Goal: Task Accomplishment & Management: Manage account settings

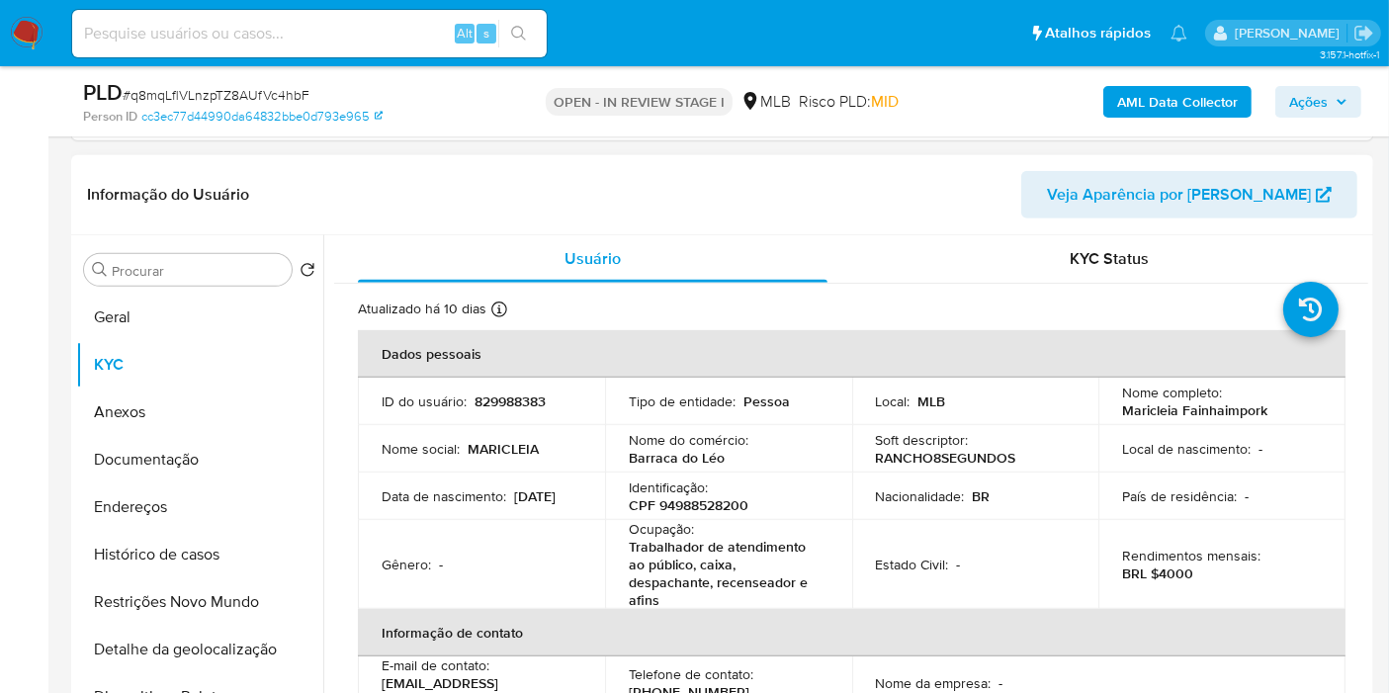
scroll to position [878, 0]
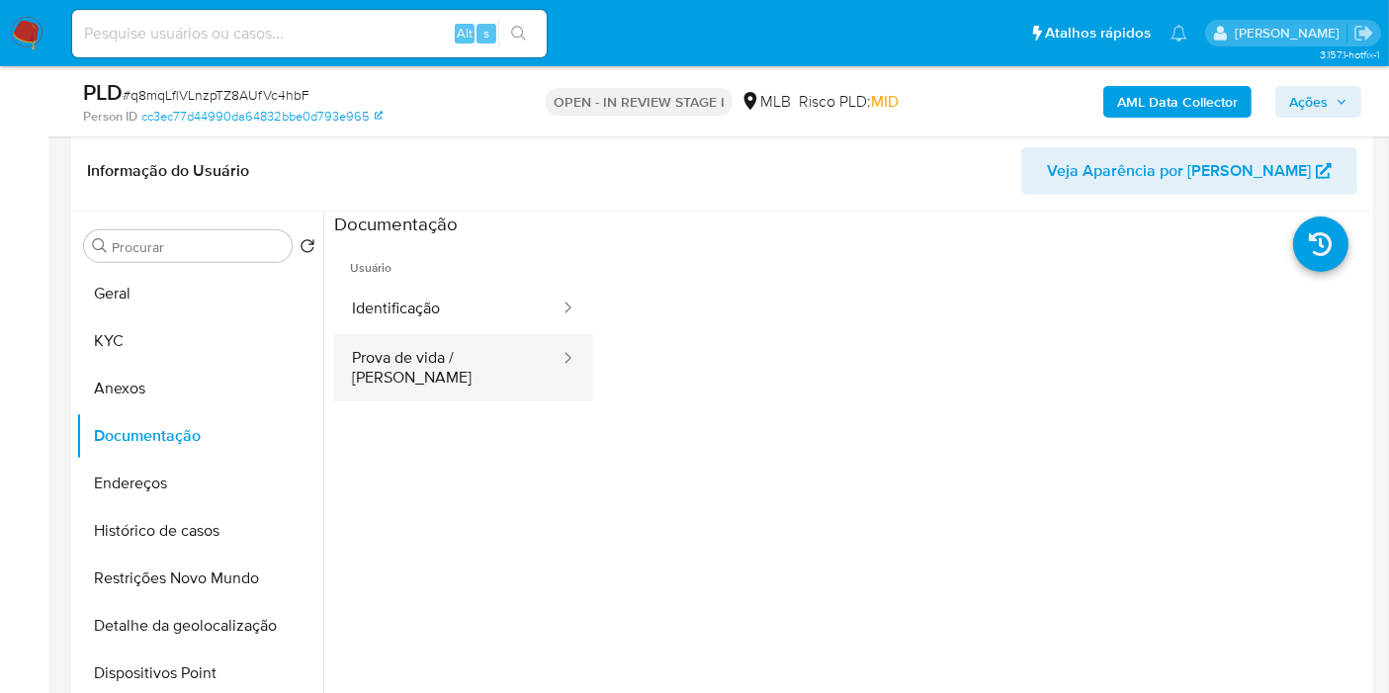
click at [505, 352] on button "Prova de vida / [PERSON_NAME]" at bounding box center [447, 367] width 227 height 67
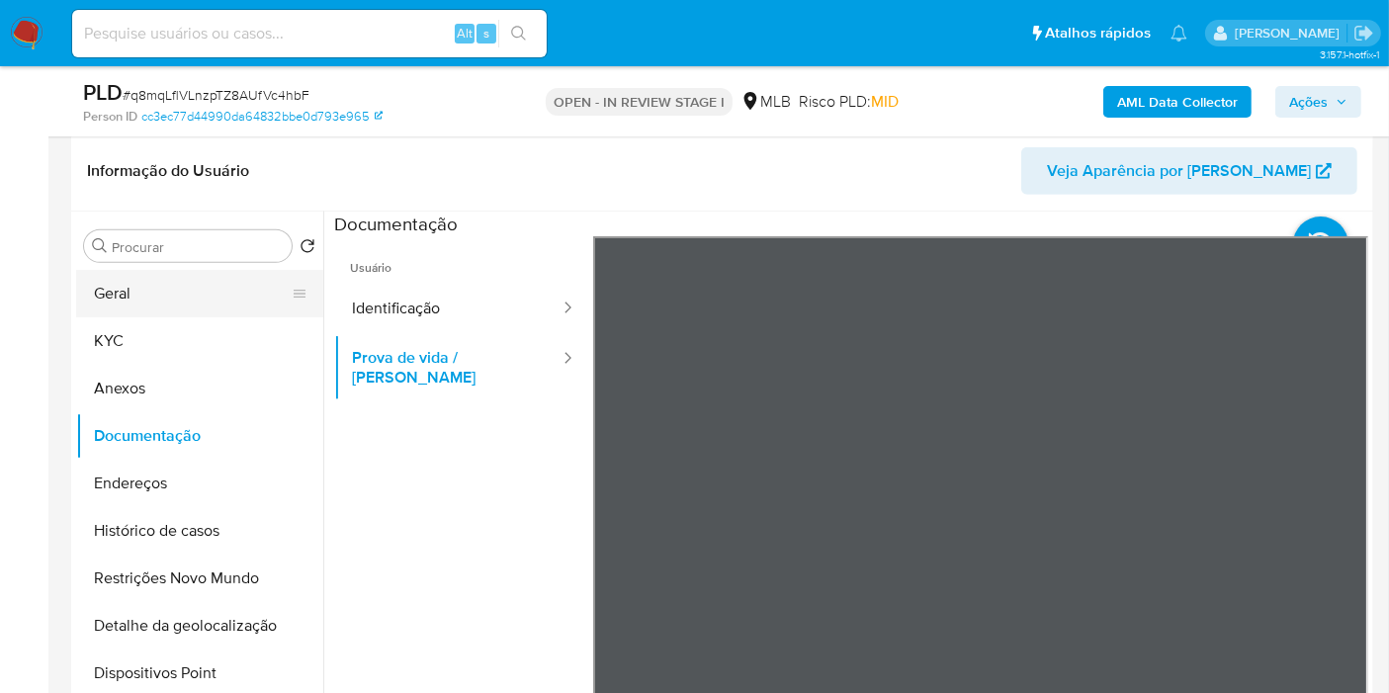
click at [129, 302] on button "Geral" at bounding box center [191, 293] width 231 height 47
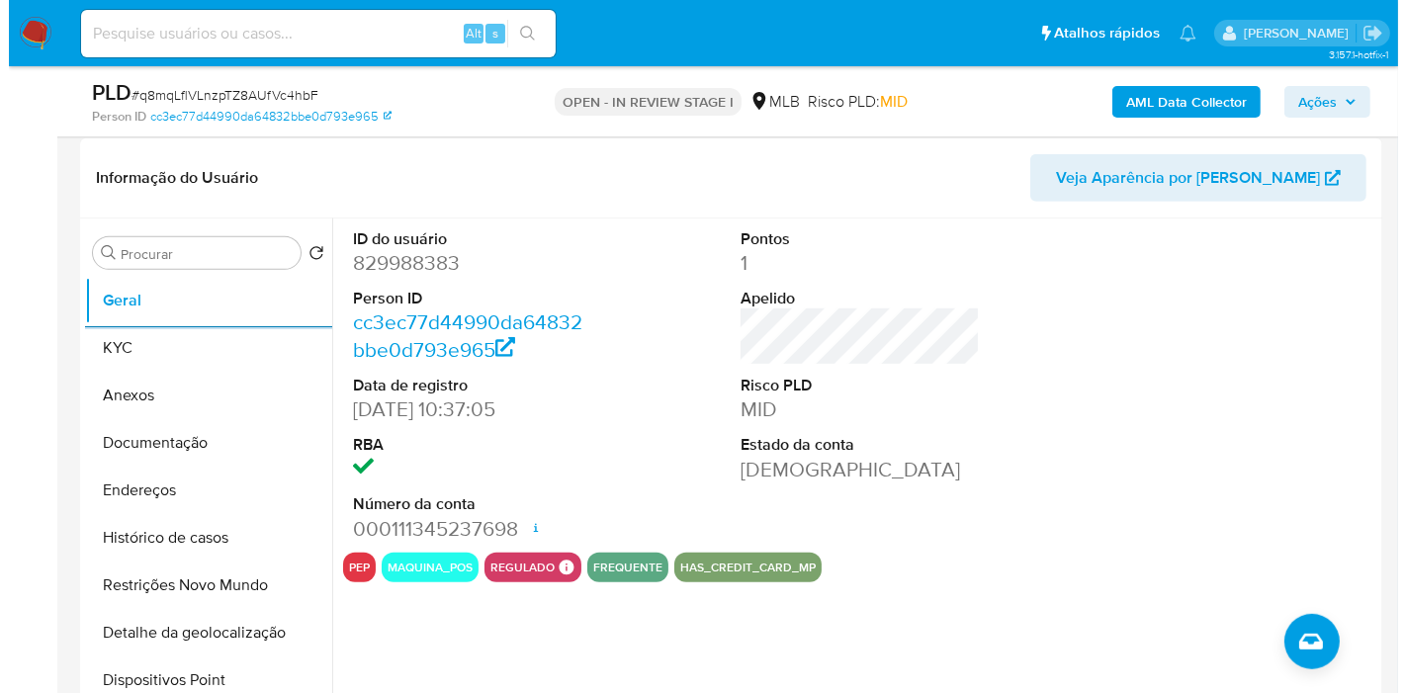
scroll to position [898, 0]
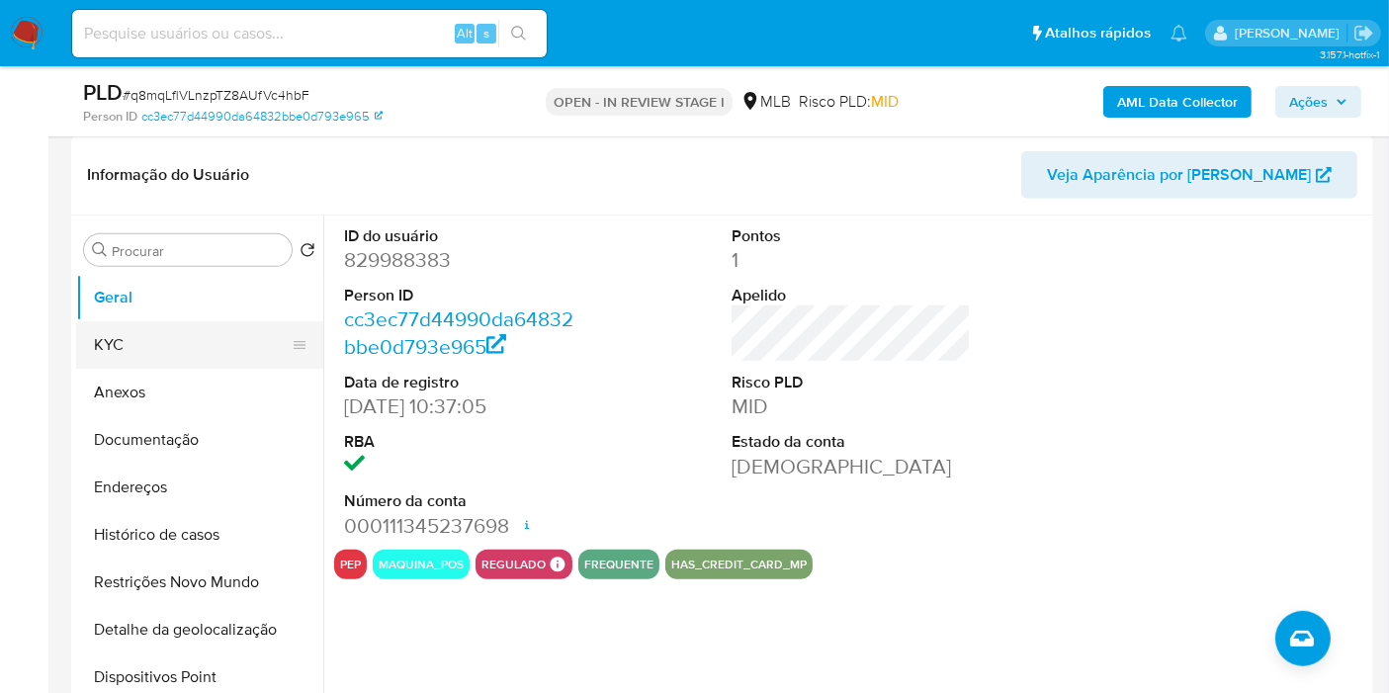
click at [112, 359] on button "KYC" at bounding box center [191, 344] width 231 height 47
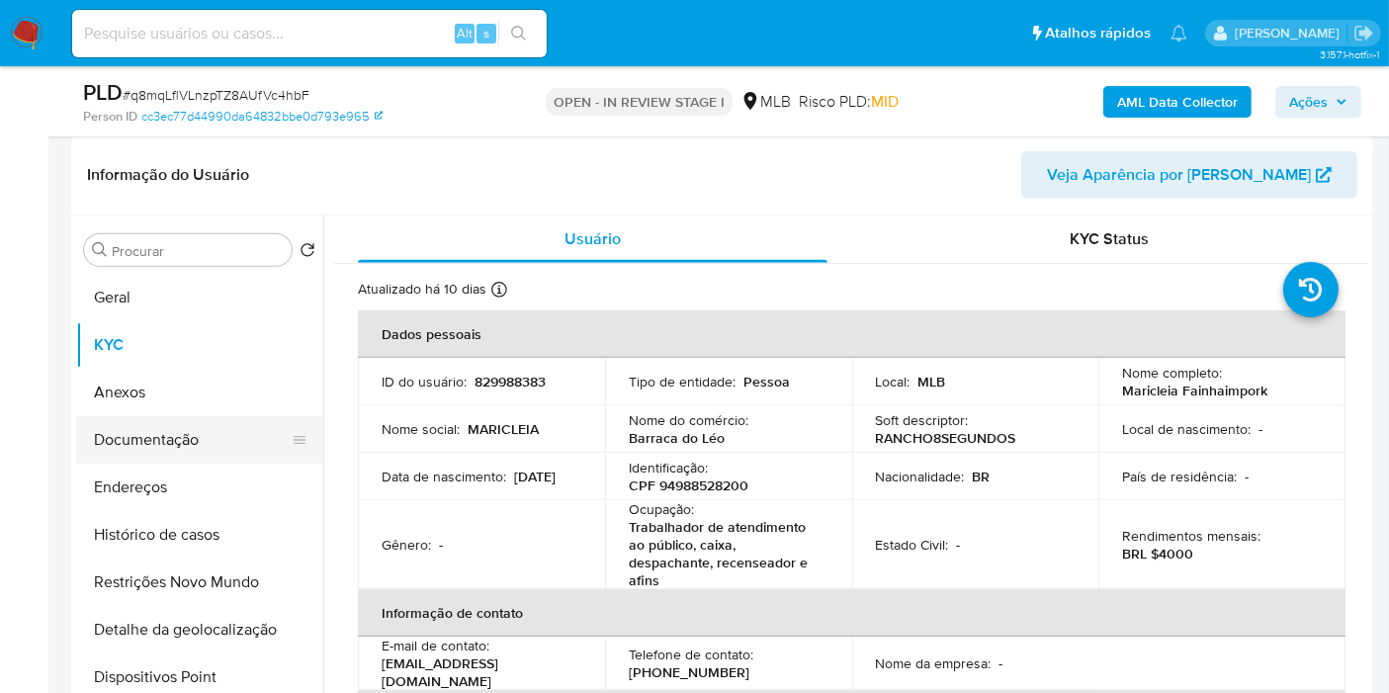
click at [175, 449] on button "Documentação" at bounding box center [191, 439] width 231 height 47
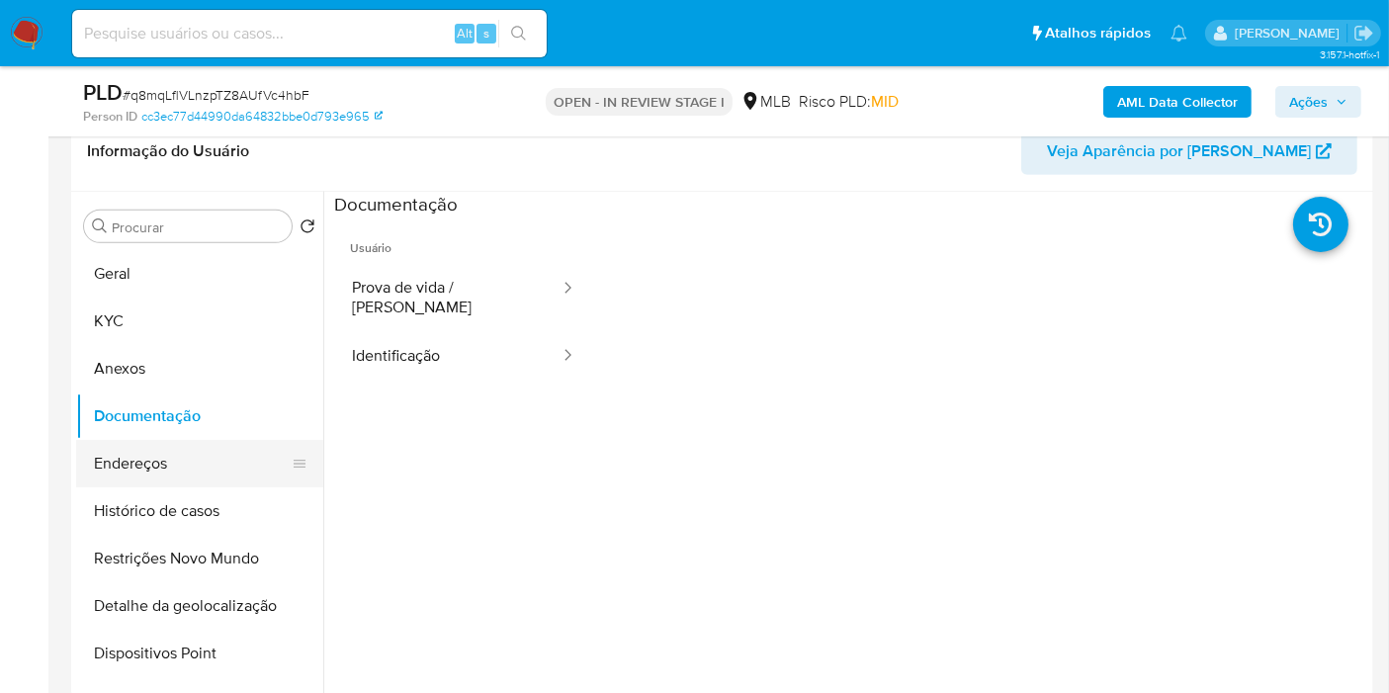
click at [190, 464] on button "Endereços" at bounding box center [191, 463] width 231 height 47
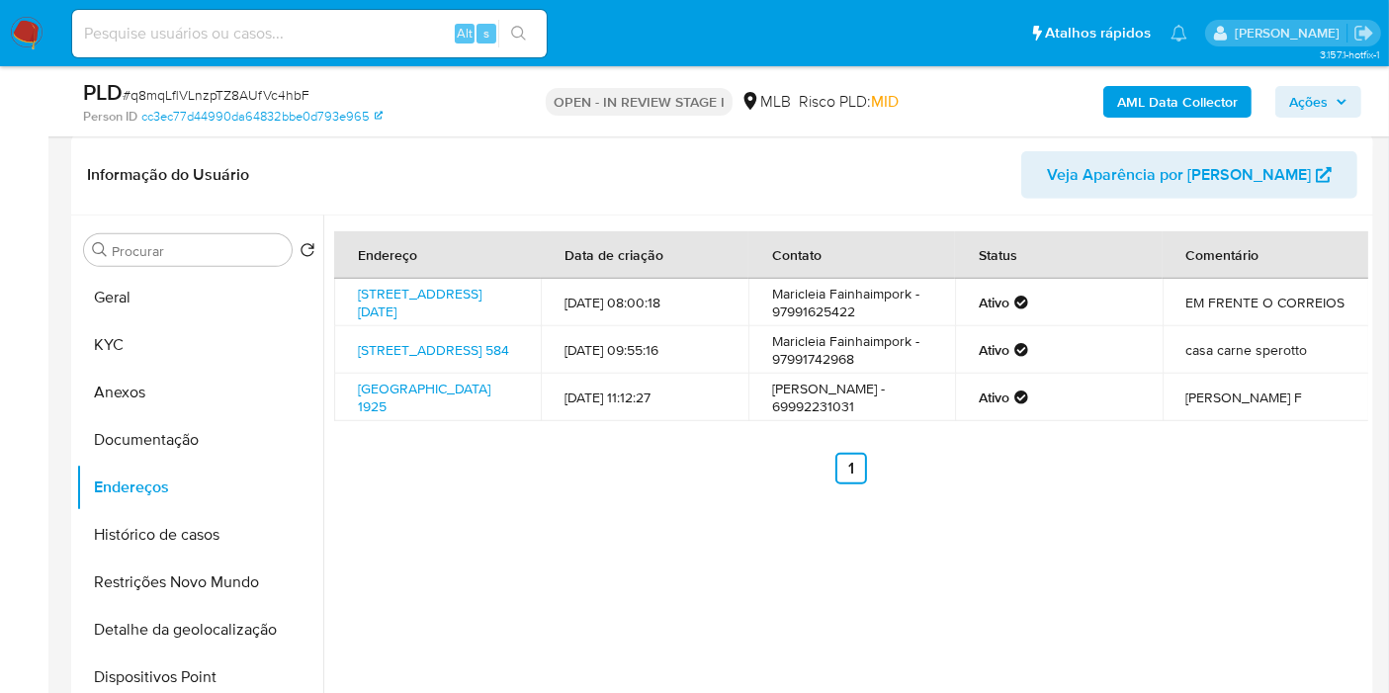
click at [254, 618] on button "Detalhe da geolocalização" at bounding box center [199, 629] width 247 height 47
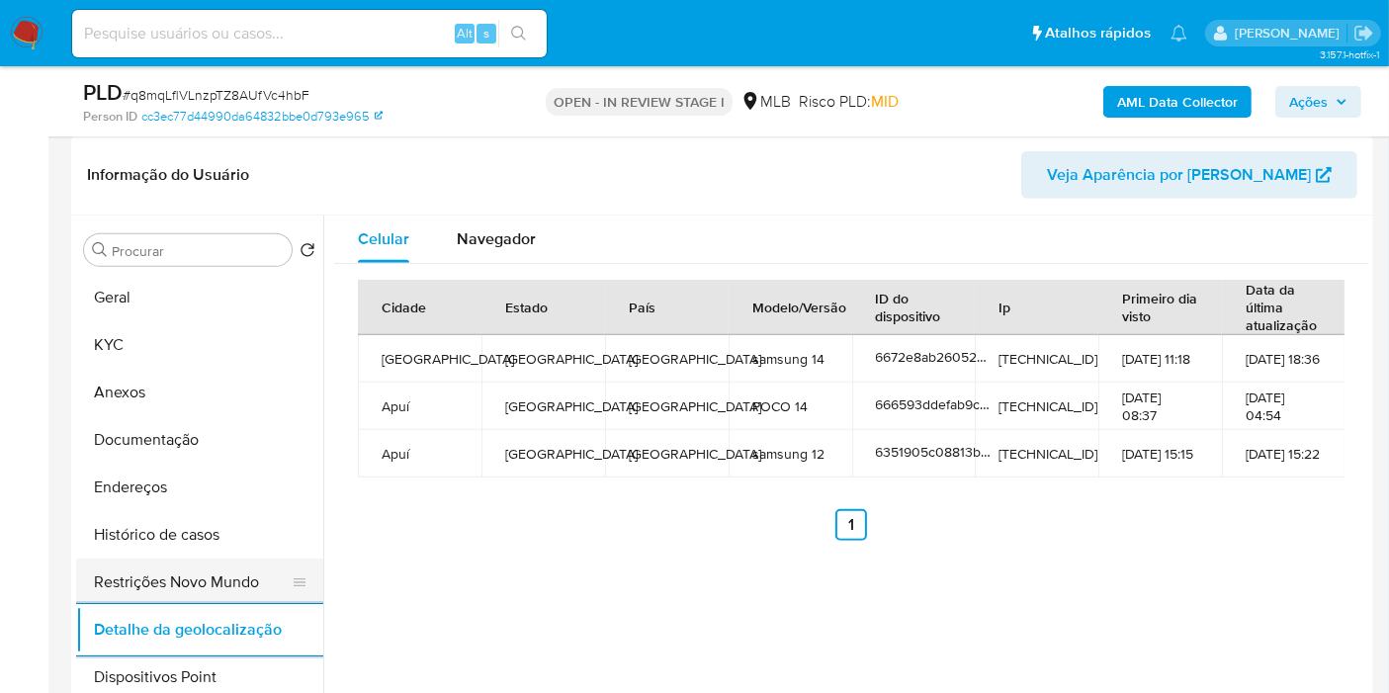
click at [195, 583] on button "Restrições Novo Mundo" at bounding box center [191, 582] width 231 height 47
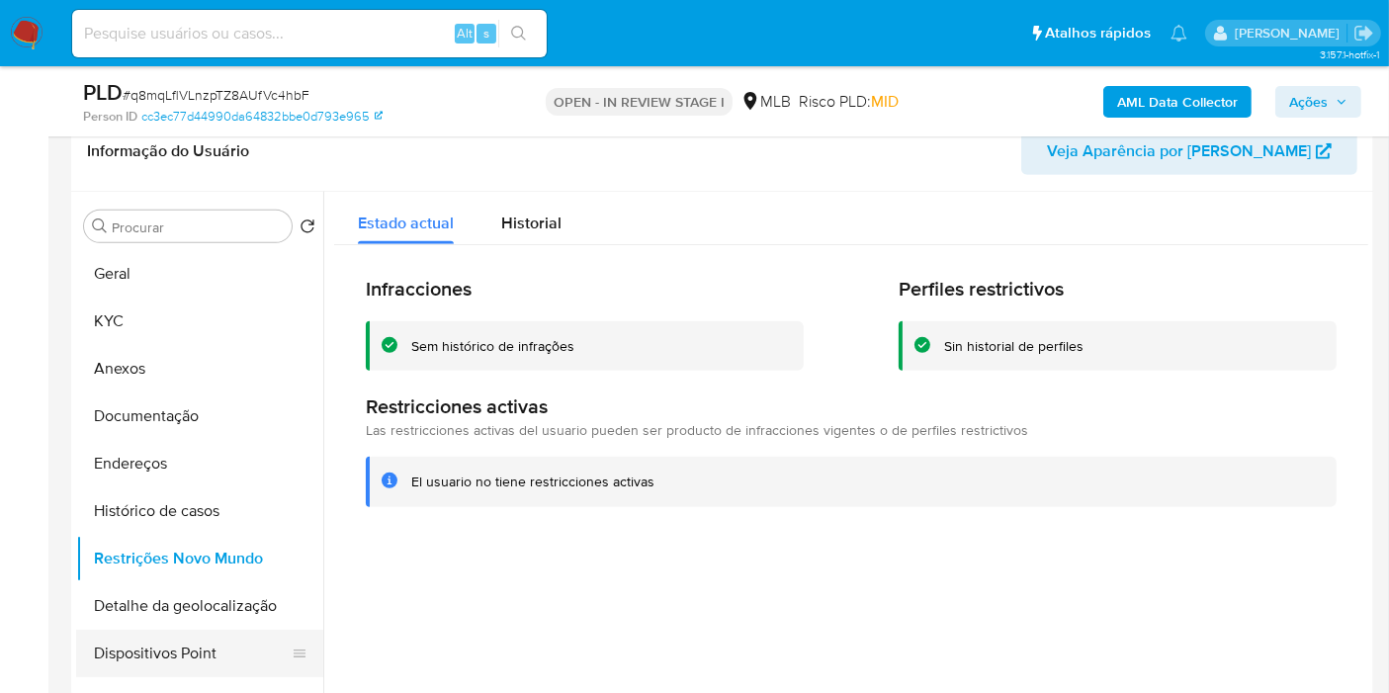
click at [194, 640] on button "Dispositivos Point" at bounding box center [191, 653] width 231 height 47
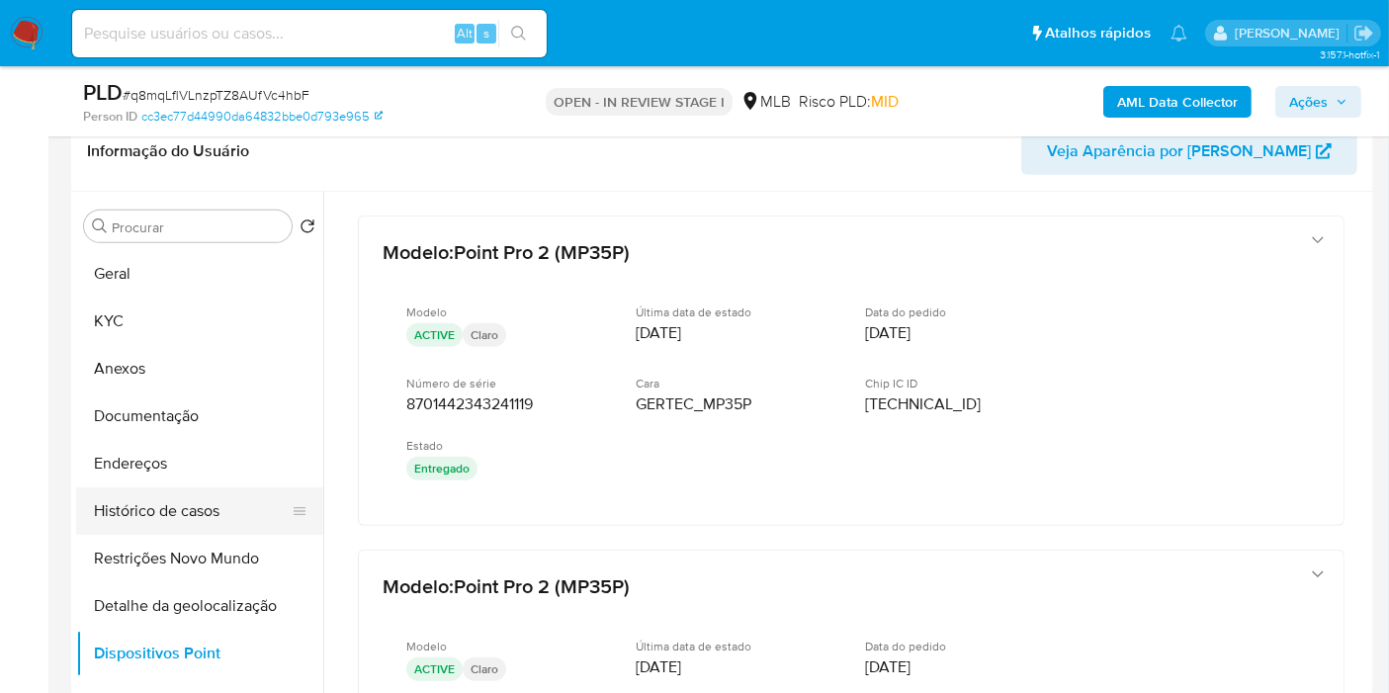
click at [194, 502] on button "Histórico de casos" at bounding box center [191, 510] width 231 height 47
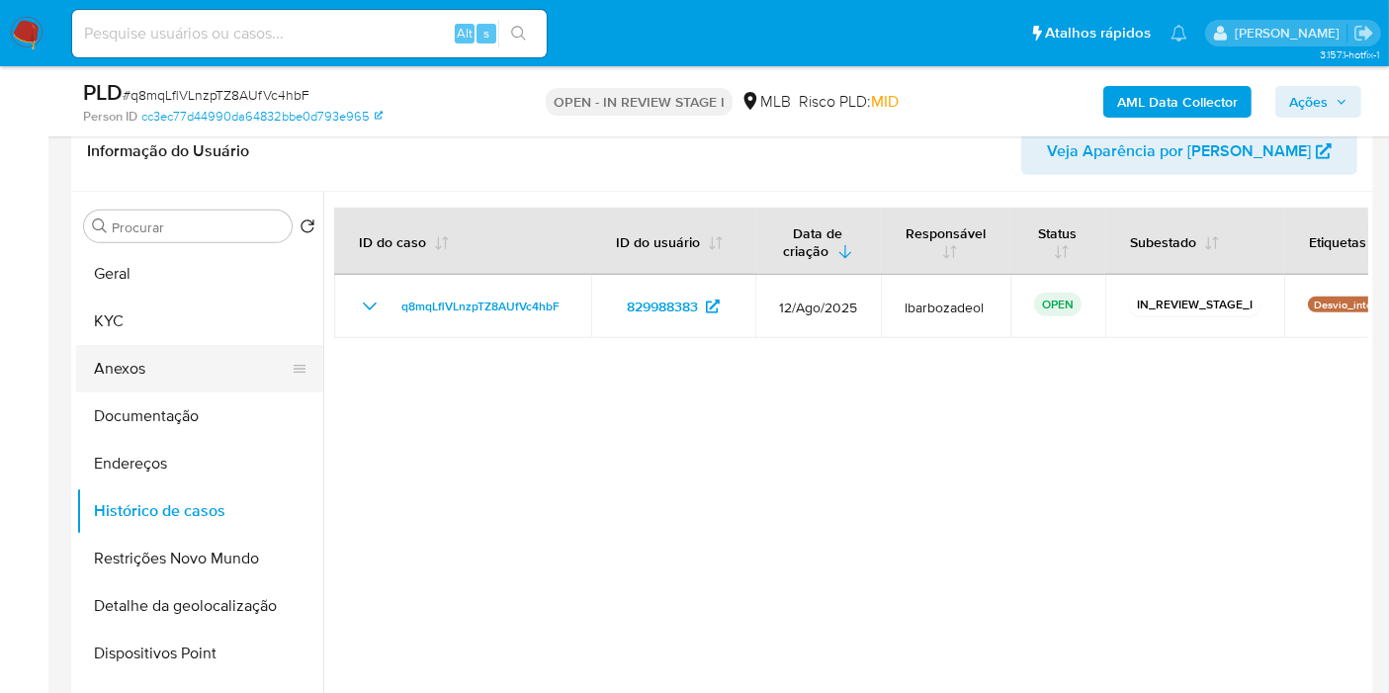
click at [160, 377] on button "Anexos" at bounding box center [191, 368] width 231 height 47
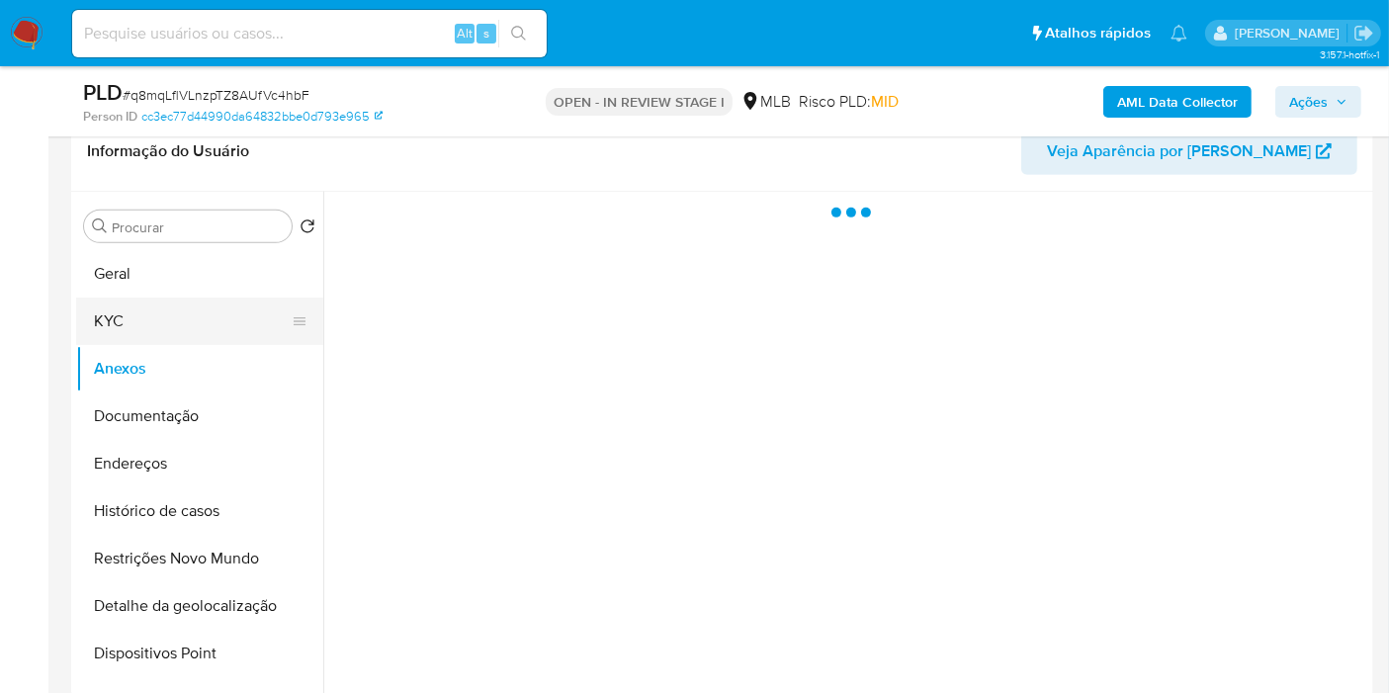
click at [197, 310] on button "KYC" at bounding box center [191, 321] width 231 height 47
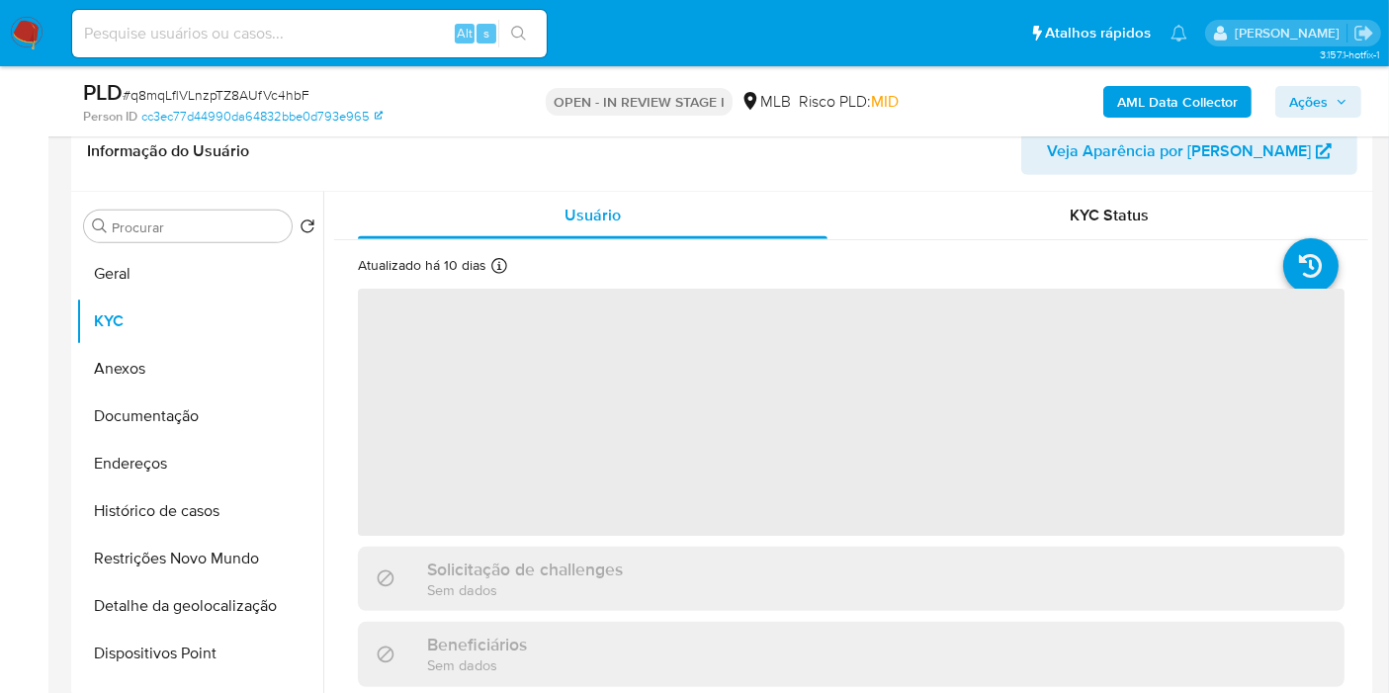
drag, startPoint x: 1310, startPoint y: 103, endPoint x: 1282, endPoint y: 114, distance: 29.7
click at [1305, 104] on span "Ações" at bounding box center [1308, 102] width 39 height 32
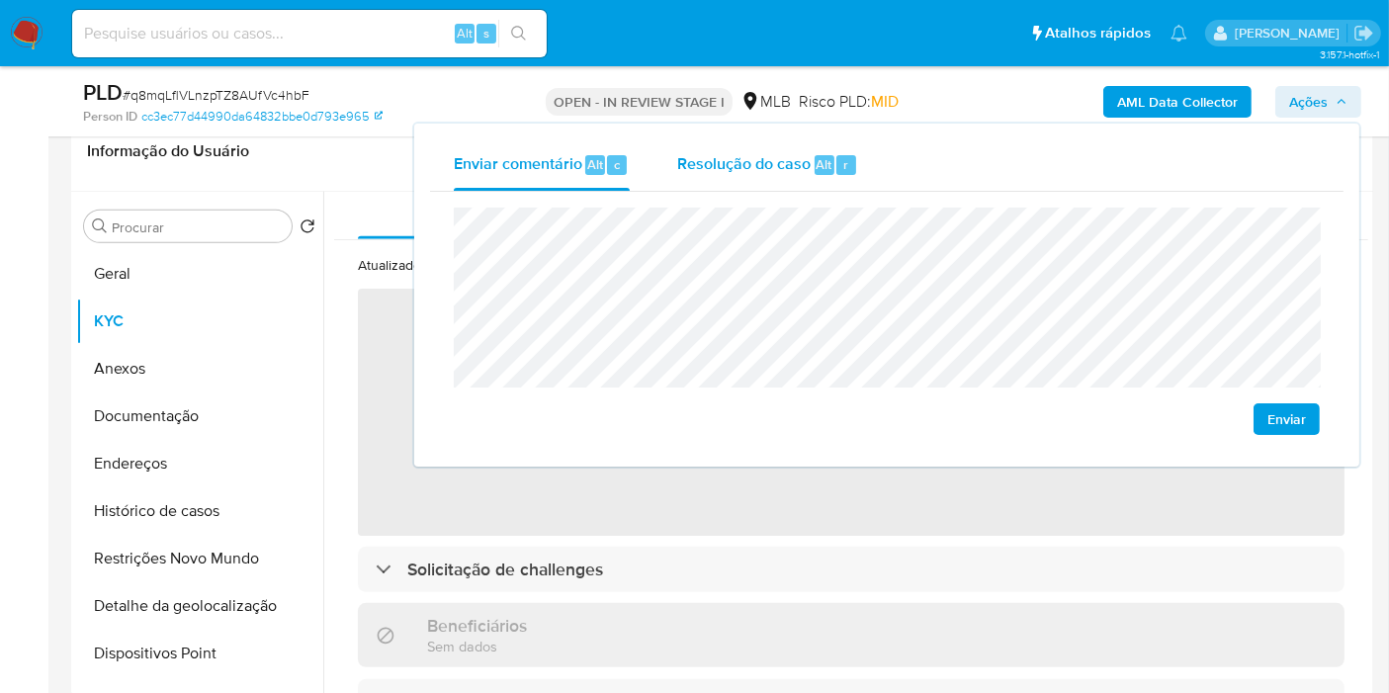
drag, startPoint x: 804, startPoint y: 172, endPoint x: 811, endPoint y: 205, distance: 33.3
click at [805, 172] on span "Resolução do caso" at bounding box center [743, 163] width 133 height 23
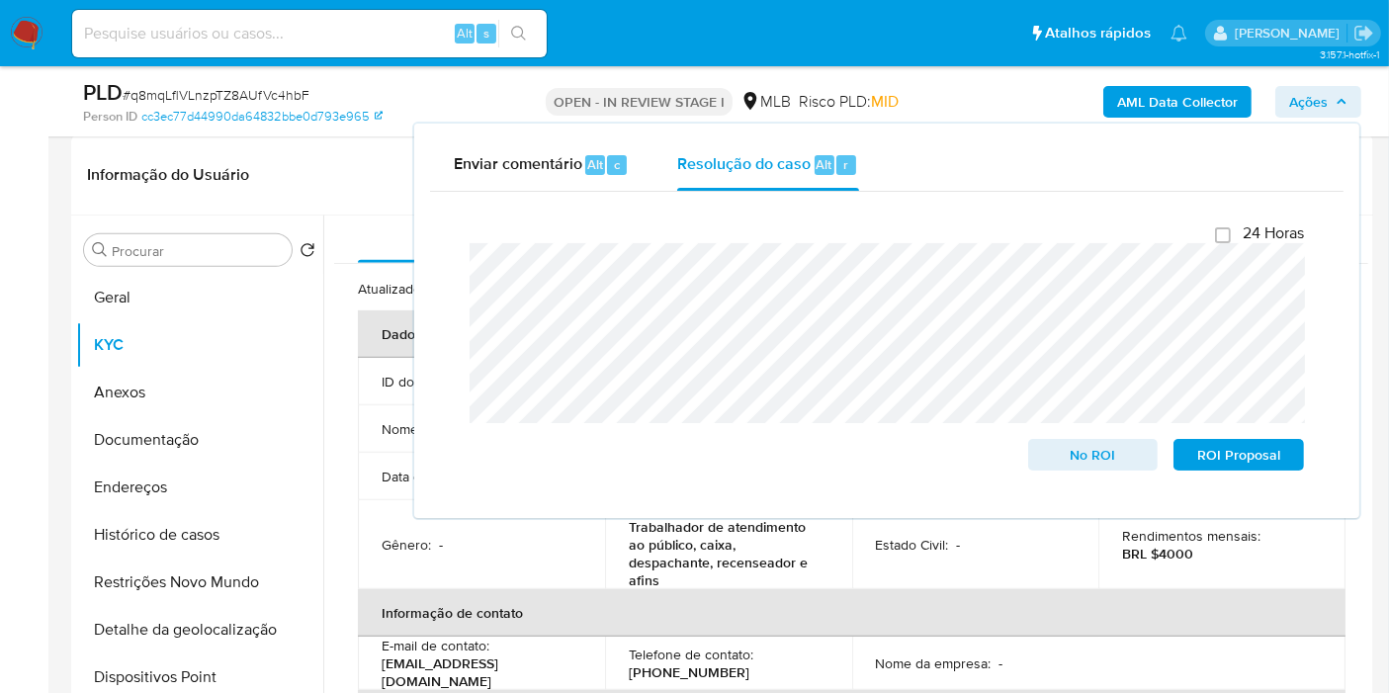
click at [839, 91] on span "Risco PLD: MID" at bounding box center [849, 102] width 100 height 22
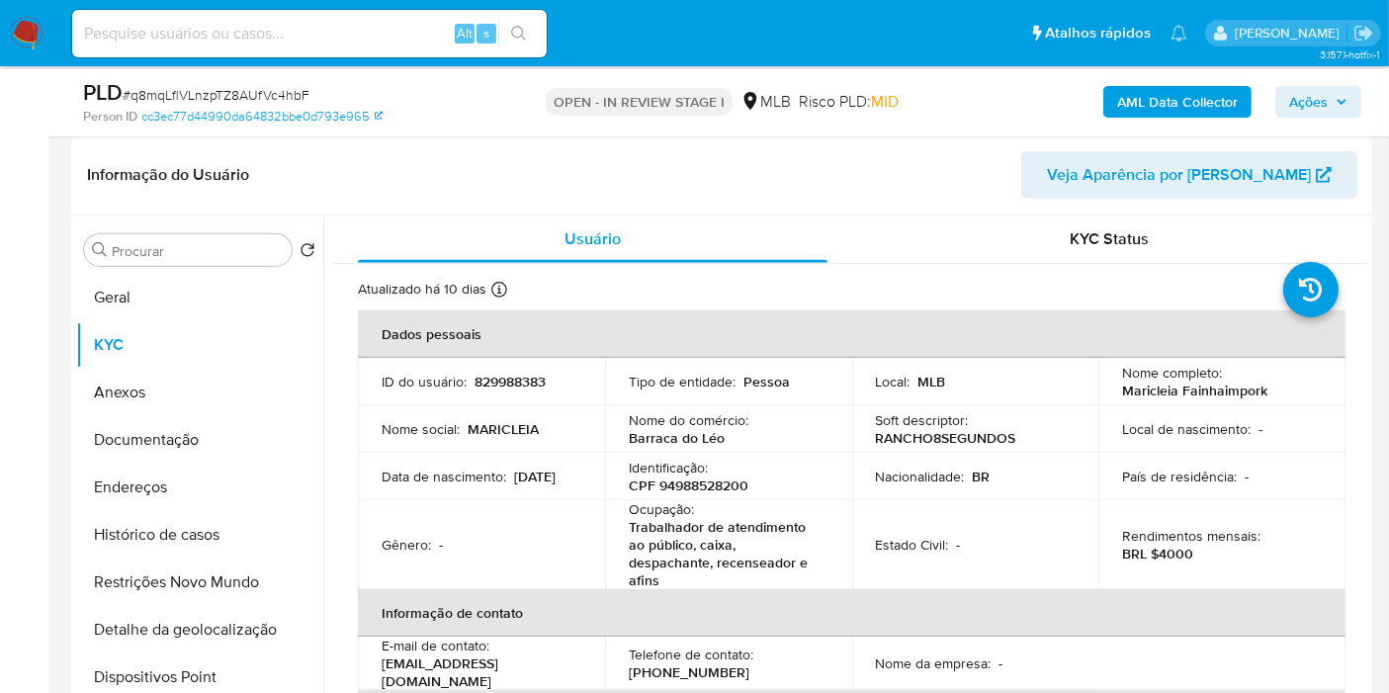
click at [1141, 91] on b "AML Data Collector" at bounding box center [1177, 102] width 121 height 32
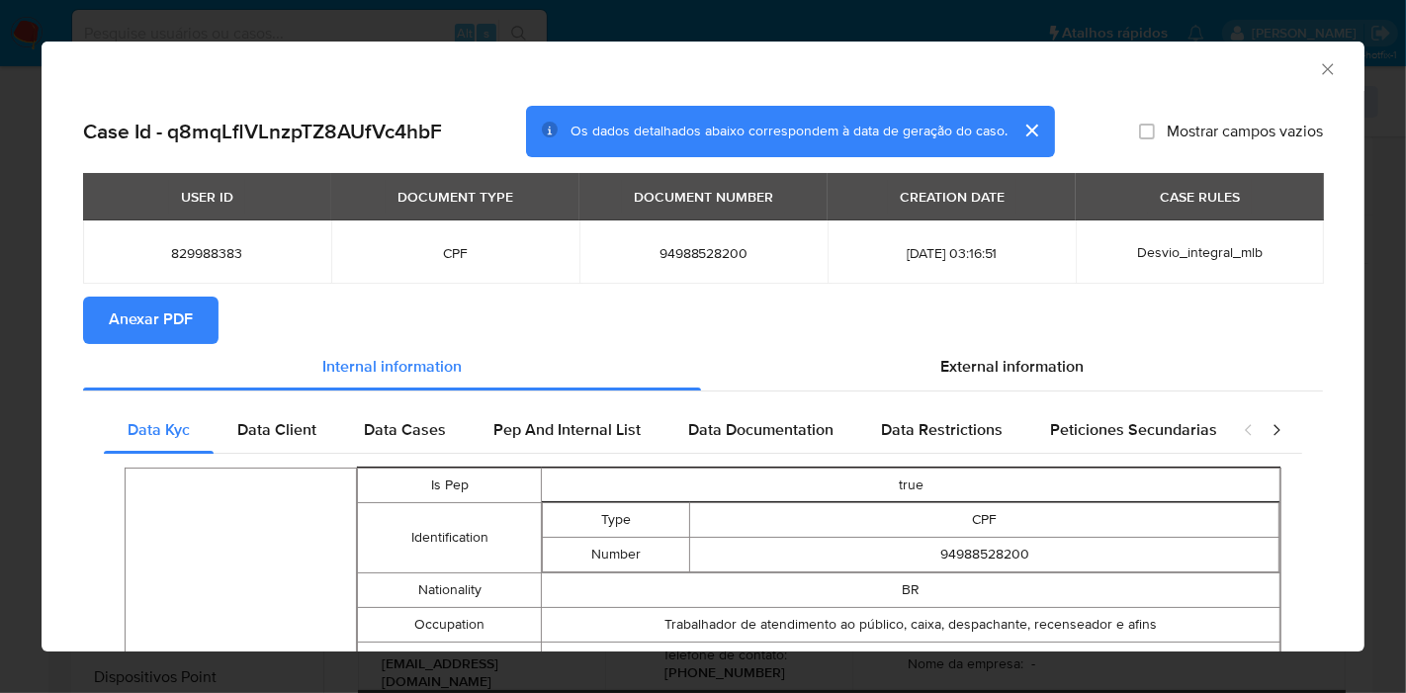
click at [172, 317] on span "Anexar PDF" at bounding box center [151, 320] width 84 height 43
click at [1318, 68] on icon "Fechar a janela" at bounding box center [1328, 69] width 20 height 20
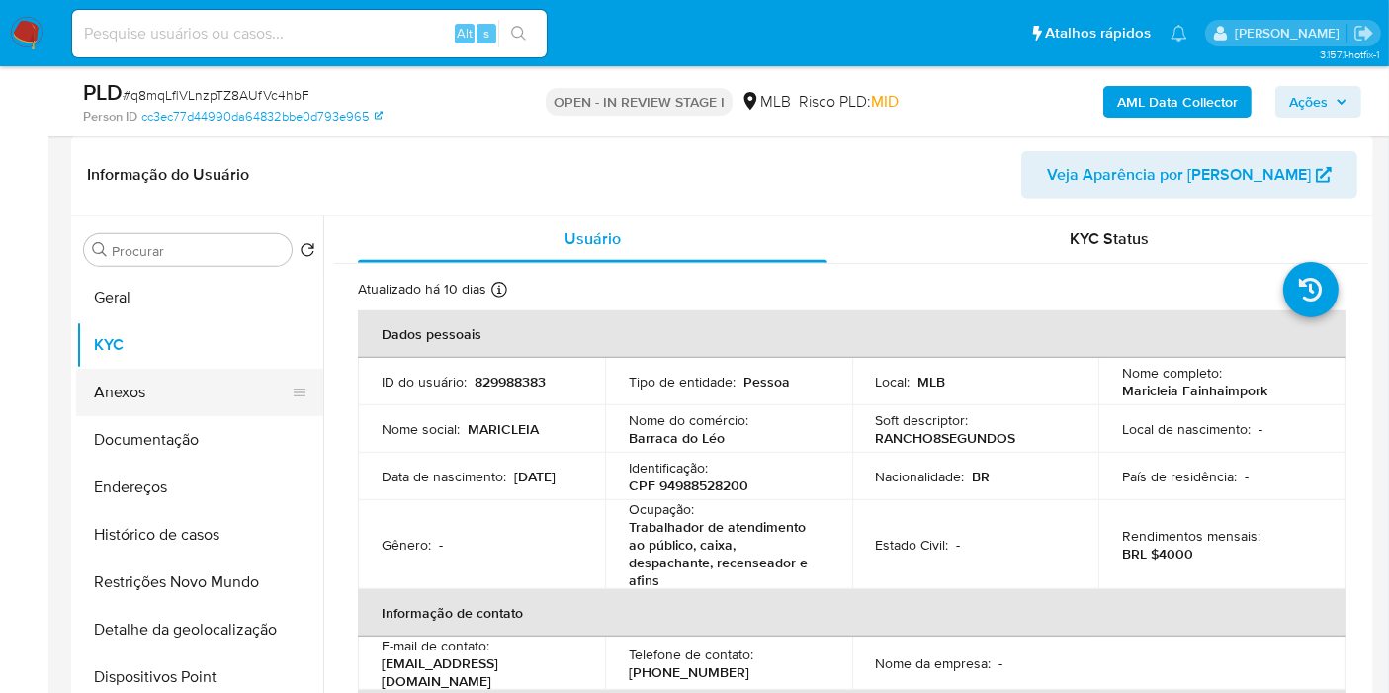
click at [140, 405] on button "Anexos" at bounding box center [191, 392] width 231 height 47
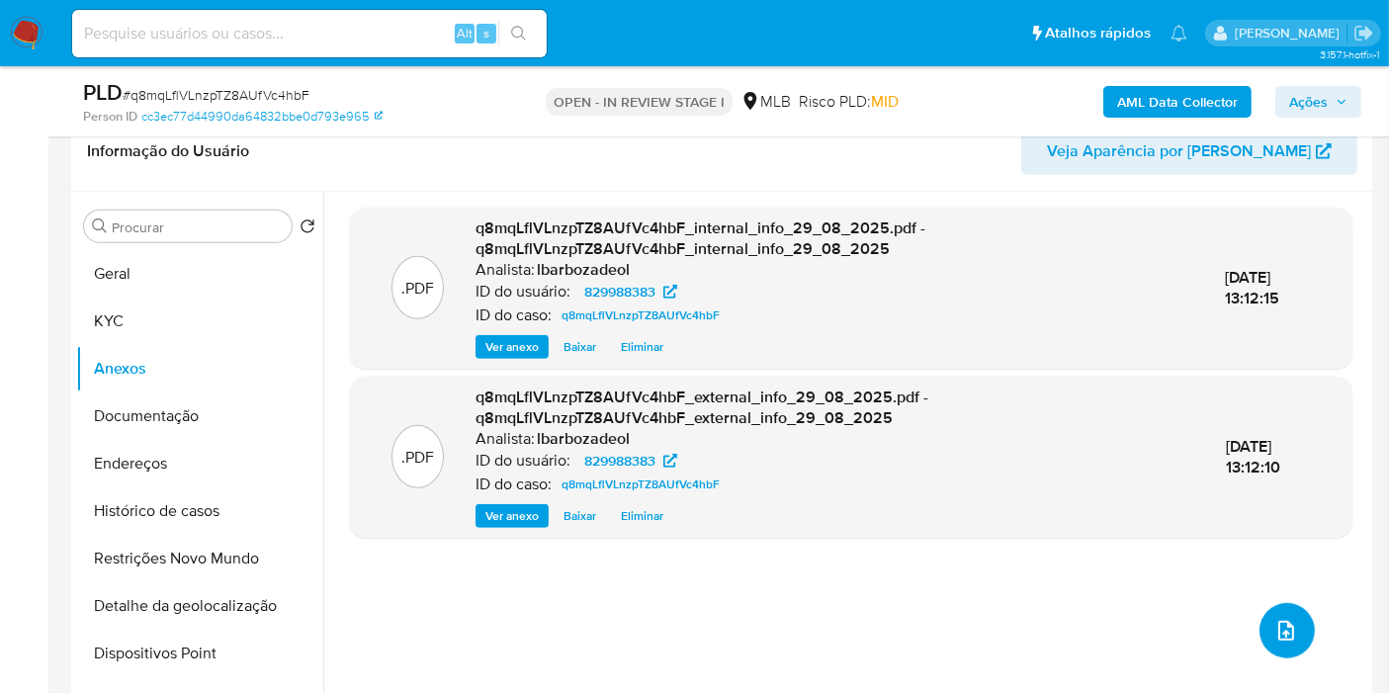
click at [1279, 631] on icon "upload-file" at bounding box center [1286, 631] width 24 height 24
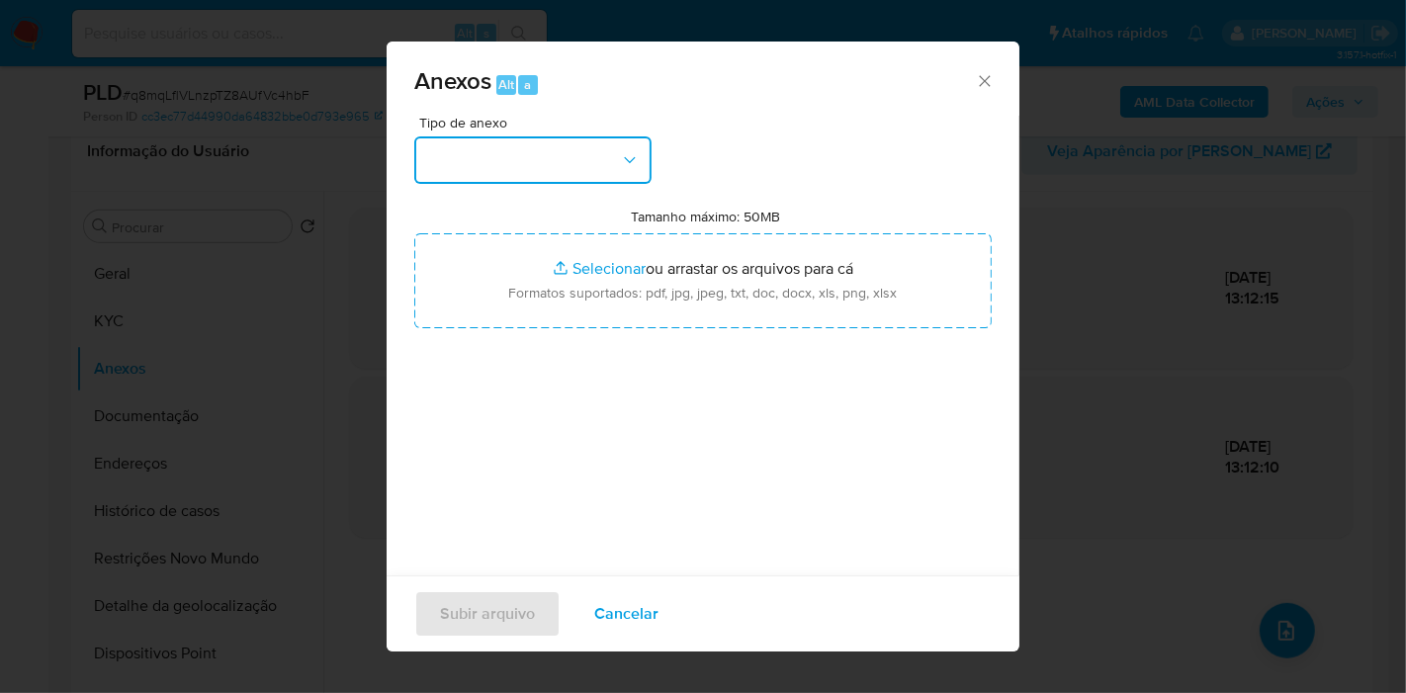
click at [600, 163] on button "button" at bounding box center [532, 159] width 237 height 47
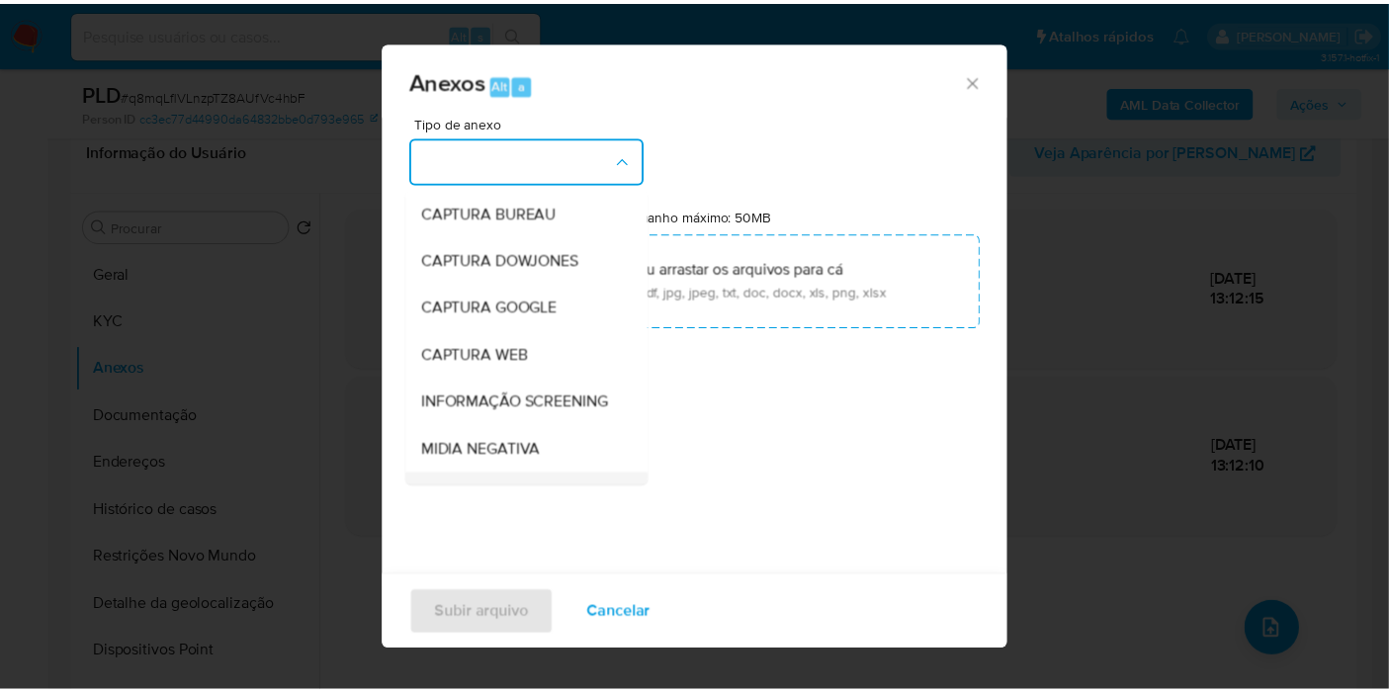
scroll to position [303, 0]
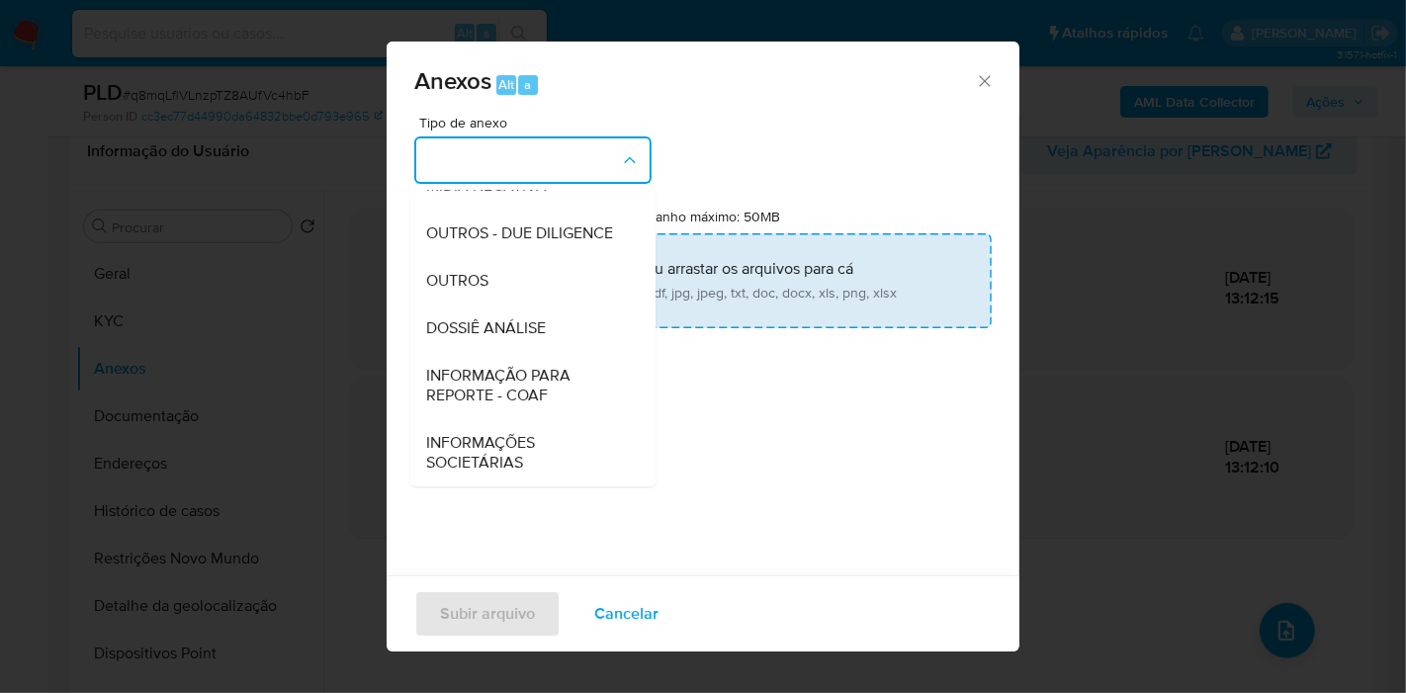
click at [528, 326] on span "DOSSIÊ ANÁLISE" at bounding box center [486, 328] width 120 height 20
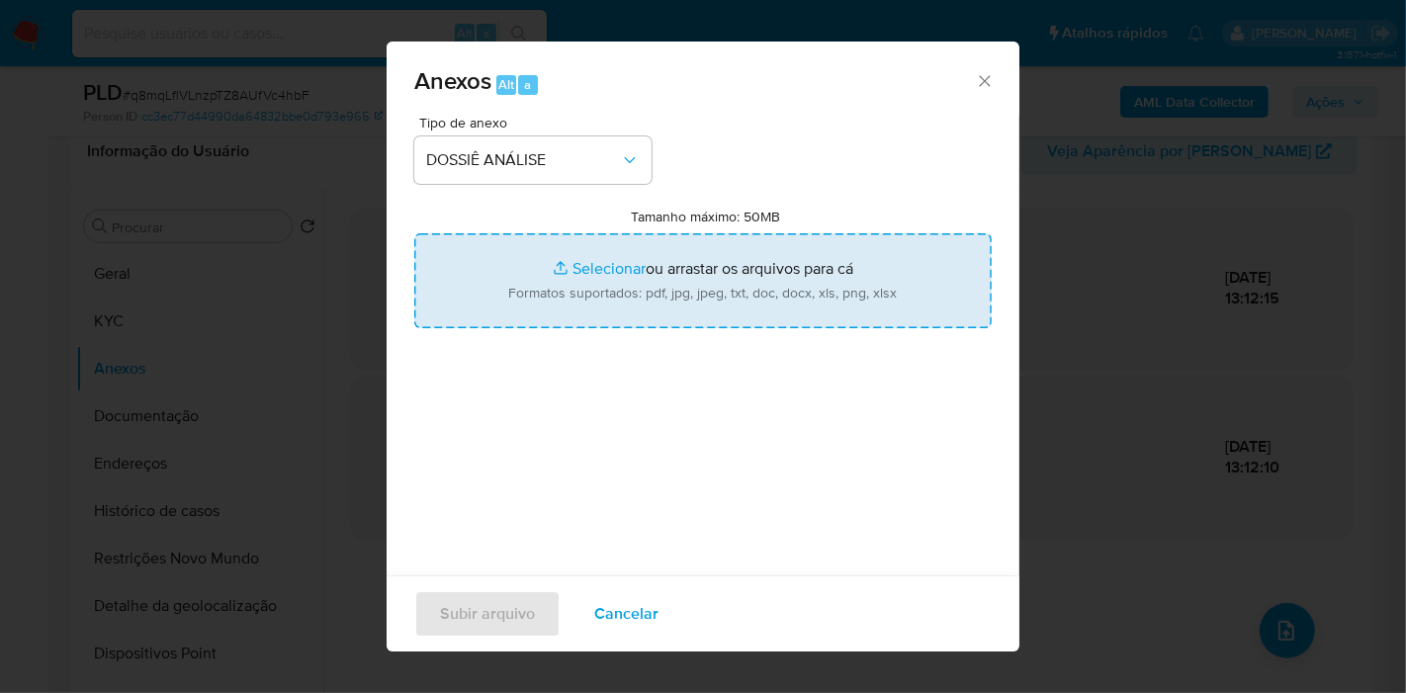
click at [534, 308] on input "Tamanho máximo: 50MB Selecionar arquivos" at bounding box center [702, 280] width 577 height 95
type input "C:\fakepath\SAR - XXXX - CPF 94988528200 - MARICLEIA FAINHAIMPORK.pdf"
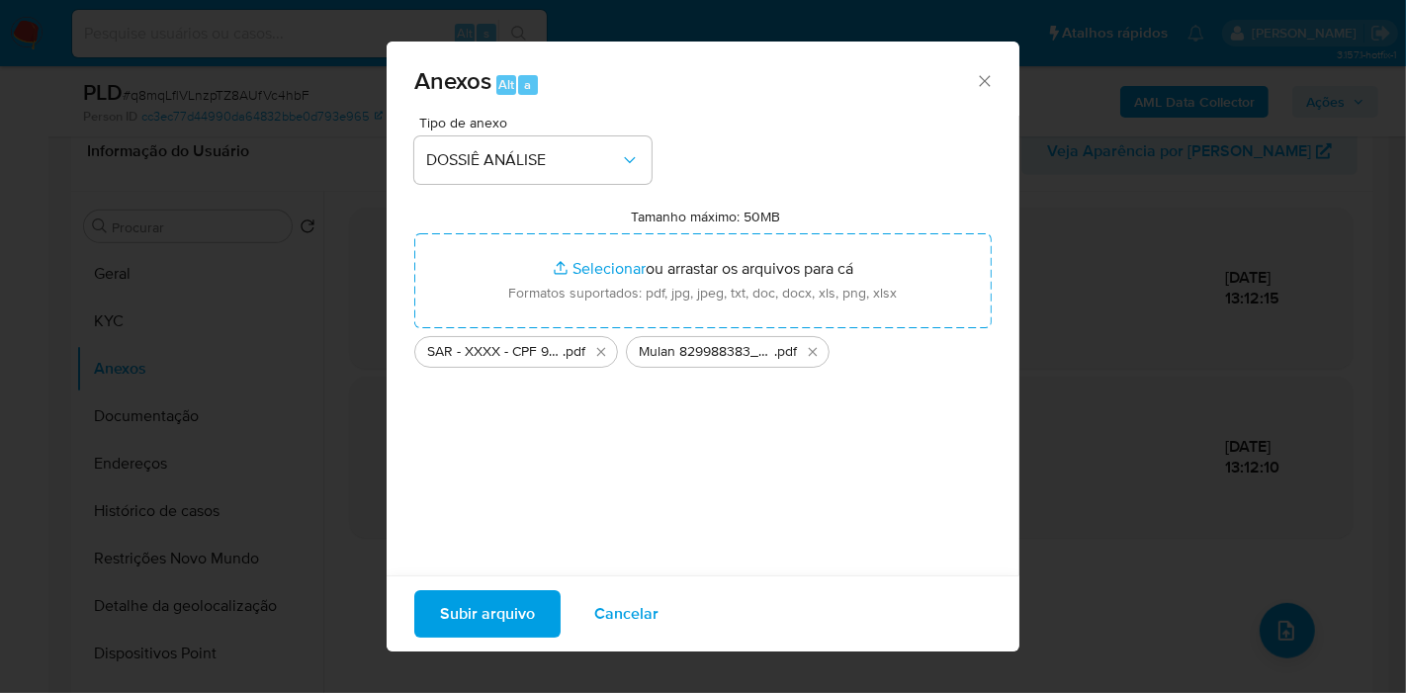
click at [522, 612] on span "Subir arquivo" at bounding box center [487, 613] width 95 height 43
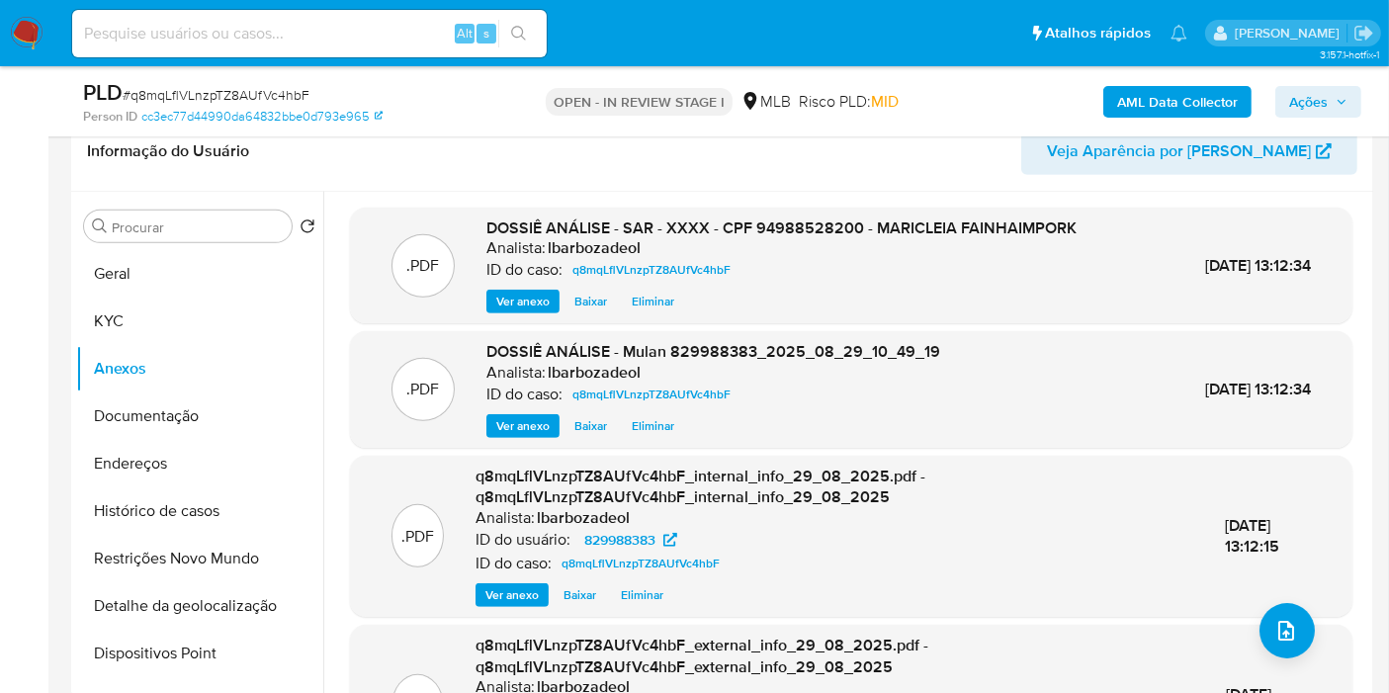
drag, startPoint x: 1323, startPoint y: 100, endPoint x: 1302, endPoint y: 111, distance: 23.4
click at [1322, 100] on span "Ações" at bounding box center [1308, 102] width 39 height 32
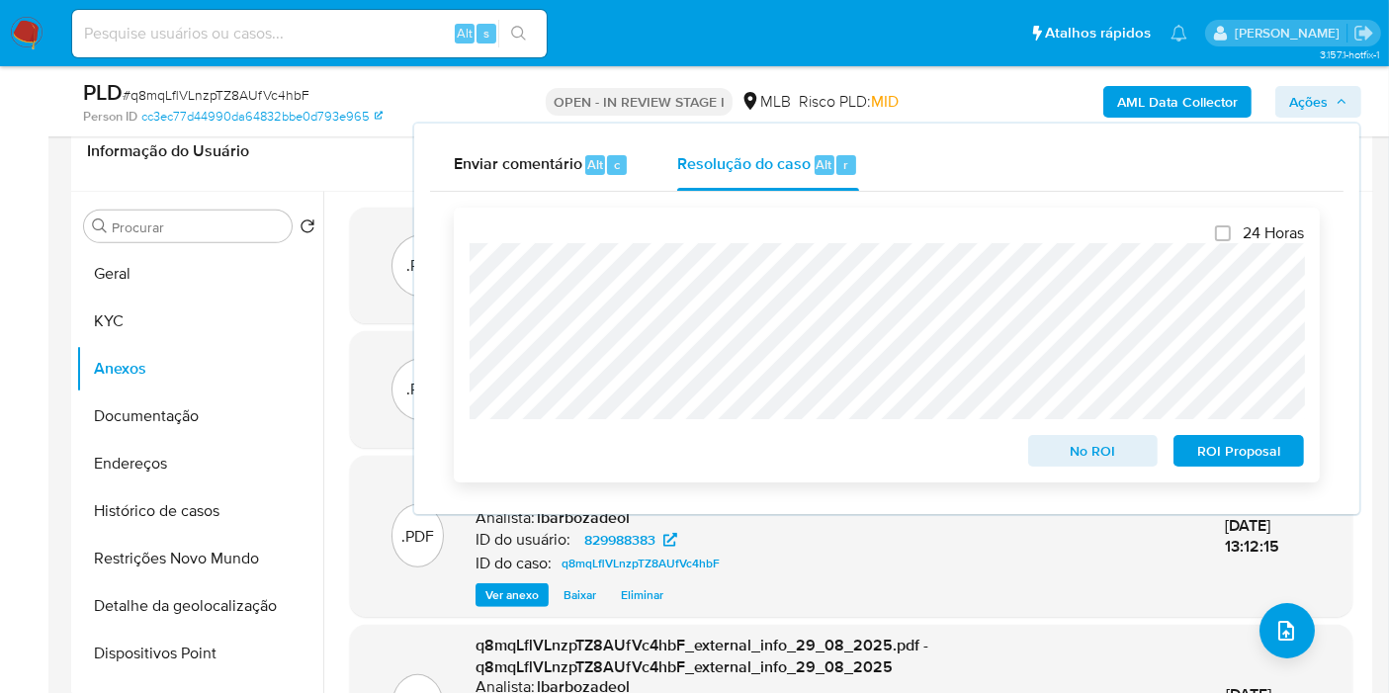
click at [1219, 456] on span "ROI Proposal" at bounding box center [1238, 451] width 103 height 28
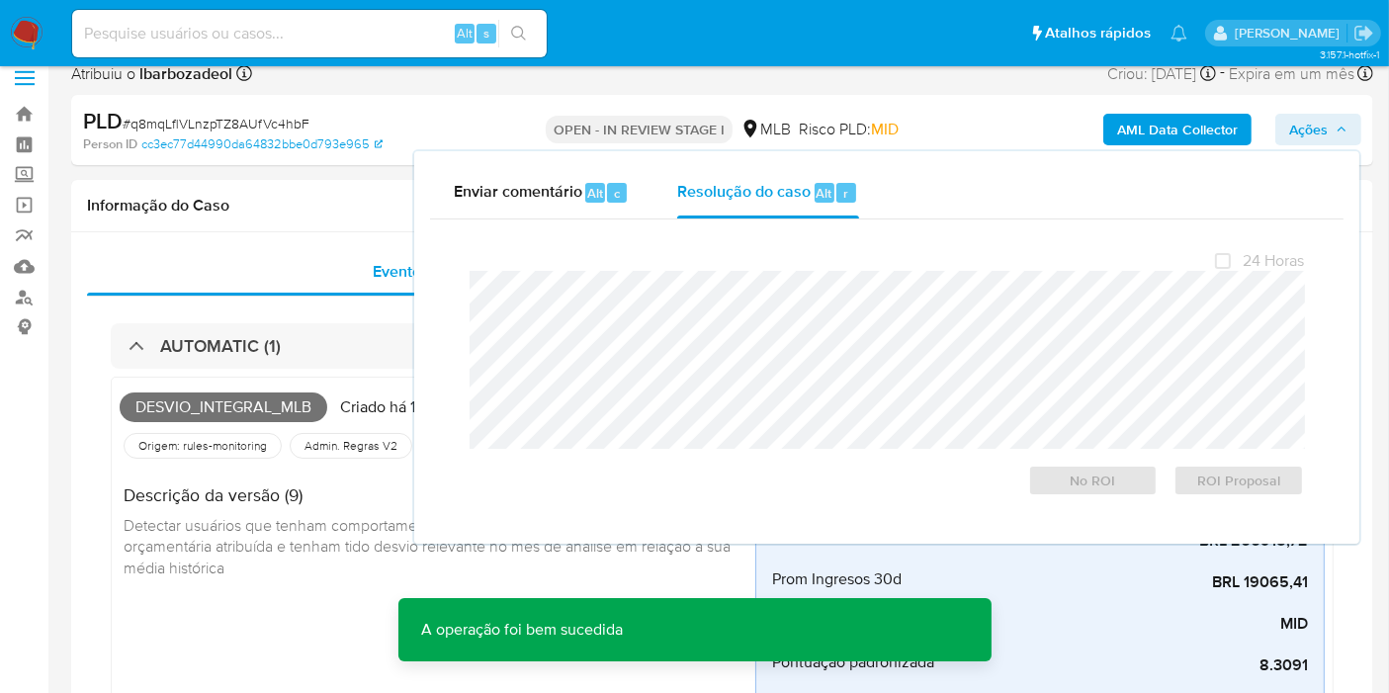
scroll to position [0, 0]
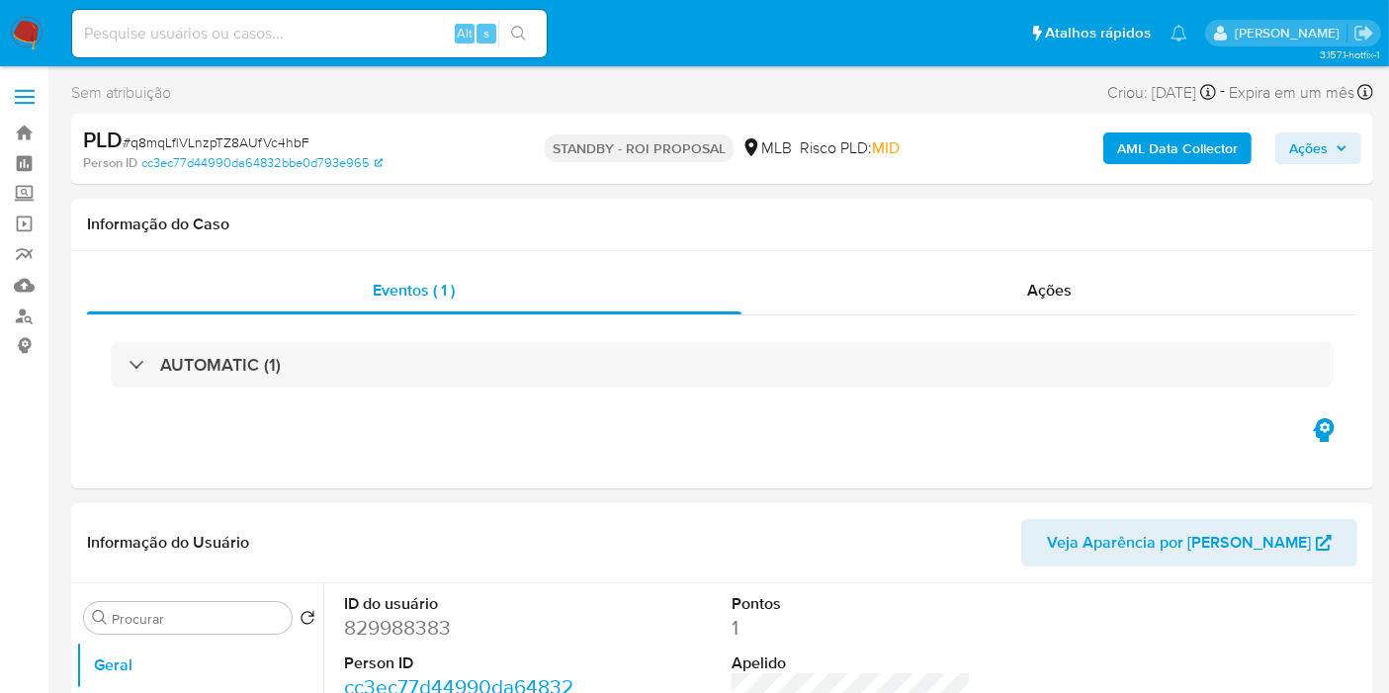
select select "10"
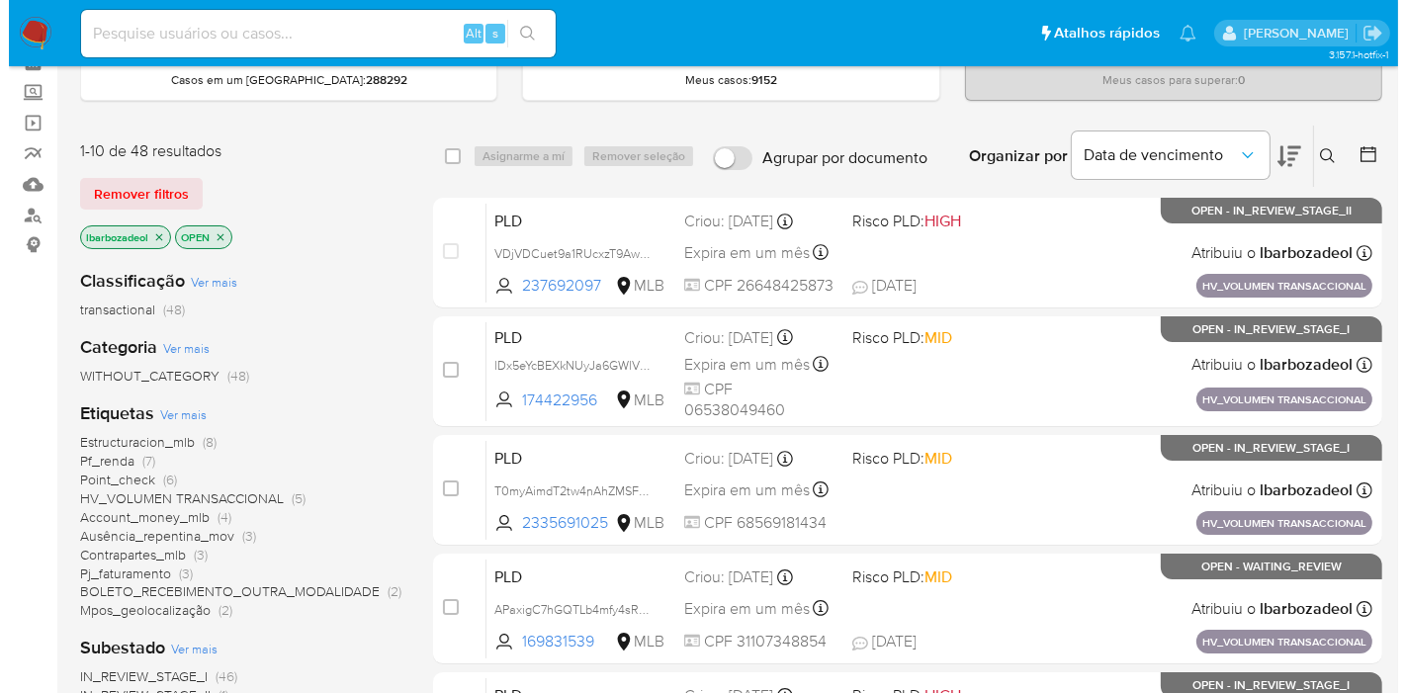
scroll to position [219, 0]
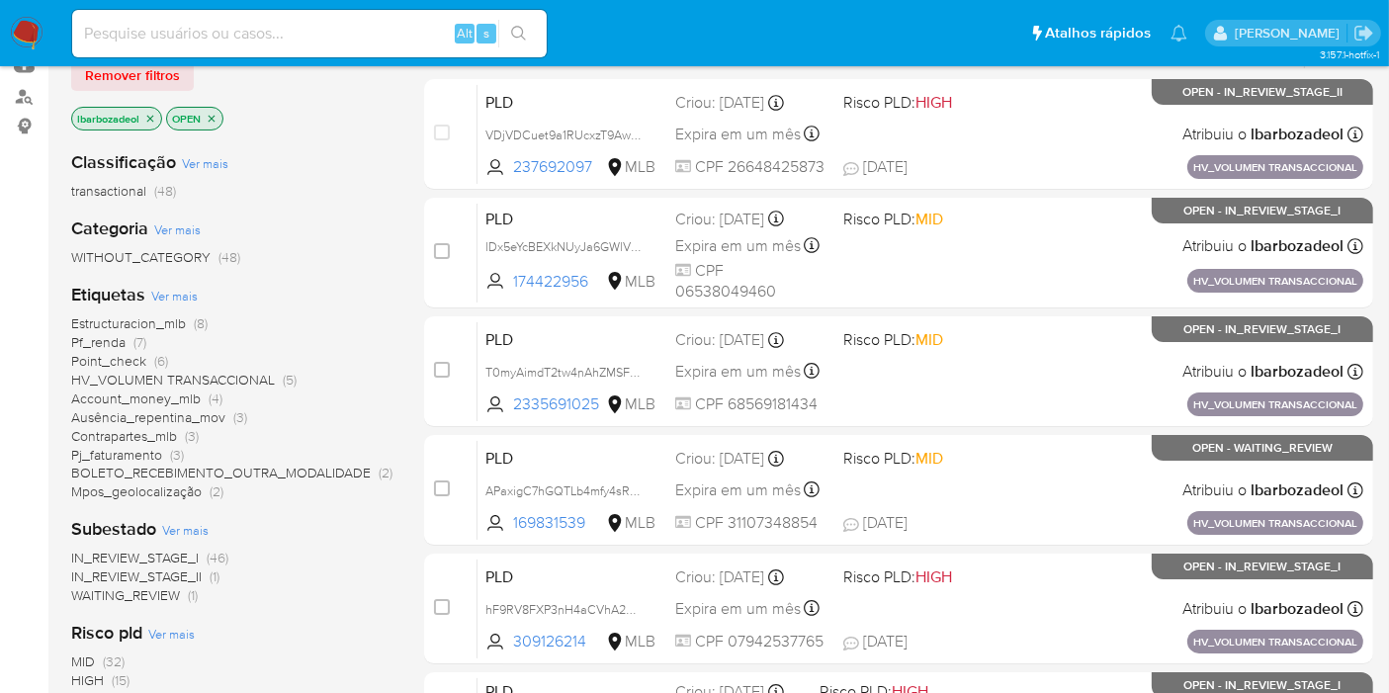
click at [189, 298] on span "Ver mais" at bounding box center [174, 296] width 46 height 18
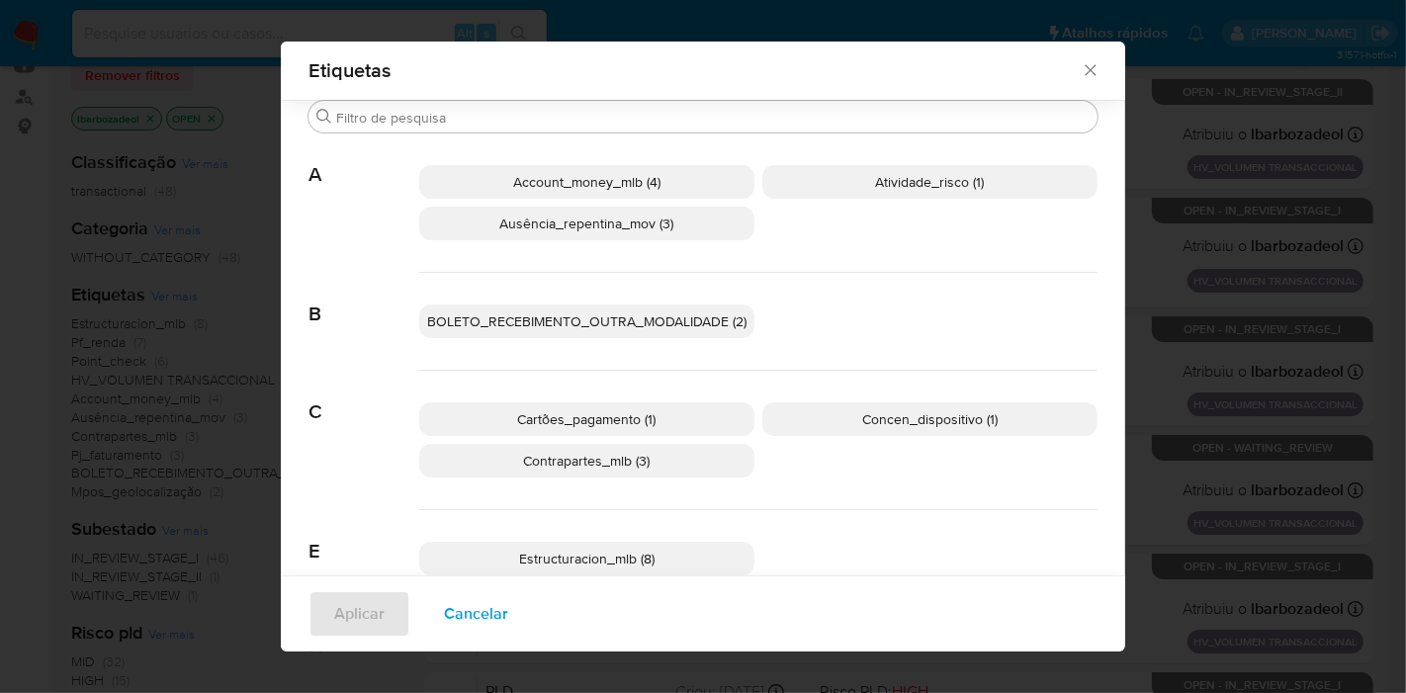
scroll to position [712, 0]
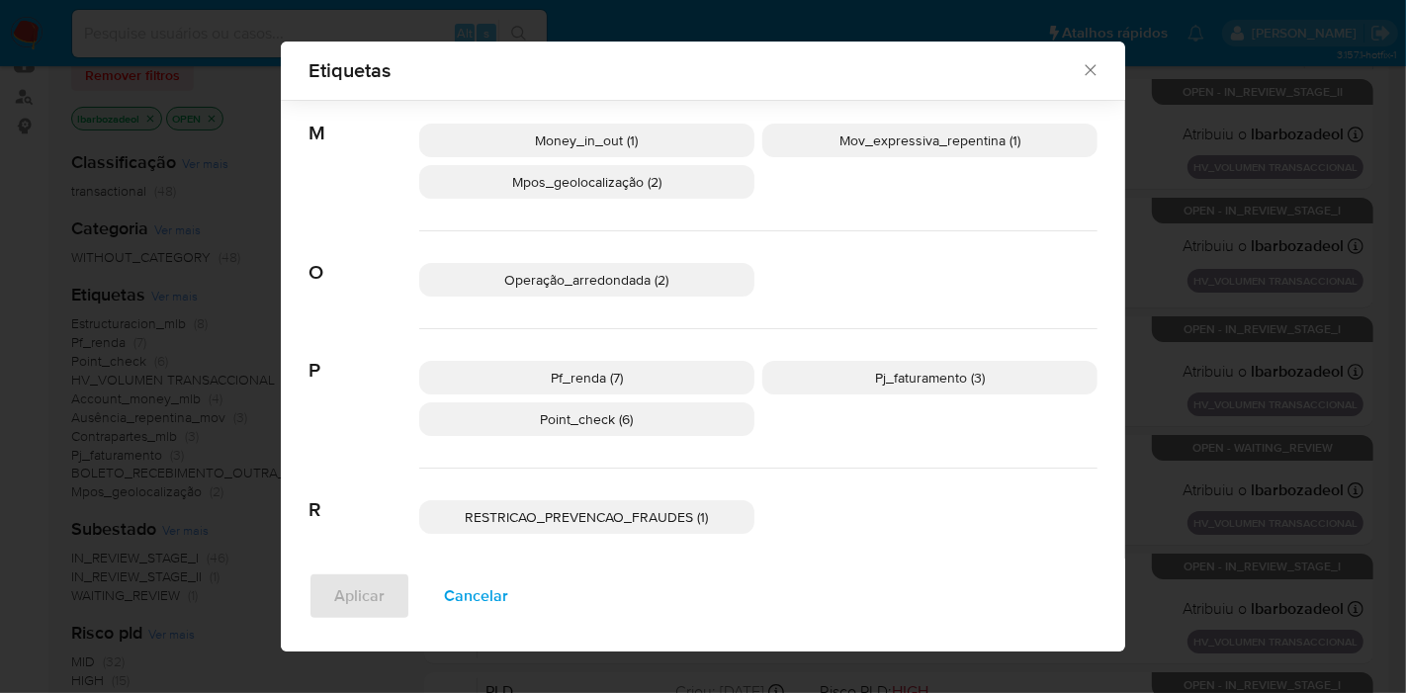
click at [689, 176] on p "Mpos_geolocalização (2)" at bounding box center [586, 182] width 335 height 34
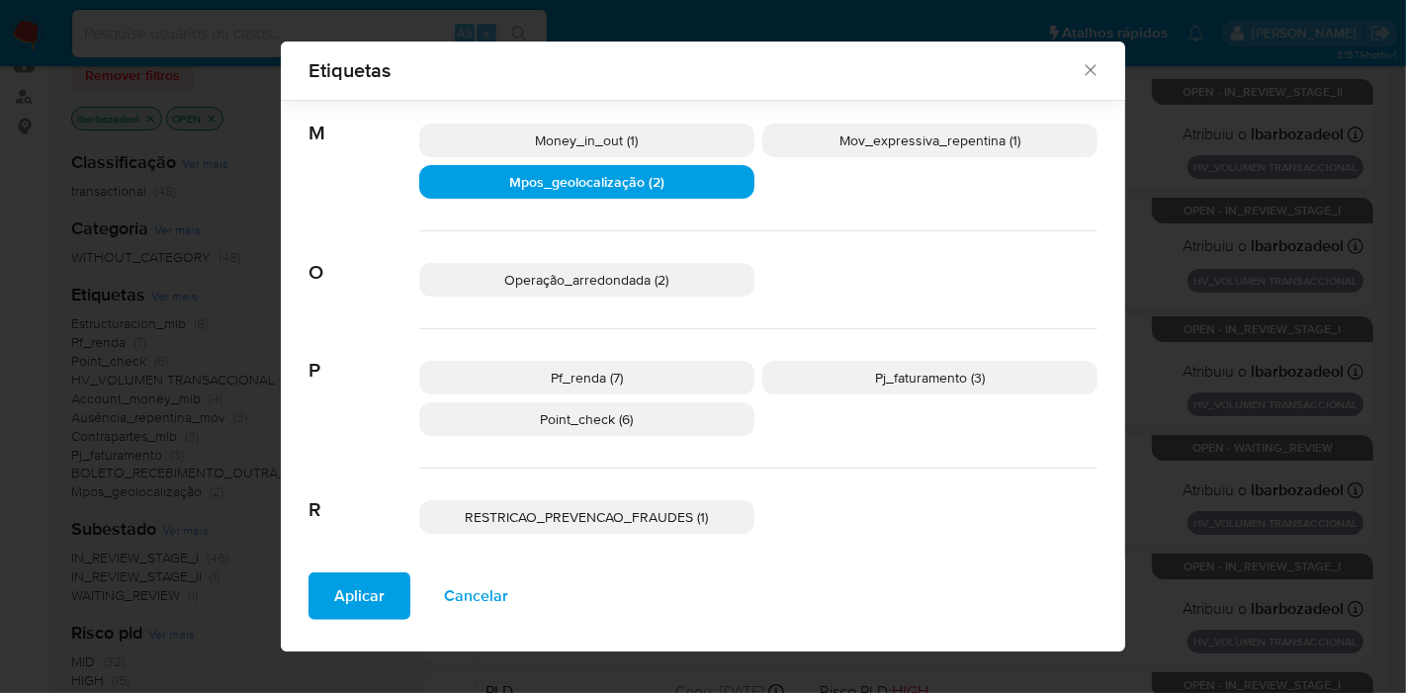
click at [638, 193] on p "Mpos_geolocalização (2)" at bounding box center [586, 182] width 335 height 34
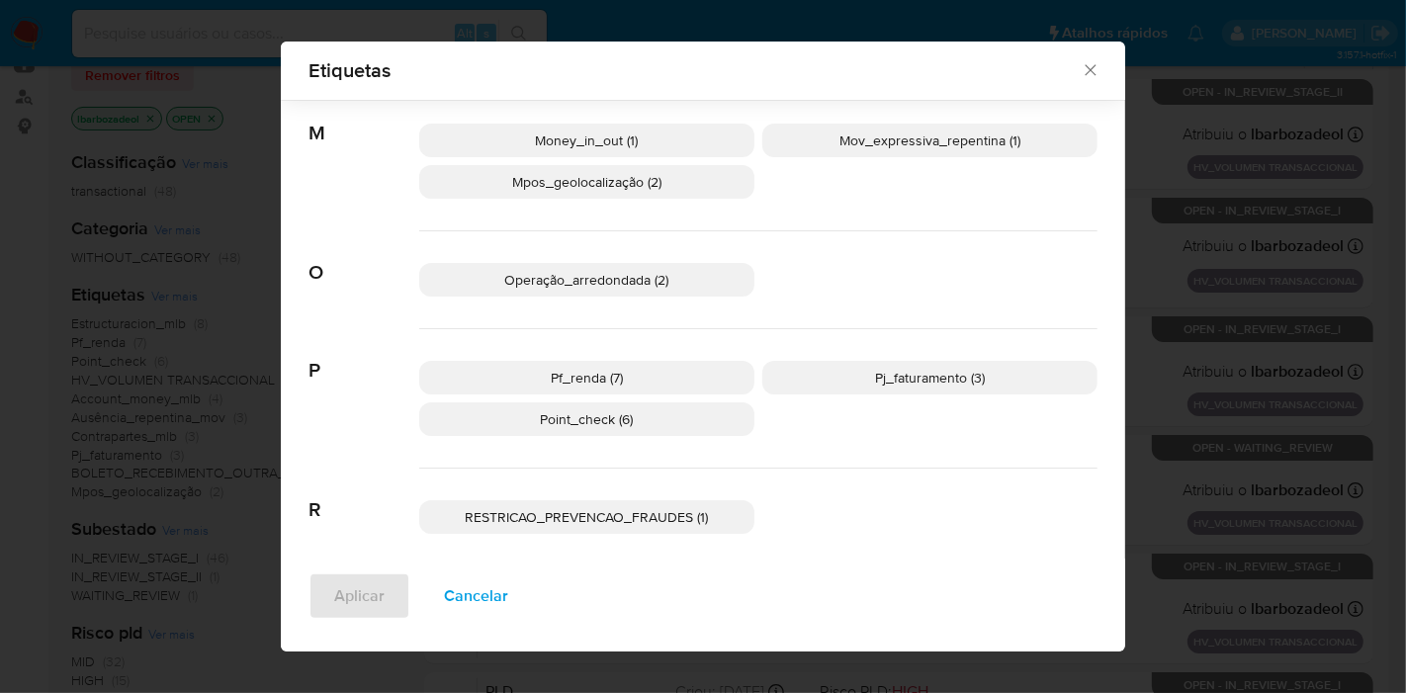
click at [834, 374] on p "Pj_faturamento (3)" at bounding box center [929, 378] width 335 height 34
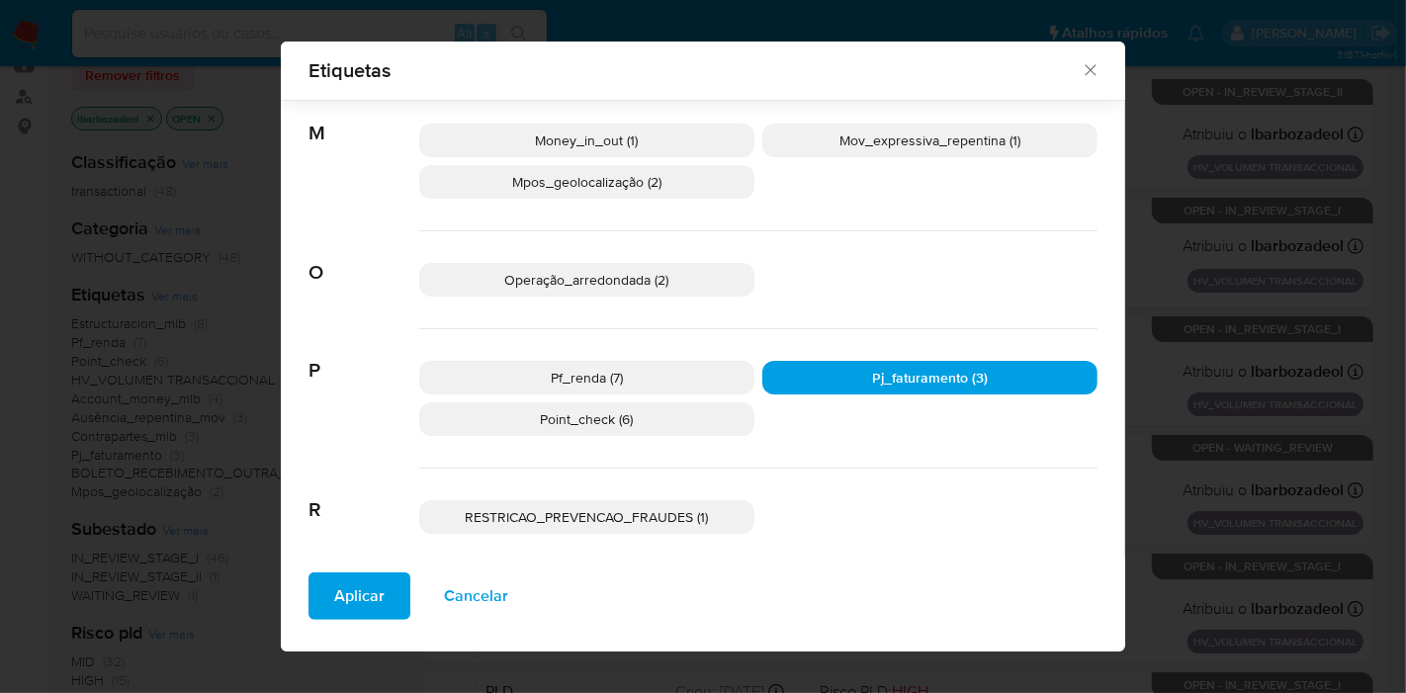
click at [352, 603] on span "Aplicar" at bounding box center [359, 595] width 50 height 43
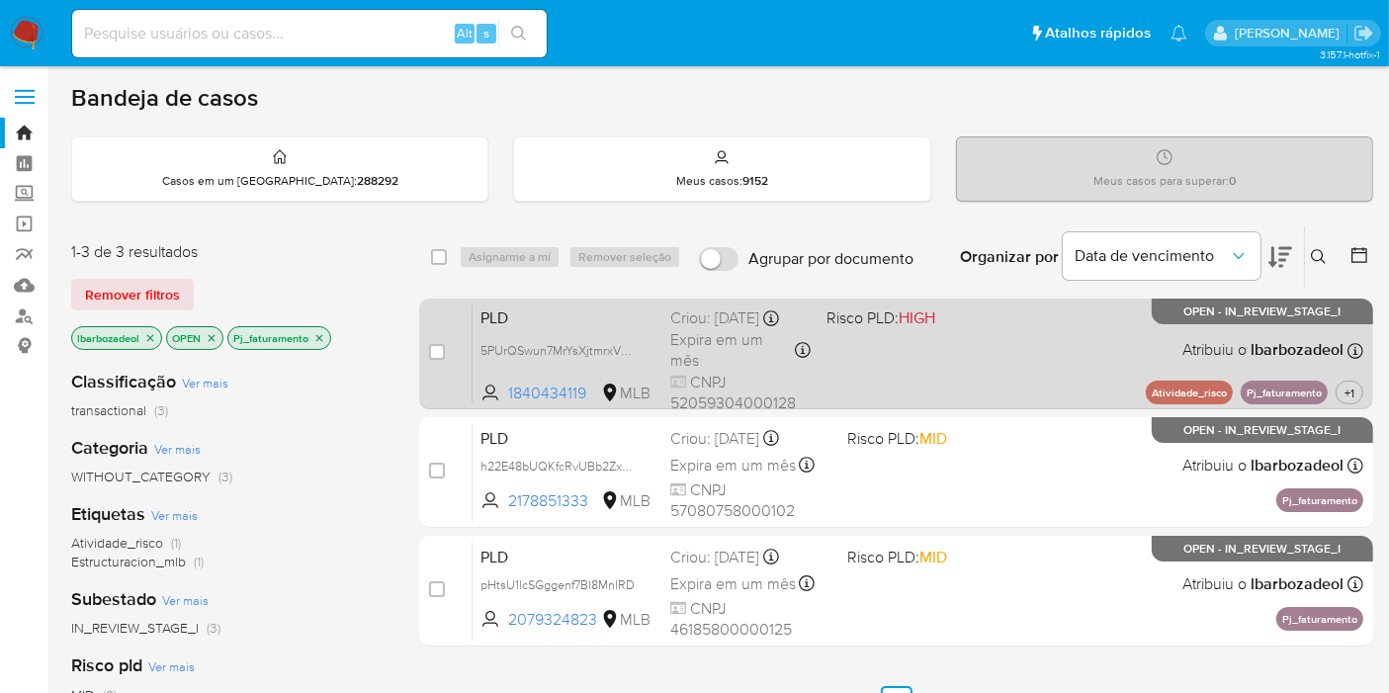
click at [974, 353] on div "PLD 5PUrQSwun7MrYsXjtmrxVmOO 1840434119 MLB Risco PLD: HIGH Criou: 12/08/2025 C…" at bounding box center [918, 353] width 891 height 100
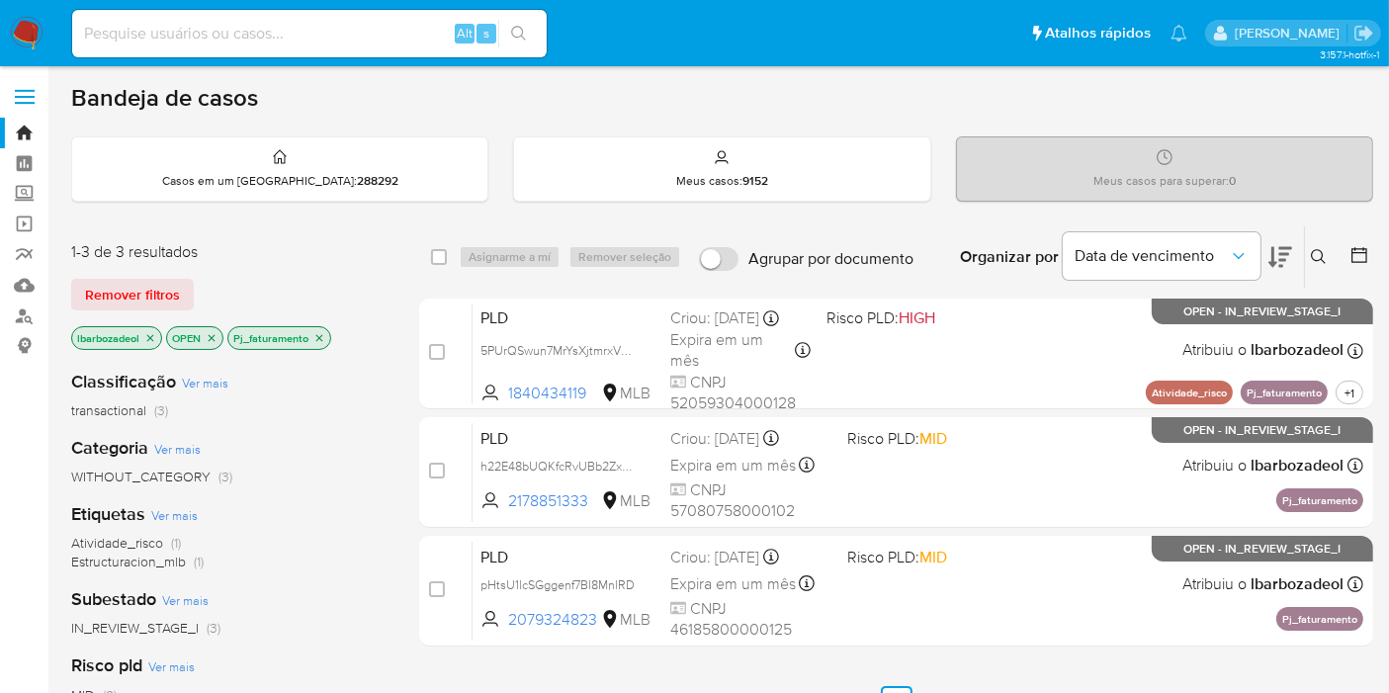
click at [315, 336] on icon "close-filter" at bounding box center [319, 338] width 12 height 12
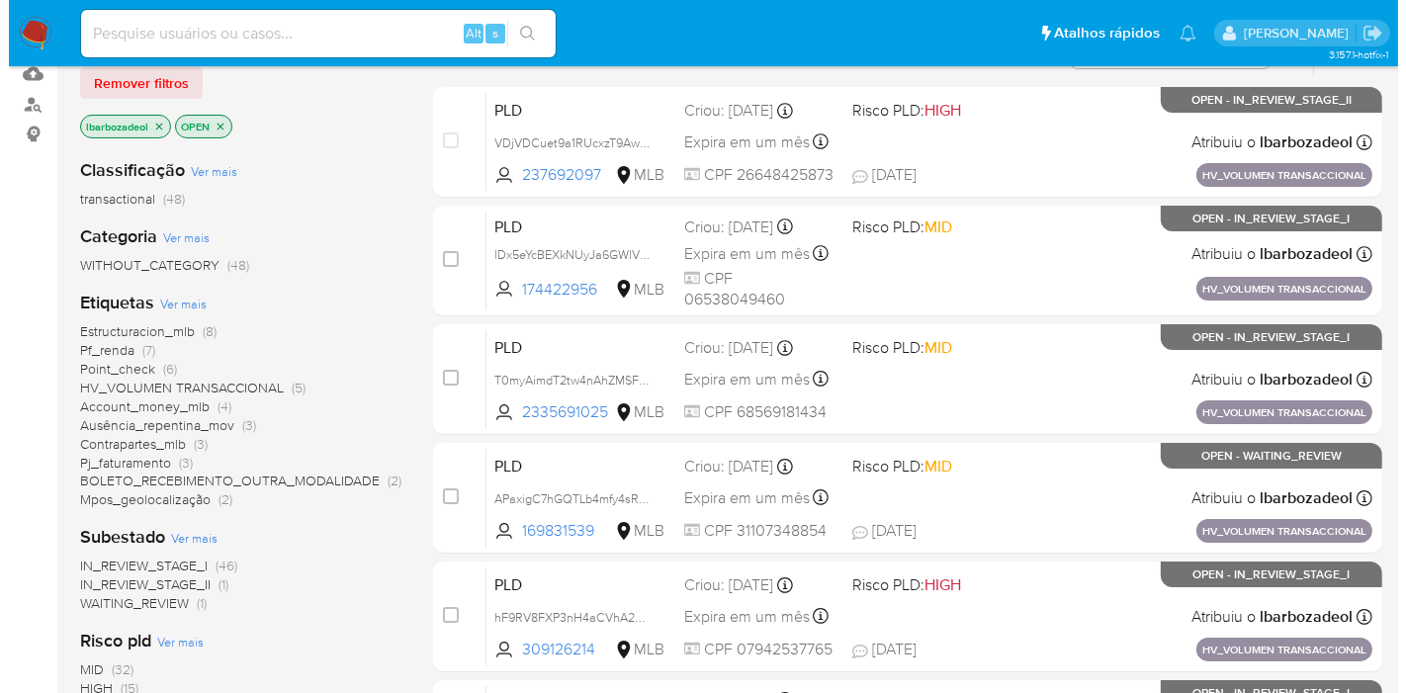
scroll to position [219, 0]
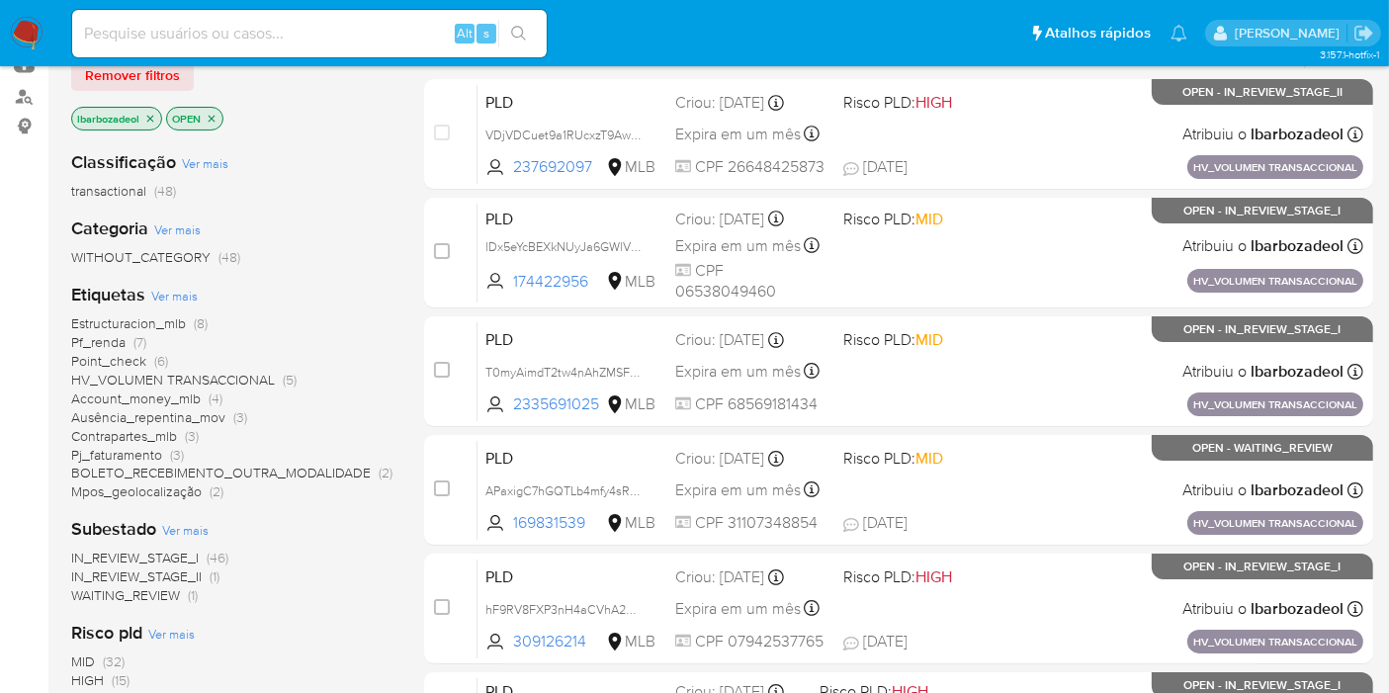
click at [175, 295] on span "Ver mais" at bounding box center [174, 296] width 46 height 18
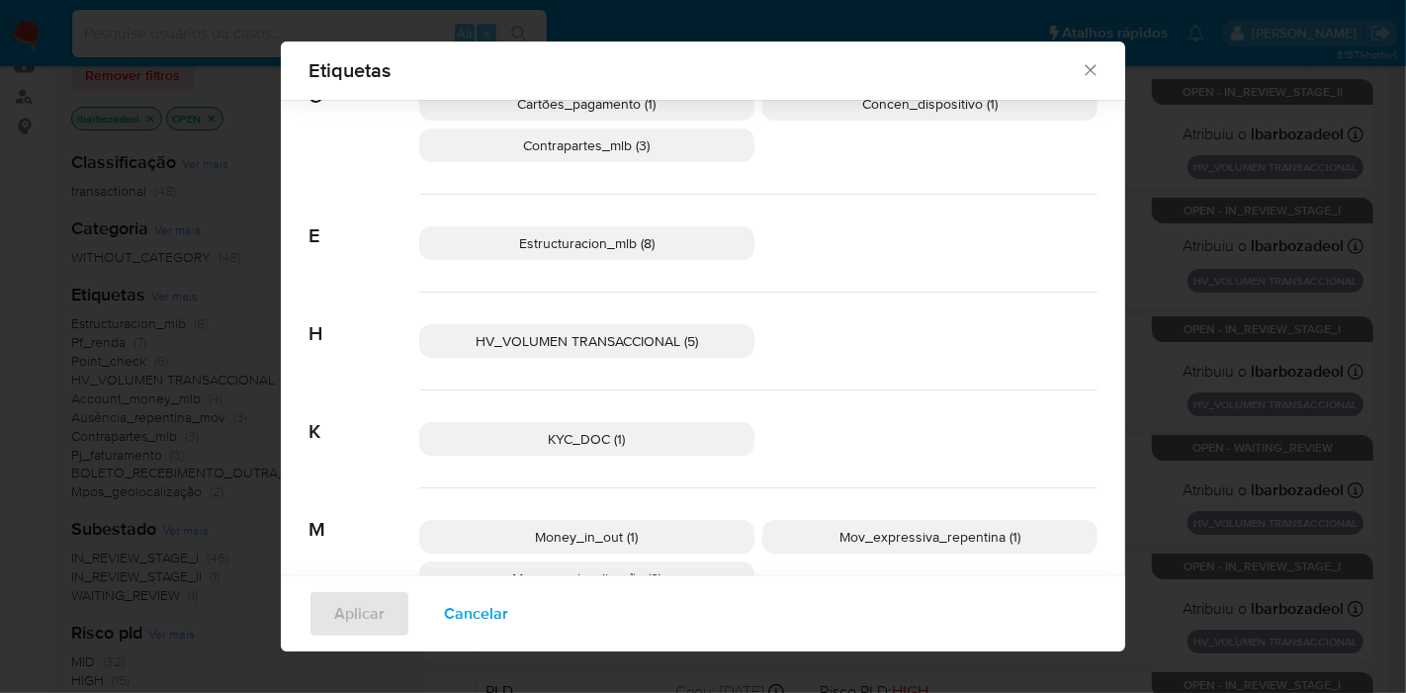
scroll to position [535, 0]
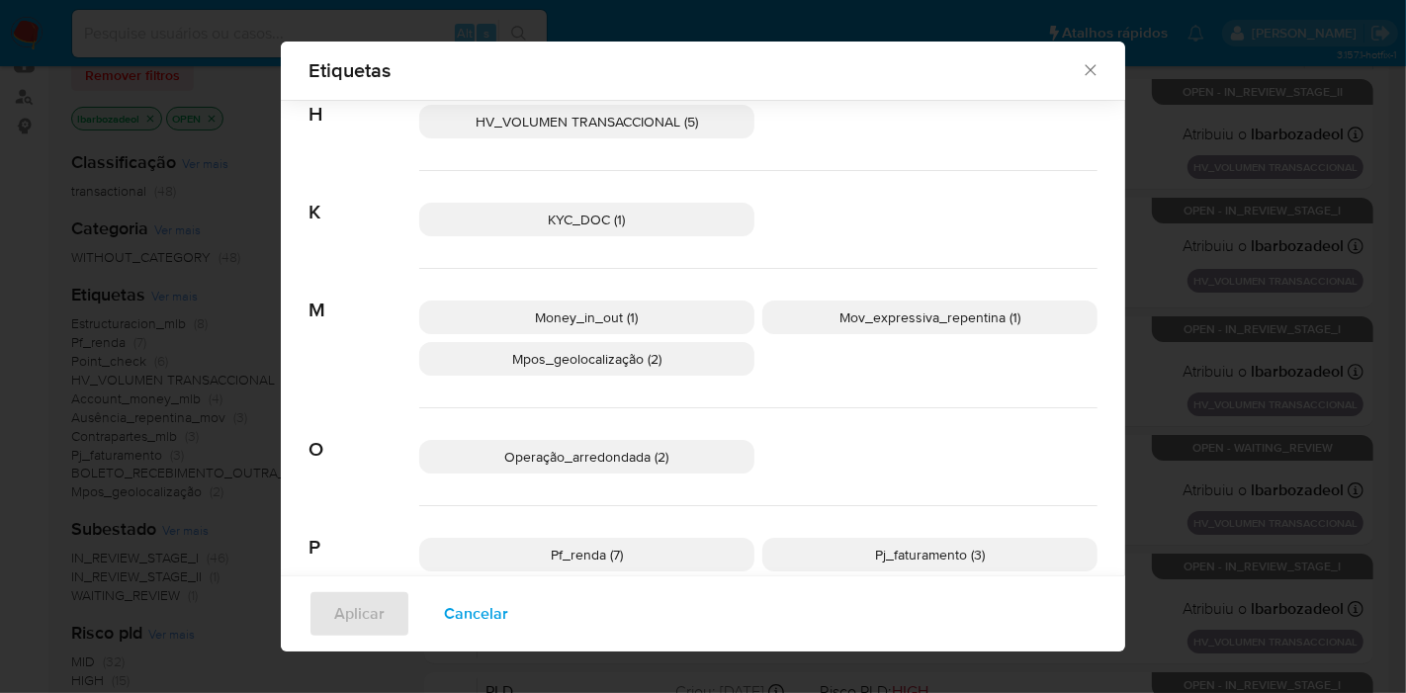
click at [855, 319] on span "Mov_expressiva_repentina (1)" at bounding box center [929, 317] width 181 height 20
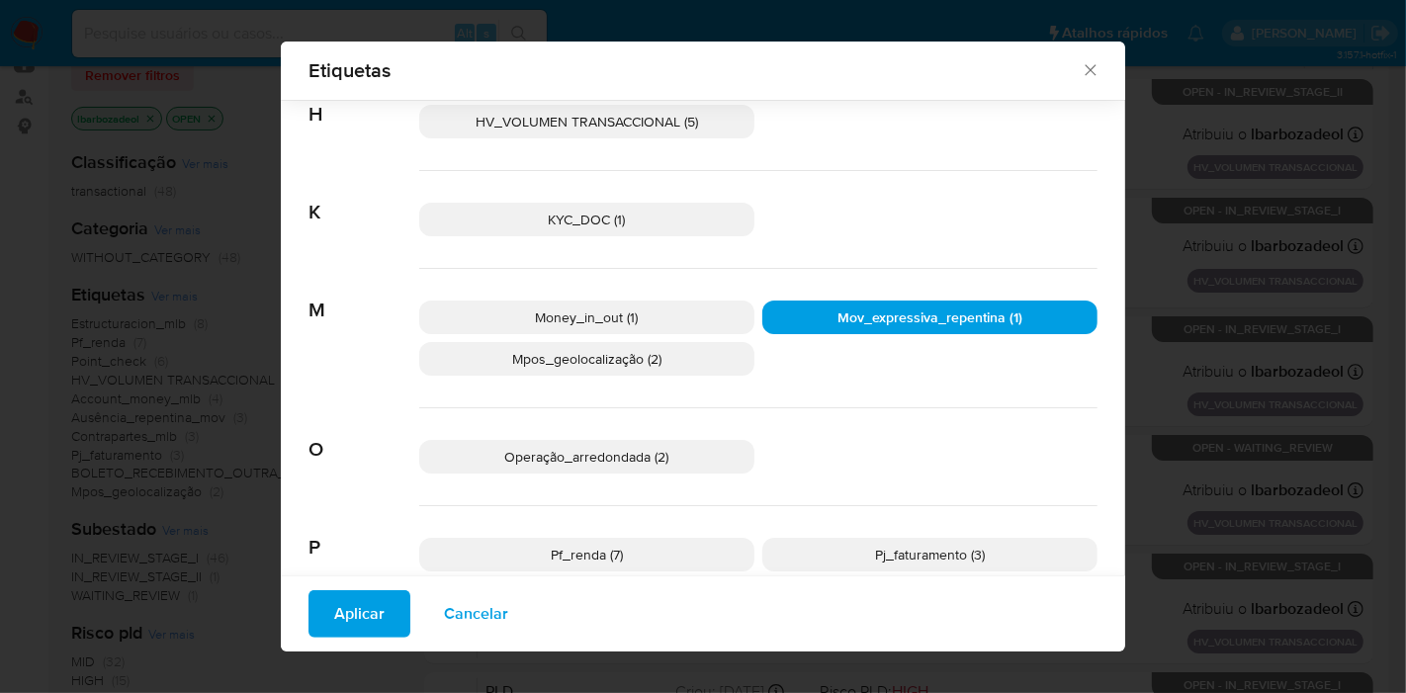
click at [348, 618] on span "Aplicar" at bounding box center [359, 613] width 50 height 43
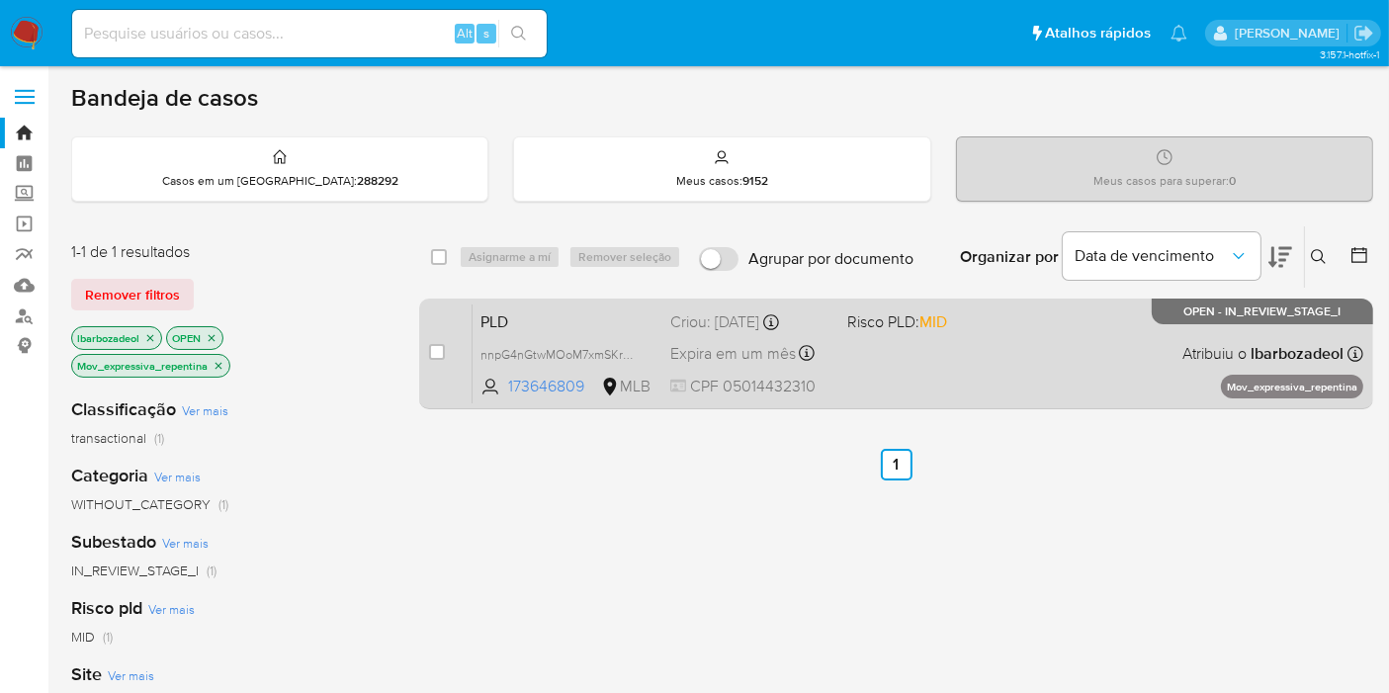
click at [889, 360] on div "PLD nnpG4nGtwMOoM7xmSKrFHpnM 173646809 MLB Risco PLD: MID Criou: 12/08/2025 Cri…" at bounding box center [918, 353] width 891 height 100
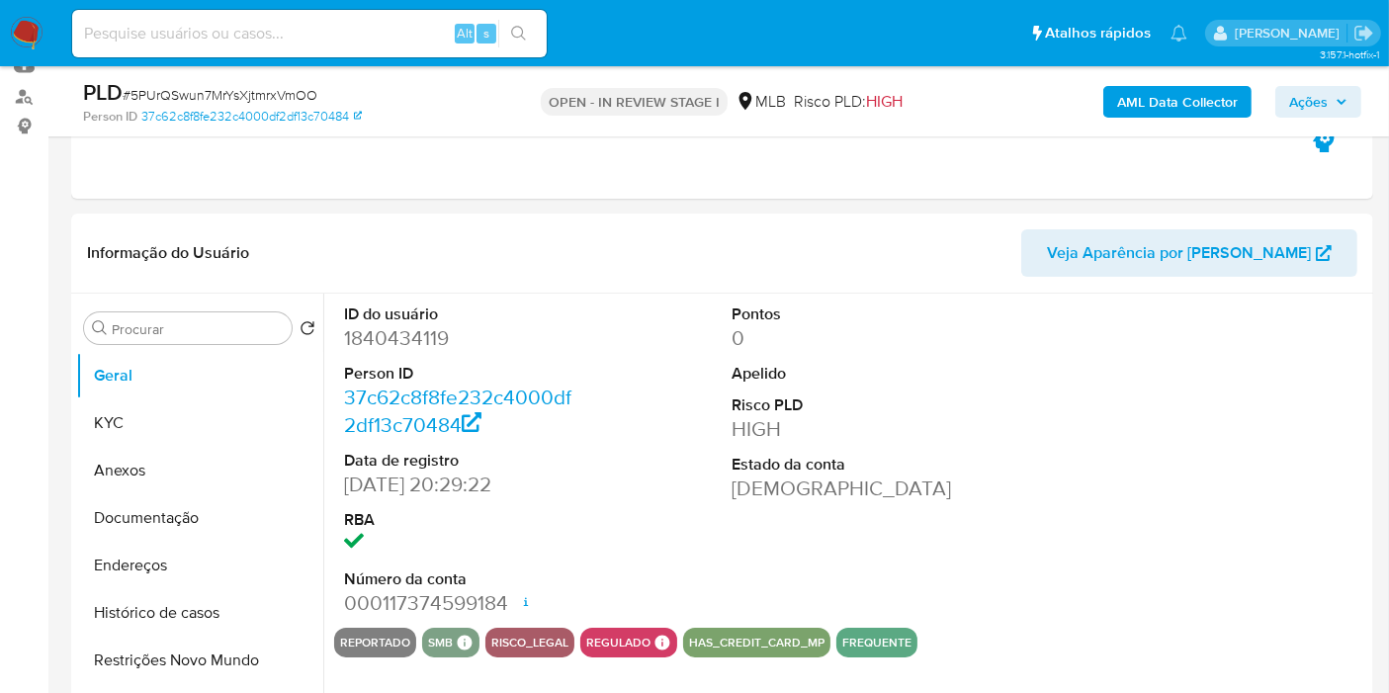
scroll to position [329, 0]
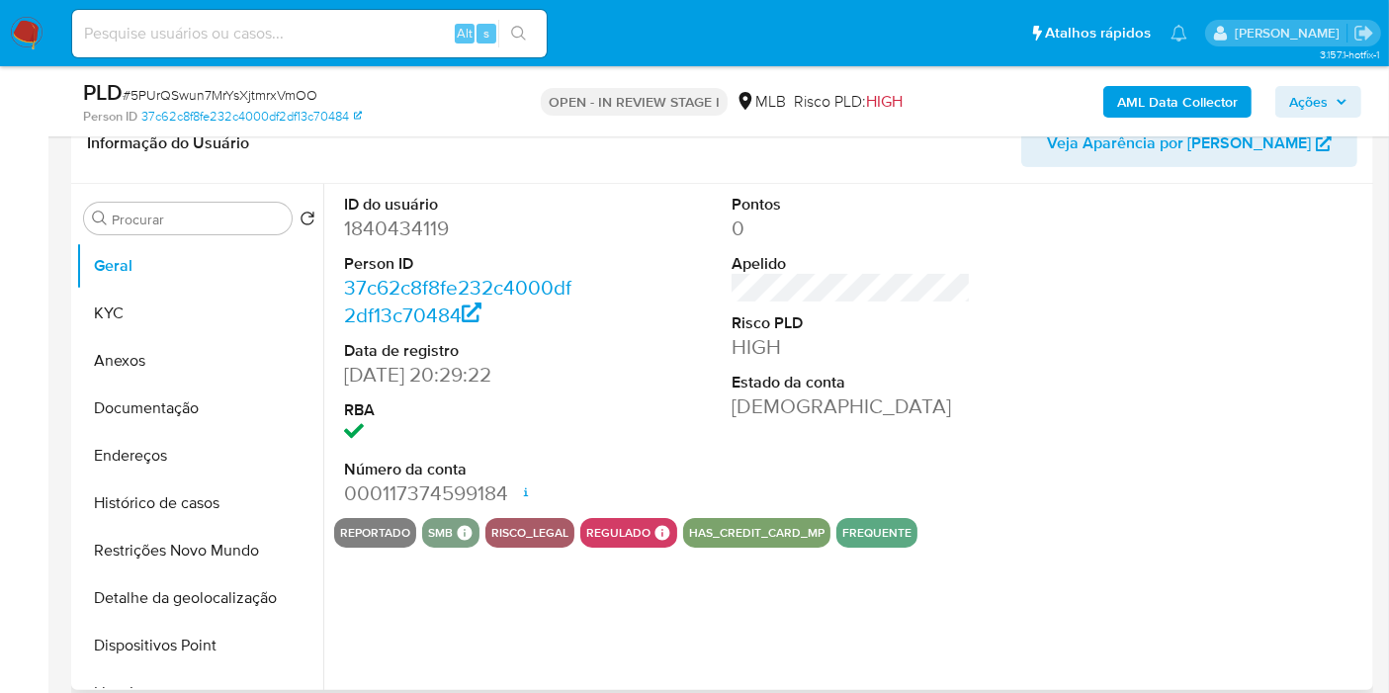
select select "10"
click at [166, 495] on button "Histórico de casos" at bounding box center [191, 502] width 231 height 47
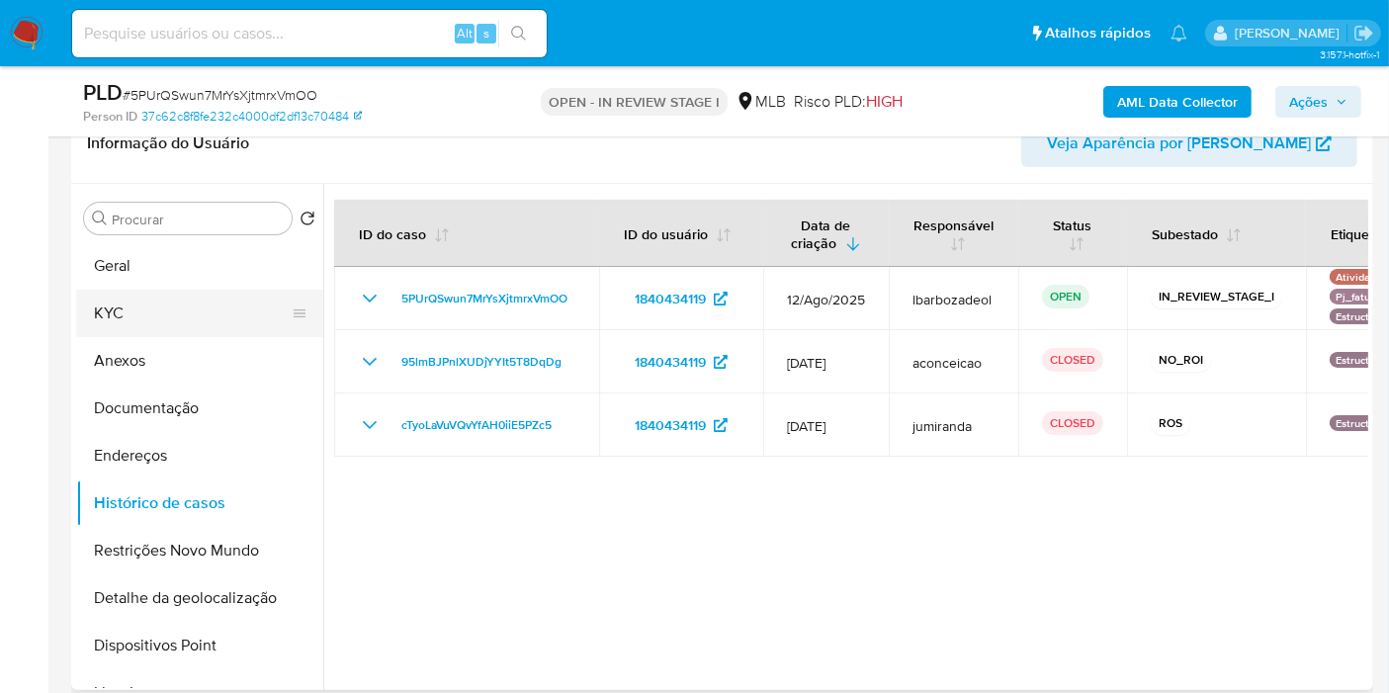
click at [179, 310] on button "KYC" at bounding box center [191, 313] width 231 height 47
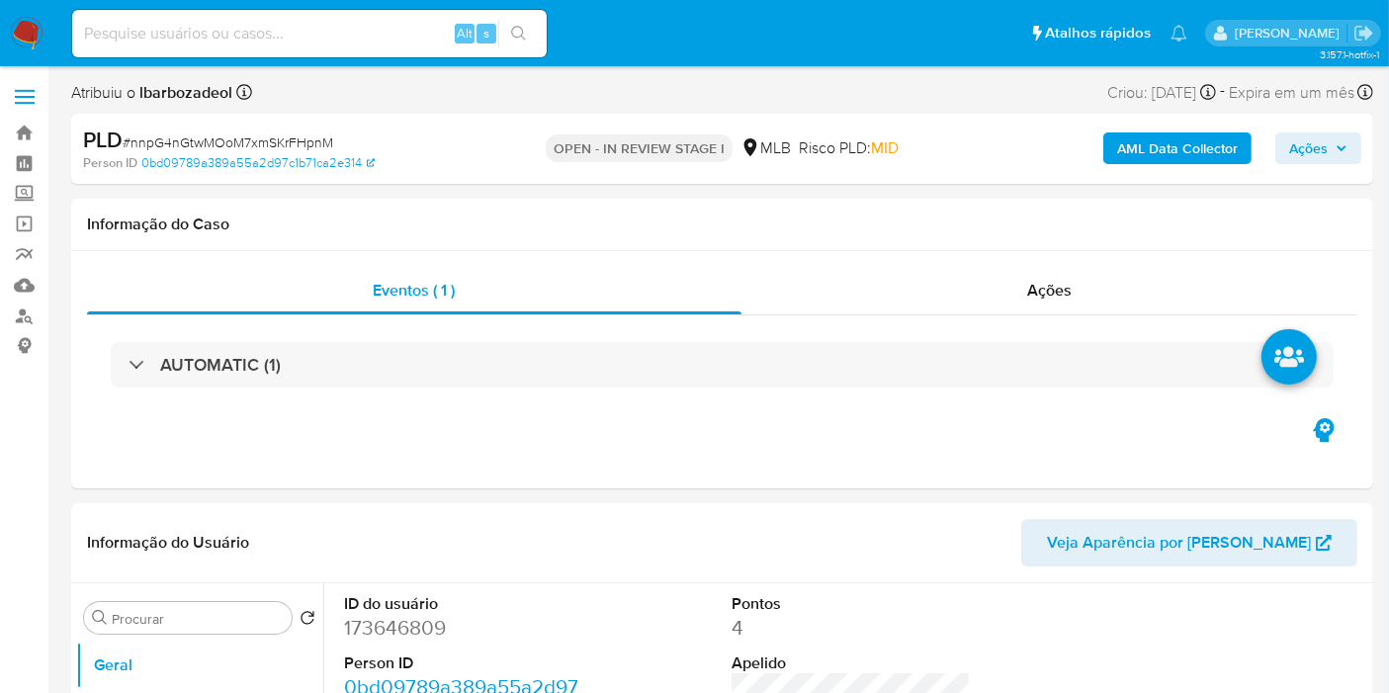
select select "10"
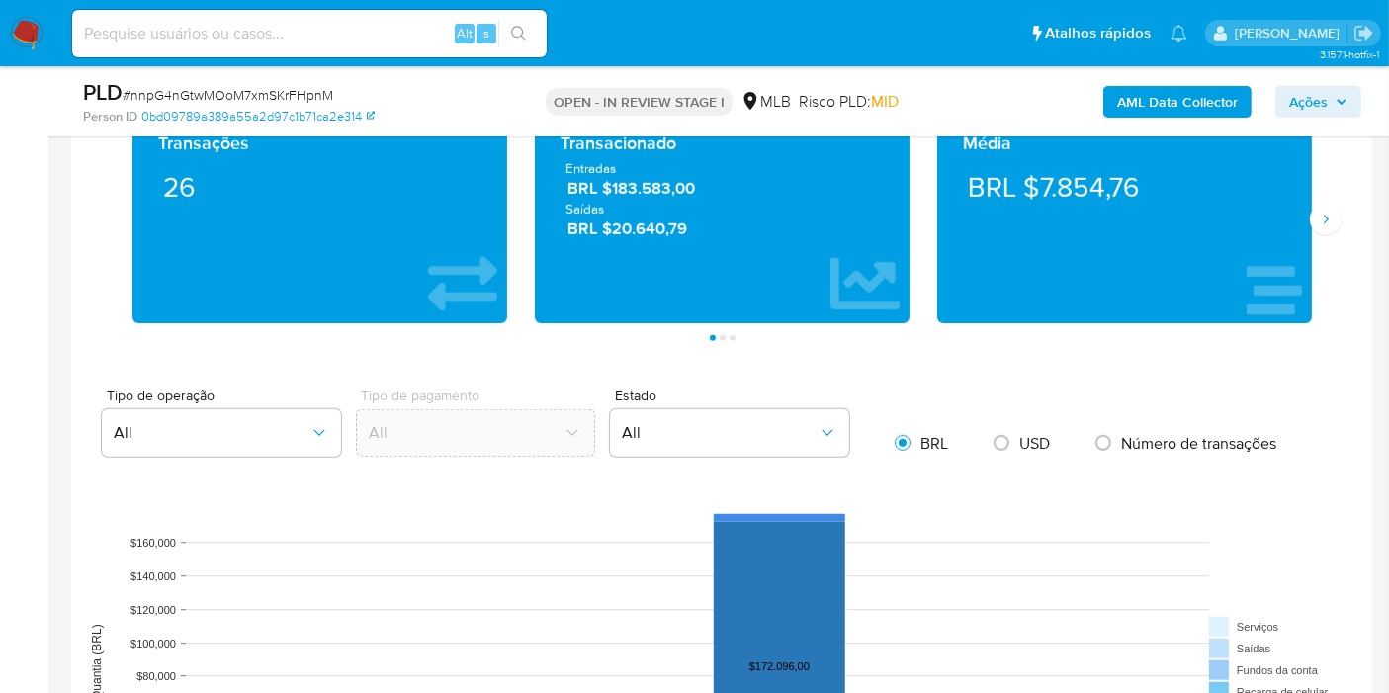
scroll to position [1537, 0]
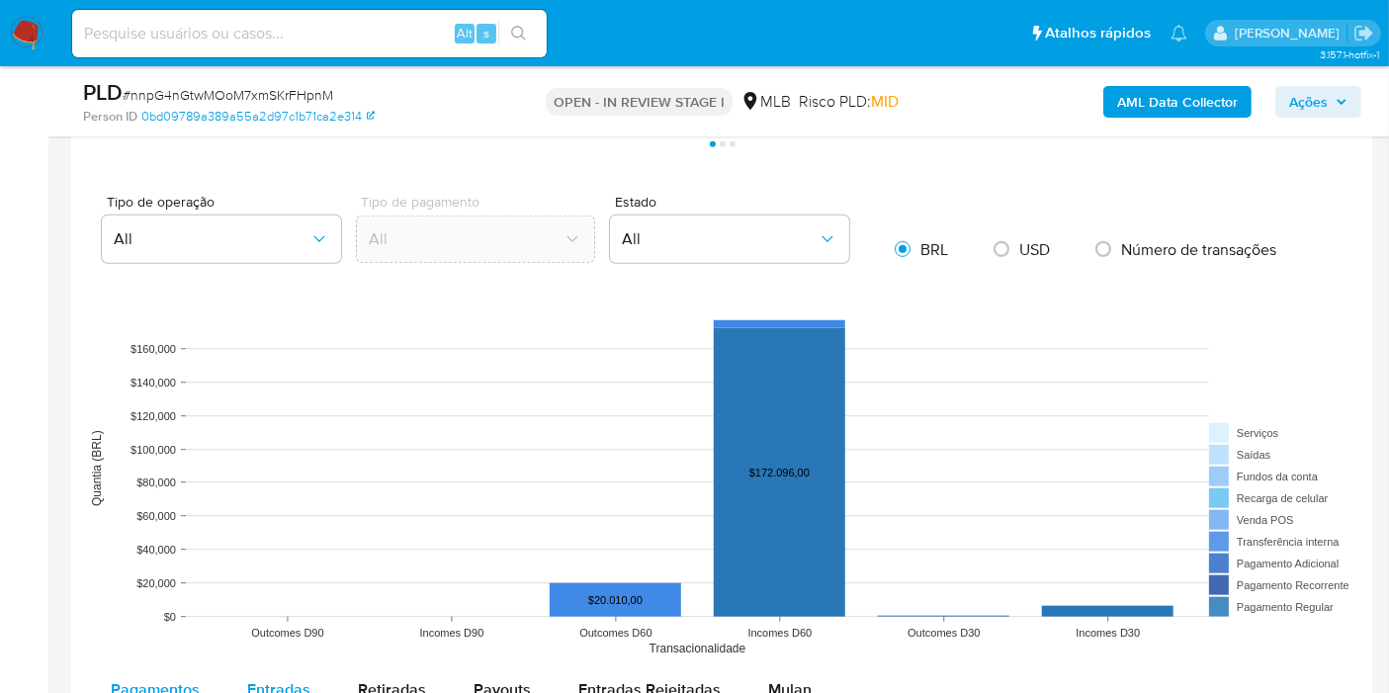
click at [290, 670] on div "Entradas" at bounding box center [278, 689] width 63 height 47
select select "10"
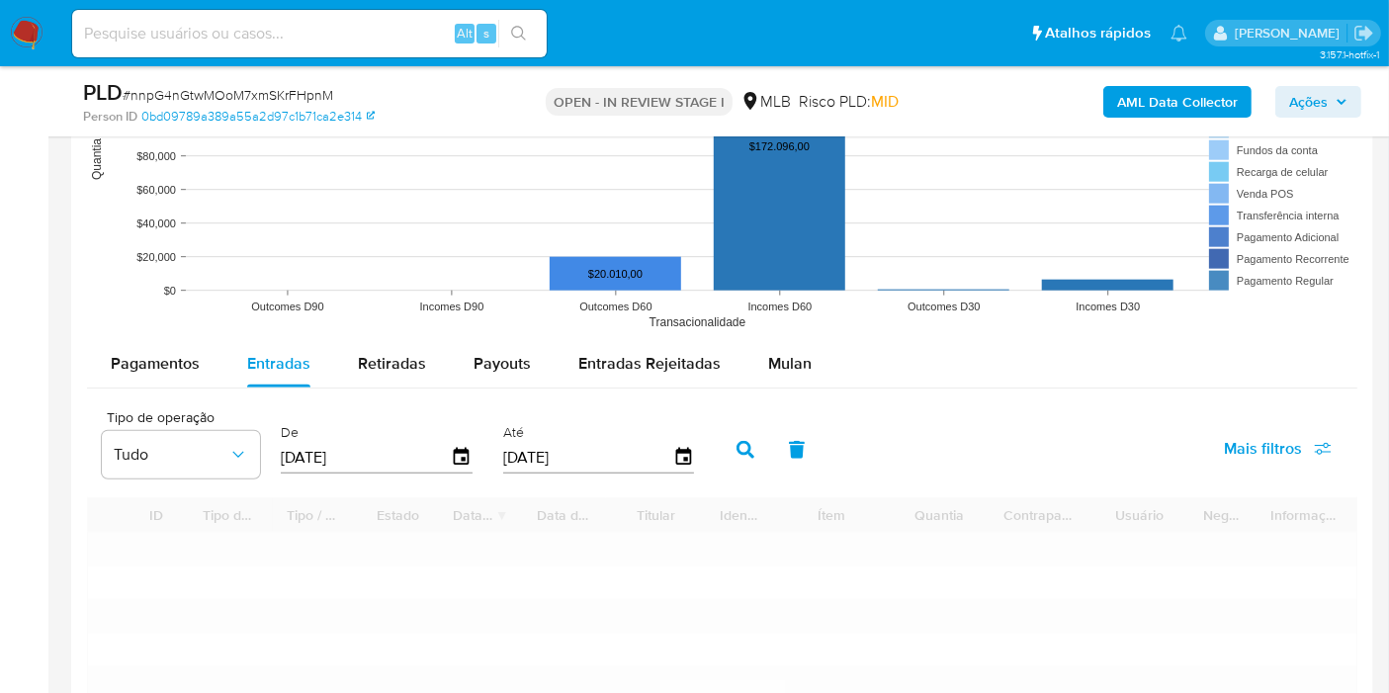
scroll to position [1866, 0]
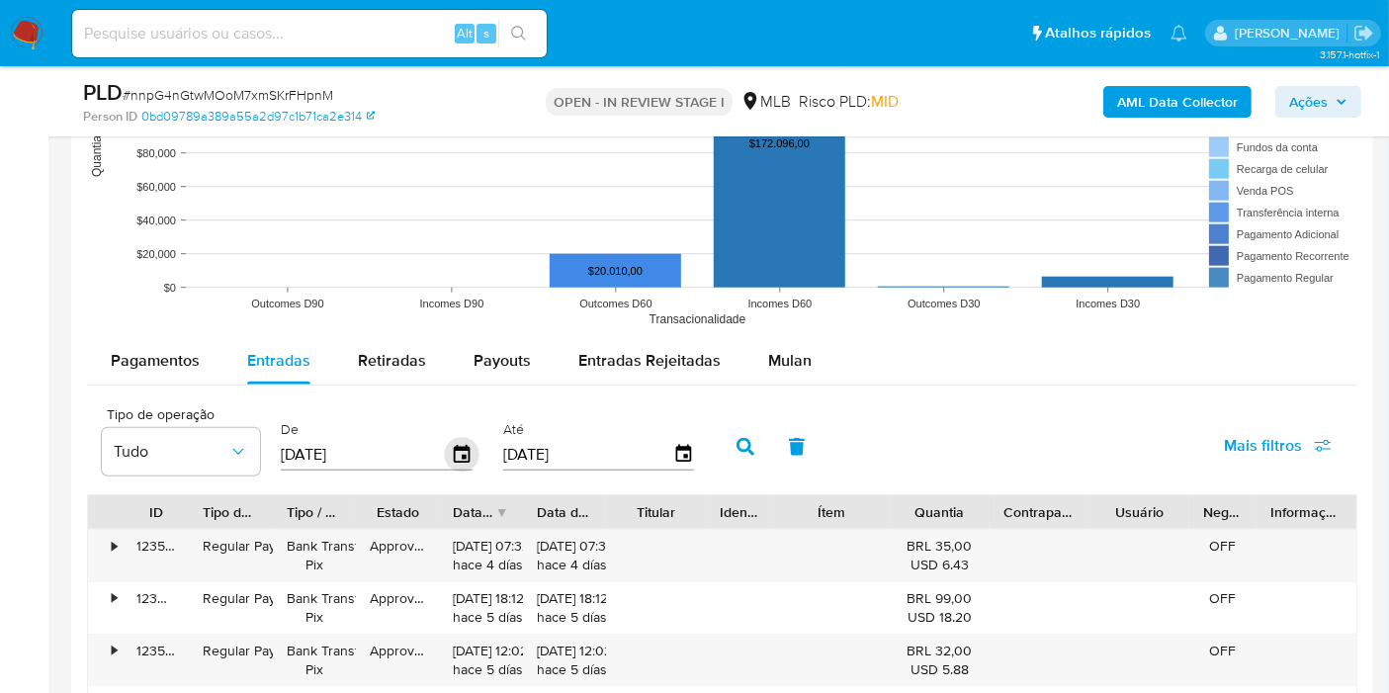
click at [463, 447] on icon "button" at bounding box center [462, 454] width 35 height 35
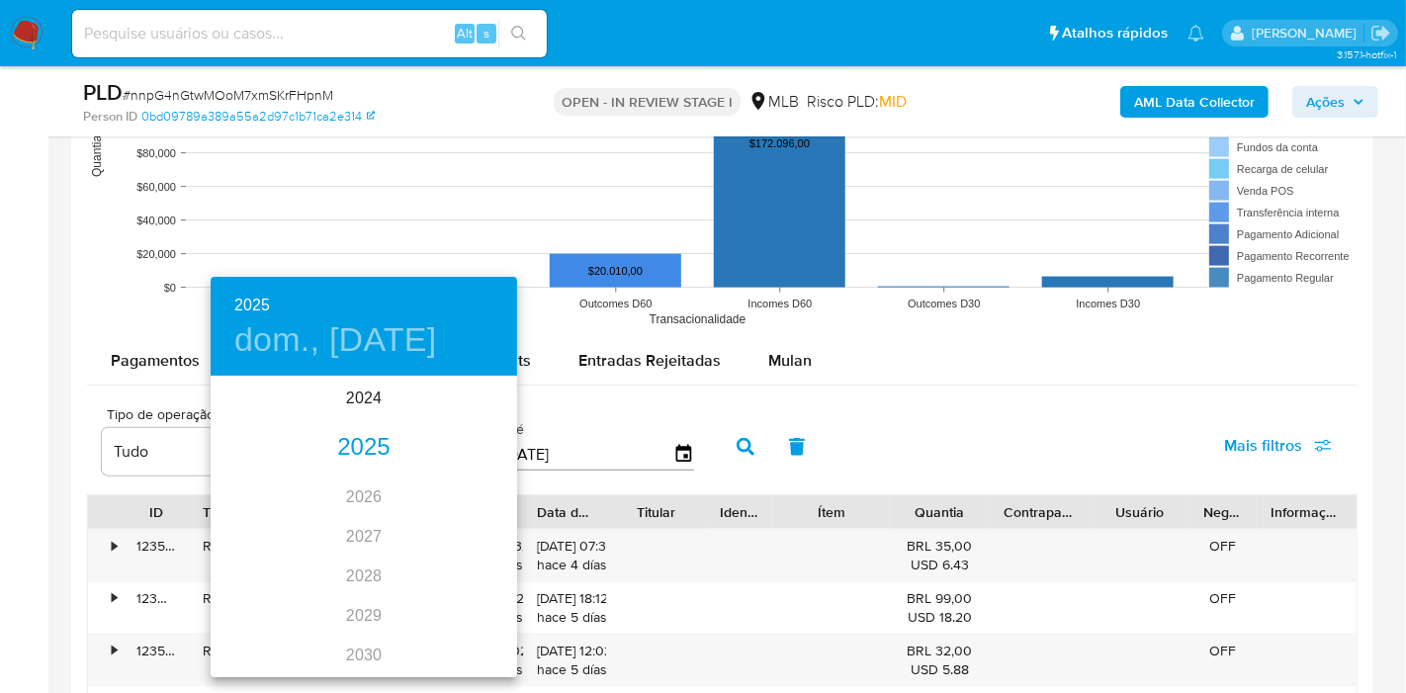
click at [387, 435] on div "2025" at bounding box center [364, 448] width 306 height 40
click at [271, 421] on div "ene." at bounding box center [262, 416] width 102 height 74
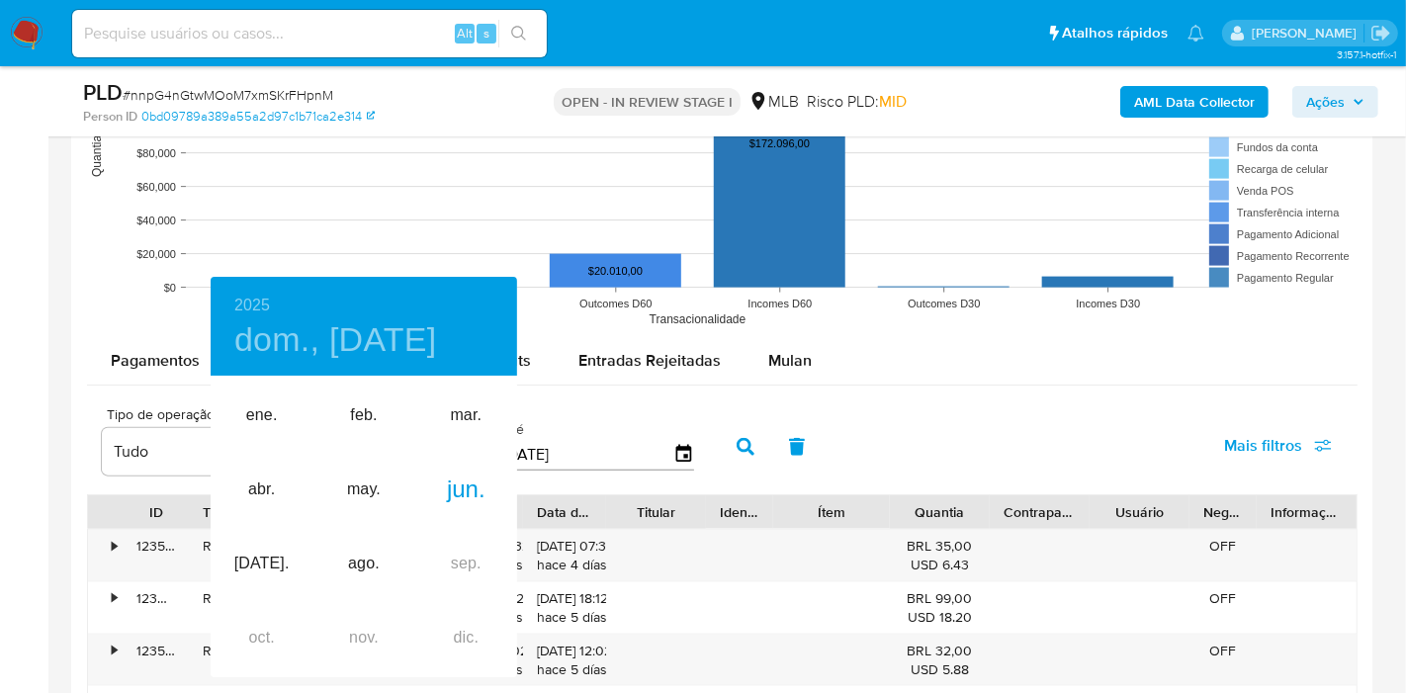
type input "01/01/2025"
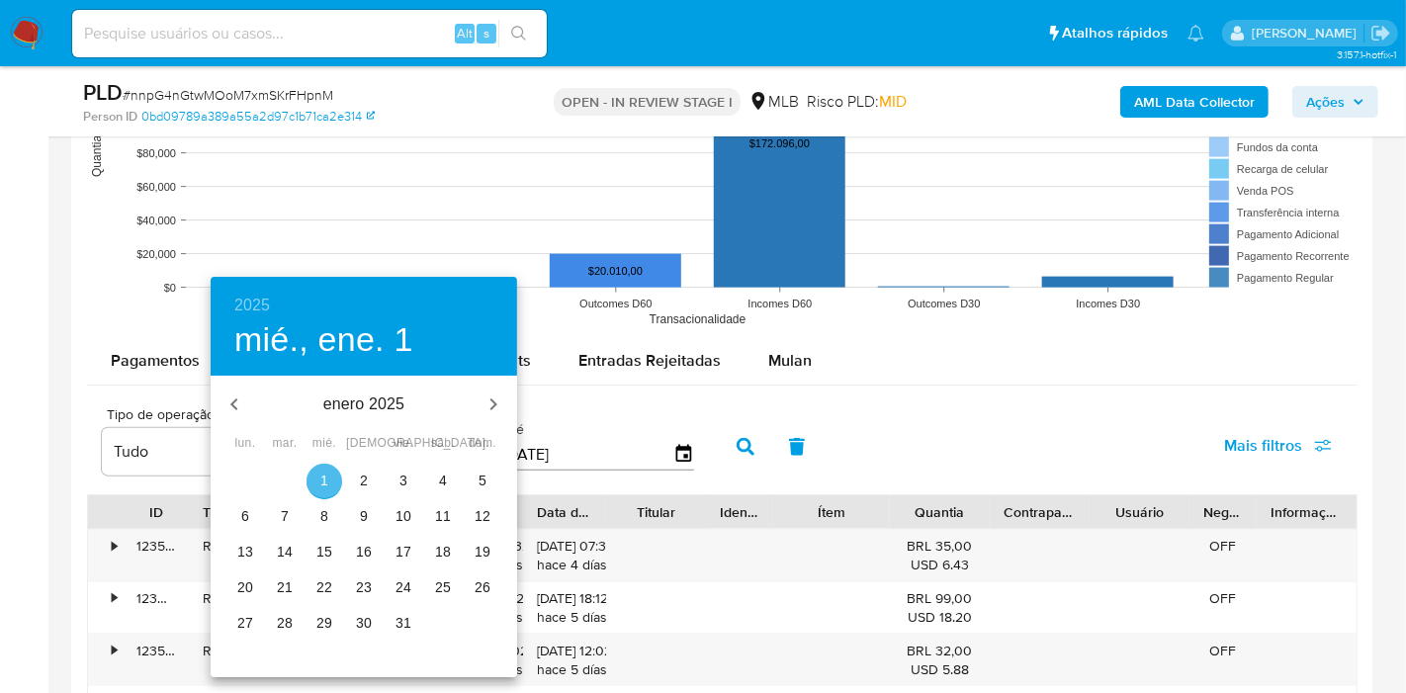
click at [326, 481] on p "1" at bounding box center [324, 481] width 8 height 20
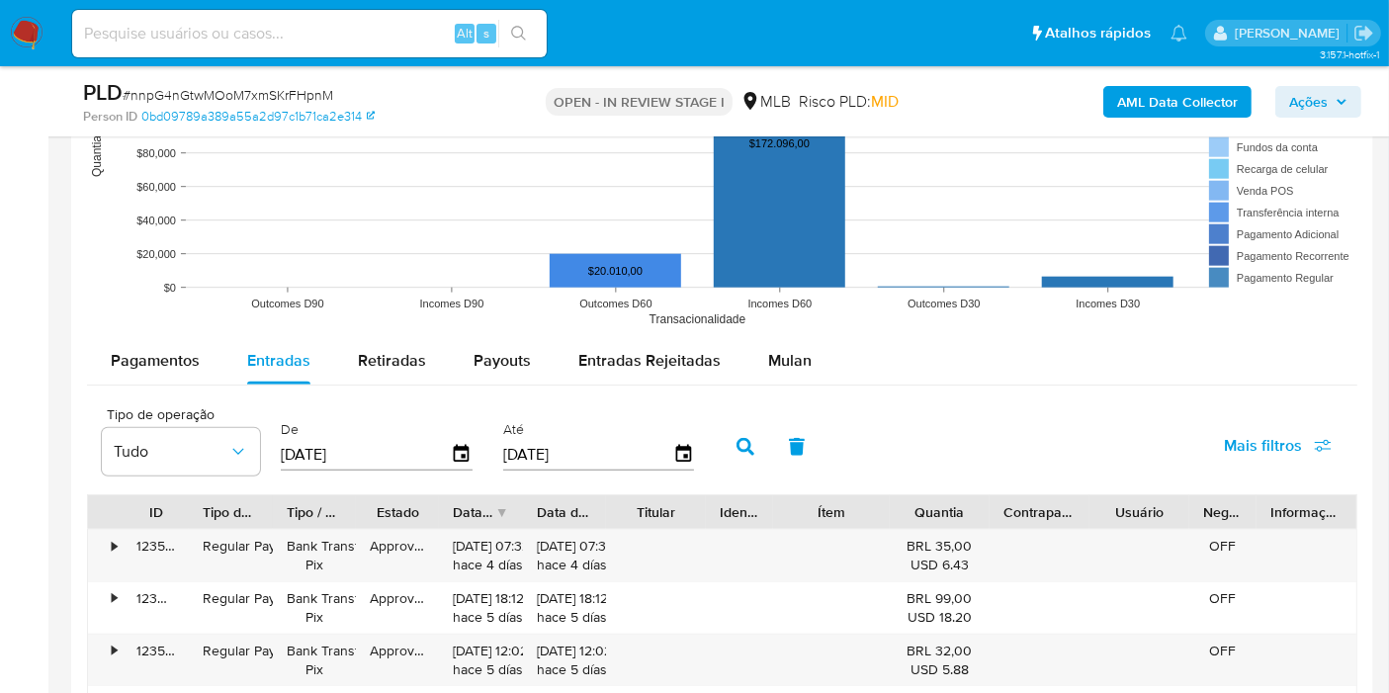
click at [722, 446] on button "button" at bounding box center [745, 446] width 51 height 47
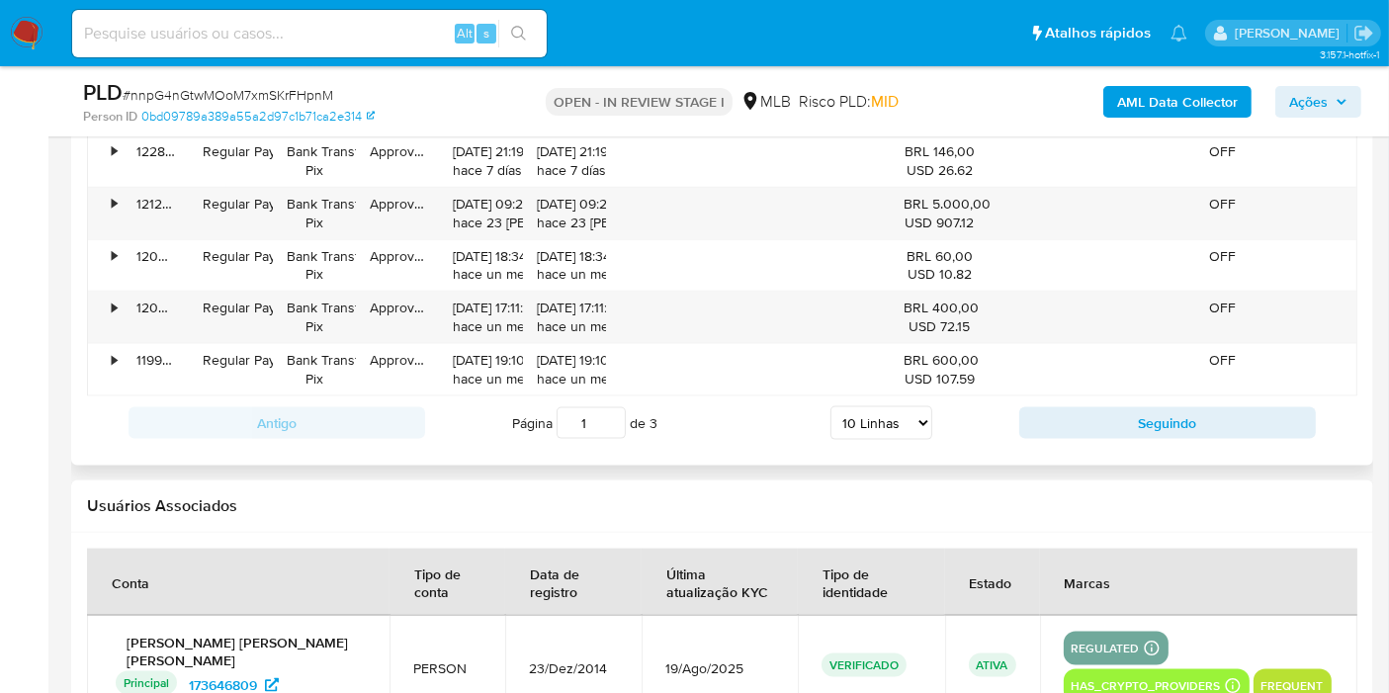
scroll to position [2526, 0]
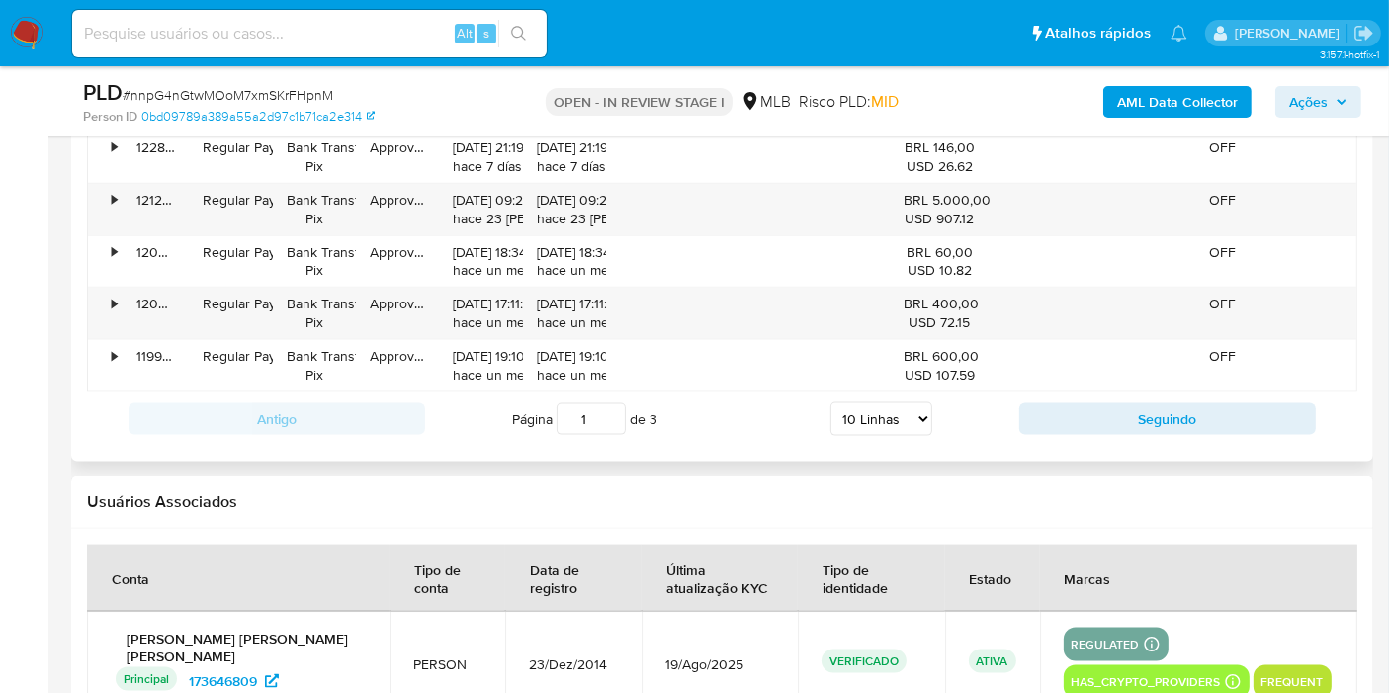
click at [836, 407] on select "5 Linhas 10 Linhas 20 Linhas 25 Linhas 50 Linhas 100 Linhas" at bounding box center [881, 419] width 102 height 34
select select "50"
click at [831, 402] on select "5 Linhas 10 Linhas 20 Linhas 25 Linhas 50 Linhas 100 Linhas" at bounding box center [881, 419] width 102 height 34
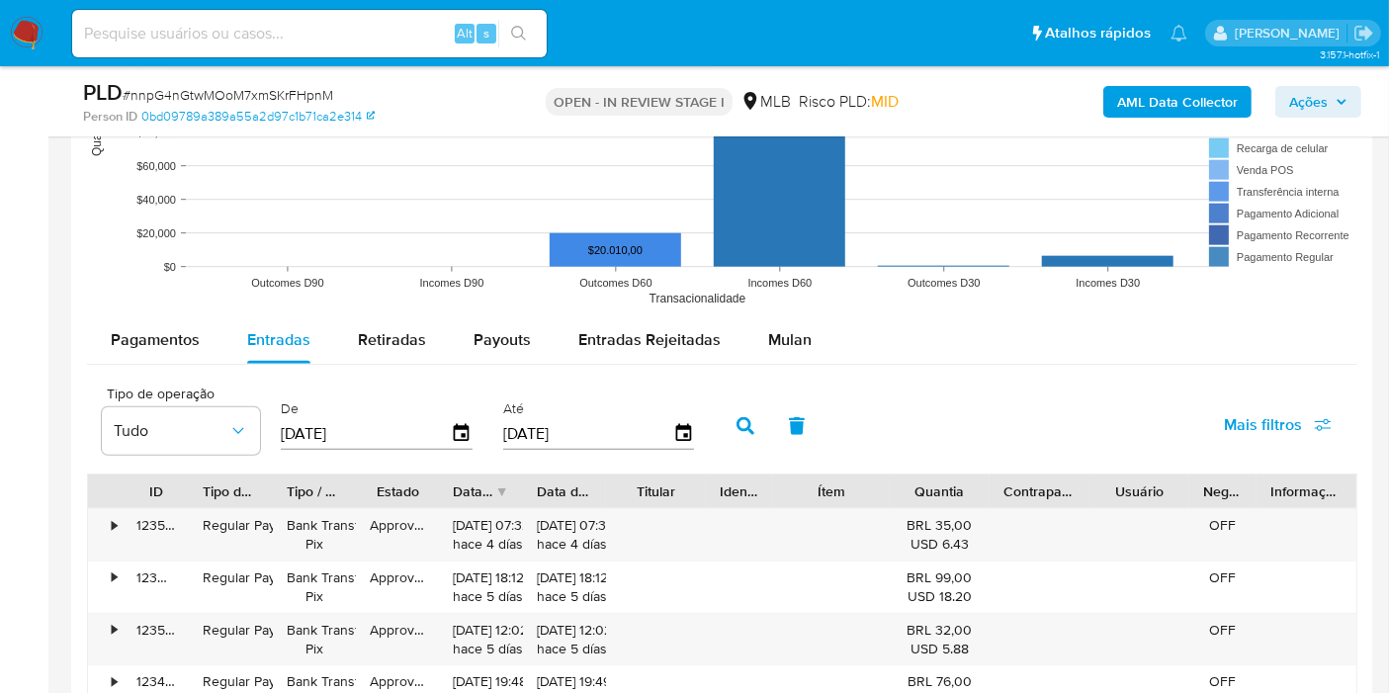
scroll to position [1866, 0]
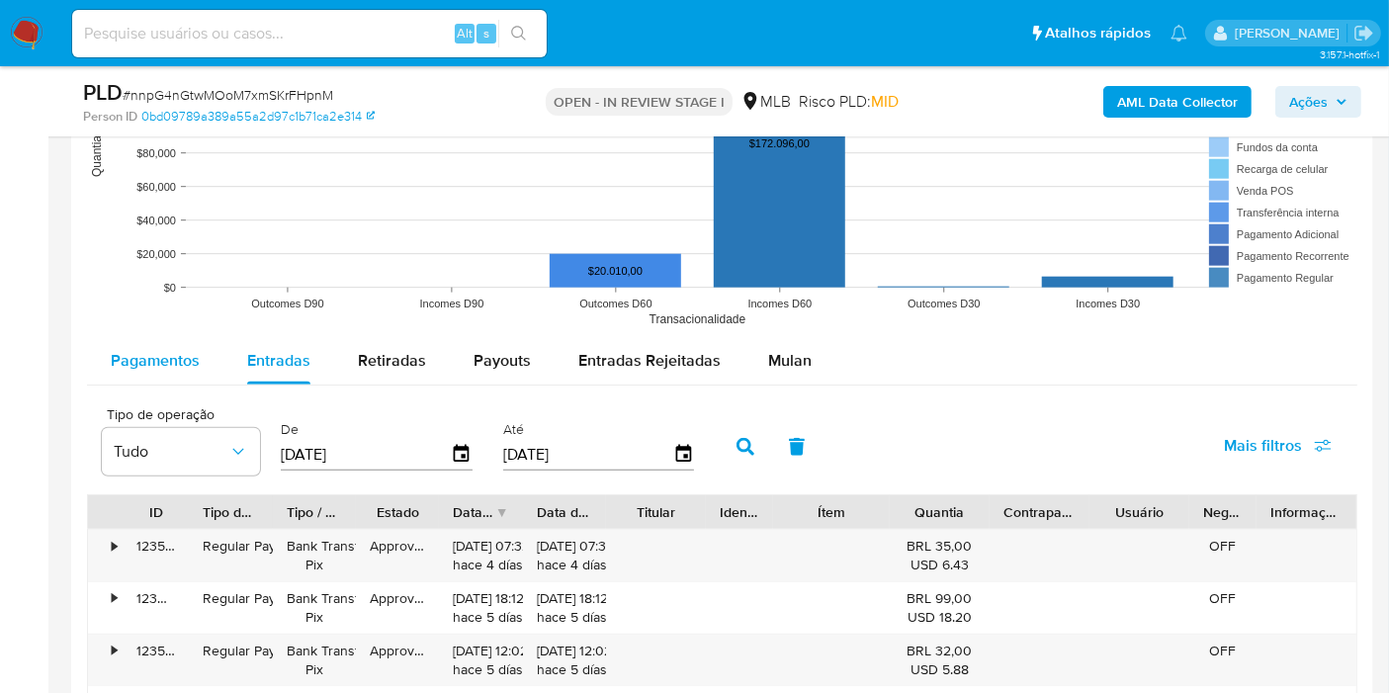
click at [181, 375] on div "Pagamentos" at bounding box center [155, 360] width 89 height 47
click at [695, 351] on span "Entradas Rejeitadas" at bounding box center [649, 360] width 142 height 23
select select "10"
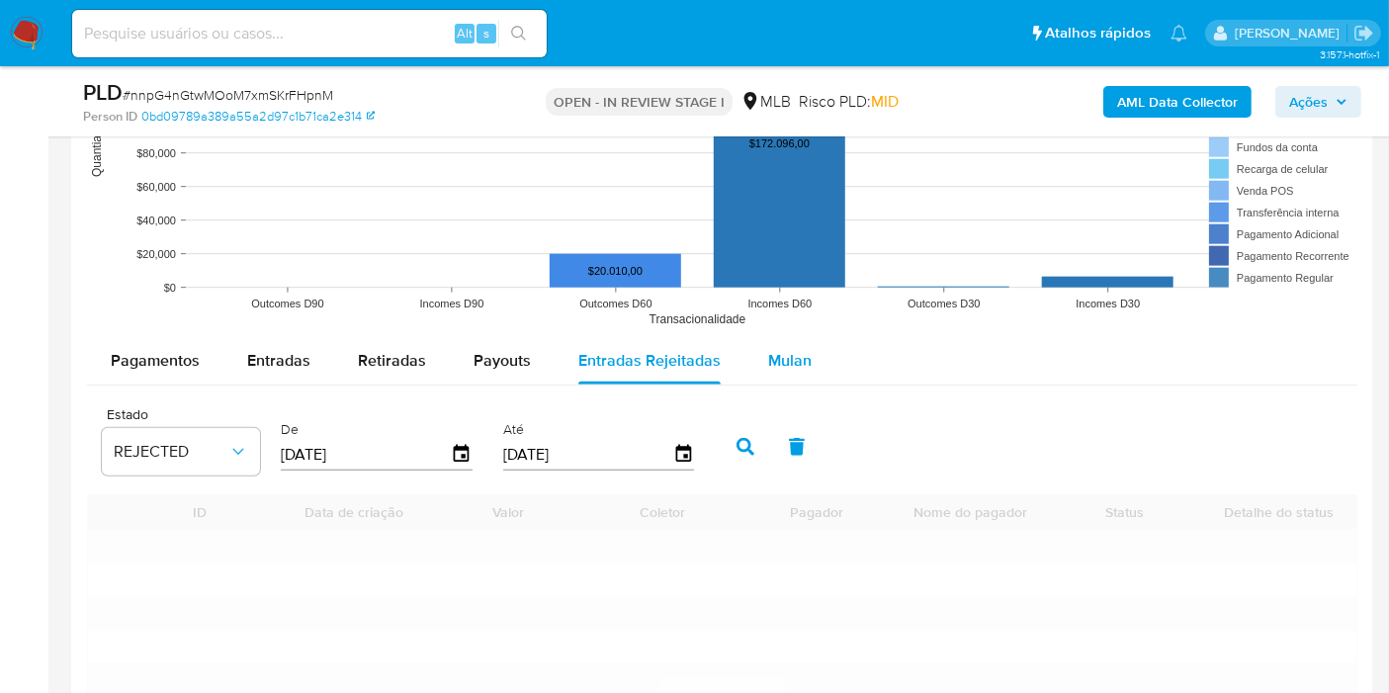
click at [756, 355] on button "Mulan" at bounding box center [789, 360] width 91 height 47
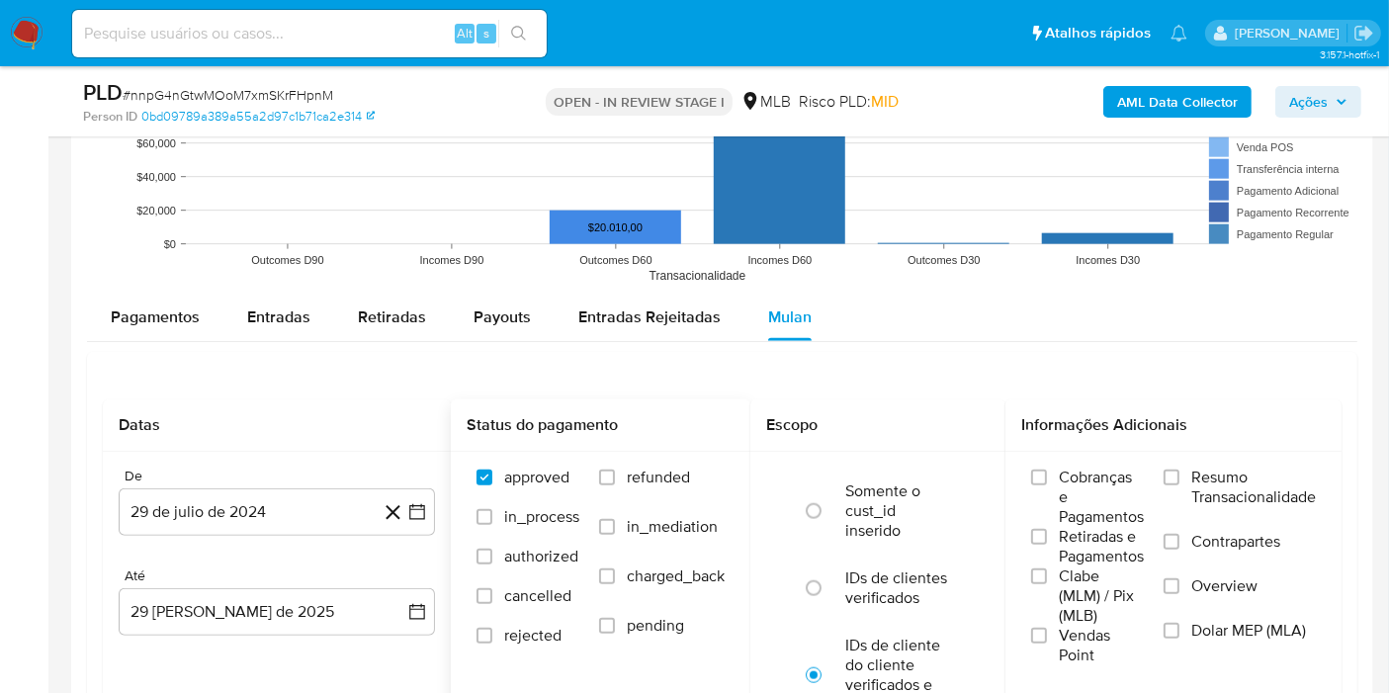
scroll to position [1977, 0]
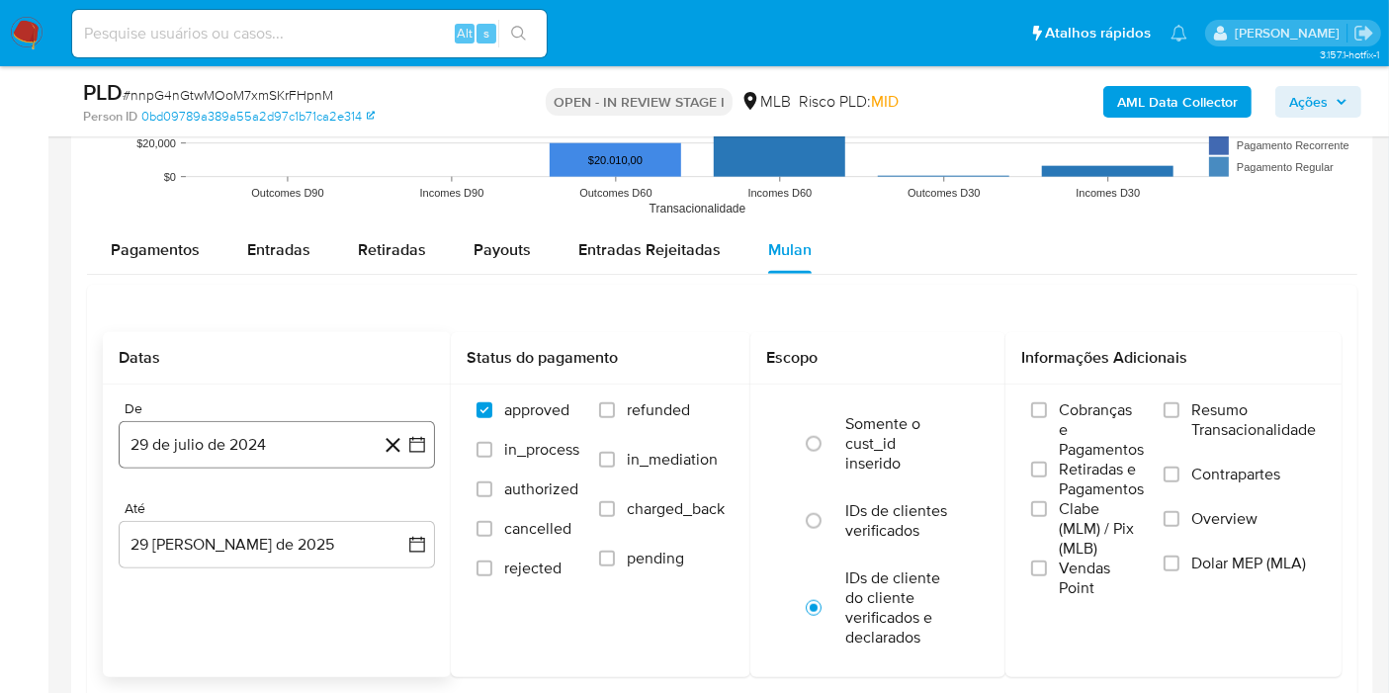
click at [191, 444] on button "29 de julio de 2024" at bounding box center [277, 444] width 316 height 47
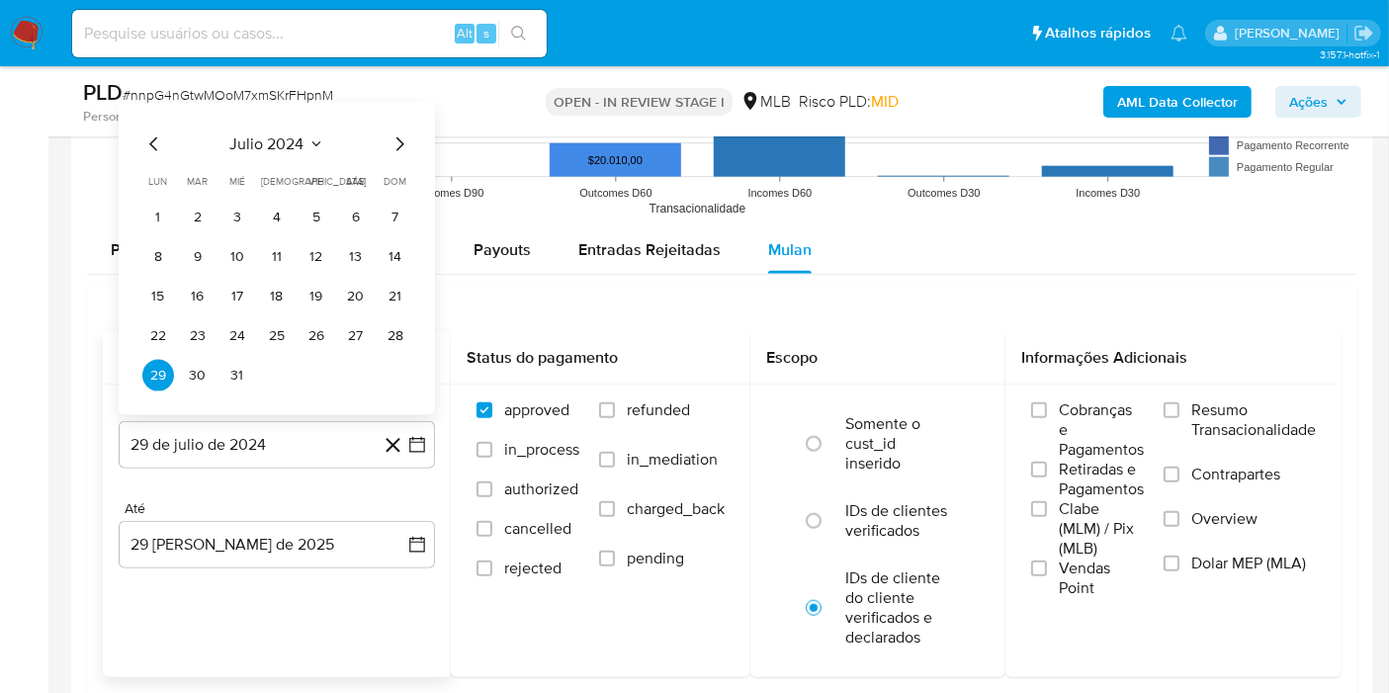
click at [265, 136] on span "julio 2024" at bounding box center [267, 144] width 74 height 20
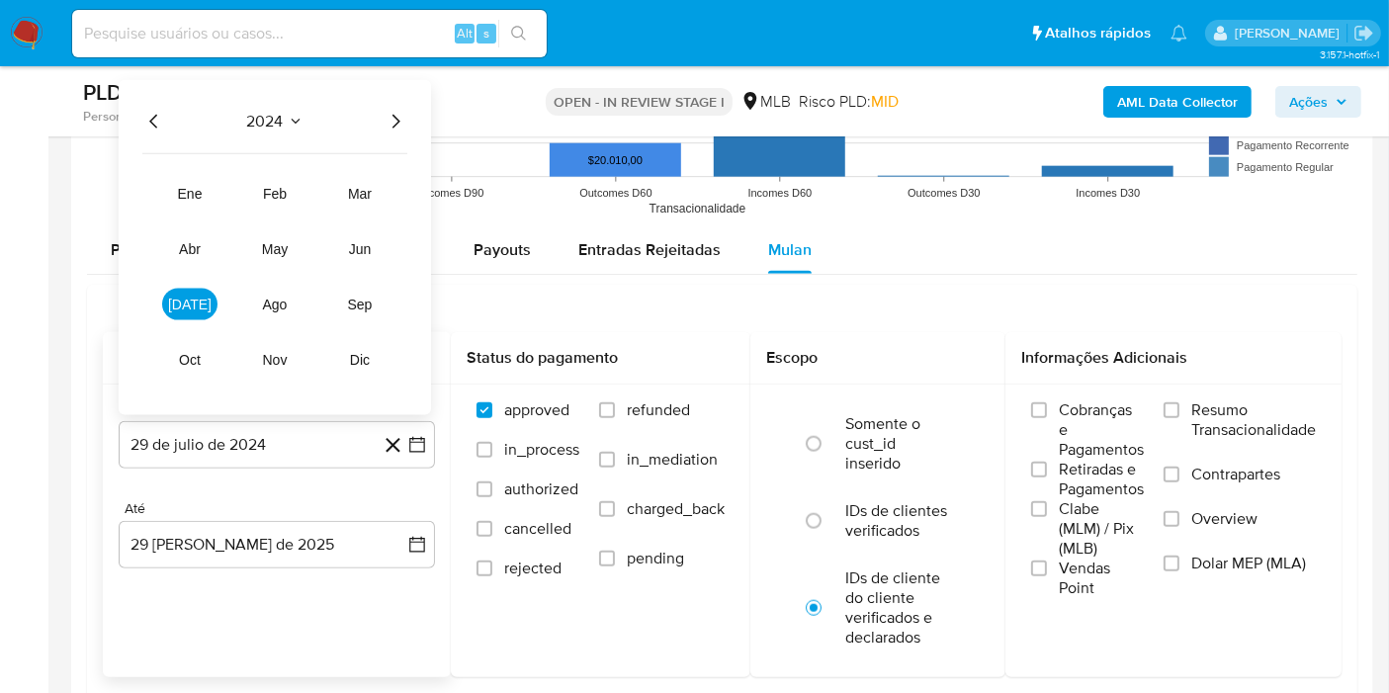
click at [395, 117] on icon "Año siguiente" at bounding box center [396, 122] width 24 height 24
click at [274, 191] on span "feb" at bounding box center [275, 194] width 24 height 16
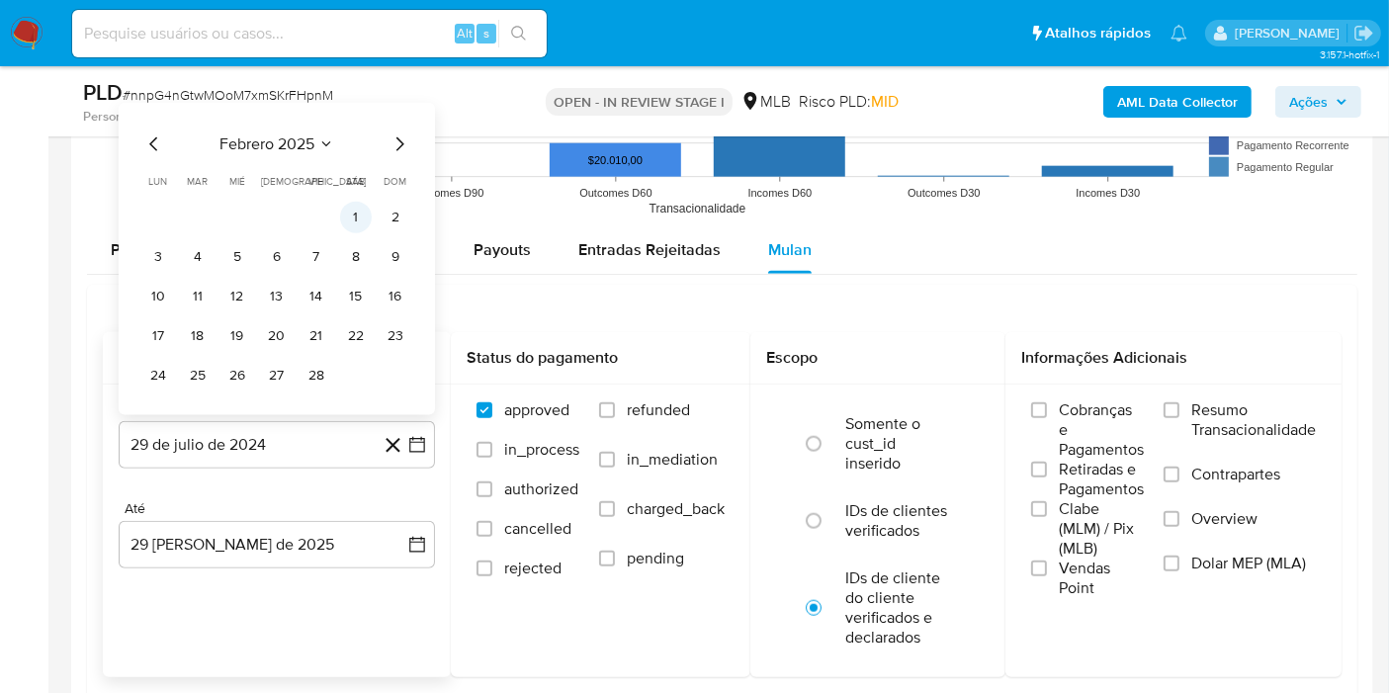
click at [360, 208] on button "1" at bounding box center [356, 218] width 32 height 32
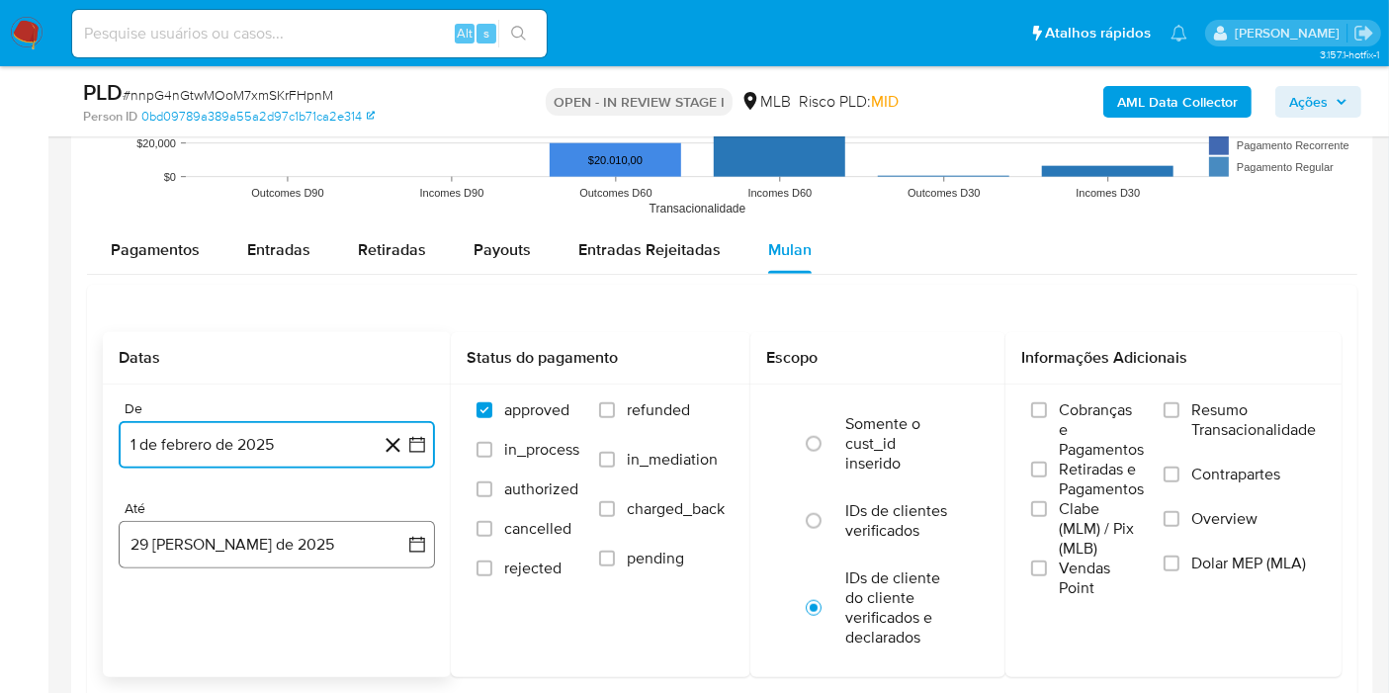
click at [254, 531] on button "29 [PERSON_NAME] de 2025" at bounding box center [277, 544] width 316 height 47
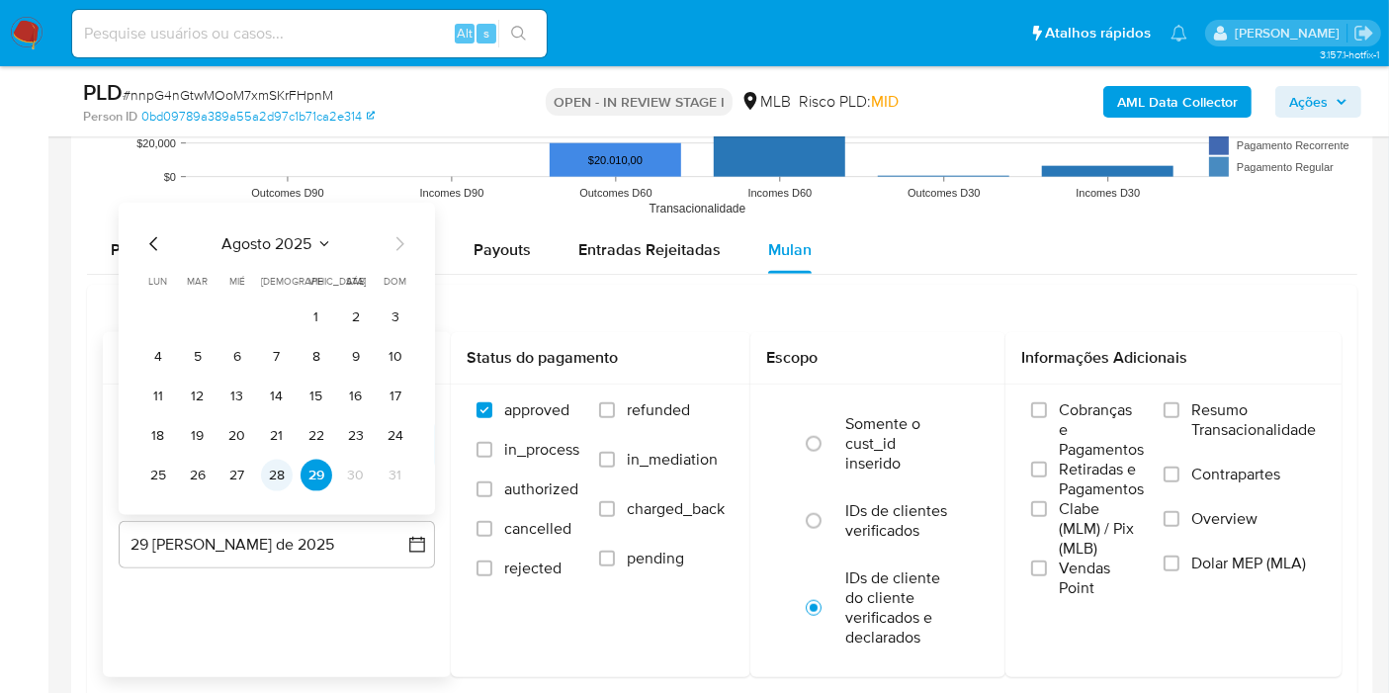
click at [280, 474] on button "28" at bounding box center [277, 476] width 32 height 32
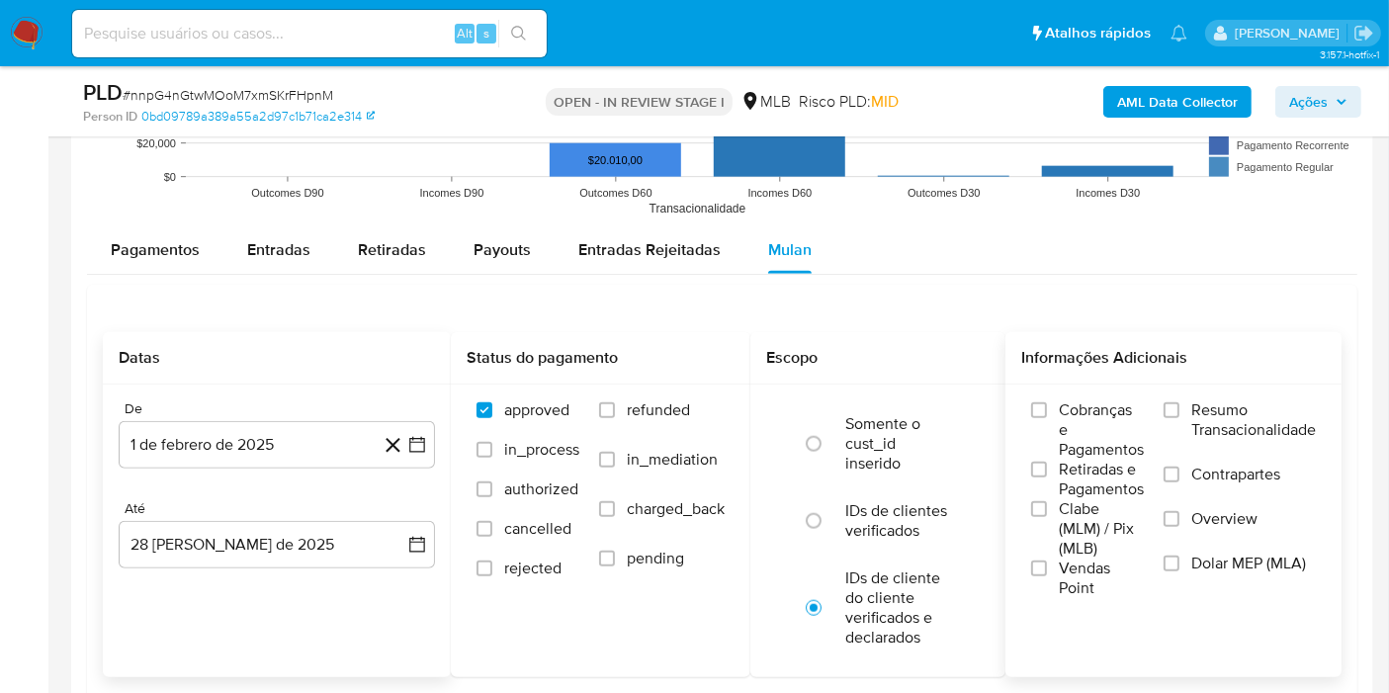
click at [1200, 413] on span "Resumo Transacionalidade" at bounding box center [1253, 420] width 125 height 40
click at [1179, 413] on input "Resumo Transacionalidade" at bounding box center [1171, 410] width 16 height 16
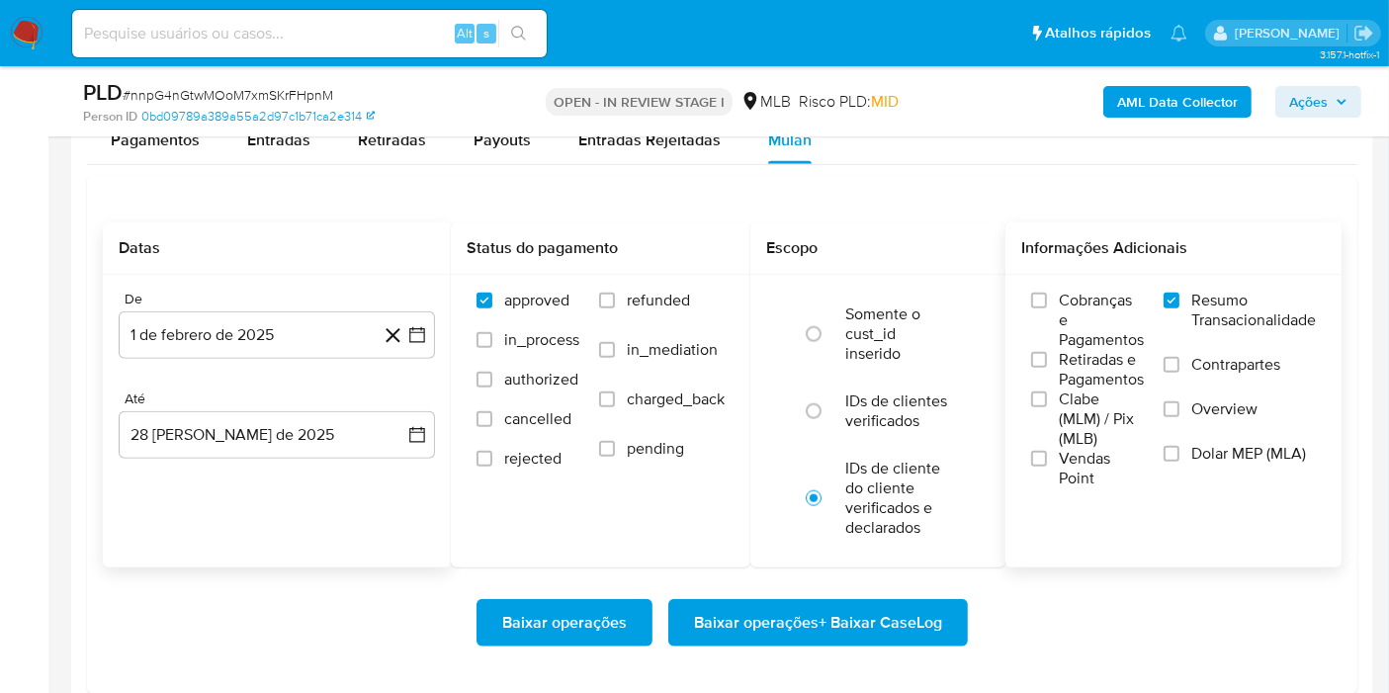
drag, startPoint x: 821, startPoint y: 621, endPoint x: 755, endPoint y: 615, distance: 66.5
click at [755, 615] on span "Baixar operações + Baixar CaseLog" at bounding box center [818, 622] width 248 height 43
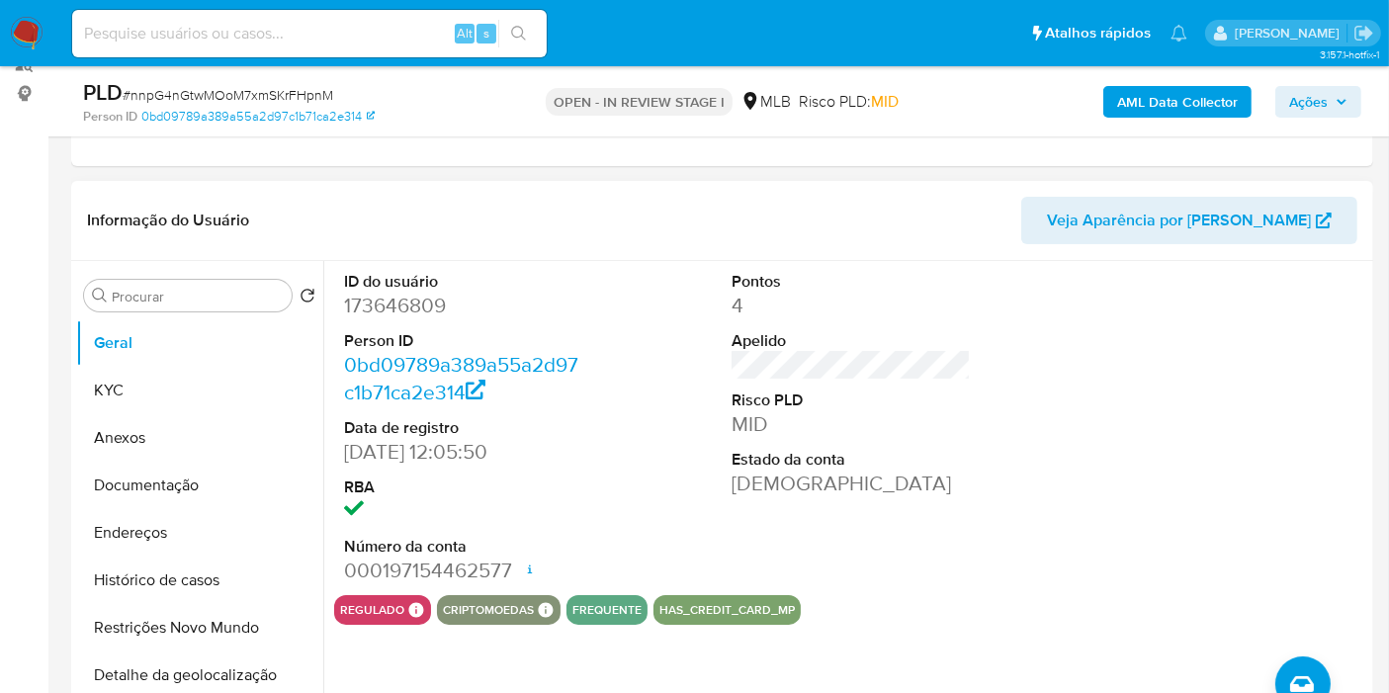
scroll to position [219, 0]
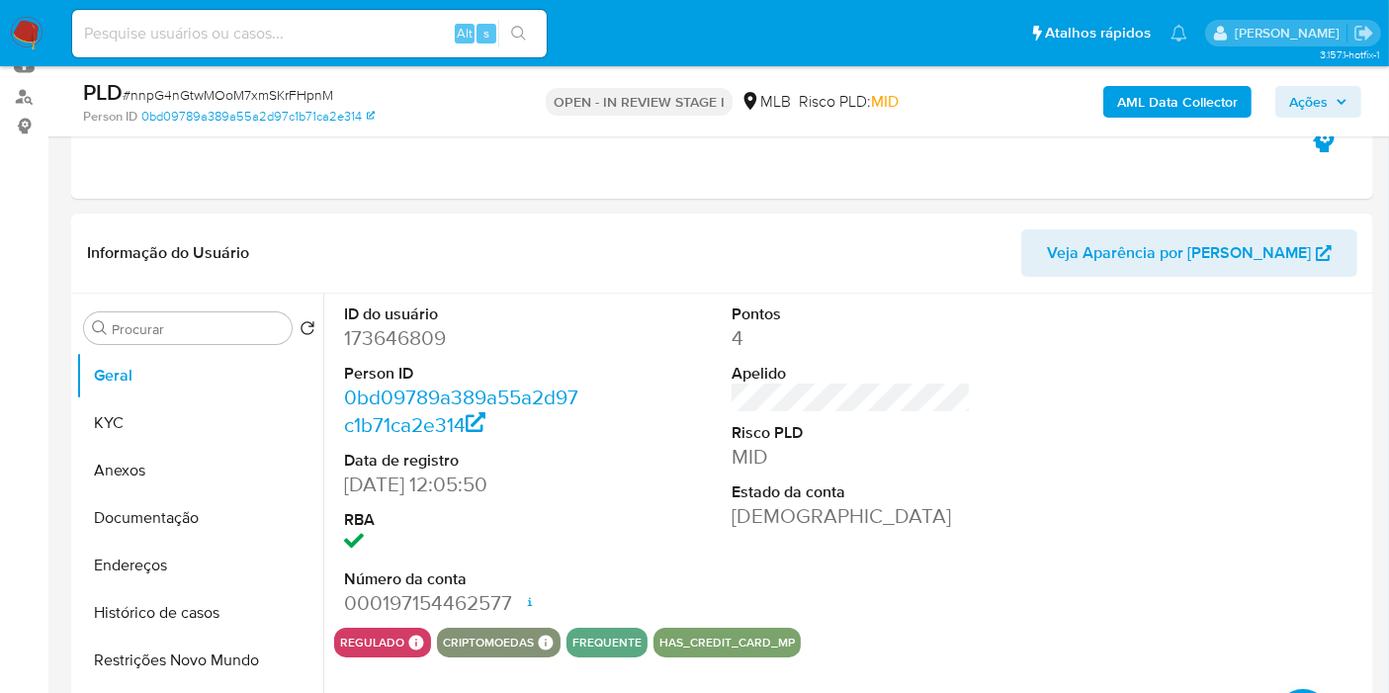
click at [1309, 91] on span "Ações" at bounding box center [1308, 102] width 39 height 32
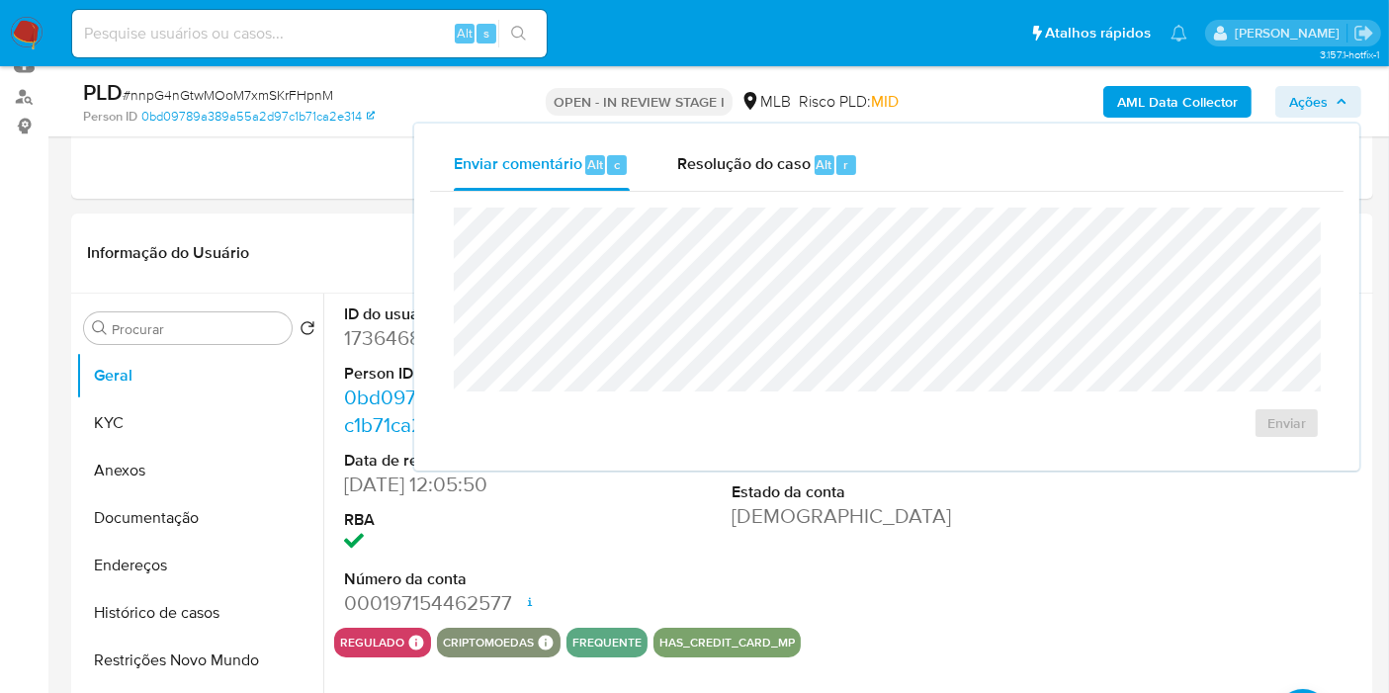
click at [1302, 94] on span "Ações" at bounding box center [1308, 102] width 39 height 32
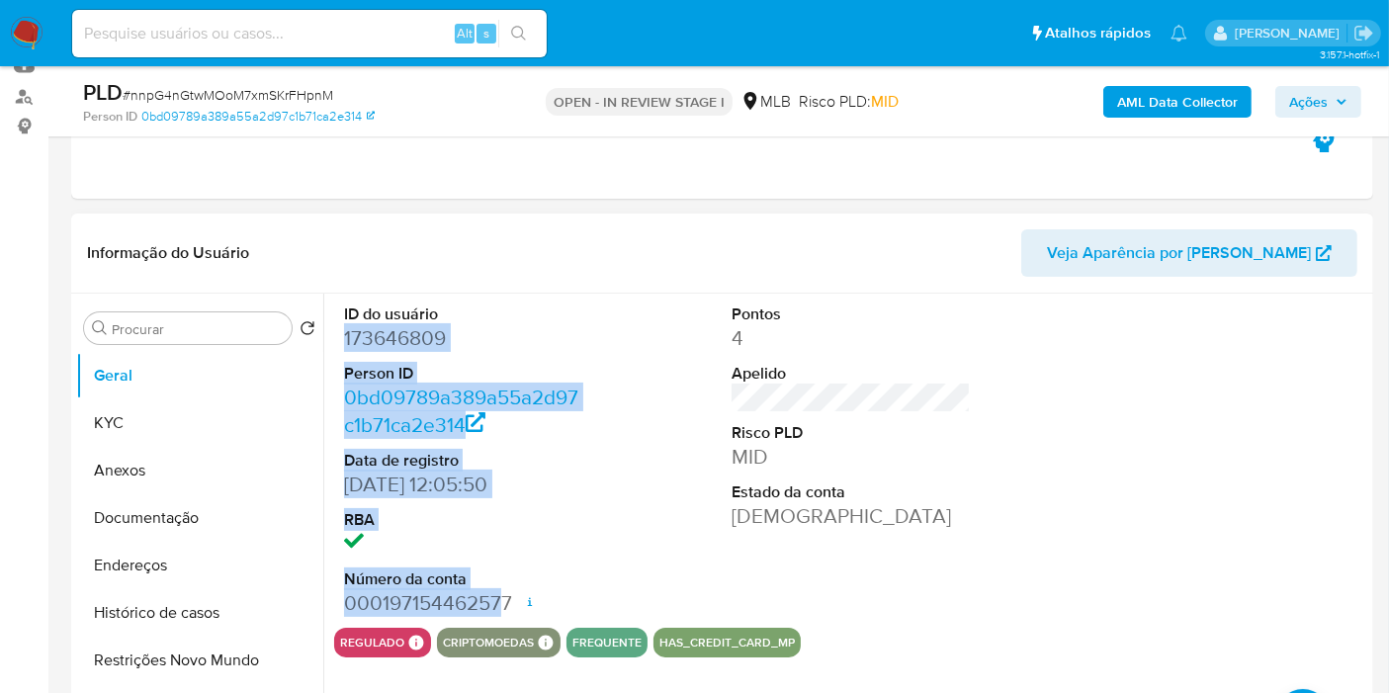
drag, startPoint x: 338, startPoint y: 337, endPoint x: 504, endPoint y: 598, distance: 309.3
click at [504, 598] on div "ID do usuário 173646809 Person ID 0bd09789a389a55a2d97c1b71ca2e314 Data de regi…" at bounding box center [463, 461] width 259 height 334
drag, startPoint x: 509, startPoint y: 603, endPoint x: 341, endPoint y: 337, distance: 314.6
click at [341, 337] on div "ID do usuário 173646809 Person ID 0bd09789a389a55a2d97c1b71ca2e314 Data de regi…" at bounding box center [463, 461] width 259 height 334
copy dl "173646809 Person ID 0bd09789a389a55a2d97c1b71ca2e314 Data de registro 23/12/201…"
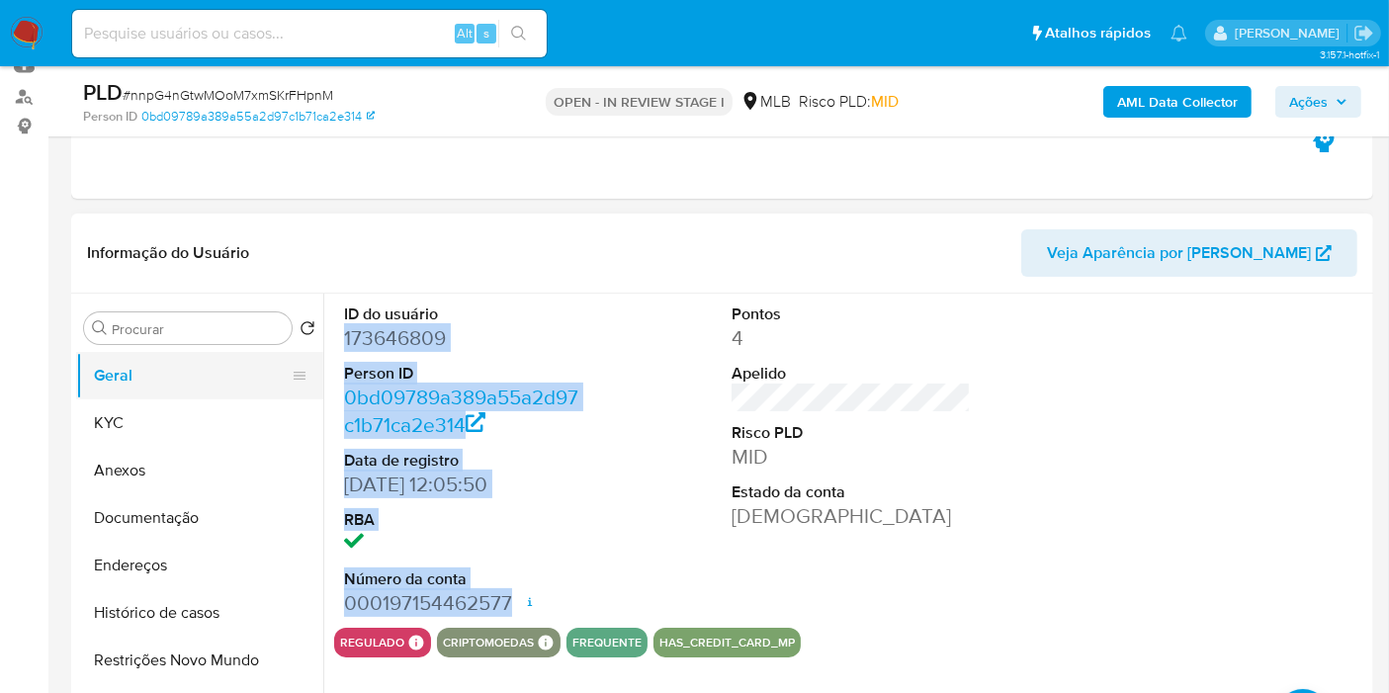
click at [178, 430] on button "KYC" at bounding box center [199, 422] width 247 height 47
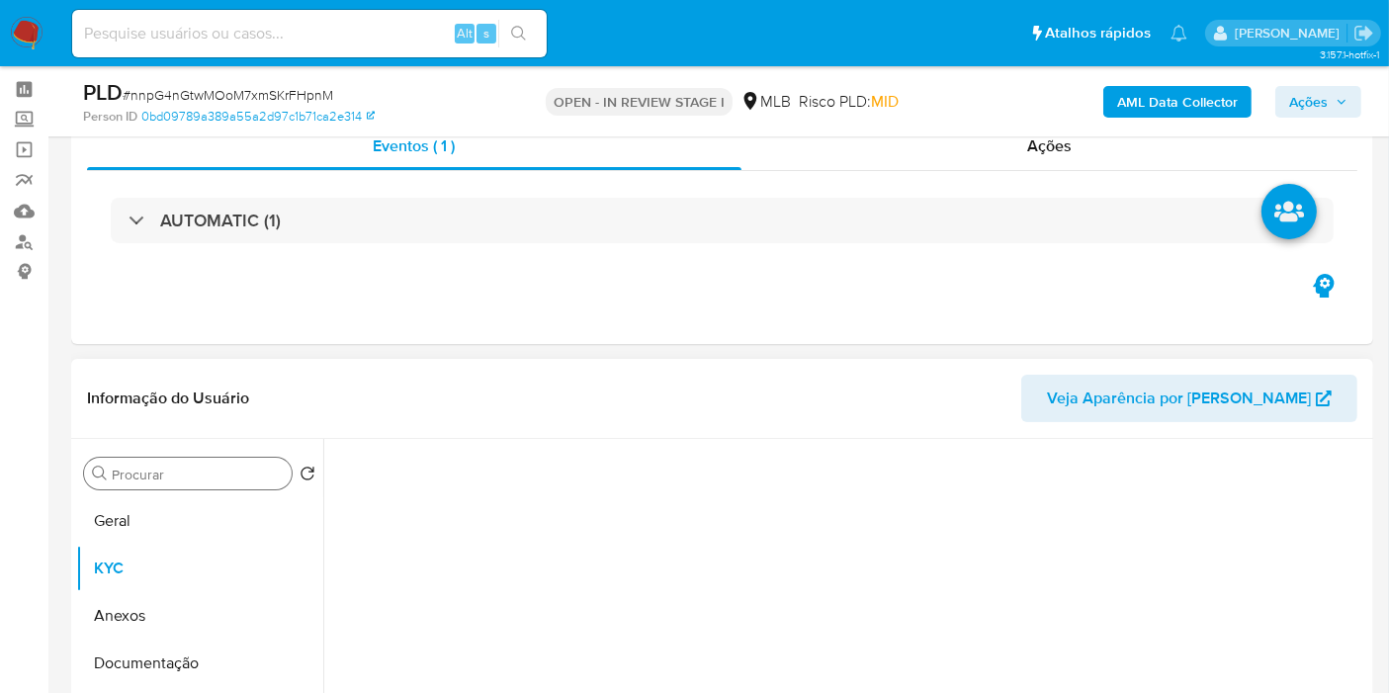
scroll to position [0, 0]
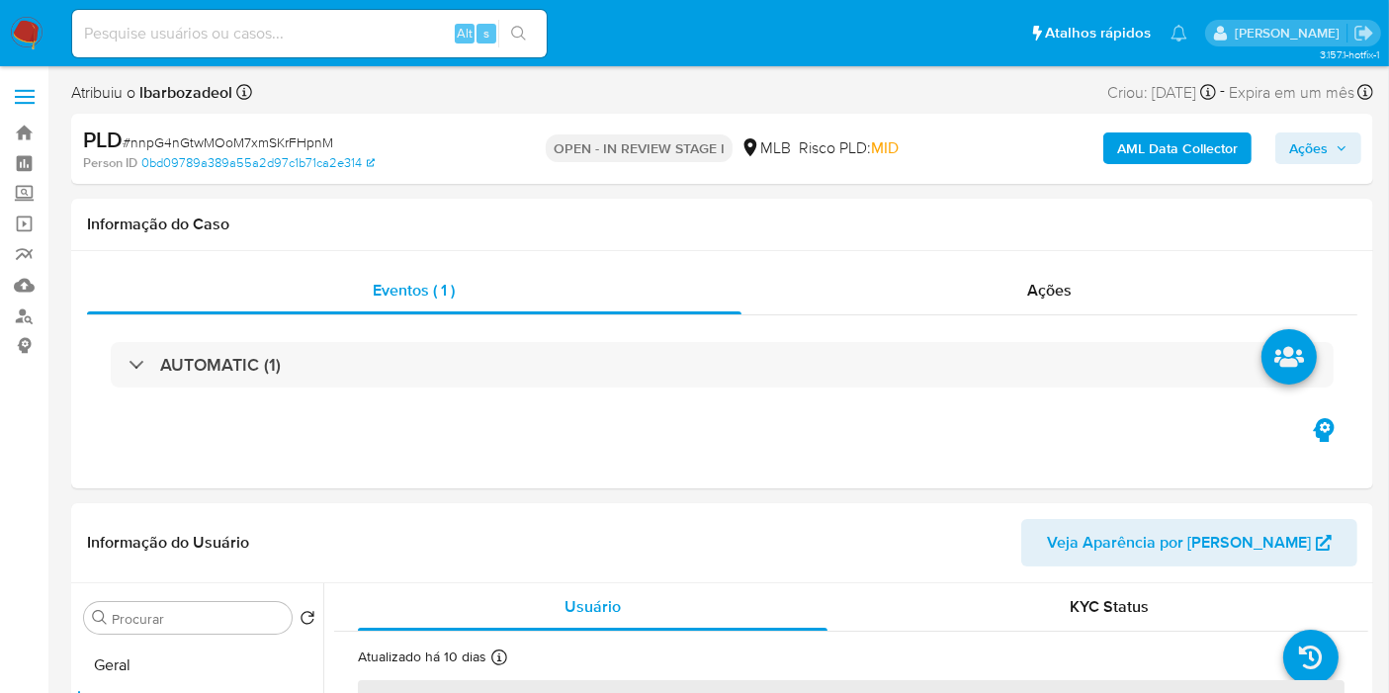
drag, startPoint x: 1296, startPoint y: 134, endPoint x: 1274, endPoint y: 162, distance: 35.2
click at [1296, 138] on span "Ações" at bounding box center [1308, 148] width 39 height 32
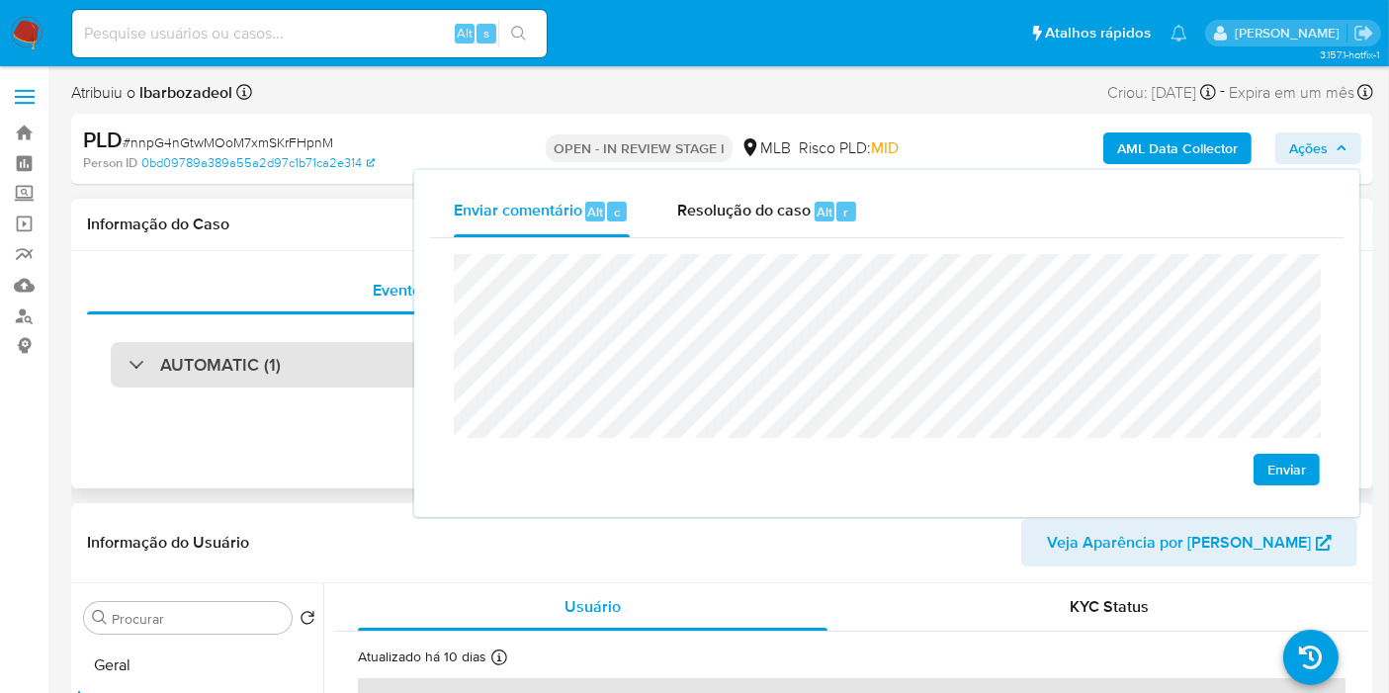
click at [196, 363] on h3 "AUTOMATIC (1)" at bounding box center [220, 365] width 121 height 22
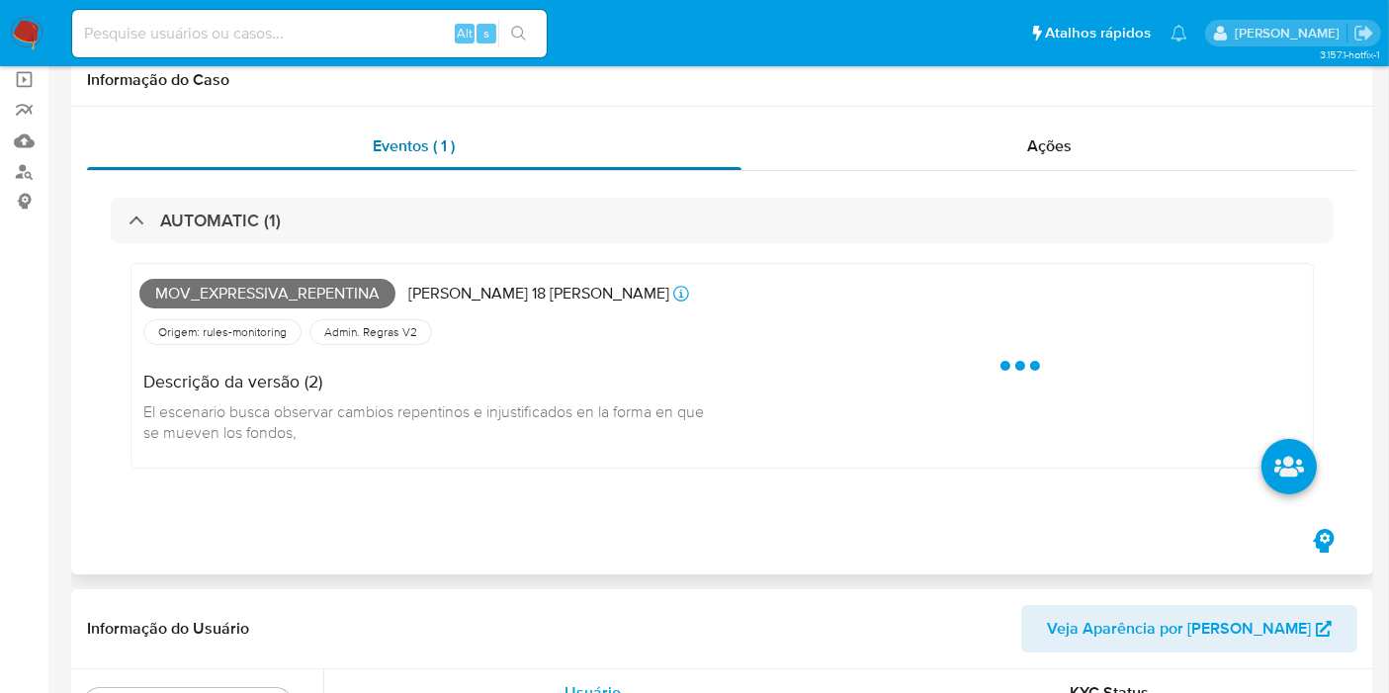
scroll to position [219, 0]
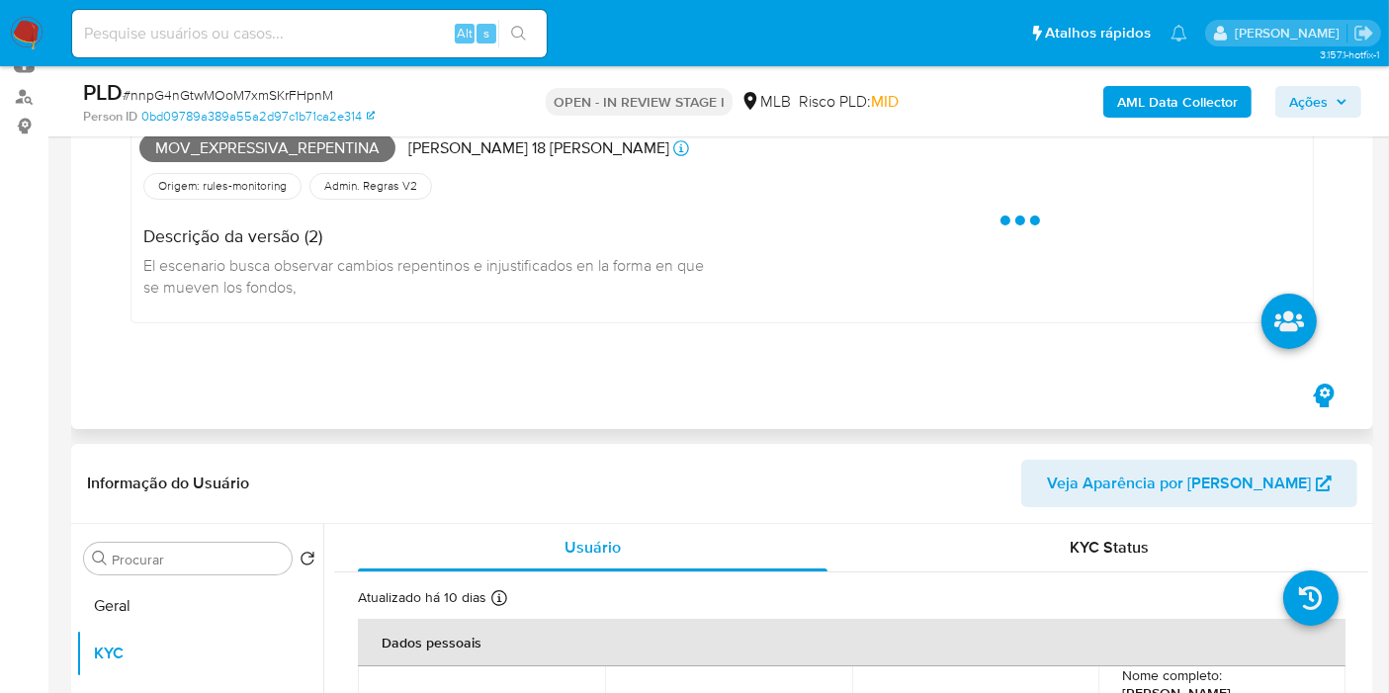
click at [306, 152] on span "Mov_expressiva_repentina" at bounding box center [267, 148] width 256 height 30
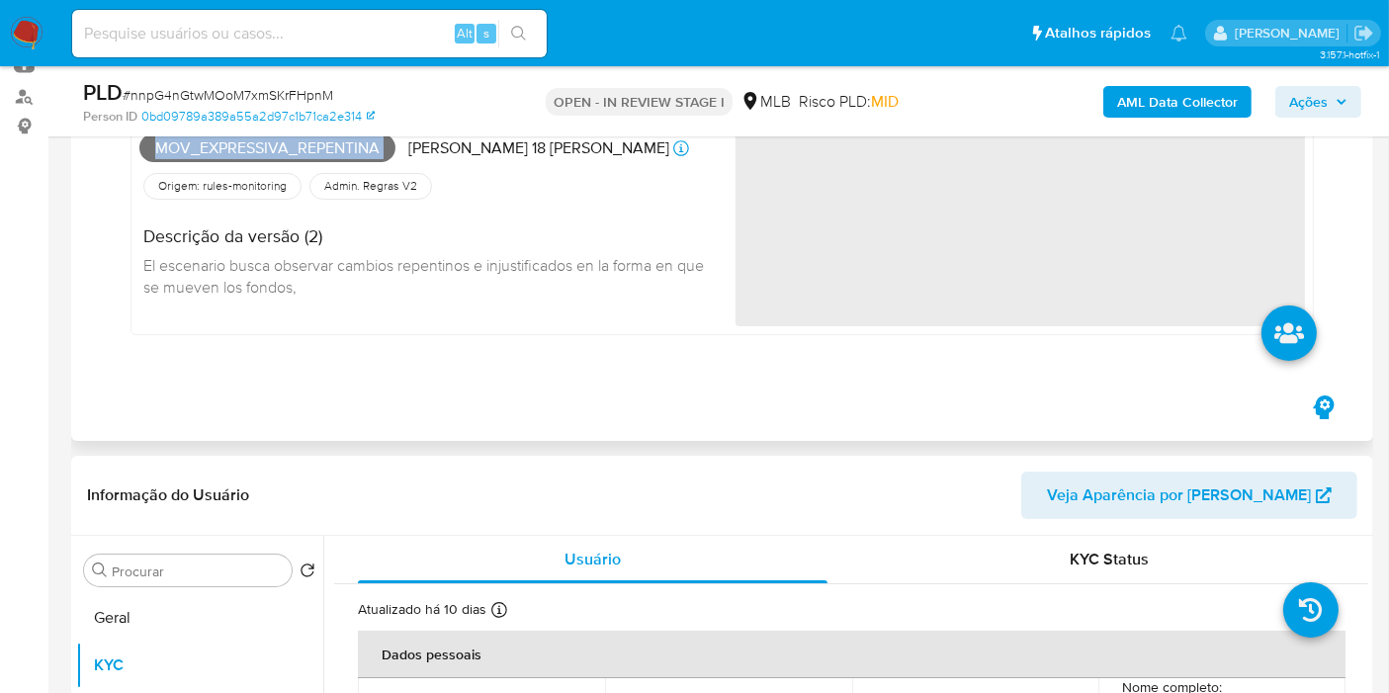
click at [306, 152] on span "Mov_expressiva_repentina" at bounding box center [267, 148] width 256 height 30
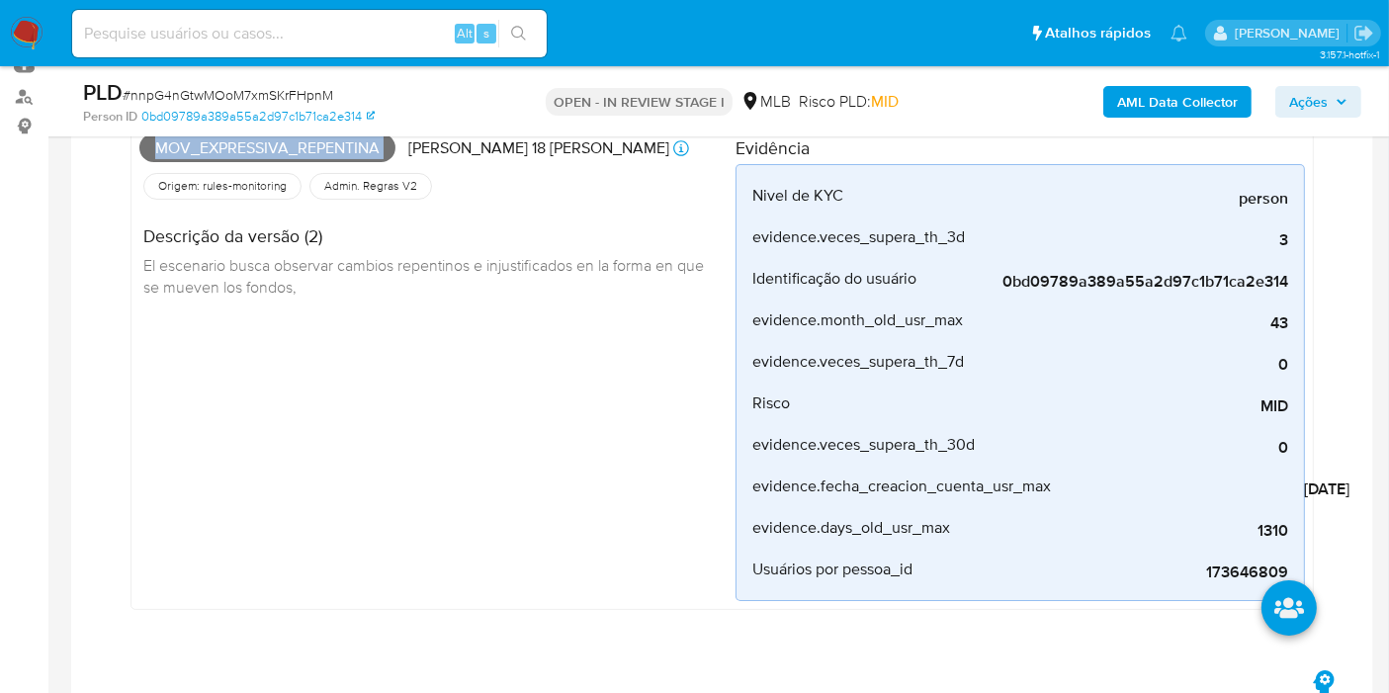
copy span "Mov_expressiva_repentina"
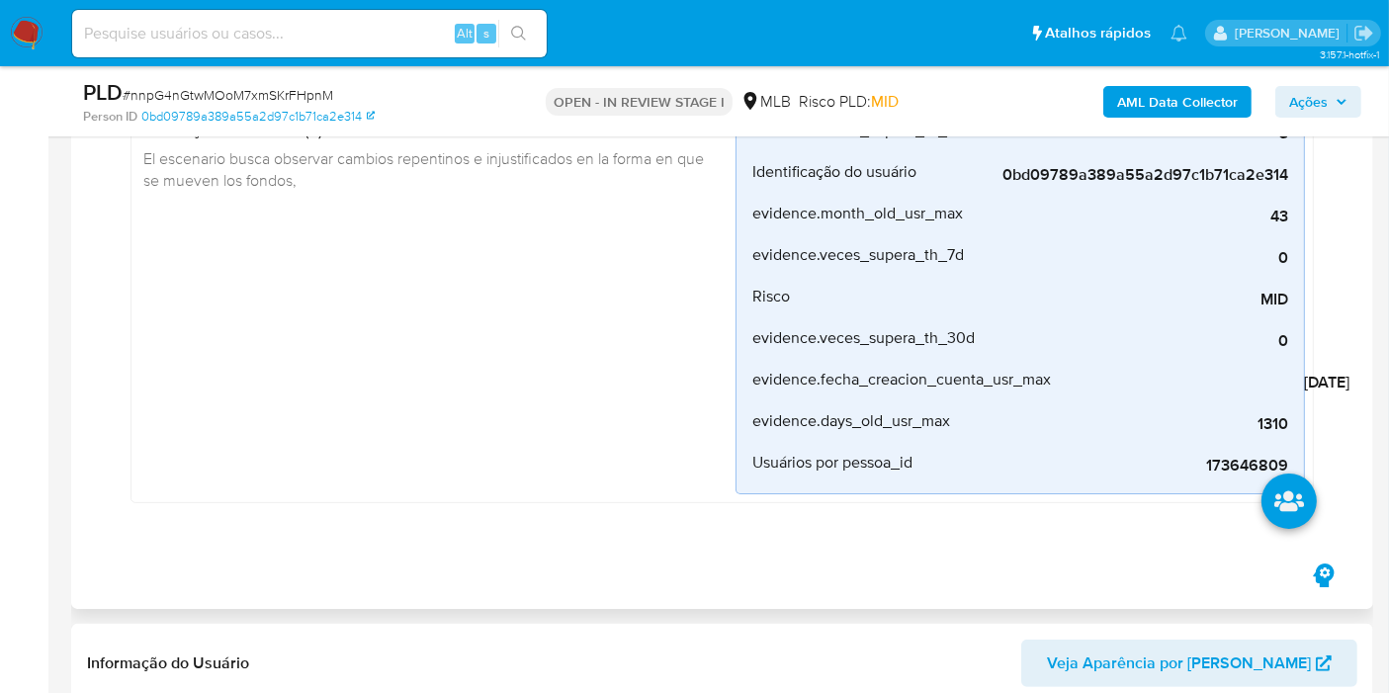
scroll to position [549, 0]
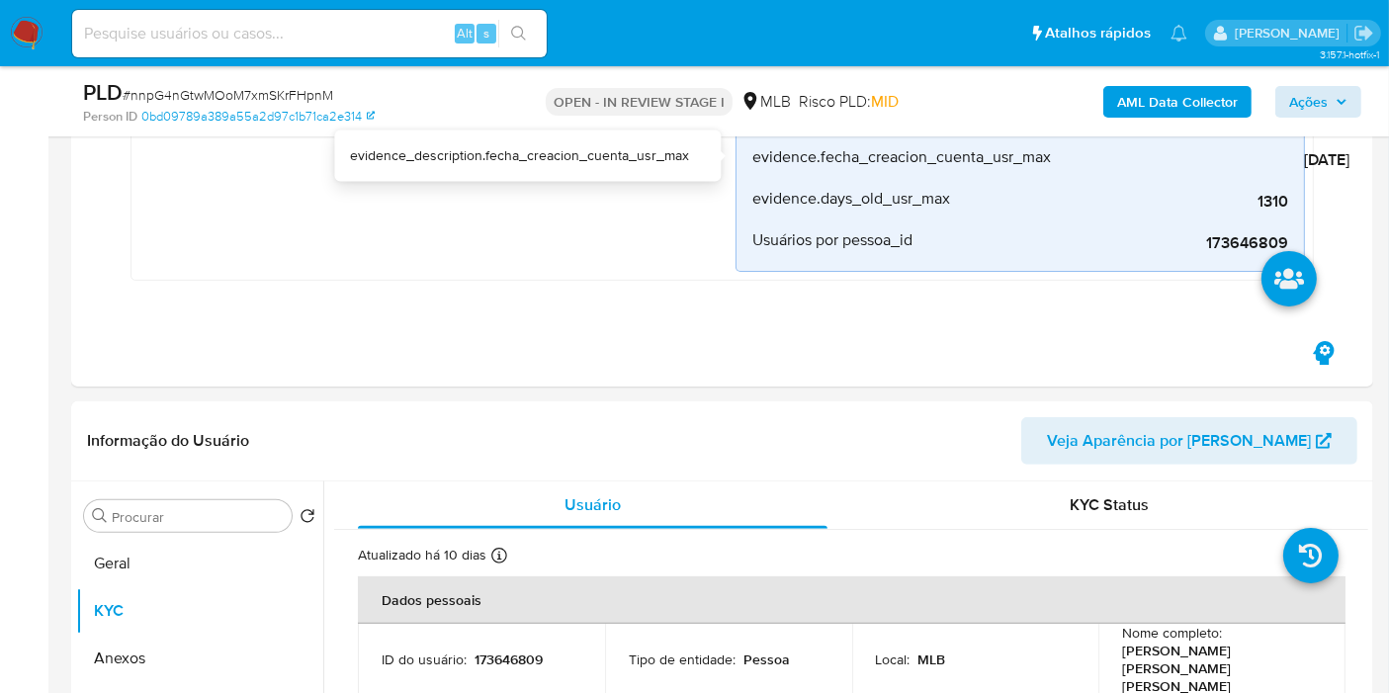
click at [1358, 95] on div "PLD # nnpG4nGtwMOoM7xmSKrFHpnM Person ID 0bd09789a389a55a2d97c1b71ca2e314 OPEN …" at bounding box center [722, 101] width 1302 height 70
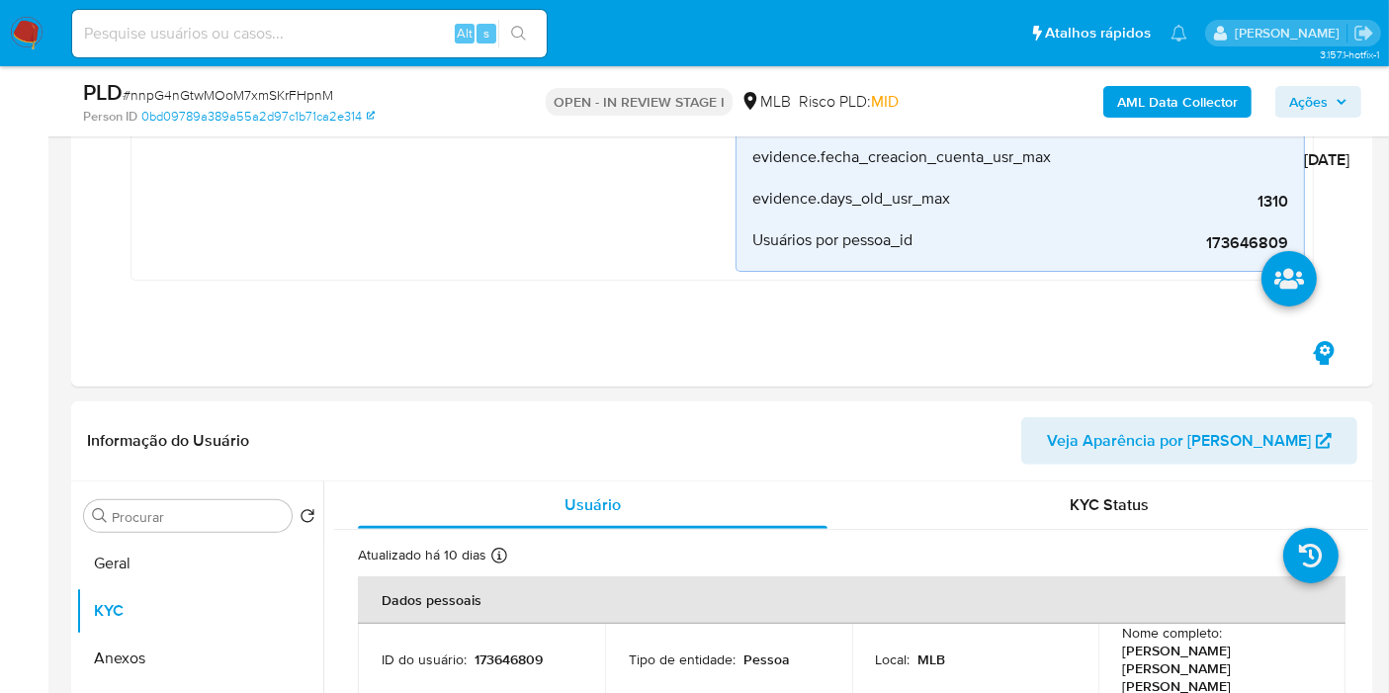
drag, startPoint x: 1327, startPoint y: 102, endPoint x: 1295, endPoint y: 117, distance: 34.9
click at [1326, 104] on span "Ações" at bounding box center [1308, 102] width 39 height 32
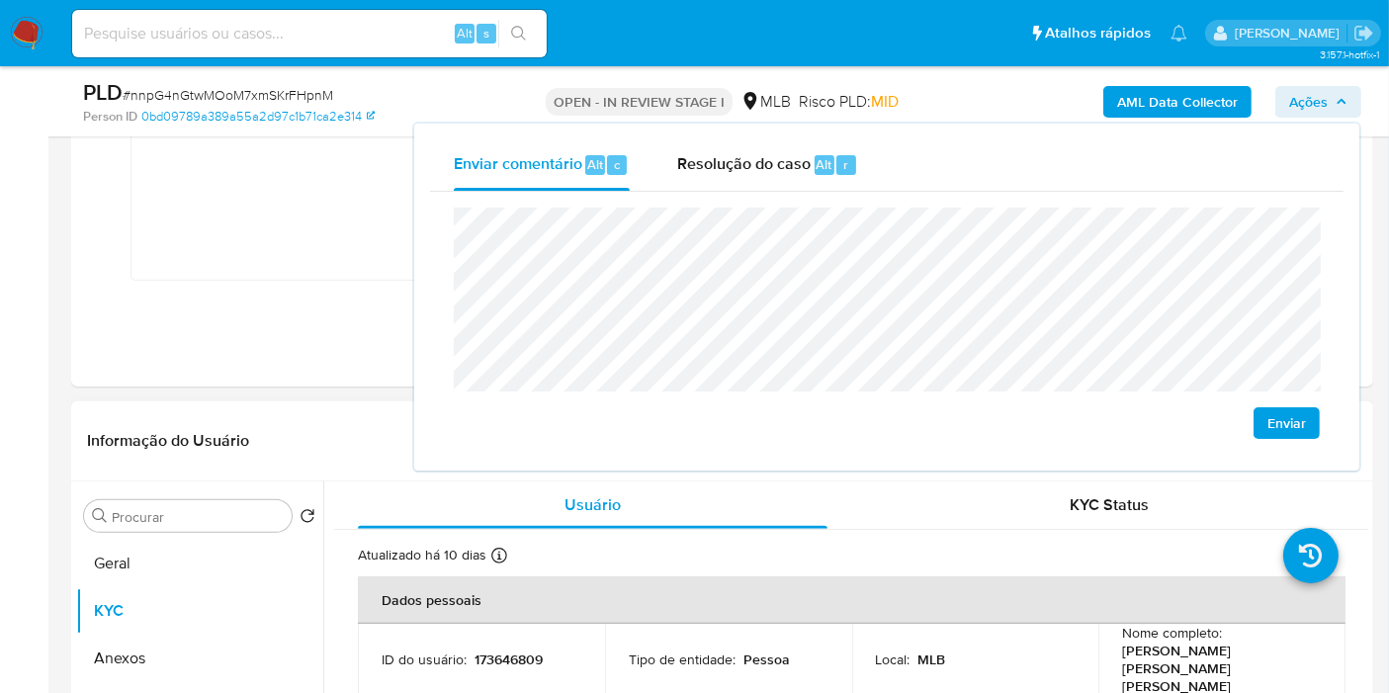
click at [366, 434] on header "Informação do Usuário Veja Aparência por [PERSON_NAME]" at bounding box center [722, 440] width 1270 height 47
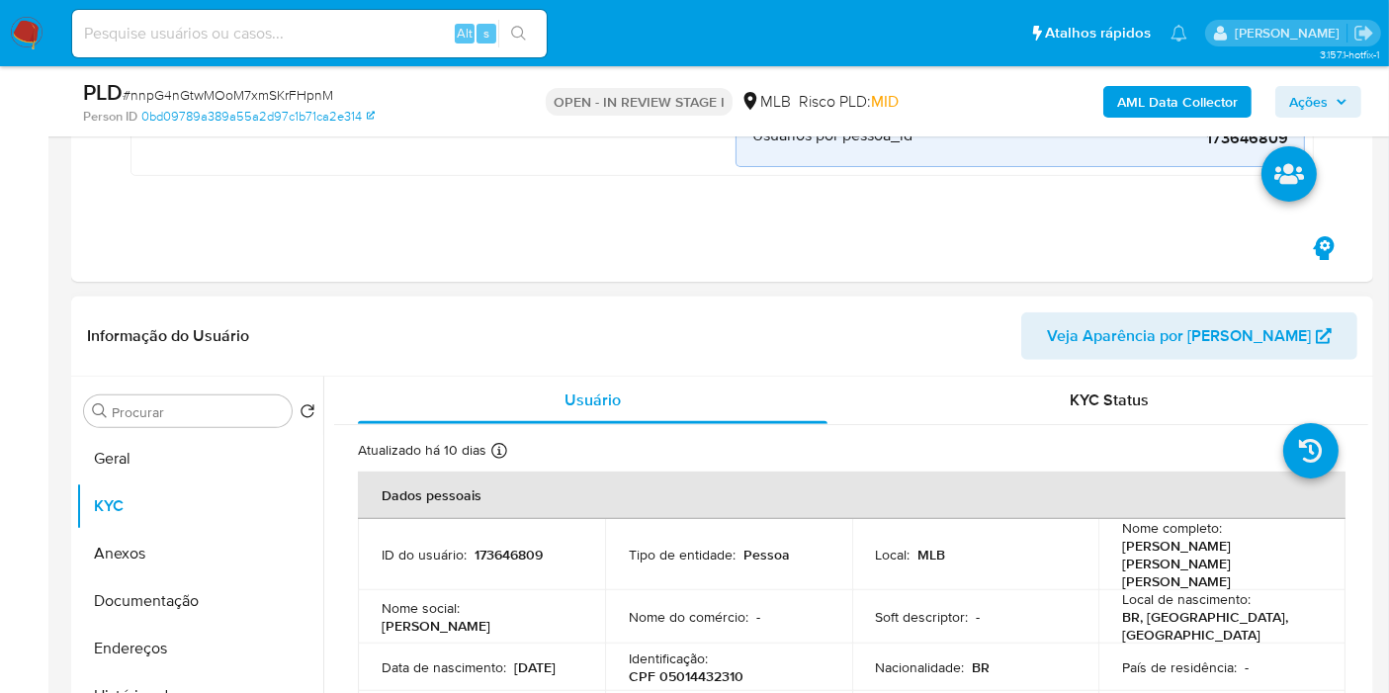
scroll to position [878, 0]
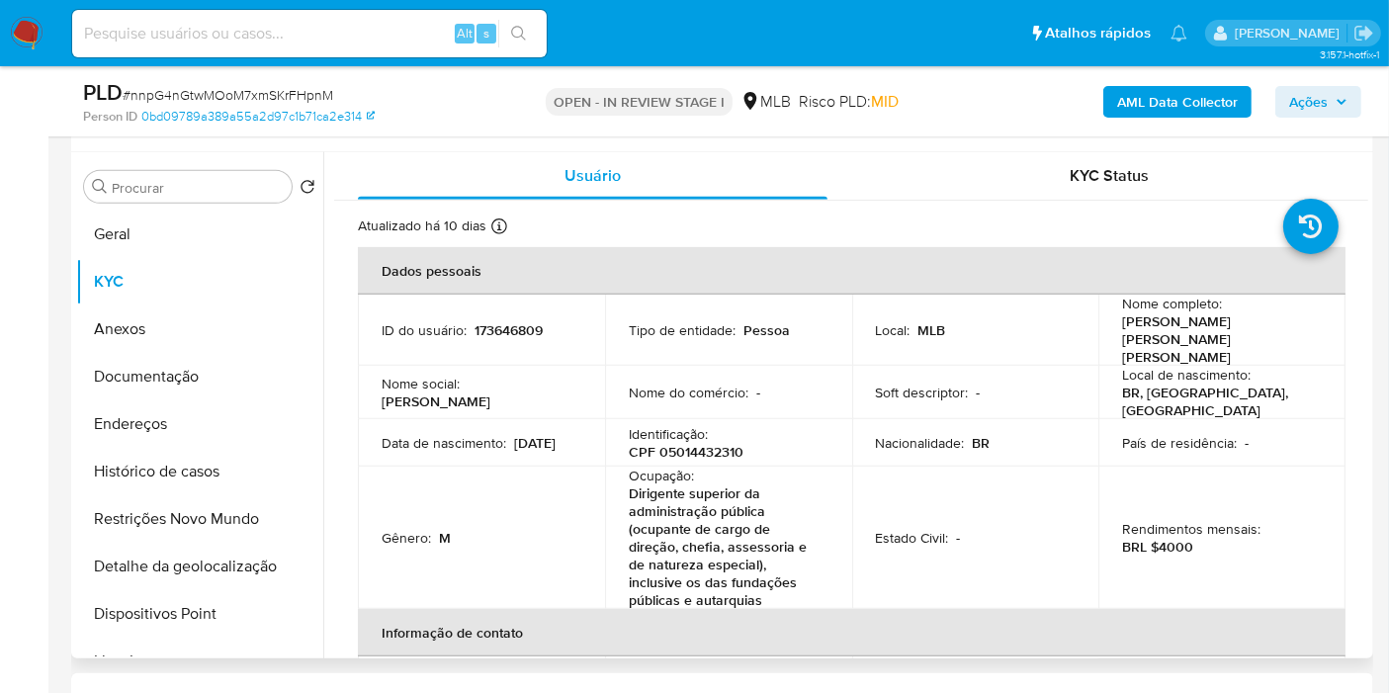
click at [692, 443] on p "CPF 05014432310" at bounding box center [686, 452] width 115 height 18
copy p "05014432310"
click at [1292, 98] on span "Ações" at bounding box center [1308, 102] width 39 height 32
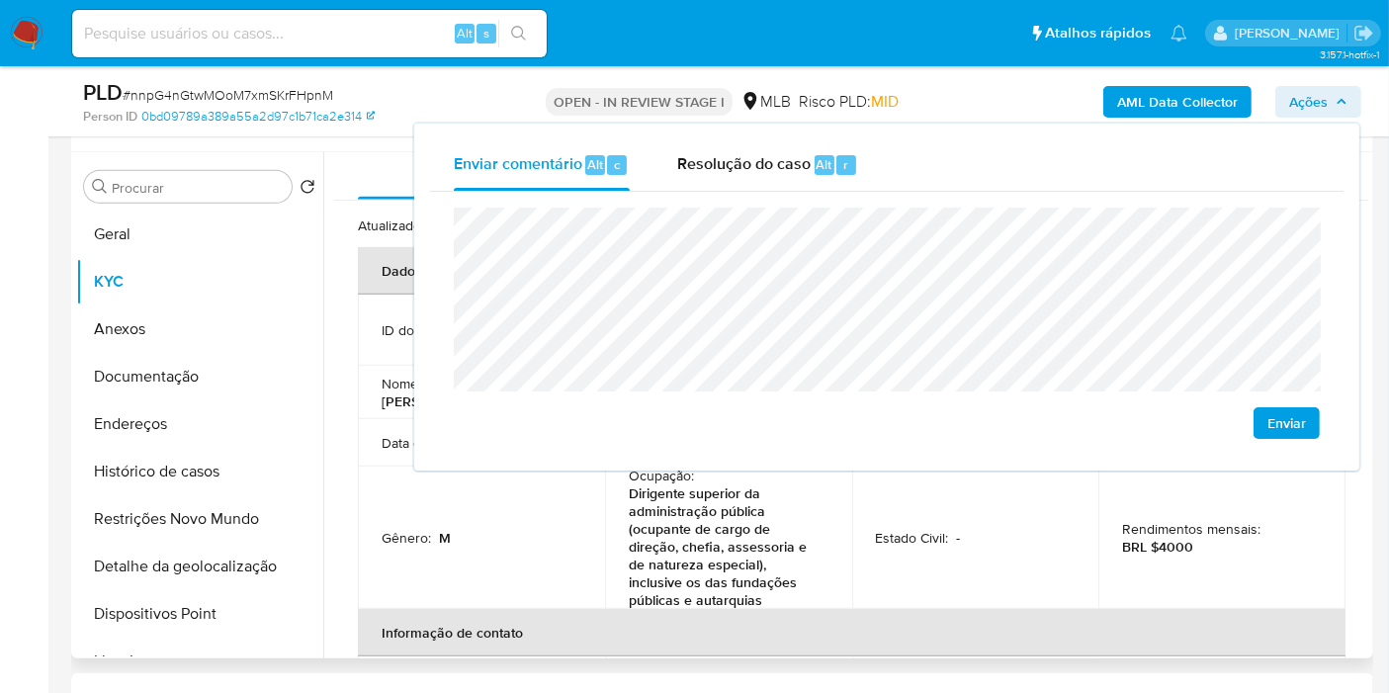
click at [485, 555] on td "Gênero : M" at bounding box center [481, 538] width 247 height 142
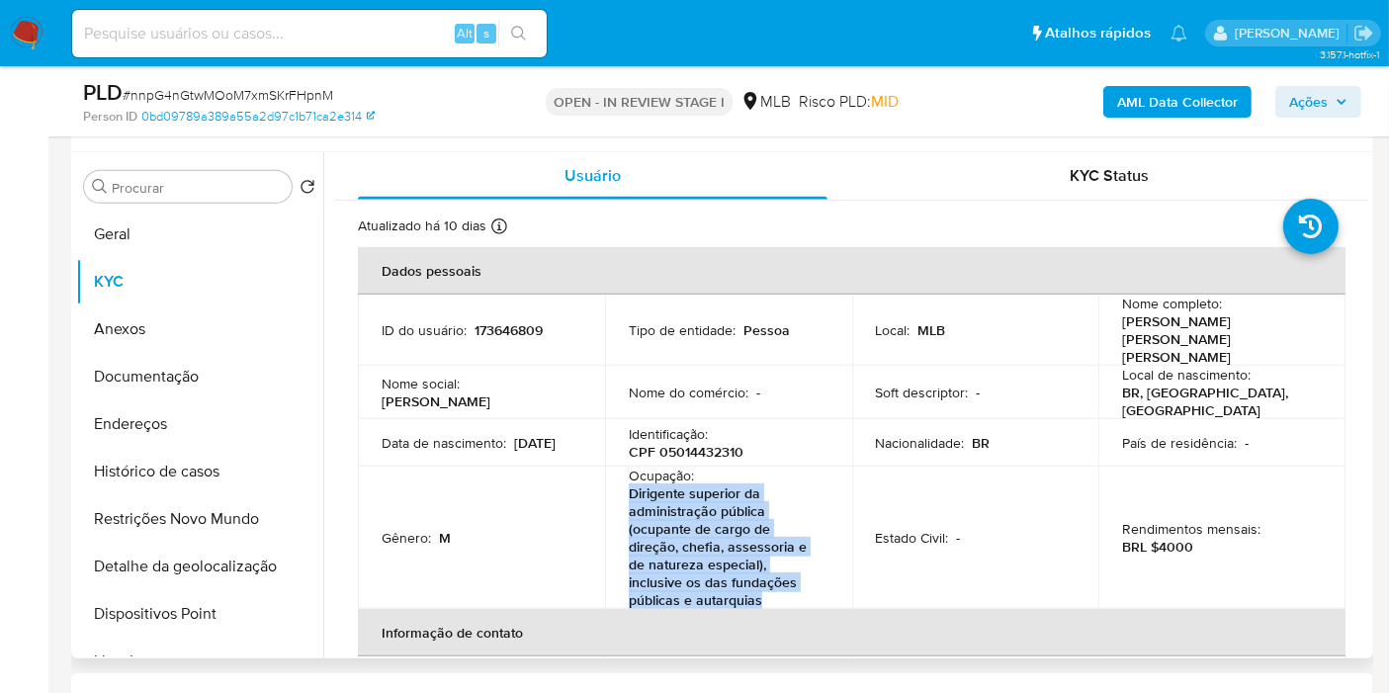
drag, startPoint x: 626, startPoint y: 463, endPoint x: 763, endPoint y: 569, distance: 174.0
click at [763, 569] on p "Dirigente superior da administração pública (ocupante de cargo de direção, chef…" at bounding box center [725, 546] width 192 height 125
copy p "Dirigente superior da administração pública (ocupante de cargo de direção, chef…"
click at [1311, 105] on span "Ações" at bounding box center [1308, 102] width 39 height 32
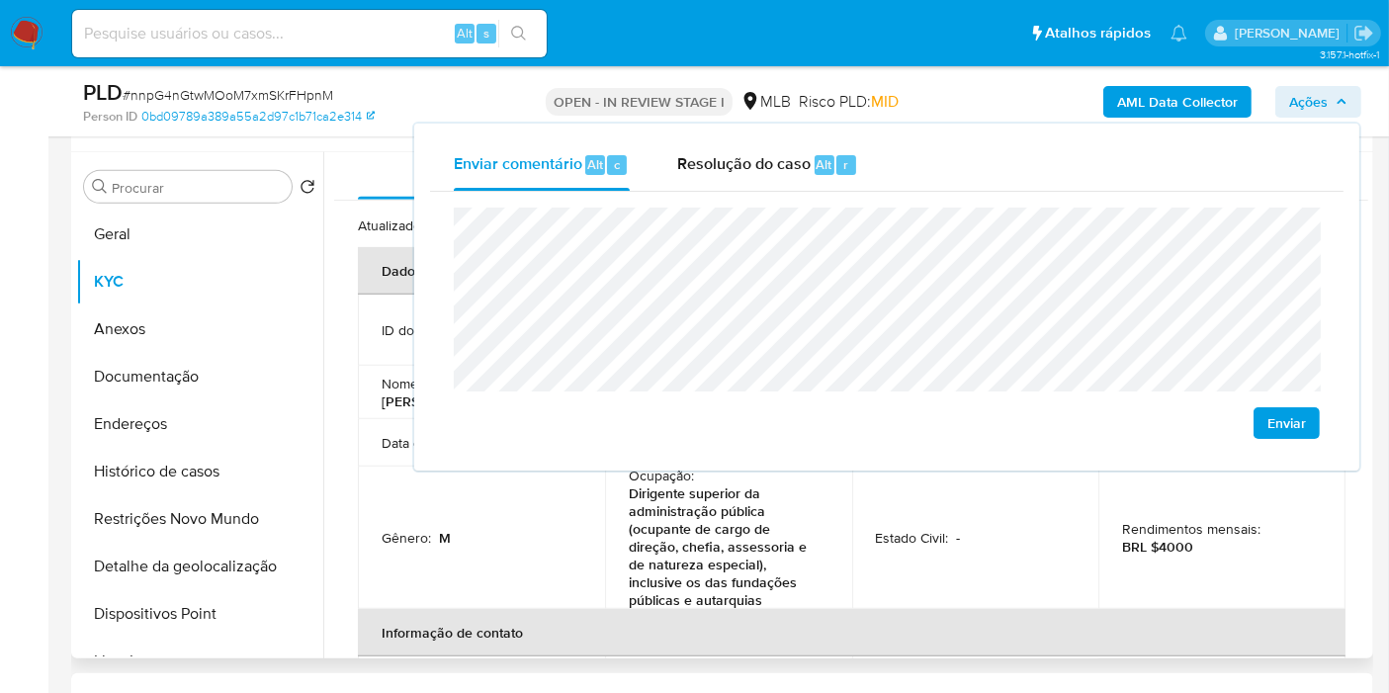
click at [900, 475] on td "Estado Civil : -" at bounding box center [975, 538] width 247 height 142
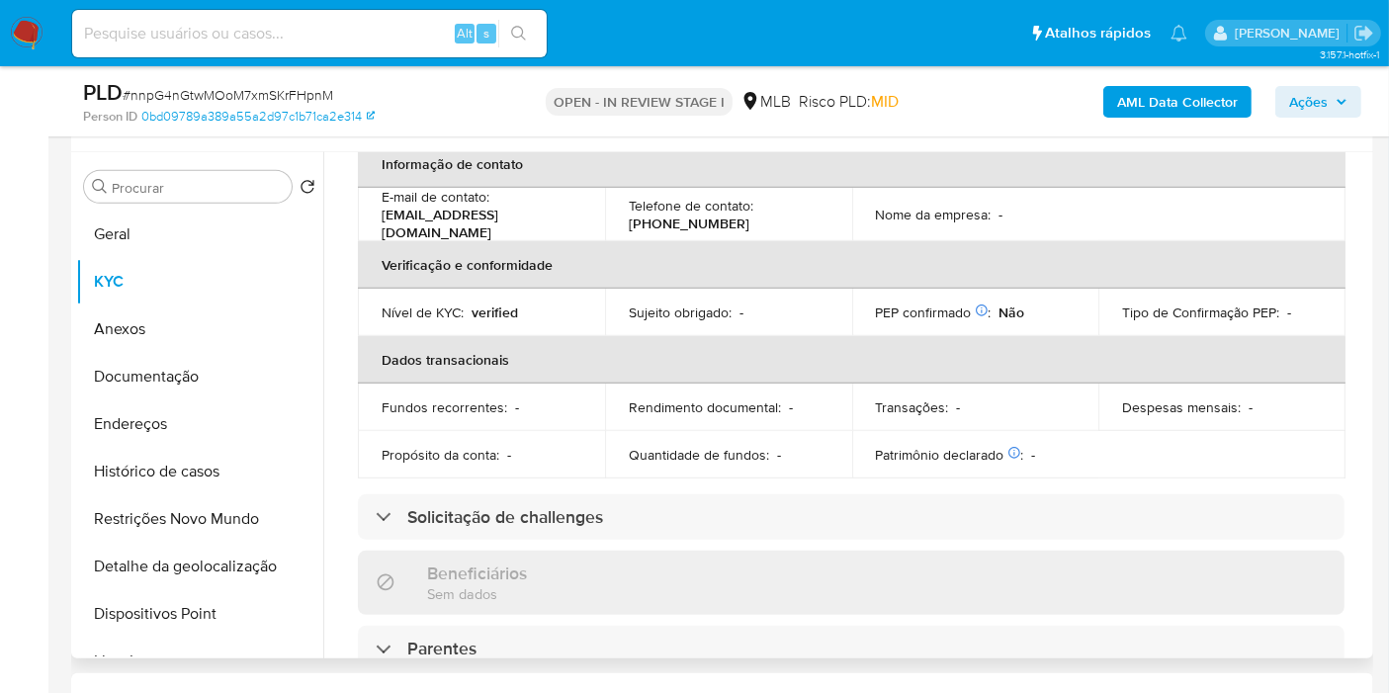
scroll to position [0, 0]
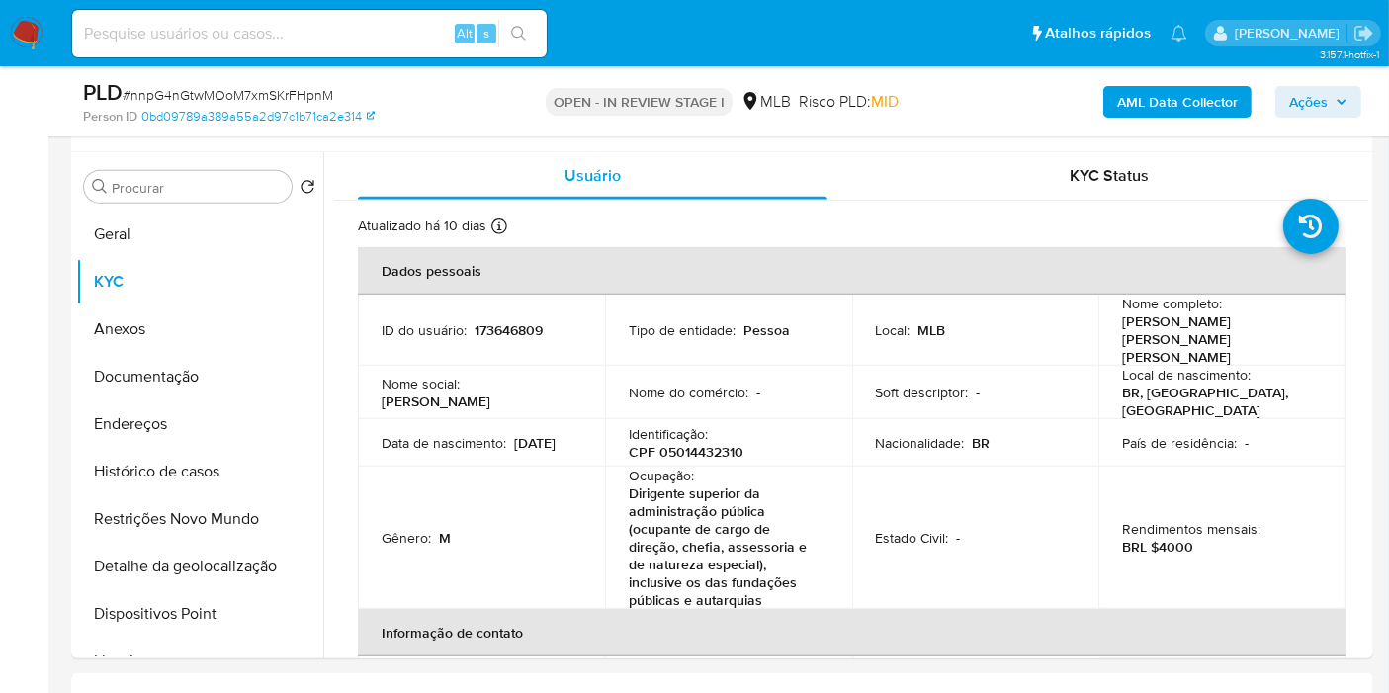
drag, startPoint x: 1315, startPoint y: 95, endPoint x: 1294, endPoint y: 114, distance: 28.0
click at [1315, 96] on span "Ações" at bounding box center [1308, 102] width 39 height 32
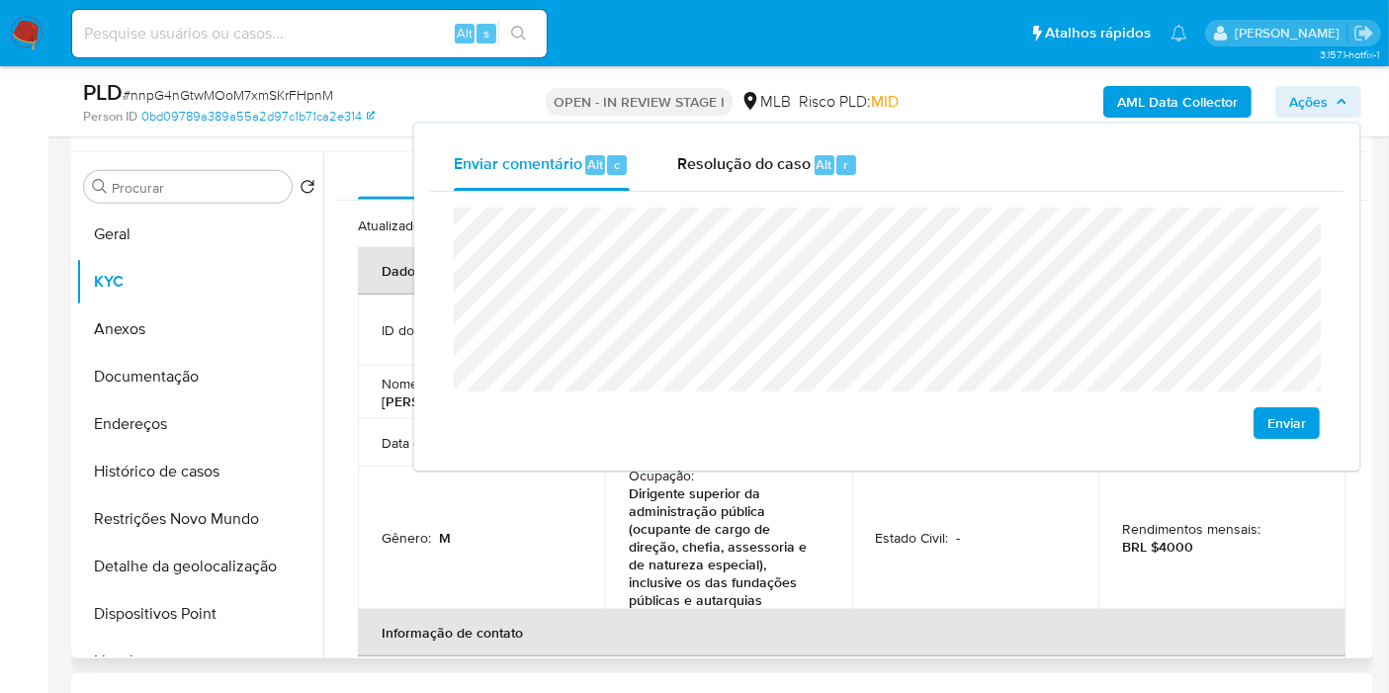
click at [881, 490] on td "Estado Civil : -" at bounding box center [975, 538] width 247 height 142
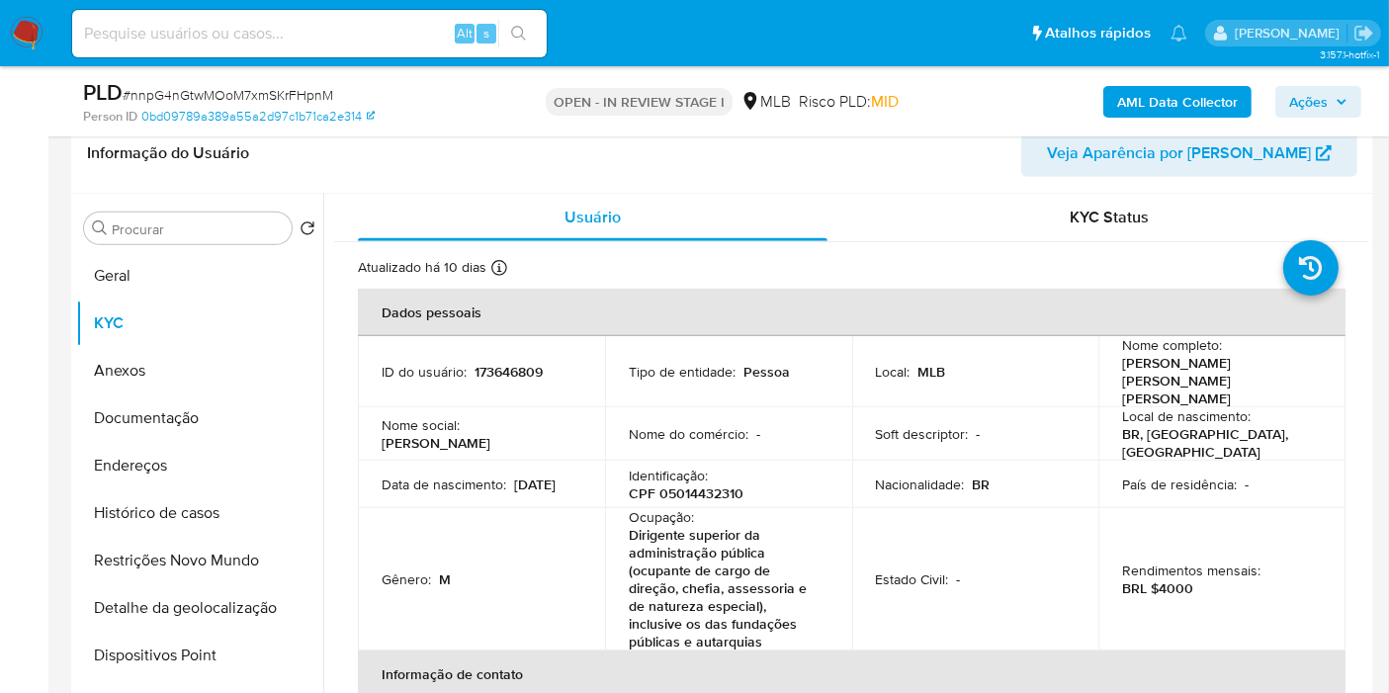
scroll to position [834, 0]
click at [1310, 97] on span "Ações" at bounding box center [1308, 102] width 39 height 32
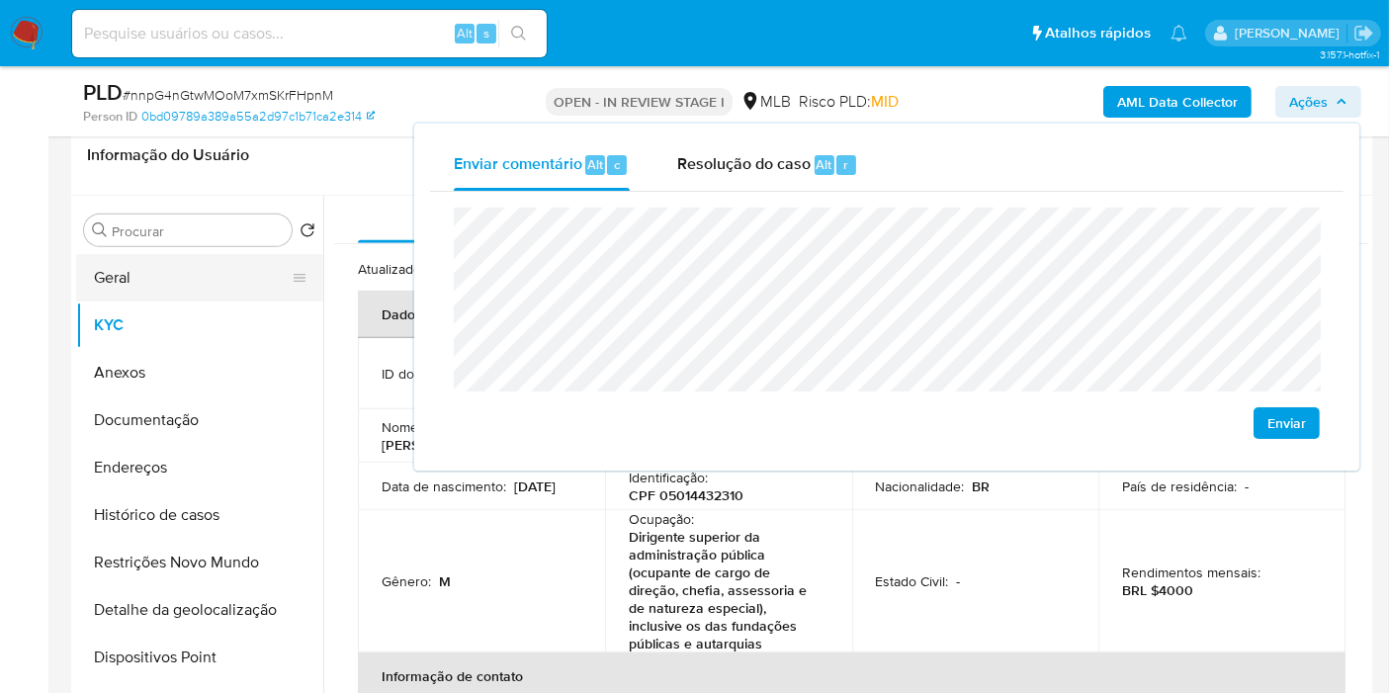
click at [177, 279] on button "Geral" at bounding box center [191, 277] width 231 height 47
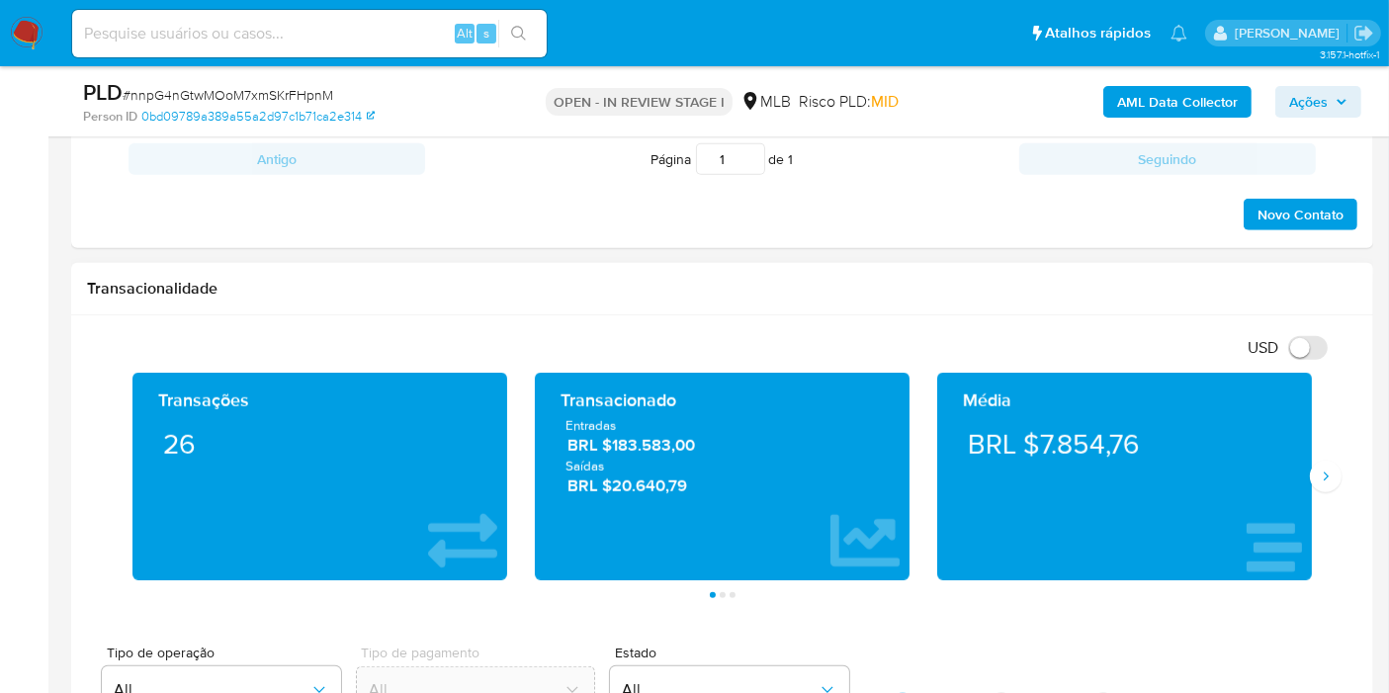
scroll to position [1823, 0]
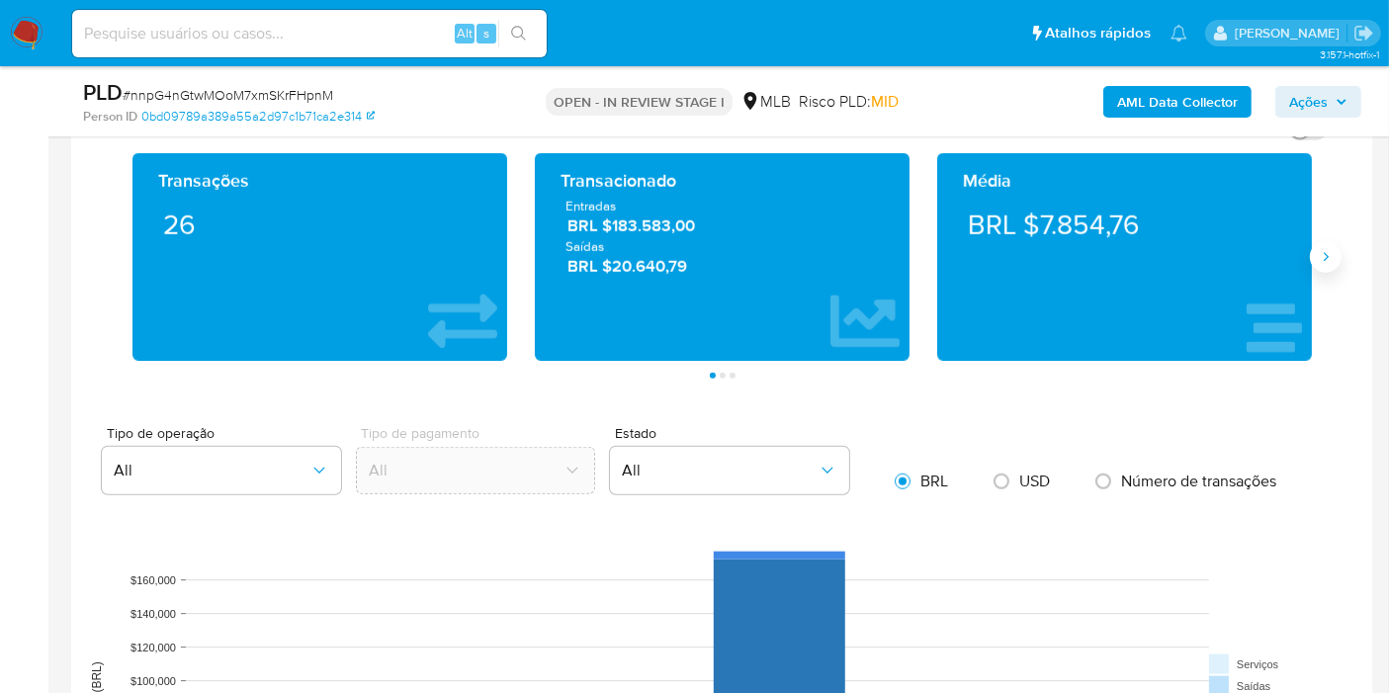
click at [1327, 257] on icon "Siguiente" at bounding box center [1326, 257] width 16 height 16
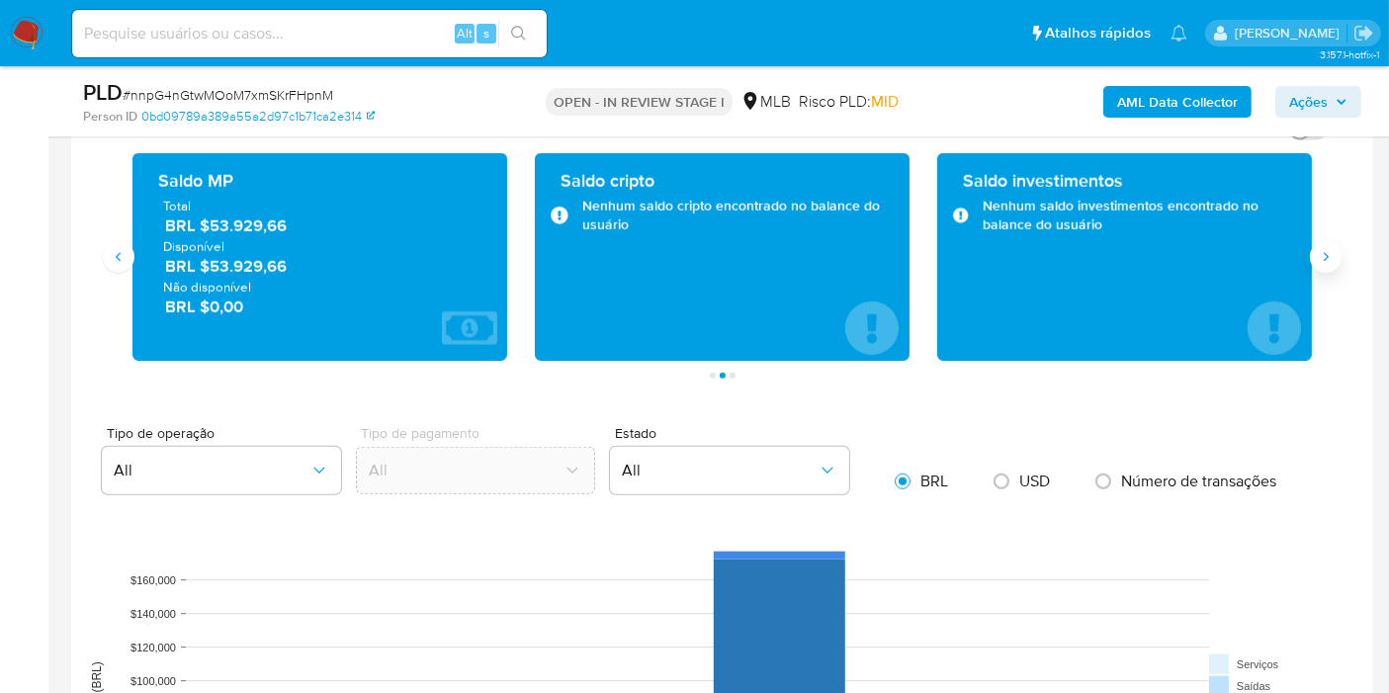
click at [1327, 249] on icon "Siguiente" at bounding box center [1326, 257] width 16 height 16
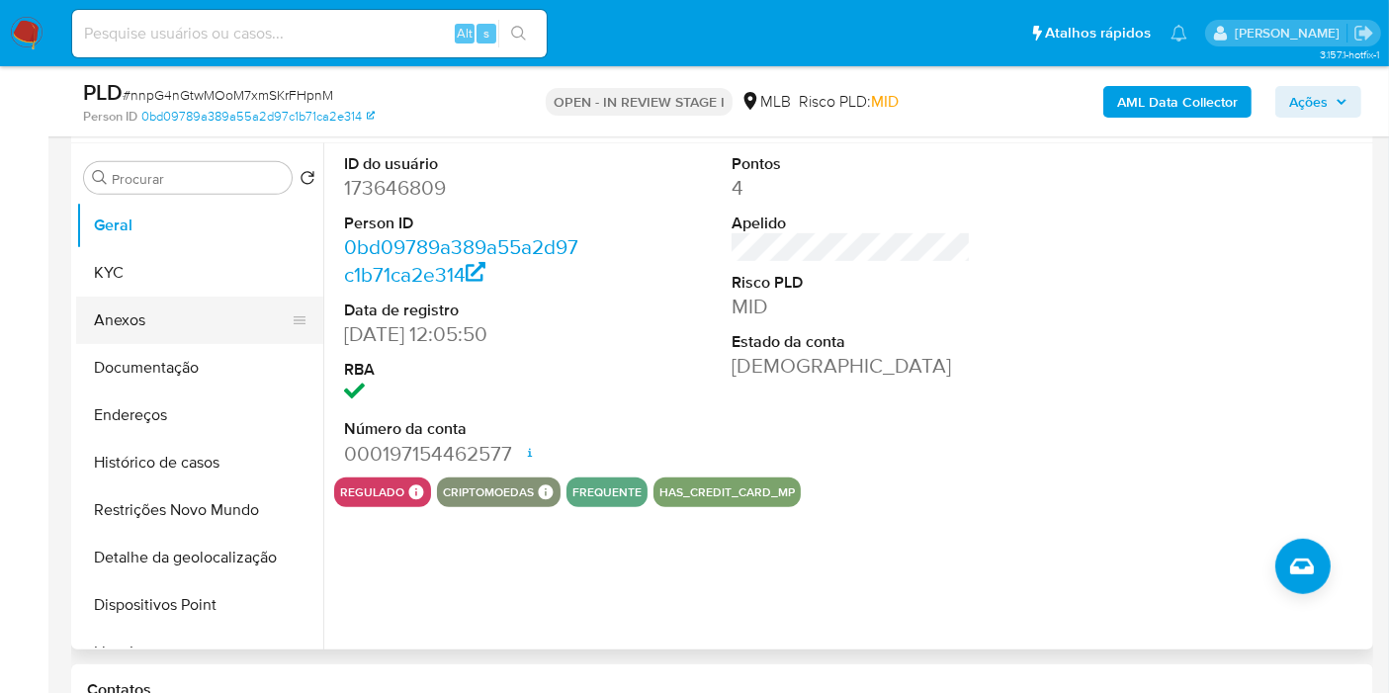
scroll to position [834, 0]
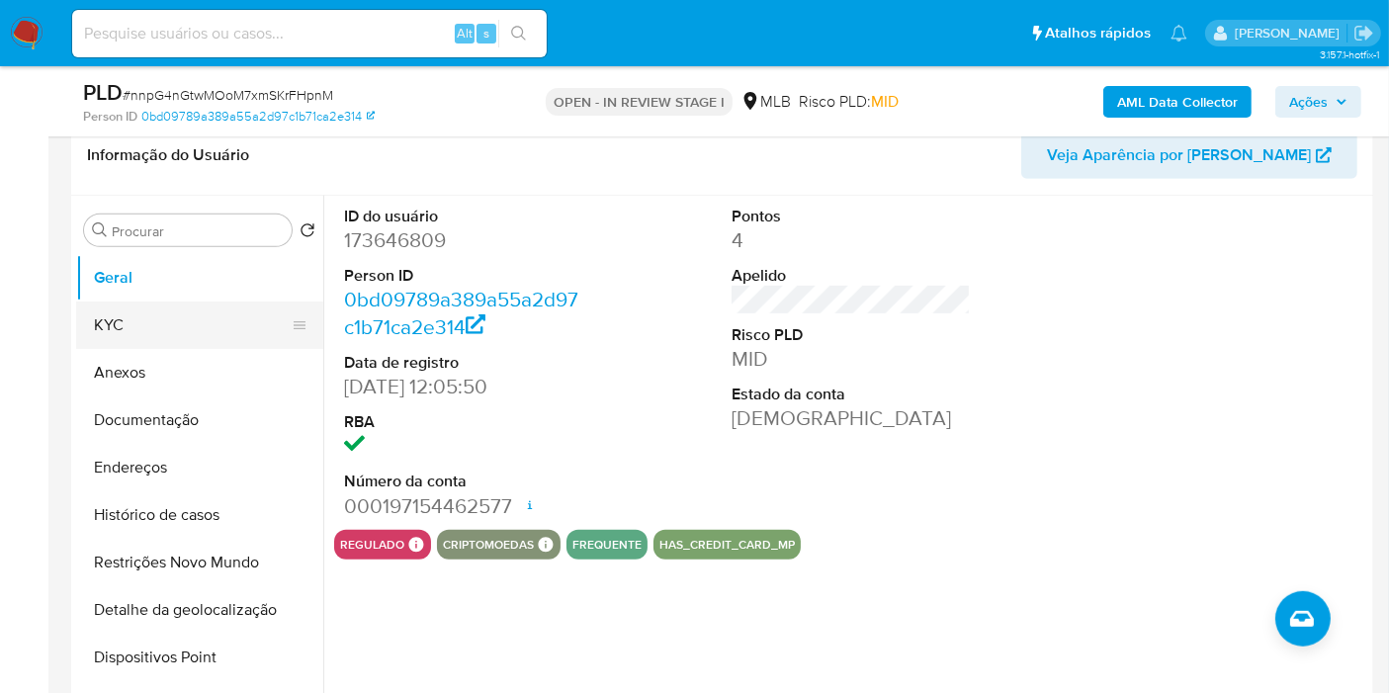
click at [117, 310] on button "KYC" at bounding box center [191, 324] width 231 height 47
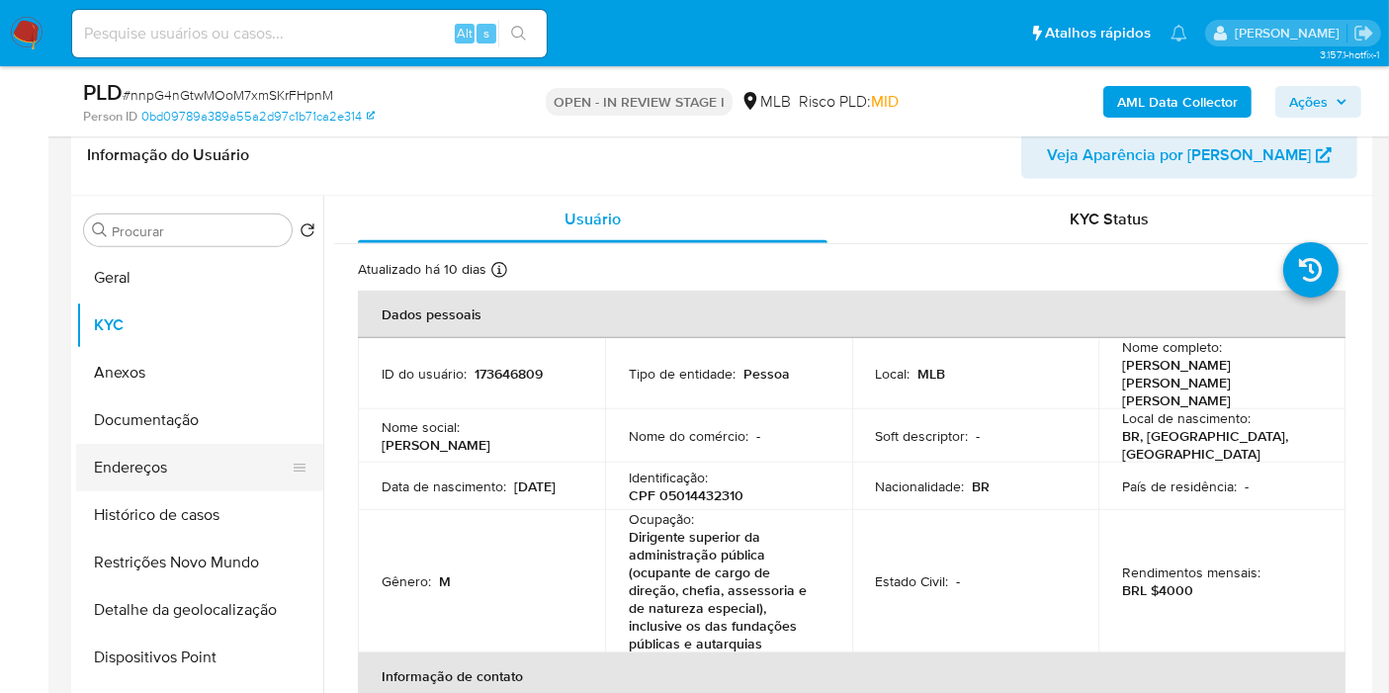
click at [226, 463] on button "Endereços" at bounding box center [191, 467] width 231 height 47
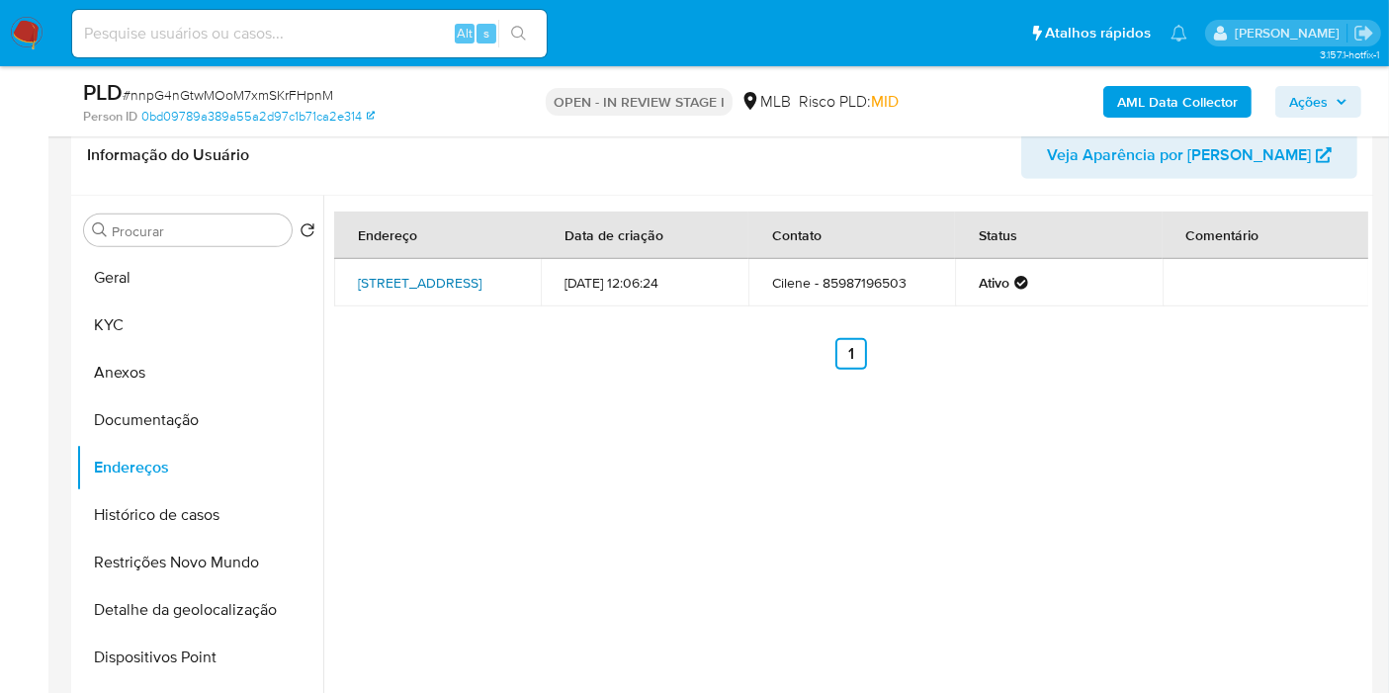
click at [417, 273] on link "Rua Das Canoas 65, Fortaleza, Ceará, 60332360, Brasil 65" at bounding box center [420, 283] width 124 height 20
click at [205, 433] on button "Documentação" at bounding box center [191, 419] width 231 height 47
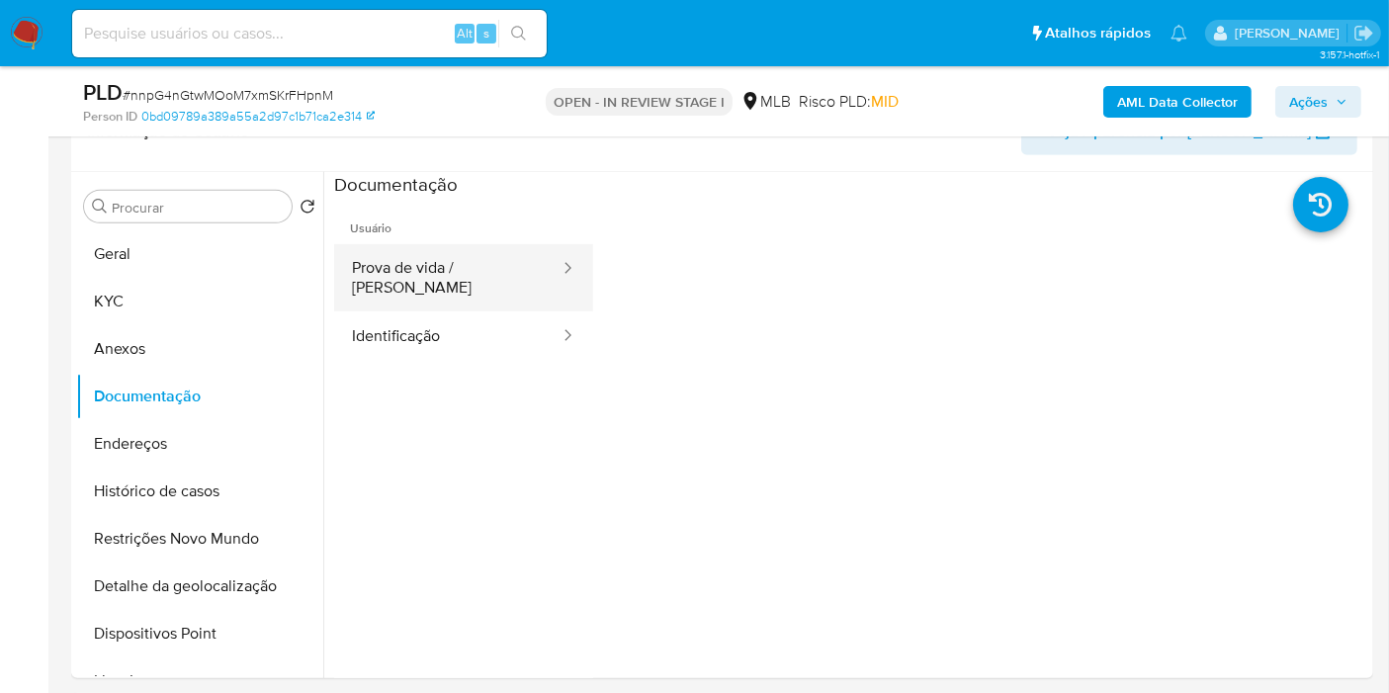
click at [476, 269] on button "Prova de vida / Selfie" at bounding box center [447, 277] width 227 height 67
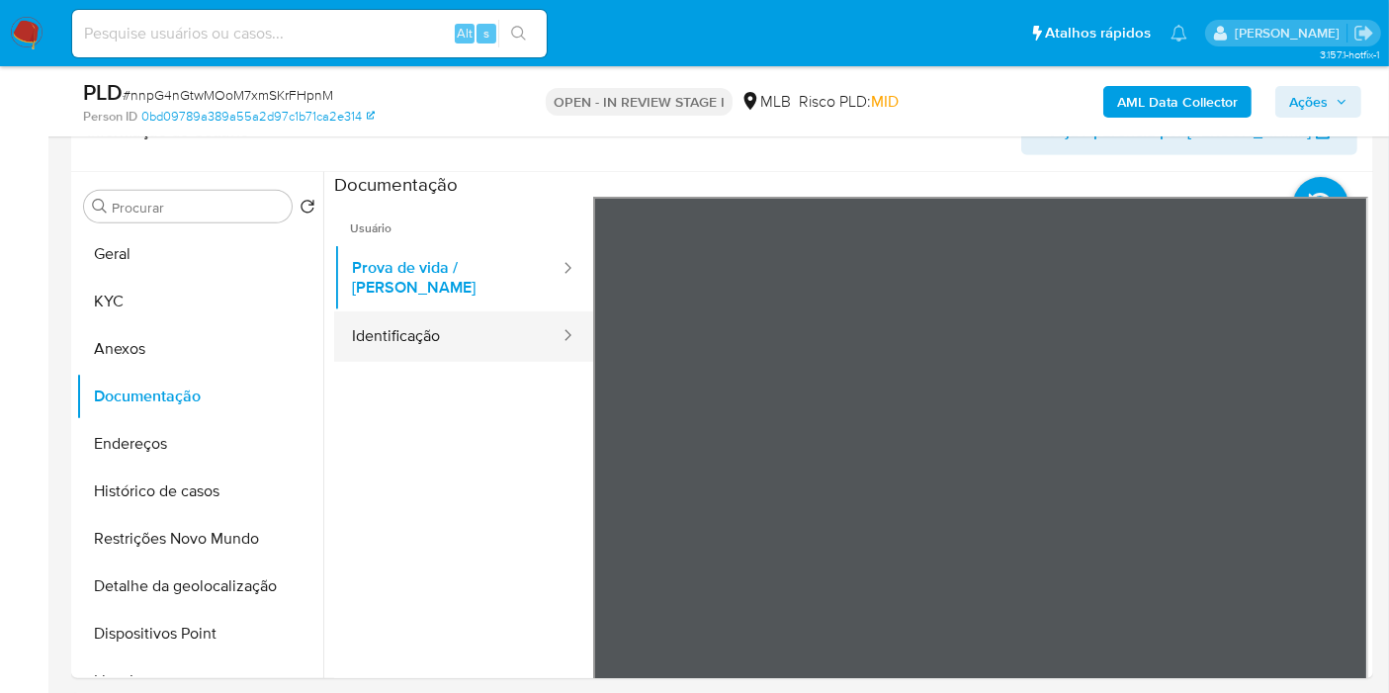
click at [408, 315] on button "Identificação" at bounding box center [447, 336] width 227 height 50
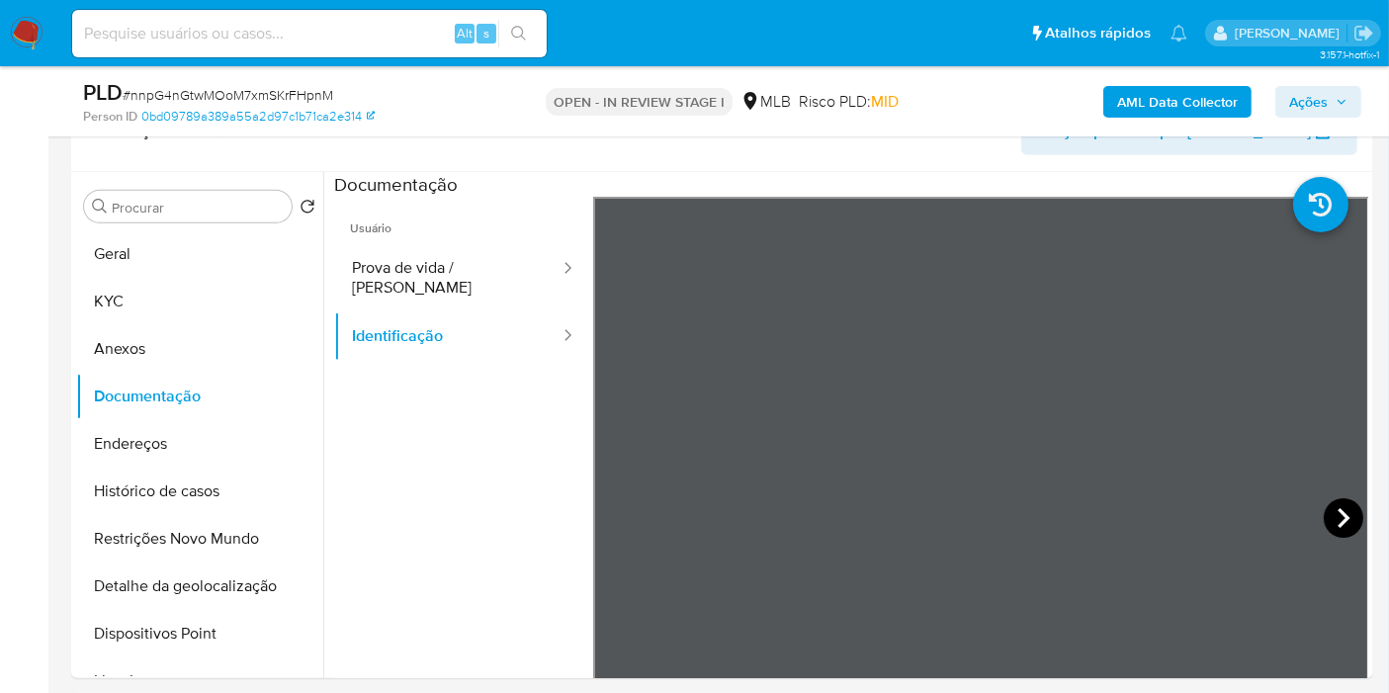
click at [1340, 515] on icon at bounding box center [1343, 518] width 12 height 20
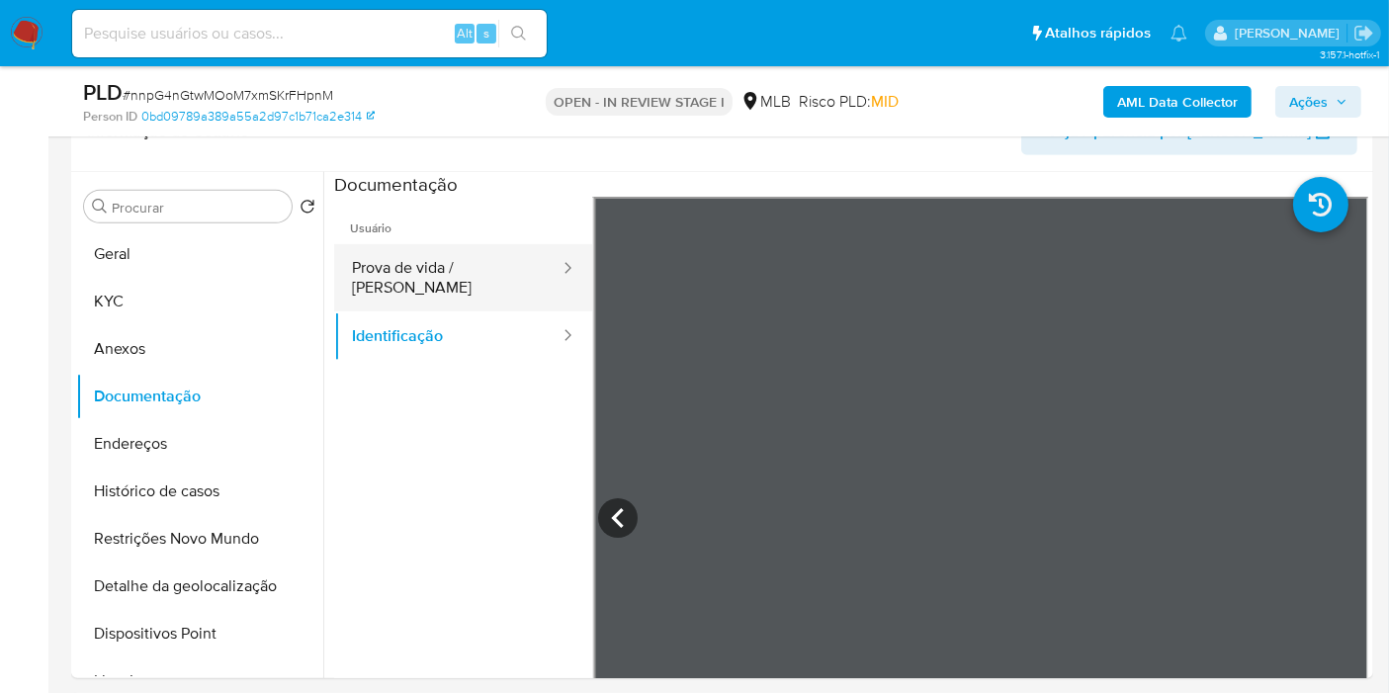
click at [460, 258] on button "Prova de vida / Selfie" at bounding box center [447, 277] width 227 height 67
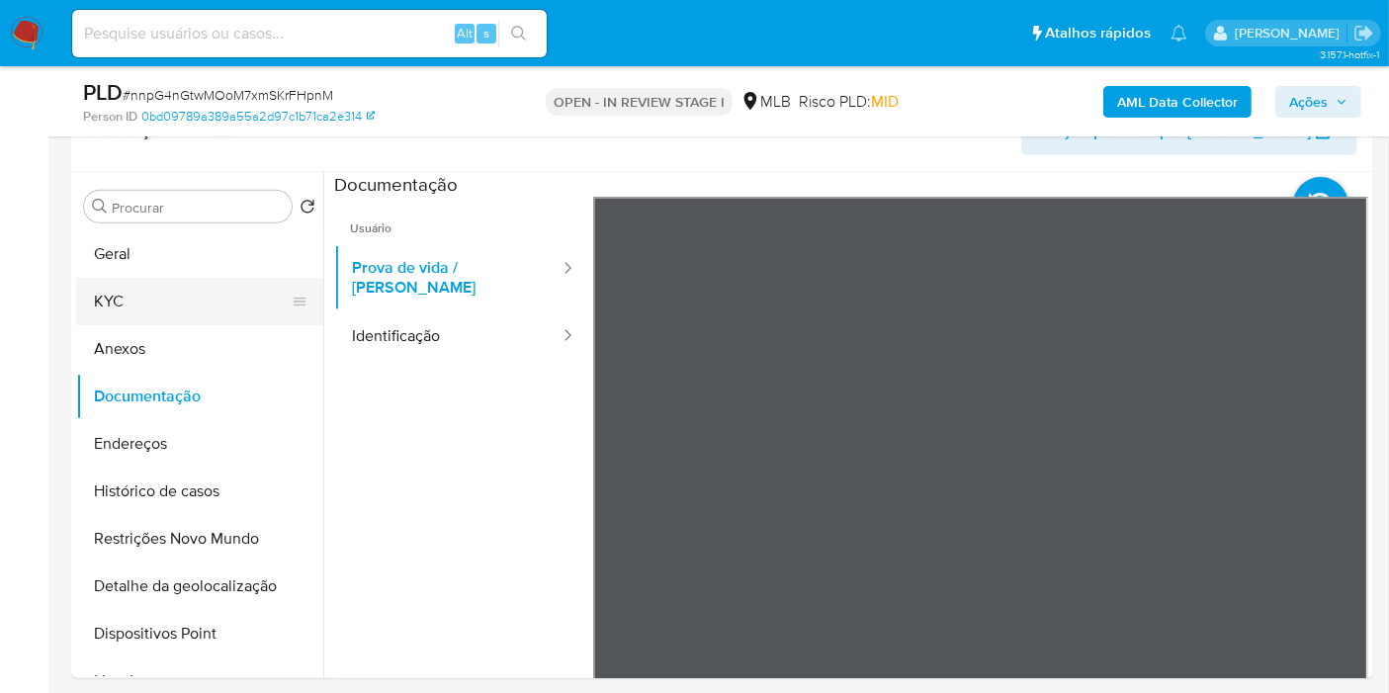
click at [116, 296] on button "KYC" at bounding box center [191, 301] width 231 height 47
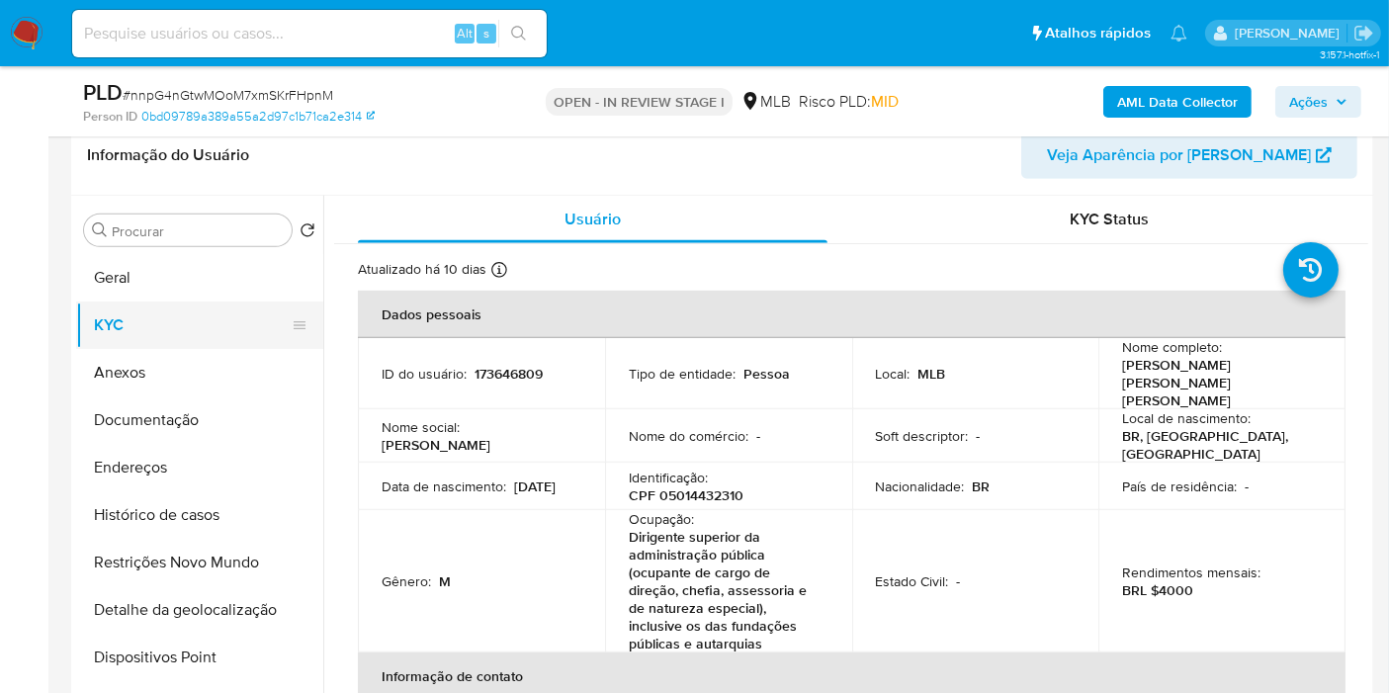
drag, startPoint x: 149, startPoint y: 276, endPoint x: 155, endPoint y: 295, distance: 19.7
click at [148, 276] on button "Geral" at bounding box center [199, 277] width 247 height 47
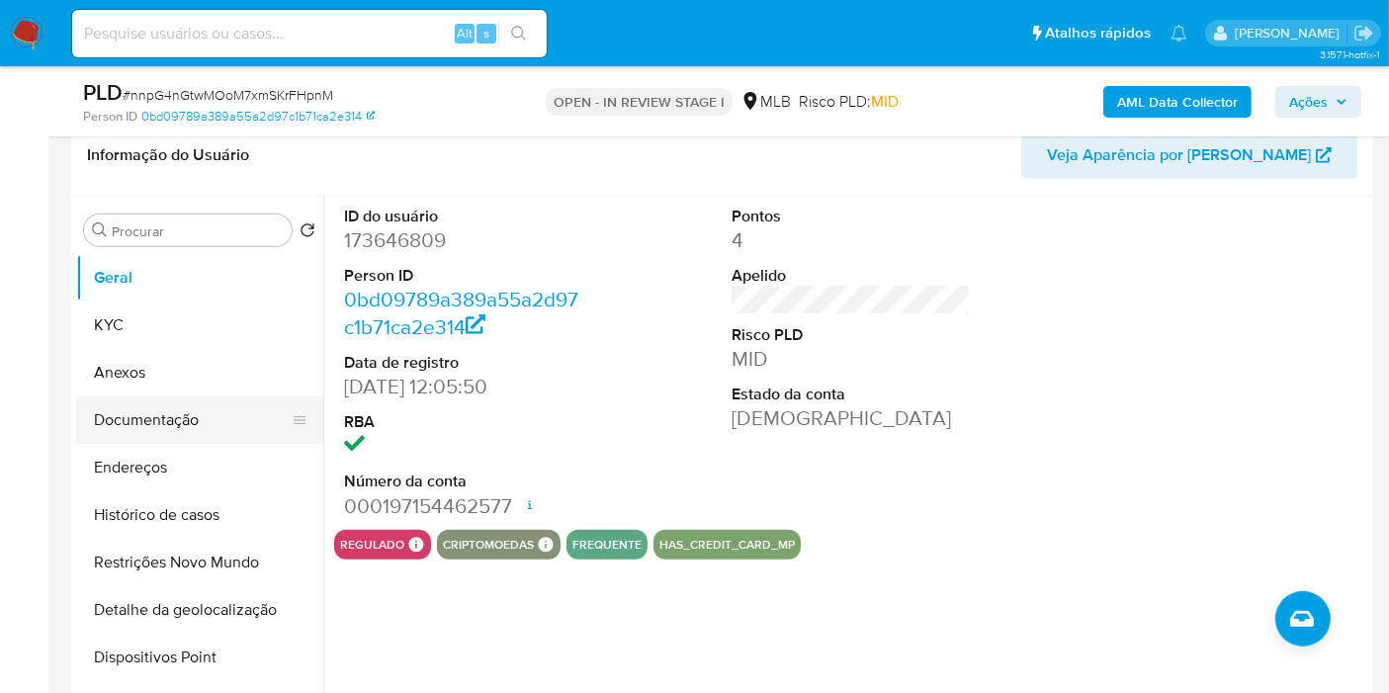
click at [205, 419] on button "Documentação" at bounding box center [191, 419] width 231 height 47
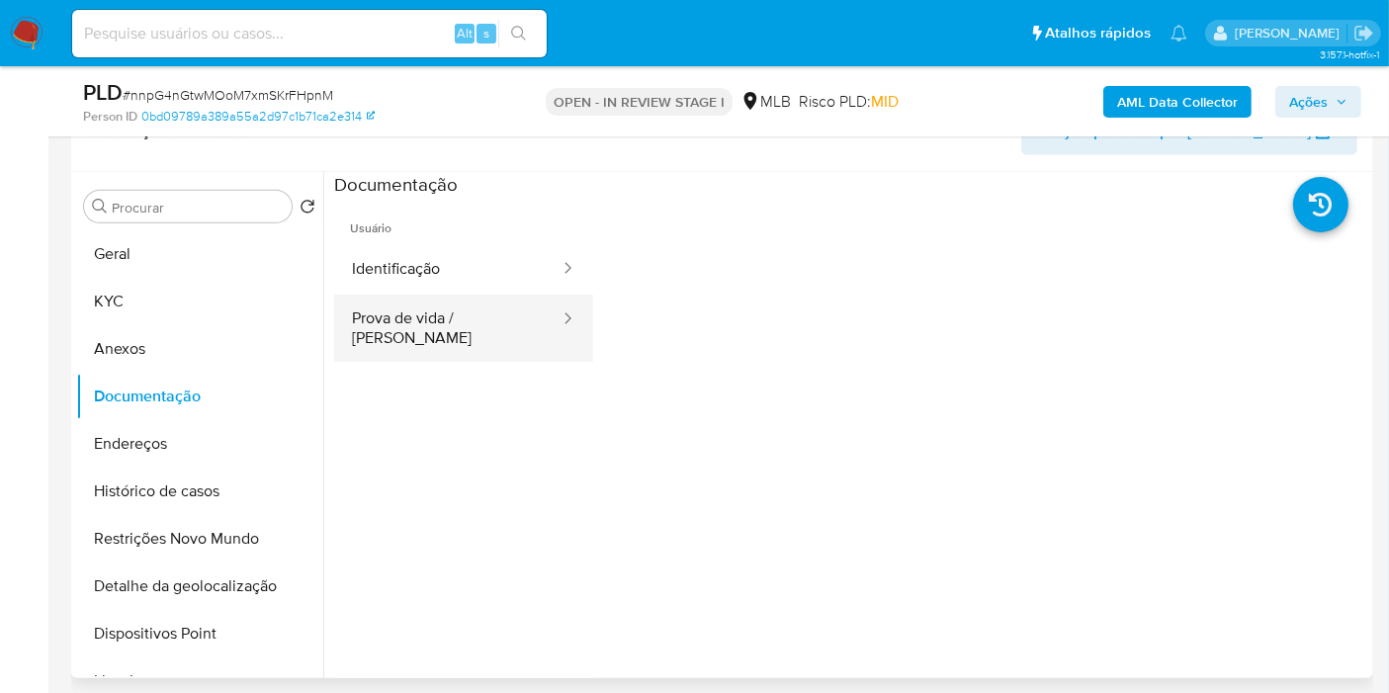
click at [480, 321] on button "Prova de vida / Selfie" at bounding box center [447, 328] width 227 height 67
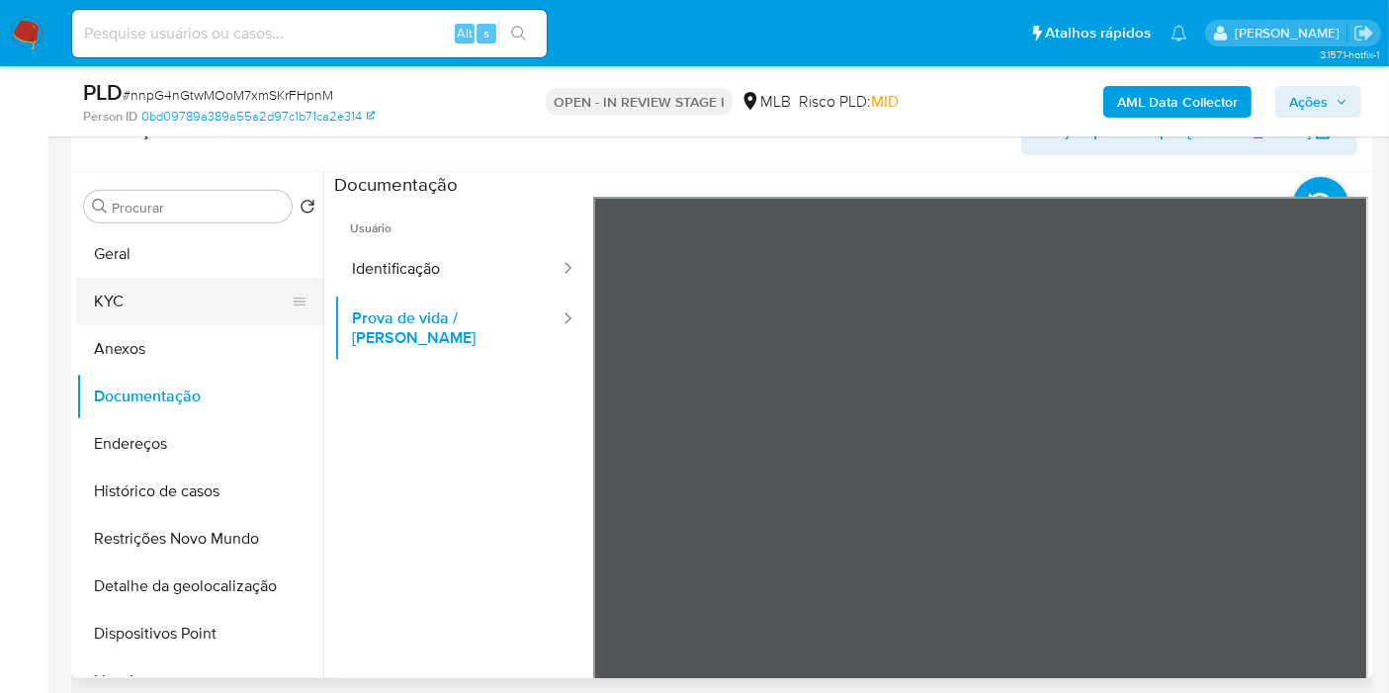
click at [175, 288] on button "KYC" at bounding box center [191, 301] width 231 height 47
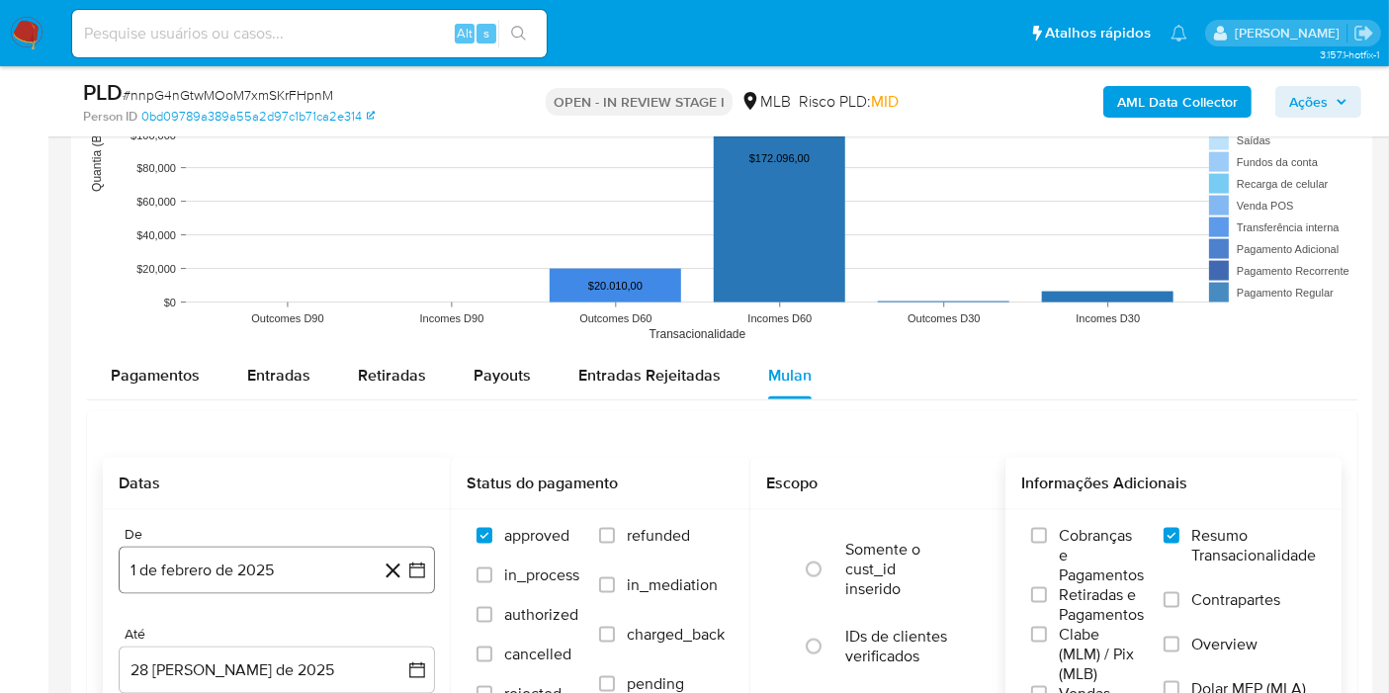
scroll to position [2592, 0]
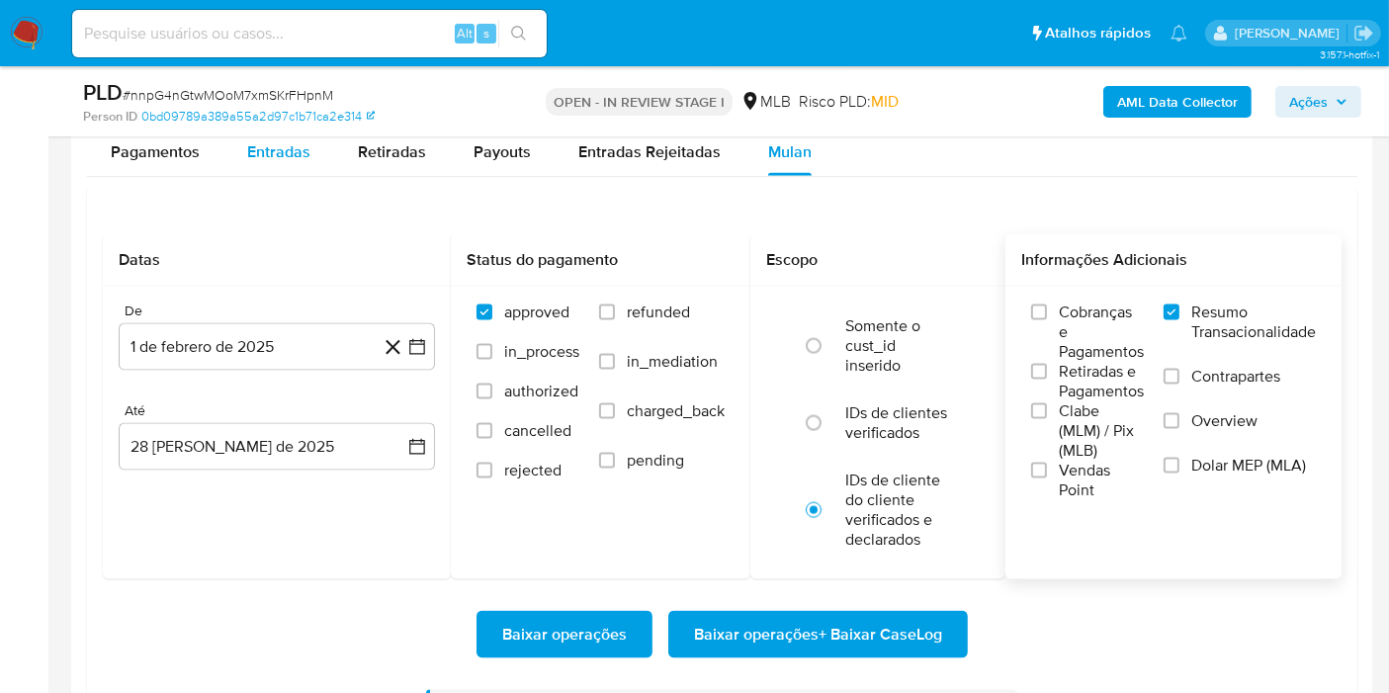
click at [301, 150] on span "Entradas" at bounding box center [278, 151] width 63 height 23
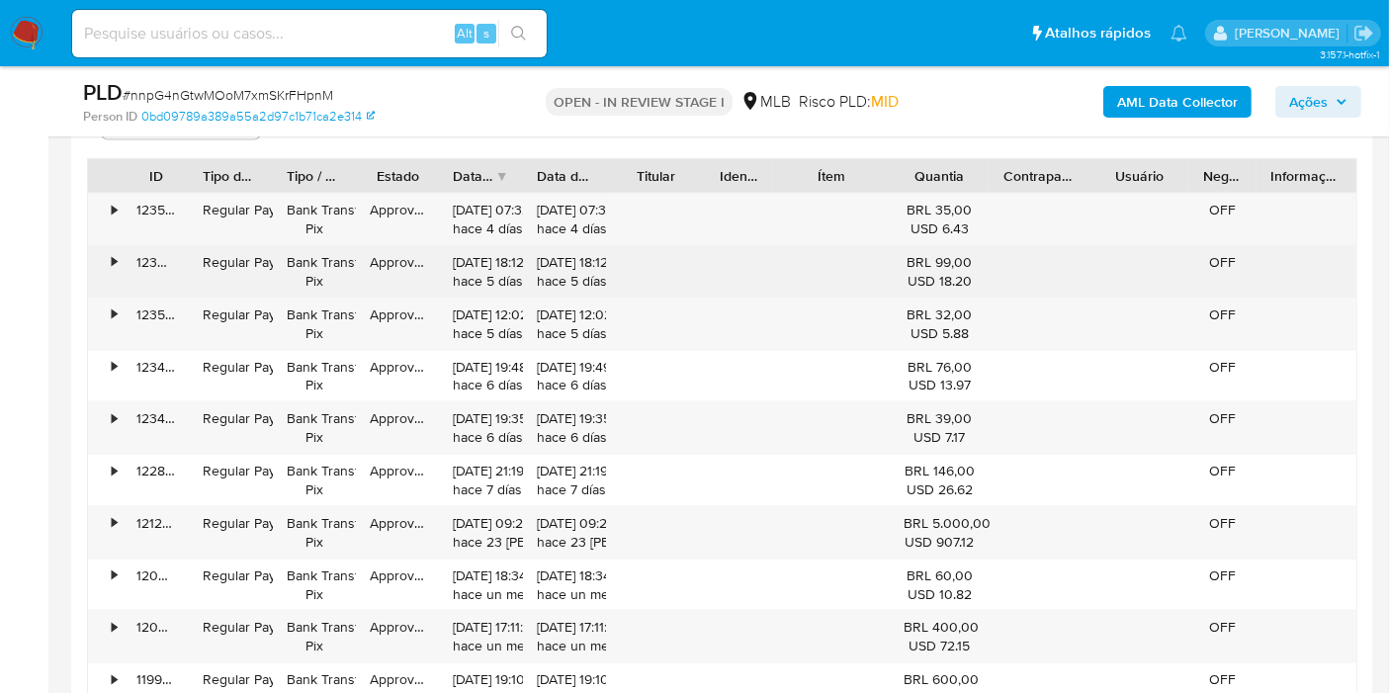
scroll to position [2811, 0]
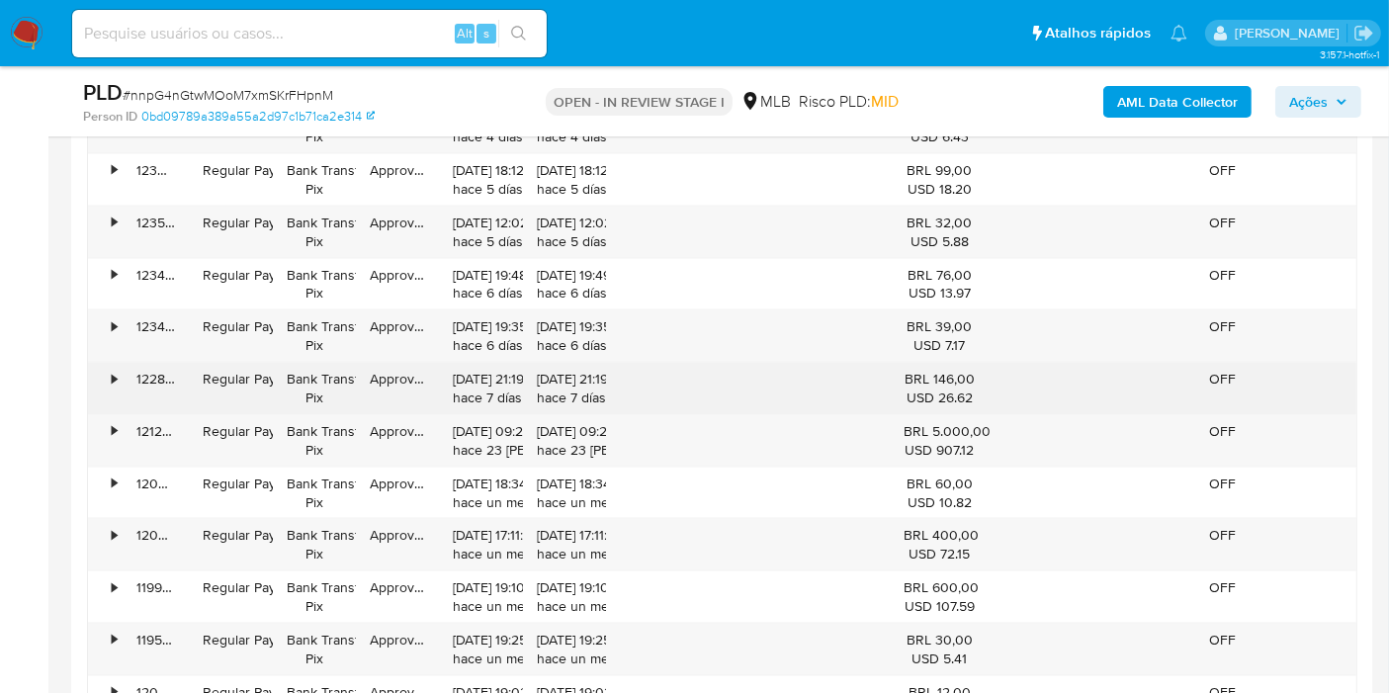
click at [387, 397] on div "Approved" at bounding box center [397, 388] width 83 height 51
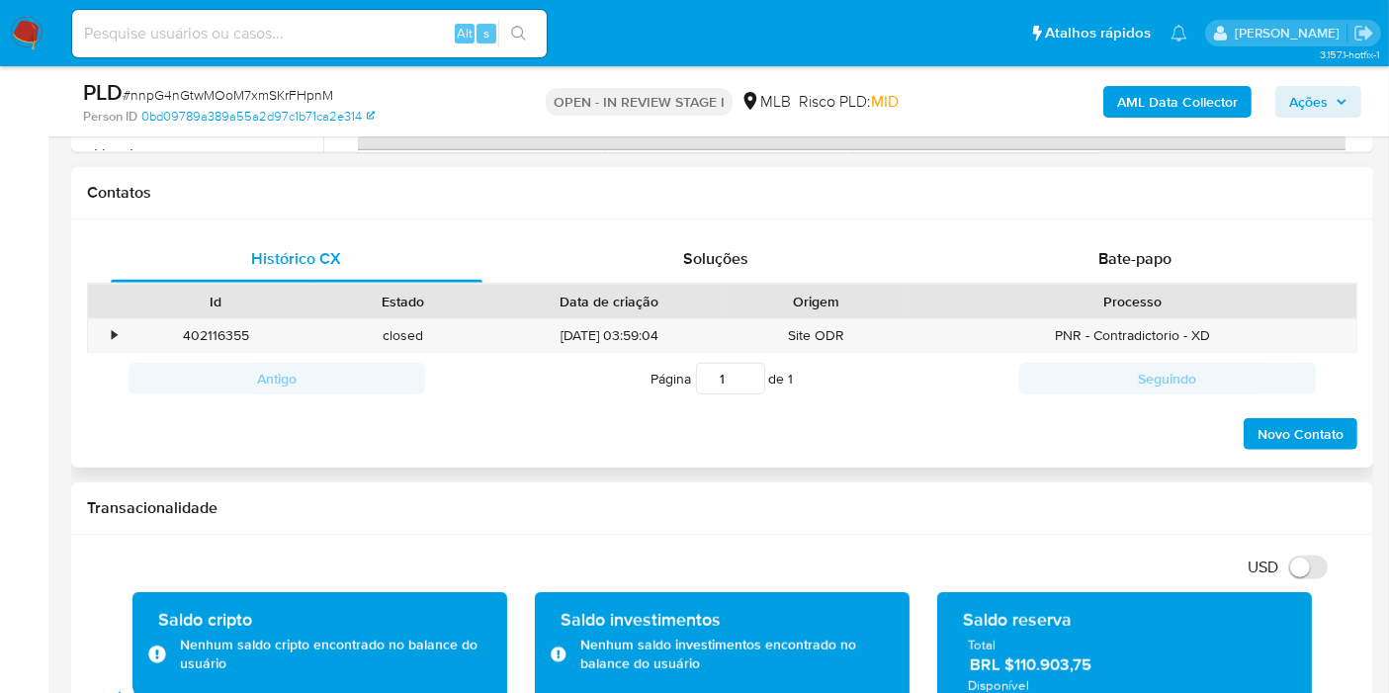
scroll to position [1054, 0]
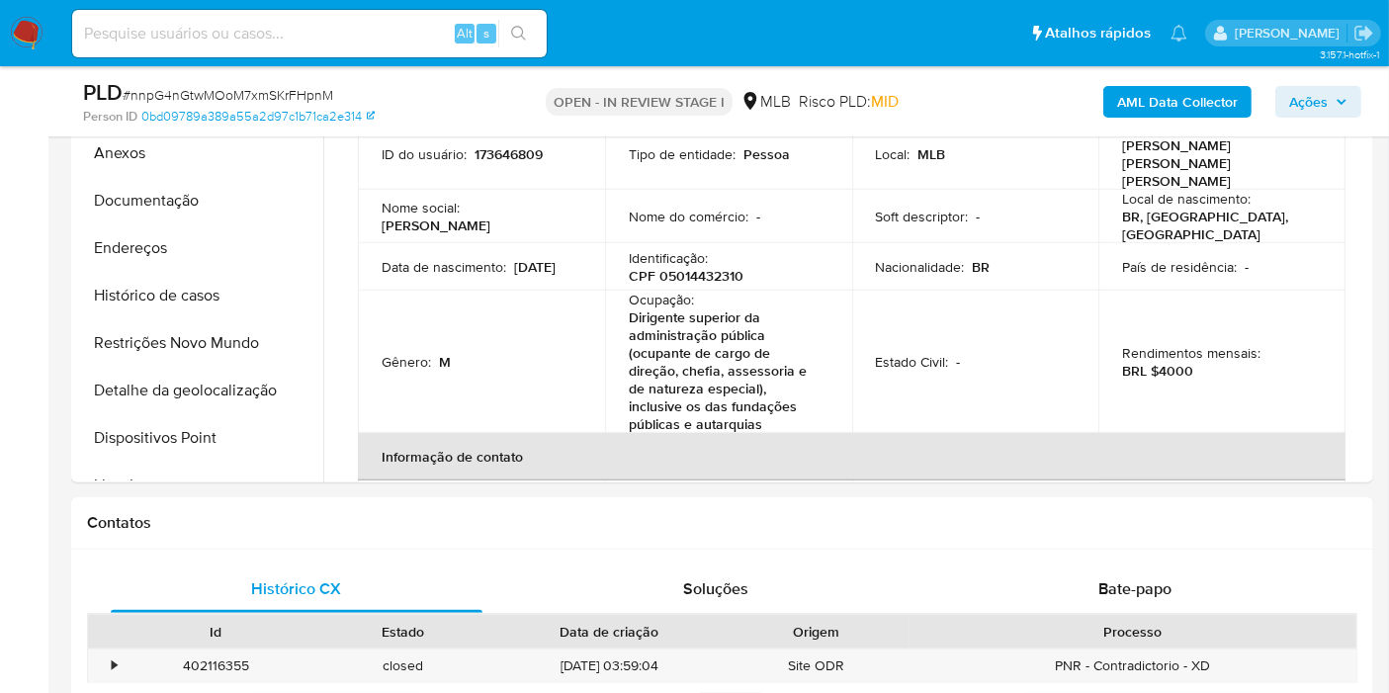
click at [165, 308] on button "Histórico de casos" at bounding box center [199, 295] width 247 height 47
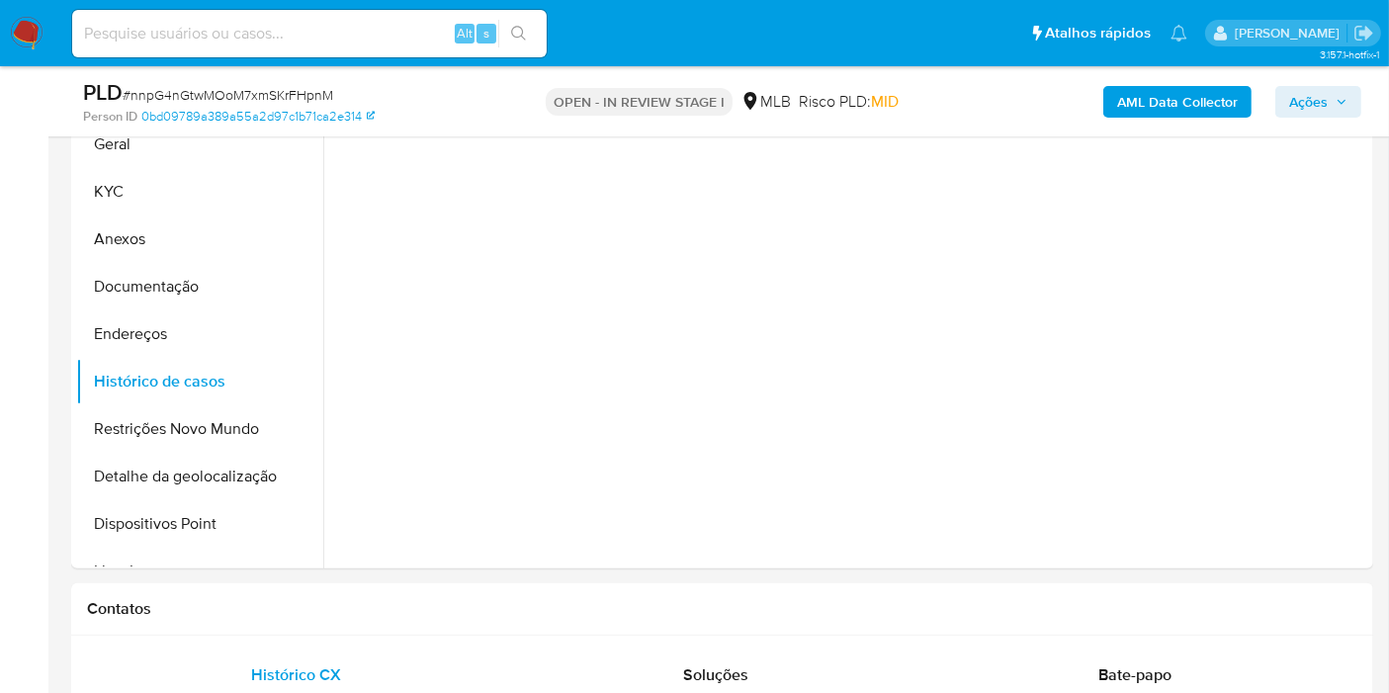
scroll to position [834, 0]
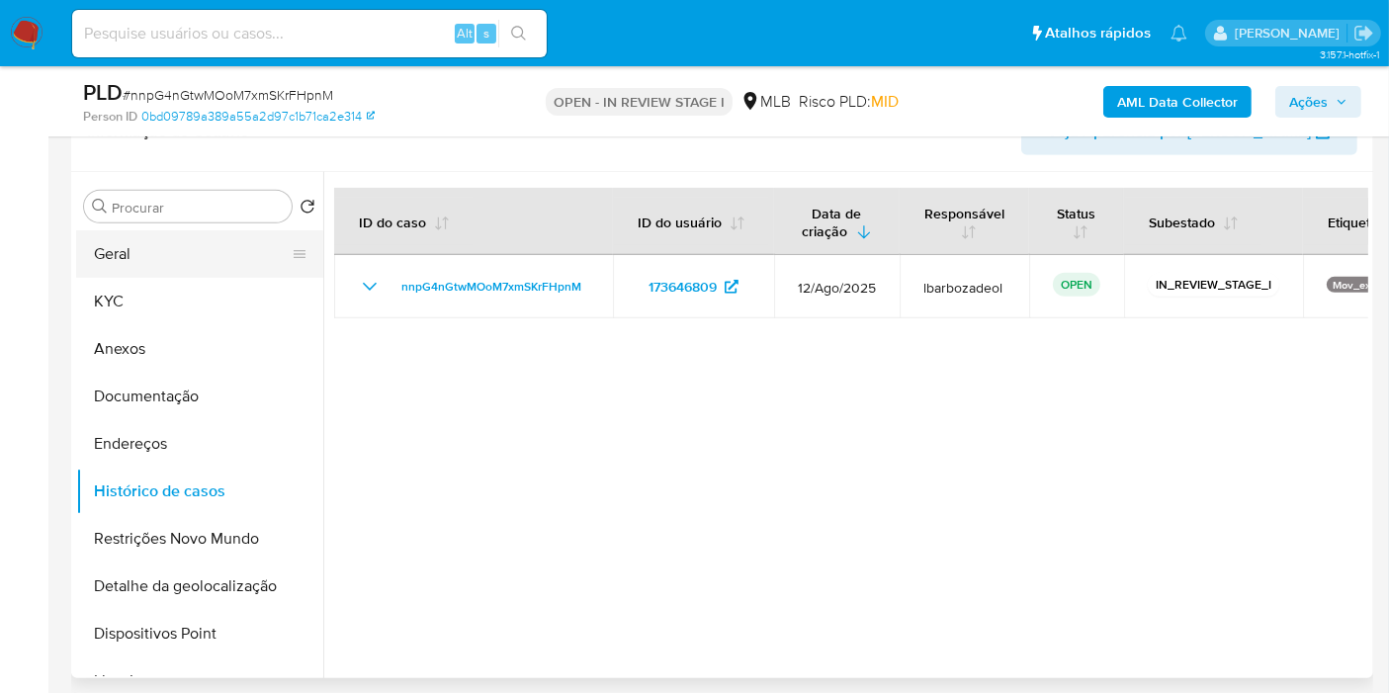
click at [215, 248] on button "Geral" at bounding box center [191, 253] width 231 height 47
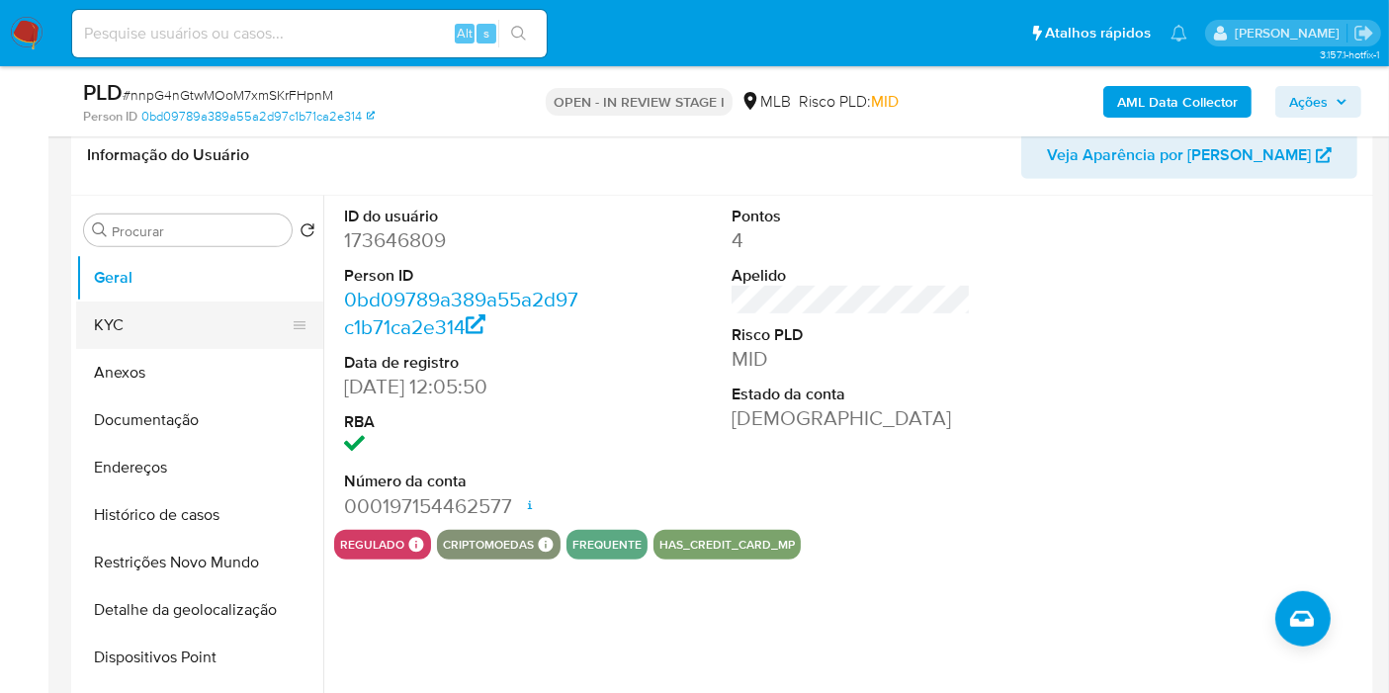
click at [198, 331] on button "KYC" at bounding box center [191, 324] width 231 height 47
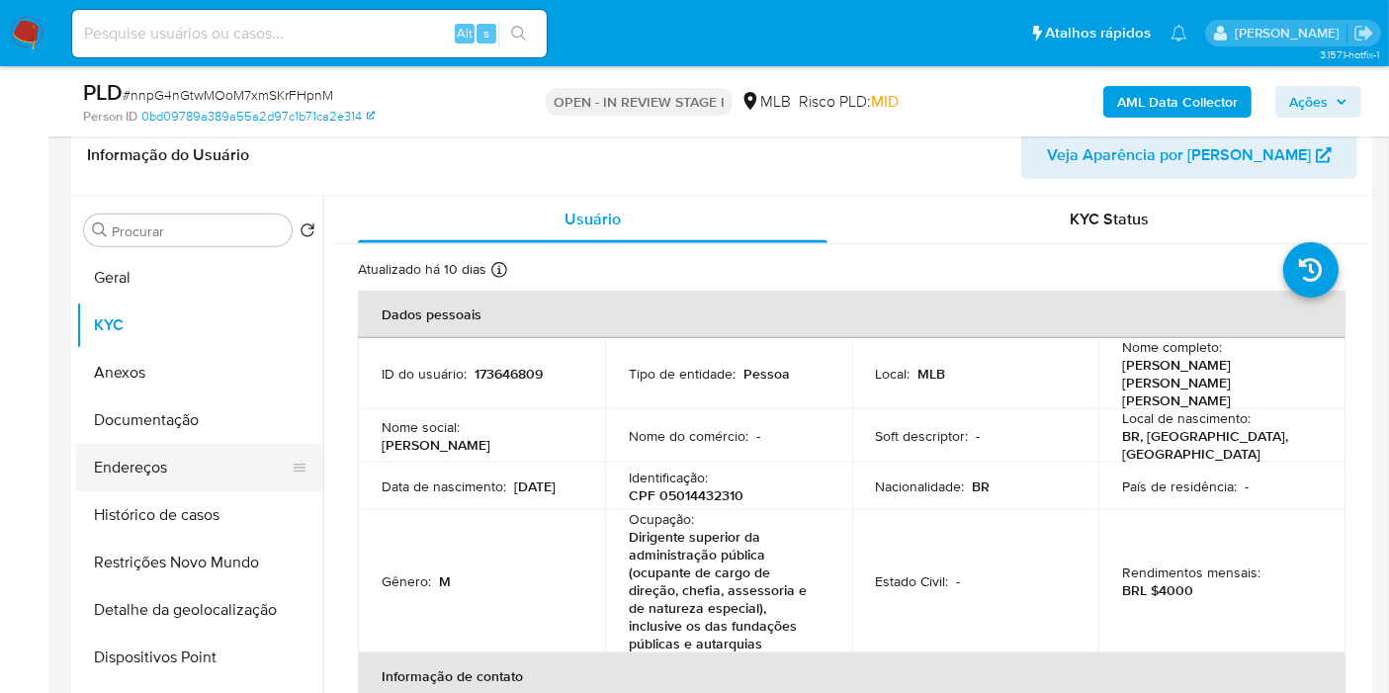
click at [209, 478] on button "Endereços" at bounding box center [191, 467] width 231 height 47
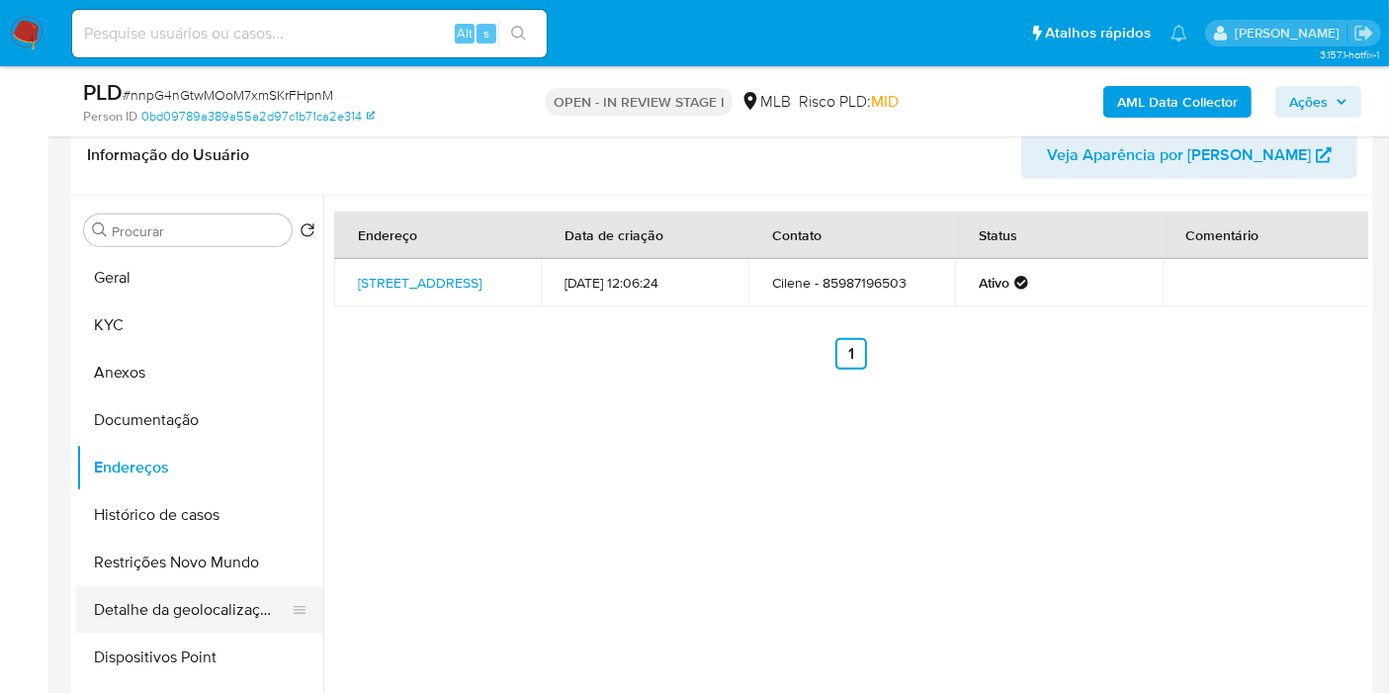
click at [181, 617] on button "Detalhe da geolocalização" at bounding box center [191, 609] width 231 height 47
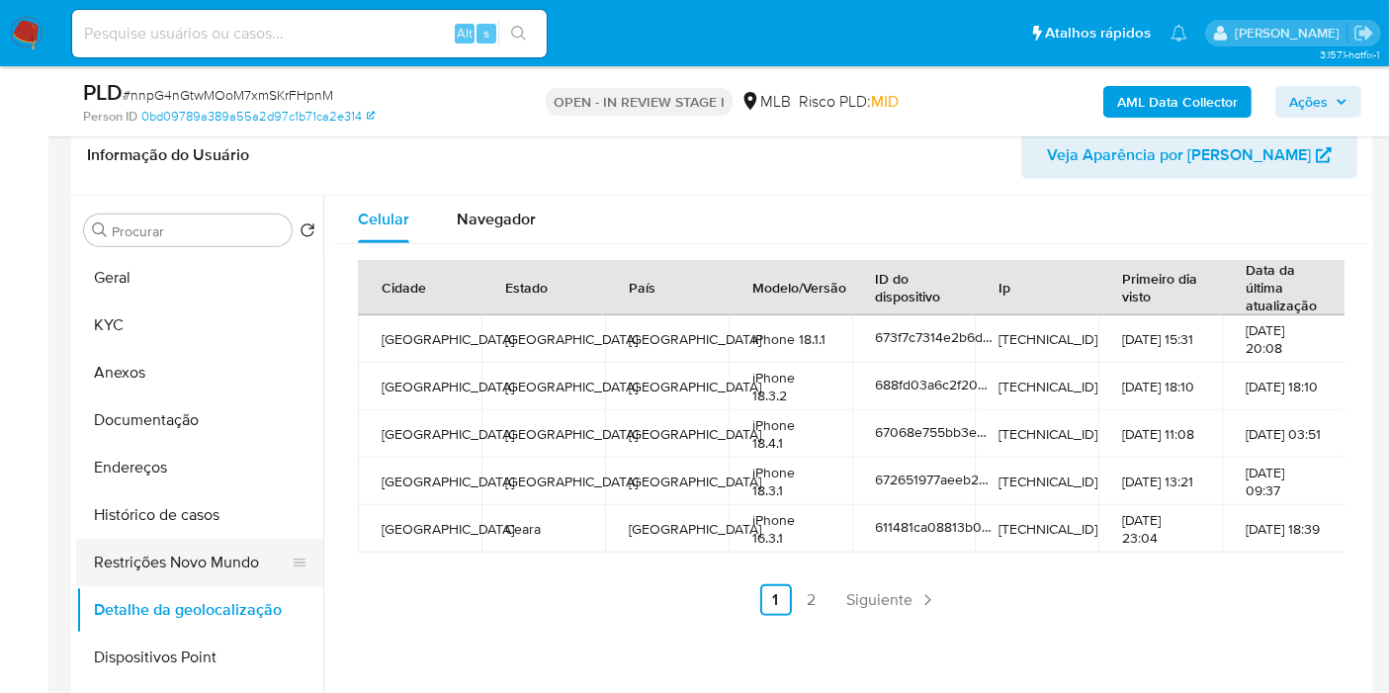
click at [255, 560] on button "Restrições Novo Mundo" at bounding box center [191, 562] width 231 height 47
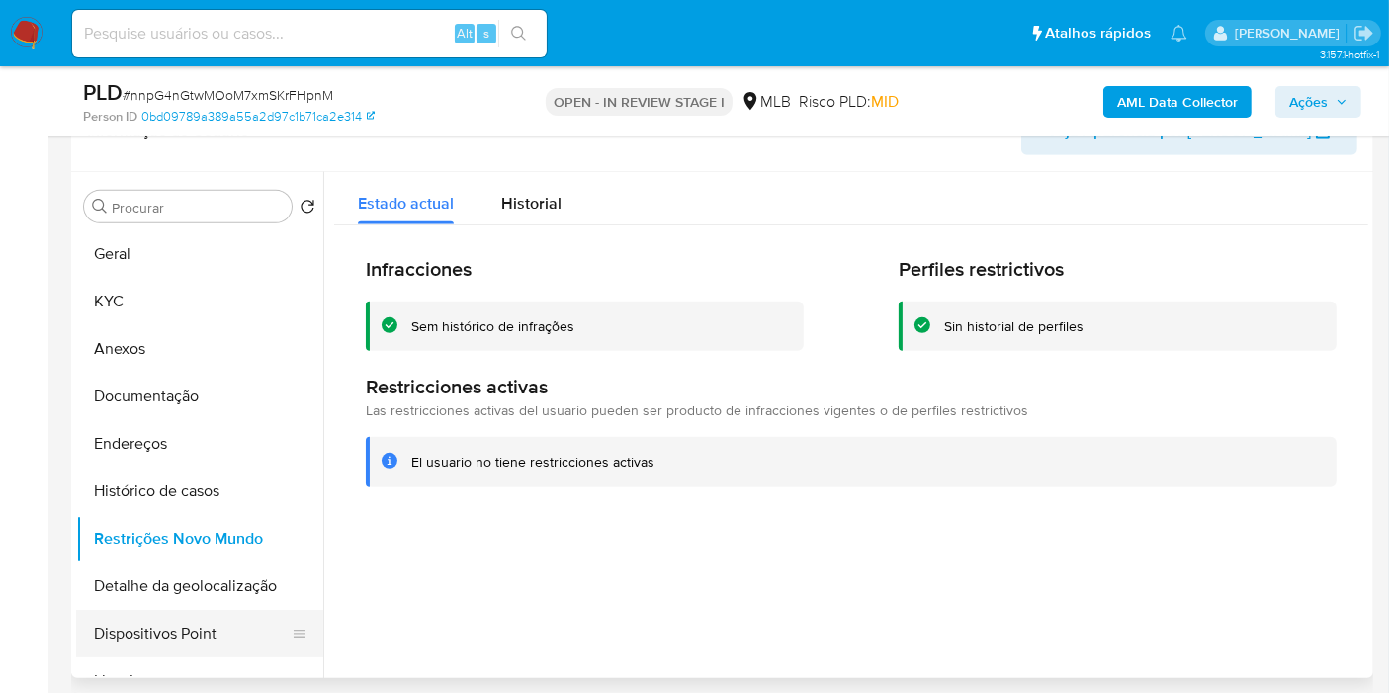
click at [234, 648] on button "Dispositivos Point" at bounding box center [191, 633] width 231 height 47
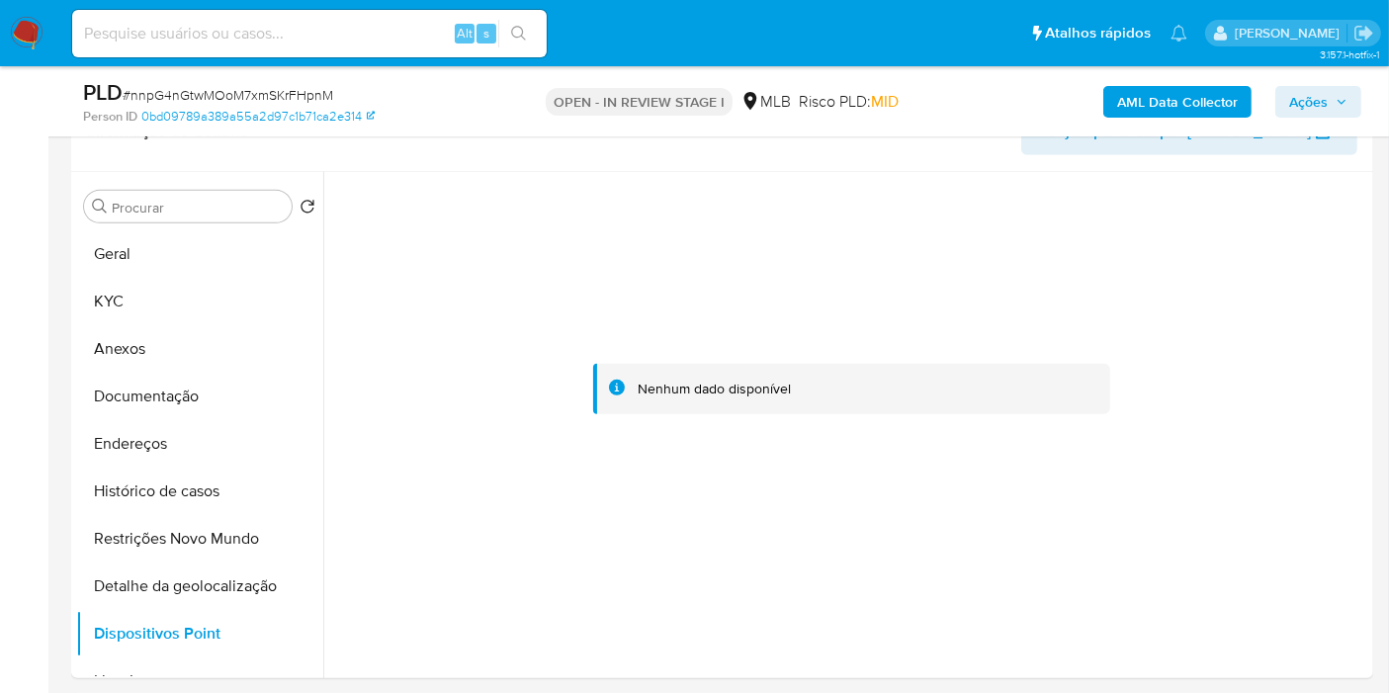
click at [1316, 109] on span "Ações" at bounding box center [1308, 102] width 39 height 32
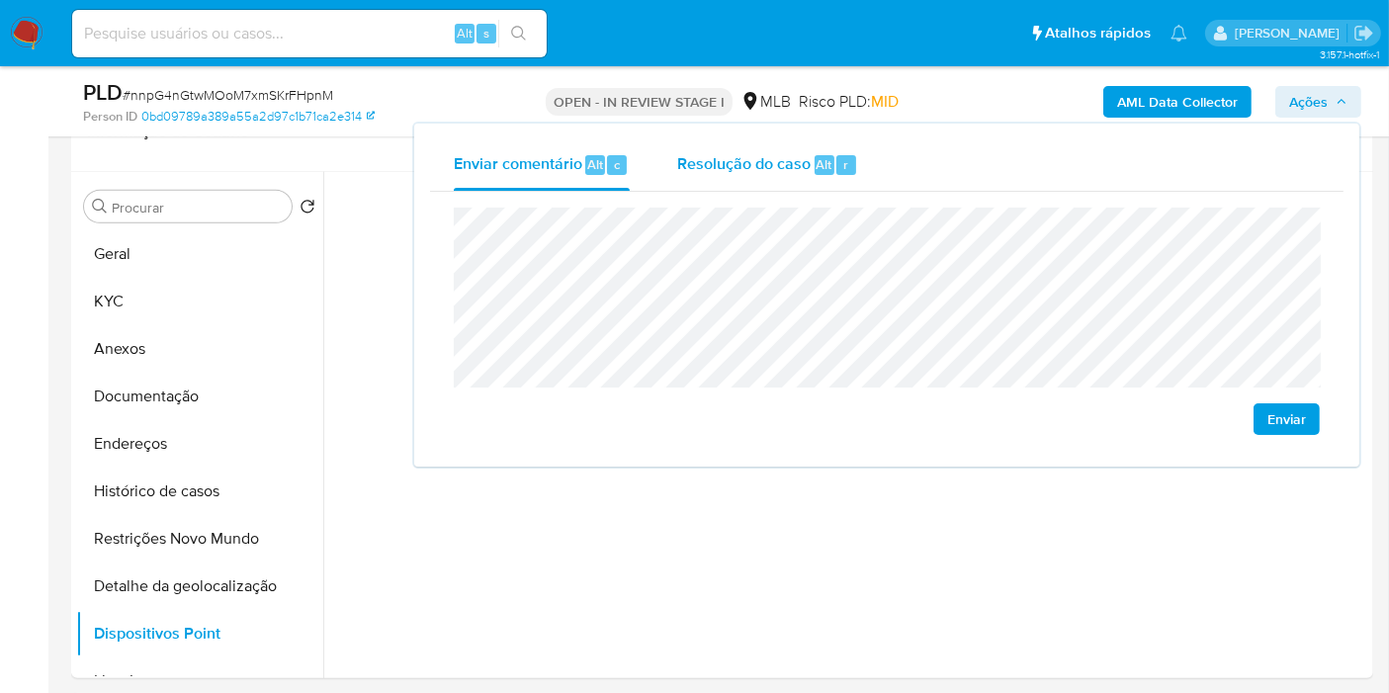
click at [848, 176] on div "Resolução do caso Alt r" at bounding box center [767, 164] width 181 height 51
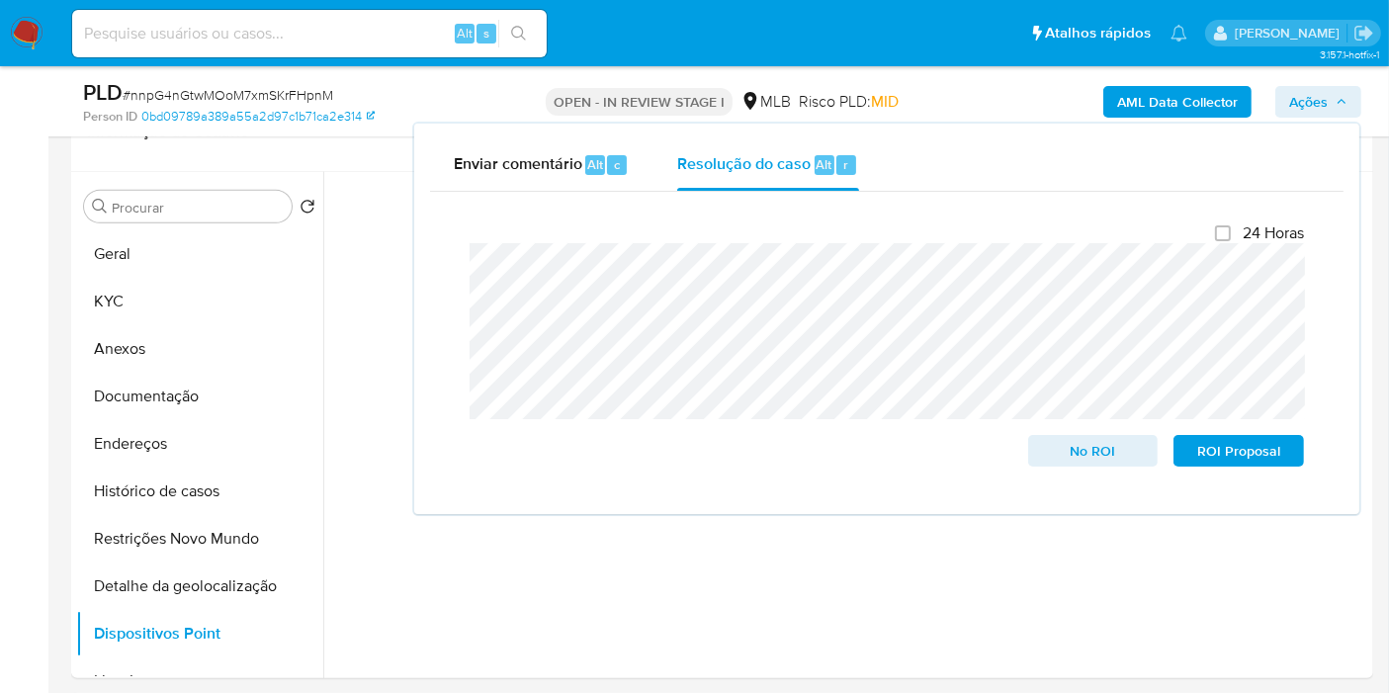
click at [958, 94] on div "AML Data Collector Ações Enviar comentário Alt c Resolução do caso Alt r Fecham…" at bounding box center [1150, 101] width 421 height 46
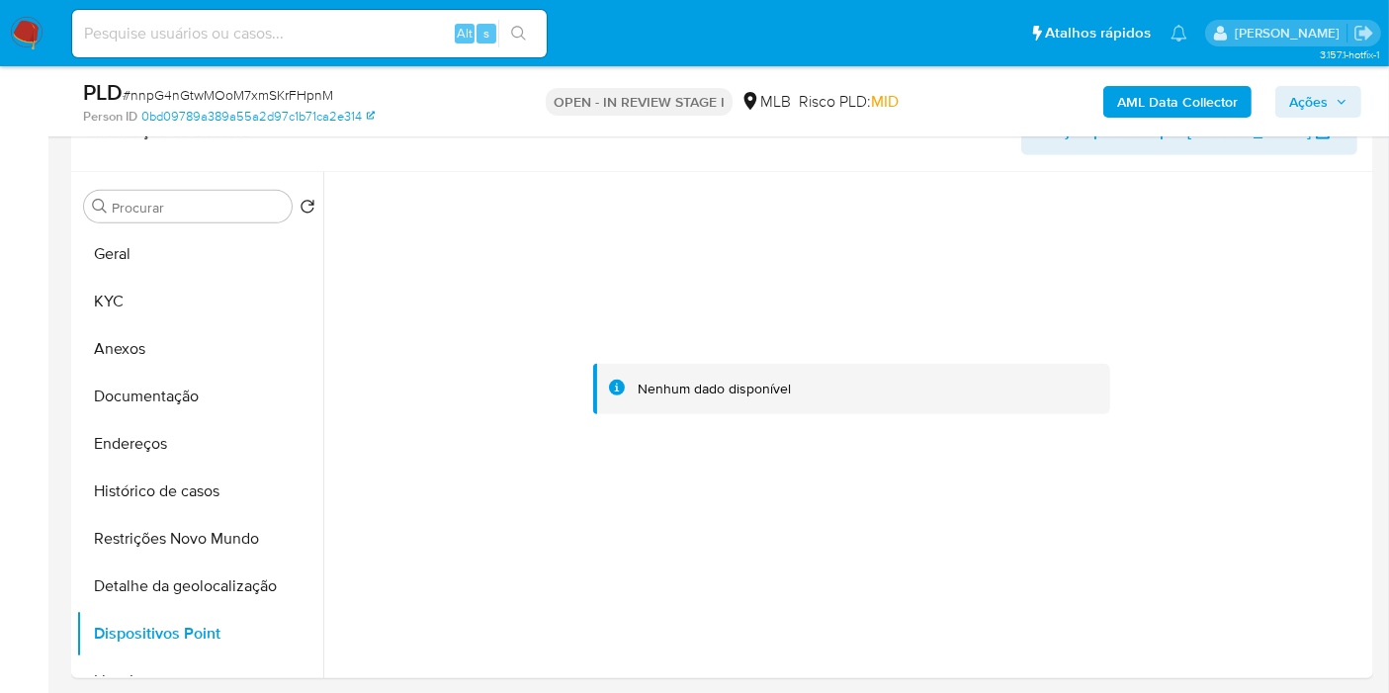
click at [1116, 99] on button "AML Data Collector" at bounding box center [1177, 102] width 148 height 32
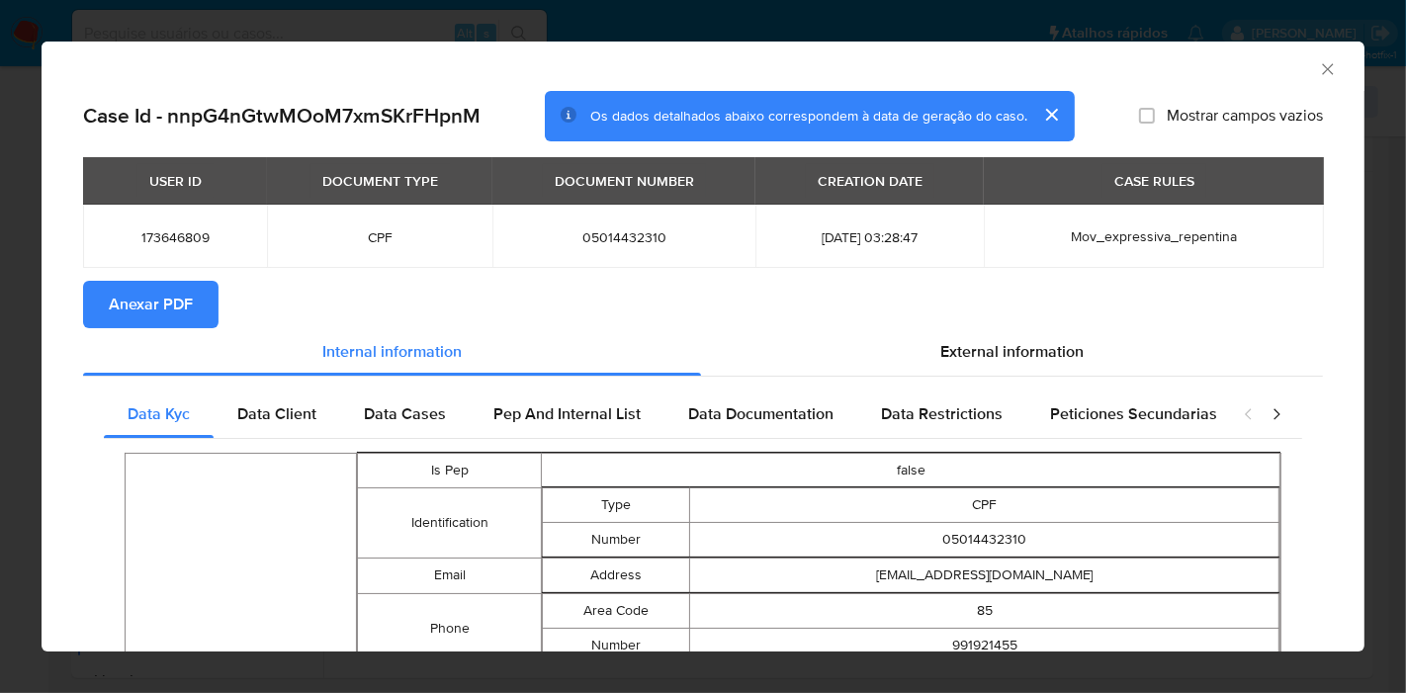
click at [203, 301] on button "Anexar PDF" at bounding box center [150, 304] width 135 height 47
click at [1318, 74] on icon "Fechar a janela" at bounding box center [1328, 69] width 20 height 20
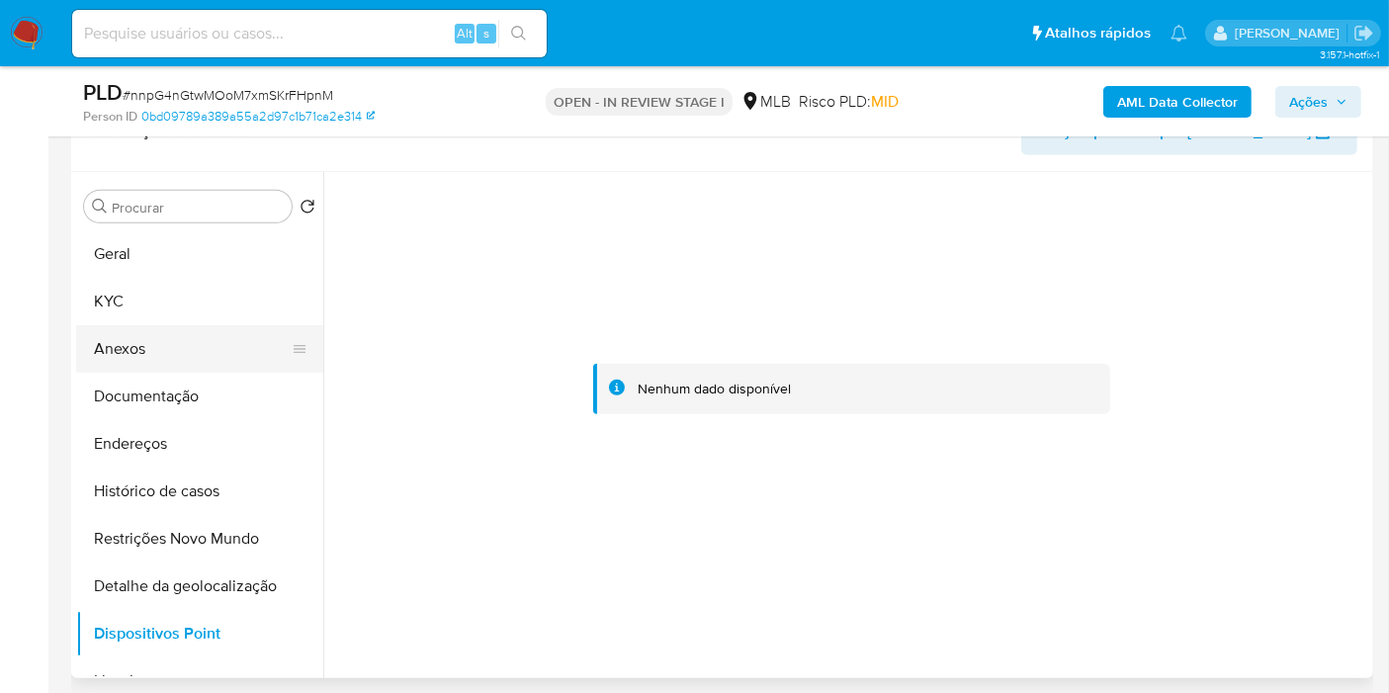
drag, startPoint x: 135, startPoint y: 356, endPoint x: 297, endPoint y: 335, distance: 162.5
click at [135, 356] on button "Anexos" at bounding box center [191, 348] width 231 height 47
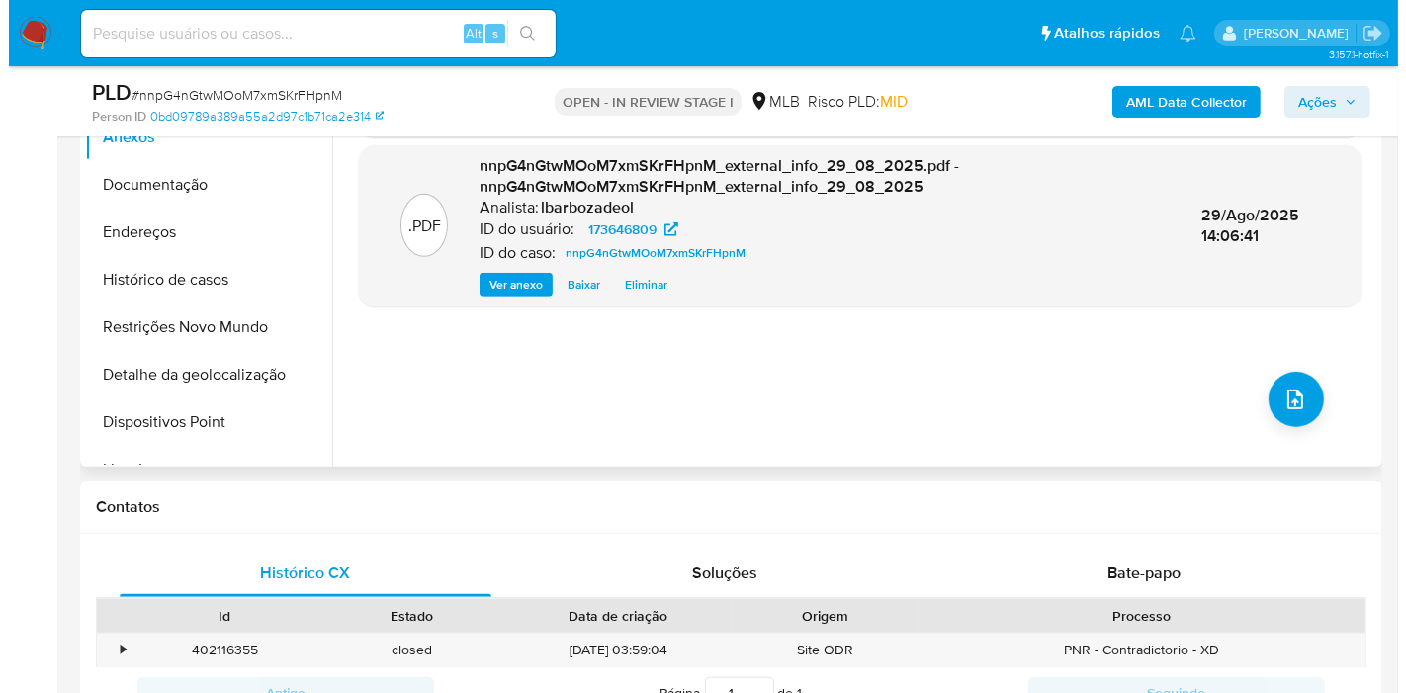
scroll to position [1054, 0]
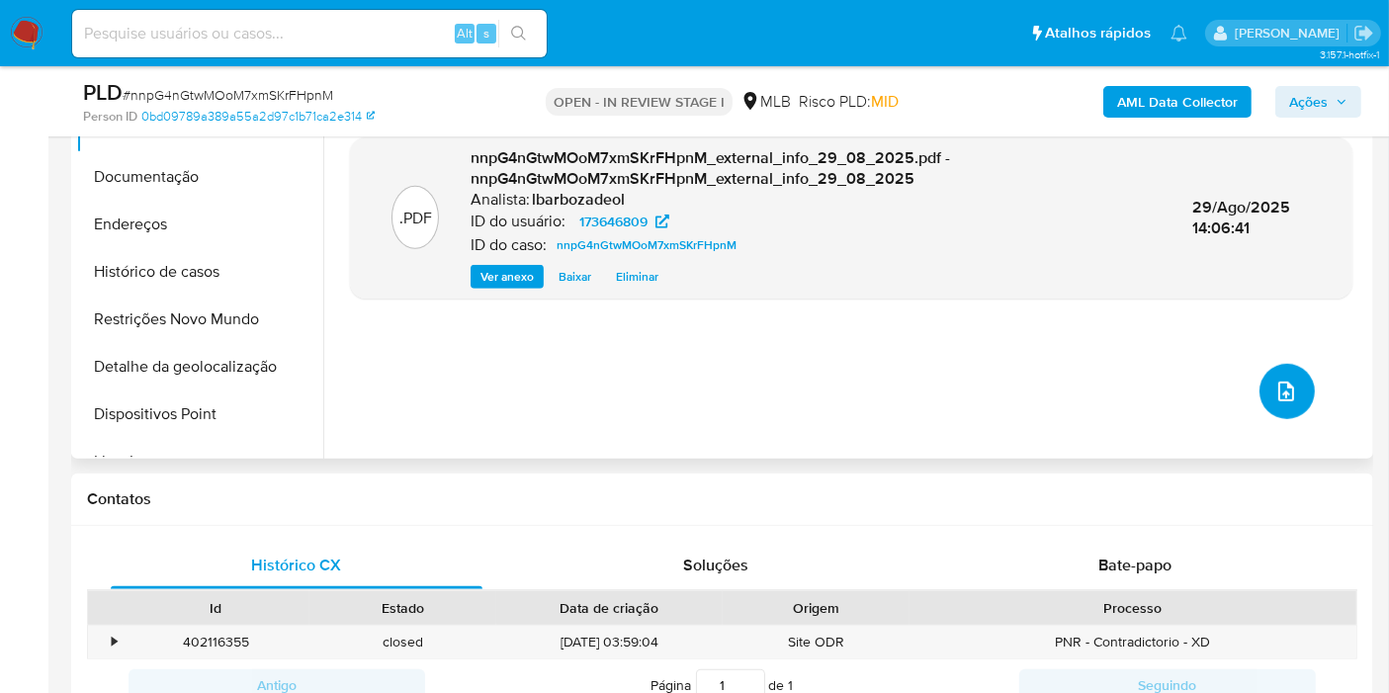
click at [1281, 380] on icon "upload-file" at bounding box center [1286, 392] width 24 height 24
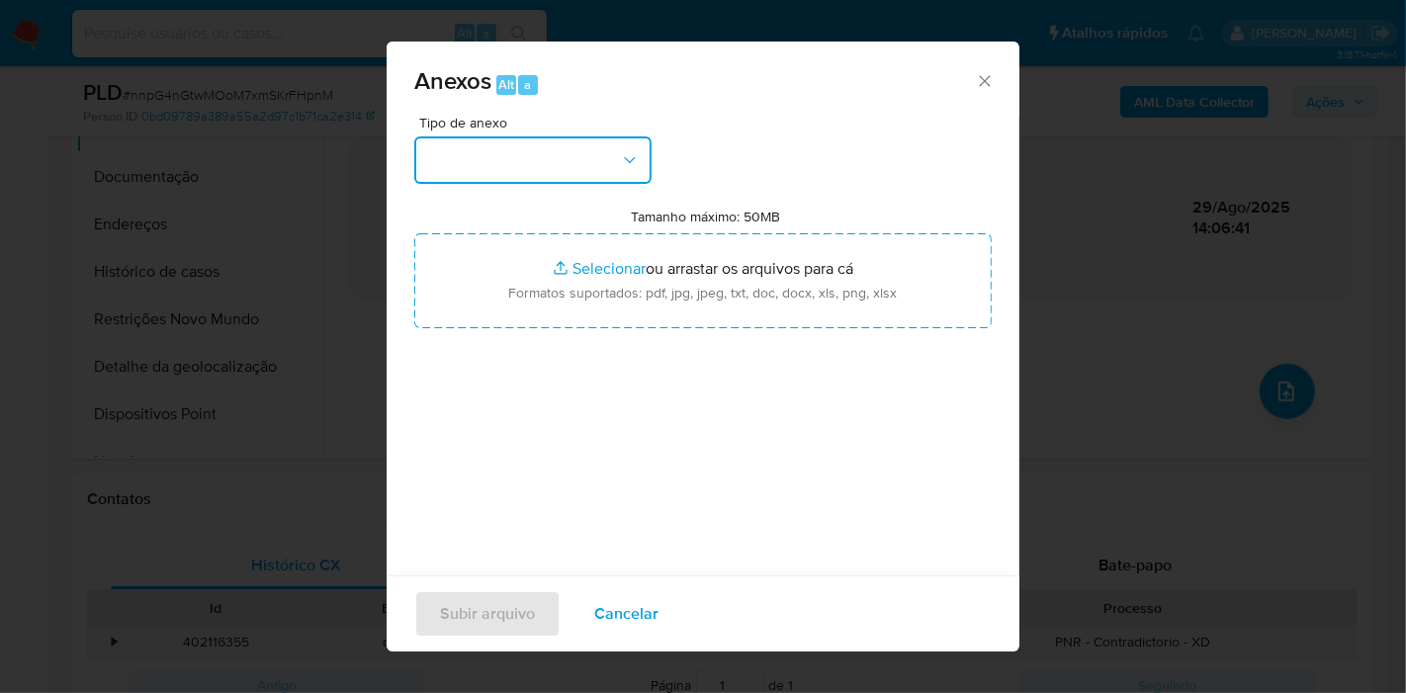
click at [561, 161] on button "button" at bounding box center [532, 159] width 237 height 47
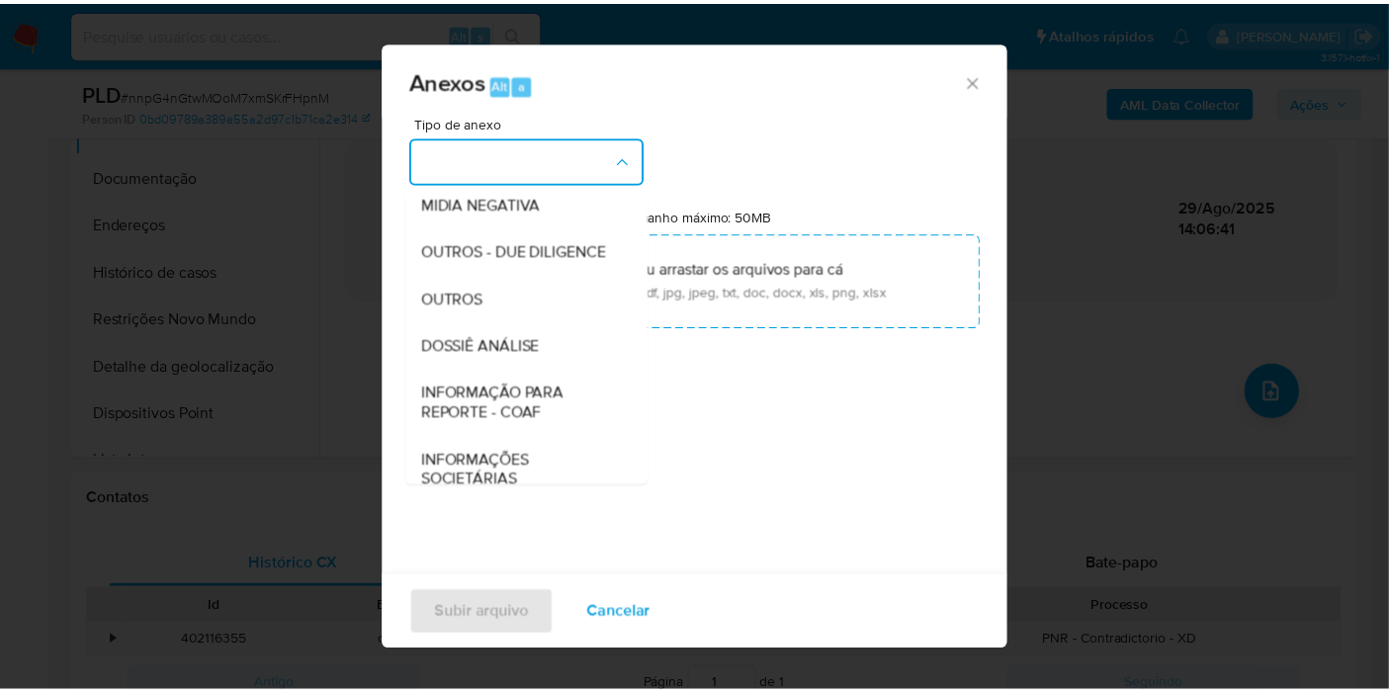
scroll to position [303, 0]
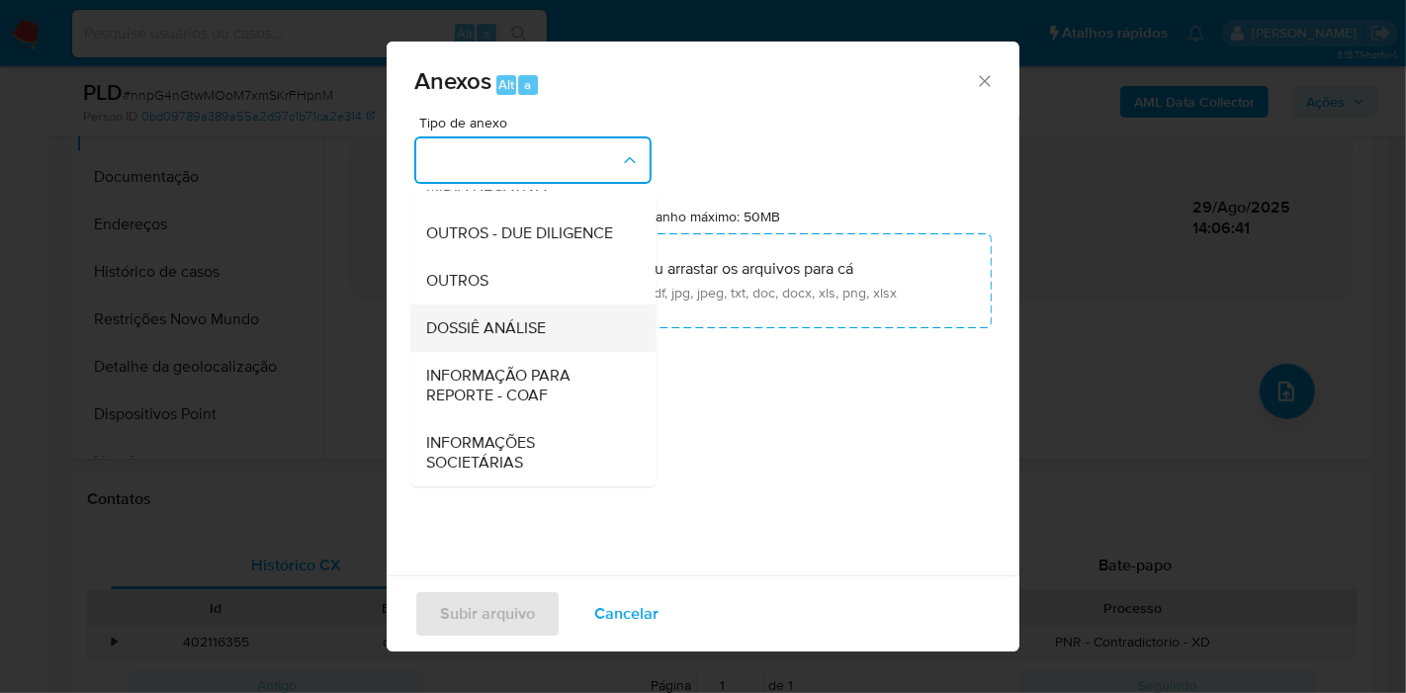
click at [548, 335] on div "DOSSIÊ ANÁLISE" at bounding box center [527, 327] width 202 height 47
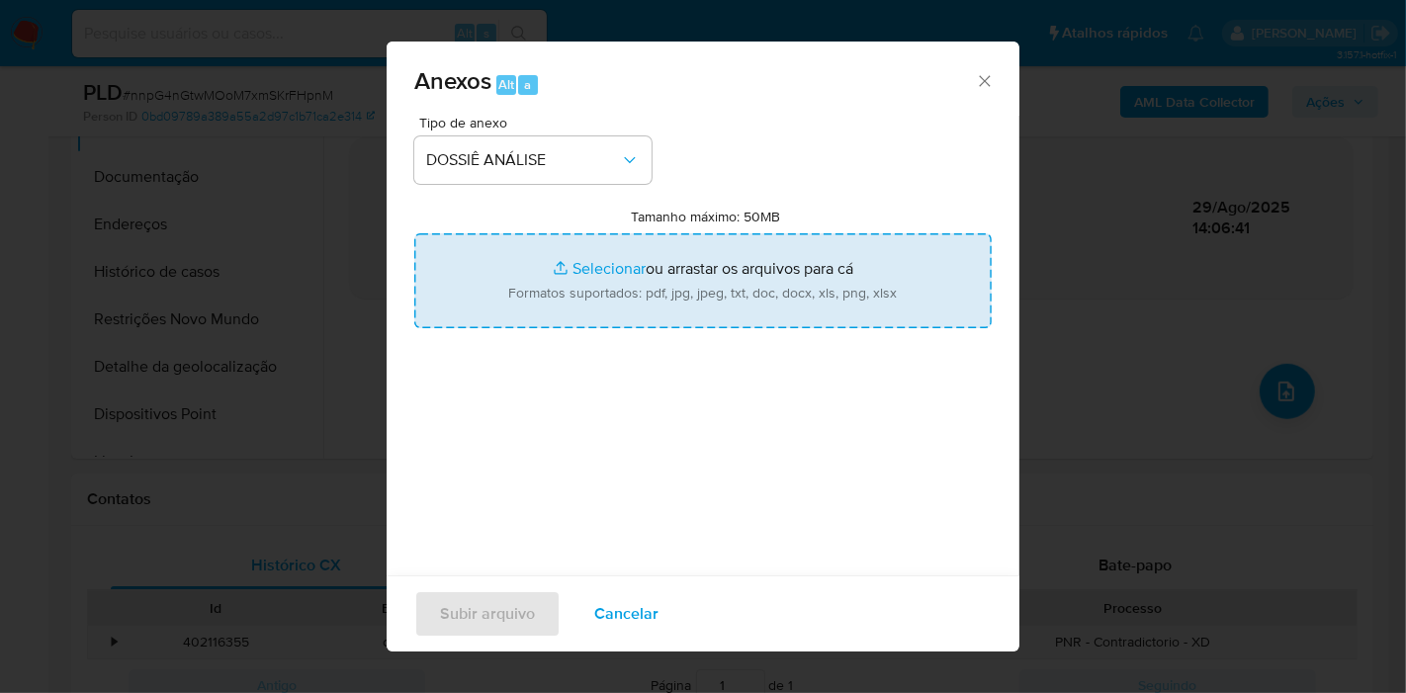
click at [603, 282] on input "Tamanho máximo: 50MB Selecionar arquivos" at bounding box center [702, 280] width 577 height 95
type input "C:\fakepath\SAR - XXXX - CPF 05014432310 - JACKSON ARAUJO MOTA.pdf"
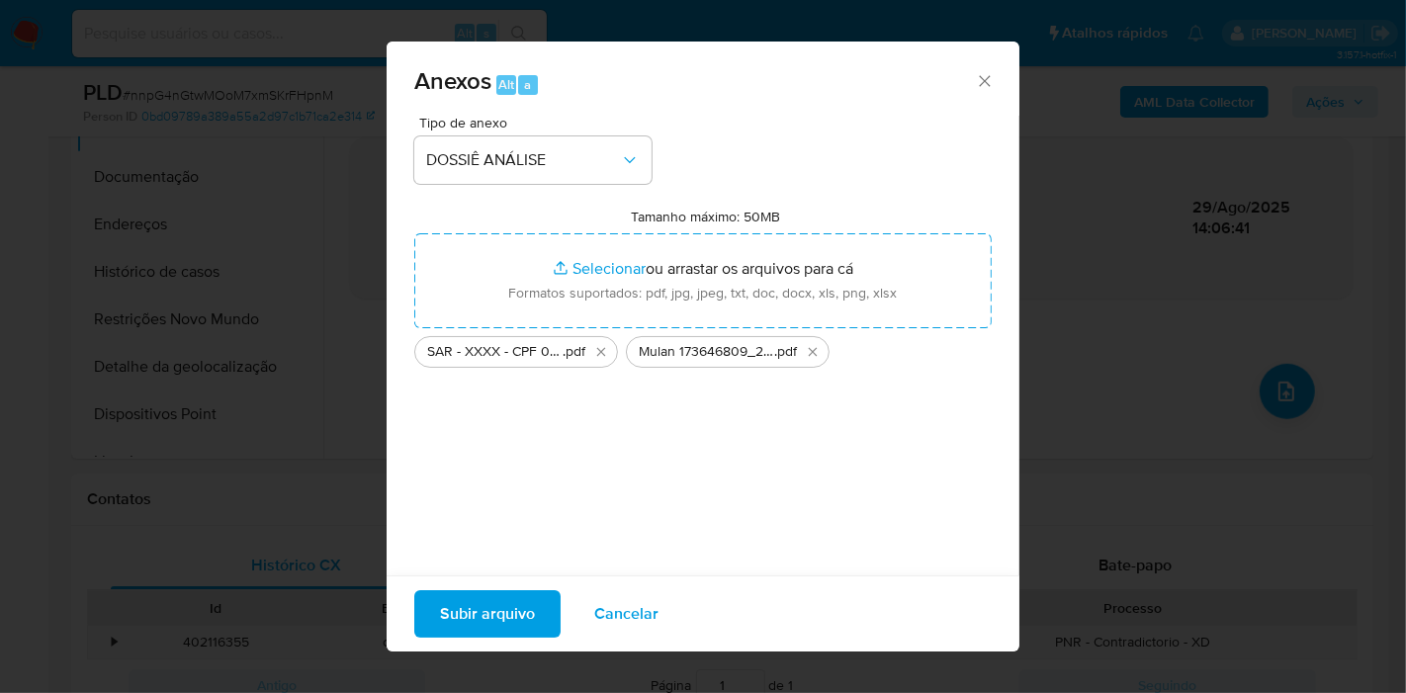
click at [514, 620] on span "Subir arquivo" at bounding box center [487, 613] width 95 height 43
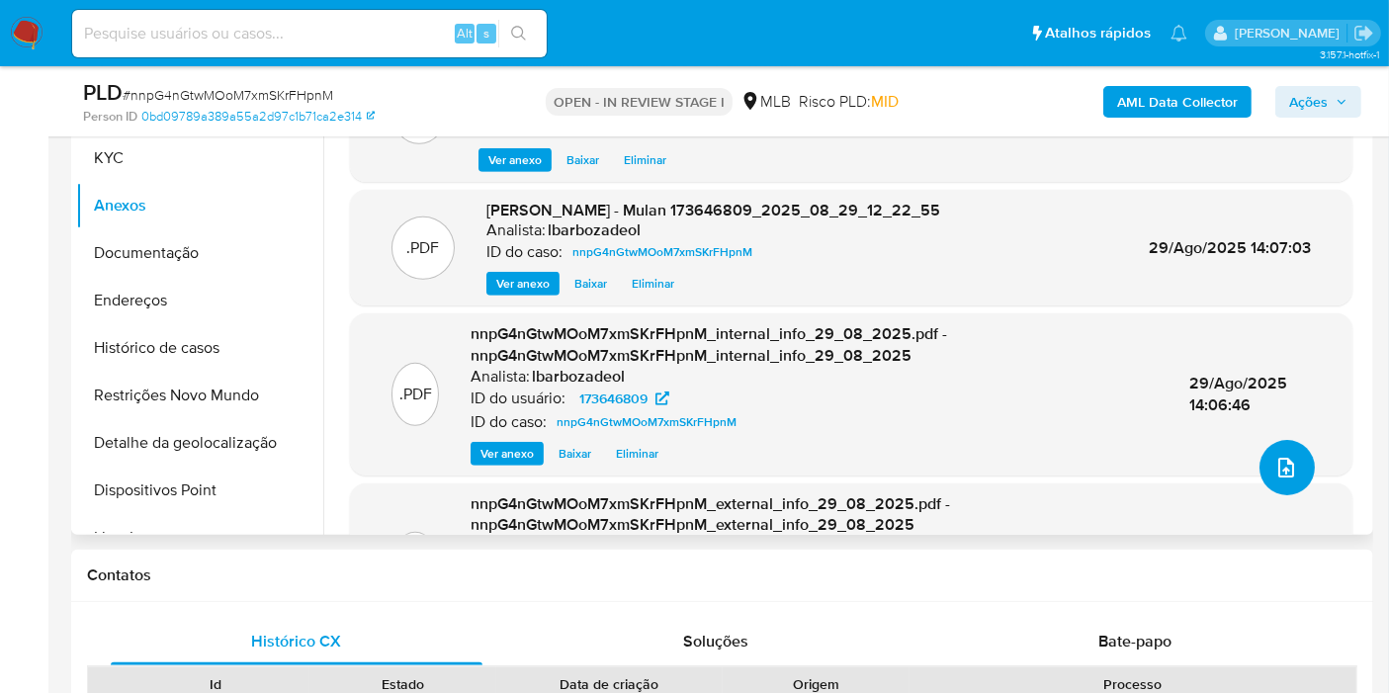
scroll to position [944, 0]
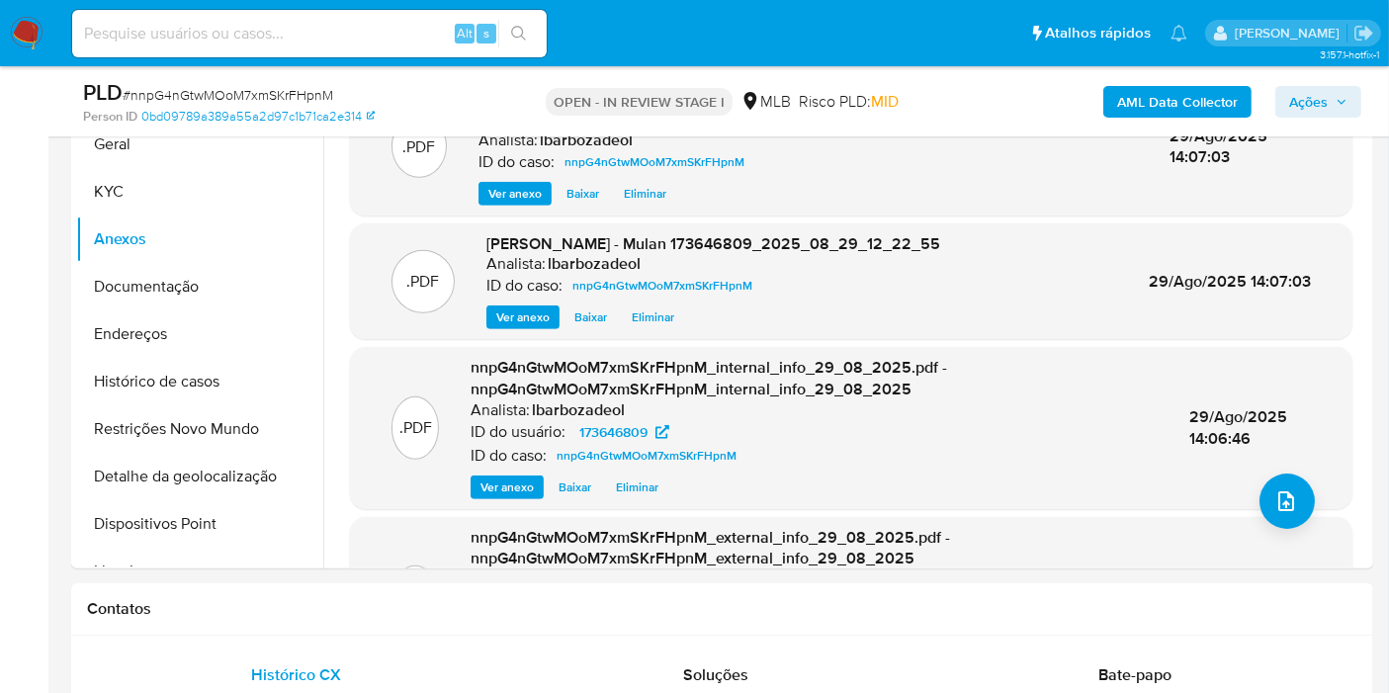
click at [1305, 102] on span "Ações" at bounding box center [1308, 102] width 39 height 32
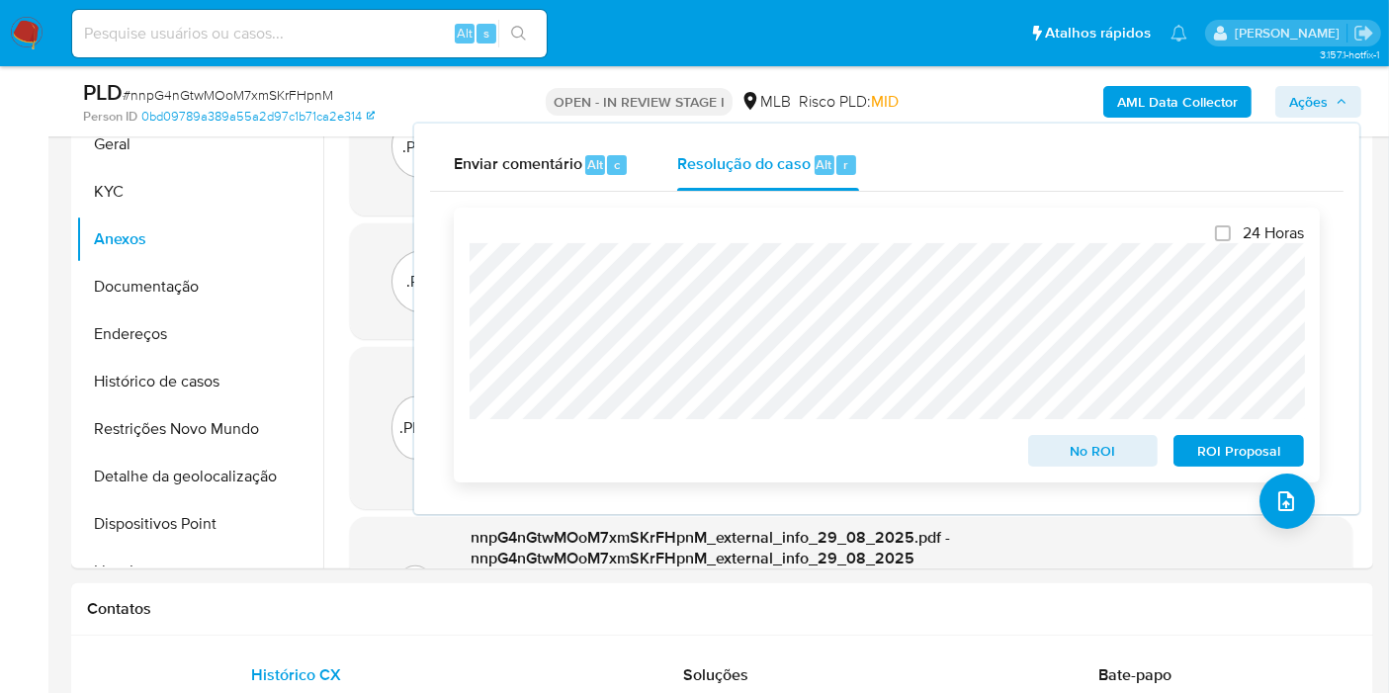
click at [1202, 449] on span "ROI Proposal" at bounding box center [1238, 451] width 103 height 28
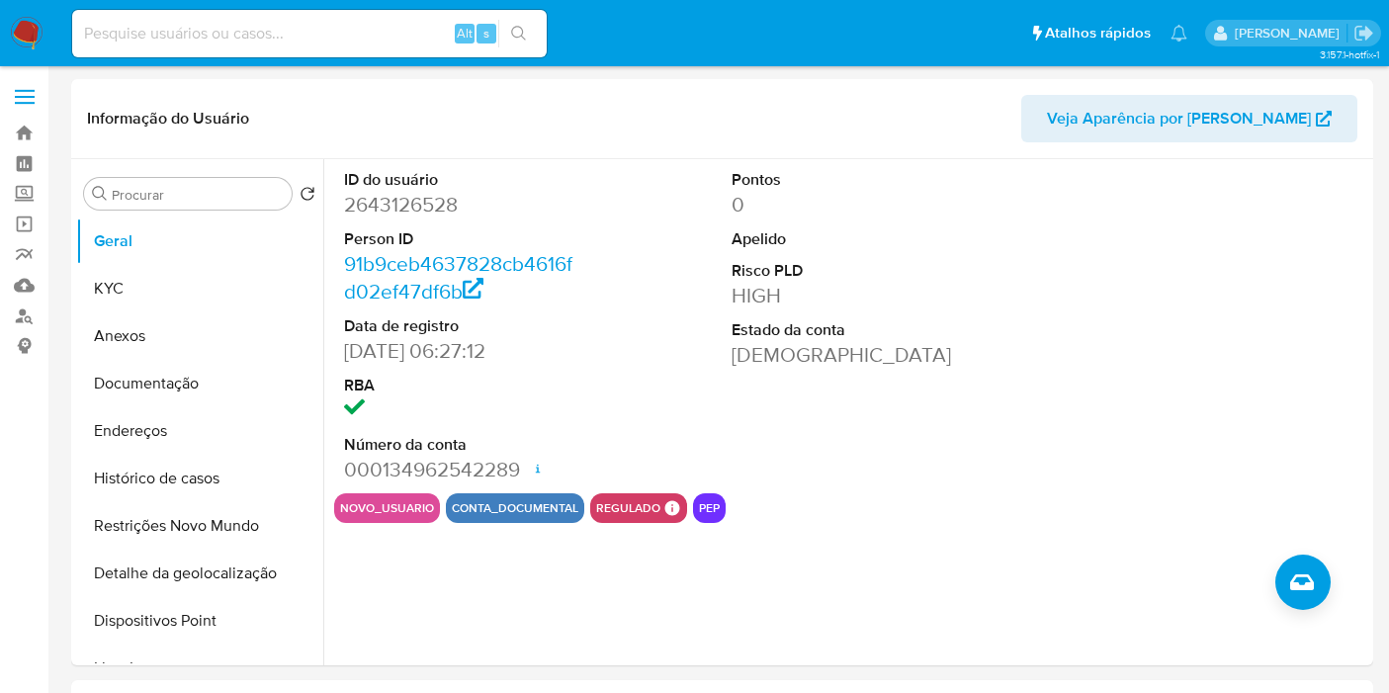
select select "10"
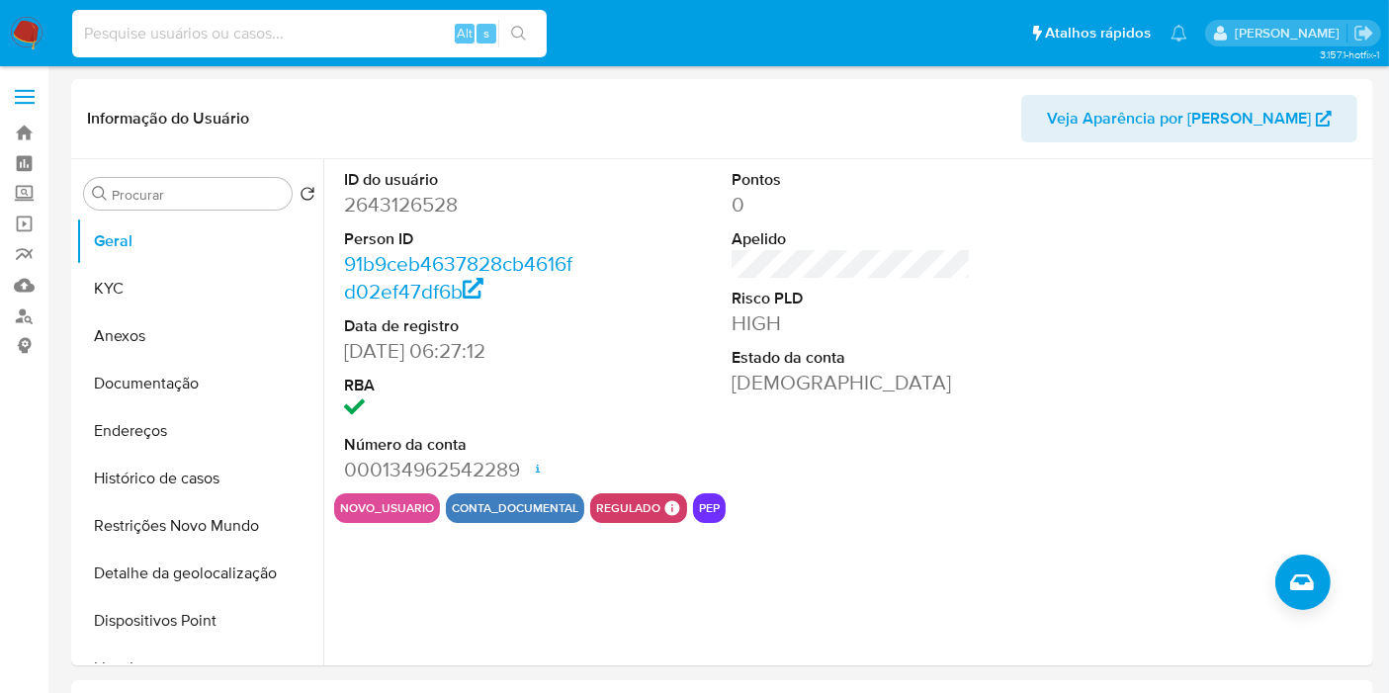
click at [389, 35] on input at bounding box center [309, 34] width 474 height 26
paste input "2636813666"
type input "2636813666"
click at [513, 31] on icon "search-icon" at bounding box center [519, 34] width 16 height 16
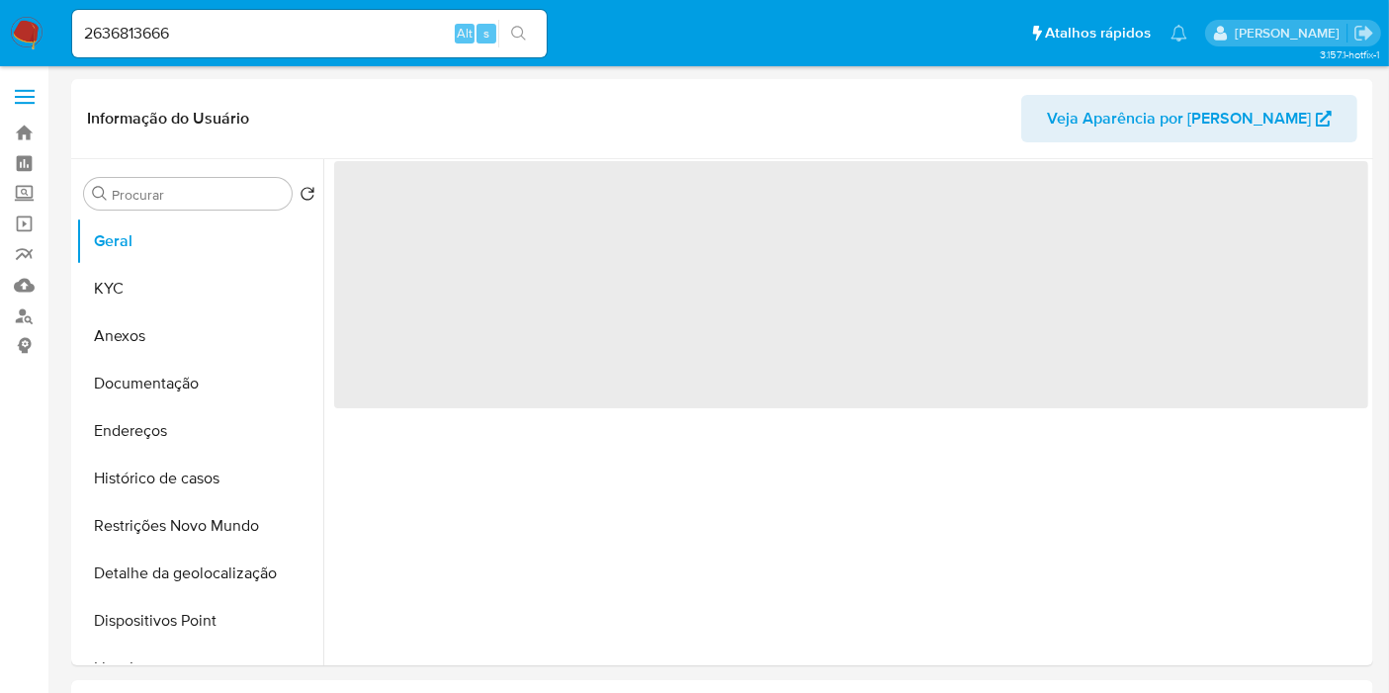
select select "10"
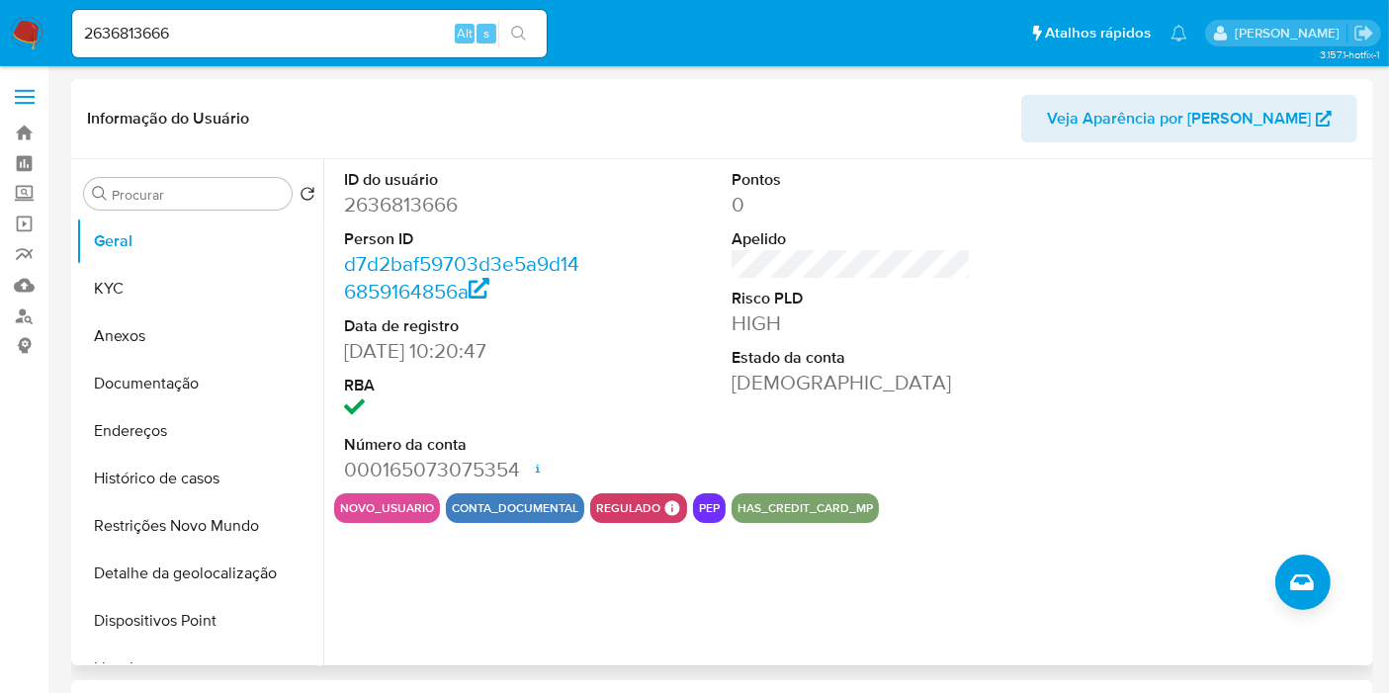
click at [341, 348] on div "ID do usuário 2636813666 Person ID d7d2baf59703d3e5a9d146859164856a Data de reg…" at bounding box center [463, 326] width 259 height 334
drag, startPoint x: 341, startPoint y: 348, endPoint x: 445, endPoint y: 352, distance: 103.9
click at [445, 352] on div "ID do usuário 2636813666 Person ID d7d2baf59703d3e5a9d146859164856a Data de reg…" at bounding box center [463, 326] width 259 height 334
copy dd "[DATE]"
click at [192, 281] on button "KYC" at bounding box center [191, 288] width 231 height 47
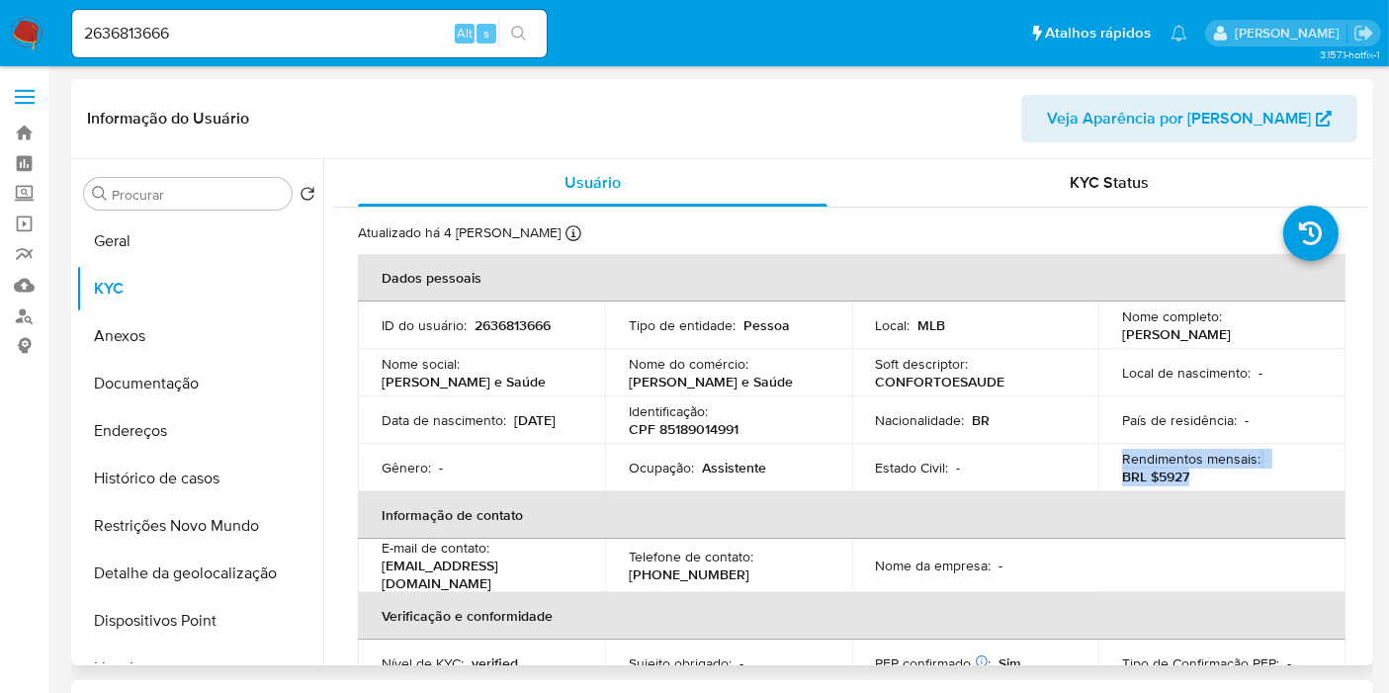
drag, startPoint x: 1188, startPoint y: 475, endPoint x: 1117, endPoint y: 461, distance: 72.7
click at [1122, 461] on div "Rendimentos mensais : BRL $5927" at bounding box center [1222, 468] width 200 height 36
copy div "Rendimentos mensais : BRL $5927"
click at [370, 399] on td "Data de nascimento : 25/11/1971" at bounding box center [481, 419] width 247 height 47
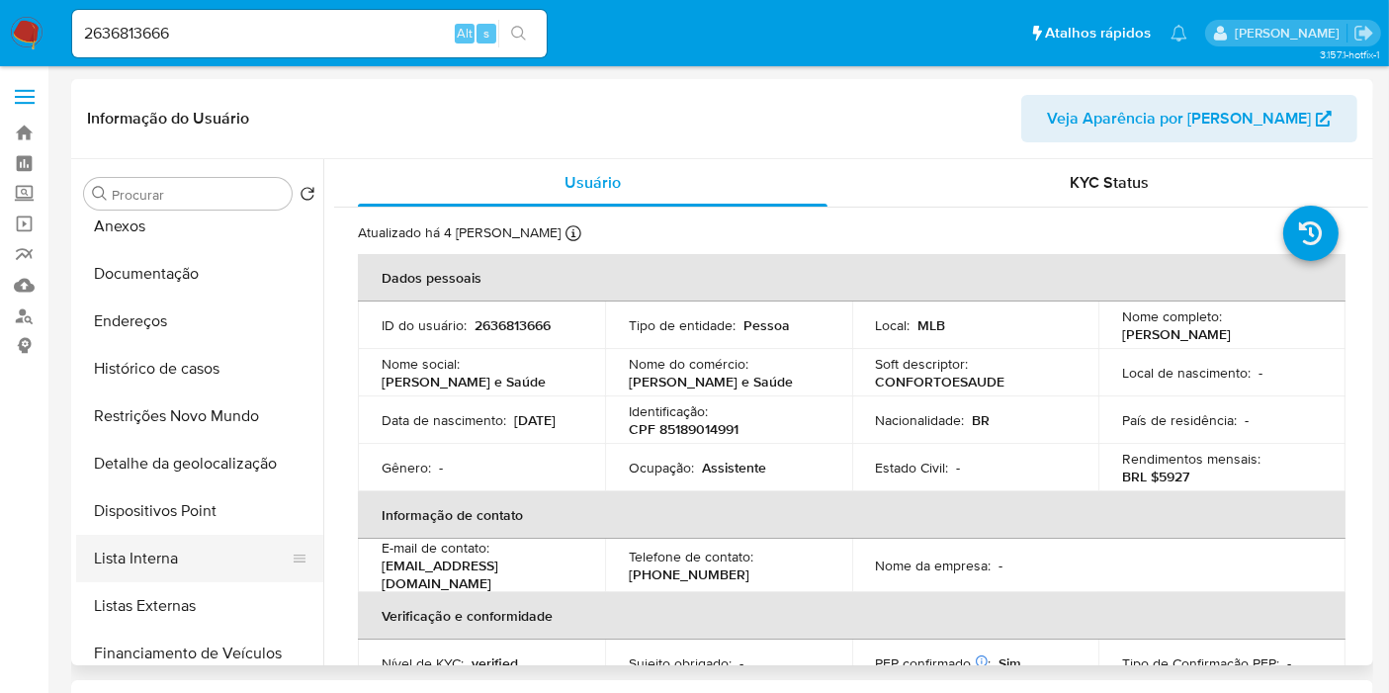
click at [217, 571] on button "Lista Interna" at bounding box center [191, 558] width 231 height 47
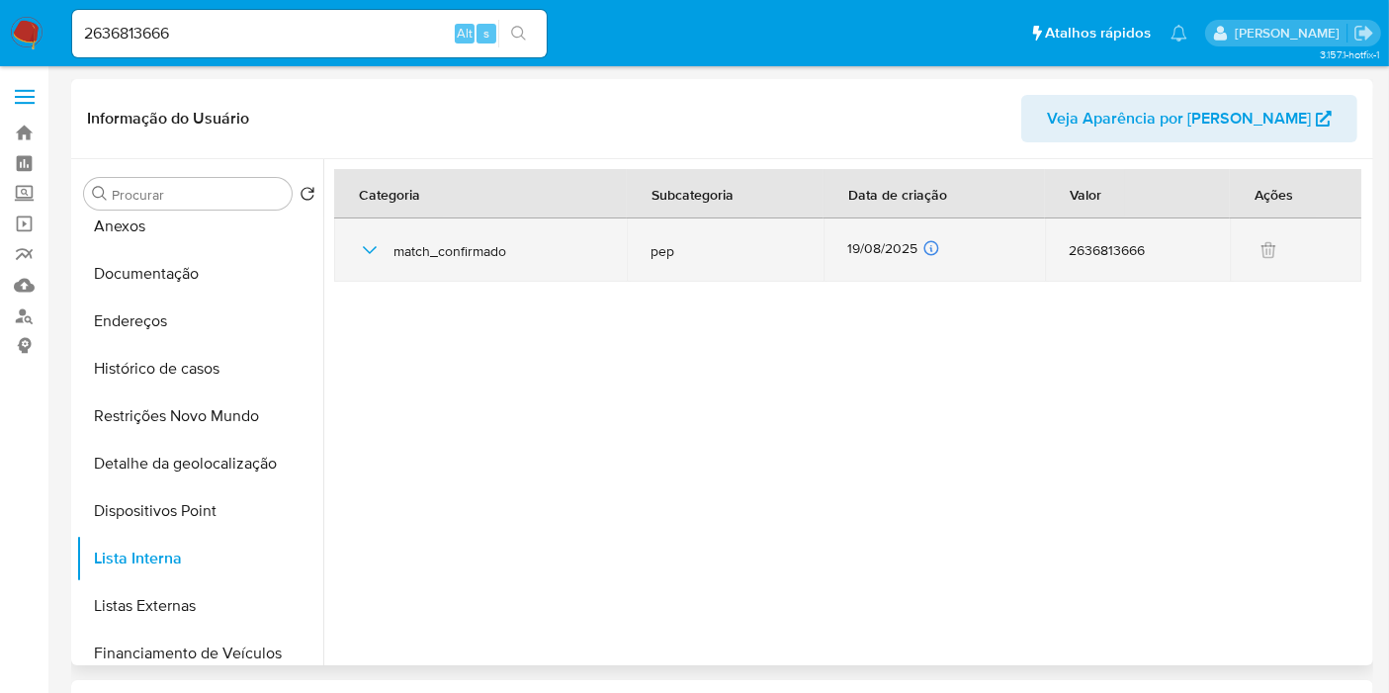
click at [886, 246] on div "19/08/2025 19/08/2025 08:01:16" at bounding box center [934, 250] width 174 height 22
click at [887, 246] on div "19/08/2025 19/08/2025 08:01:16" at bounding box center [934, 250] width 174 height 22
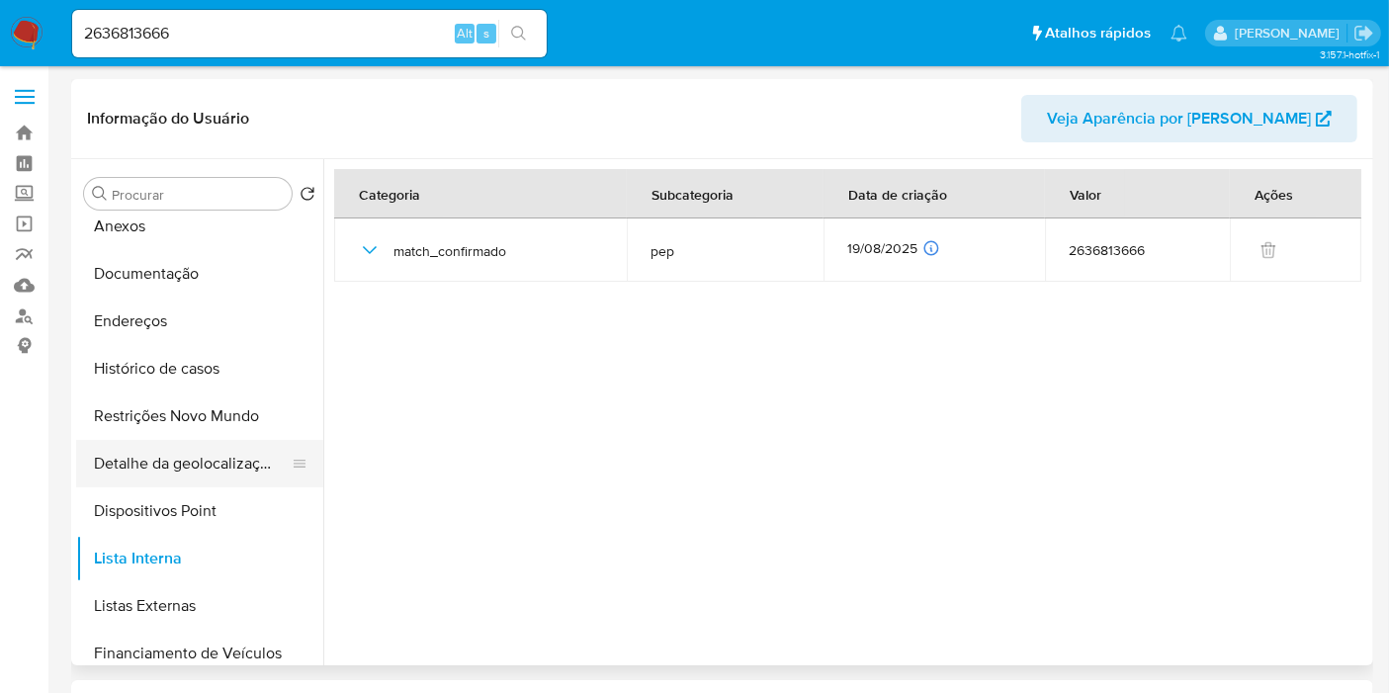
scroll to position [0, 0]
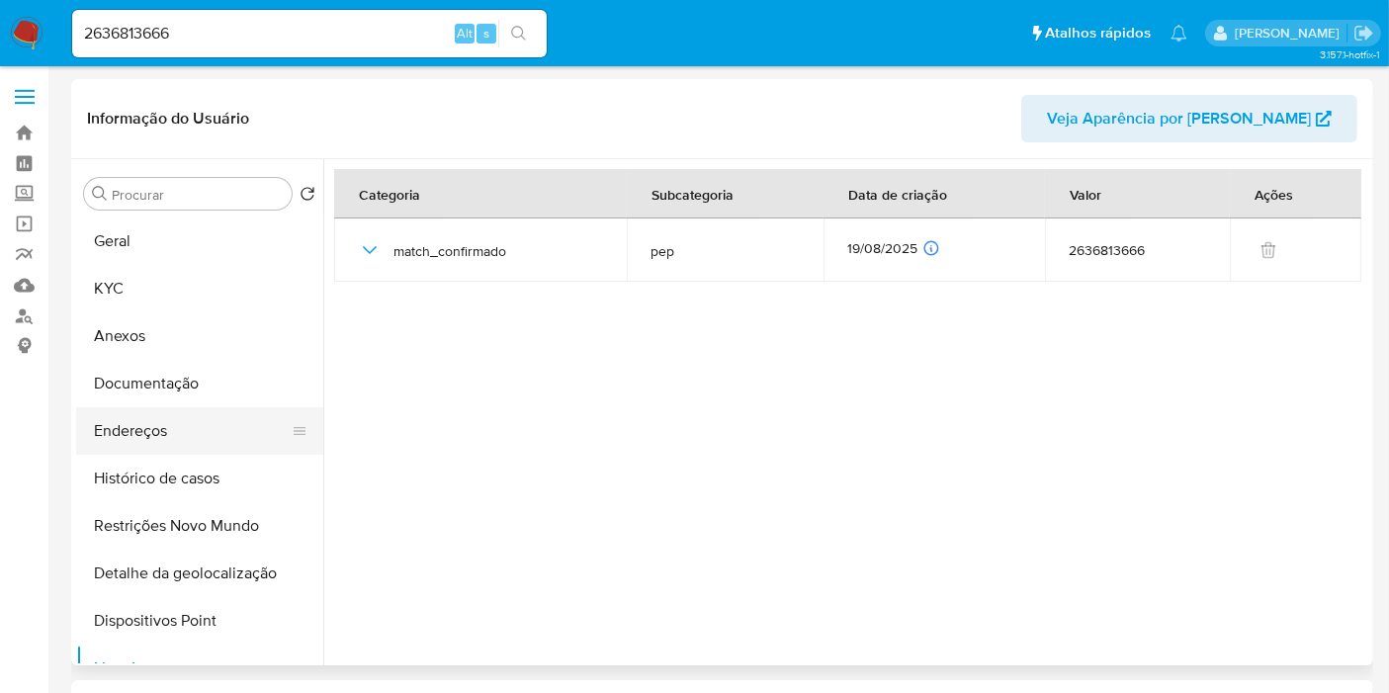
click at [188, 430] on button "Endereços" at bounding box center [191, 430] width 231 height 47
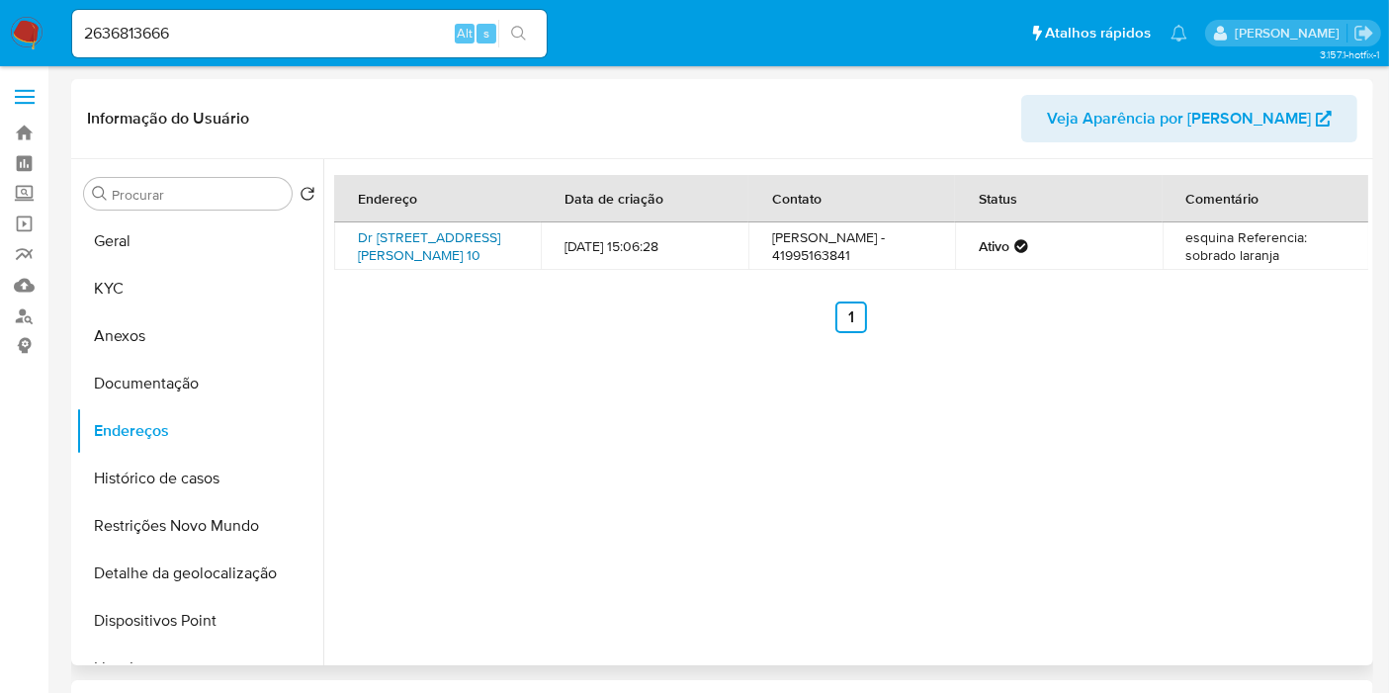
click at [416, 249] on link "Dr Agrícola Fonseca 10, Guaraqueçaba, Paraná, 83390000, Brasil 10" at bounding box center [429, 246] width 142 height 38
click at [93, 410] on button "Endereços" at bounding box center [191, 430] width 231 height 47
click at [126, 384] on button "Documentação" at bounding box center [191, 383] width 231 height 47
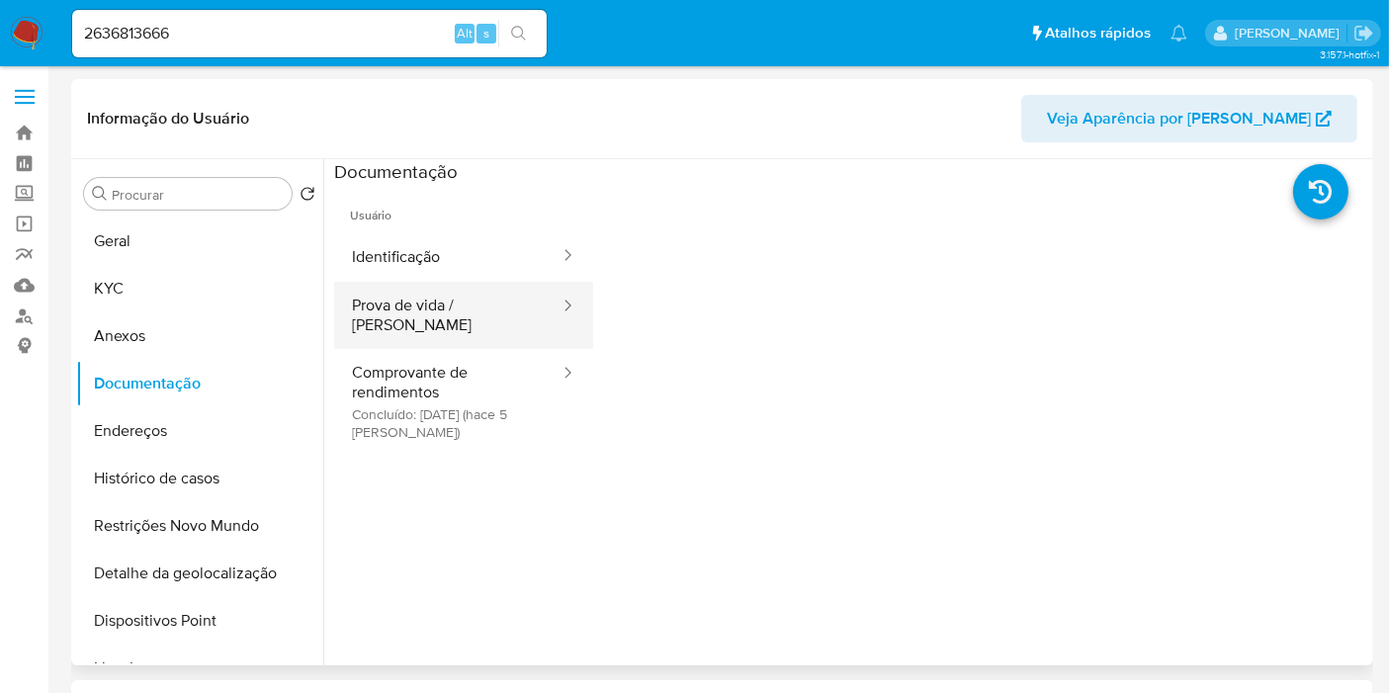
click at [461, 305] on button "Prova de vida / [PERSON_NAME]" at bounding box center [447, 315] width 227 height 67
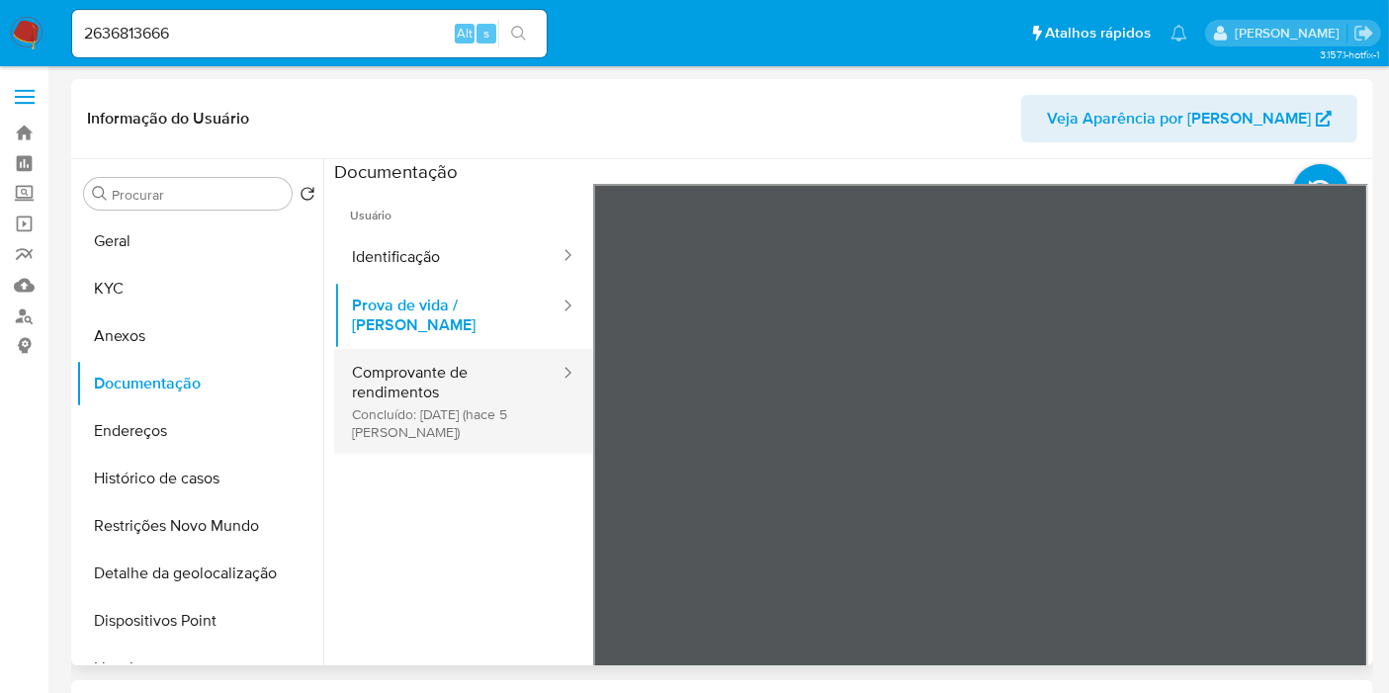
click at [367, 370] on button "Comprovante de rendimentos Concluído: 24/08/2025 (hace 5 días)" at bounding box center [447, 401] width 227 height 105
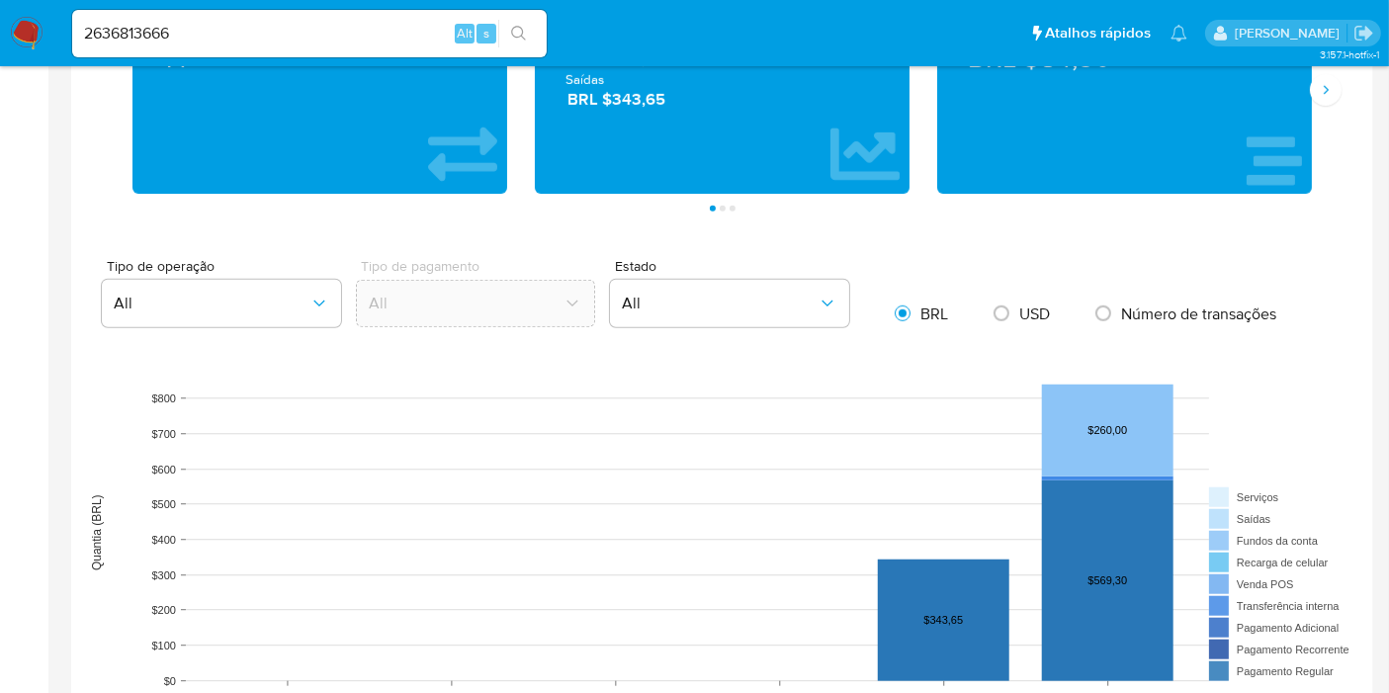
scroll to position [989, 0]
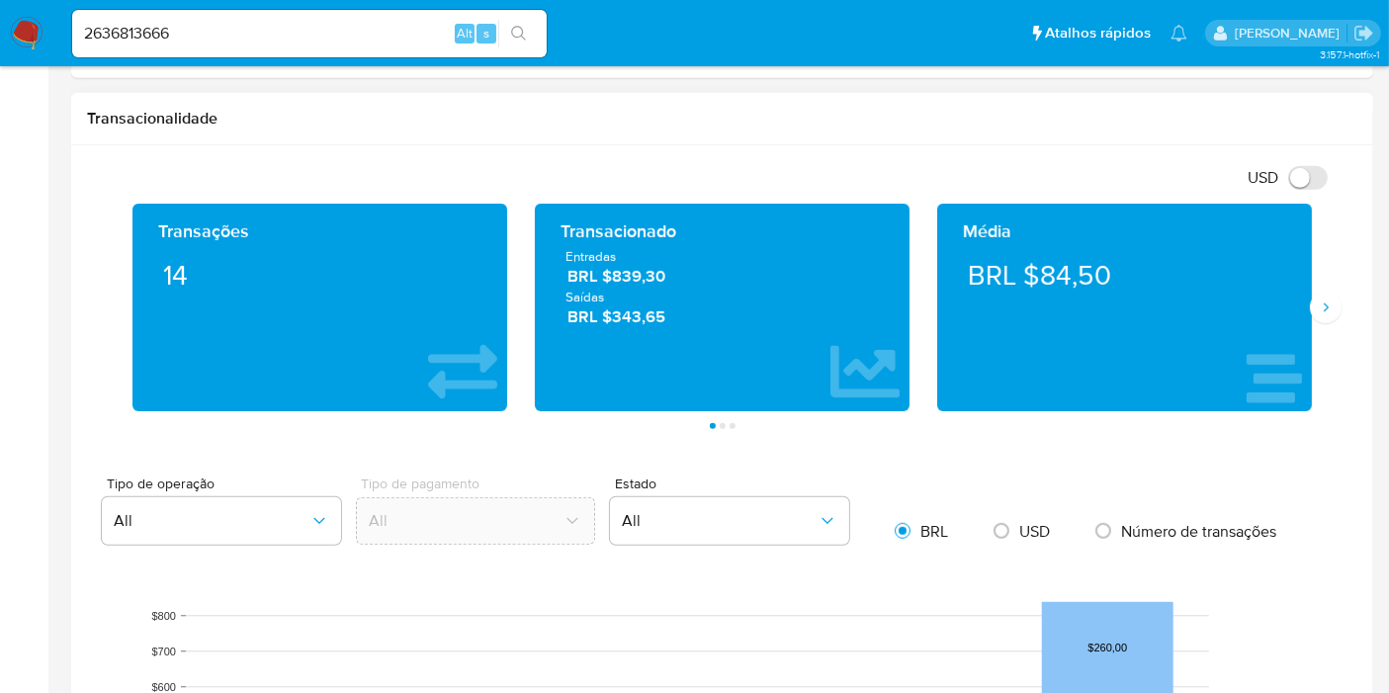
drag, startPoint x: 693, startPoint y: 312, endPoint x: 561, endPoint y: 261, distance: 141.2
click at [561, 261] on div "Entradas BRL $839,30 Saídas BRL $343,65" at bounding box center [722, 287] width 343 height 81
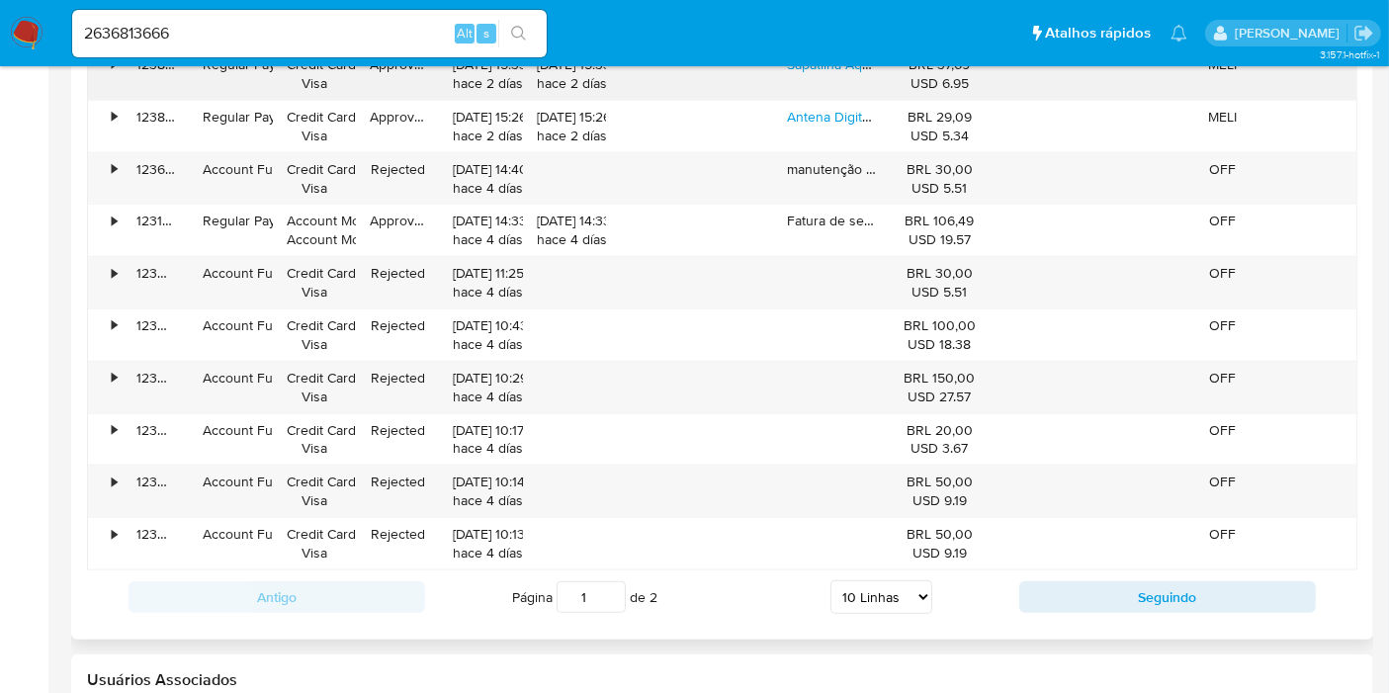
scroll to position [2087, 0]
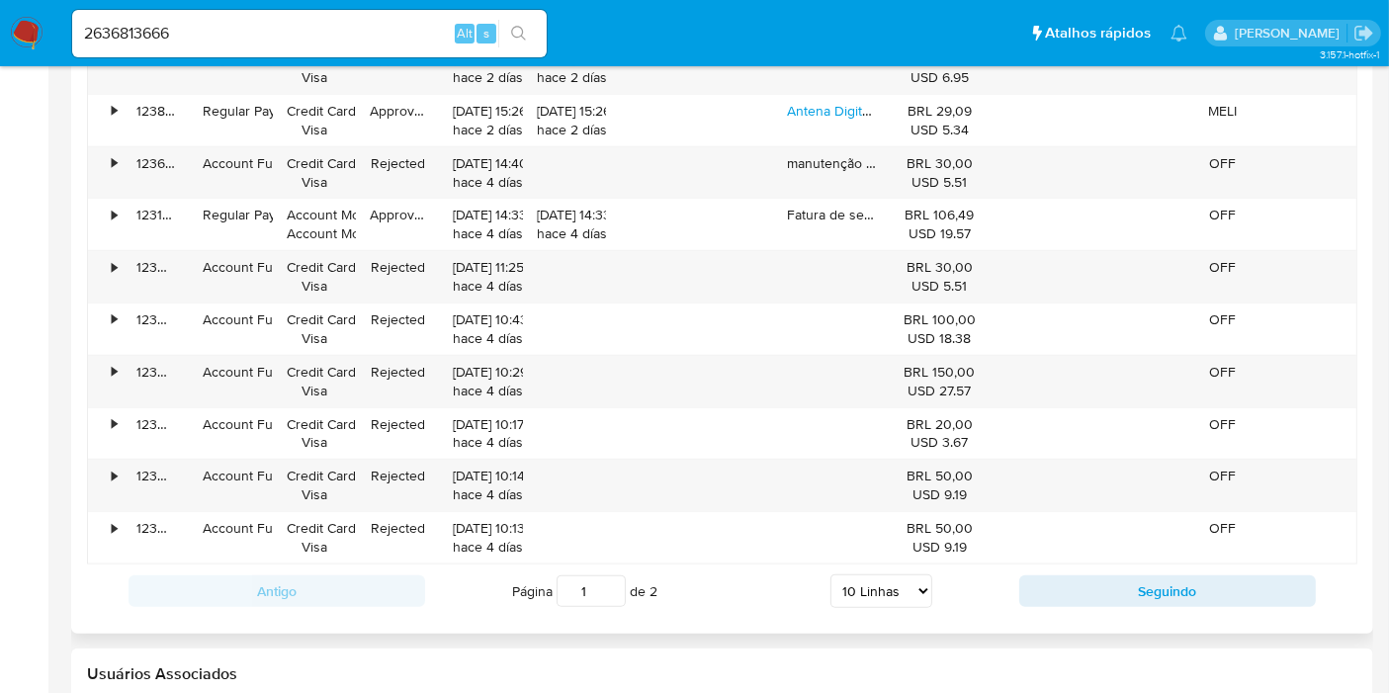
click at [1089, 524] on div "• 123071003501 Account Fund Credit Card Visa Rejected 25/08/2025 10:13:21 hace …" at bounding box center [722, 537] width 1268 height 51
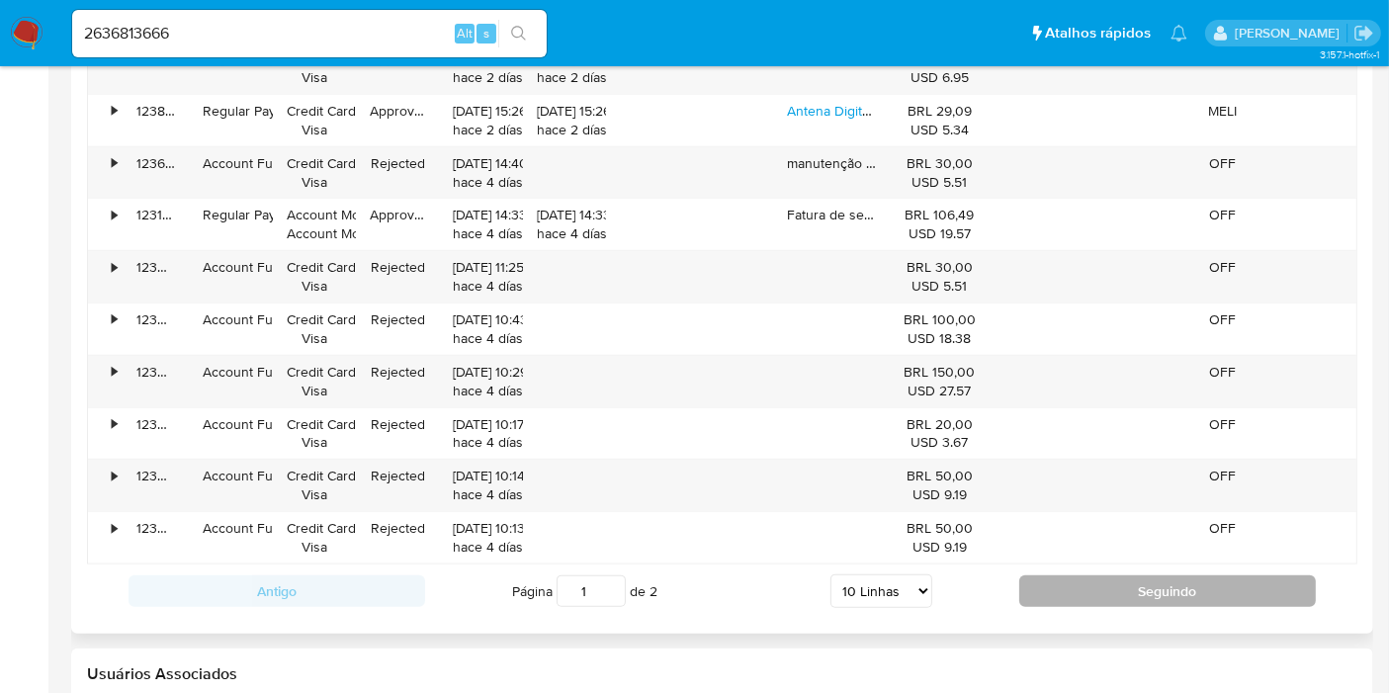
drag, startPoint x: 1101, startPoint y: 560, endPoint x: 1087, endPoint y: 580, distance: 24.9
click at [1087, 580] on button "Seguindo" at bounding box center [1167, 591] width 297 height 32
type input "2"
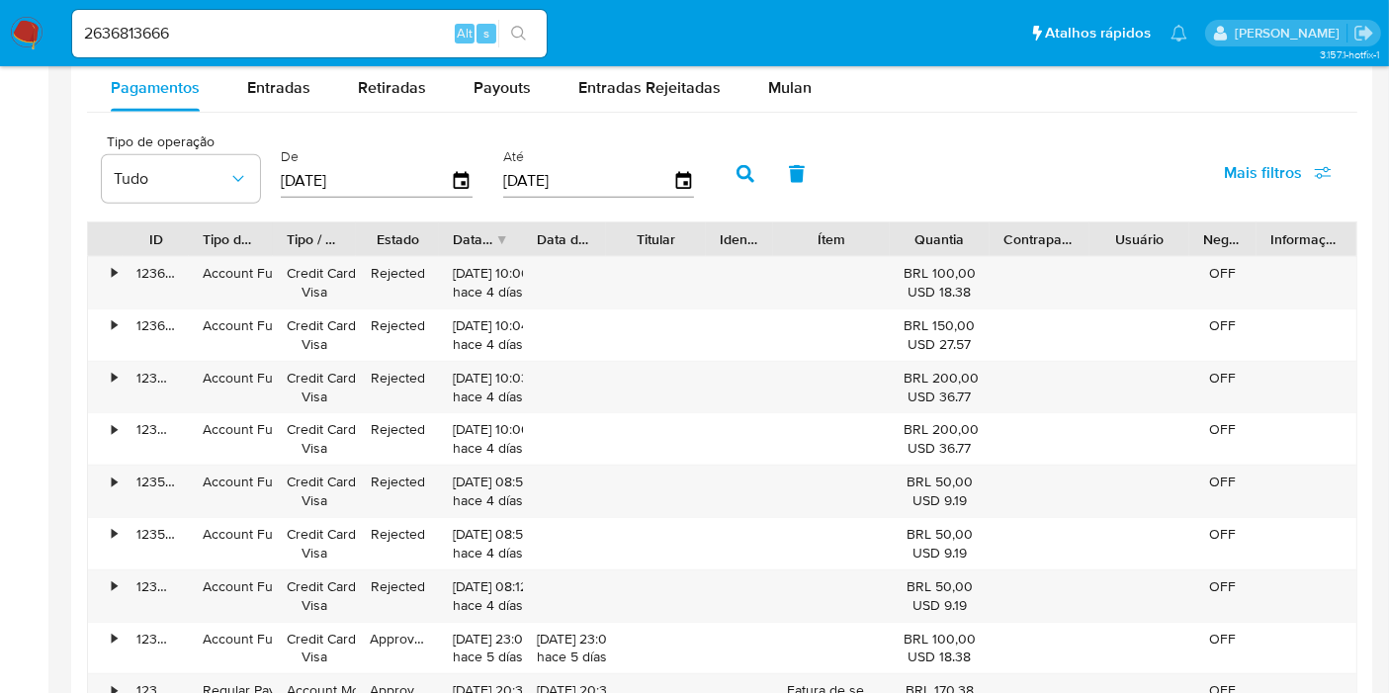
scroll to position [1866, 0]
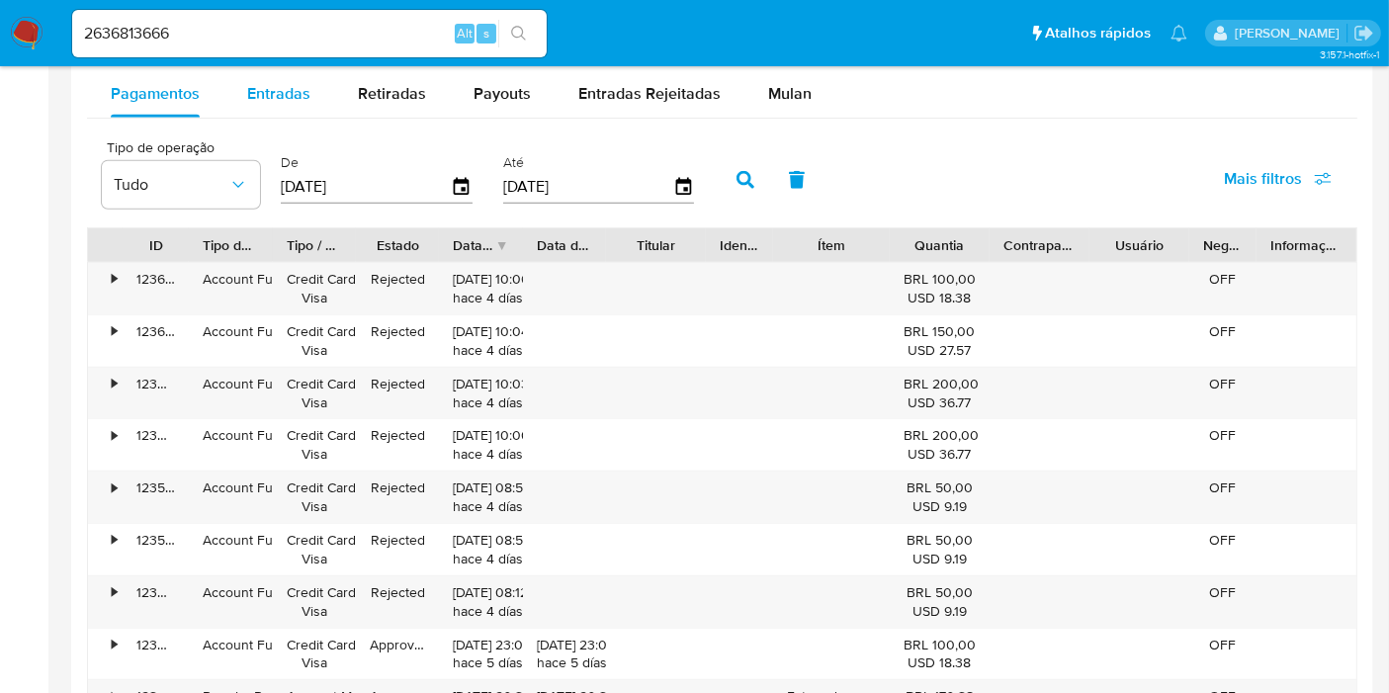
click at [303, 107] on div "Entradas" at bounding box center [278, 93] width 63 height 47
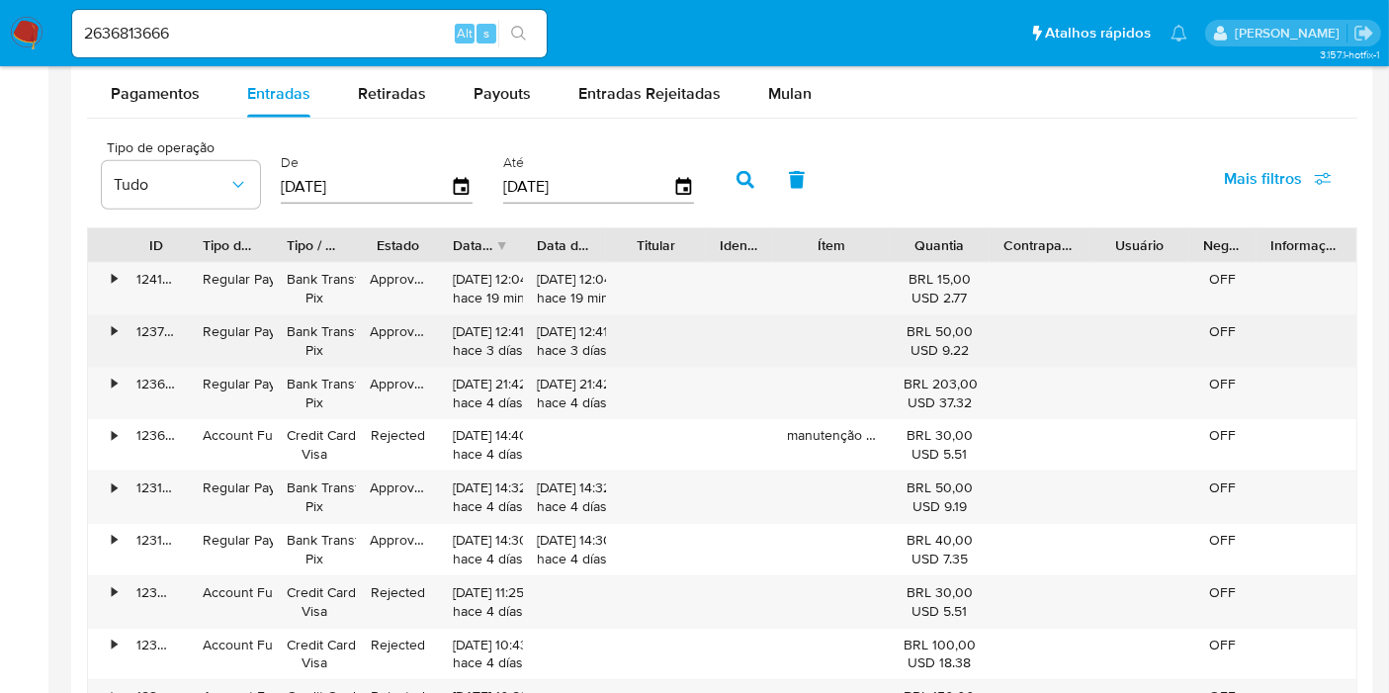
scroll to position [2087, 0]
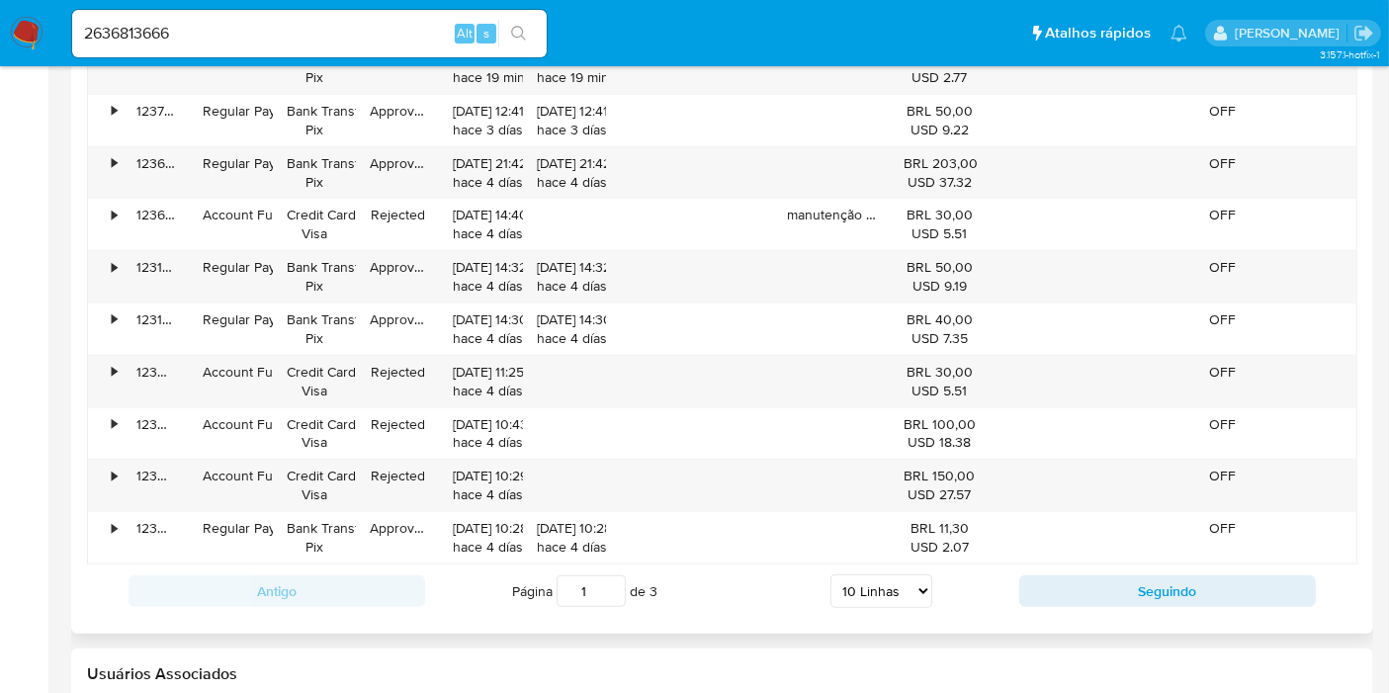
click at [902, 587] on select "5 Linhas 10 Linhas 20 Linhas 25 Linhas 50 Linhas 100 Linhas" at bounding box center [881, 591] width 102 height 34
select select "100"
click at [831, 574] on select "5 Linhas 10 Linhas 20 Linhas 25 Linhas 50 Linhas 100 Linhas" at bounding box center [881, 591] width 102 height 34
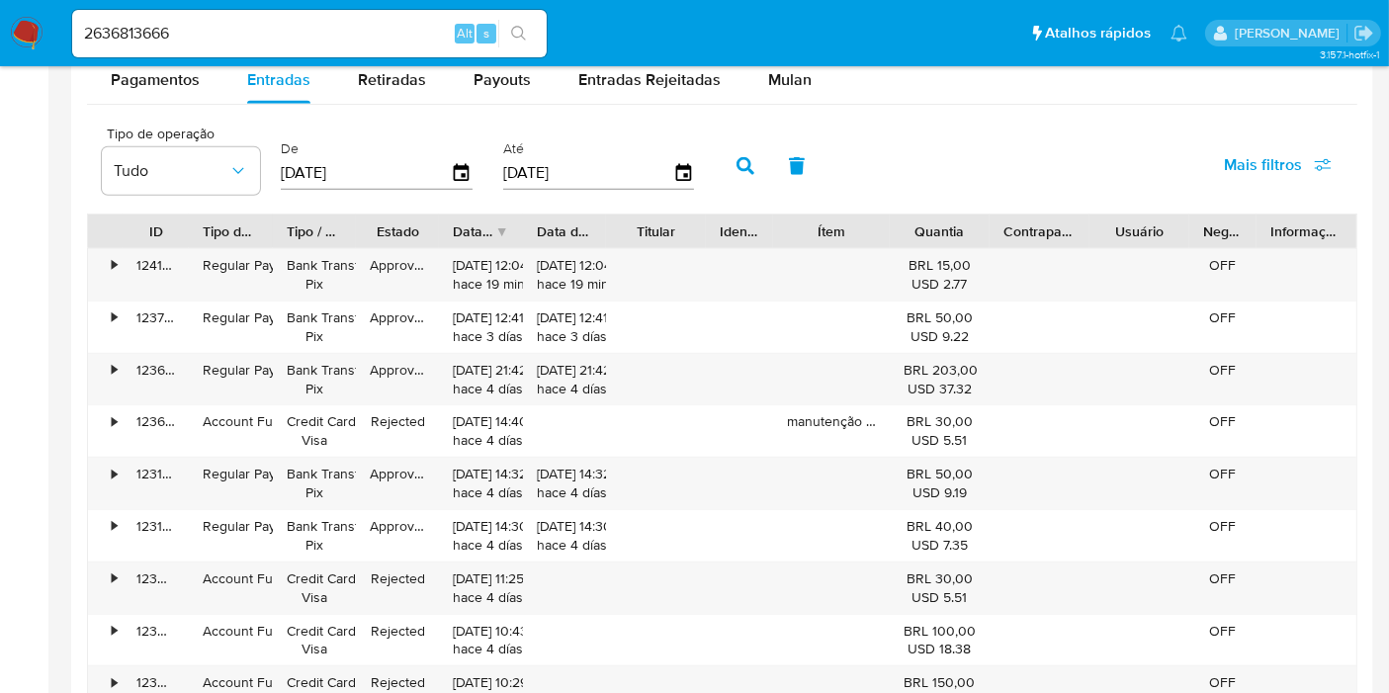
scroll to position [1757, 0]
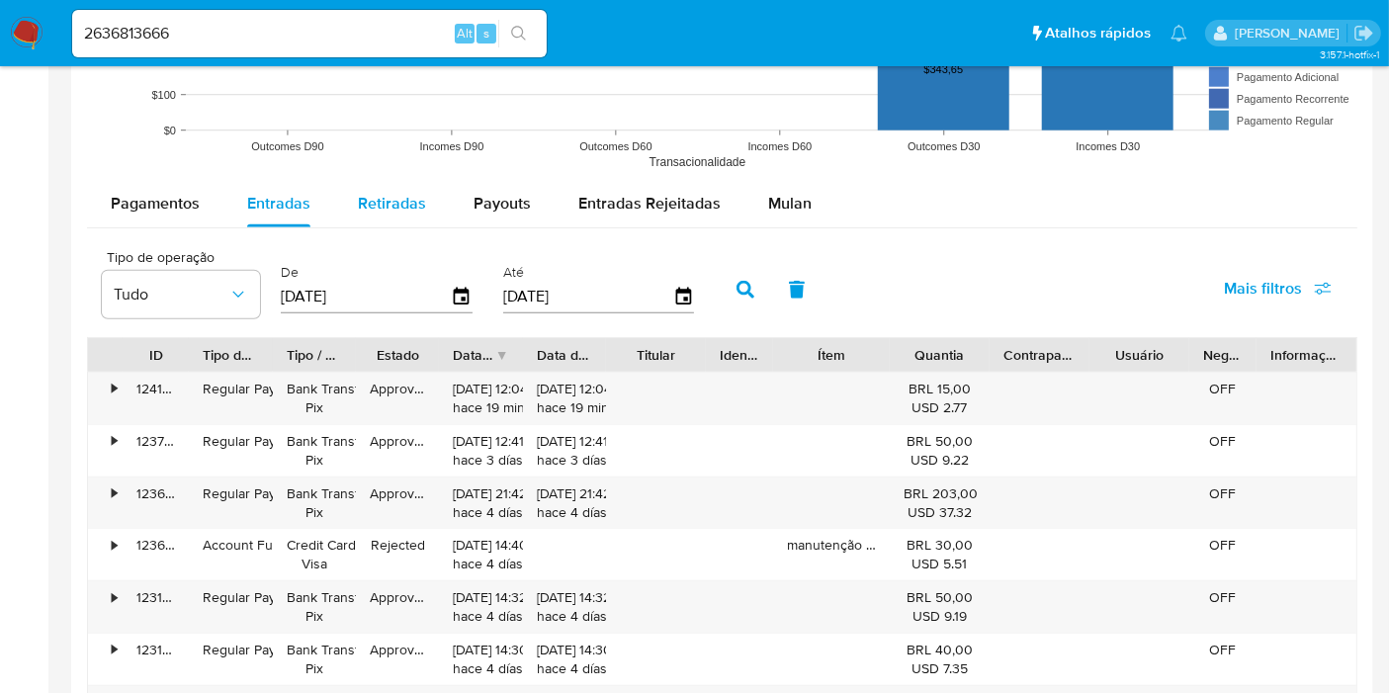
click at [402, 213] on div "Retiradas" at bounding box center [392, 203] width 68 height 47
select select "10"
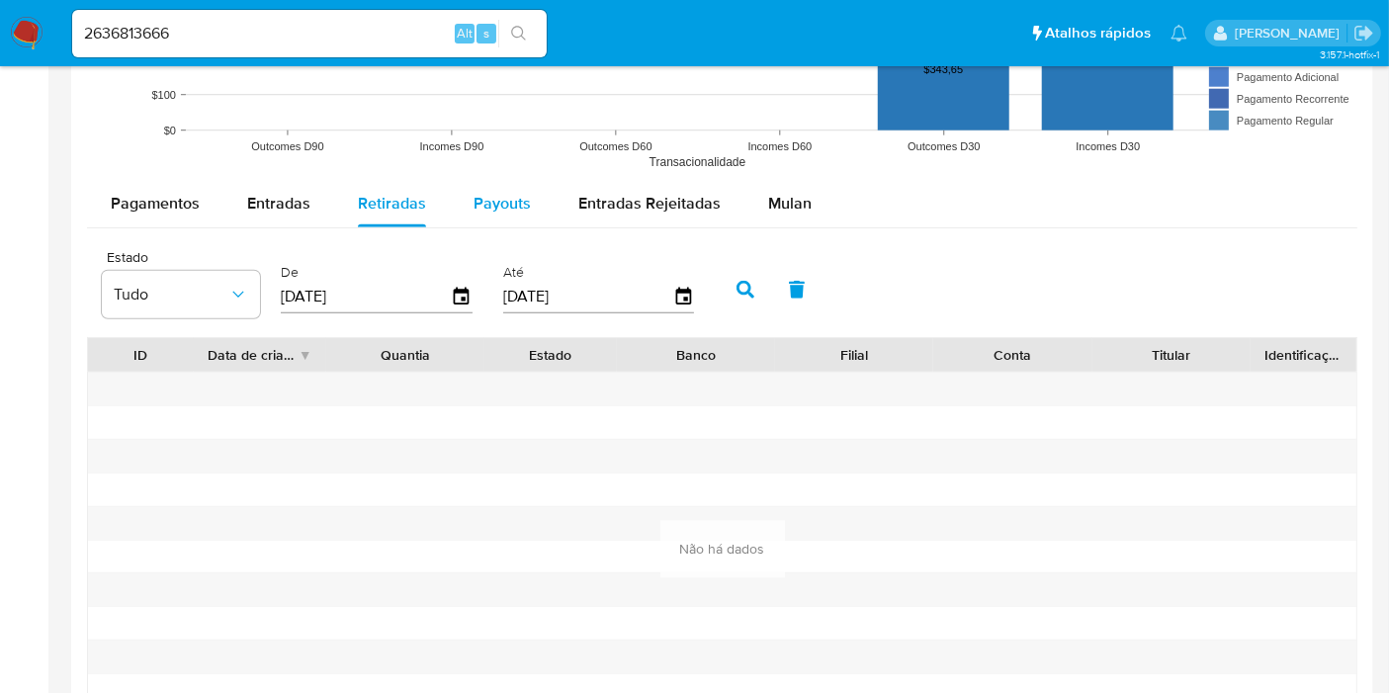
click at [499, 198] on span "Payouts" at bounding box center [502, 203] width 57 height 23
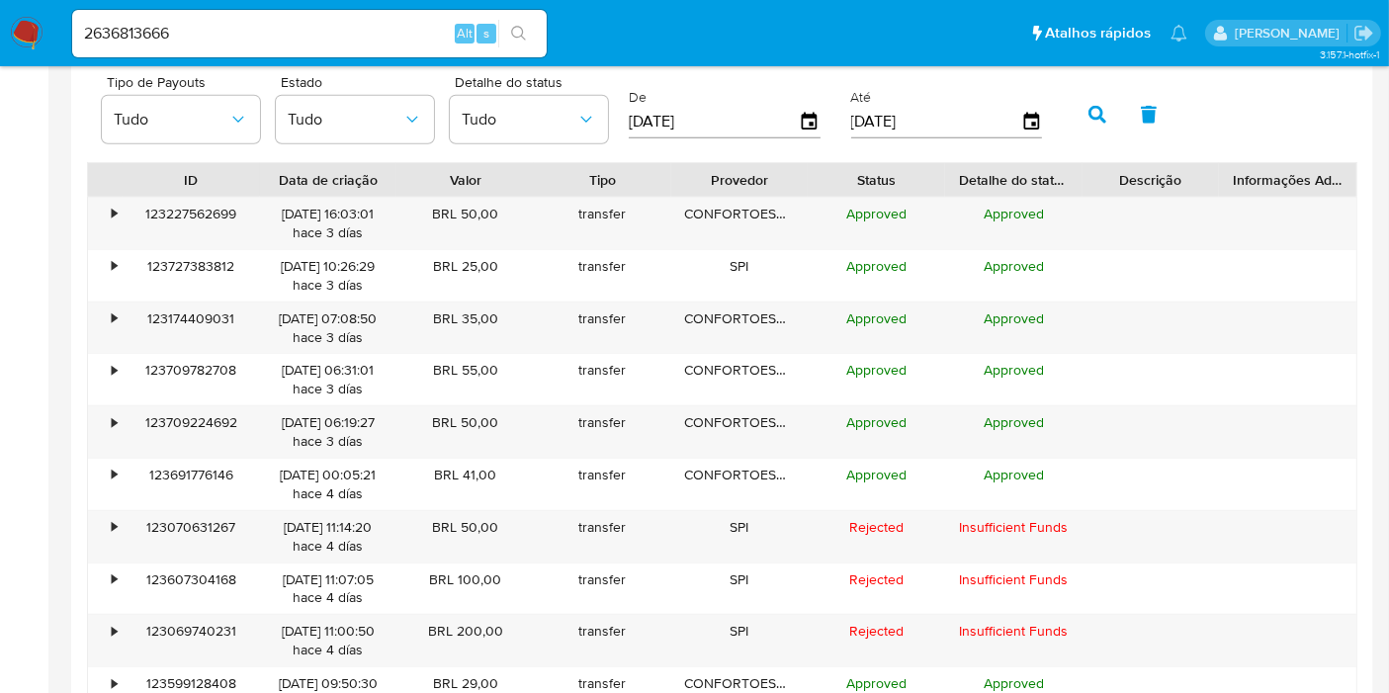
scroll to position [2197, 0]
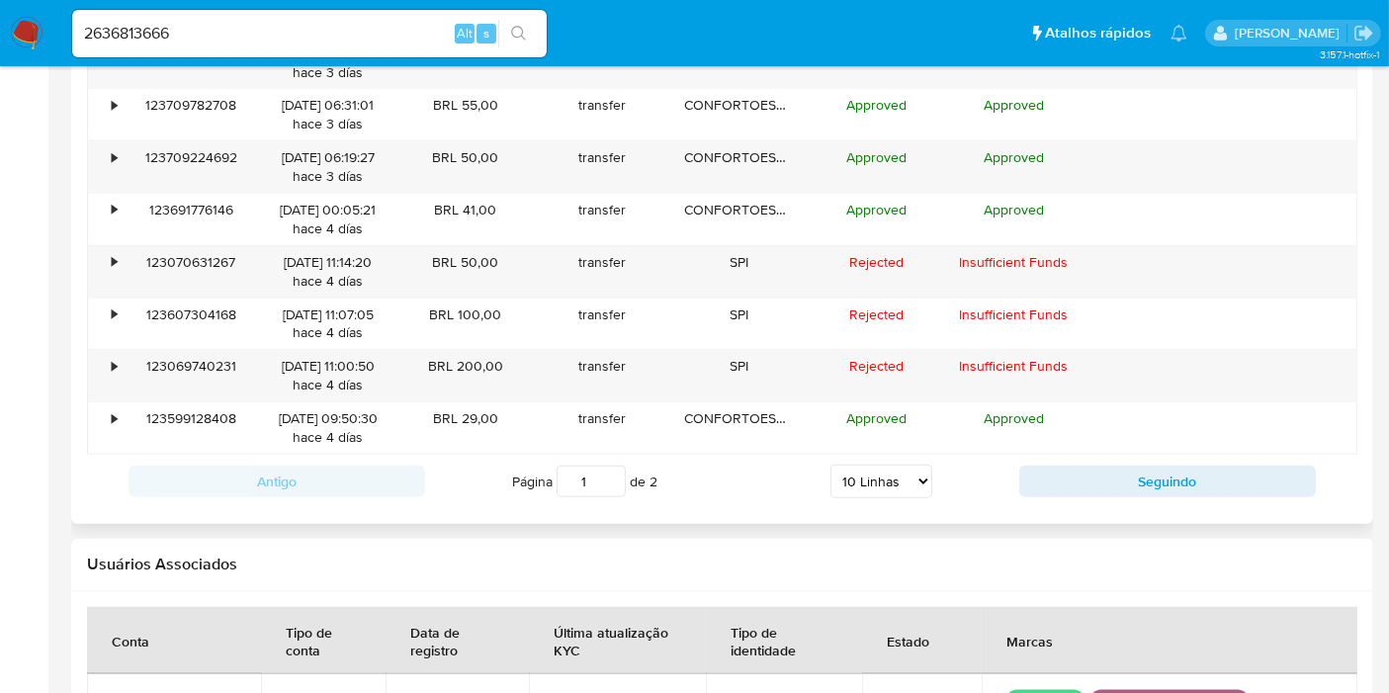
click at [847, 465] on select "5 Linhas 10 Linhas 20 Linhas 25 Linhas 50 Linhas 100 Linhas" at bounding box center [881, 482] width 102 height 34
select select "20"
click at [831, 465] on select "5 Linhas 10 Linhas 20 Linhas 25 Linhas 50 Linhas 100 Linhas" at bounding box center [881, 482] width 102 height 34
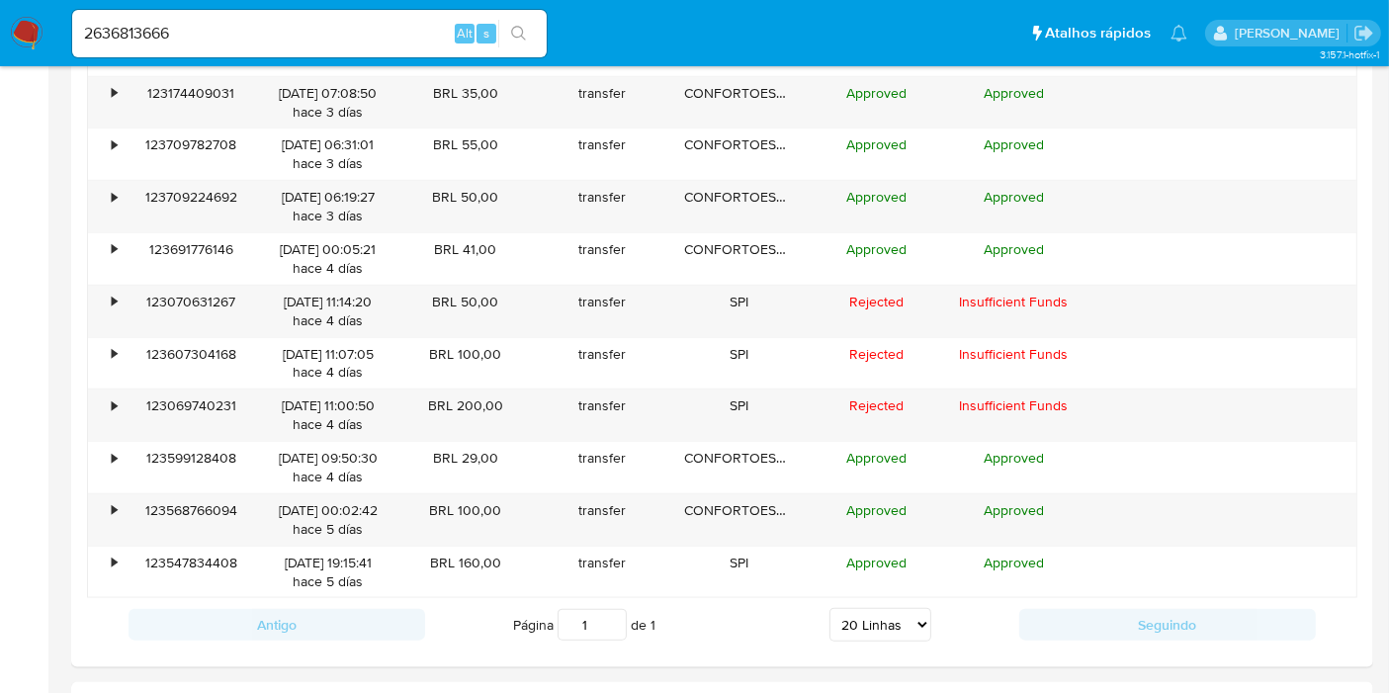
scroll to position [2087, 0]
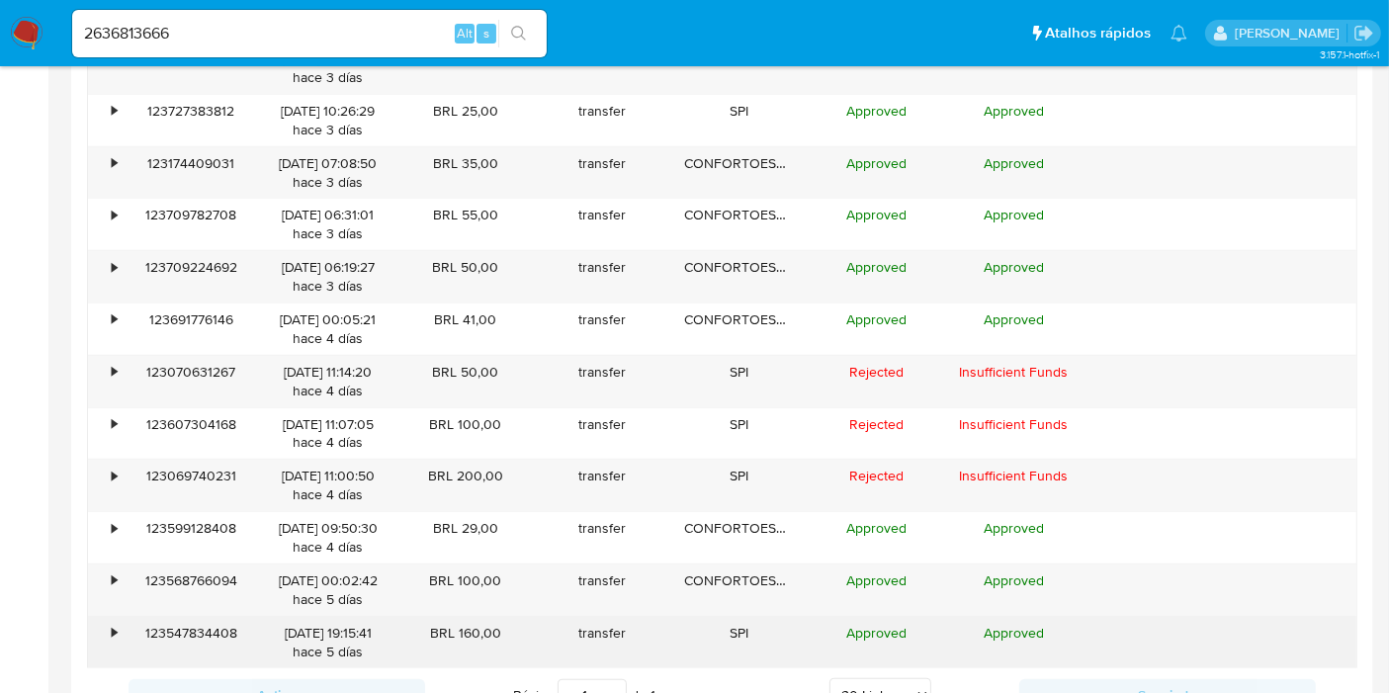
click at [110, 637] on div "•" at bounding box center [105, 642] width 35 height 51
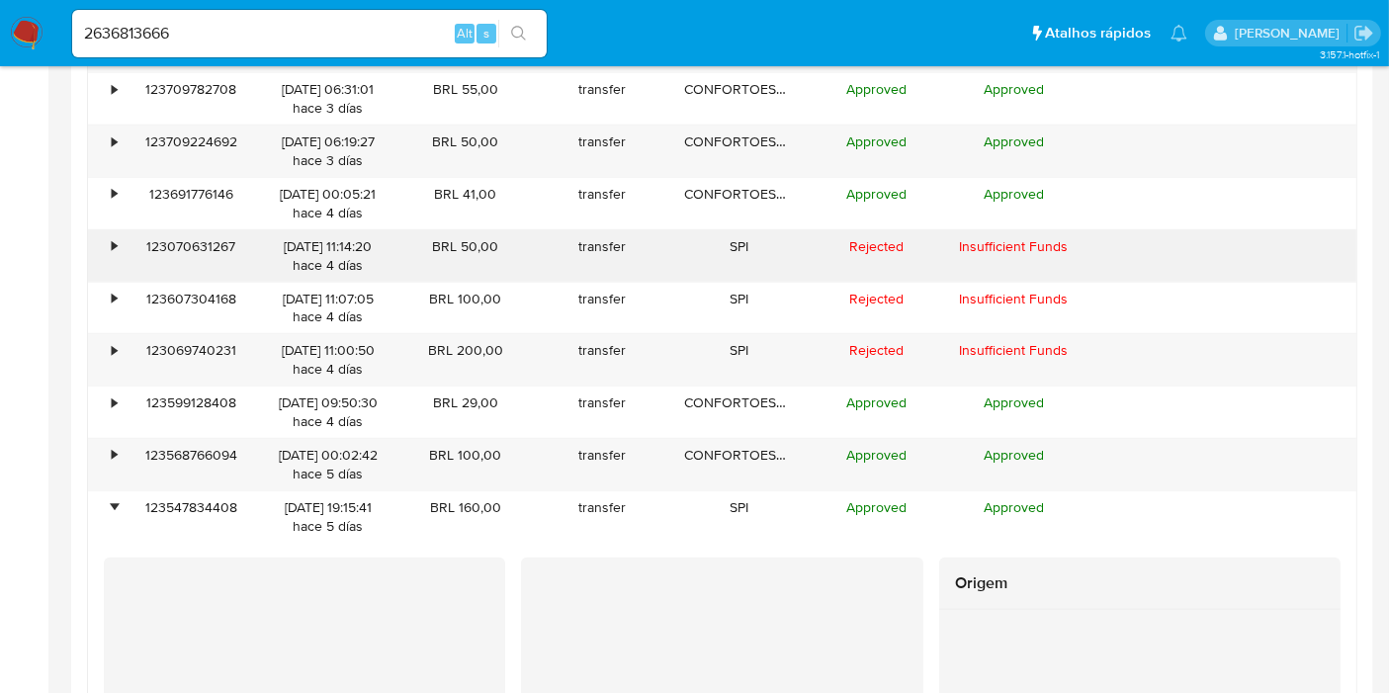
scroll to position [2197, 0]
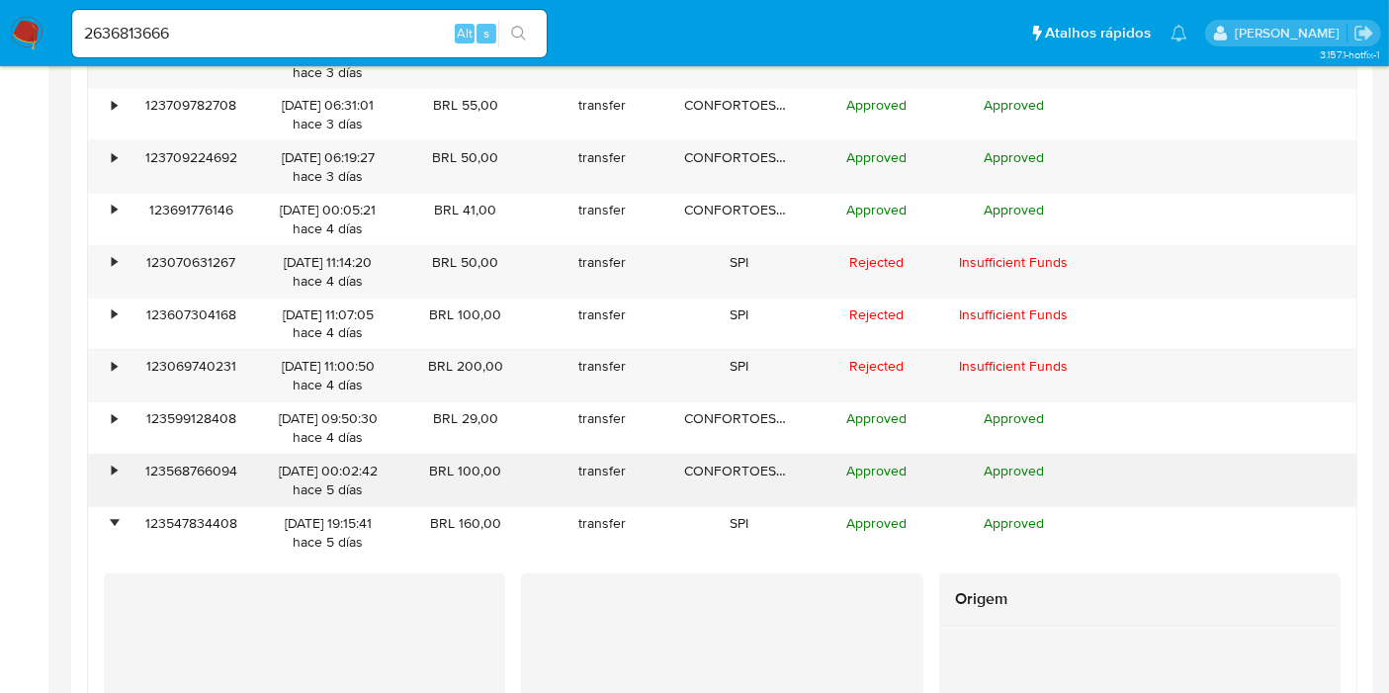
click at [102, 468] on div "•" at bounding box center [105, 480] width 35 height 51
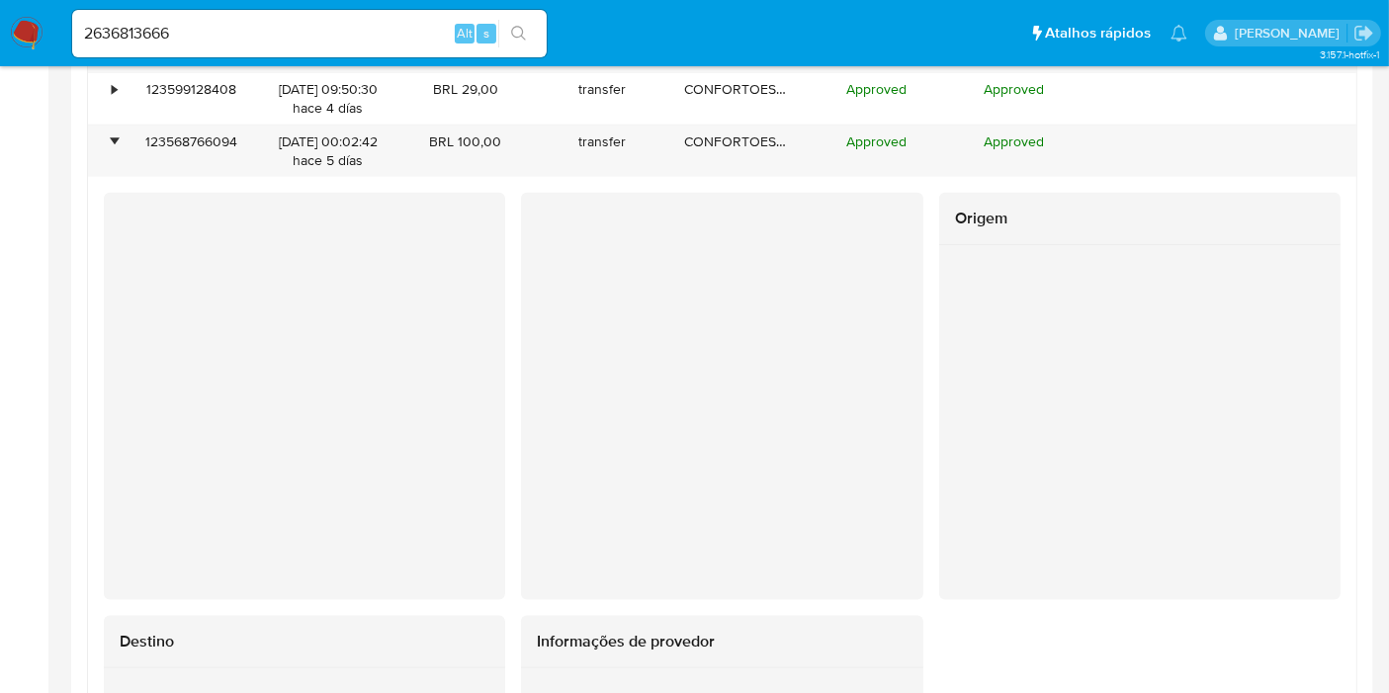
scroll to position [2306, 0]
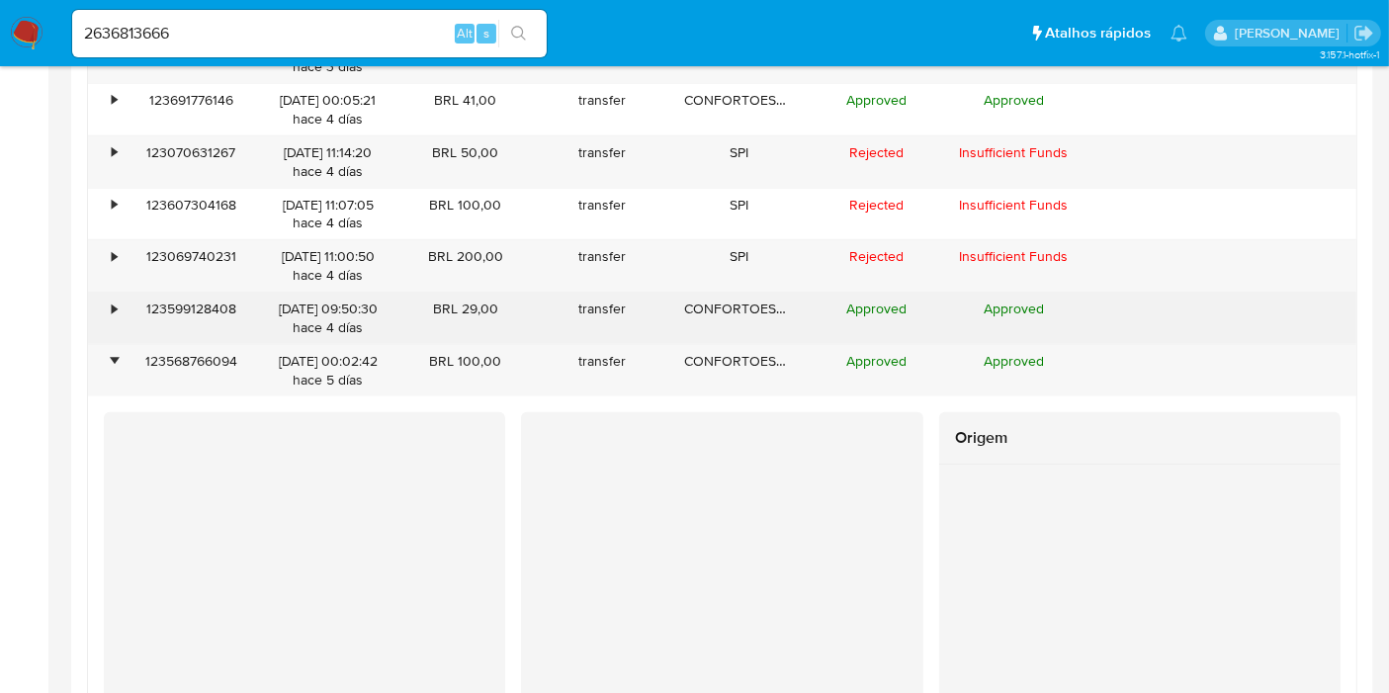
drag, startPoint x: 110, startPoint y: 307, endPoint x: 177, endPoint y: 317, distance: 67.9
click at [110, 306] on div "•" at bounding box center [105, 318] width 35 height 51
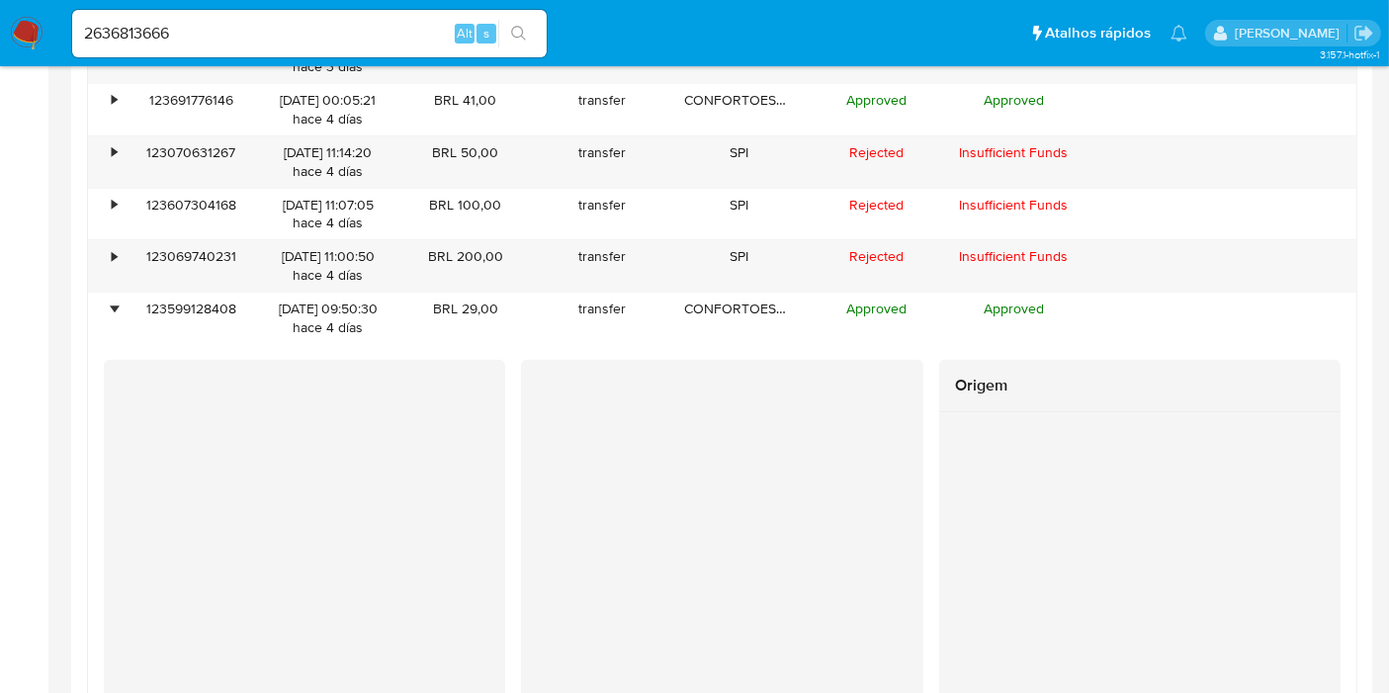
scroll to position [2197, 0]
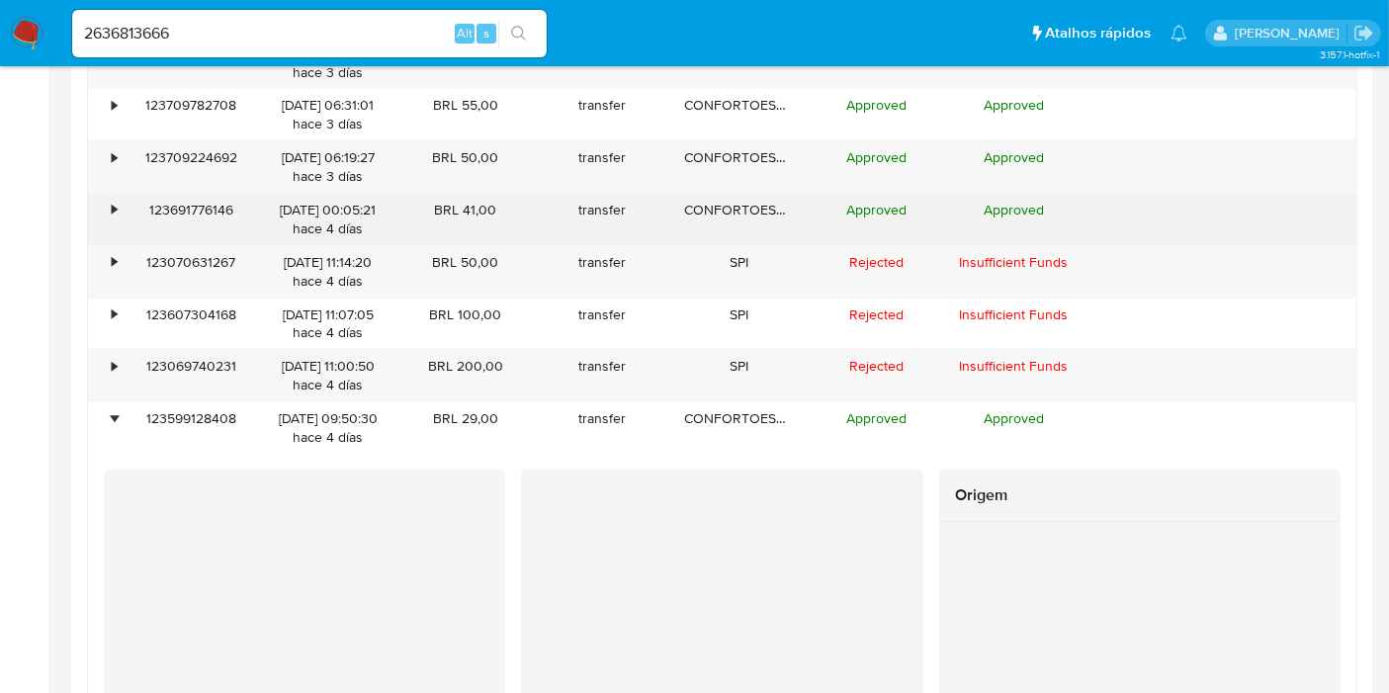
click at [114, 210] on div "•" at bounding box center [114, 210] width 5 height 19
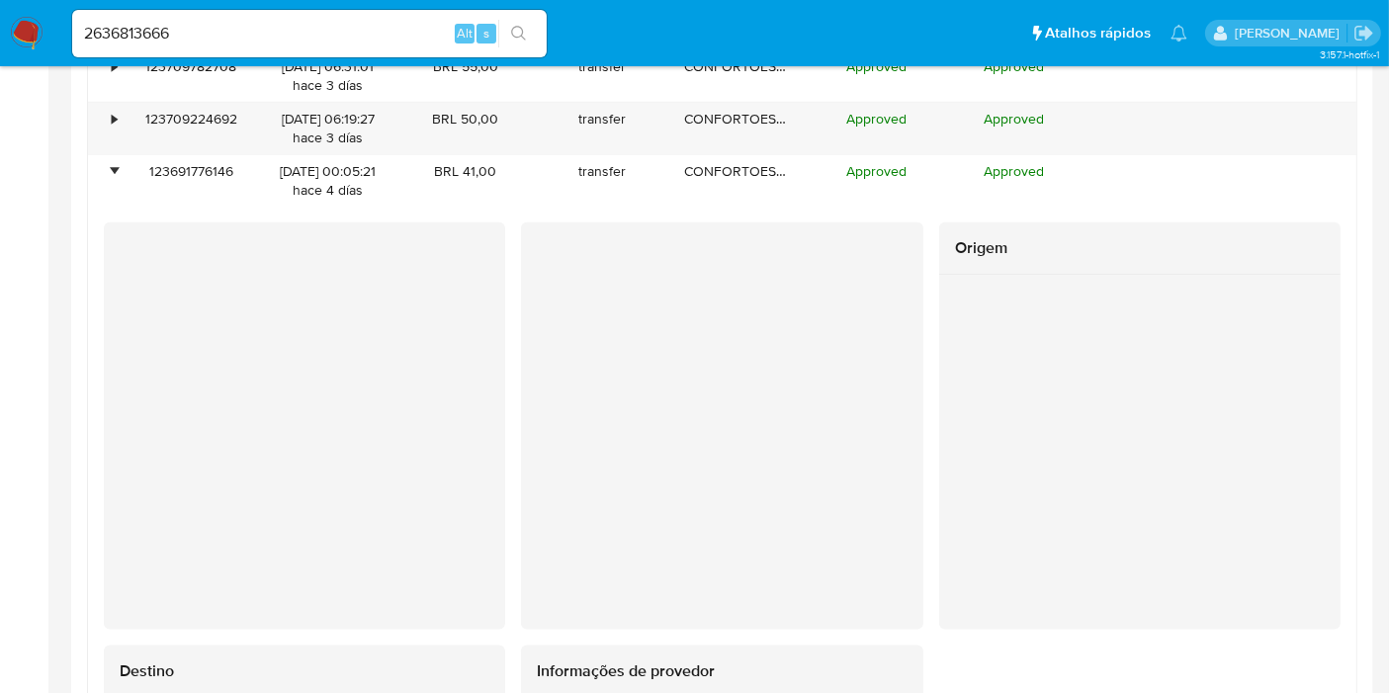
scroll to position [2087, 0]
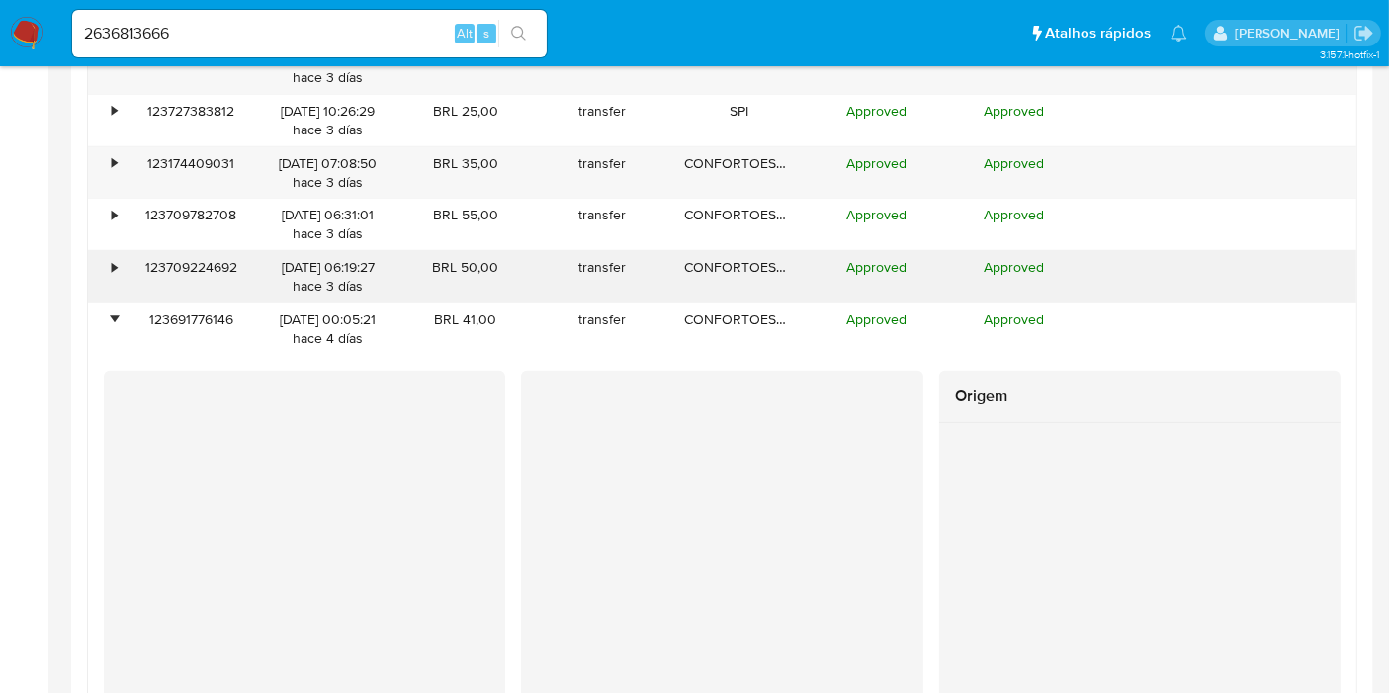
click at [115, 271] on div "•" at bounding box center [114, 267] width 5 height 19
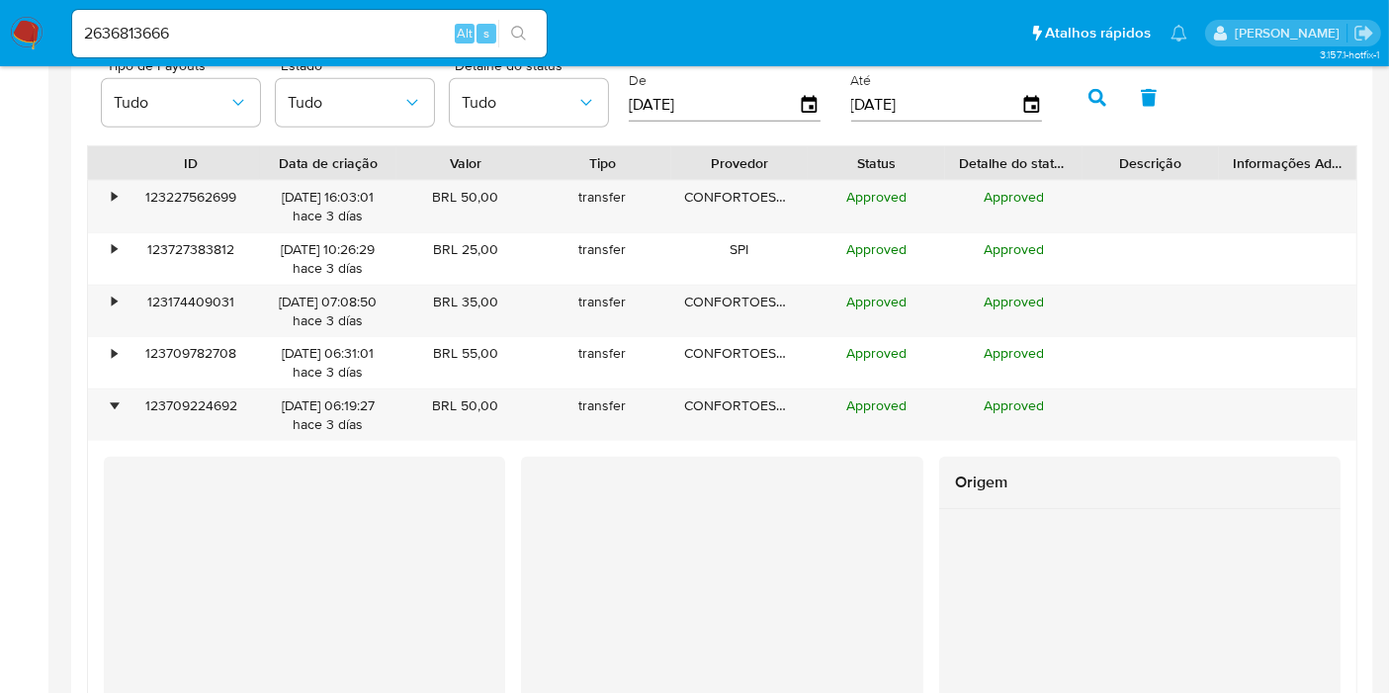
scroll to position [1866, 0]
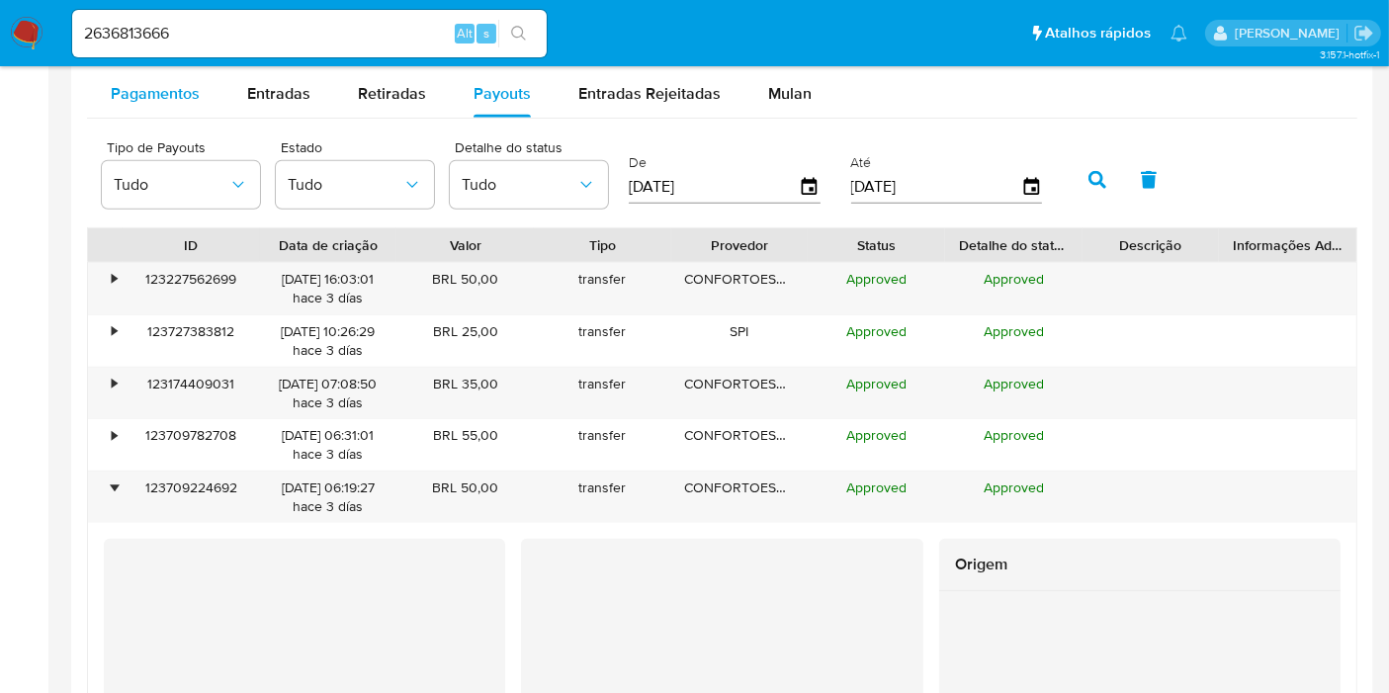
click at [161, 110] on div "Pagamentos" at bounding box center [155, 93] width 89 height 47
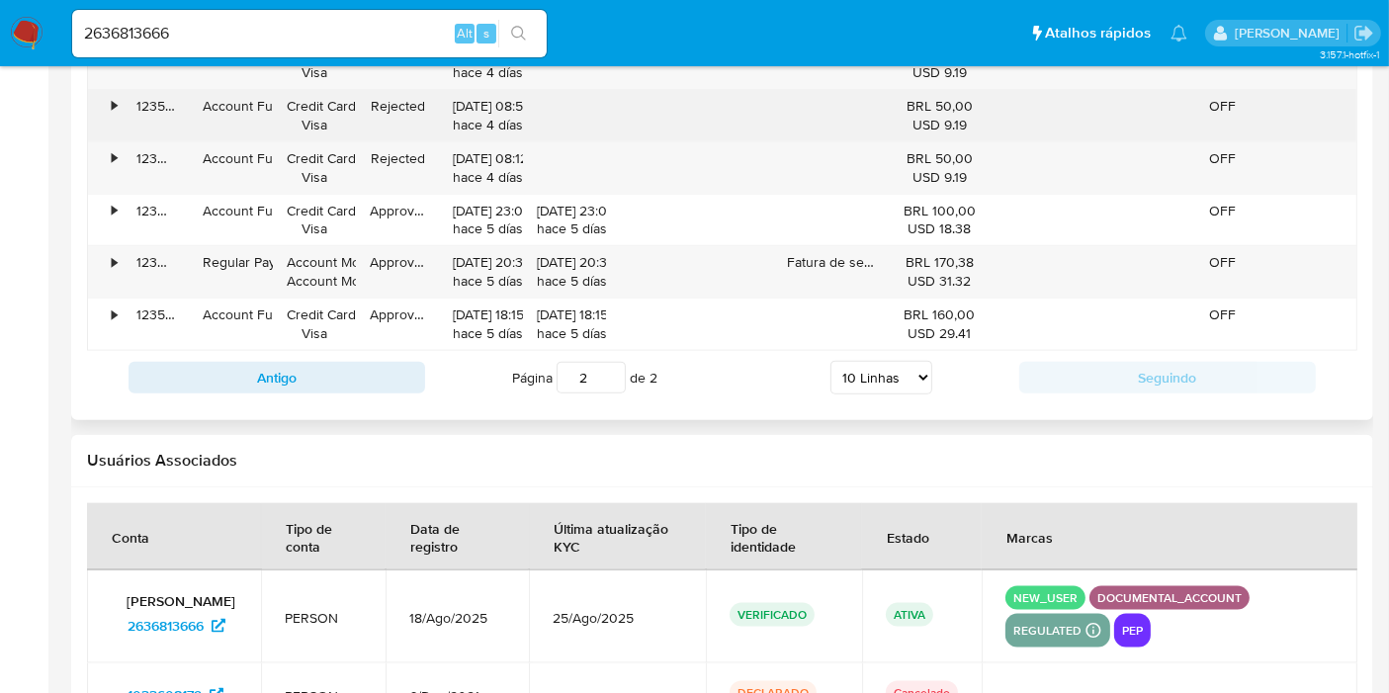
scroll to position [2306, 0]
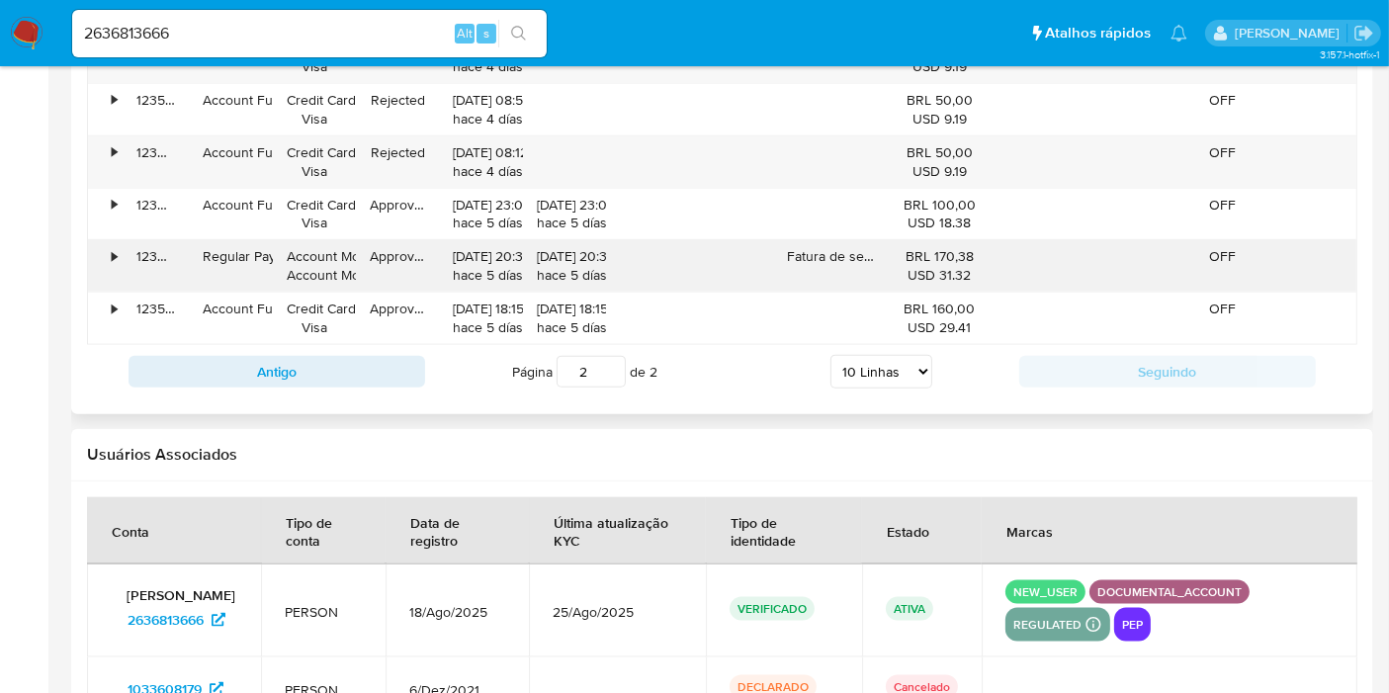
click at [376, 252] on div "Approved" at bounding box center [397, 265] width 83 height 51
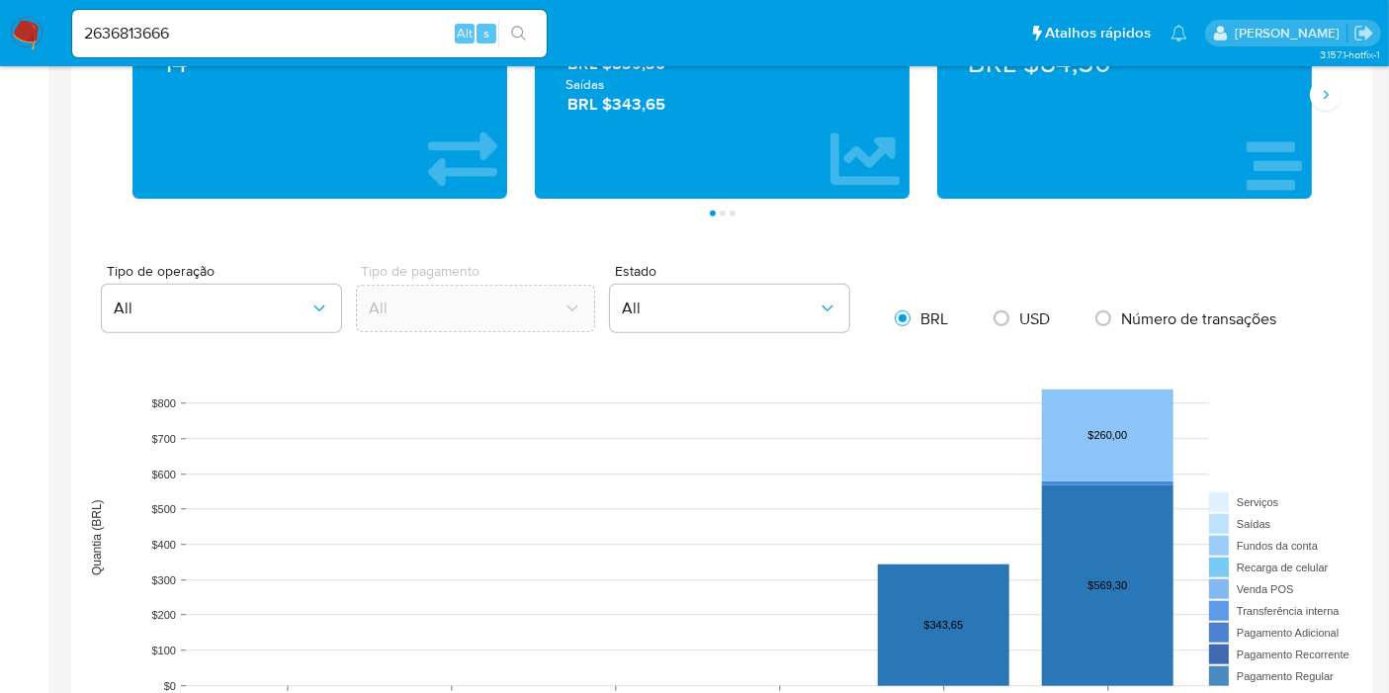
scroll to position [768, 0]
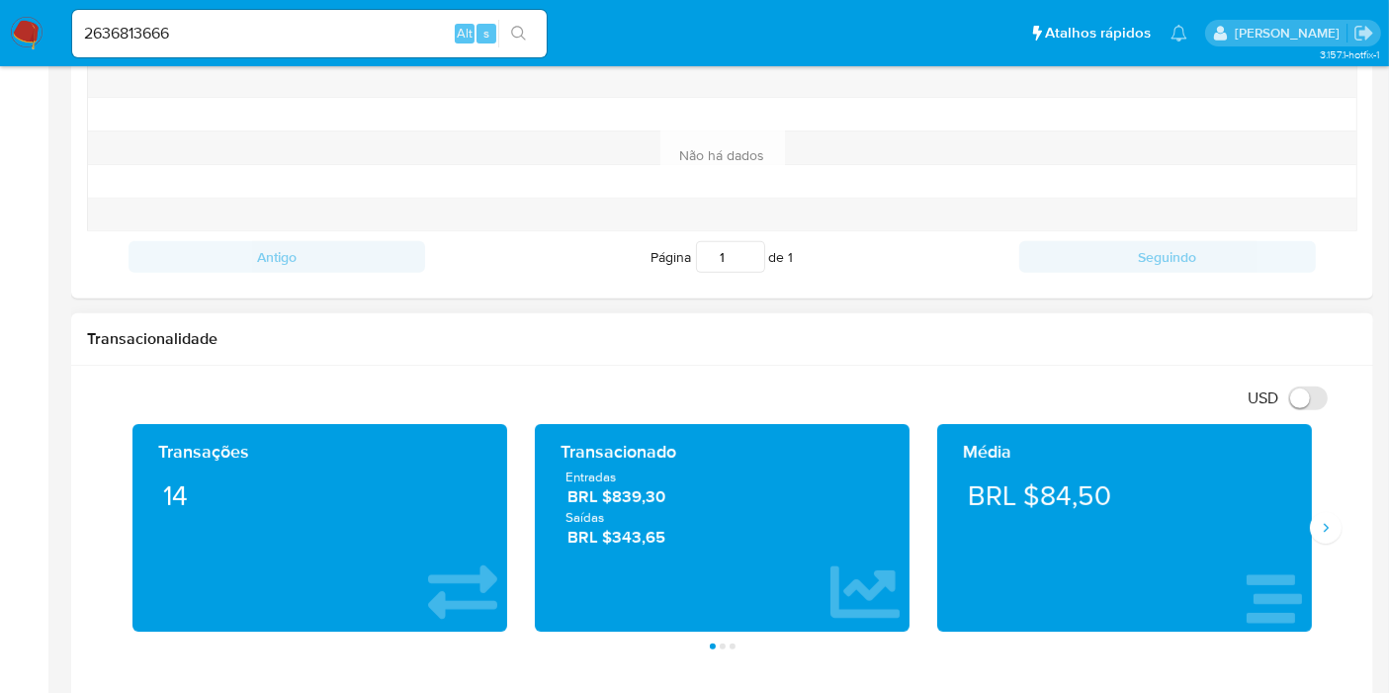
drag, startPoint x: 679, startPoint y: 532, endPoint x: 546, endPoint y: 475, distance: 144.9
click at [527, 473] on div "Transacionado Entradas BRL $839,30 Saídas BRL $343,65" at bounding box center [722, 528] width 402 height 208
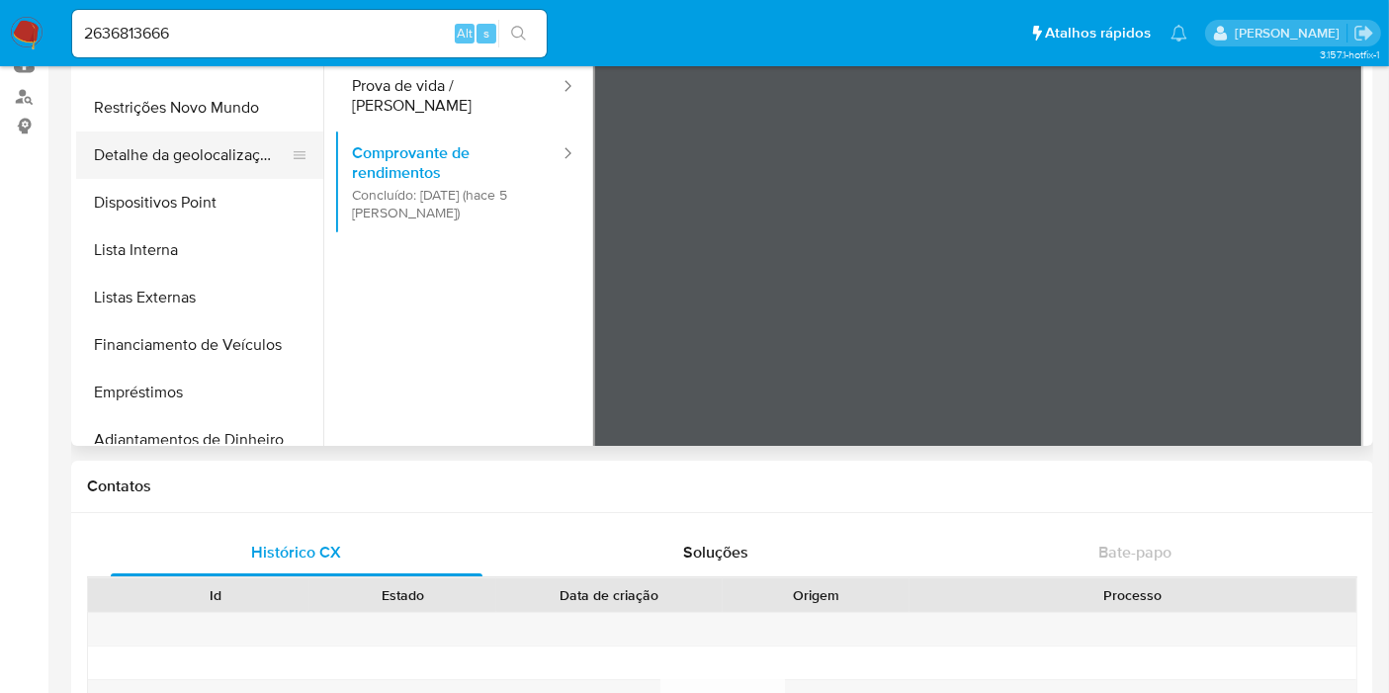
scroll to position [219, 0]
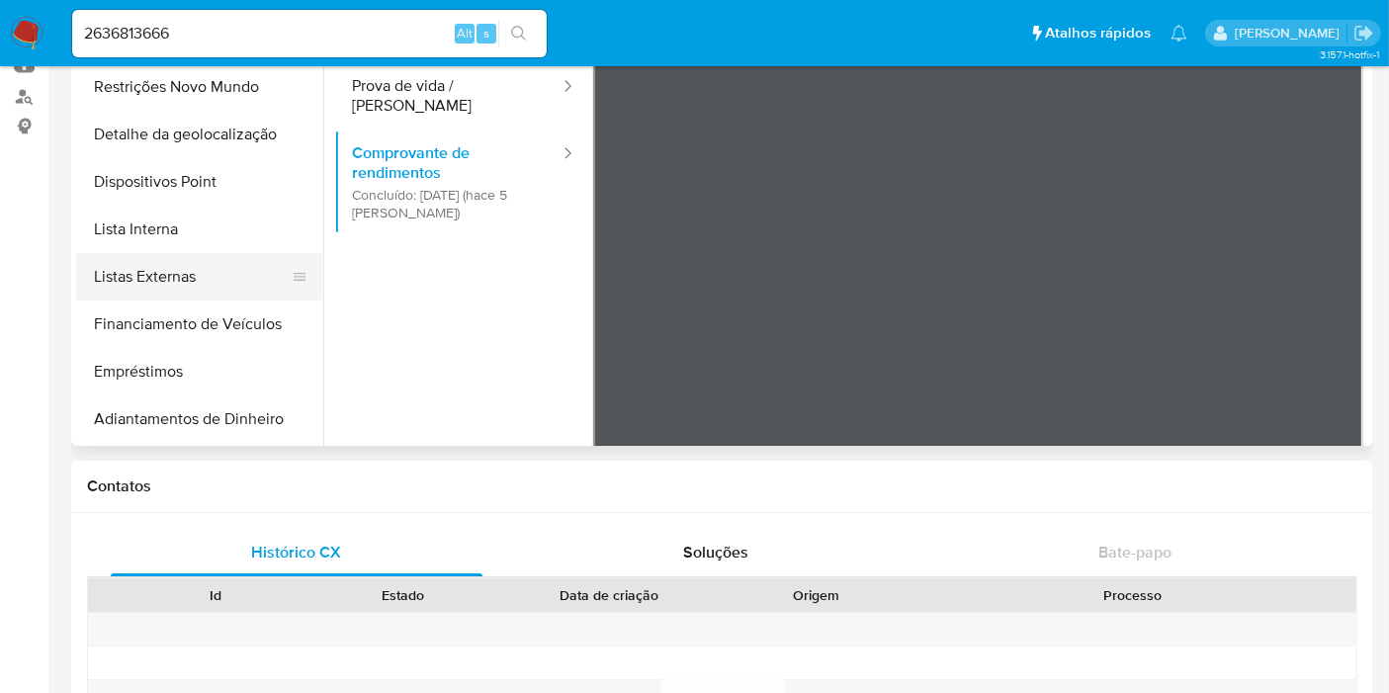
click at [236, 260] on button "Listas Externas" at bounding box center [191, 276] width 231 height 47
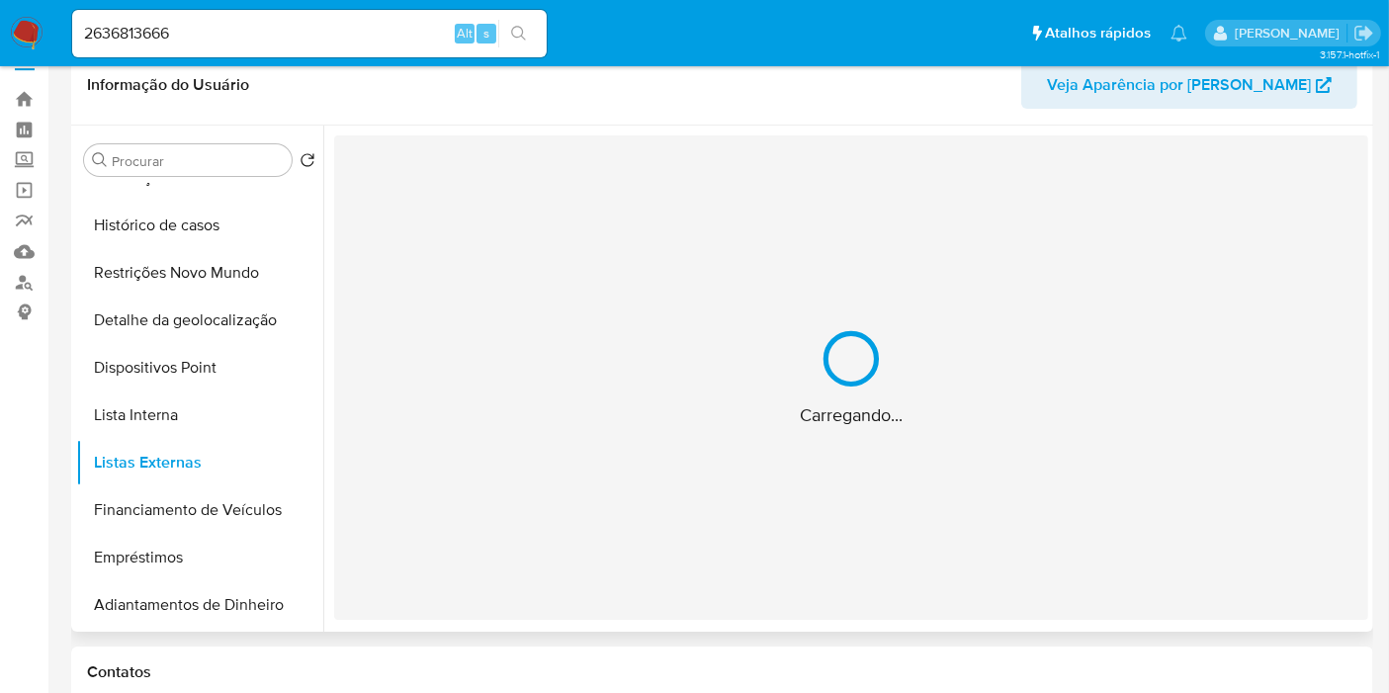
scroll to position [0, 0]
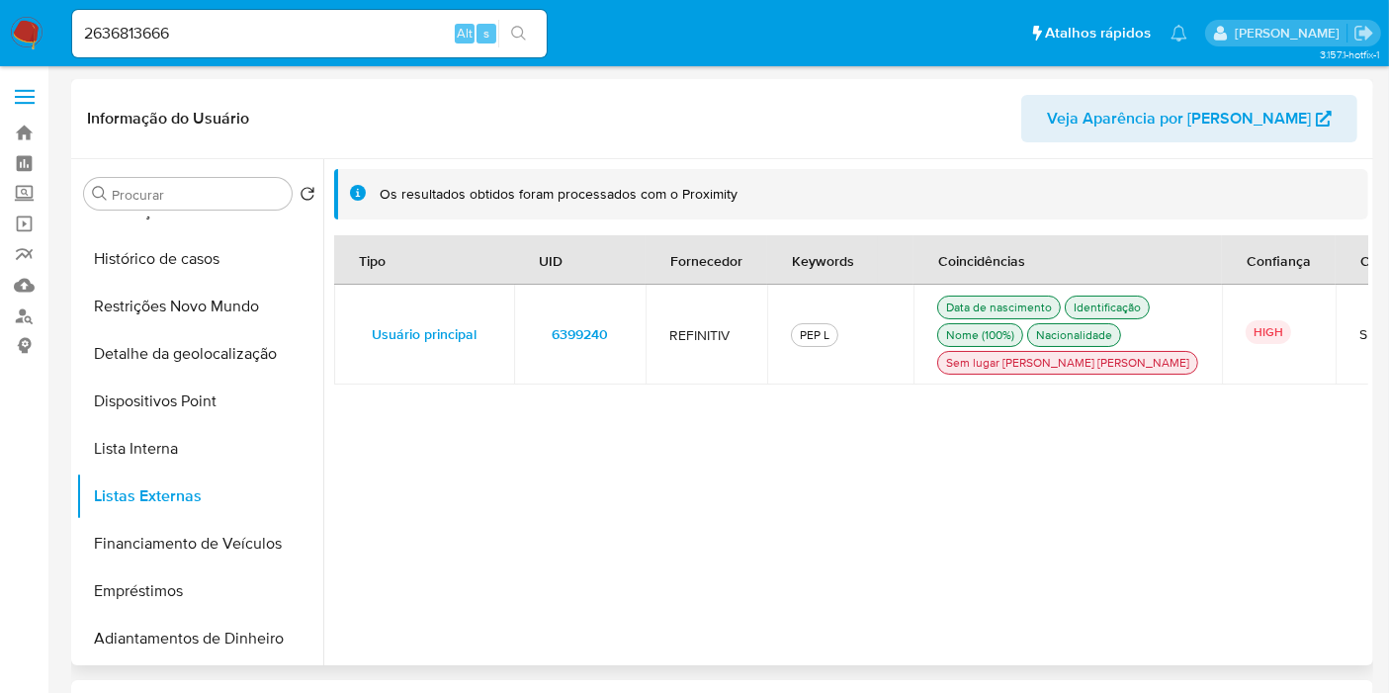
click at [564, 345] on span "6399240" at bounding box center [580, 334] width 56 height 28
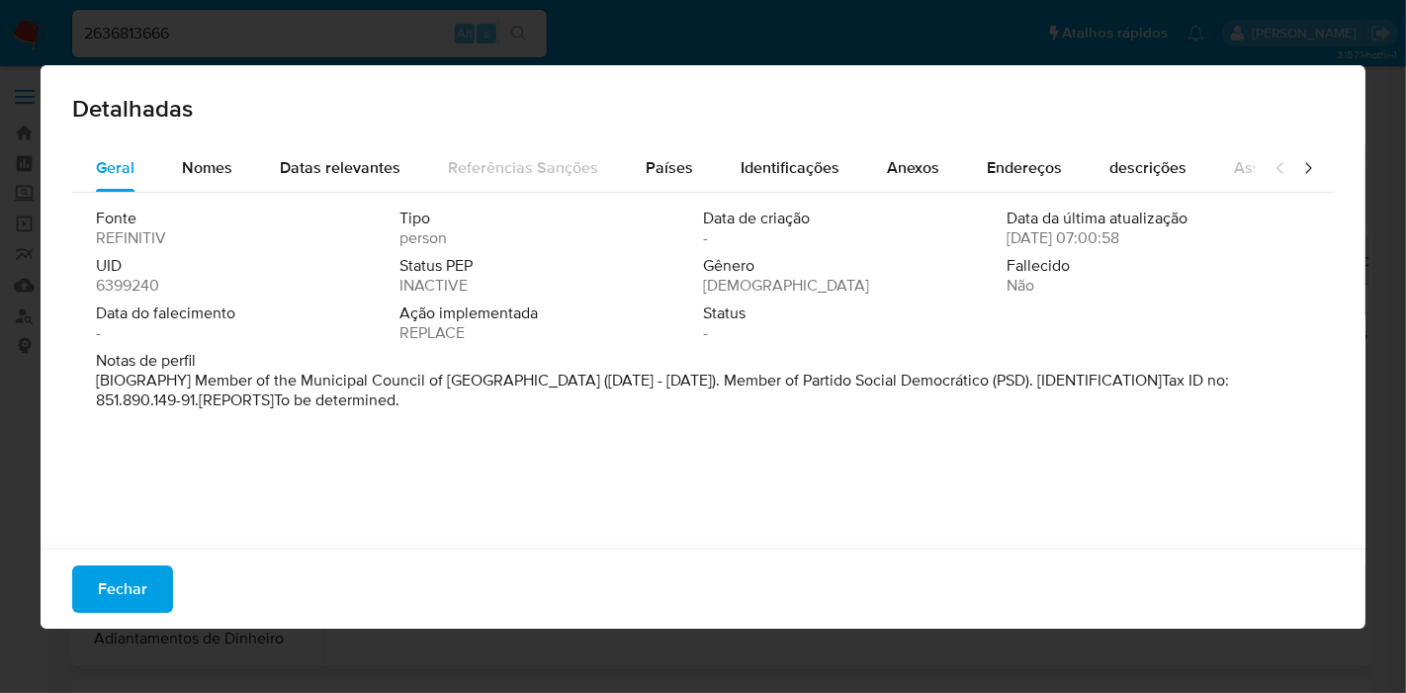
click at [146, 291] on span "6399240" at bounding box center [127, 286] width 63 height 20
drag, startPoint x: 201, startPoint y: 382, endPoint x: 706, endPoint y: 377, distance: 505.2
click at [706, 377] on p "[BIOGRAPHY] Member of the Municipal Council of Guaraqueçaba (Jan 2021 - Dec 202…" at bounding box center [701, 391] width 1210 height 40
click at [171, 592] on div "Fechar" at bounding box center [703, 589] width 1325 height 80
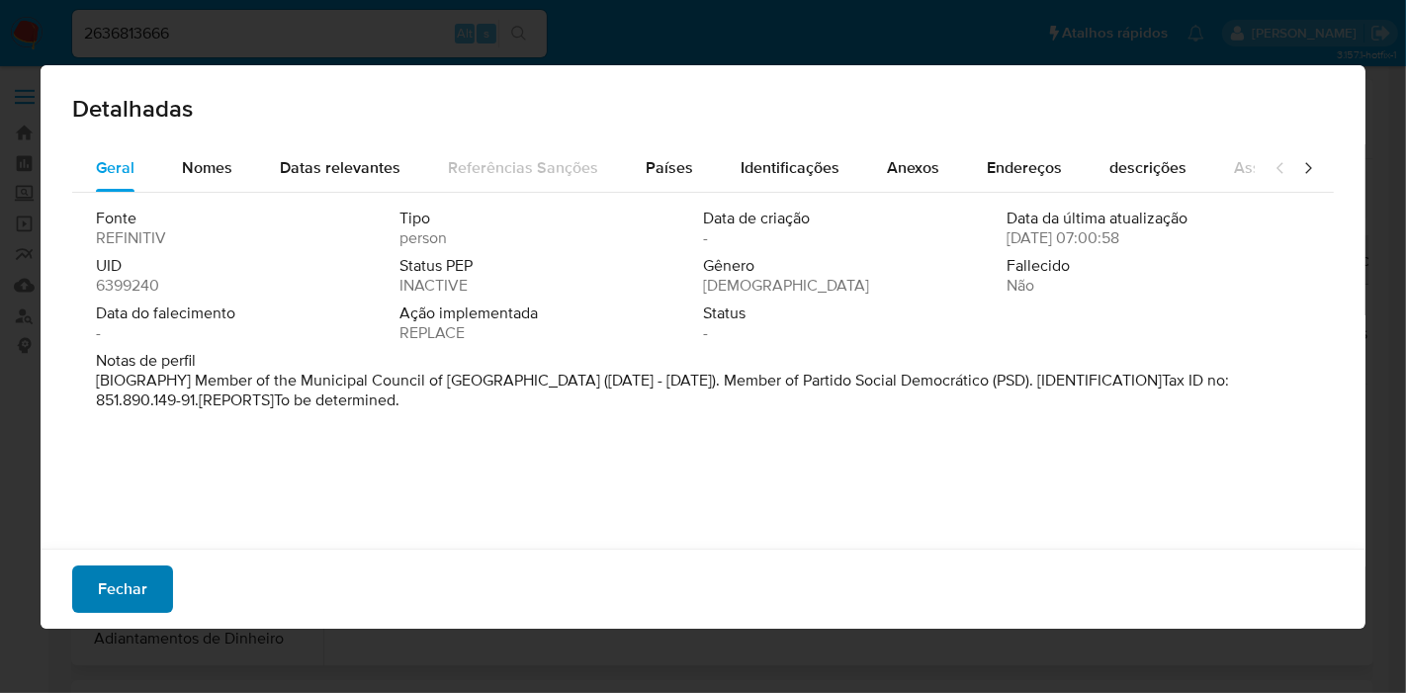
click at [140, 583] on span "Fechar" at bounding box center [122, 588] width 49 height 43
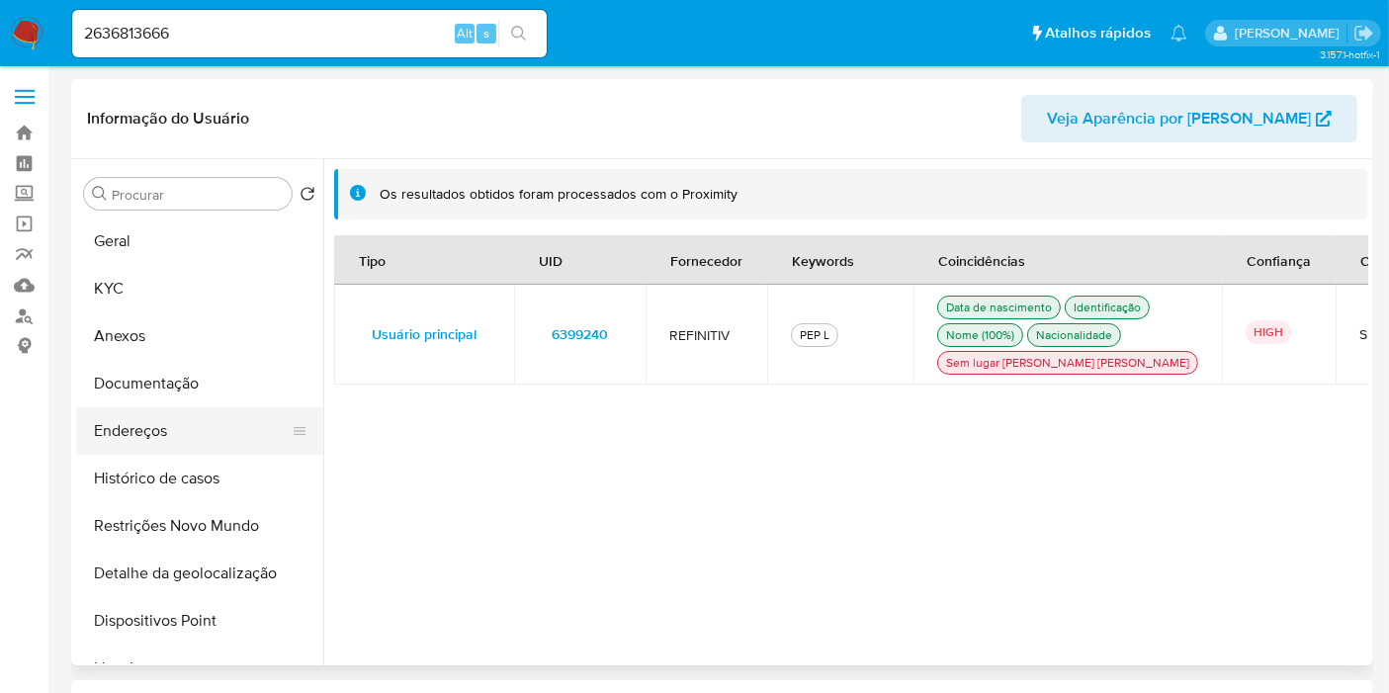
click at [179, 425] on button "Endereços" at bounding box center [191, 430] width 231 height 47
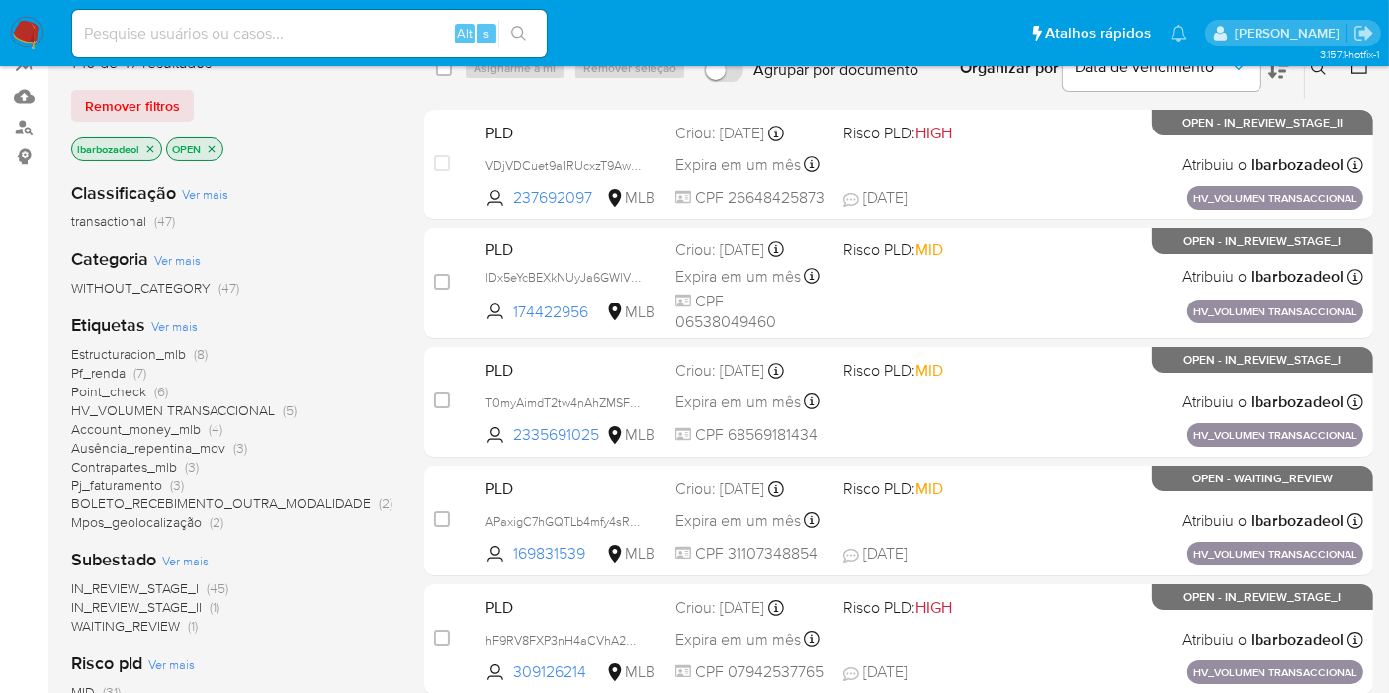
scroll to position [219, 0]
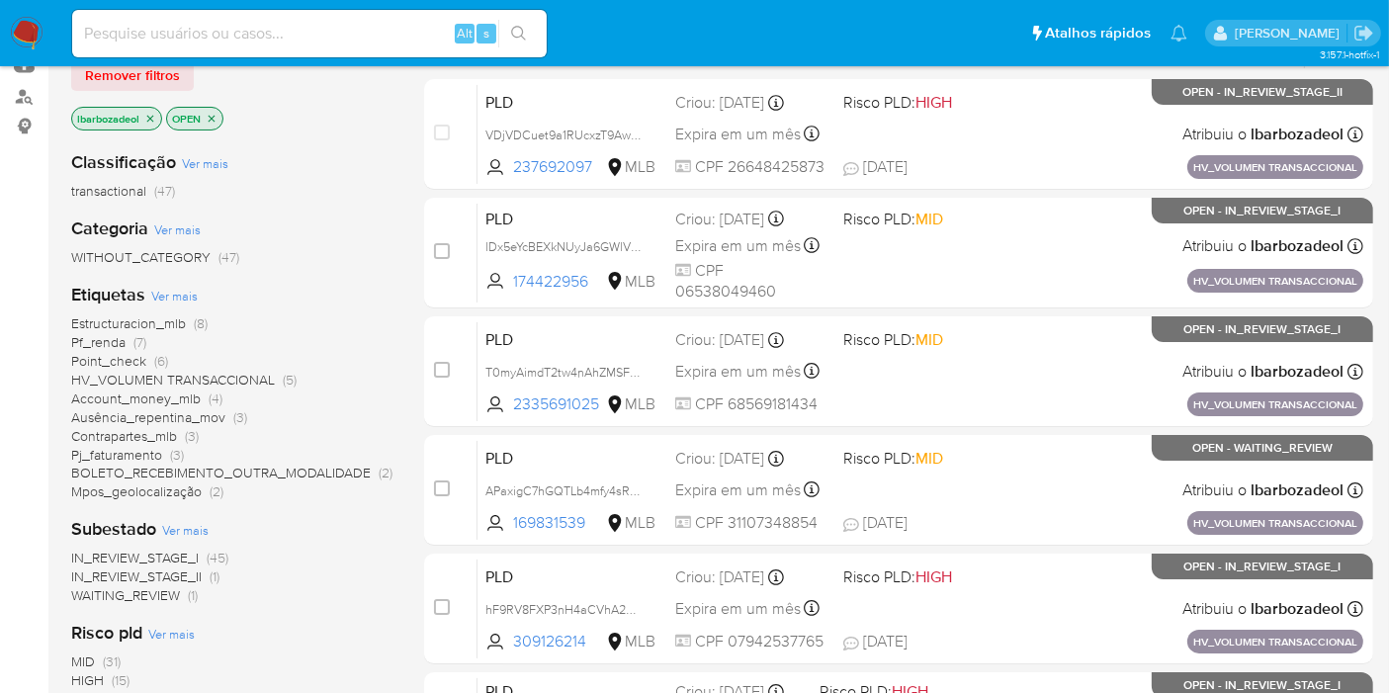
click at [137, 338] on span "(7)" at bounding box center [139, 342] width 13 height 20
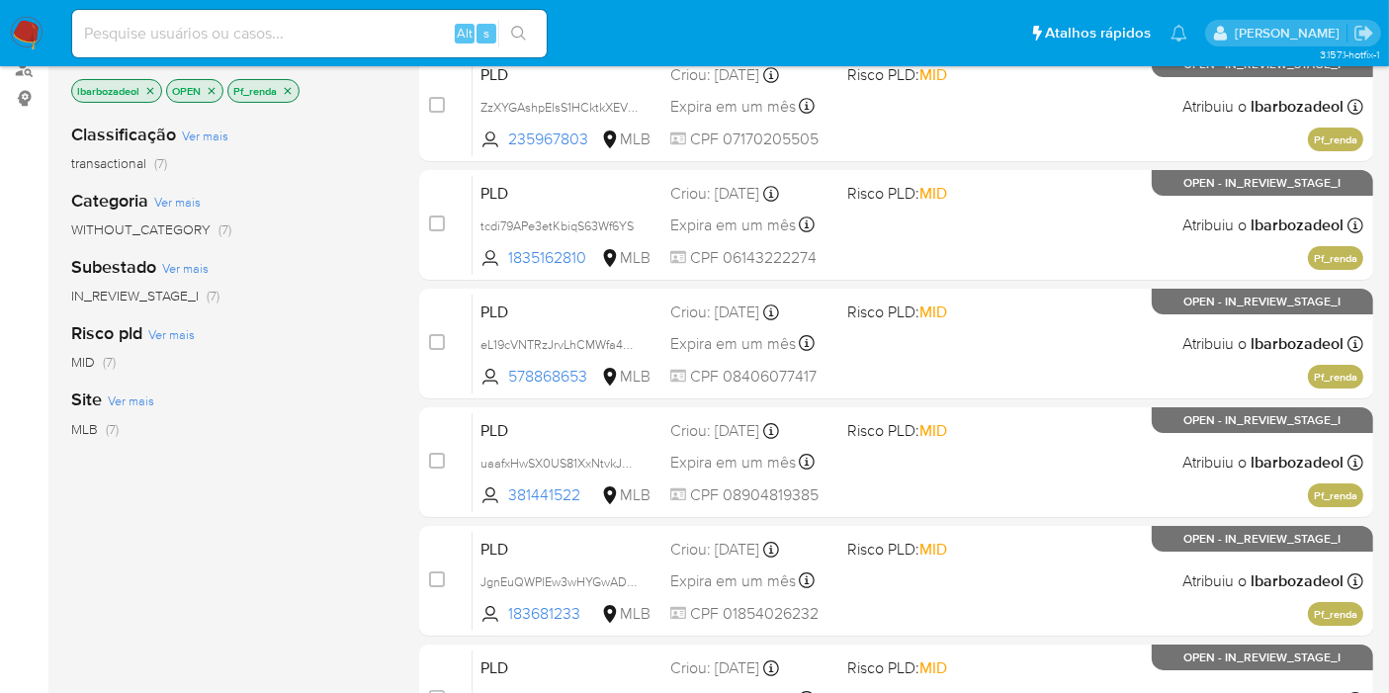
scroll to position [110, 0]
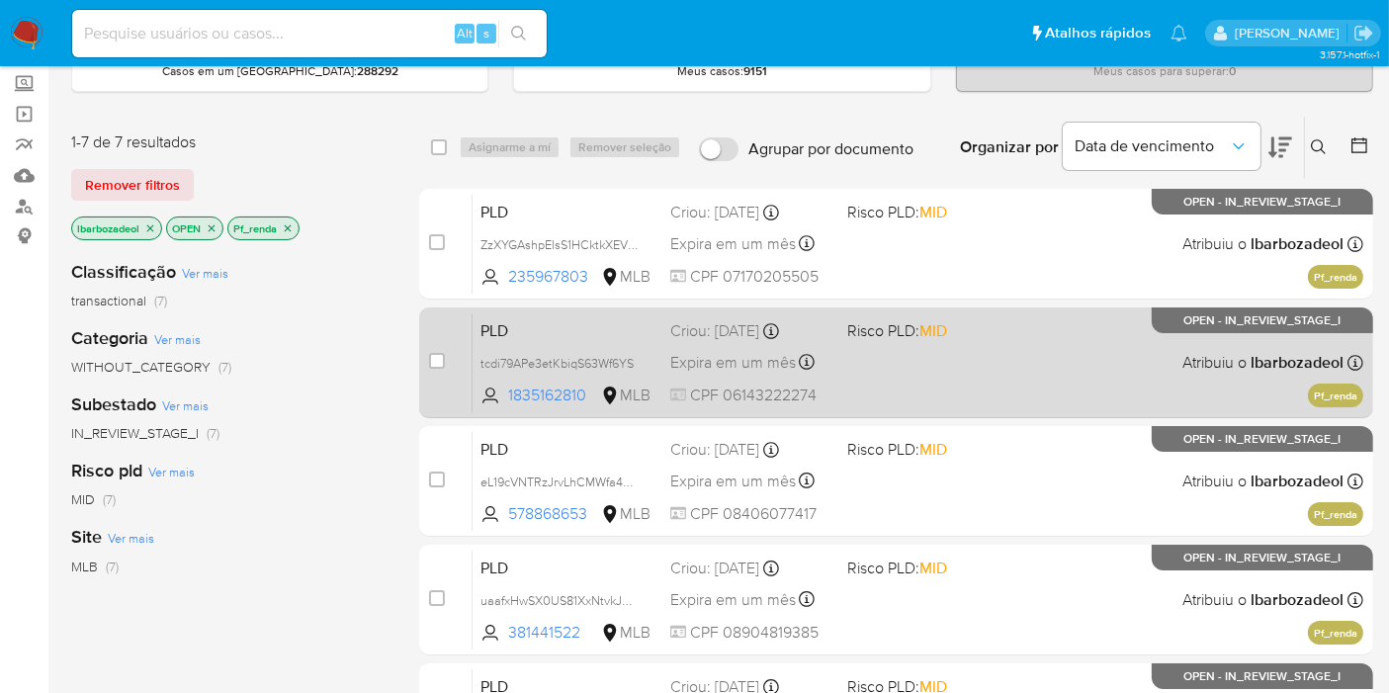
click at [889, 380] on div "PLD tcdi79APe3etKbiqS63Wf6YS 1835162810 MLB Risco PLD: MID Criou: [DATE] Criou:…" at bounding box center [918, 362] width 891 height 100
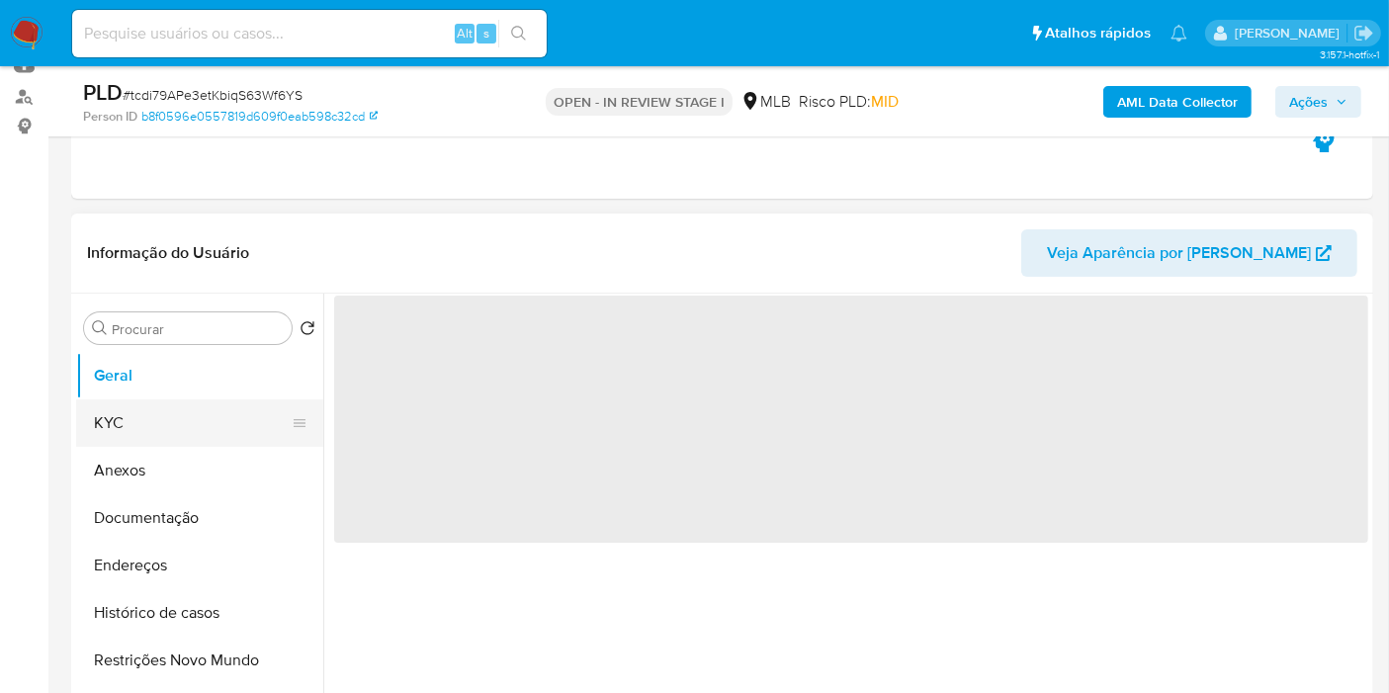
click at [138, 442] on button "KYC" at bounding box center [191, 422] width 231 height 47
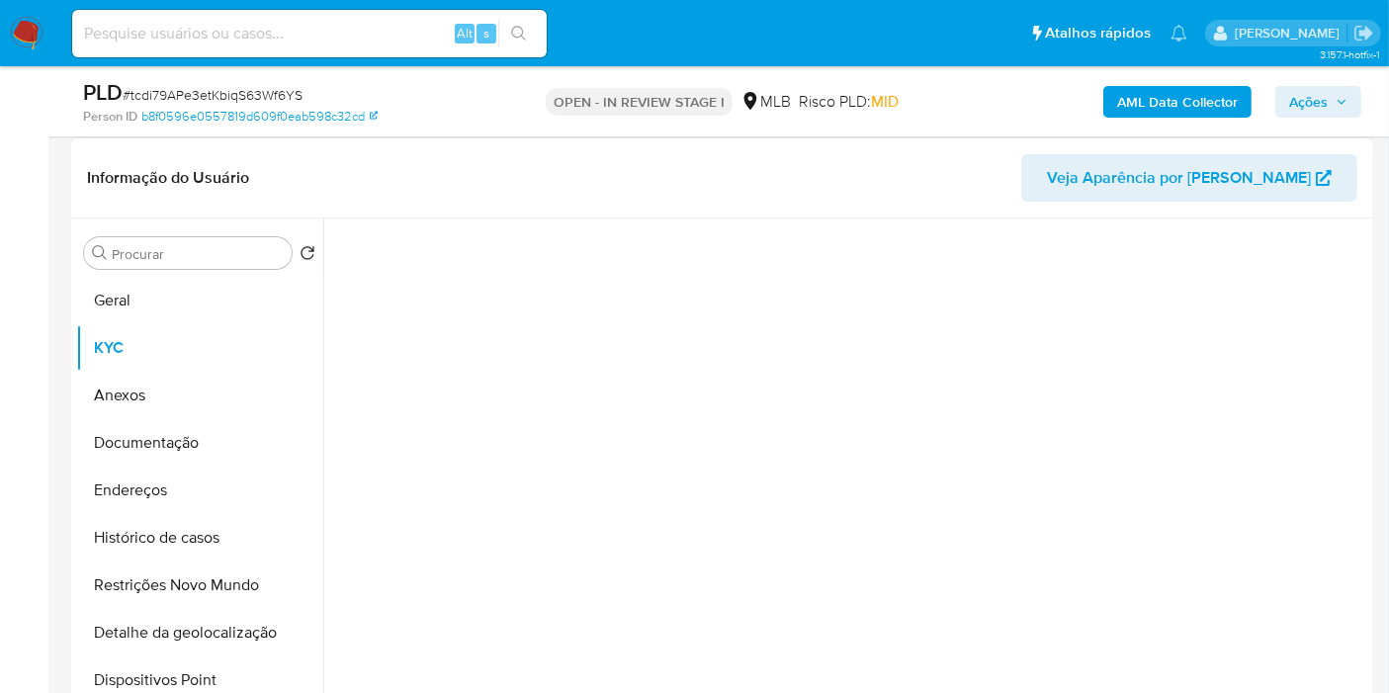
scroll to position [329, 0]
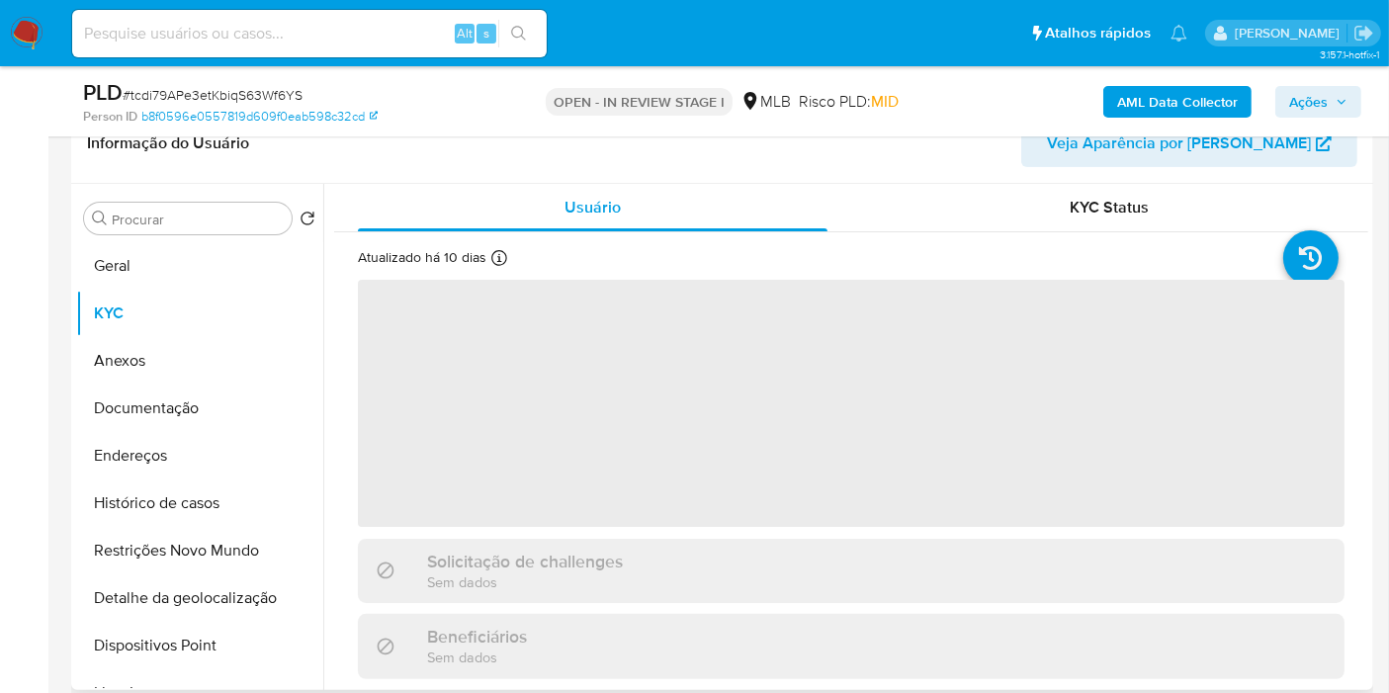
select select "10"
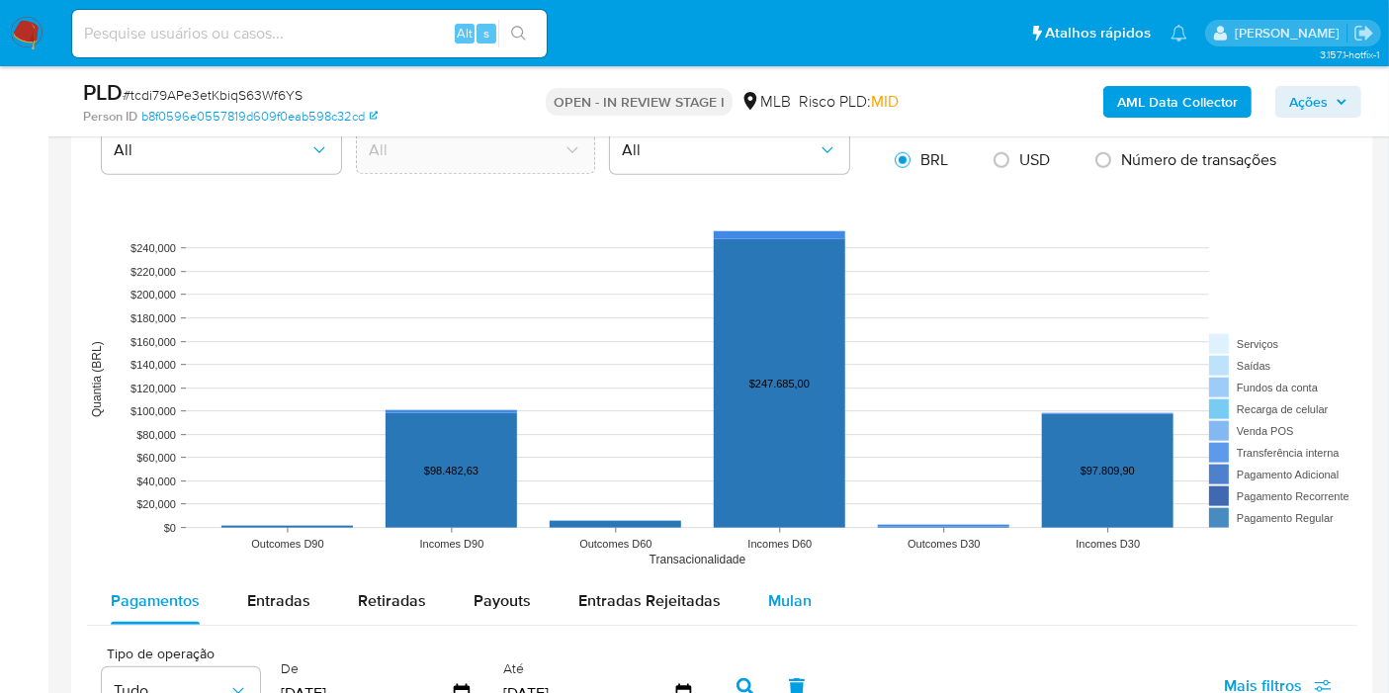
scroll to position [1866, 0]
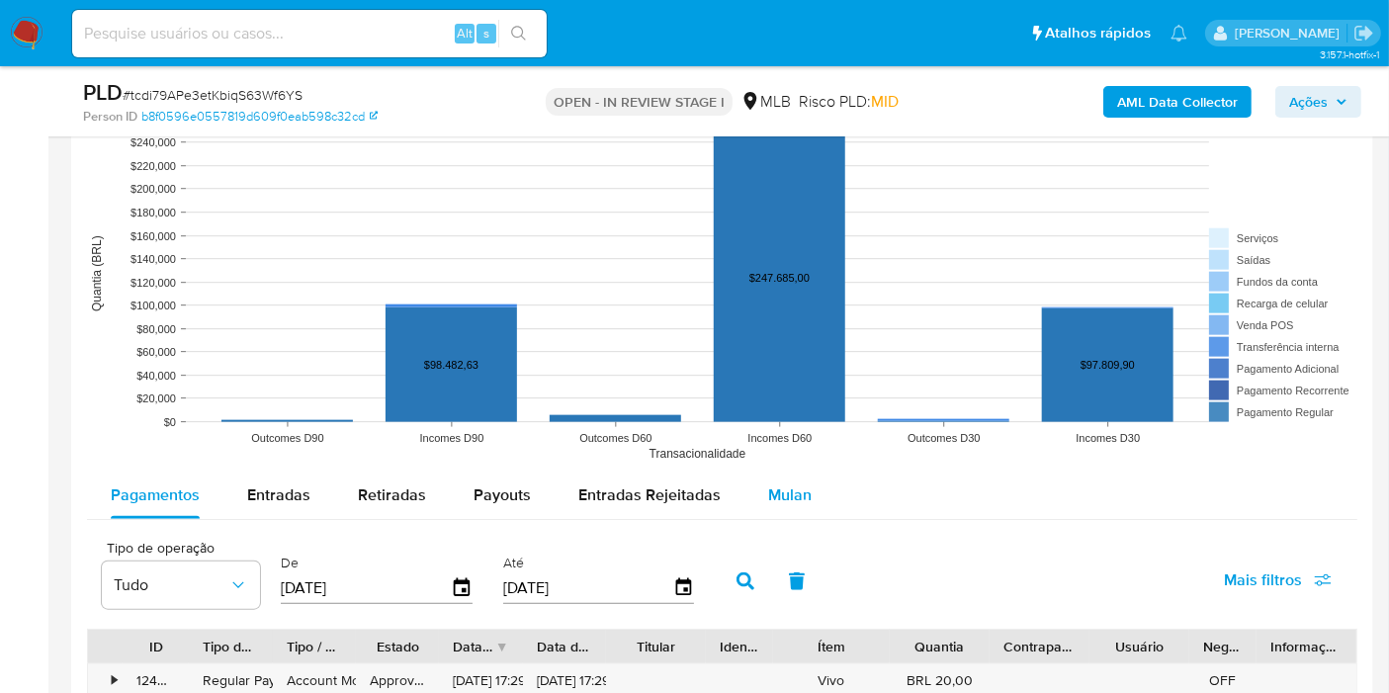
click at [802, 489] on span "Mulan" at bounding box center [789, 494] width 43 height 23
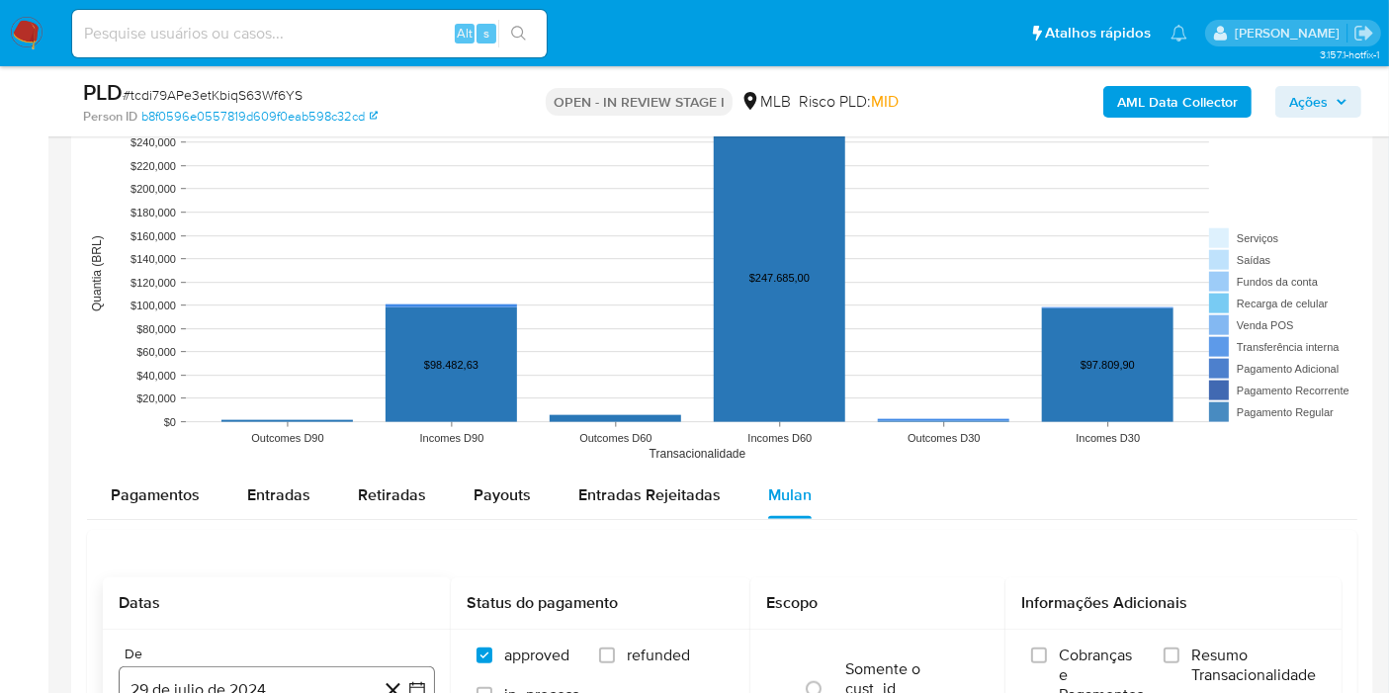
click at [258, 674] on button "29 de julio de 2024" at bounding box center [277, 689] width 316 height 47
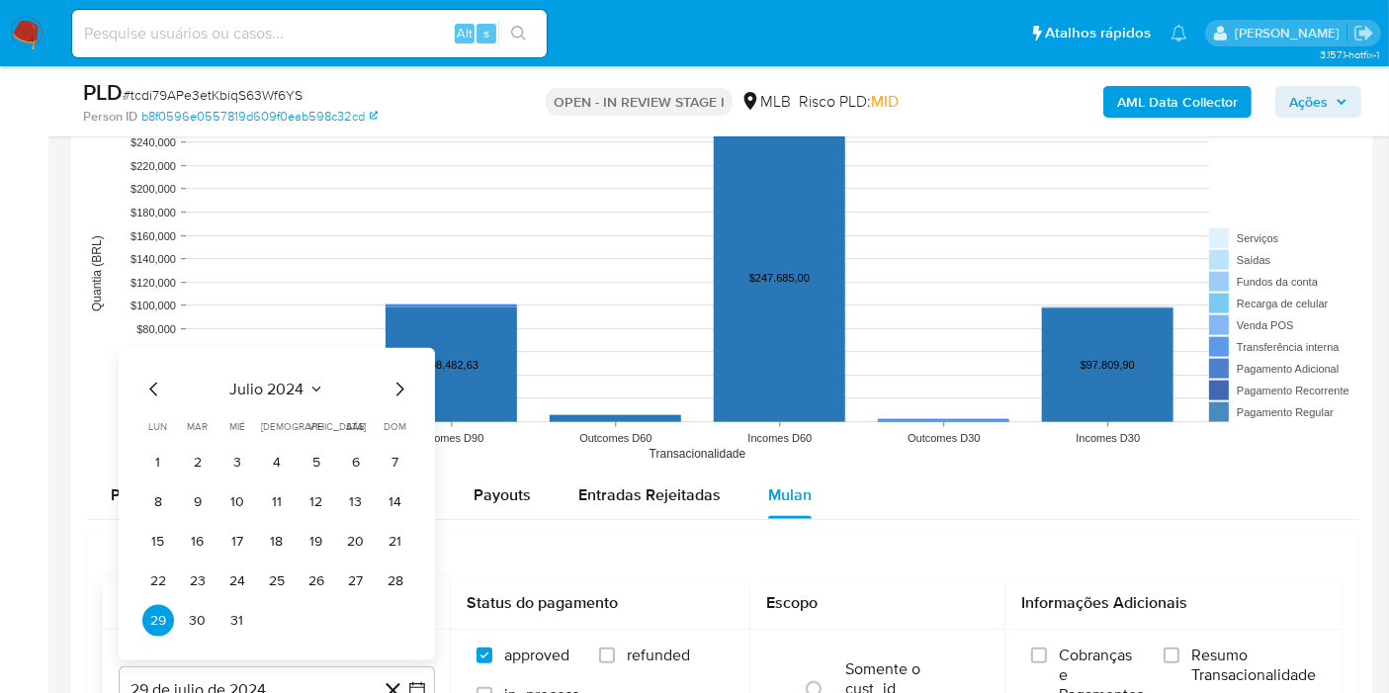
click at [265, 385] on span "julio 2024" at bounding box center [267, 390] width 74 height 20
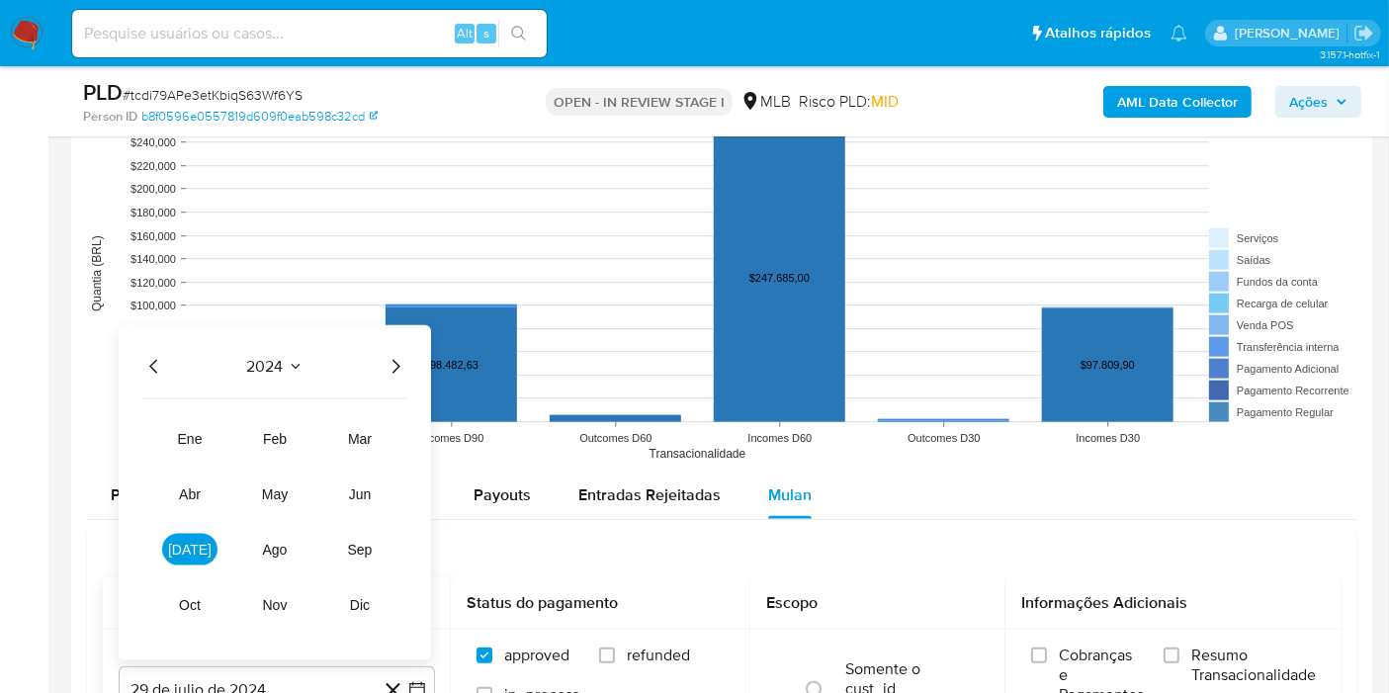
click at [397, 355] on icon "Año siguiente" at bounding box center [396, 367] width 24 height 24
click at [186, 552] on span "[DATE]" at bounding box center [189, 550] width 43 height 16
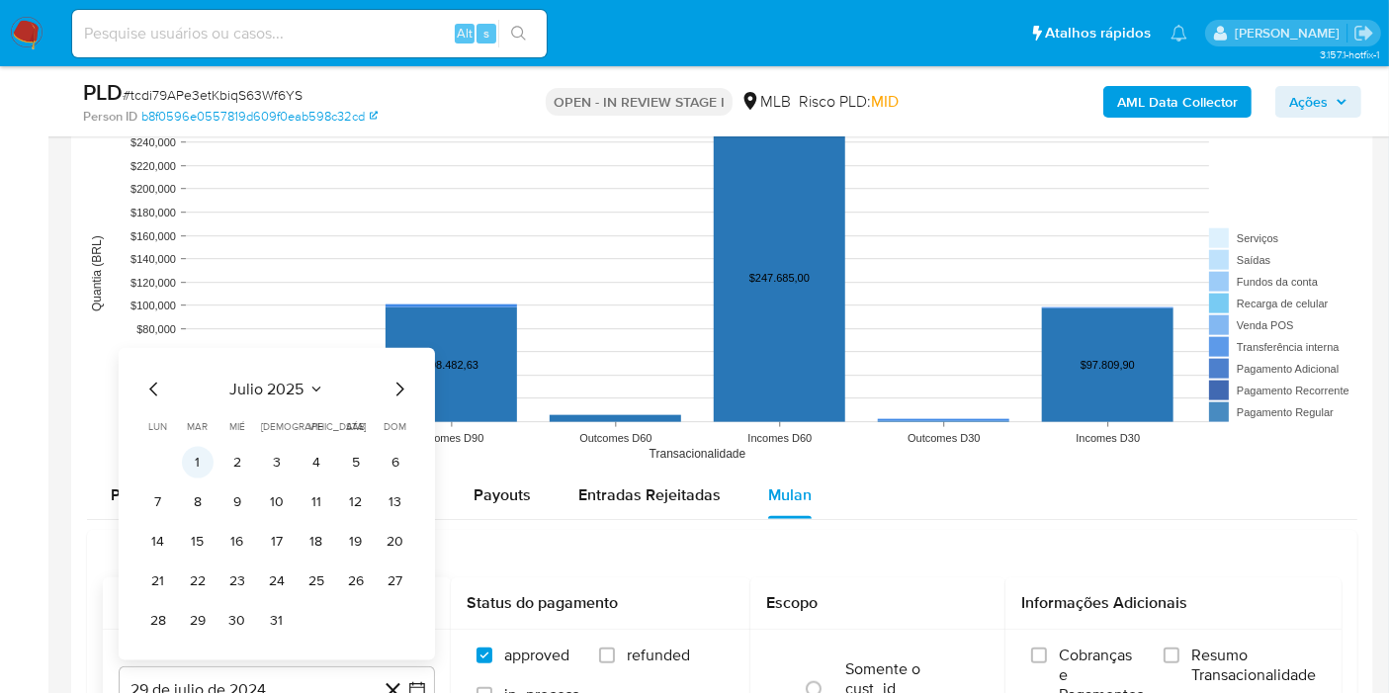
click at [206, 455] on button "1" at bounding box center [198, 463] width 32 height 32
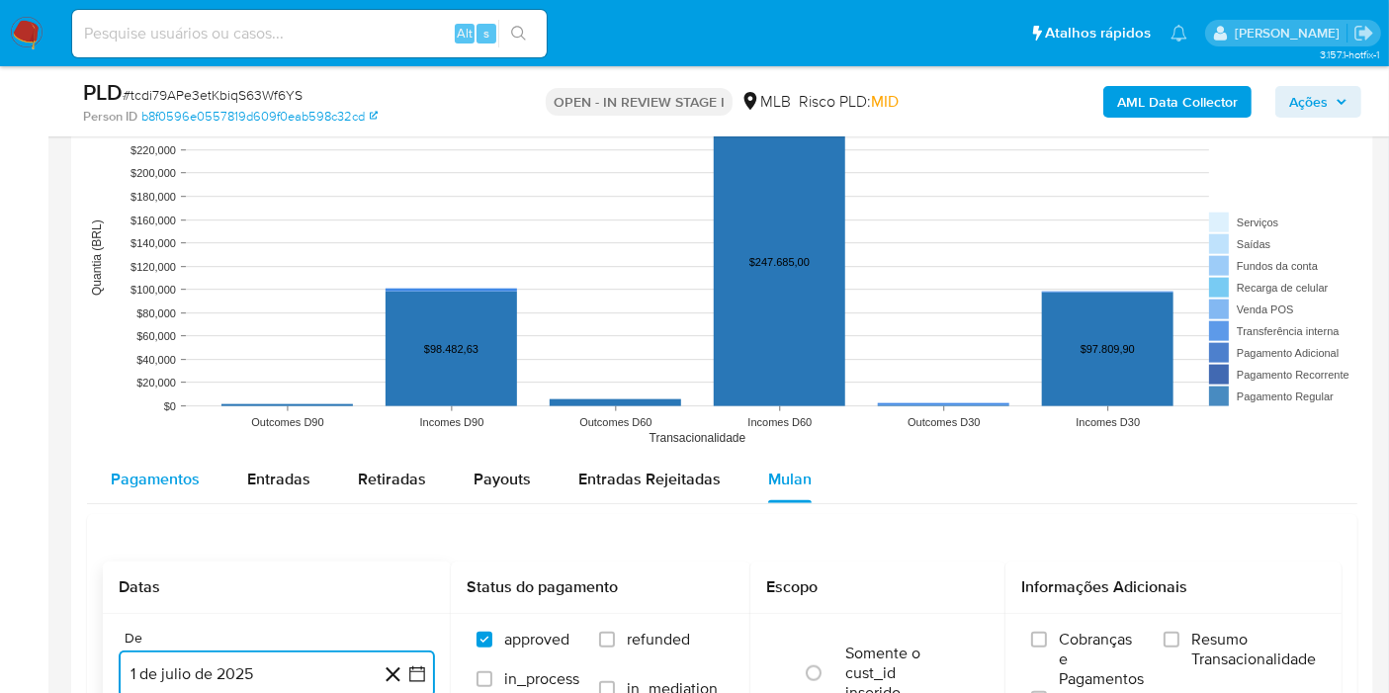
scroll to position [2102, 0]
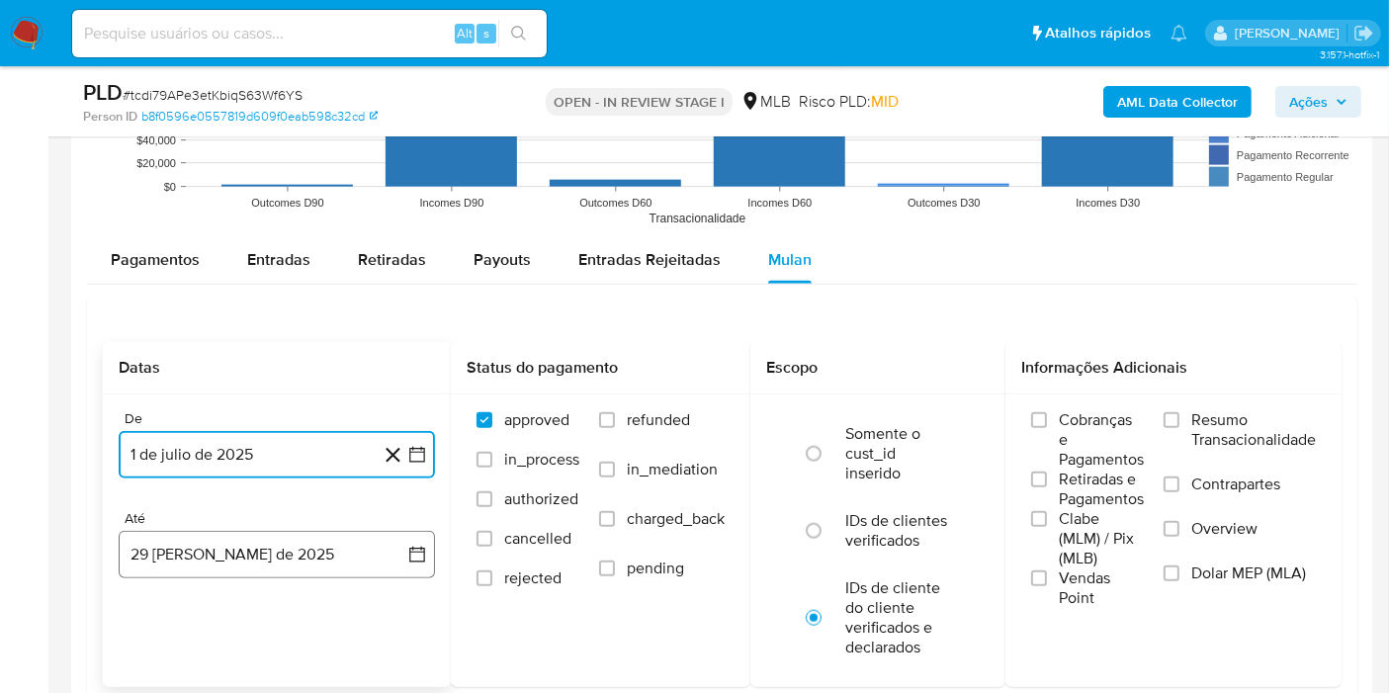
click at [202, 563] on button "29 [PERSON_NAME] de 2025" at bounding box center [277, 554] width 316 height 47
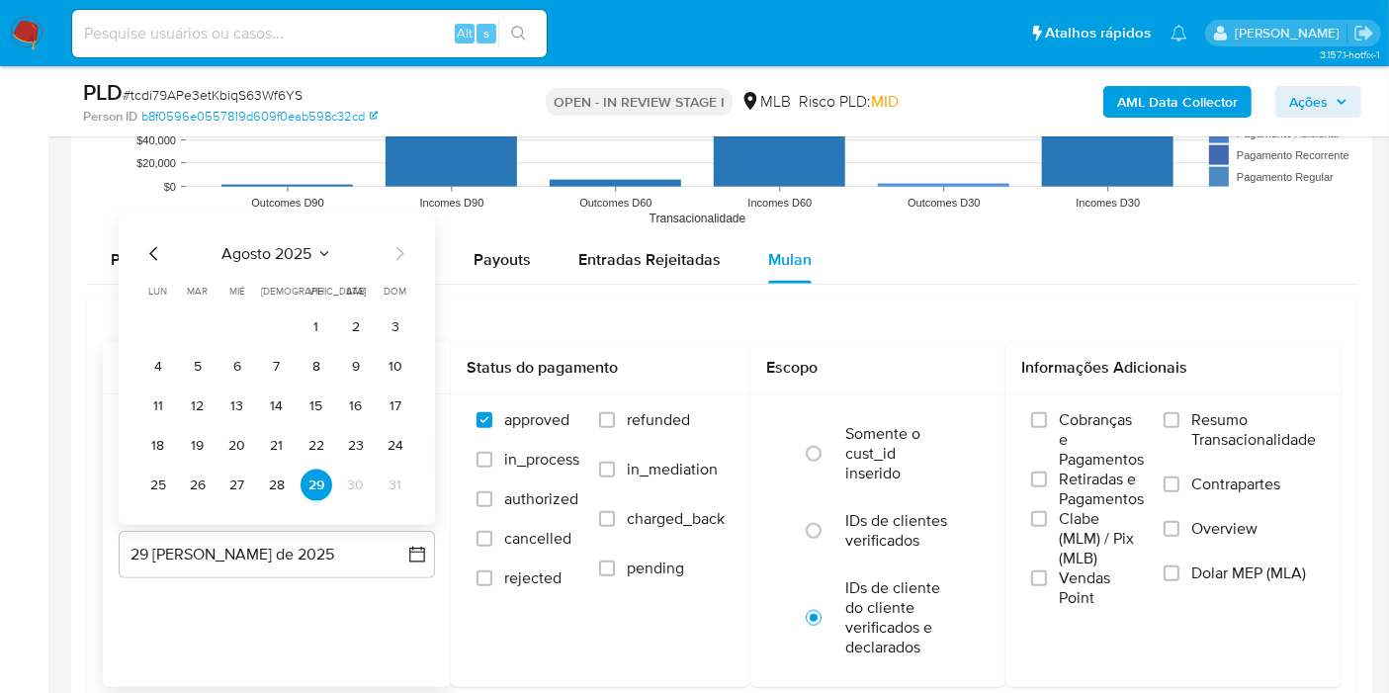
drag, startPoint x: 267, startPoint y: 480, endPoint x: 288, endPoint y: 478, distance: 20.9
click at [268, 480] on button "28" at bounding box center [277, 486] width 32 height 32
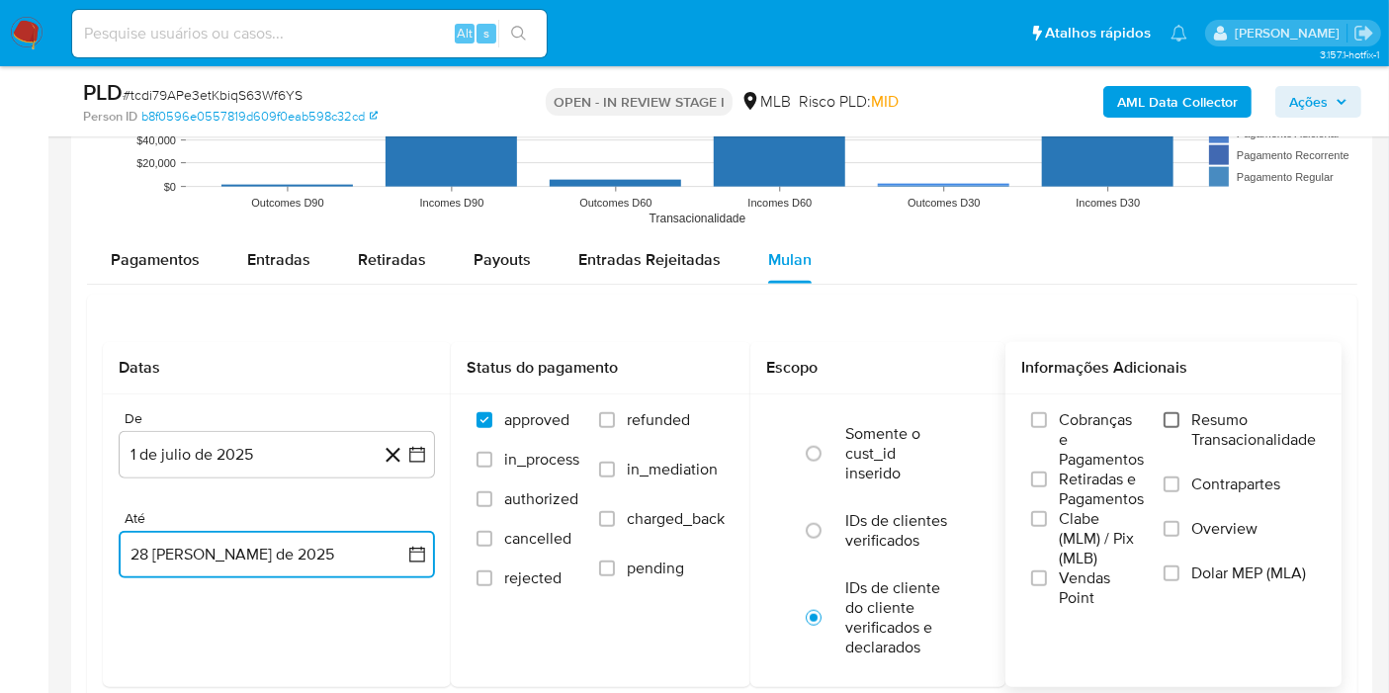
click at [1171, 418] on input "Resumo Transacionalidade" at bounding box center [1171, 420] width 16 height 16
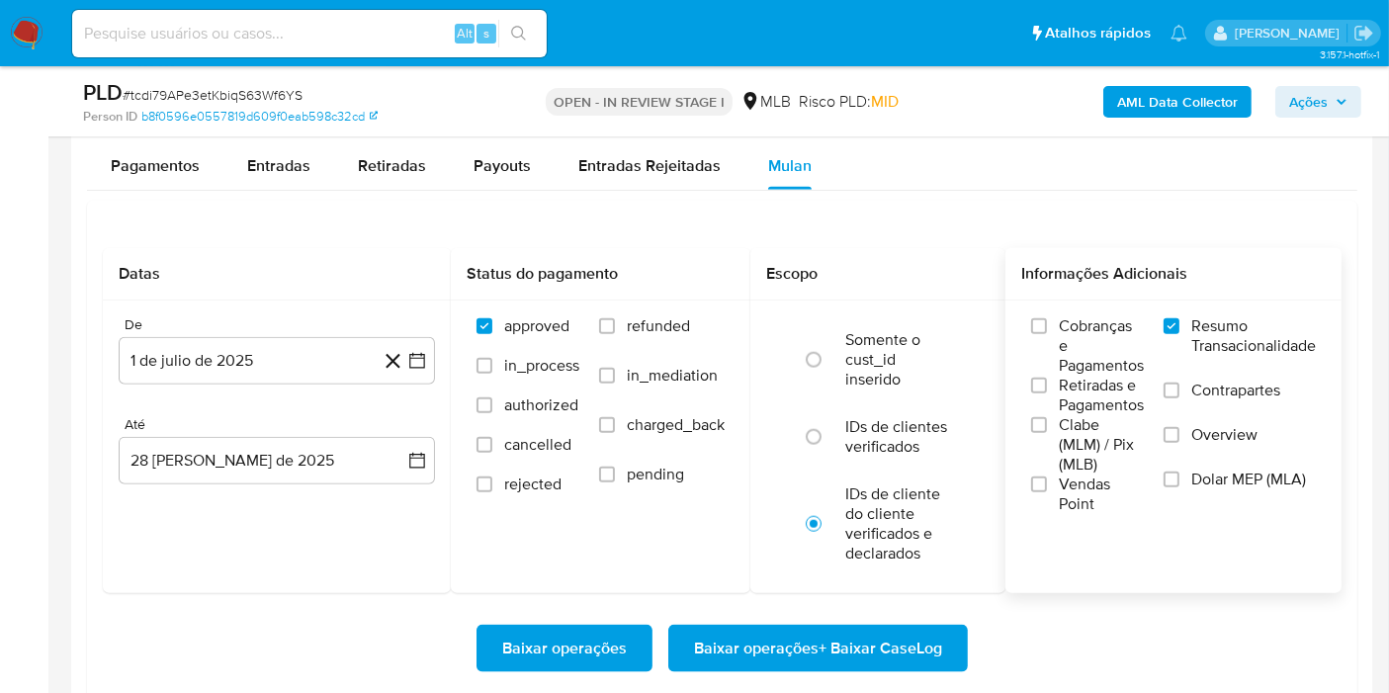
scroll to position [2321, 0]
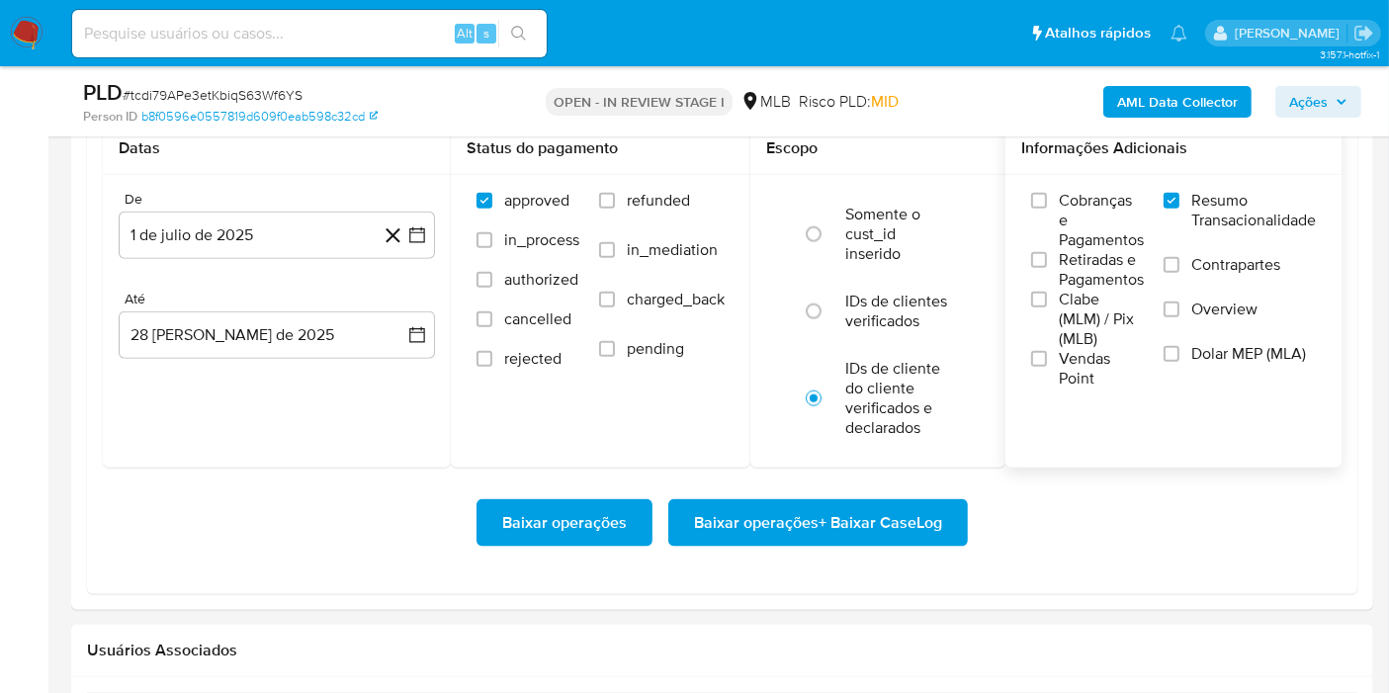
click at [858, 510] on span "Baixar operações + Baixar CaseLog" at bounding box center [818, 522] width 248 height 43
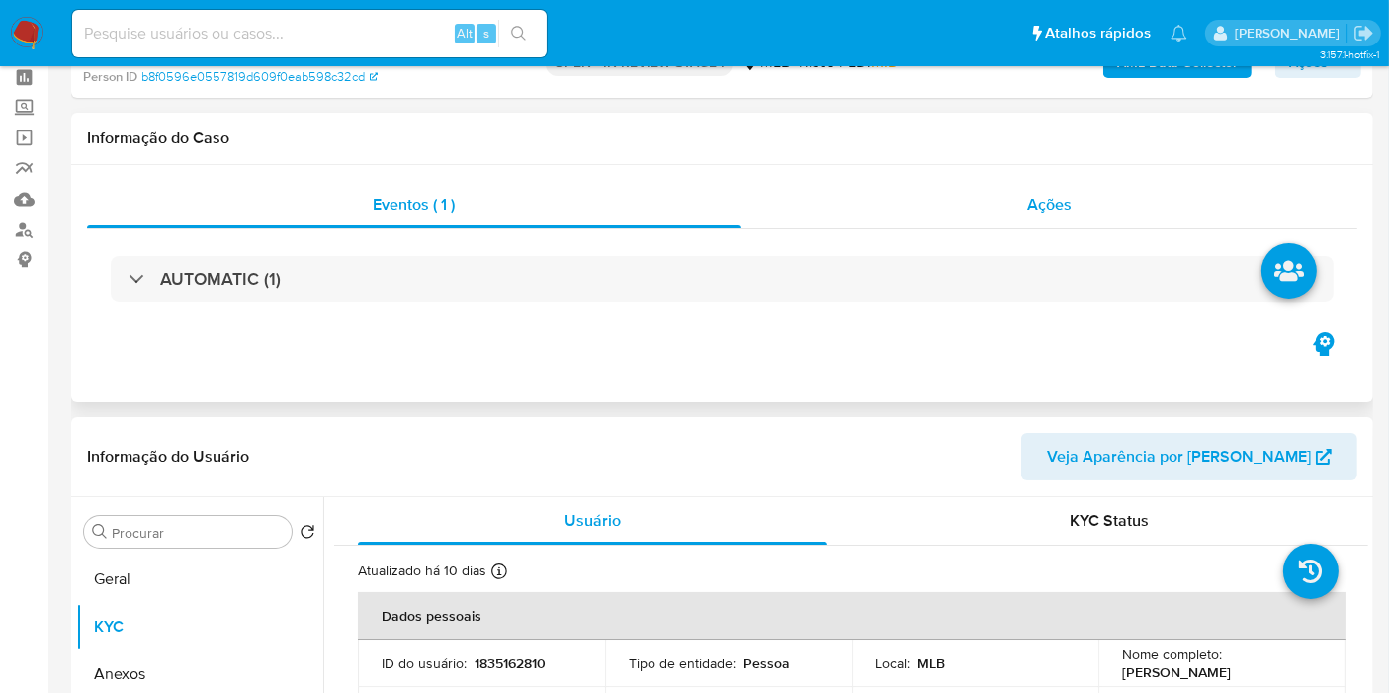
scroll to position [0, 0]
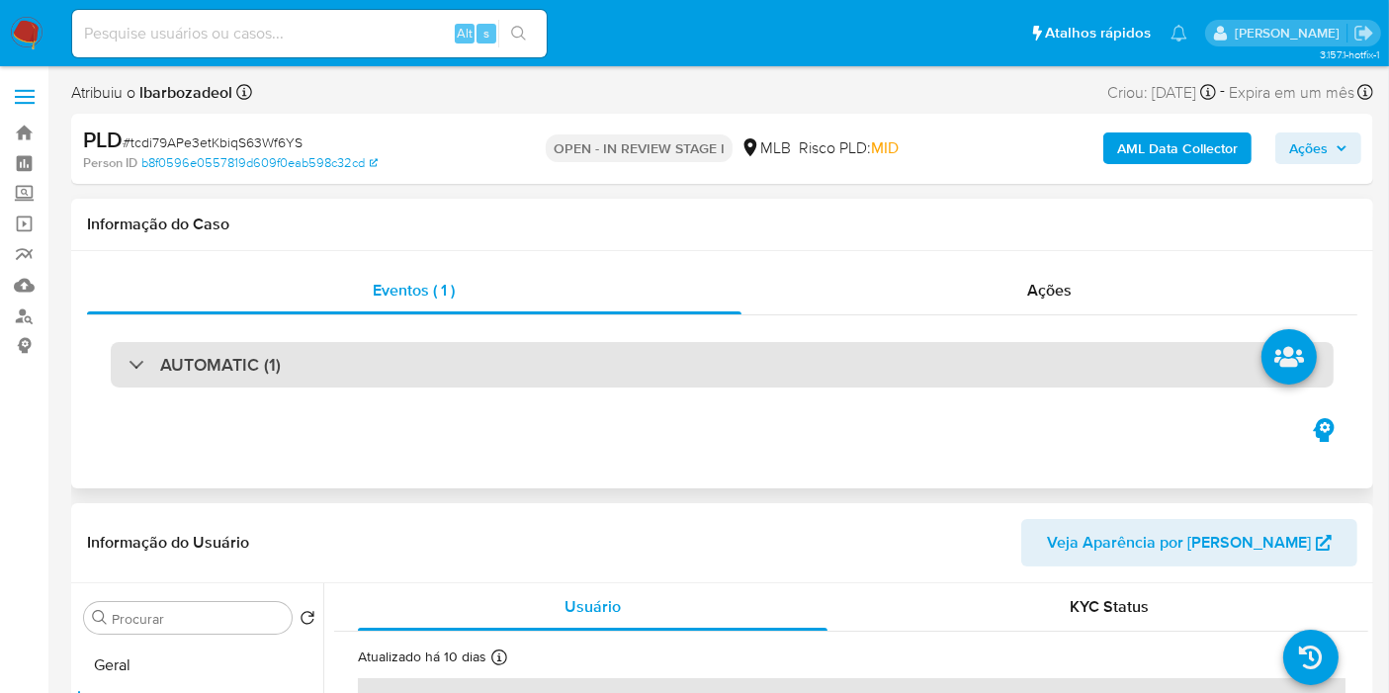
click at [762, 363] on div "AUTOMATIC (1)" at bounding box center [722, 364] width 1223 height 45
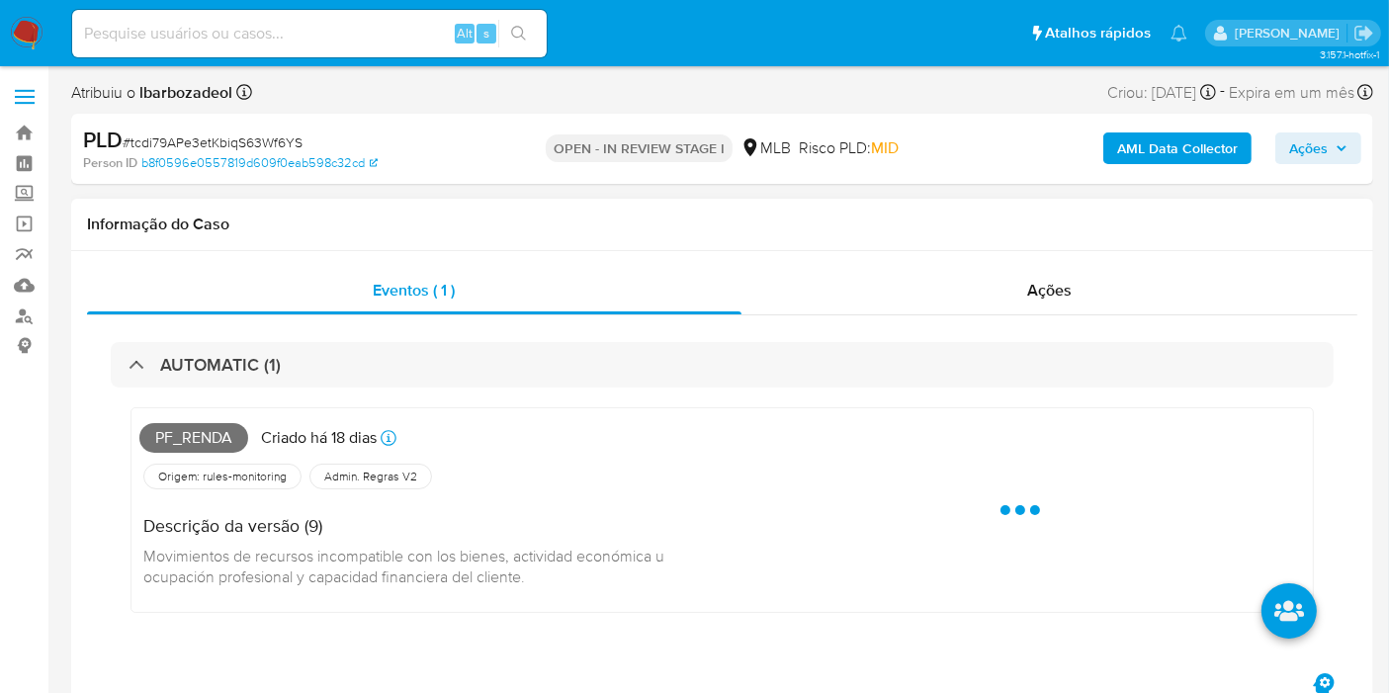
click at [215, 434] on span "Pf_renda" at bounding box center [193, 438] width 109 height 30
copy span "Pf_renda"
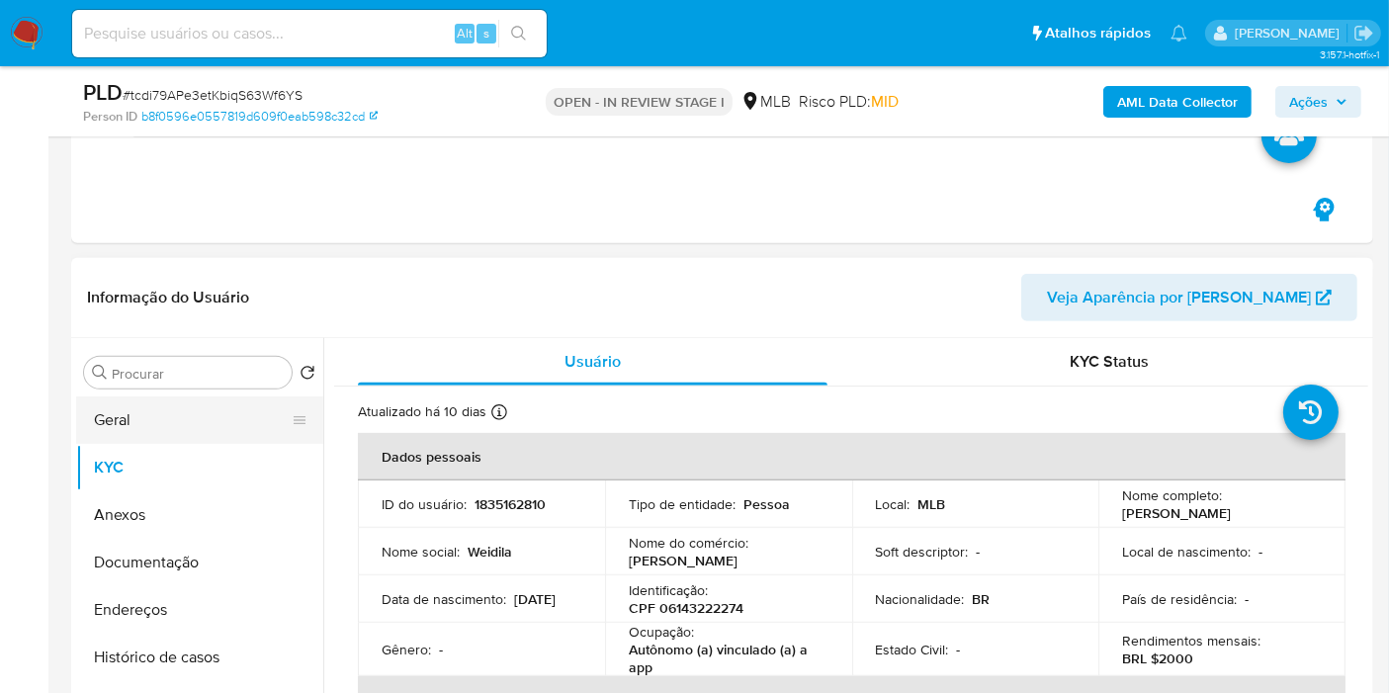
scroll to position [768, 0]
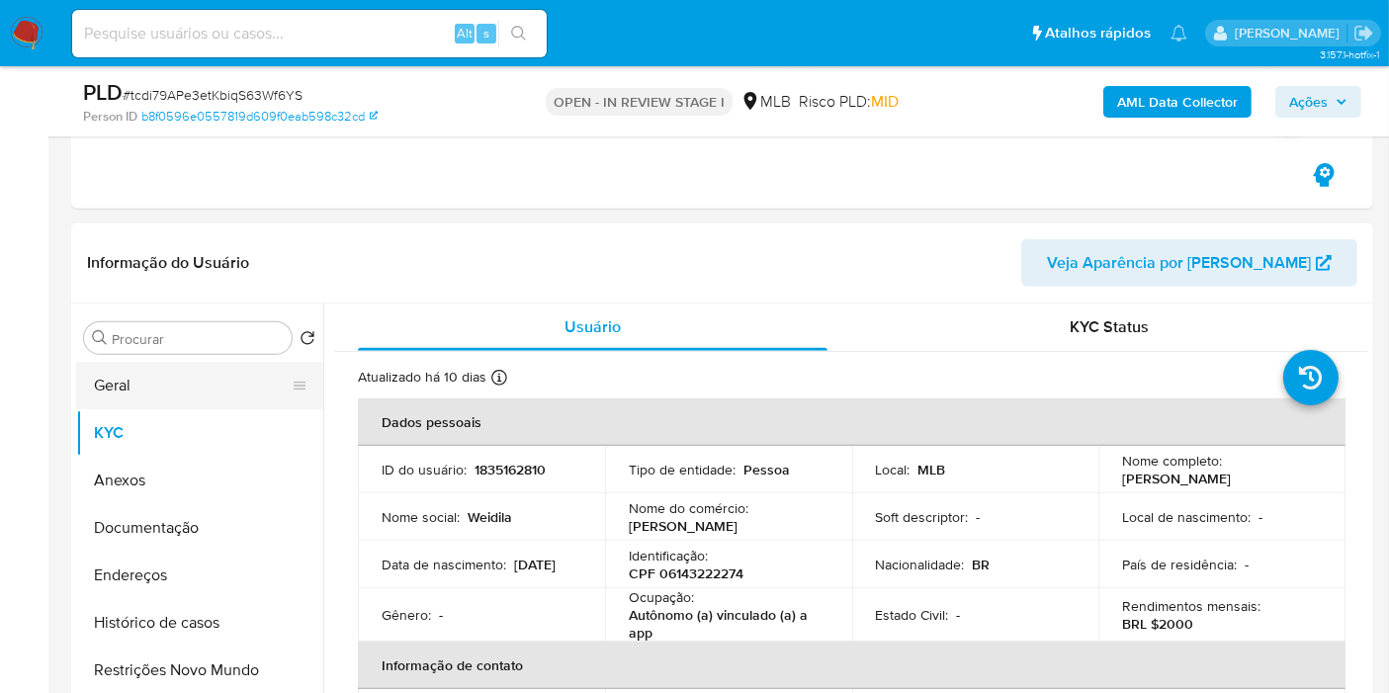
click at [113, 381] on button "Geral" at bounding box center [191, 385] width 231 height 47
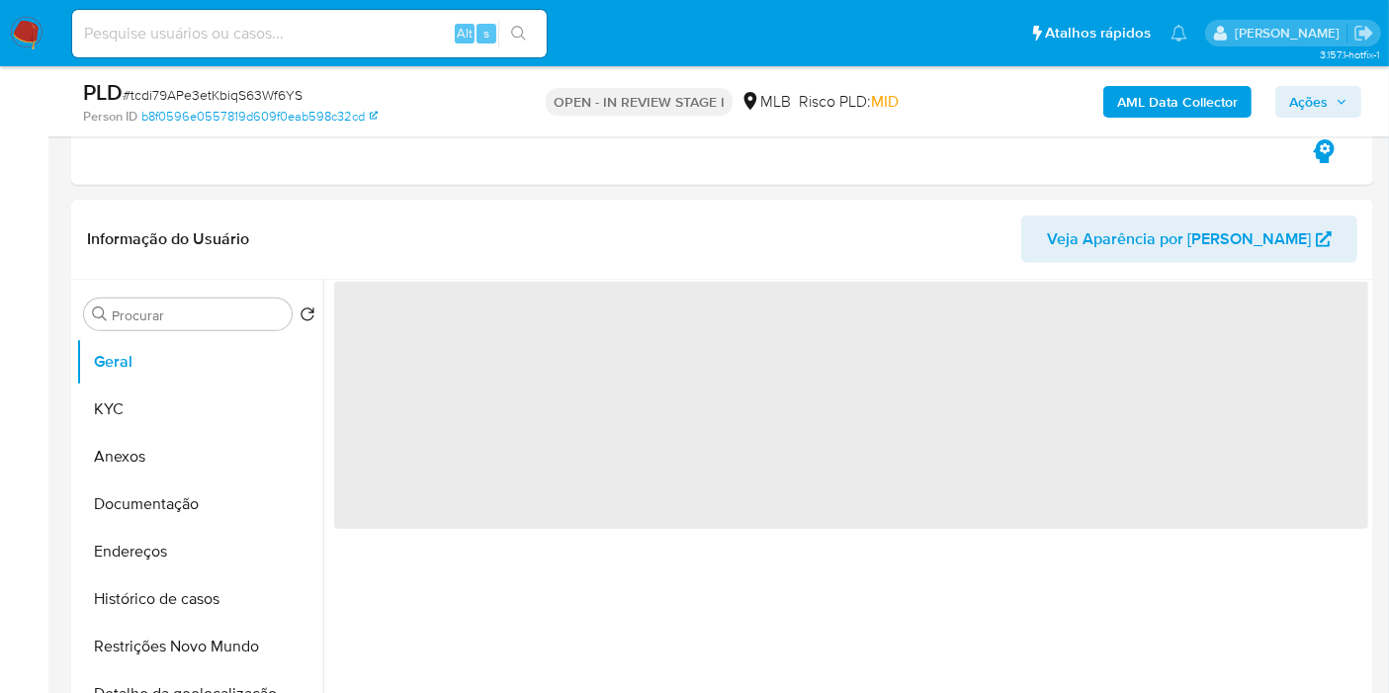
click at [1297, 101] on span "Ações" at bounding box center [1308, 102] width 39 height 32
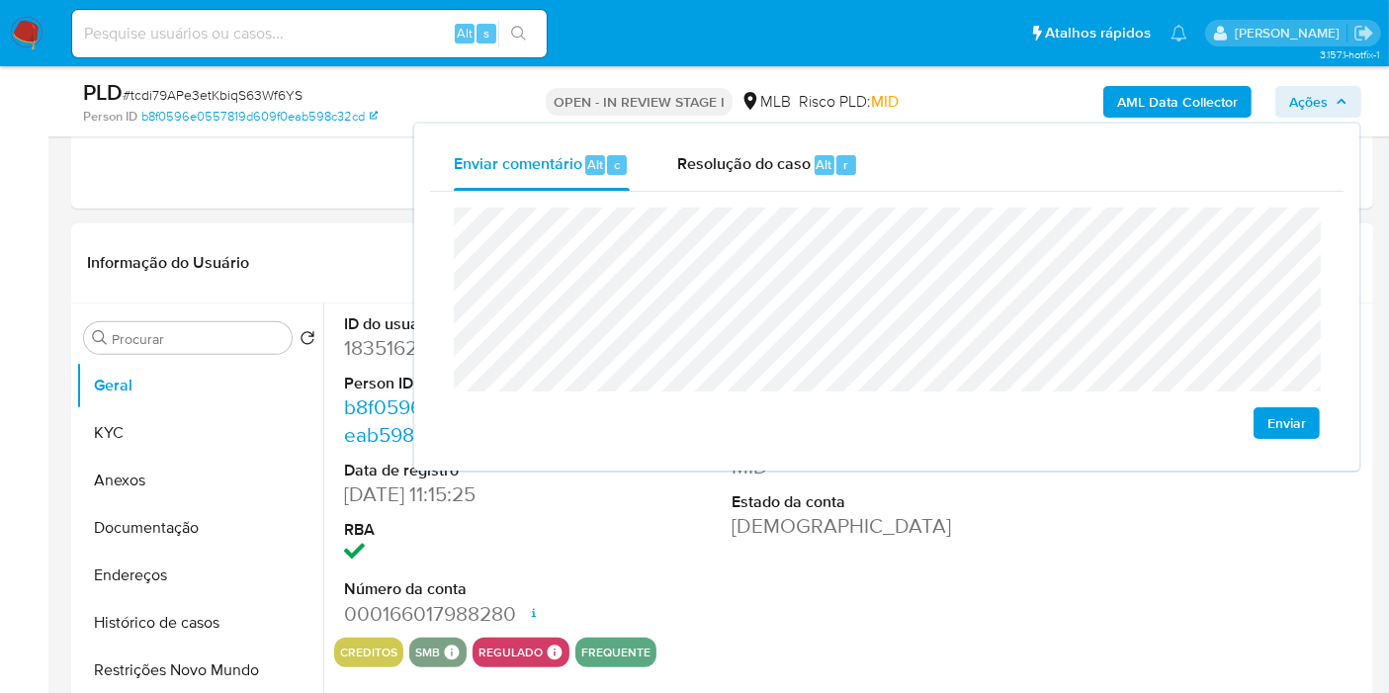
click at [376, 257] on header "Informação do Usuário Veja Aparência por [PERSON_NAME]" at bounding box center [722, 262] width 1270 height 47
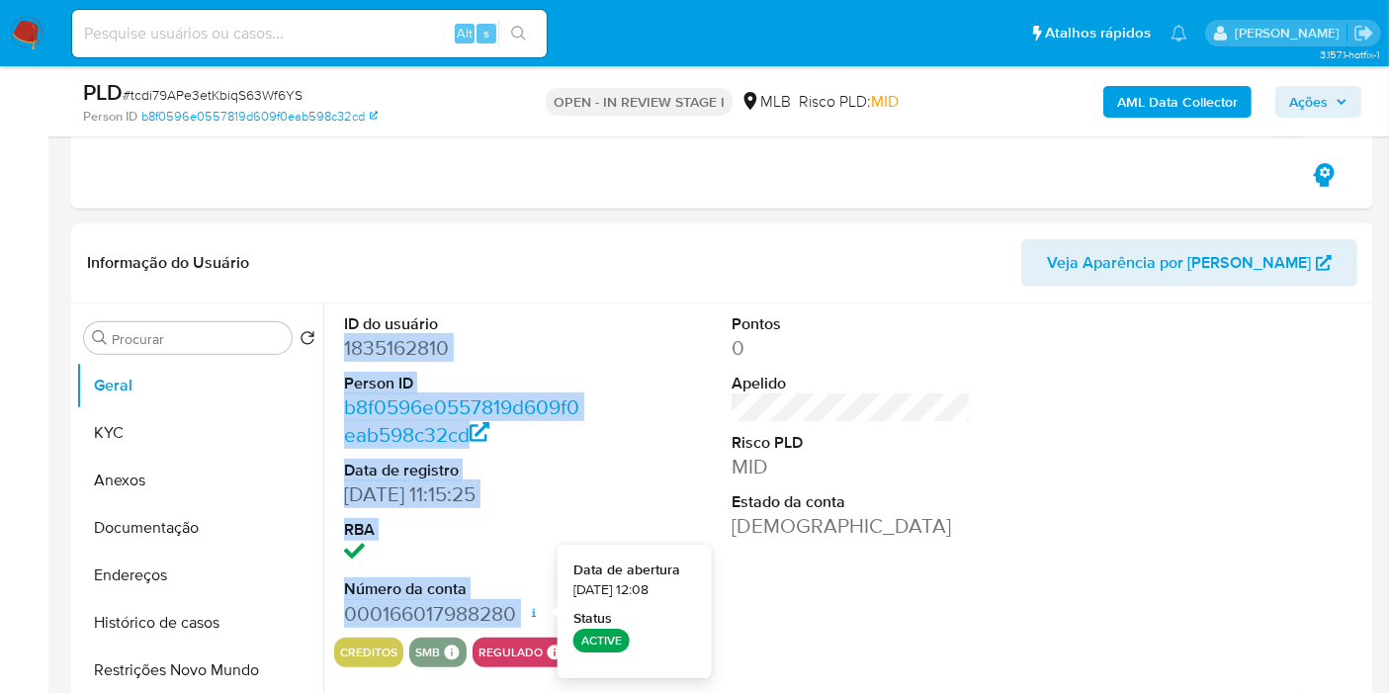
drag, startPoint x: 350, startPoint y: 352, endPoint x: 539, endPoint y: 602, distance: 313.4
click at [539, 602] on div "ID do usuário 1835162810 Person ID b8f0596e0557819d609f0eab598c32cd Data de reg…" at bounding box center [463, 470] width 259 height 334
copy dl "1835162810 Person ID b8f0596e0557819d609f0eab598c32cd Data de registro [DATE] 1…"
click at [1302, 109] on span "Ações" at bounding box center [1308, 102] width 39 height 32
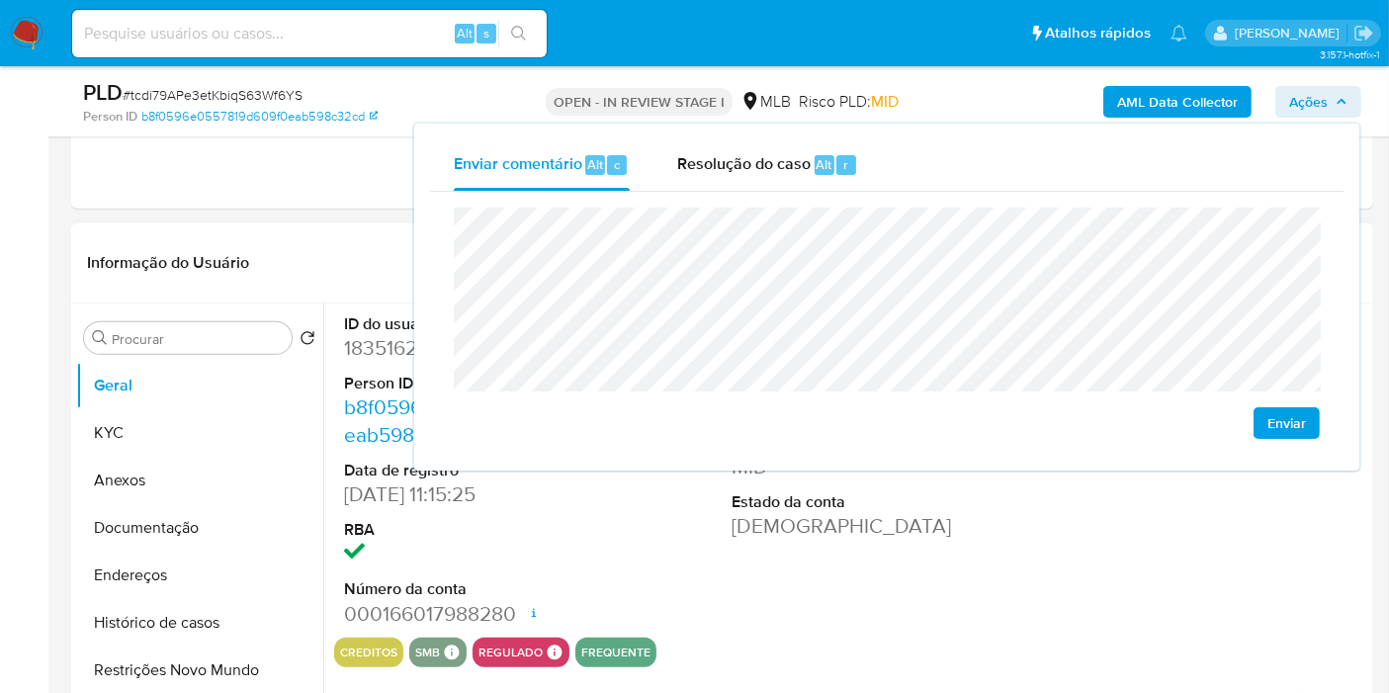
click at [967, 533] on div "Pontos 0 Apelido Risco PLD MID Estado da conta [DEMOGRAPHIC_DATA]" at bounding box center [851, 470] width 259 height 334
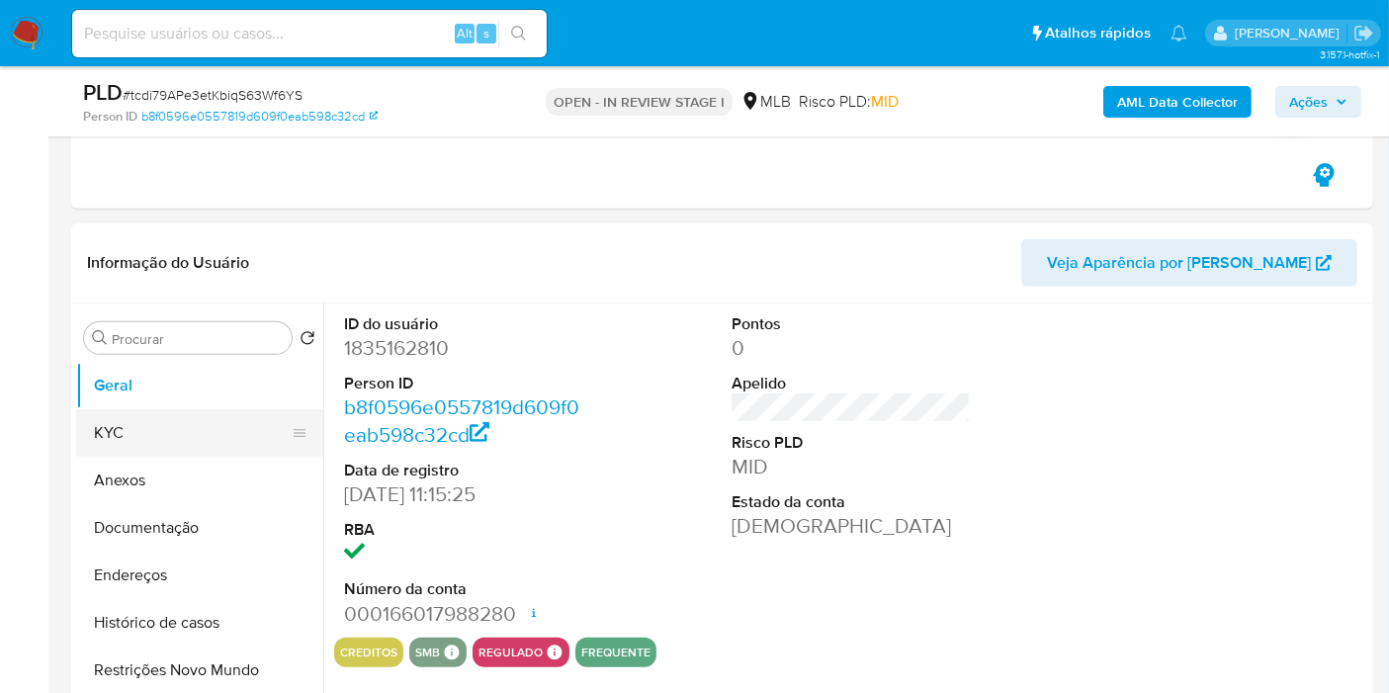
click at [132, 418] on button "KYC" at bounding box center [191, 432] width 231 height 47
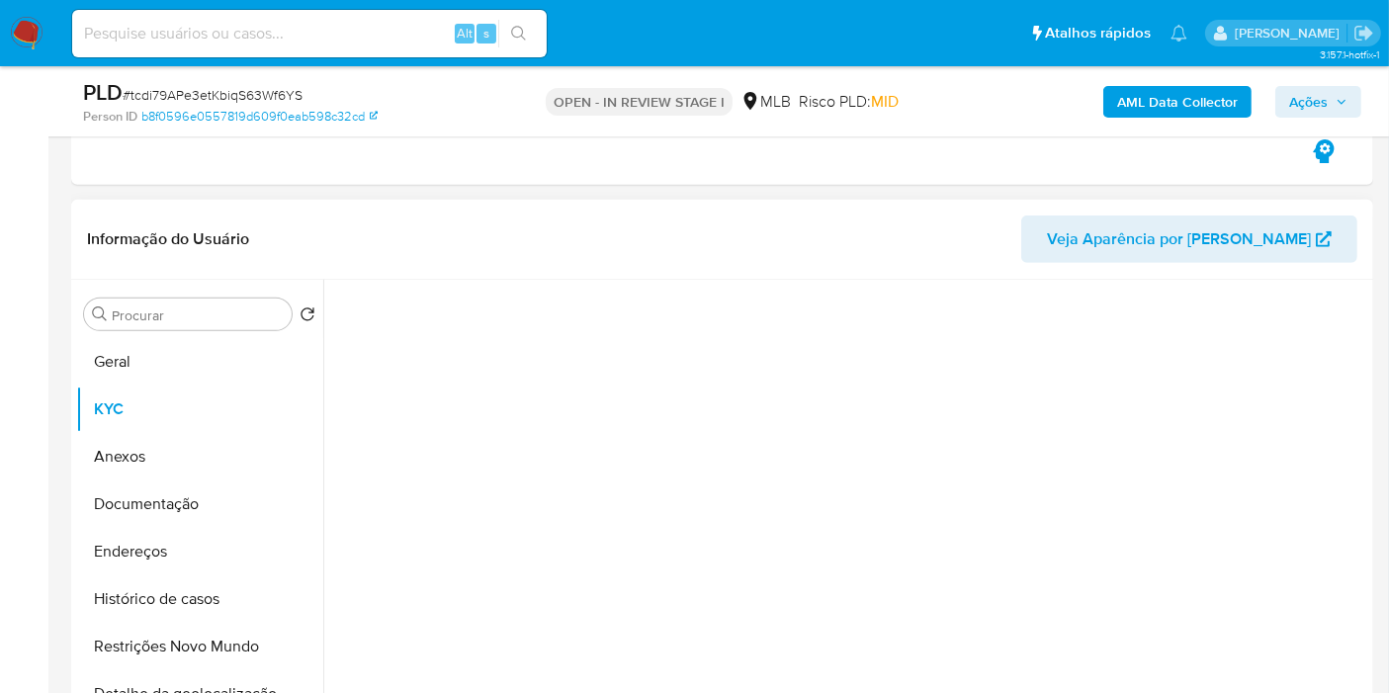
scroll to position [878, 0]
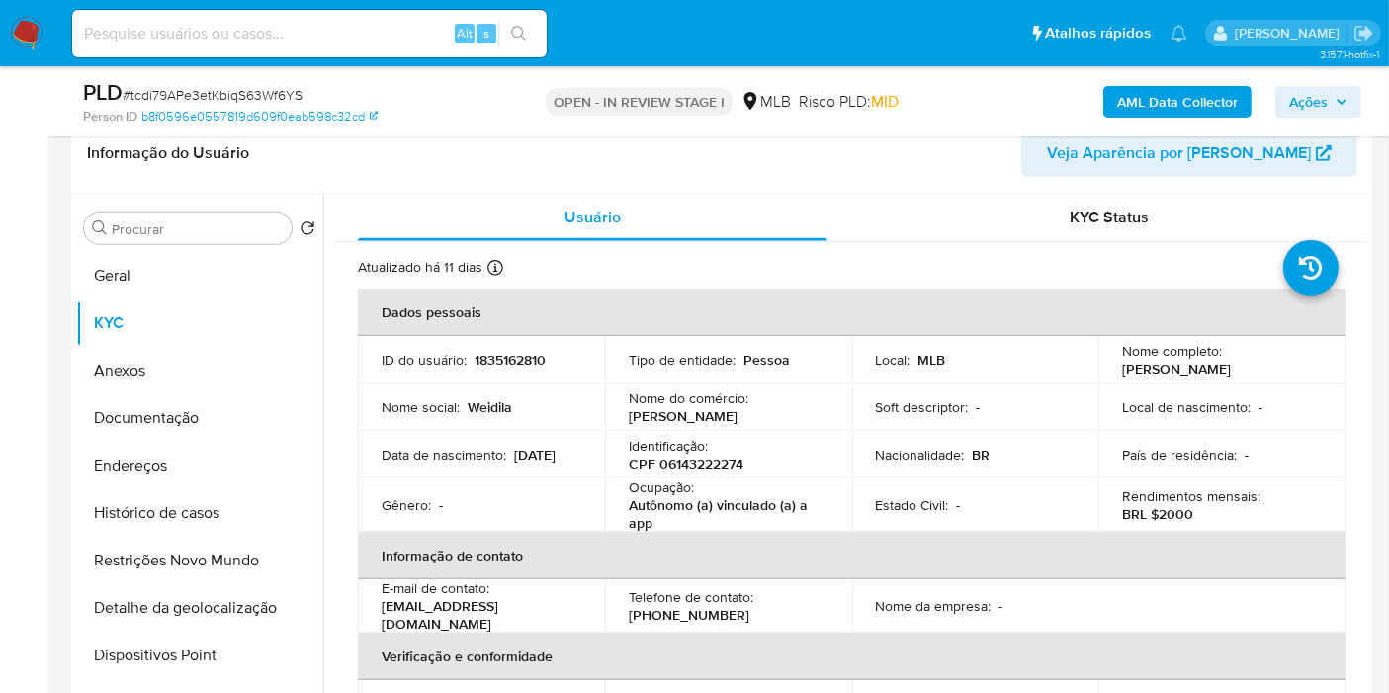
click at [732, 459] on p "CPF 06143222274" at bounding box center [686, 464] width 115 height 18
click at [732, 460] on p "CPF 06143222274" at bounding box center [686, 464] width 115 height 18
copy p "06143222274"
click at [1300, 97] on span "Ações" at bounding box center [1308, 102] width 39 height 32
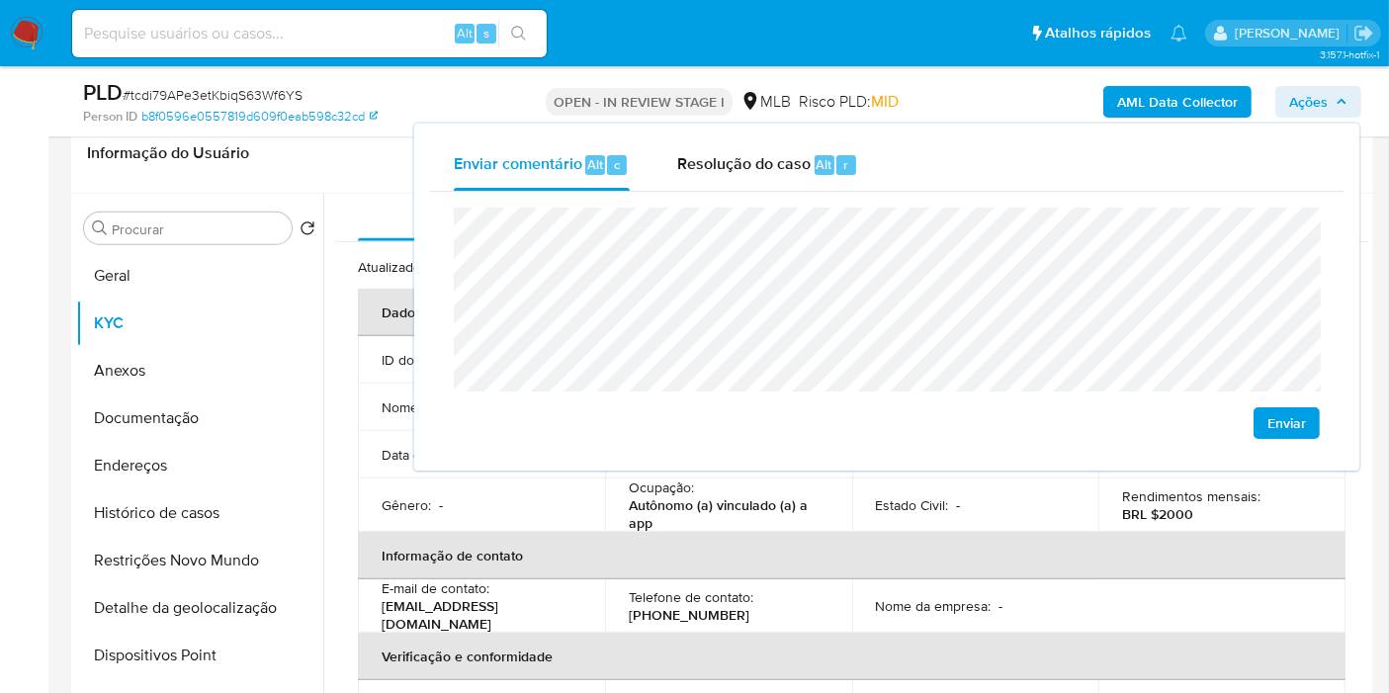
drag, startPoint x: 607, startPoint y: 500, endPoint x: 633, endPoint y: 501, distance: 25.7
click at [608, 503] on td "Ocupação : Autônomo (a) vinculado (a) a app" at bounding box center [728, 504] width 247 height 53
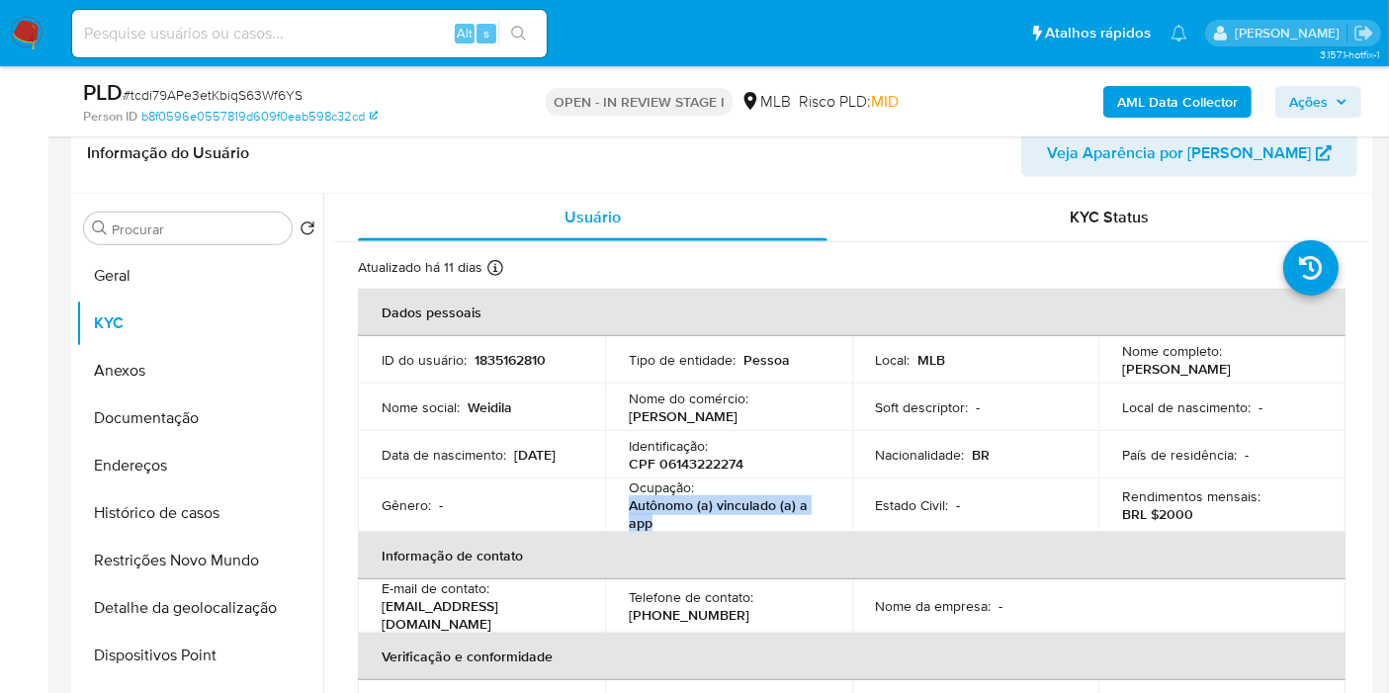
drag, startPoint x: 624, startPoint y: 505, endPoint x: 687, endPoint y: 512, distance: 63.6
click at [667, 518] on td "Ocupação : Autônomo (a) vinculado (a) a app" at bounding box center [728, 504] width 247 height 53
copy p "Autônomo (a) vinculado (a) a app"
click at [1312, 98] on span "Ações" at bounding box center [1308, 102] width 39 height 32
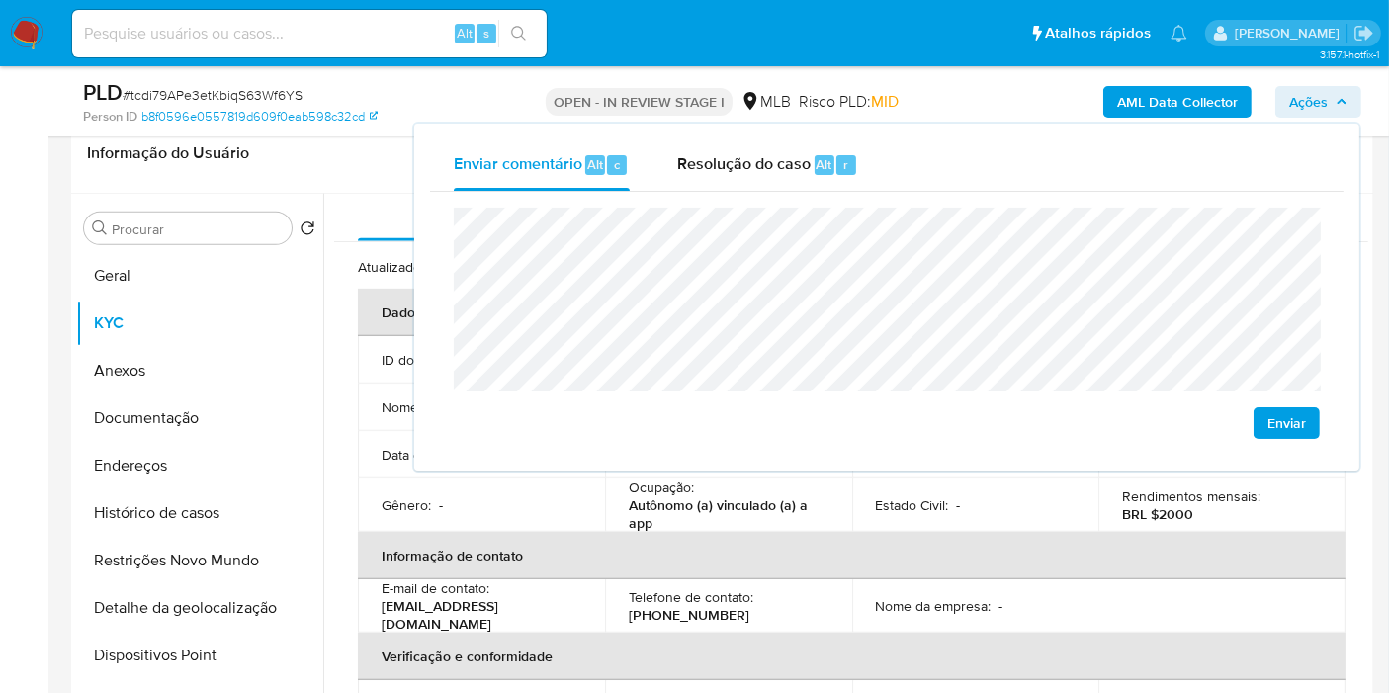
click at [776, 510] on p "Autônomo (a) vinculado (a) a app" at bounding box center [725, 514] width 192 height 36
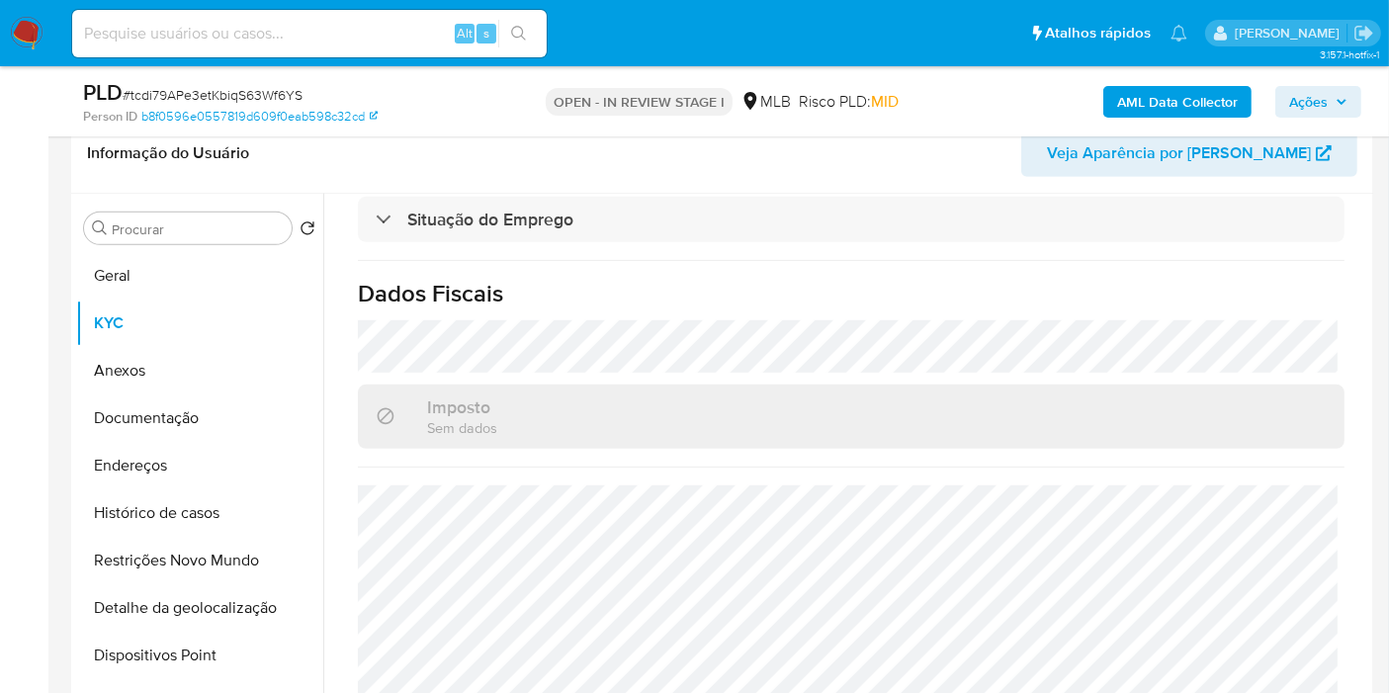
drag, startPoint x: 1297, startPoint y: 100, endPoint x: 1252, endPoint y: 113, distance: 46.3
click at [1298, 100] on span "Ações" at bounding box center [1308, 102] width 39 height 32
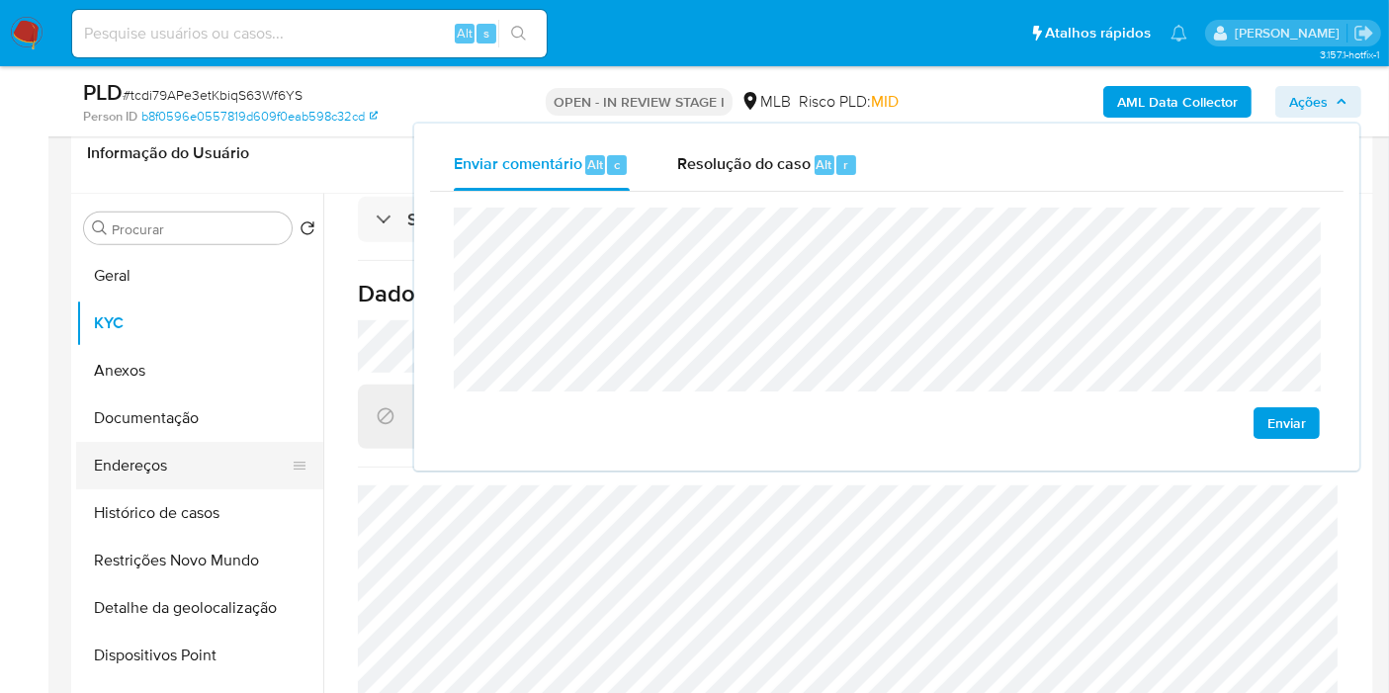
click at [215, 462] on button "Endereços" at bounding box center [191, 465] width 231 height 47
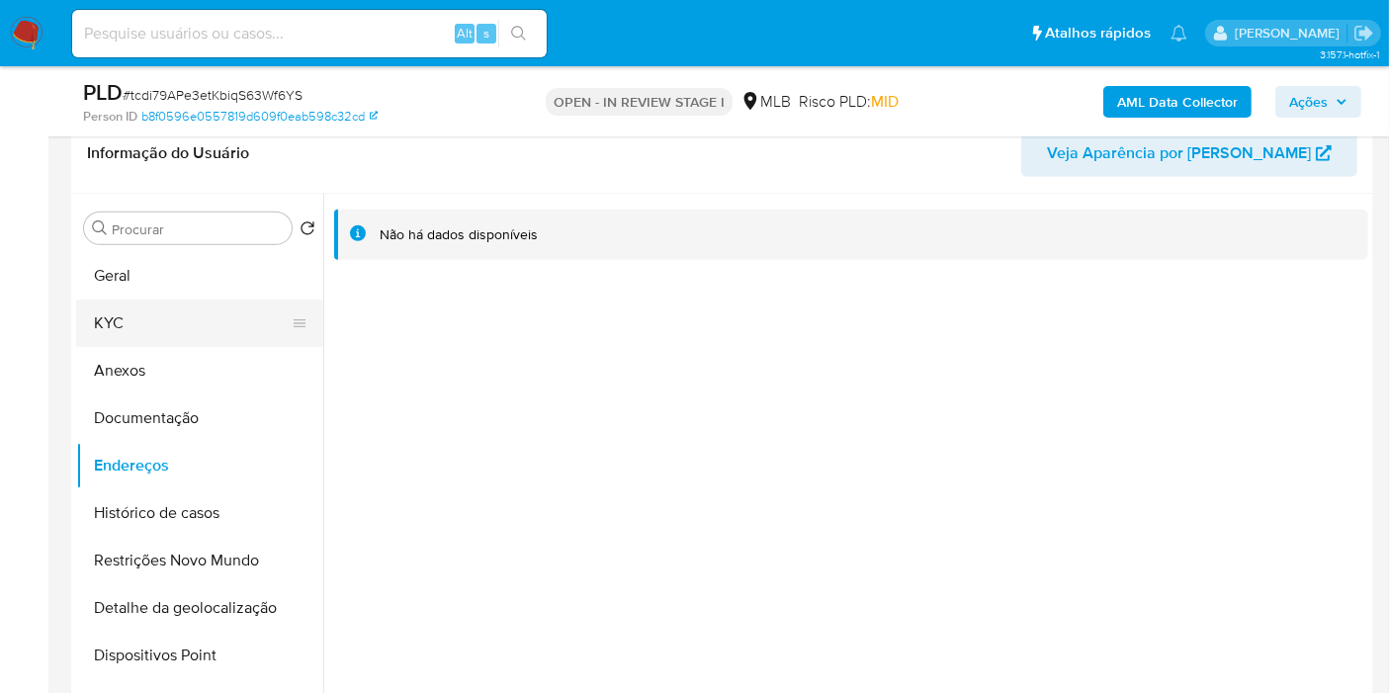
click at [193, 320] on button "KYC" at bounding box center [191, 323] width 231 height 47
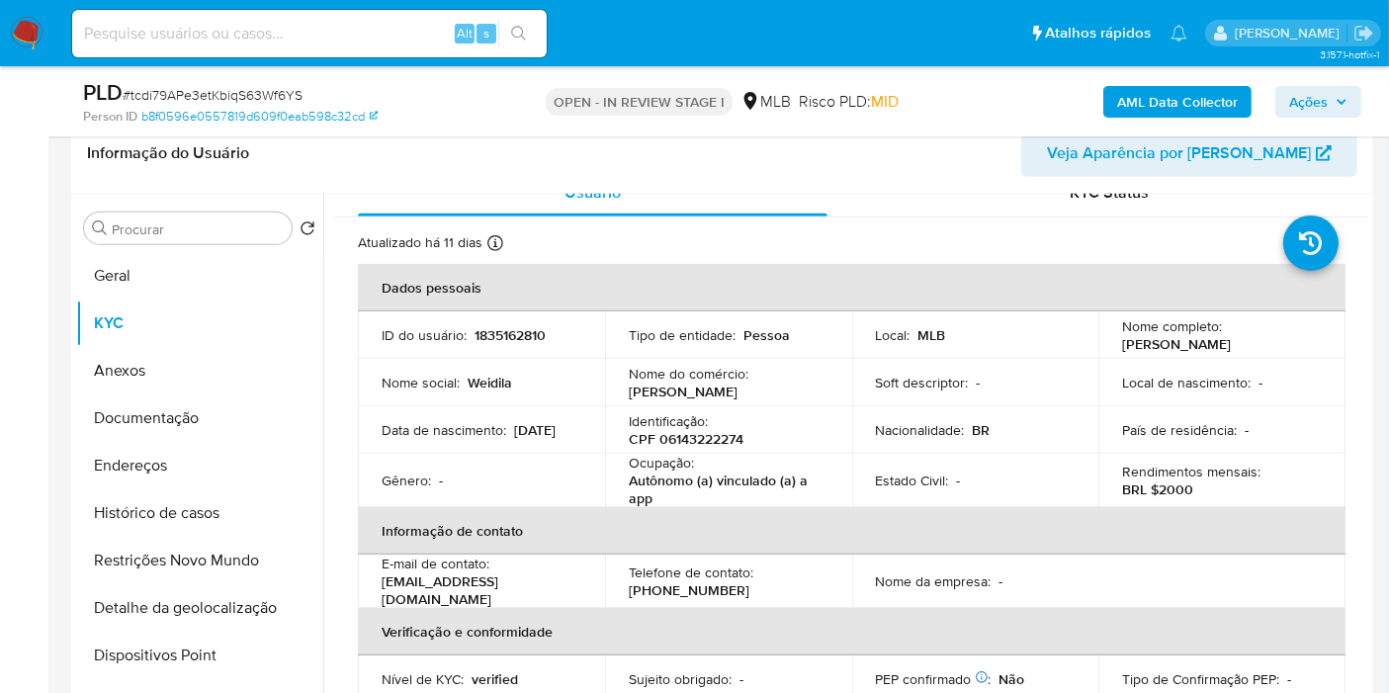
scroll to position [25, 0]
click at [217, 421] on button "Documentação" at bounding box center [191, 417] width 231 height 47
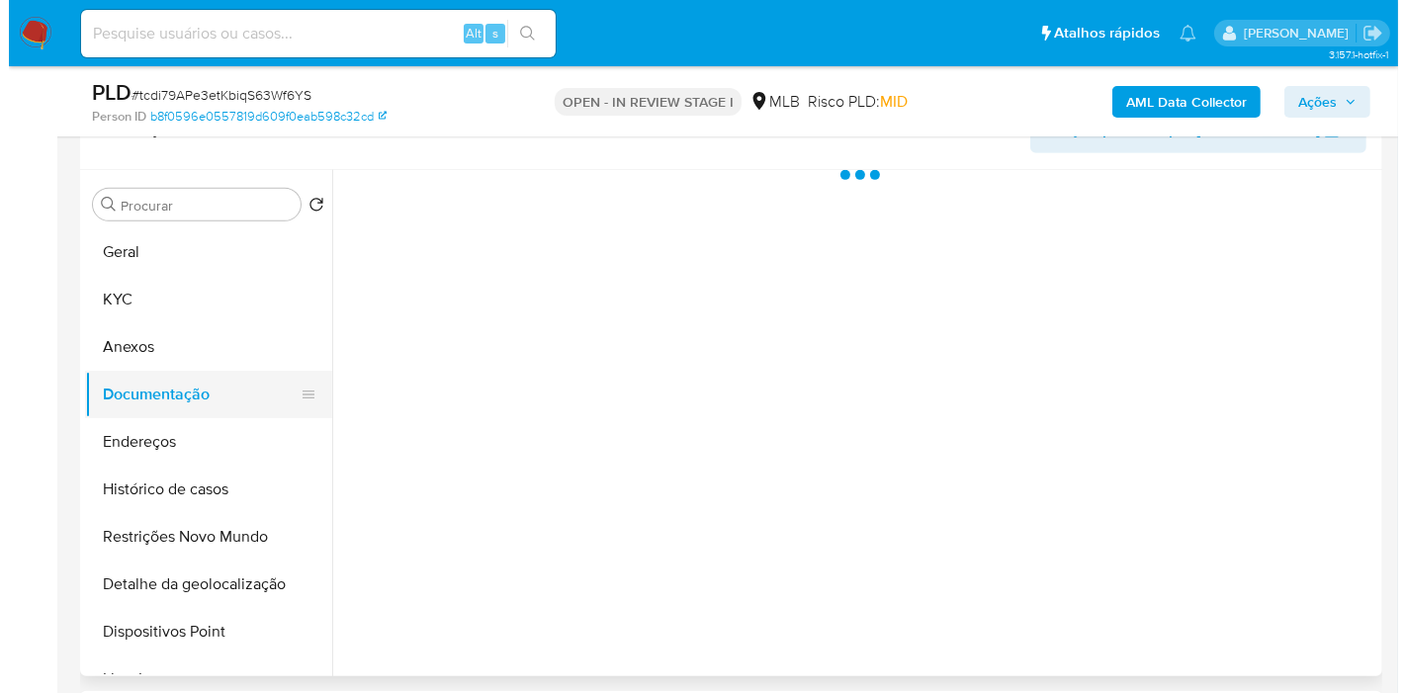
scroll to position [0, 0]
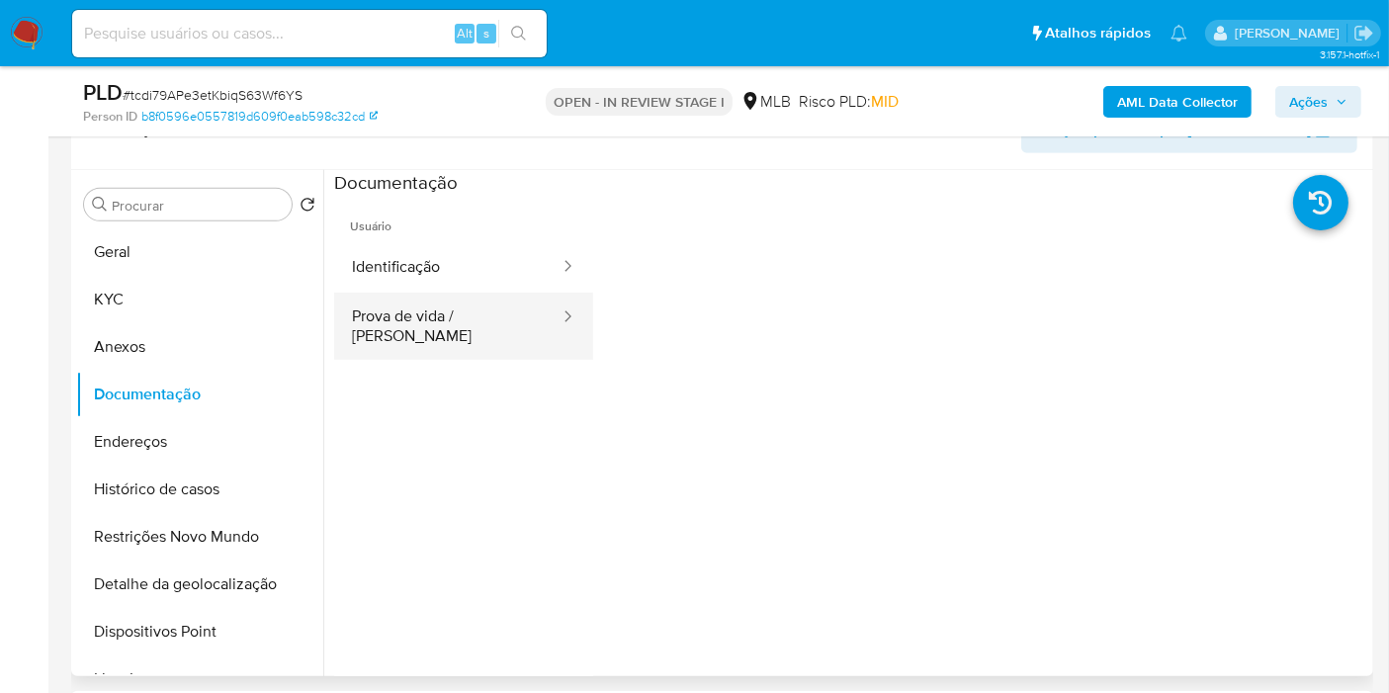
click at [455, 308] on button "Prova de vida / Selfie" at bounding box center [447, 326] width 227 height 67
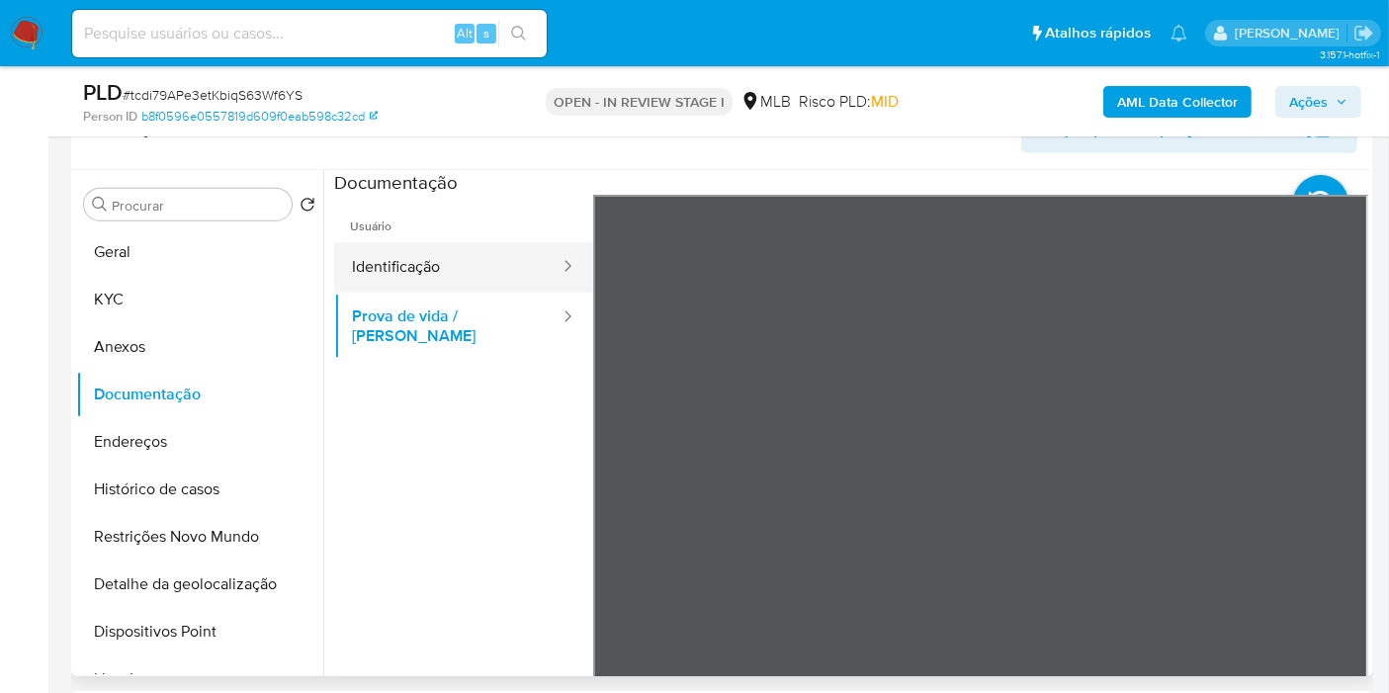
click at [456, 268] on button "Identificação" at bounding box center [447, 267] width 227 height 50
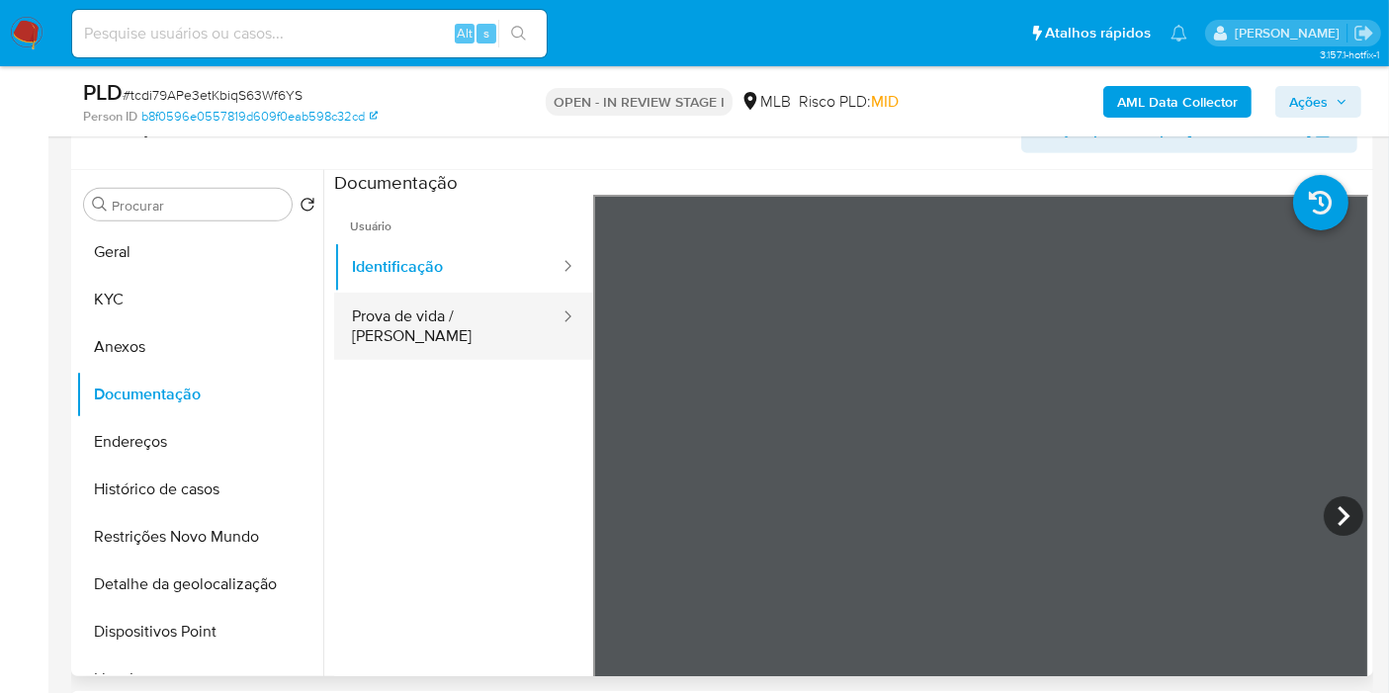
click at [468, 317] on button "Prova de vida / Selfie" at bounding box center [447, 326] width 227 height 67
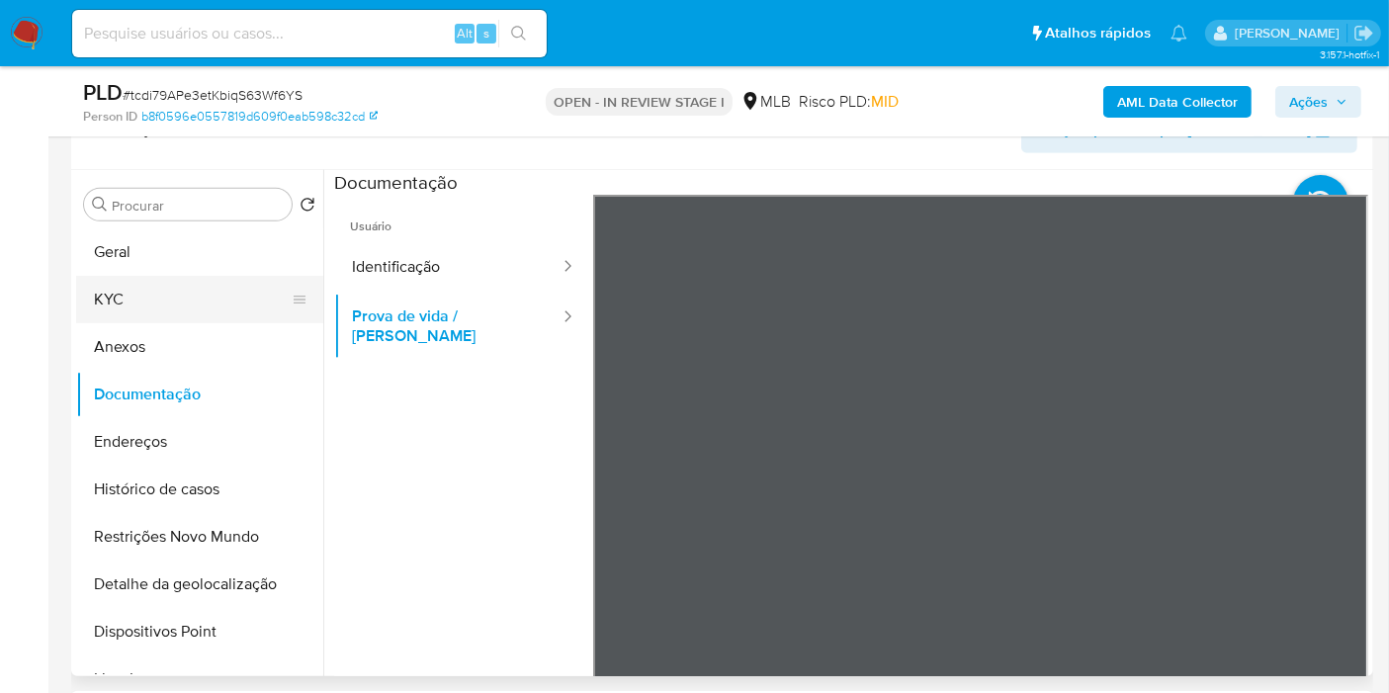
click at [164, 307] on button "KYC" at bounding box center [191, 299] width 231 height 47
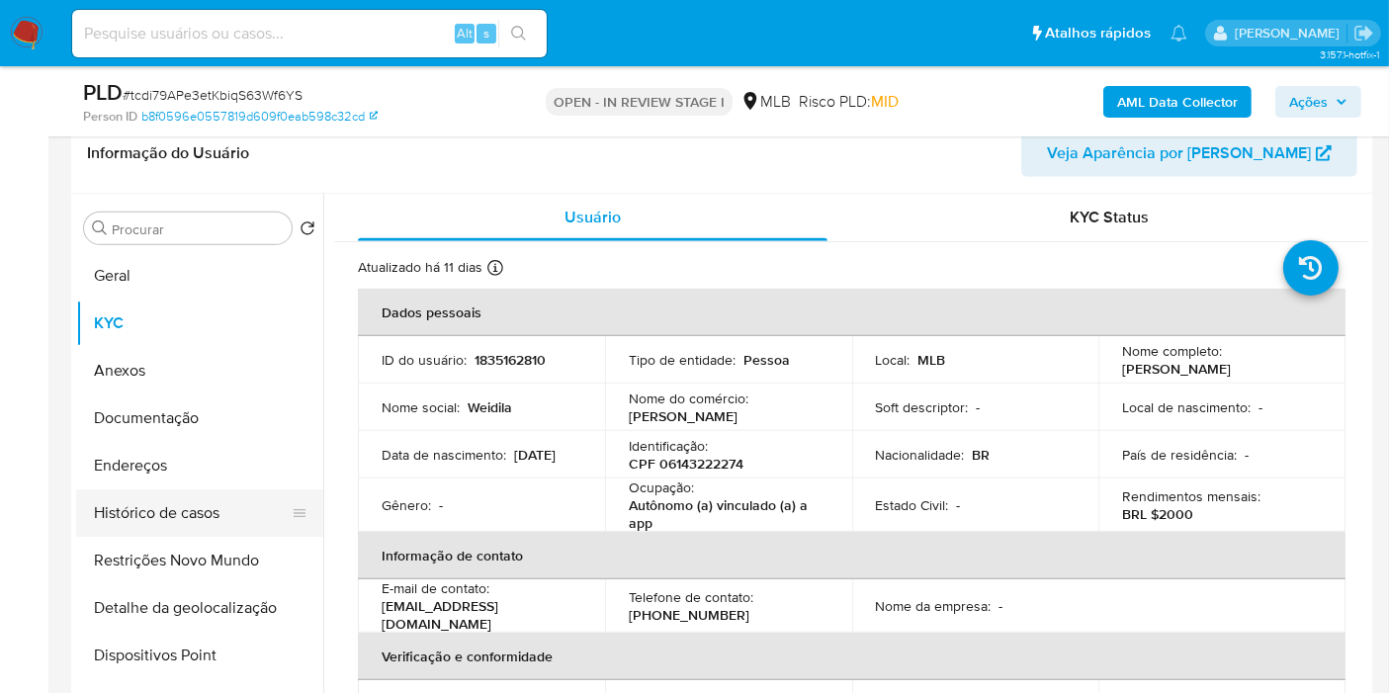
click at [196, 493] on button "Histórico de casos" at bounding box center [191, 512] width 231 height 47
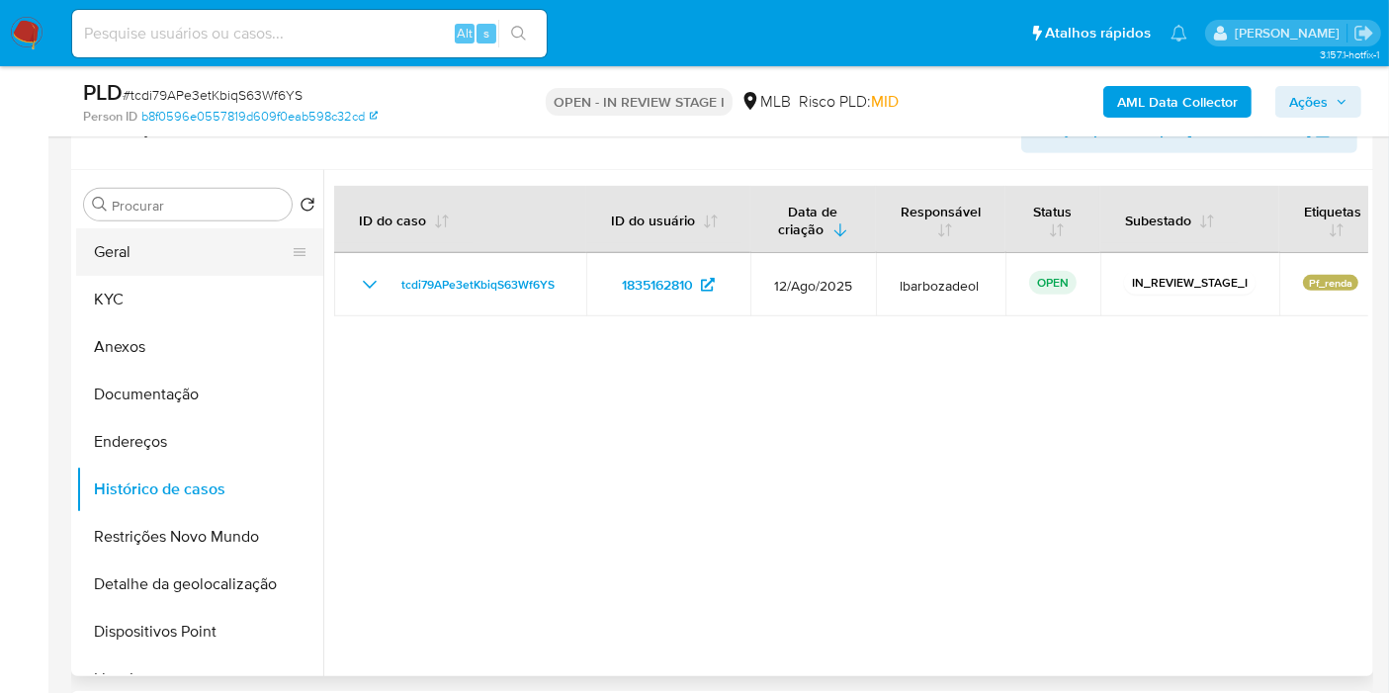
click at [222, 234] on button "Geral" at bounding box center [191, 251] width 231 height 47
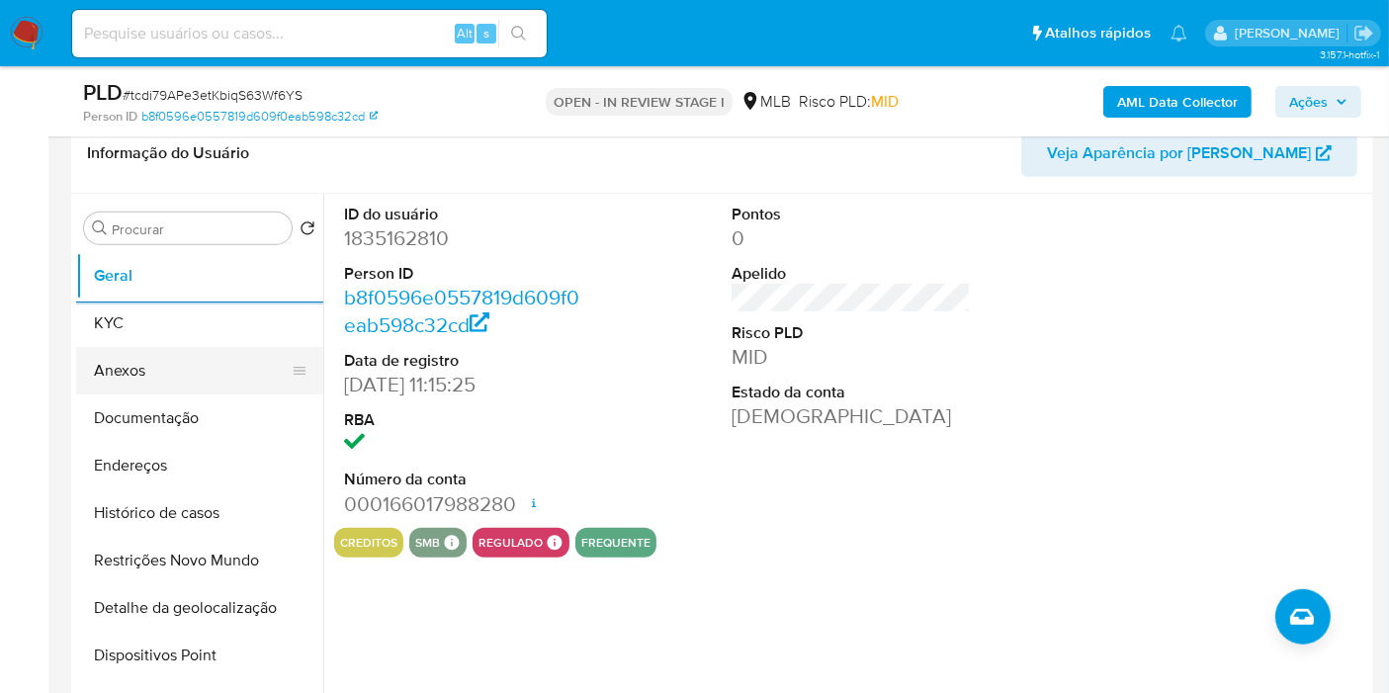
click at [188, 347] on button "Anexos" at bounding box center [191, 370] width 231 height 47
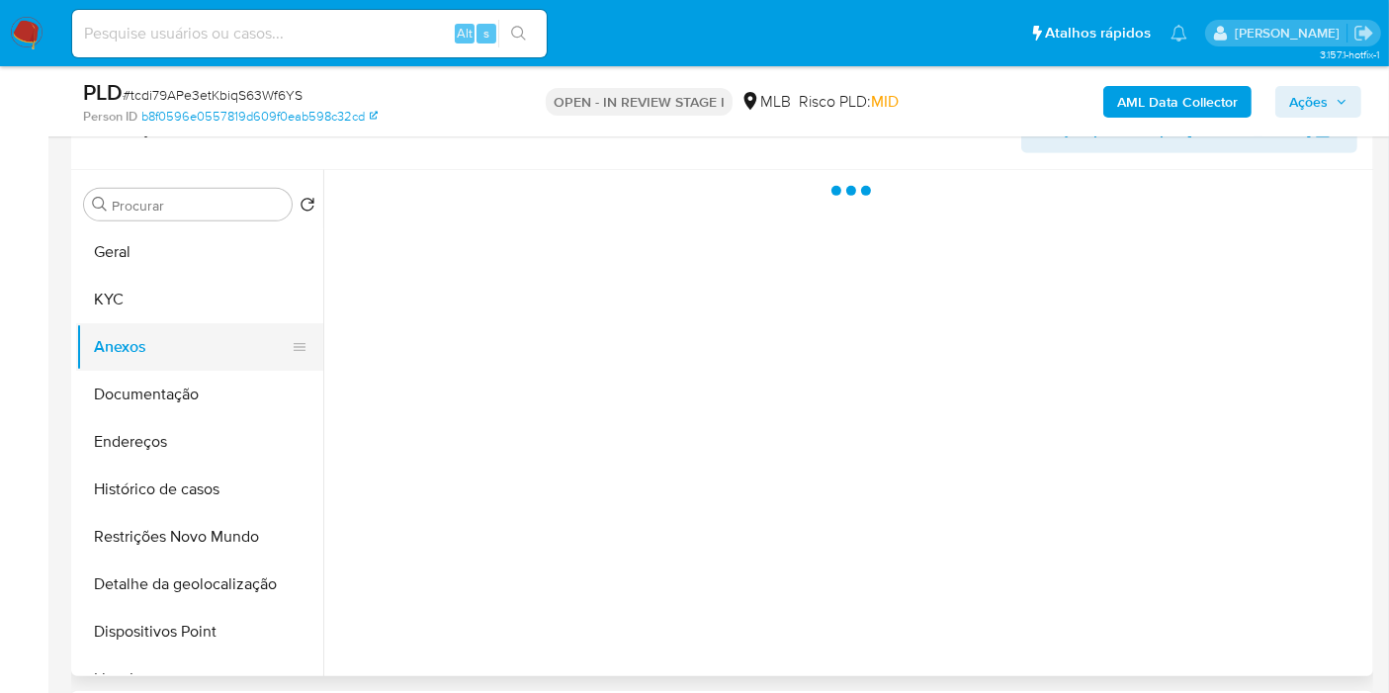
click at [194, 342] on button "Anexos" at bounding box center [191, 346] width 231 height 47
click at [199, 314] on button "KYC" at bounding box center [191, 299] width 231 height 47
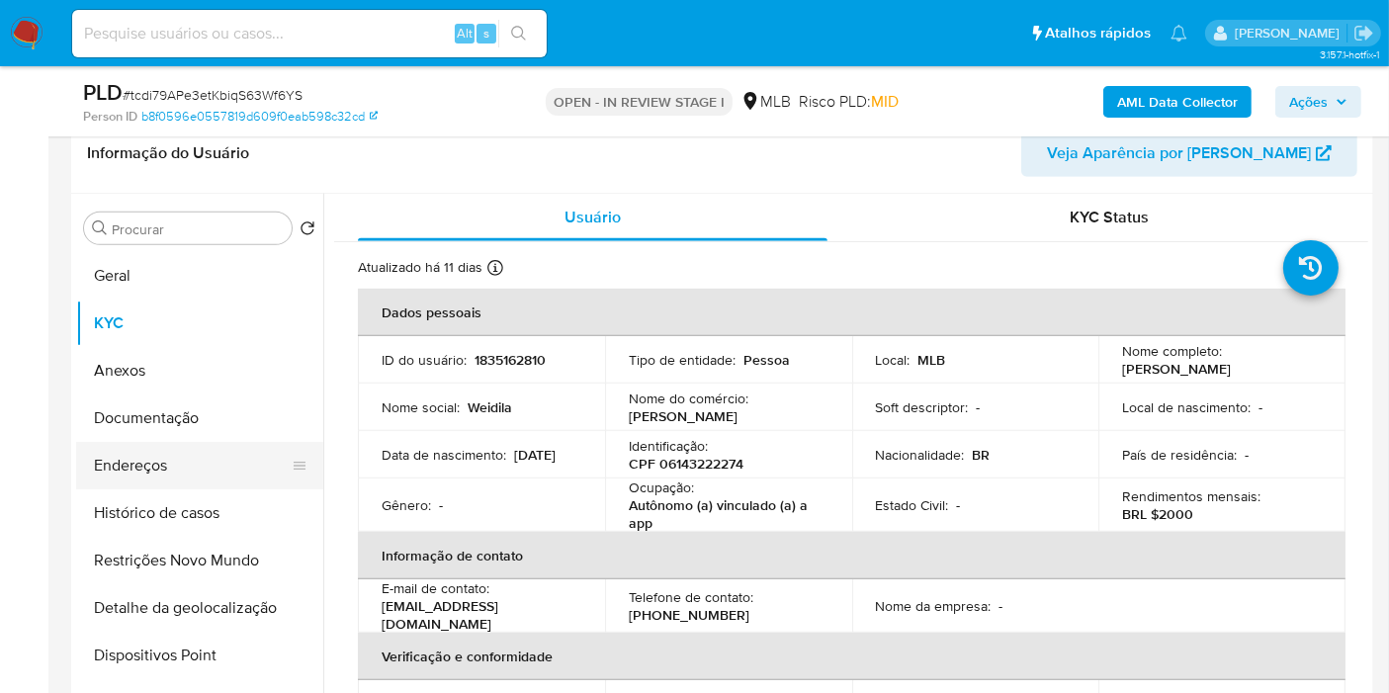
click at [212, 453] on button "Endereços" at bounding box center [191, 465] width 231 height 47
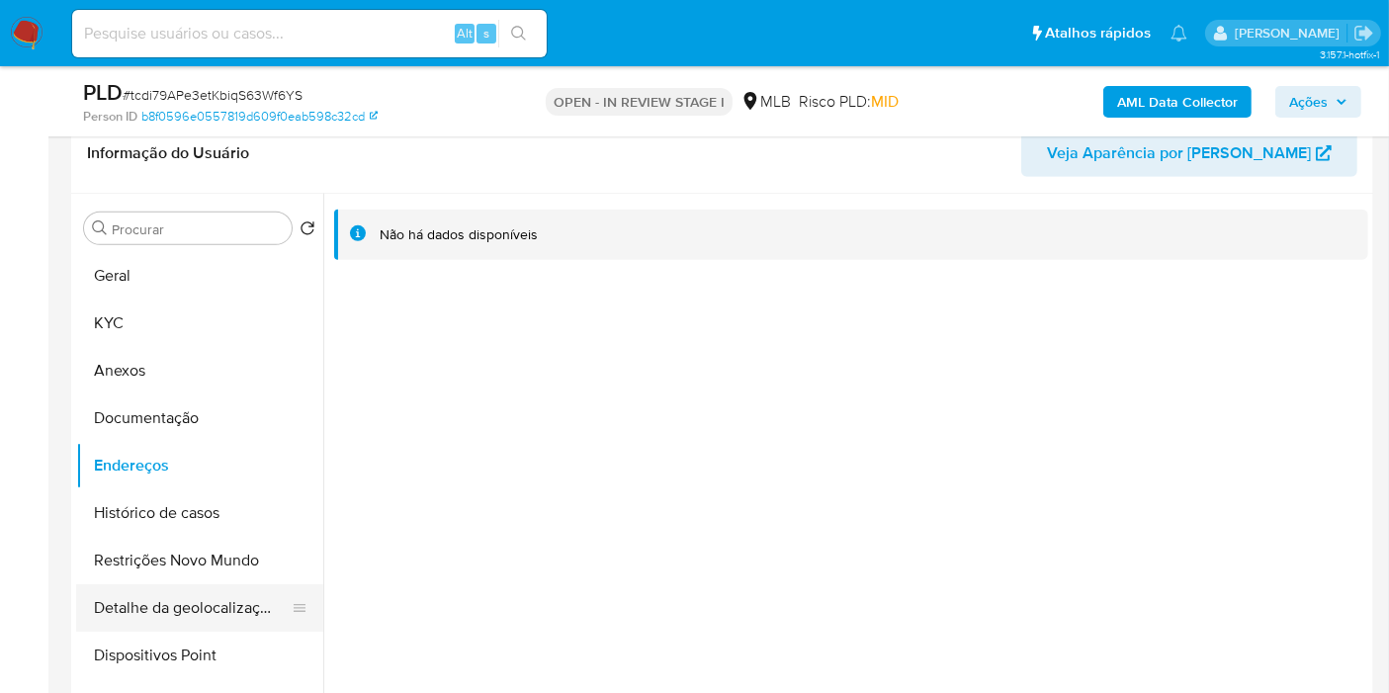
click at [236, 592] on button "Detalhe da geolocalização" at bounding box center [191, 607] width 231 height 47
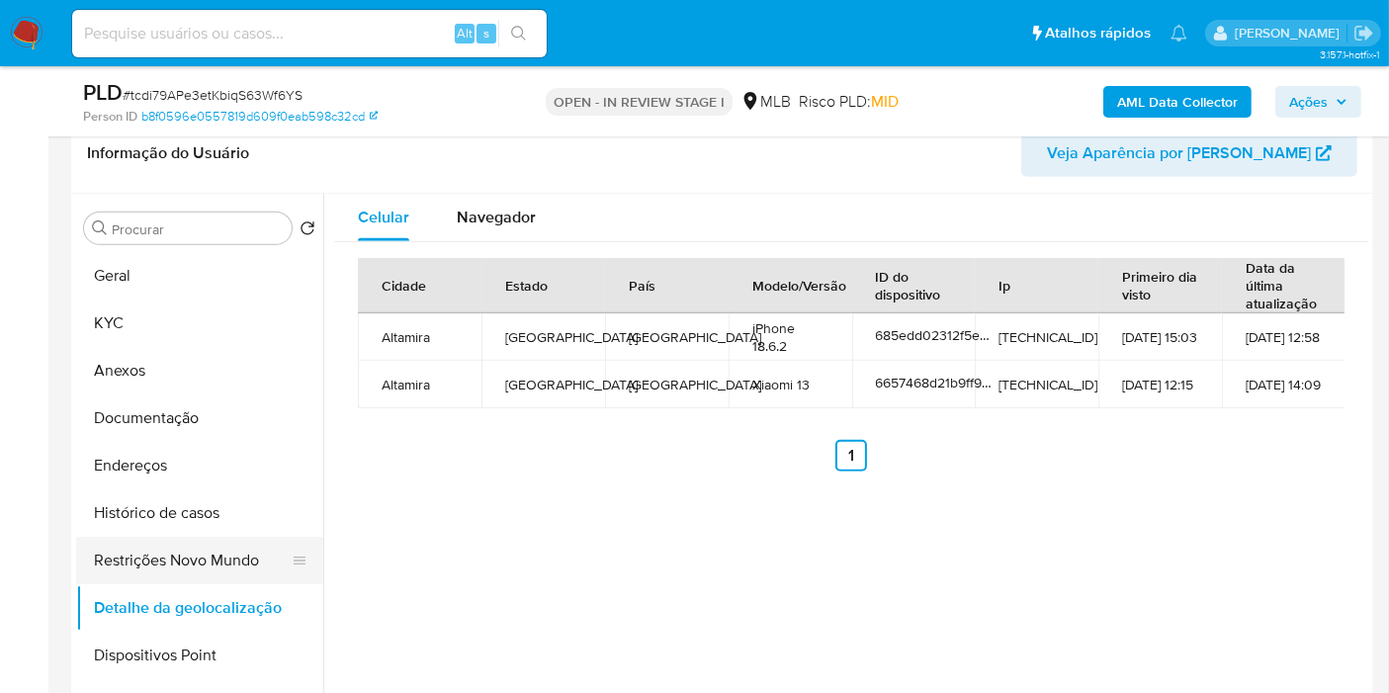
click at [186, 543] on button "Restrições Novo Mundo" at bounding box center [191, 560] width 231 height 47
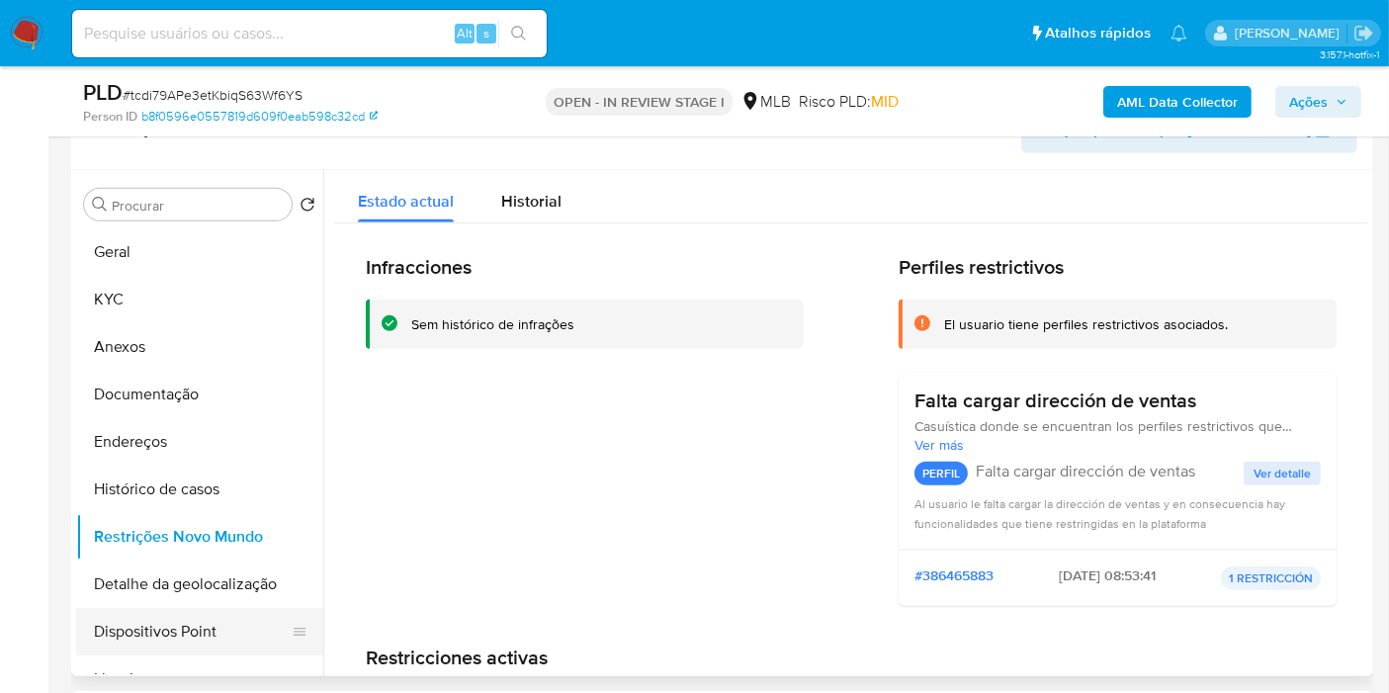
click at [200, 611] on button "Dispositivos Point" at bounding box center [191, 631] width 231 height 47
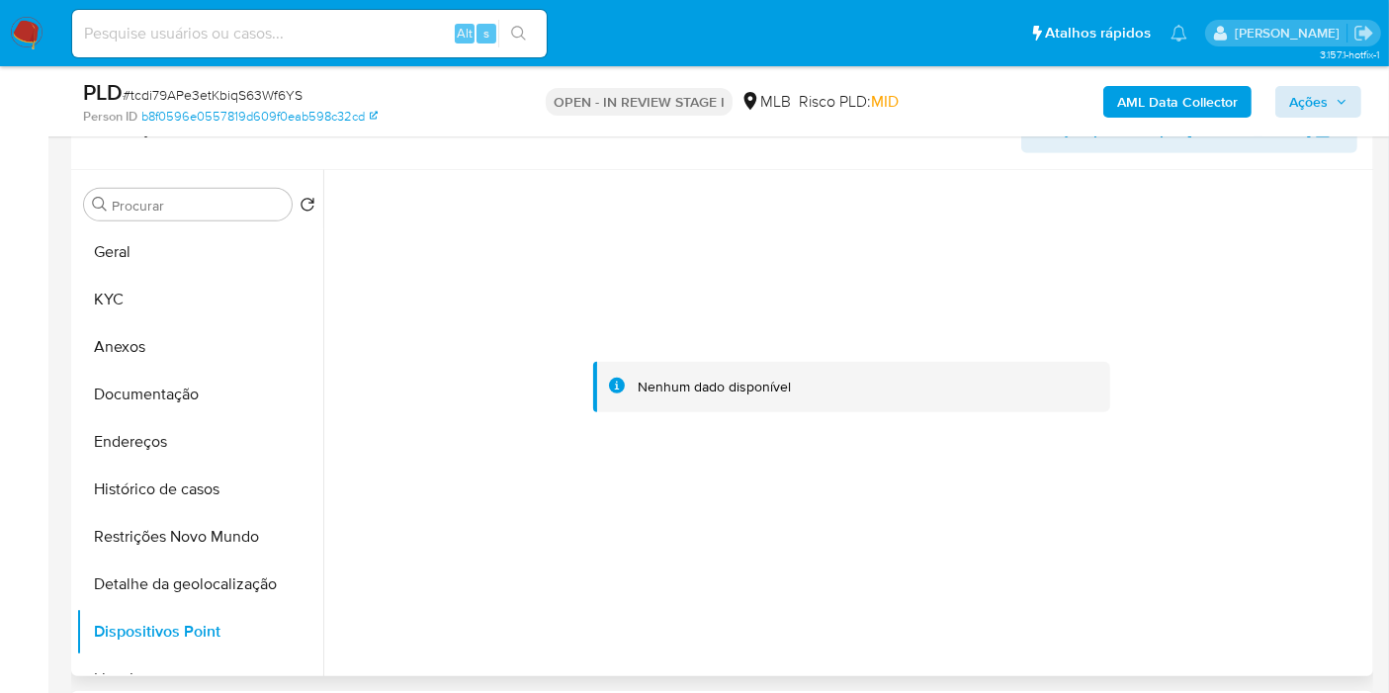
drag, startPoint x: 1332, startPoint y: 71, endPoint x: 1319, endPoint y: 103, distance: 34.1
click at [1322, 90] on div "PLD # tcdi79APe3etKbiqS63Wf6YS Person ID b8f0596e0557819d609f0eab598c32cd OPEN …" at bounding box center [722, 101] width 1302 height 70
click at [1319, 103] on span "Ações" at bounding box center [1308, 102] width 39 height 32
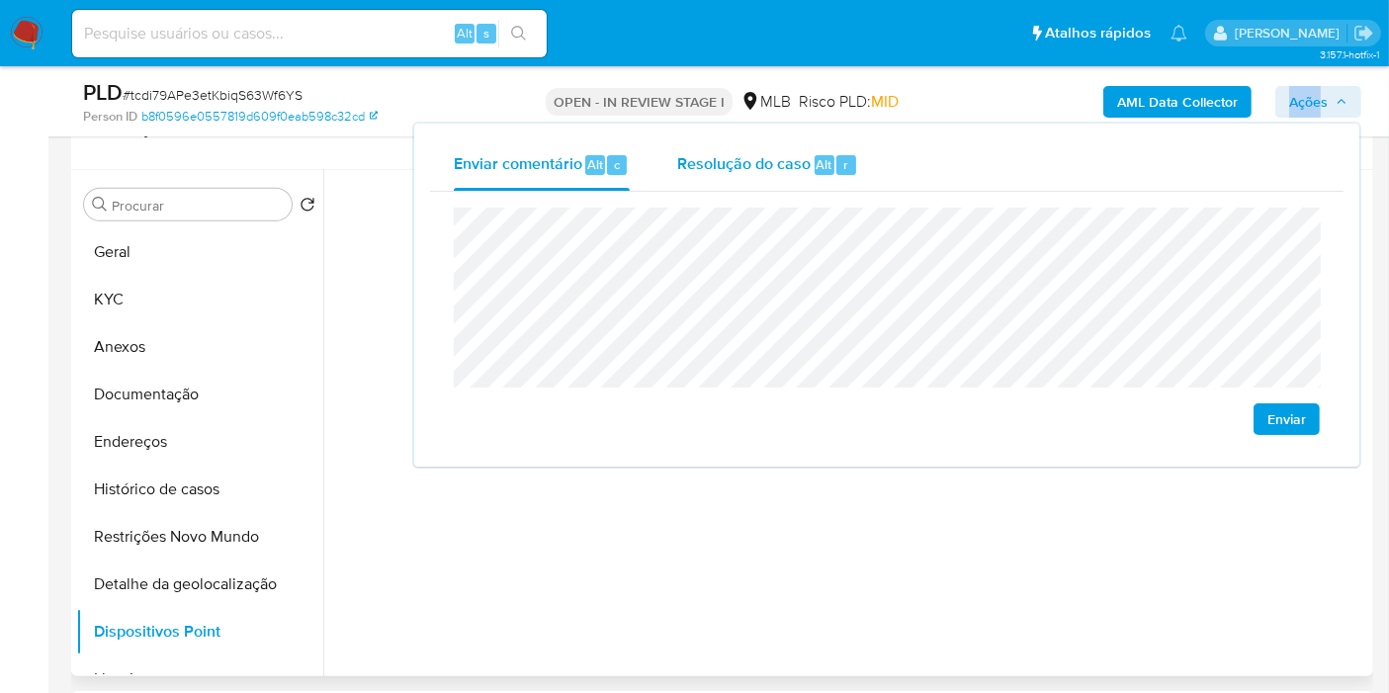
drag, startPoint x: 700, startPoint y: 150, endPoint x: 760, endPoint y: 205, distance: 81.2
click at [701, 152] on span "Resolução do caso" at bounding box center [743, 163] width 133 height 23
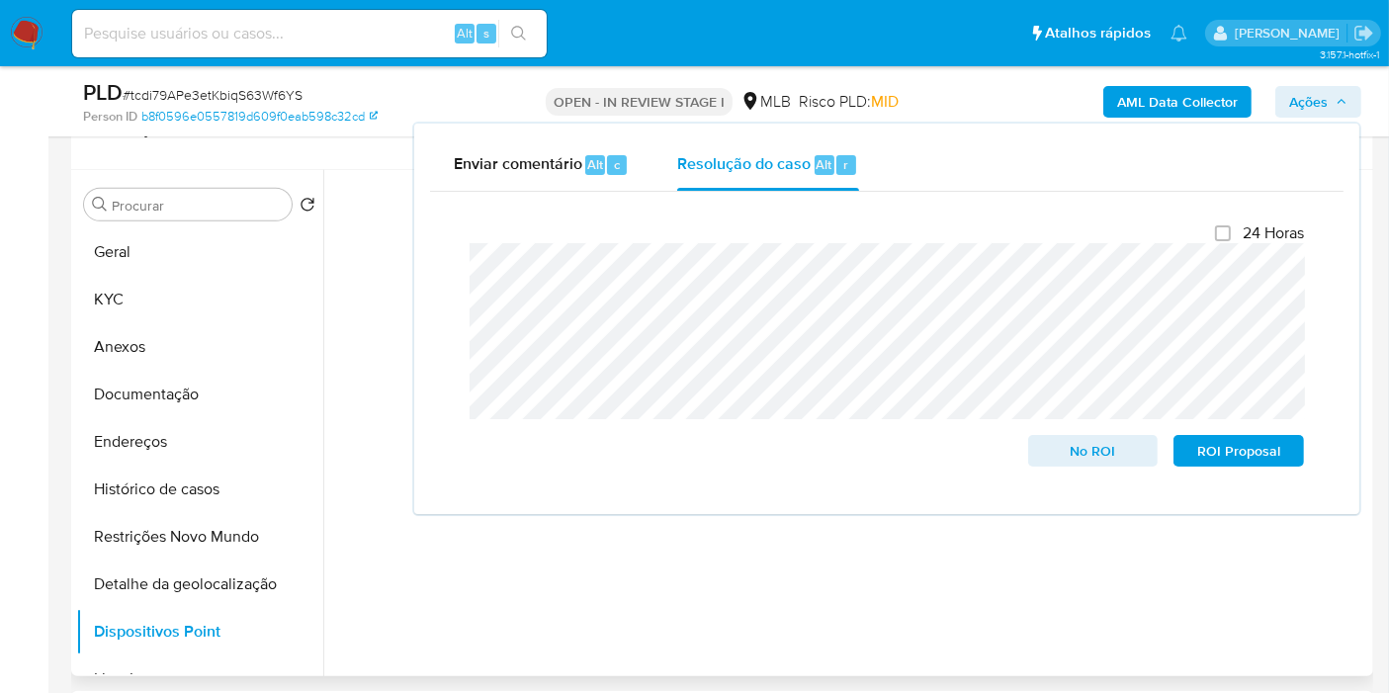
click at [882, 76] on div "PLD # tcdi79APe3etKbiqS63Wf6YS Person ID b8f0596e0557819d609f0eab598c32cd OPEN …" at bounding box center [722, 101] width 1302 height 70
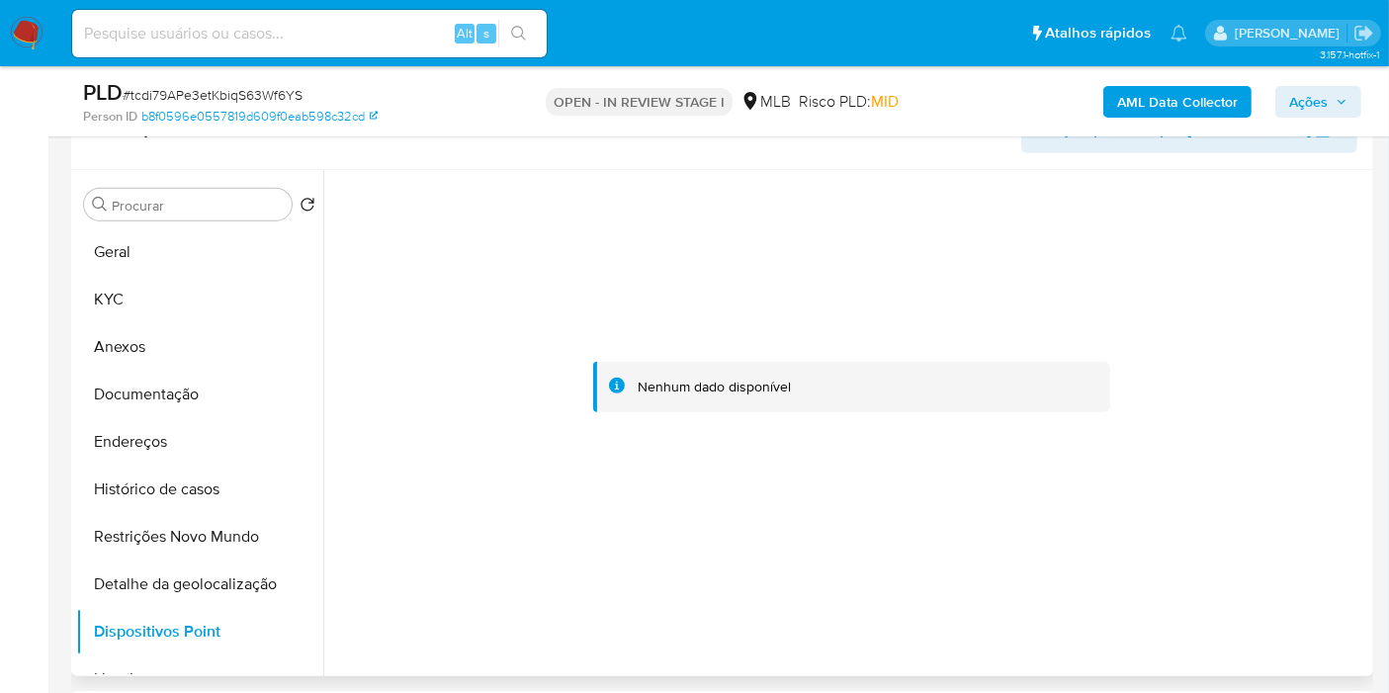
click at [1135, 95] on b "AML Data Collector" at bounding box center [1177, 102] width 121 height 32
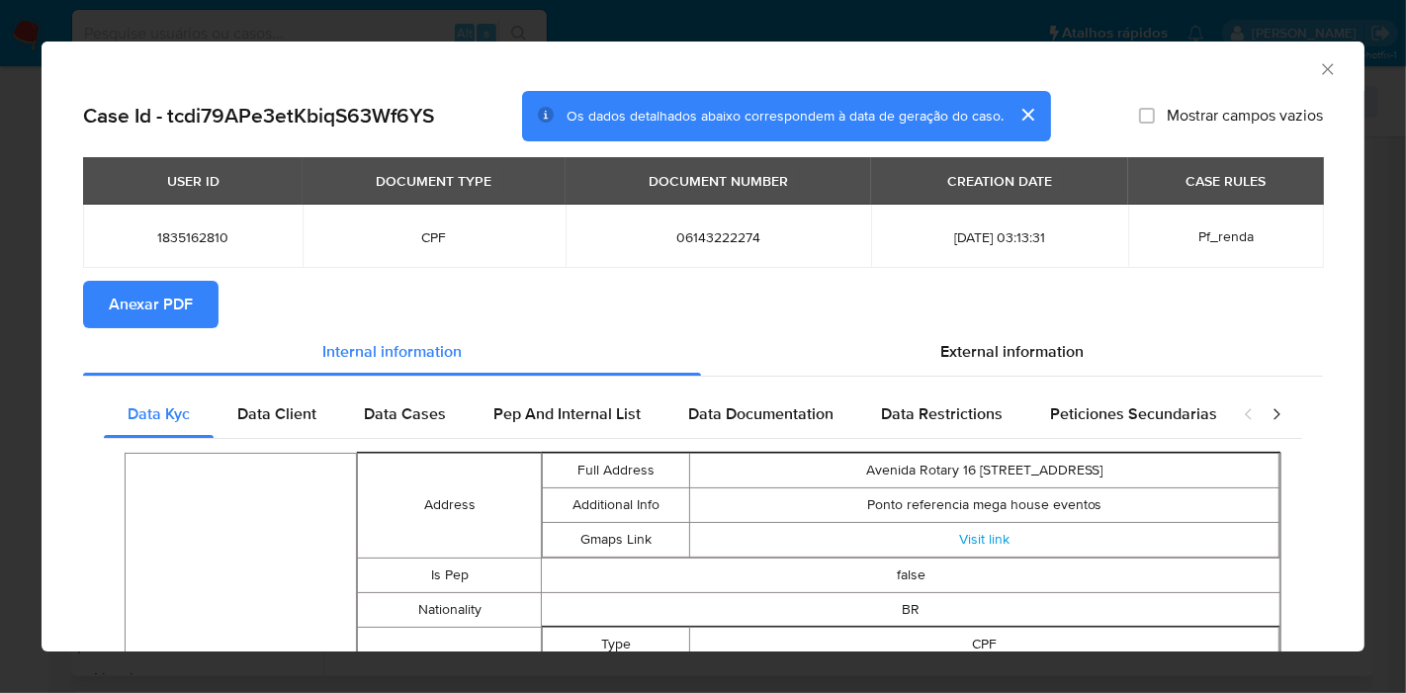
click at [131, 291] on span "Anexar PDF" at bounding box center [151, 304] width 84 height 43
drag, startPoint x: 1309, startPoint y: 63, endPoint x: 779, endPoint y: 249, distance: 561.5
click at [1318, 63] on icon "Fechar a janela" at bounding box center [1328, 69] width 20 height 20
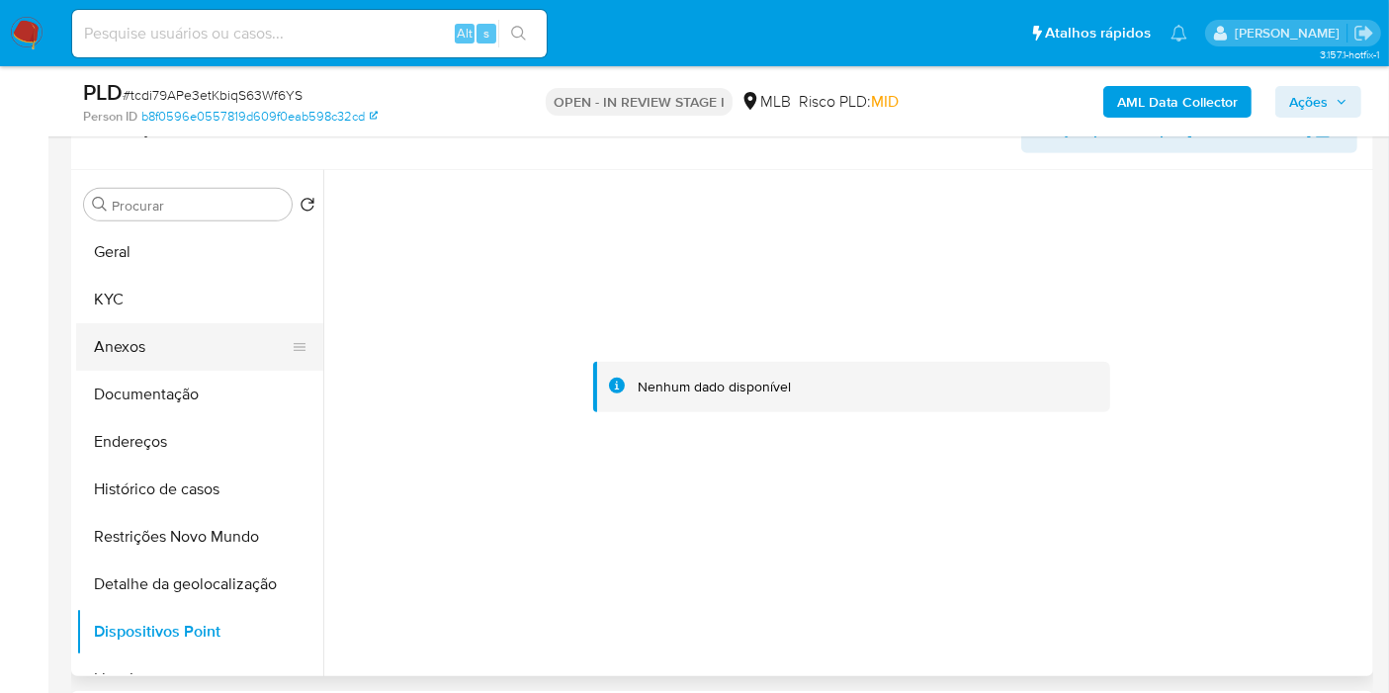
click at [203, 335] on button "Anexos" at bounding box center [191, 346] width 231 height 47
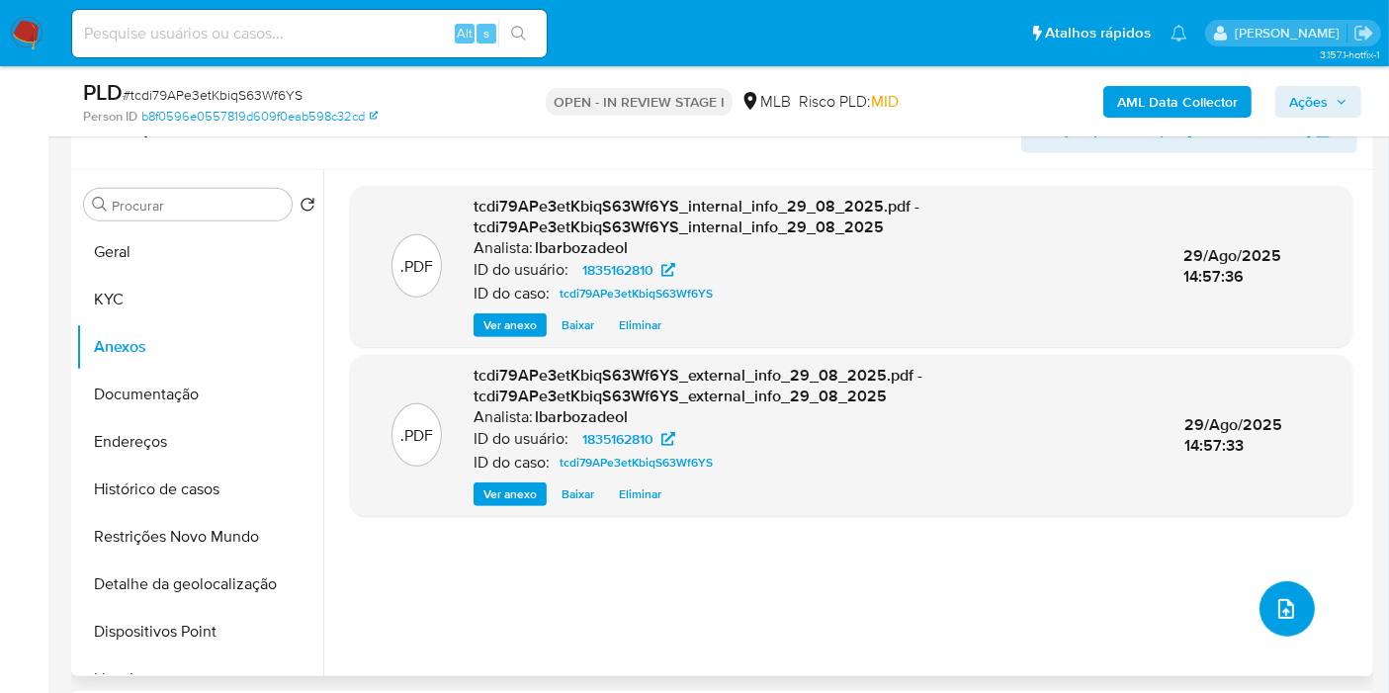
click at [1282, 597] on icon "upload-file" at bounding box center [1286, 609] width 24 height 24
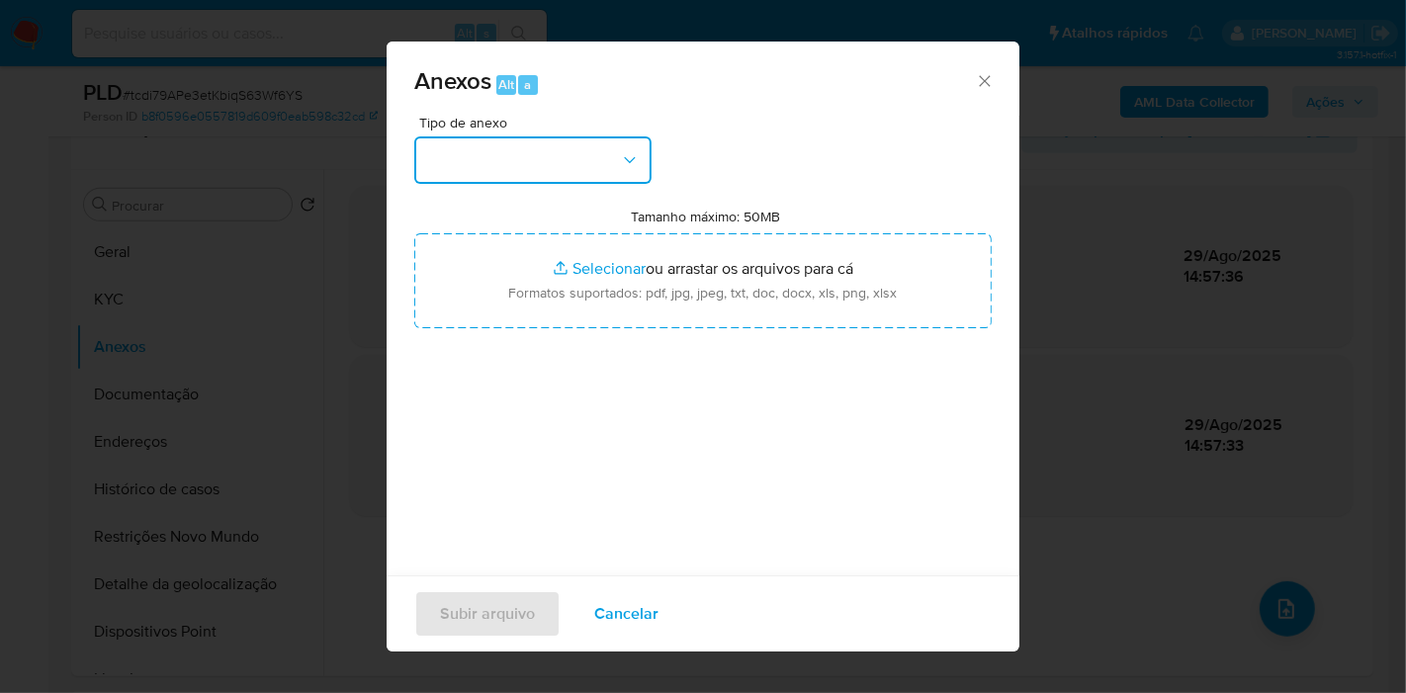
click at [581, 142] on button "button" at bounding box center [532, 159] width 237 height 47
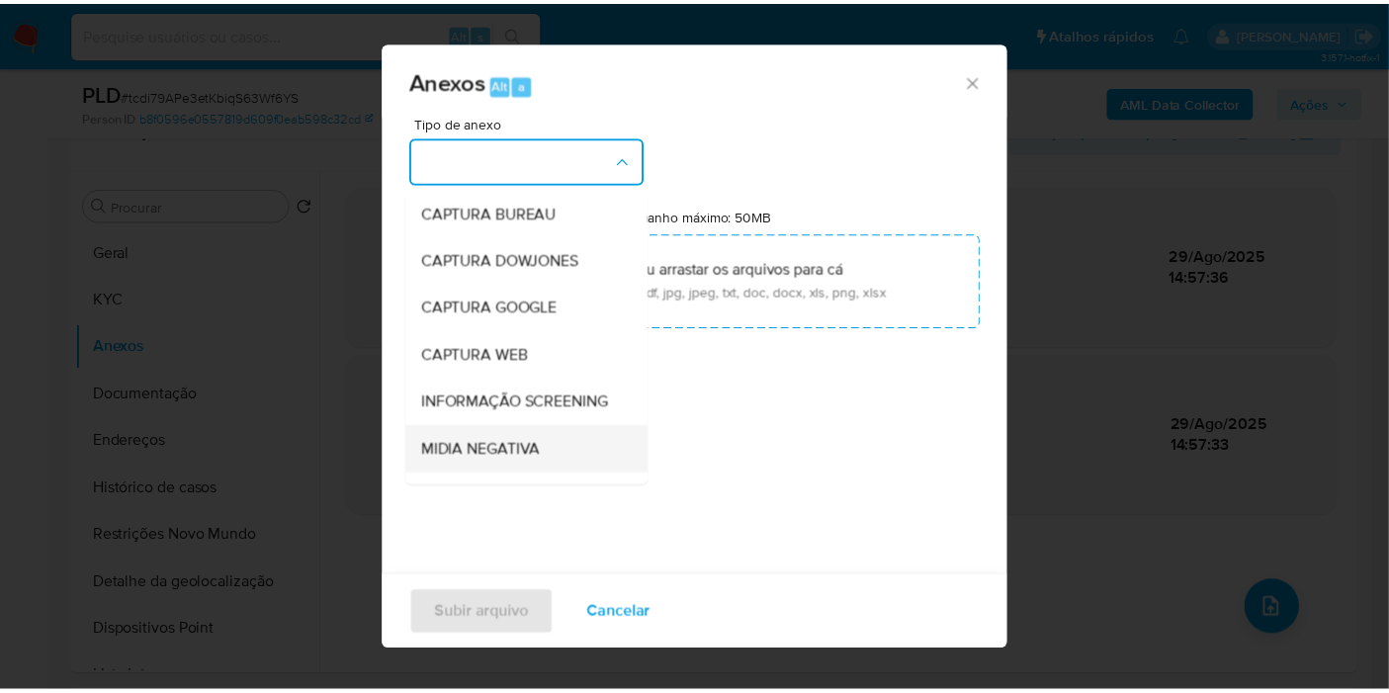
scroll to position [303, 0]
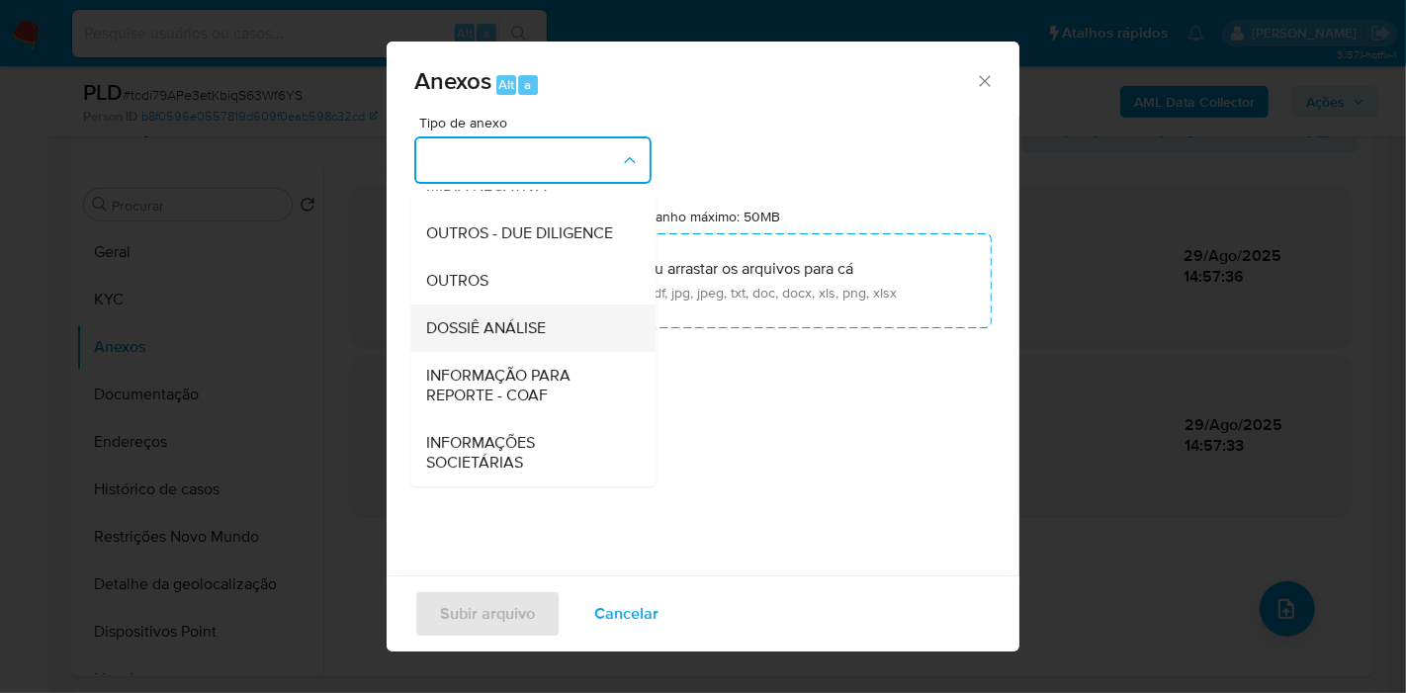
click at [546, 331] on span "DOSSIÊ ANÁLISE" at bounding box center [486, 328] width 120 height 20
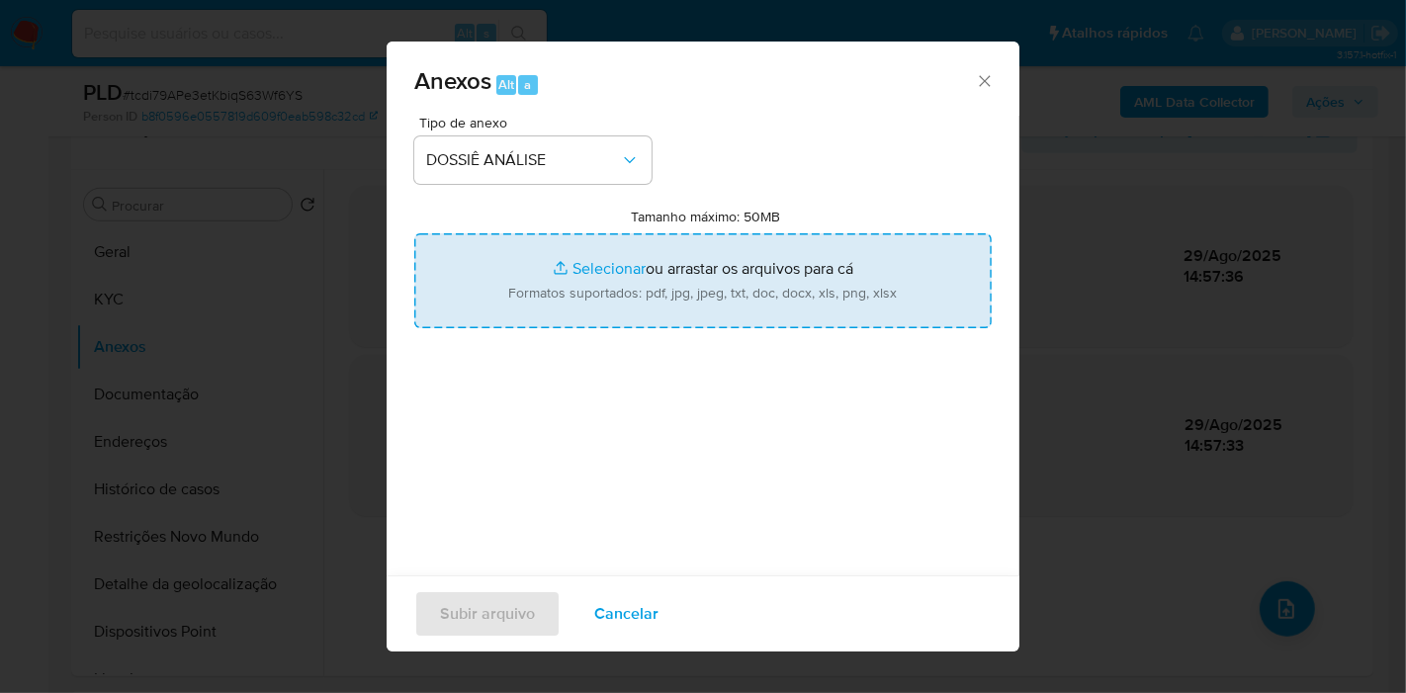
click at [554, 313] on input "Tamanho máximo: 50MB Selecionar arquivos" at bounding box center [702, 280] width 577 height 95
type input "C:\fakepath\Mulan 1835162810_2025_08_29_13_15_25.pdf"
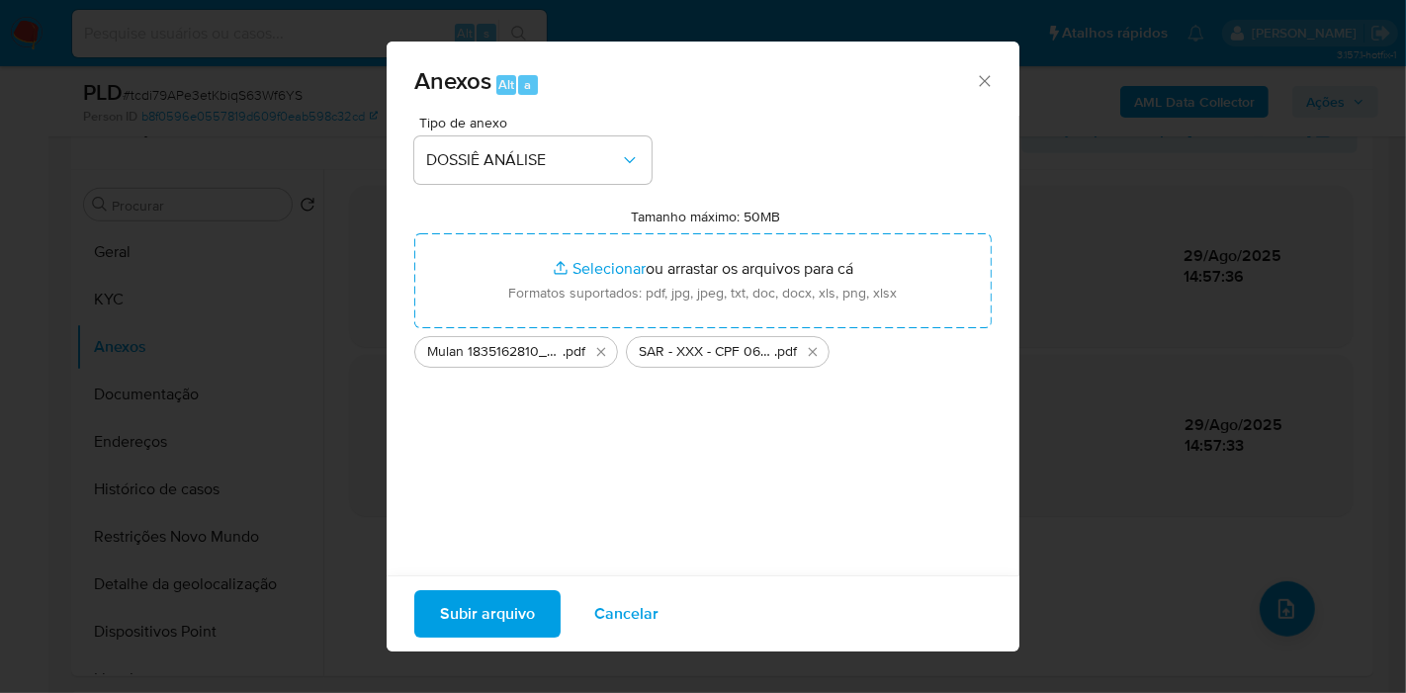
click at [500, 620] on span "Subir arquivo" at bounding box center [487, 613] width 95 height 43
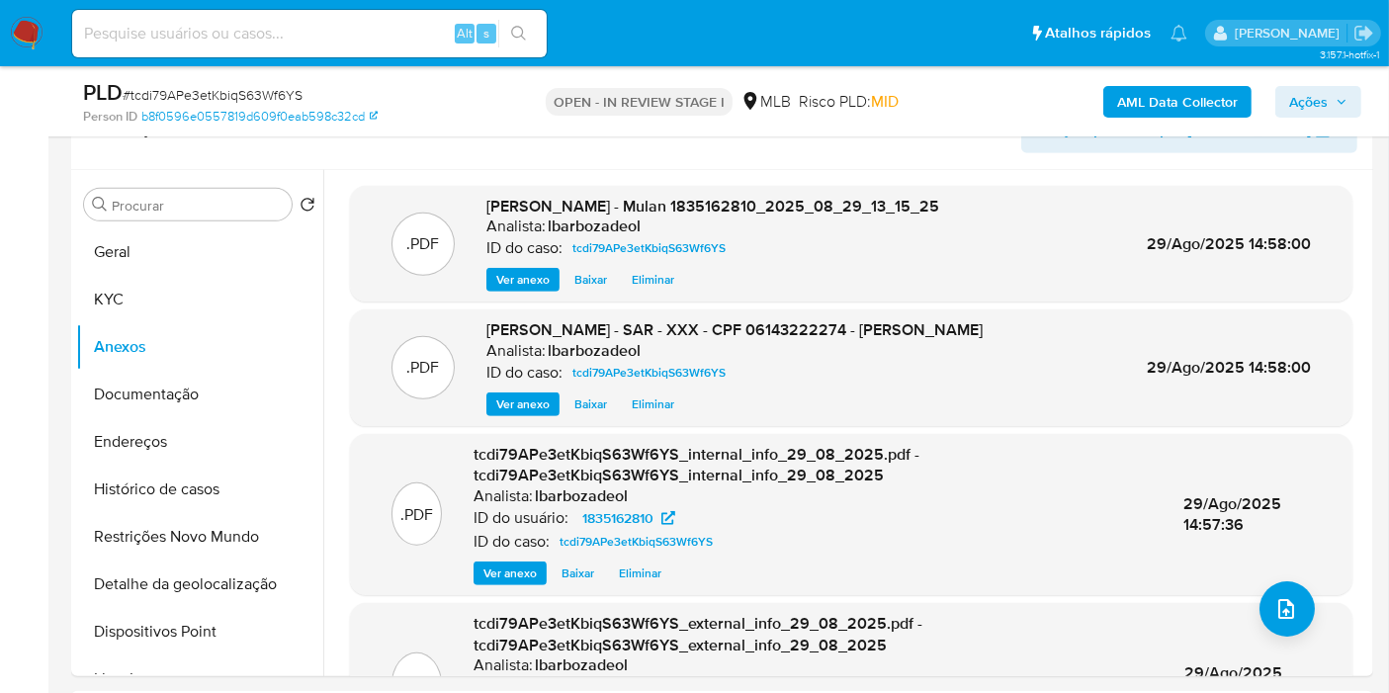
click at [1331, 100] on span "Ações" at bounding box center [1318, 102] width 58 height 28
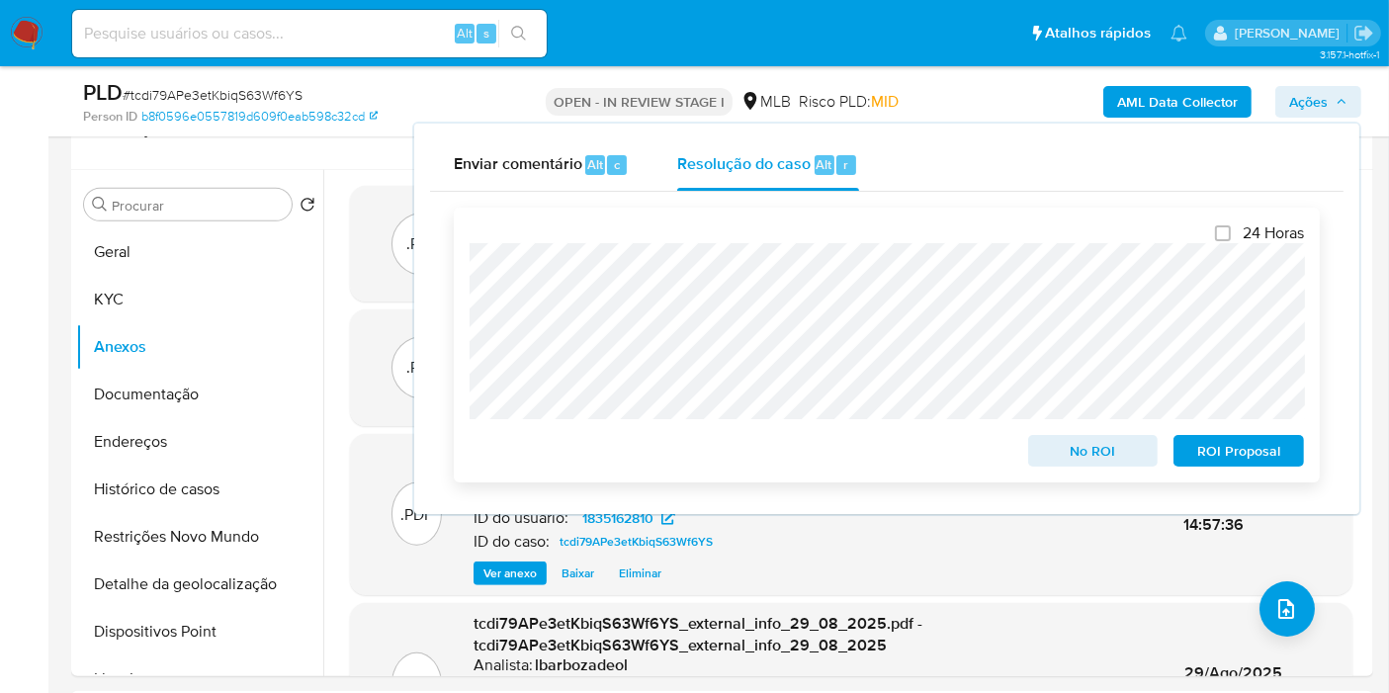
click at [1183, 444] on button "ROI Proposal" at bounding box center [1238, 451] width 130 height 32
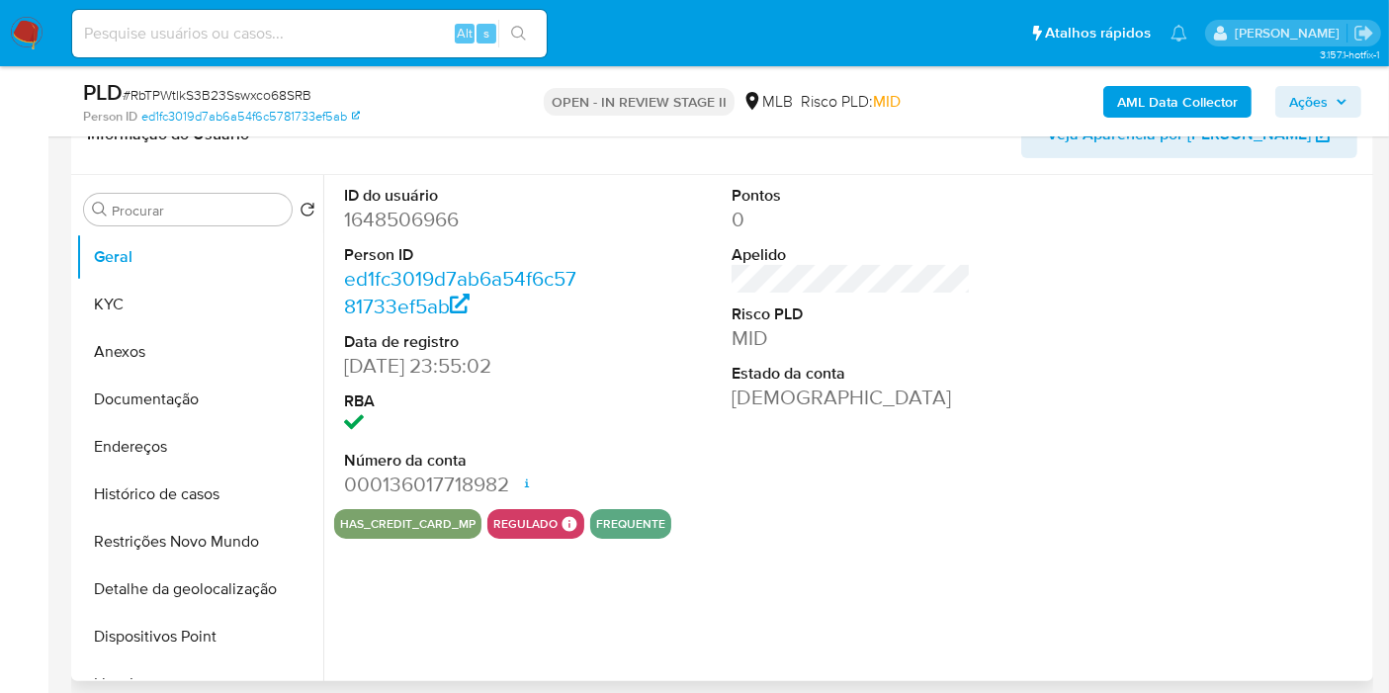
scroll to position [219, 0]
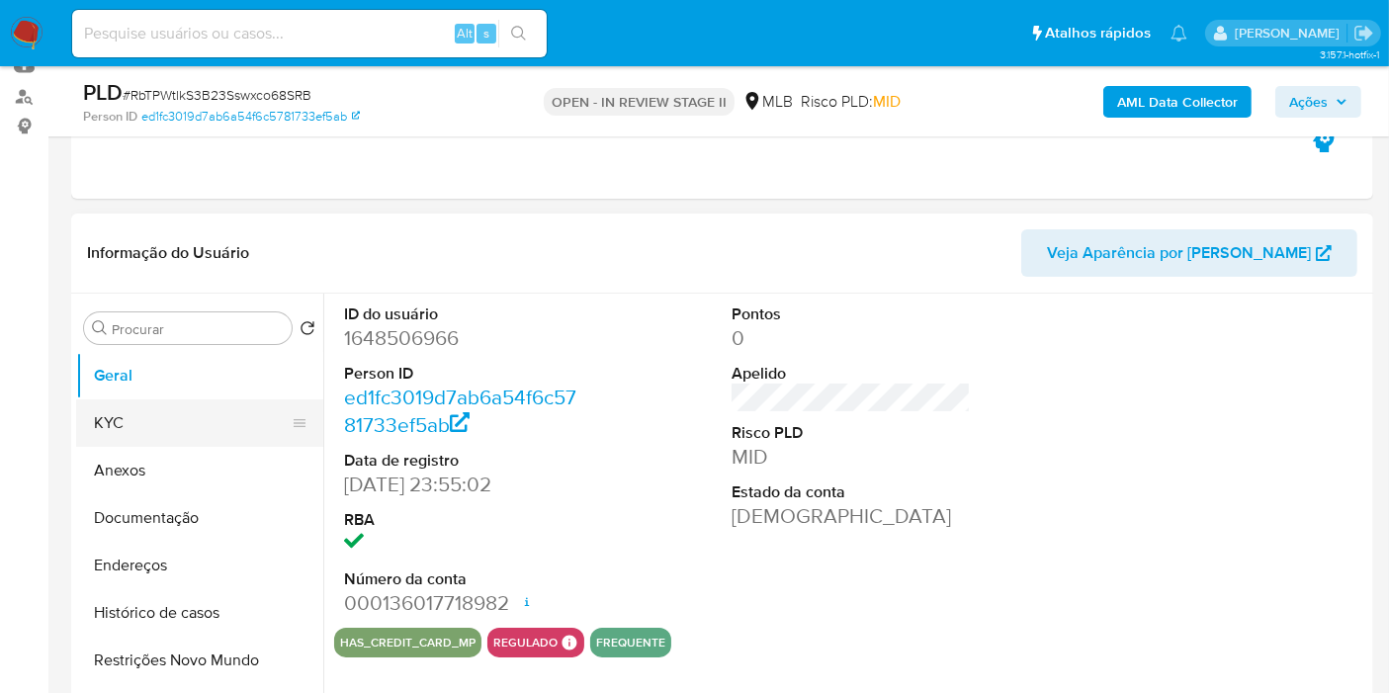
click at [194, 416] on button "KYC" at bounding box center [191, 422] width 231 height 47
select select "10"
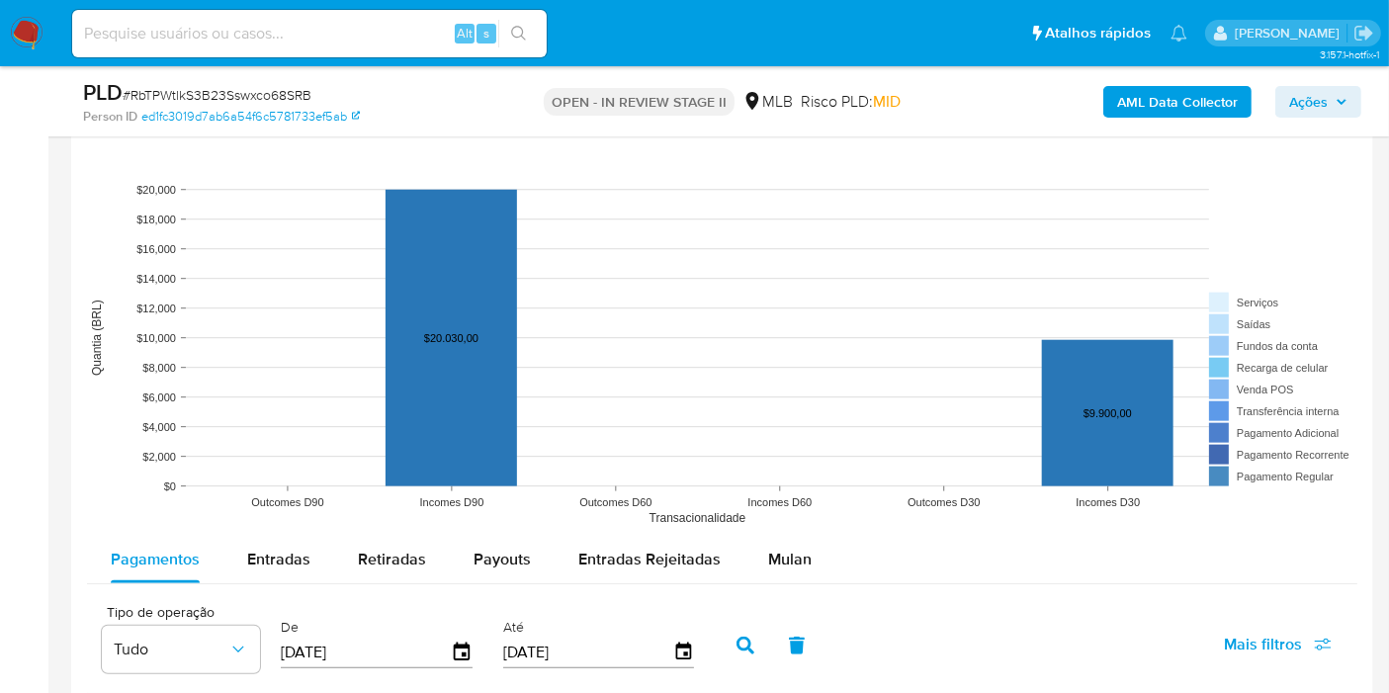
scroll to position [1757, 0]
click at [282, 558] on span "Entradas" at bounding box center [278, 557] width 63 height 23
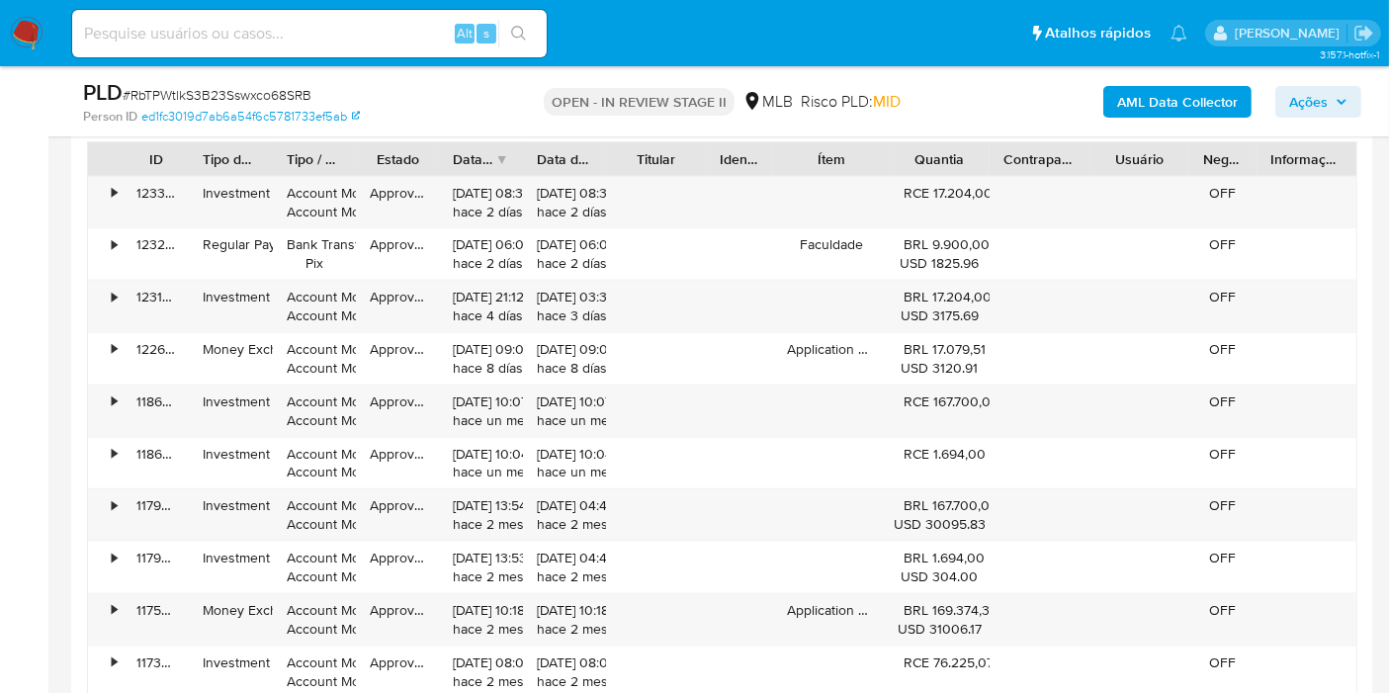
scroll to position [2526, 0]
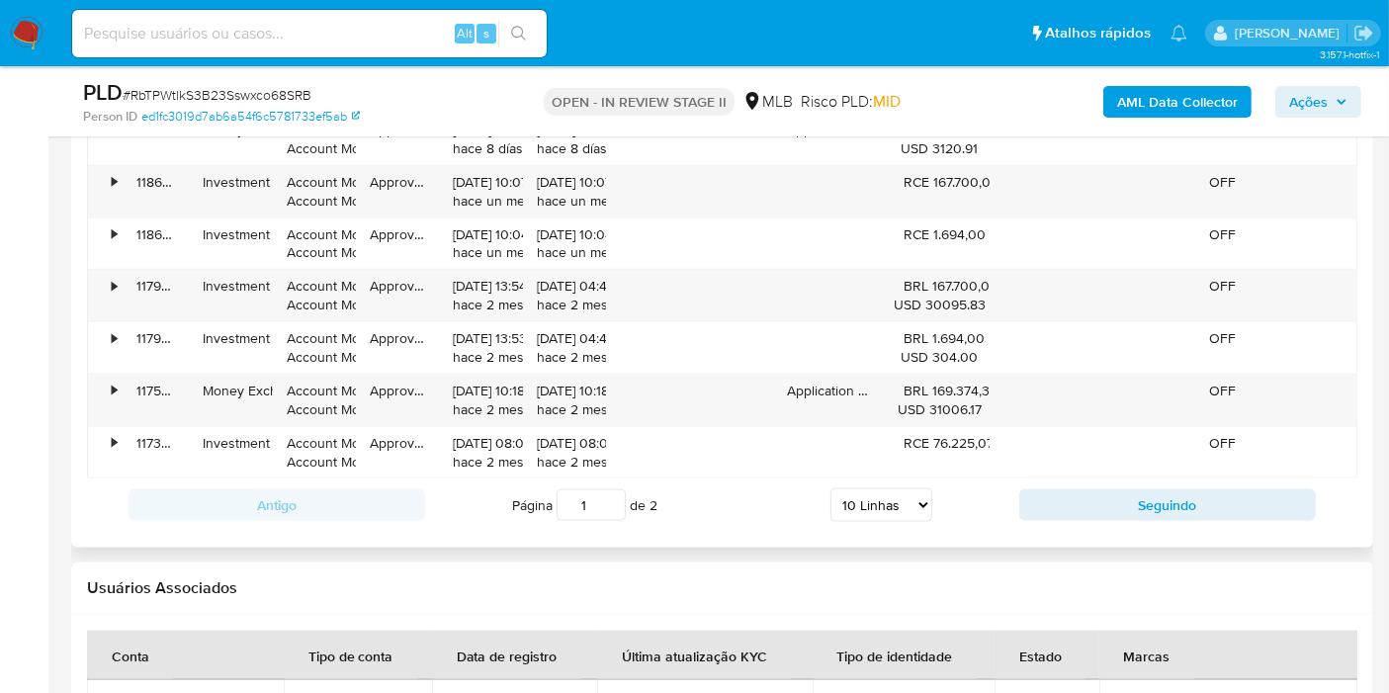
click at [876, 505] on select "5 Linhas 10 Linhas 20 Linhas 25 Linhas 50 Linhas 100 Linhas" at bounding box center [881, 505] width 102 height 34
select select "100"
click at [831, 488] on select "5 Linhas 10 Linhas 20 Linhas 25 Linhas 50 Linhas 100 Linhas" at bounding box center [881, 505] width 102 height 34
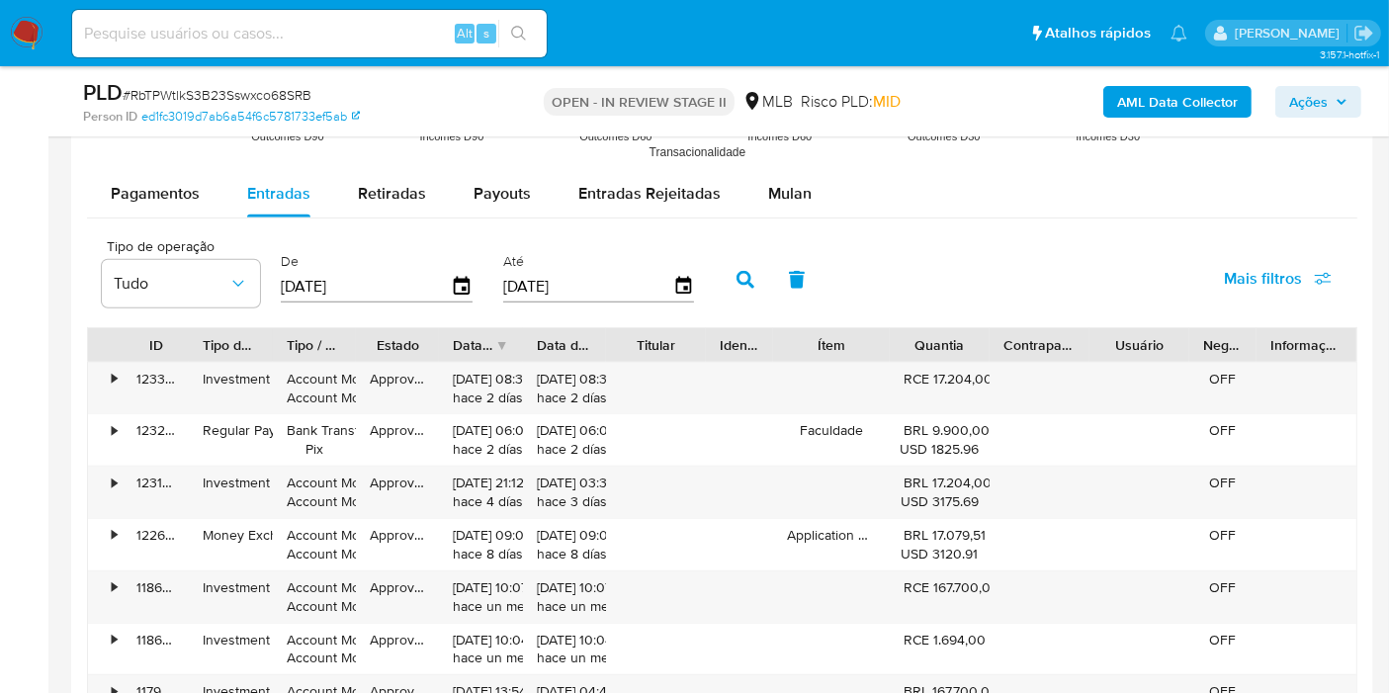
scroll to position [2087, 0]
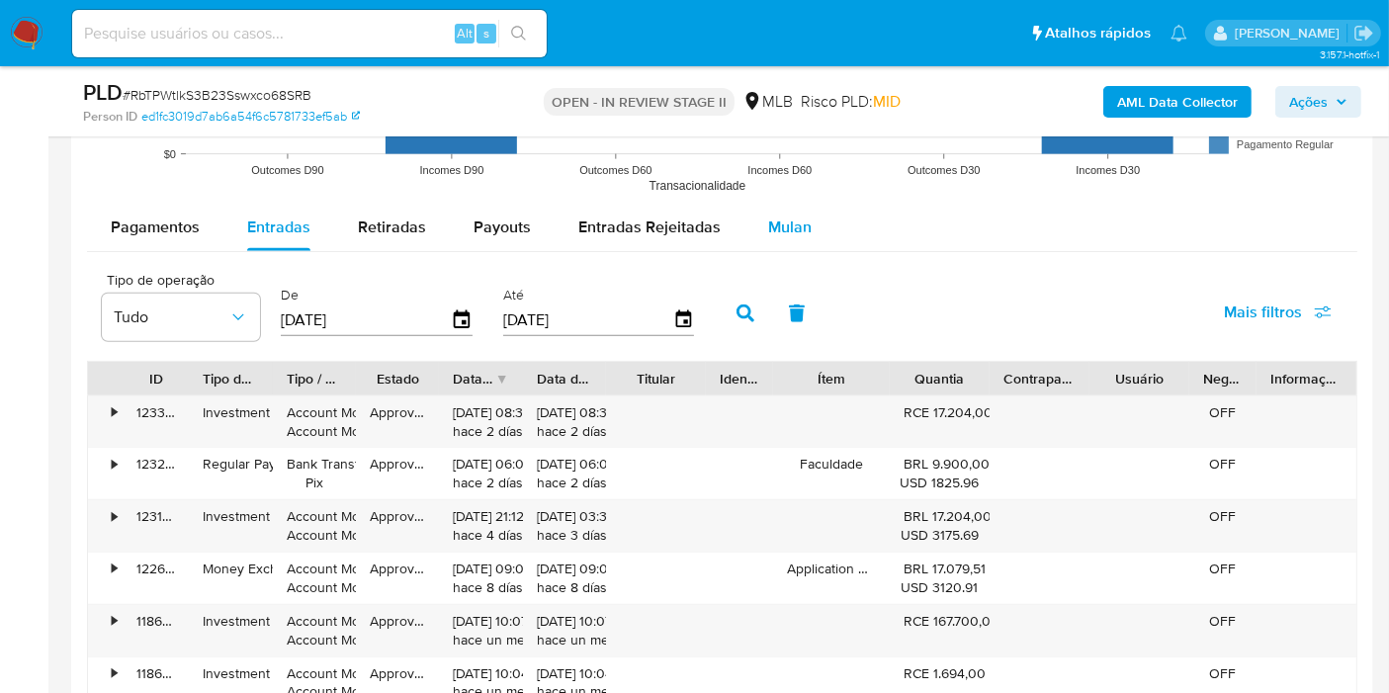
click at [769, 219] on span "Mulan" at bounding box center [789, 226] width 43 height 23
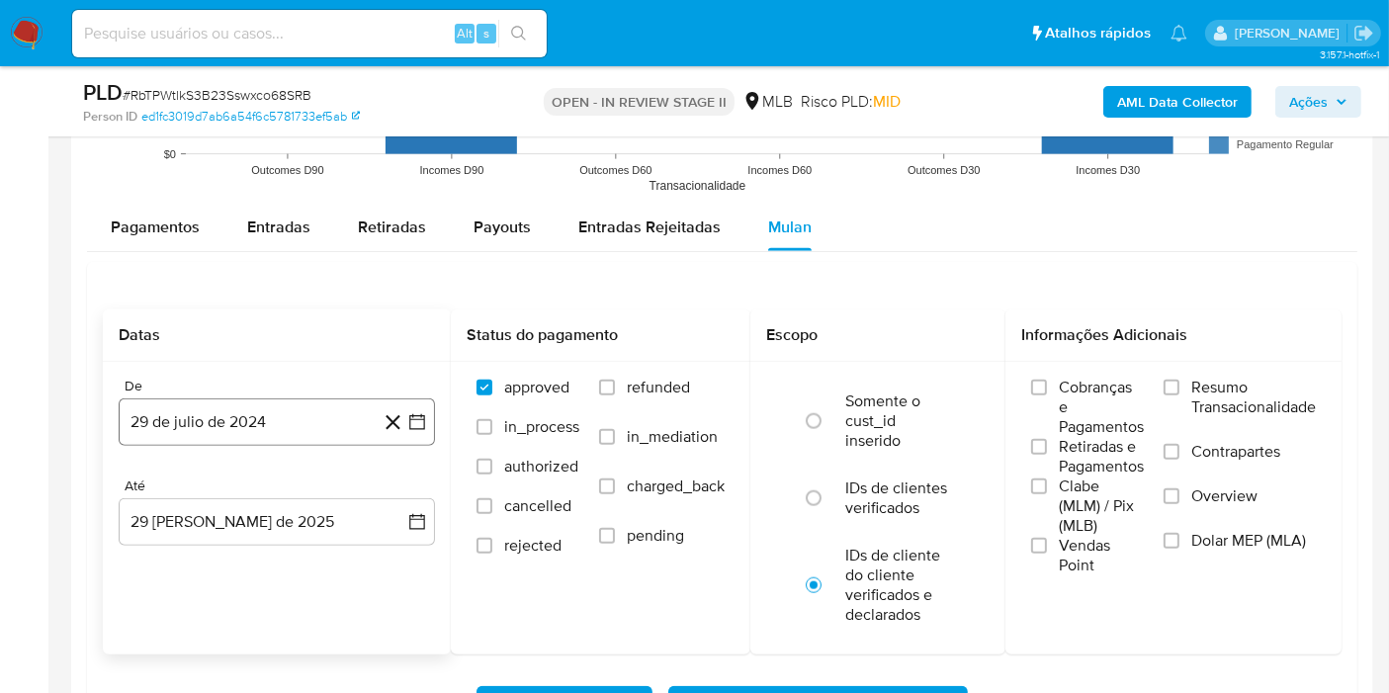
click at [338, 413] on button "29 de julio de 2024" at bounding box center [277, 421] width 316 height 47
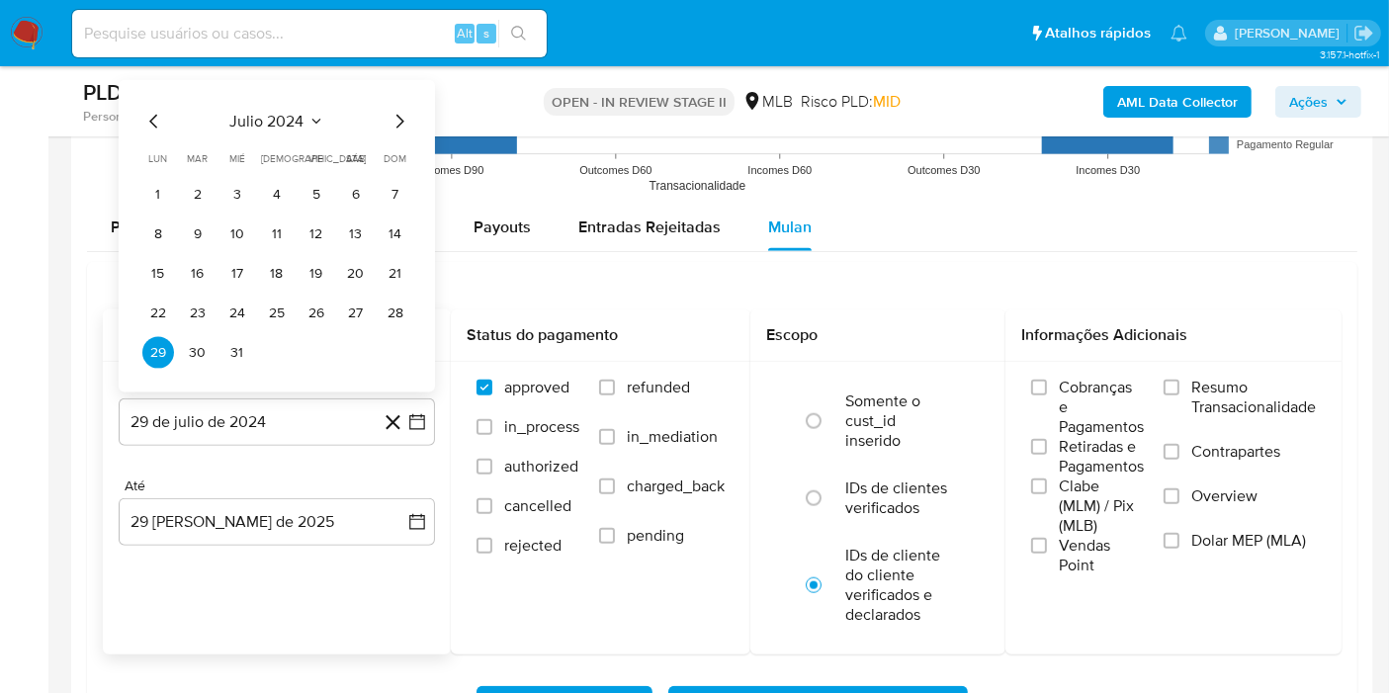
click at [307, 121] on button "julio 2024" at bounding box center [277, 122] width 94 height 20
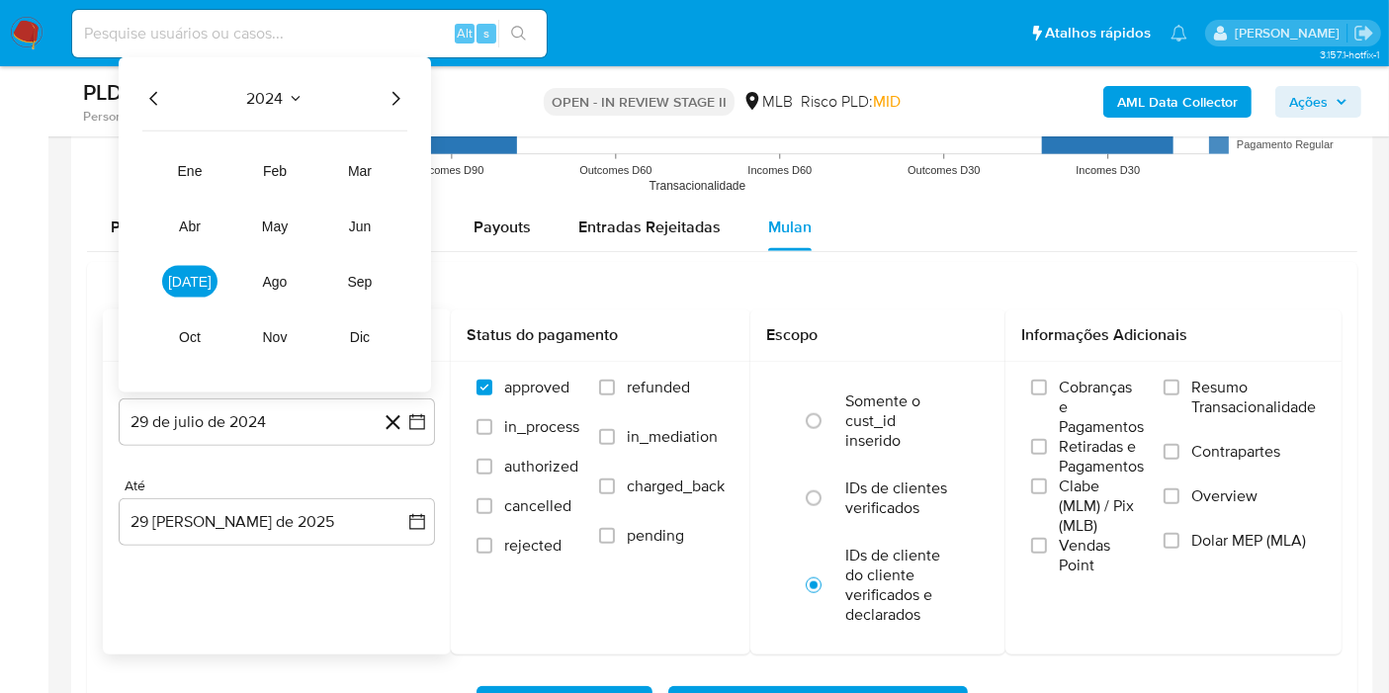
click at [395, 97] on icon "Año siguiente" at bounding box center [396, 98] width 8 height 14
click at [175, 173] on button "ene" at bounding box center [189, 171] width 55 height 32
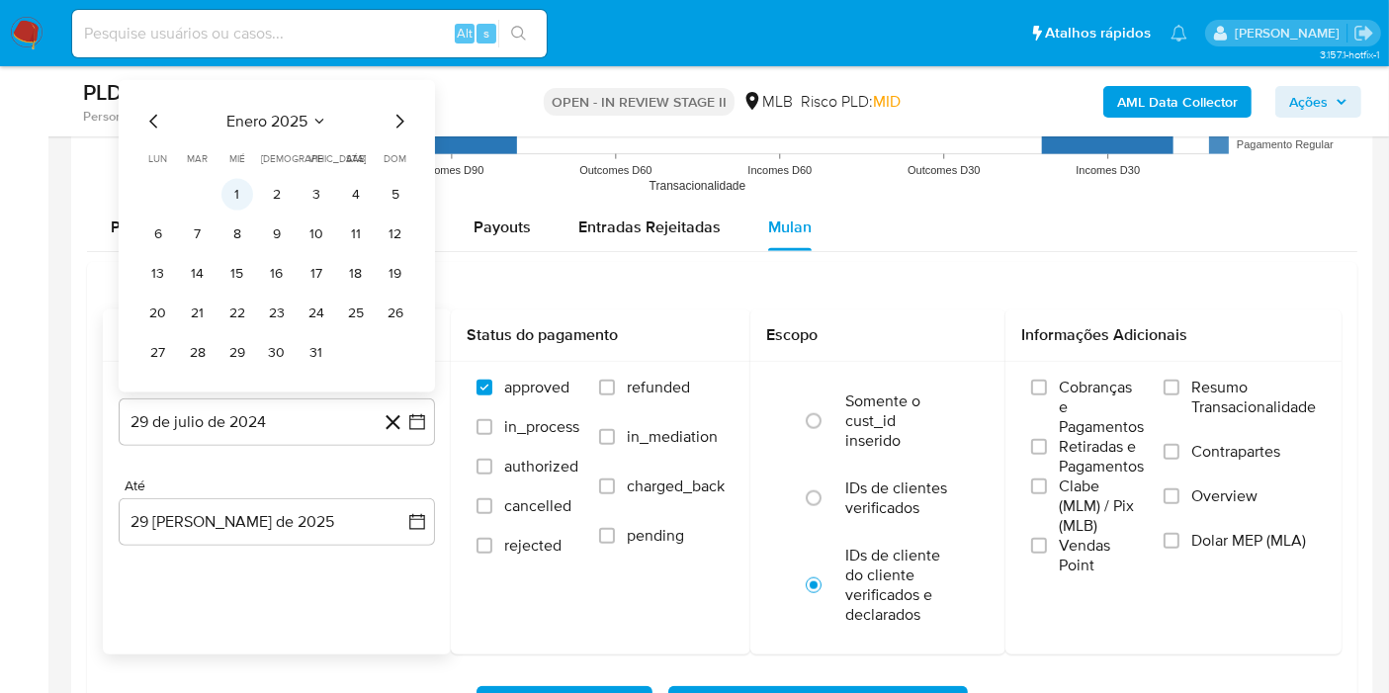
click at [239, 187] on button "1" at bounding box center [237, 195] width 32 height 32
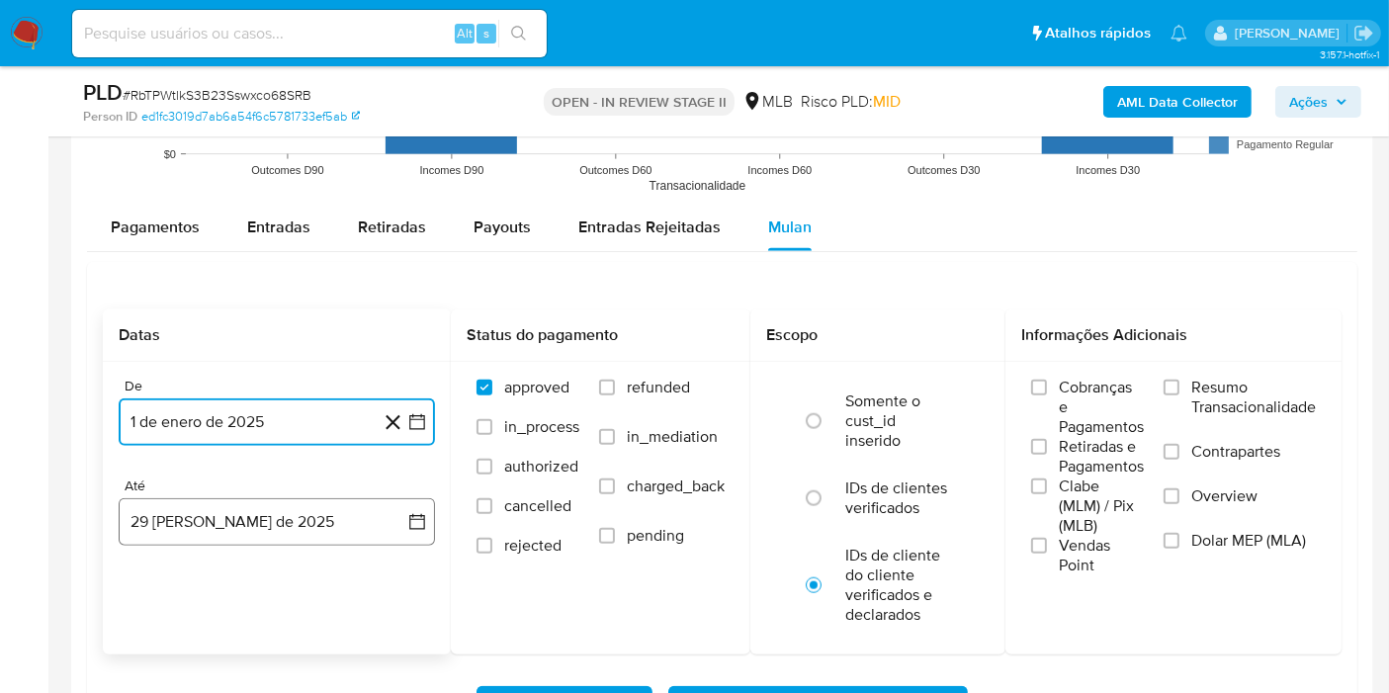
click at [246, 504] on button "29 de agosto de 2025" at bounding box center [277, 521] width 316 height 47
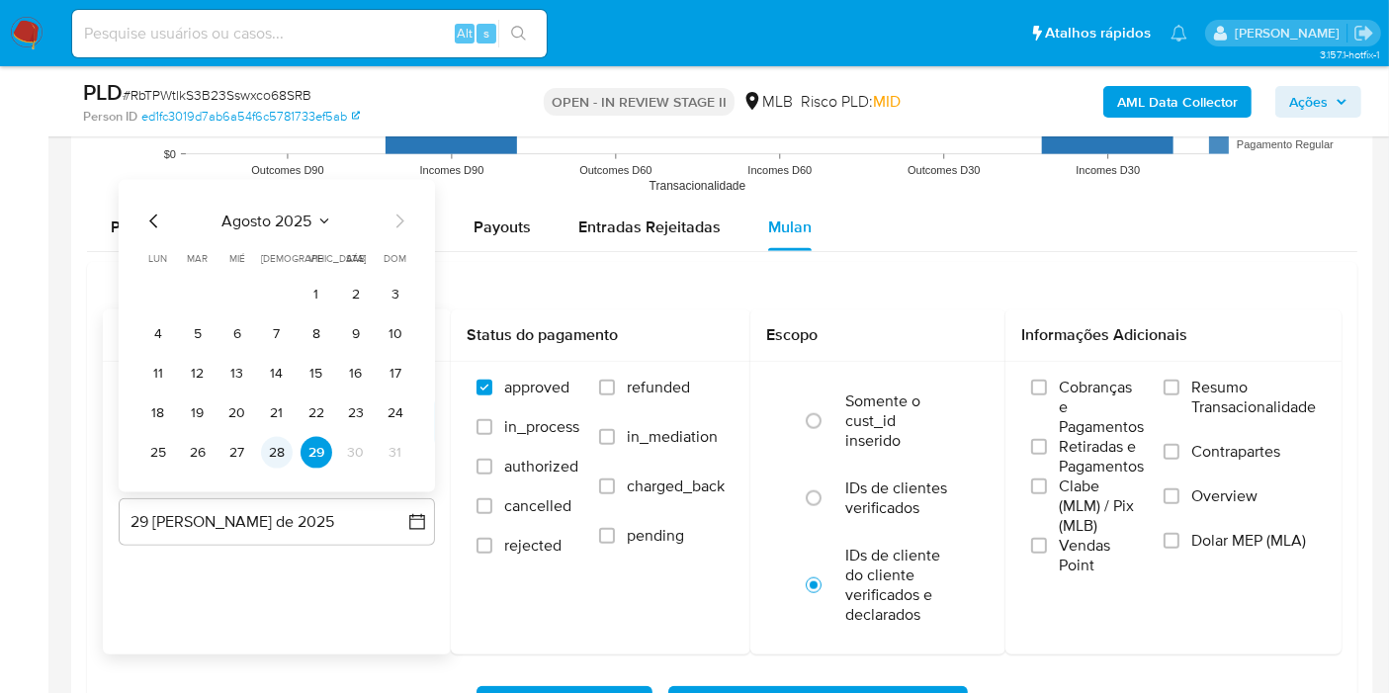
click at [269, 456] on button "28" at bounding box center [277, 453] width 32 height 32
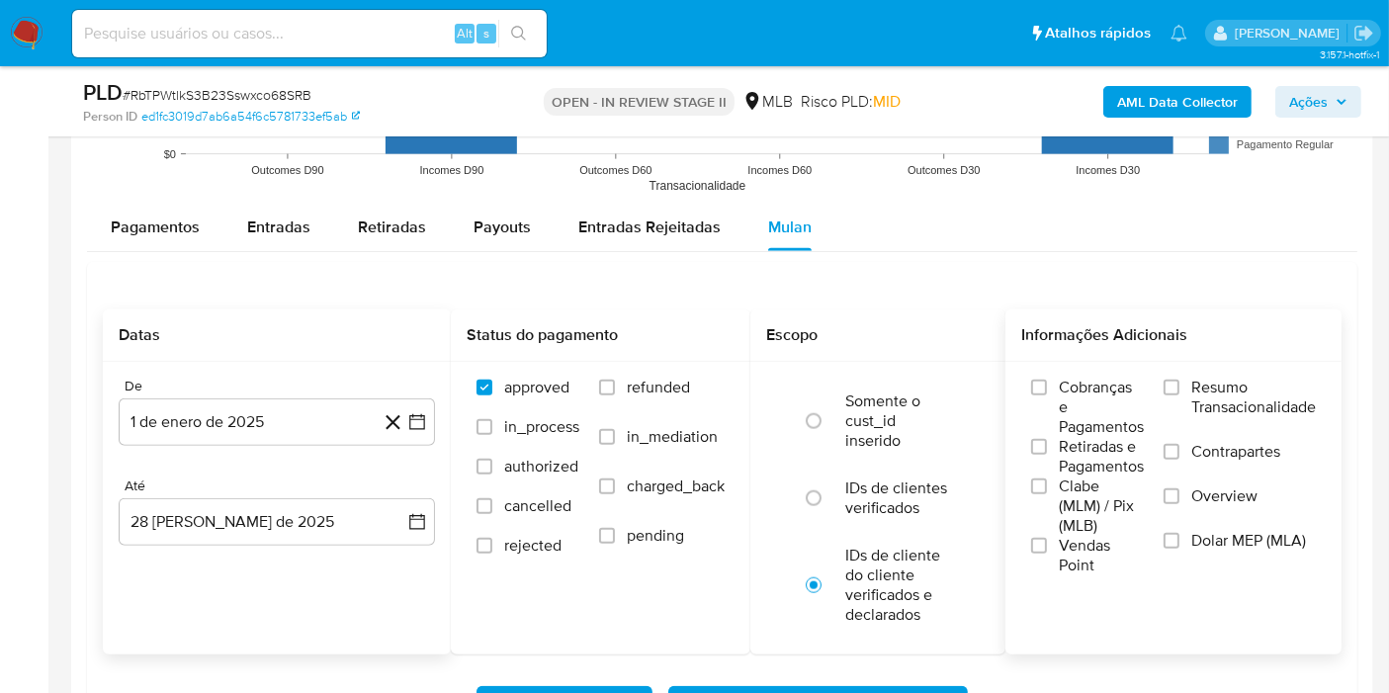
click at [1213, 394] on span "Resumo Transacionalidade" at bounding box center [1253, 398] width 125 height 40
click at [1179, 394] on input "Resumo Transacionalidade" at bounding box center [1171, 388] width 16 height 16
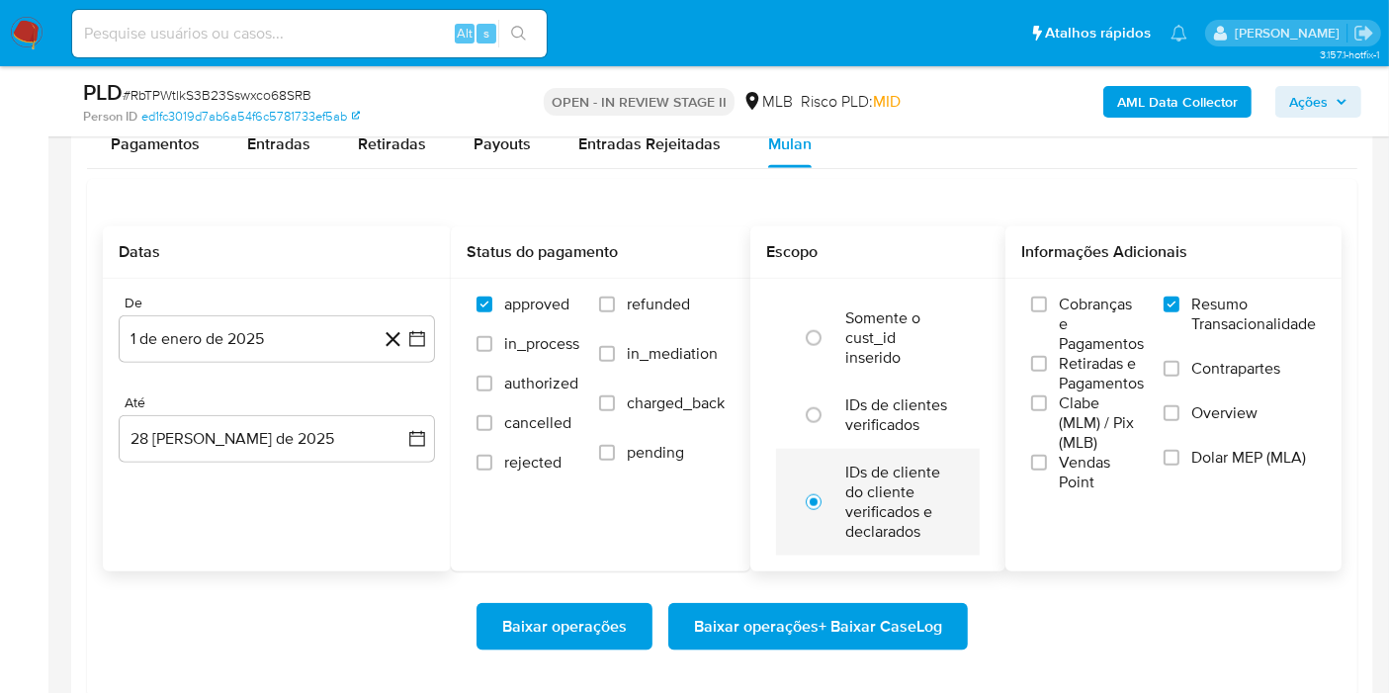
scroll to position [2197, 0]
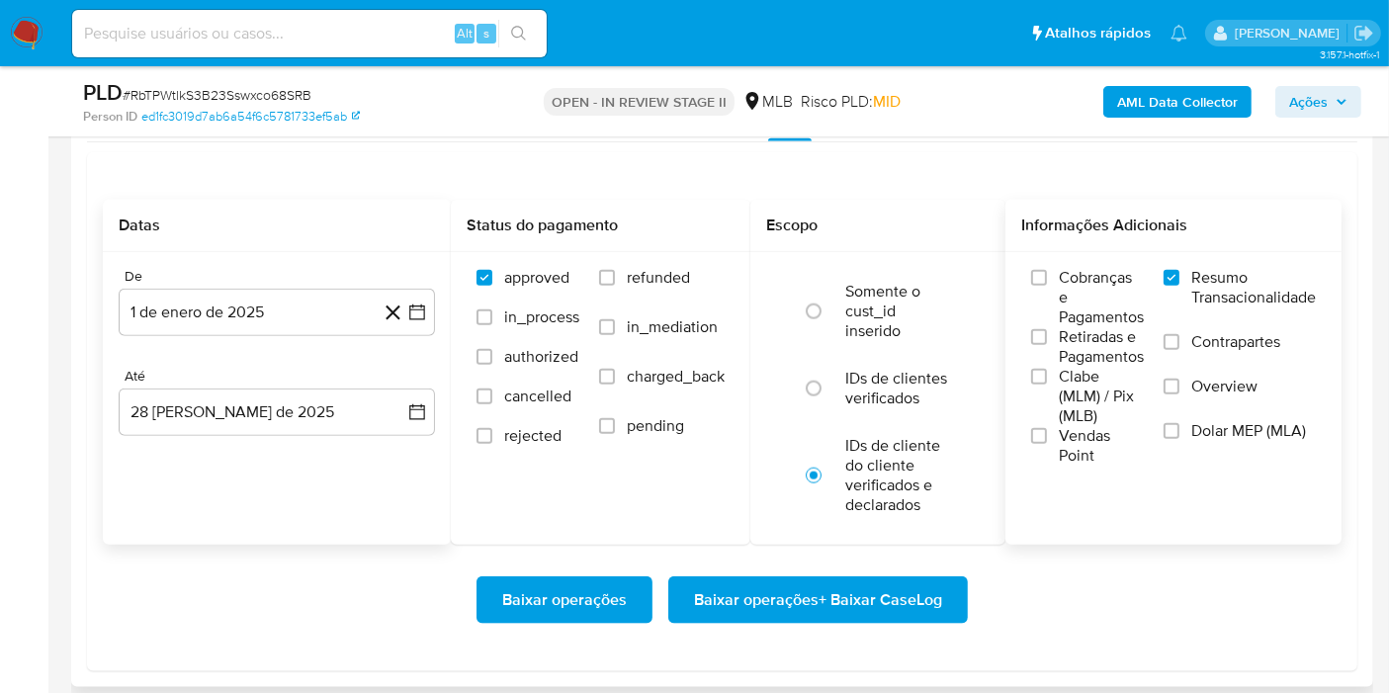
click at [838, 578] on span "Baixar operações + Baixar CaseLog" at bounding box center [818, 599] width 248 height 43
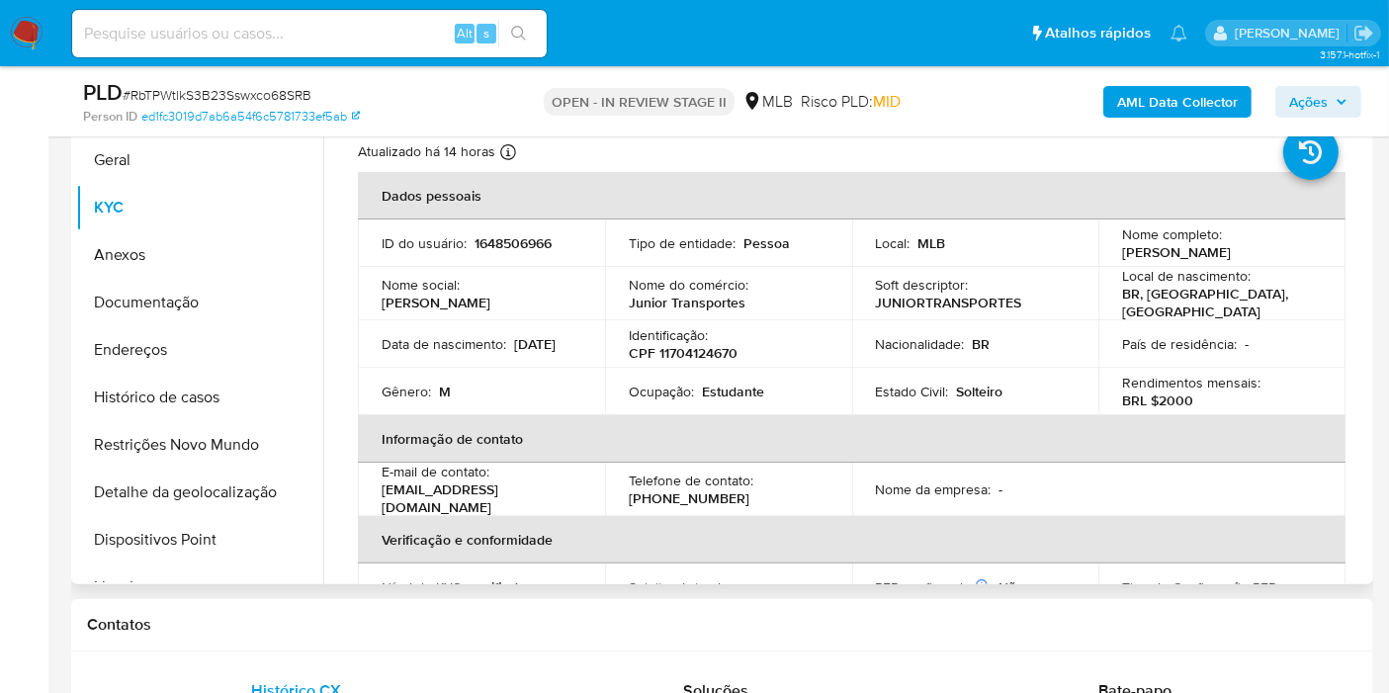
scroll to position [329, 0]
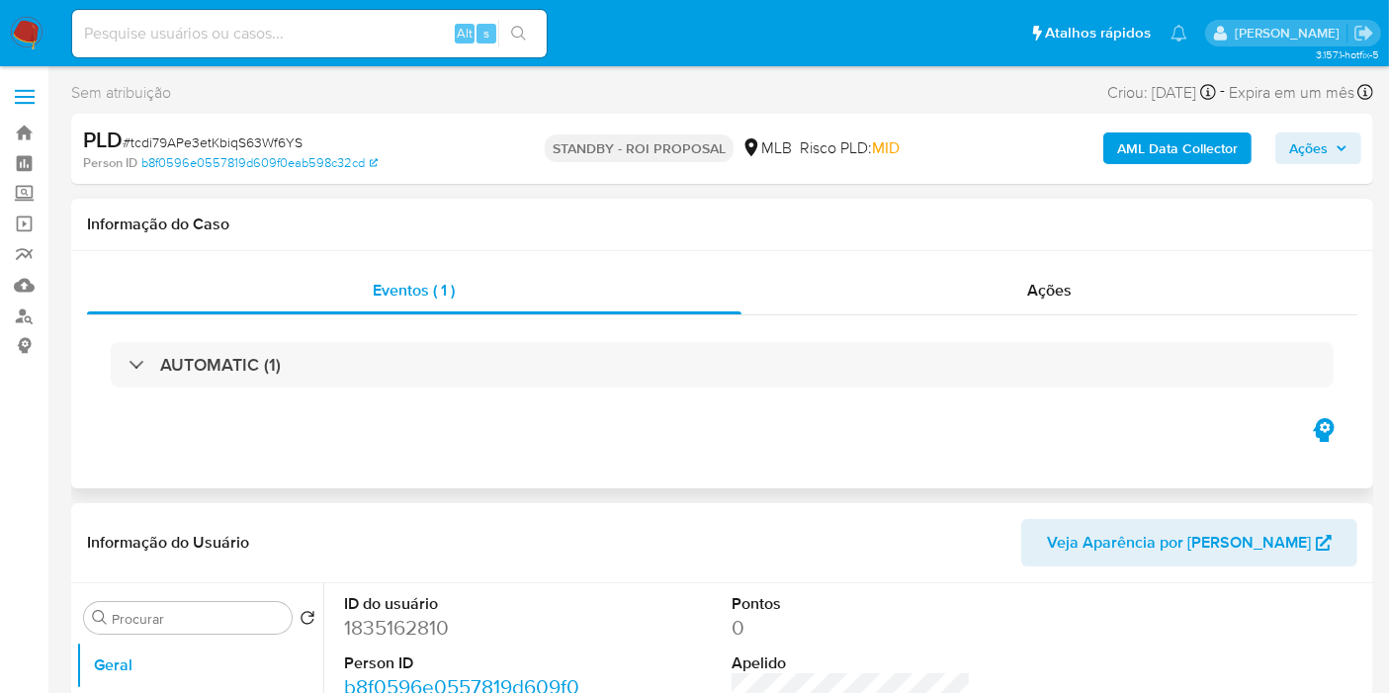
select select "10"
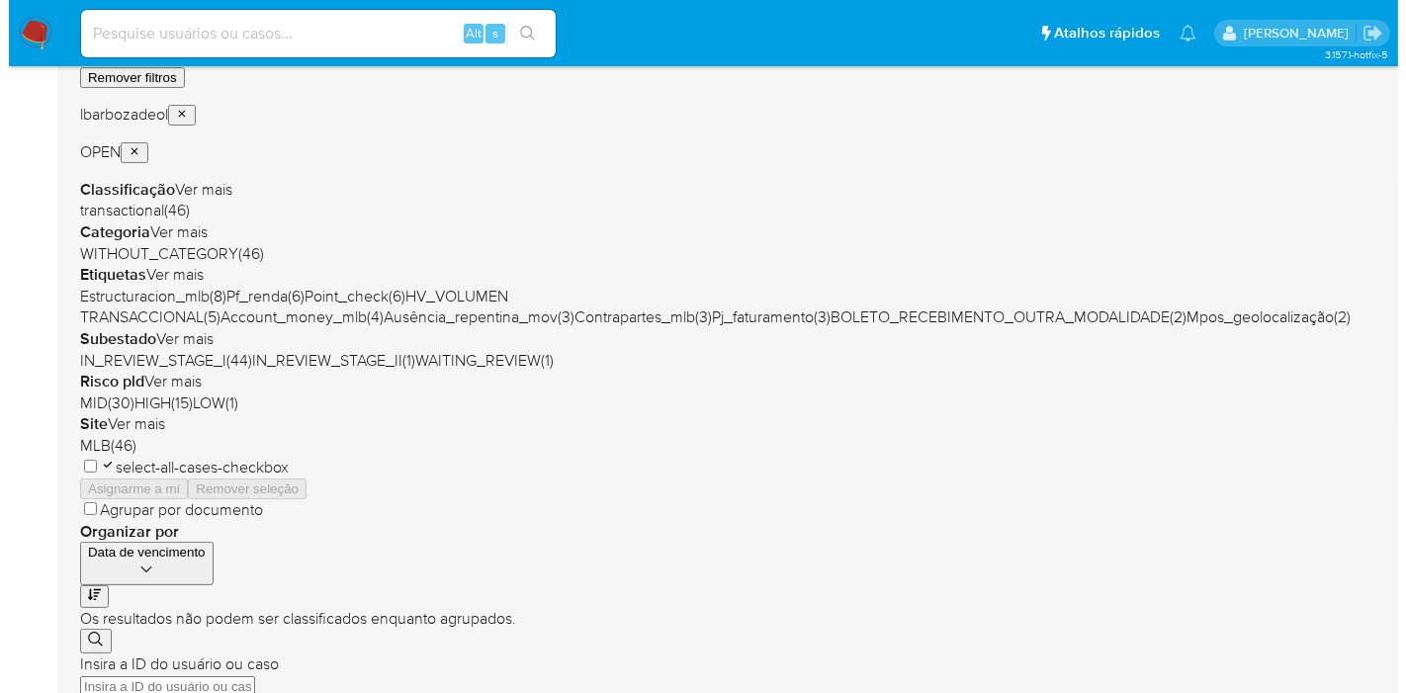
scroll to position [329, 0]
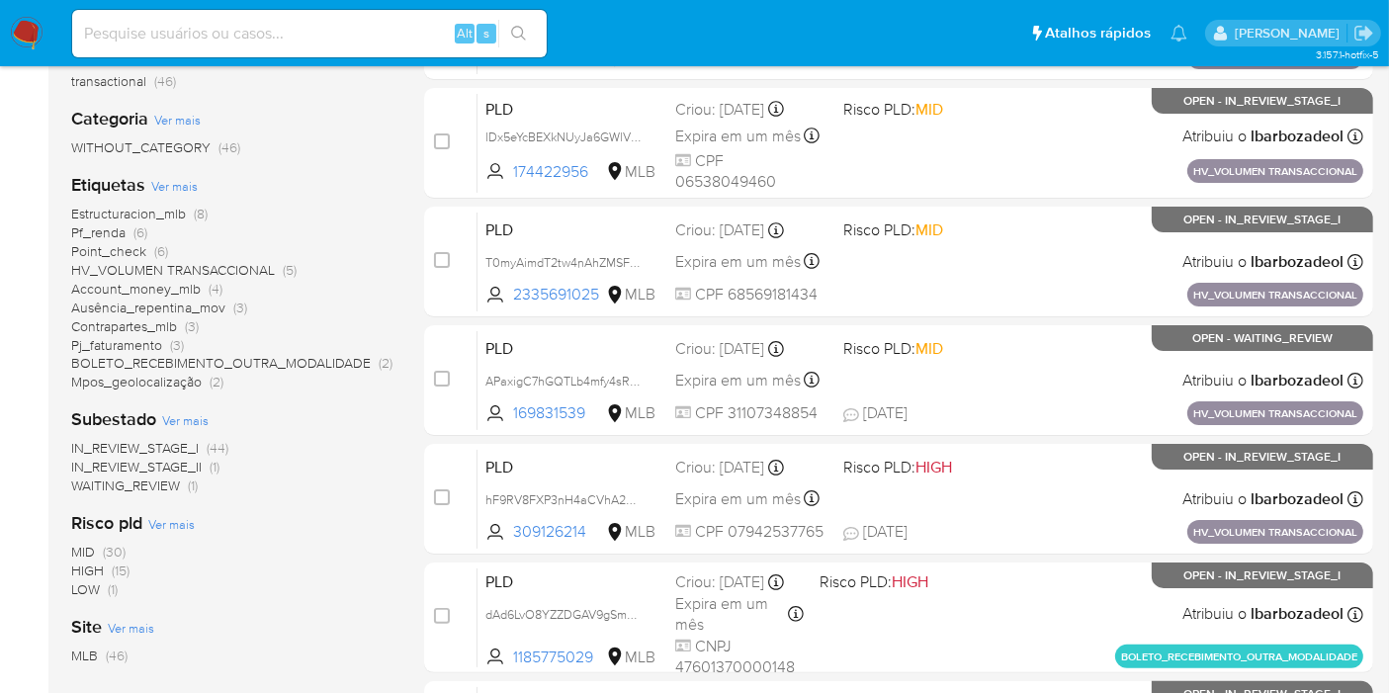
click at [175, 188] on span "Ver mais" at bounding box center [174, 186] width 46 height 18
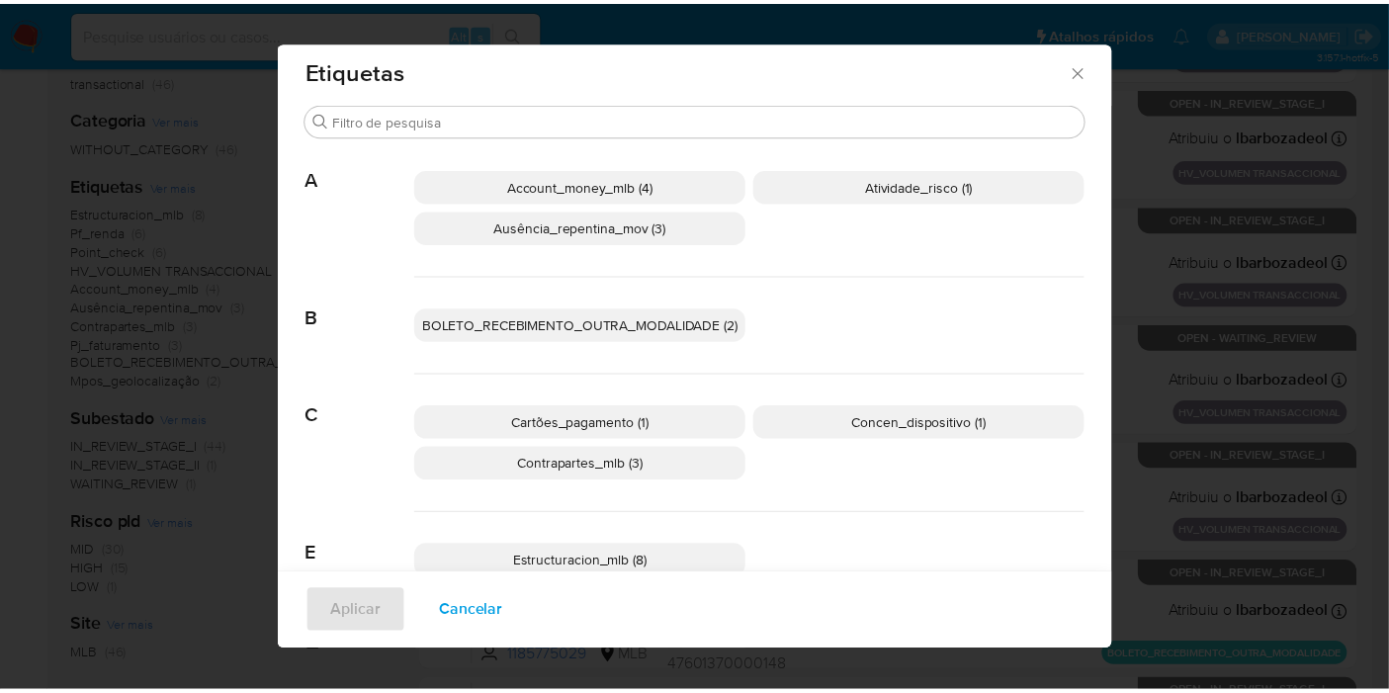
scroll to position [0, 0]
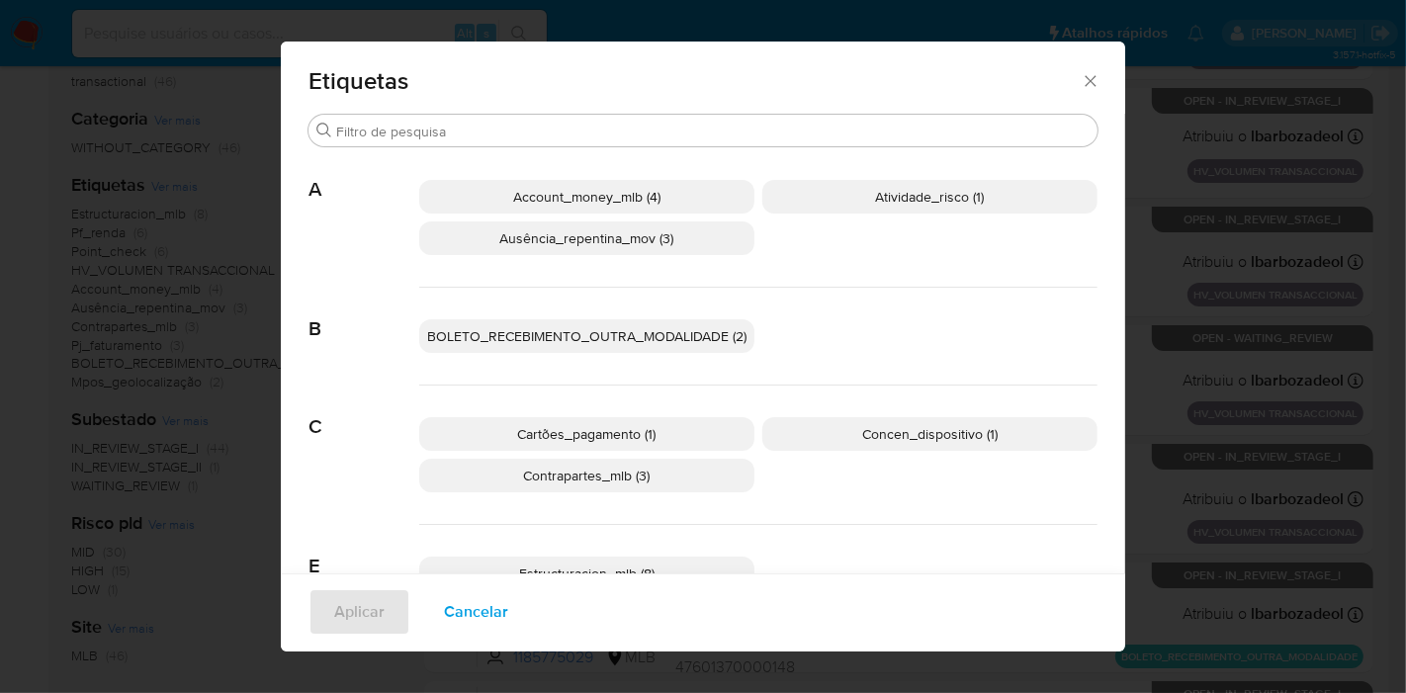
click at [1080, 77] on icon "Fechar" at bounding box center [1090, 81] width 20 height 20
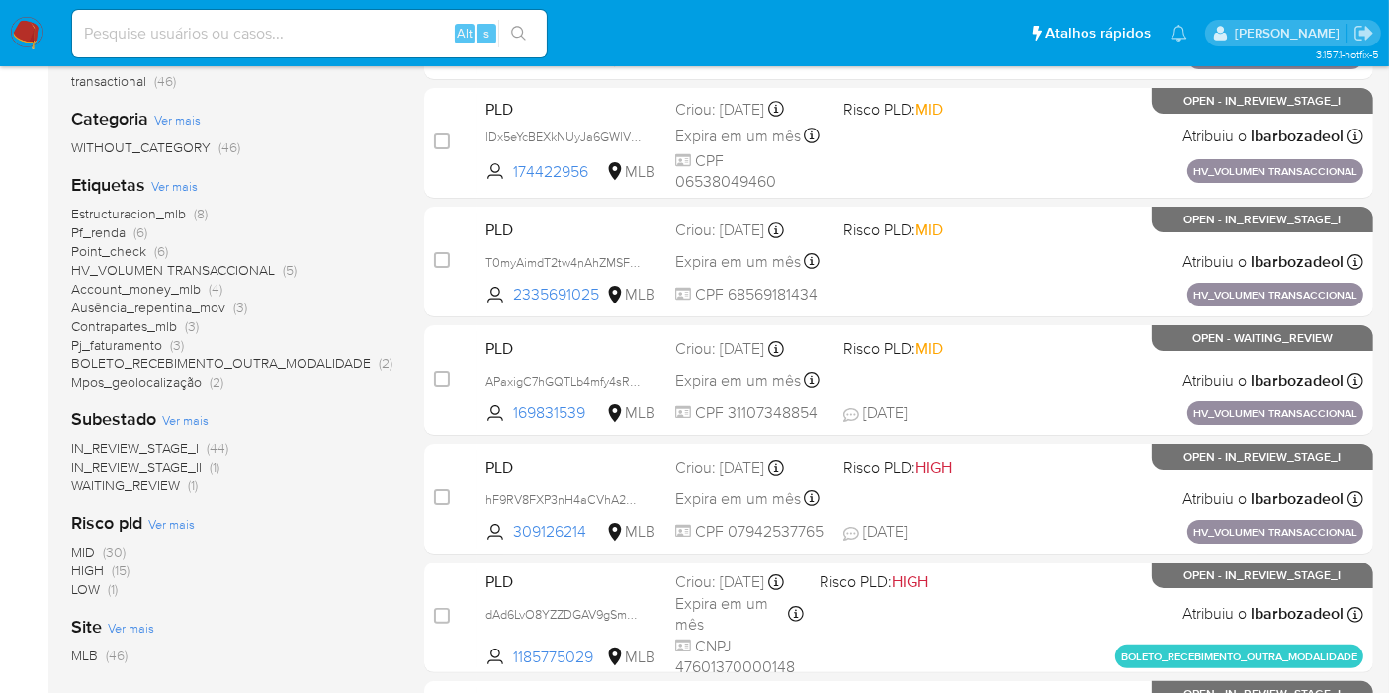
click at [97, 571] on span "HIGH" at bounding box center [87, 570] width 33 height 20
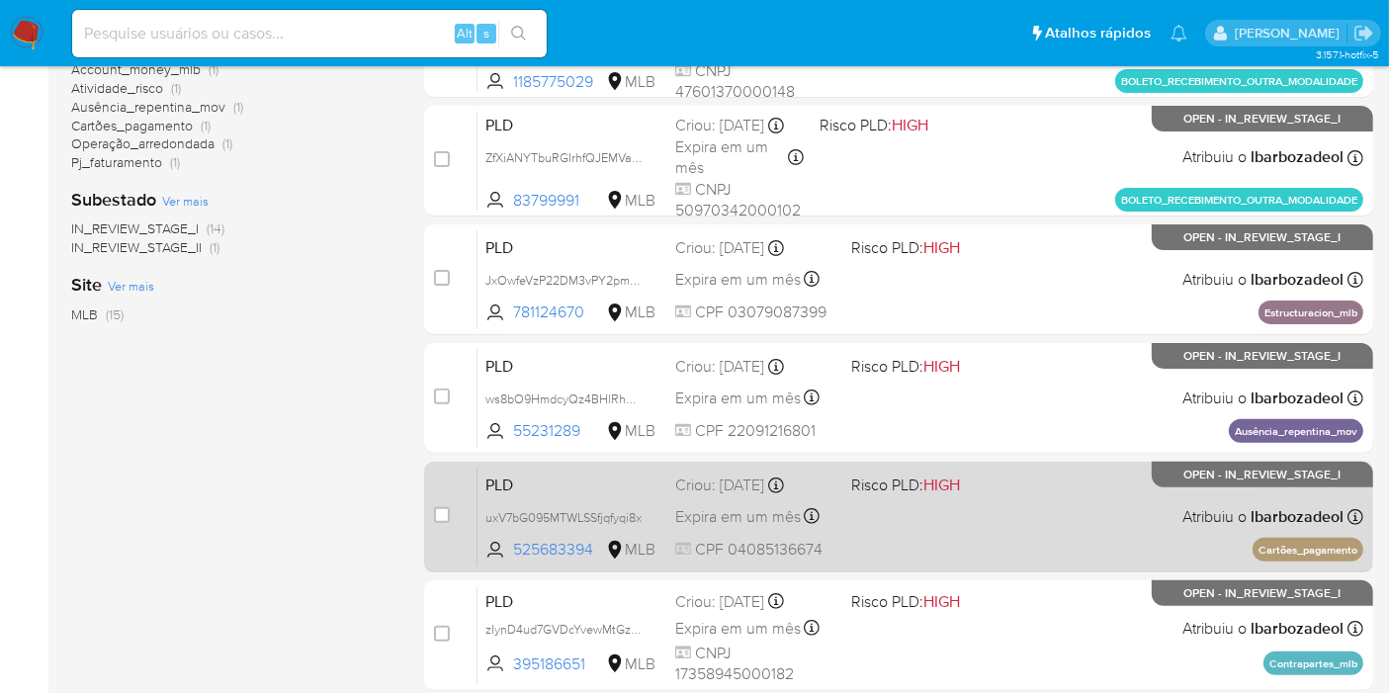
scroll to position [439, 0]
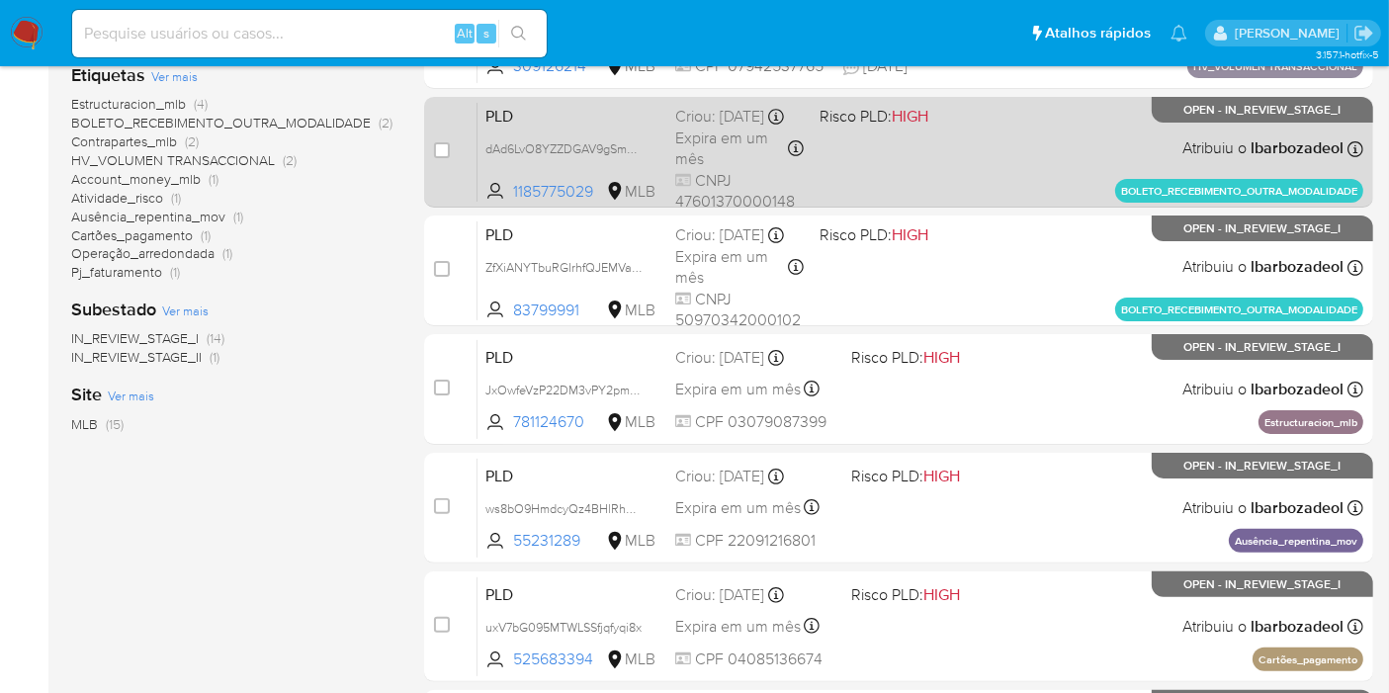
click at [934, 162] on div "PLD dAd6LvO8YZZDGAV9gSmKgm5r 1185775029 MLB Risco PLD: HIGH Criou: [DATE] Criou…" at bounding box center [920, 152] width 886 height 100
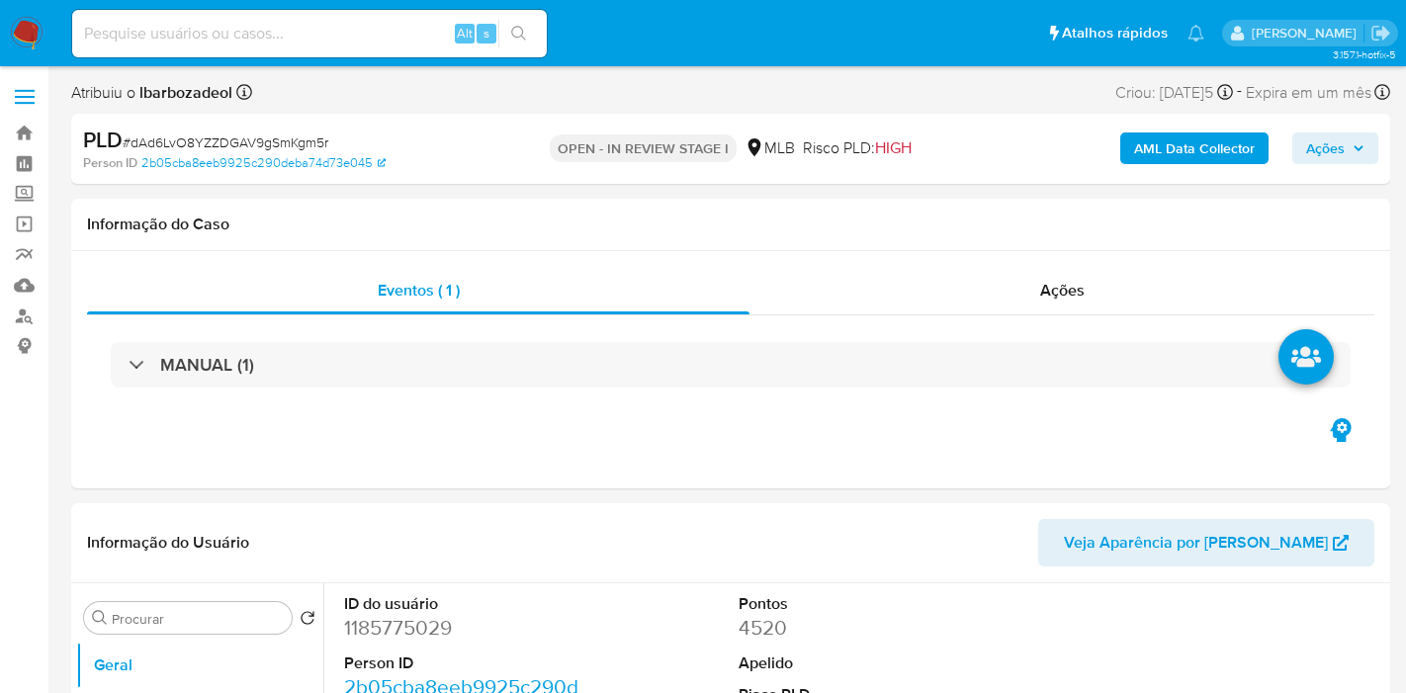
select select "10"
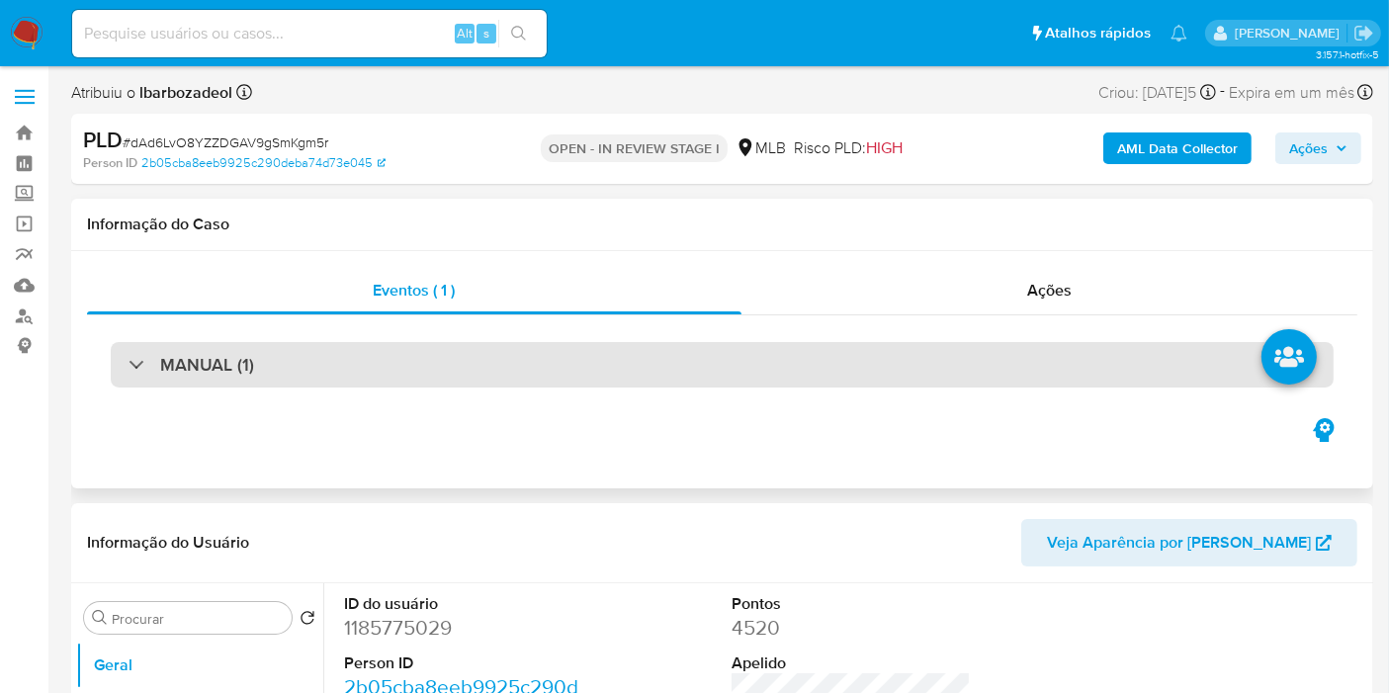
click at [630, 355] on div "MANUAL (1)" at bounding box center [722, 364] width 1223 height 45
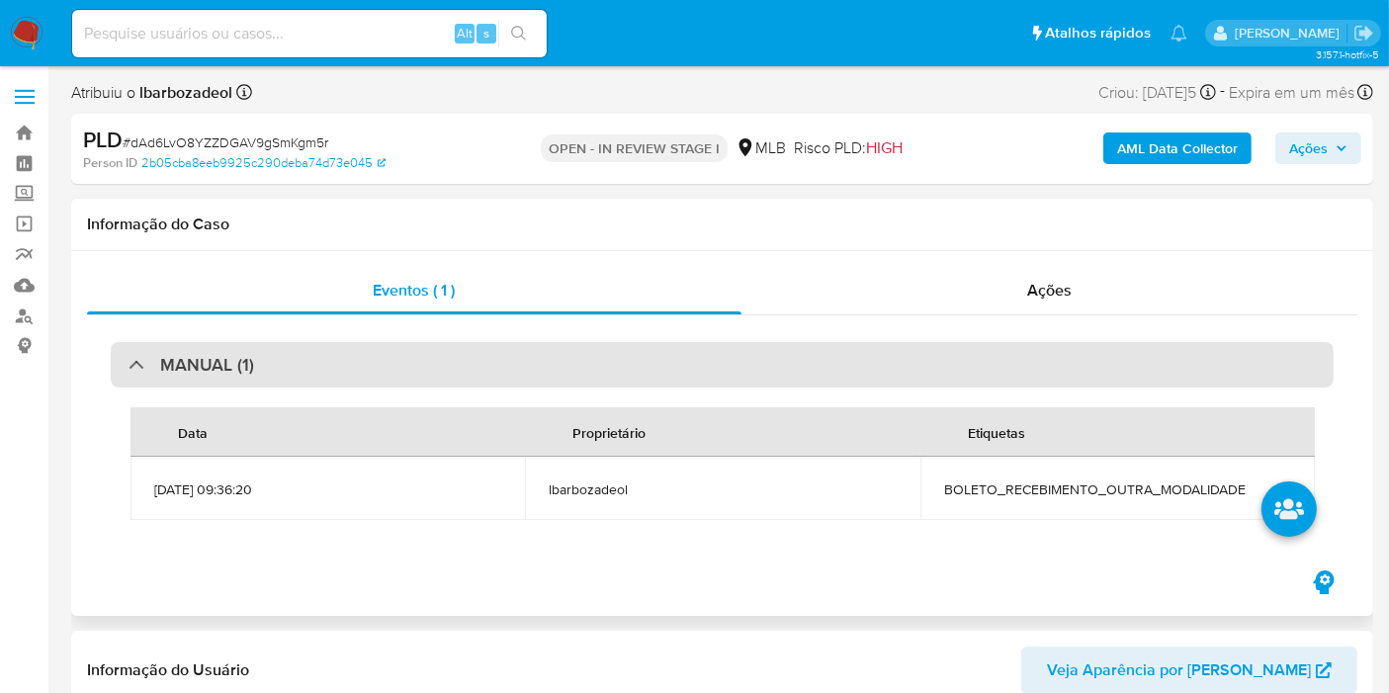
click at [630, 355] on div "MANUAL (1)" at bounding box center [722, 364] width 1223 height 45
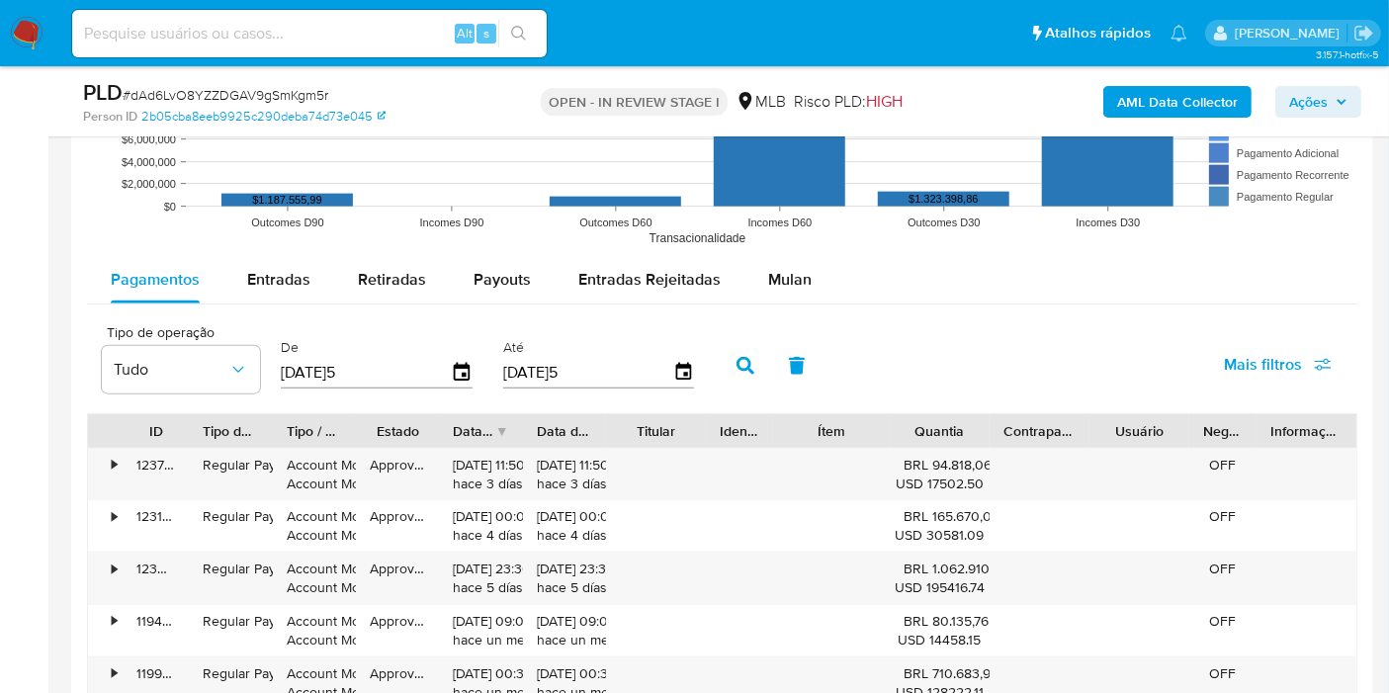
scroll to position [2087, 0]
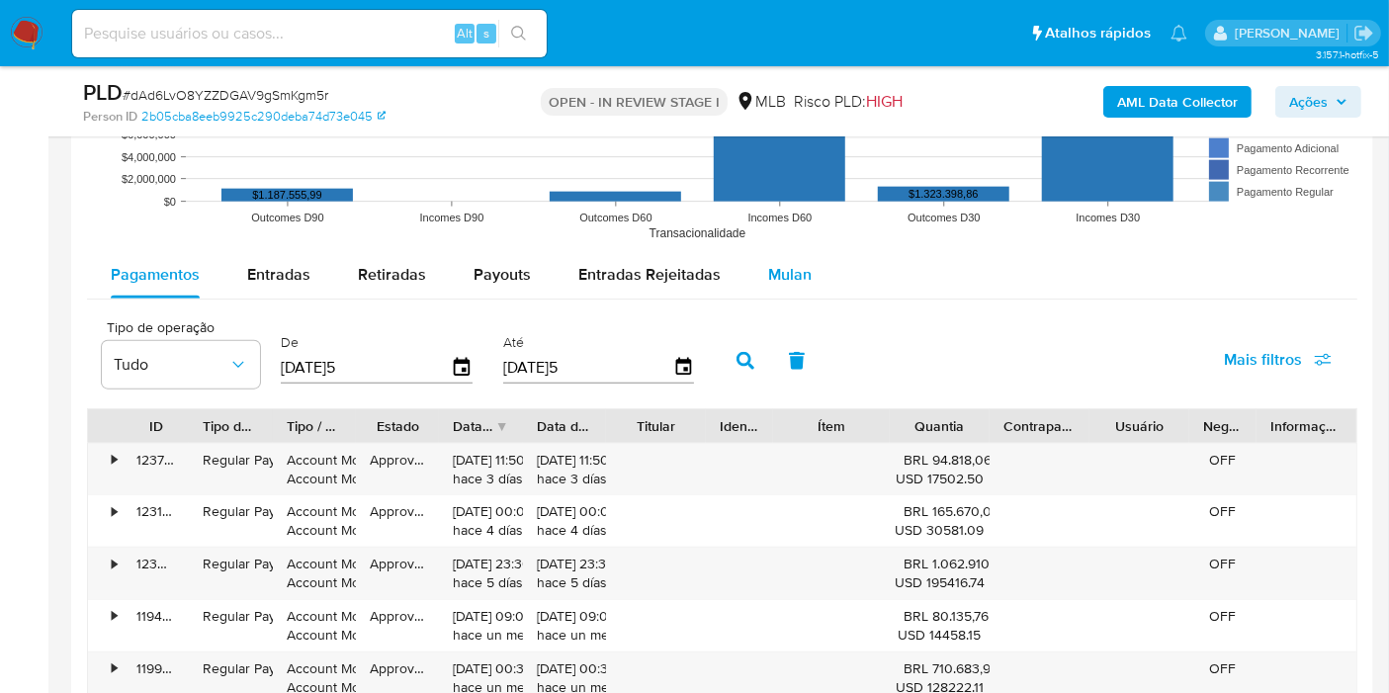
click at [779, 277] on span "Mulan" at bounding box center [789, 274] width 43 height 23
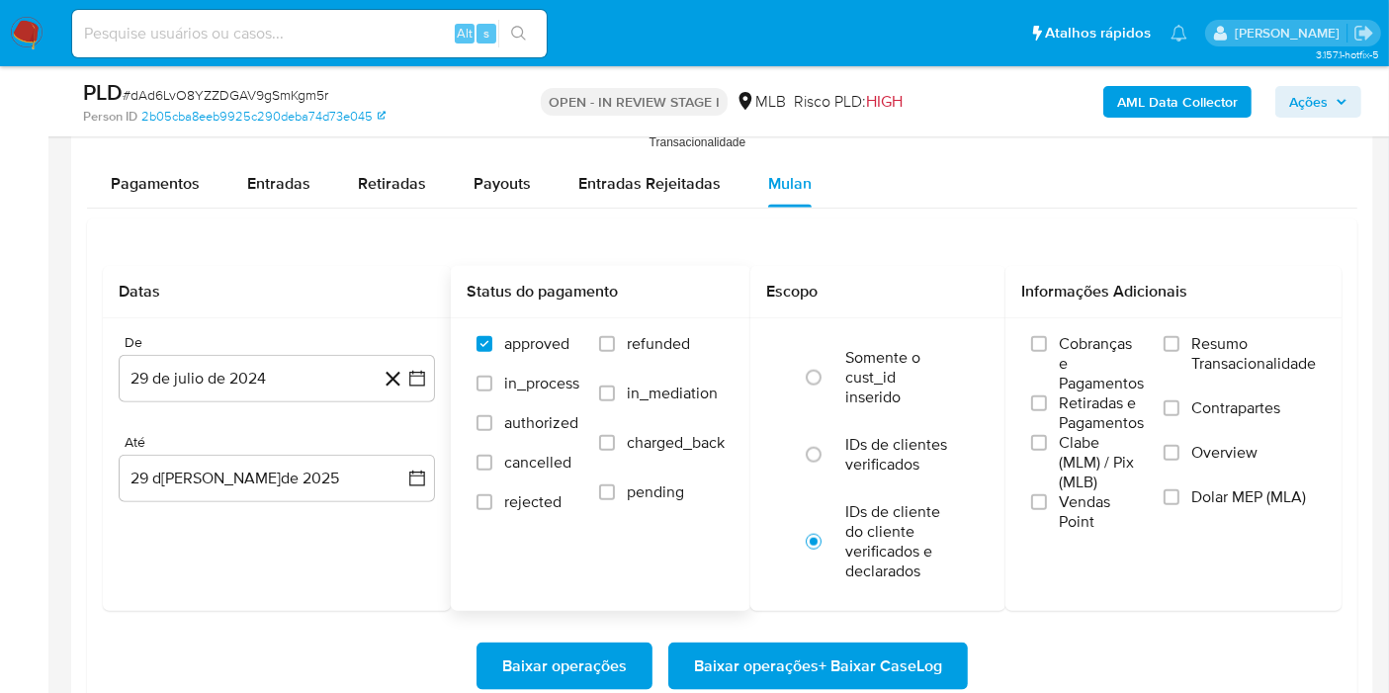
scroll to position [2306, 0]
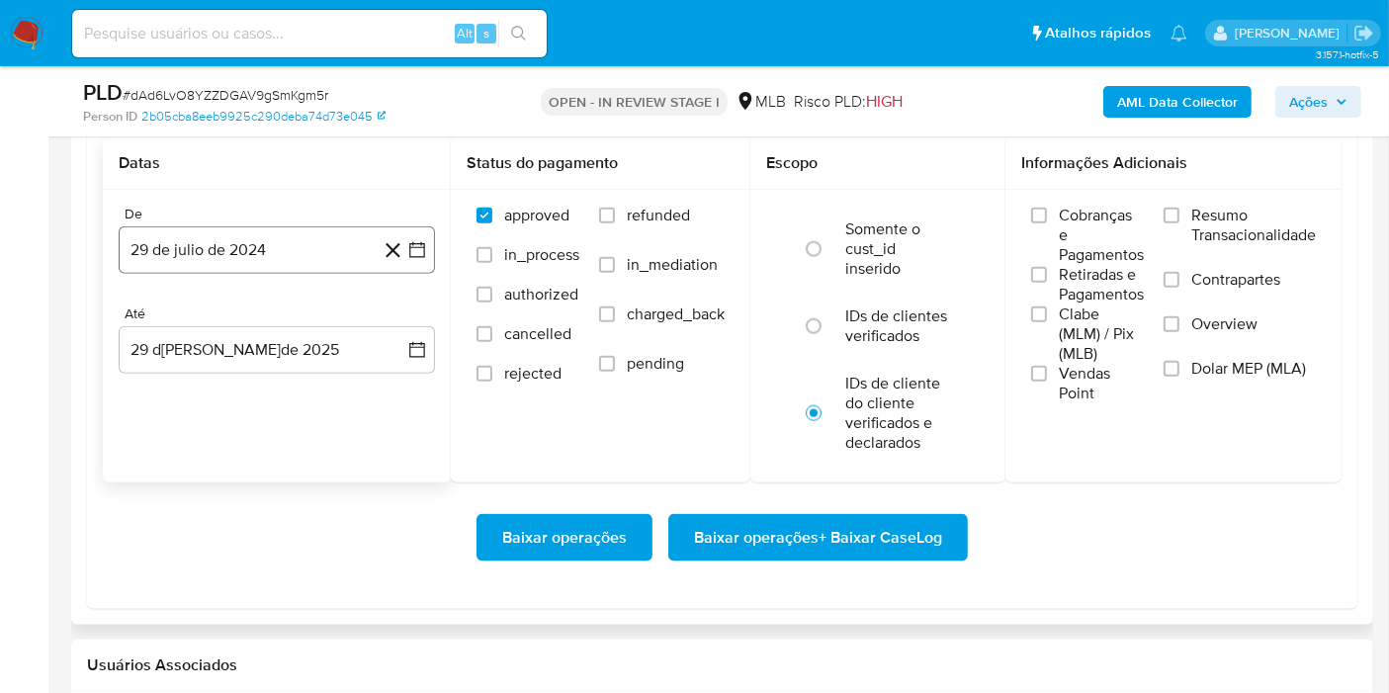
click at [275, 252] on button "29 de julio de 2024" at bounding box center [277, 249] width 316 height 47
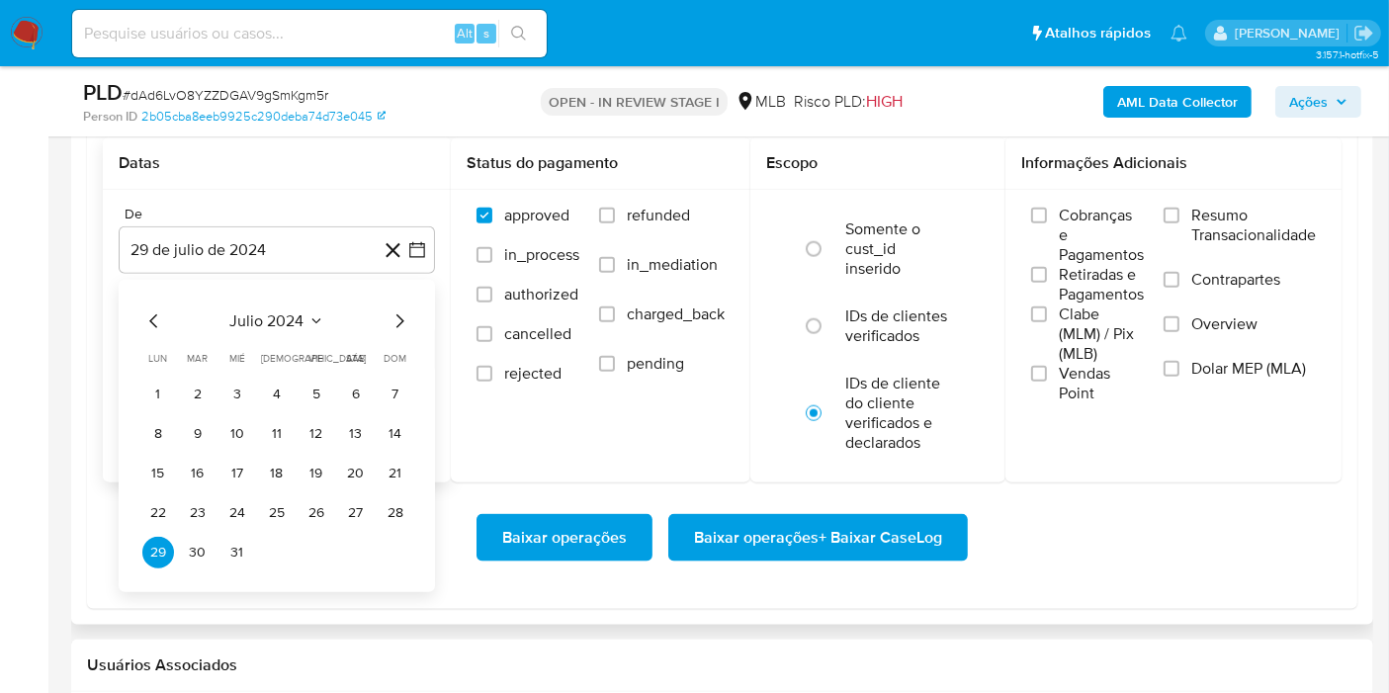
click at [293, 320] on span "julio 2024" at bounding box center [267, 321] width 74 height 20
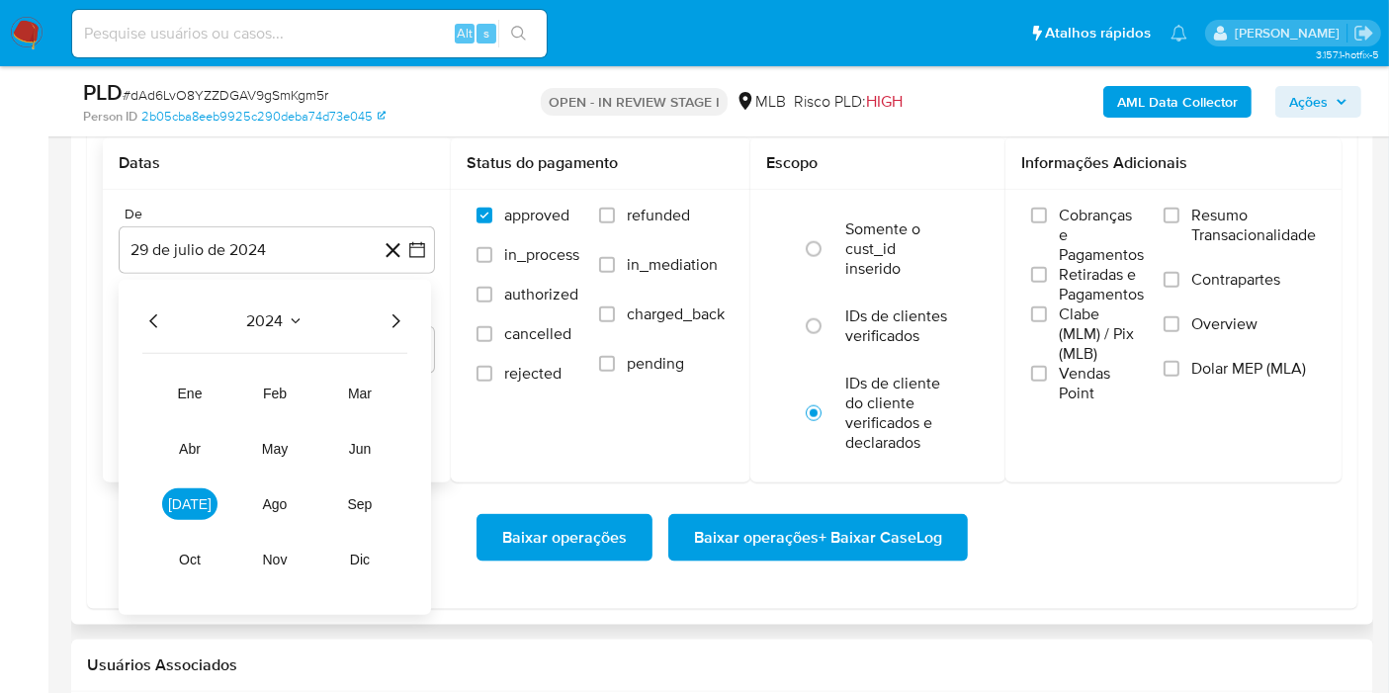
click at [402, 315] on icon "Año siguiente" at bounding box center [396, 321] width 24 height 24
click at [189, 511] on button "jul" at bounding box center [189, 504] width 55 height 32
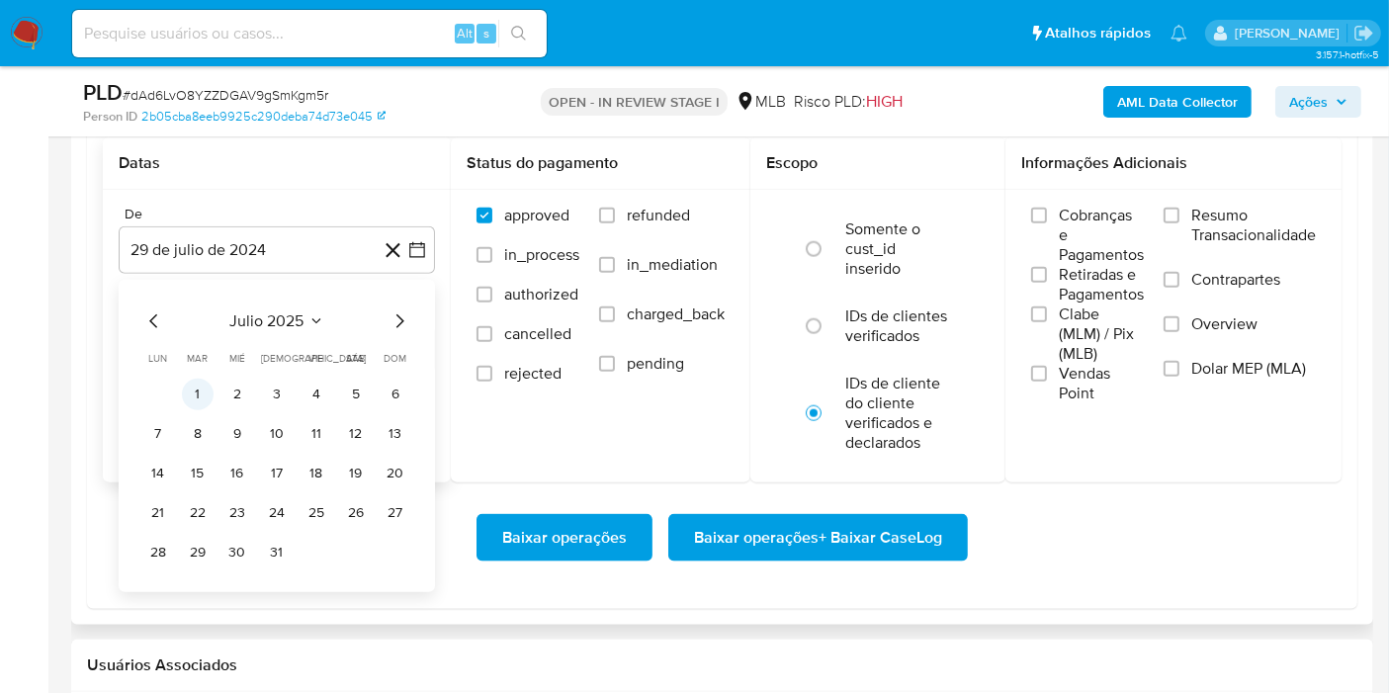
click at [200, 399] on button "1" at bounding box center [198, 395] width 32 height 32
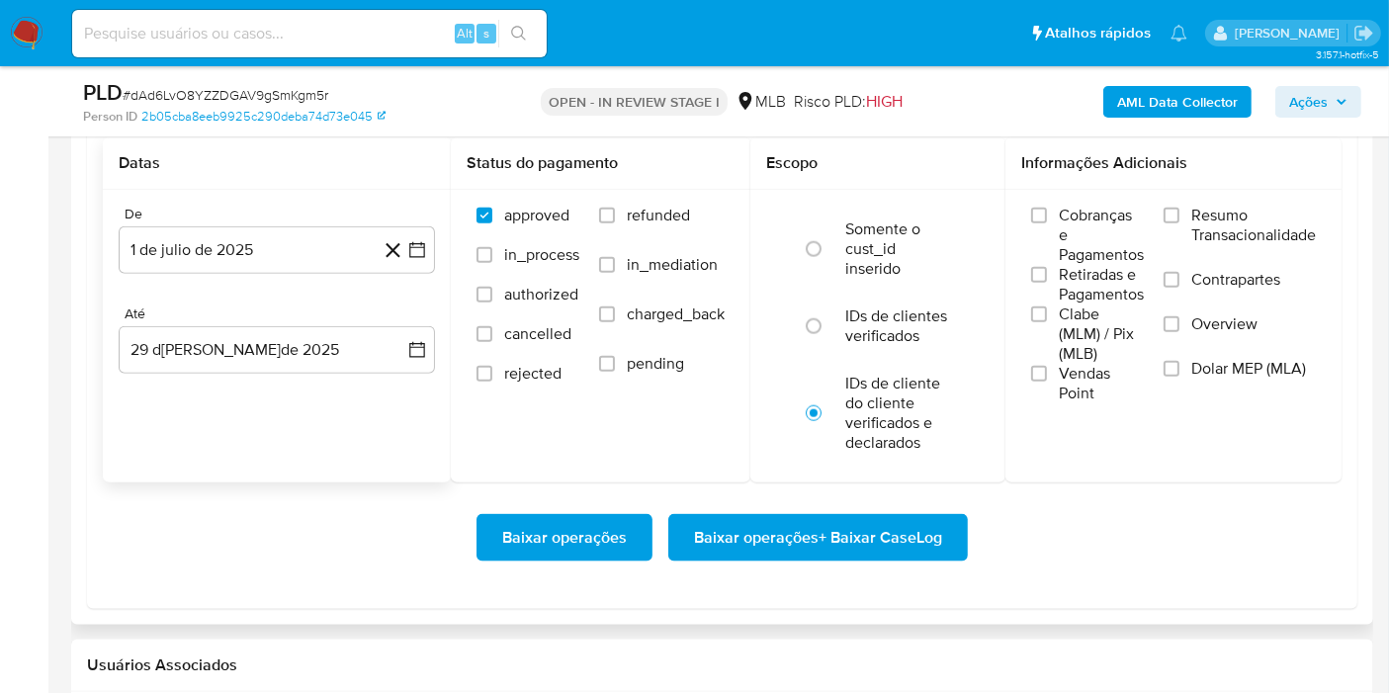
click at [218, 371] on div "De 1 de julio de 2025 1-07-2025 Até 29 de agosto de 2025 29-08-2025" at bounding box center [277, 305] width 348 height 231
click at [226, 359] on button "29 de agosto de 2025" at bounding box center [277, 349] width 316 height 47
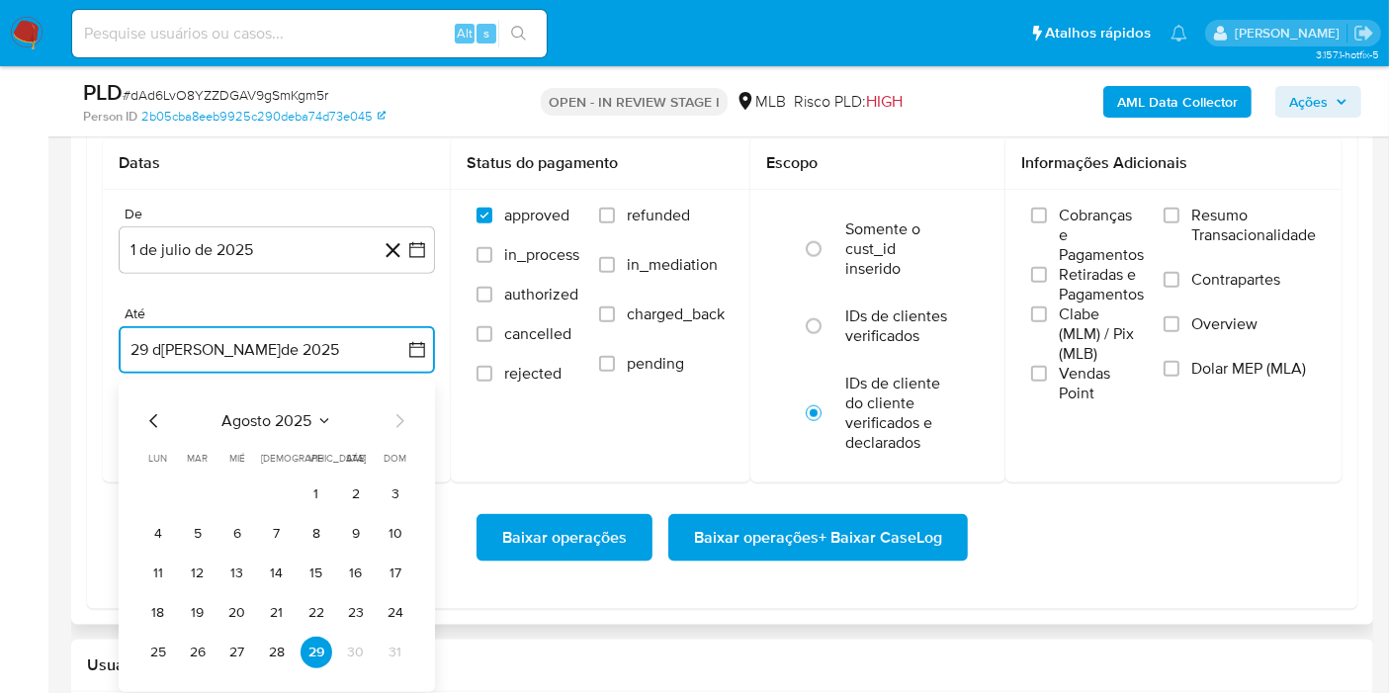
drag, startPoint x: 278, startPoint y: 640, endPoint x: 392, endPoint y: 558, distance: 141.0
click at [279, 640] on button "28" at bounding box center [277, 653] width 32 height 32
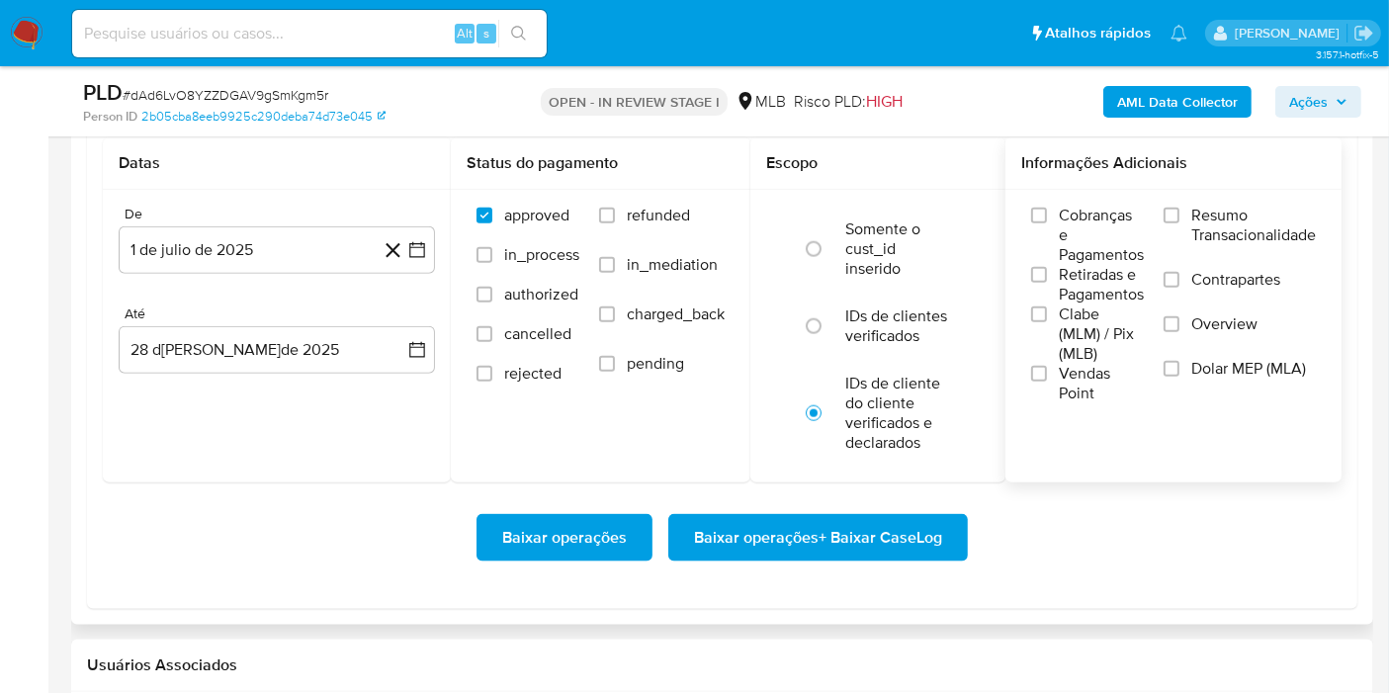
click at [1208, 190] on div "Cobranças e Pagamentos Retiradas e Pagamentos Clabe (MLM) / Pix (MLB) Vendas Po…" at bounding box center [1173, 304] width 336 height 229
click at [1205, 208] on span "Resumo Transacionalidade" at bounding box center [1253, 226] width 125 height 40
click at [1179, 208] on input "Resumo Transacionalidade" at bounding box center [1171, 216] width 16 height 16
click at [826, 516] on span "Baixar operações + Baixar CaseLog" at bounding box center [818, 537] width 248 height 43
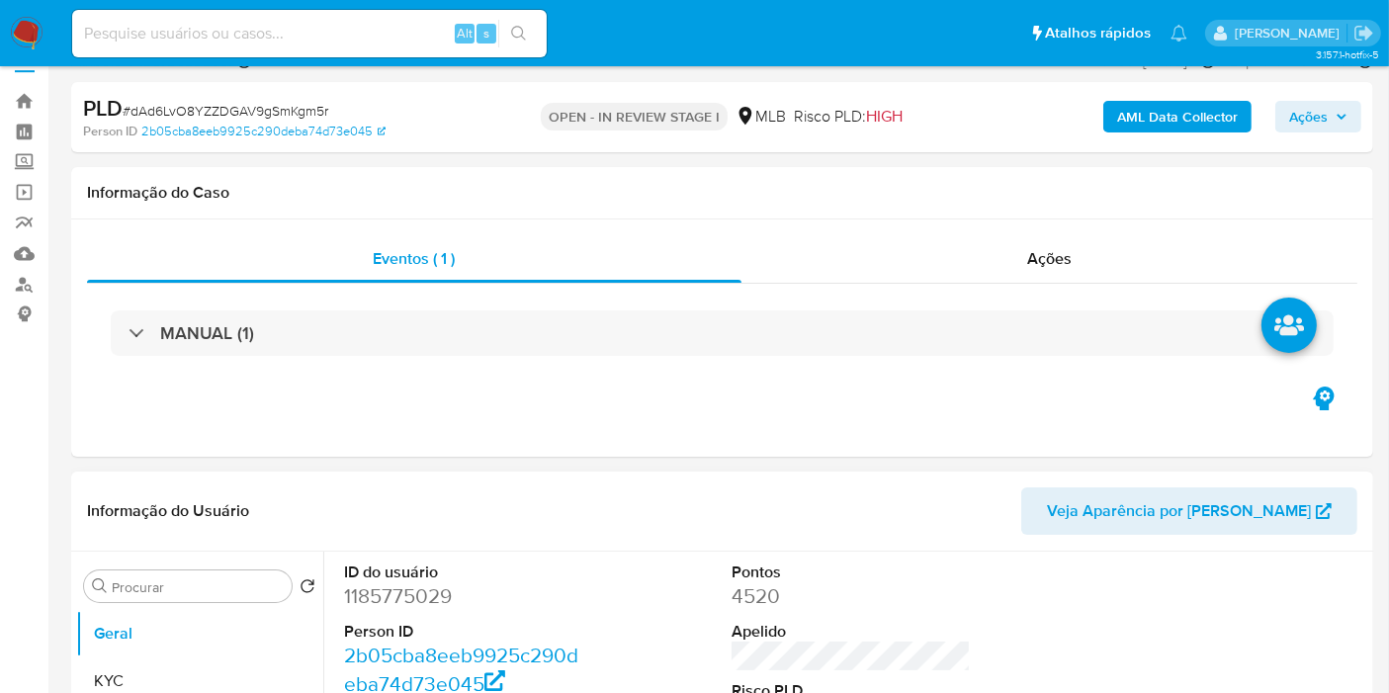
scroll to position [31, 0]
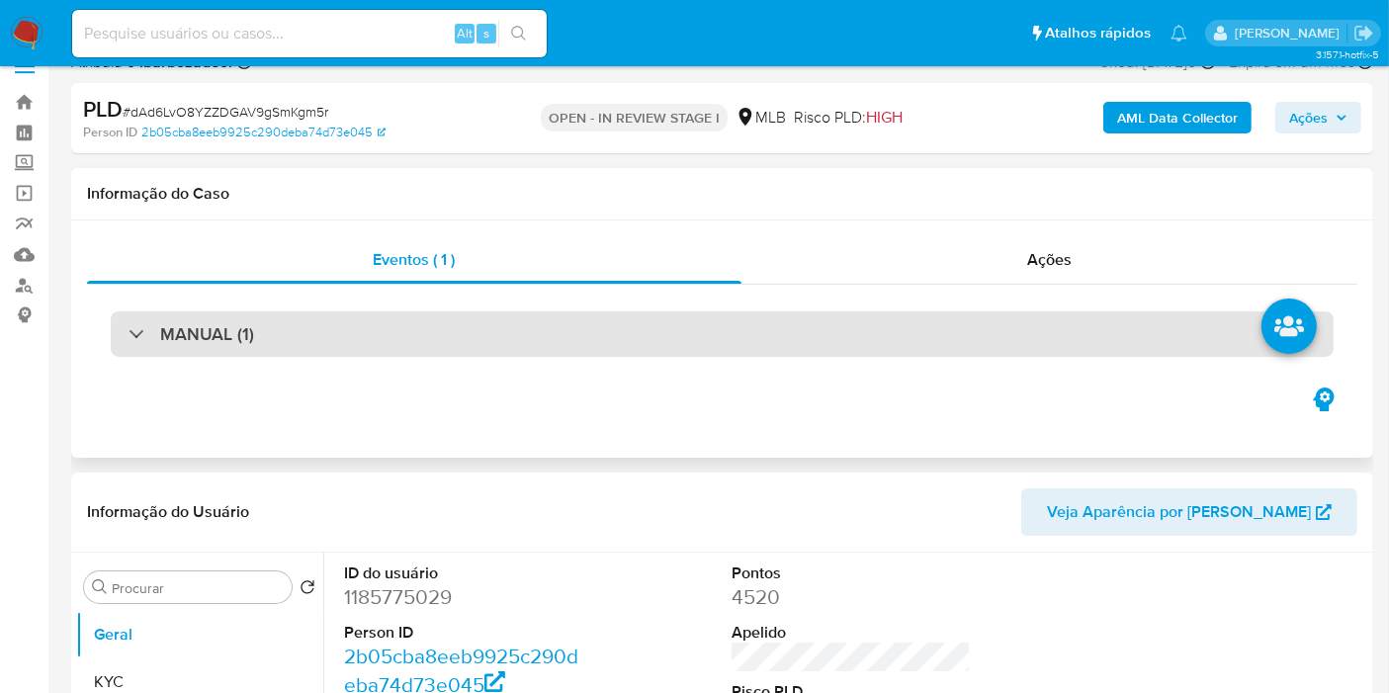
click at [638, 337] on div "MANUAL (1)" at bounding box center [722, 333] width 1223 height 45
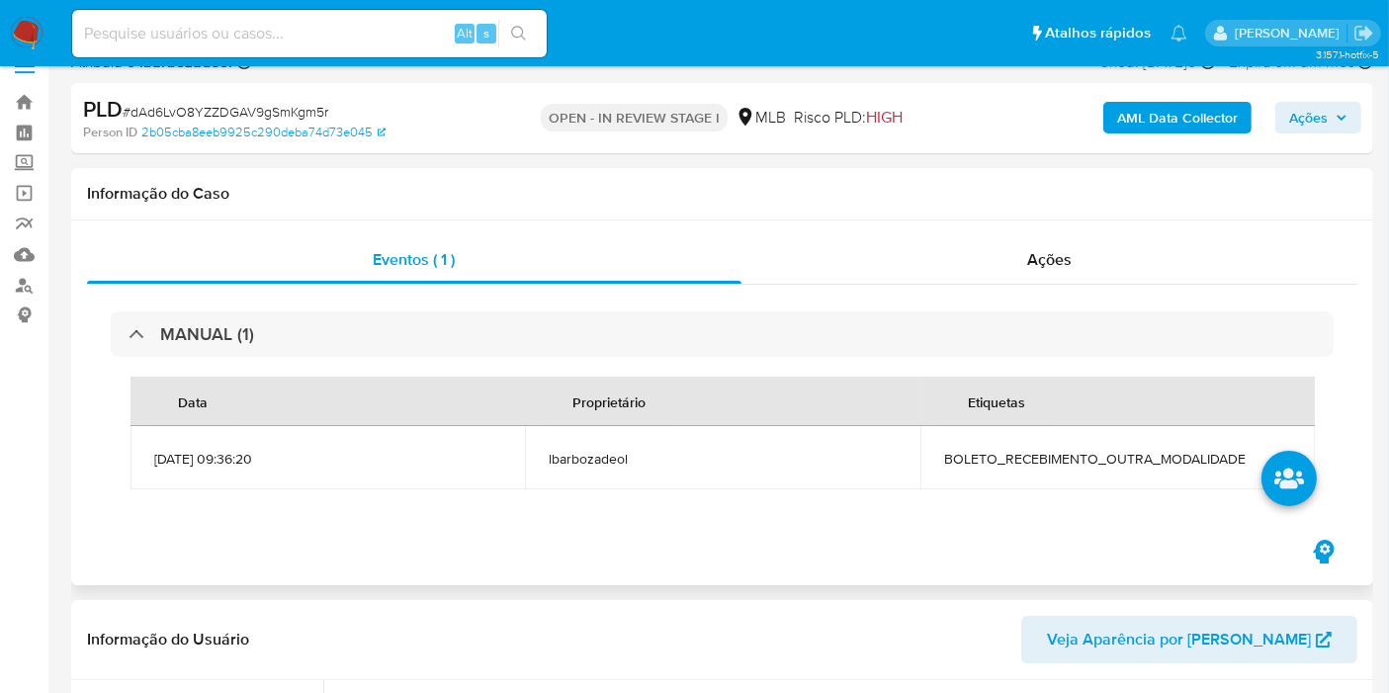
click at [971, 458] on span "BOLETO_RECEBIMENTO_OUTRA_MODALIDADE" at bounding box center [1117, 459] width 347 height 18
copy span "BOLETO_RECEBIMENTO_OUTRA_MODALIDADE"
click at [1338, 117] on icon "button" at bounding box center [1341, 118] width 8 height 5
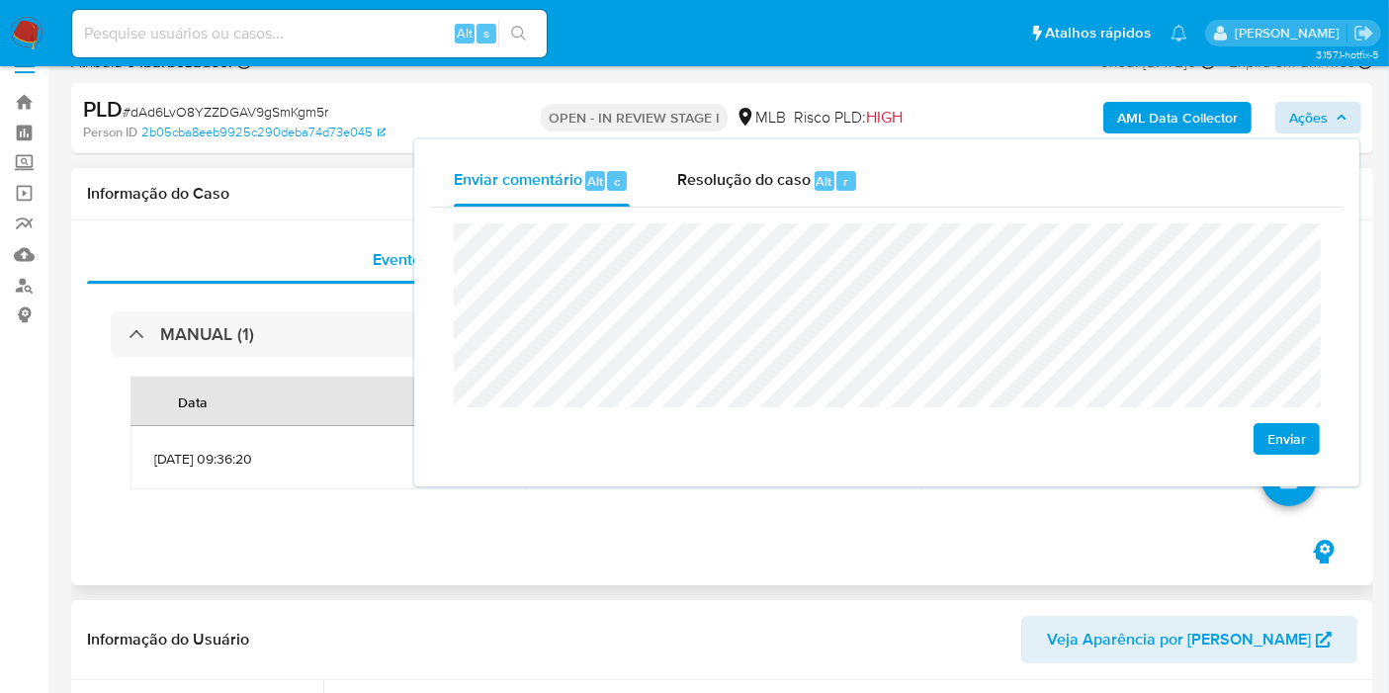
click at [304, 184] on h1 "Informação do Caso" at bounding box center [722, 194] width 1270 height 20
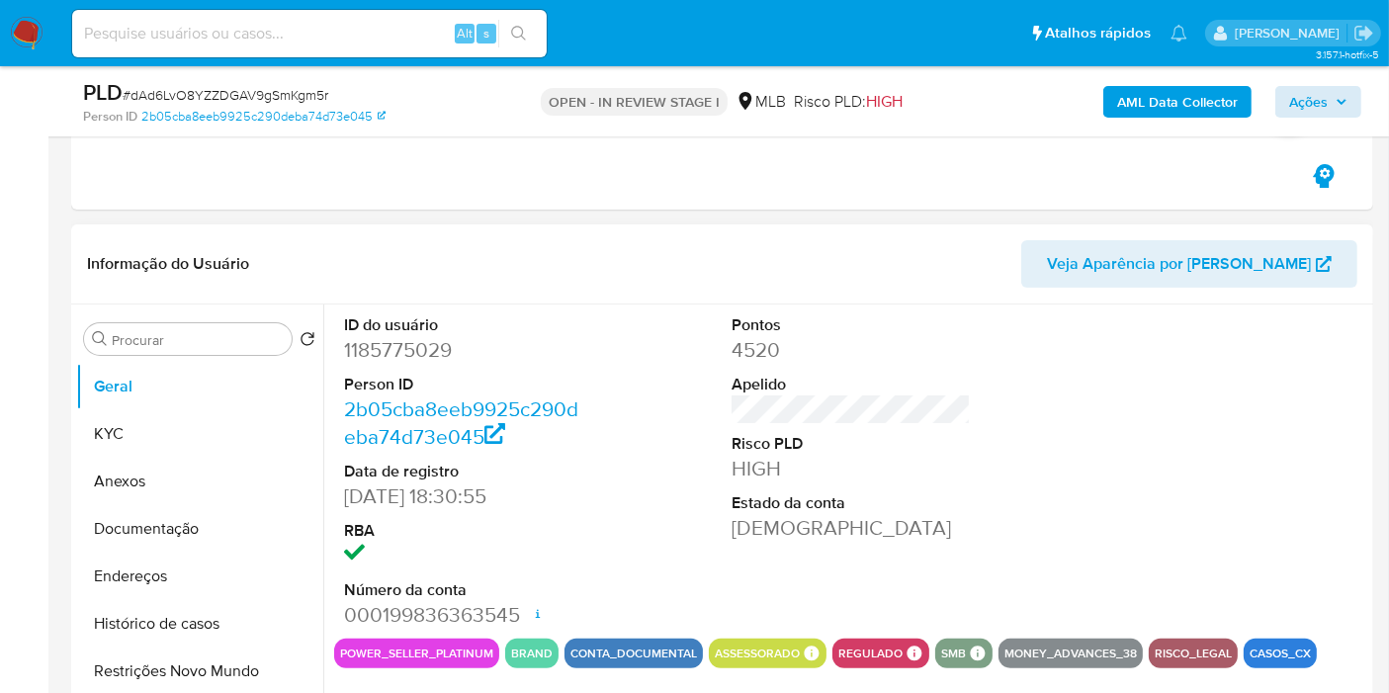
scroll to position [471, 0]
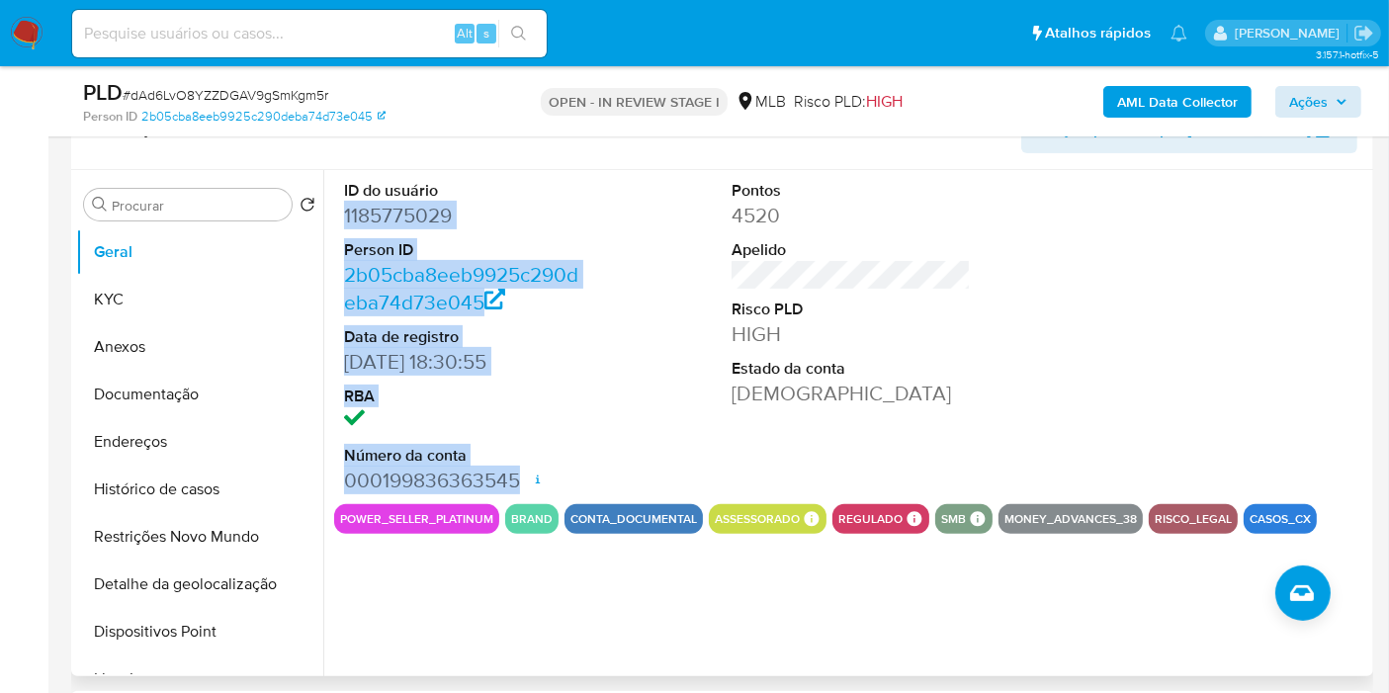
drag, startPoint x: 341, startPoint y: 214, endPoint x: 519, endPoint y: 475, distance: 316.7
click at [519, 475] on div "ID do usuário 1185775029 Person ID 2b05cba8eeb9925c290deba74d73e045 Data de reg…" at bounding box center [463, 337] width 259 height 334
copy dl "1185775029 Person ID 2b05cba8eeb9925c290deba74d73e045 Data de registro 24/08/20…"
click at [1304, 94] on span "Ações" at bounding box center [1308, 102] width 39 height 32
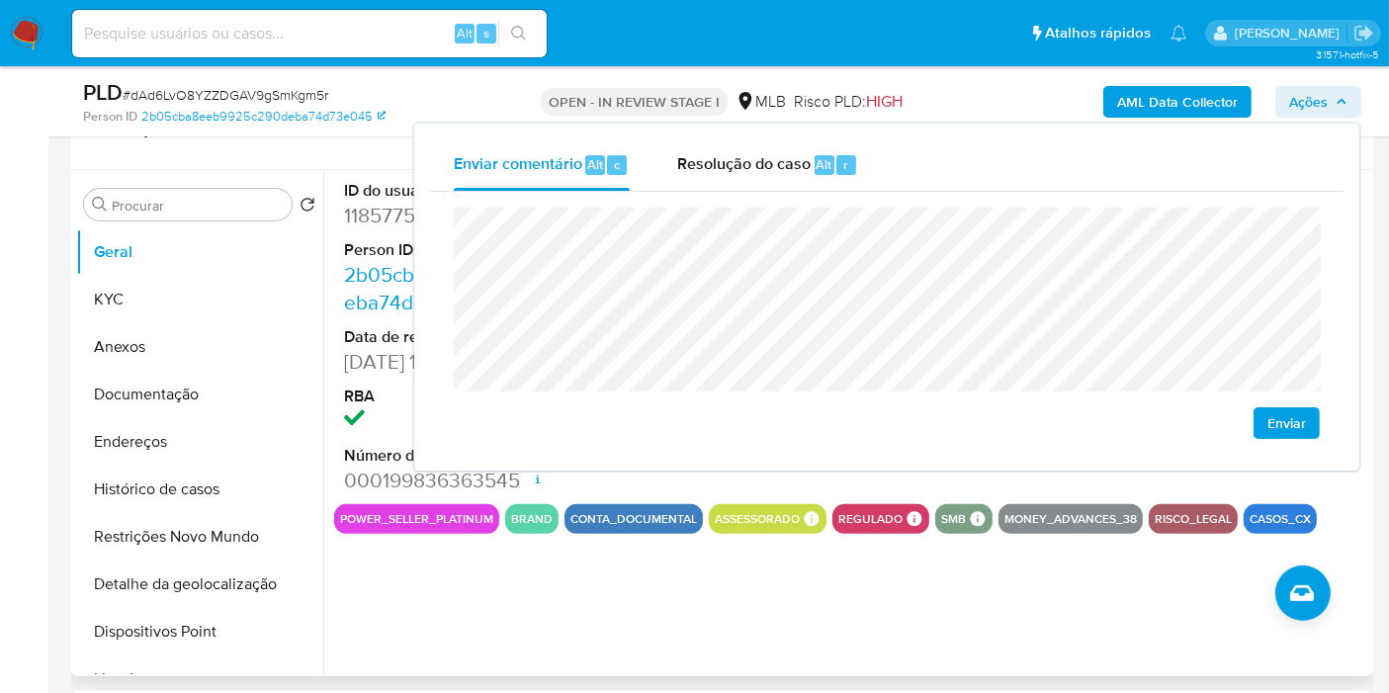
click at [598, 609] on div "ID do usuário 1185775029 Person ID 2b05cba8eeb9925c290deba74d73e045 Data de reg…" at bounding box center [845, 423] width 1045 height 506
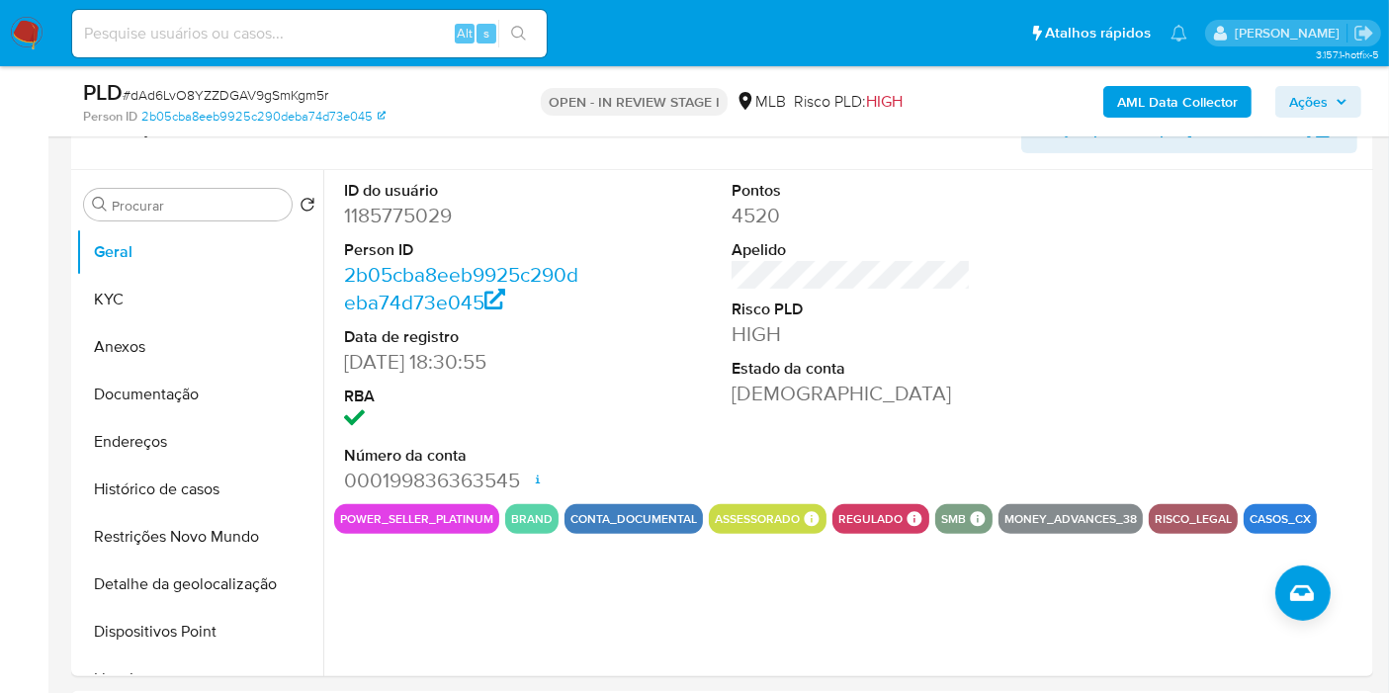
click at [1361, 109] on button "Ações" at bounding box center [1318, 102] width 86 height 32
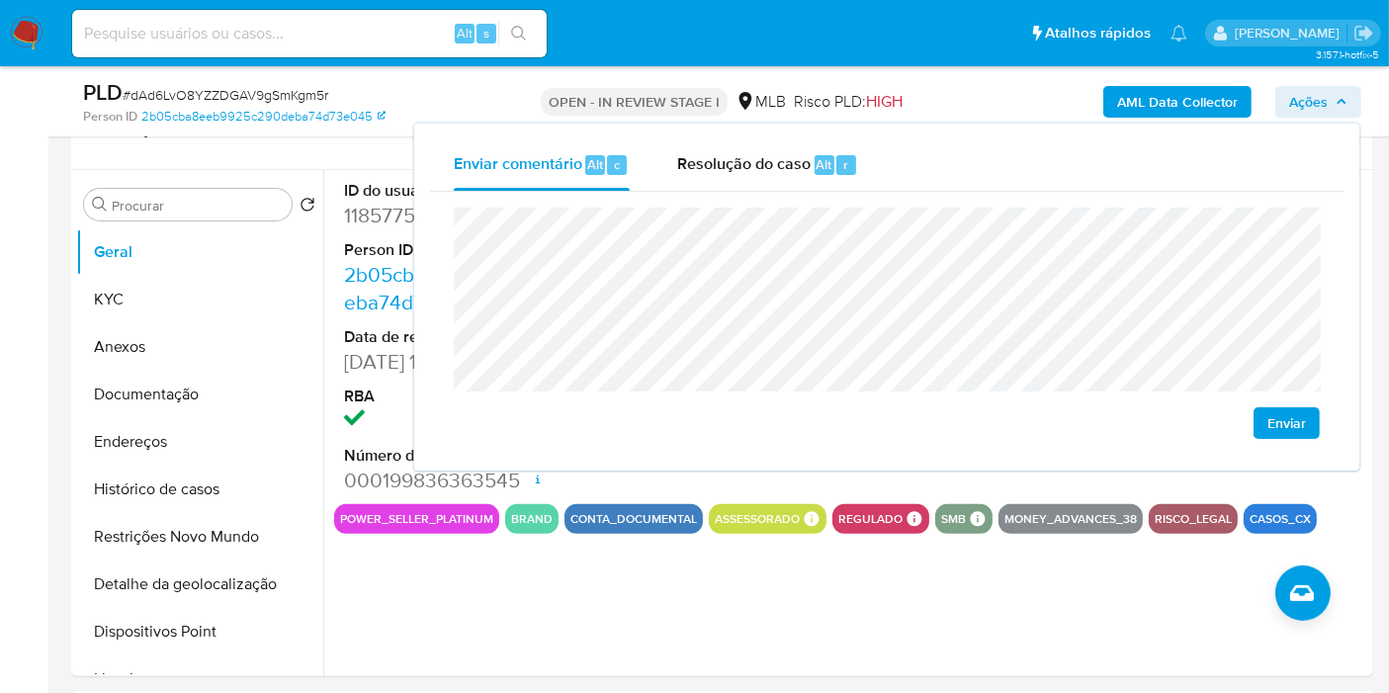
click at [1343, 103] on icon "button" at bounding box center [1341, 102] width 12 height 12
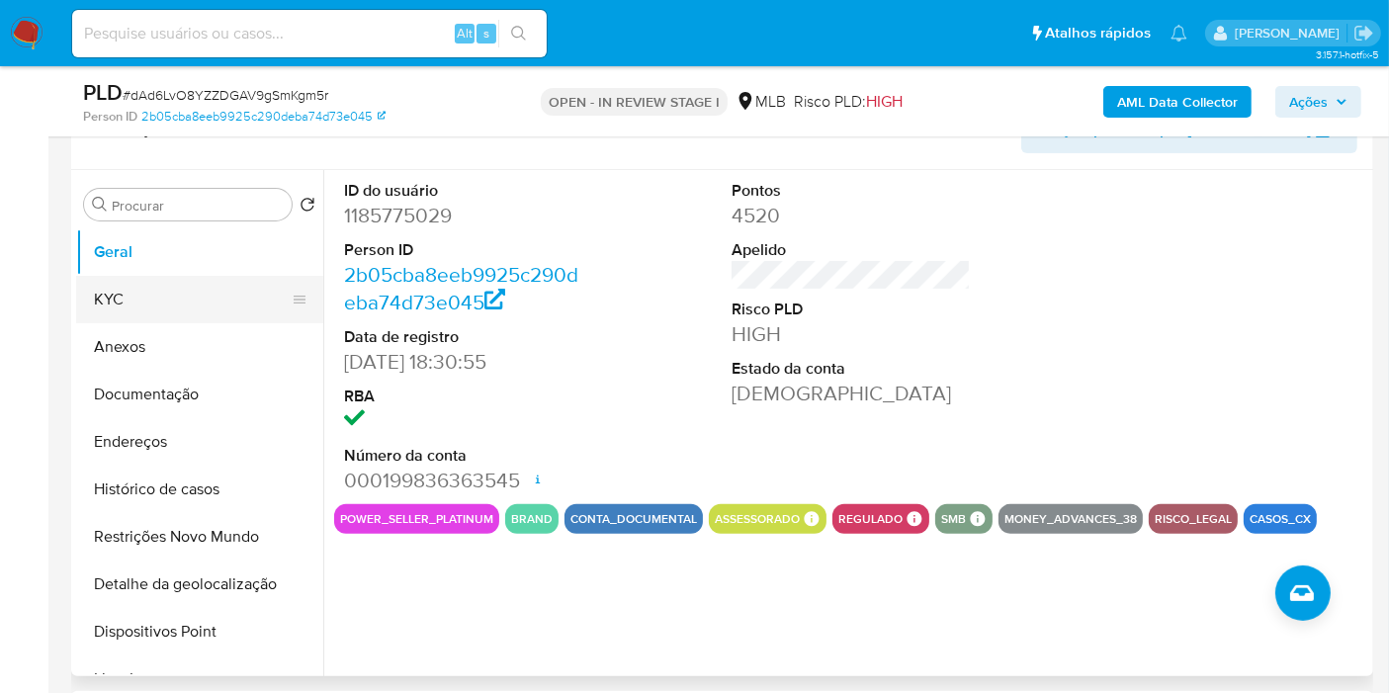
click at [168, 311] on button "KYC" at bounding box center [191, 299] width 231 height 47
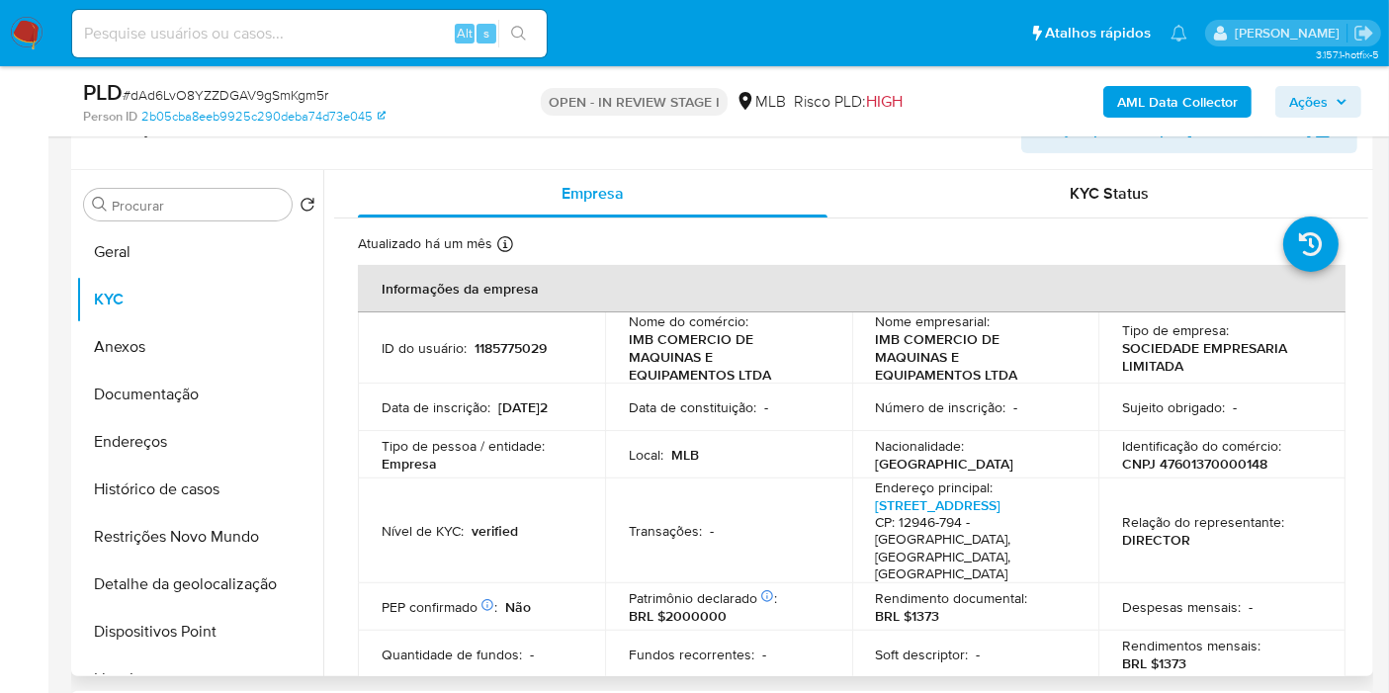
click at [1246, 465] on p "CNPJ 47601370000148" at bounding box center [1194, 464] width 145 height 18
copy p "47601370000148"
click at [1297, 108] on span "Ações" at bounding box center [1308, 102] width 39 height 32
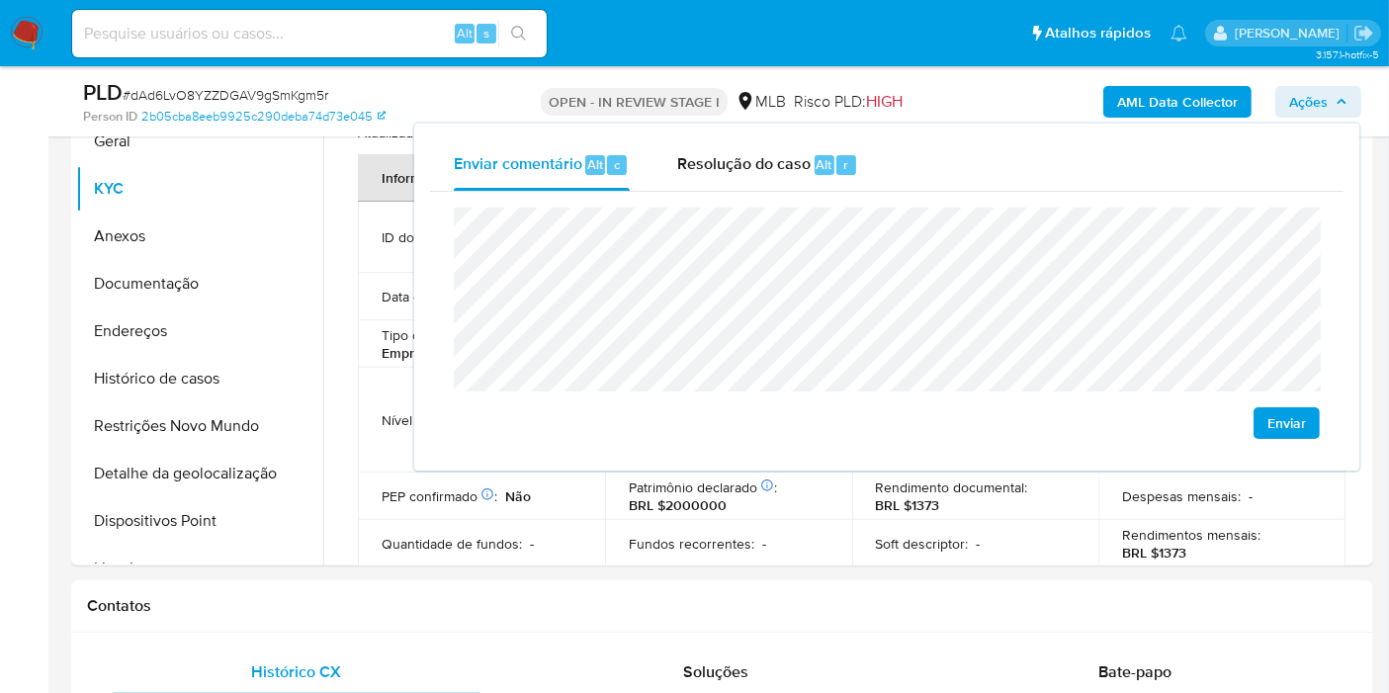
scroll to position [690, 0]
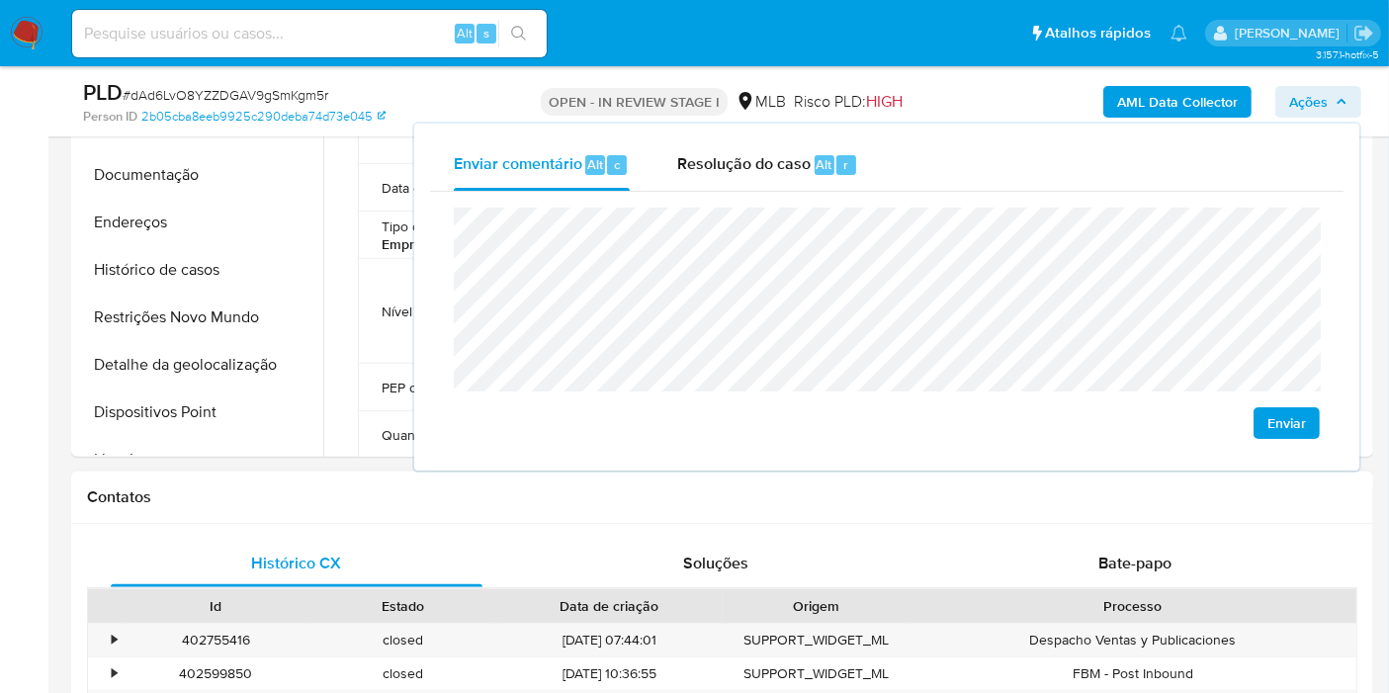
click at [260, 487] on h1 "Contatos" at bounding box center [722, 497] width 1270 height 20
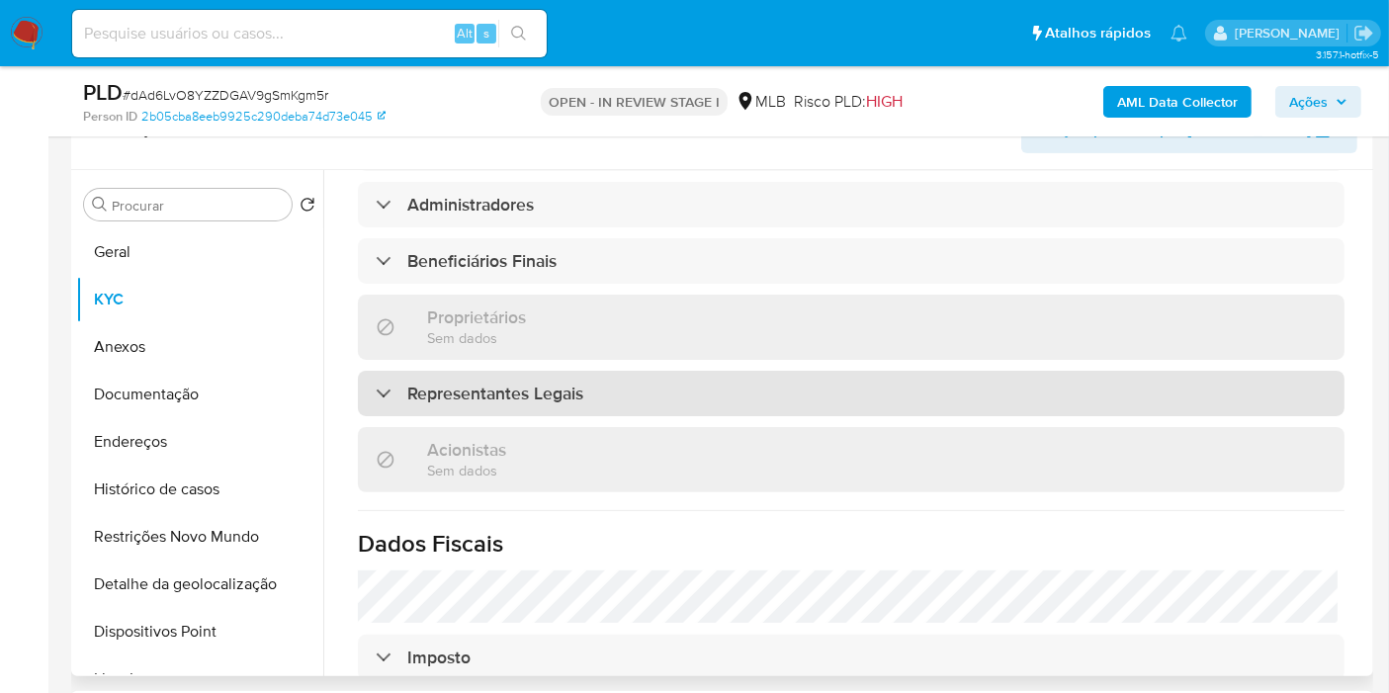
scroll to position [989, 0]
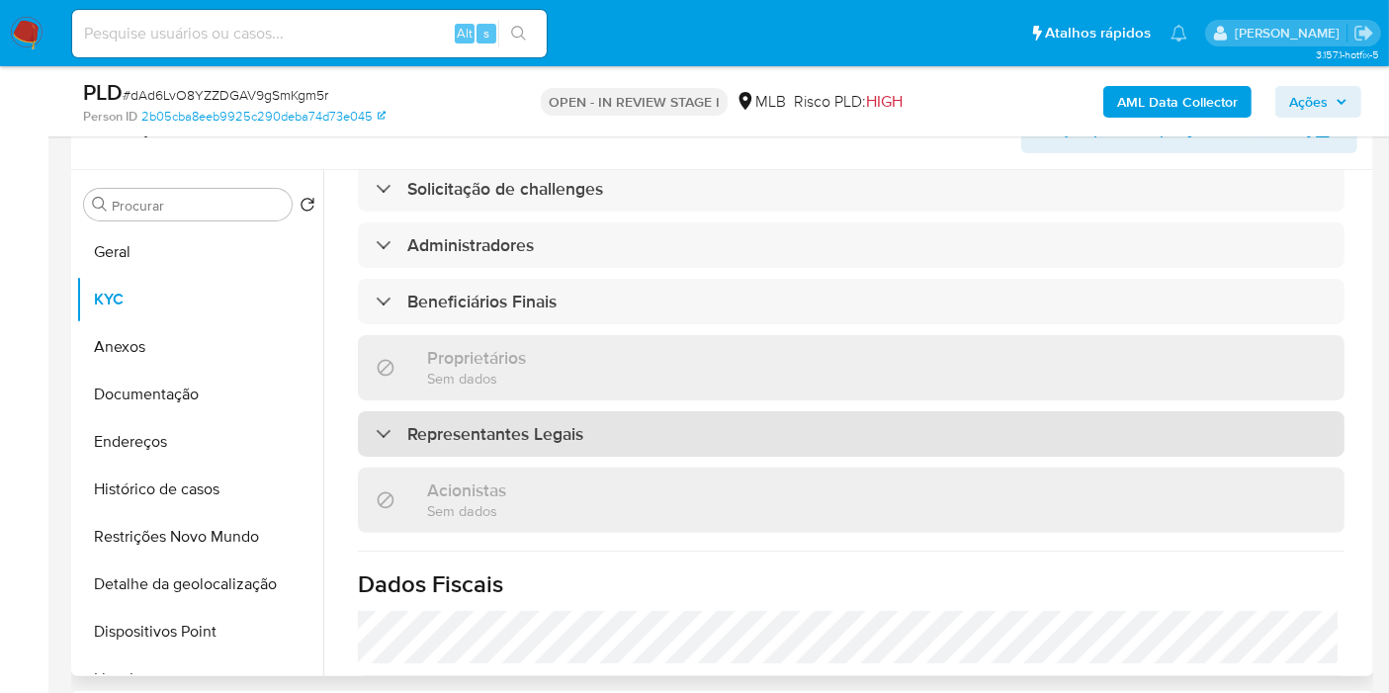
click at [694, 411] on div "Representantes Legais" at bounding box center [851, 433] width 987 height 45
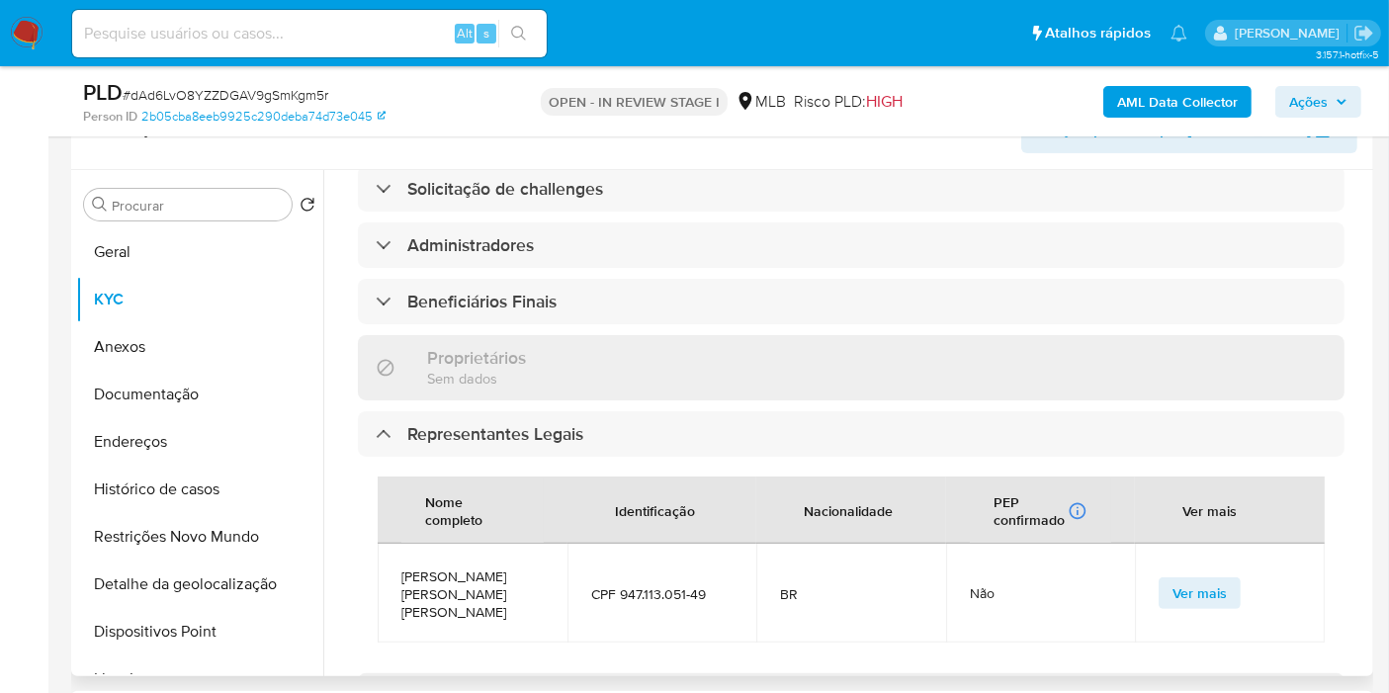
click at [691, 269] on div "Informações da empresa ID do usuário : 1185775029 Nome do comércio : IMB COMERC…" at bounding box center [851, 240] width 987 height 1929
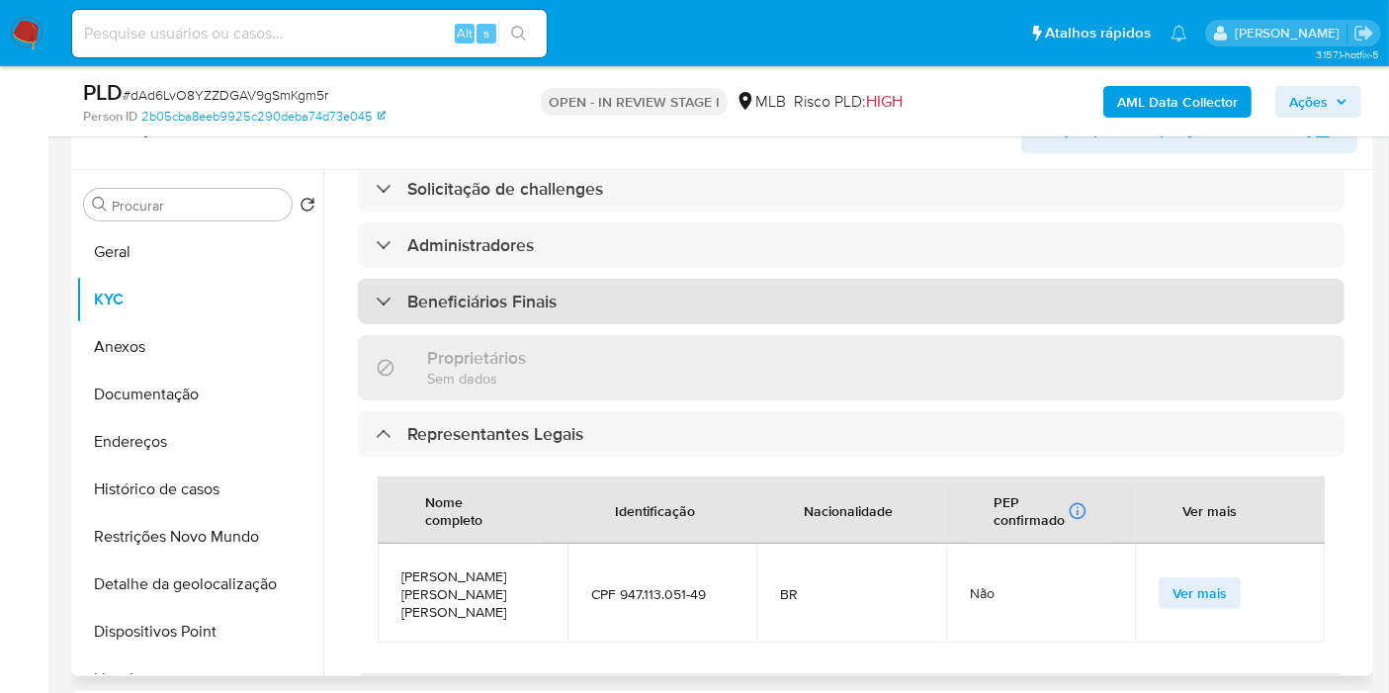
click at [683, 279] on div "Beneficiários Finais" at bounding box center [851, 301] width 987 height 45
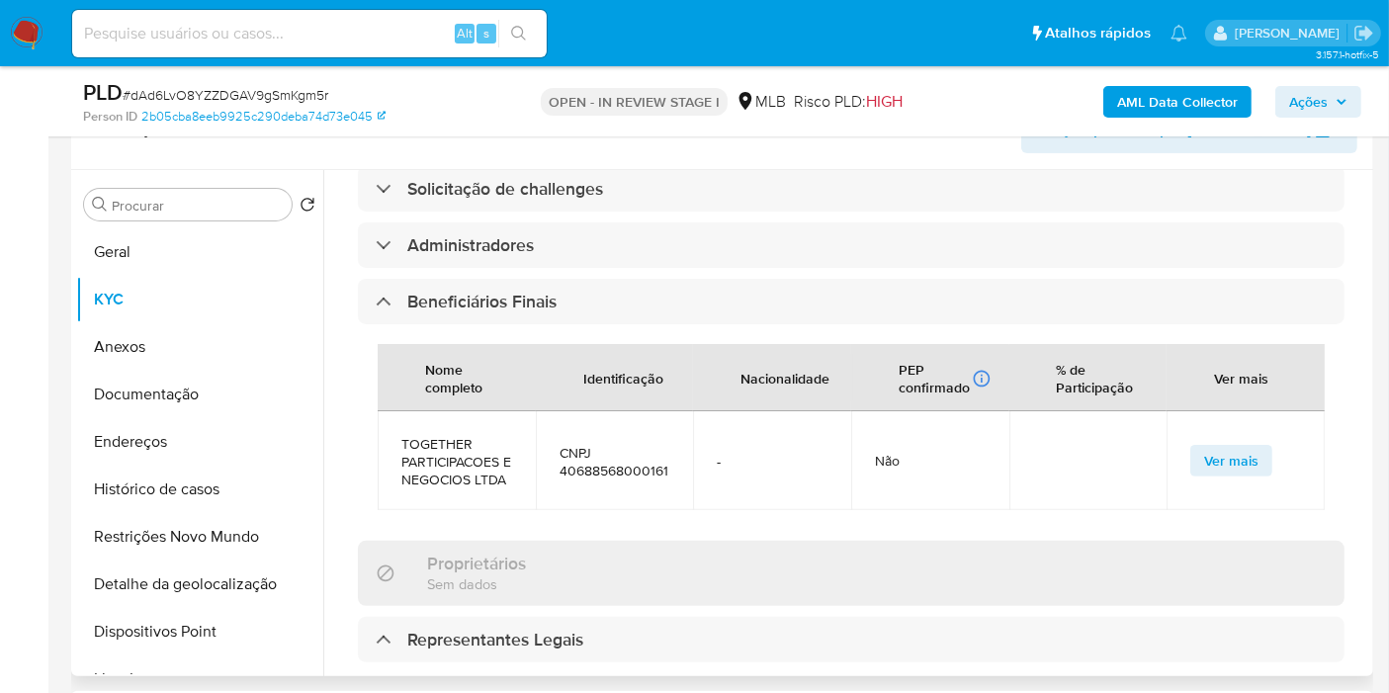
scroll to position [878, 0]
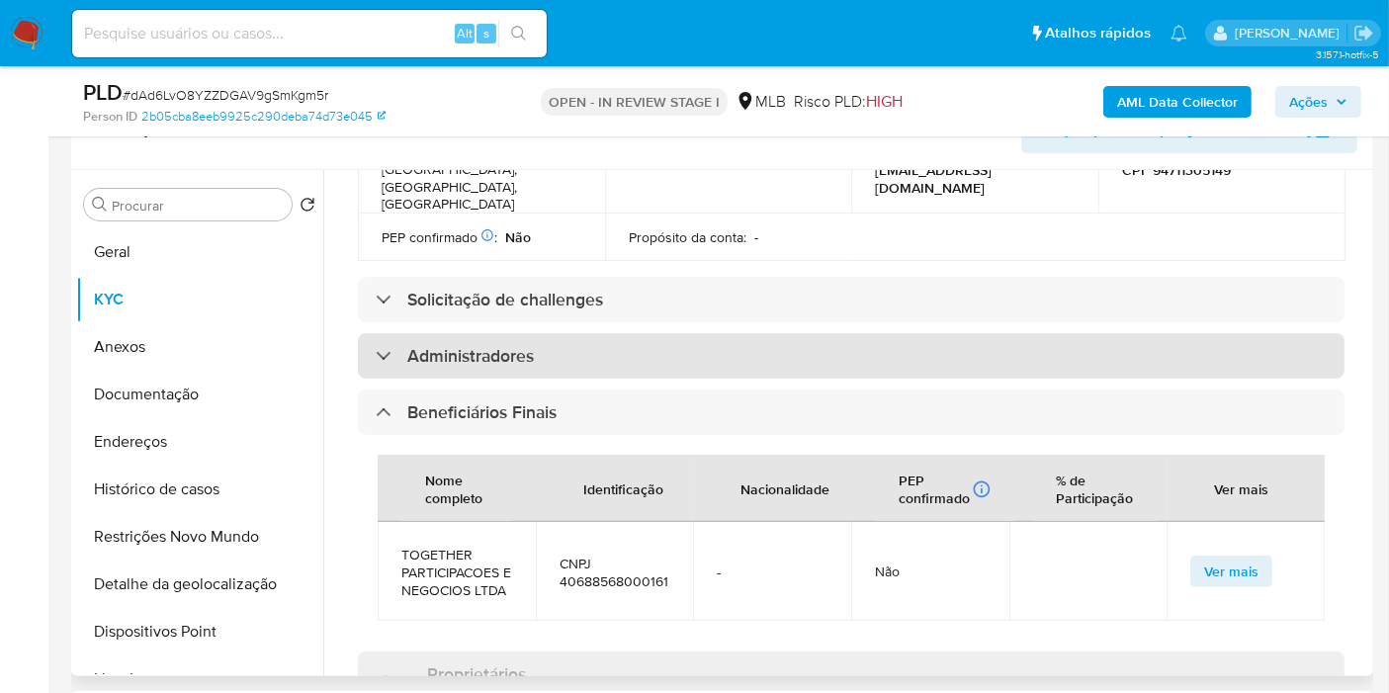
click at [655, 333] on div "Administradores" at bounding box center [851, 355] width 987 height 45
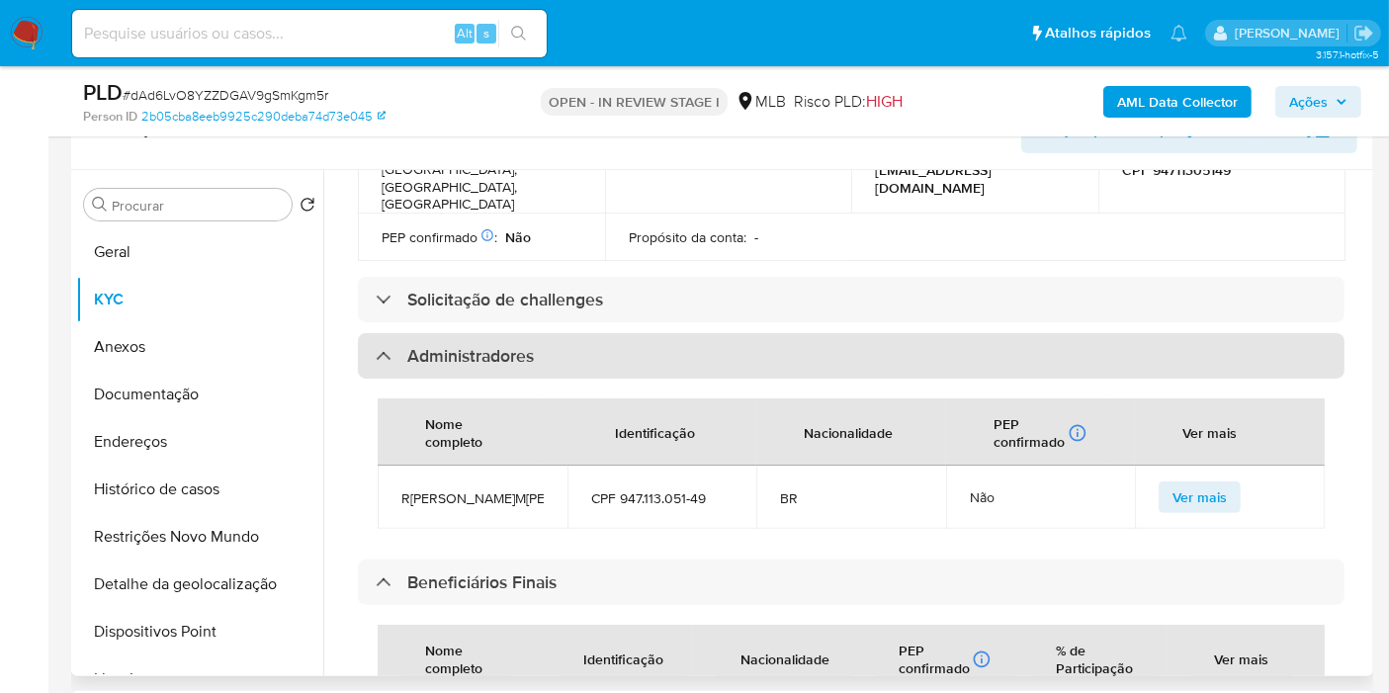
click at [669, 333] on div "Administradores" at bounding box center [851, 355] width 987 height 45
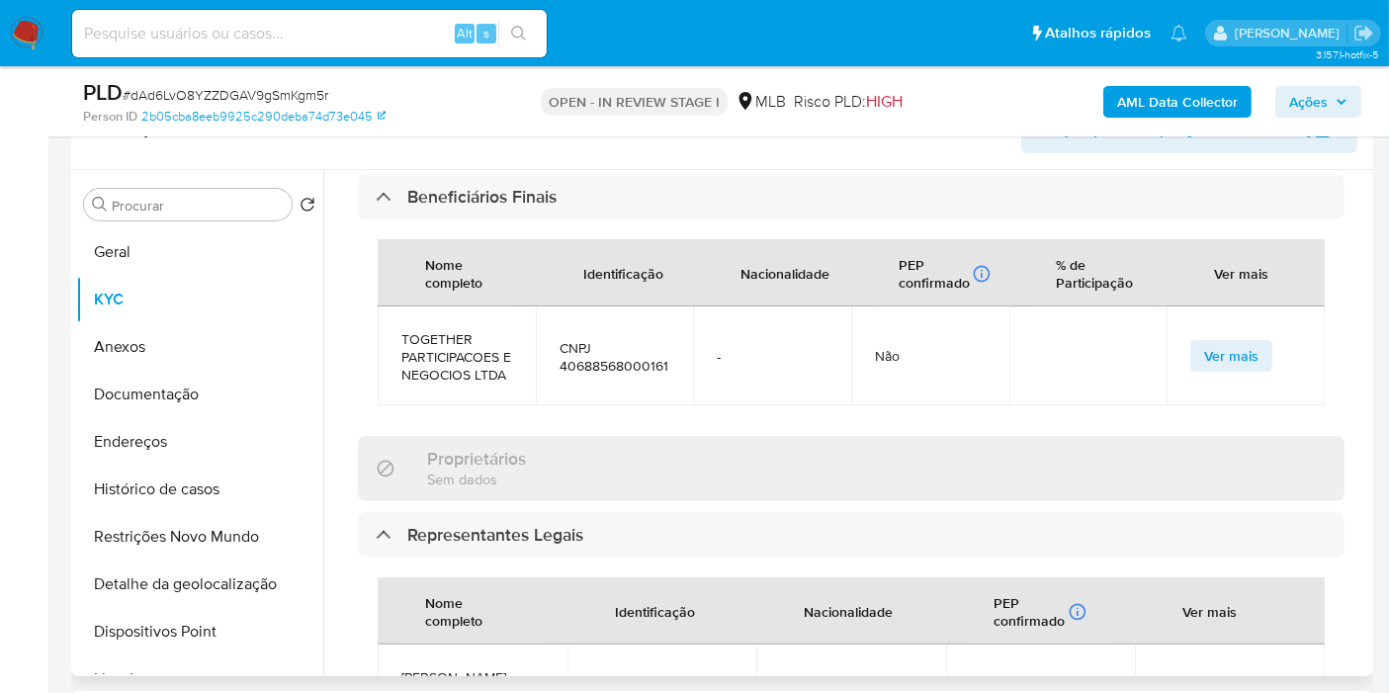
scroll to position [1098, 0]
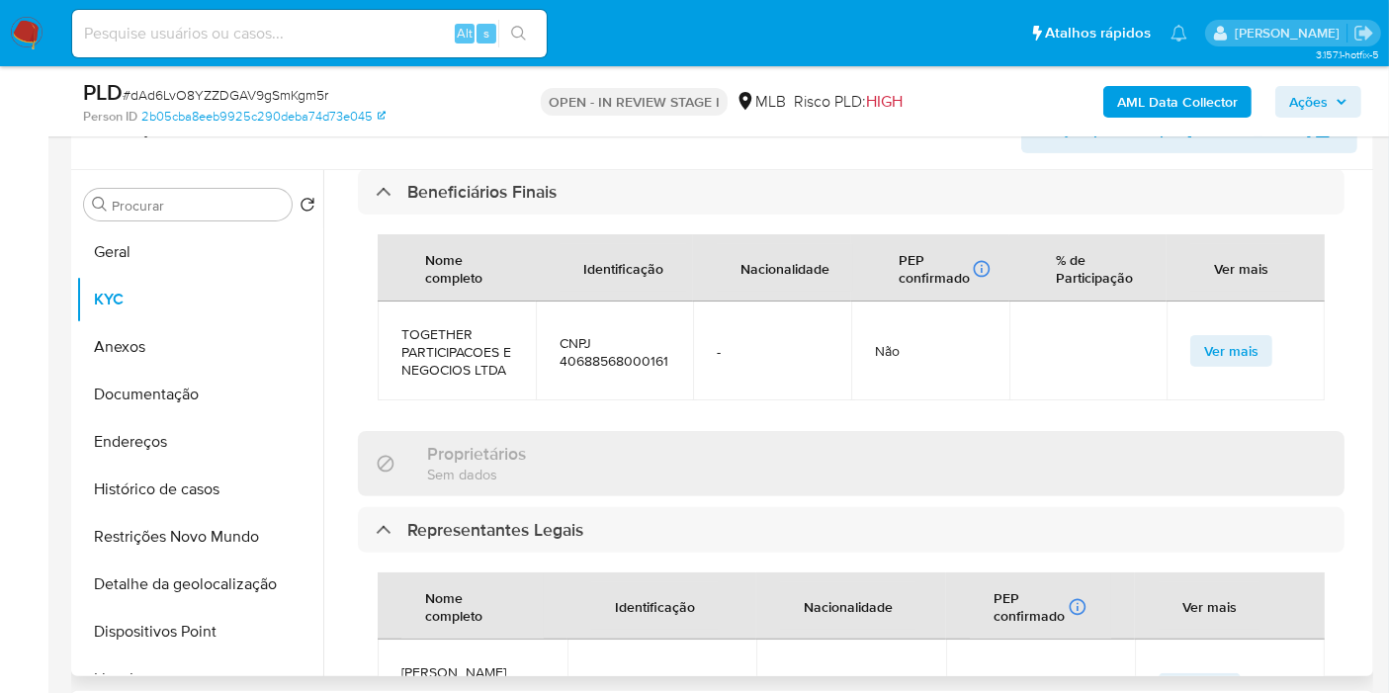
click at [598, 334] on span "CNPJ 40688568000161" at bounding box center [615, 352] width 111 height 36
drag, startPoint x: 620, startPoint y: 642, endPoint x: 727, endPoint y: 521, distance: 161.1
click at [711, 681] on span "CPF 947.113.051-49" at bounding box center [662, 690] width 142 height 18
copy span "947.113.051-49"
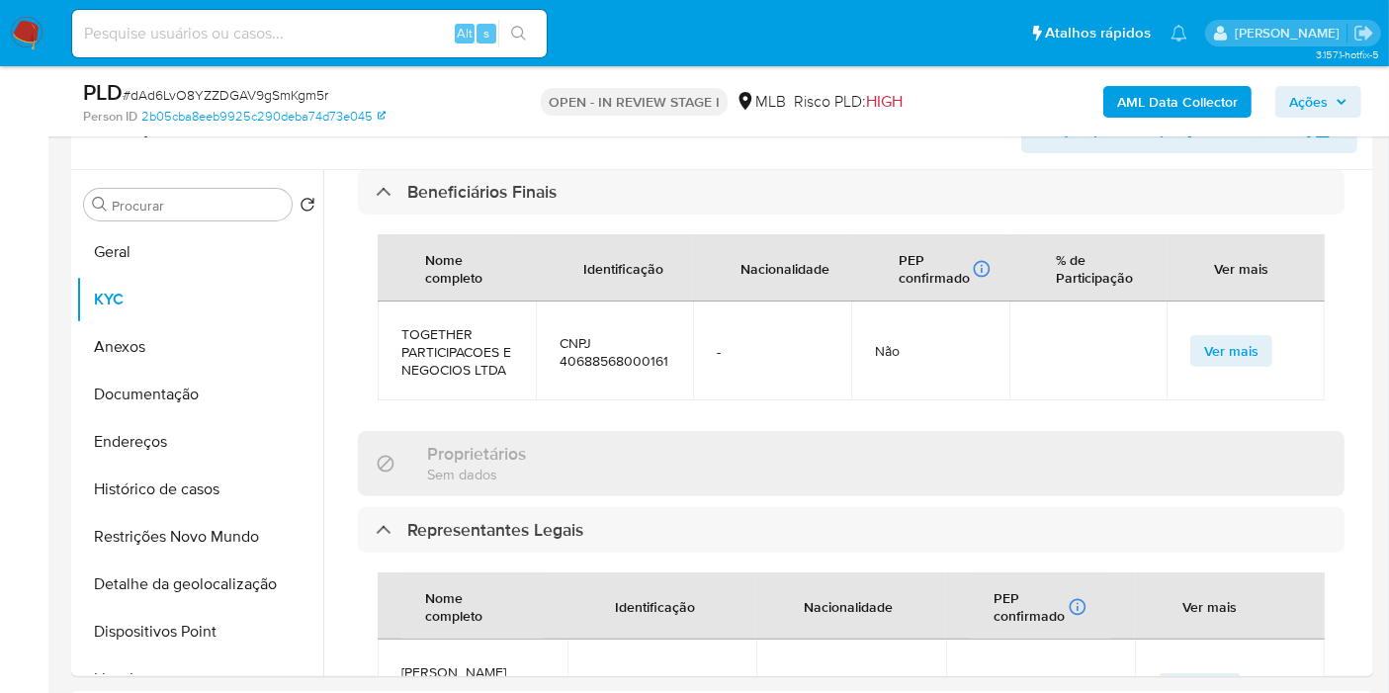
click at [1330, 104] on span "Ações" at bounding box center [1318, 102] width 58 height 28
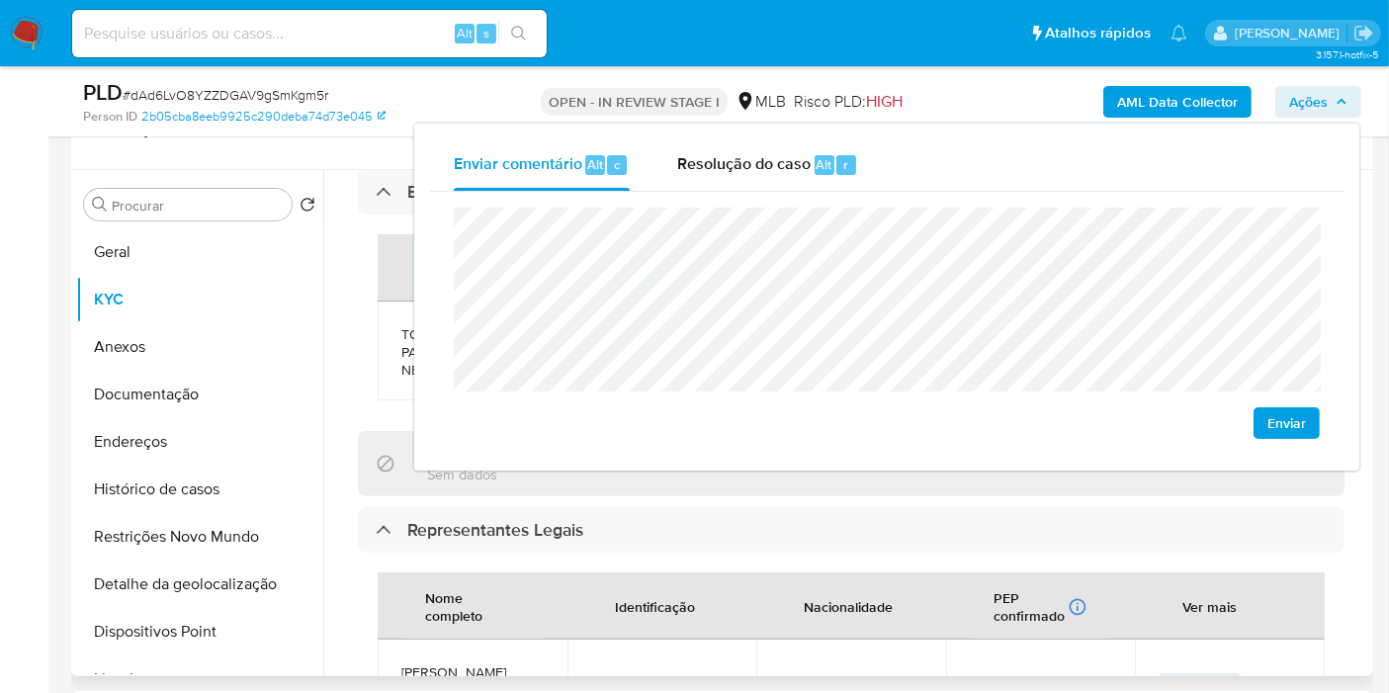
click at [504, 597] on div "Nome completo" at bounding box center [472, 605] width 142 height 65
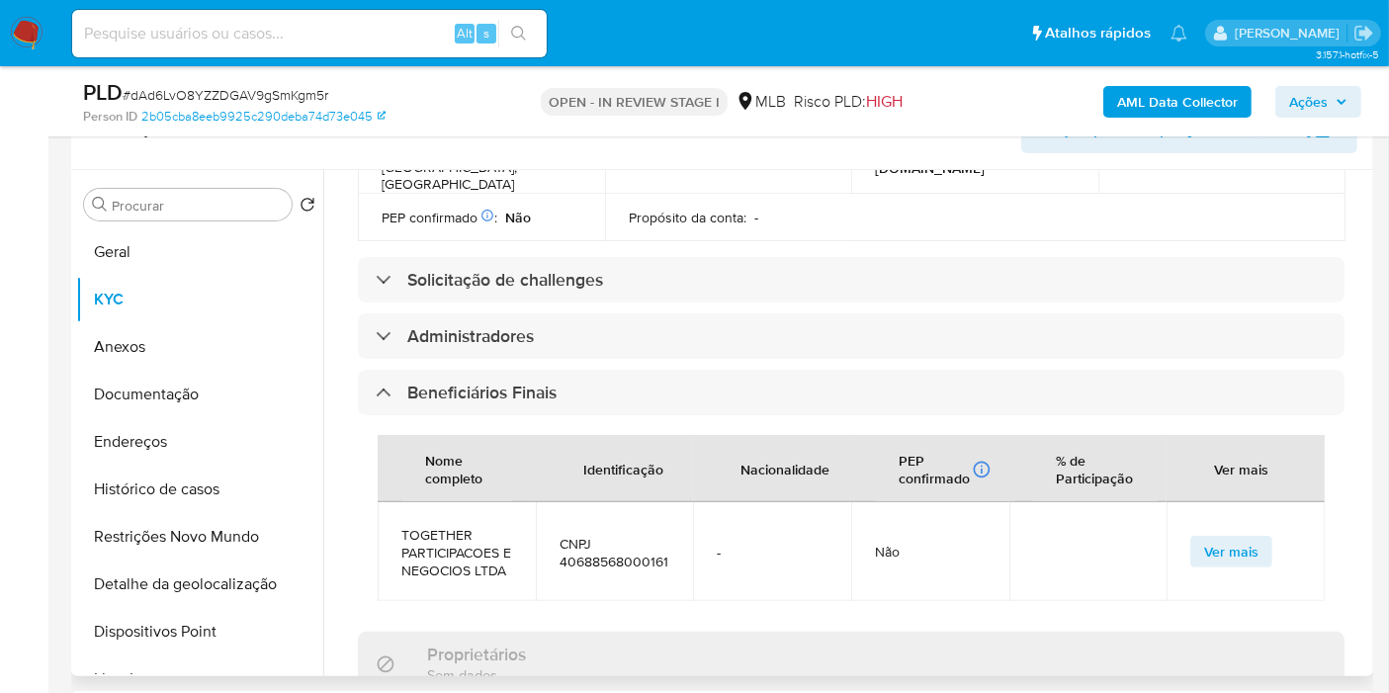
scroll to position [878, 0]
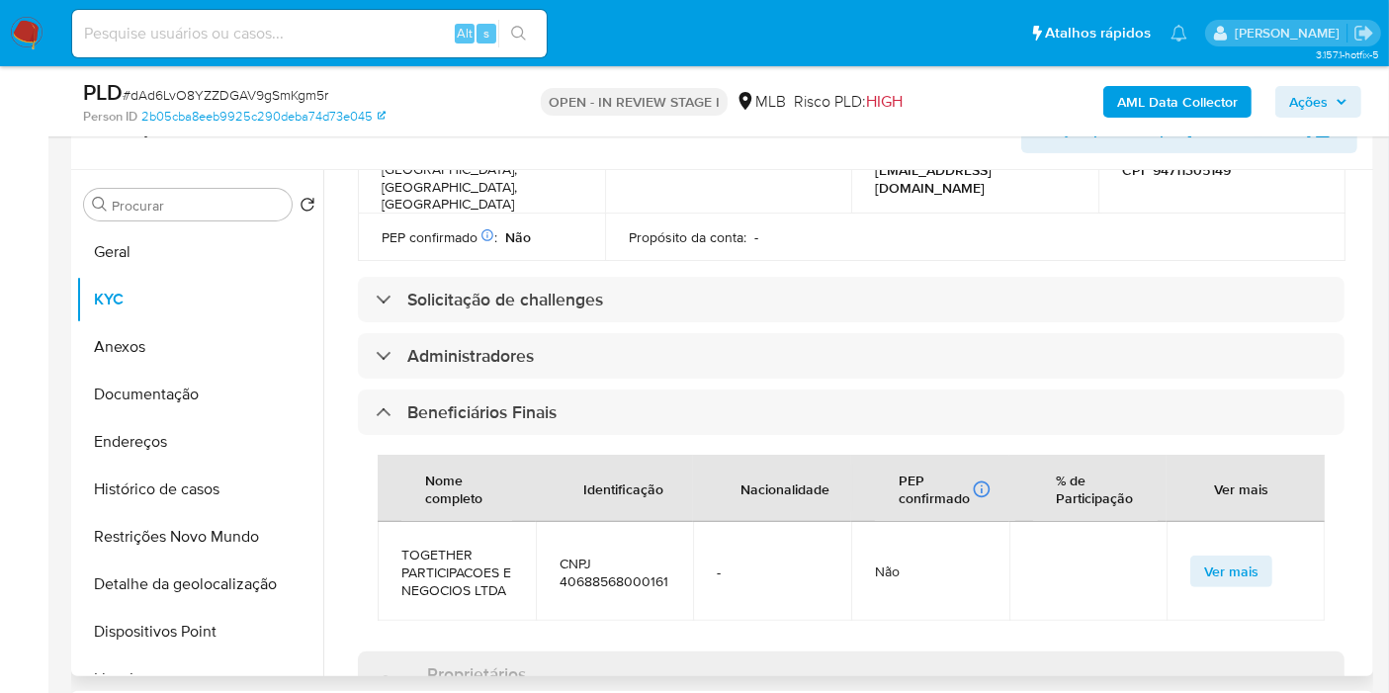
click at [613, 555] on span "CNPJ 40688568000161" at bounding box center [615, 573] width 111 height 36
copy span "40688568000161"
click at [1310, 93] on span "Ações" at bounding box center [1308, 102] width 39 height 32
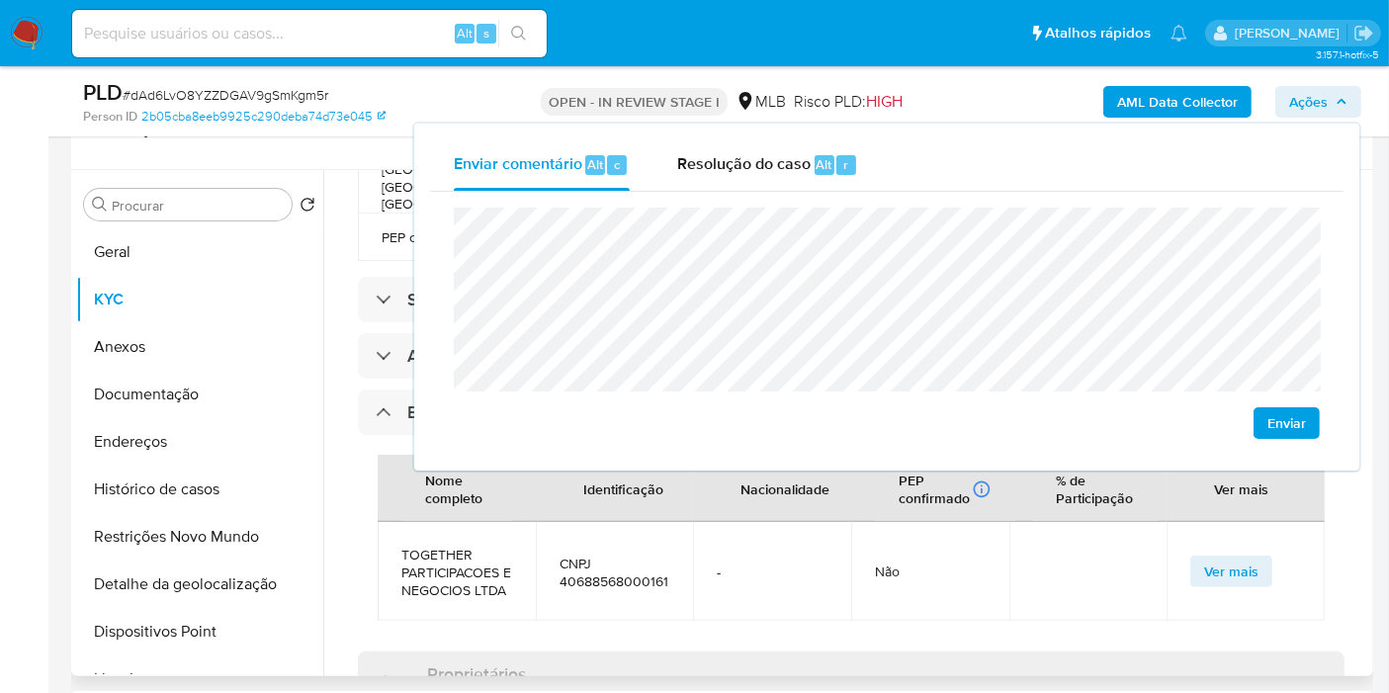
click at [973, 522] on td "Não" at bounding box center [930, 571] width 158 height 99
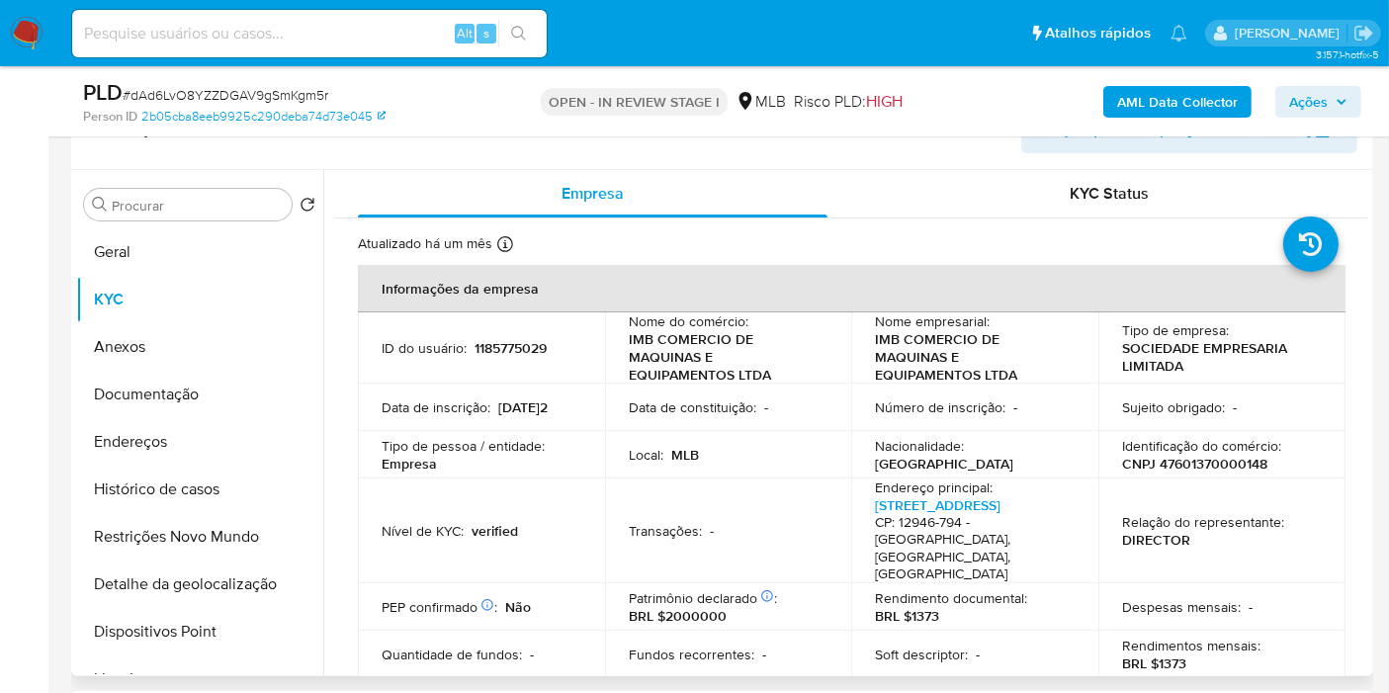
scroll to position [110, 0]
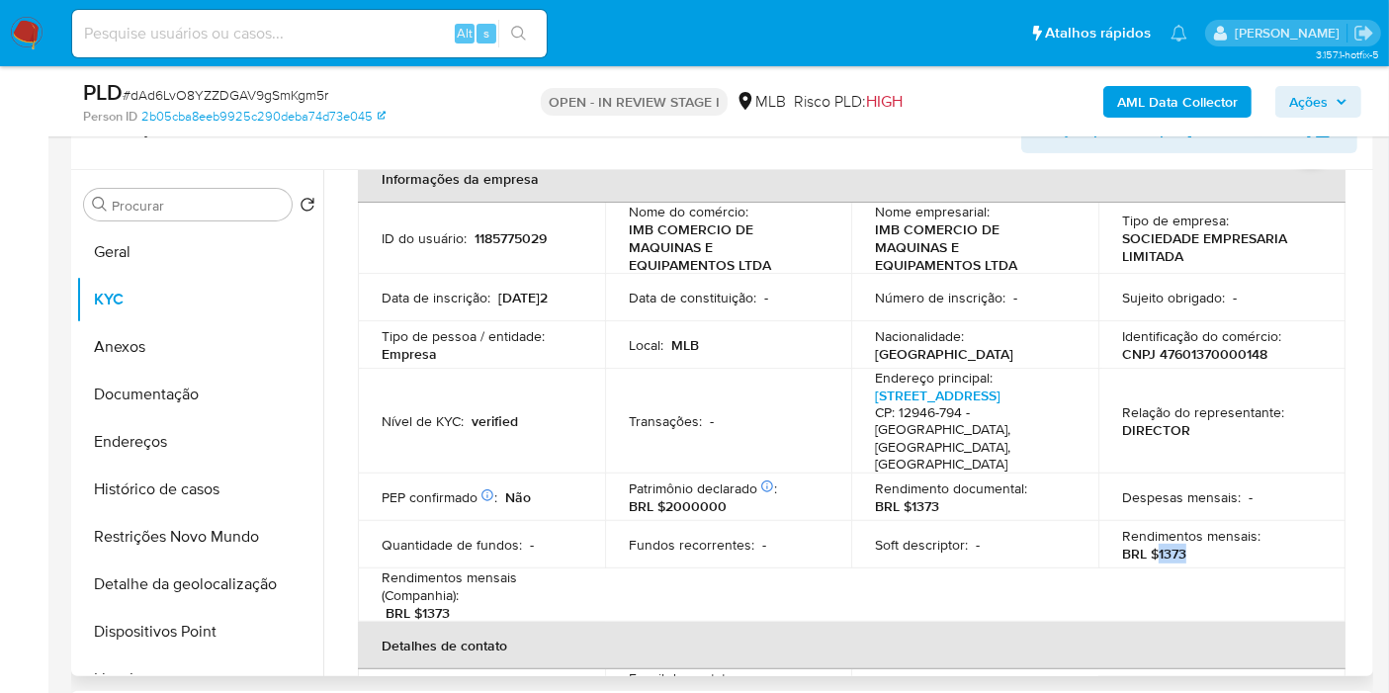
drag, startPoint x: 1154, startPoint y: 535, endPoint x: 1199, endPoint y: 535, distance: 45.5
click at [1199, 535] on div "Rendimentos mensais : BRL $1373" at bounding box center [1222, 545] width 200 height 36
copy p "1373"
click at [1305, 91] on span "Ações" at bounding box center [1308, 102] width 39 height 32
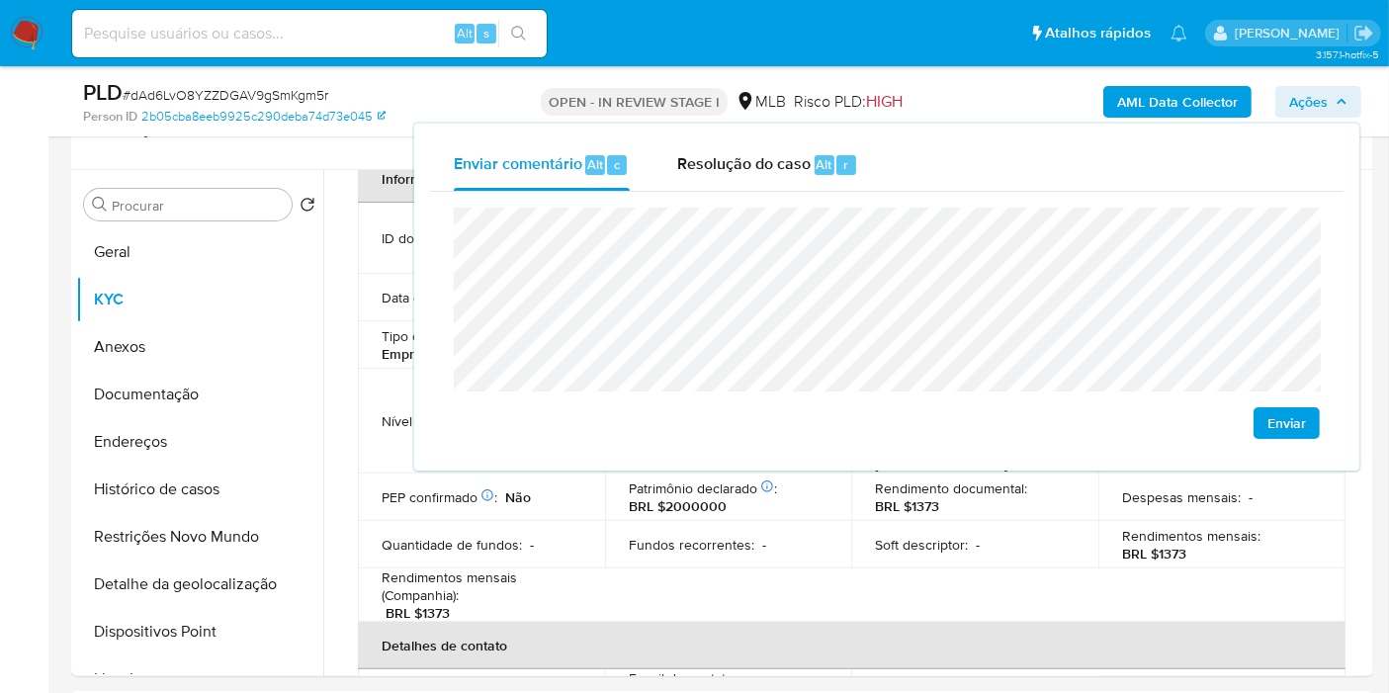
click at [0, 0] on lt-span "econômica" at bounding box center [0, 0] width 0 height 0
click at [0, 0] on lt-span "Goiânia" at bounding box center [0, 0] width 0 height 0
click at [0, 0] on lt-span "econômica" at bounding box center [0, 0] width 0 height 0
click at [194, 455] on button "Endereços" at bounding box center [191, 441] width 231 height 47
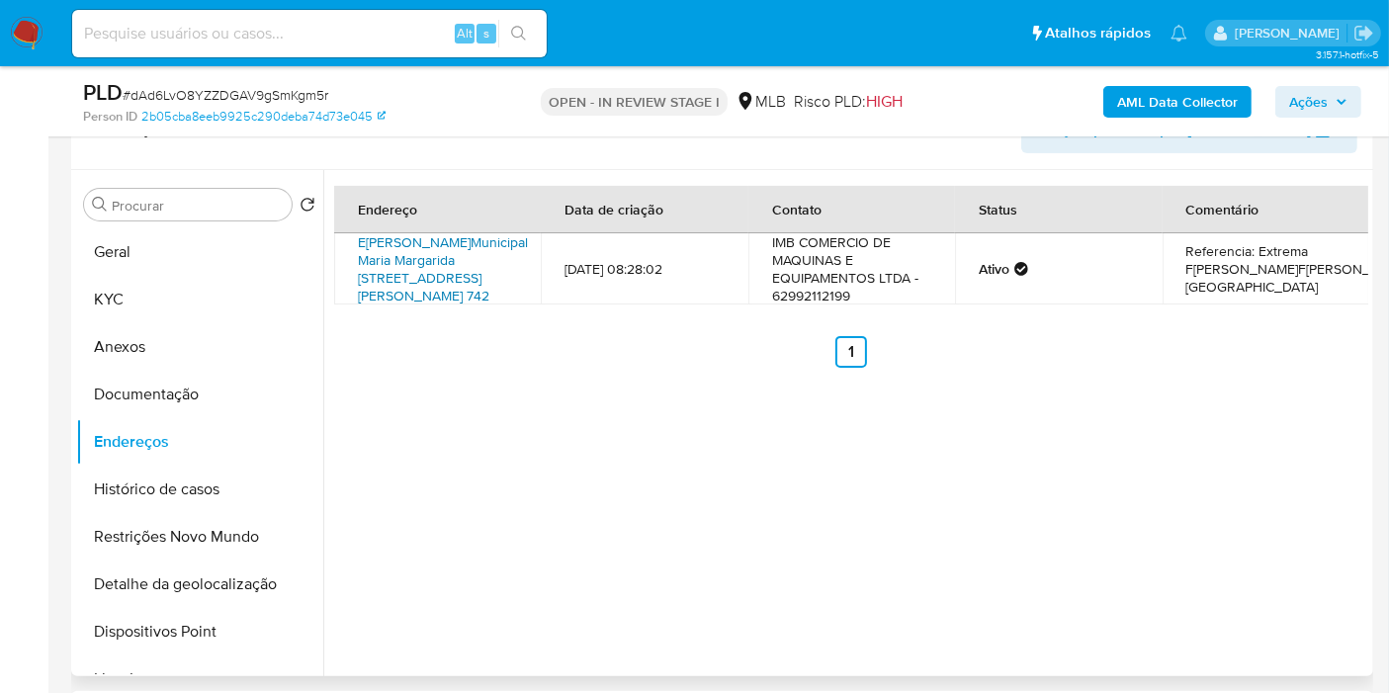
click at [409, 239] on link "Estrada Municipal Maria Margarida Pinto - Dona Belinha 742, Extrema, Minas Gera…" at bounding box center [443, 268] width 170 height 73
click at [178, 395] on button "Documentação" at bounding box center [191, 394] width 231 height 47
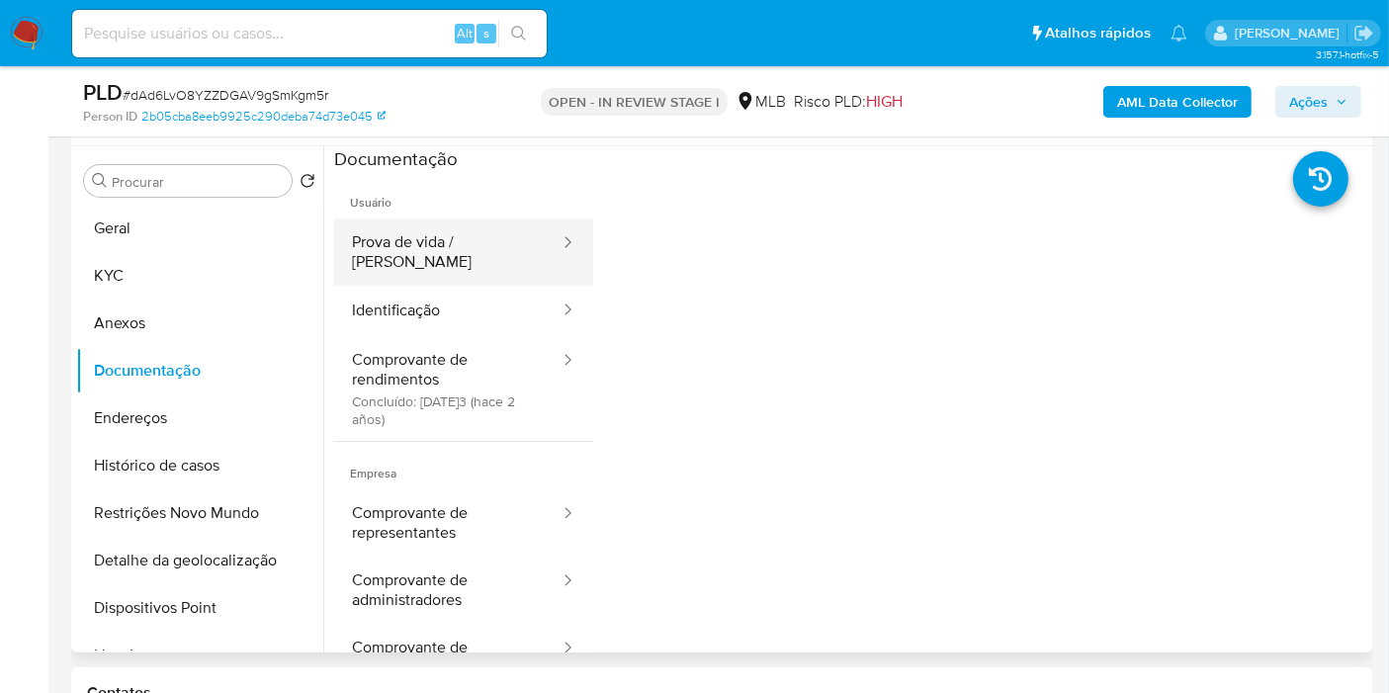
click at [477, 253] on button "Prova de vida / [PERSON_NAME]" at bounding box center [447, 251] width 227 height 67
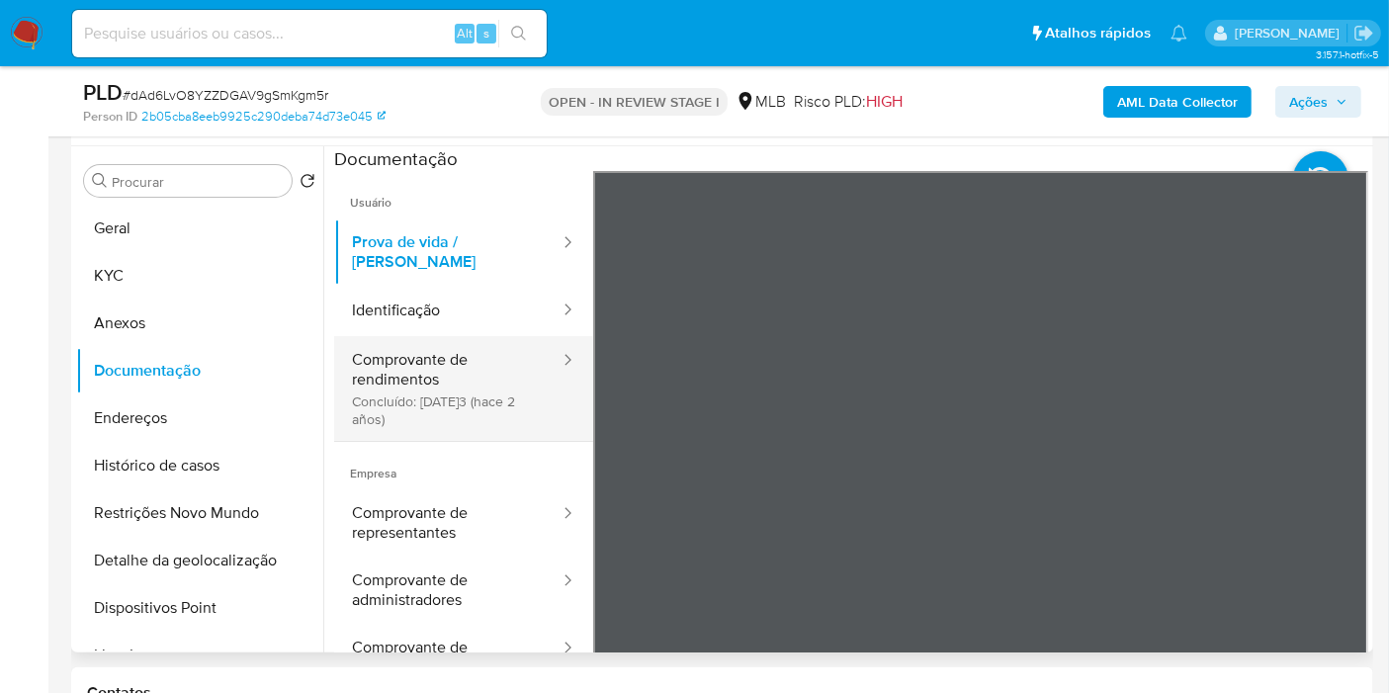
click at [468, 344] on button "Comprovante de rendimentos Concluído: 22/06/2023 (hace 2 años)" at bounding box center [447, 388] width 227 height 105
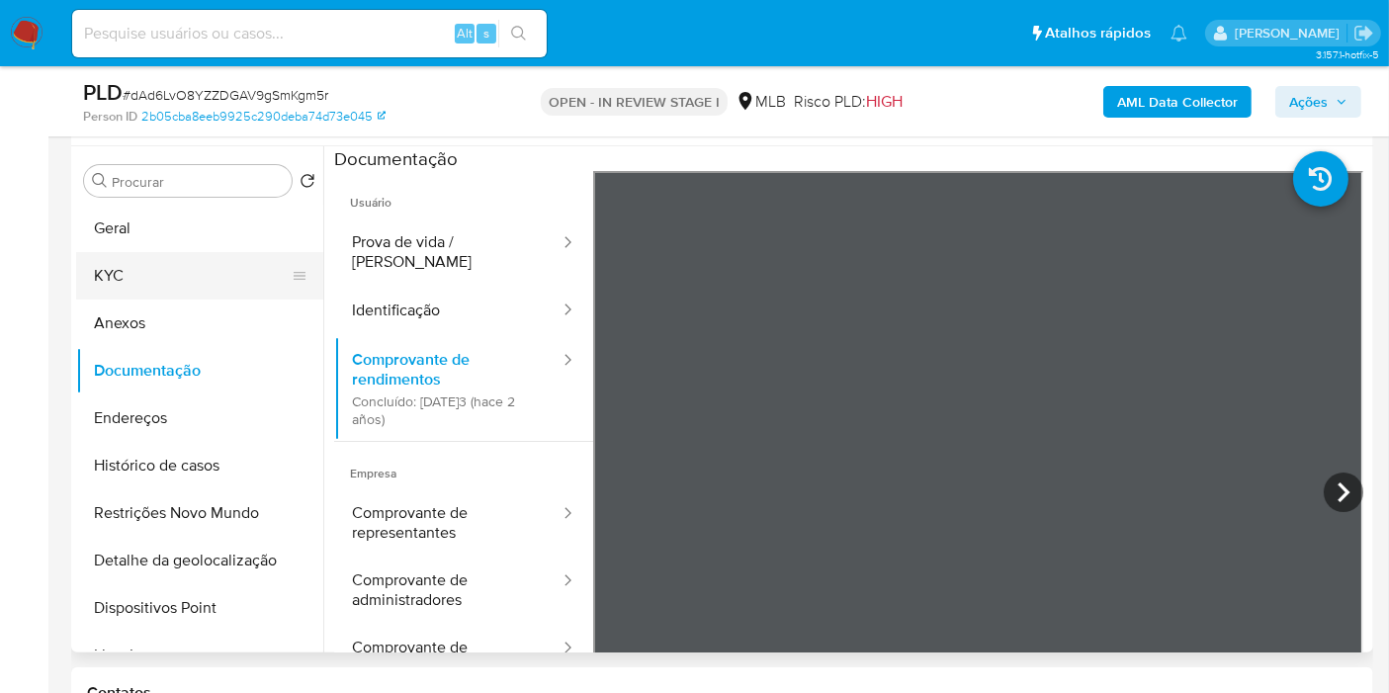
click at [155, 269] on button "KYC" at bounding box center [191, 275] width 231 height 47
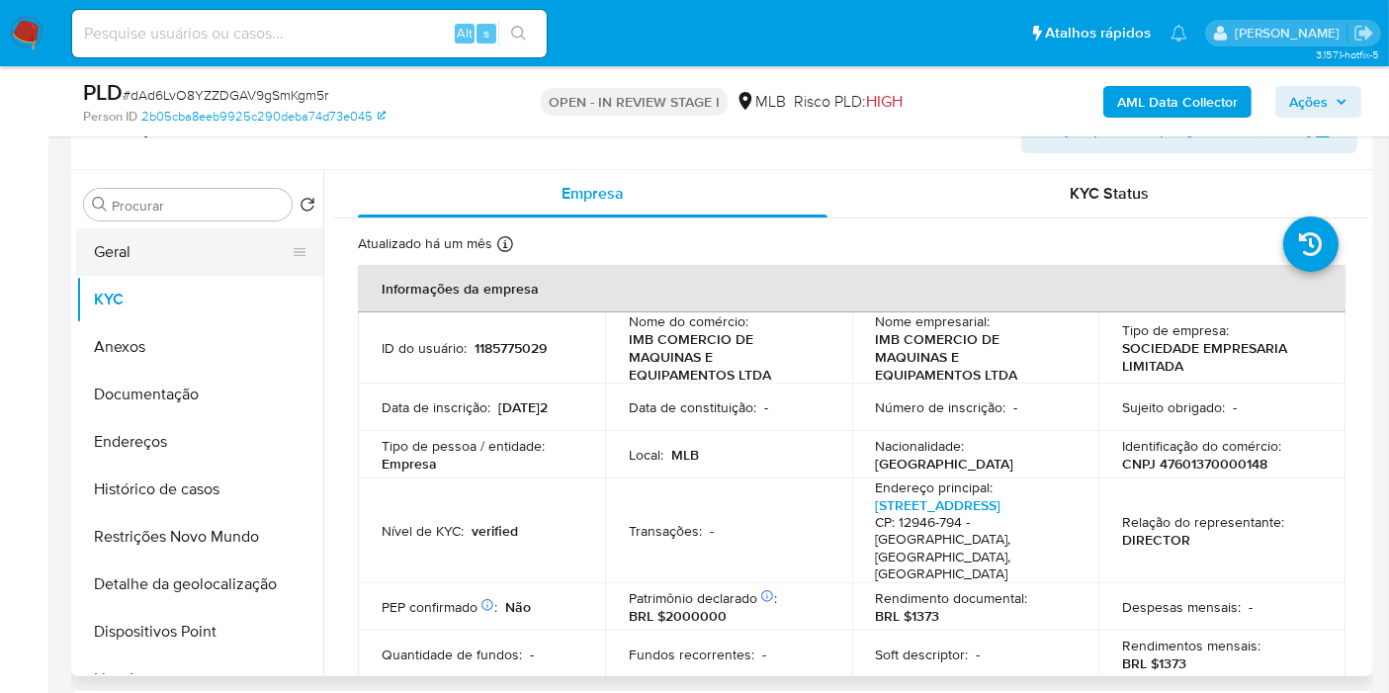
click at [238, 272] on button "Geral" at bounding box center [191, 251] width 231 height 47
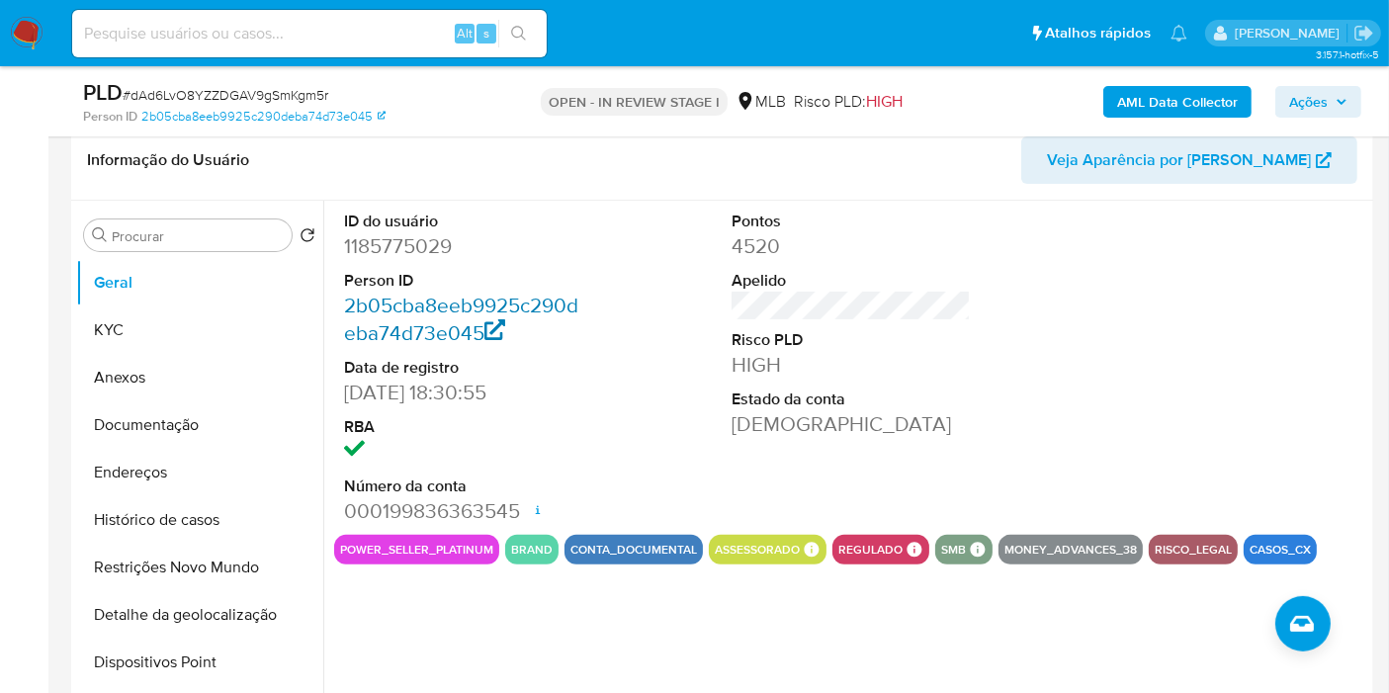
scroll to position [361, 0]
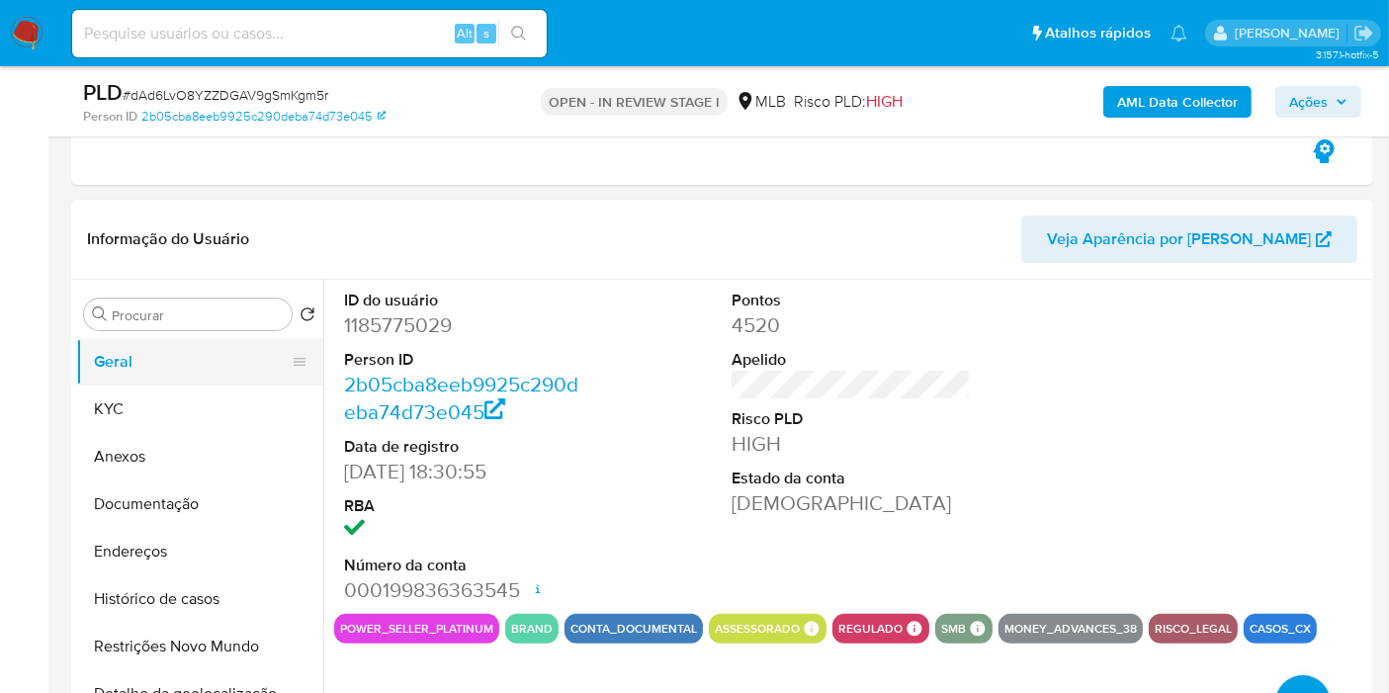
click at [142, 383] on button "Geral" at bounding box center [191, 361] width 231 height 47
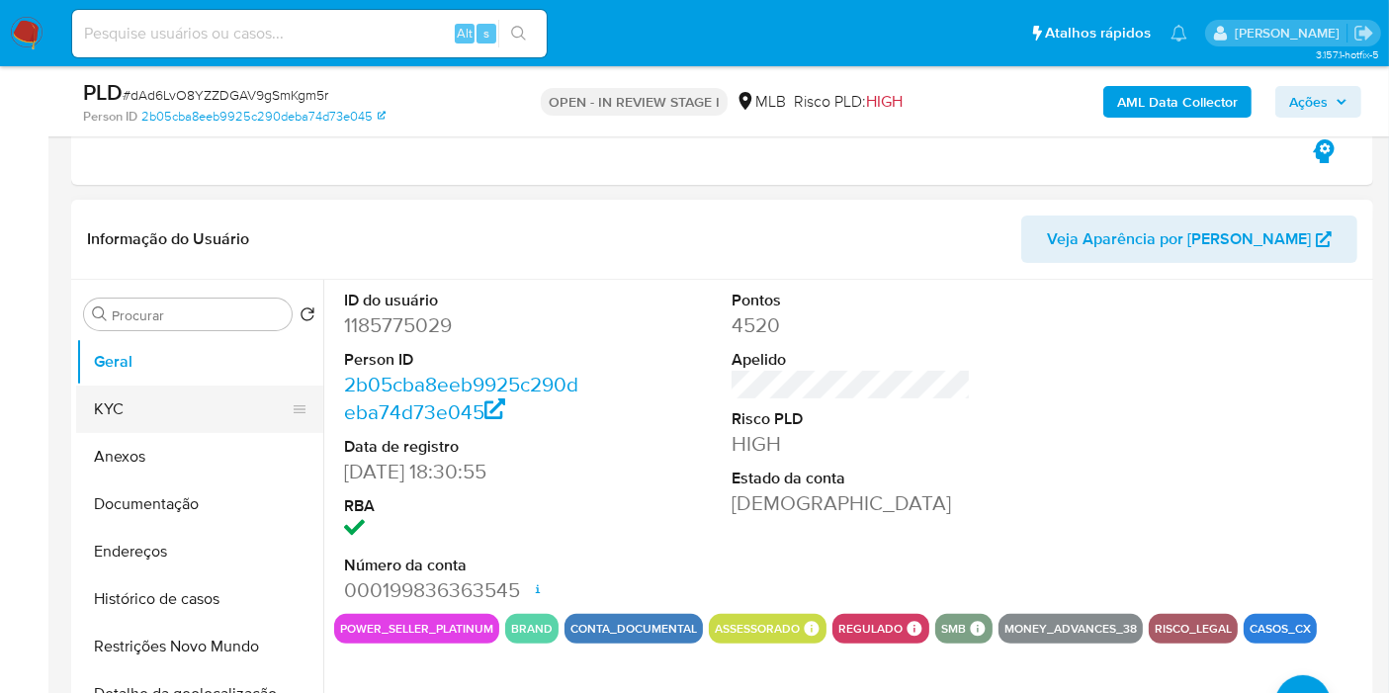
click at [147, 399] on button "KYC" at bounding box center [191, 409] width 231 height 47
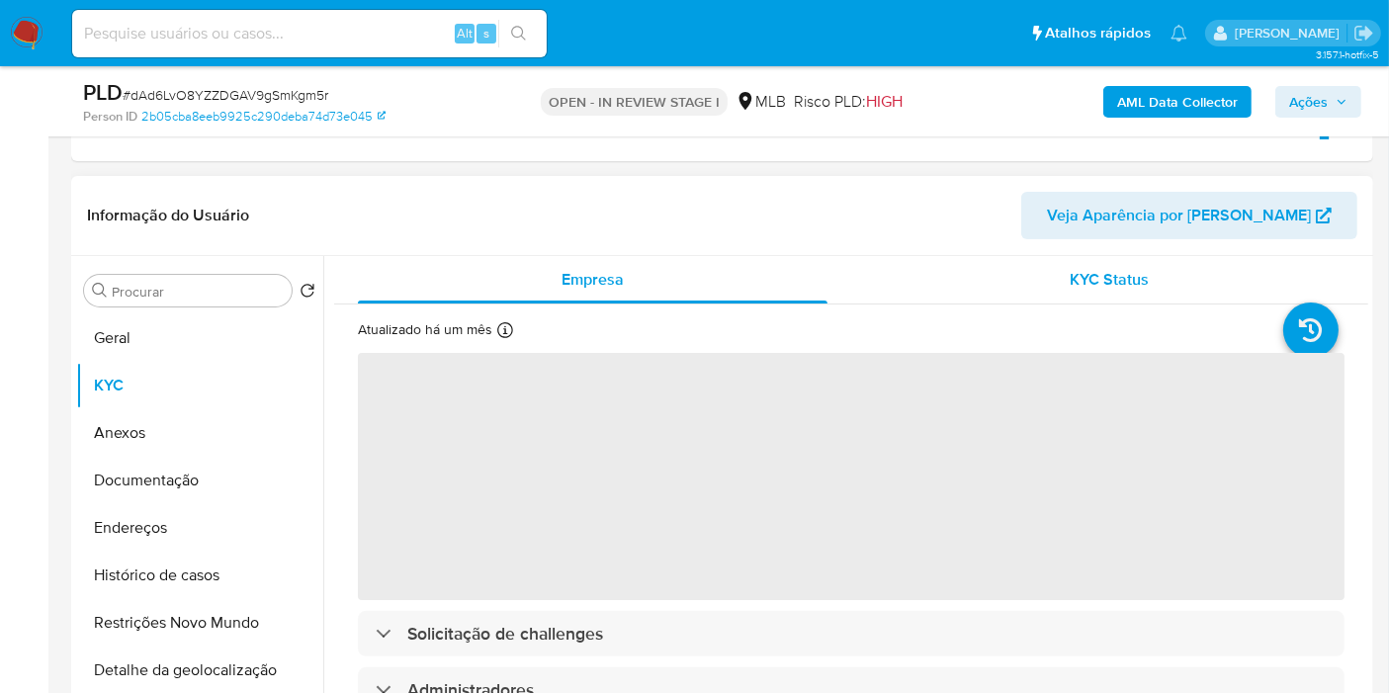
click at [1012, 292] on div "KYC Status" at bounding box center [1110, 279] width 470 height 47
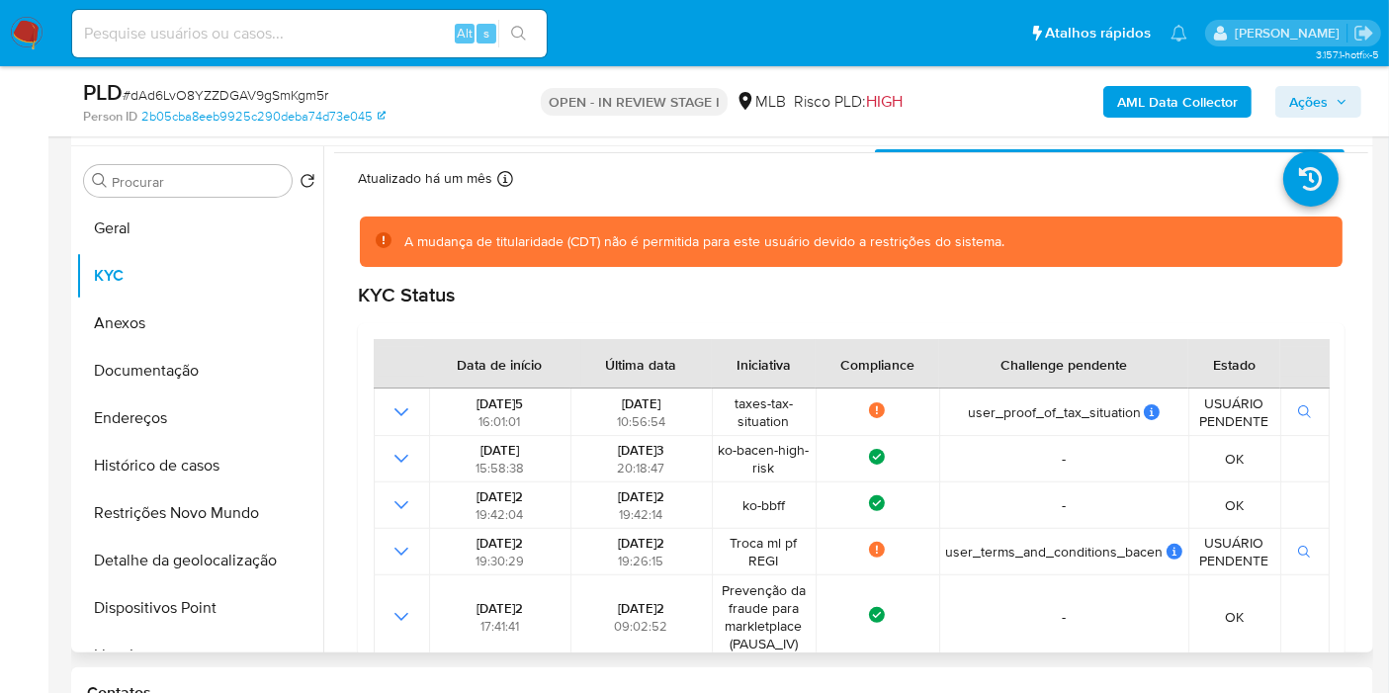
scroll to position [746, 0]
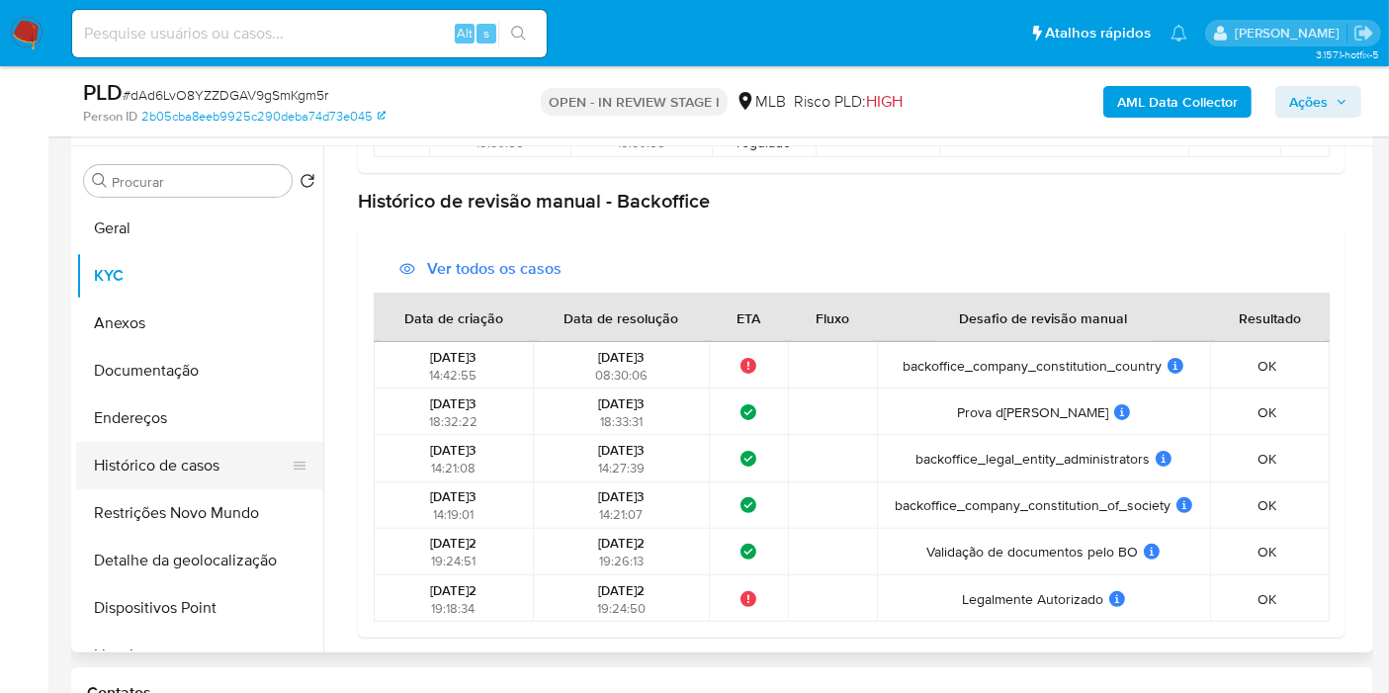
click at [167, 462] on button "Histórico de casos" at bounding box center [191, 465] width 231 height 47
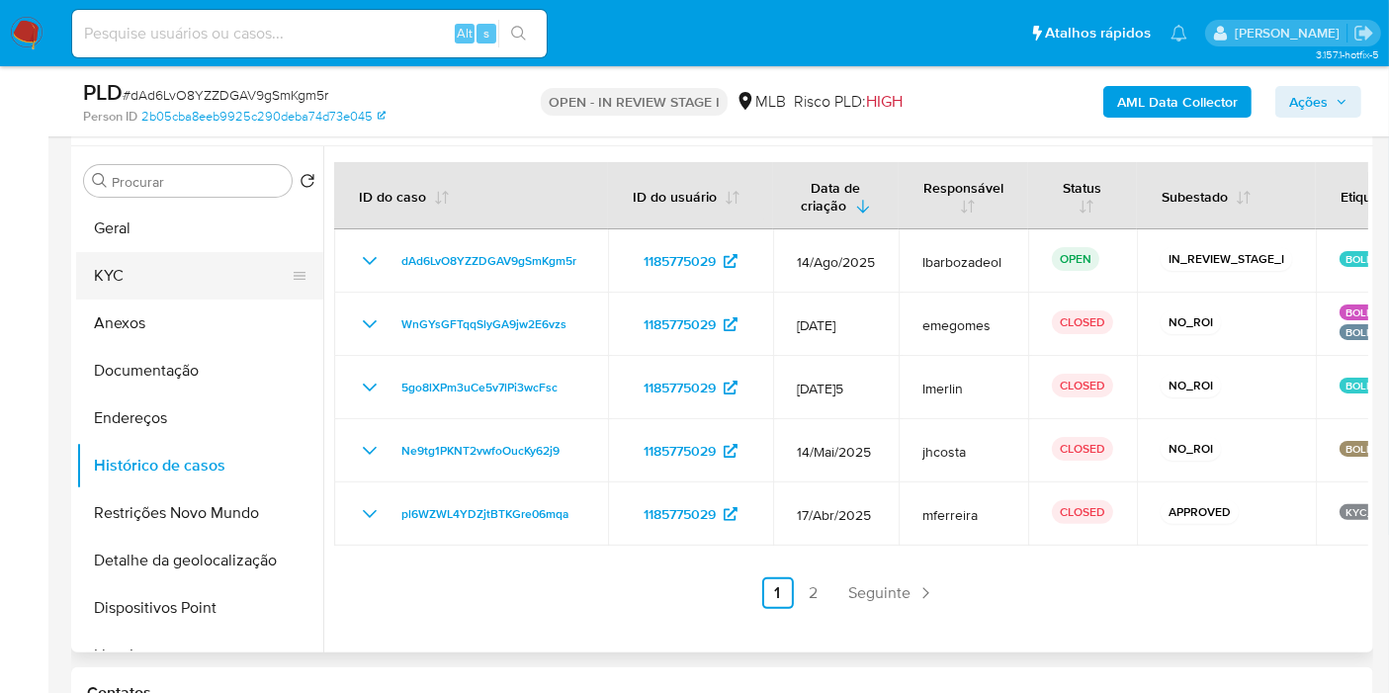
click at [166, 258] on button "KYC" at bounding box center [191, 275] width 231 height 47
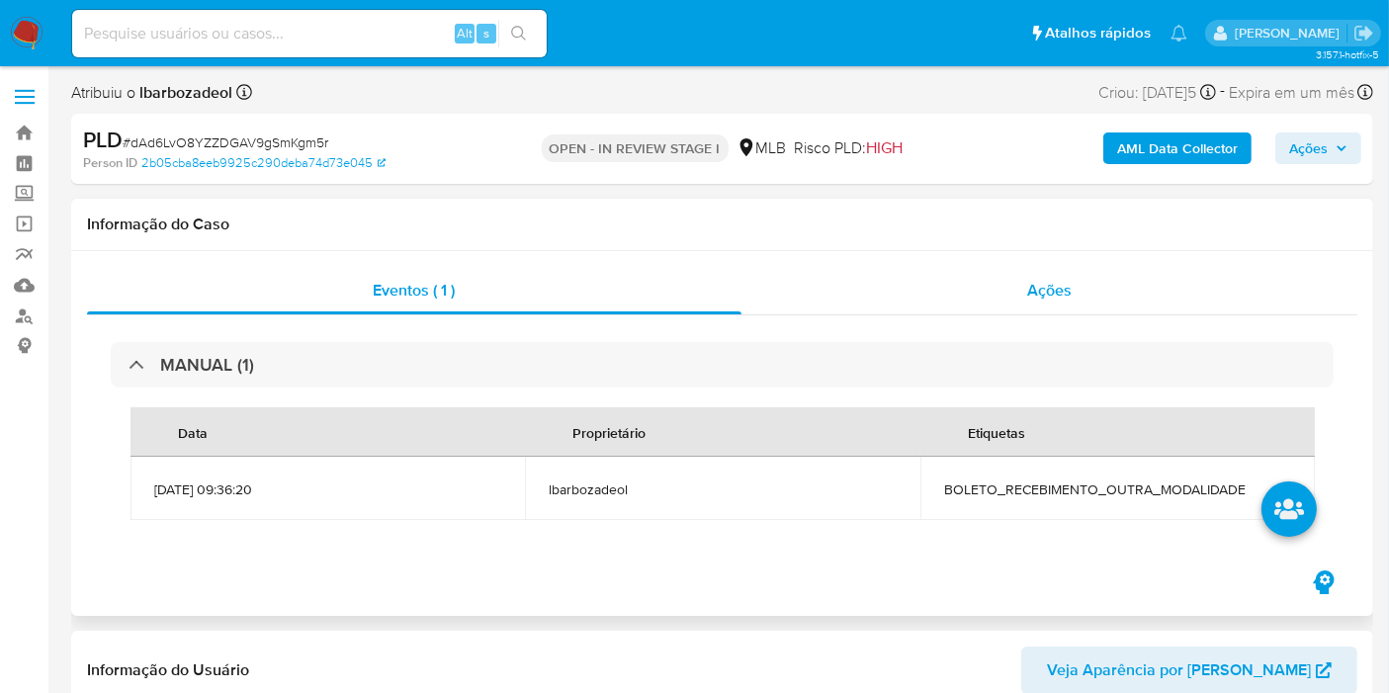
click at [826, 311] on div "Ações" at bounding box center [1049, 290] width 617 height 47
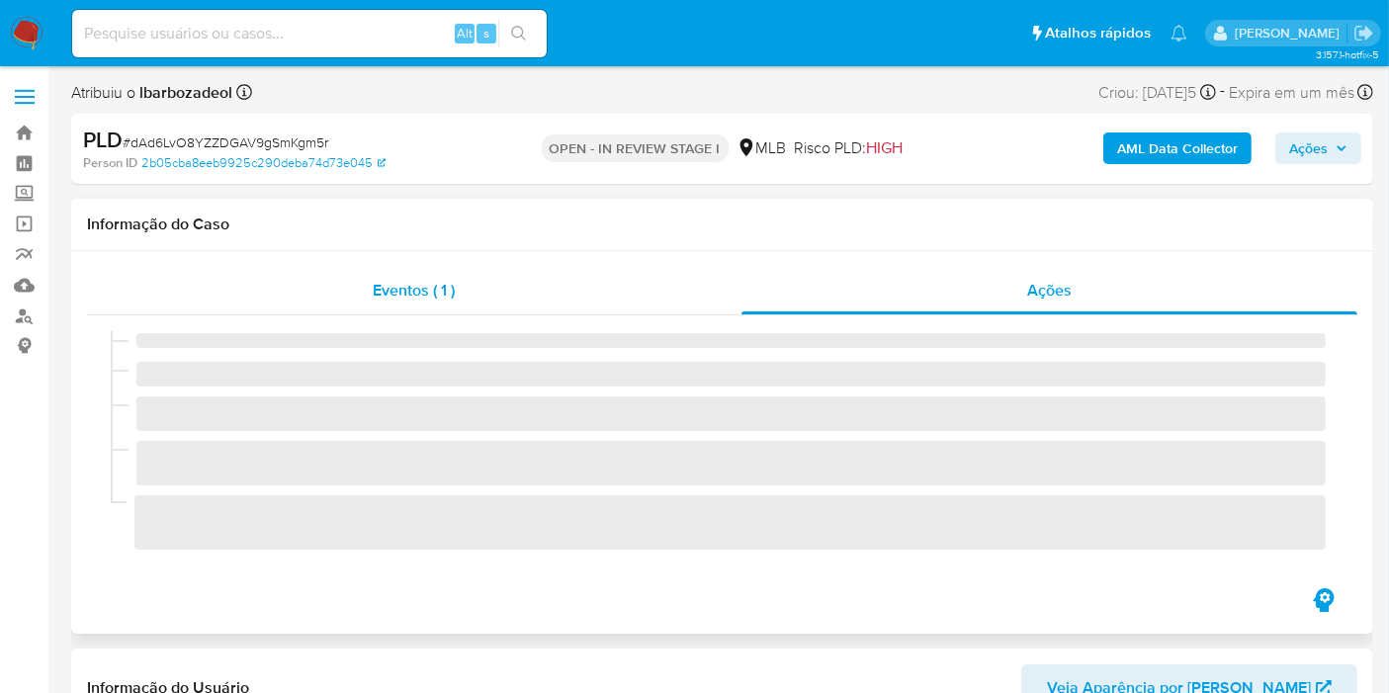
click at [486, 310] on div "Eventos ( 1 )" at bounding box center [414, 290] width 654 height 47
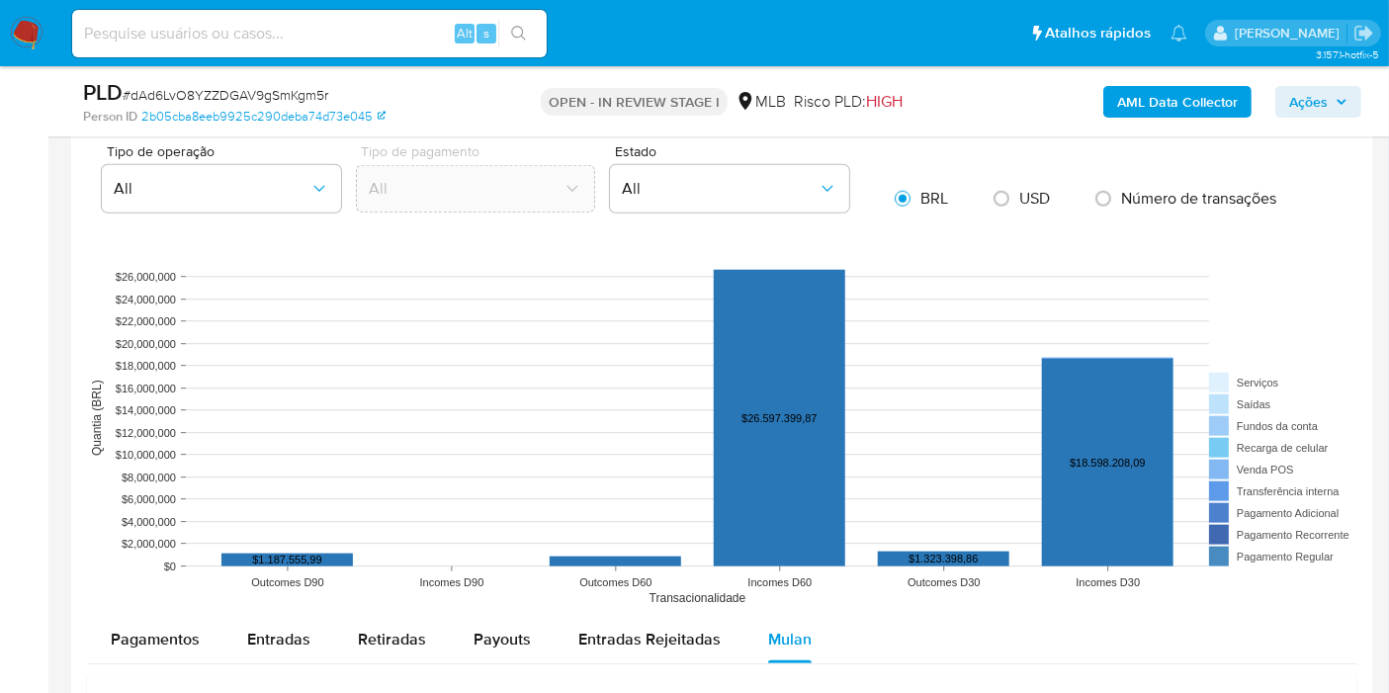
scroll to position [1757, 0]
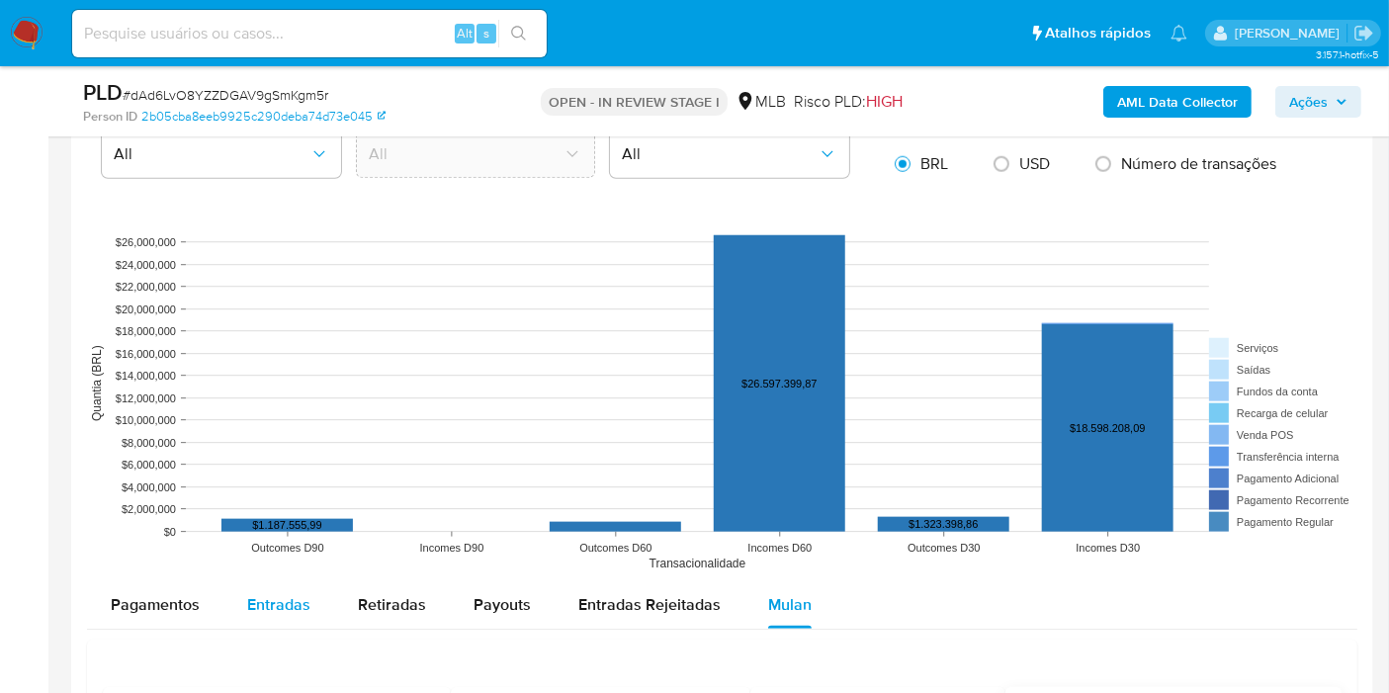
click at [241, 600] on button "Entradas" at bounding box center [278, 604] width 111 height 47
select select "10"
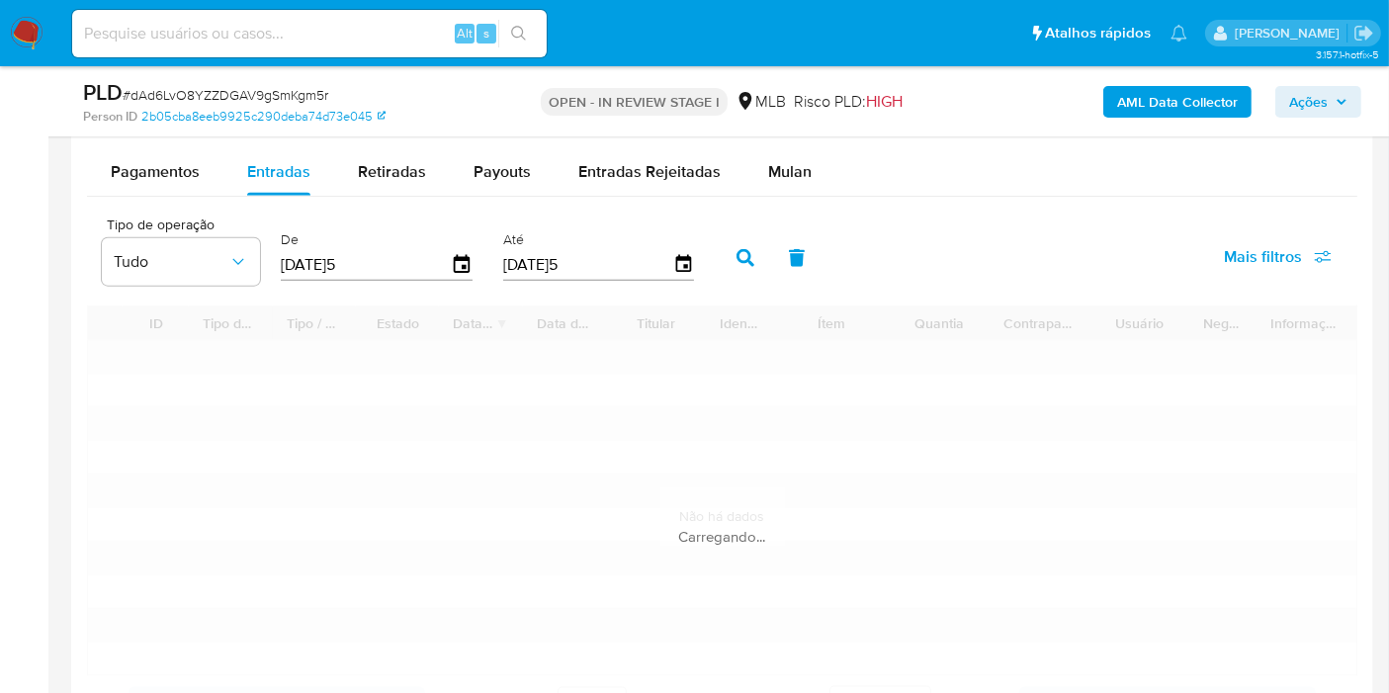
scroll to position [2306, 0]
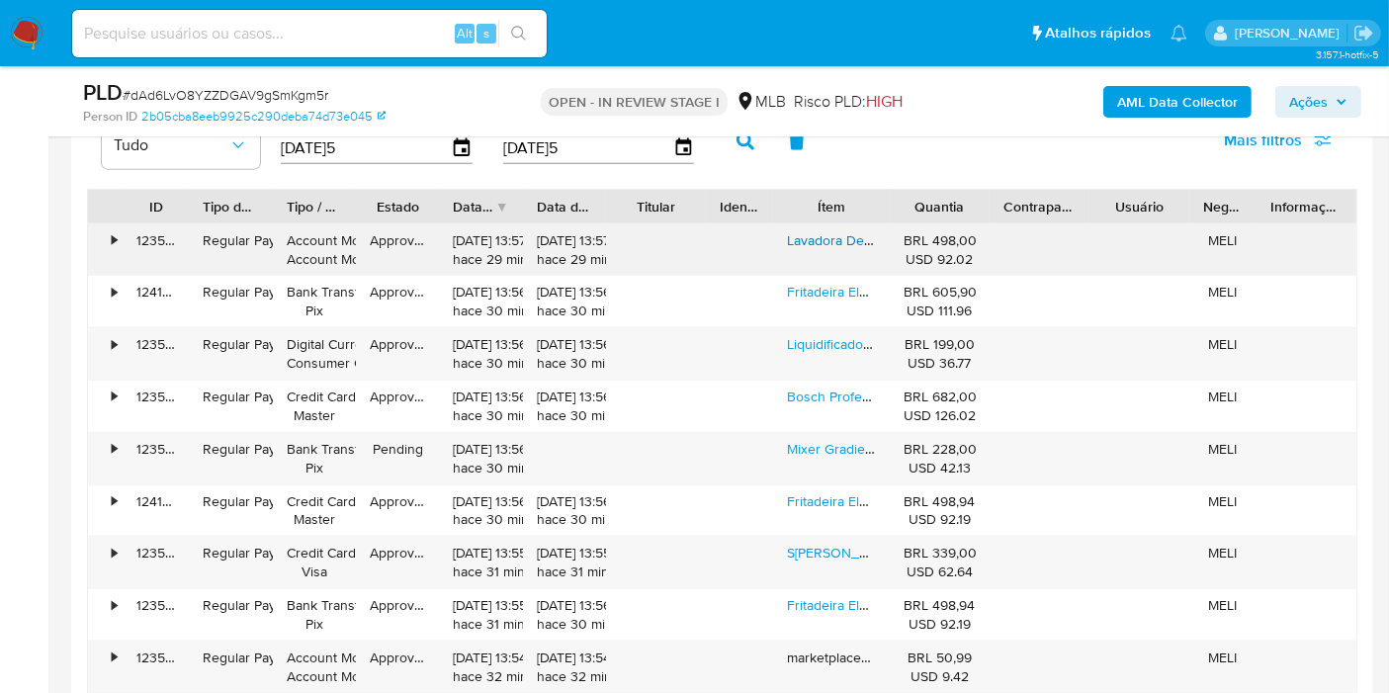
type button "1"
click at [828, 235] on link "Lavadora De Alta Pressão Wap Ousada Wl 2600 1750psi Potência De 1500w" at bounding box center [1021, 240] width 468 height 20
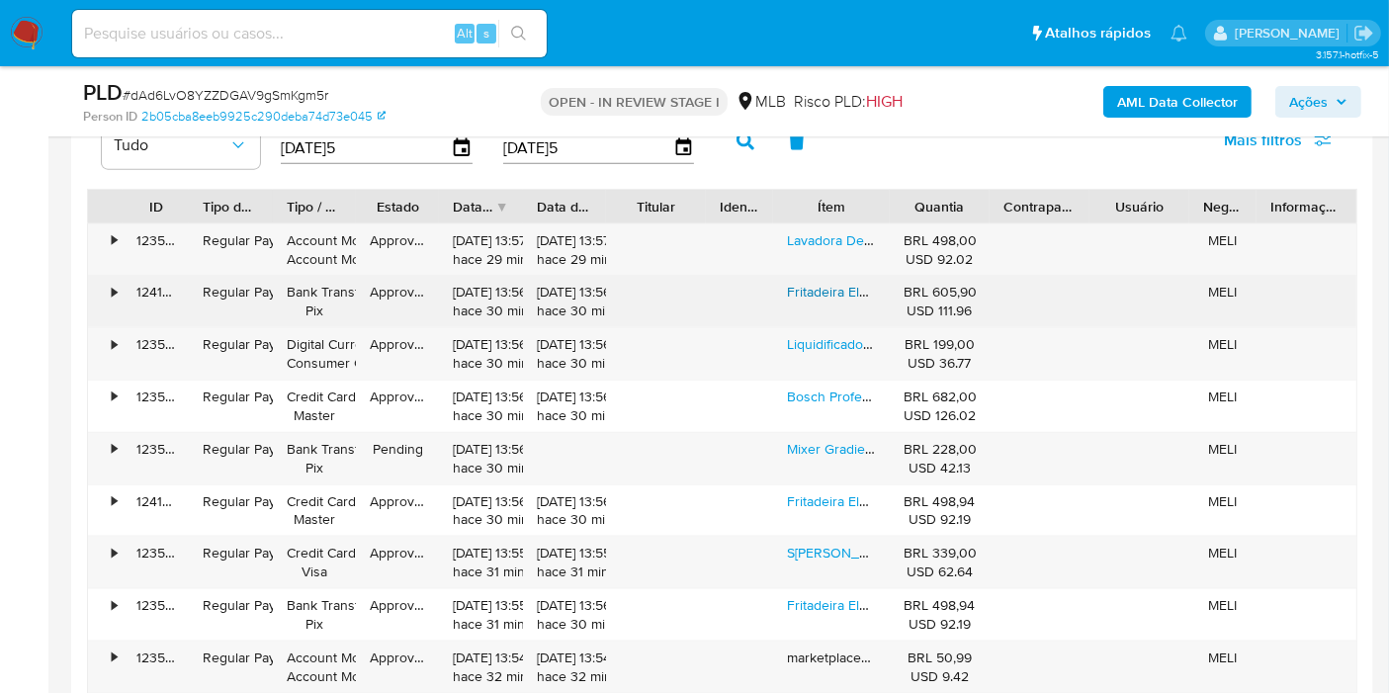
click at [831, 282] on link "Fritadeira Elétrica Airfry Oven Black 2000w 12l 220v Wap" at bounding box center [962, 292] width 350 height 20
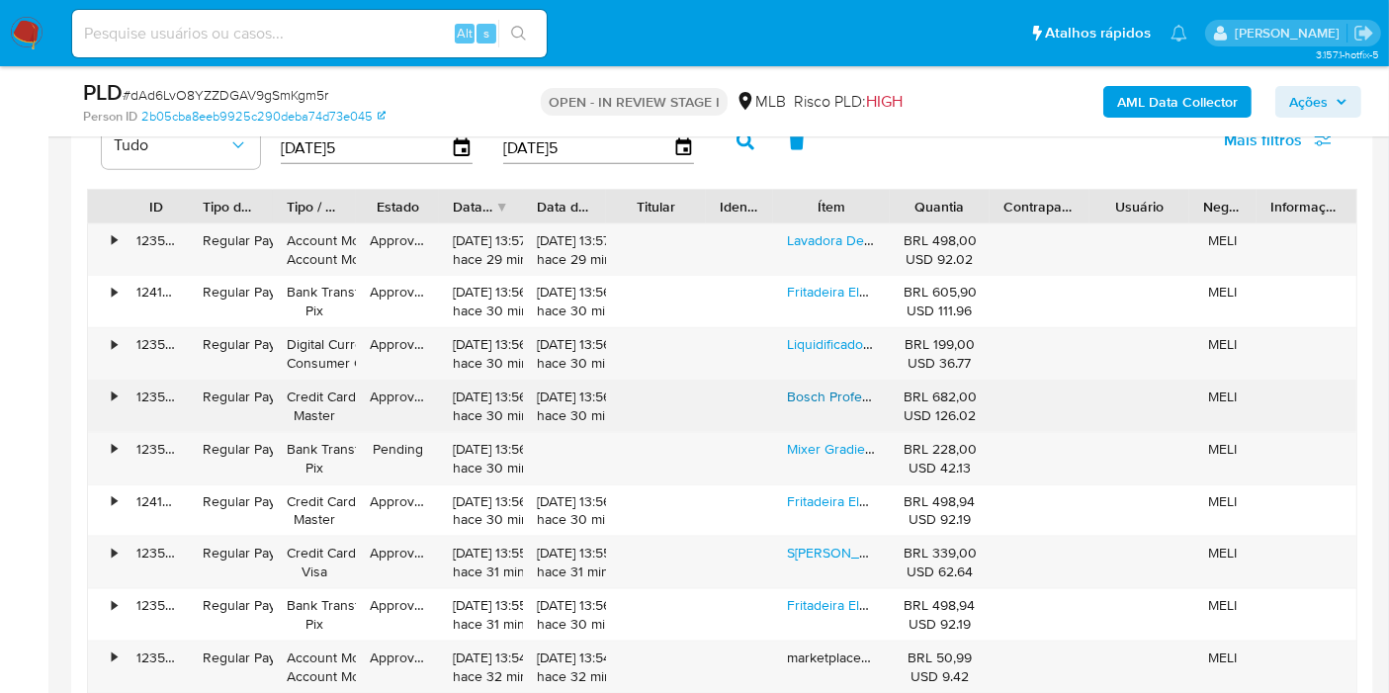
click at [825, 388] on link "Bosch Professional Gks-150 Serra Azul Circular De 1500w" at bounding box center [964, 397] width 355 height 20
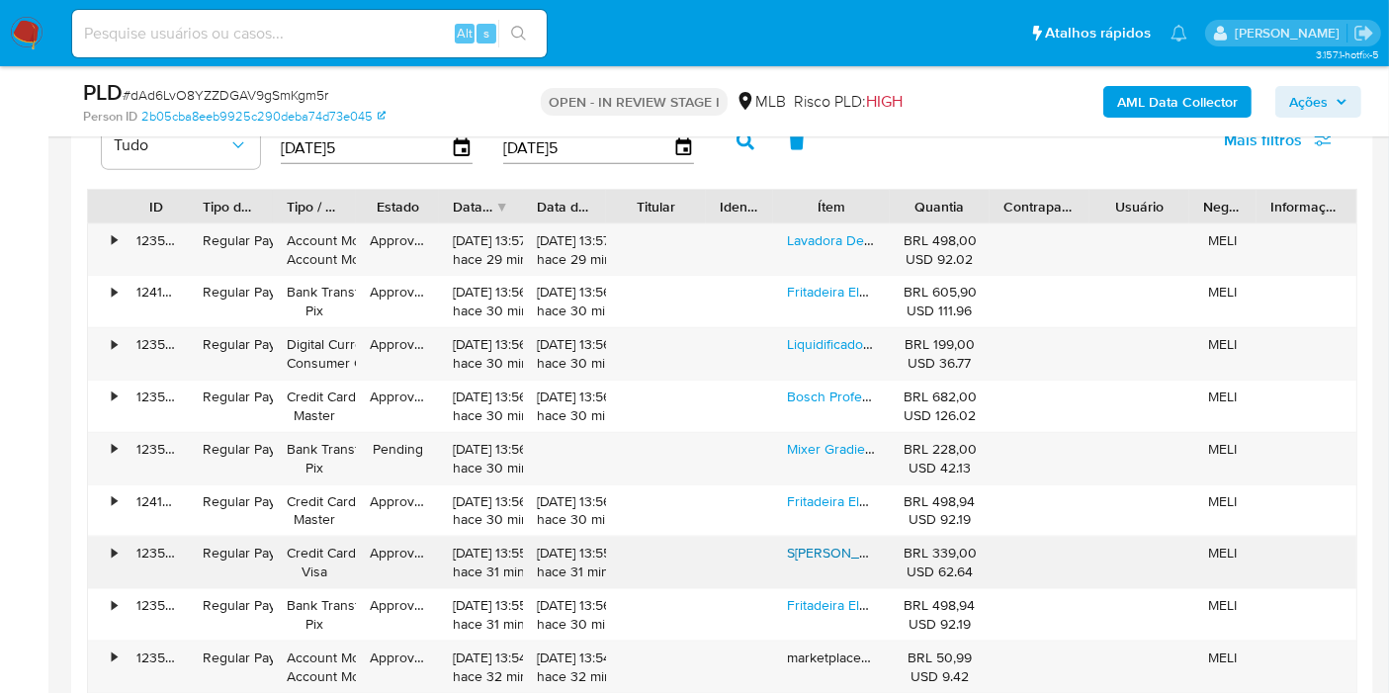
click at [829, 555] on link "Serra Tico Tico Profissional Gst 680 500w Bosch Com Lâmina Protetora" at bounding box center [1030, 553] width 486 height 20
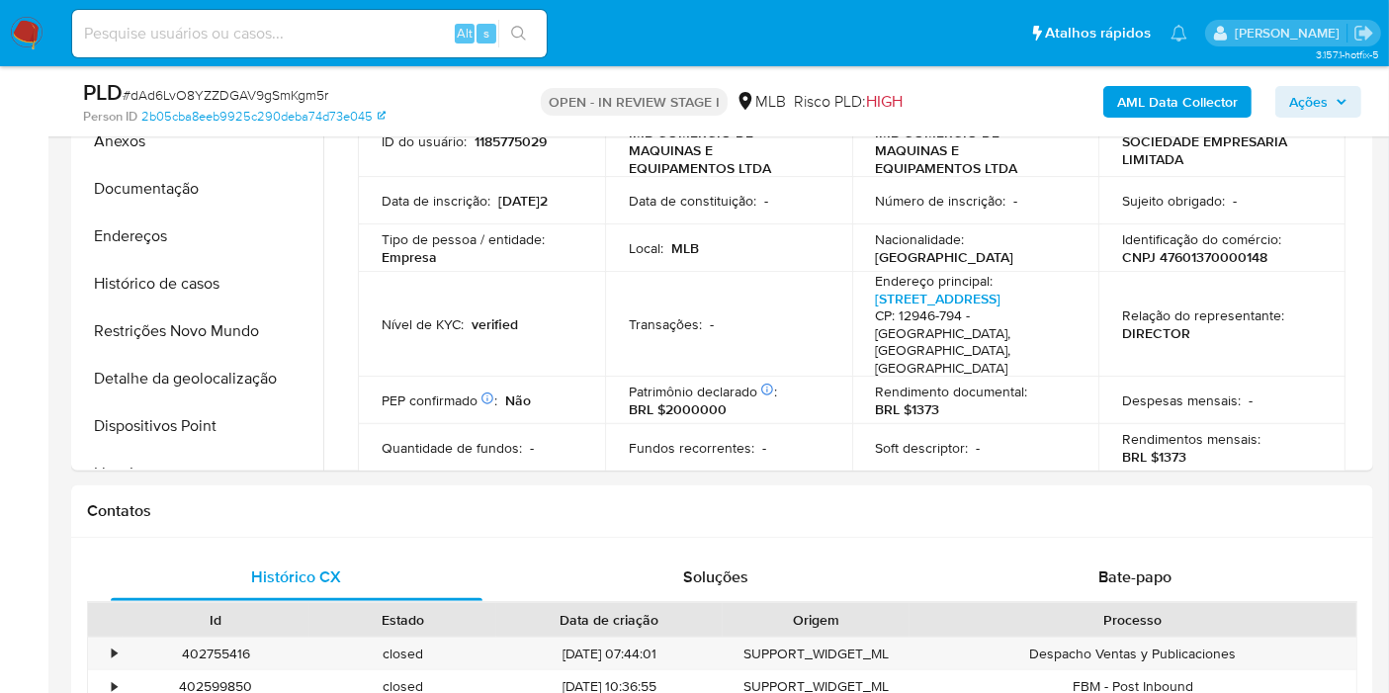
scroll to position [439, 0]
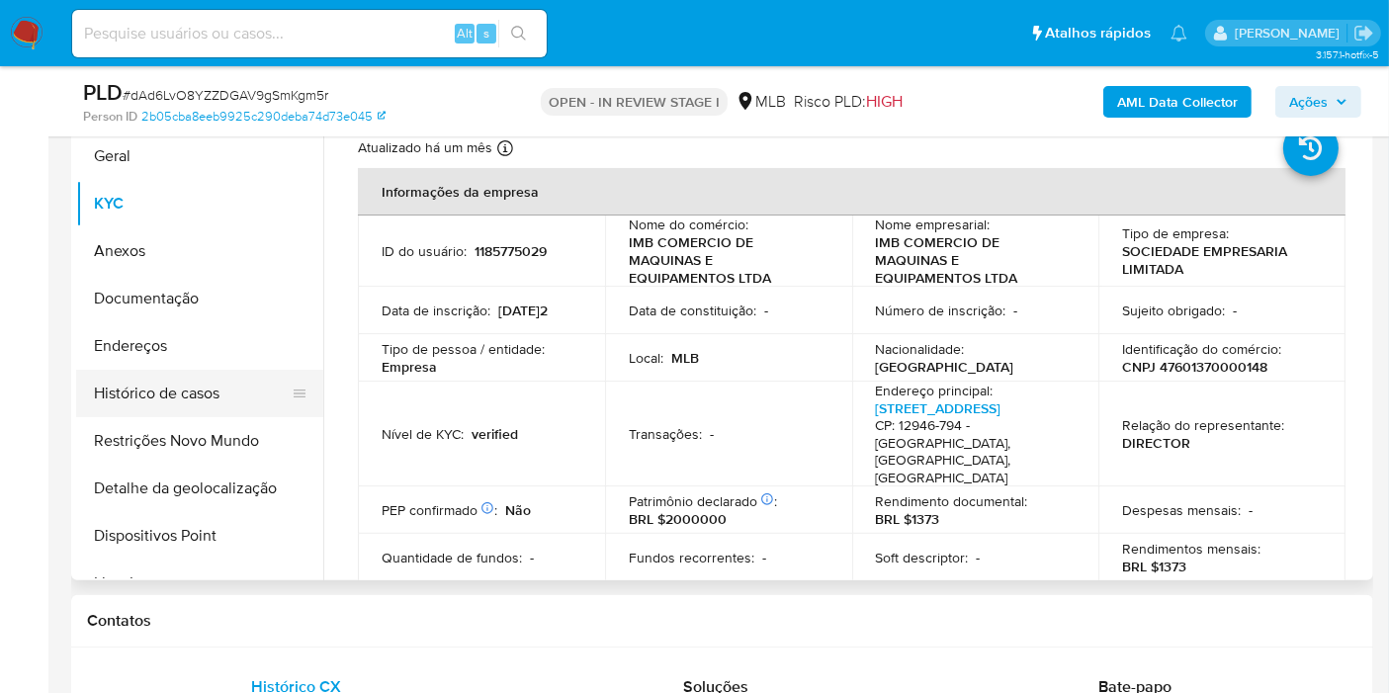
click at [217, 396] on button "Histórico de casos" at bounding box center [191, 393] width 231 height 47
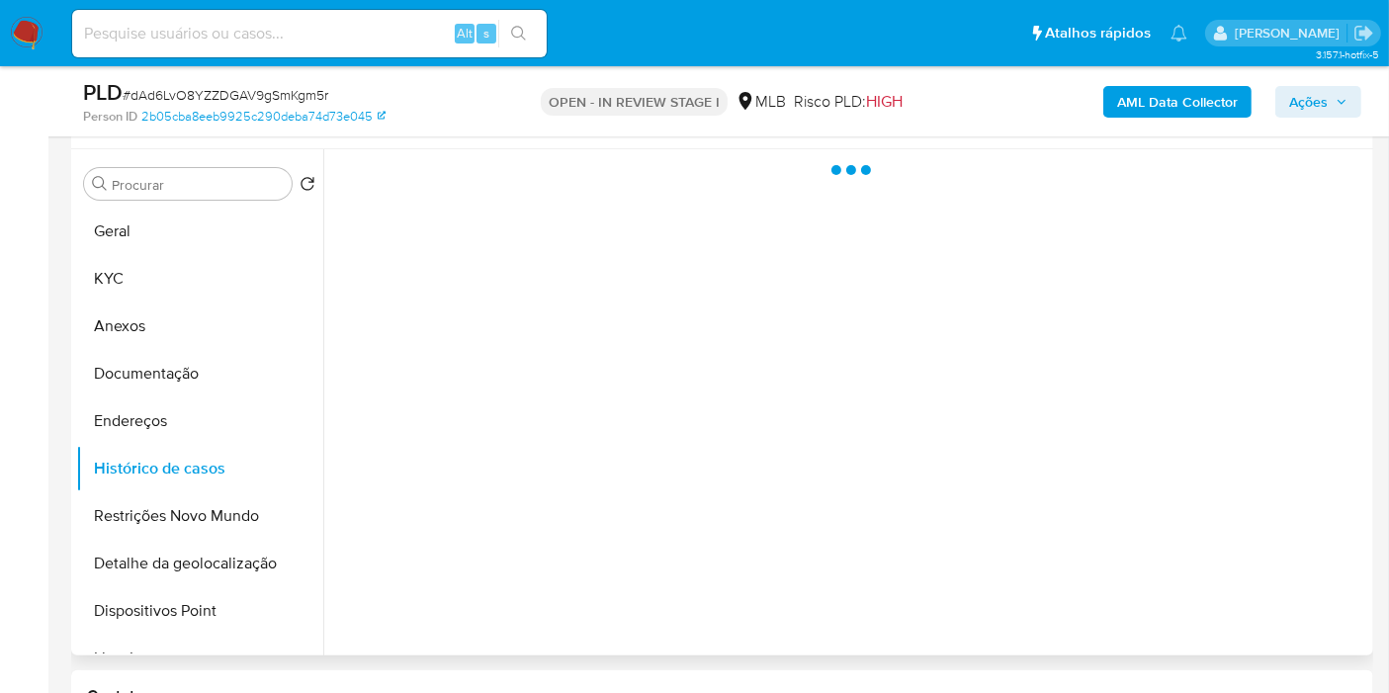
scroll to position [329, 0]
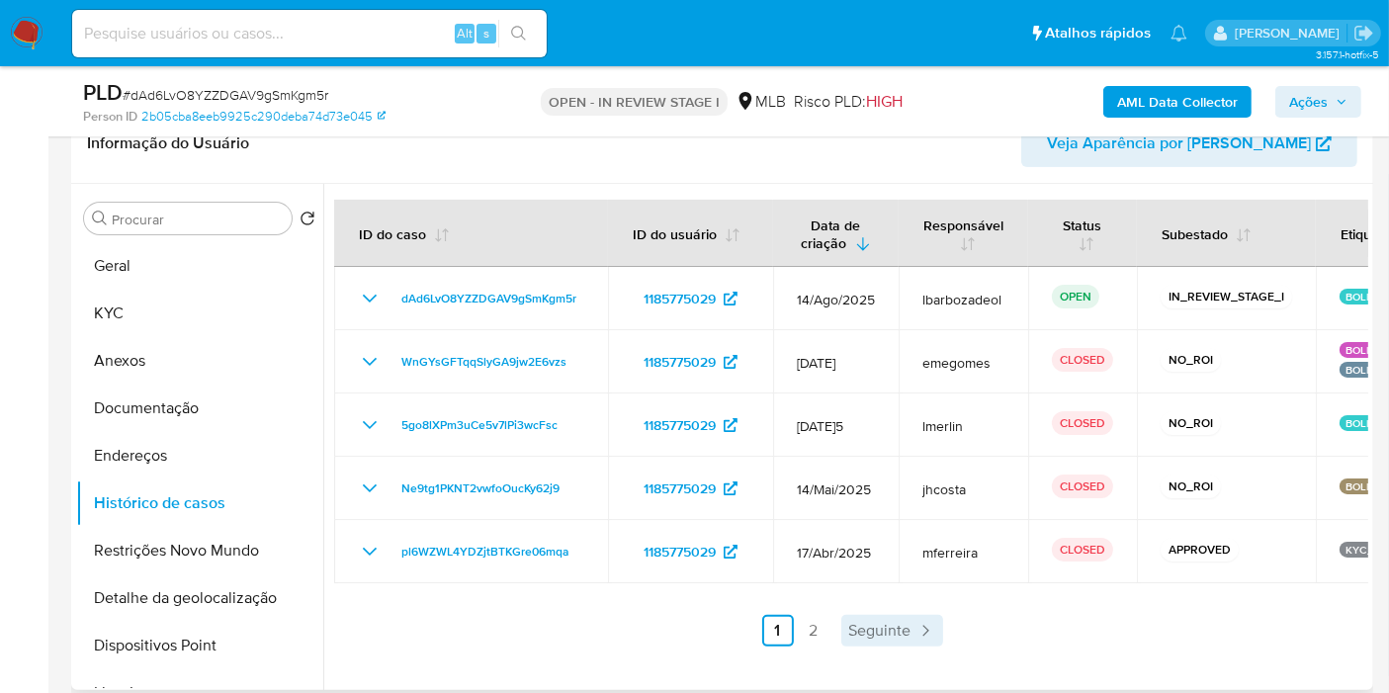
click at [861, 631] on span "Seguinte" at bounding box center [880, 631] width 62 height 16
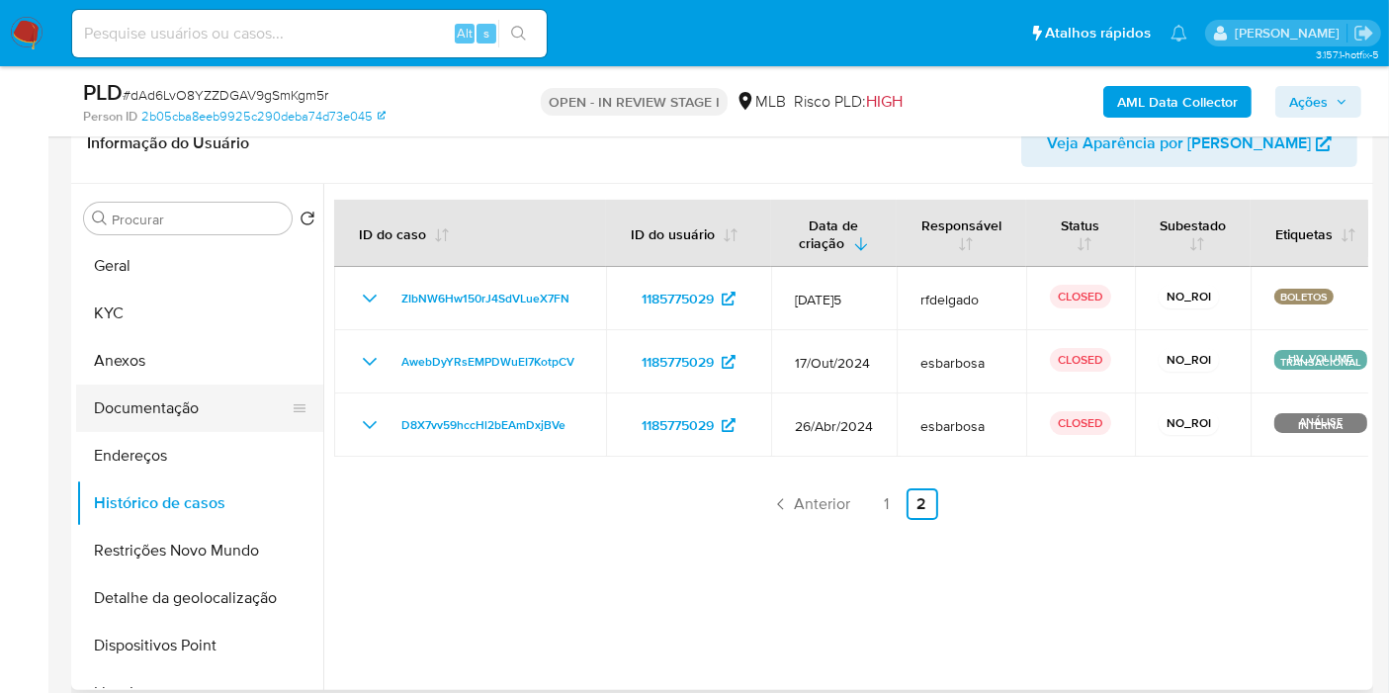
click at [216, 414] on button "Documentação" at bounding box center [191, 408] width 231 height 47
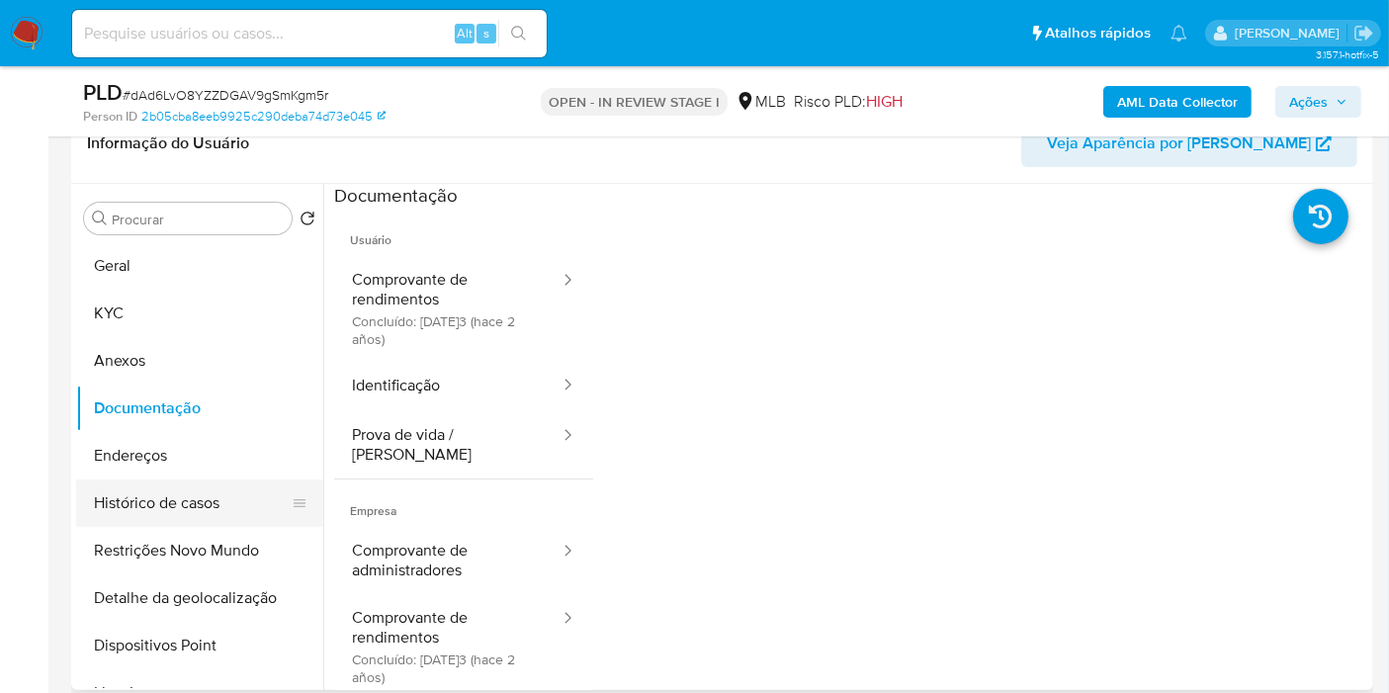
click at [187, 492] on button "Histórico de casos" at bounding box center [191, 502] width 231 height 47
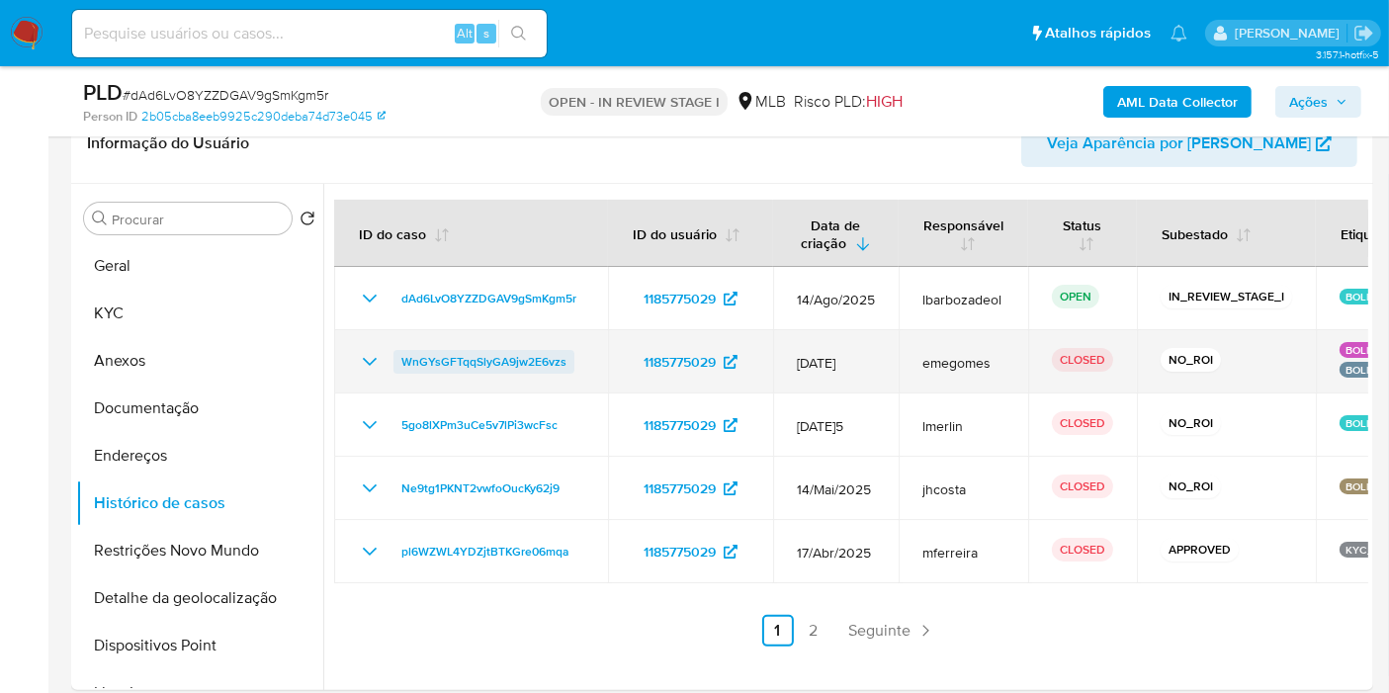
click at [458, 353] on span "WnGYsGFTqqSlyGA9jw2E6vzs" at bounding box center [483, 362] width 165 height 24
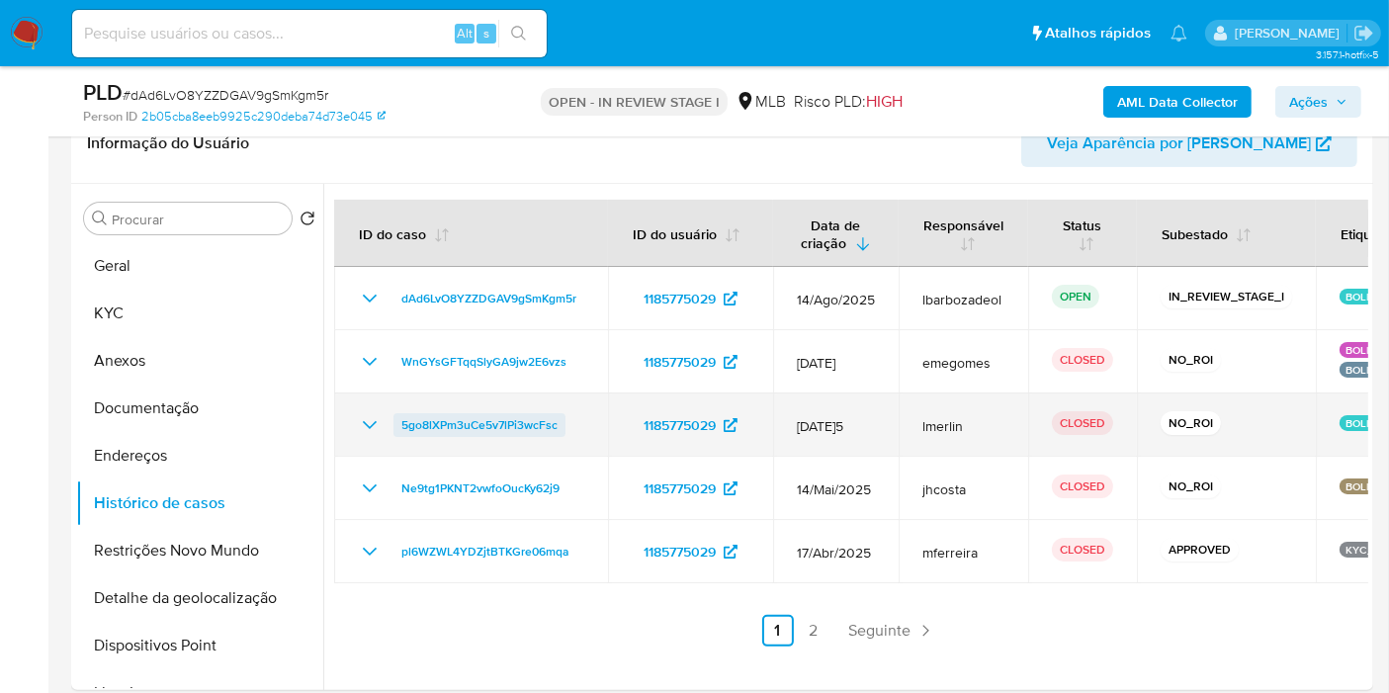
click at [499, 423] on span "5go8lXPm3uCe5v7lPi3wcFsc" at bounding box center [479, 425] width 156 height 24
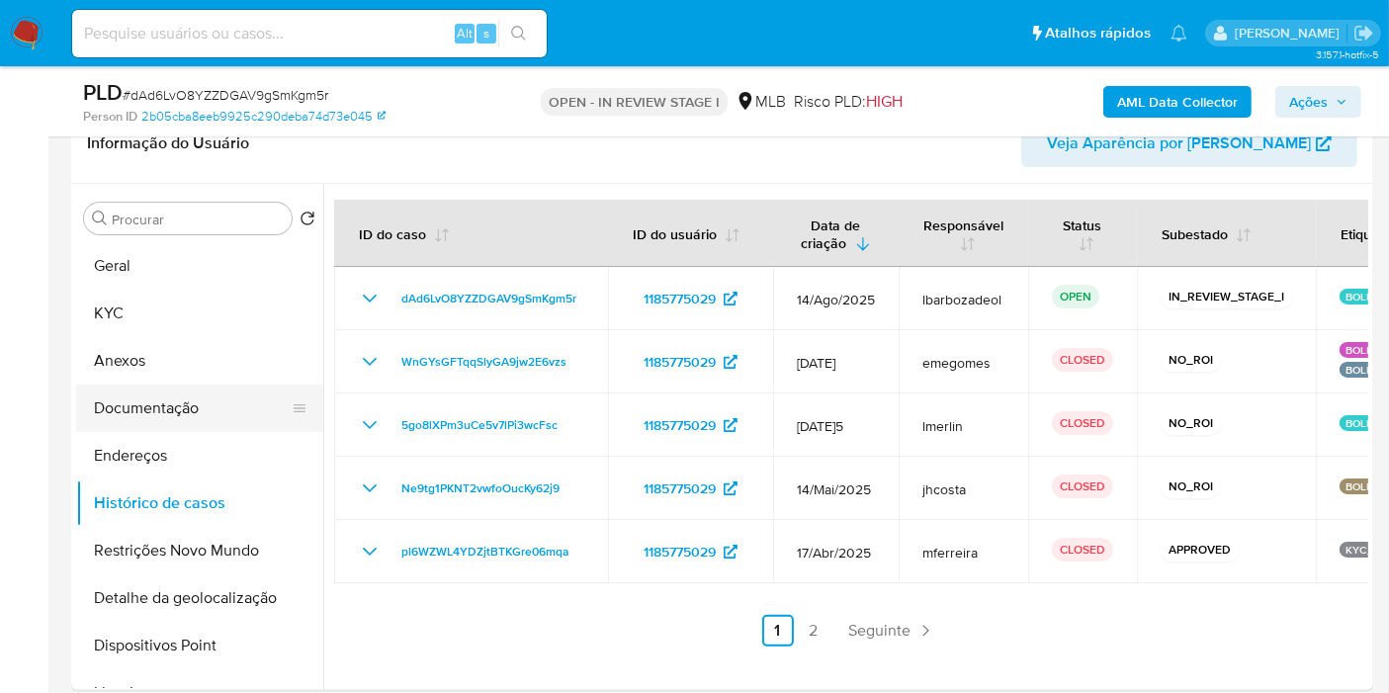
click at [185, 425] on button "Documentação" at bounding box center [191, 408] width 231 height 47
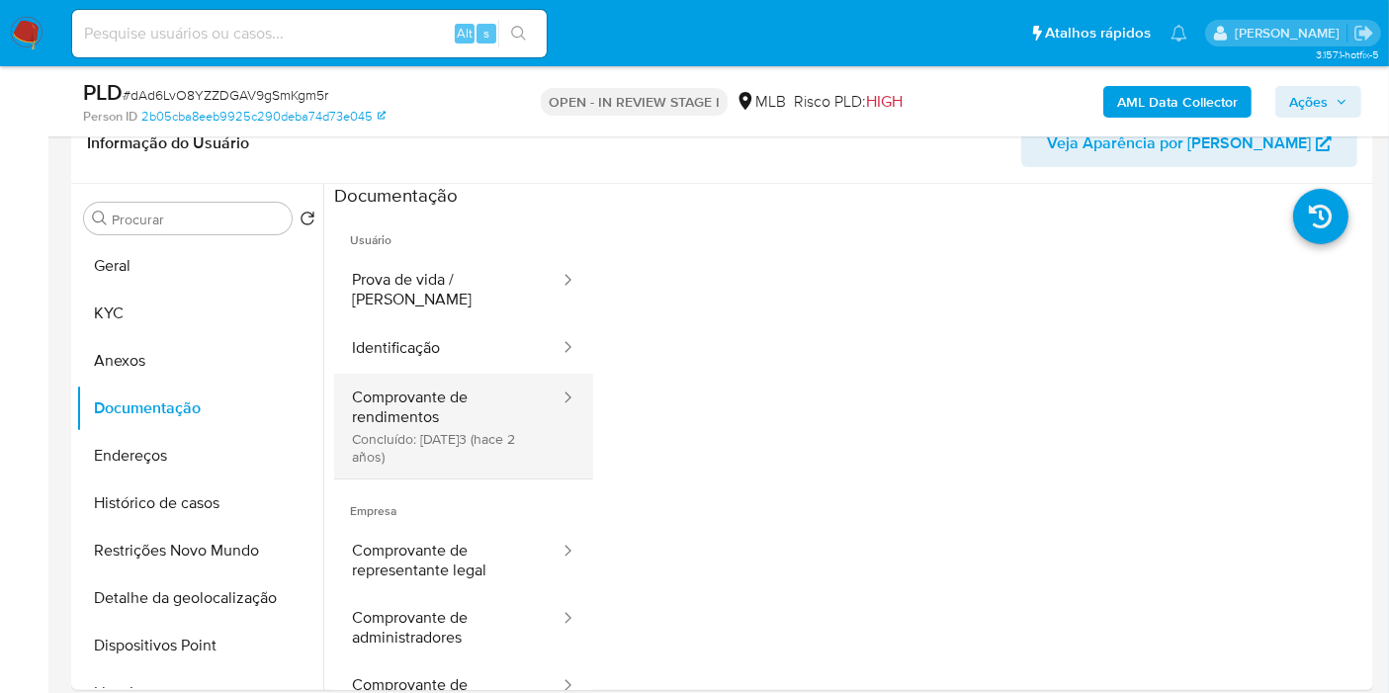
click at [452, 392] on button "Comprovante de rendimentos Concluído: 22/06/2023 (hace 2 años)" at bounding box center [447, 426] width 227 height 105
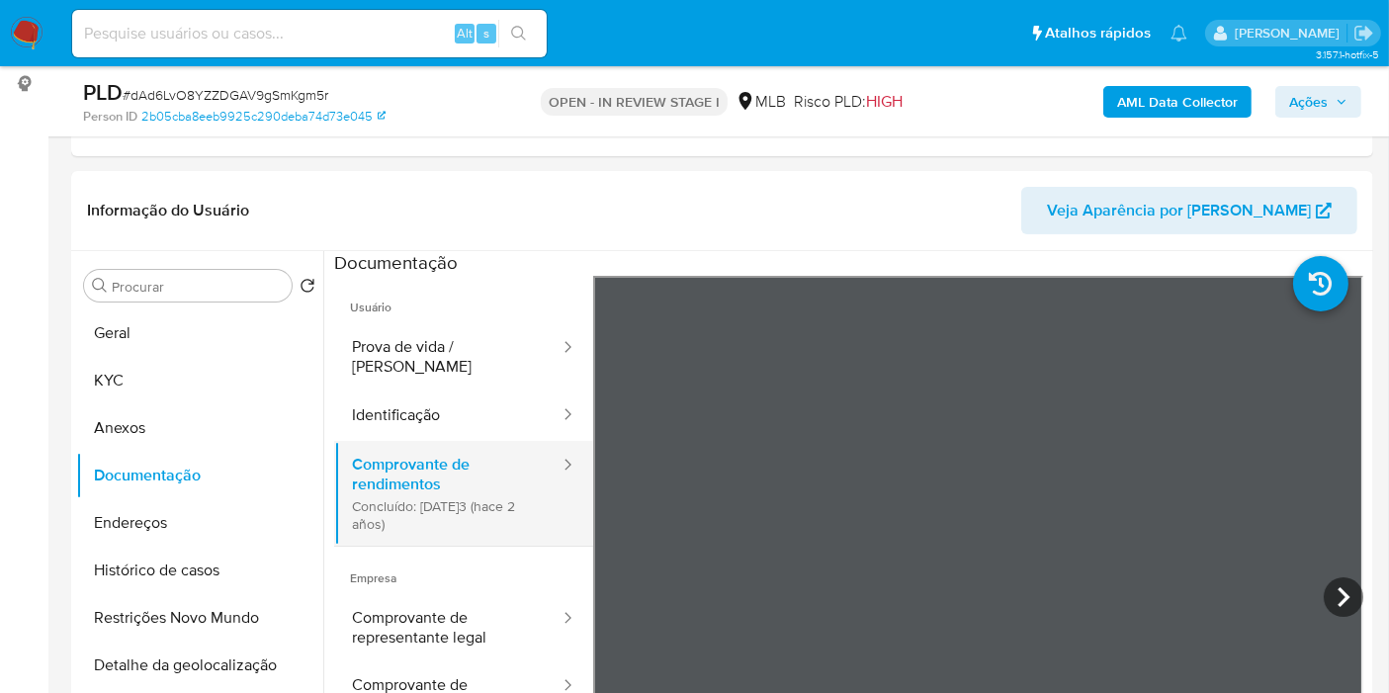
scroll to position [219, 0]
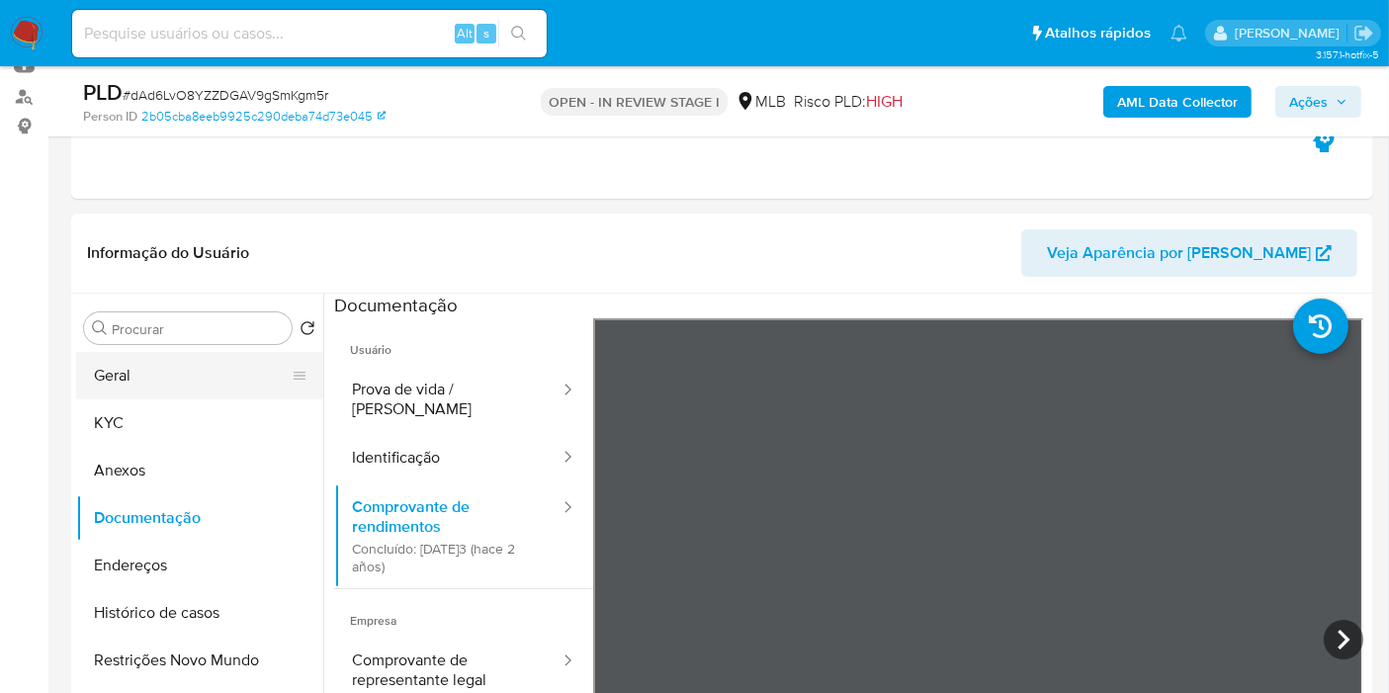
click at [153, 362] on button "Geral" at bounding box center [191, 375] width 231 height 47
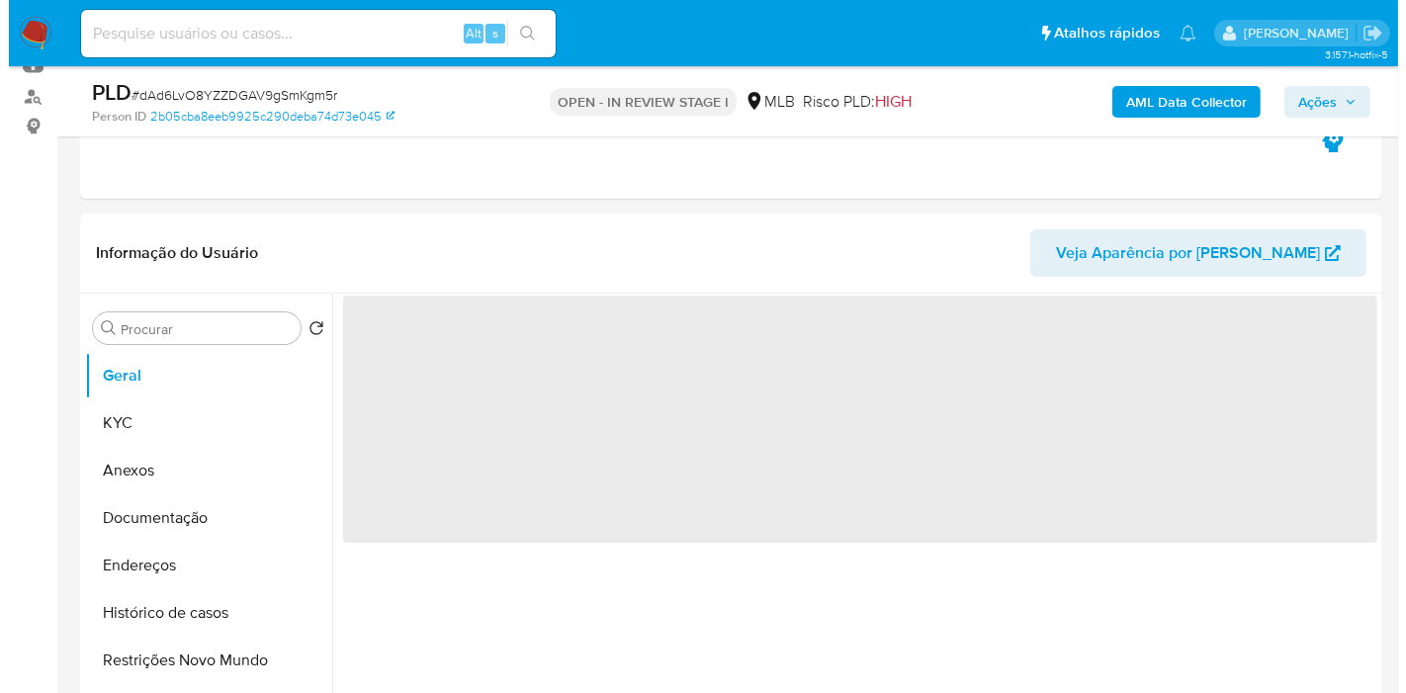
scroll to position [329, 0]
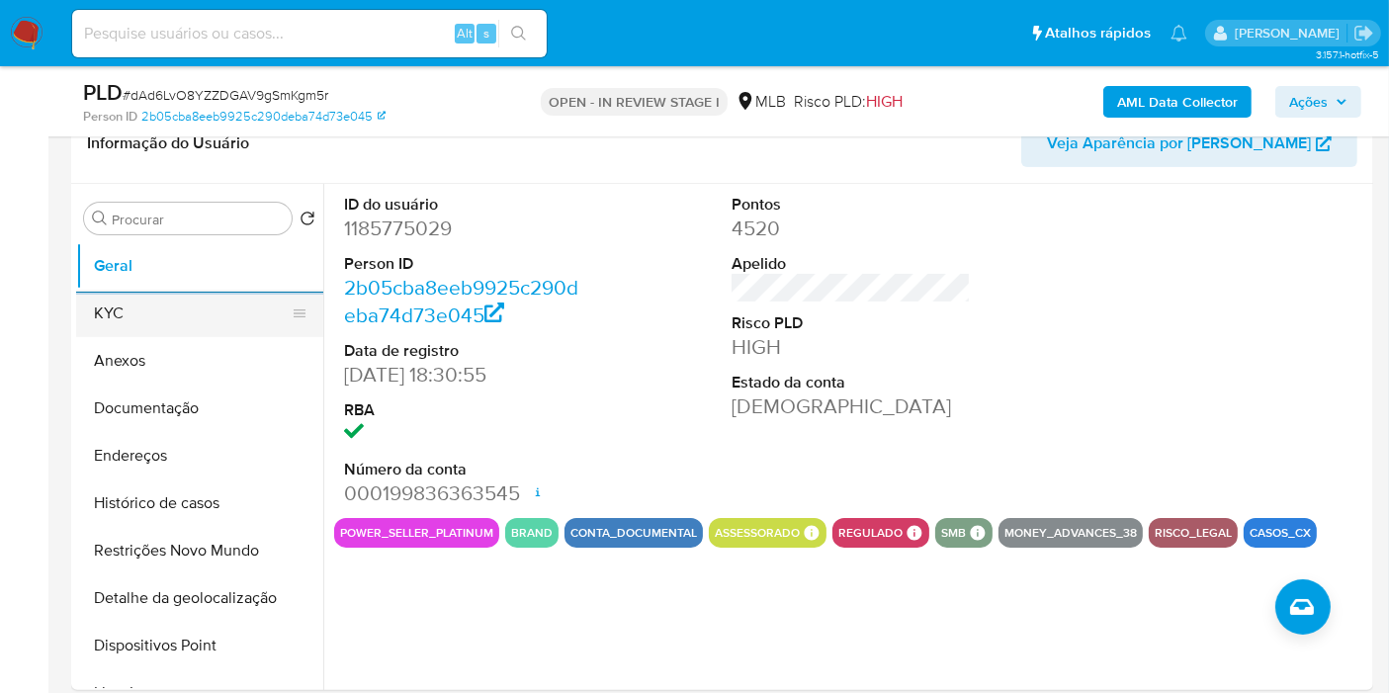
click at [180, 337] on button "Anexos" at bounding box center [199, 360] width 247 height 47
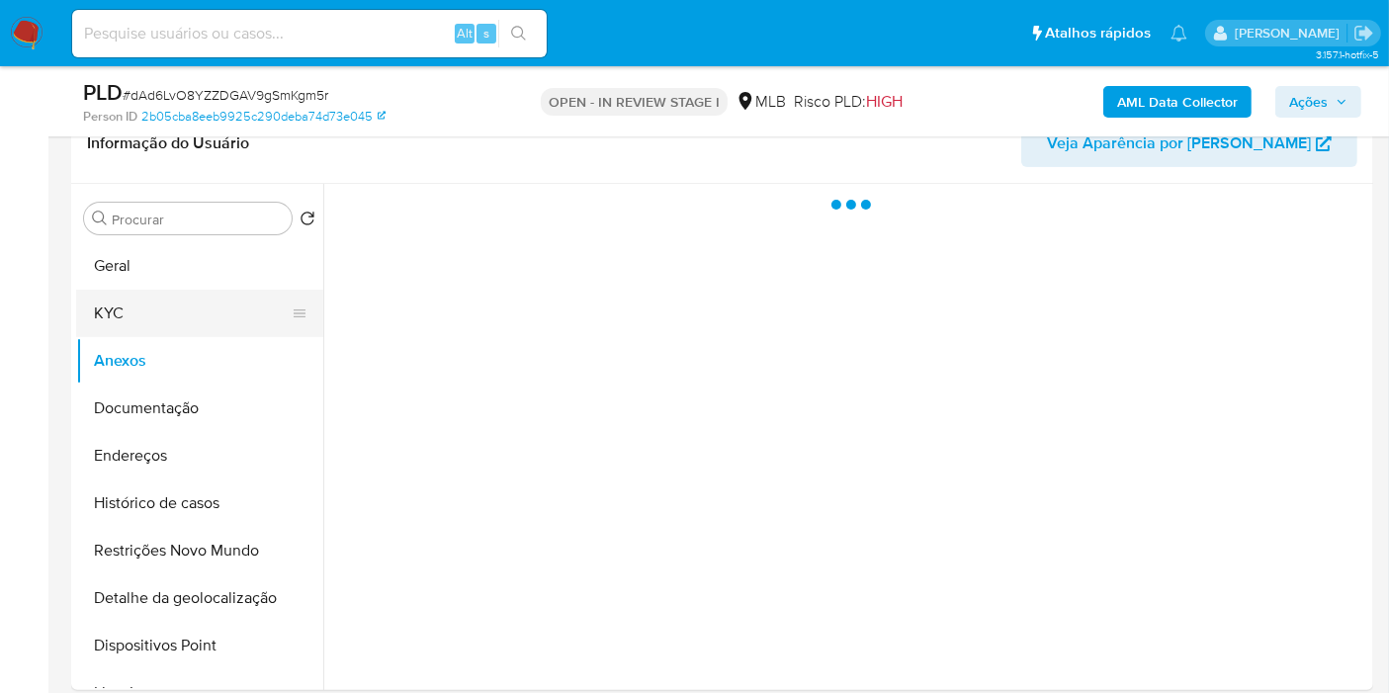
click at [201, 313] on button "KYC" at bounding box center [191, 313] width 231 height 47
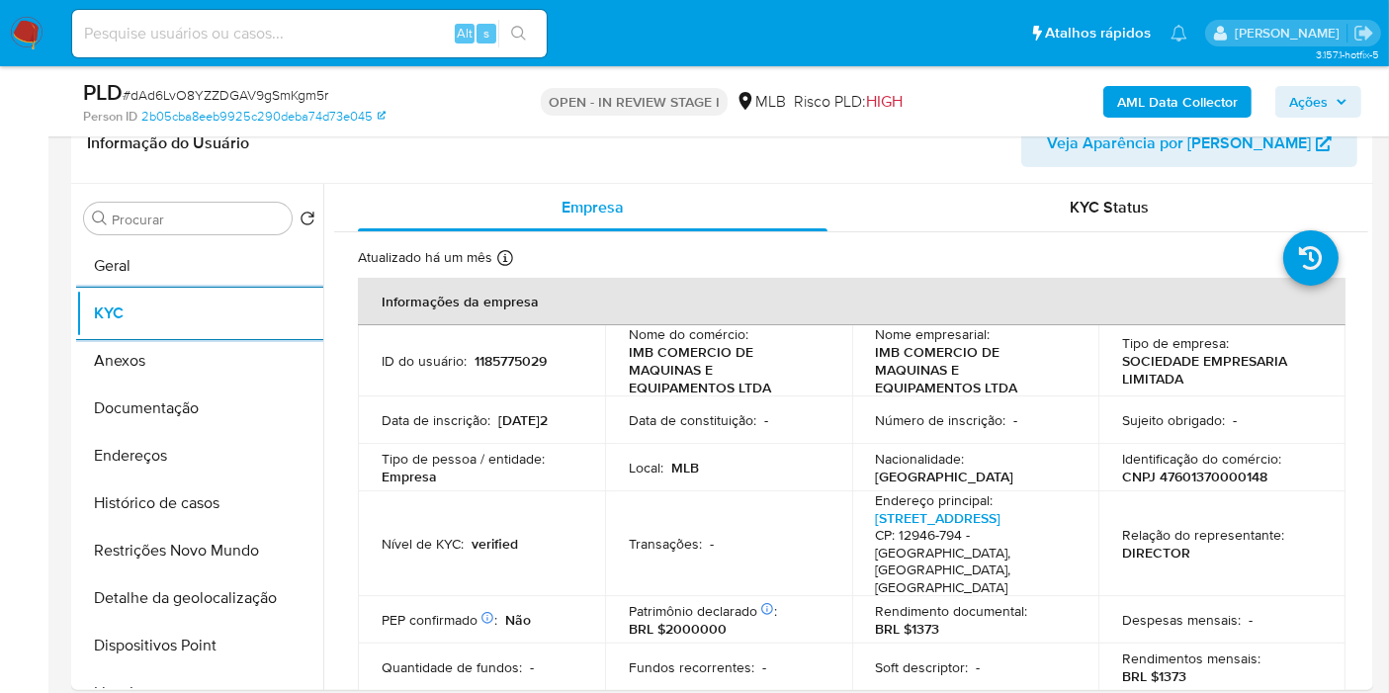
click at [205, 459] on button "Endereços" at bounding box center [199, 455] width 247 height 47
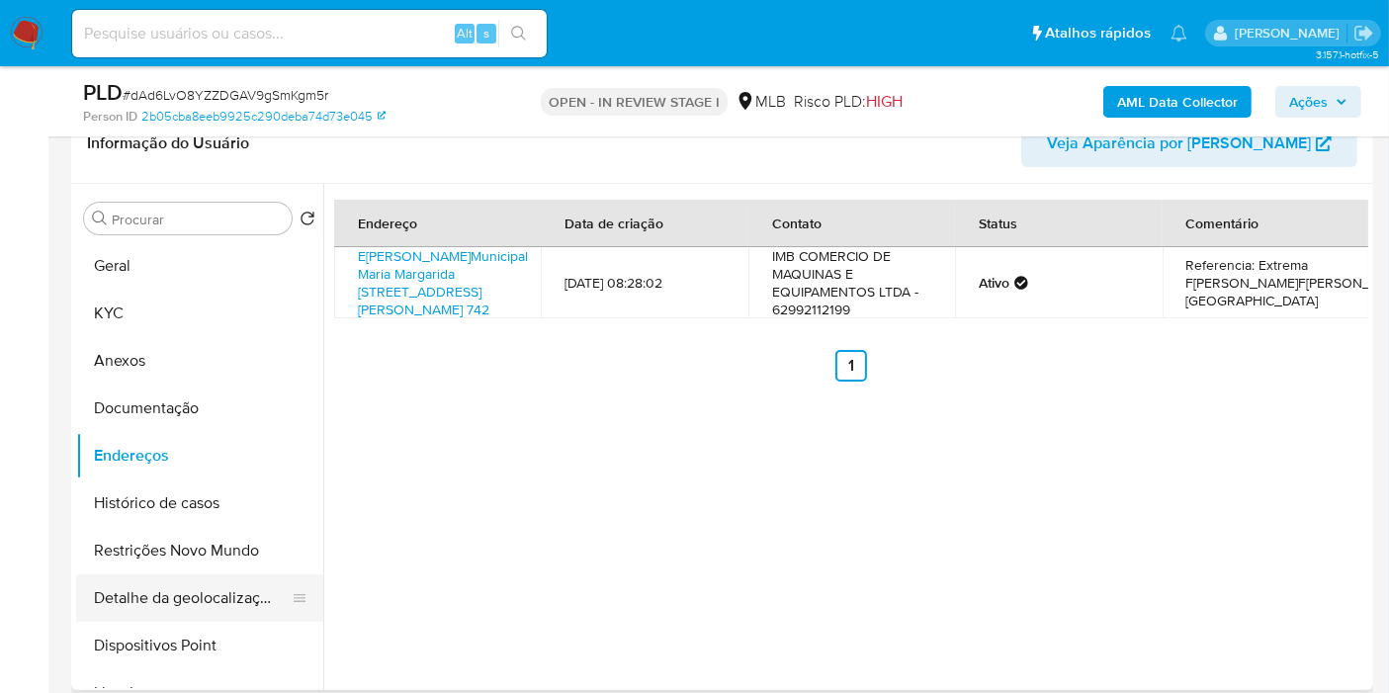
click at [239, 603] on button "Detalhe da geolocalização" at bounding box center [191, 597] width 231 height 47
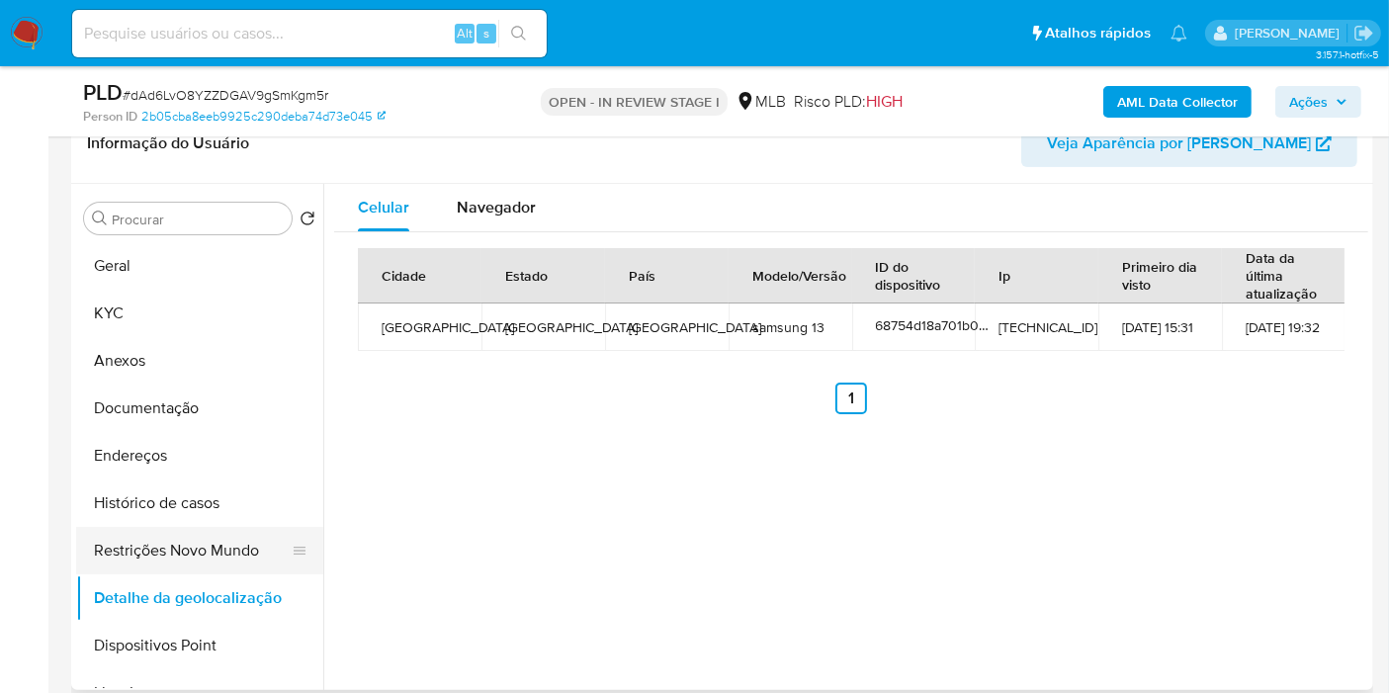
click at [184, 558] on button "Restrições Novo Mundo" at bounding box center [191, 550] width 231 height 47
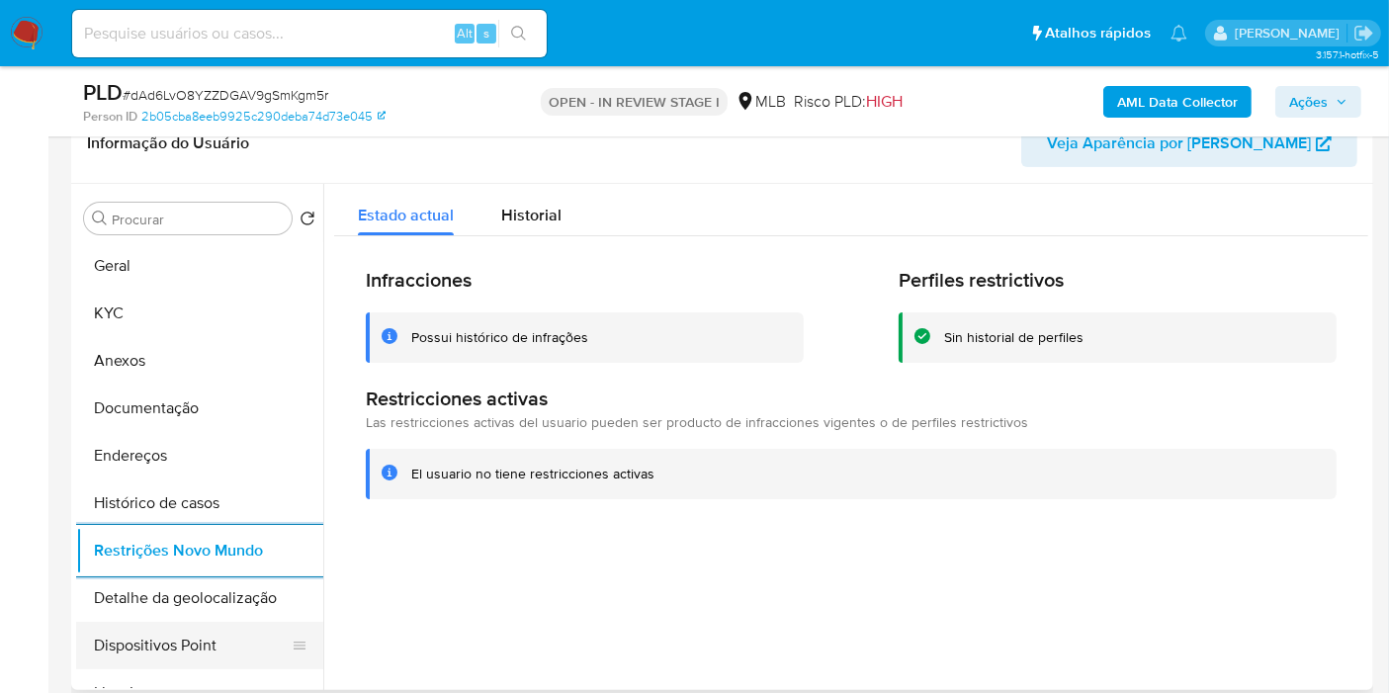
click at [215, 631] on button "Dispositivos Point" at bounding box center [191, 645] width 231 height 47
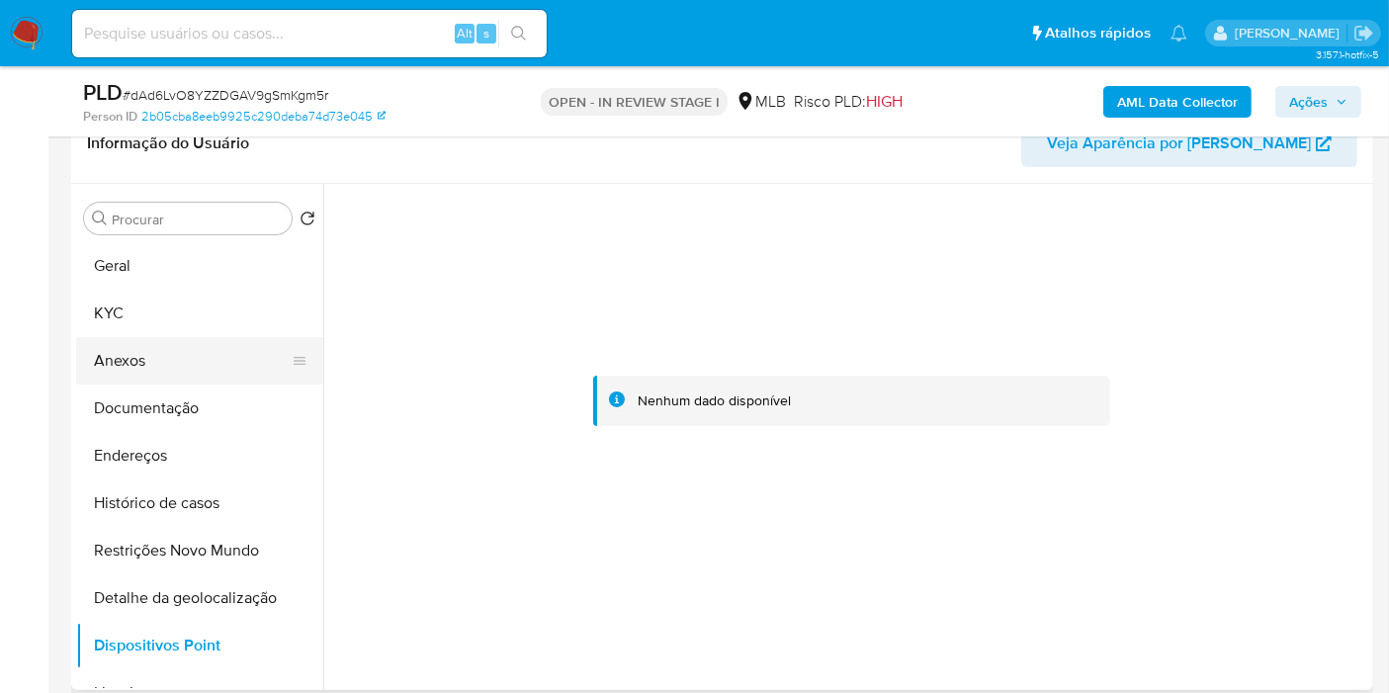
click at [157, 367] on button "Anexos" at bounding box center [191, 360] width 231 height 47
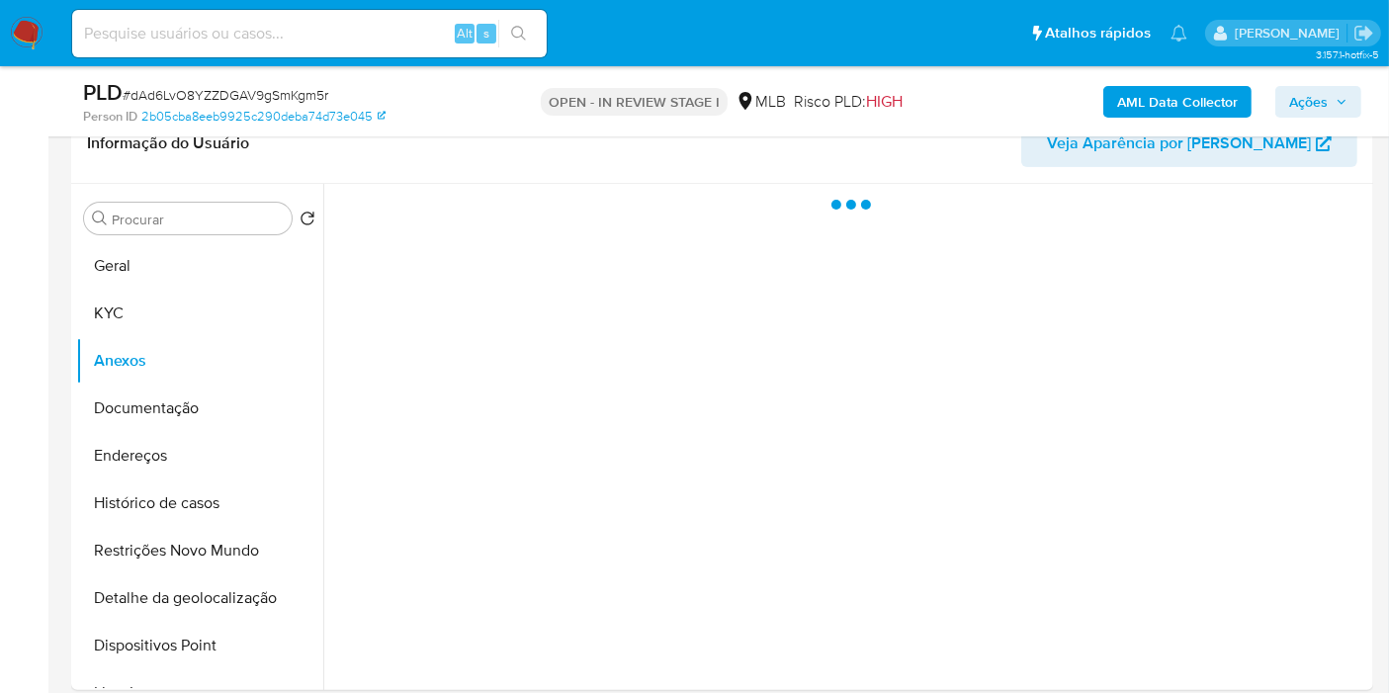
click at [1338, 93] on span "Ações" at bounding box center [1318, 102] width 58 height 28
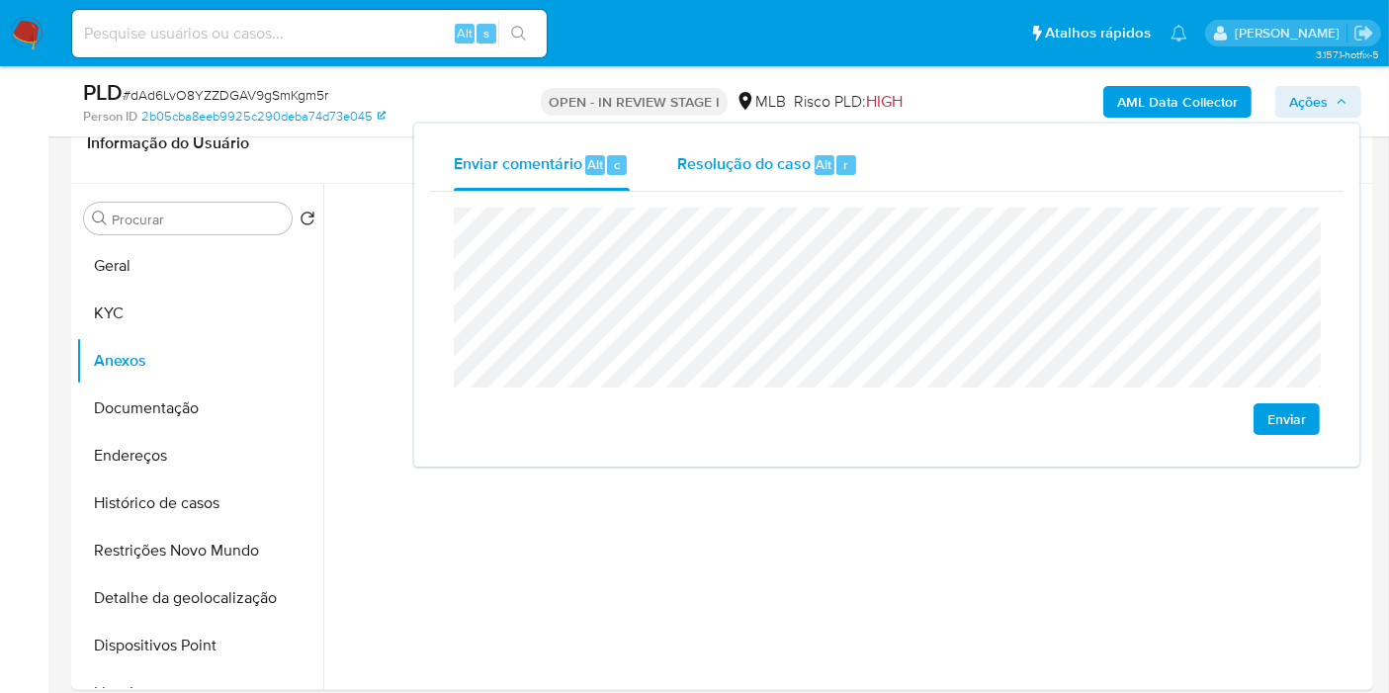
click at [689, 176] on div "Resolução do caso Alt r" at bounding box center [767, 164] width 181 height 51
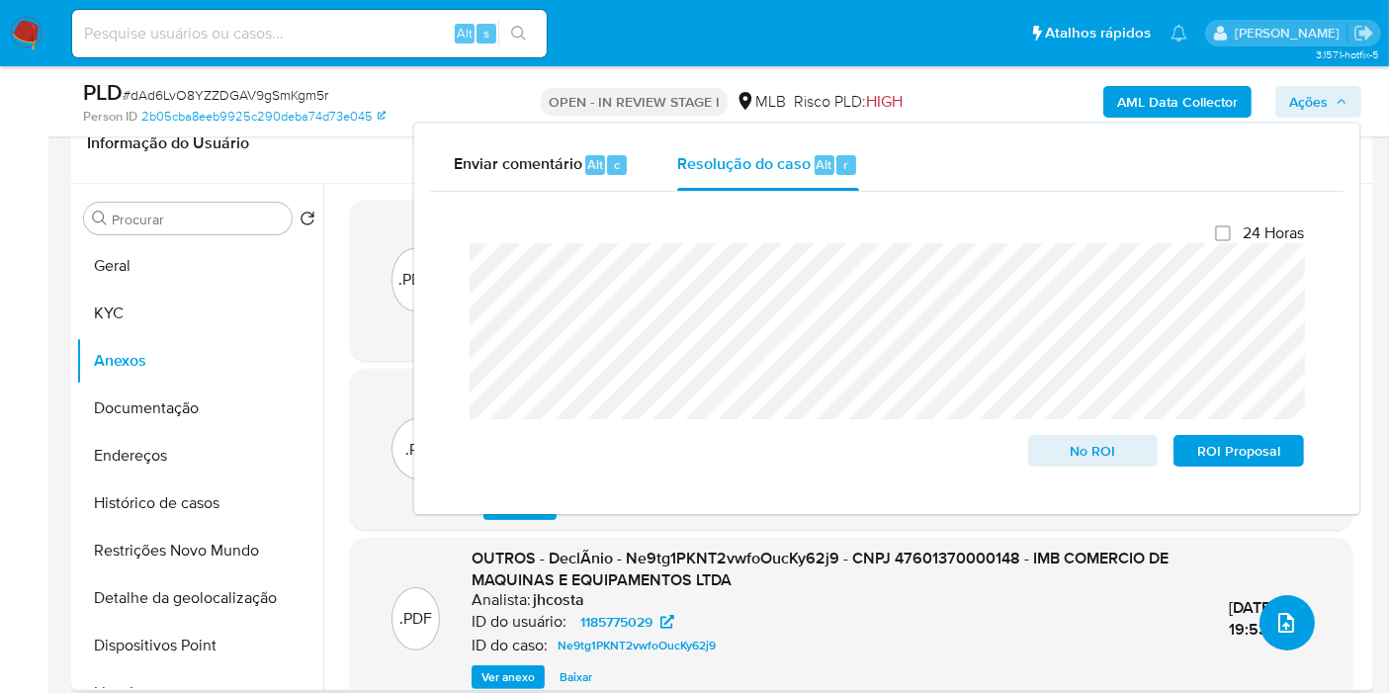
click at [1288, 617] on icon "upload-file" at bounding box center [1286, 623] width 24 height 24
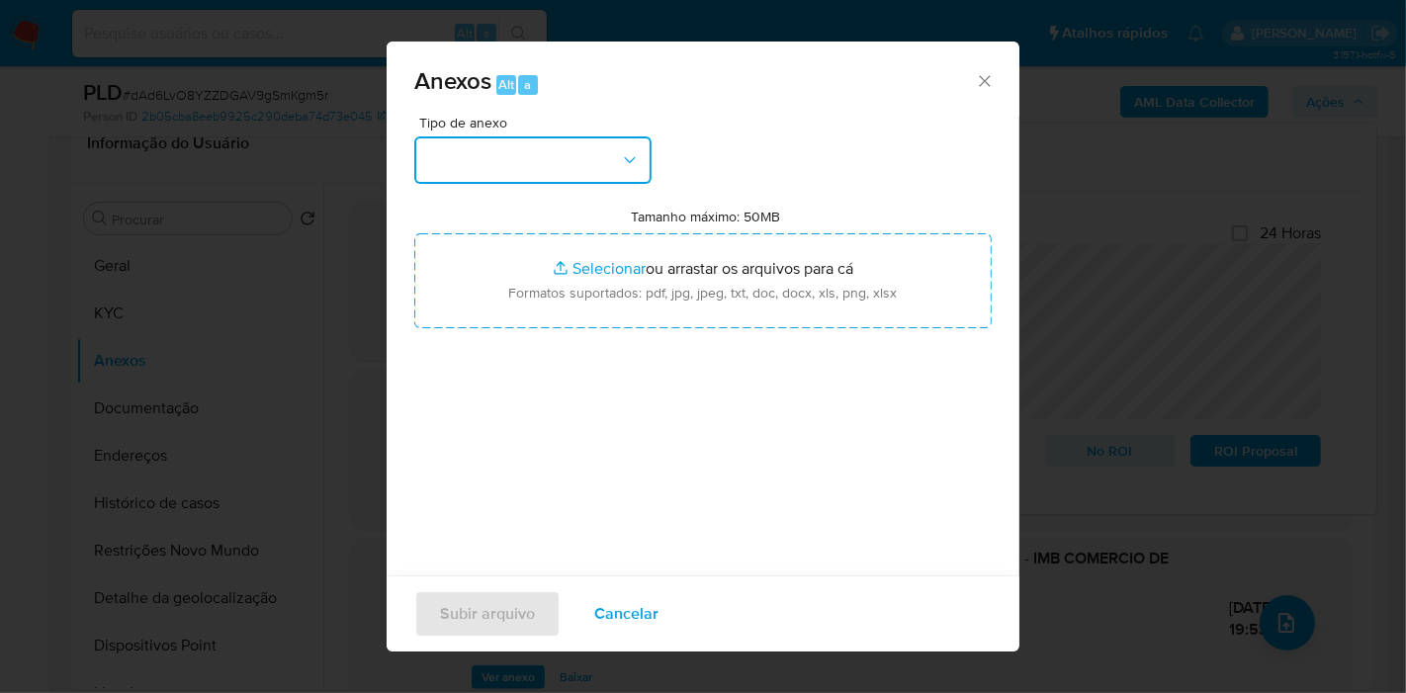
click at [590, 170] on button "button" at bounding box center [532, 159] width 237 height 47
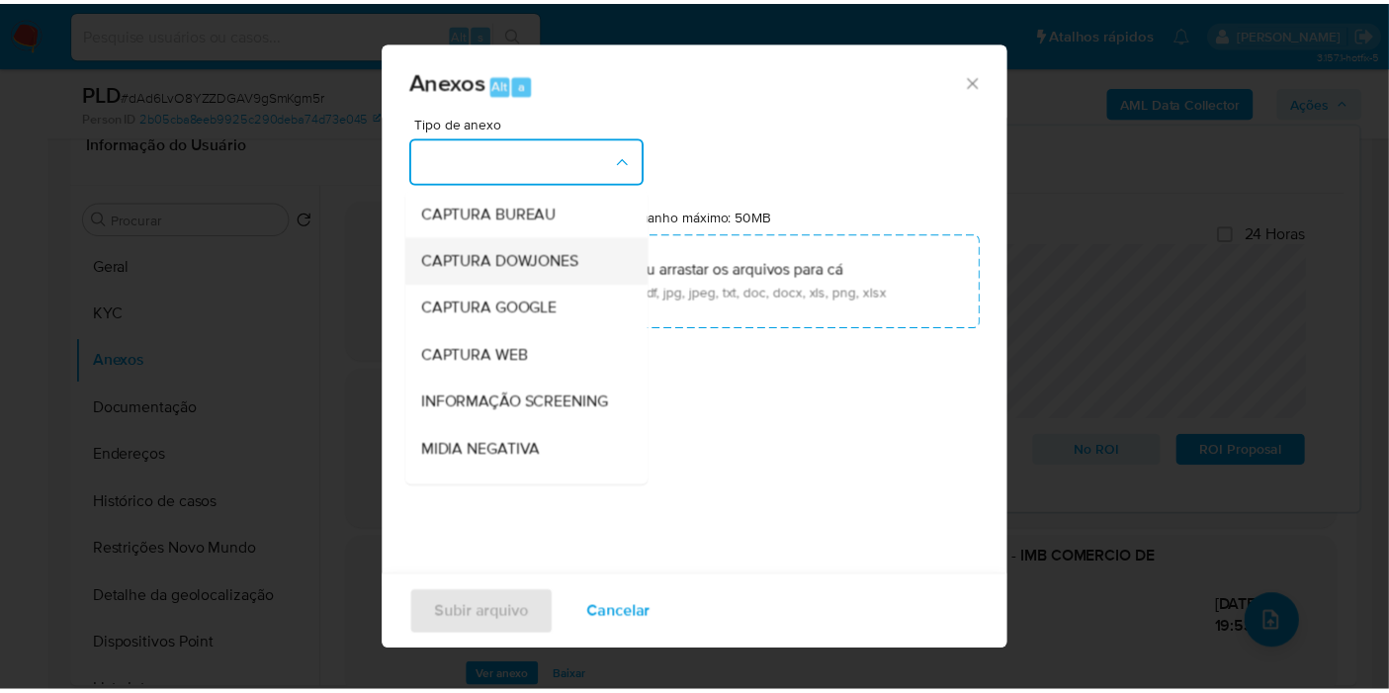
scroll to position [303, 0]
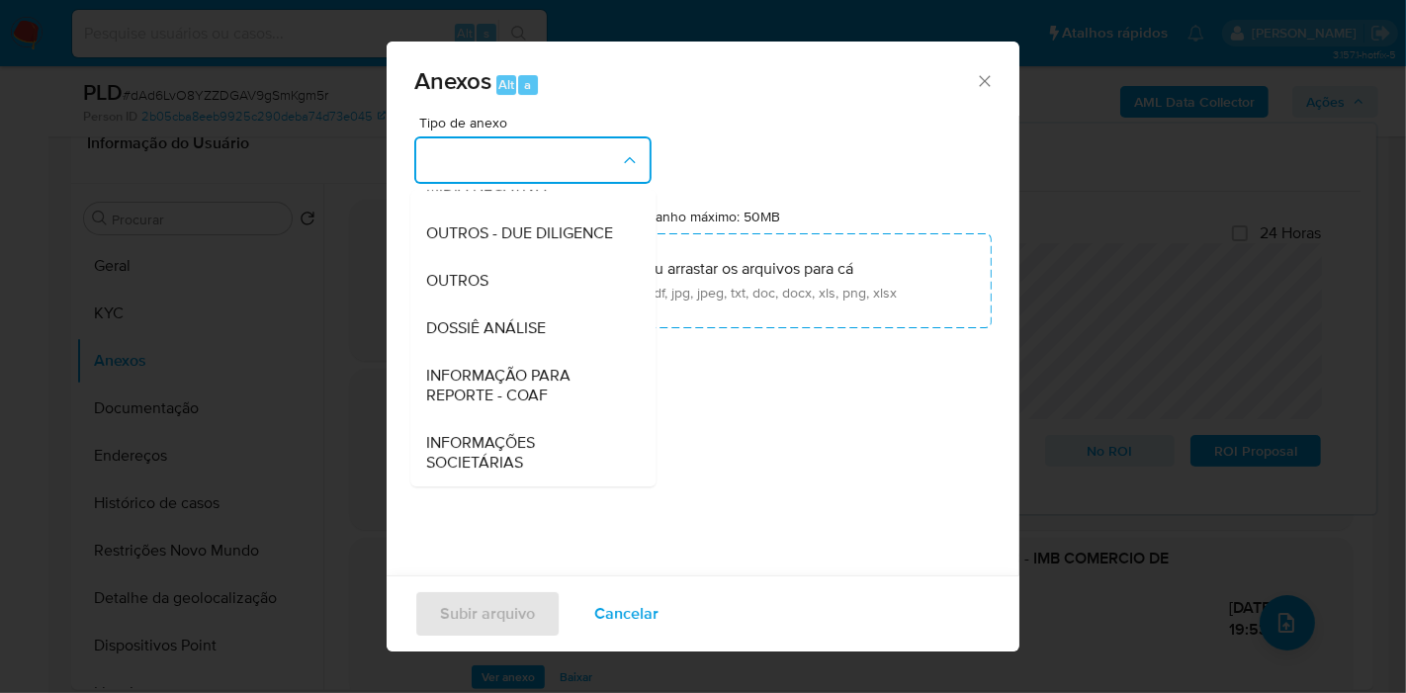
drag, startPoint x: 548, startPoint y: 327, endPoint x: 498, endPoint y: 330, distance: 49.5
click at [491, 334] on span "DOSSIÊ ANÁLISE" at bounding box center [486, 328] width 120 height 20
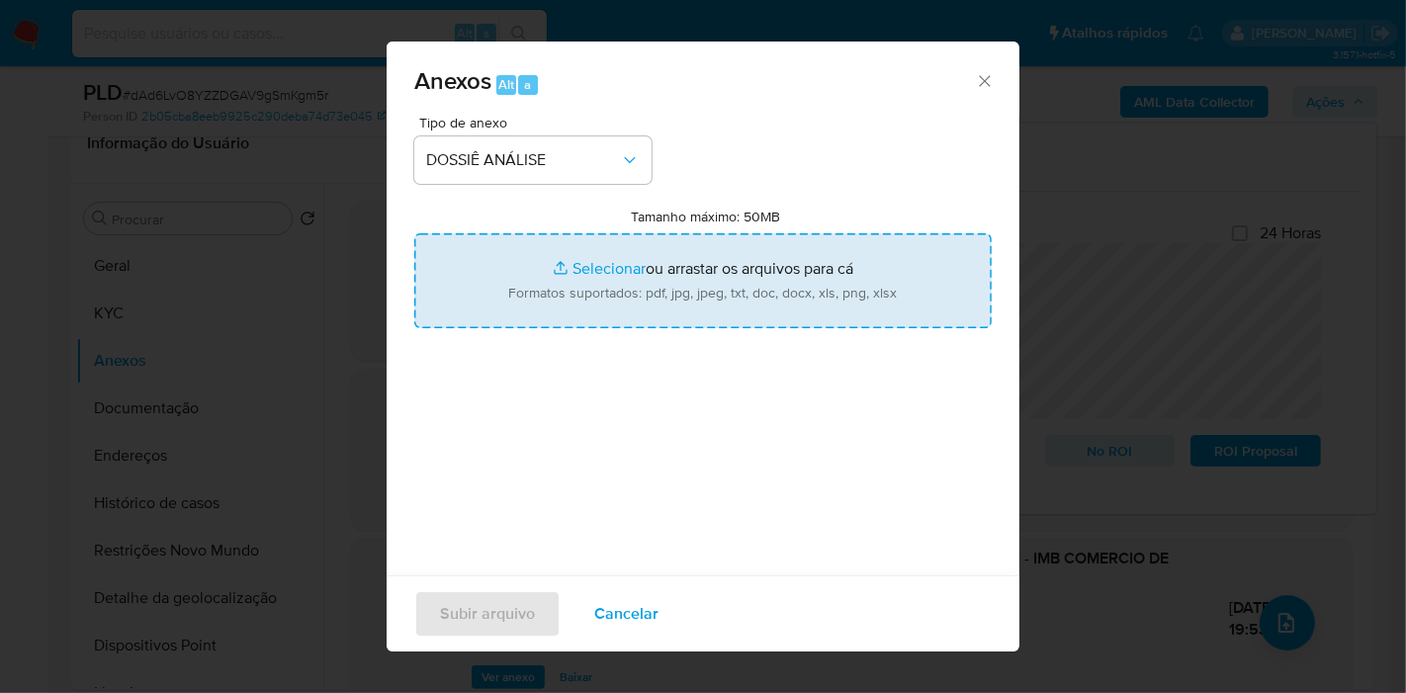
click at [526, 287] on input "Tamanho máximo: 50MB Selecionar arquivos" at bounding box center [702, 280] width 577 height 95
type input "C:\fakepath\XXXX - CNPJ 47601370000148 - IMB COMERCIO DE MAQUINAS E EQUIPAMENTO…"
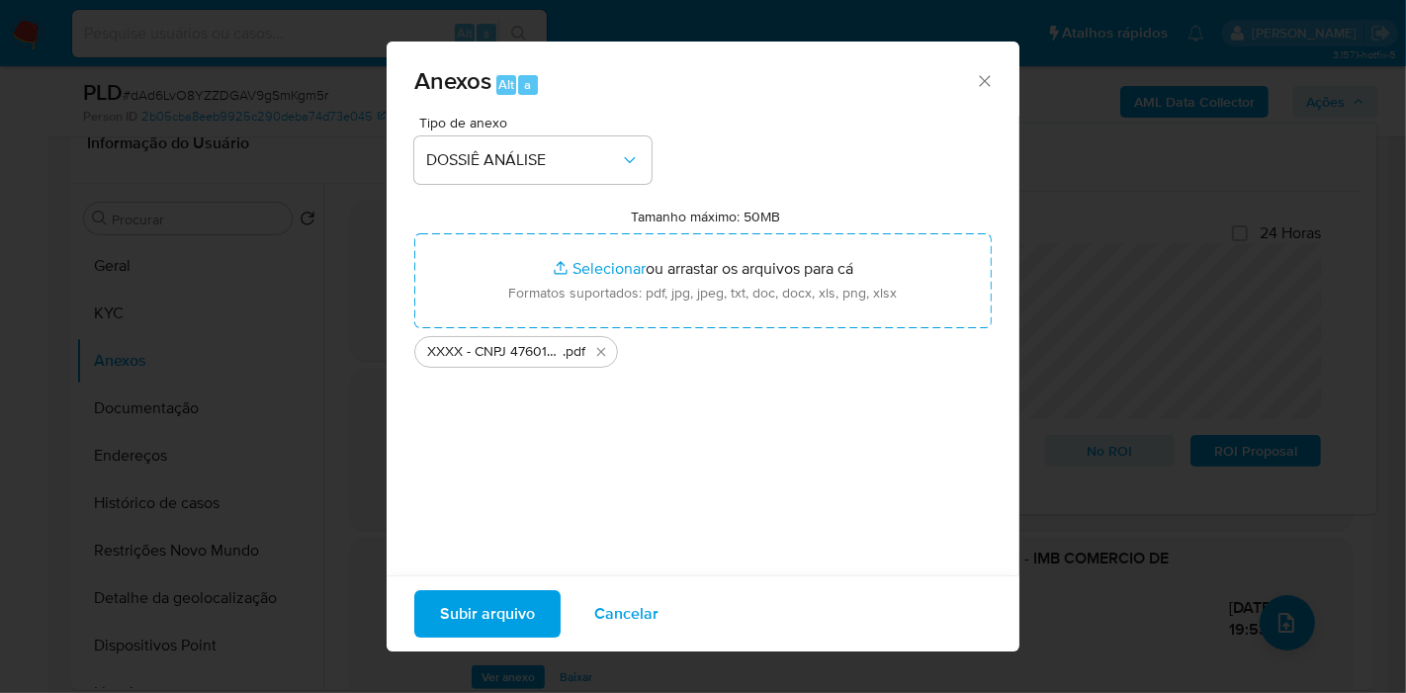
click at [494, 614] on span "Subir arquivo" at bounding box center [487, 613] width 95 height 43
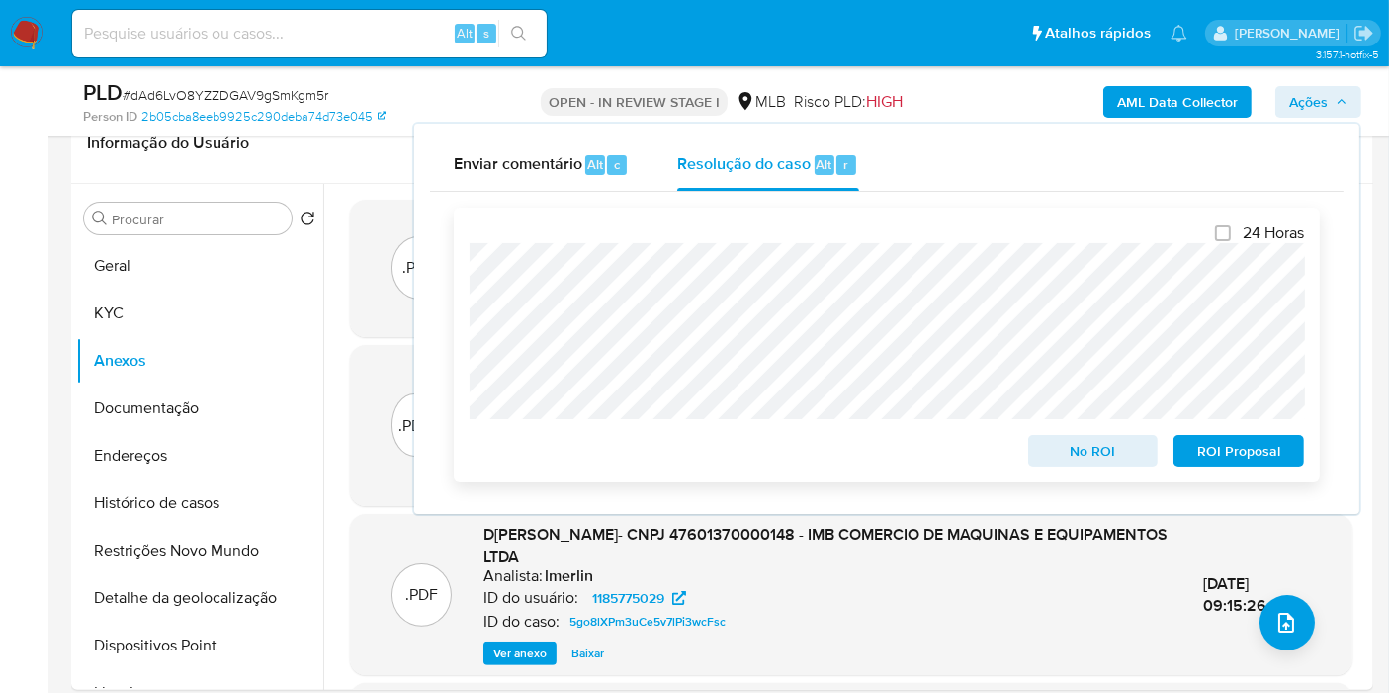
click at [1092, 450] on span "No ROI" at bounding box center [1093, 451] width 103 height 28
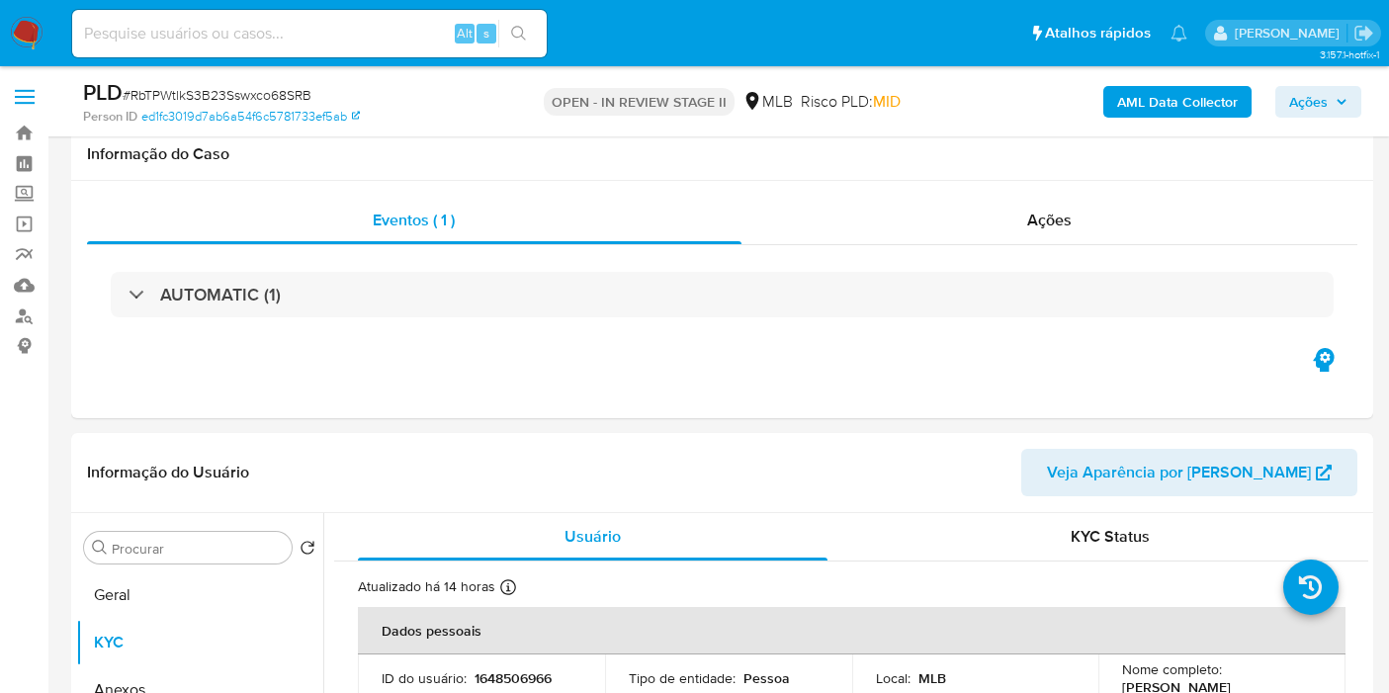
scroll to position [329, 0]
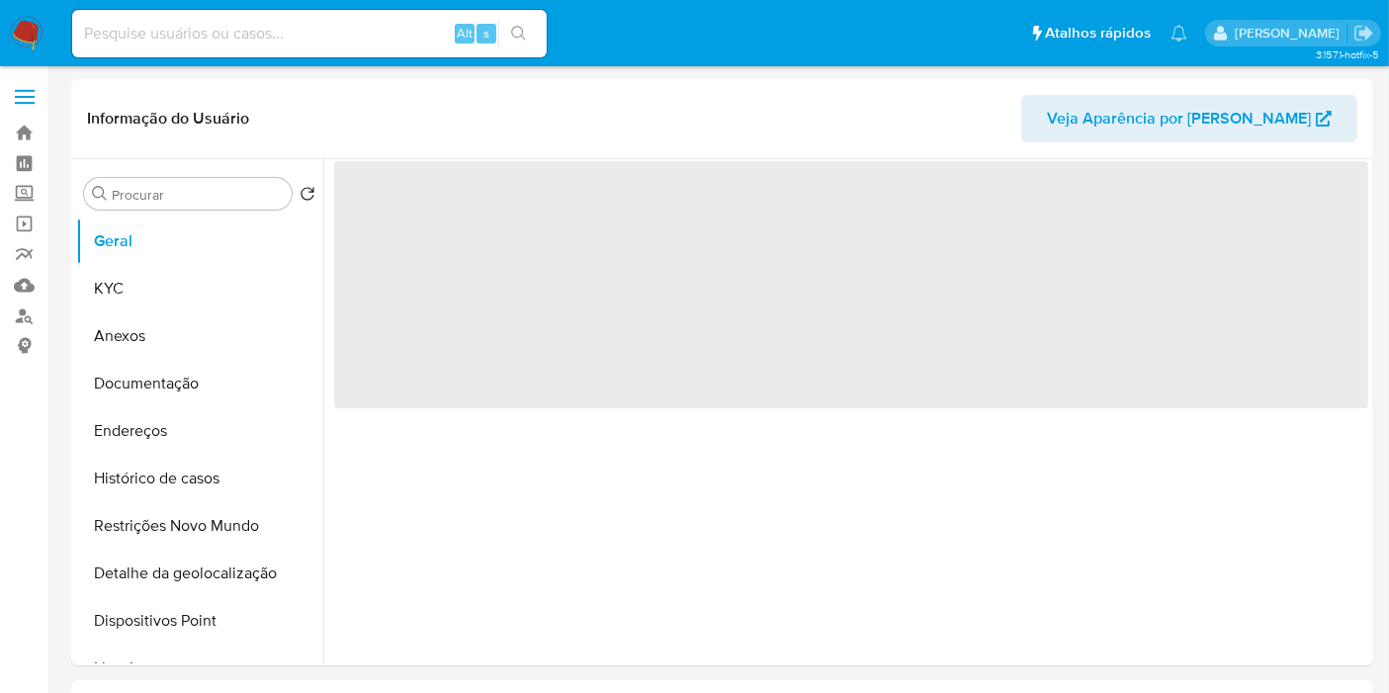
click at [301, 35] on input at bounding box center [309, 34] width 474 height 26
paste input "512816431"
type input "512816431"
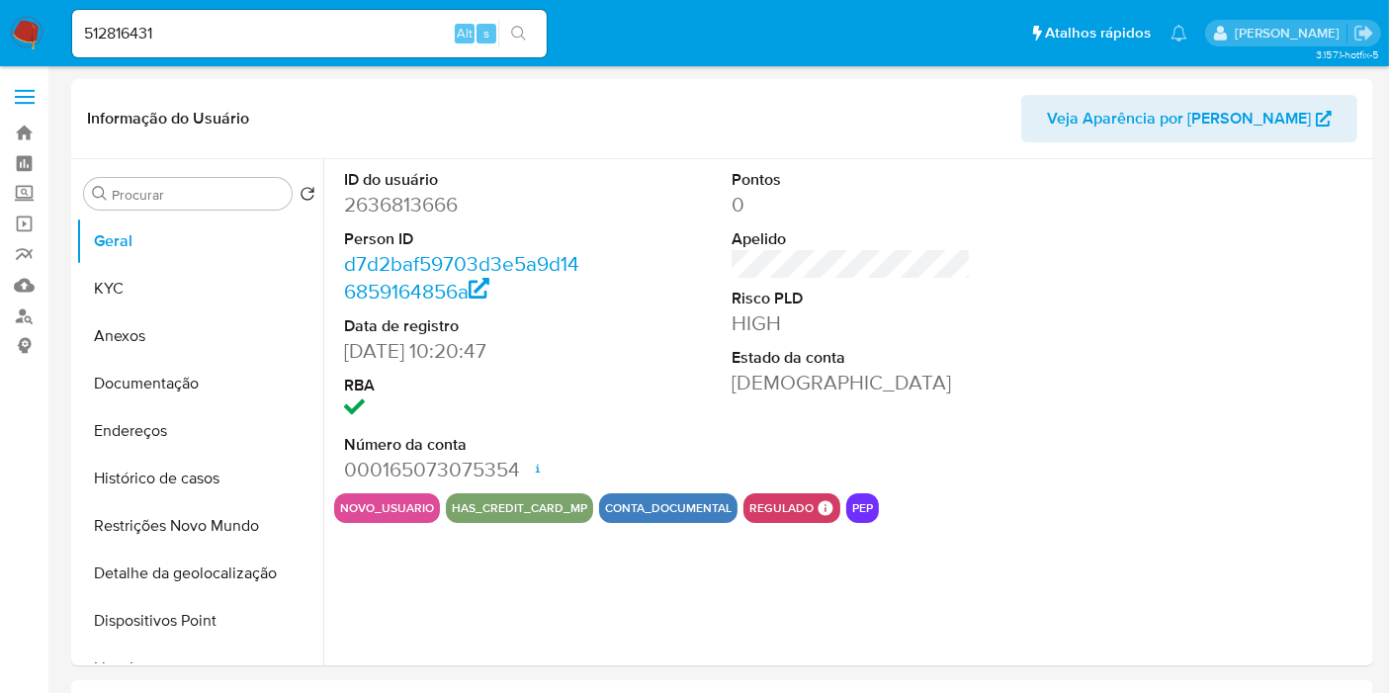
click at [519, 40] on icon "search-icon" at bounding box center [519, 34] width 16 height 16
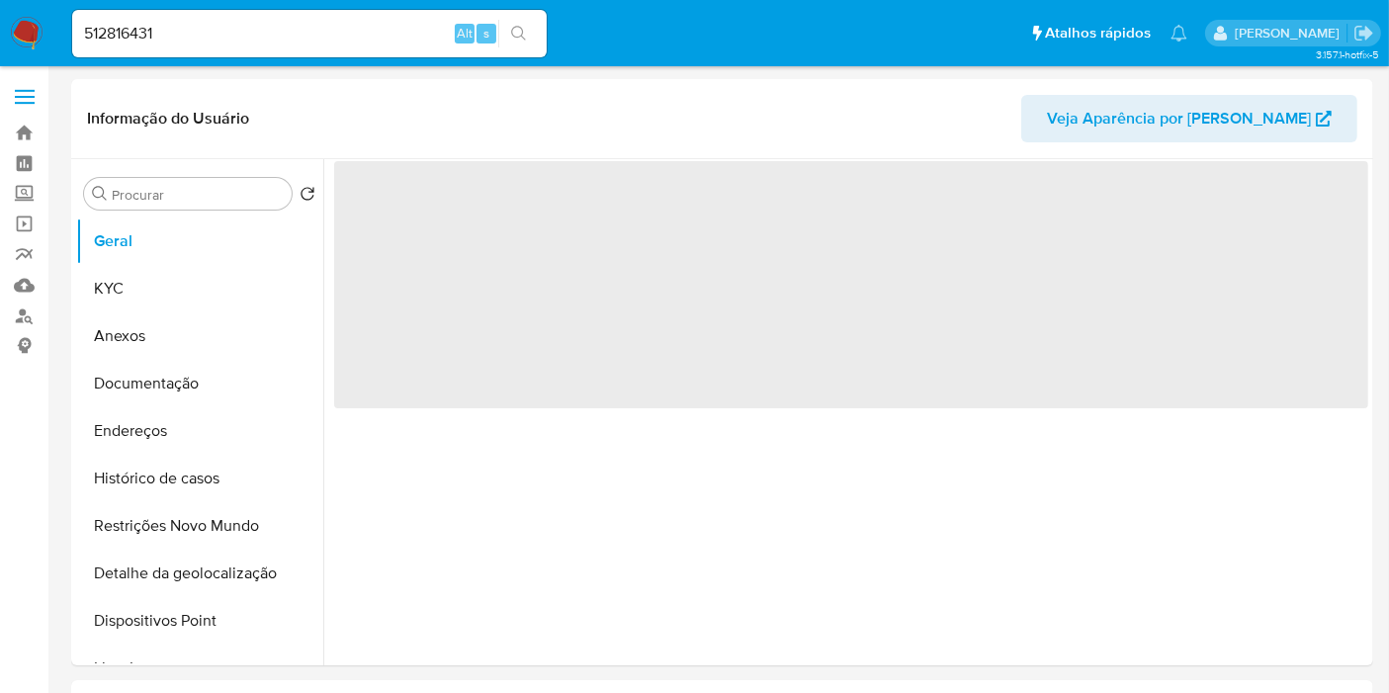
select select "10"
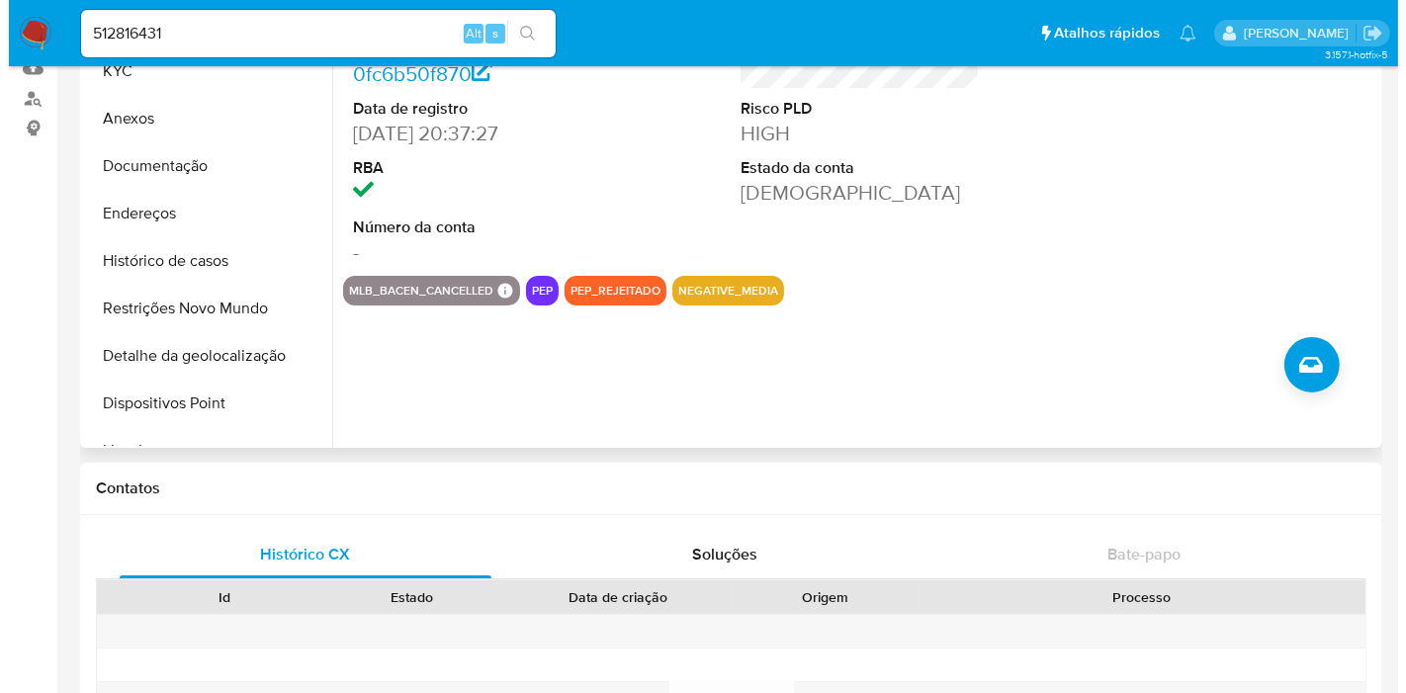
scroll to position [219, 0]
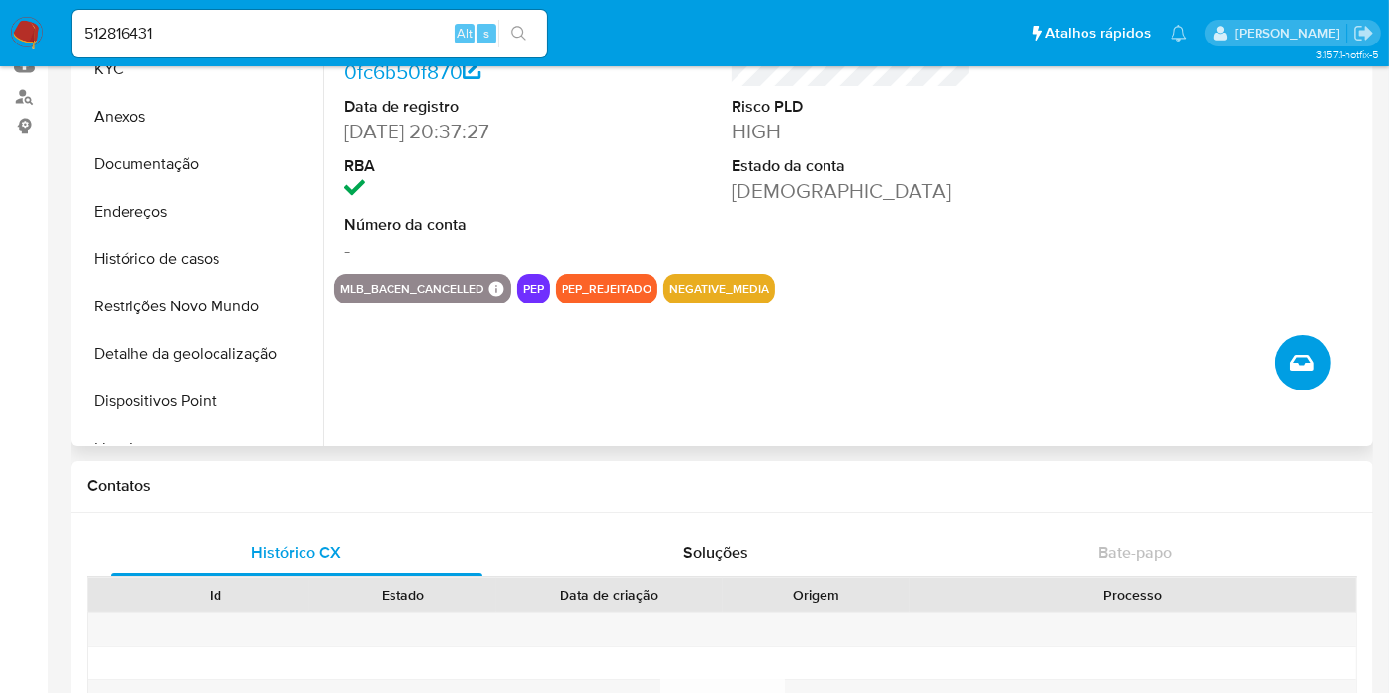
click at [1293, 355] on icon "Criar caso manual" at bounding box center [1302, 363] width 24 height 24
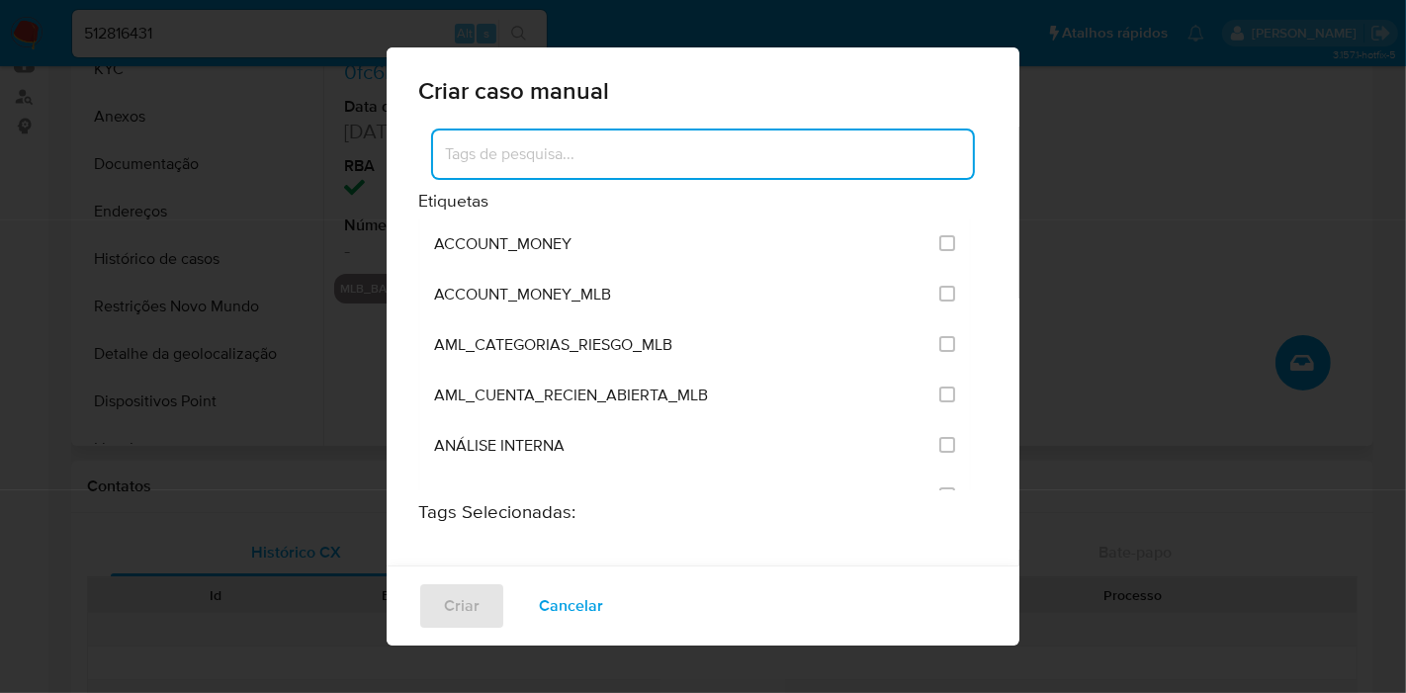
click at [607, 153] on input at bounding box center [703, 154] width 540 height 26
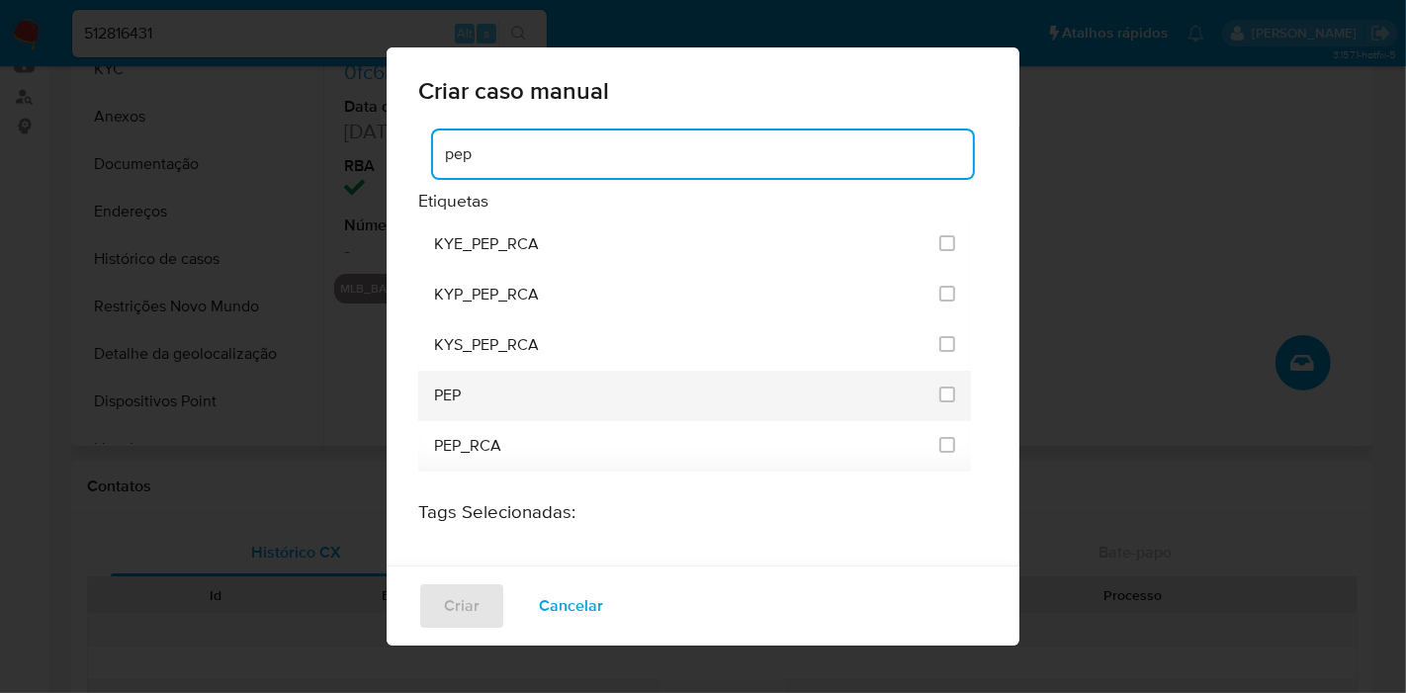
type input "pep"
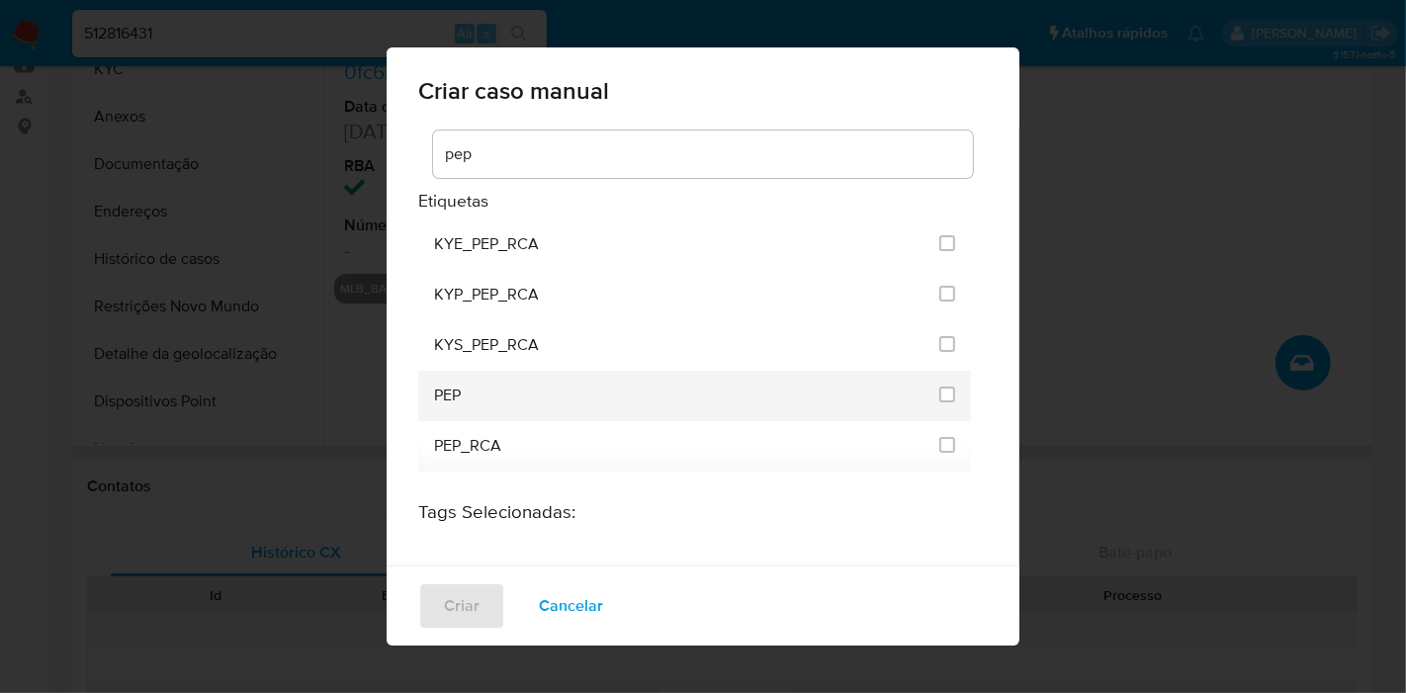
click at [502, 397] on div "PEP" at bounding box center [680, 396] width 493 height 50
click at [927, 388] on li "PEP" at bounding box center [694, 396] width 553 height 50
click at [948, 390] on li "PEP" at bounding box center [694, 396] width 553 height 50
click at [939, 391] on input "2512" at bounding box center [947, 395] width 16 height 16
checkbox input "true"
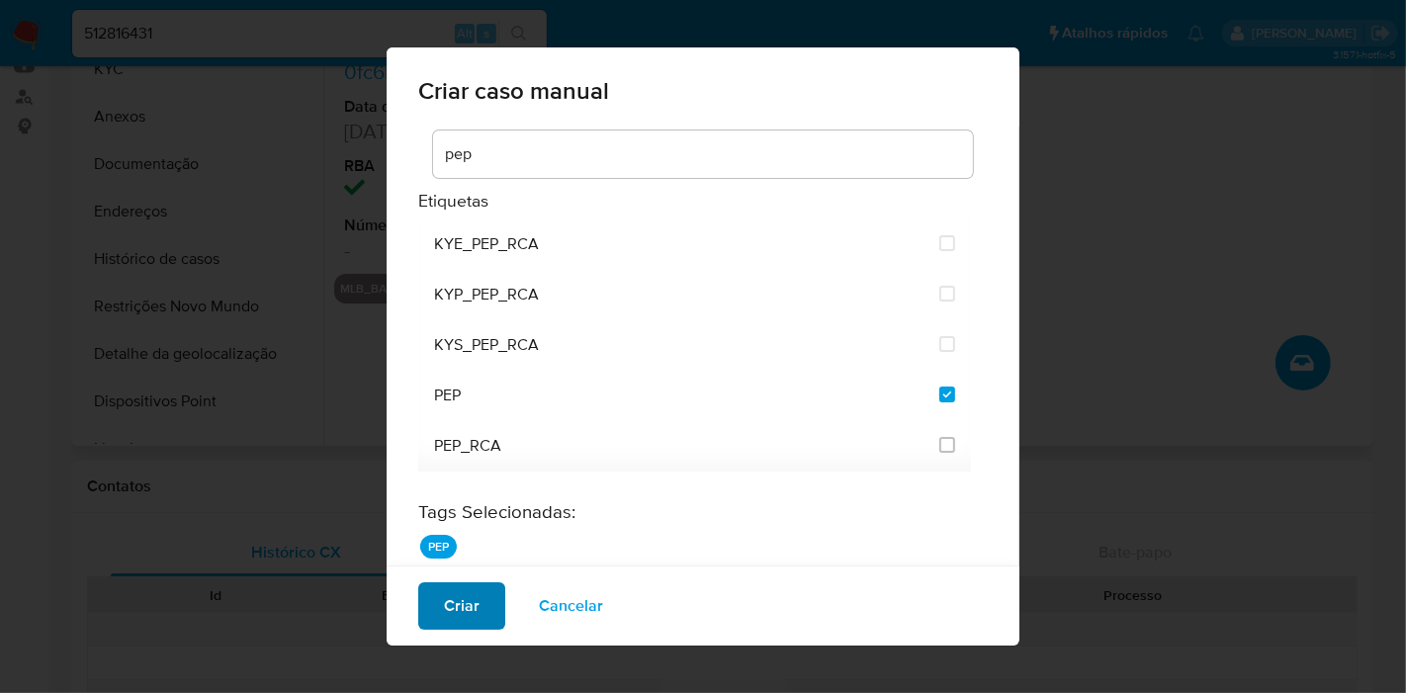
click at [492, 600] on button "Criar" at bounding box center [461, 605] width 87 height 47
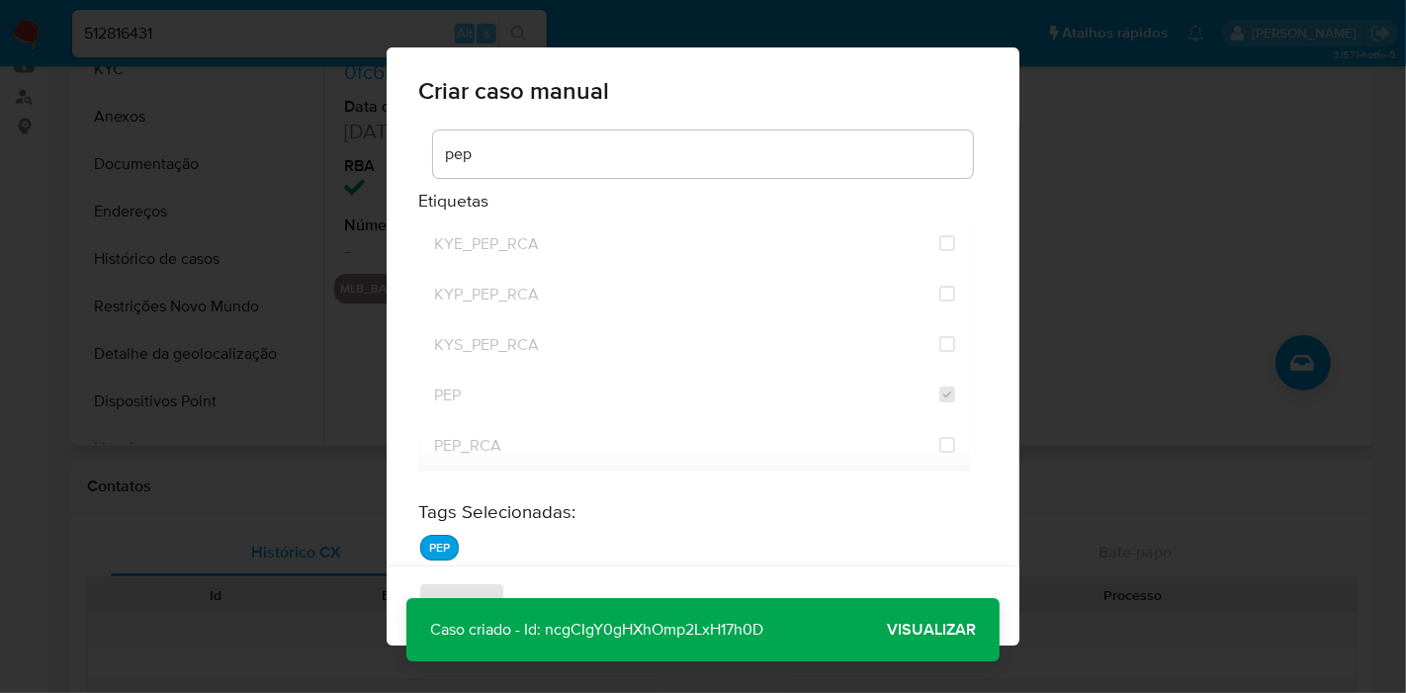
click at [920, 630] on span "Visualizar" at bounding box center [931, 630] width 89 height 0
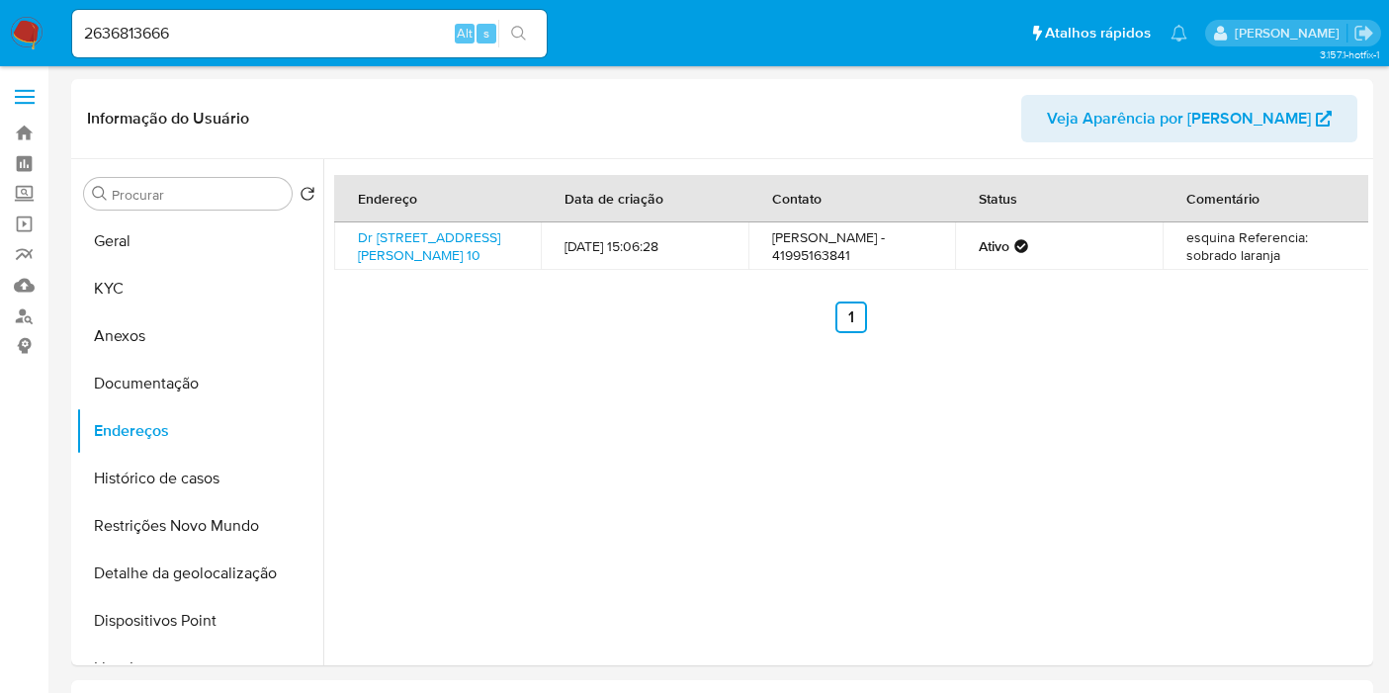
select select "10"
click at [420, 28] on input "2636813666" at bounding box center [309, 34] width 474 height 26
paste input "629054"
type input "62905466"
click at [526, 32] on icon "search-icon" at bounding box center [519, 34] width 16 height 16
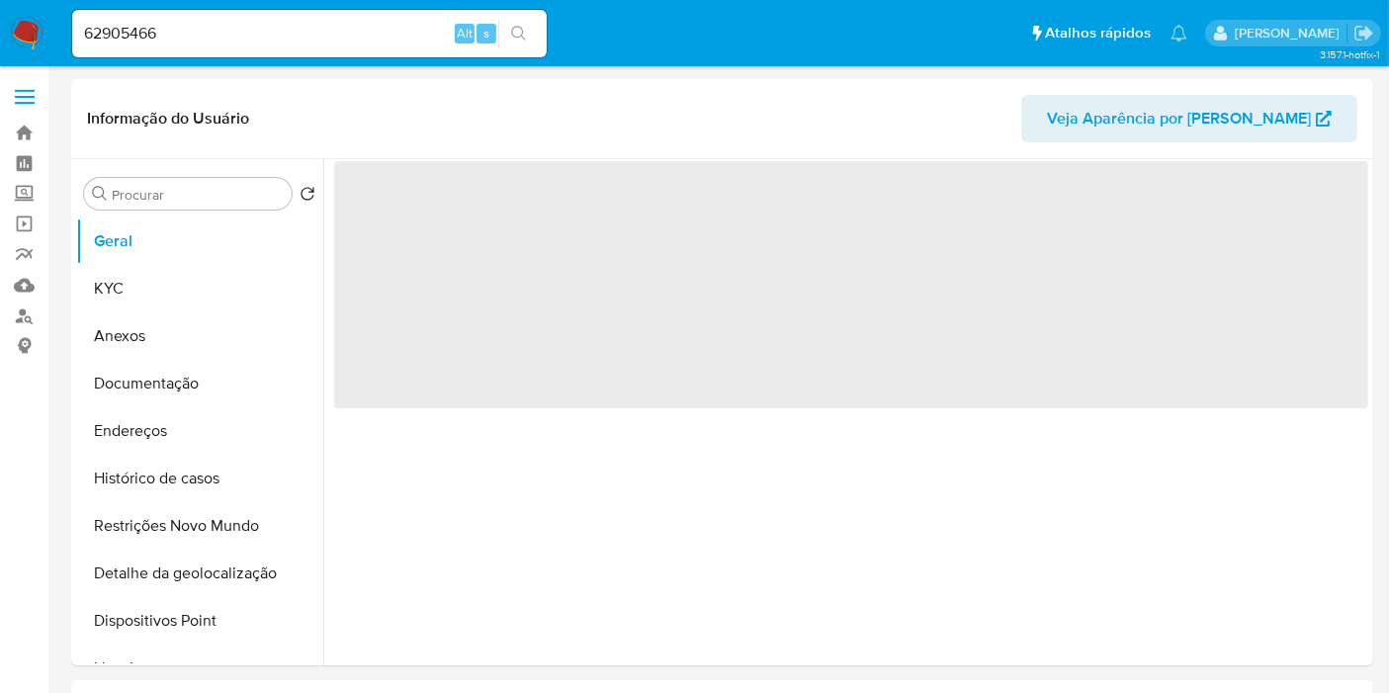
select select "10"
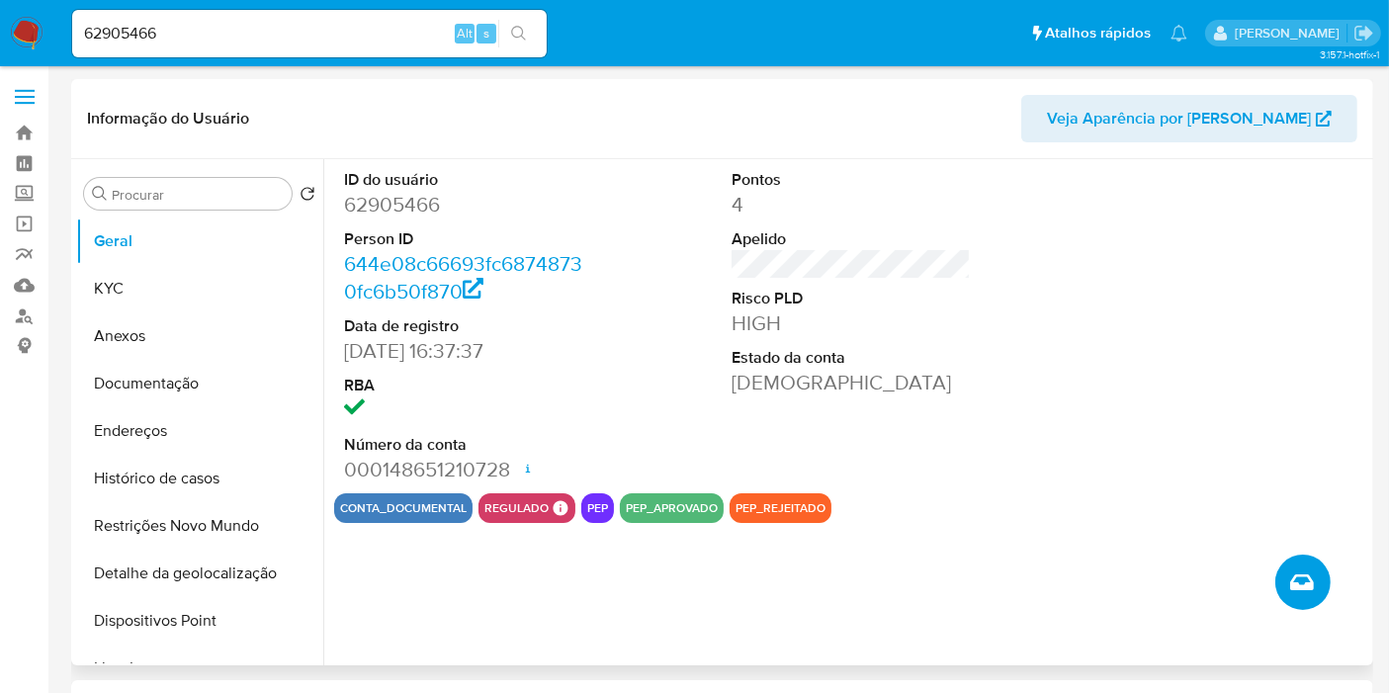
click at [1296, 571] on icon "Criar caso manual" at bounding box center [1302, 582] width 24 height 24
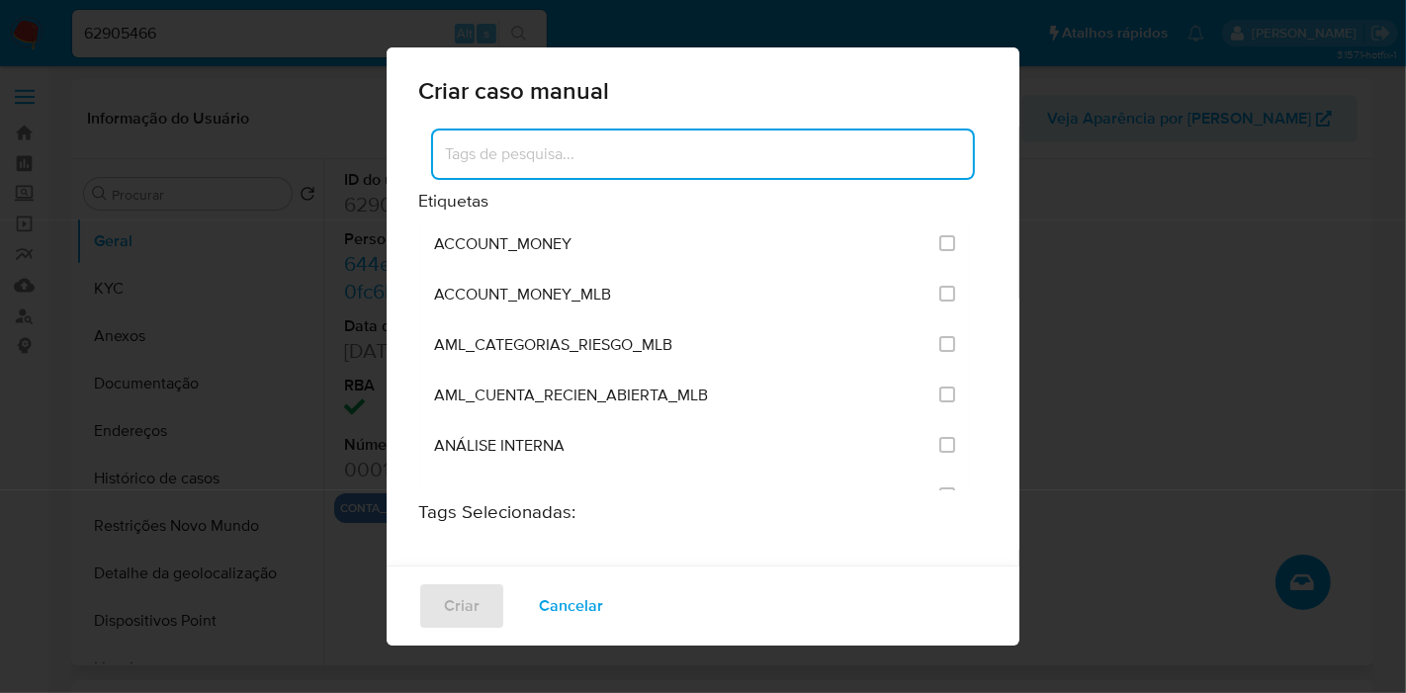
click at [554, 148] on input at bounding box center [703, 154] width 540 height 26
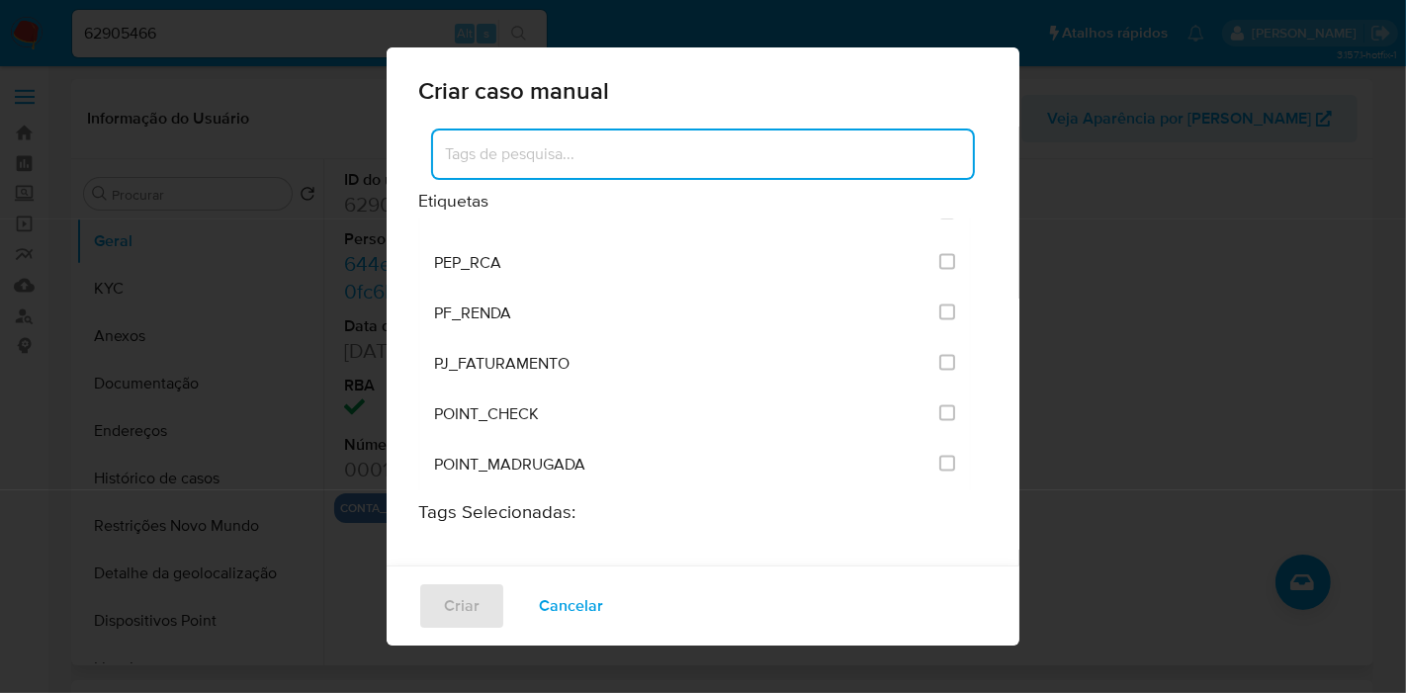
scroll to position [2635, 0]
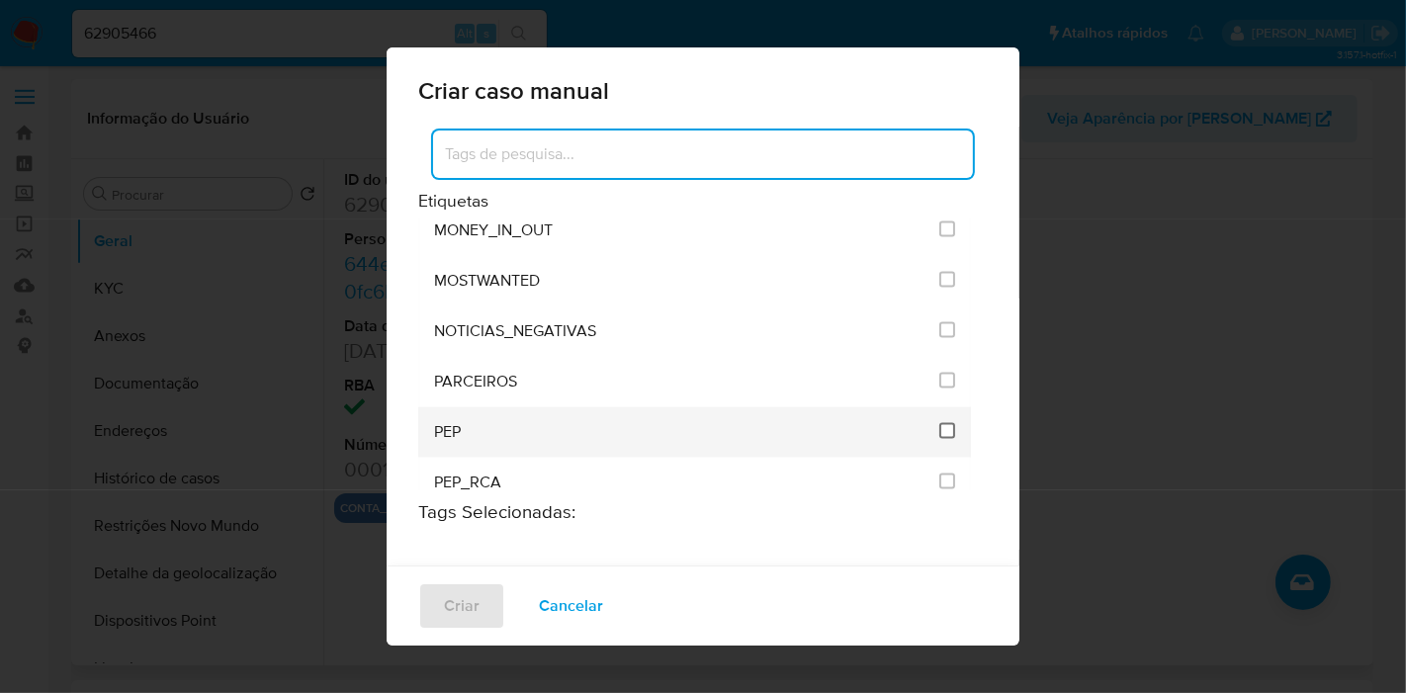
click at [939, 423] on input "2512" at bounding box center [947, 431] width 16 height 16
checkbox input "true"
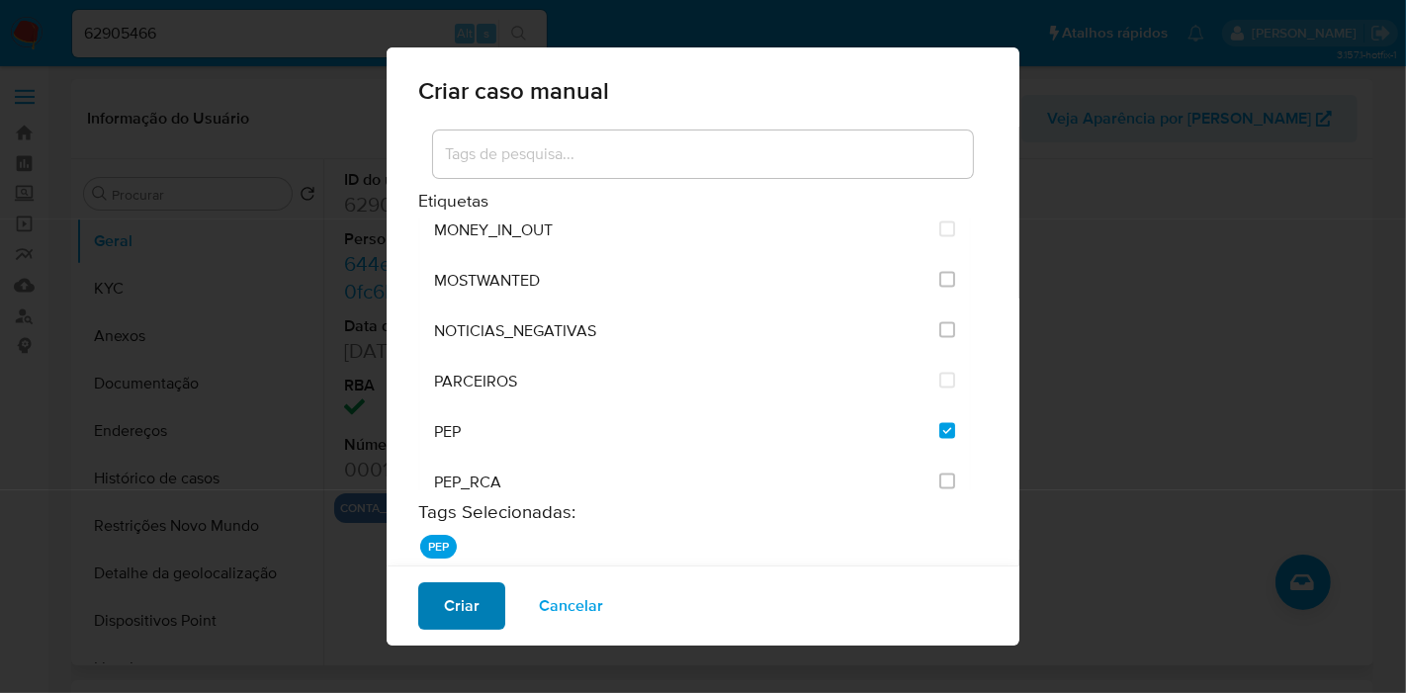
click at [470, 616] on span "Criar" at bounding box center [462, 605] width 36 height 43
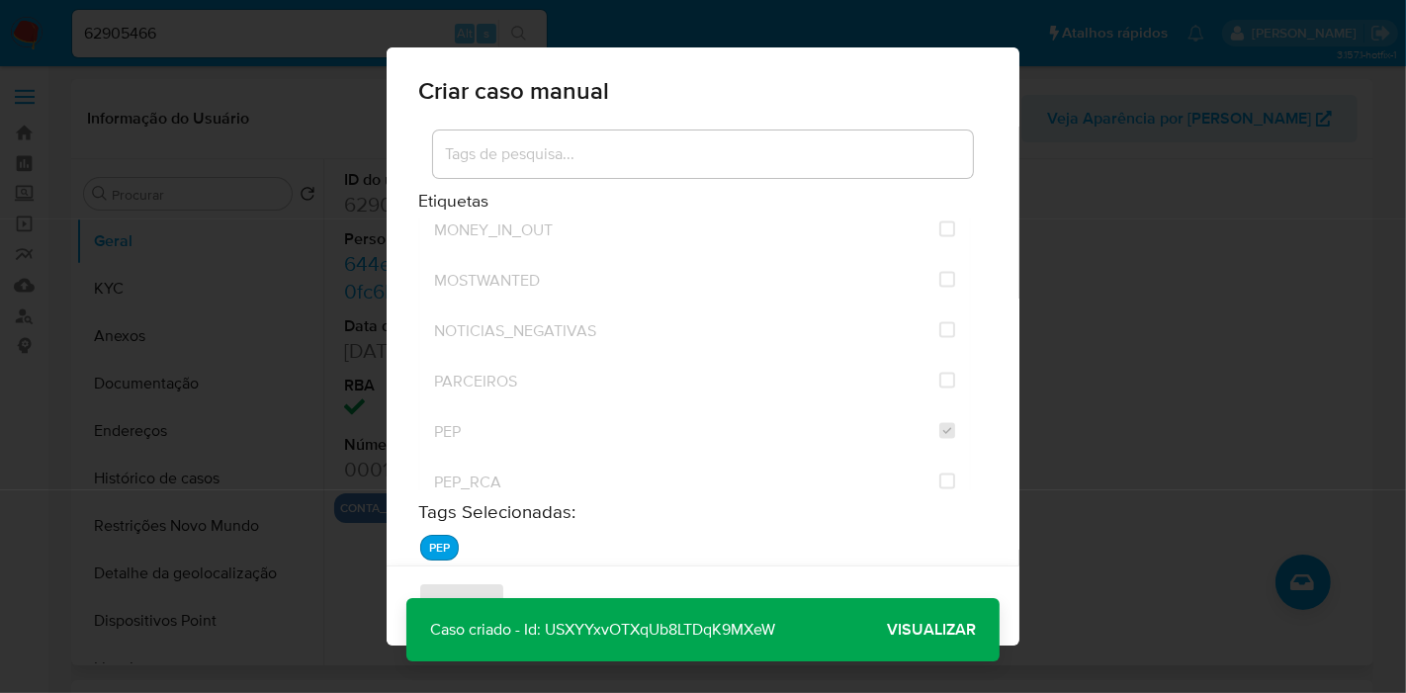
click at [896, 630] on span "Visualizar" at bounding box center [931, 630] width 89 height 0
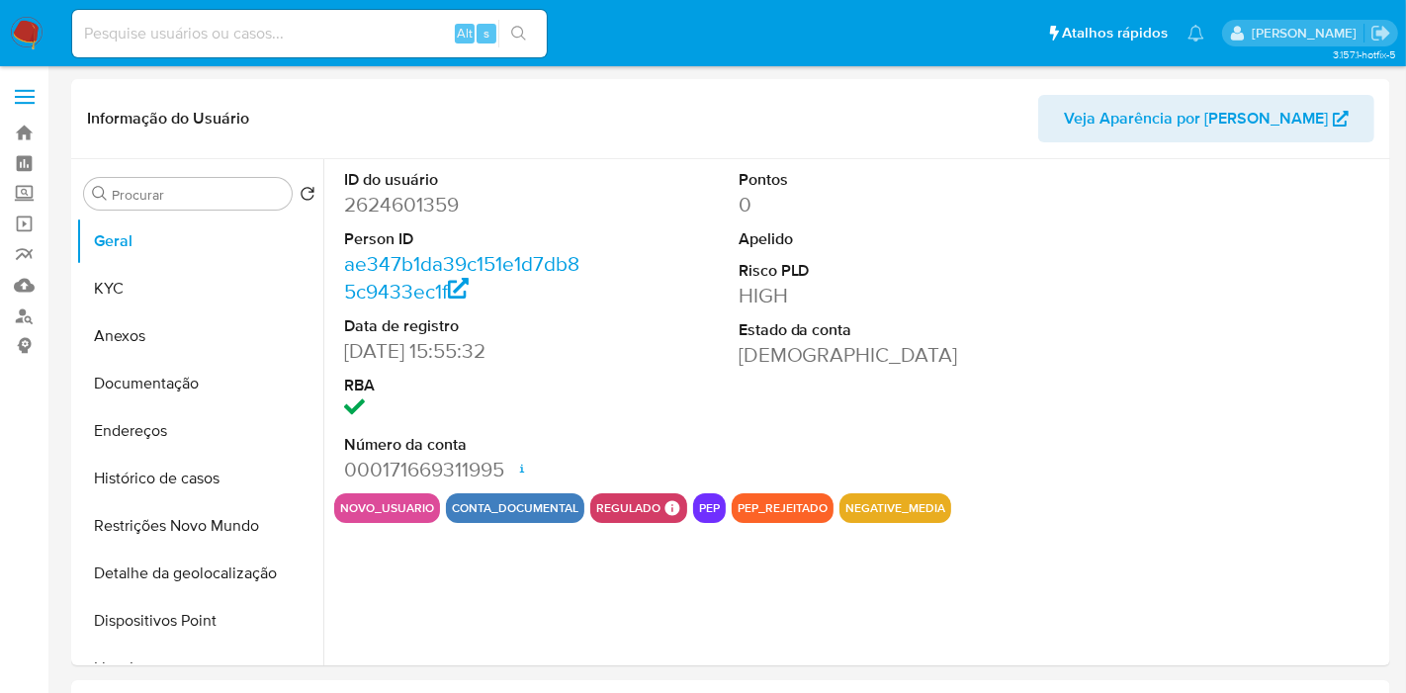
select select "10"
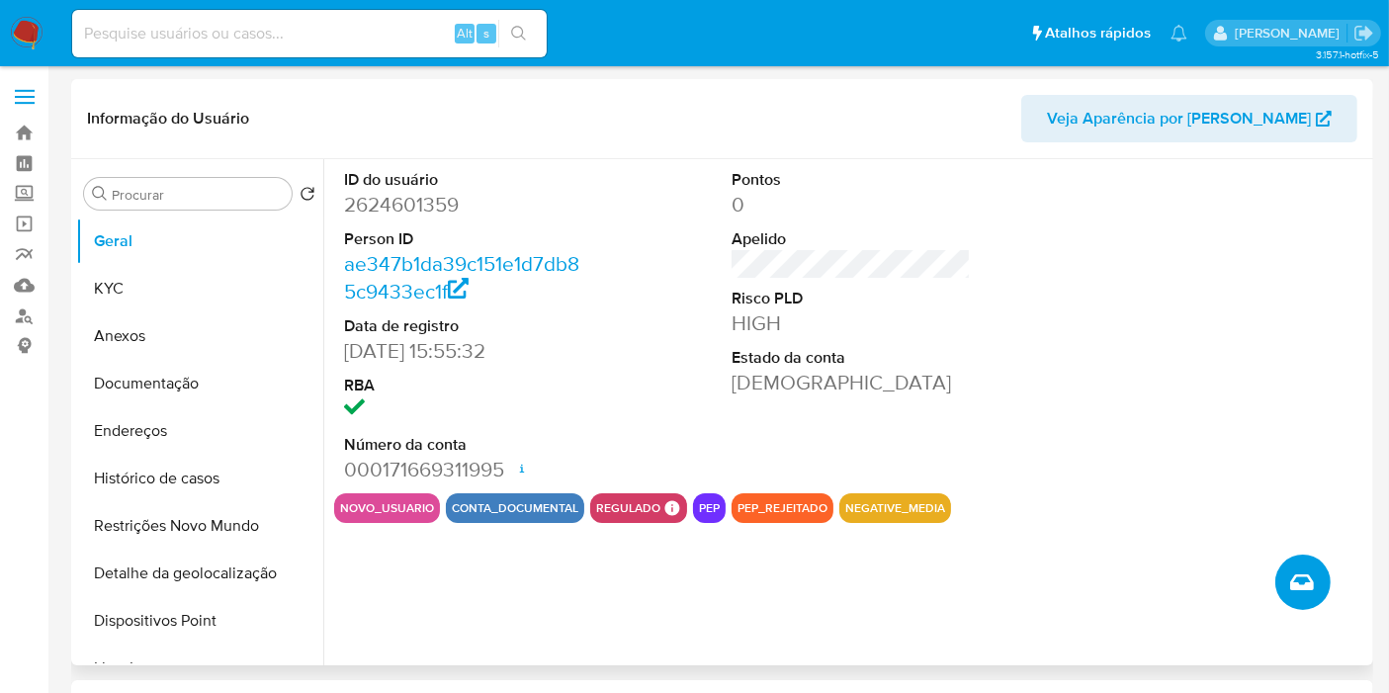
click at [1309, 580] on icon "Criar caso manual" at bounding box center [1302, 582] width 24 height 16
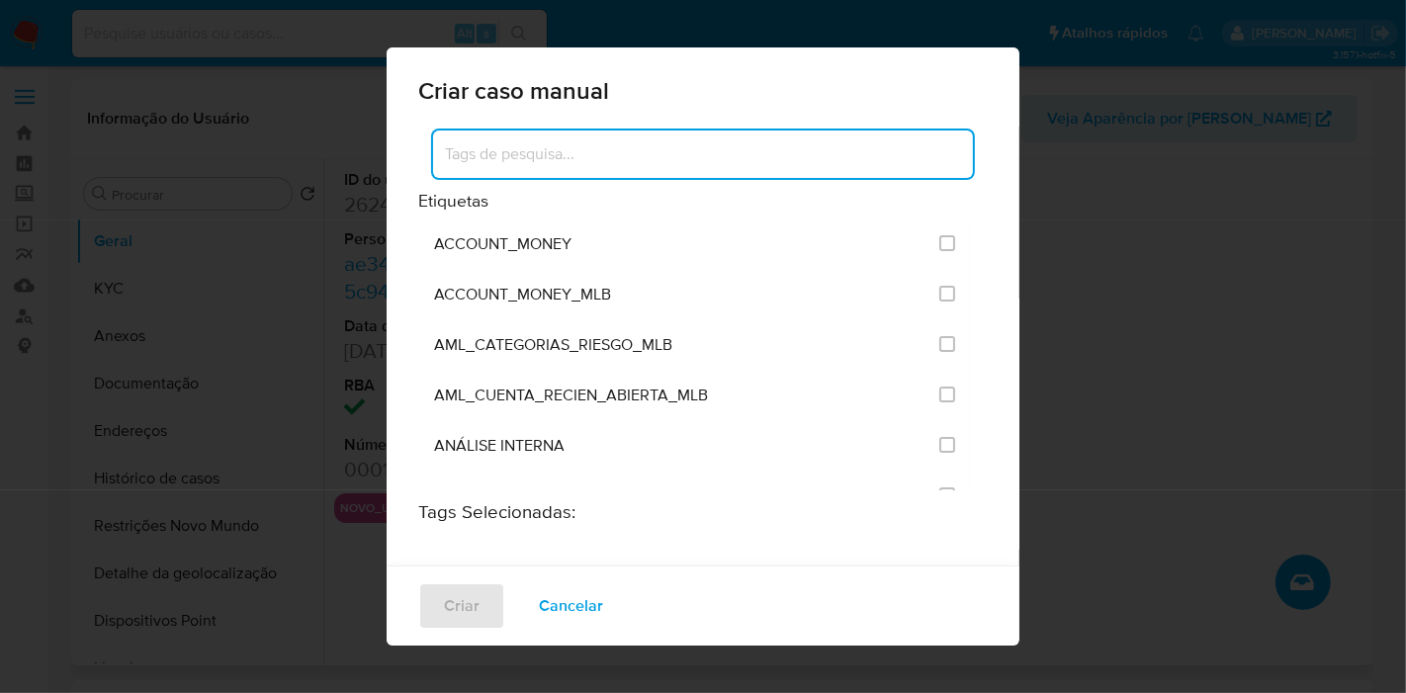
click at [560, 160] on input at bounding box center [703, 154] width 540 height 26
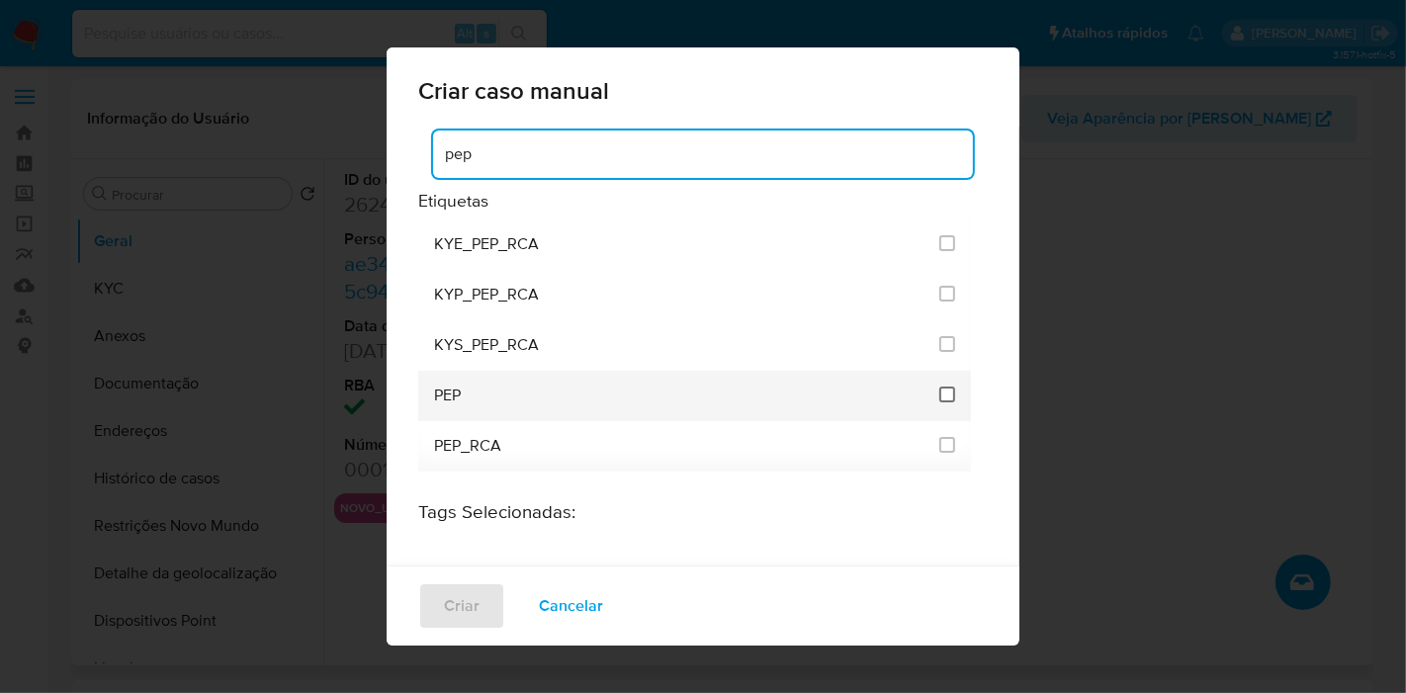
type input "pep"
click at [941, 397] on input "2512" at bounding box center [947, 395] width 16 height 16
checkbox input "true"
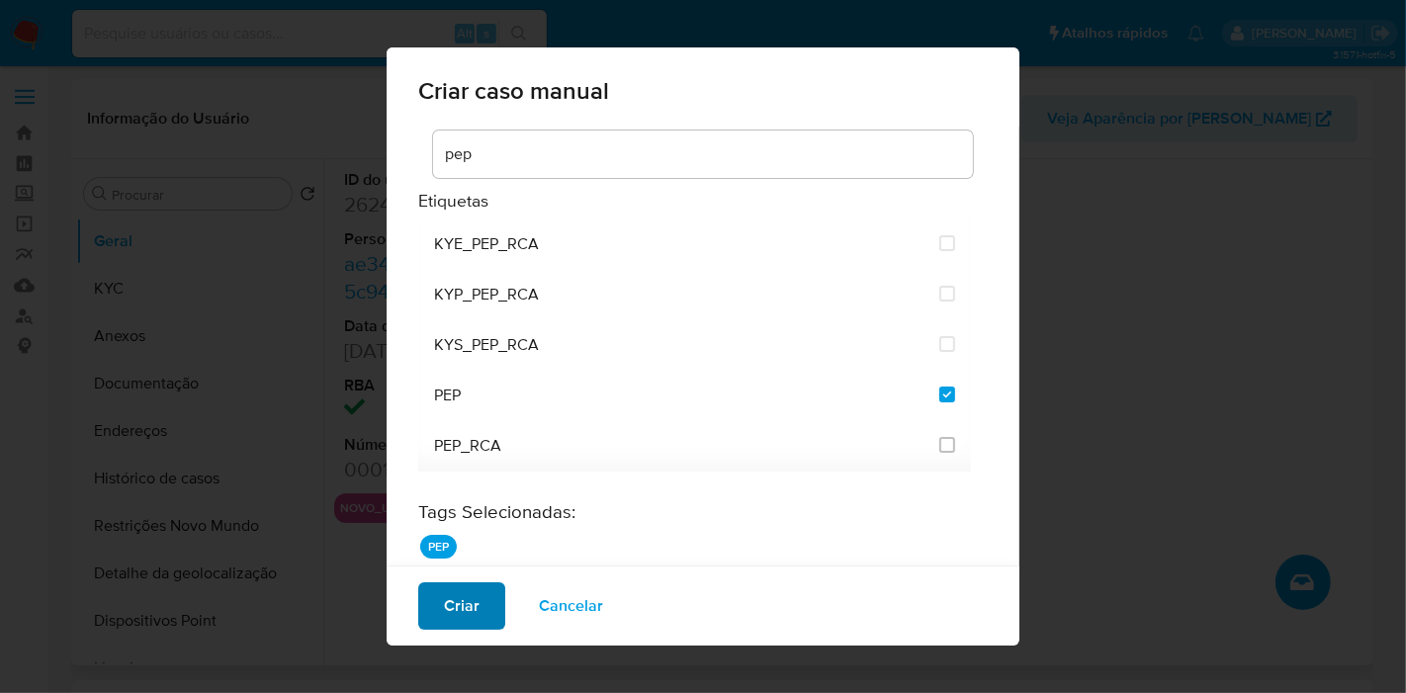
click at [480, 601] on button "Criar" at bounding box center [461, 605] width 87 height 47
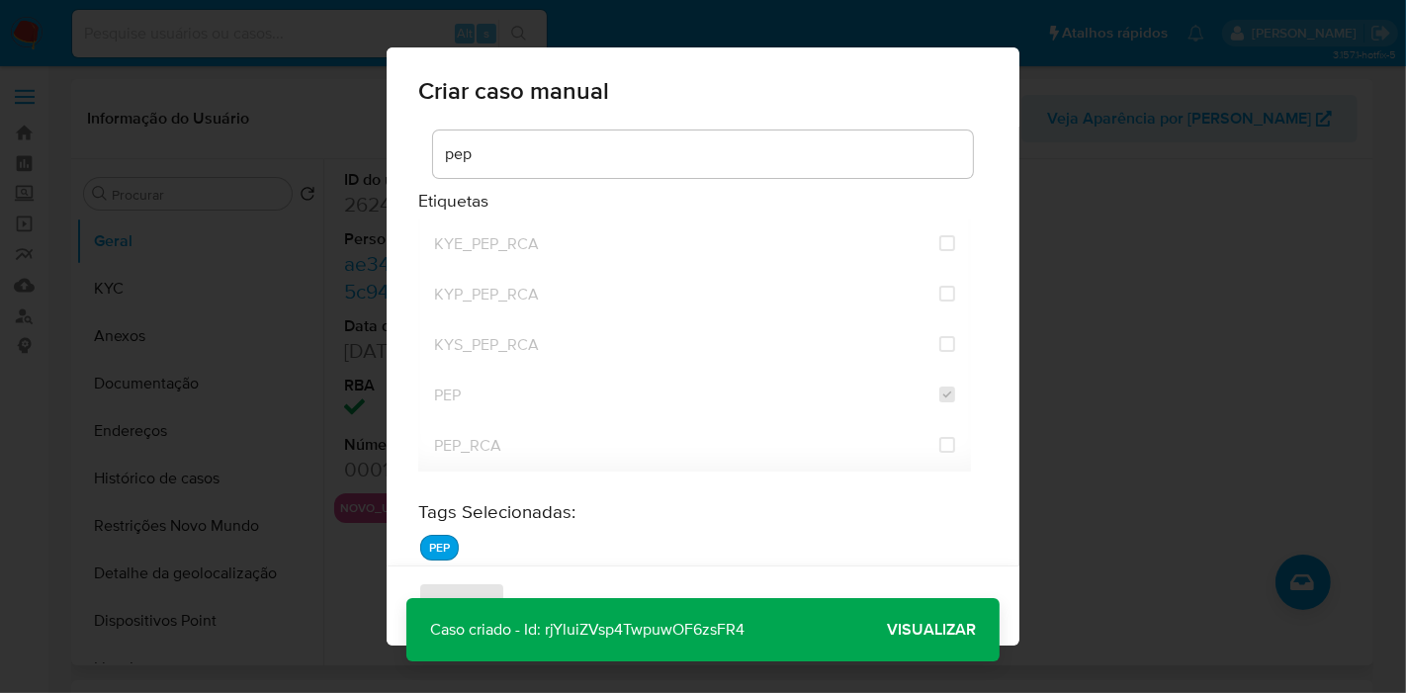
click at [933, 630] on span "Visualizar" at bounding box center [931, 630] width 89 height 0
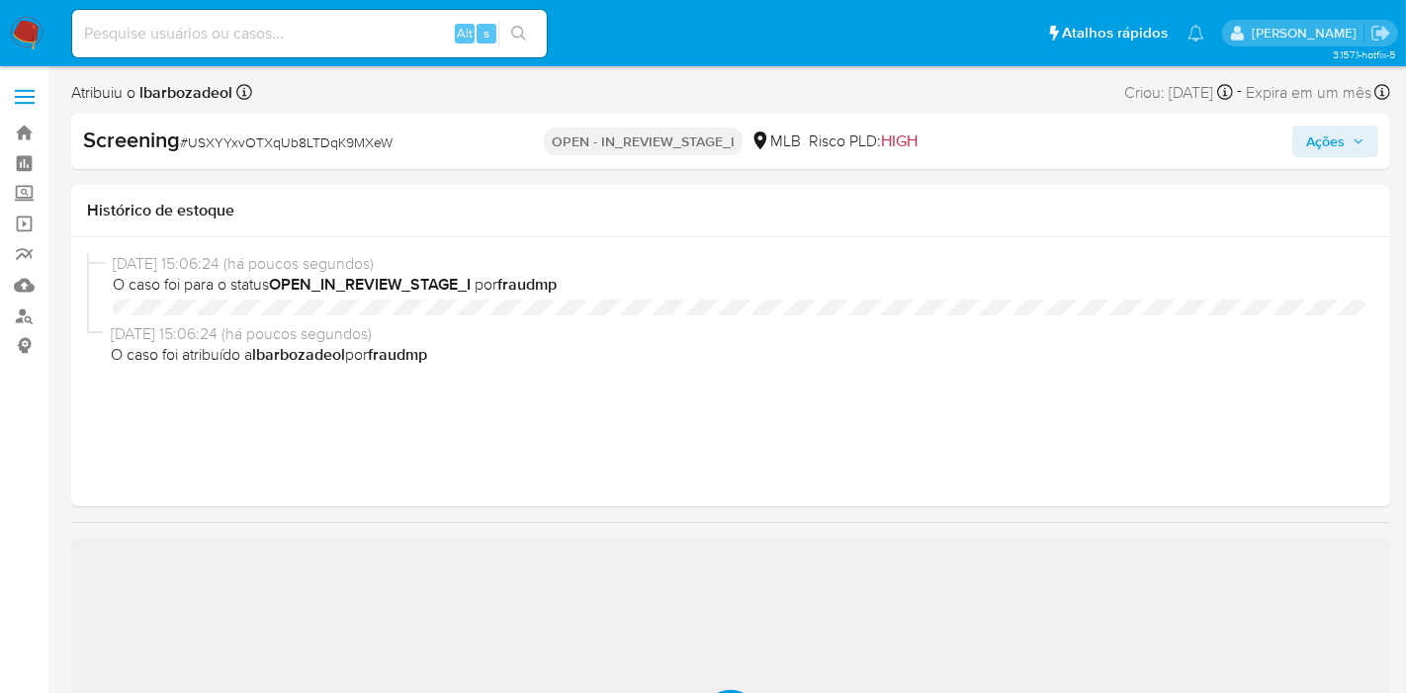
select select "10"
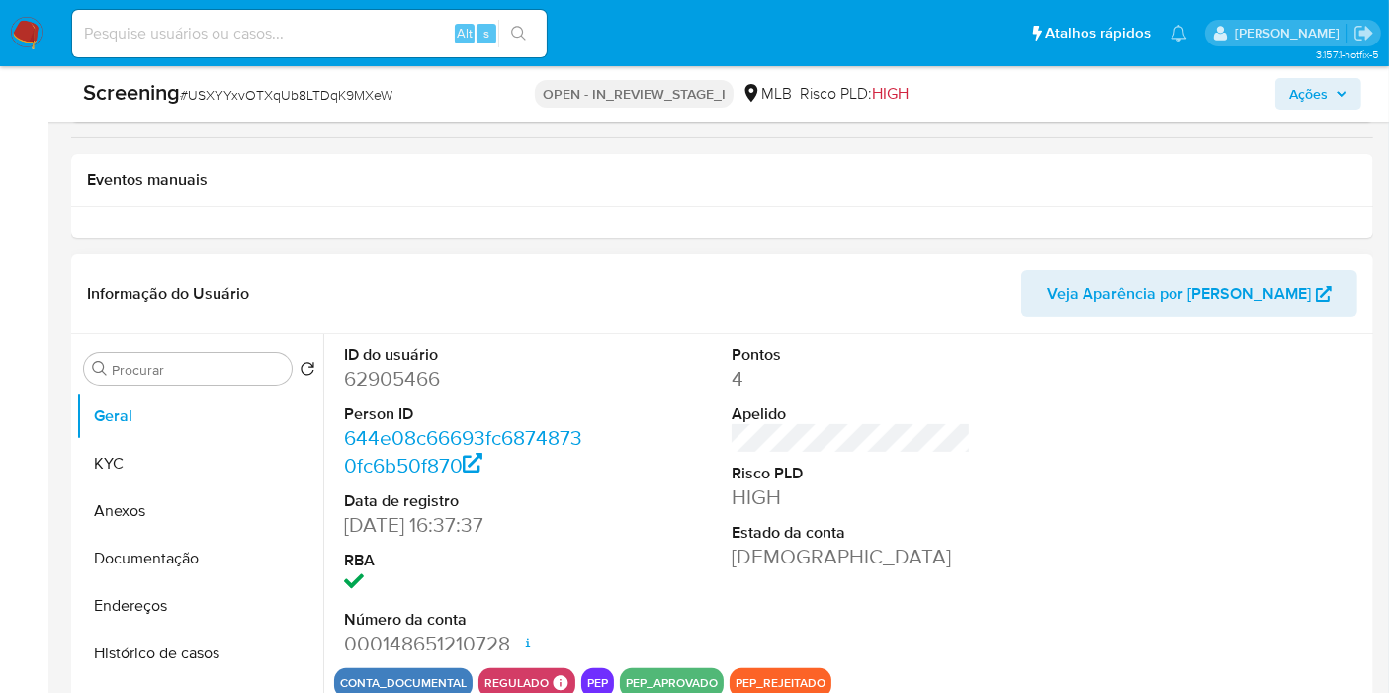
scroll to position [439, 0]
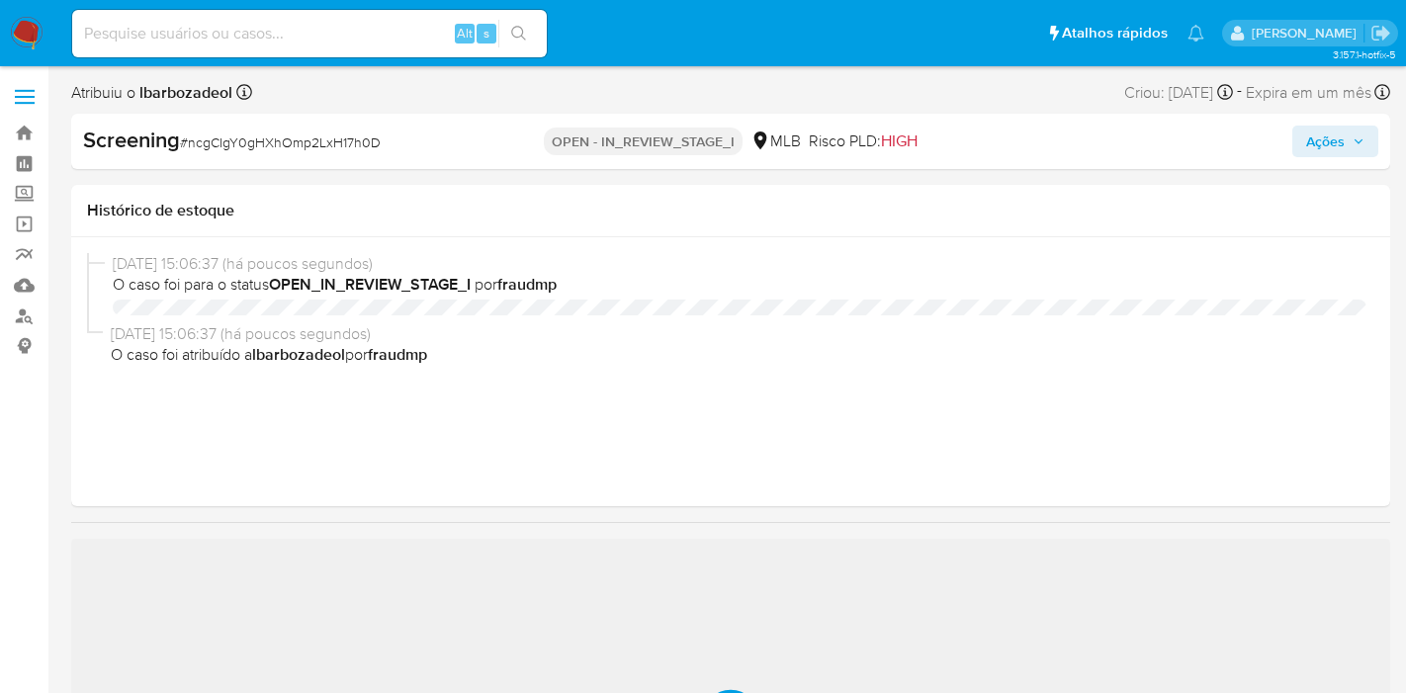
select select "10"
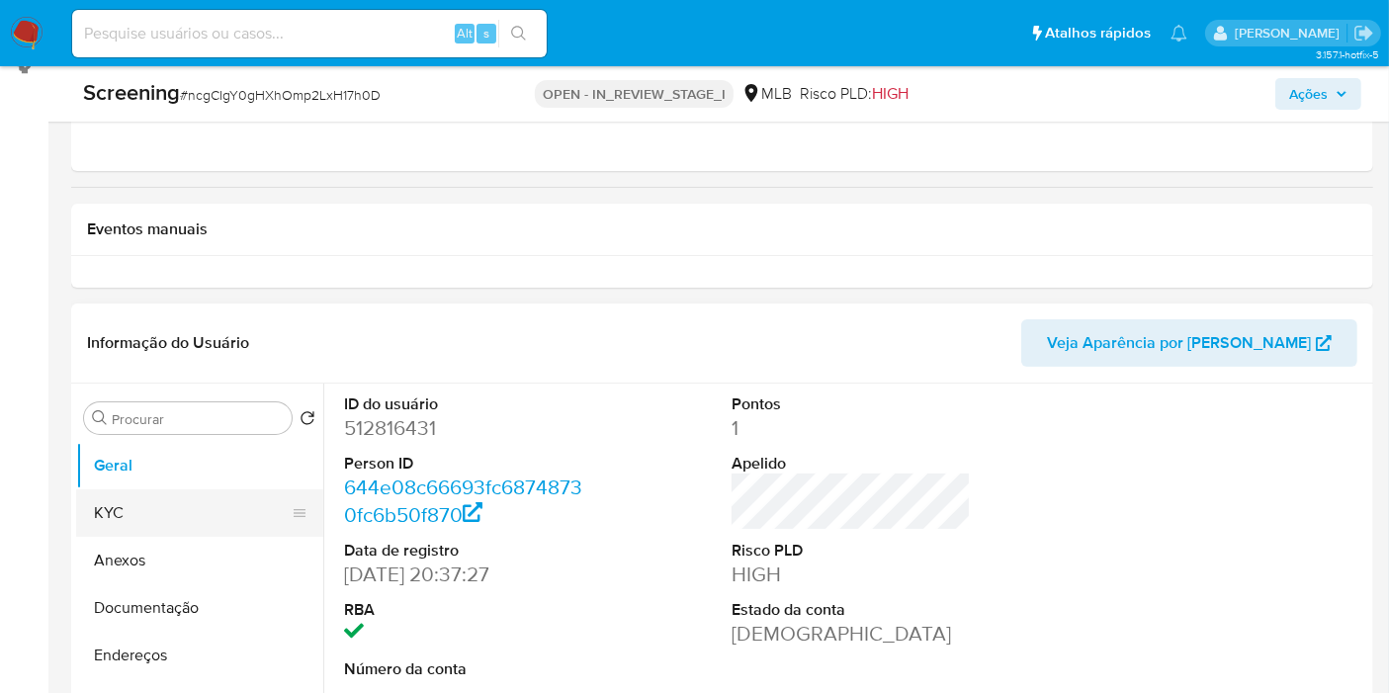
scroll to position [439, 0]
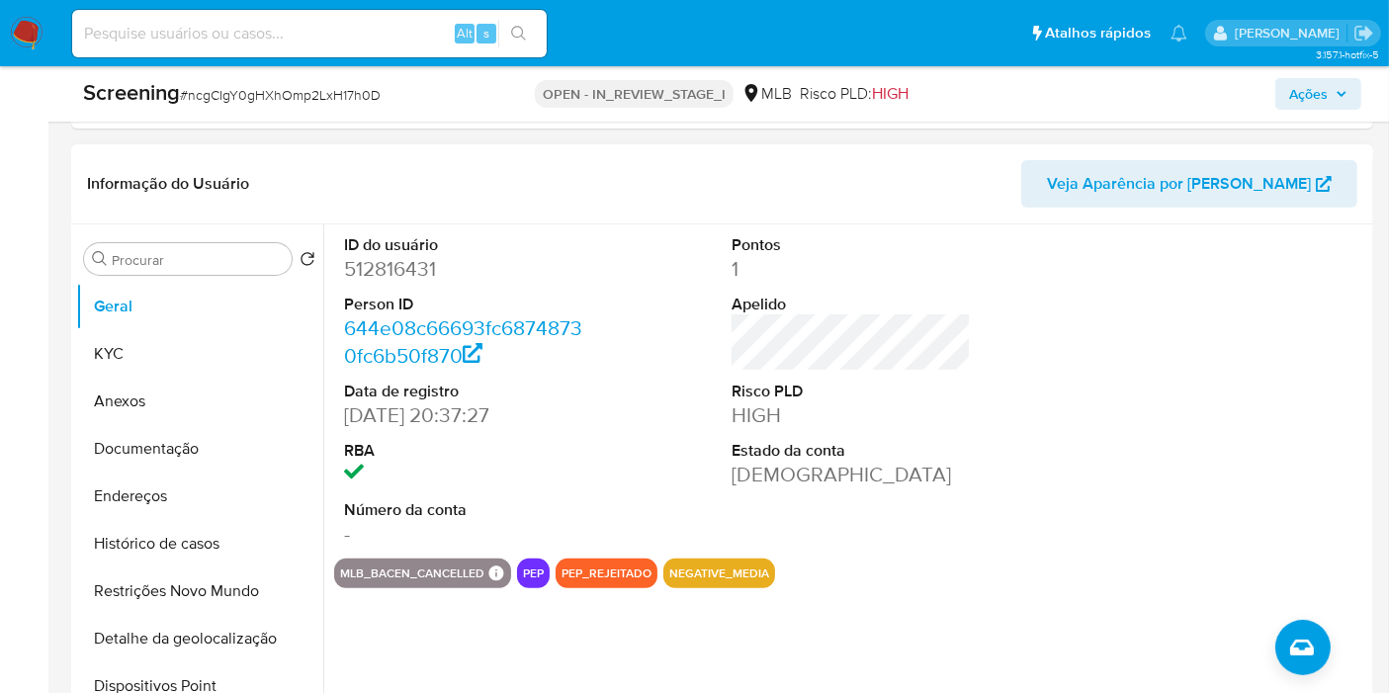
click at [1321, 416] on div at bounding box center [1239, 391] width 259 height 334
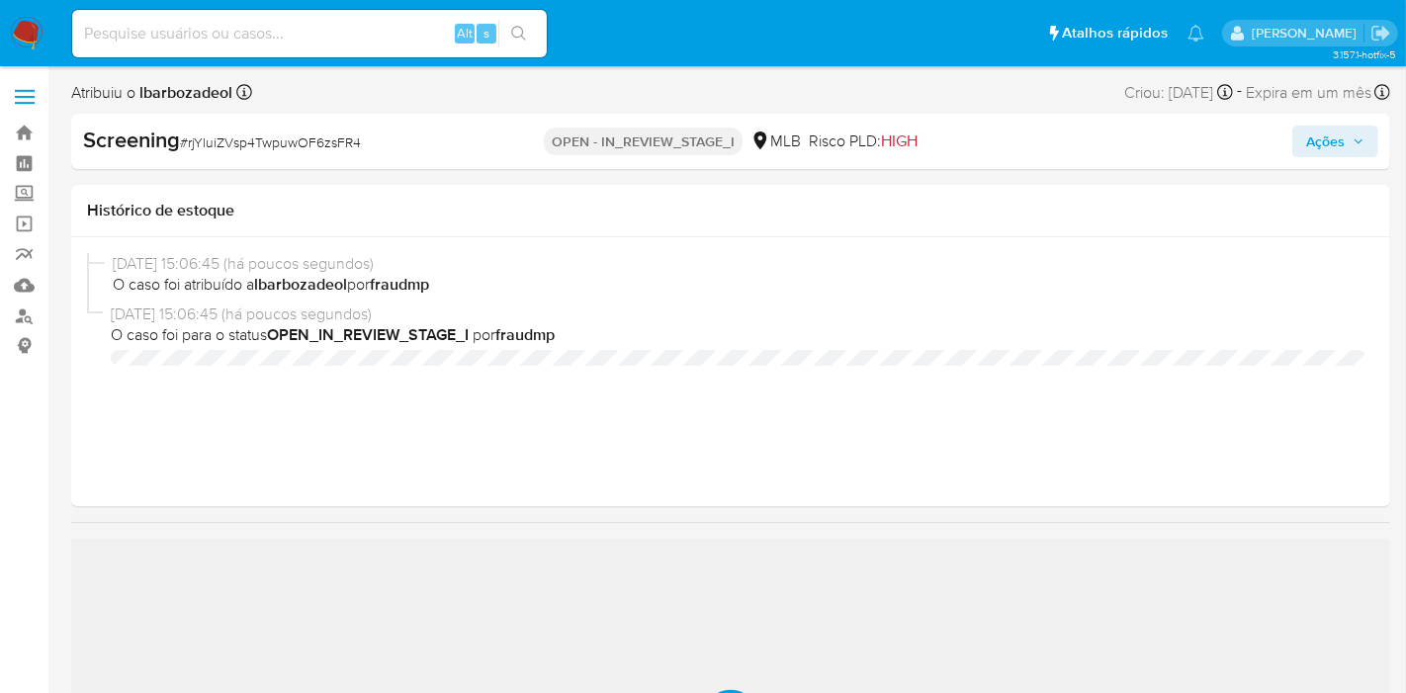
select select "10"
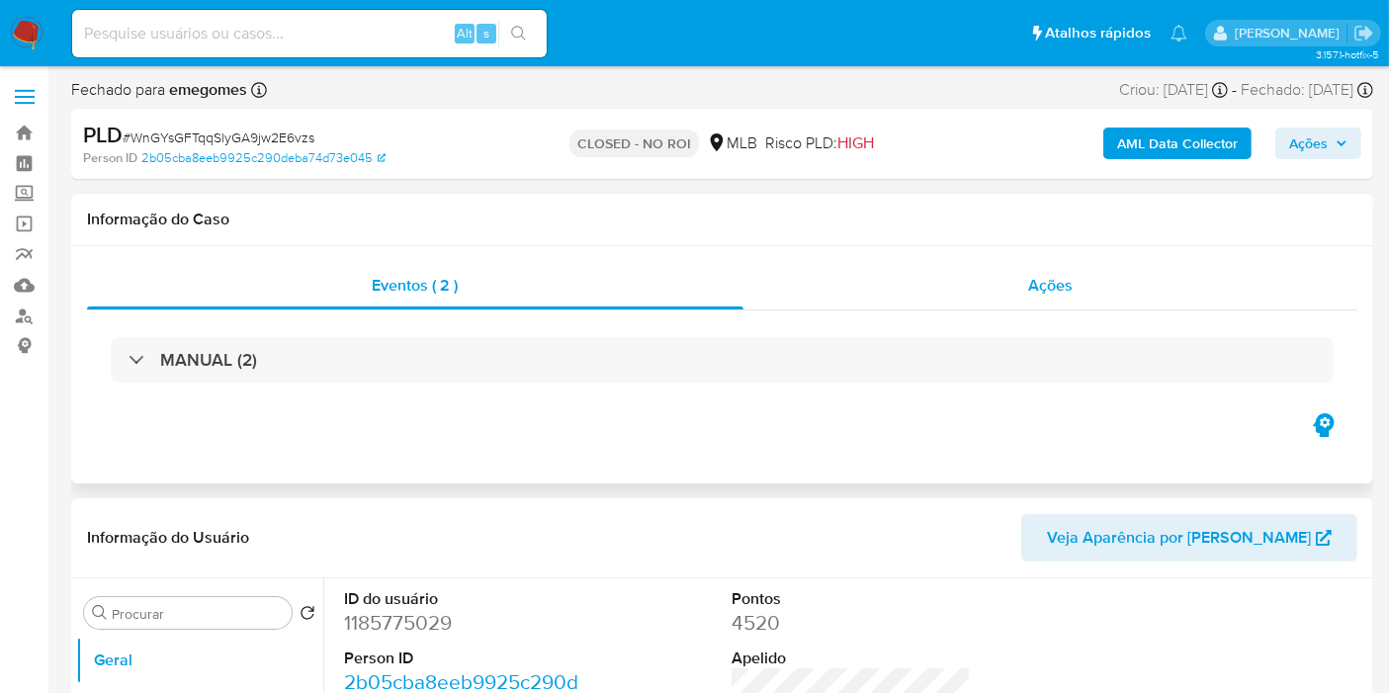
click at [903, 294] on div "Ações" at bounding box center [1050, 285] width 615 height 47
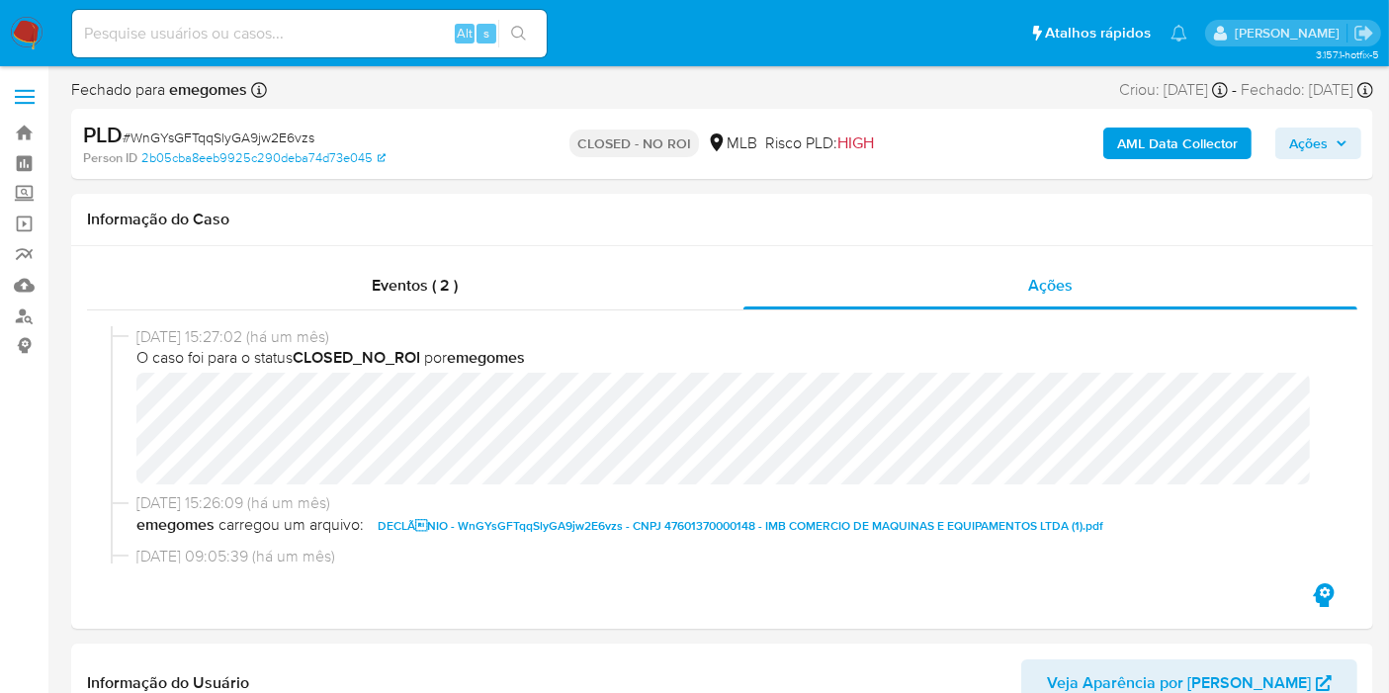
select select "10"
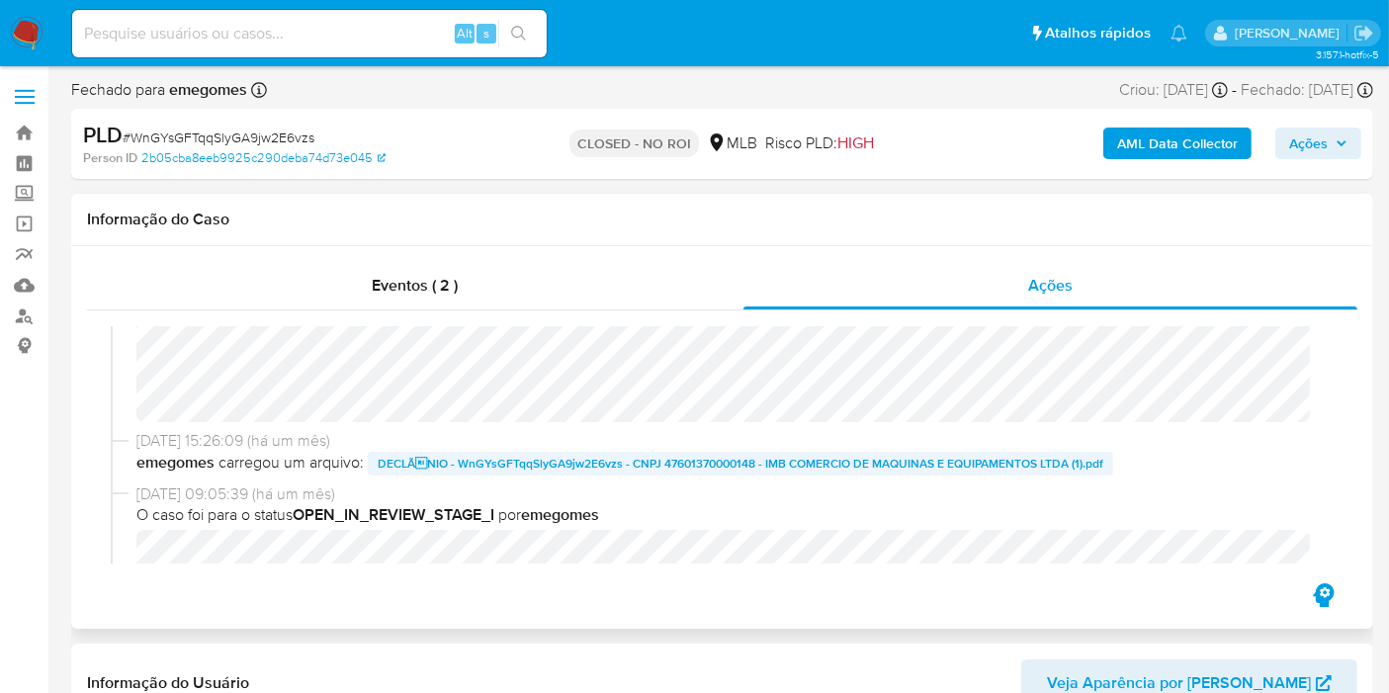
scroll to position [110, 0]
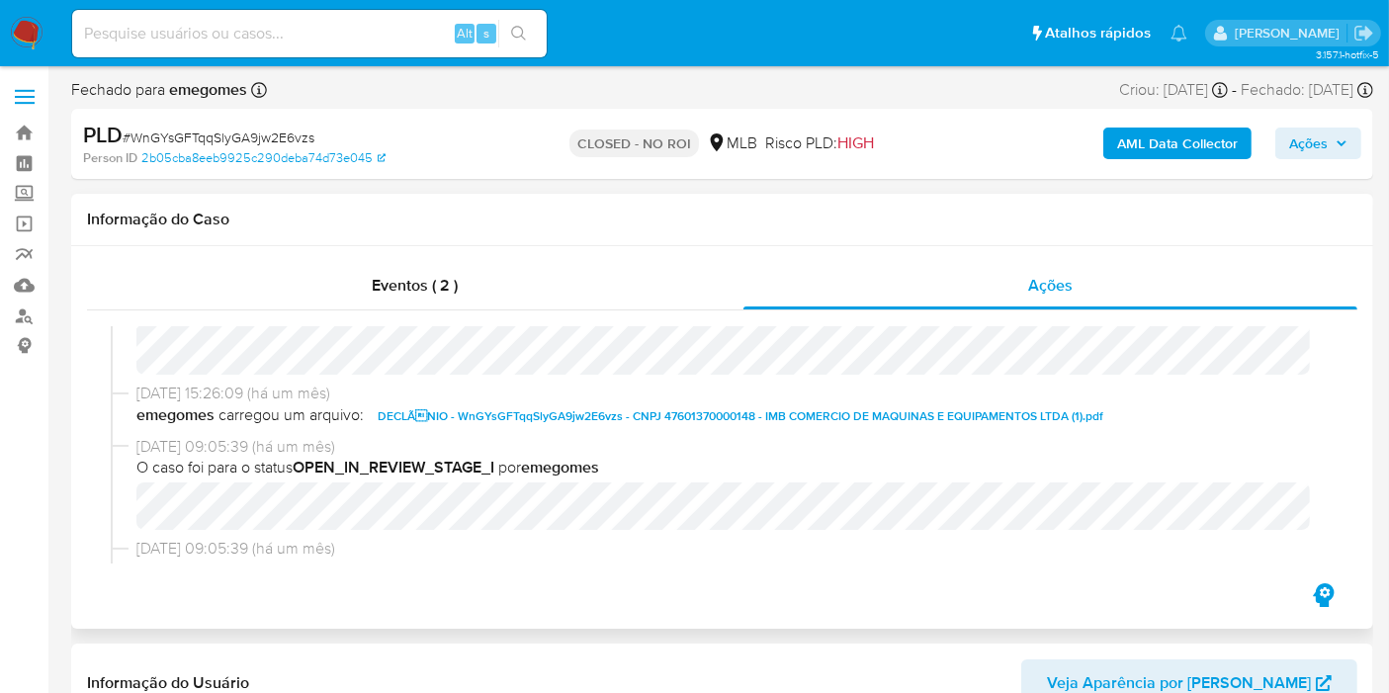
click at [604, 411] on span "DECLÃNIO - WnGYsGFTqqSlyGA9jw2E6vzs - CNPJ 47601370000148 - IMB COMERCIO DE MA…" at bounding box center [741, 416] width 726 height 24
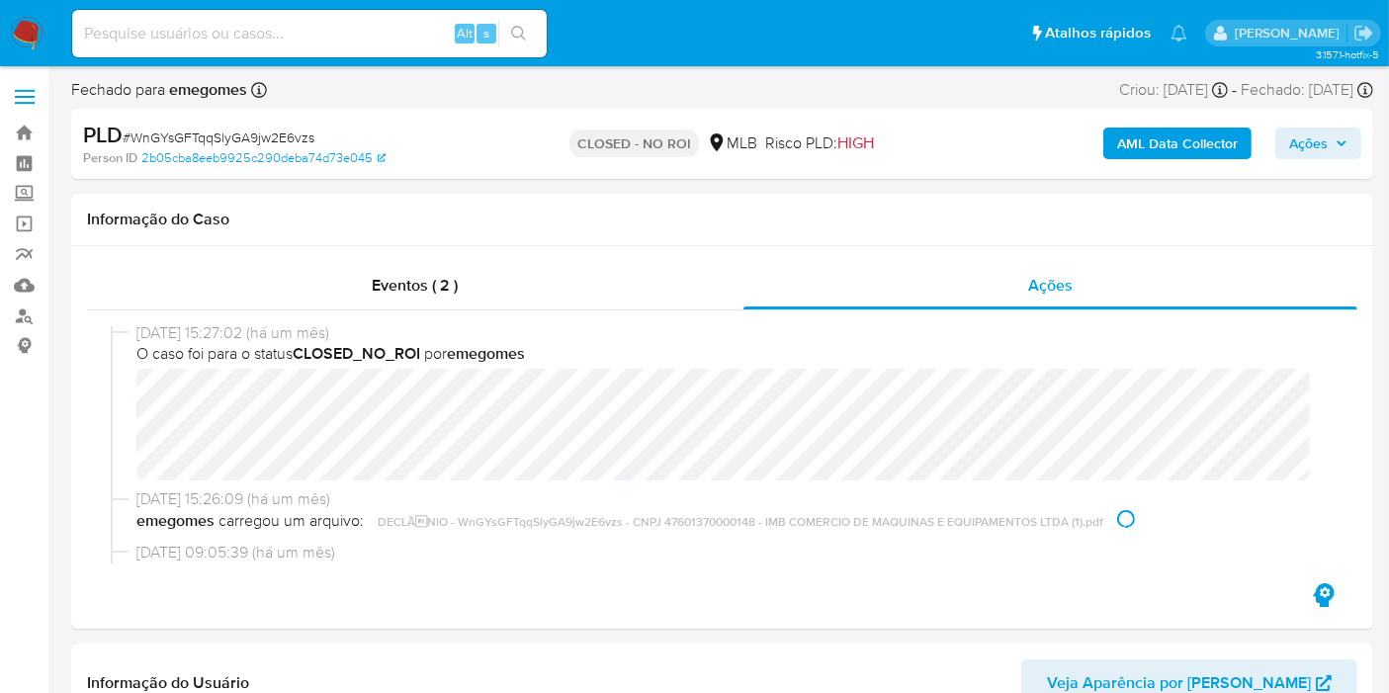
scroll to position [0, 0]
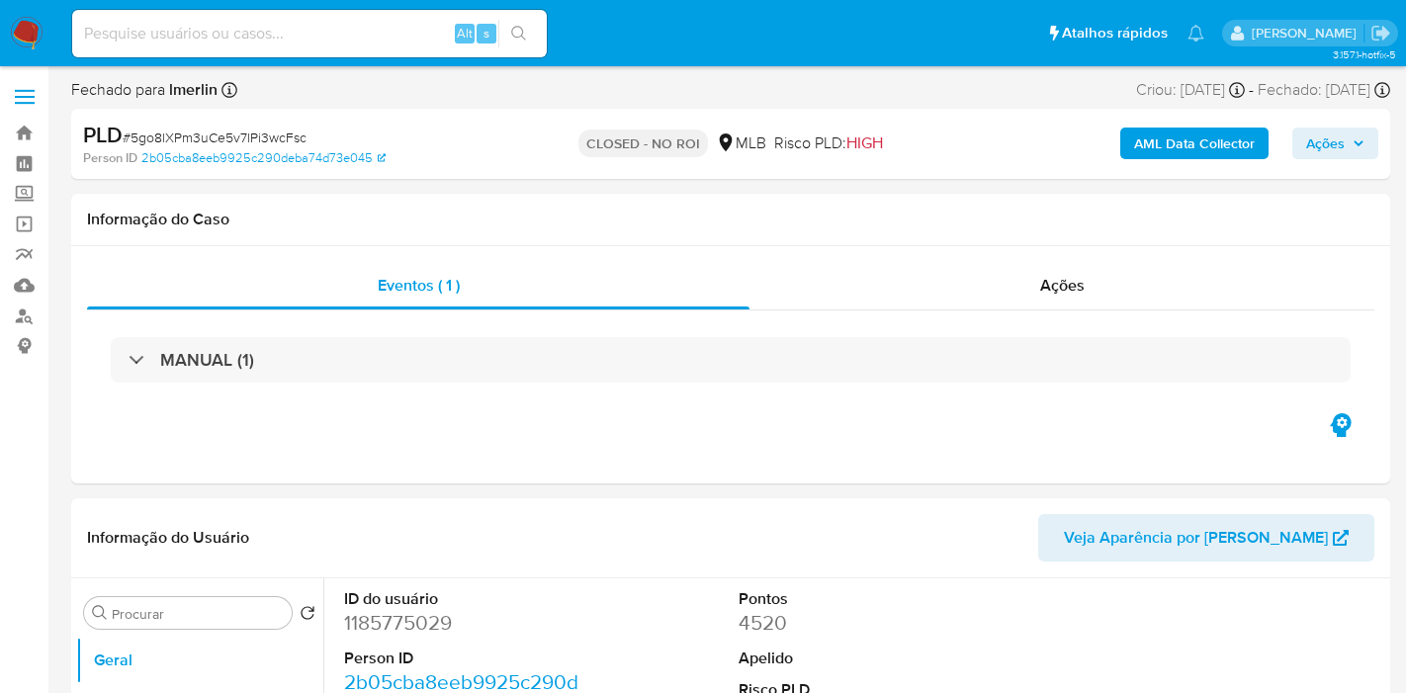
select select "10"
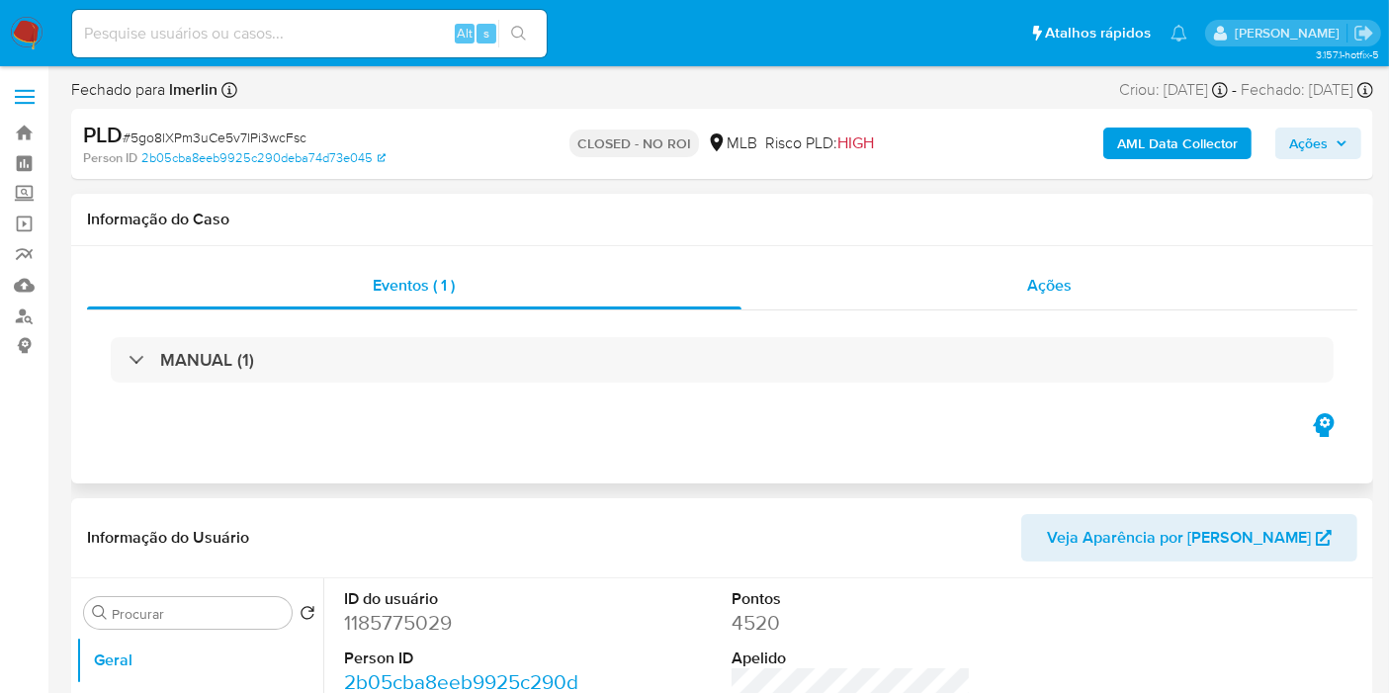
click at [867, 292] on div "Ações" at bounding box center [1049, 285] width 617 height 47
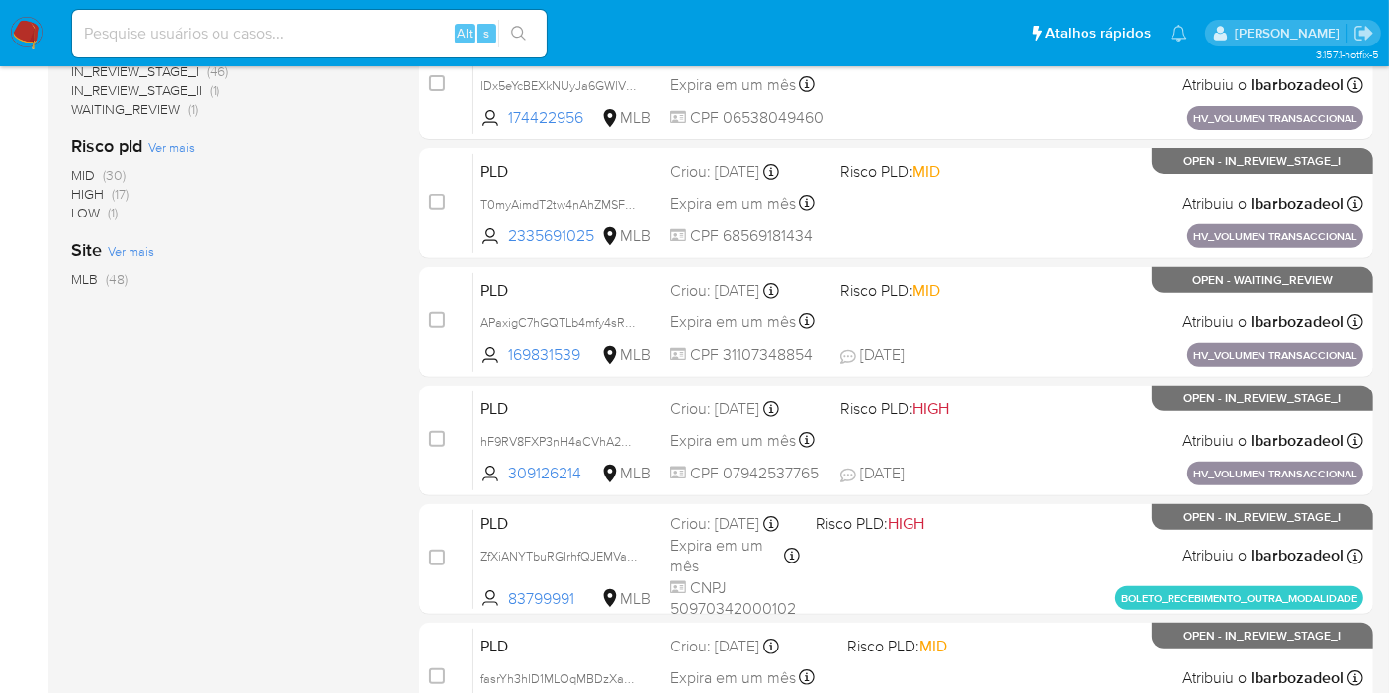
scroll to position [865, 0]
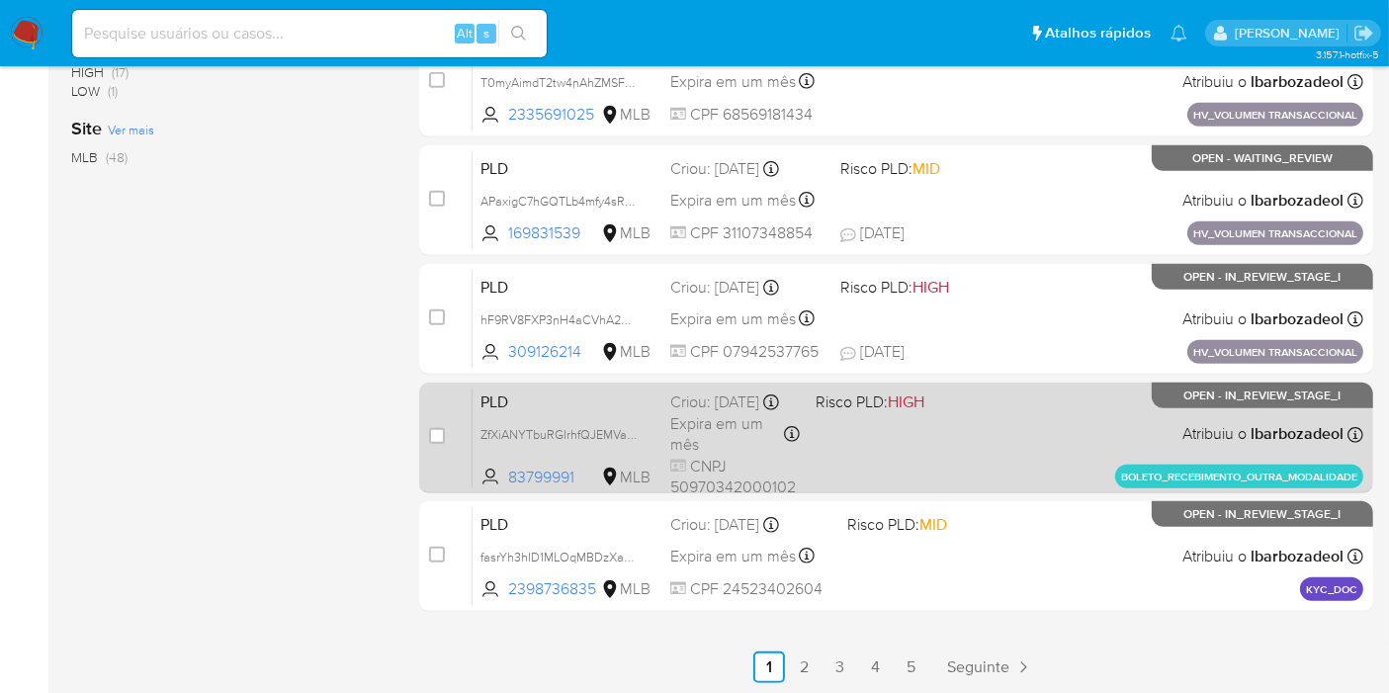
click at [933, 467] on div "PLD ZfXiANYTbuRGIrhfQJEMVab8 83799991 MLB Risco PLD: HIGH Criou: [DATE] Criou: …" at bounding box center [918, 438] width 891 height 100
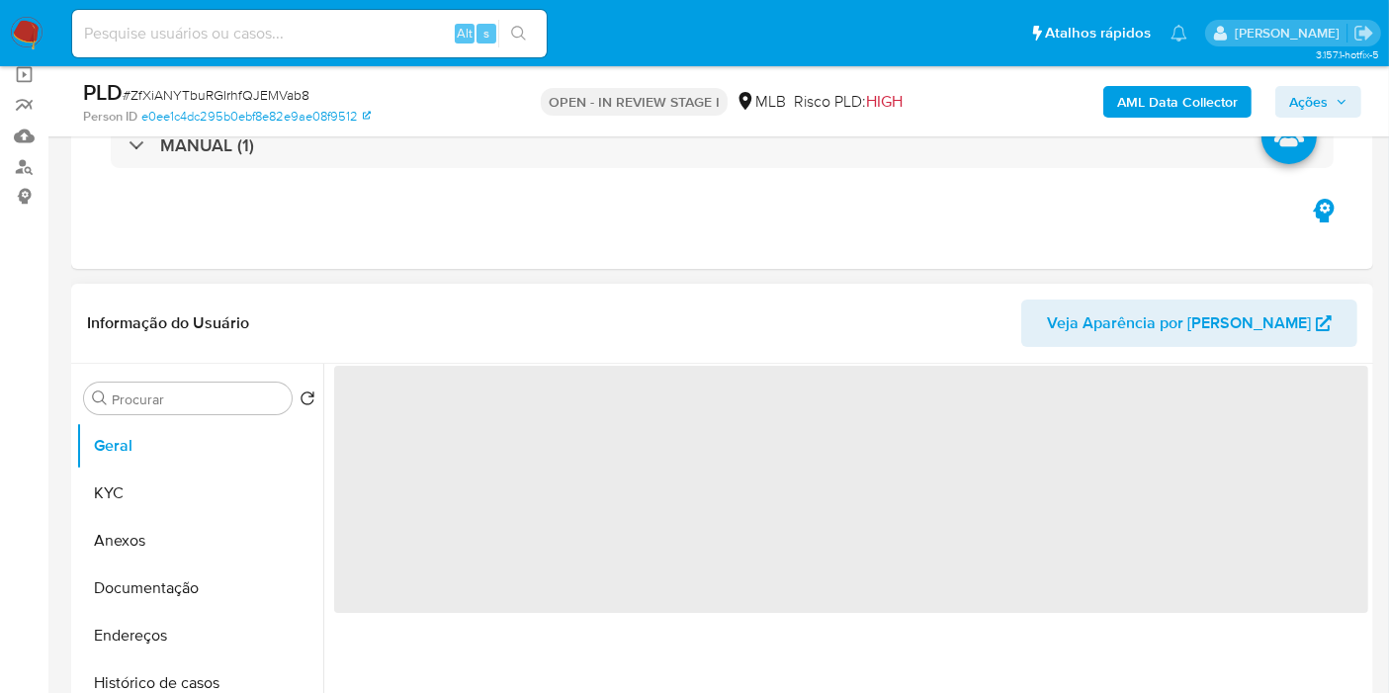
scroll to position [329, 0]
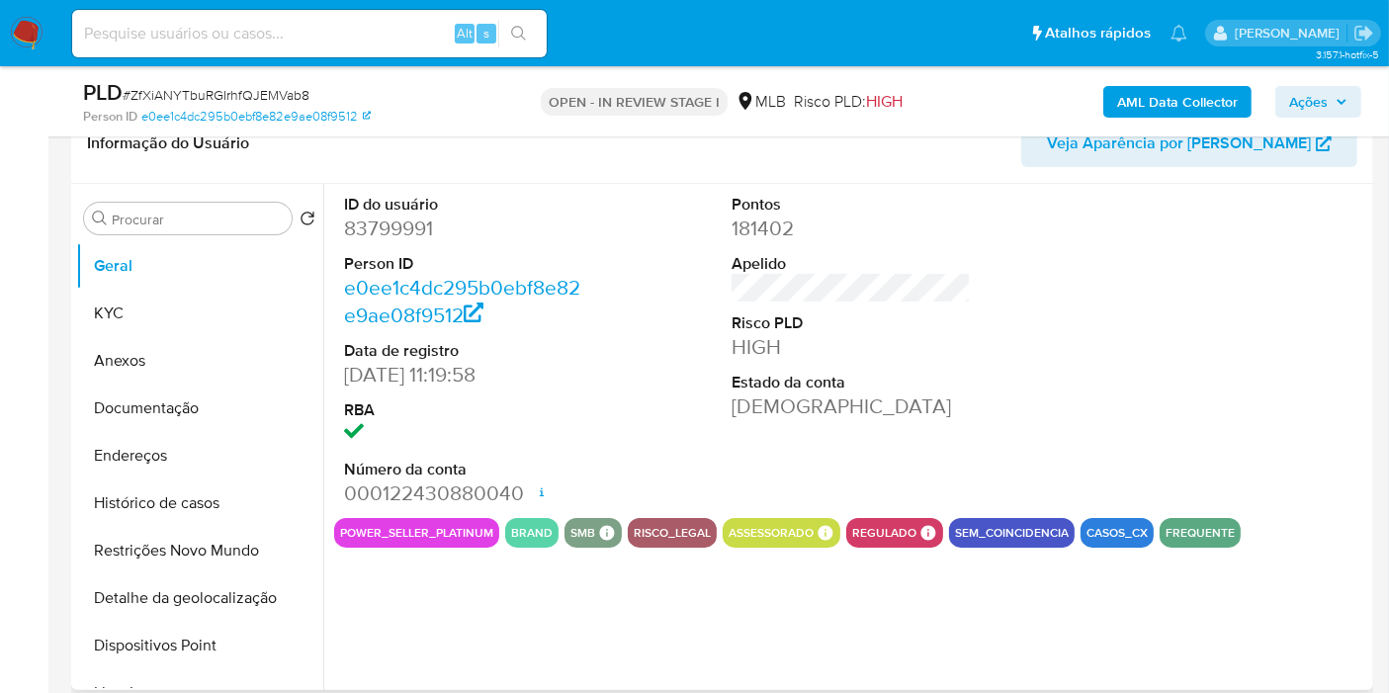
select select "10"
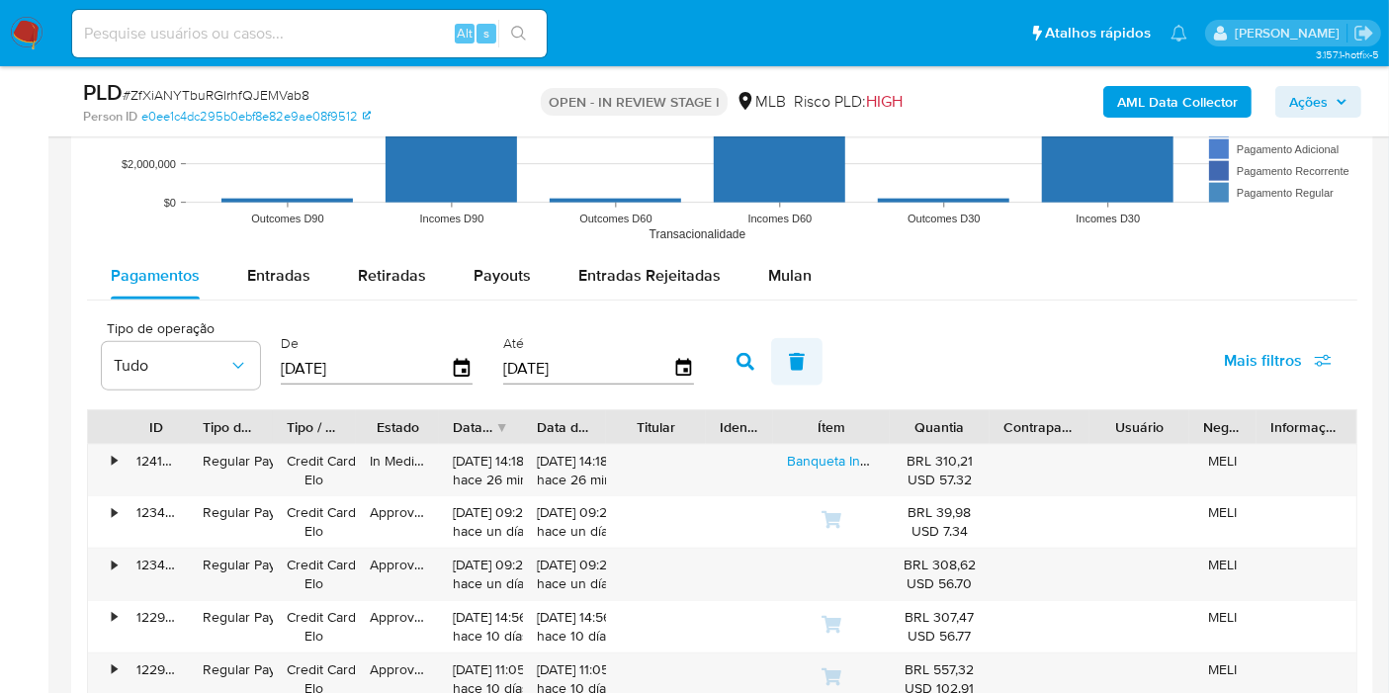
scroll to position [2087, 0]
click at [786, 284] on div "Mulan" at bounding box center [789, 274] width 43 height 47
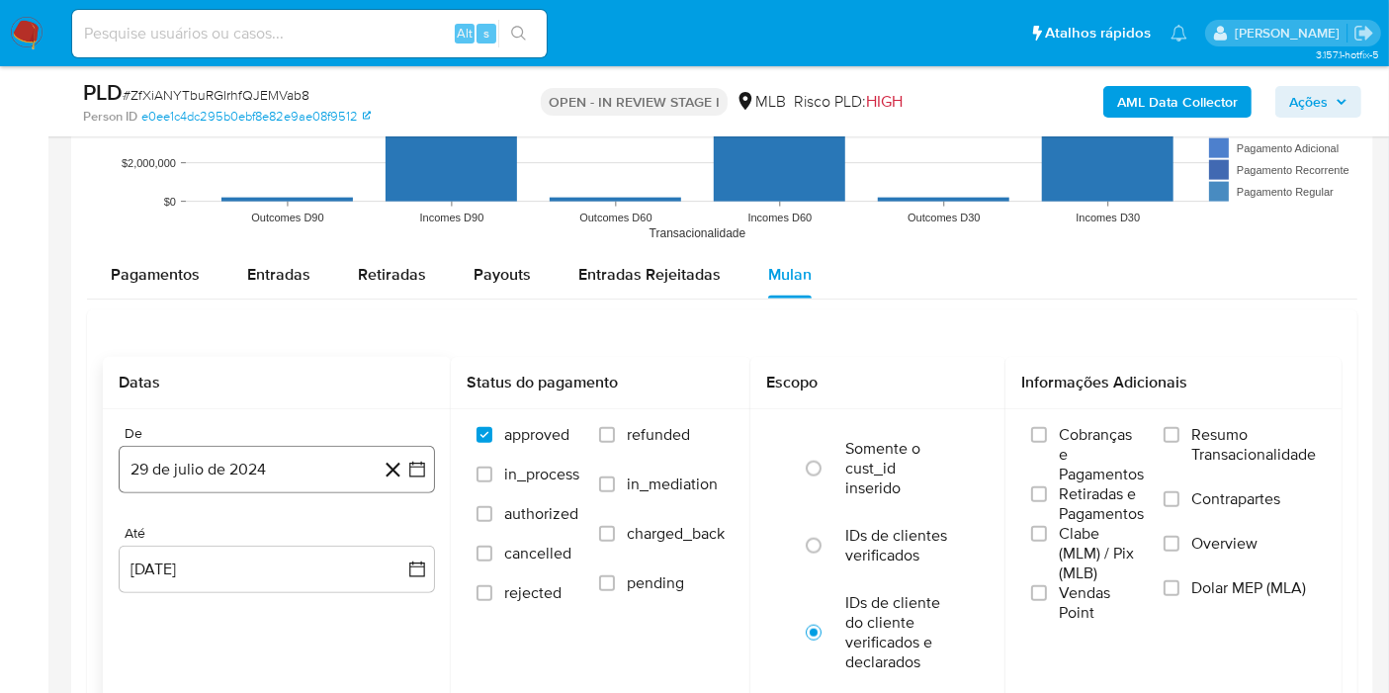
click at [226, 465] on button "29 de julio de 2024" at bounding box center [277, 469] width 316 height 47
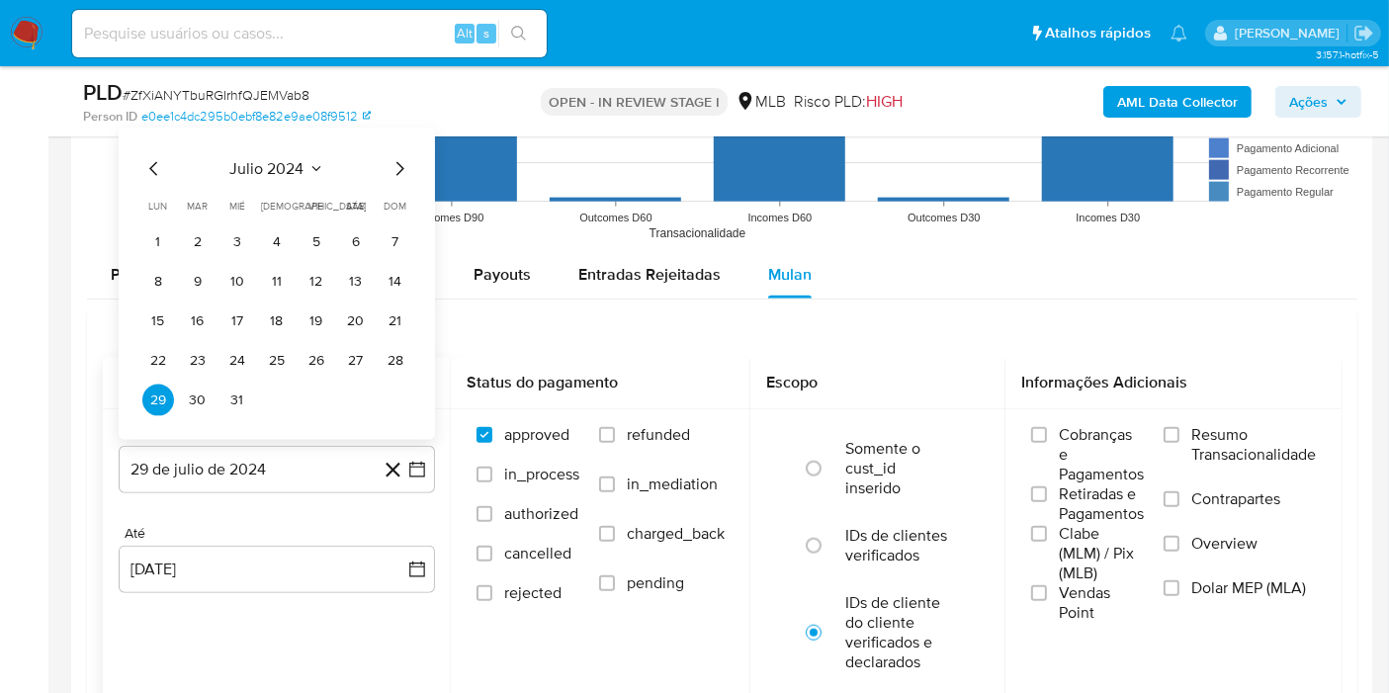
click at [271, 163] on span "julio 2024" at bounding box center [267, 169] width 74 height 20
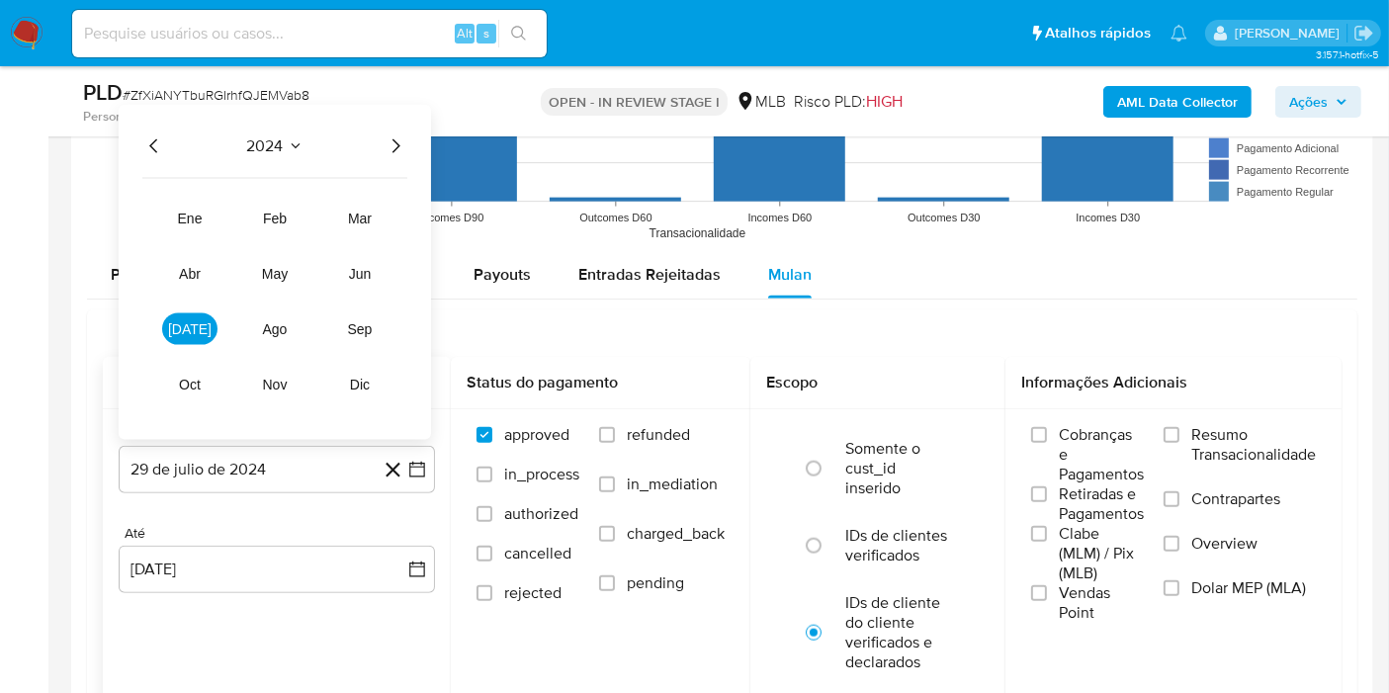
click at [405, 134] on icon "Año siguiente" at bounding box center [396, 146] width 24 height 24
click at [180, 334] on button "jul" at bounding box center [189, 329] width 55 height 32
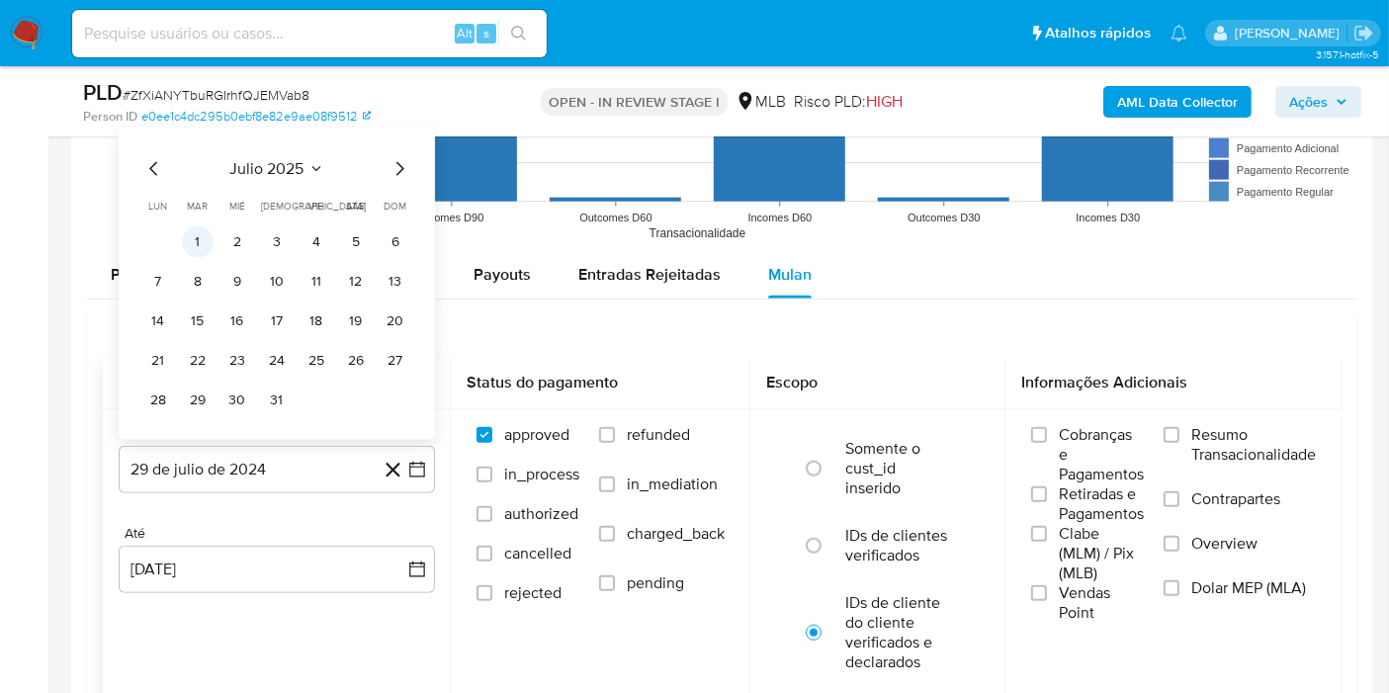
click at [198, 241] on button "1" at bounding box center [198, 242] width 32 height 32
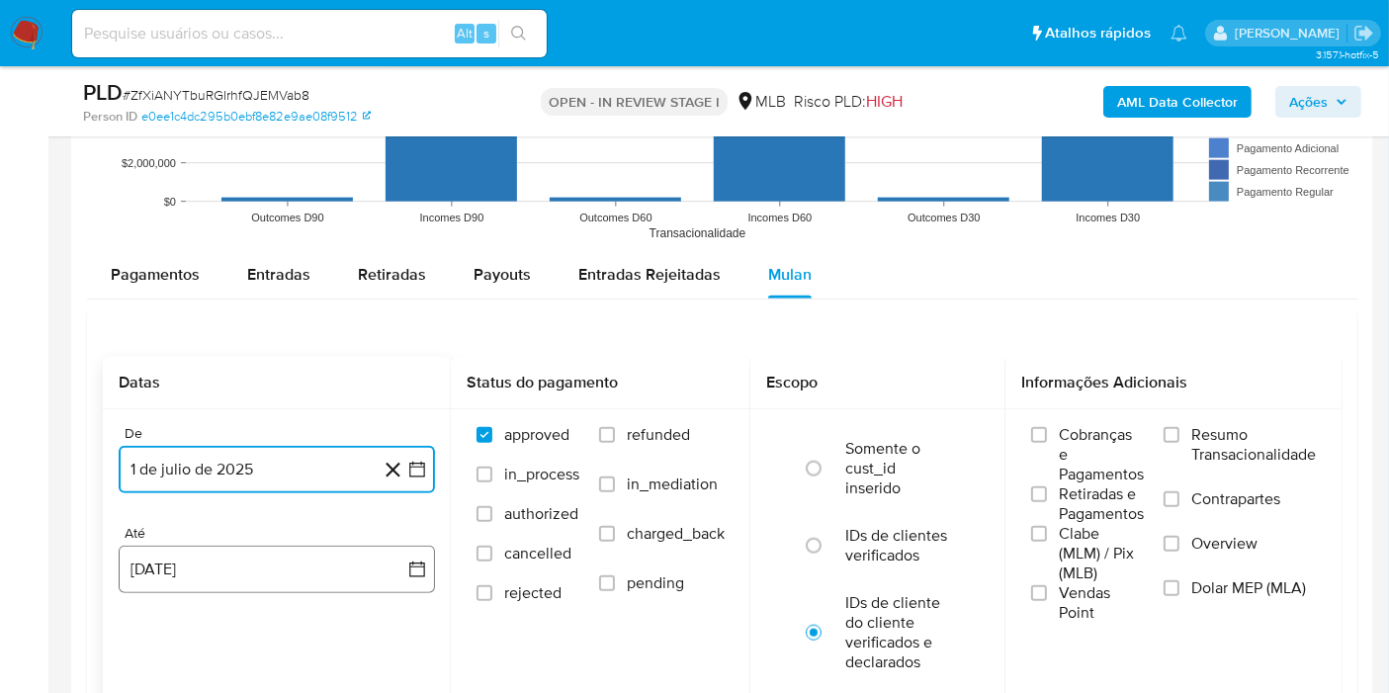
click at [217, 575] on button "29 de agosto de 2025" at bounding box center [277, 569] width 316 height 47
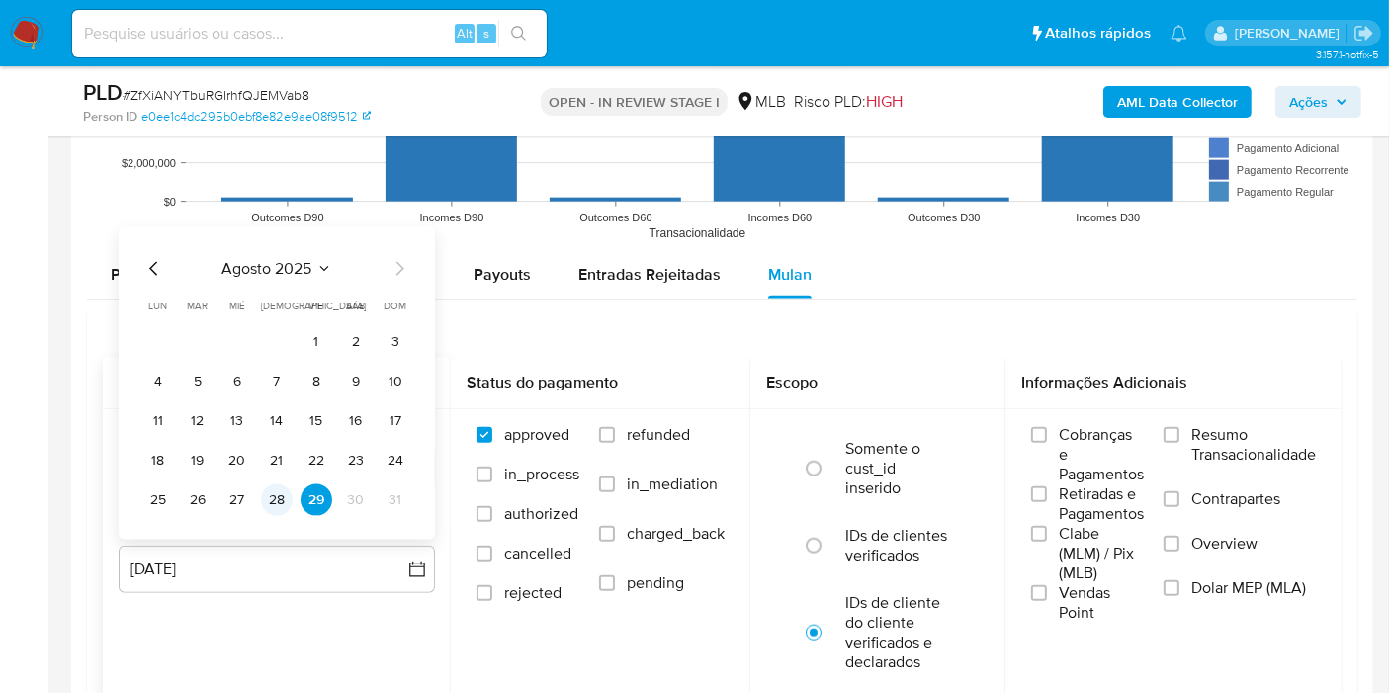
click at [282, 494] on button "28" at bounding box center [277, 500] width 32 height 32
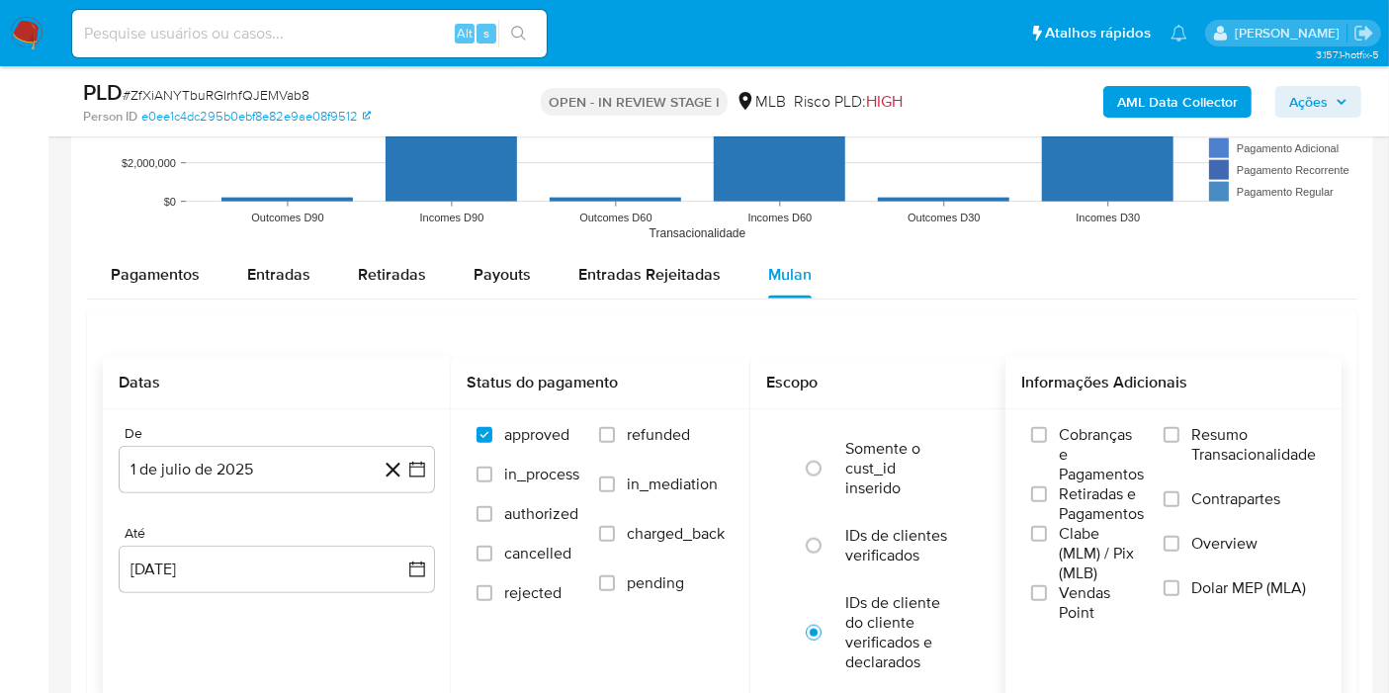
click at [1183, 432] on label "Resumo Transacionalidade" at bounding box center [1239, 457] width 152 height 64
click at [1179, 432] on input "Resumo Transacionalidade" at bounding box center [1171, 435] width 16 height 16
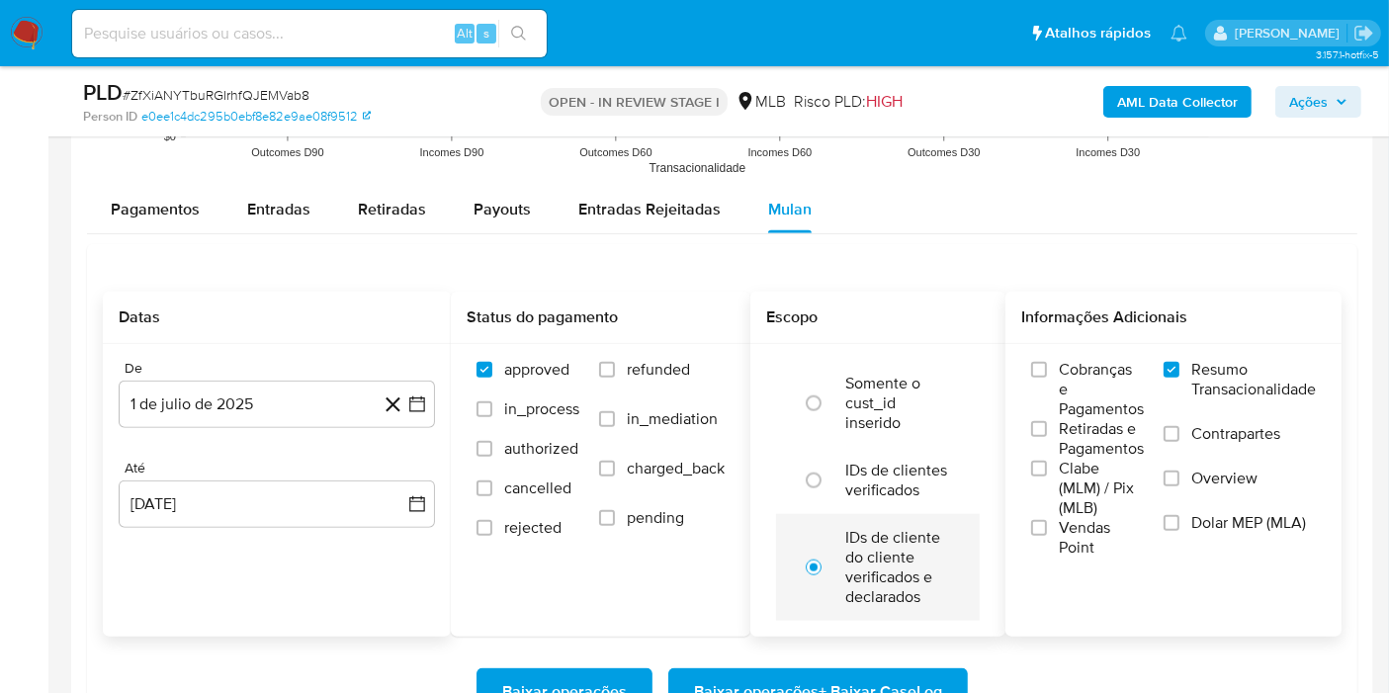
scroll to position [2197, 0]
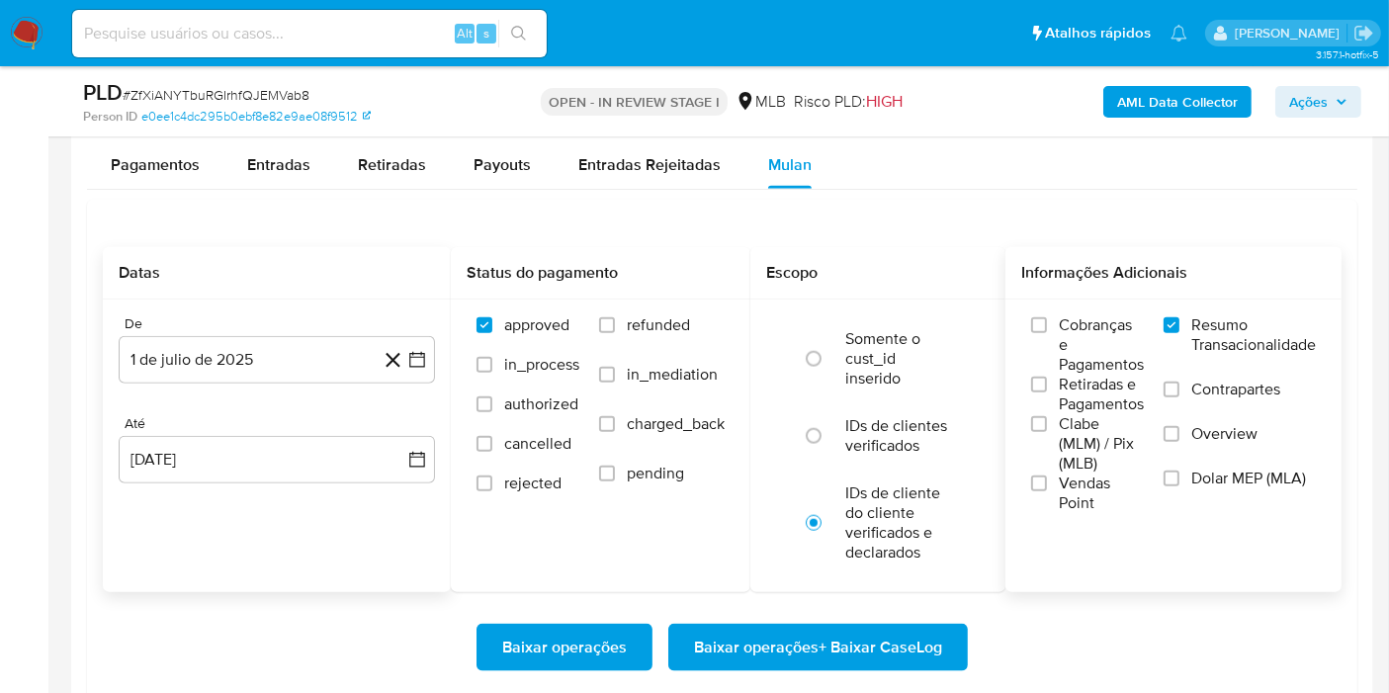
click at [827, 635] on span "Baixar operações + Baixar CaseLog" at bounding box center [818, 647] width 248 height 43
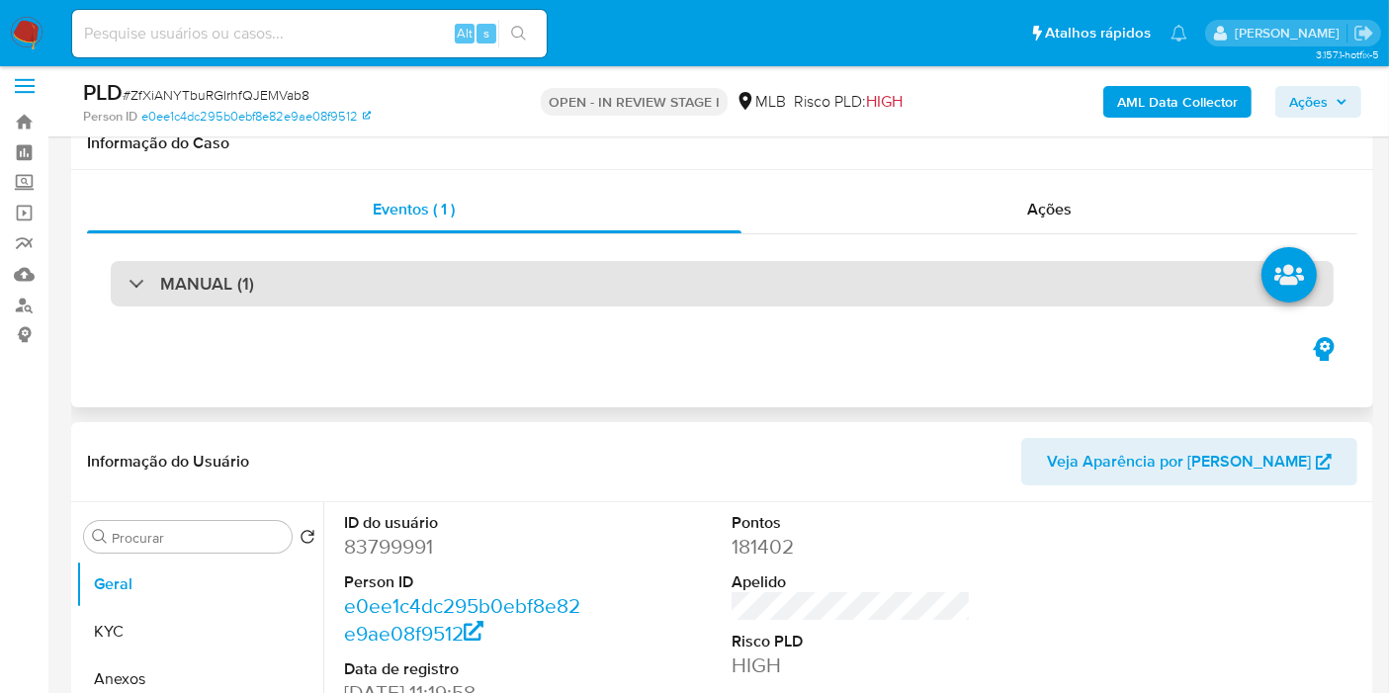
scroll to position [0, 0]
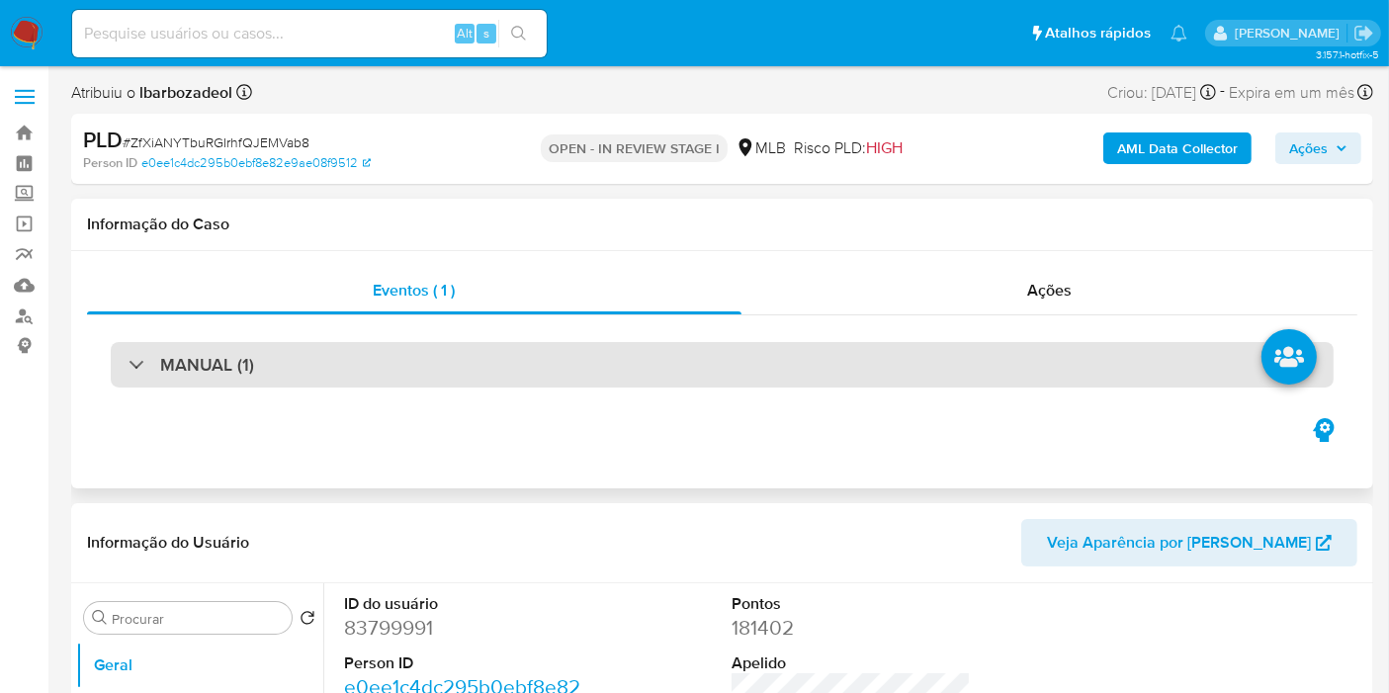
click at [618, 357] on div "MANUAL (1)" at bounding box center [722, 364] width 1223 height 45
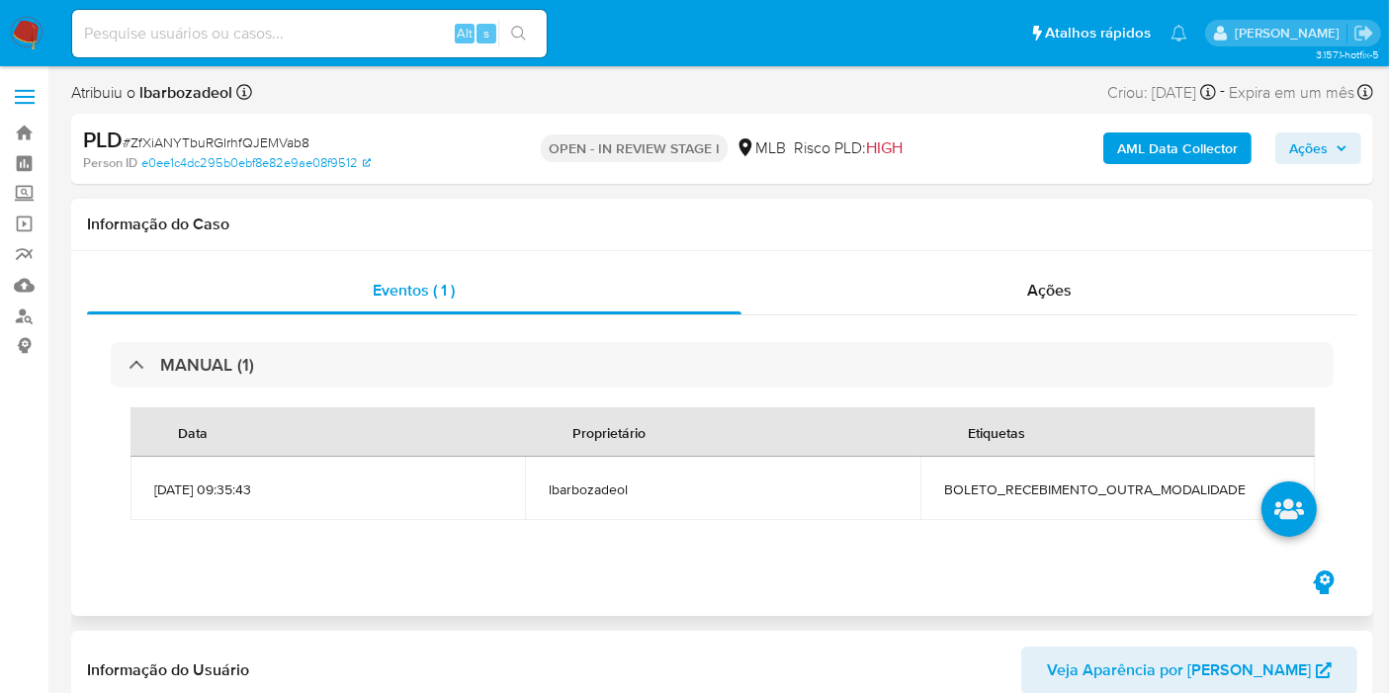
click at [1132, 489] on span "BOLETO_RECEBIMENTO_OUTRA_MODALIDADE" at bounding box center [1117, 489] width 347 height 18
copy span "BOLETO_RECEBIMENTO_OUTRA_MODALIDADE"
click at [1298, 148] on span "Ações" at bounding box center [1308, 148] width 39 height 32
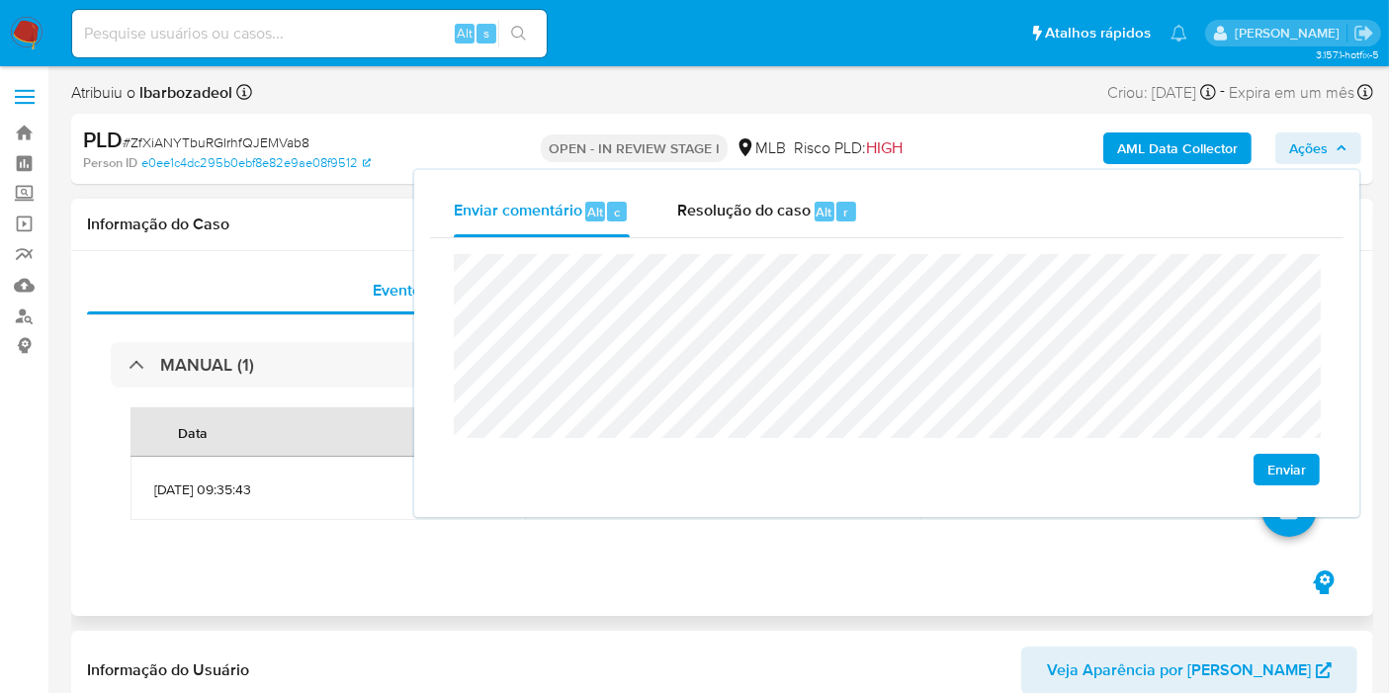
click at [272, 228] on h1 "Informação do Caso" at bounding box center [722, 225] width 1270 height 20
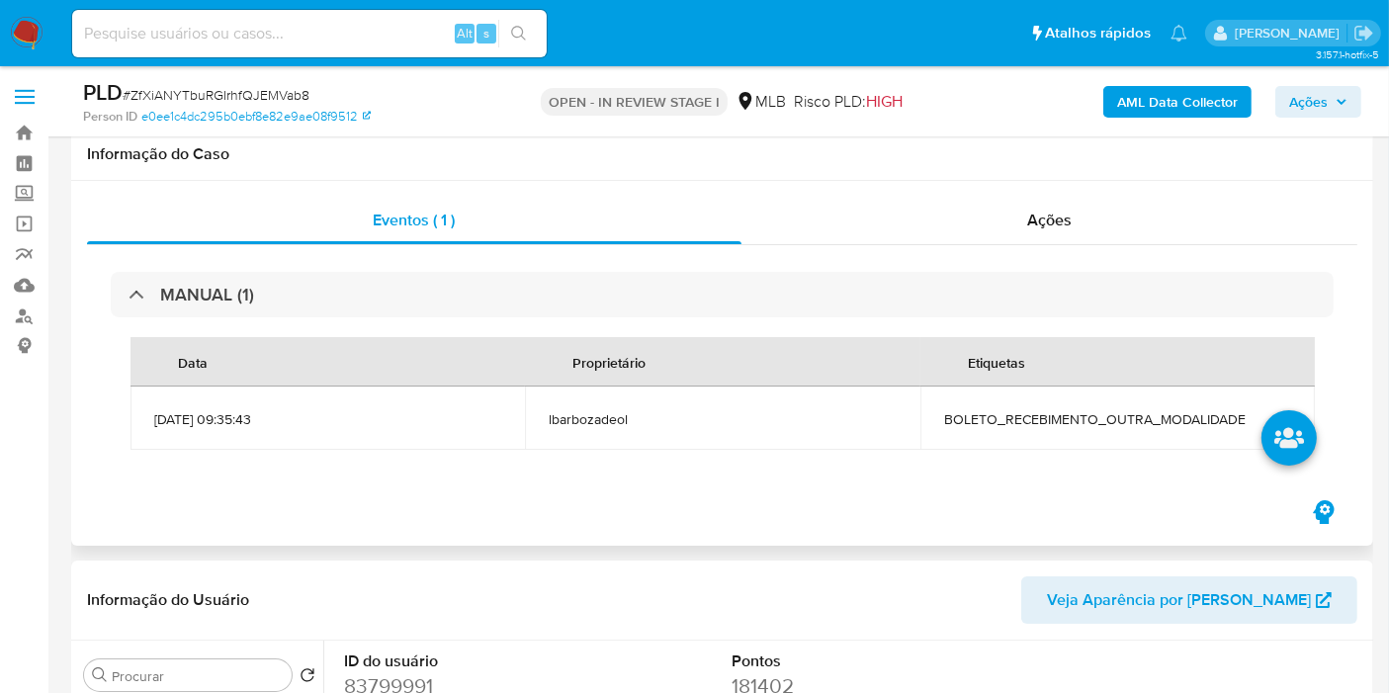
scroll to position [329, 0]
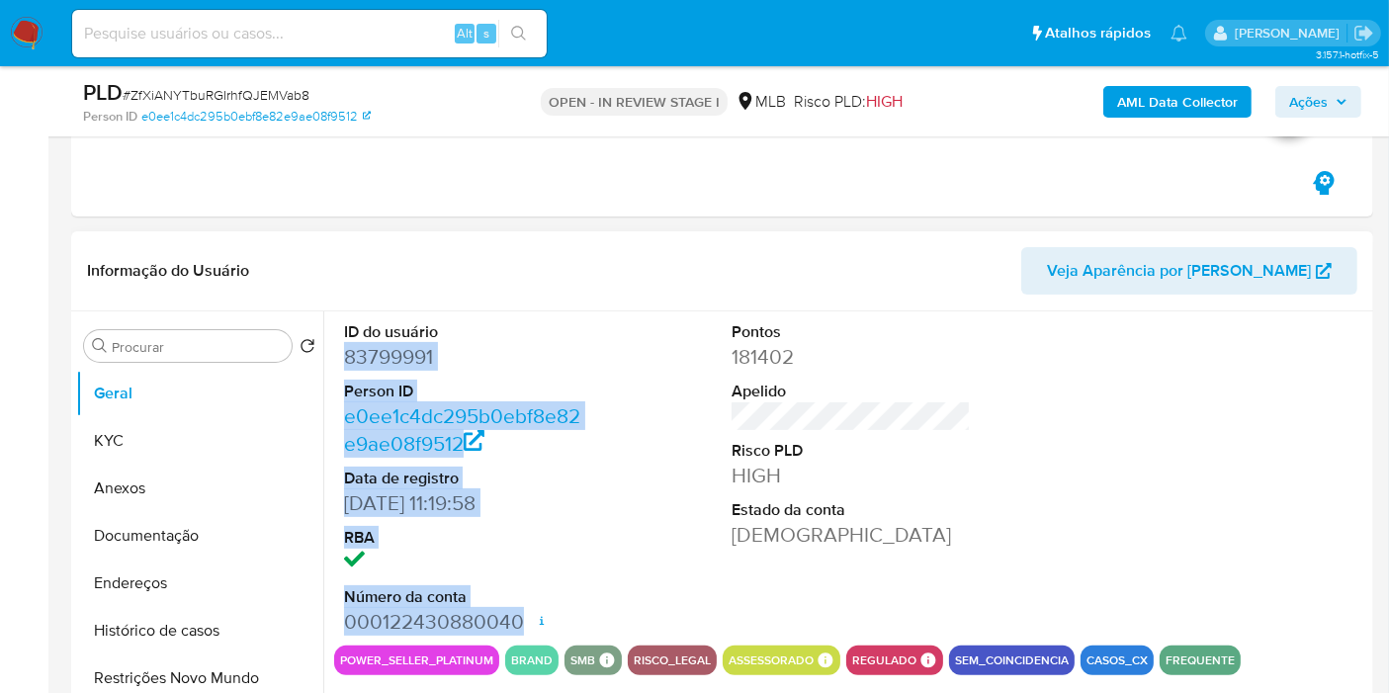
drag, startPoint x: 392, startPoint y: 365, endPoint x: 519, endPoint y: 622, distance: 286.5
click at [519, 622] on div "ID do usuário 83799991 Person ID e0ee1c4dc295b0ebf8e82e9ae08f9512 Data de regis…" at bounding box center [463, 478] width 259 height 334
copy dl "83799991 Person ID e0ee1c4dc295b0ebf8e82e9ae08f9512 Data de registro 09/08/2005…"
drag, startPoint x: 1308, startPoint y: 99, endPoint x: 1290, endPoint y: 104, distance: 18.5
click at [1305, 99] on span "Ações" at bounding box center [1308, 102] width 39 height 32
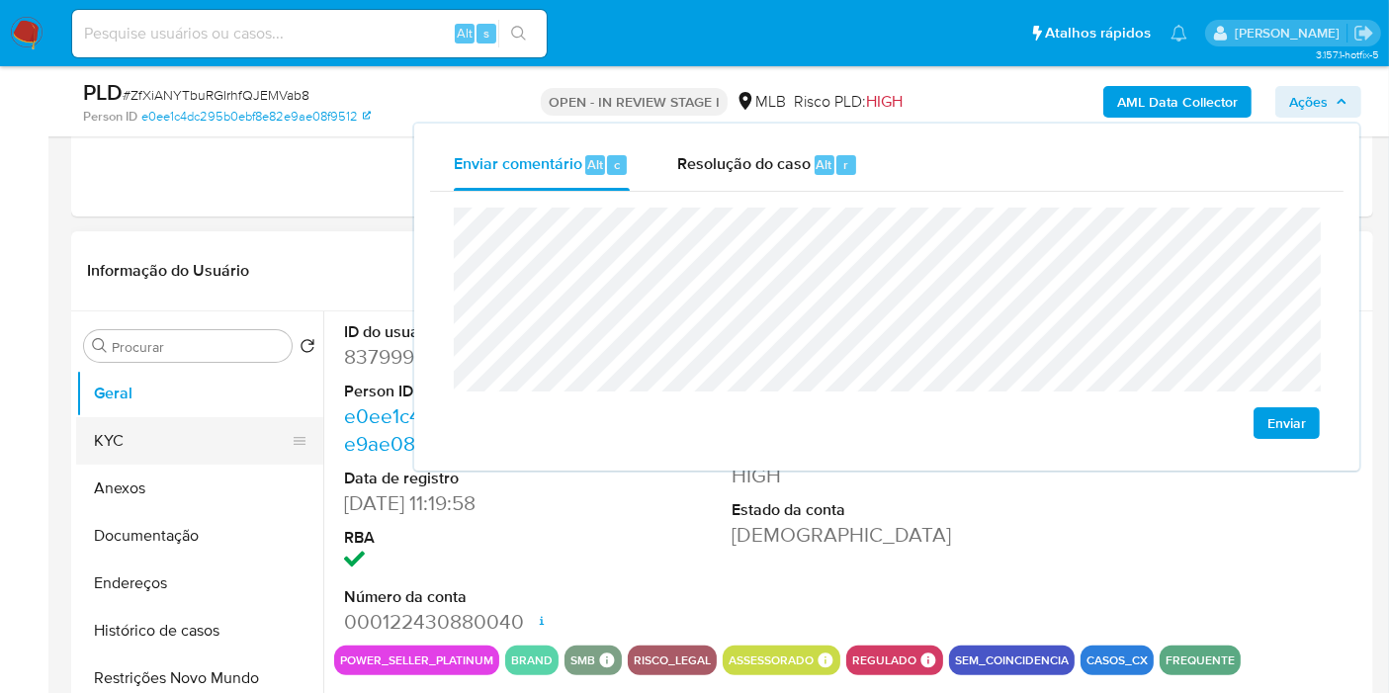
click at [186, 438] on button "KYC" at bounding box center [191, 440] width 231 height 47
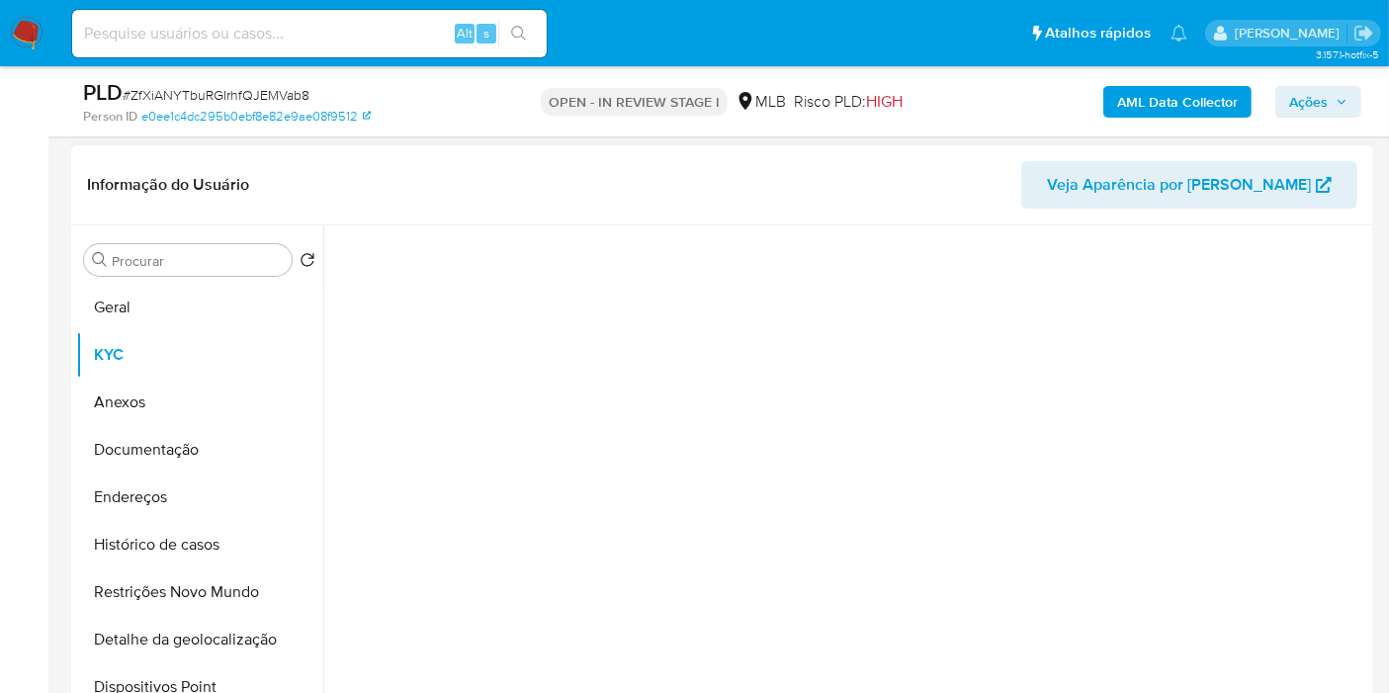
scroll to position [439, 0]
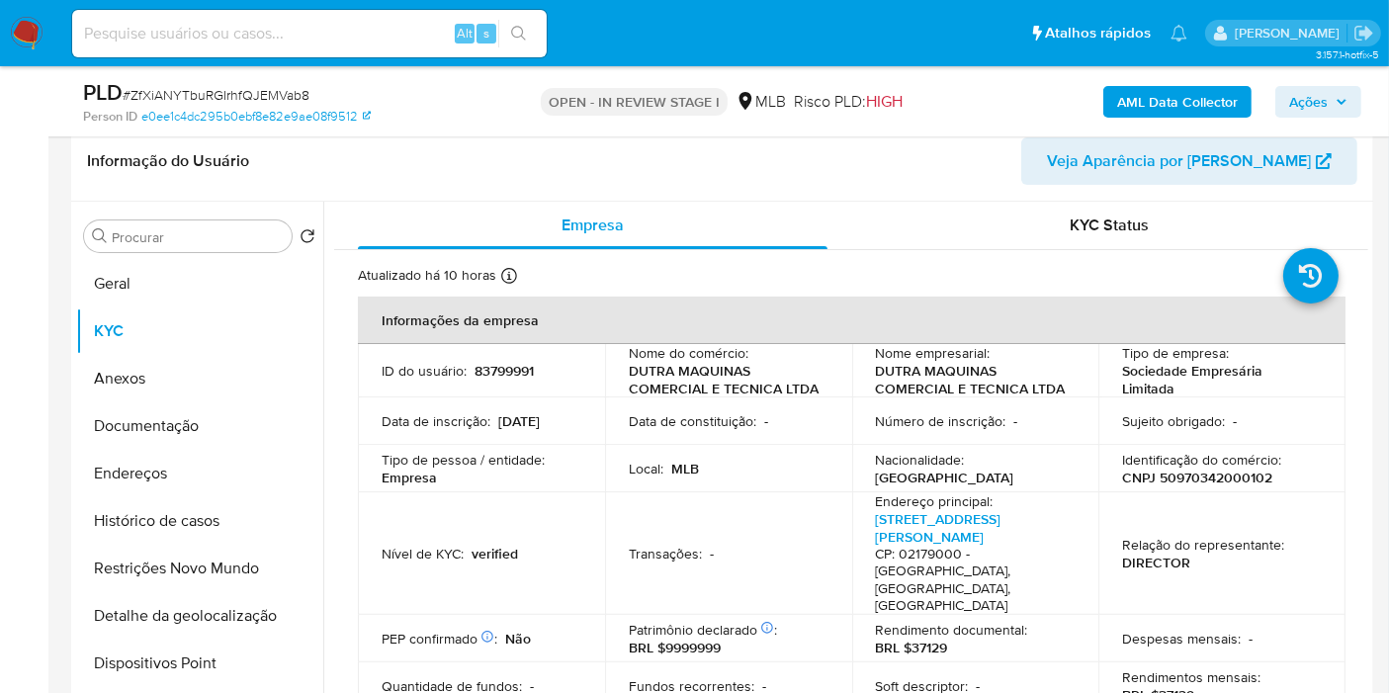
click at [1172, 479] on p "CNPJ 50970342000102" at bounding box center [1197, 478] width 150 height 18
click at [1173, 479] on p "CNPJ 50970342000102" at bounding box center [1197, 478] width 150 height 18
copy p "50970342000102"
drag, startPoint x: 1342, startPoint y: 95, endPoint x: 1307, endPoint y: 110, distance: 38.6
click at [1340, 96] on icon "button" at bounding box center [1341, 102] width 12 height 12
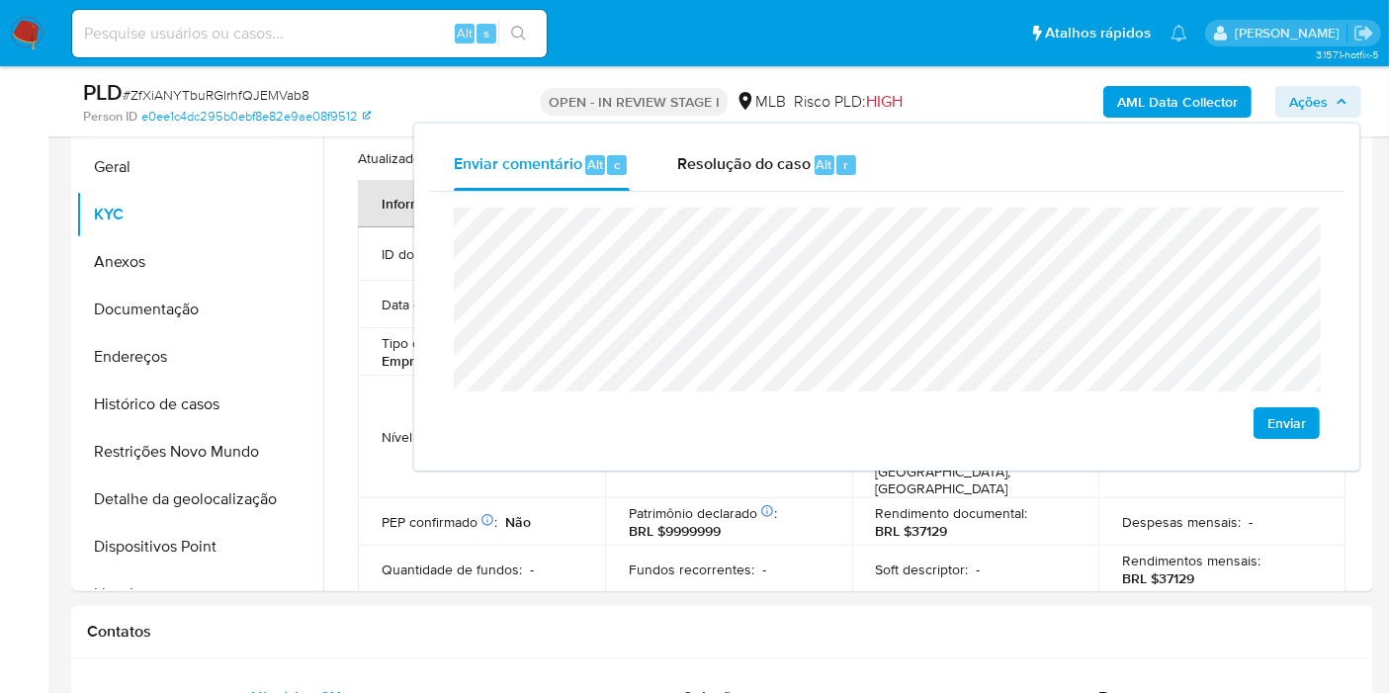
scroll to position [768, 0]
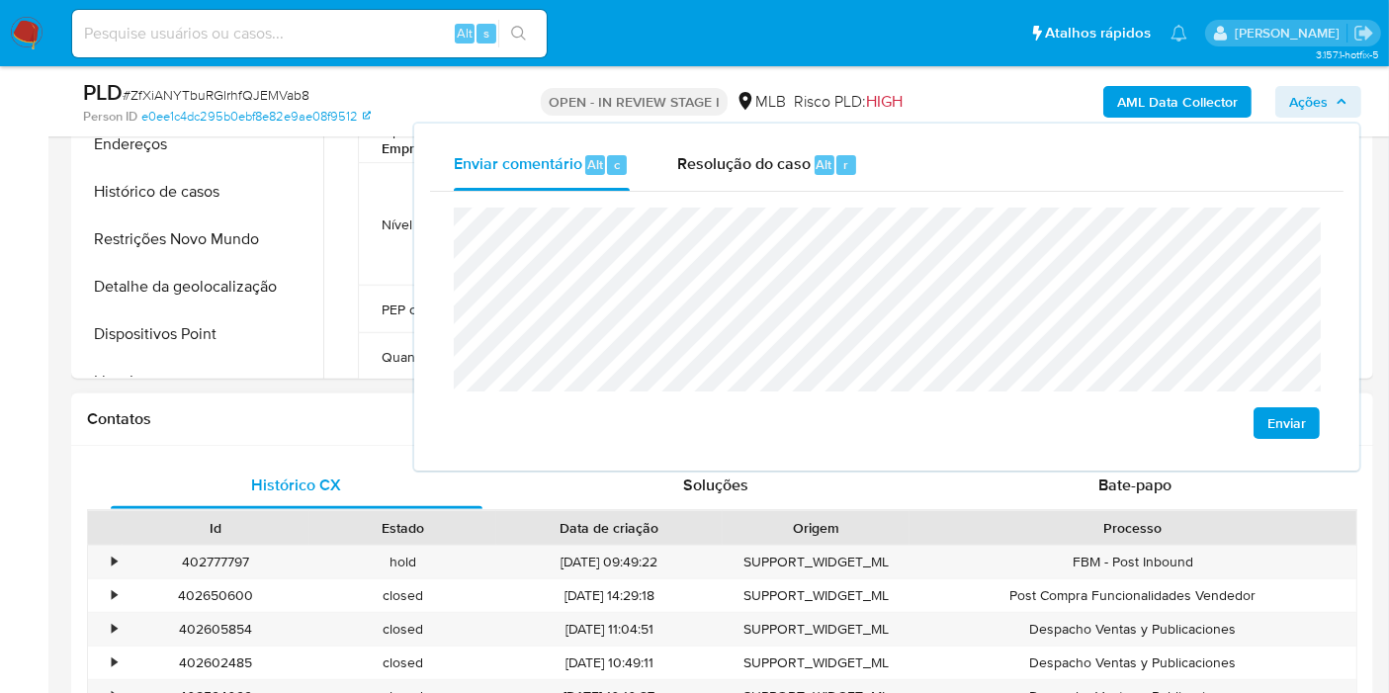
click at [304, 393] on div "Contatos" at bounding box center [722, 419] width 1302 height 52
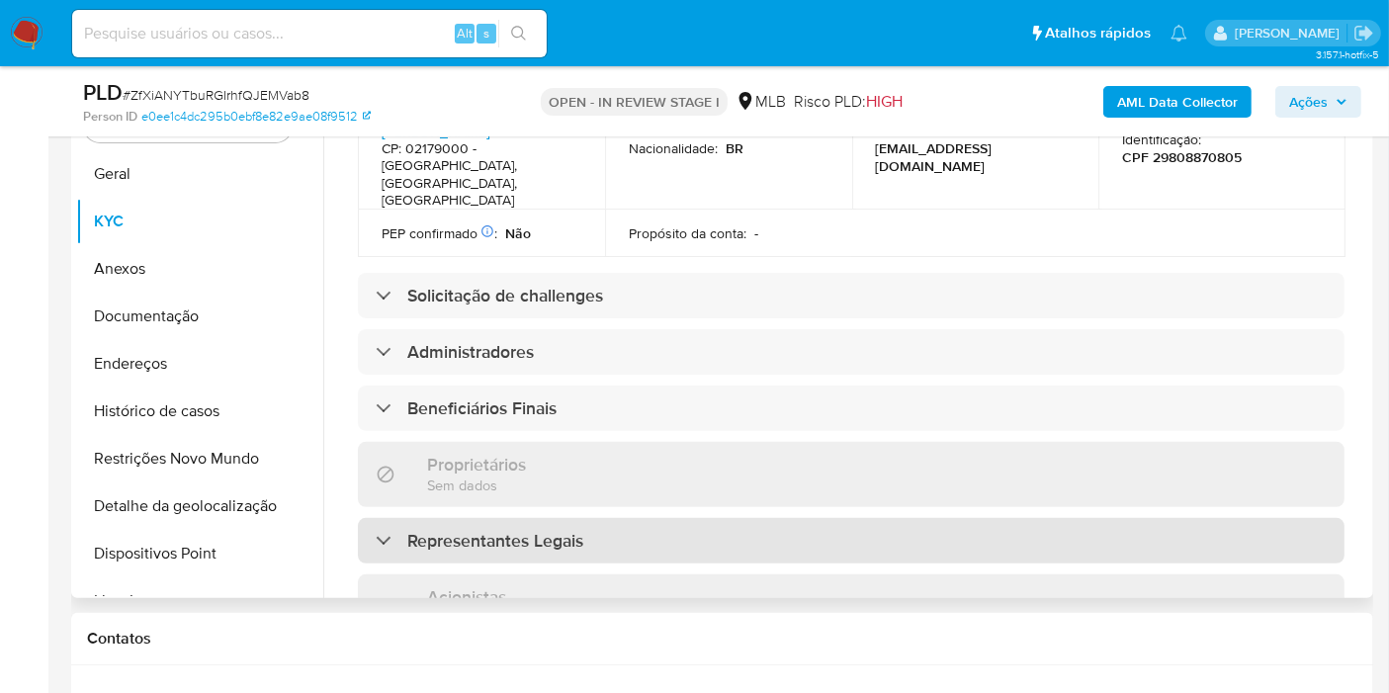
click at [583, 524] on div "Informações da empresa ID do usuário : 83799991 Nome do comércio : DUTRA MAQUIN…" at bounding box center [851, 262] width 987 height 1687
click at [596, 518] on div "Representantes Legais" at bounding box center [851, 540] width 987 height 45
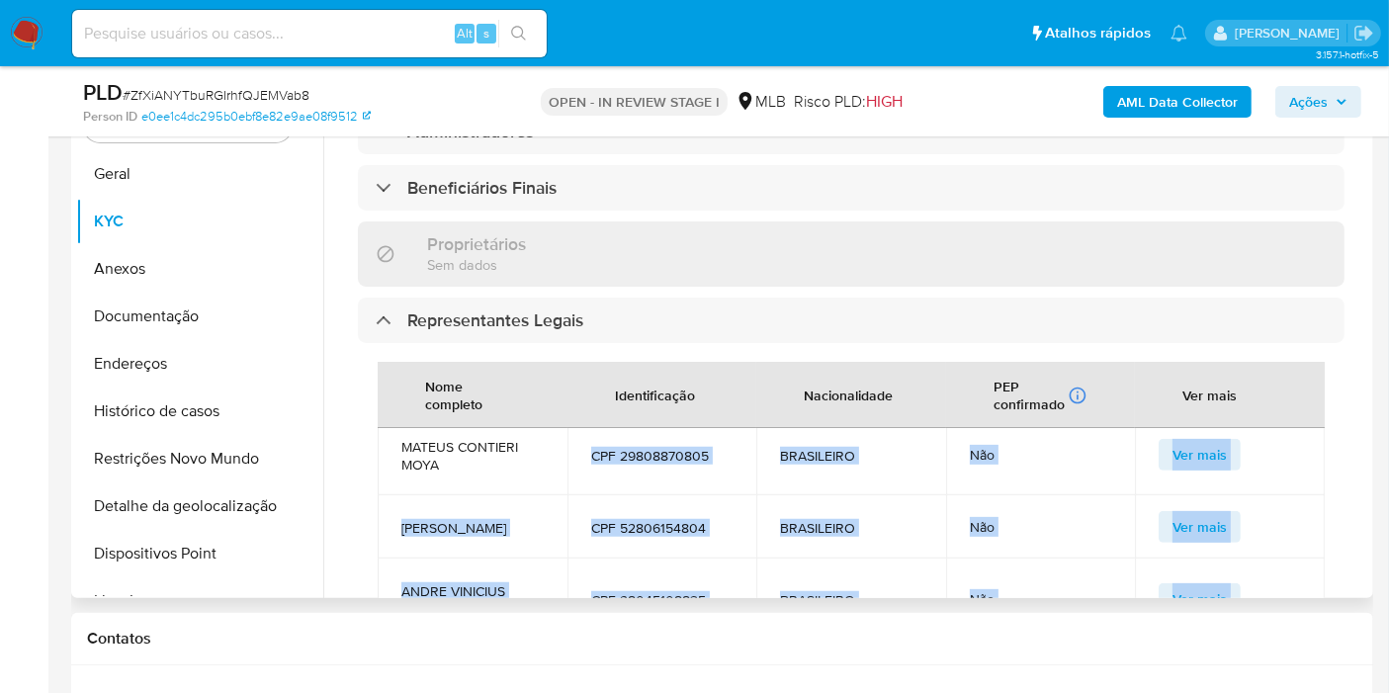
scroll to position [0, 0]
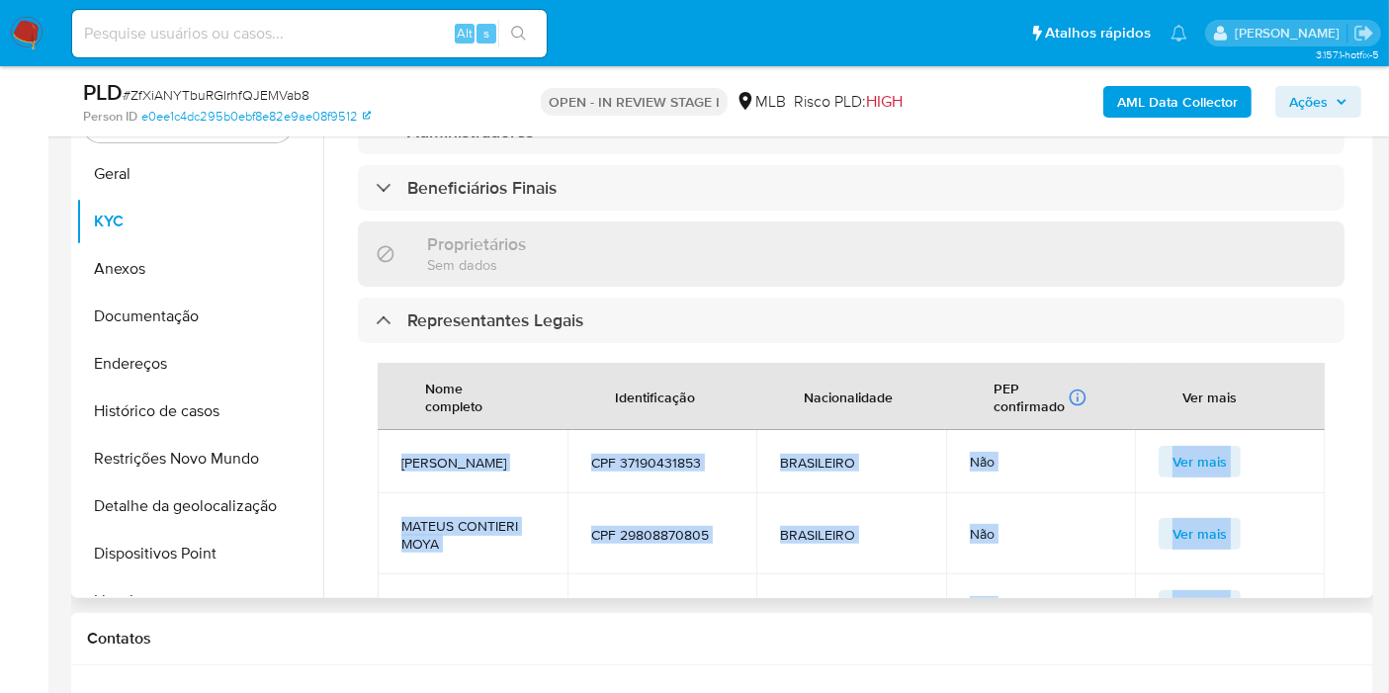
drag, startPoint x: 700, startPoint y: 532, endPoint x: 395, endPoint y: 437, distance: 318.9
click at [395, 437] on tbody "LUIZ MOYA CPF 37190431853 BRASILEIRO Não Ver mais MATEUS CONTIERI MOYA CPF 2980…" at bounding box center [851, 615] width 947 height 370
copy tbody "LUIZ MOYA CPF 37190431853 BRASILEIRO Não Ver mais MATEUS CONTIERI MOYA CPF 2980…"
click at [1299, 89] on span "Ações" at bounding box center [1308, 102] width 39 height 32
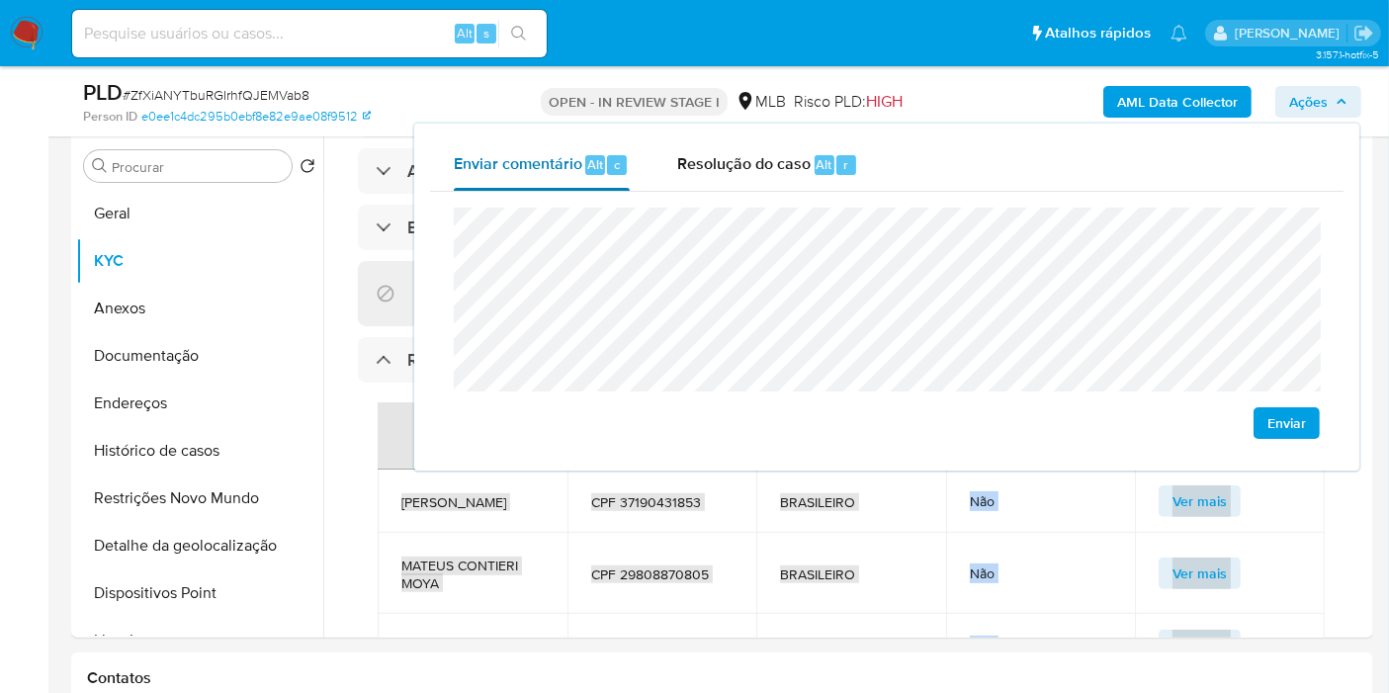
scroll to position [505, 0]
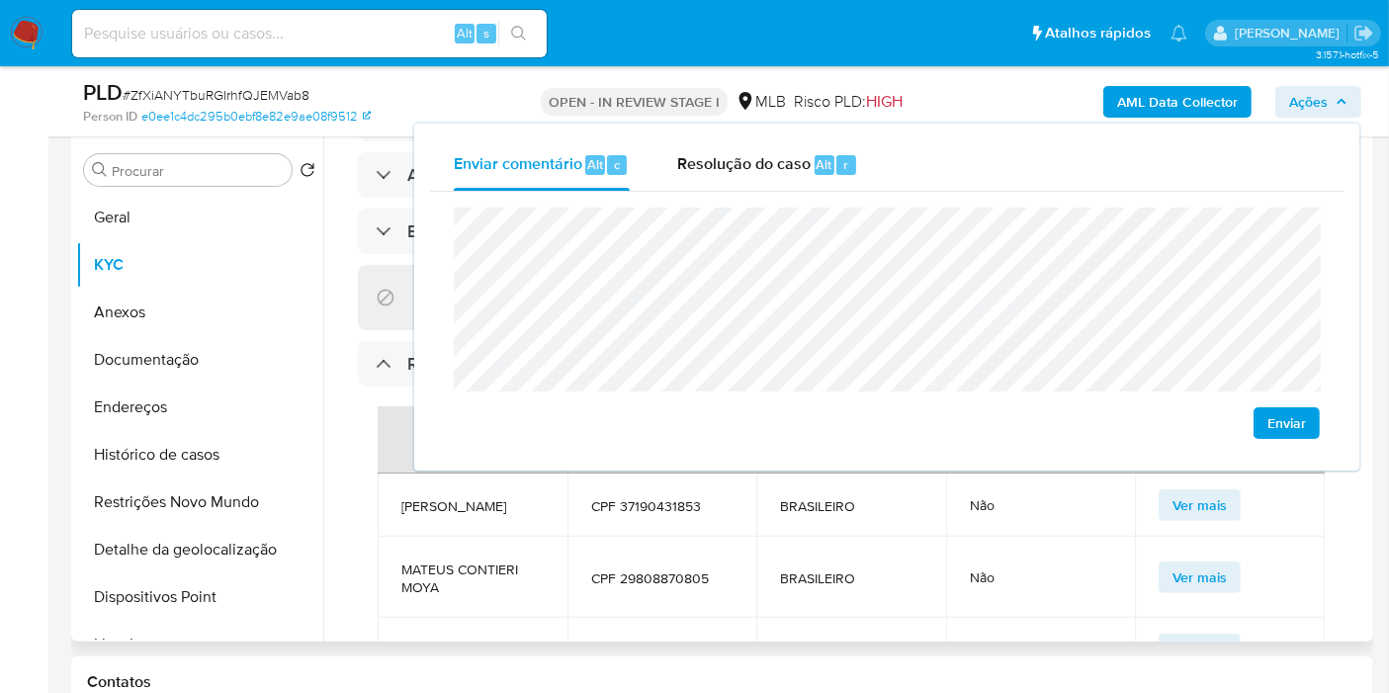
click at [672, 537] on td "CPF 29808870805" at bounding box center [662, 577] width 190 height 81
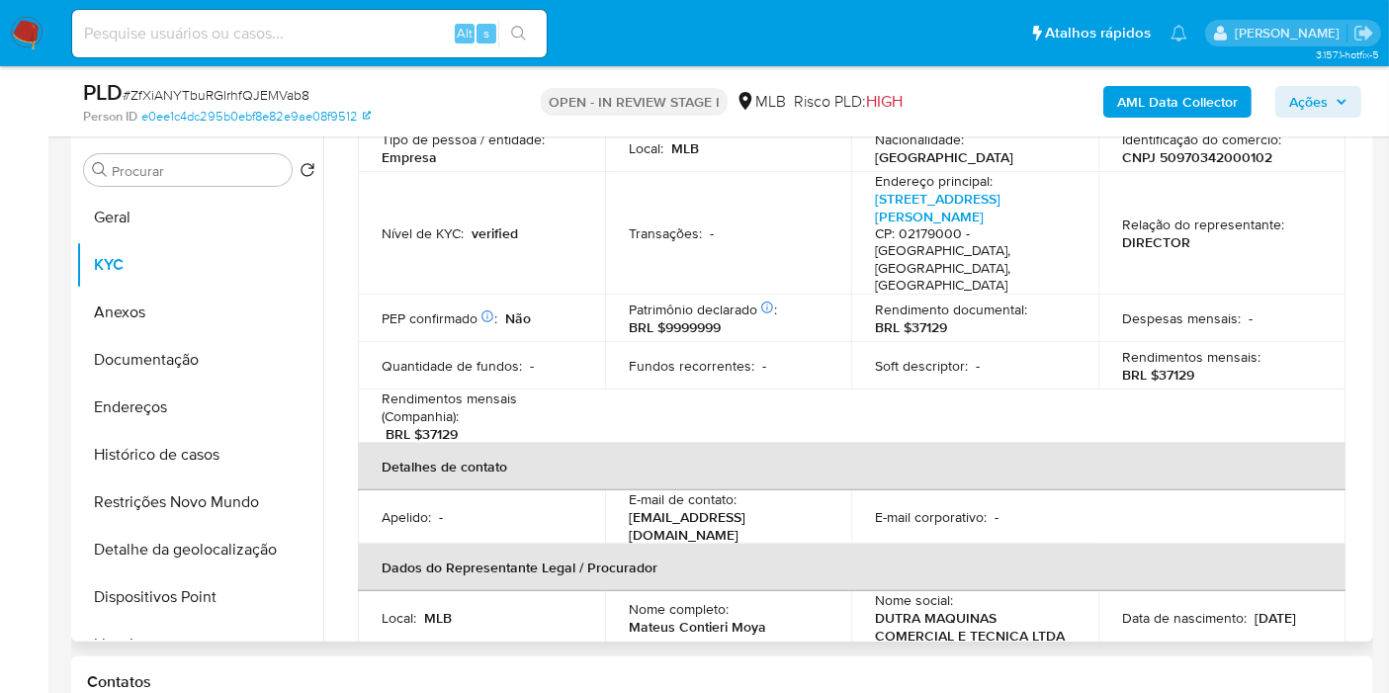
scroll to position [219, 0]
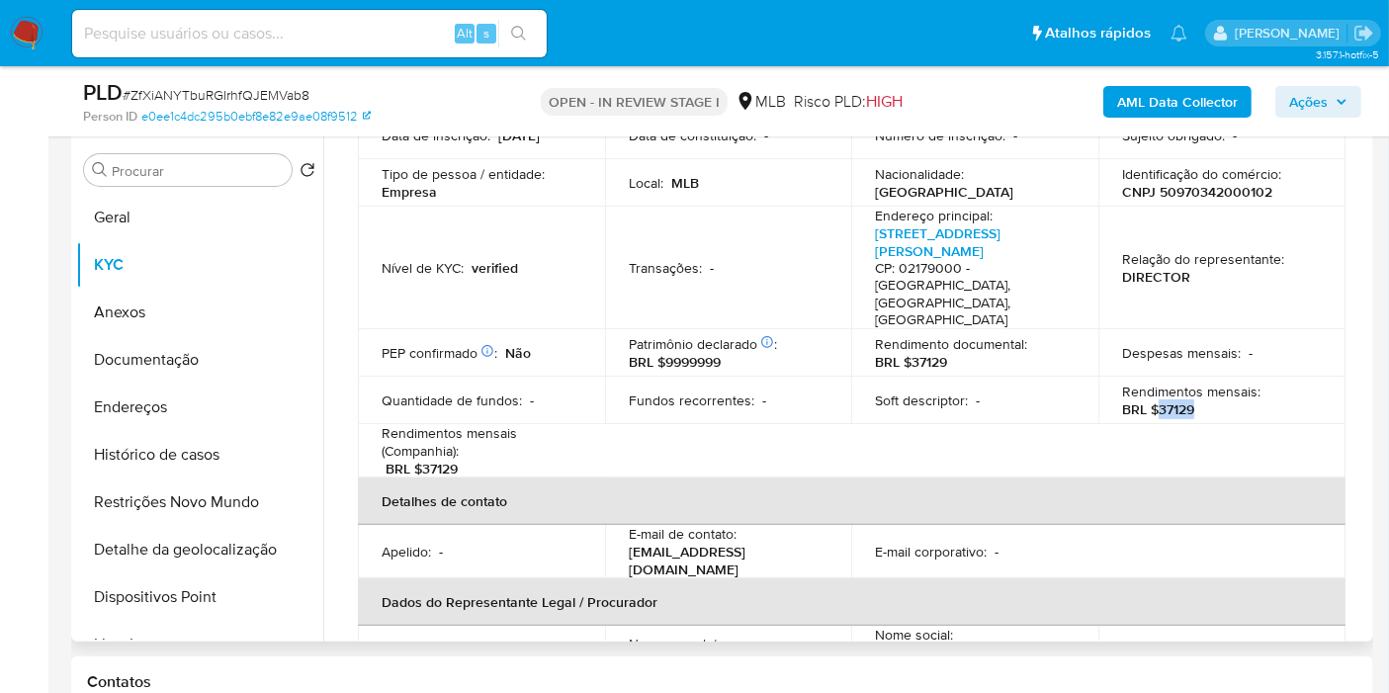
drag, startPoint x: 1155, startPoint y: 390, endPoint x: 1202, endPoint y: 393, distance: 47.5
click at [1202, 393] on div "Rendimentos mensais : BRL $37129" at bounding box center [1222, 401] width 200 height 36
copy p "37129"
drag, startPoint x: 169, startPoint y: 402, endPoint x: 183, endPoint y: 388, distance: 19.6
click at [168, 402] on button "Endereços" at bounding box center [191, 407] width 231 height 47
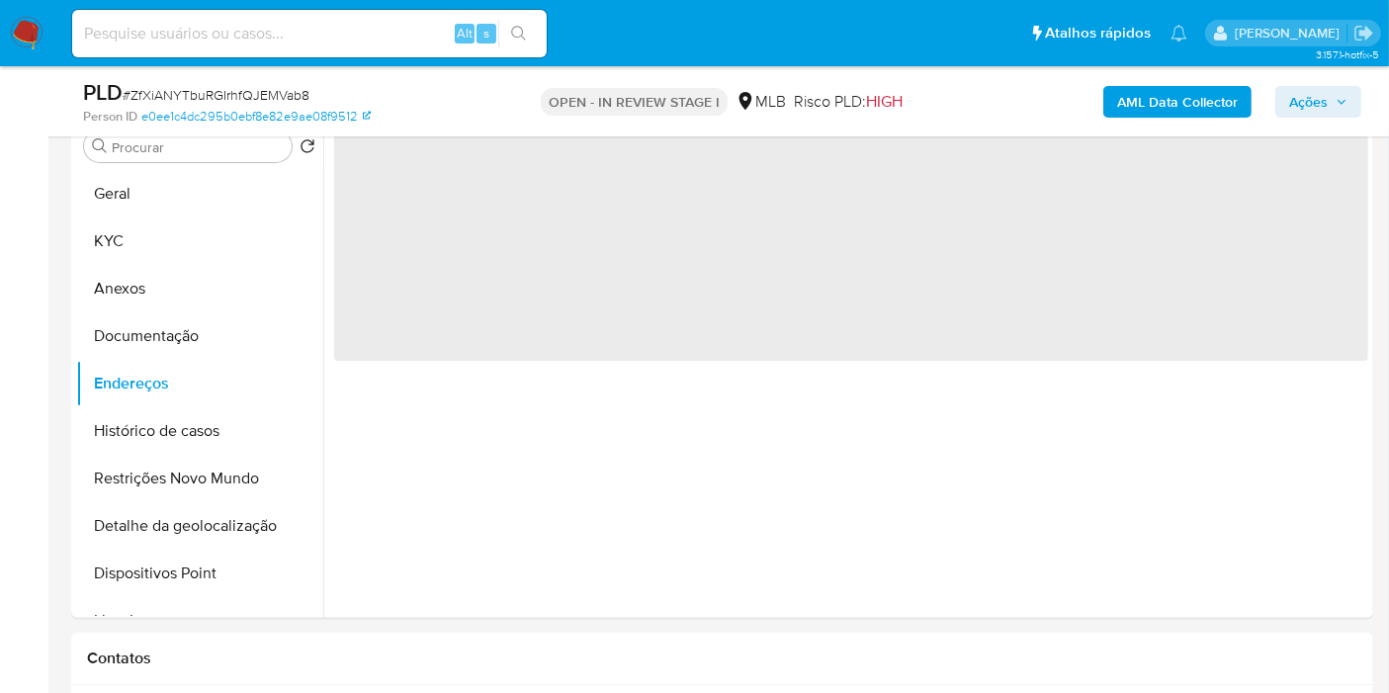
scroll to position [0, 0]
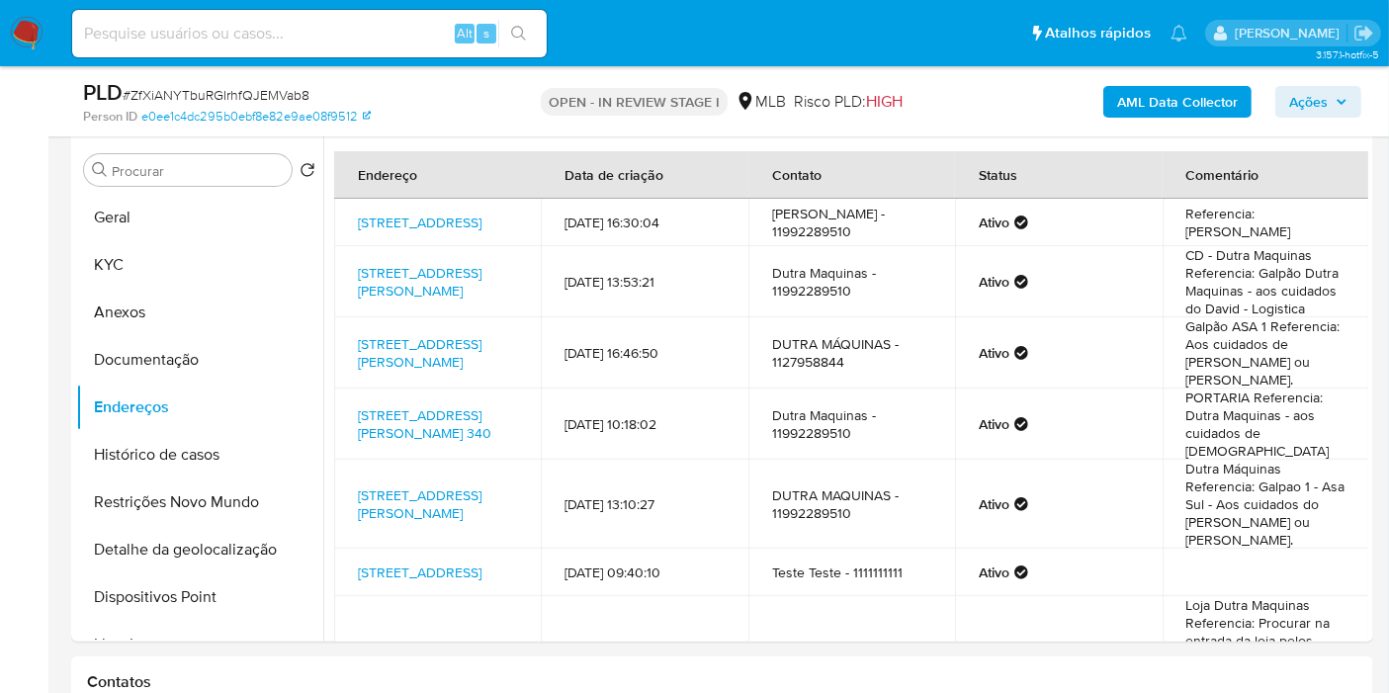
click at [1358, 113] on button "Ações" at bounding box center [1318, 102] width 86 height 32
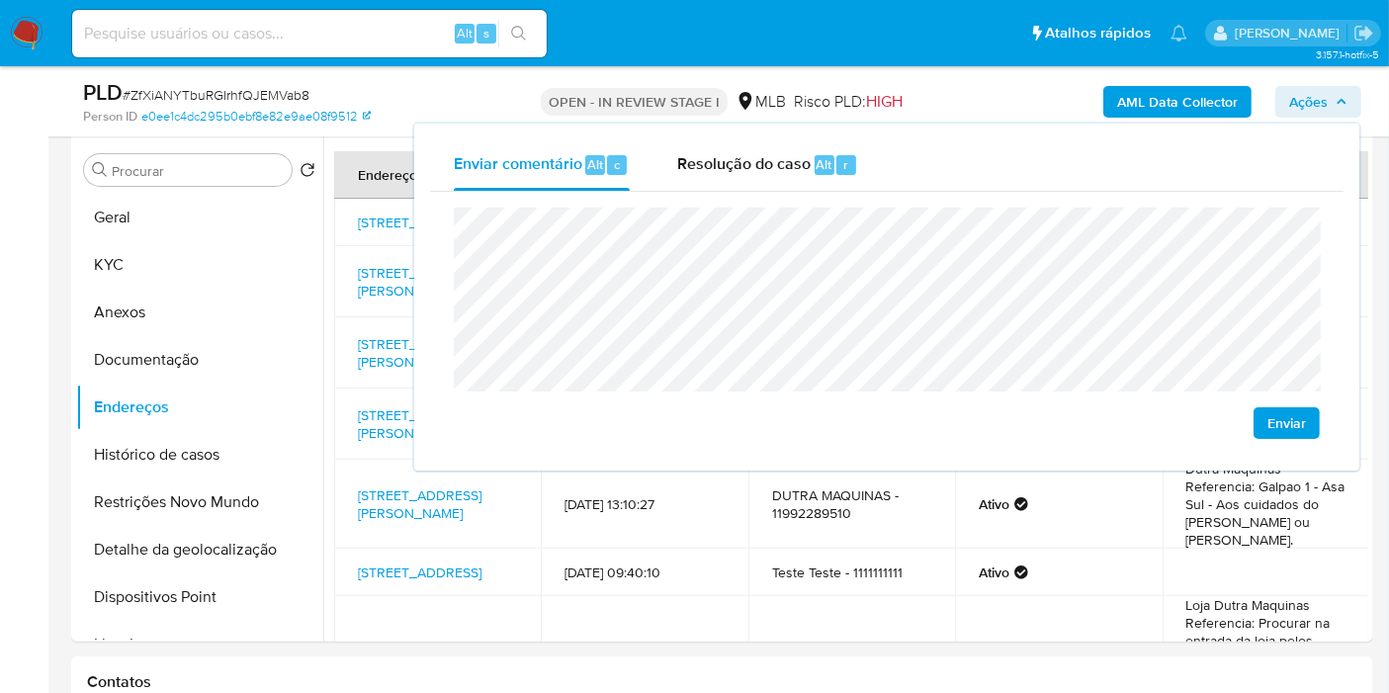
click at [0, 0] on lt-span "econômica" at bounding box center [0, 0] width 0 height 0
click at [374, 215] on link "Rua Amazonas Da Silva 22, São Paulo, São Paulo, 02051000, Brasil 22" at bounding box center [420, 223] width 124 height 20
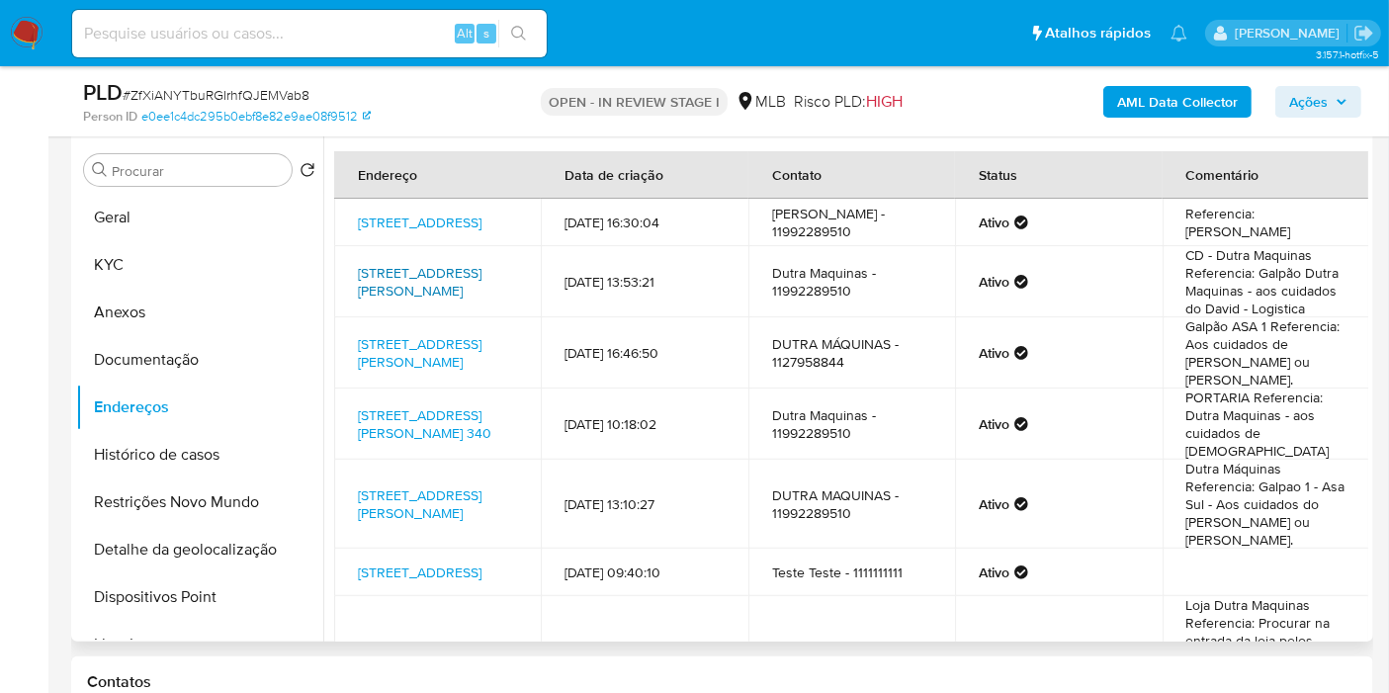
click at [397, 271] on link "Avenida Mário Haberfeld 555, São Paulo, São Paulo, 02145900, Brasil 555" at bounding box center [420, 282] width 124 height 38
click at [398, 339] on link "Avenida Mário Haberfeld 555, São Paulo, São Paulo, 02145000, Brasil 555" at bounding box center [420, 353] width 124 height 38
click at [407, 418] on link "Avenida Serafim Gonçalves Pereira 340, São Paulo, São Paulo, 02179000, Brasil 3…" at bounding box center [424, 424] width 133 height 38
drag, startPoint x: 409, startPoint y: 480, endPoint x: 408, endPoint y: 510, distance: 29.7
click at [408, 485] on link "Avenida Mário Haberfeld 555, São Paulo, São Paulo, 02145000, Brasil 555" at bounding box center [420, 504] width 124 height 38
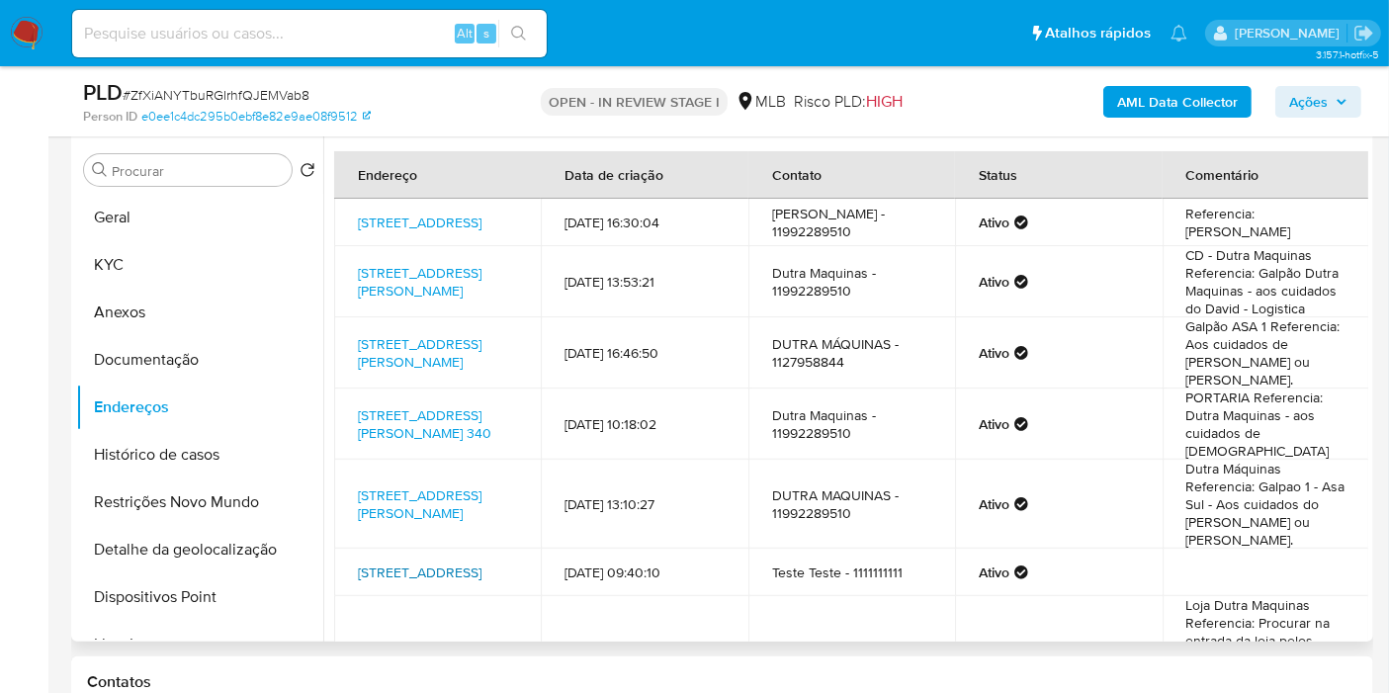
click at [414, 565] on link "Rua Alek 1, Ibiúna, São Paulo, 18150000, Brasil 1" at bounding box center [420, 572] width 124 height 20
click at [413, 640] on link "Avenida Santos Dumont 2870, Guarulhos, São Paulo, 07180270, Brasil 2870" at bounding box center [420, 659] width 124 height 38
click at [237, 377] on button "Documentação" at bounding box center [191, 359] width 231 height 47
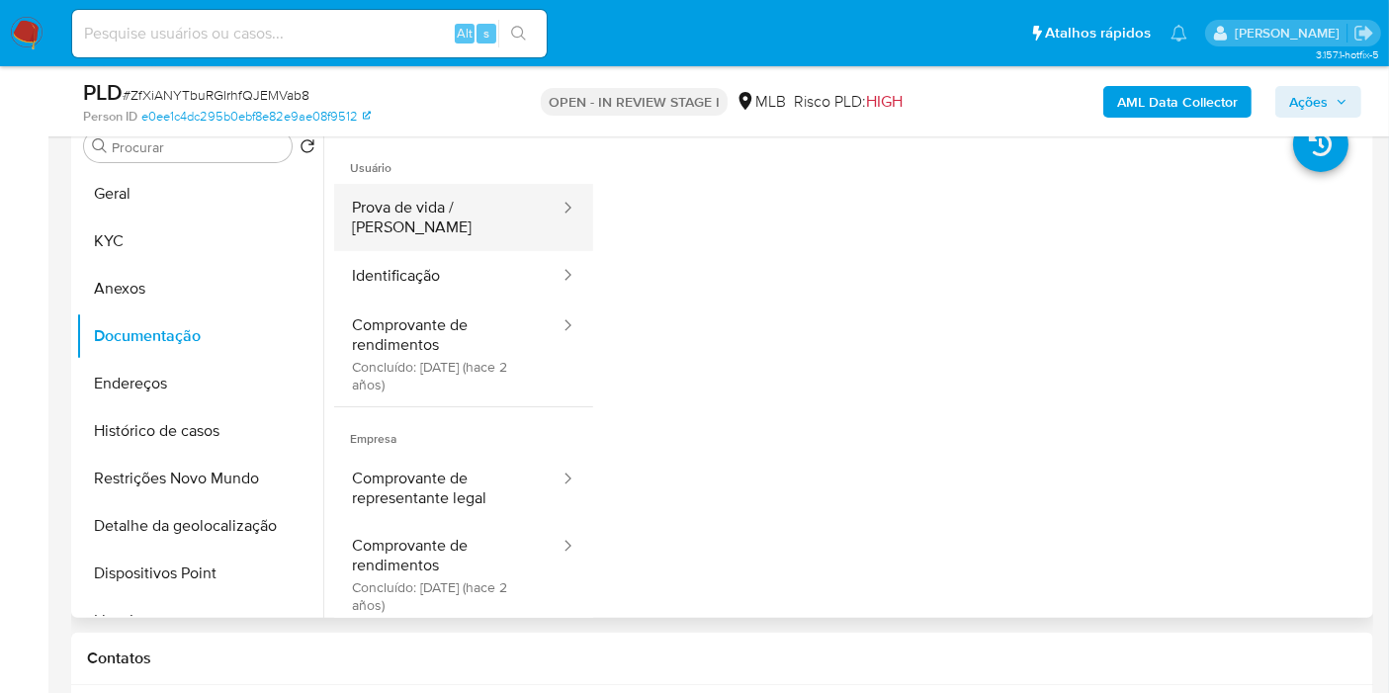
click at [476, 210] on button "Prova de vida / Selfie" at bounding box center [447, 217] width 227 height 67
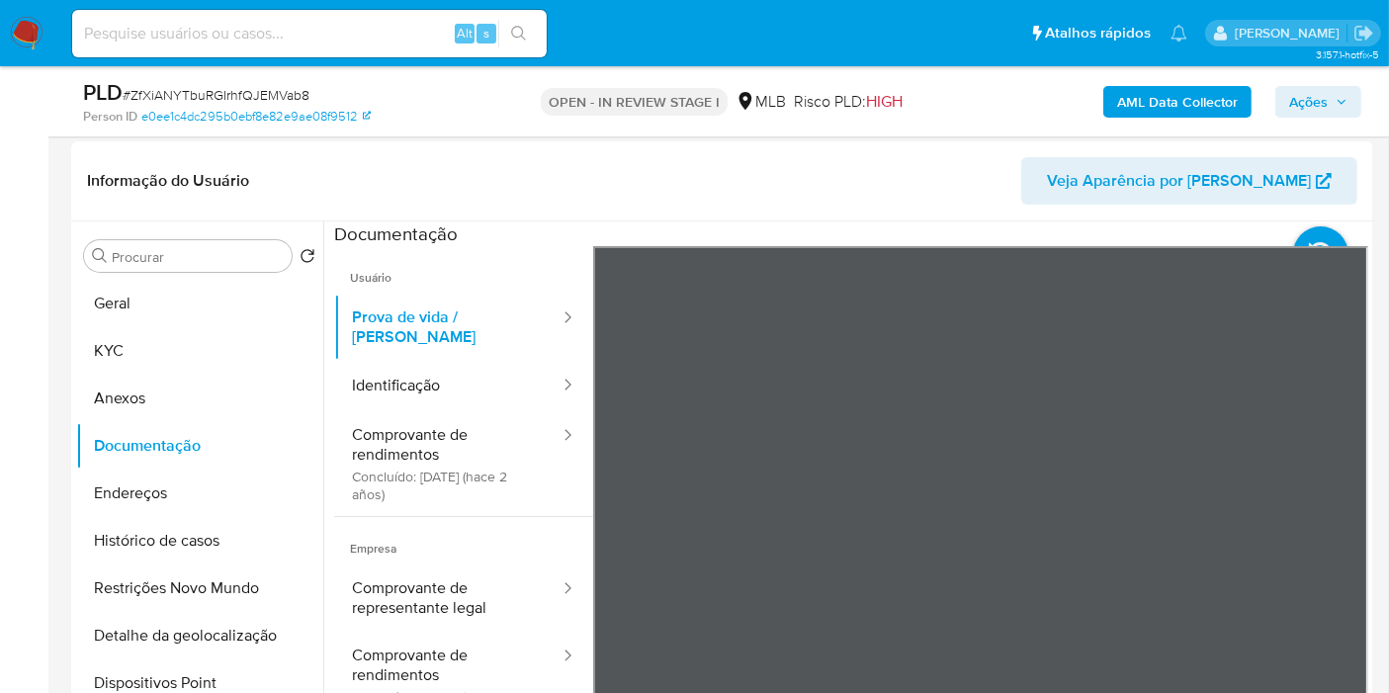
scroll to position [461, 0]
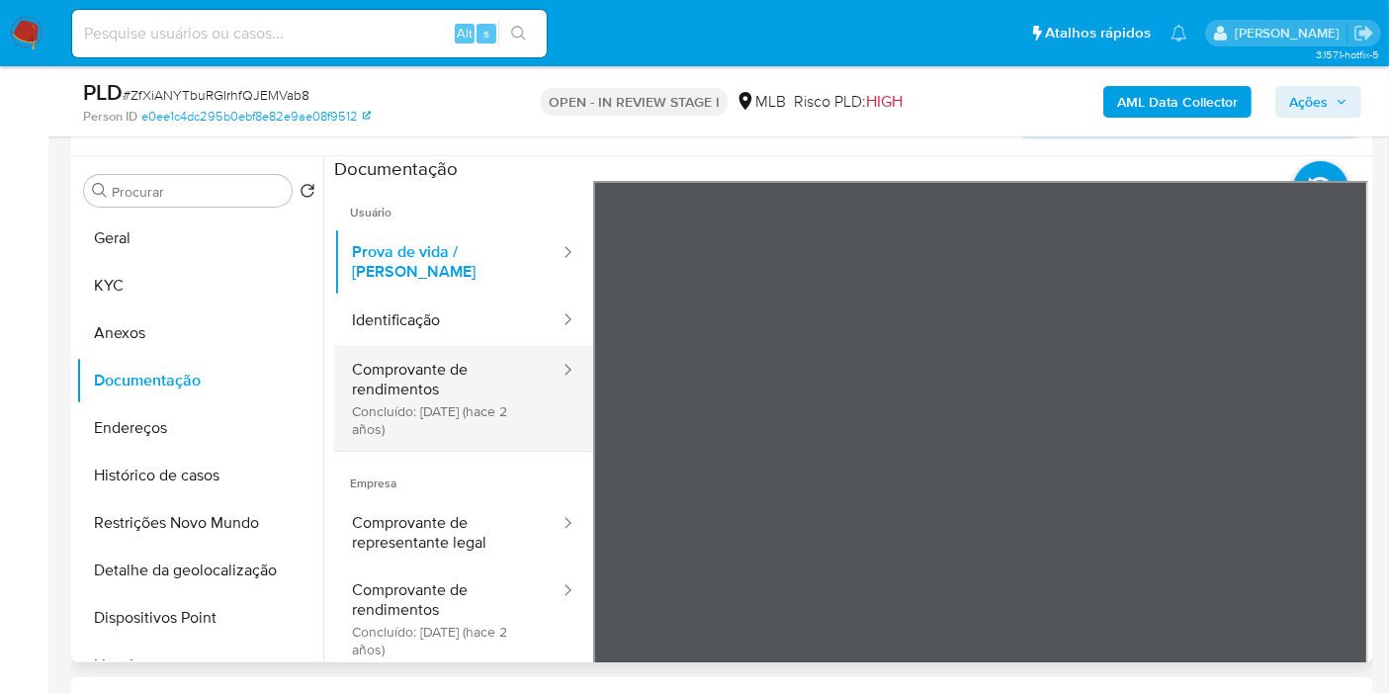
click at [524, 386] on button "Comprovante de rendimentos Concluído: 28/06/2023 (hace 2 años)" at bounding box center [447, 398] width 227 height 105
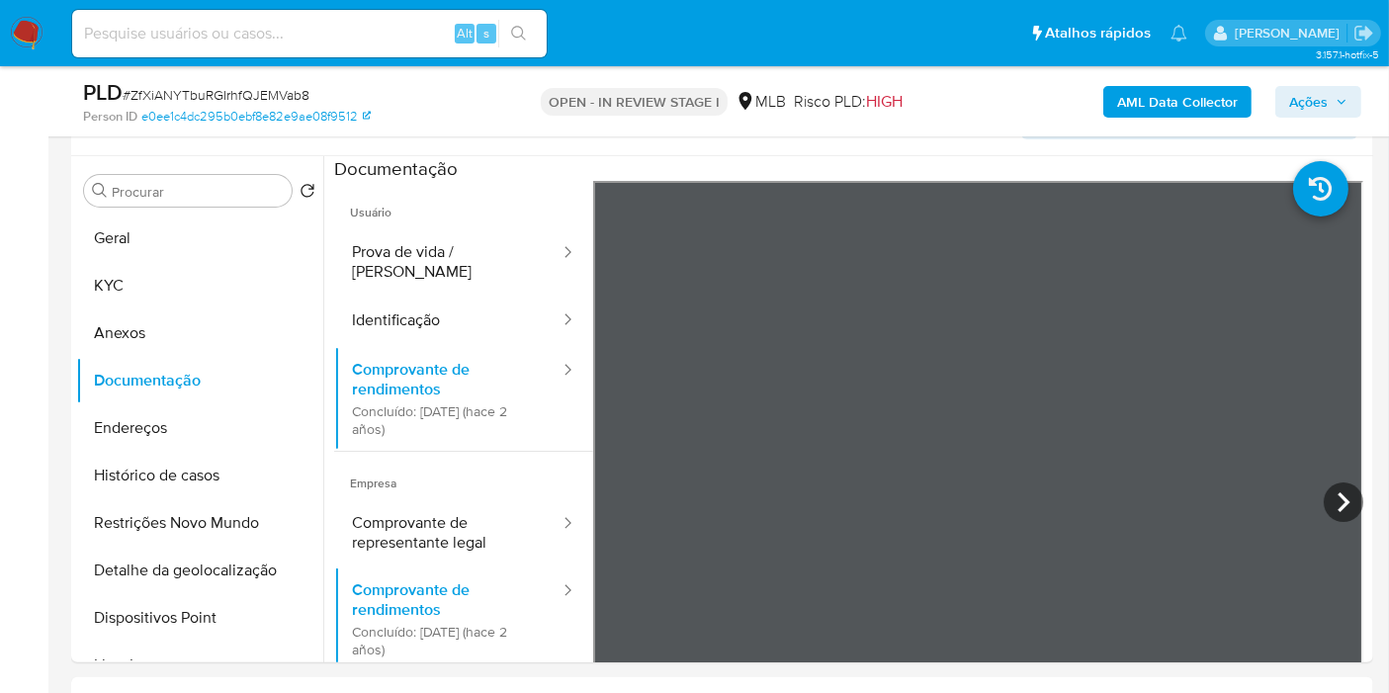
click at [1338, 110] on span "Ações" at bounding box center [1318, 102] width 58 height 28
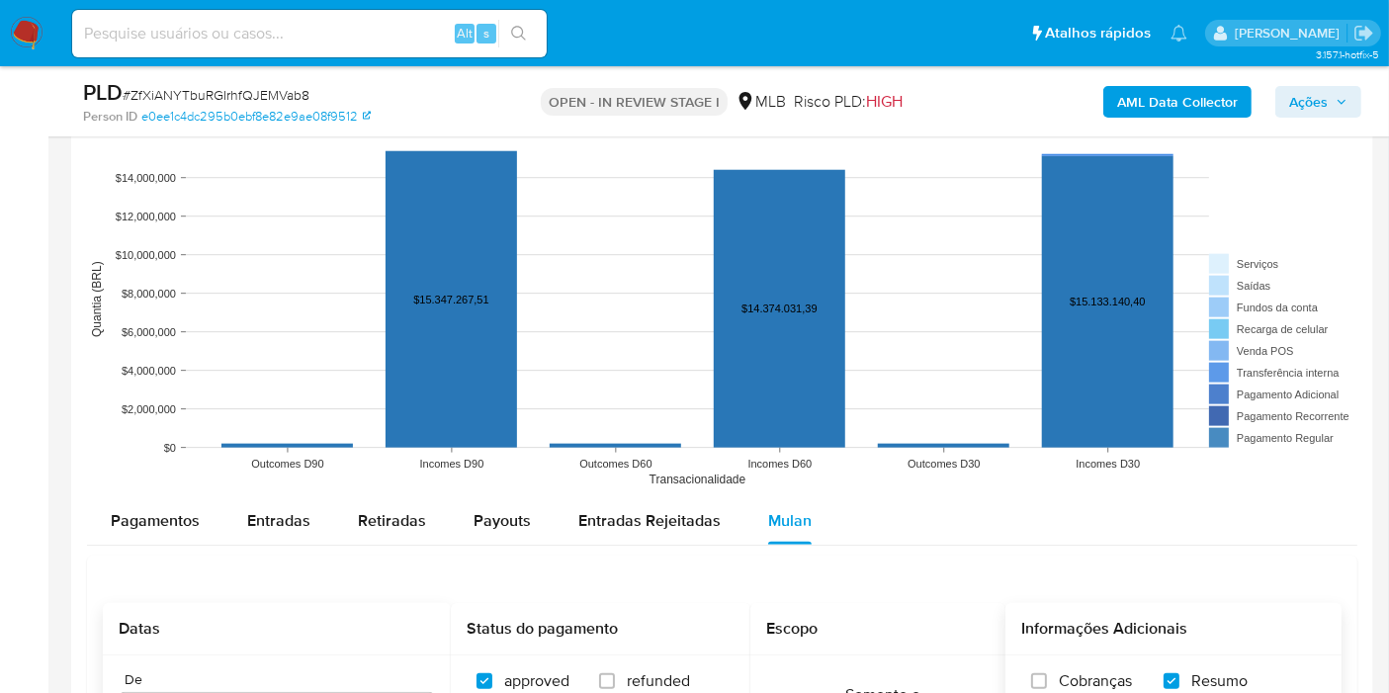
scroll to position [2328, 0]
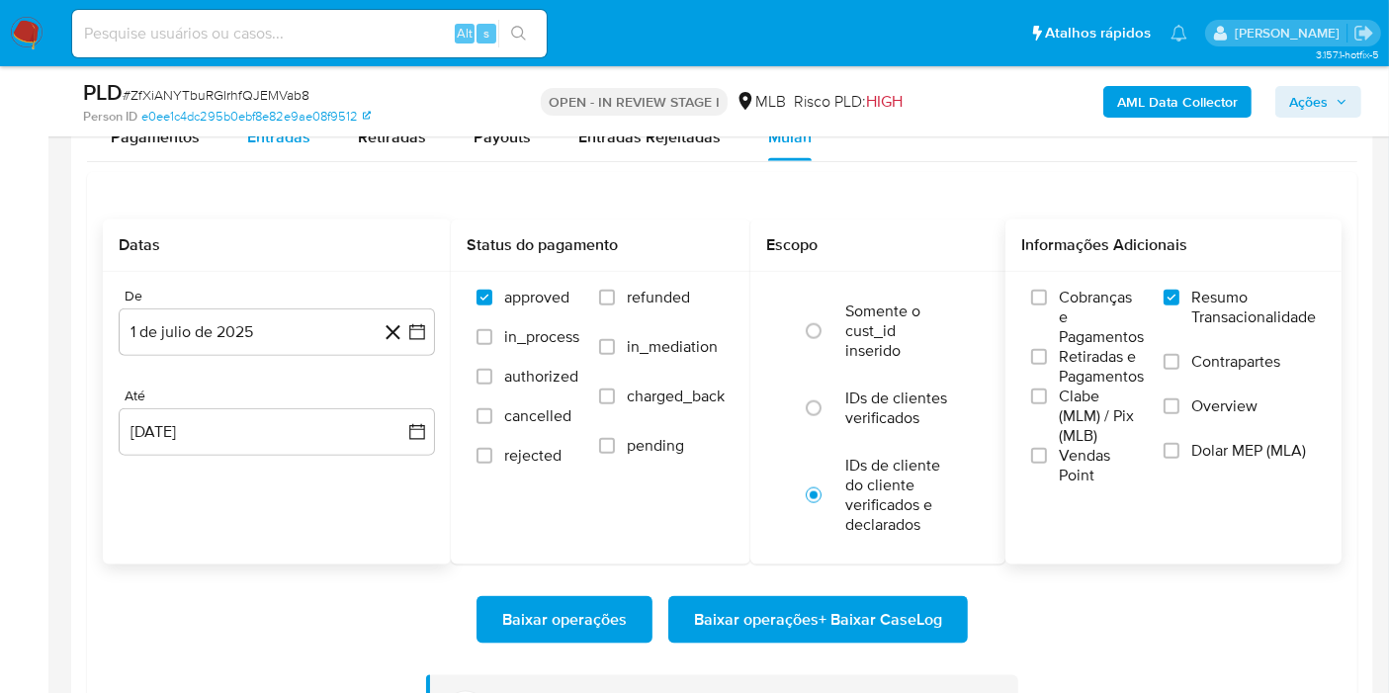
click at [265, 152] on div "Entradas" at bounding box center [278, 137] width 63 height 47
select select "10"
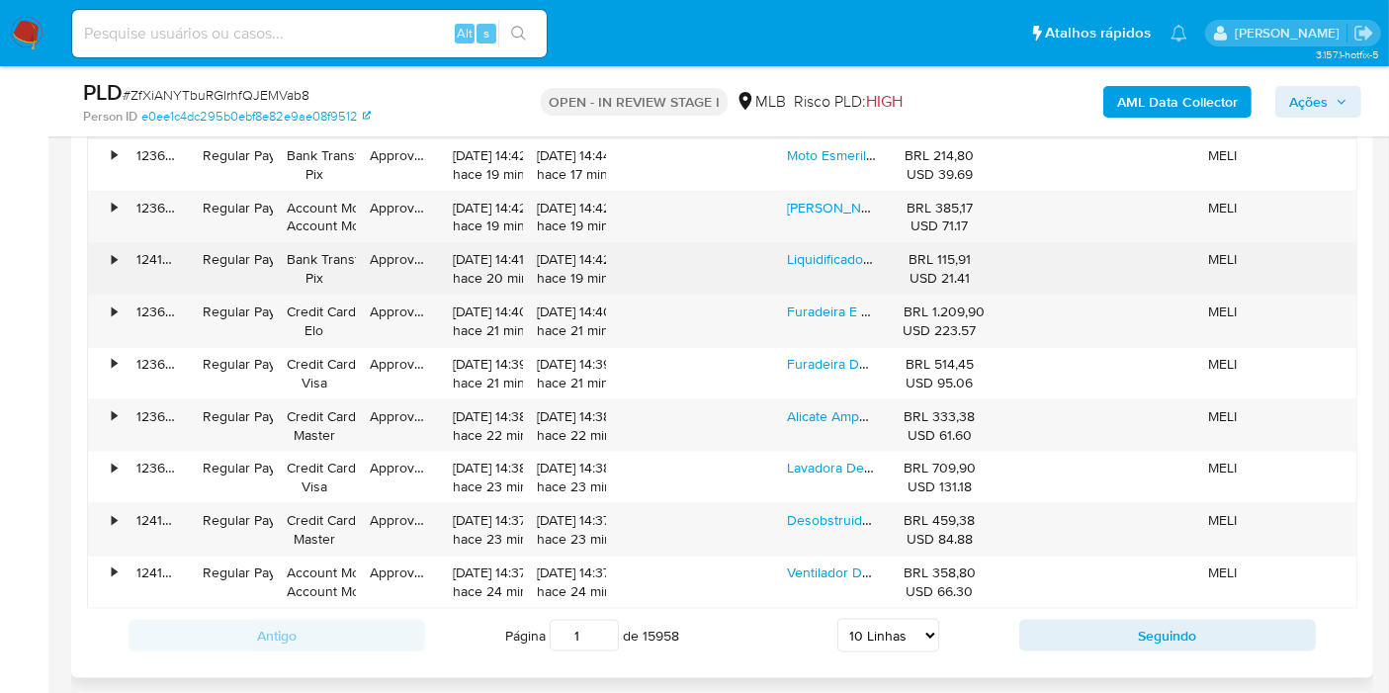
scroll to position [2438, 0]
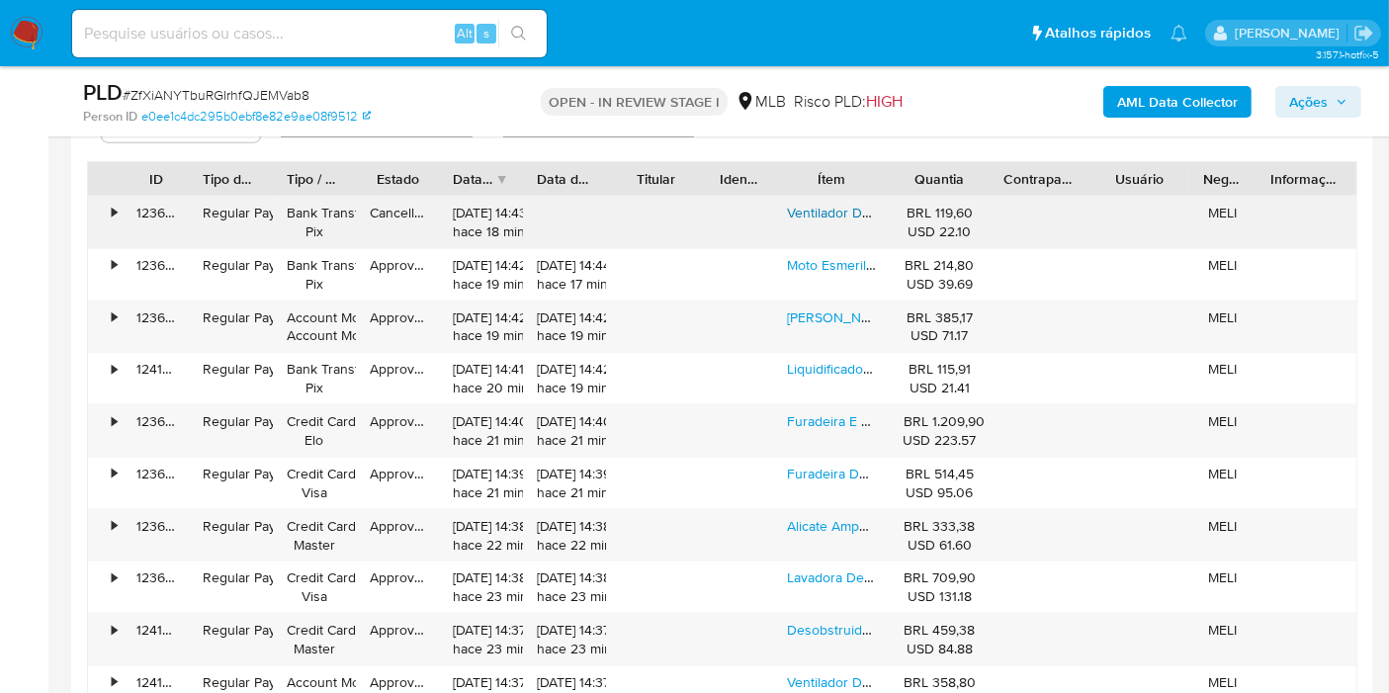
click at [850, 213] on link "Ventilador De Mesa 30cm Super Power, Mondial, 60w - Vsp-30-b" at bounding box center [984, 213] width 395 height 20
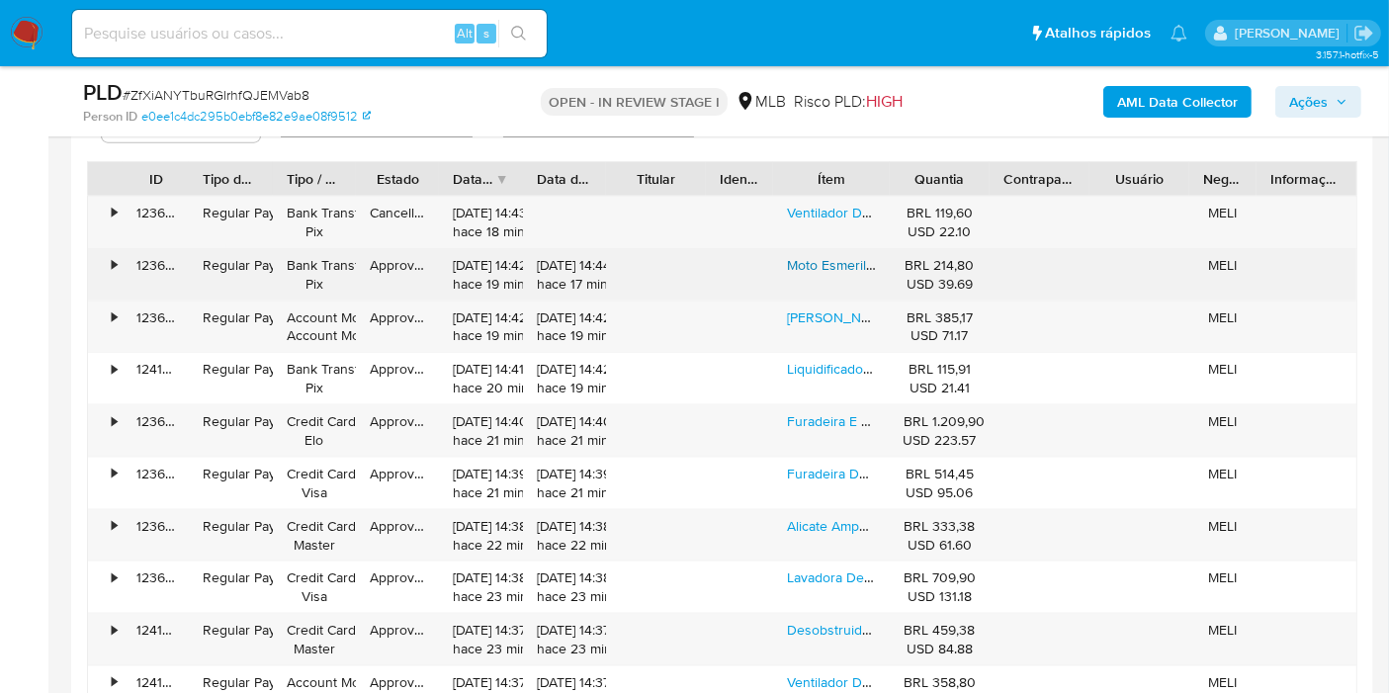
click at [839, 255] on link "Moto Esmeril 6 Pol 350w 9727 Bremen" at bounding box center [890, 265] width 207 height 20
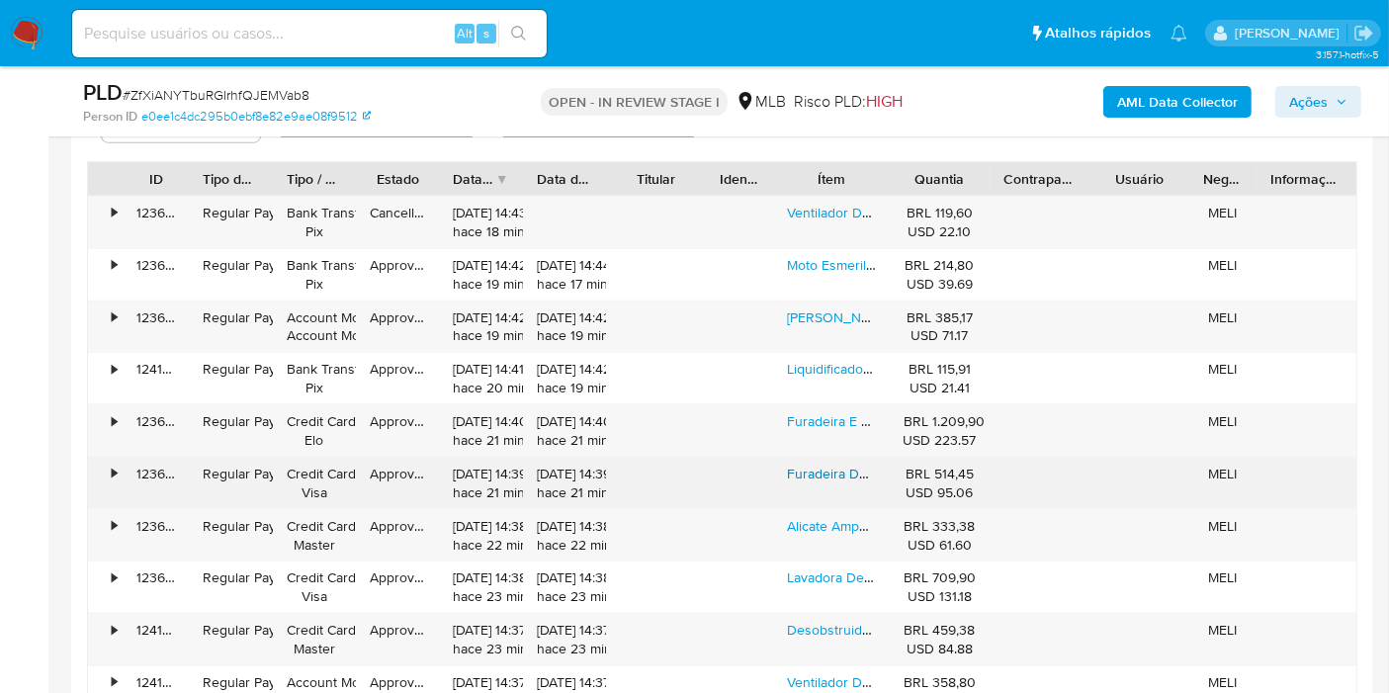
click at [834, 465] on link "Furadeira De Impacto 1/2pol. 710w - Hp1630 Makita" at bounding box center [942, 474] width 310 height 20
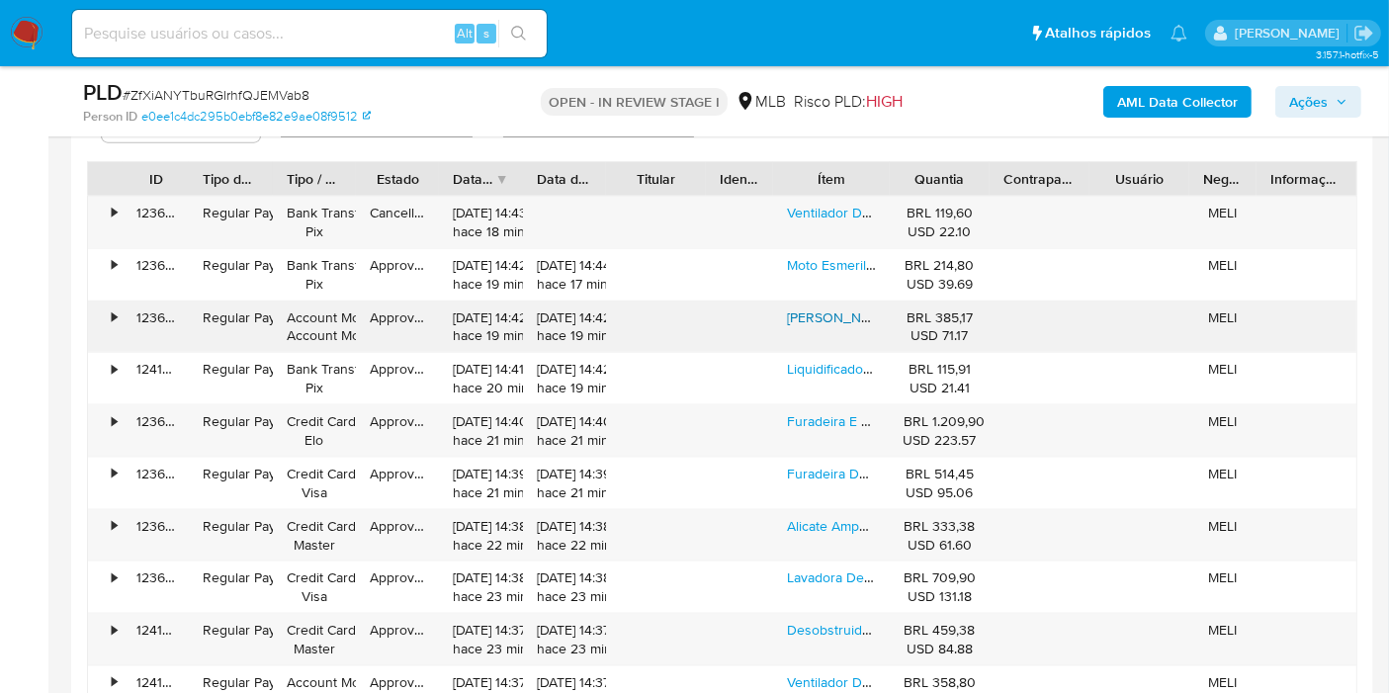
click at [827, 314] on link "Lorenzetti Loren Shower Ultra Multitemperaturas Chuveiro Branco" at bounding box center [991, 317] width 408 height 20
click at [806, 633] on link "Desobstruidora De Alta Pressão Wl 1820 Black Ultra Com Jato Regulável 330l/h 15…" at bounding box center [1079, 630] width 584 height 20
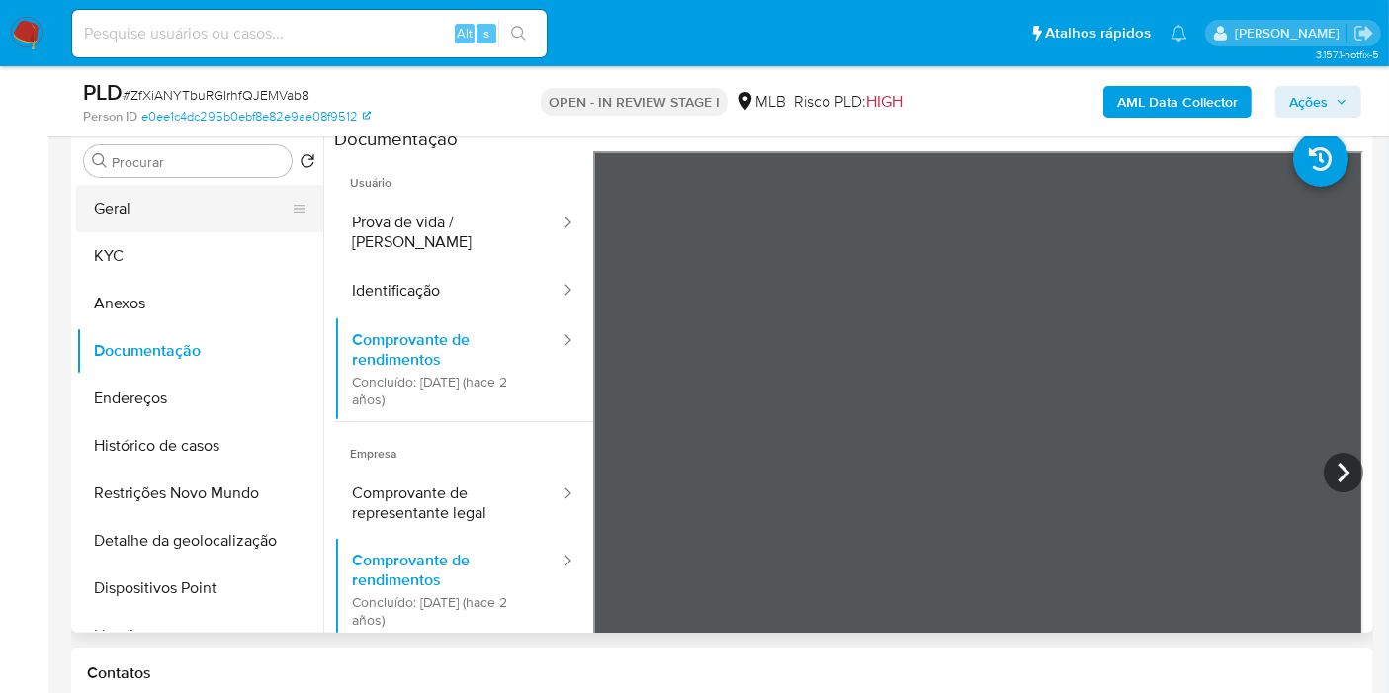
scroll to position [461, 0]
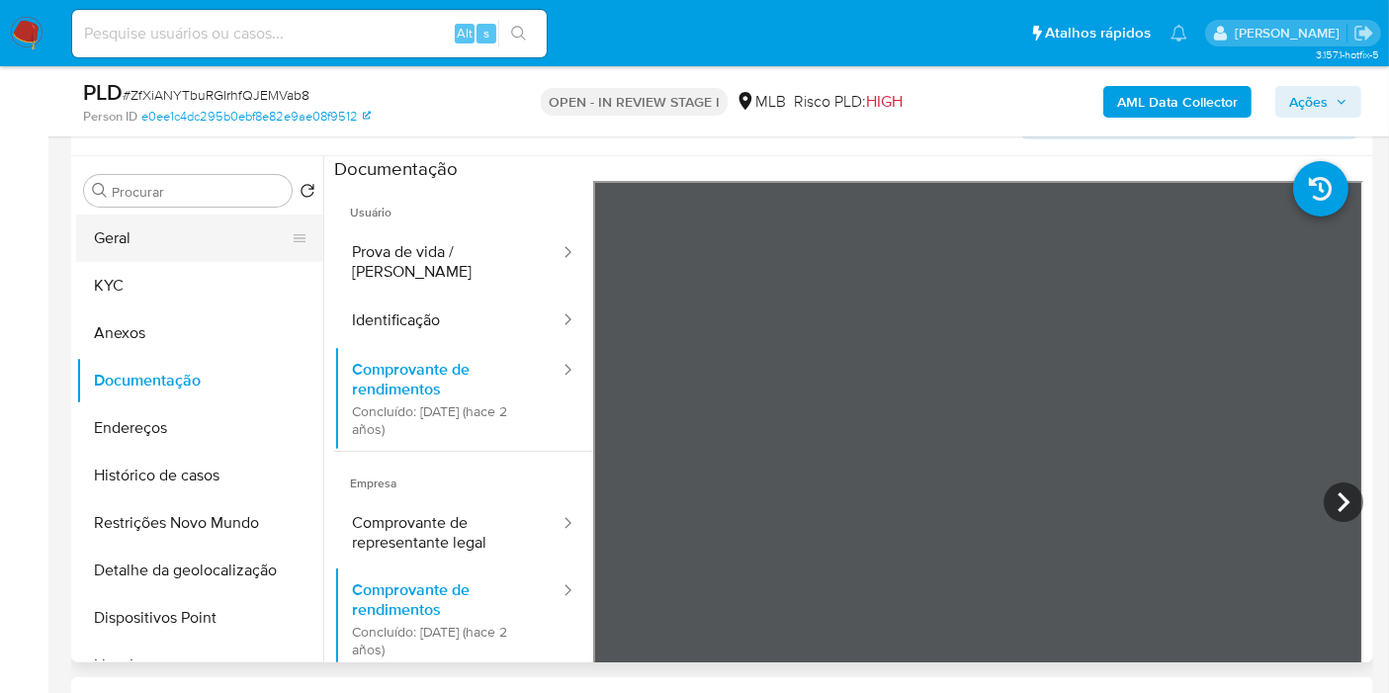
click at [186, 218] on button "Geral" at bounding box center [191, 238] width 231 height 47
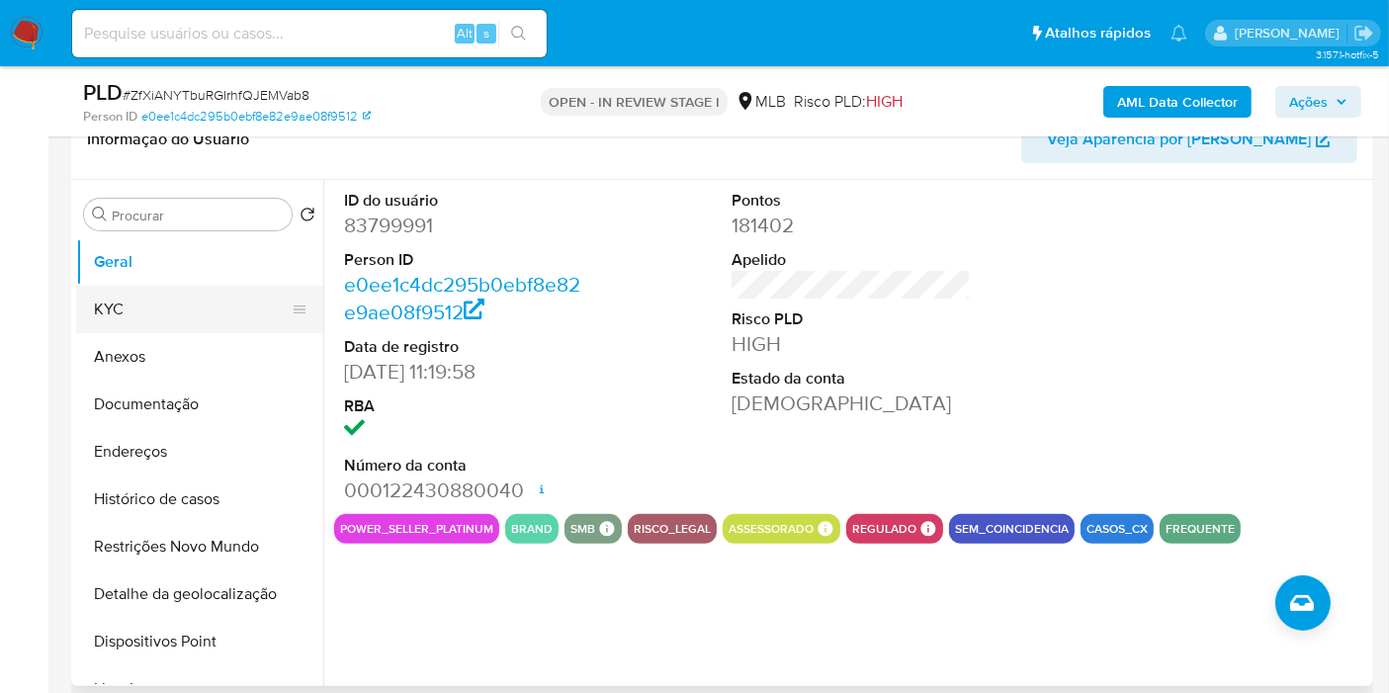
click at [258, 328] on button "KYC" at bounding box center [191, 309] width 231 height 47
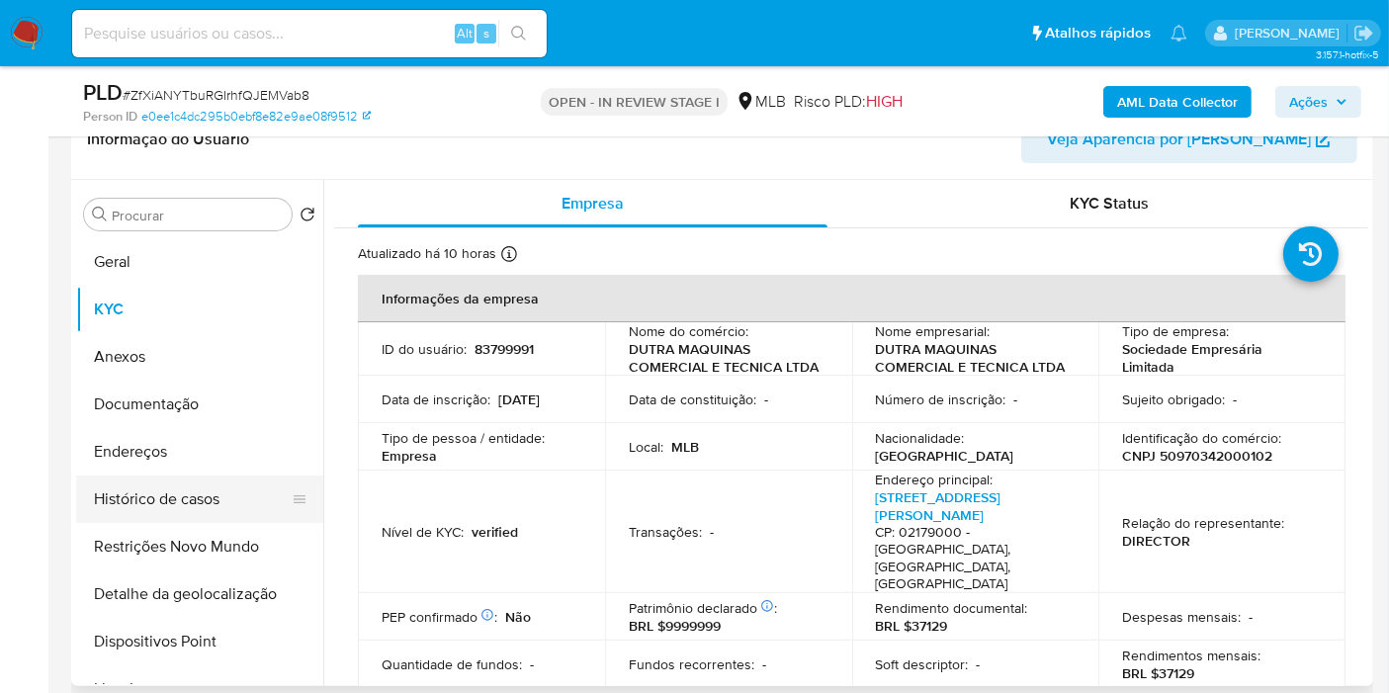
click at [253, 490] on button "Histórico de casos" at bounding box center [191, 498] width 231 height 47
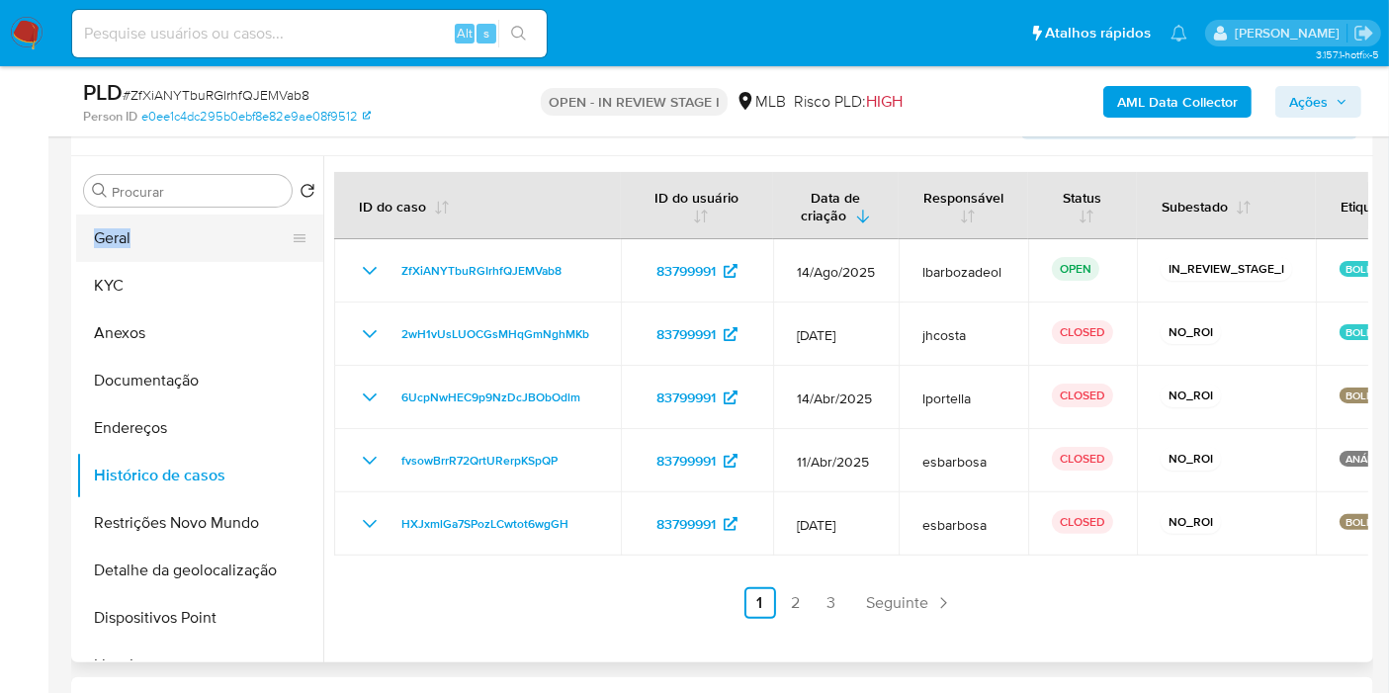
drag, startPoint x: 200, startPoint y: 206, endPoint x: 210, endPoint y: 225, distance: 22.1
click at [210, 225] on div "Procurar Retornar ao pedido padrão Geral KYC Anexos Documentação Endereços Hist…" at bounding box center [199, 410] width 247 height 503
click at [210, 225] on button "Geral" at bounding box center [191, 238] width 231 height 47
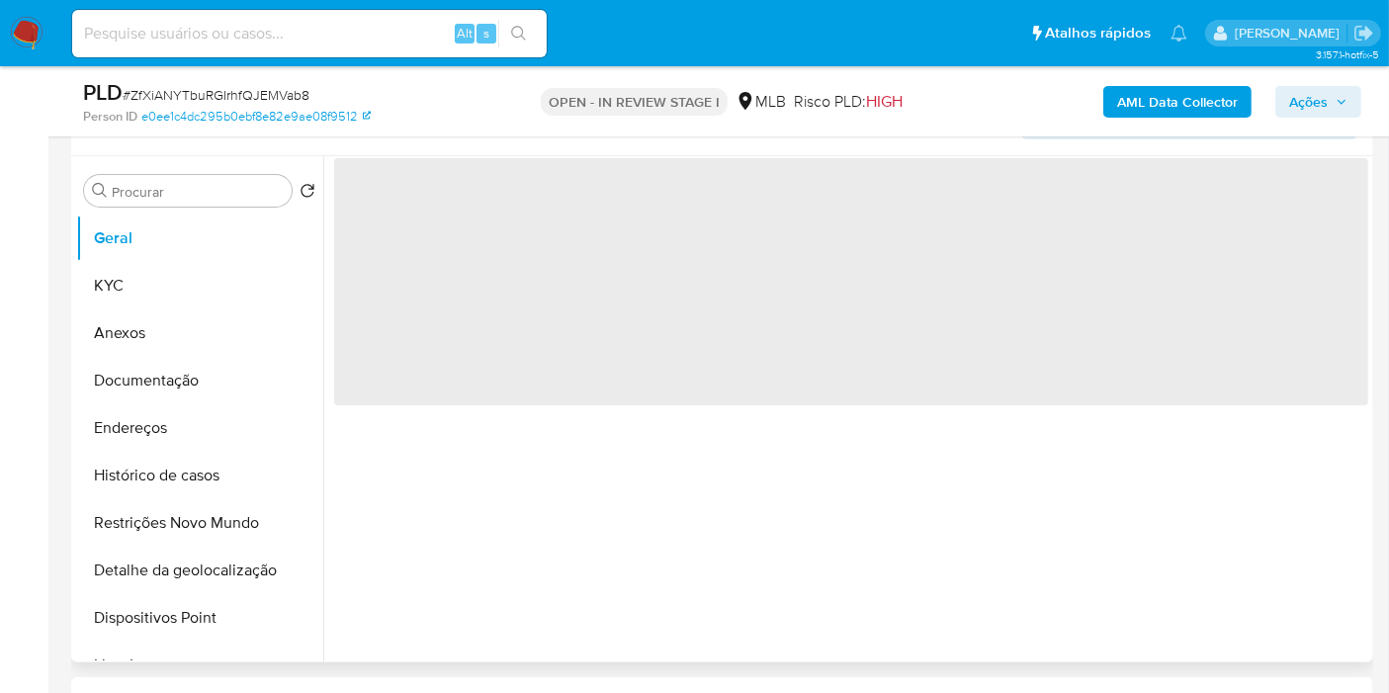
click at [627, 340] on span "‌" at bounding box center [851, 281] width 1034 height 247
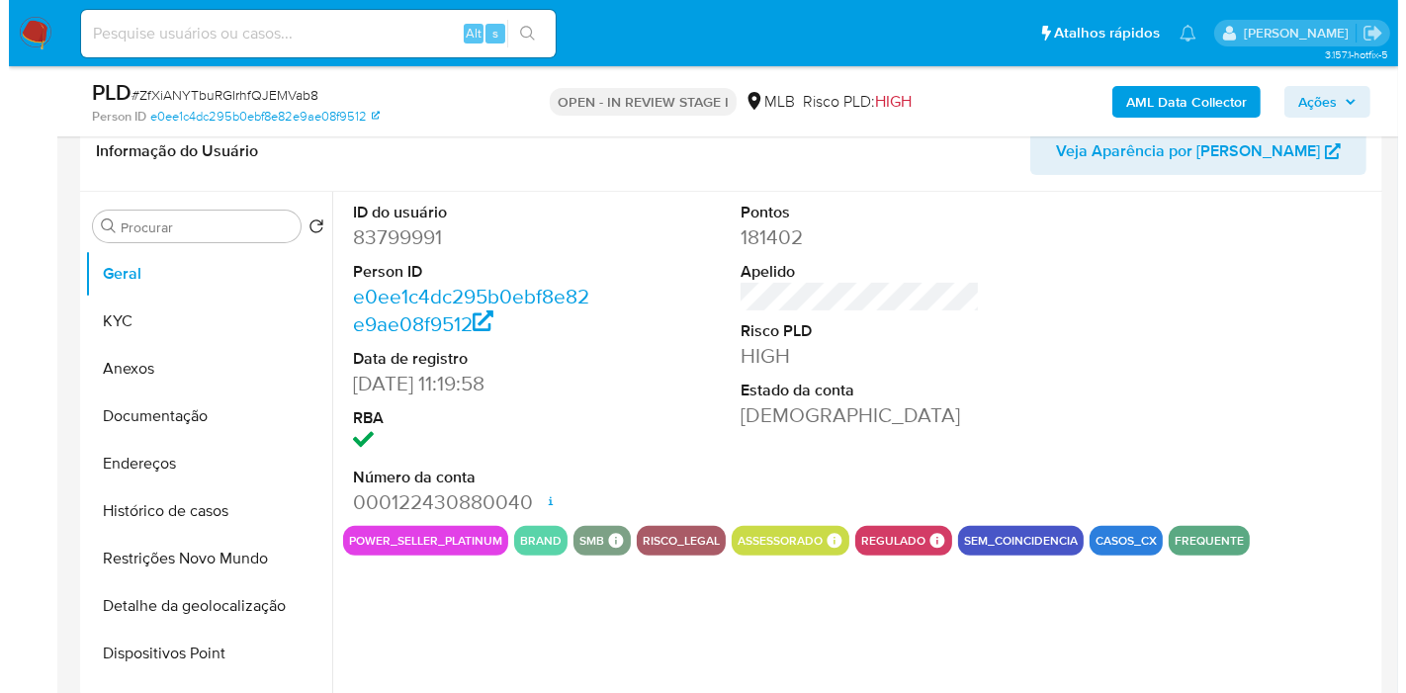
scroll to position [448, 0]
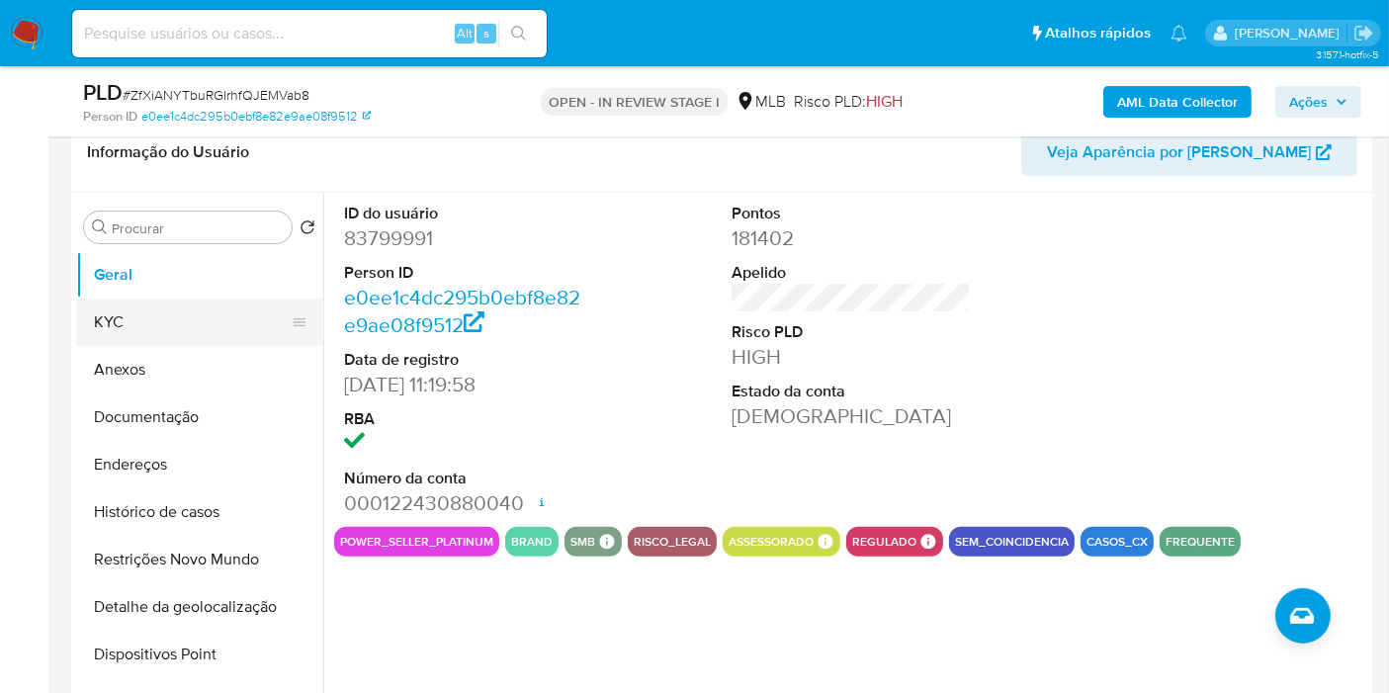
click at [187, 319] on button "KYC" at bounding box center [191, 322] width 231 height 47
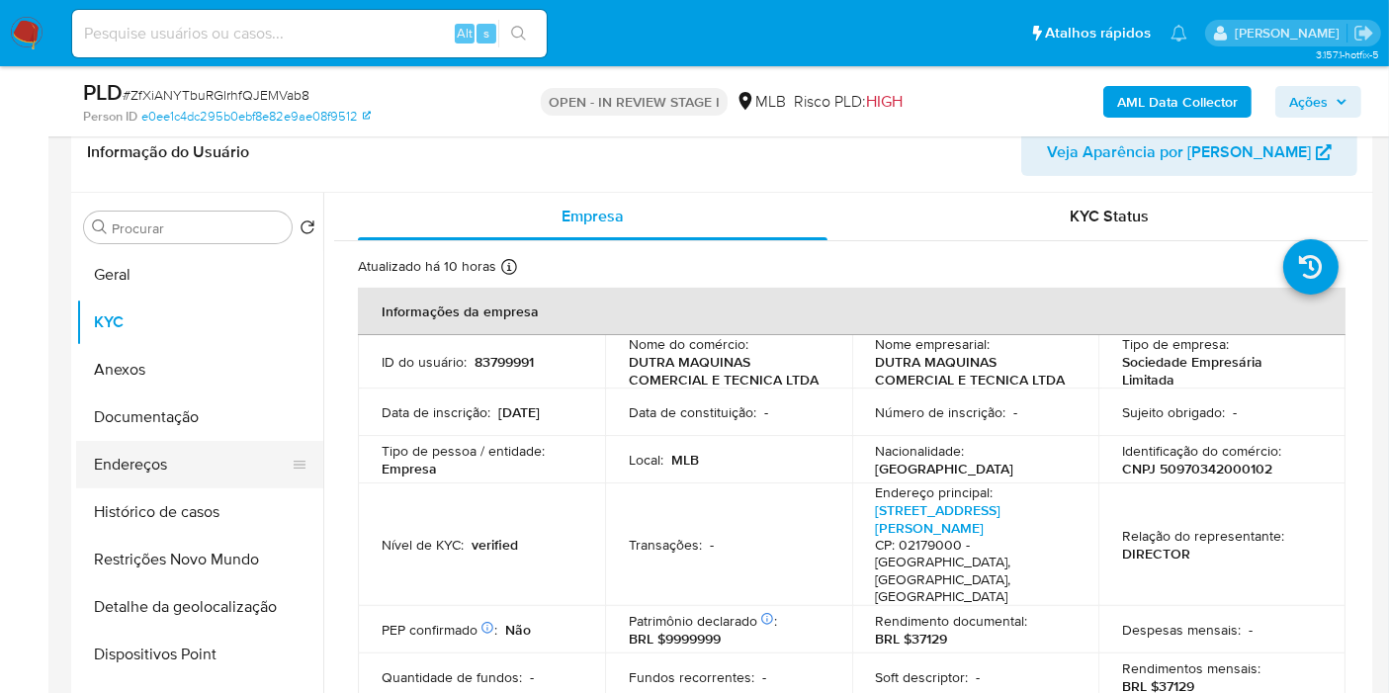
click at [213, 466] on button "Endereços" at bounding box center [191, 464] width 231 height 47
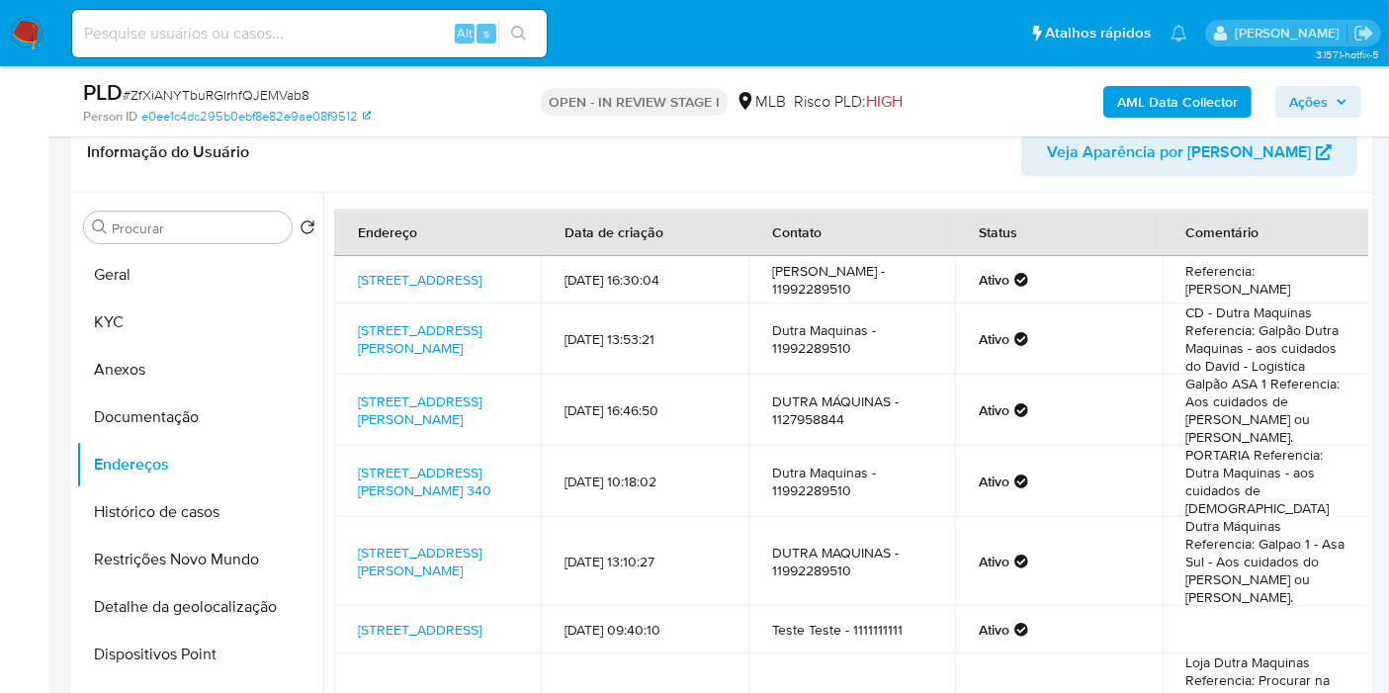
drag, startPoint x: 213, startPoint y: 598, endPoint x: 249, endPoint y: 591, distance: 37.2
click at [213, 598] on button "Detalhe da geolocalização" at bounding box center [191, 606] width 231 height 47
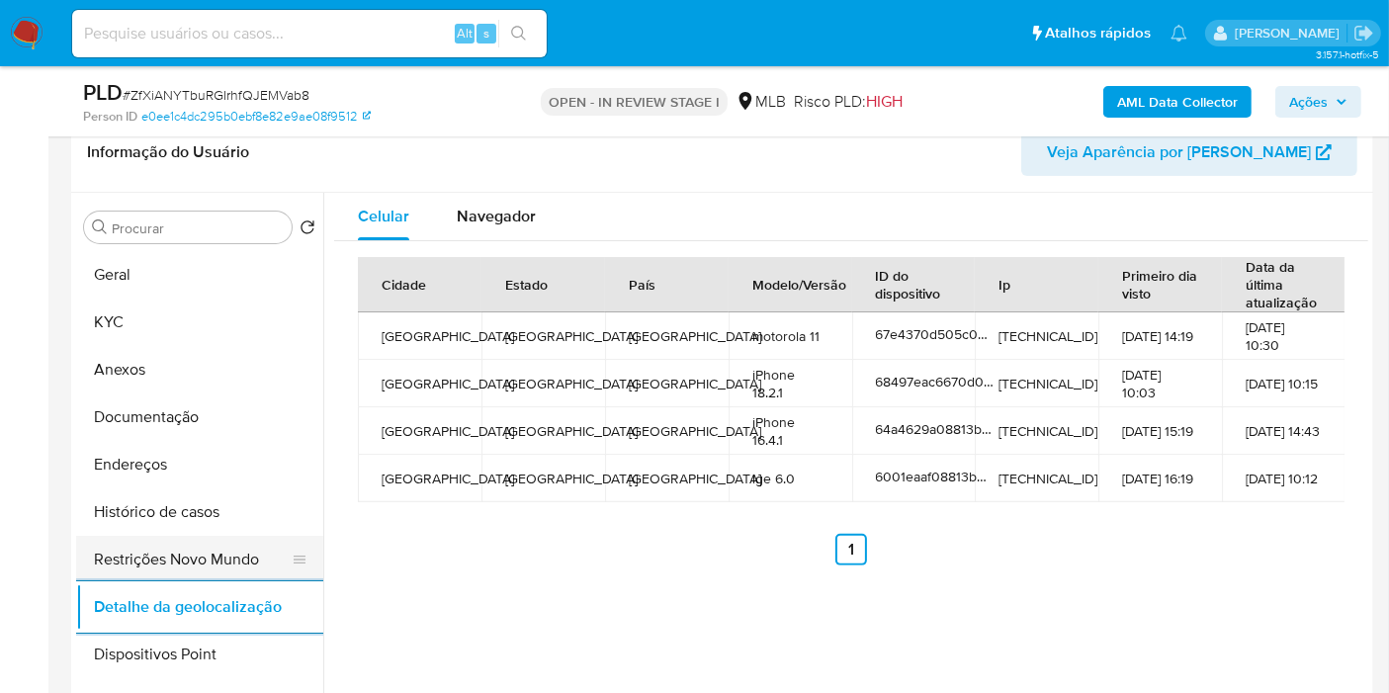
click at [221, 552] on button "Restrições Novo Mundo" at bounding box center [191, 559] width 231 height 47
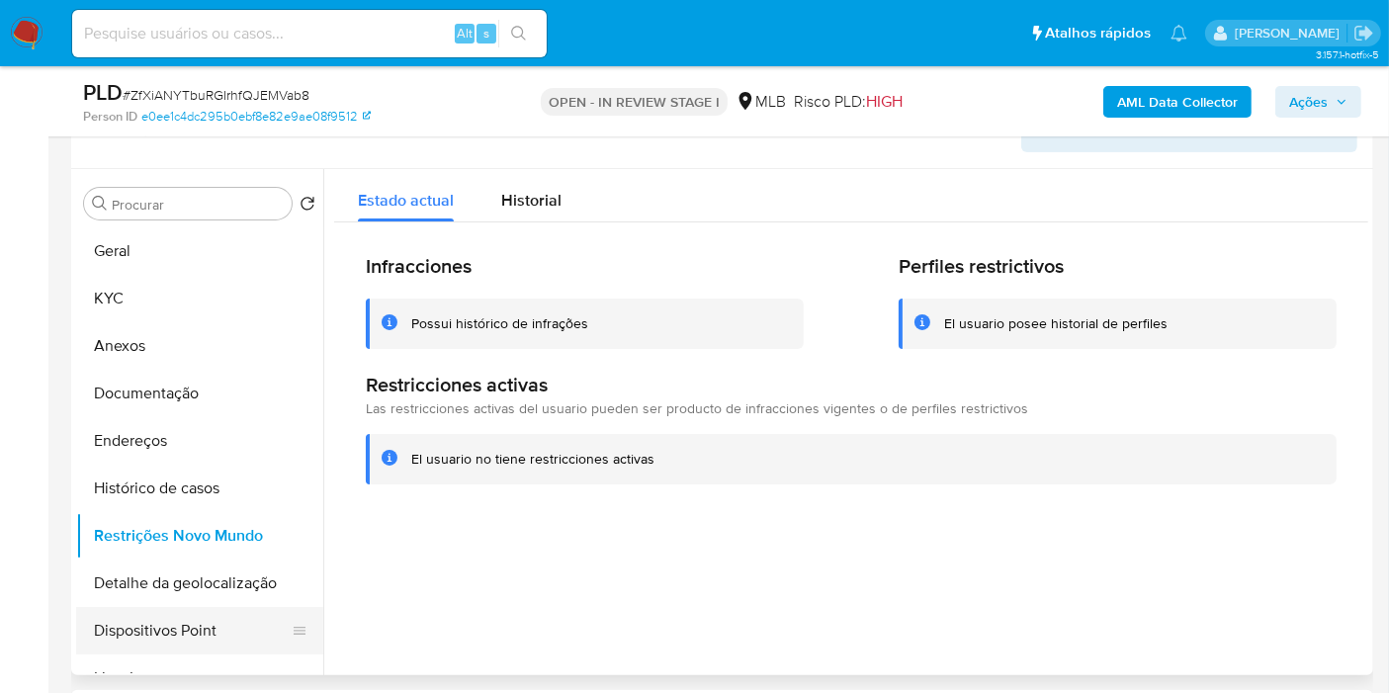
click at [177, 622] on button "Dispositivos Point" at bounding box center [191, 630] width 231 height 47
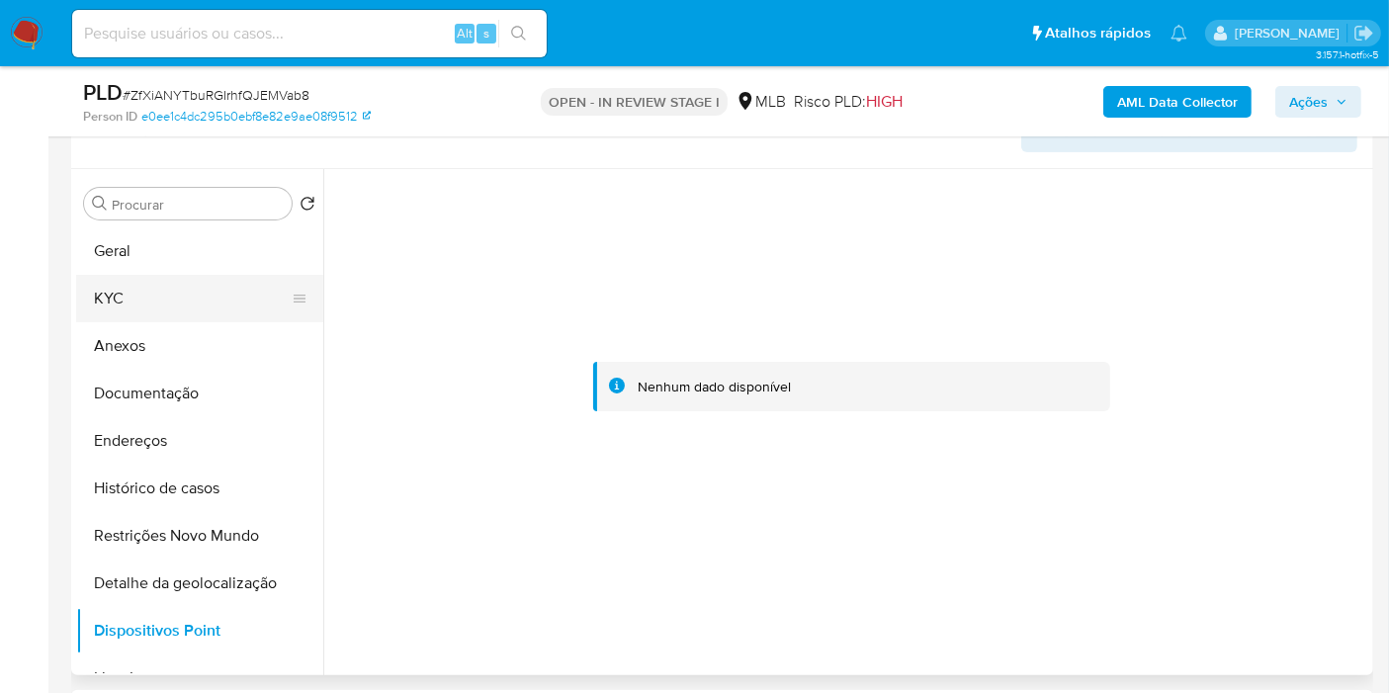
click at [185, 286] on button "KYC" at bounding box center [191, 298] width 231 height 47
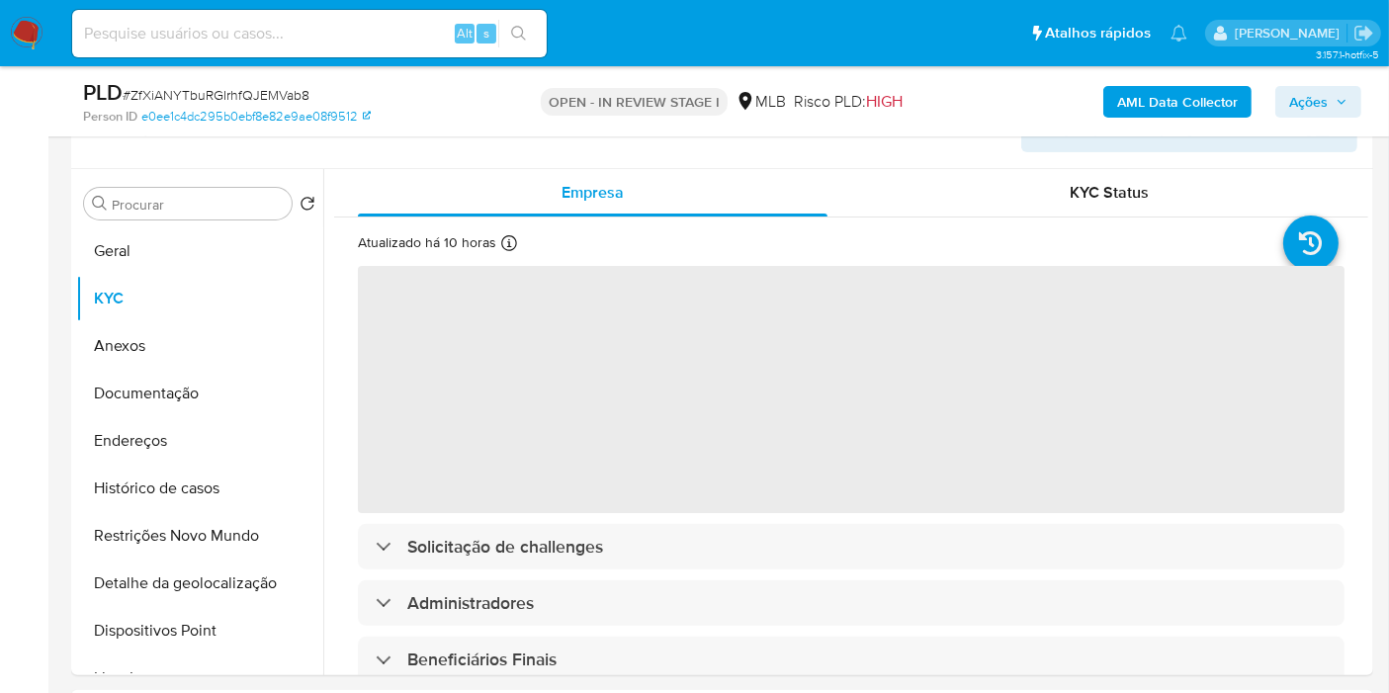
click at [1299, 102] on span "Ações" at bounding box center [1308, 102] width 39 height 32
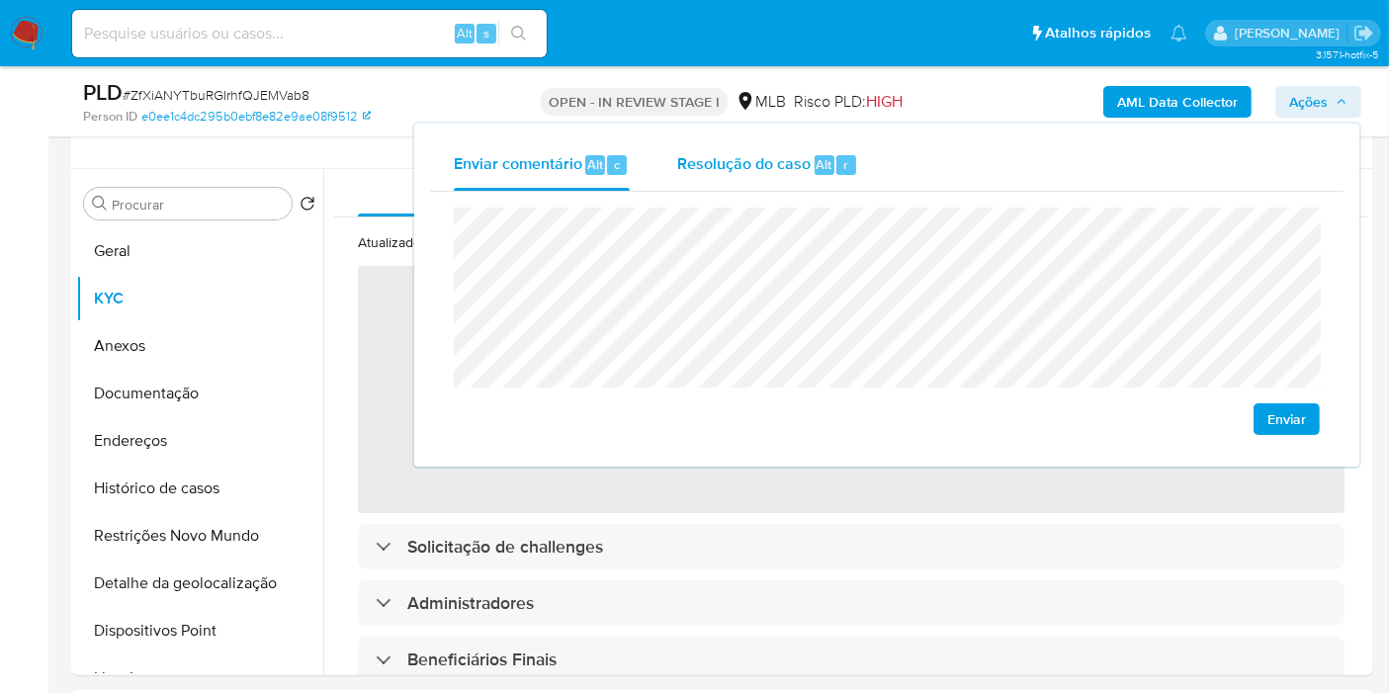
click at [812, 174] on div "Resolução do caso Alt r" at bounding box center [767, 164] width 181 height 51
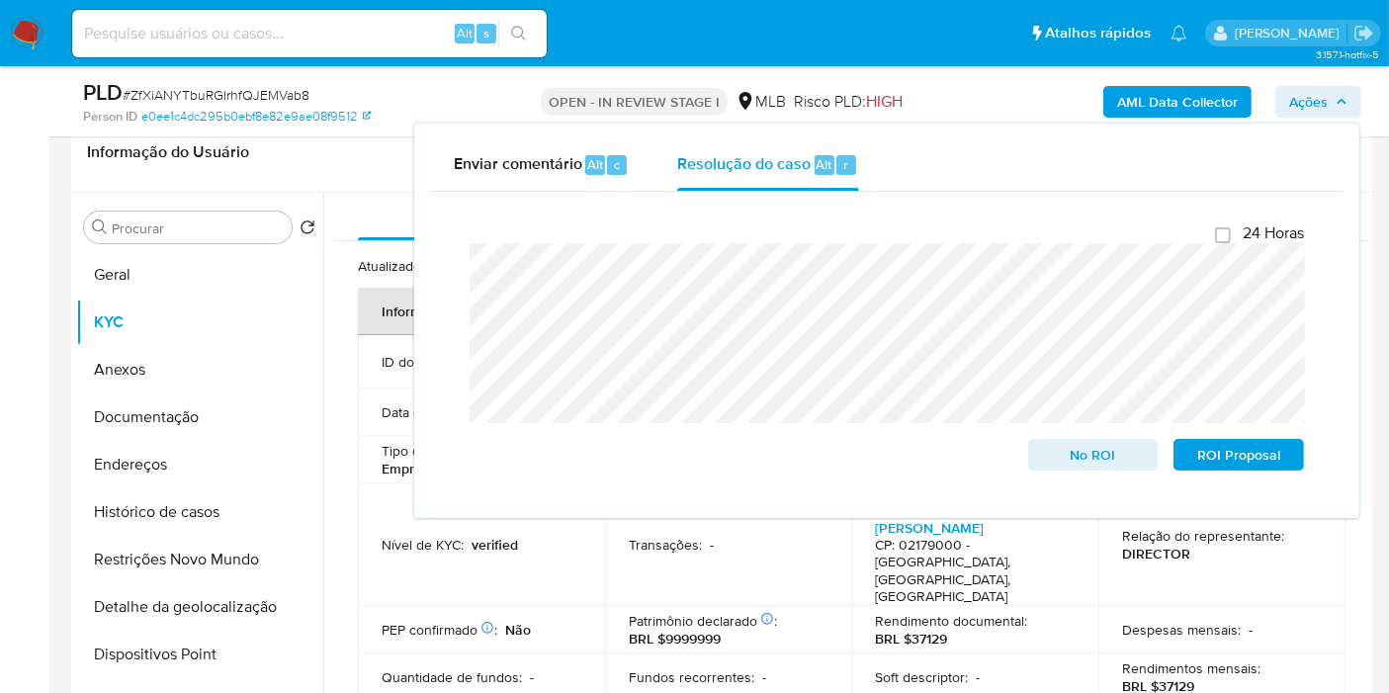
click at [972, 98] on div "AML Data Collector Ações Enviar comentário Alt c Resolução do caso Alt r Fecham…" at bounding box center [1150, 101] width 421 height 46
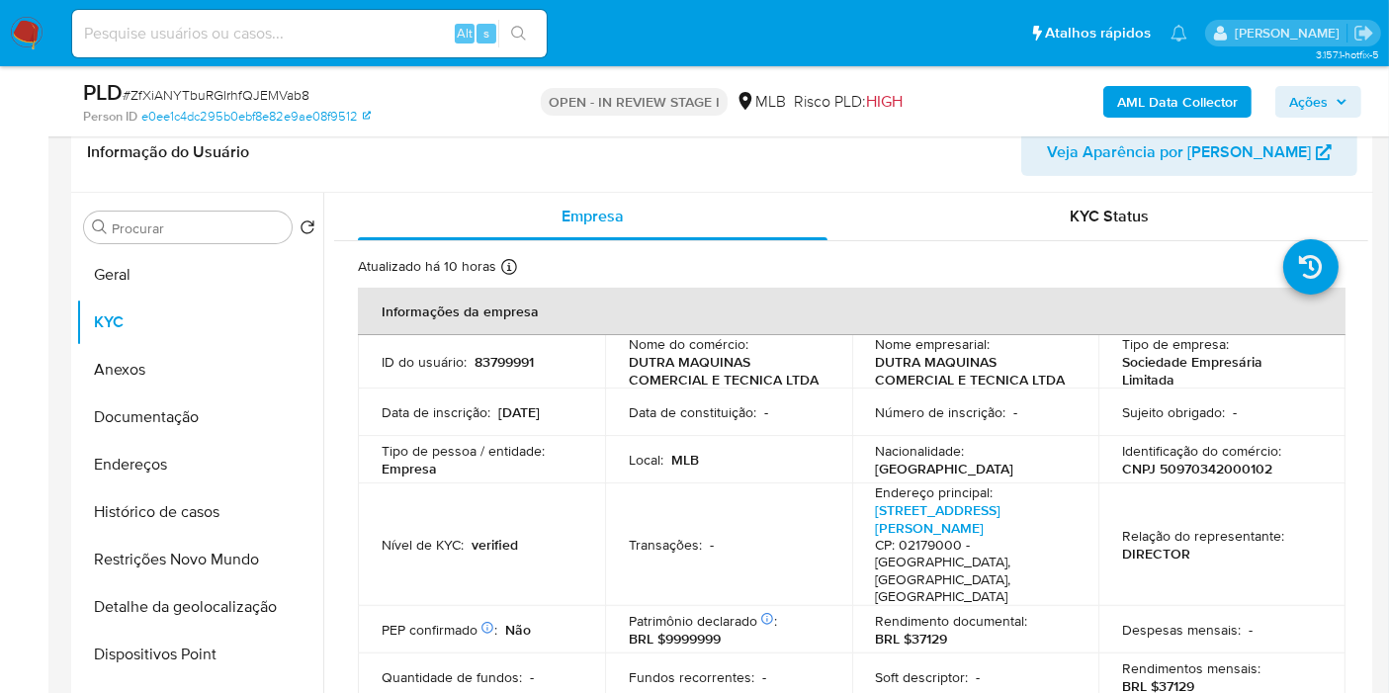
click at [1133, 89] on b "AML Data Collector" at bounding box center [1177, 102] width 121 height 32
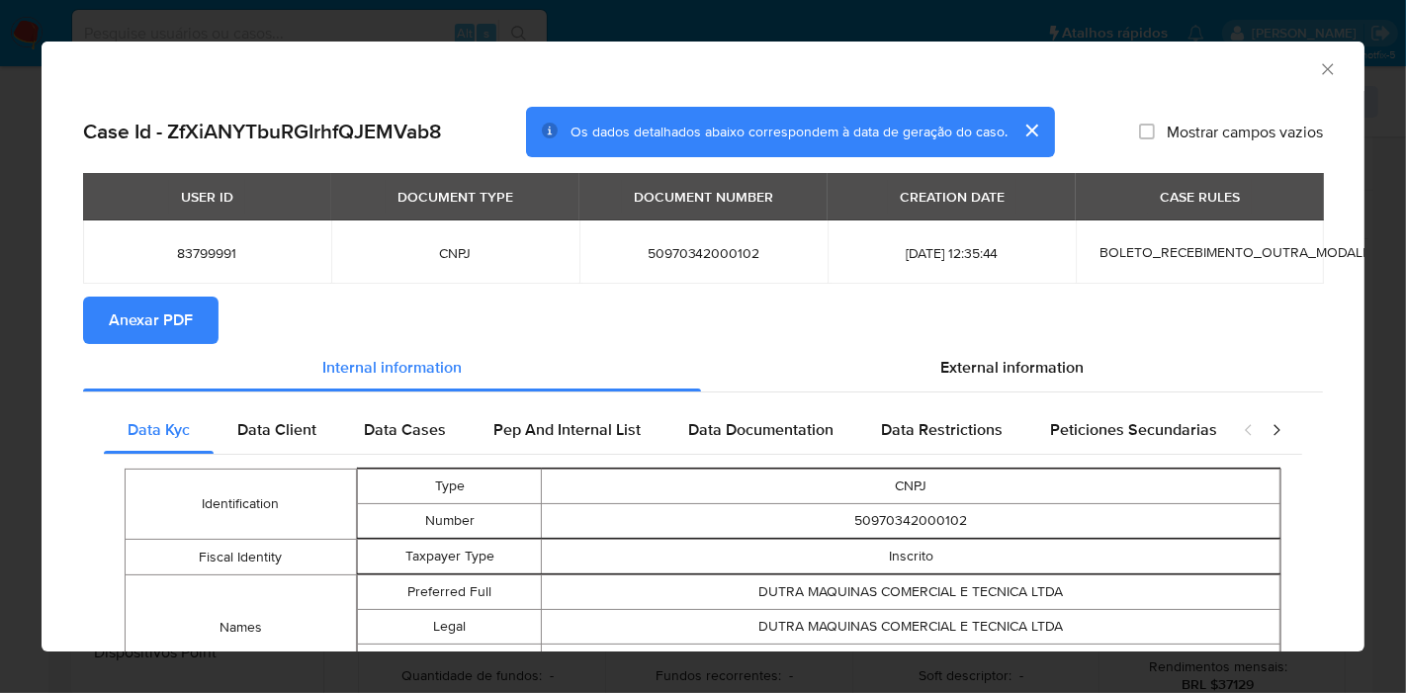
click at [143, 334] on span "Anexar PDF" at bounding box center [151, 320] width 84 height 43
click at [1318, 66] on icon "Fechar a janela" at bounding box center [1328, 69] width 20 height 20
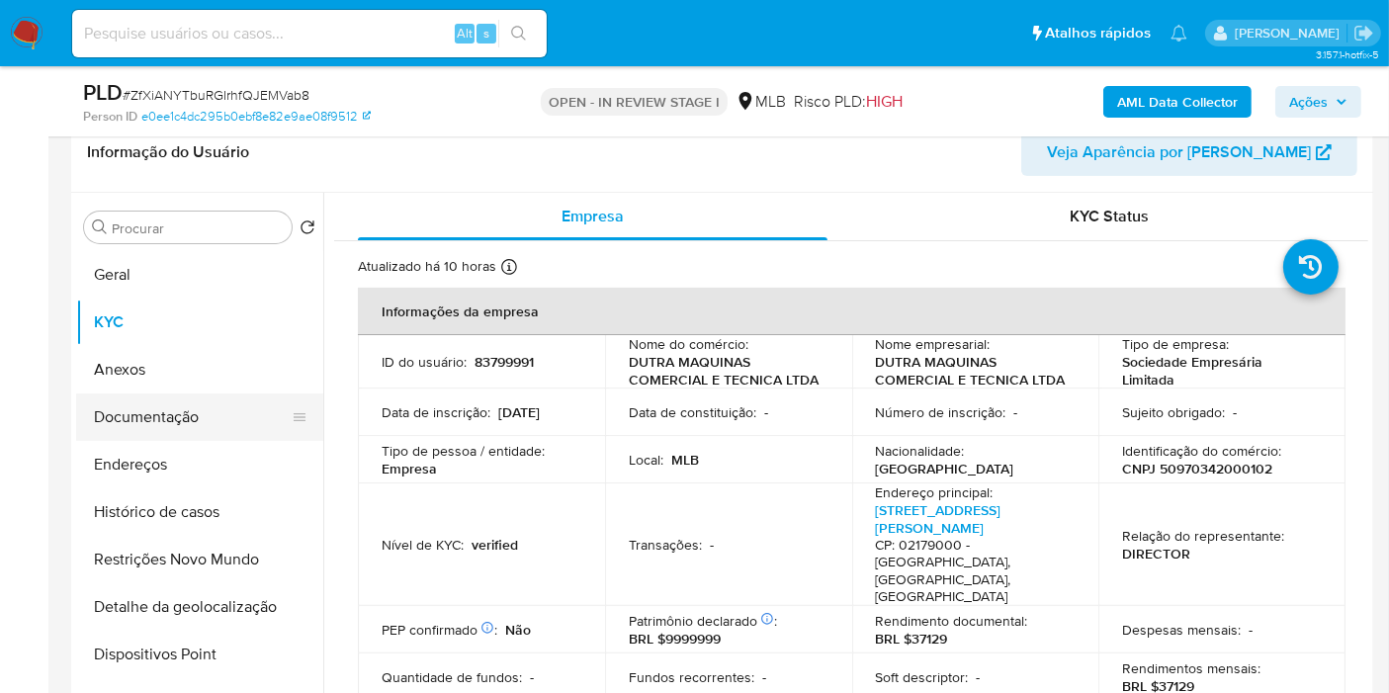
click at [237, 415] on button "Documentação" at bounding box center [191, 416] width 231 height 47
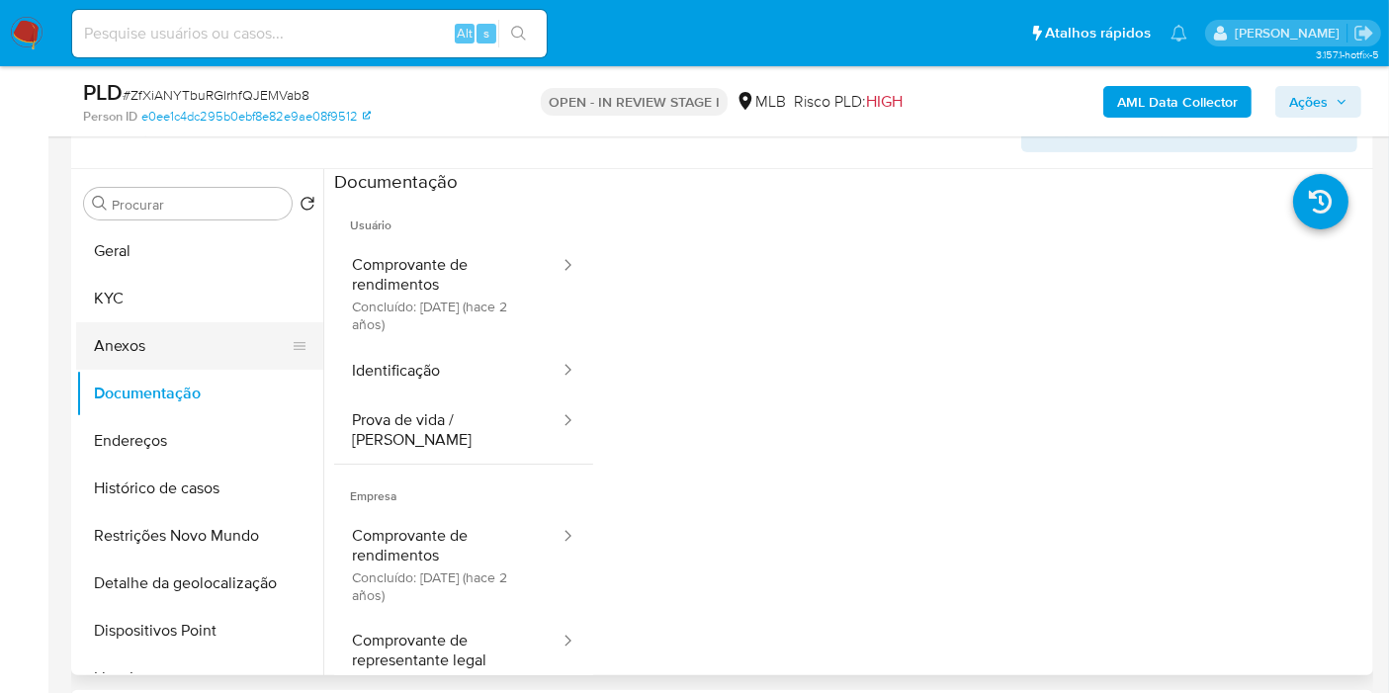
click at [157, 329] on button "Anexos" at bounding box center [191, 345] width 231 height 47
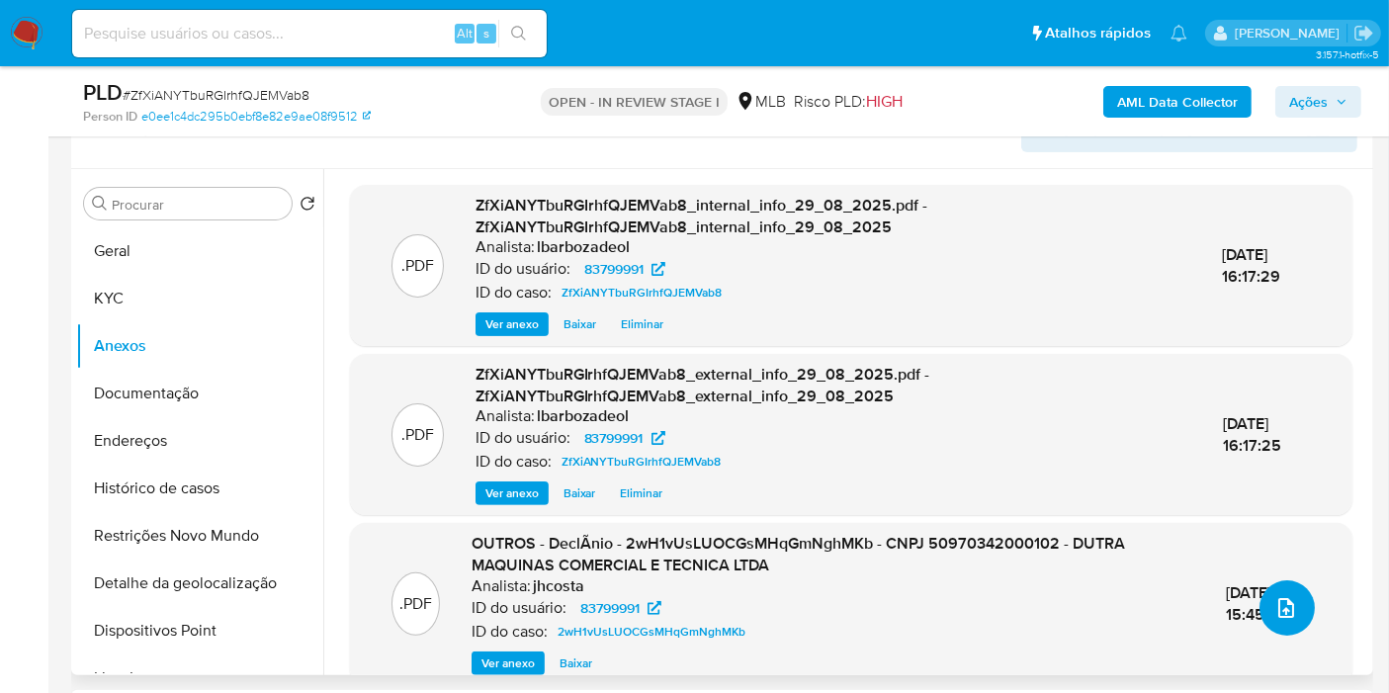
click at [1285, 609] on icon "upload-file" at bounding box center [1286, 608] width 16 height 20
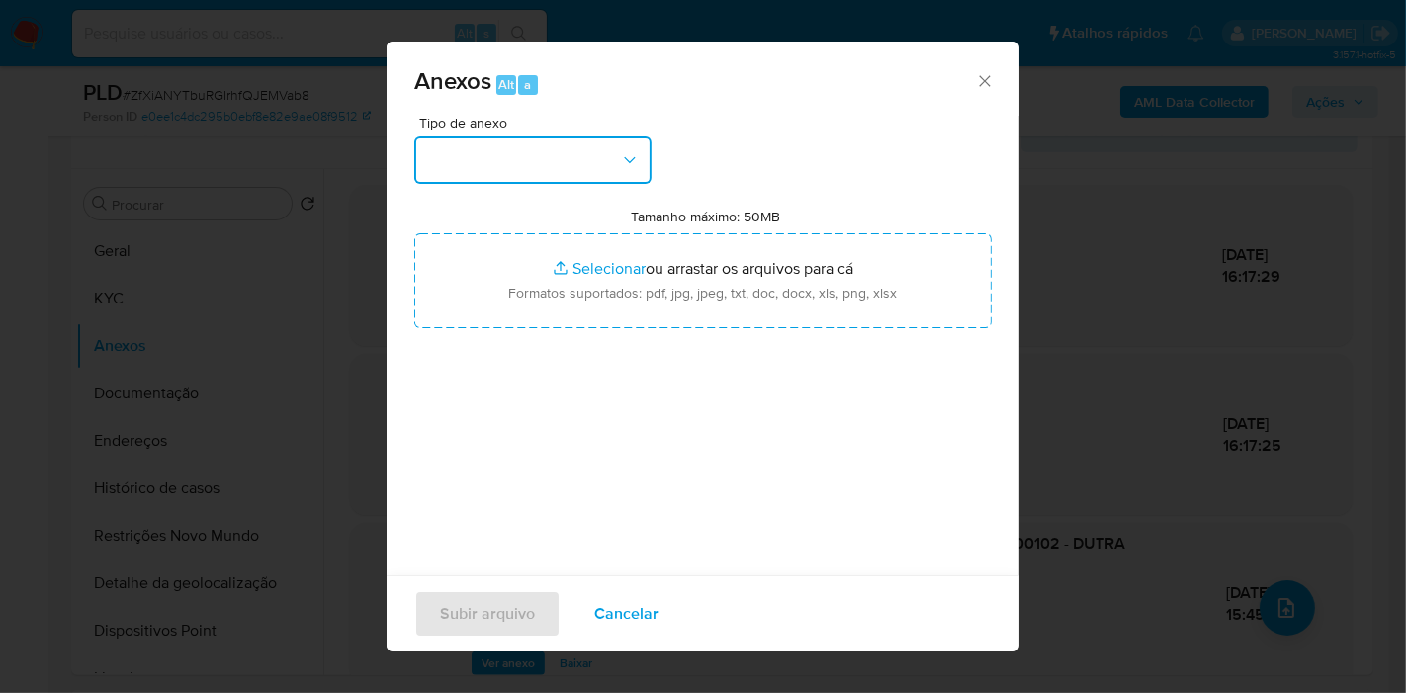
click at [610, 169] on button "button" at bounding box center [532, 159] width 237 height 47
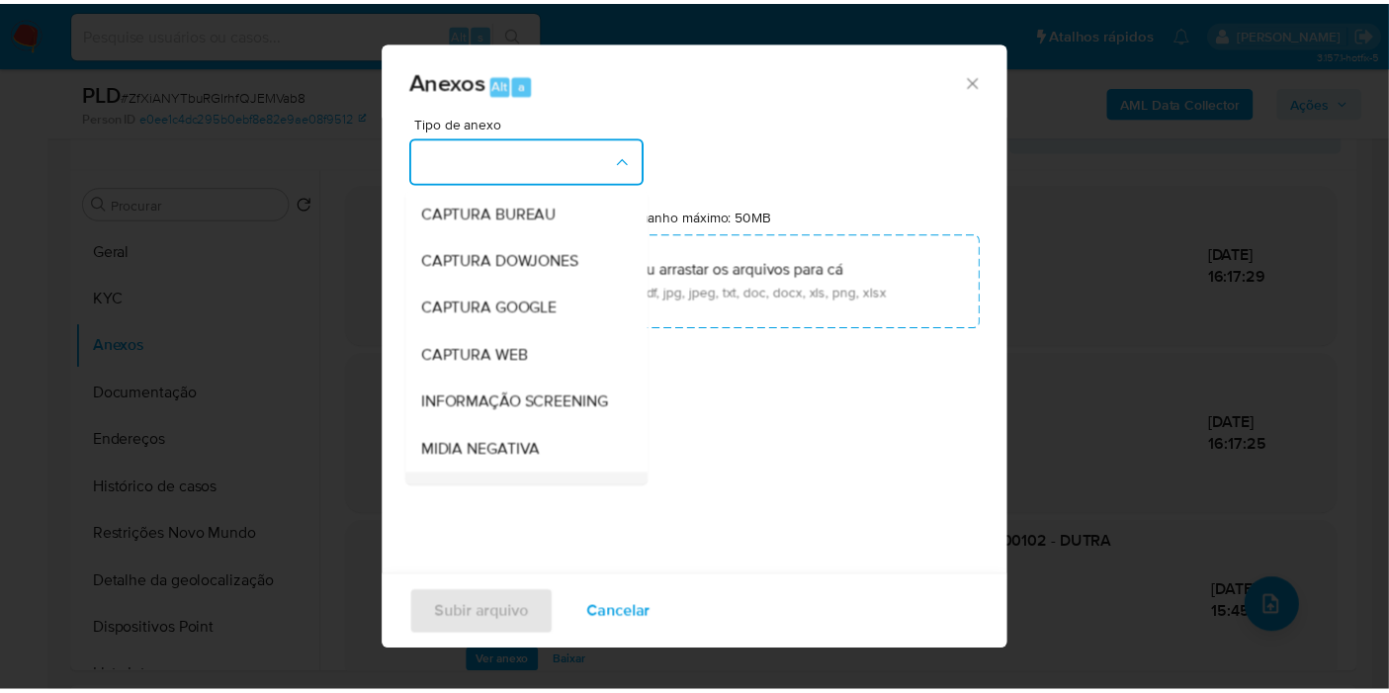
scroll to position [303, 0]
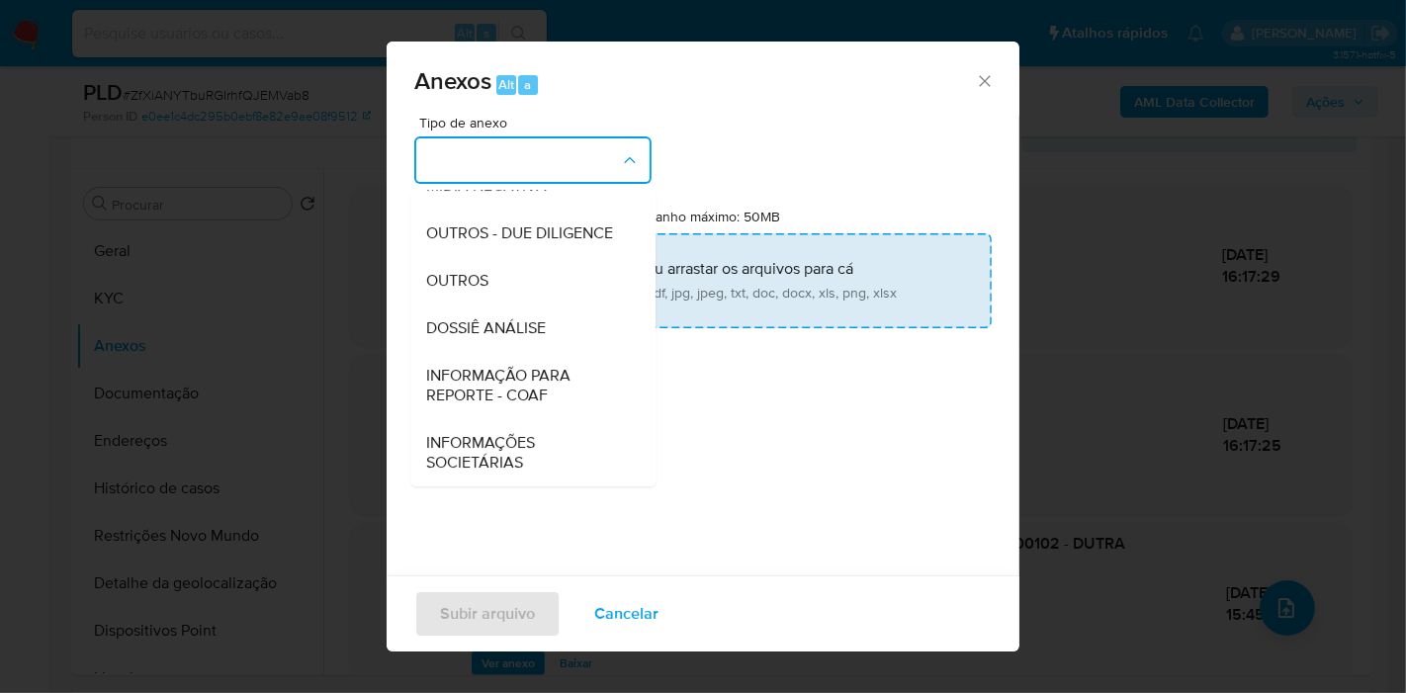
drag, startPoint x: 536, startPoint y: 328, endPoint x: 540, endPoint y: 313, distance: 15.3
click at [536, 327] on span "DOSSIÊ ANÁLISE" at bounding box center [486, 328] width 120 height 20
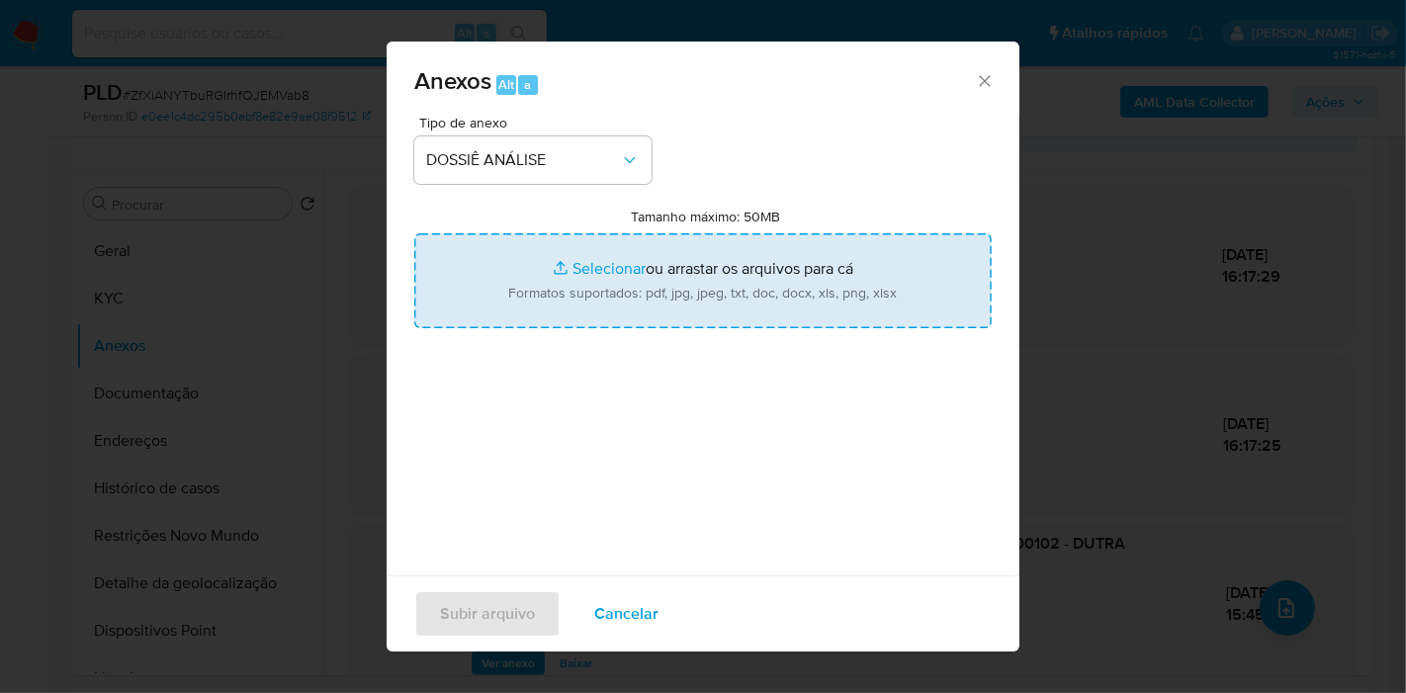
click at [542, 303] on input "Tamanho máximo: 50MB Selecionar arquivos" at bounding box center [702, 280] width 577 height 95
type input "C:\fakepath\XXXX - CNPJ 50970342000102 - DUTRA MAQUINAS COMERCIAL E TECNICA LTD…"
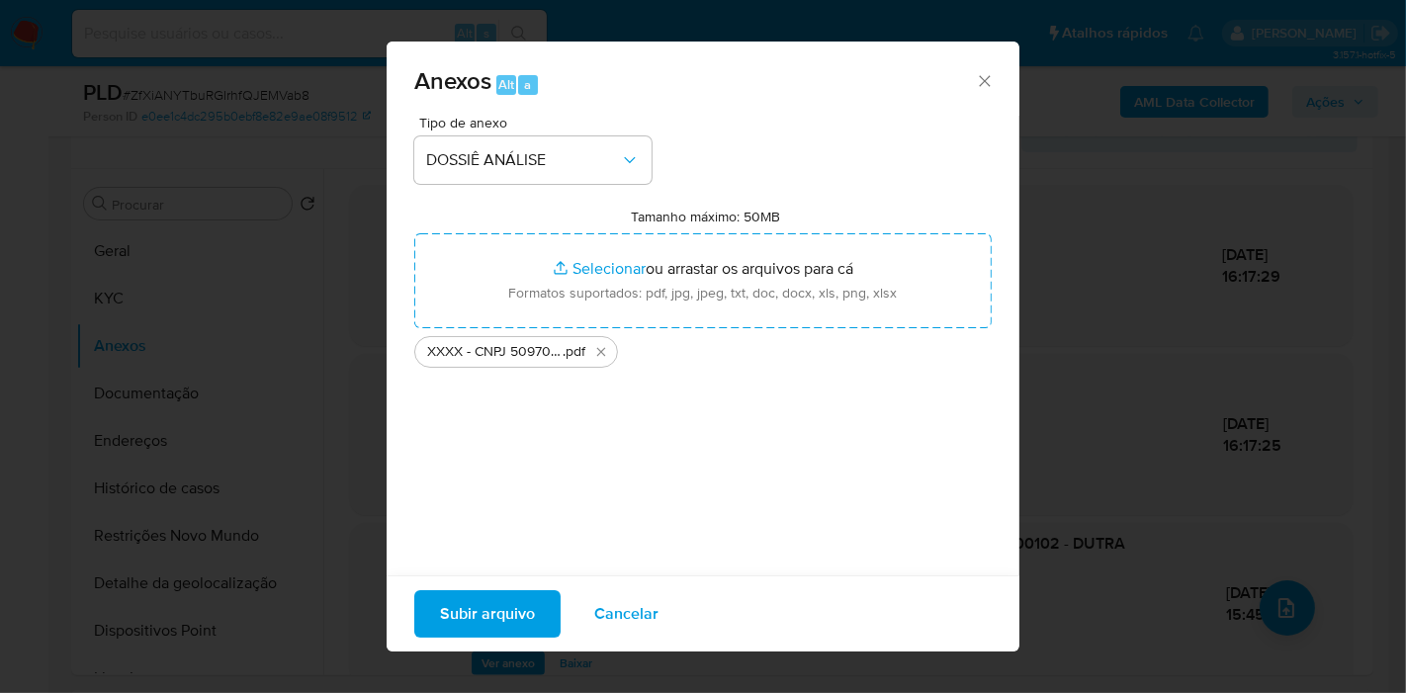
click at [446, 616] on span "Subir arquivo" at bounding box center [487, 613] width 95 height 43
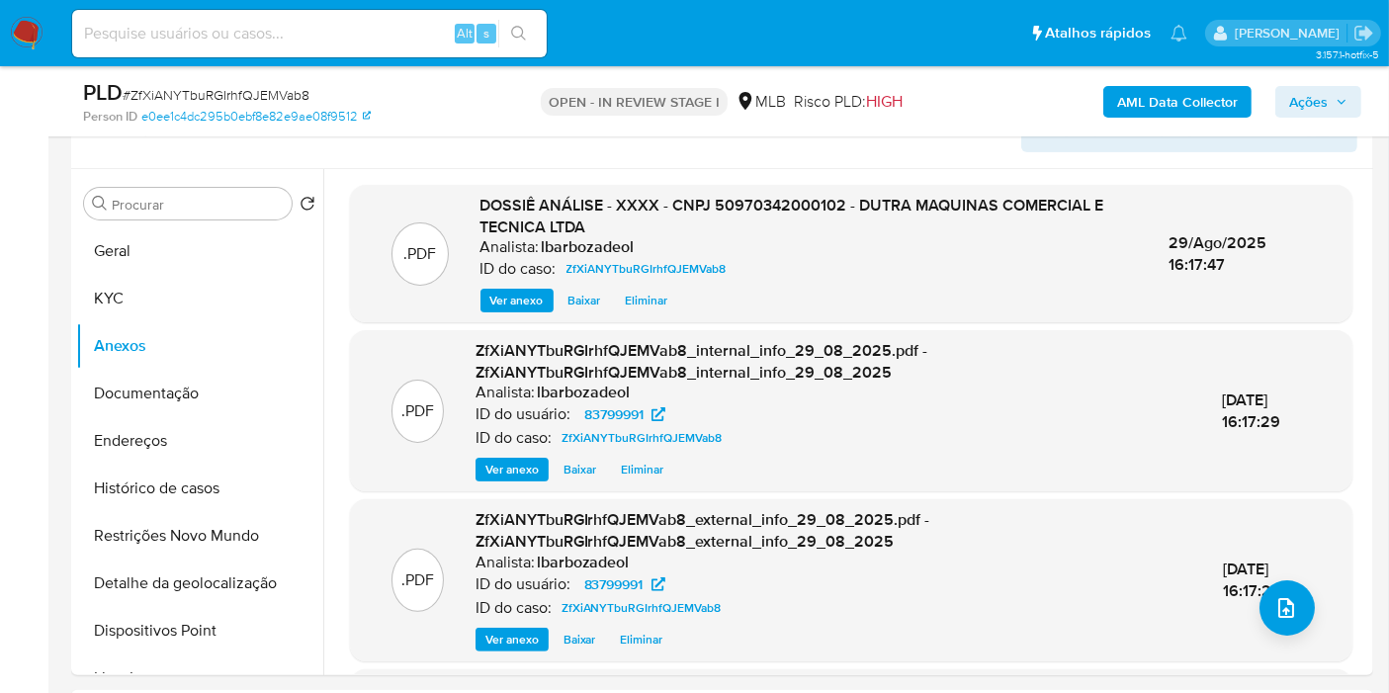
click at [1323, 100] on span "Ações" at bounding box center [1308, 102] width 39 height 32
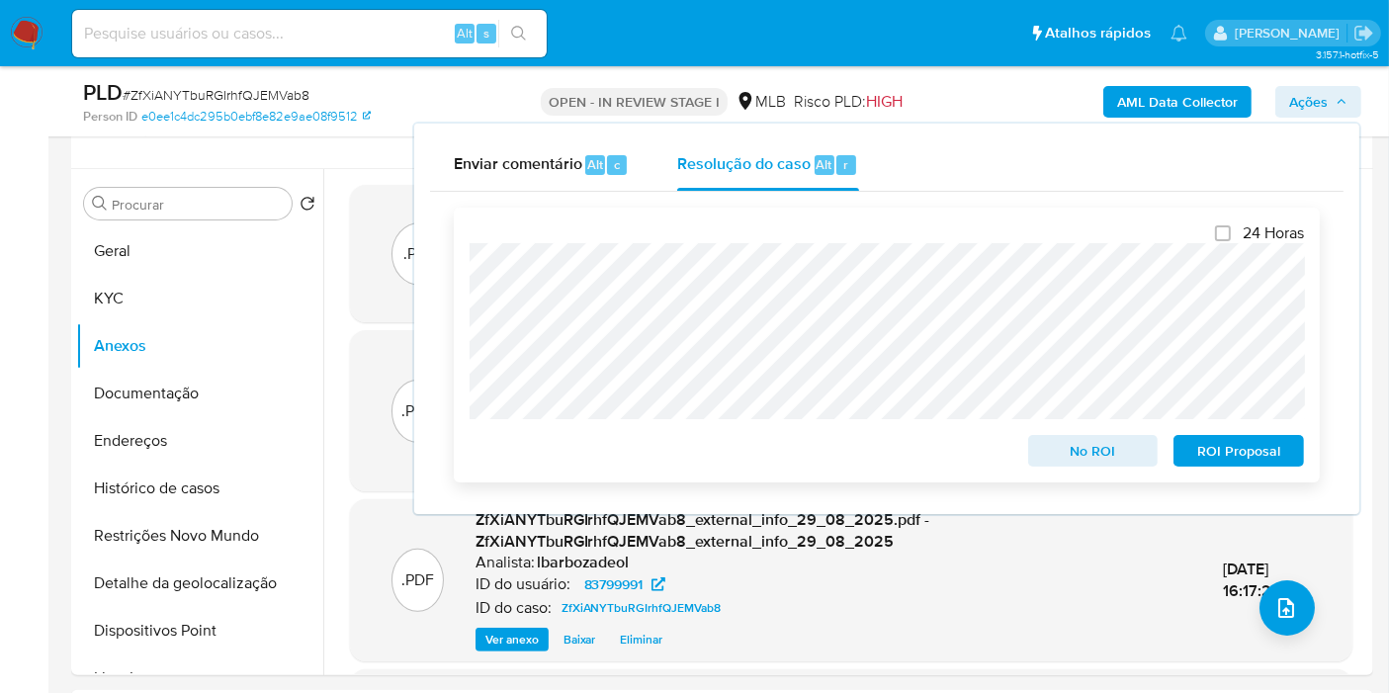
click at [1078, 448] on span "No ROI" at bounding box center [1093, 451] width 103 height 28
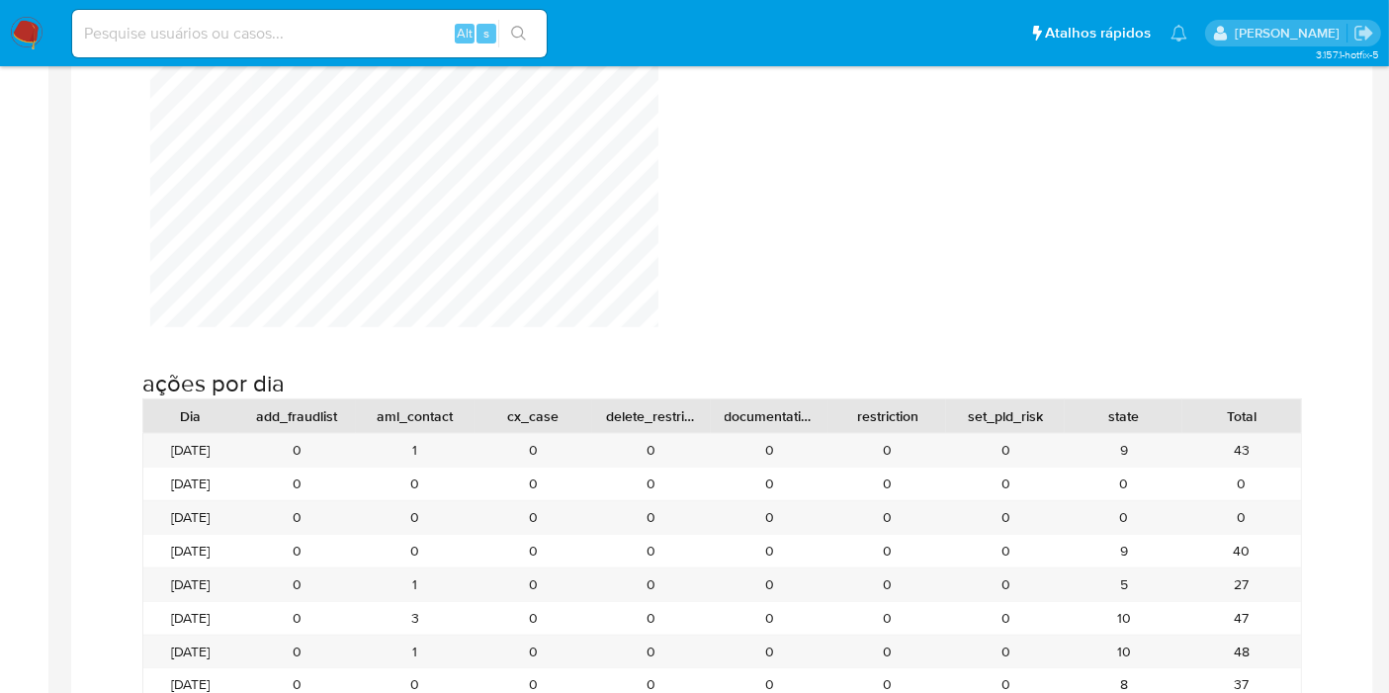
scroll to position [1757, 0]
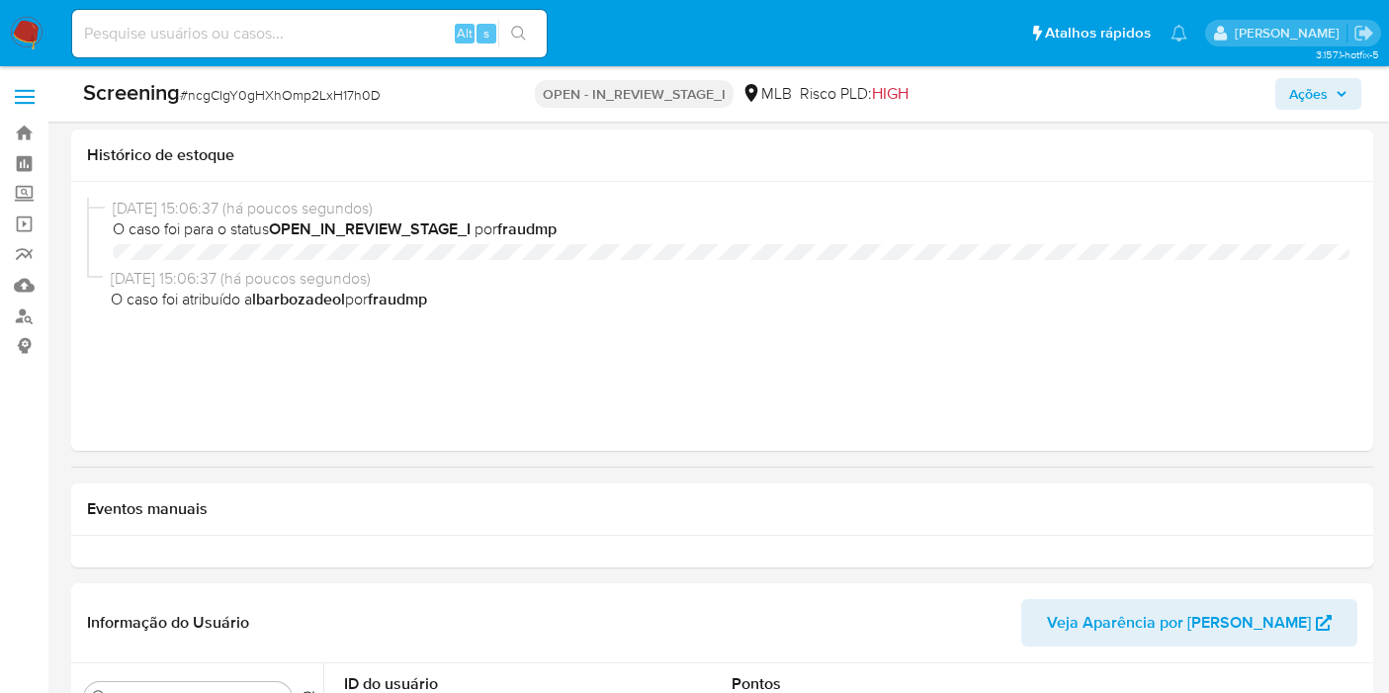
select select "10"
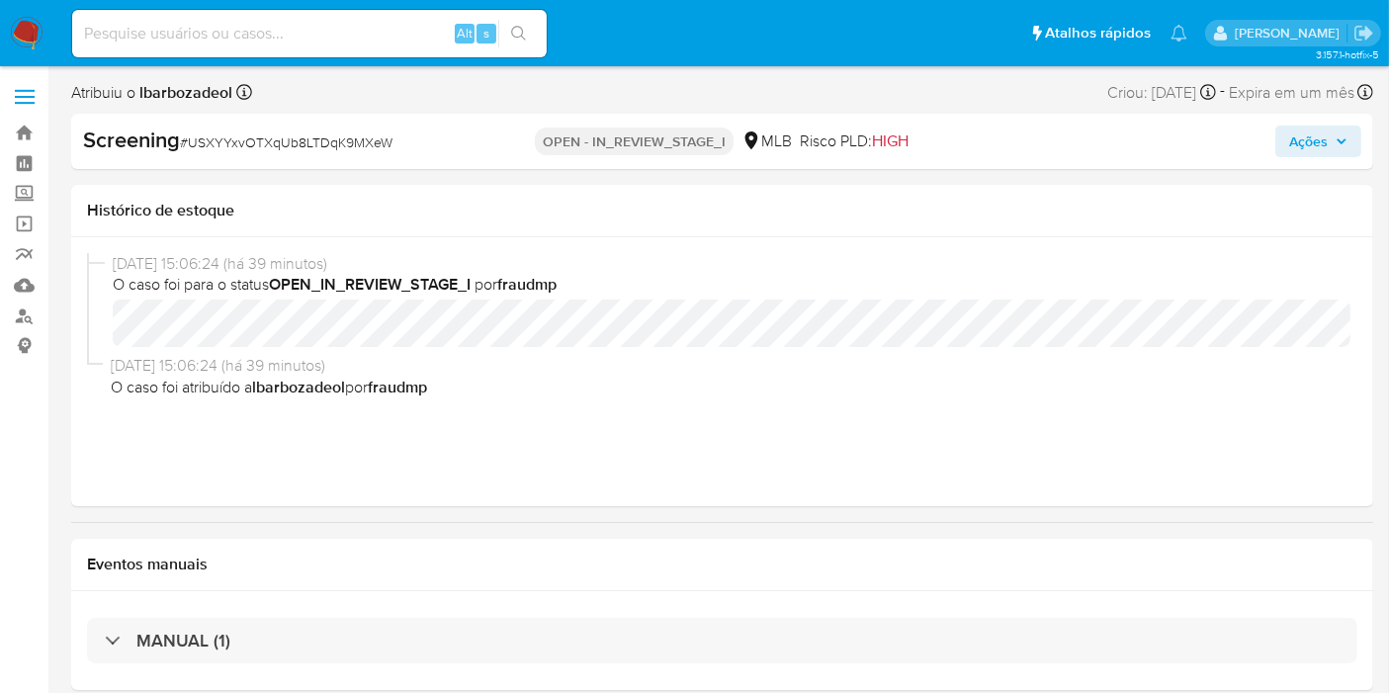
select select "10"
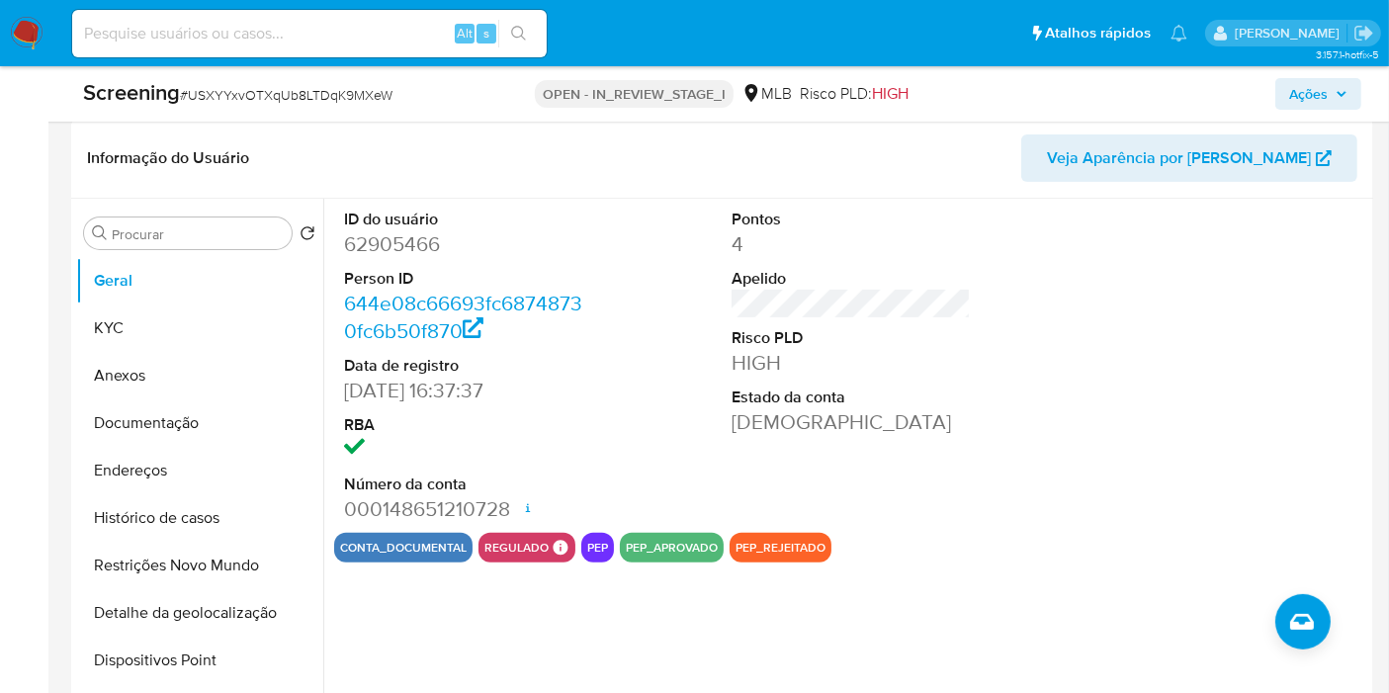
scroll to position [549, 0]
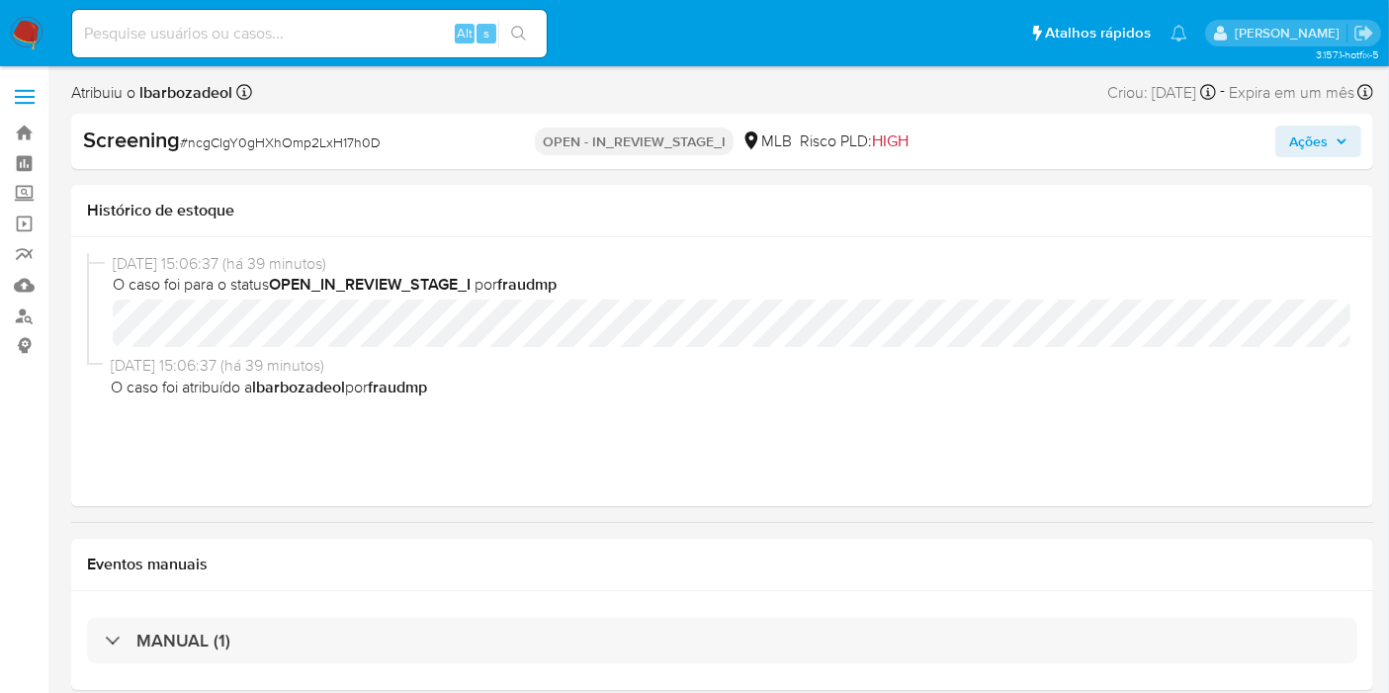
select select "10"
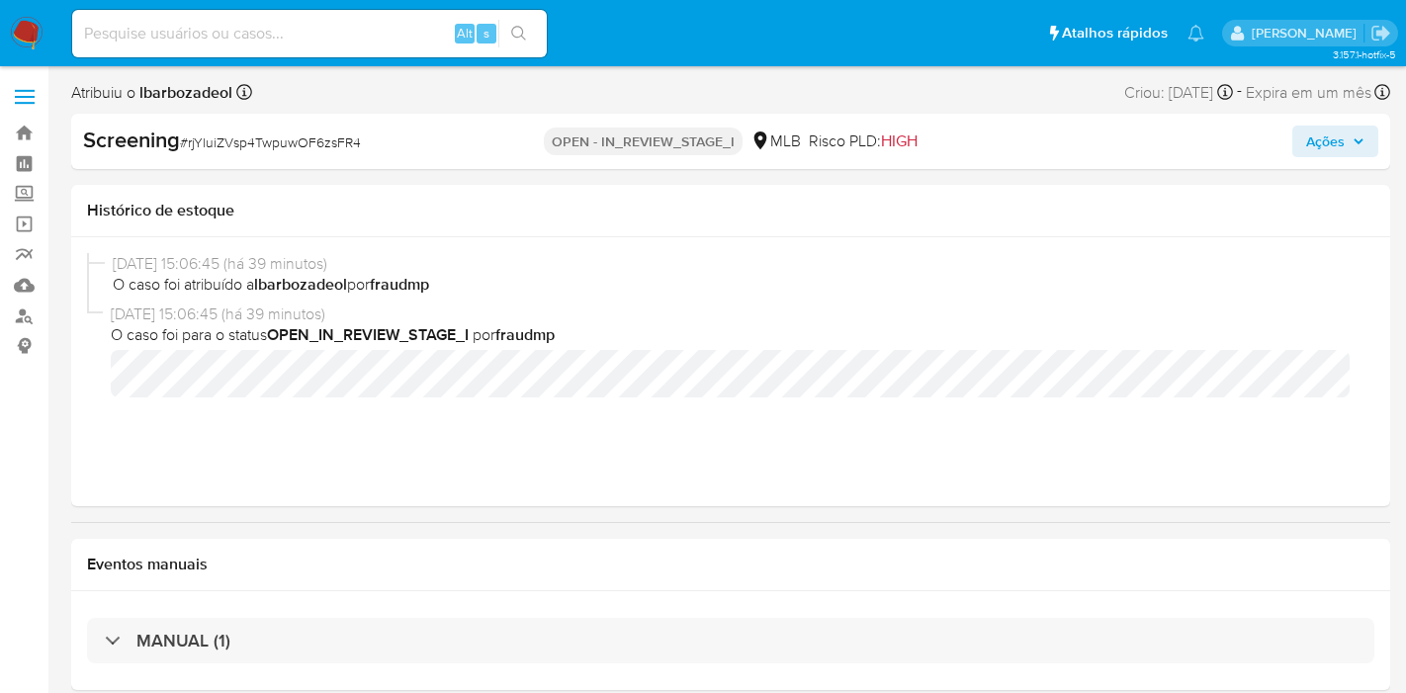
select select "10"
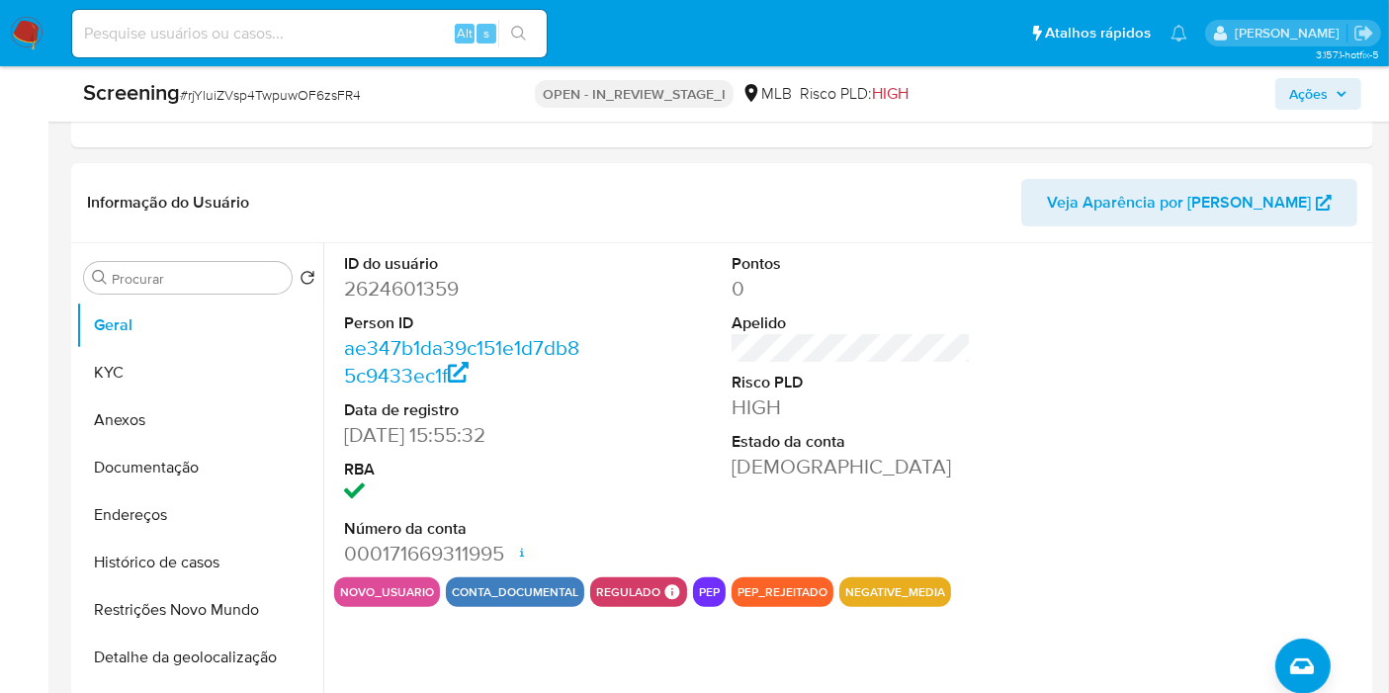
scroll to position [549, 0]
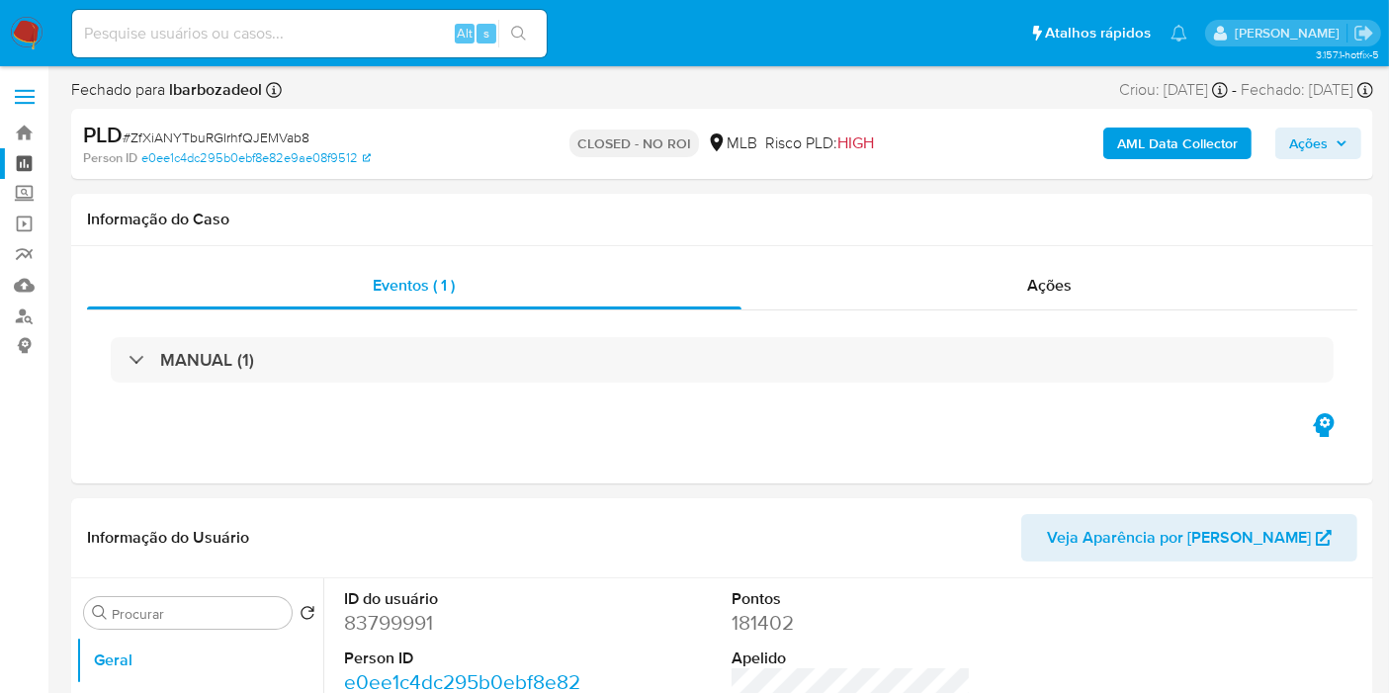
click at [19, 158] on link "Painel" at bounding box center [117, 163] width 235 height 31
select select "10"
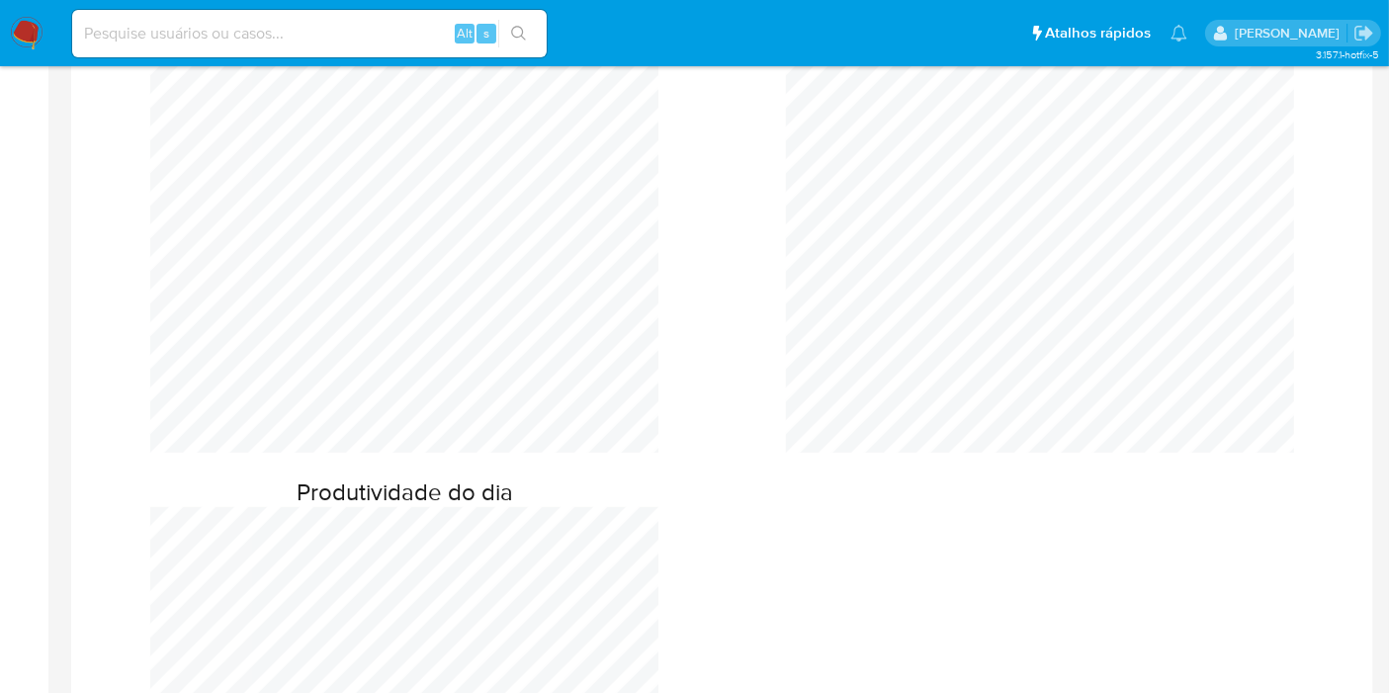
scroll to position [219, 0]
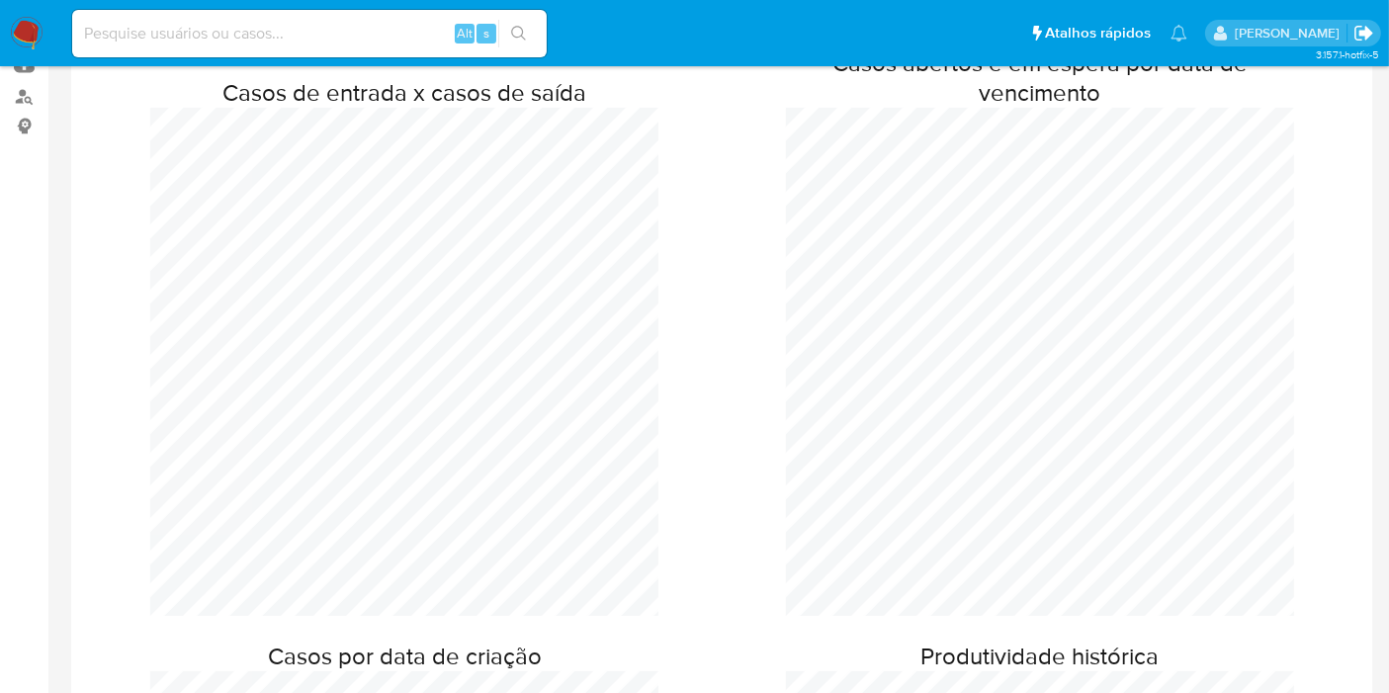
click at [1366, 33] on icon "Sair" at bounding box center [1363, 33] width 18 height 15
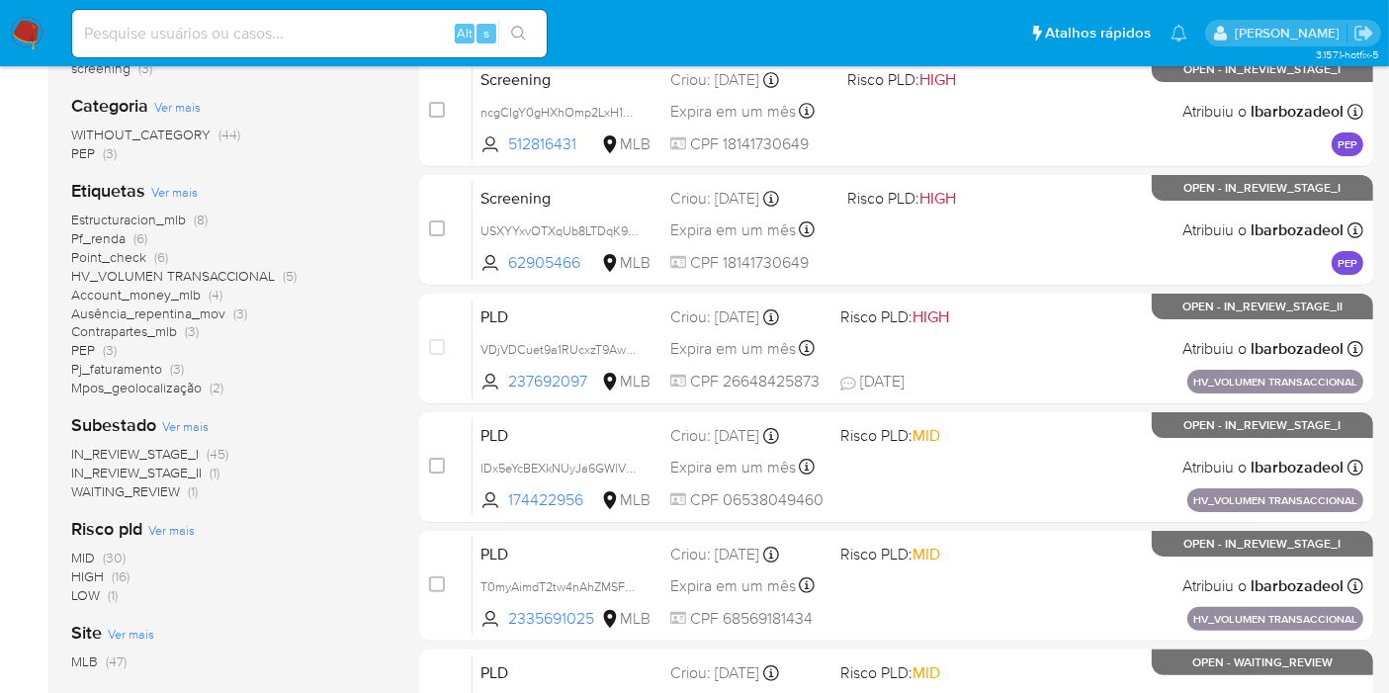
scroll to position [329, 0]
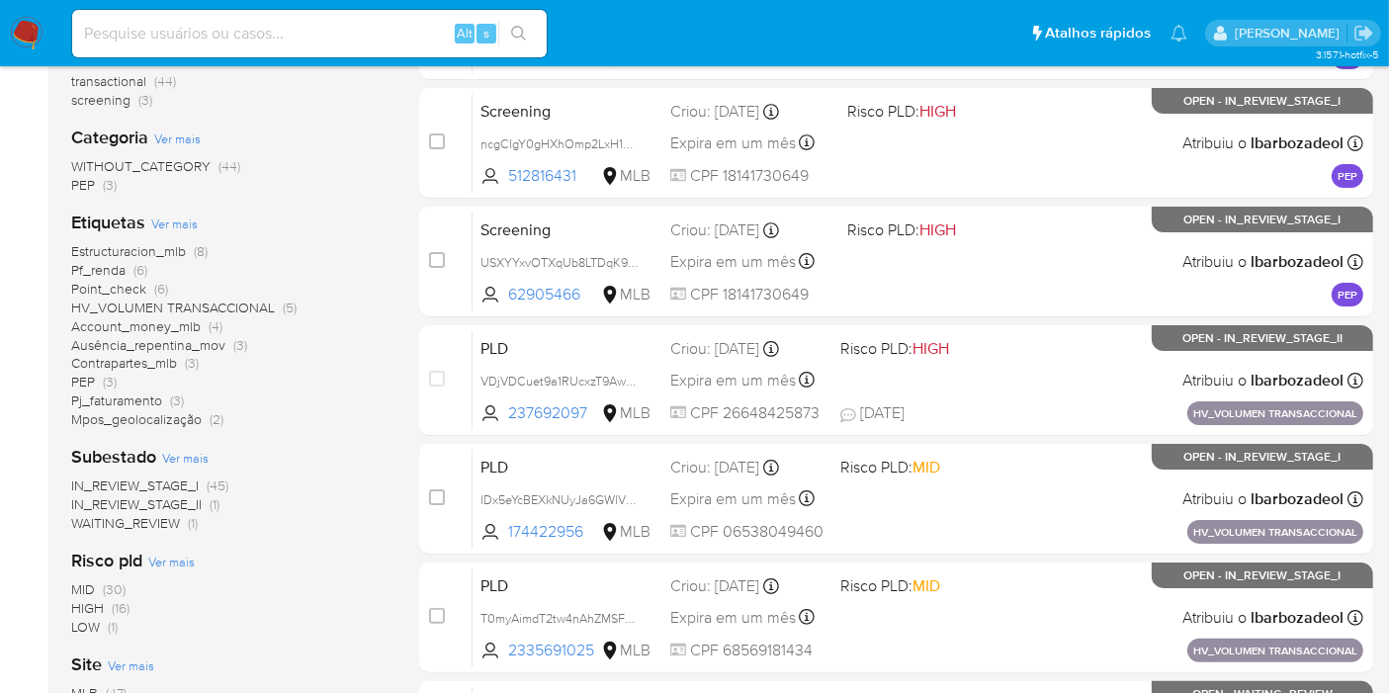
click at [102, 275] on span "Pf_renda" at bounding box center [98, 270] width 54 height 20
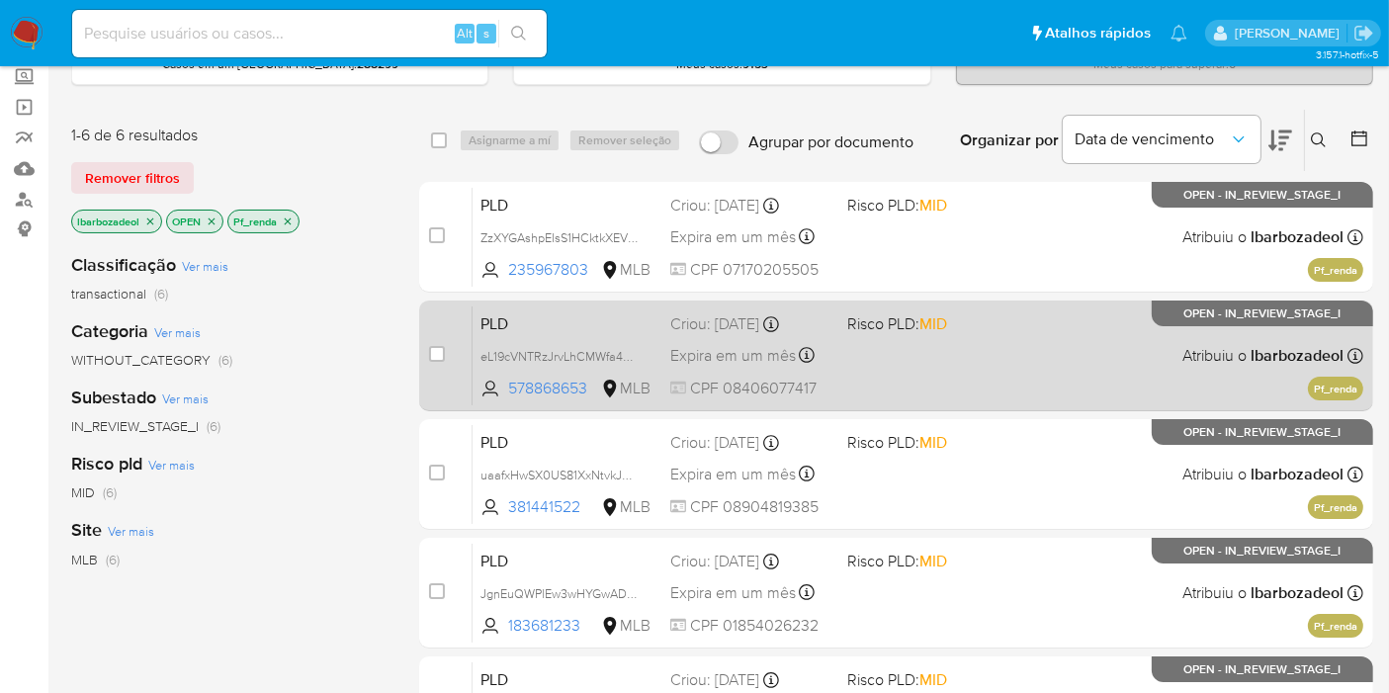
scroll to position [329, 0]
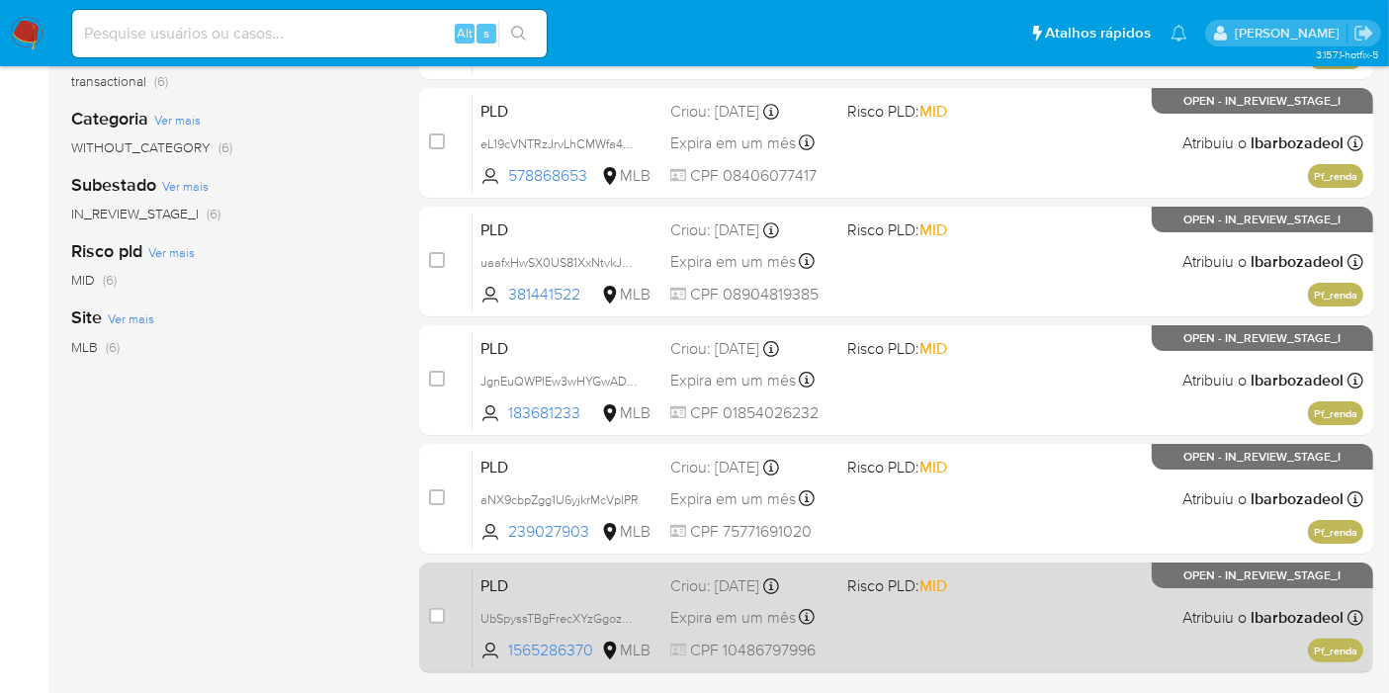
click at [863, 627] on div "PLD UbSpyssTBgFrecXYzGgozntp 1565286370 MLB Risco PLD: MID Criou: 12/08/2025 Cr…" at bounding box center [918, 617] width 891 height 100
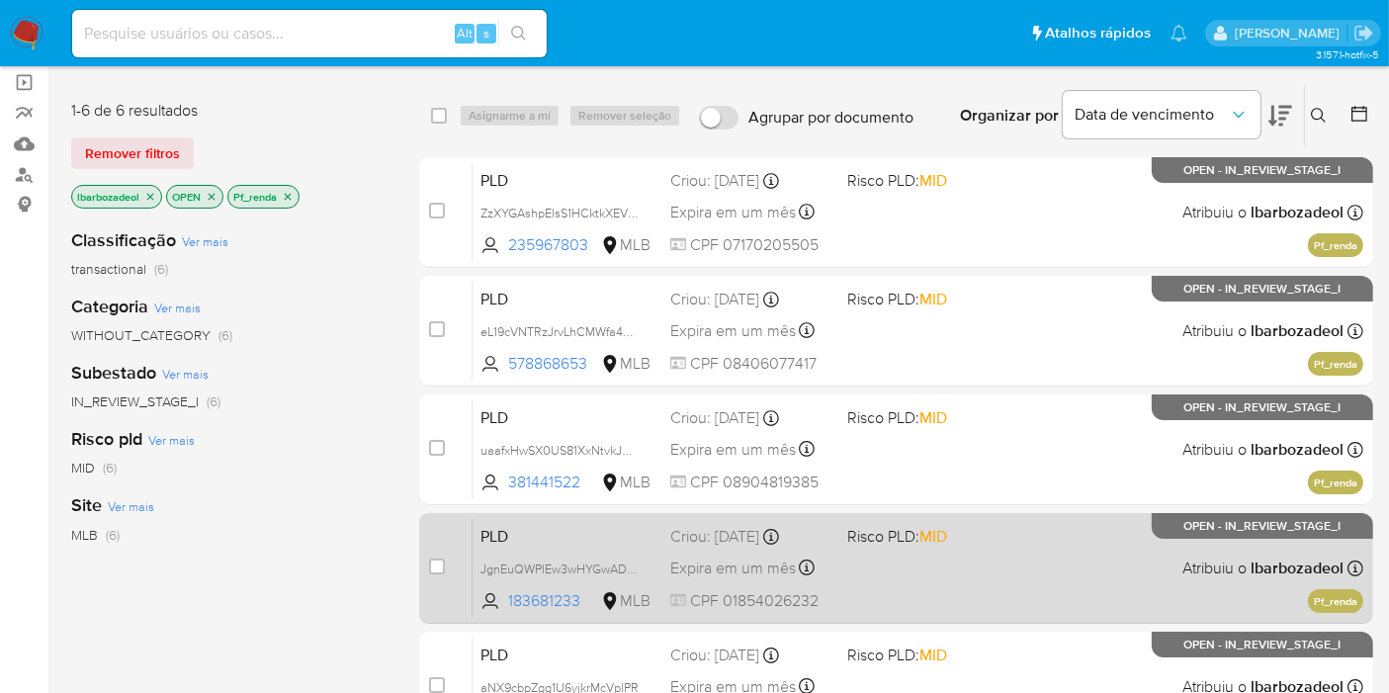
scroll to position [110, 0]
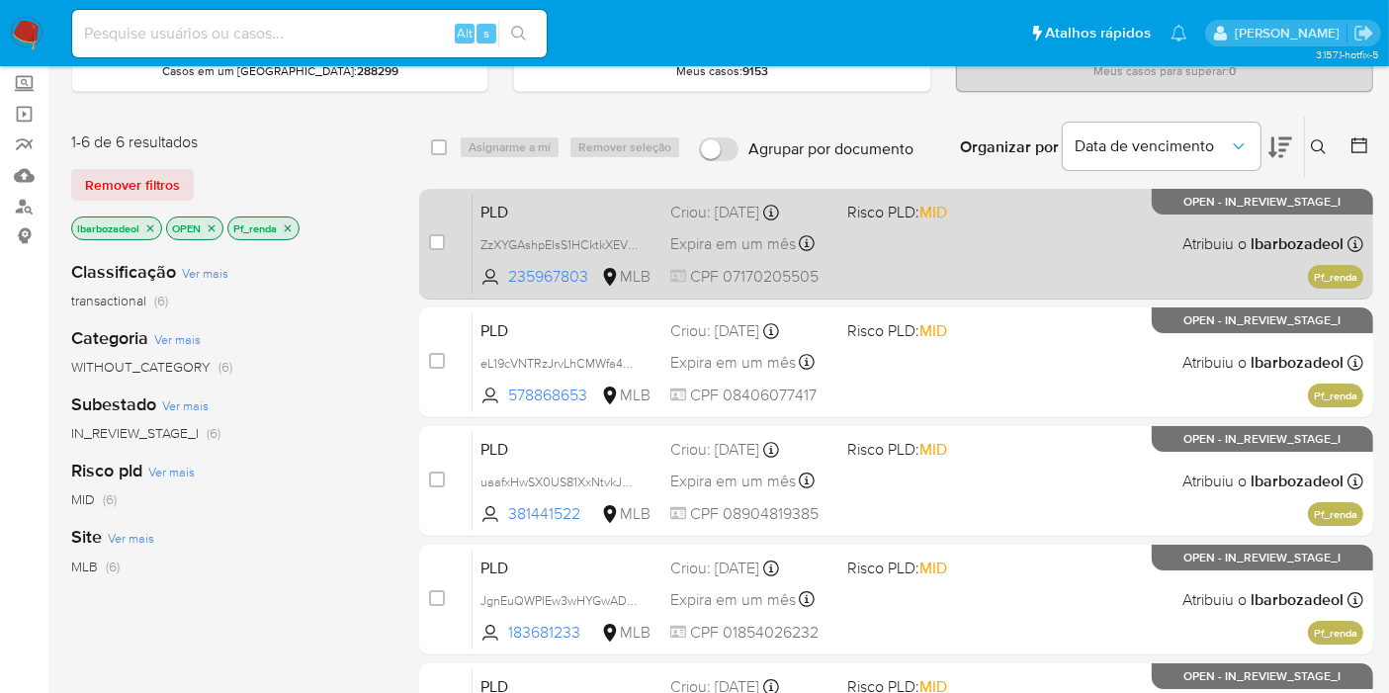
click at [943, 281] on div "PLD ZzXYGAshpEIsS1HCktkXEVFR 235967803 MLB Risco PLD: MID Criou: 12/08/2025 Cri…" at bounding box center [918, 244] width 891 height 100
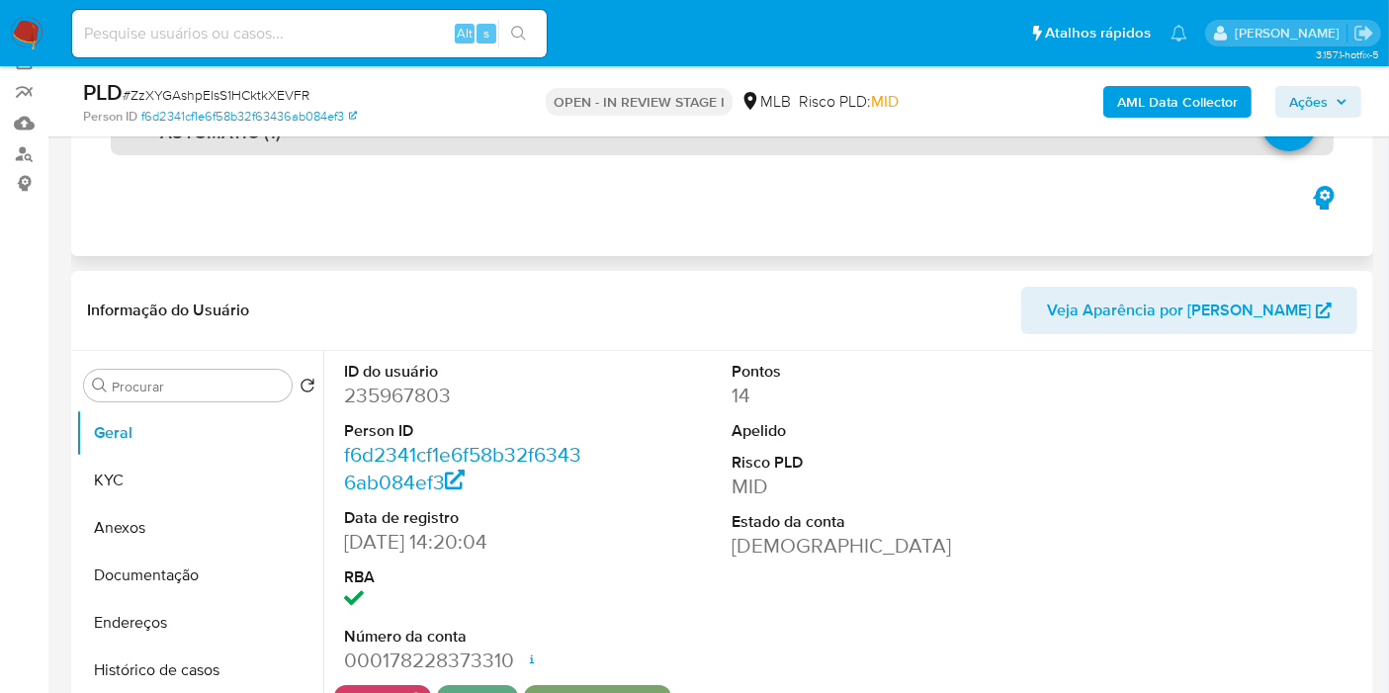
scroll to position [439, 0]
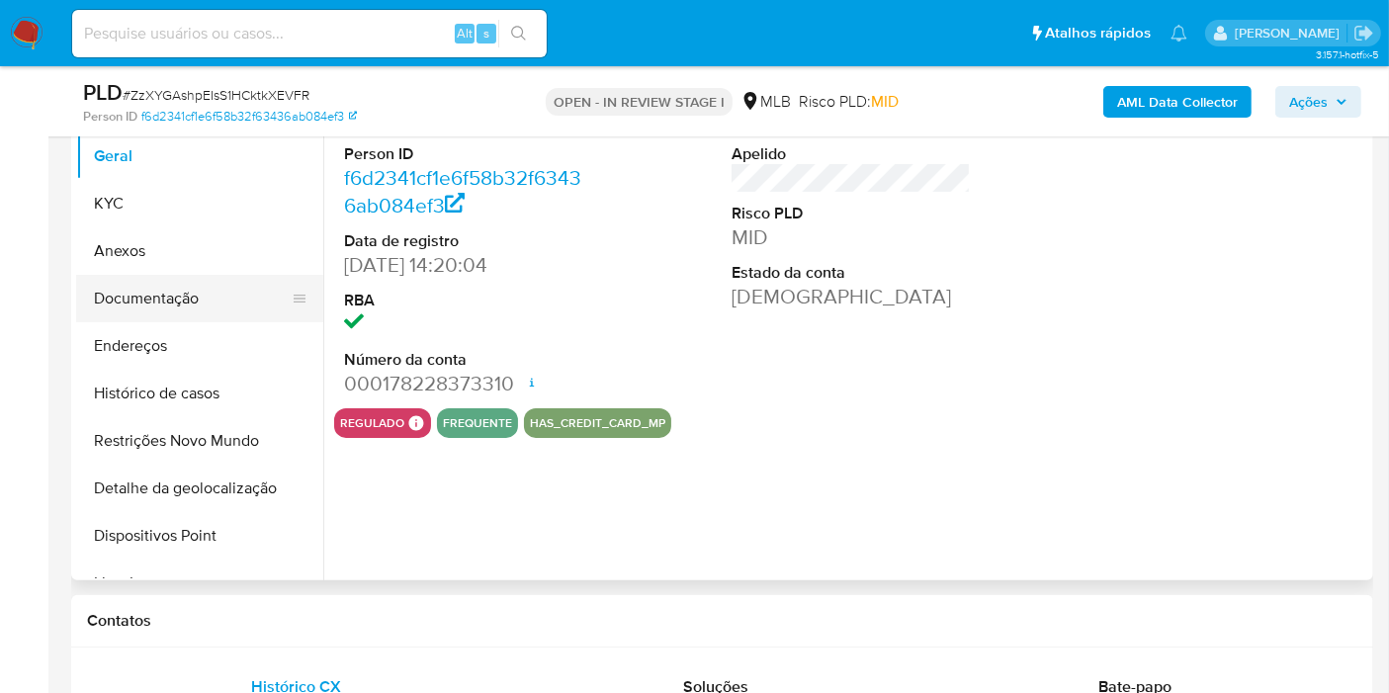
select select "10"
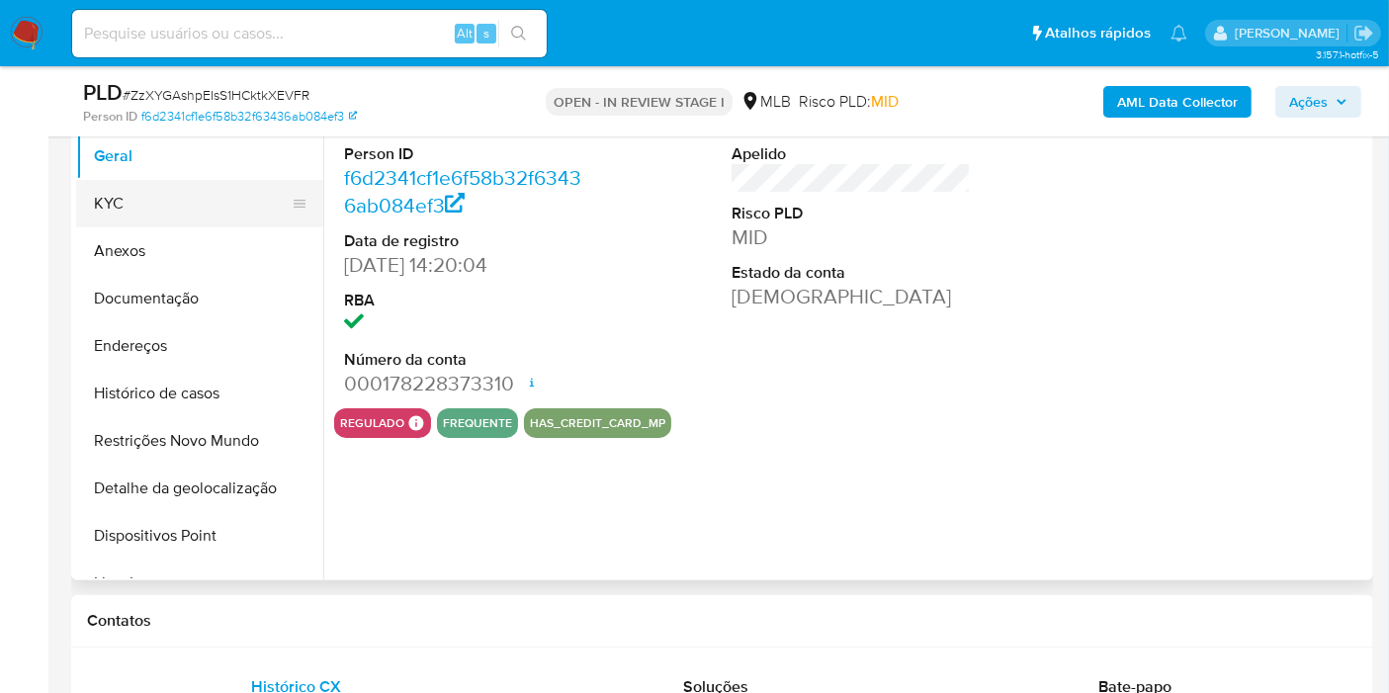
click at [198, 189] on button "KYC" at bounding box center [191, 203] width 231 height 47
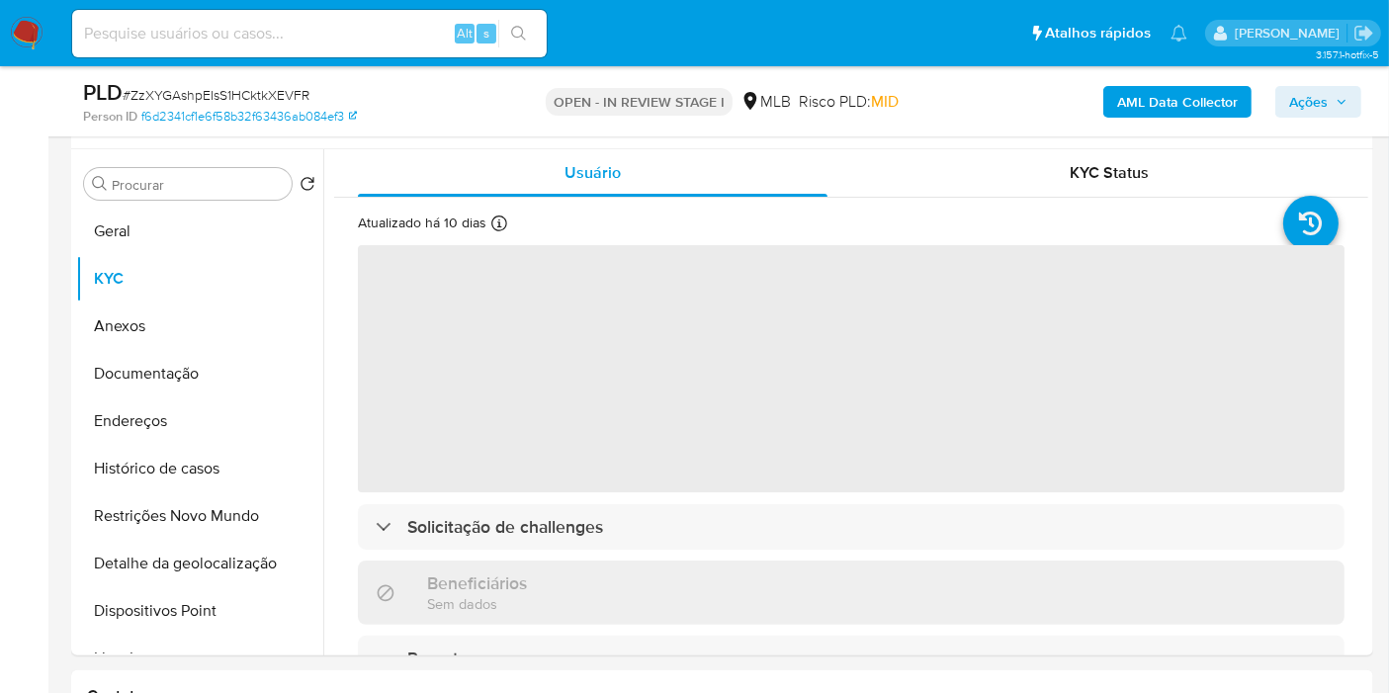
scroll to position [329, 0]
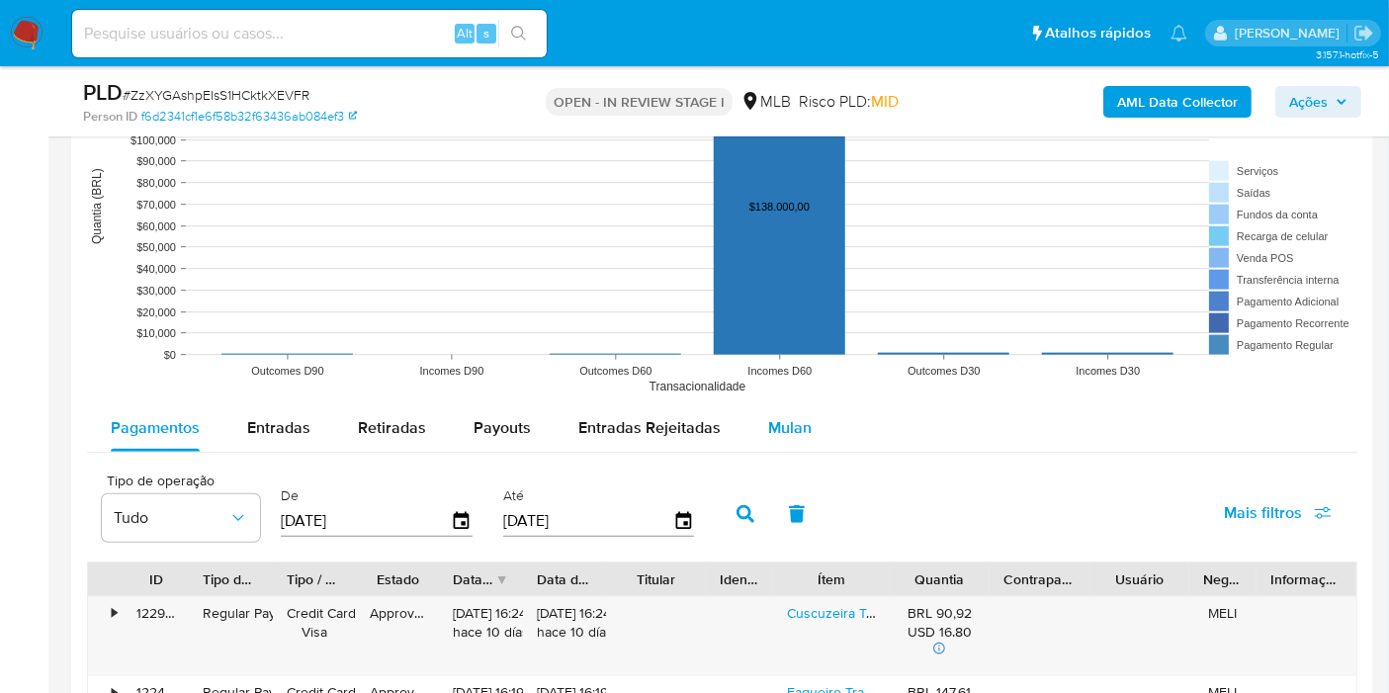
click at [751, 421] on button "Mulan" at bounding box center [789, 427] width 91 height 47
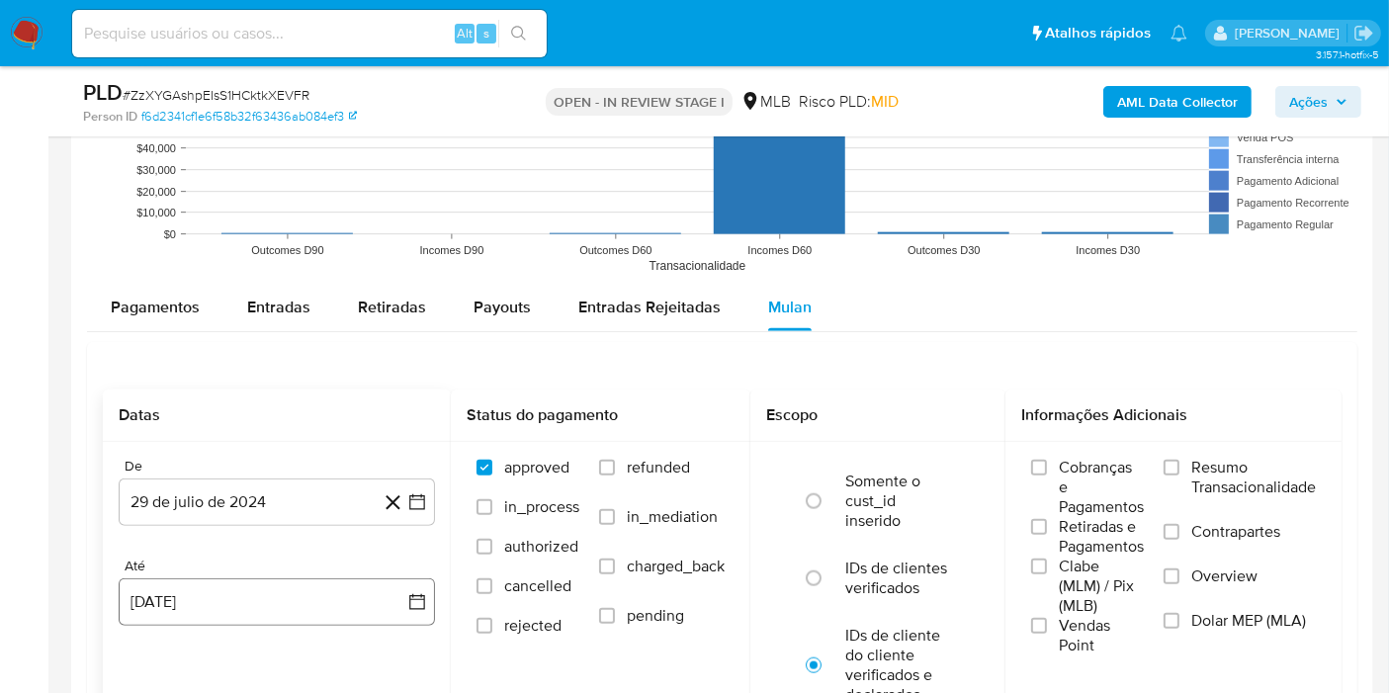
scroll to position [2197, 0]
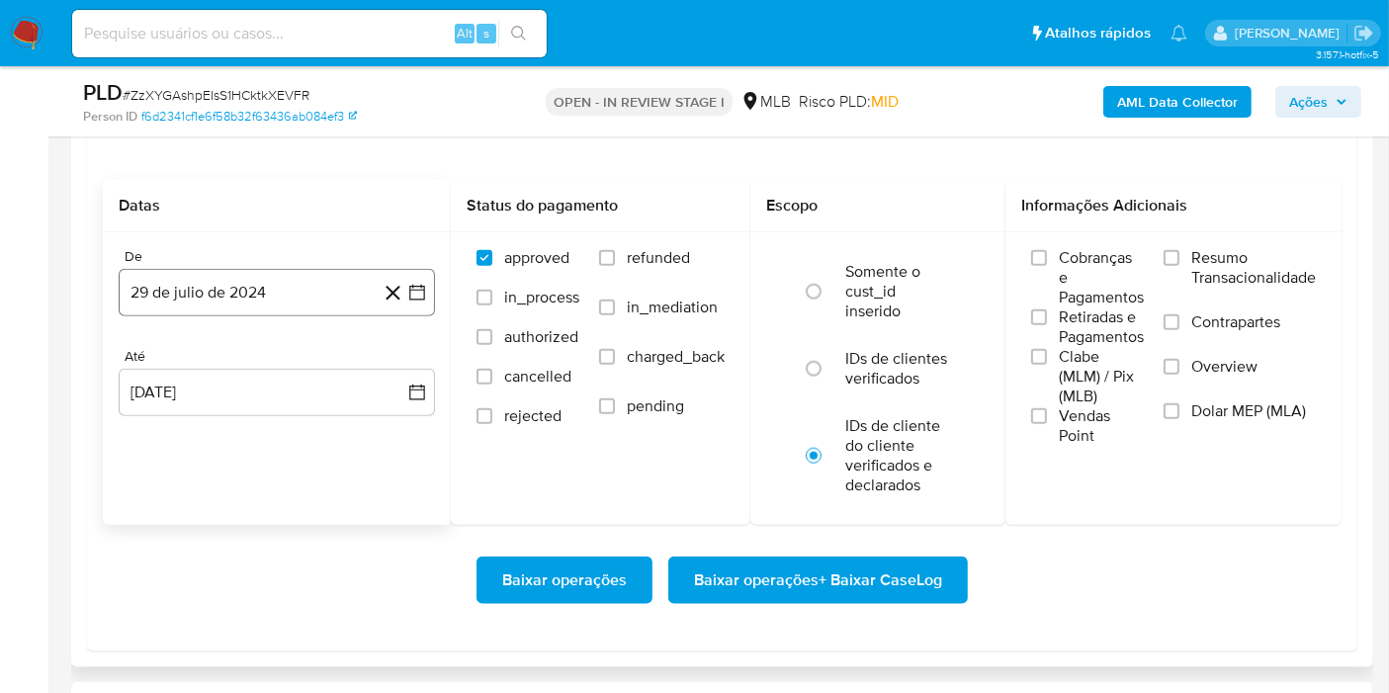
click at [266, 300] on button "29 de julio de 2024" at bounding box center [277, 292] width 316 height 47
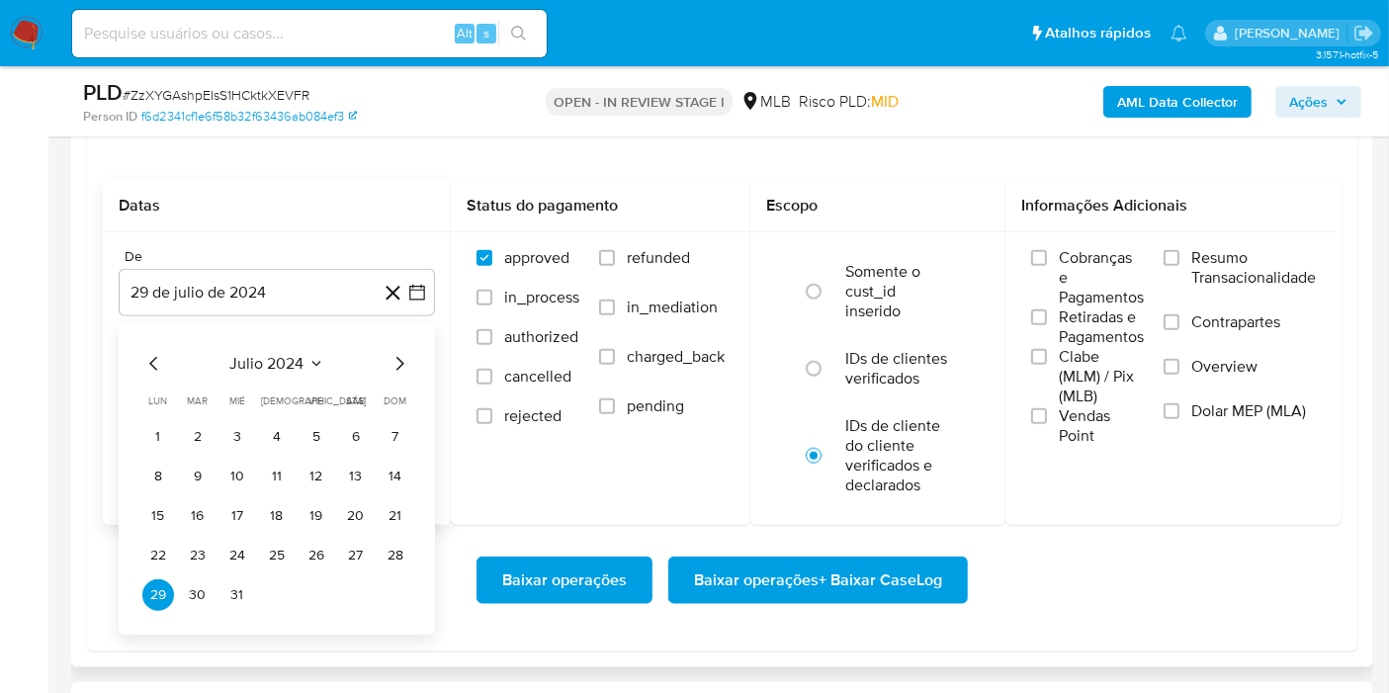
click at [275, 356] on span "julio 2024" at bounding box center [267, 364] width 74 height 20
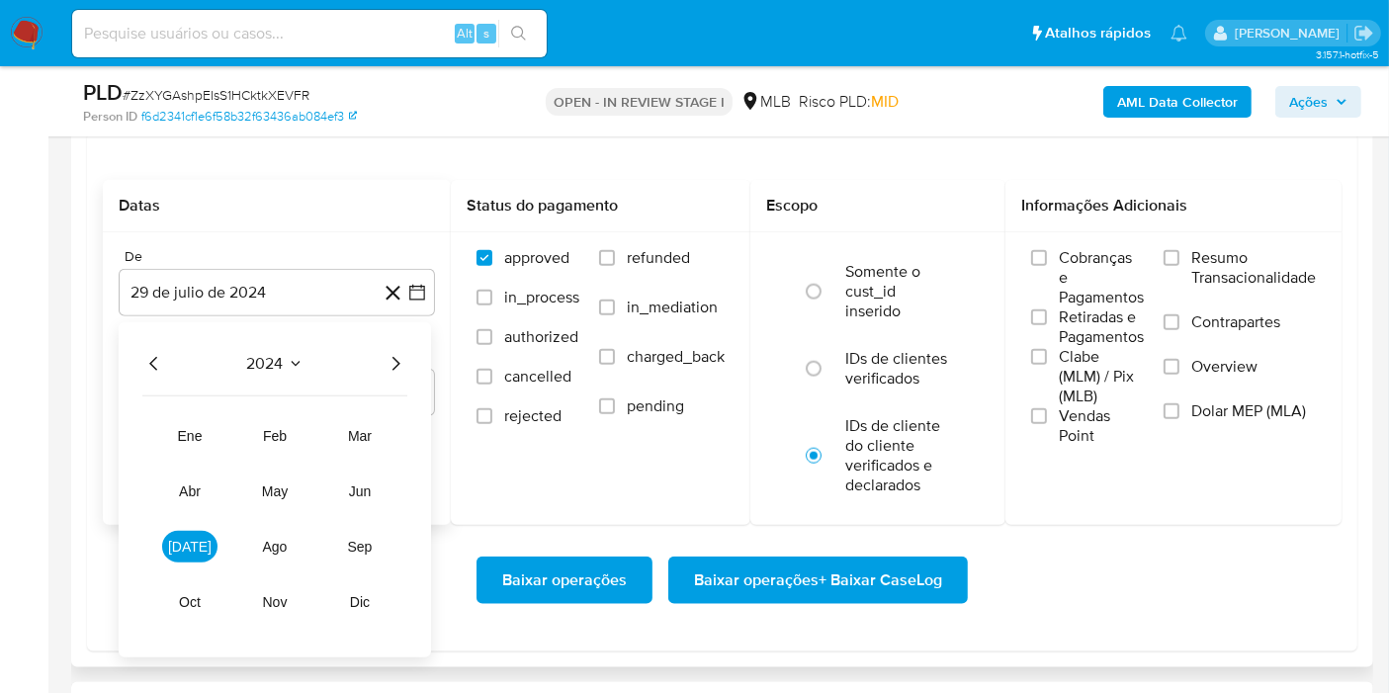
click at [396, 359] on icon "Año siguiente" at bounding box center [396, 364] width 24 height 24
click at [193, 539] on span "jul" at bounding box center [189, 547] width 43 height 16
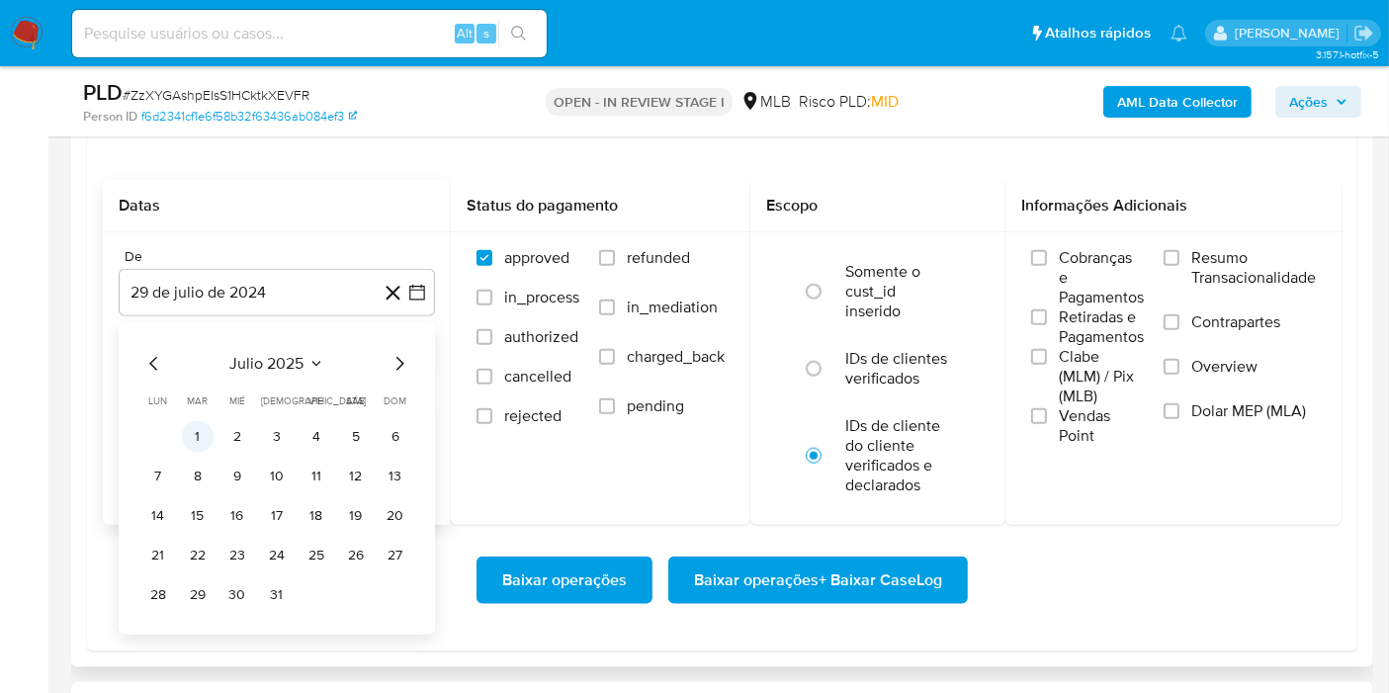
click at [198, 427] on button "1" at bounding box center [198, 437] width 32 height 32
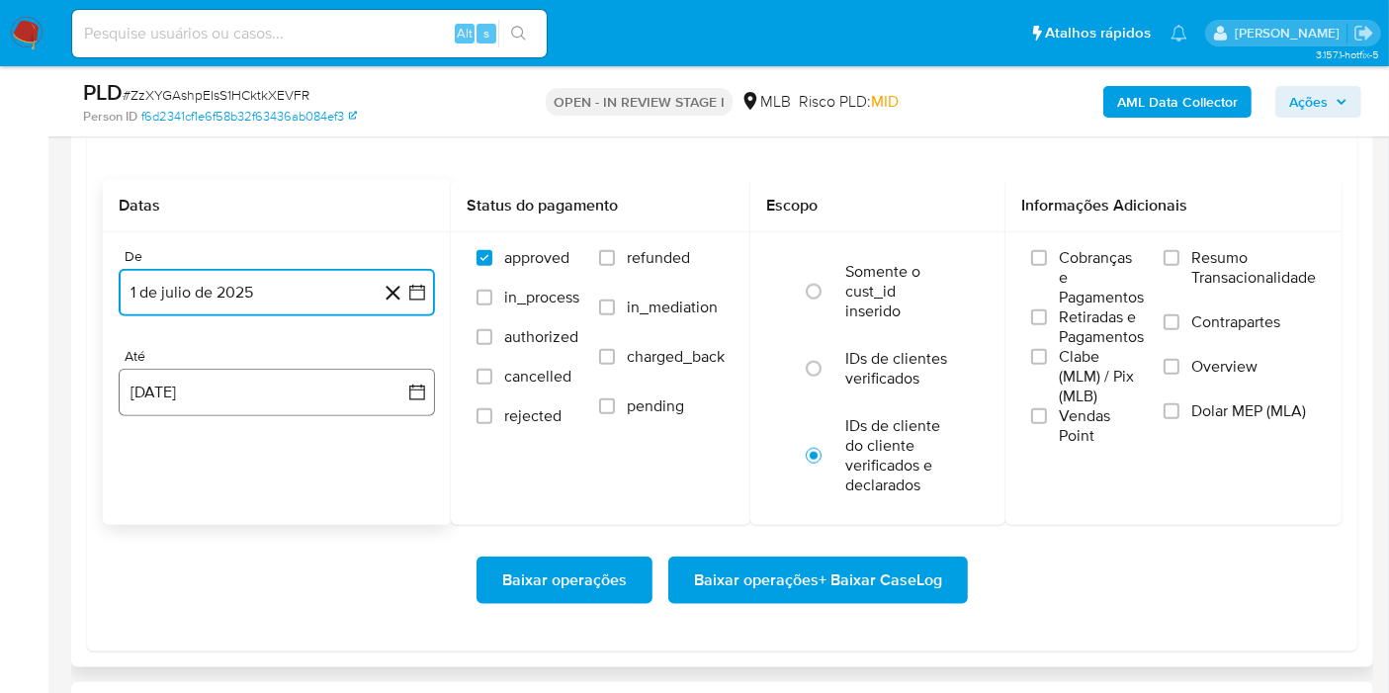
click at [213, 406] on button "29 de agosto de 2025" at bounding box center [277, 392] width 316 height 47
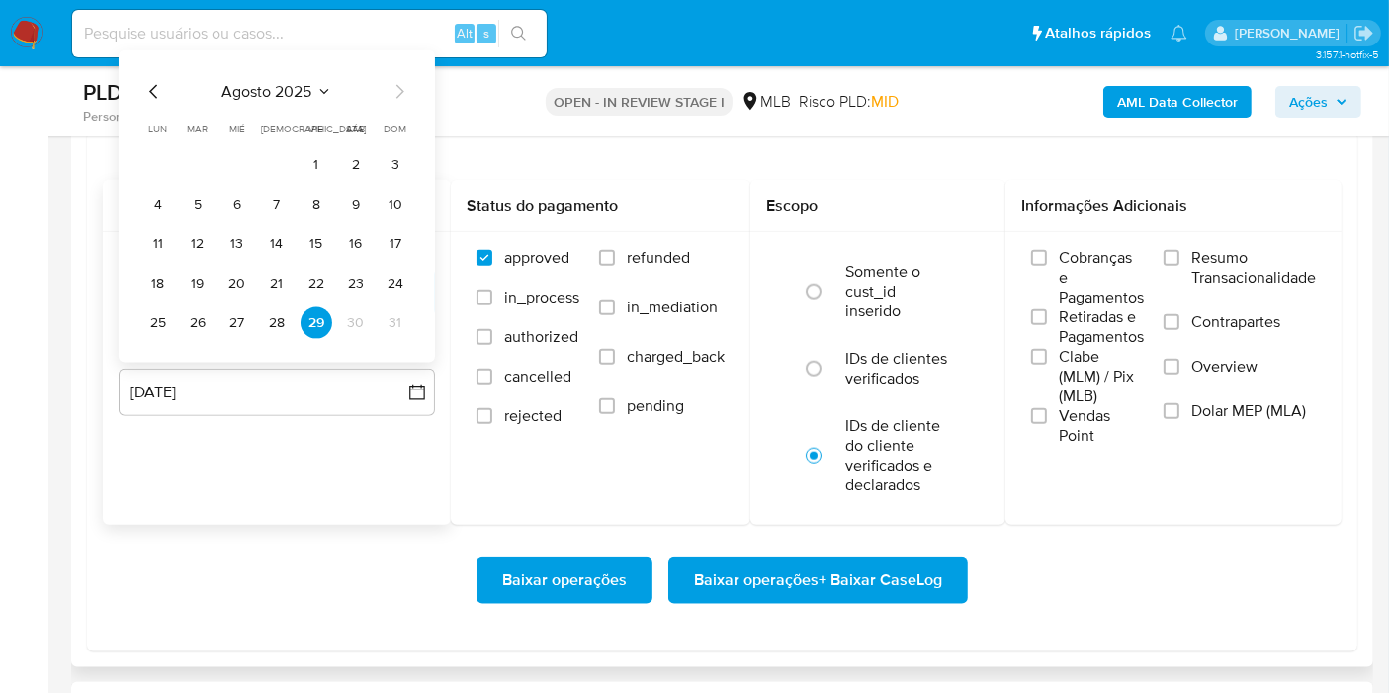
click at [280, 317] on button "28" at bounding box center [277, 323] width 32 height 32
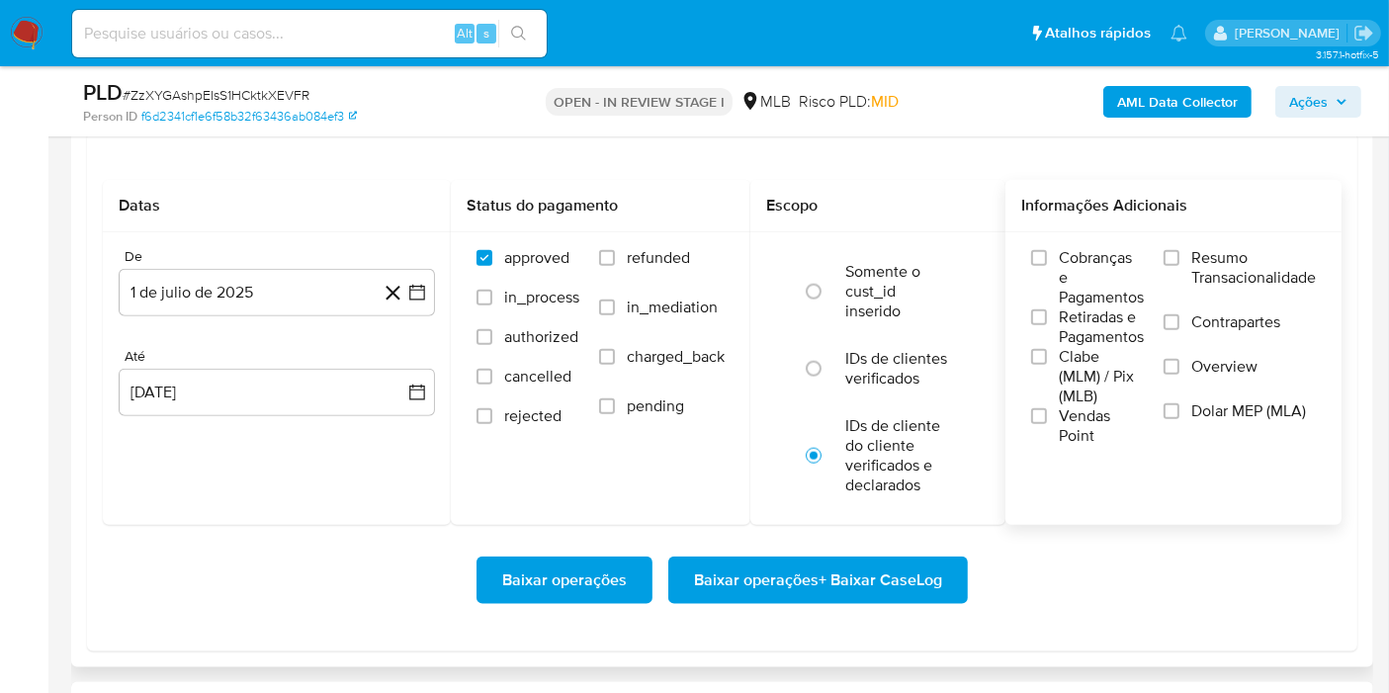
click at [1187, 266] on label "Resumo Transacionalidade" at bounding box center [1239, 280] width 152 height 64
click at [1179, 266] on input "Resumo Transacionalidade" at bounding box center [1171, 258] width 16 height 16
click at [892, 565] on span "Baixar operações + Baixar CaseLog" at bounding box center [818, 580] width 248 height 43
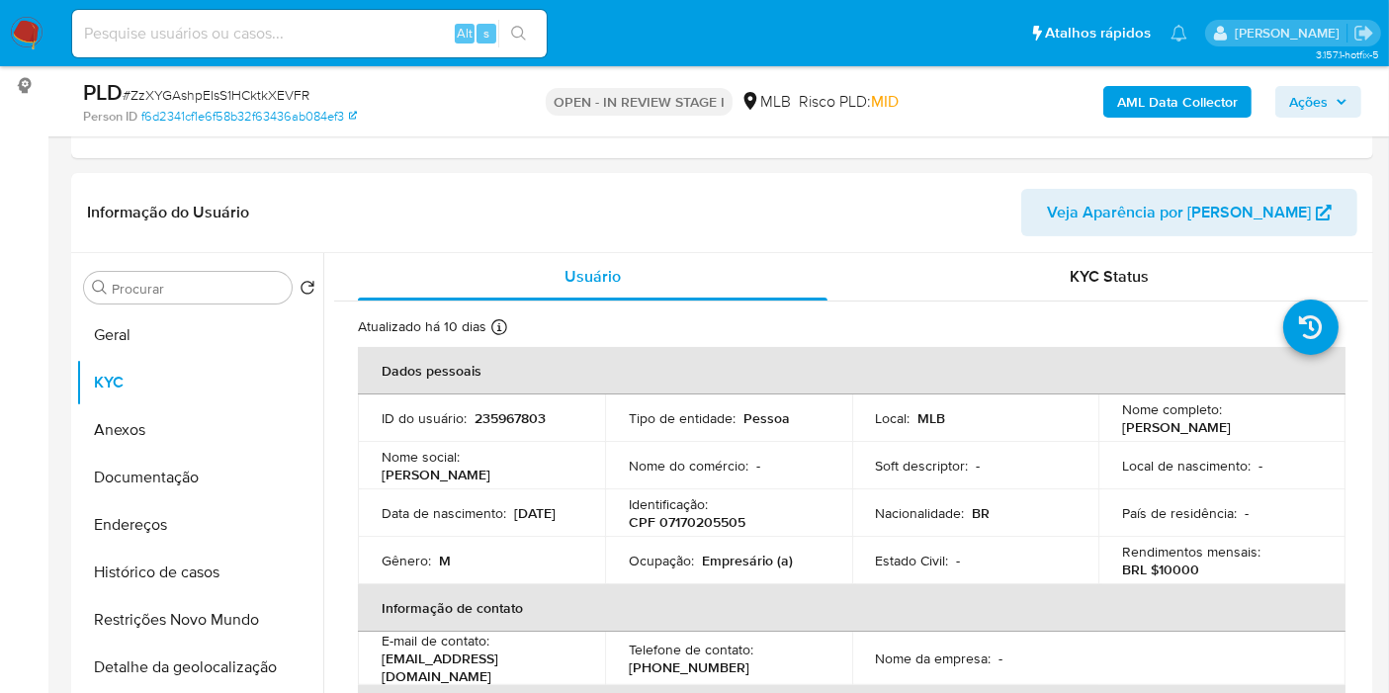
scroll to position [261, 0]
click at [1298, 97] on span "Ações" at bounding box center [1308, 102] width 39 height 32
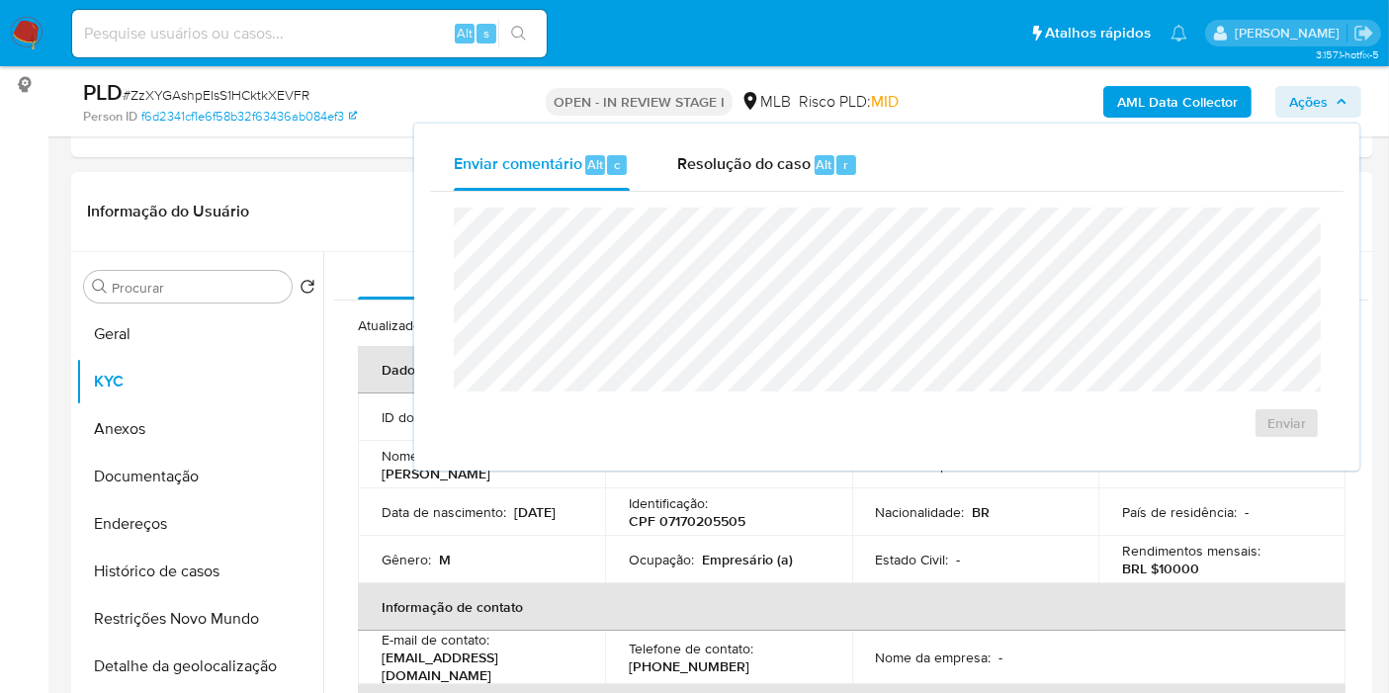
click at [1299, 97] on span "Ações" at bounding box center [1308, 102] width 39 height 32
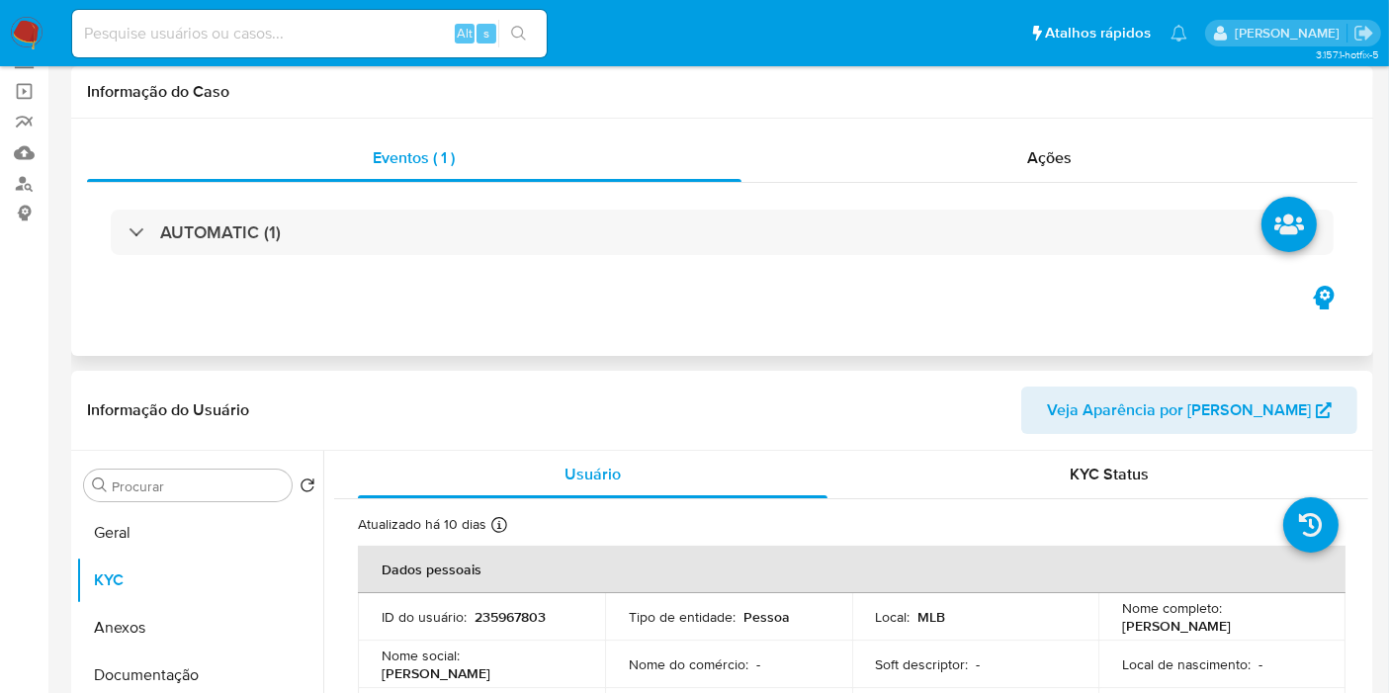
scroll to position [42, 0]
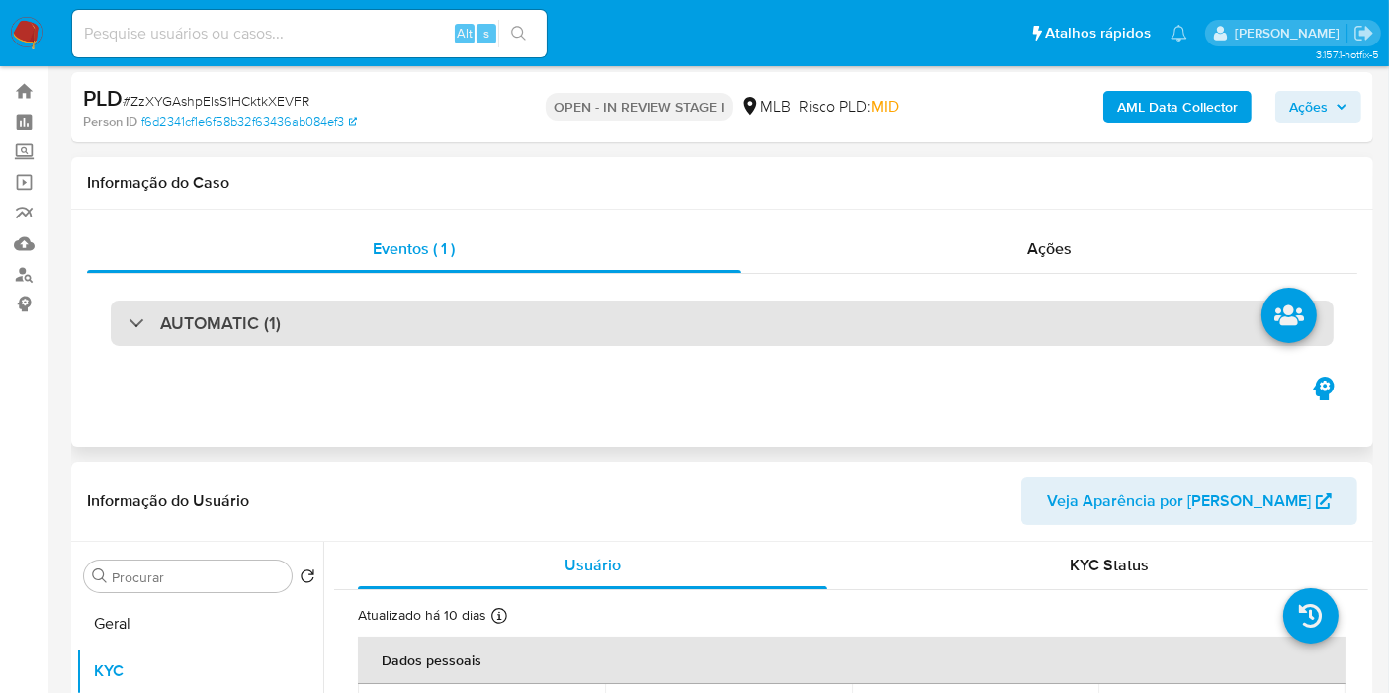
click at [646, 314] on div "AUTOMATIC (1)" at bounding box center [722, 323] width 1223 height 45
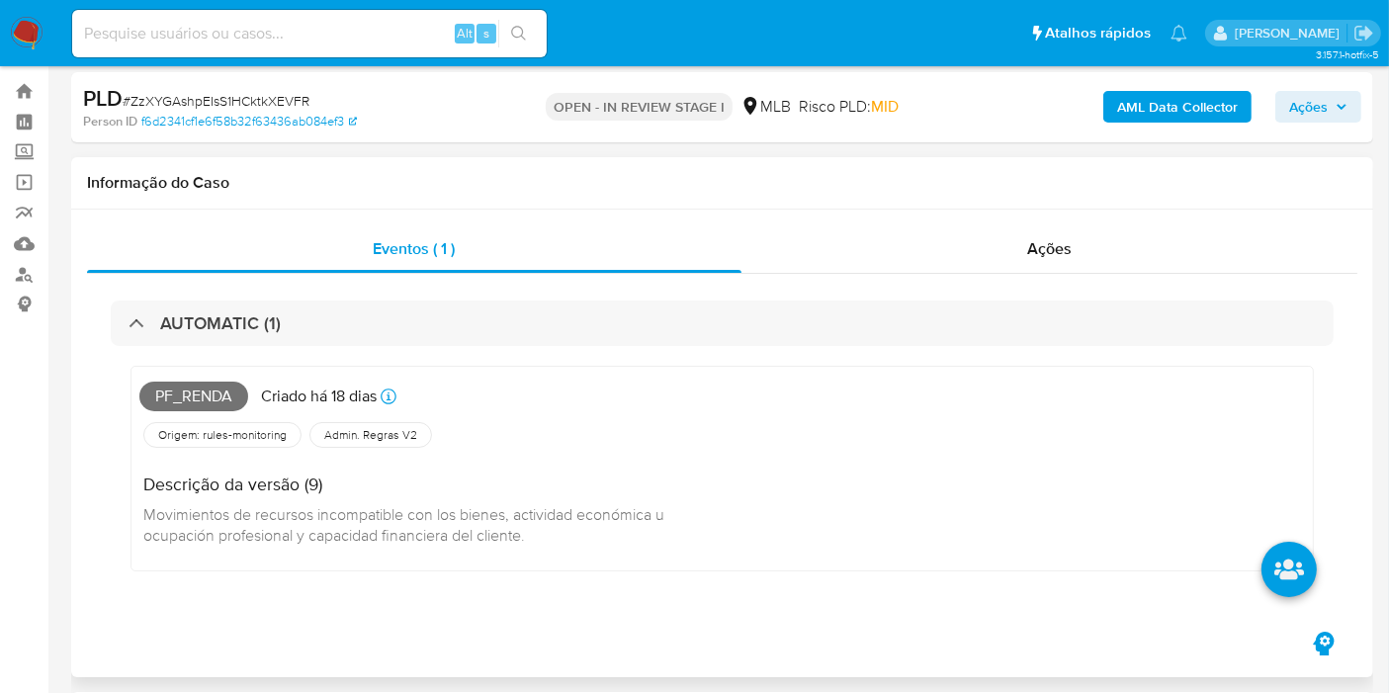
click at [176, 391] on span "Pf_renda" at bounding box center [193, 397] width 109 height 30
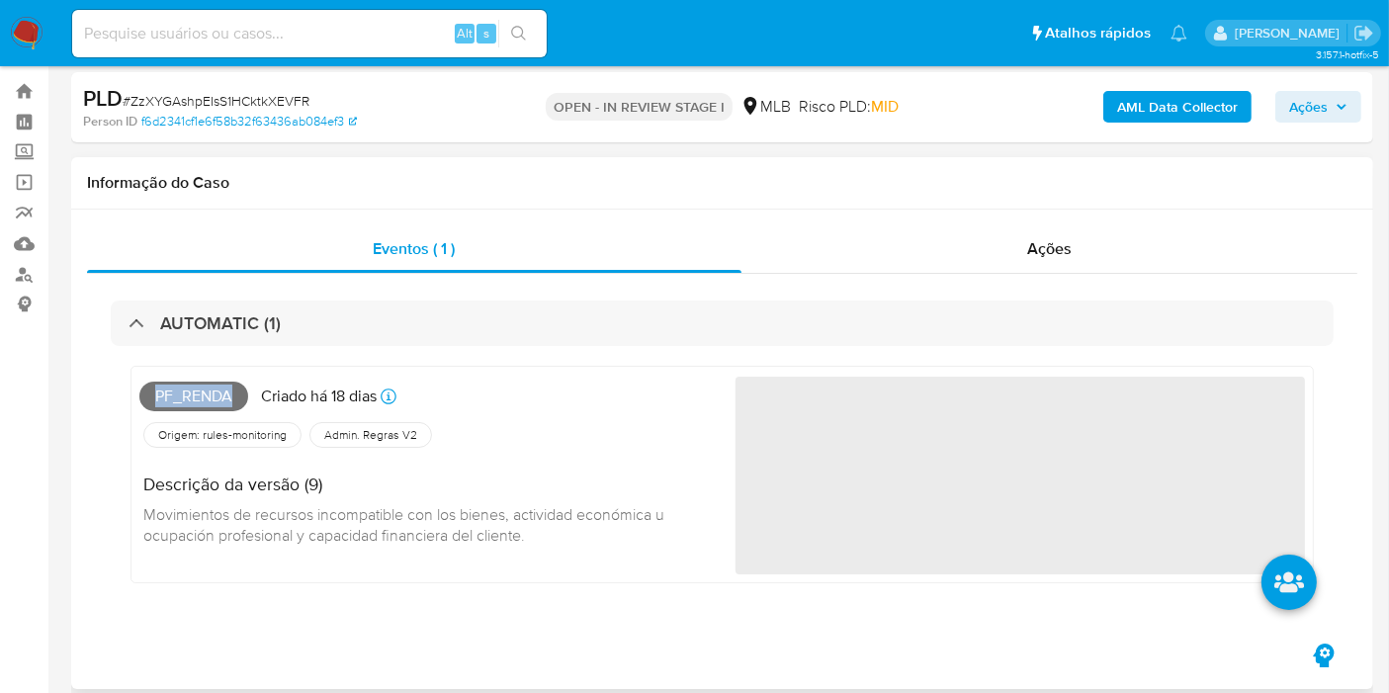
click at [176, 391] on span "Pf_renda" at bounding box center [193, 397] width 109 height 30
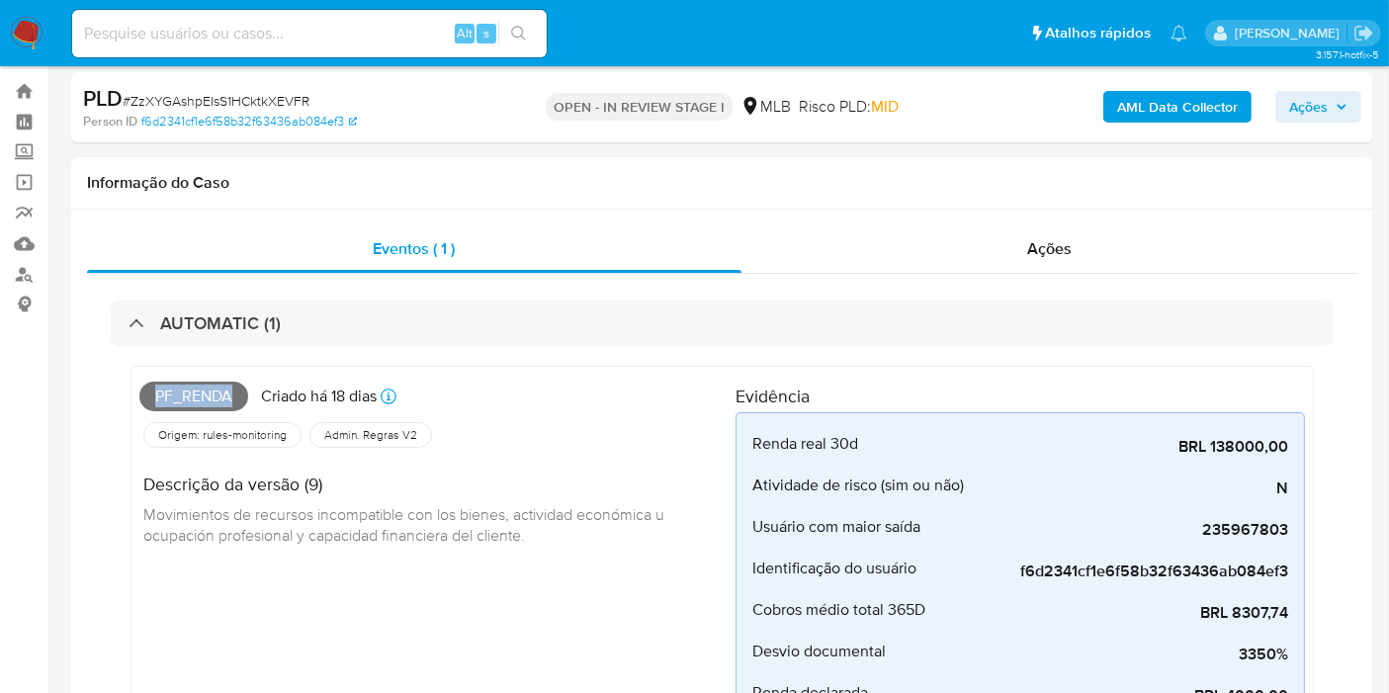
copy span "Pf_renda"
click at [1284, 97] on button "Ações" at bounding box center [1318, 107] width 86 height 32
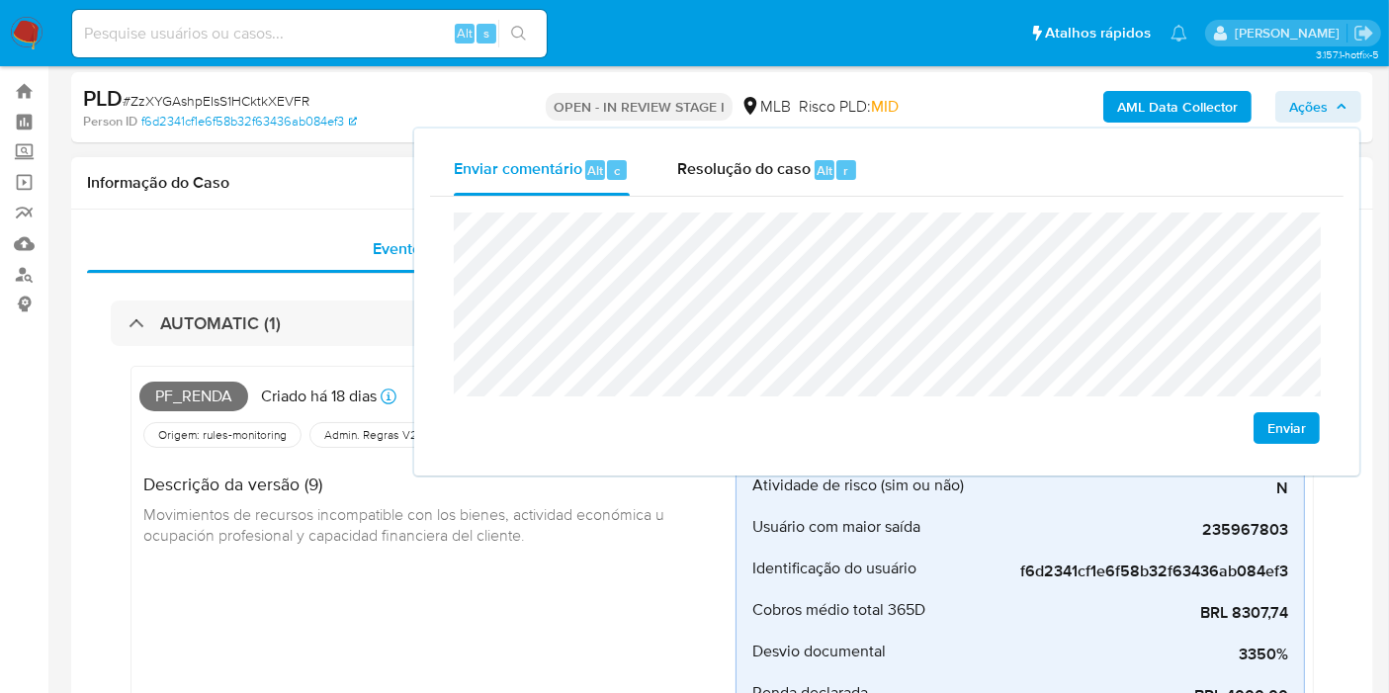
click at [174, 491] on h4 "Descrição da versão (9)" at bounding box center [431, 485] width 576 height 22
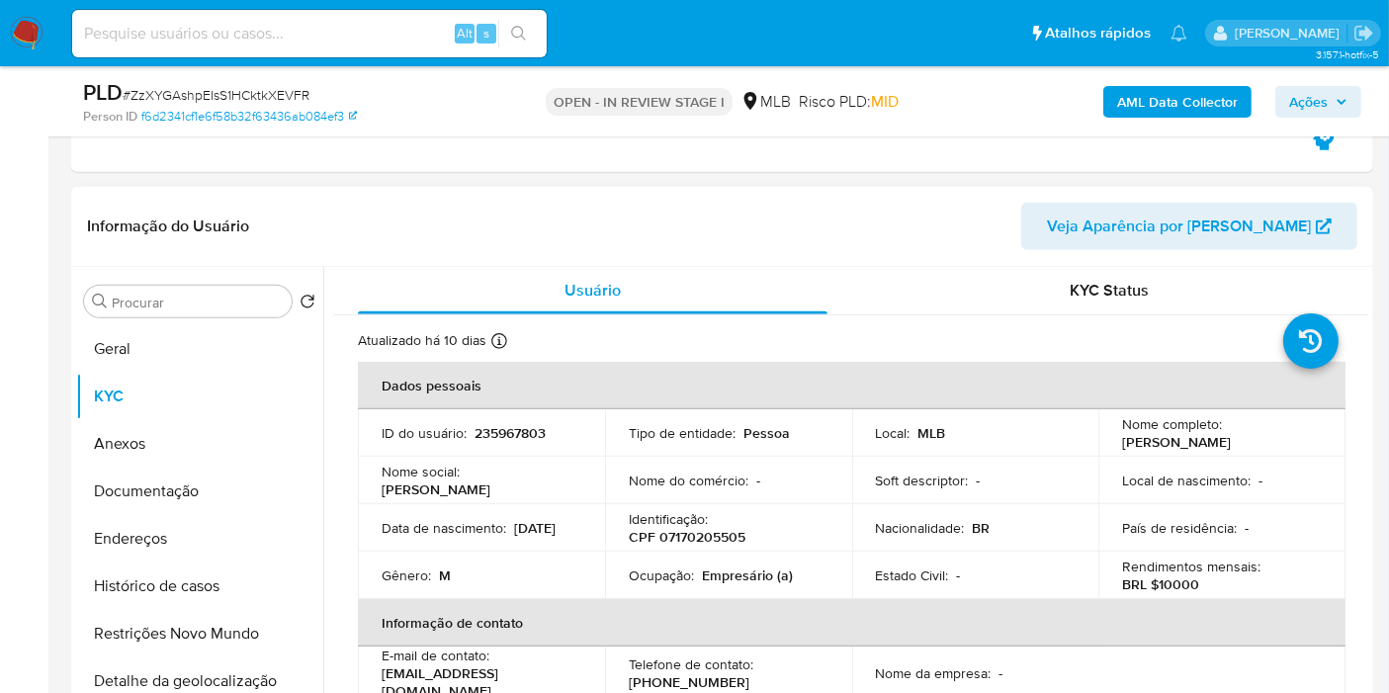
scroll to position [811, 0]
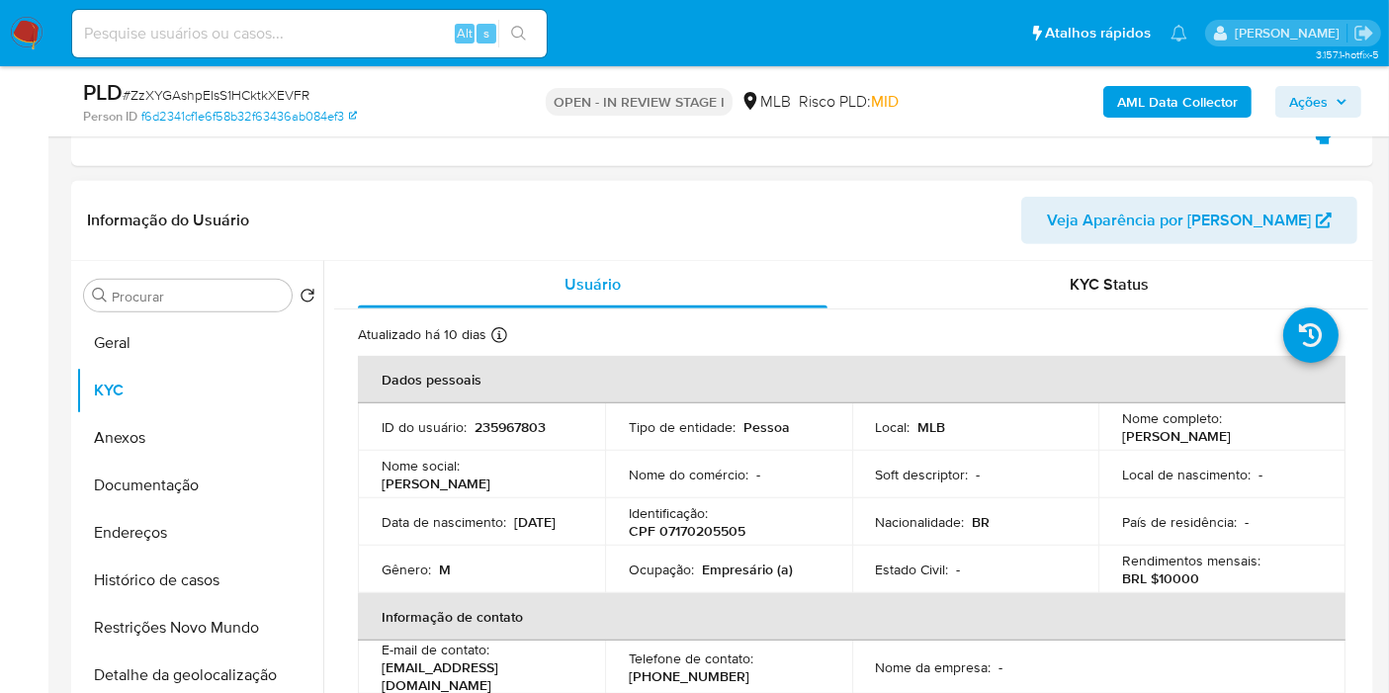
click at [675, 529] on p "CPF 07170205505" at bounding box center [687, 531] width 117 height 18
copy p "07170205505"
drag, startPoint x: 1325, startPoint y: 103, endPoint x: 1305, endPoint y: 106, distance: 20.0
click at [1325, 103] on span "Ações" at bounding box center [1308, 102] width 39 height 32
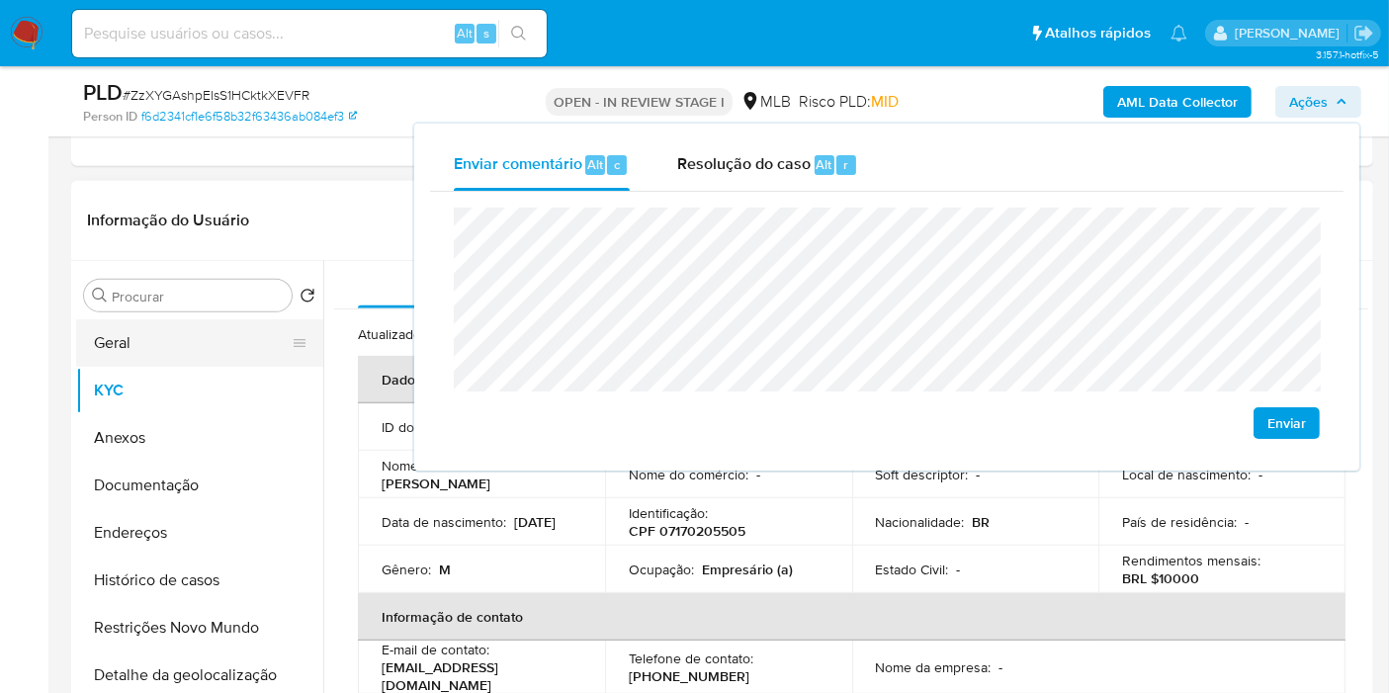
click at [210, 327] on button "Geral" at bounding box center [191, 342] width 231 height 47
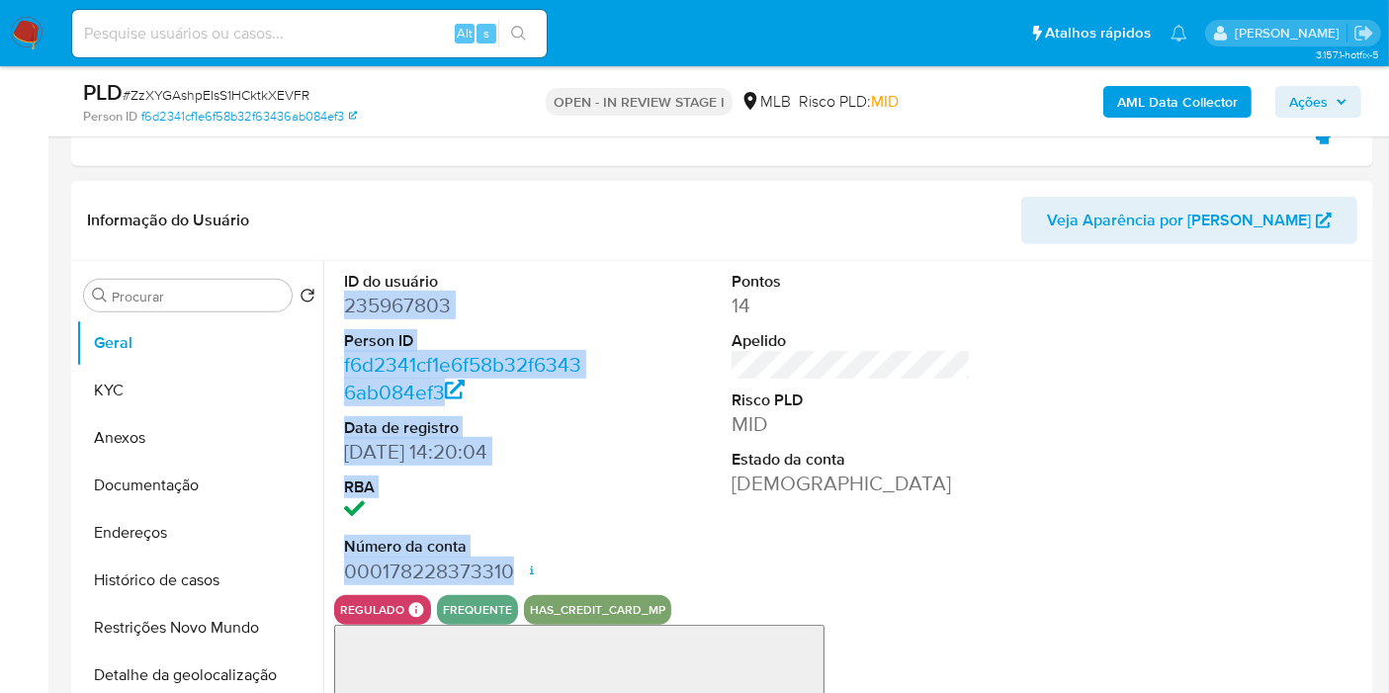
drag, startPoint x: 346, startPoint y: 310, endPoint x: 514, endPoint y: 563, distance: 303.8
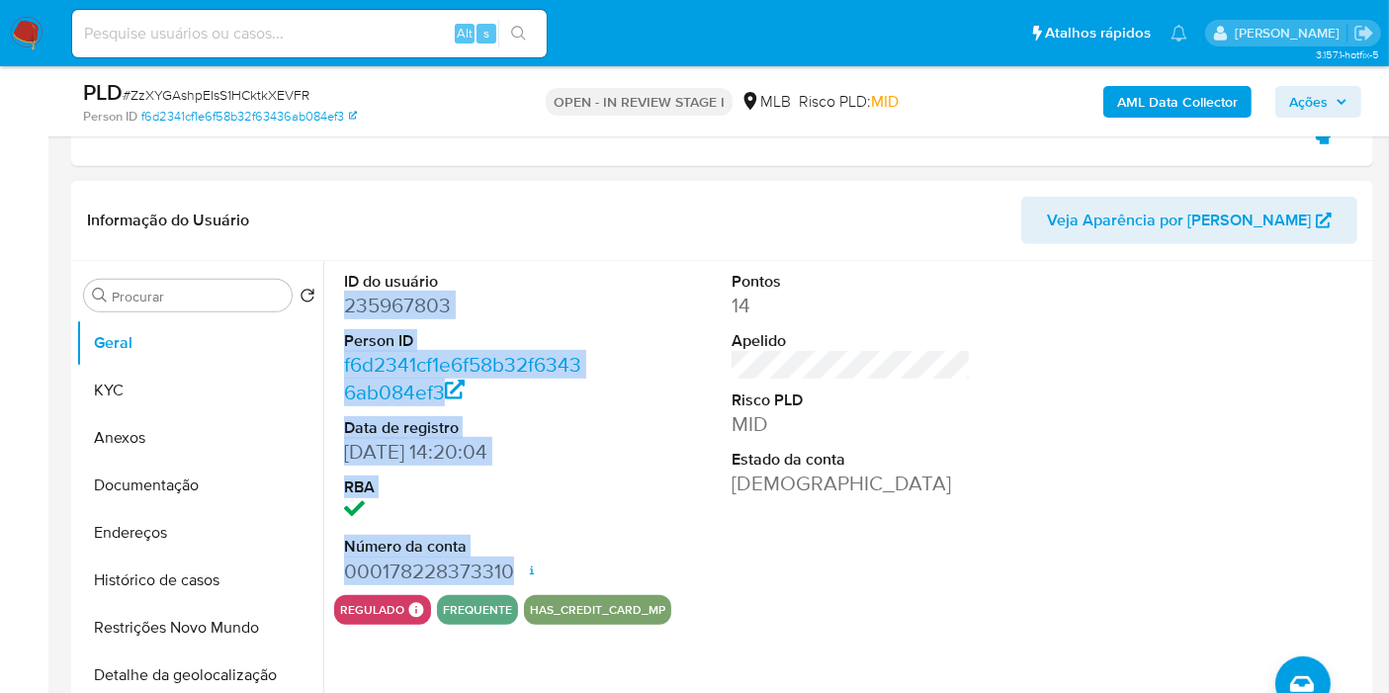
click at [514, 563] on div "ID do usuário 235967803 Person ID f6d2341cf1e6f58b32f63436ab084ef3 Data de regi…" at bounding box center [463, 428] width 259 height 334
copy dl "235967803 Person ID f6d2341cf1e6f58b32f63436ab084ef3 Data de registro 27/11/201…"
drag, startPoint x: 1316, startPoint y: 106, endPoint x: 1270, endPoint y: 116, distance: 46.5
click at [1315, 106] on span "Ações" at bounding box center [1308, 102] width 39 height 32
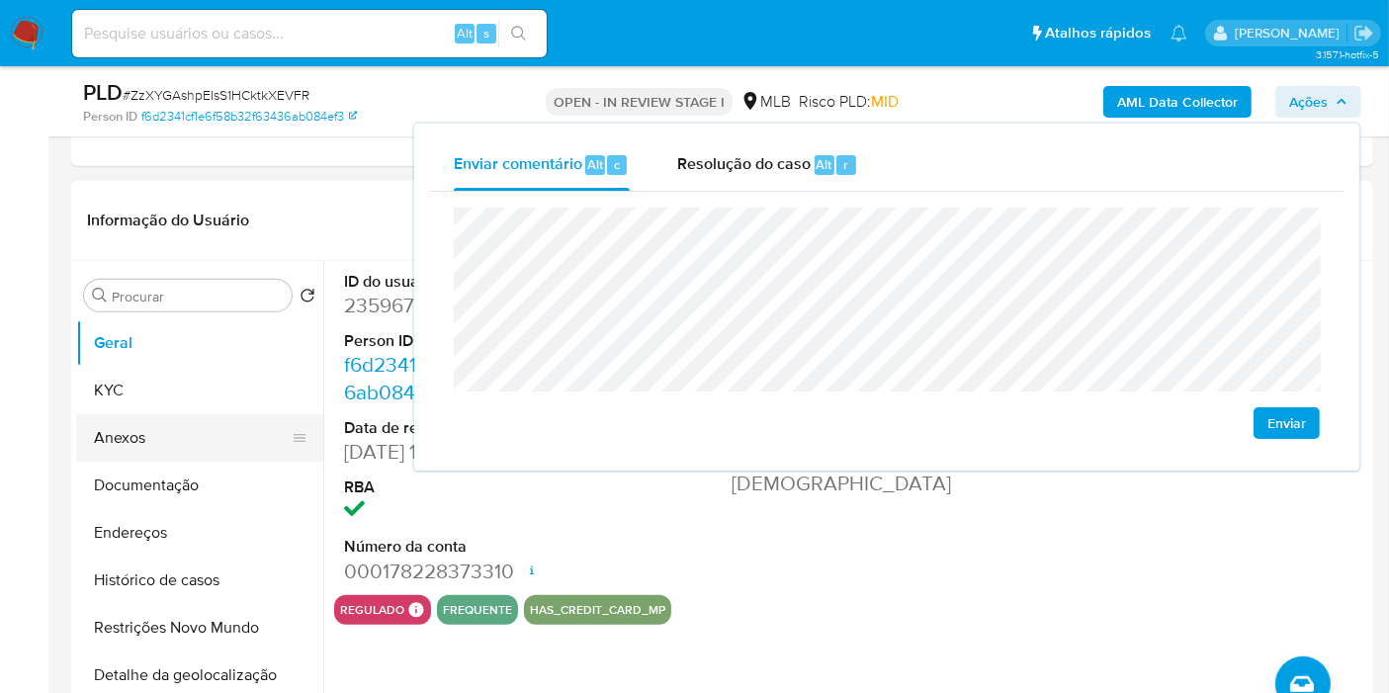
click at [188, 390] on button "KYC" at bounding box center [199, 390] width 247 height 47
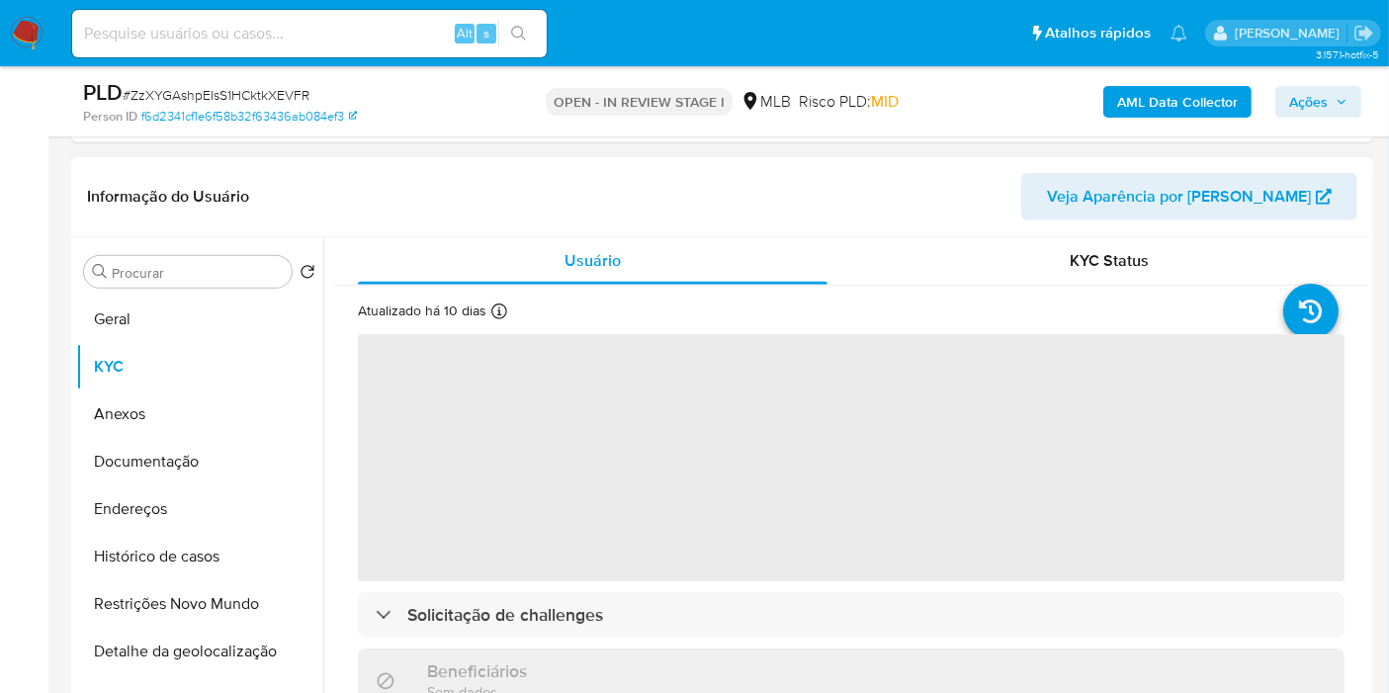
scroll to position [920, 0]
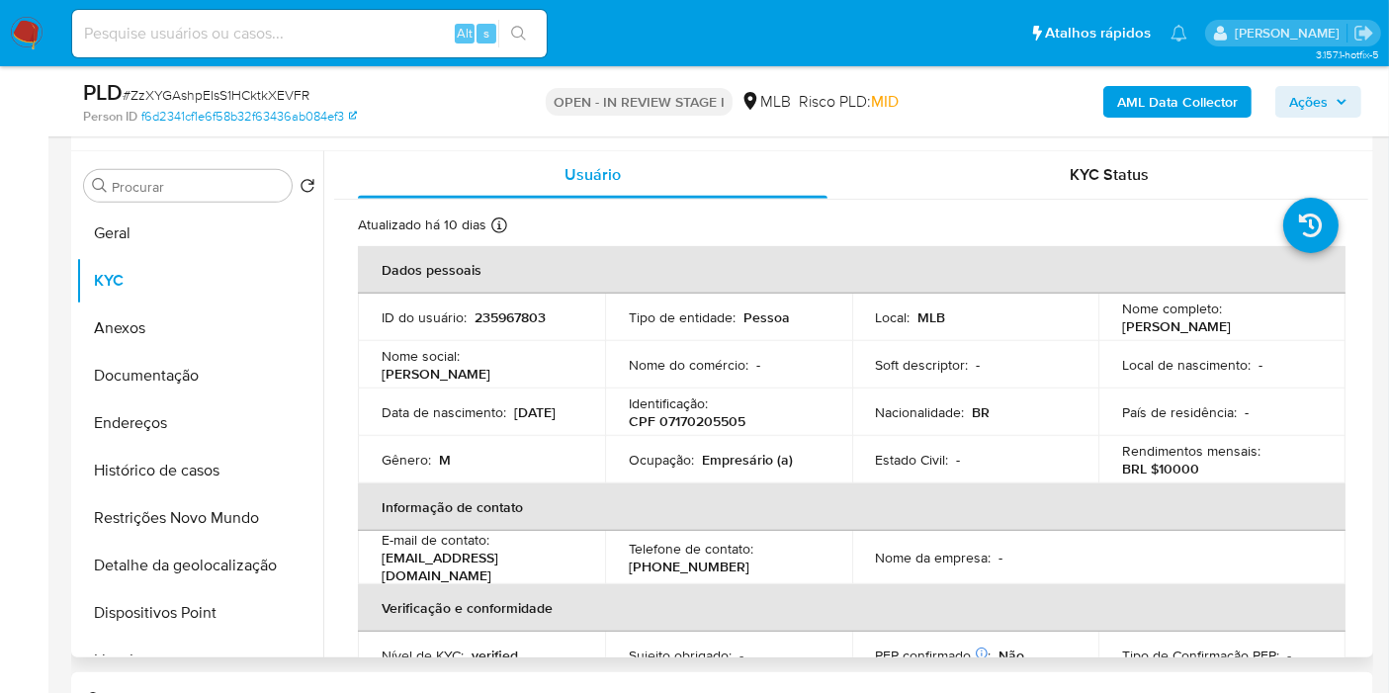
click at [732, 415] on p "CPF 07170205505" at bounding box center [687, 421] width 117 height 18
copy p "07170205505"
click at [739, 459] on p "Empresário (a)" at bounding box center [747, 460] width 91 height 18
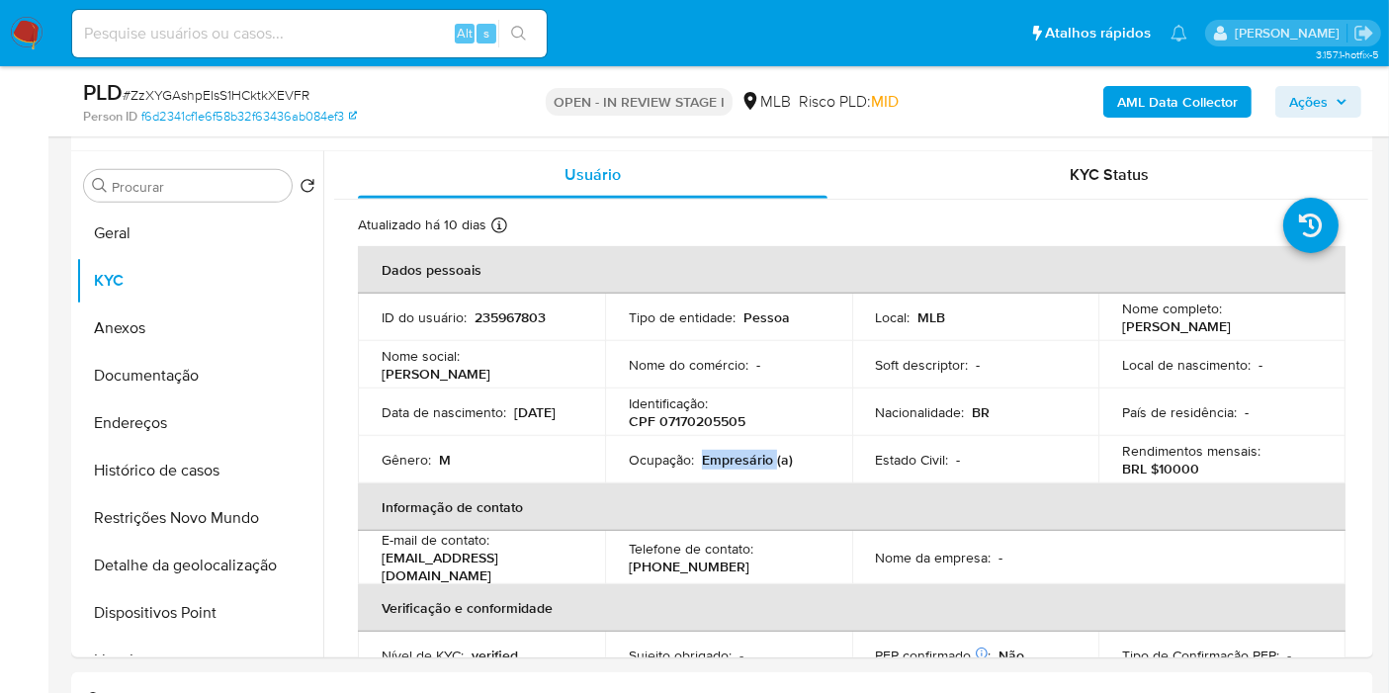
copy p "Empresário"
drag, startPoint x: 1305, startPoint y: 95, endPoint x: 1261, endPoint y: 119, distance: 49.5
click at [1305, 97] on span "Ações" at bounding box center [1308, 102] width 39 height 32
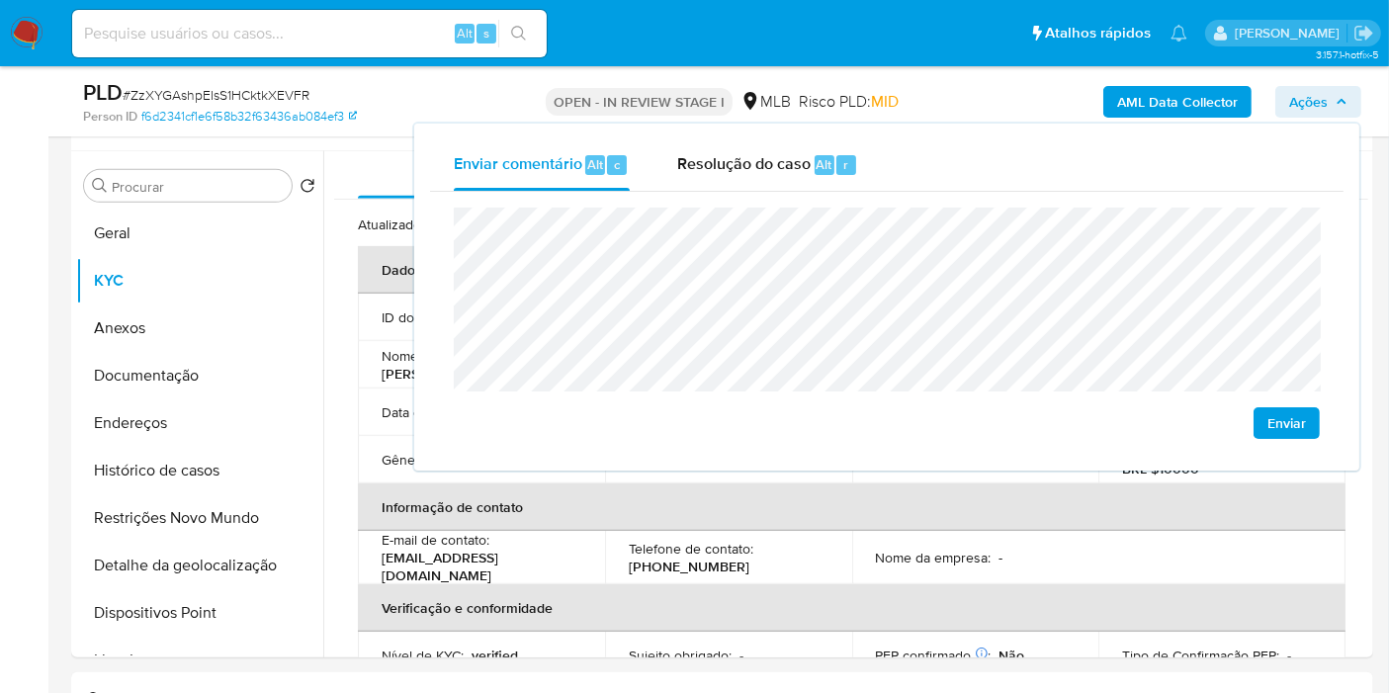
click at [0, 0] on lt-span "econômica" at bounding box center [0, 0] width 0 height 0
click at [0, 0] on lt-span "Ibiporã" at bounding box center [0, 0] width 0 height 0
click at [810, 563] on div "Telefone de contato : (74) 998178153" at bounding box center [729, 558] width 200 height 36
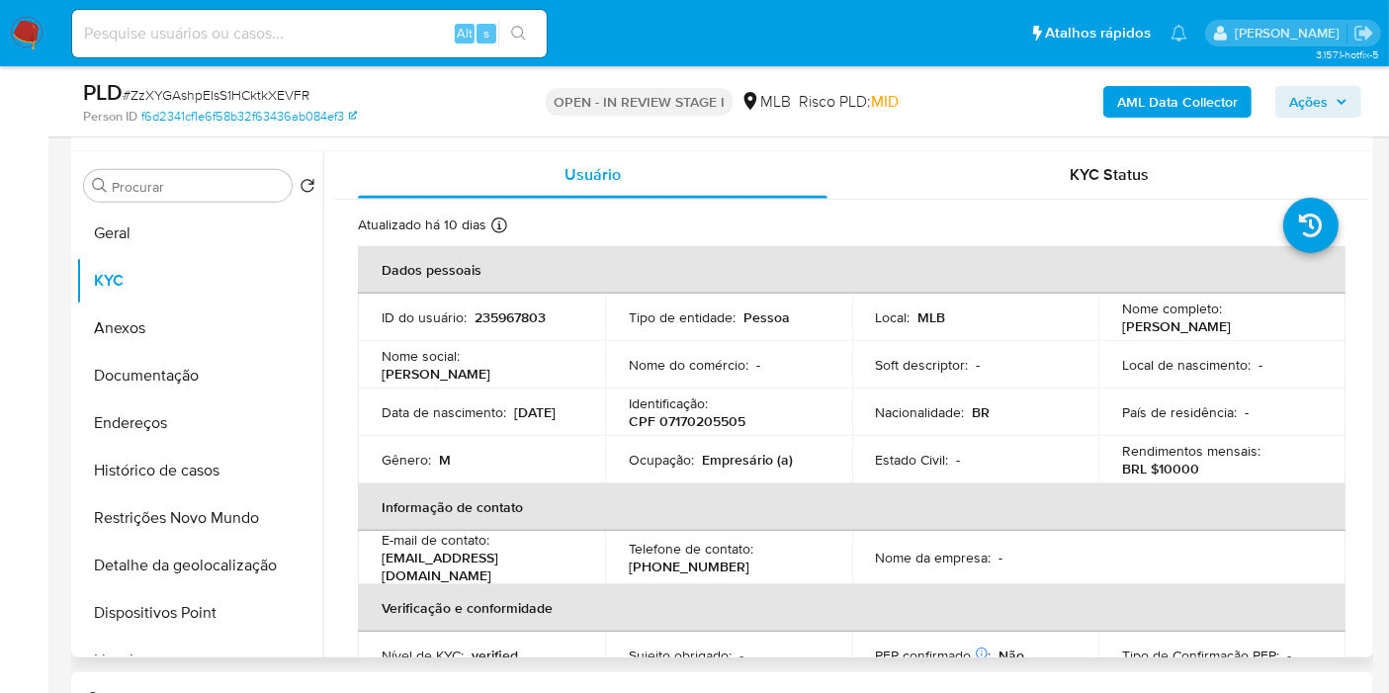
scroll to position [878, 0]
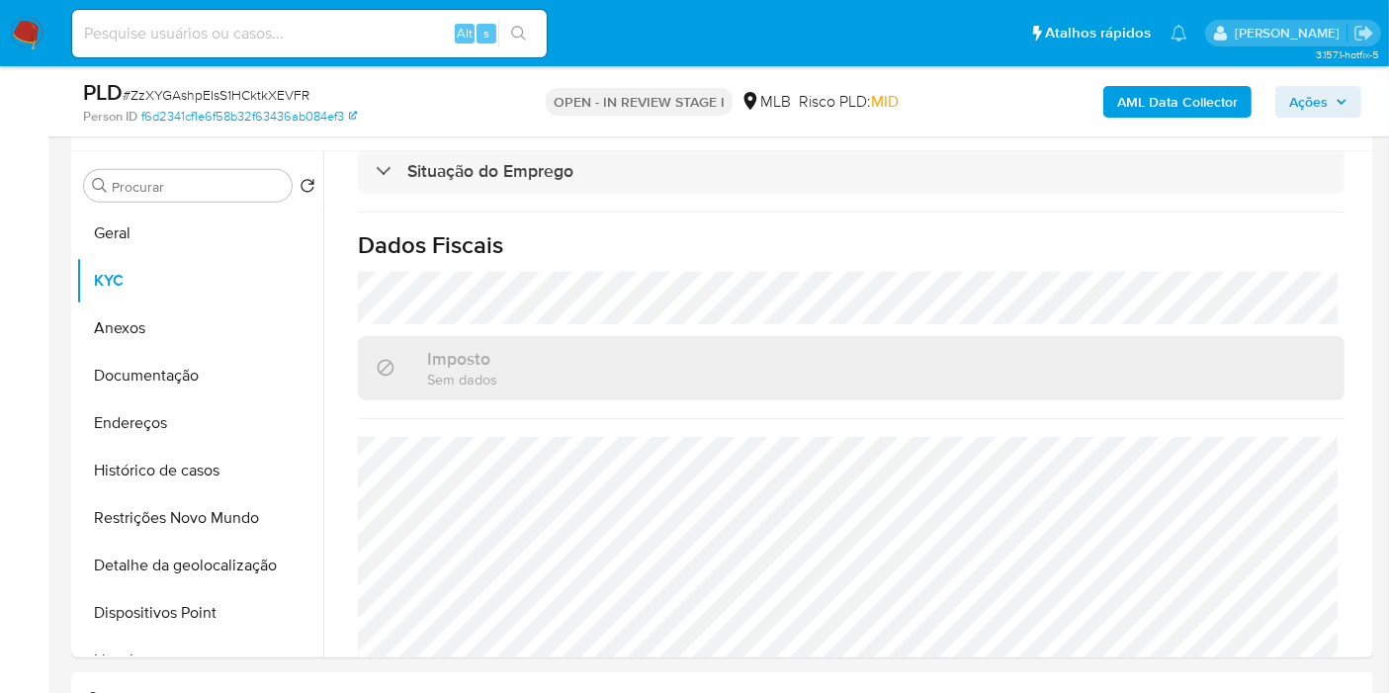
click at [1340, 100] on icon "button" at bounding box center [1341, 102] width 12 height 12
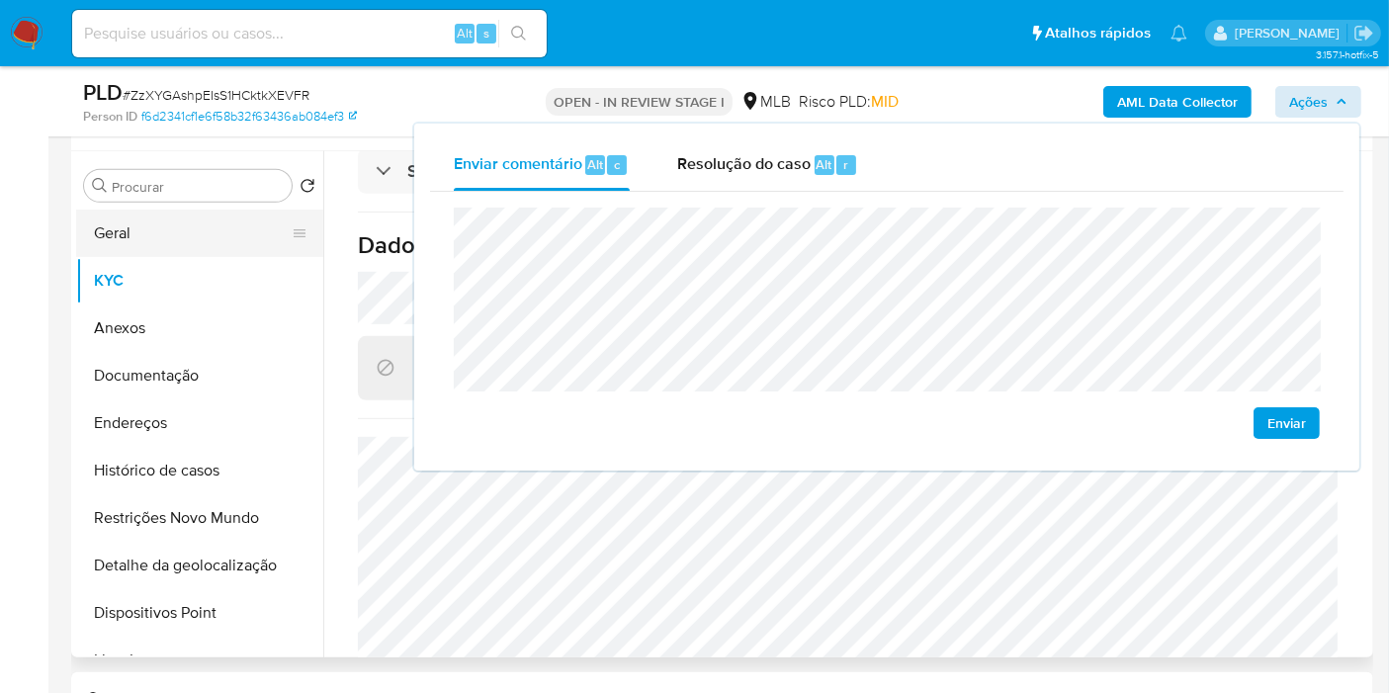
click at [213, 234] on button "Geral" at bounding box center [191, 233] width 231 height 47
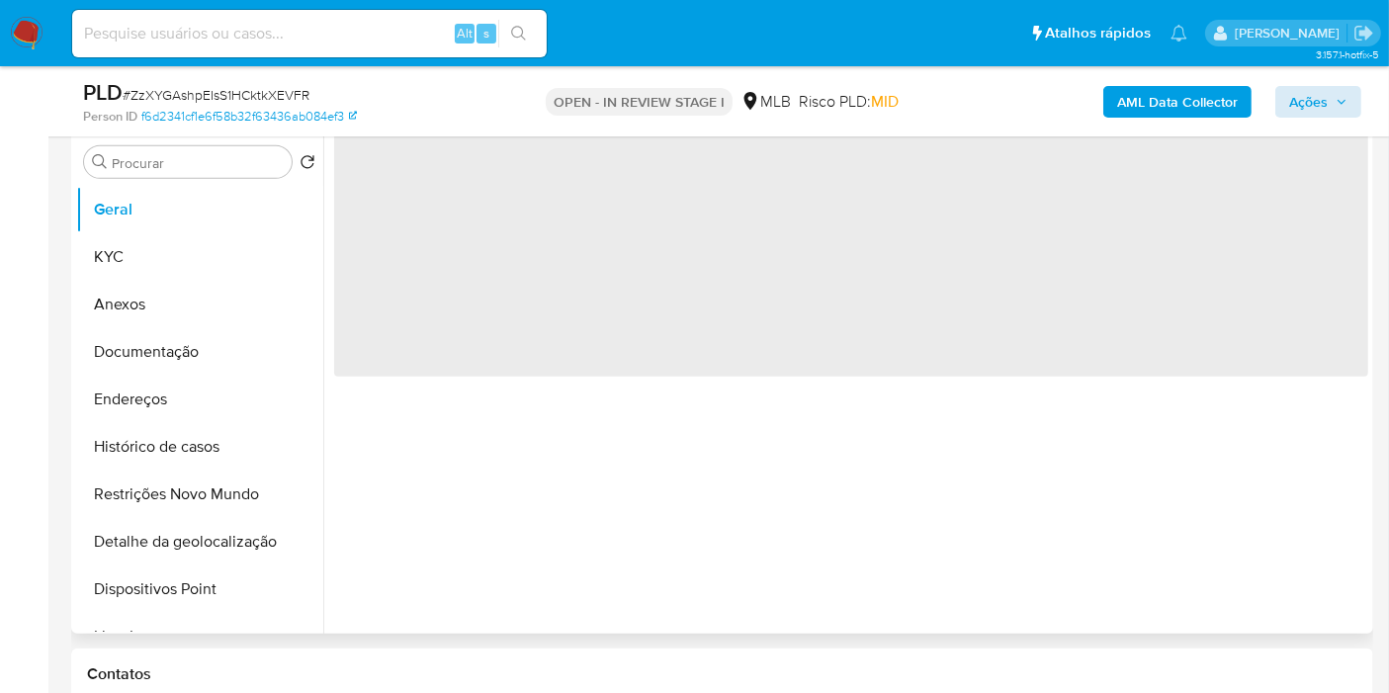
scroll to position [811, 0]
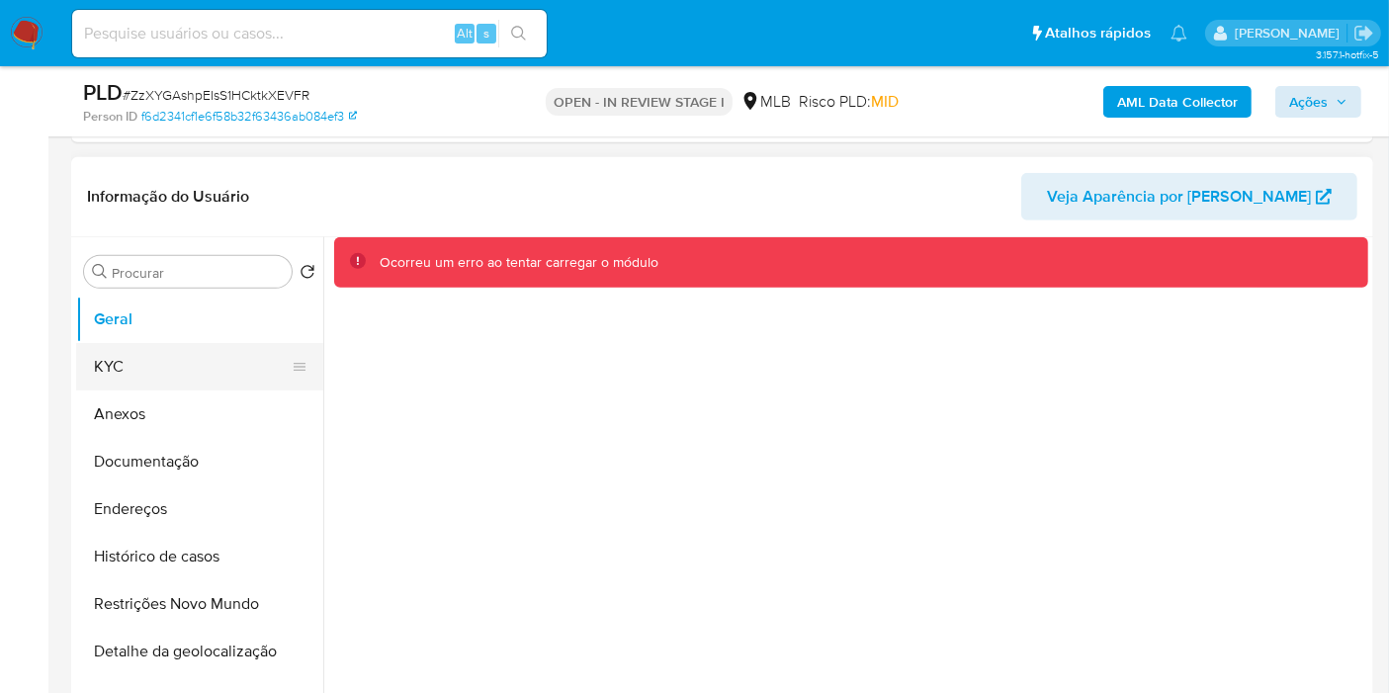
click at [211, 360] on button "KYC" at bounding box center [191, 366] width 231 height 47
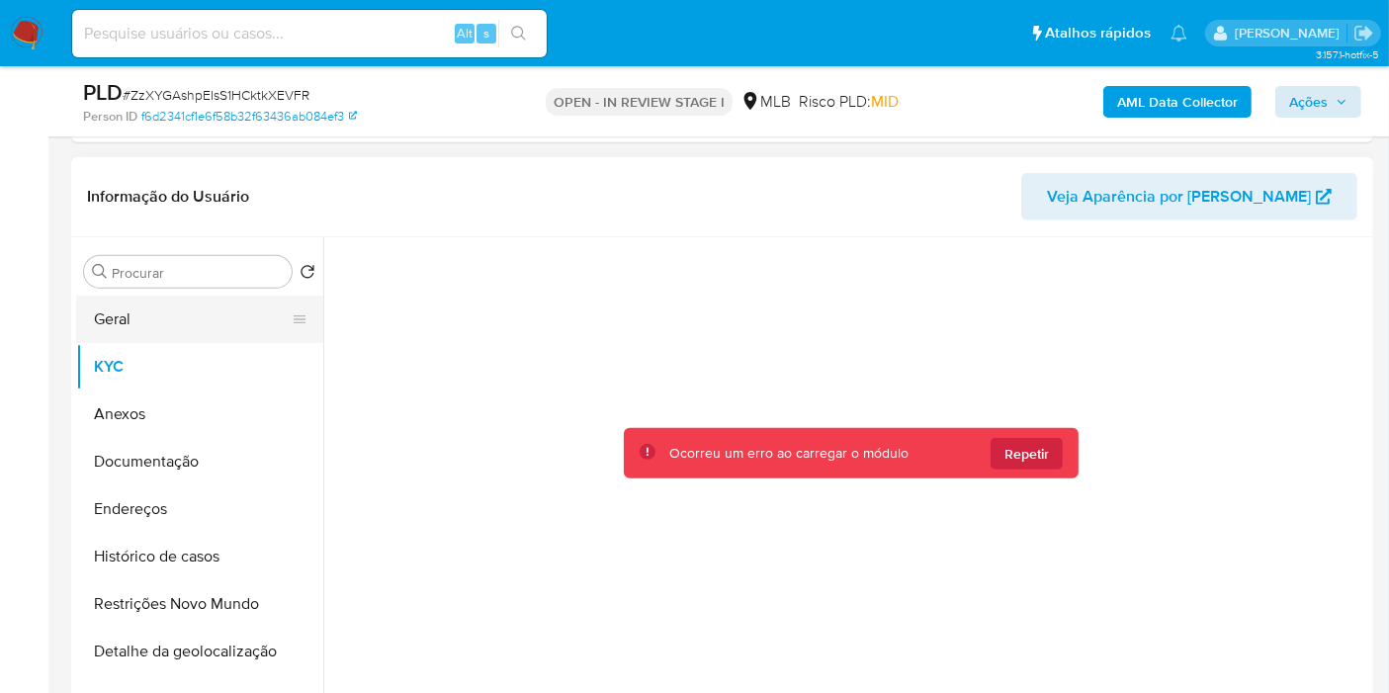
click at [199, 326] on button "Geral" at bounding box center [191, 319] width 231 height 47
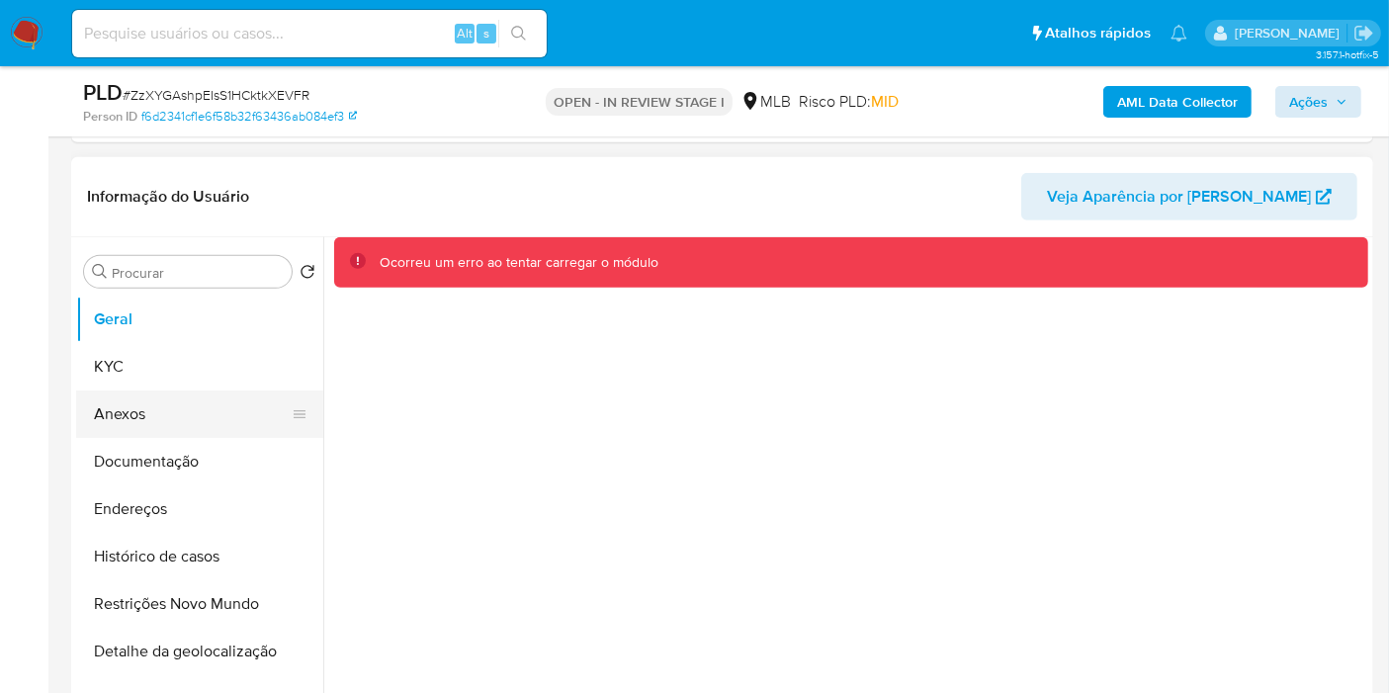
click at [152, 390] on button "Anexos" at bounding box center [191, 413] width 231 height 47
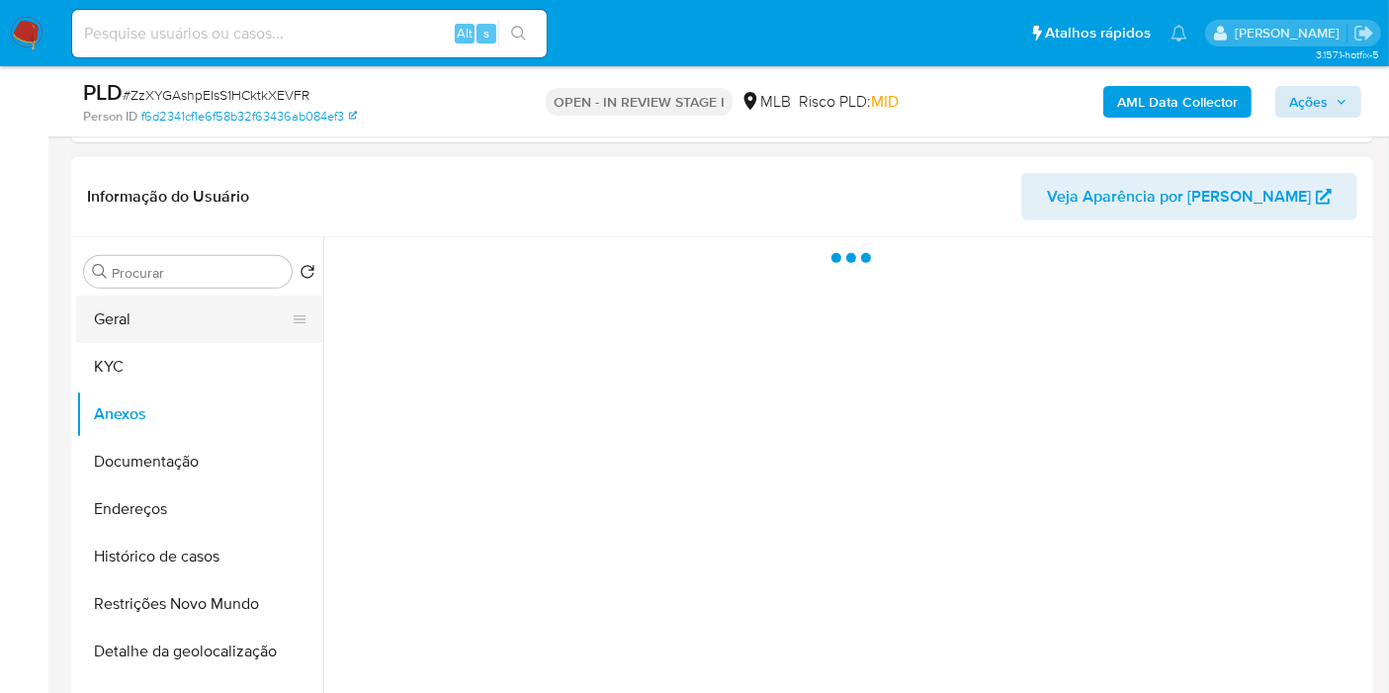
click at [172, 326] on button "Geral" at bounding box center [191, 319] width 231 height 47
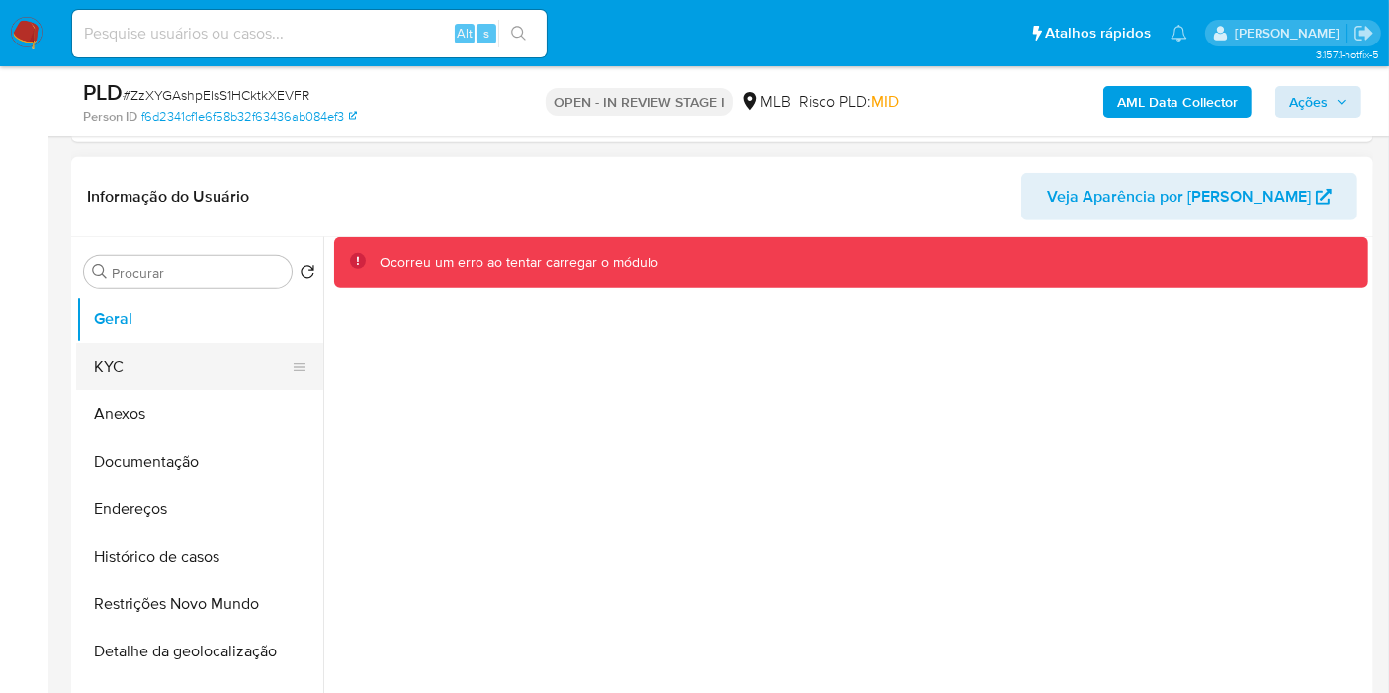
click at [160, 351] on button "KYC" at bounding box center [191, 366] width 231 height 47
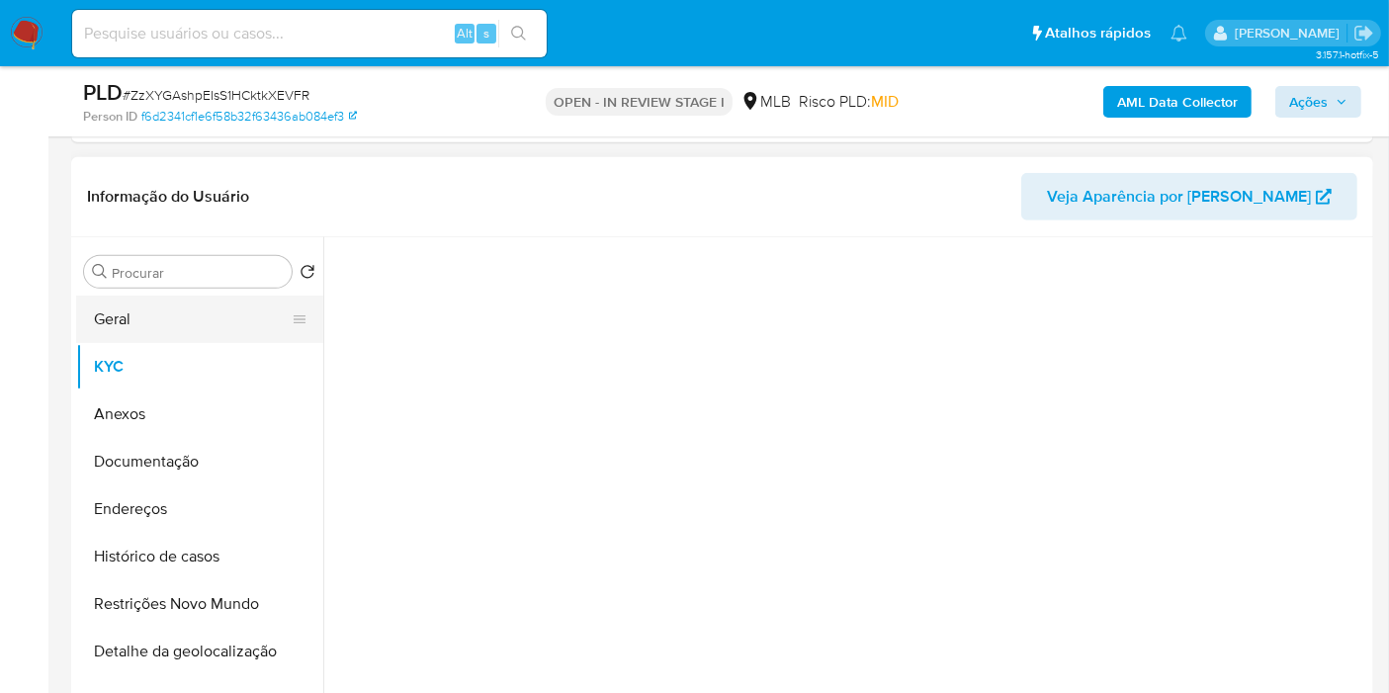
click at [182, 313] on button "Geral" at bounding box center [191, 319] width 231 height 47
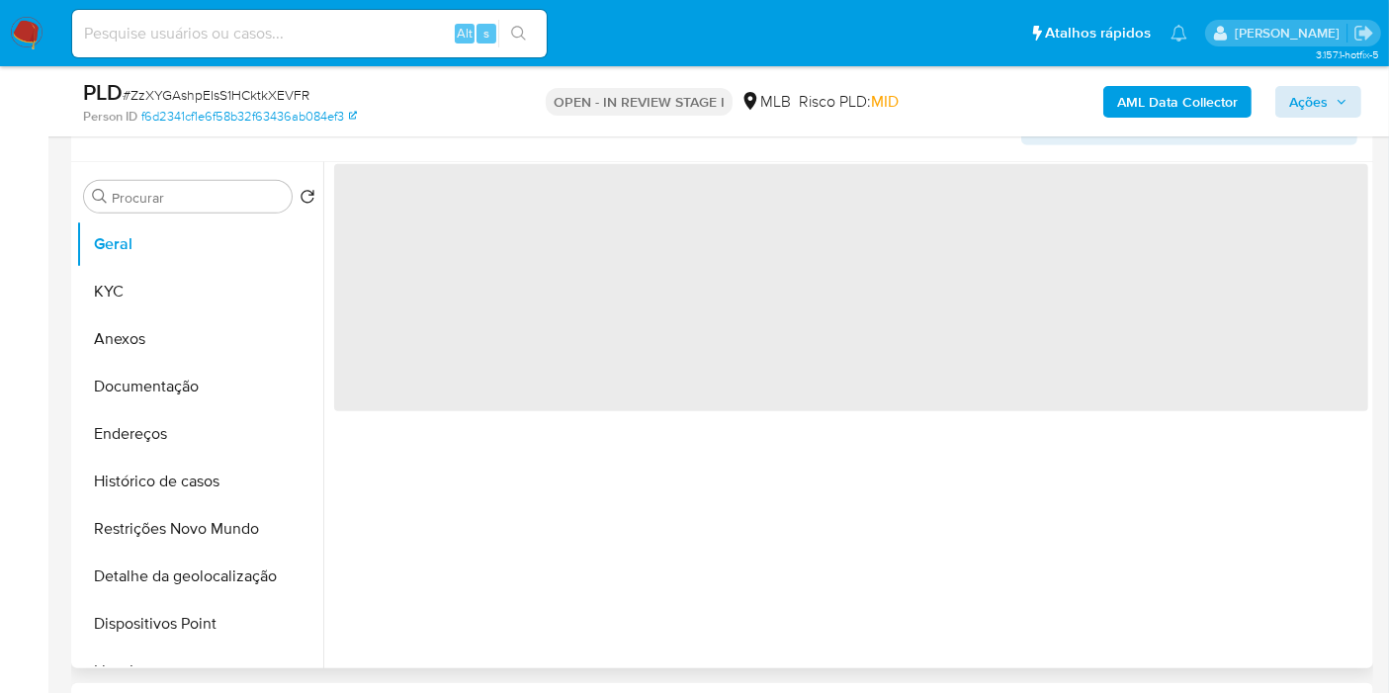
scroll to position [920, 0]
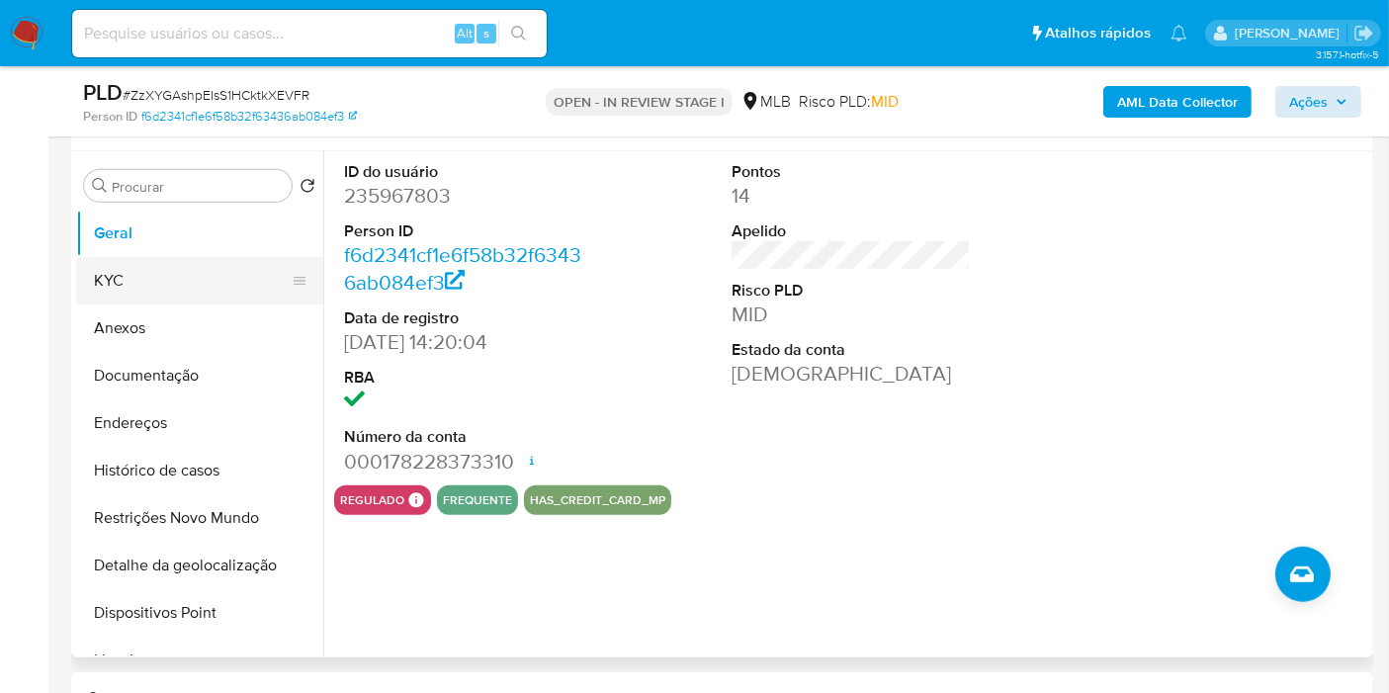
click at [160, 271] on button "KYC" at bounding box center [191, 280] width 231 height 47
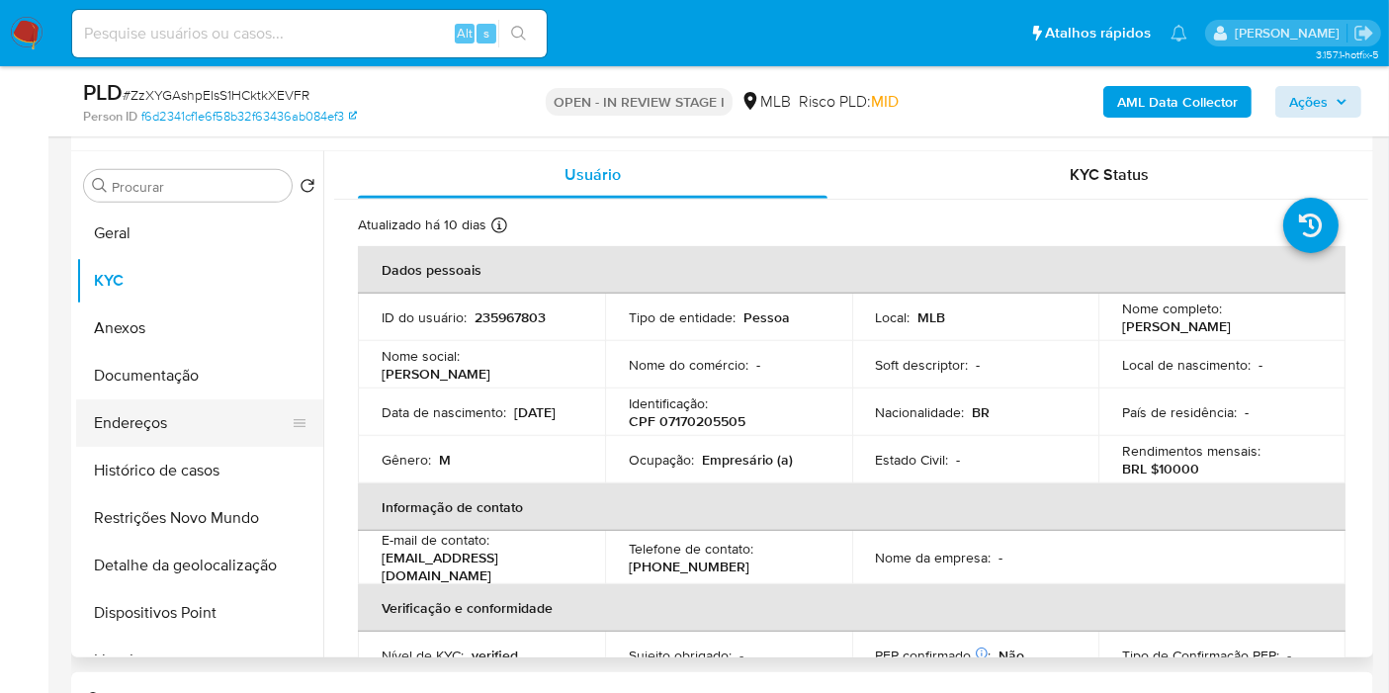
click at [204, 423] on button "Endereços" at bounding box center [191, 422] width 231 height 47
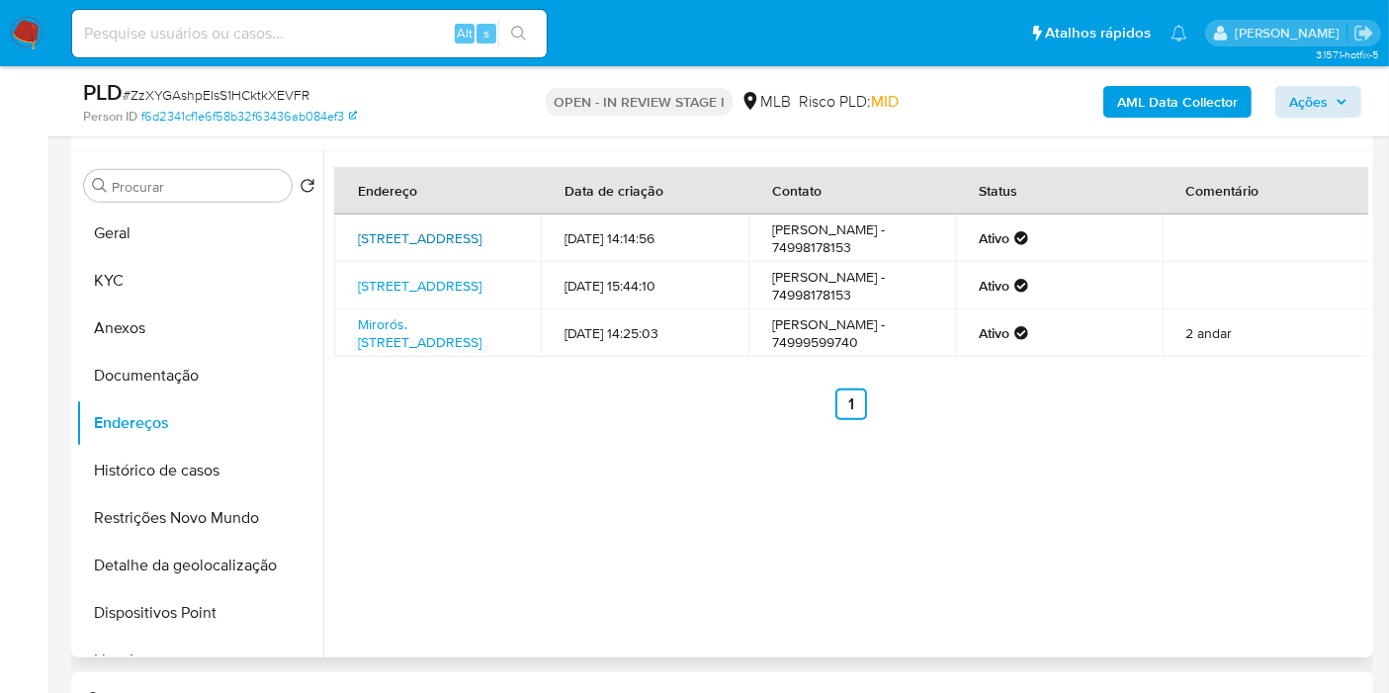
click at [397, 232] on link "Rua Do Comércio 58, Ibipeba, Bahia, 44970000, Brasil 58" at bounding box center [420, 238] width 124 height 20
click at [399, 280] on link "Rua Do Comércio 58, Ibipeba, Bahia, 44970000, Brasil 58" at bounding box center [420, 286] width 124 height 20
click at [391, 326] on link "Mirorós. Rua Do Comércio 58, Ibipeba, Bahia, 44970000, Brasil 58" at bounding box center [420, 333] width 124 height 38
click at [227, 381] on button "Documentação" at bounding box center [191, 375] width 231 height 47
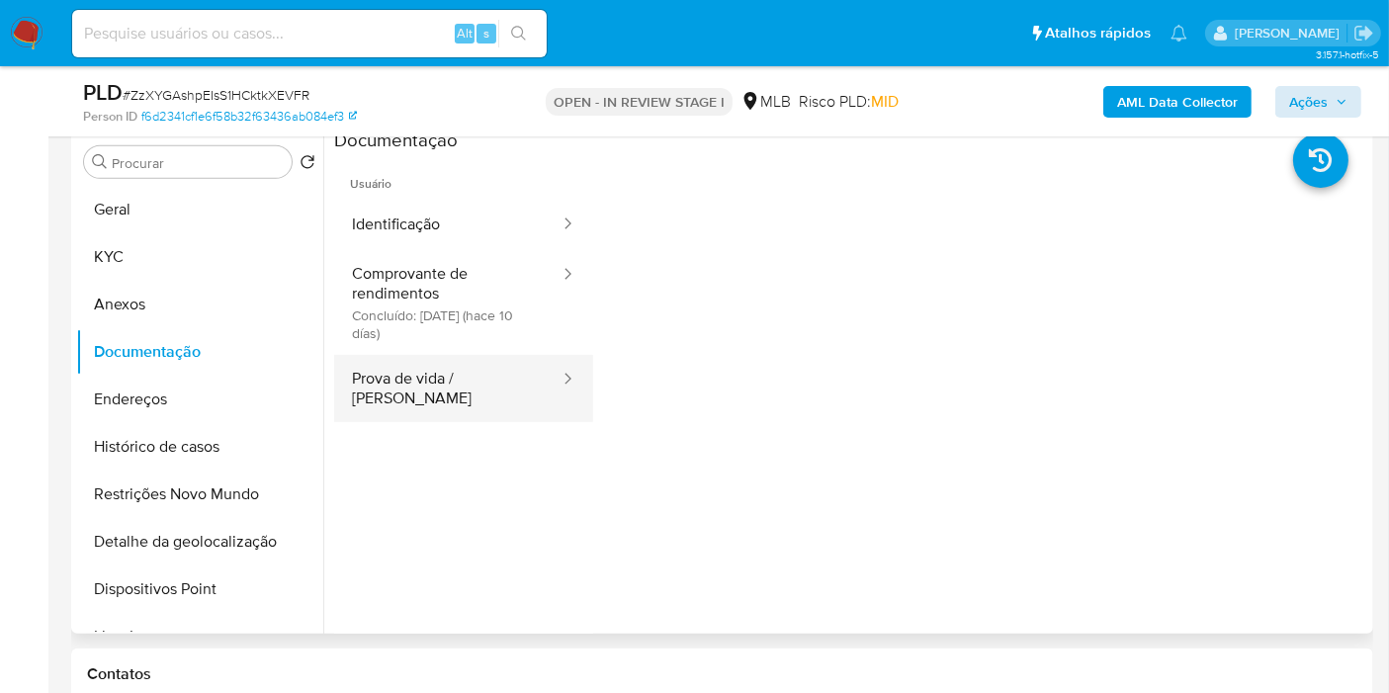
click at [457, 386] on button "Prova de vida / Selfie" at bounding box center [447, 388] width 227 height 67
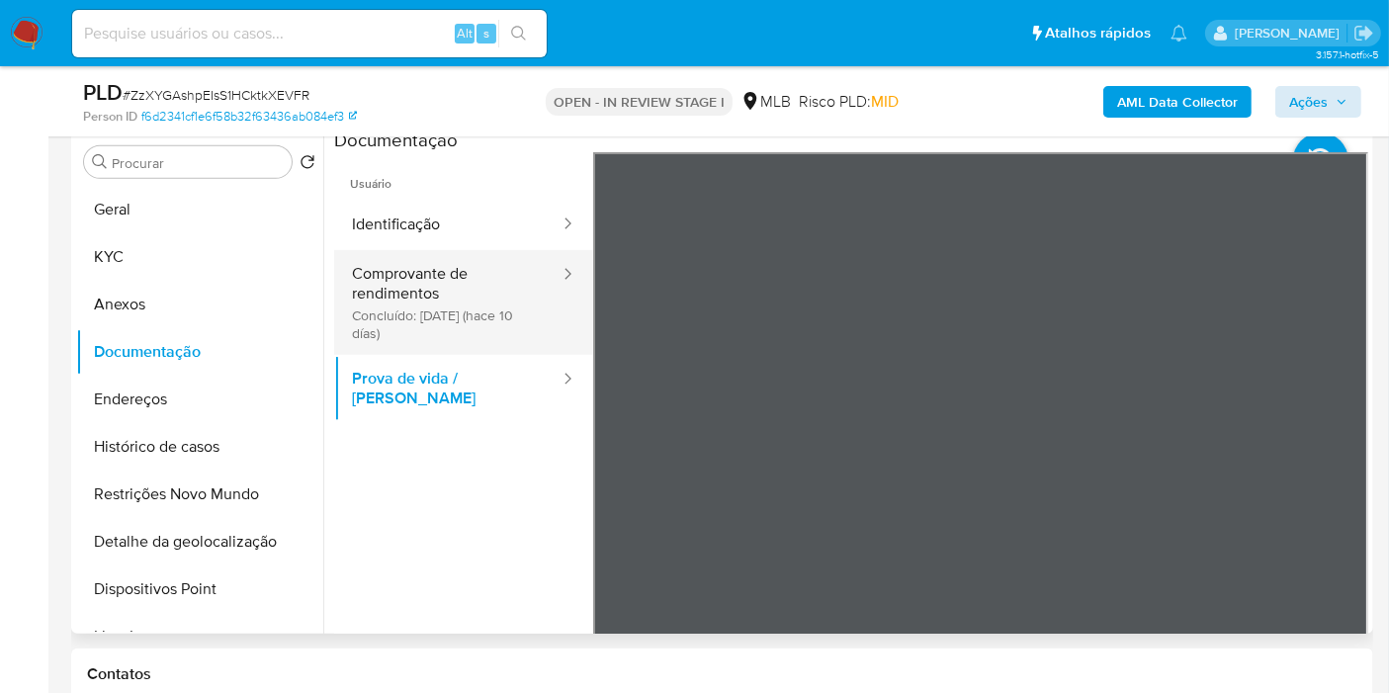
click at [487, 317] on button "Comprovante de rendimentos Concluído: 19/08/2025 (hace 10 días)" at bounding box center [447, 302] width 227 height 105
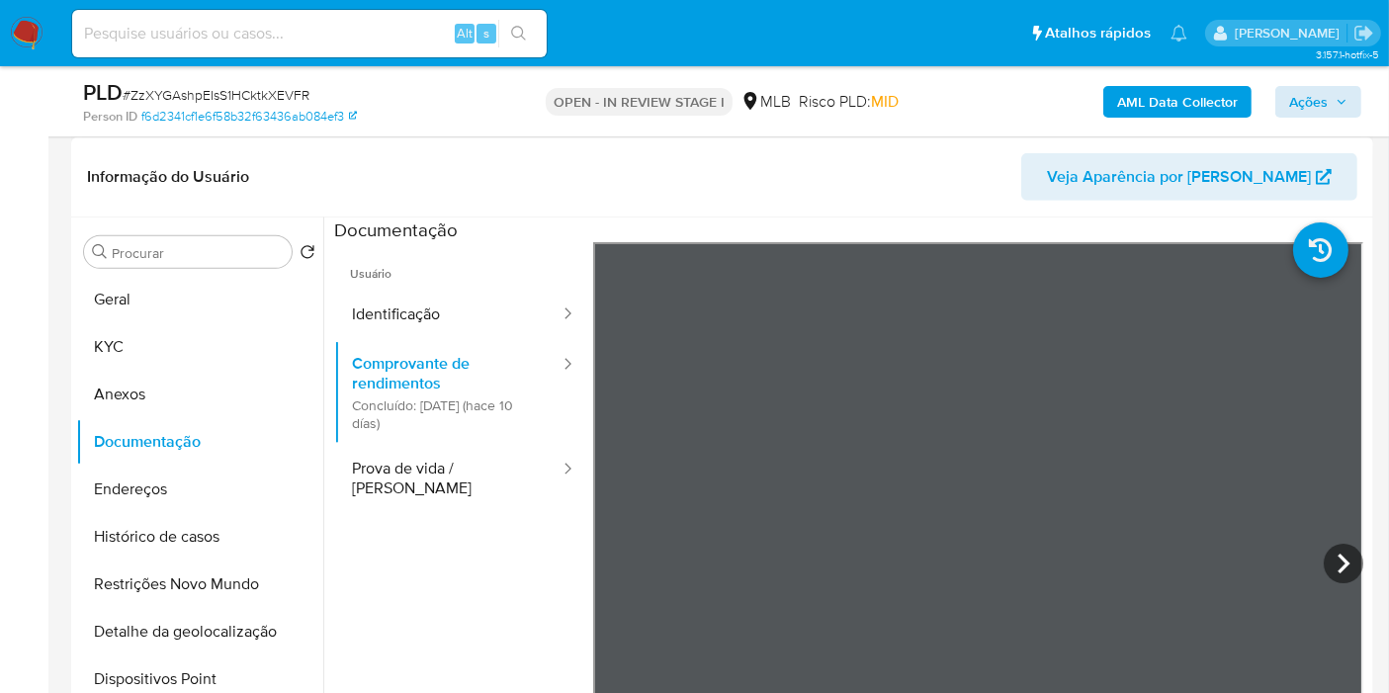
scroll to position [840, 0]
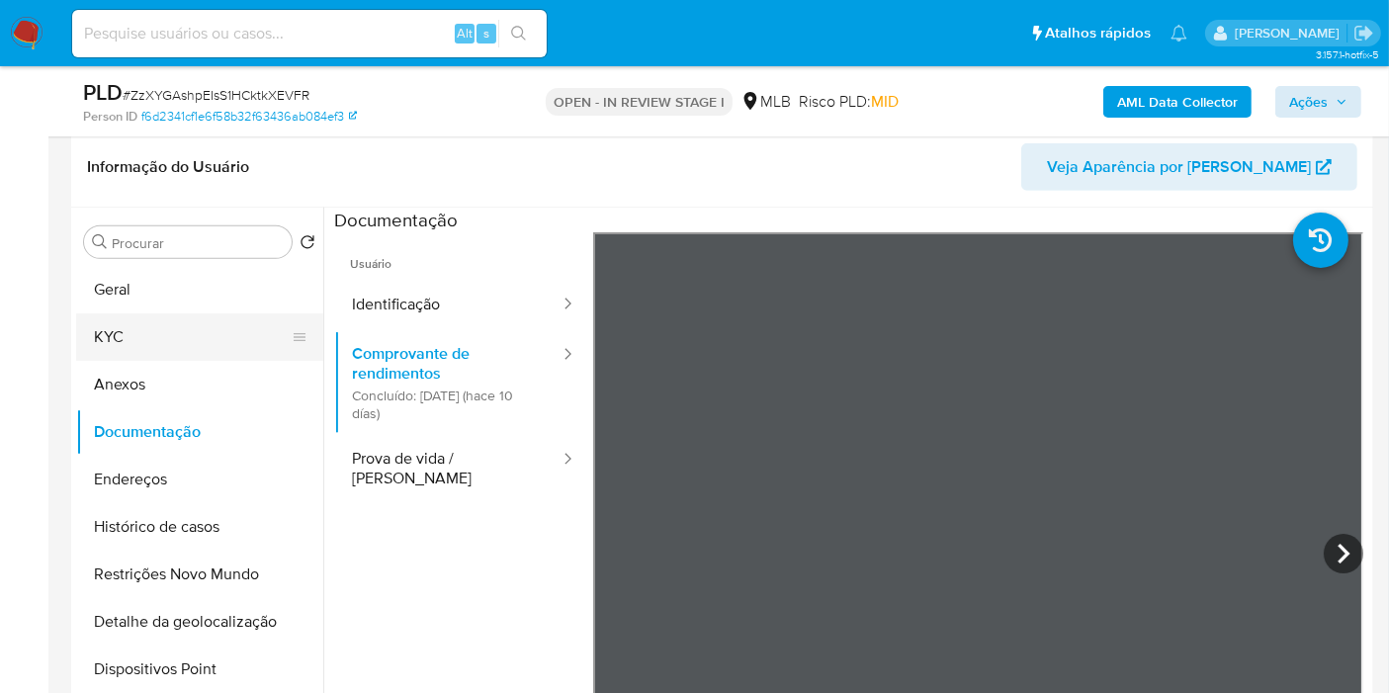
click at [203, 327] on button "KYC" at bounding box center [191, 336] width 231 height 47
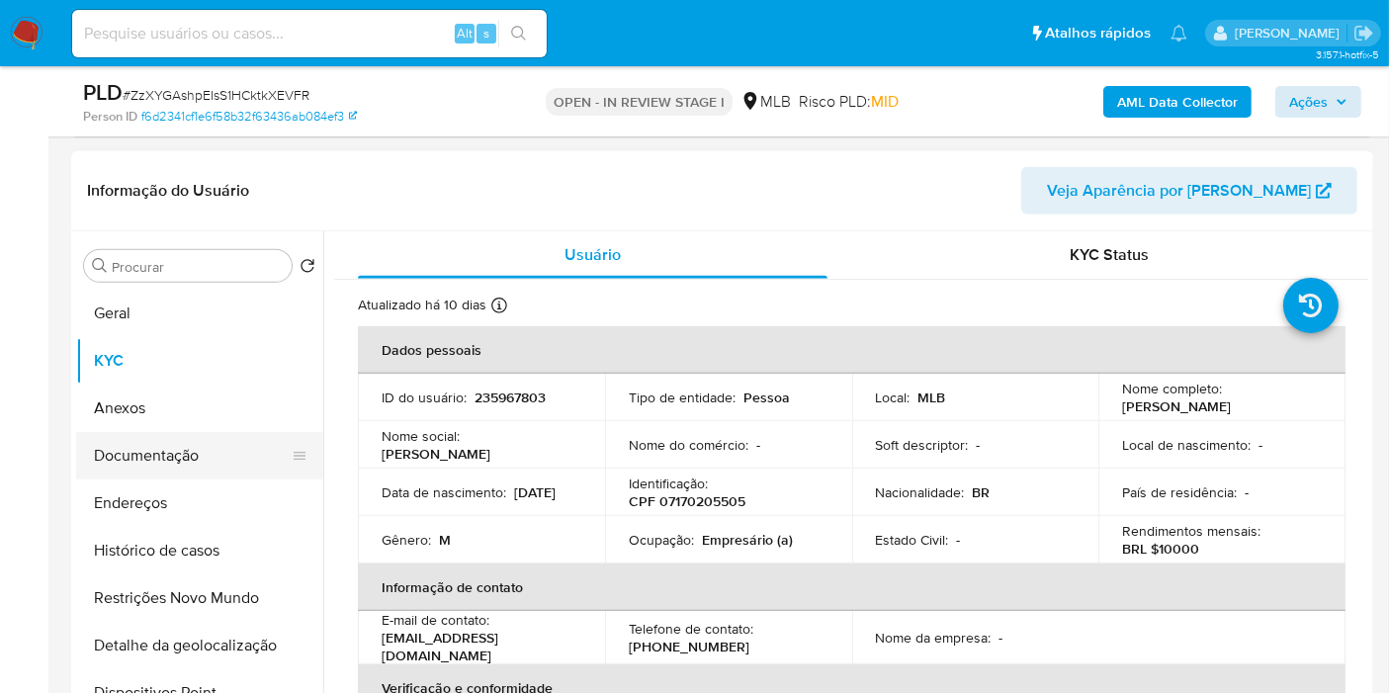
click at [270, 459] on button "Documentação" at bounding box center [191, 455] width 231 height 47
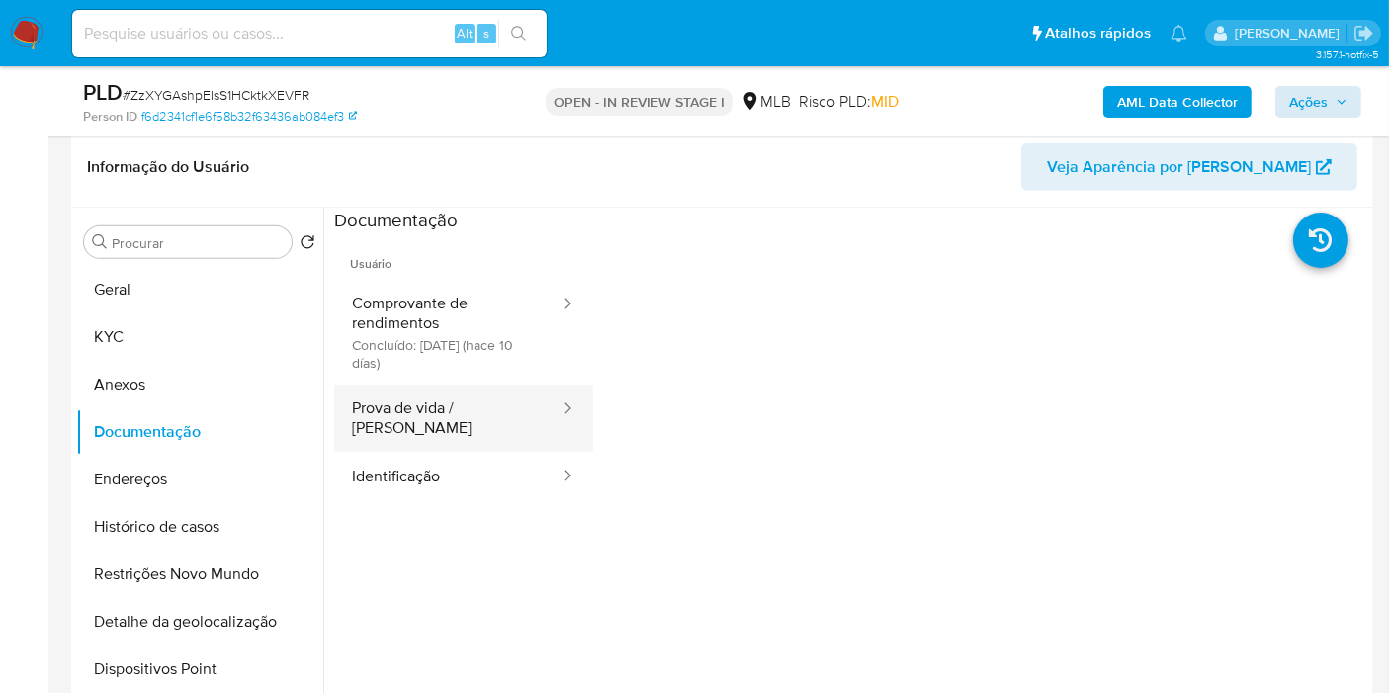
click at [475, 415] on button "Prova de vida / Selfie" at bounding box center [447, 418] width 227 height 67
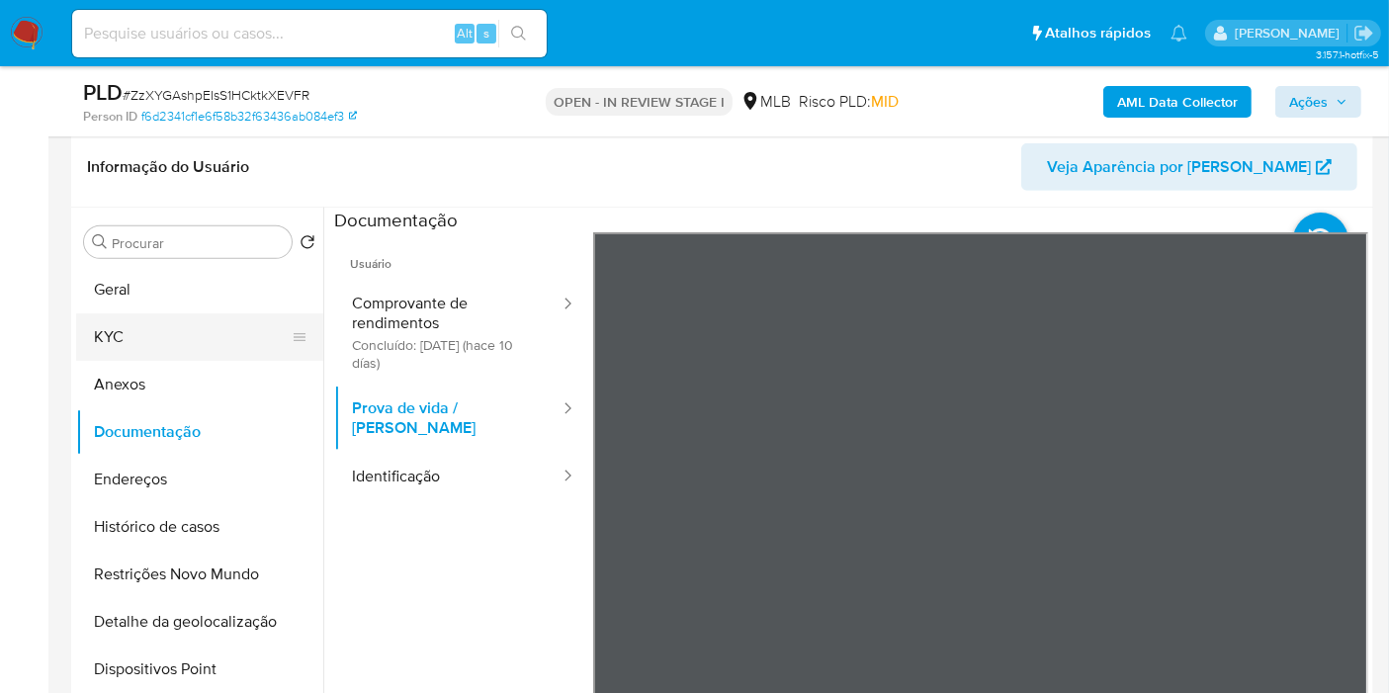
click at [179, 337] on button "KYC" at bounding box center [191, 336] width 231 height 47
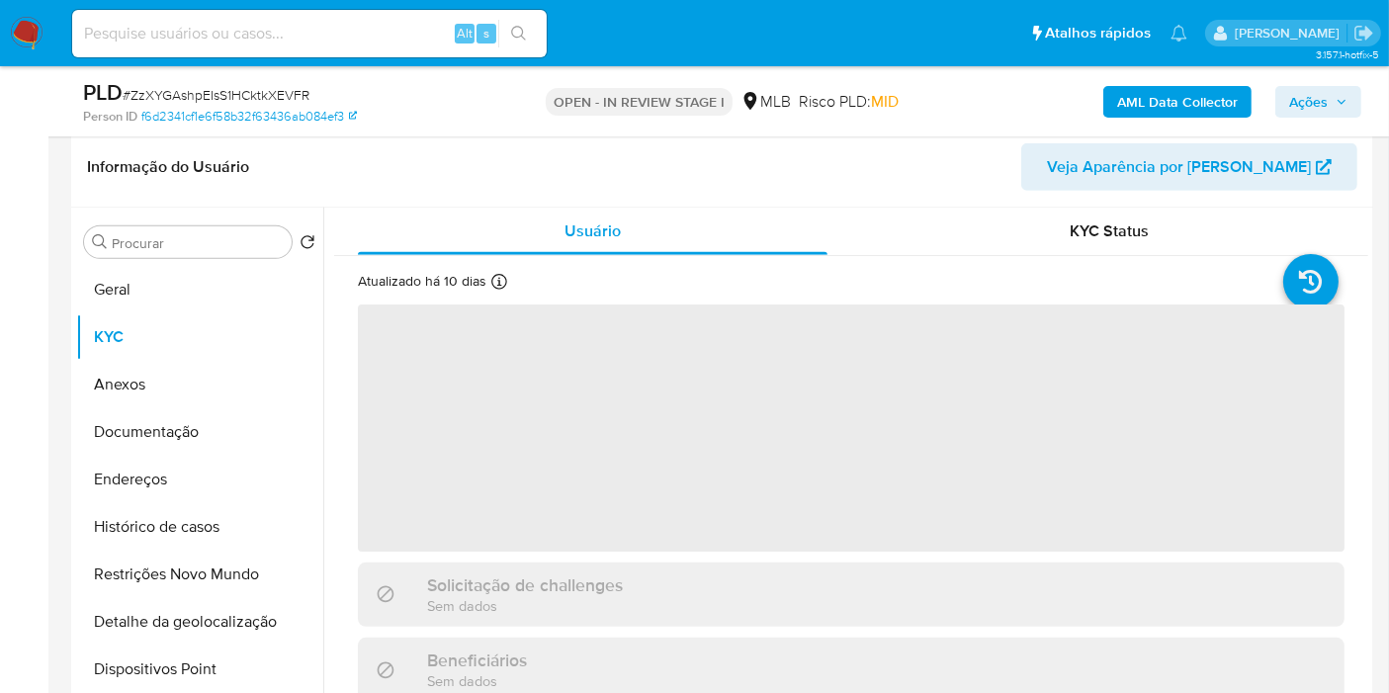
click at [1295, 106] on span "Ações" at bounding box center [1308, 102] width 39 height 32
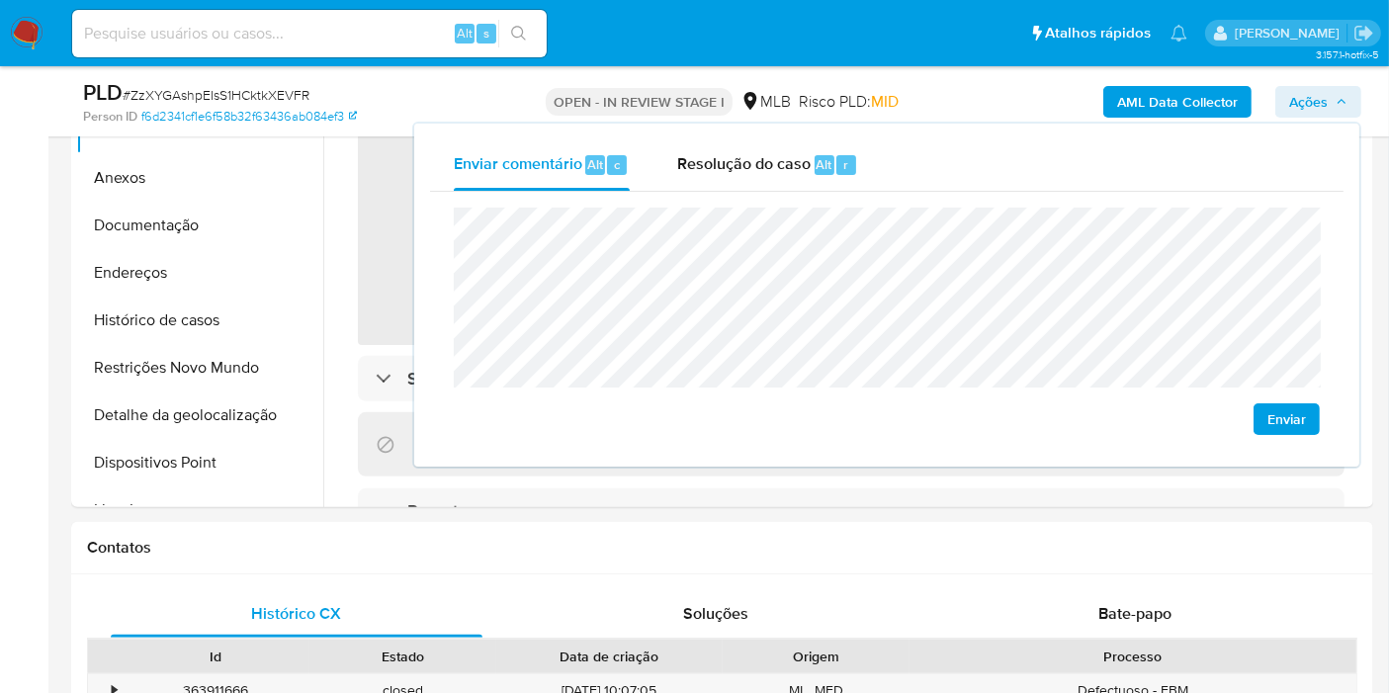
scroll to position [1060, 0]
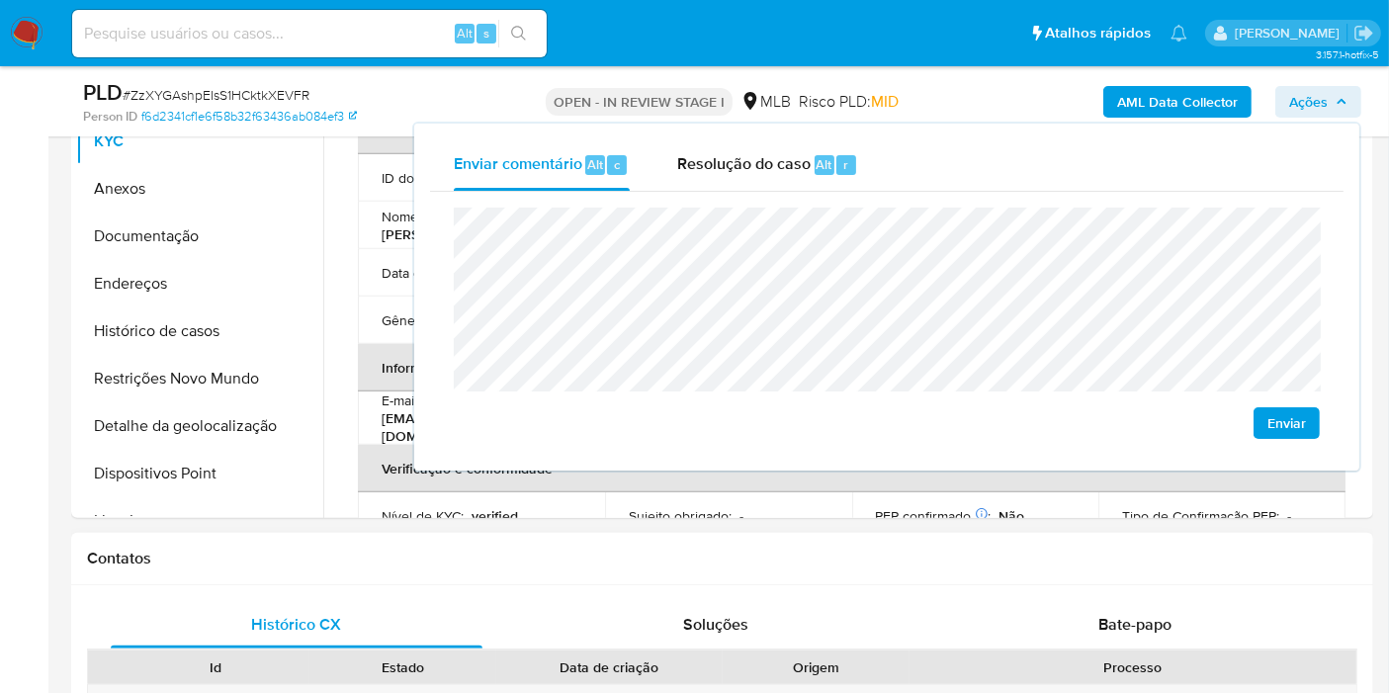
click at [596, 555] on h1 "Contatos" at bounding box center [722, 559] width 1270 height 20
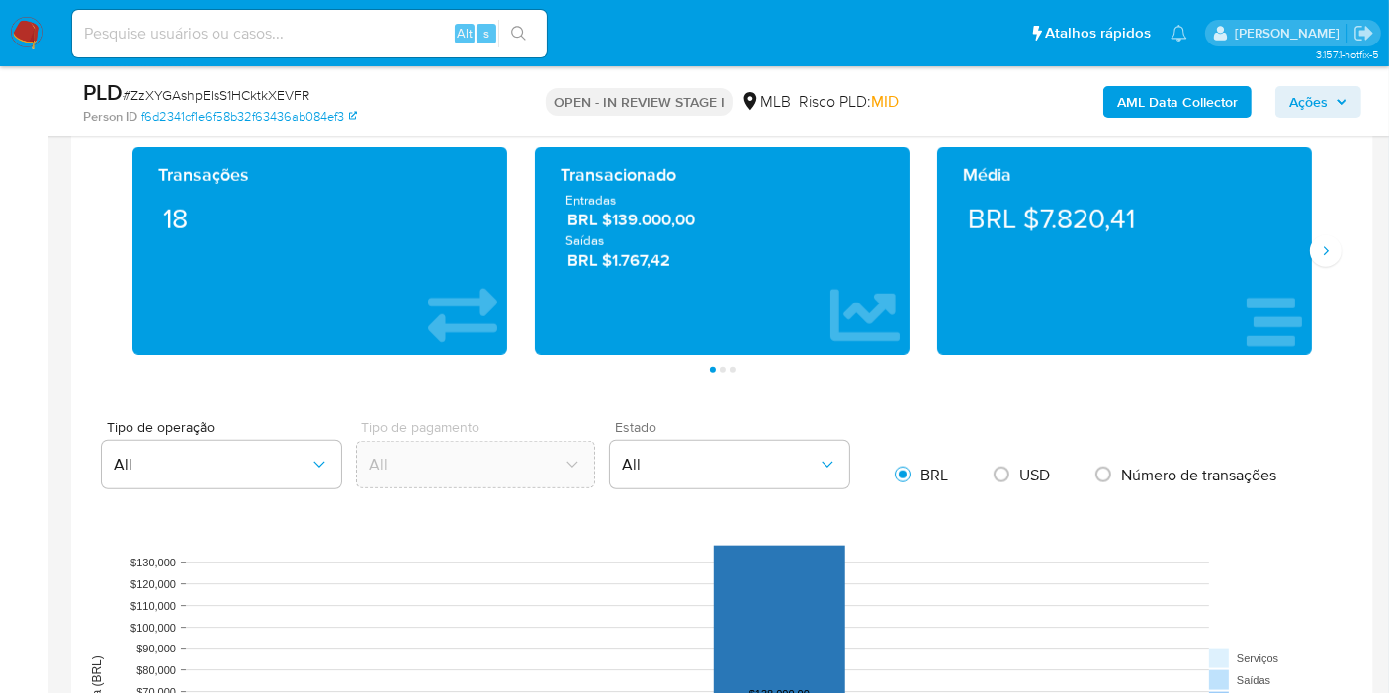
scroll to position [1938, 0]
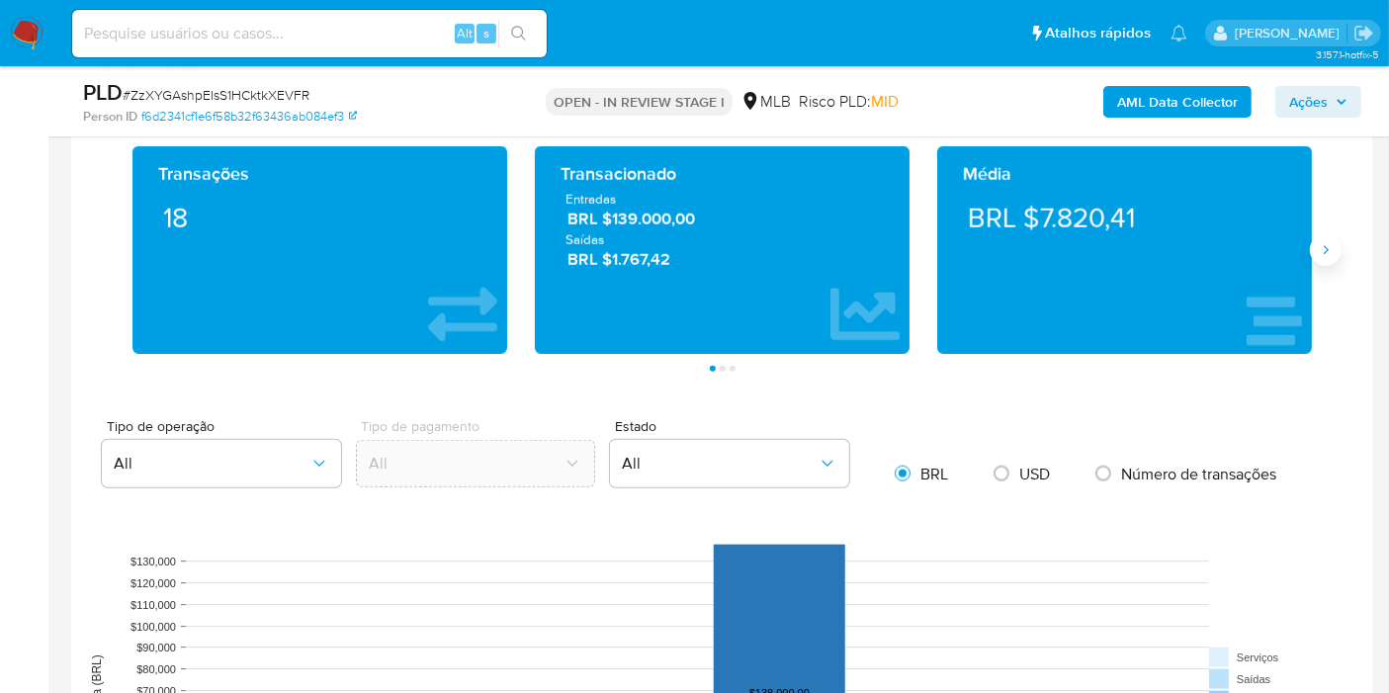
click at [1328, 249] on icon "Siguiente" at bounding box center [1326, 250] width 16 height 16
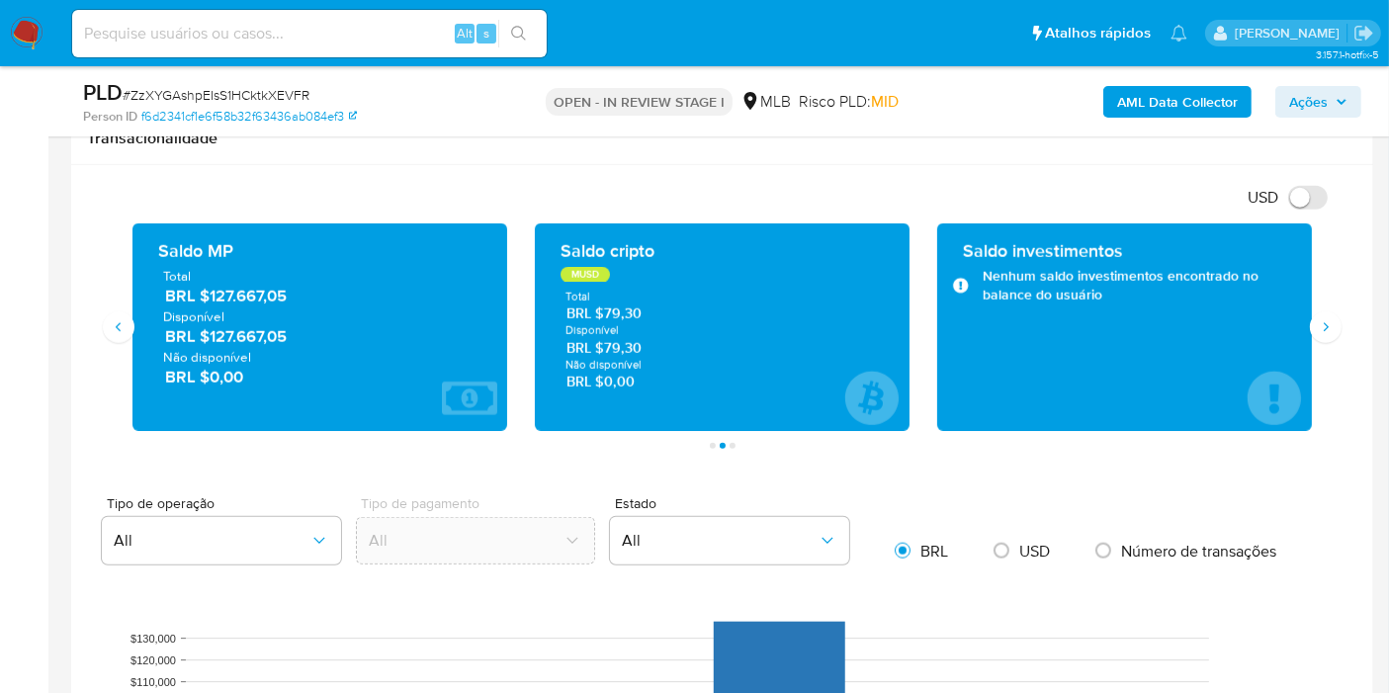
scroll to position [1829, 0]
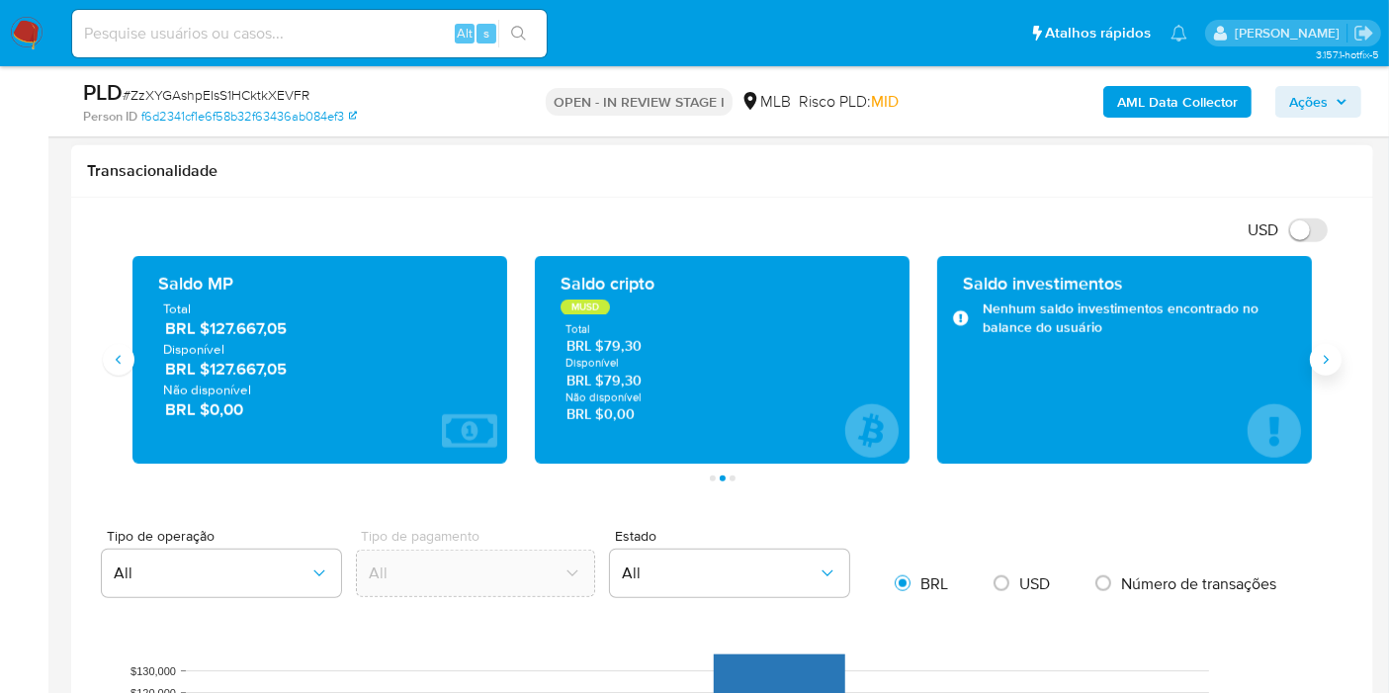
click at [1328, 352] on icon "Siguiente" at bounding box center [1326, 360] width 16 height 16
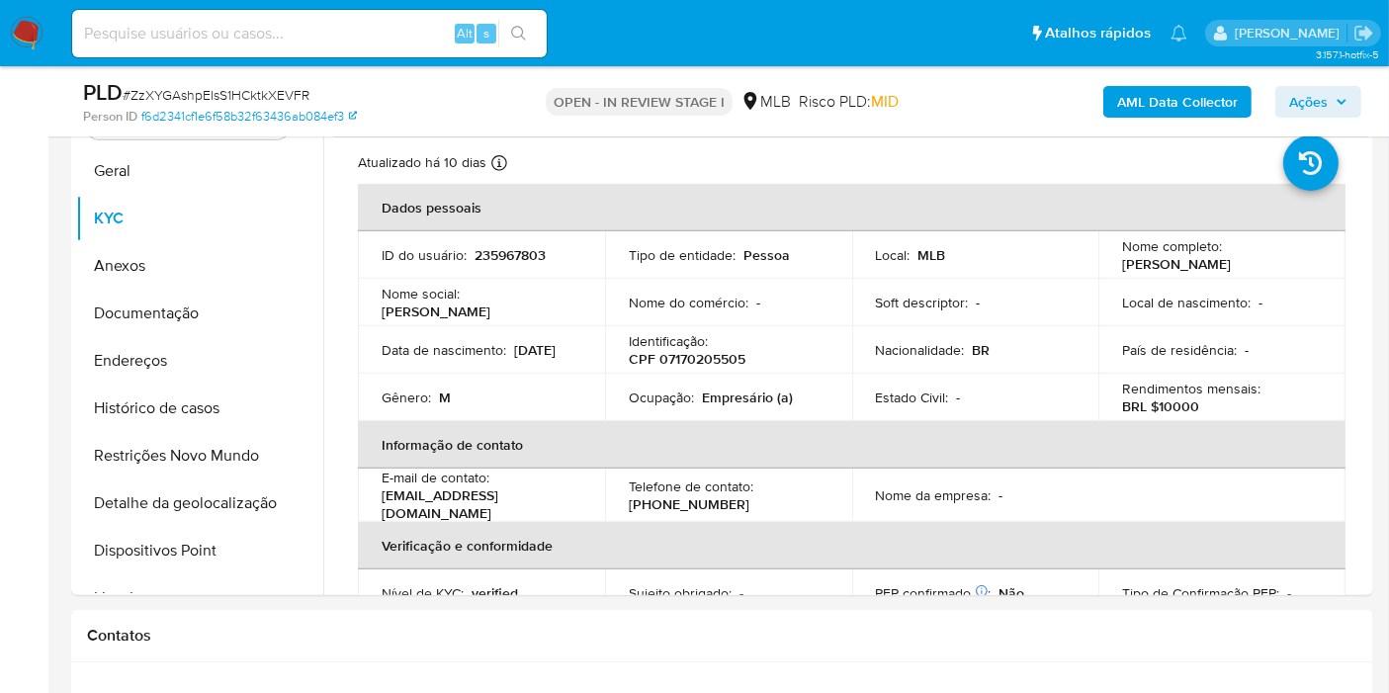
scroll to position [981, 0]
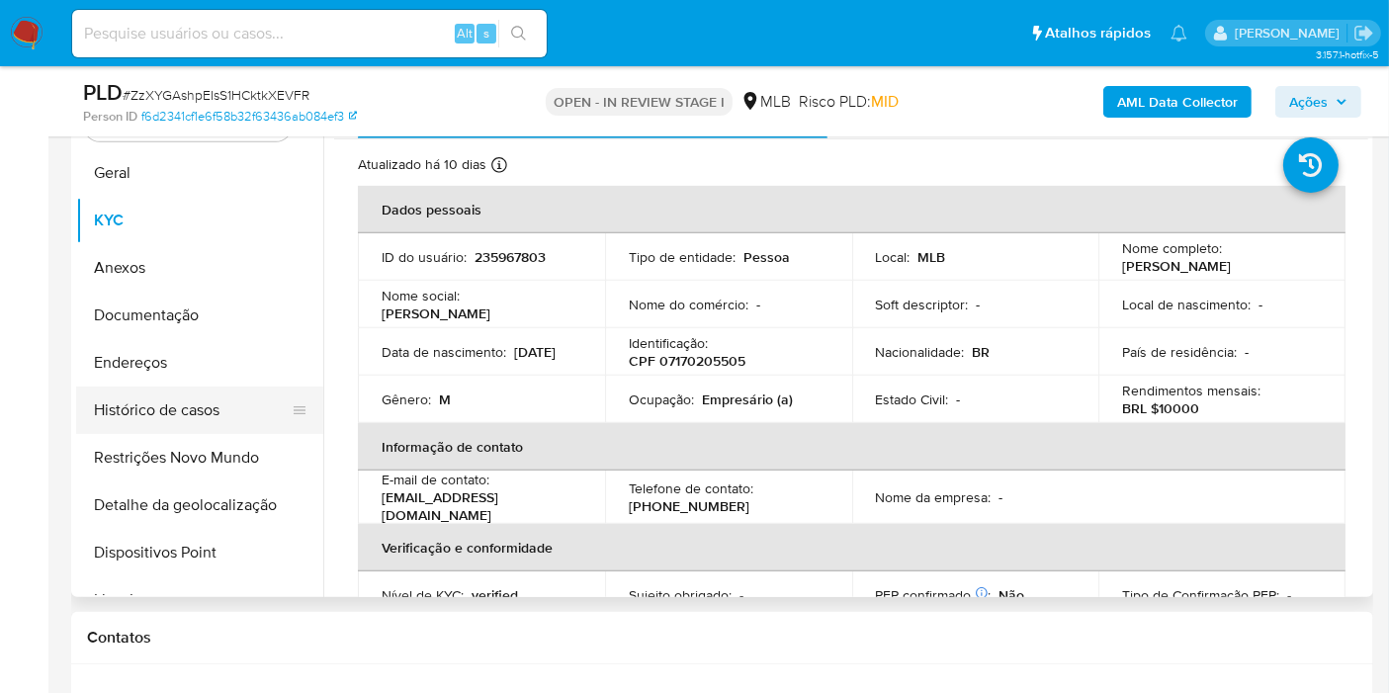
click at [212, 408] on button "Histórico de casos" at bounding box center [191, 410] width 231 height 47
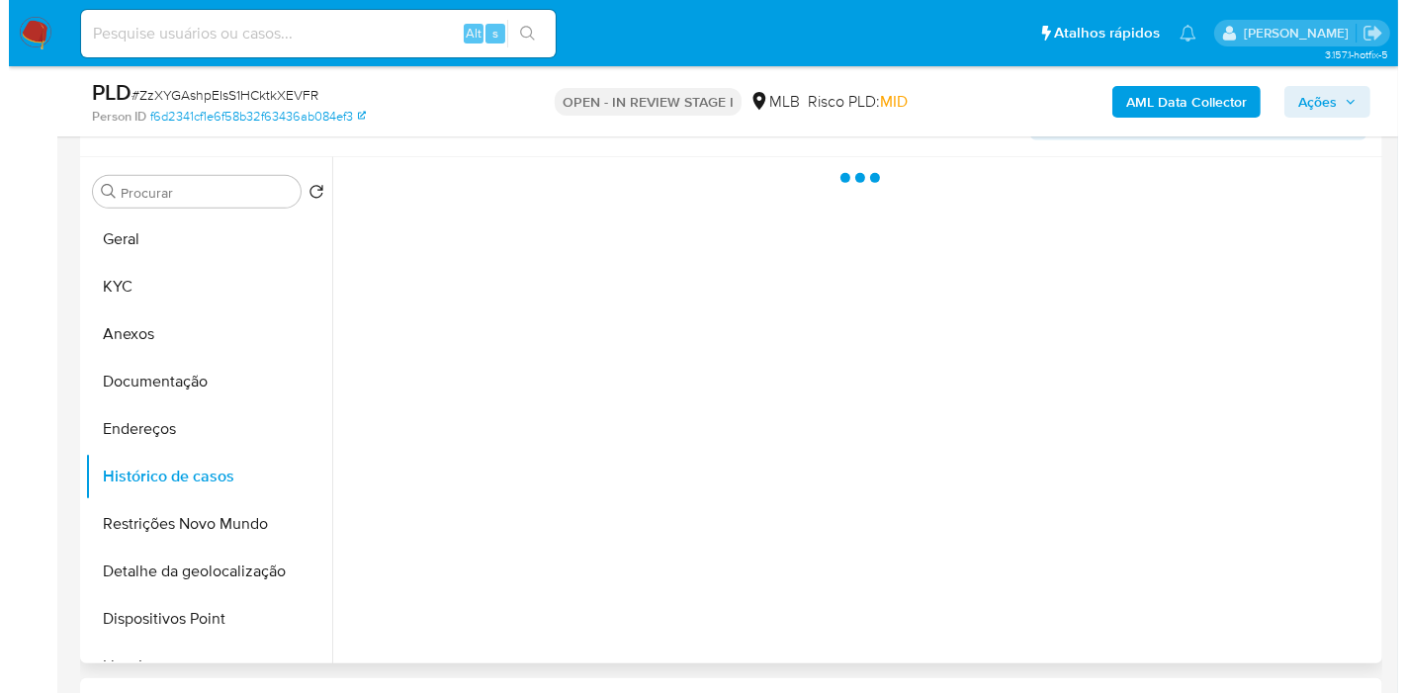
scroll to position [892, 0]
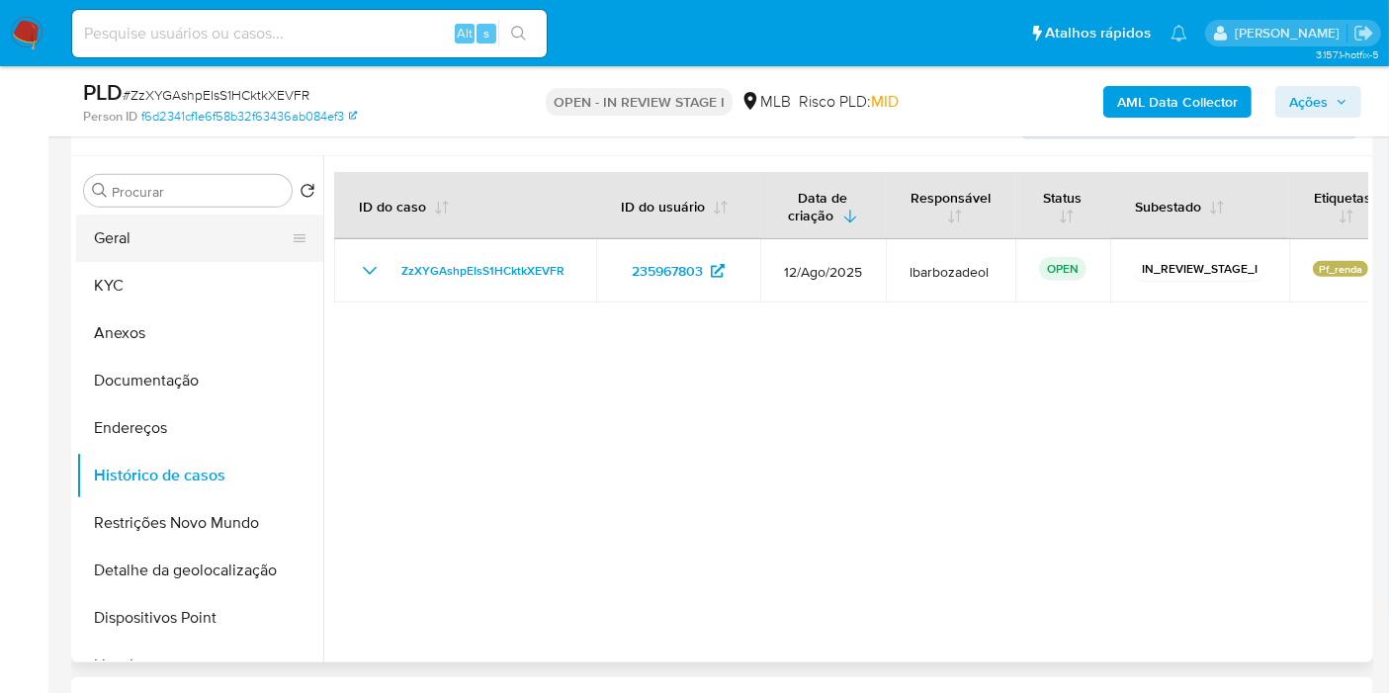
click at [220, 244] on button "Geral" at bounding box center [191, 238] width 231 height 47
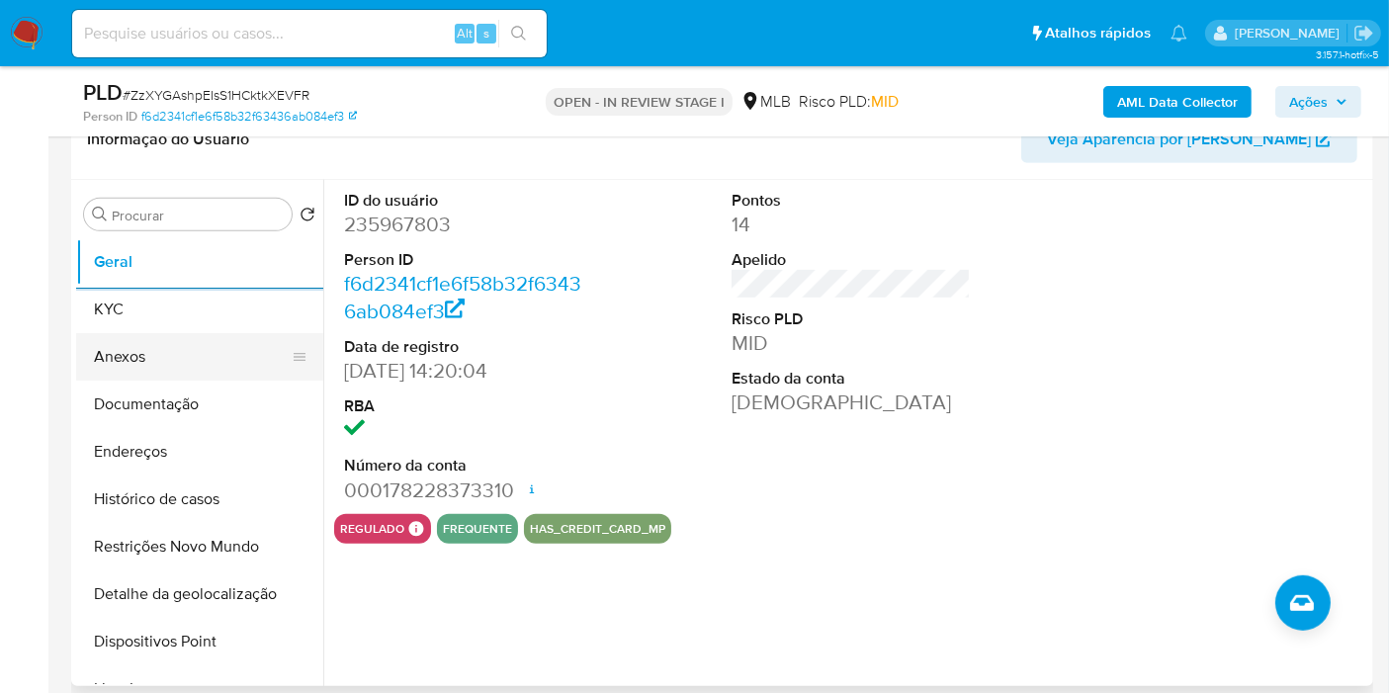
click at [236, 314] on button "KYC" at bounding box center [199, 309] width 247 height 47
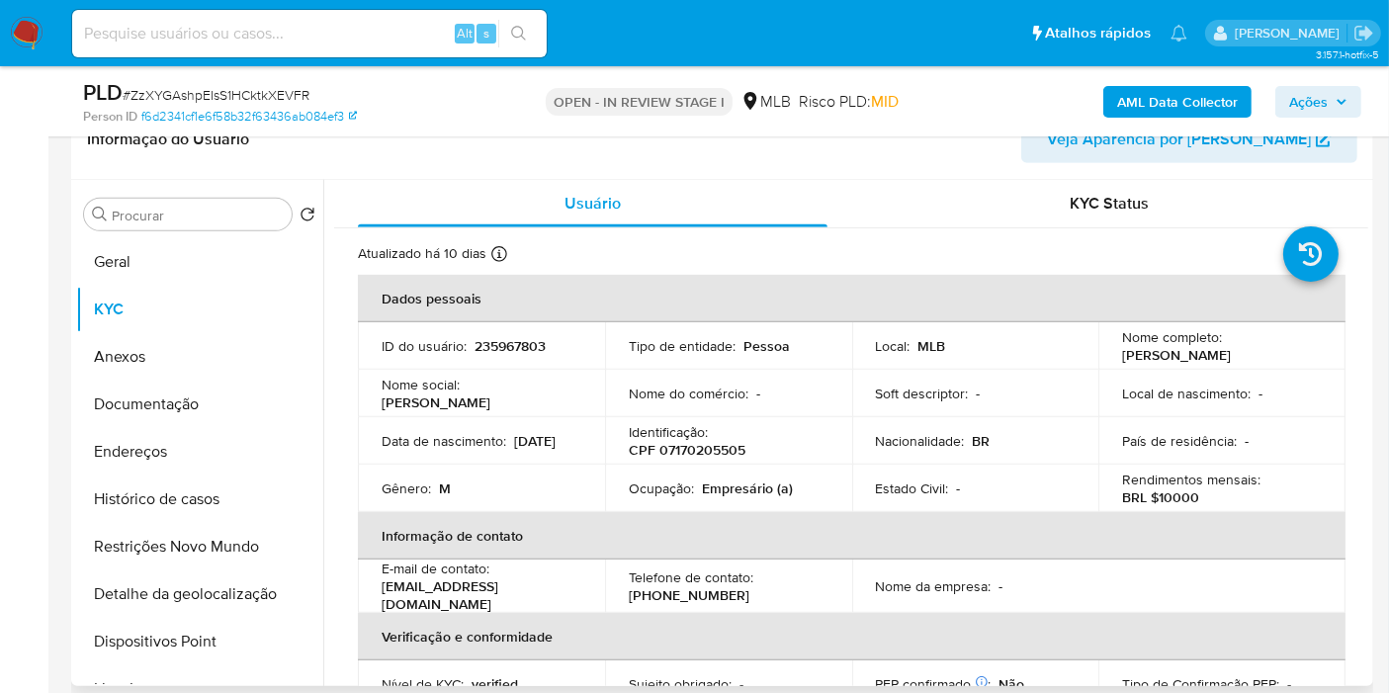
click at [196, 445] on button "Endereços" at bounding box center [199, 451] width 247 height 47
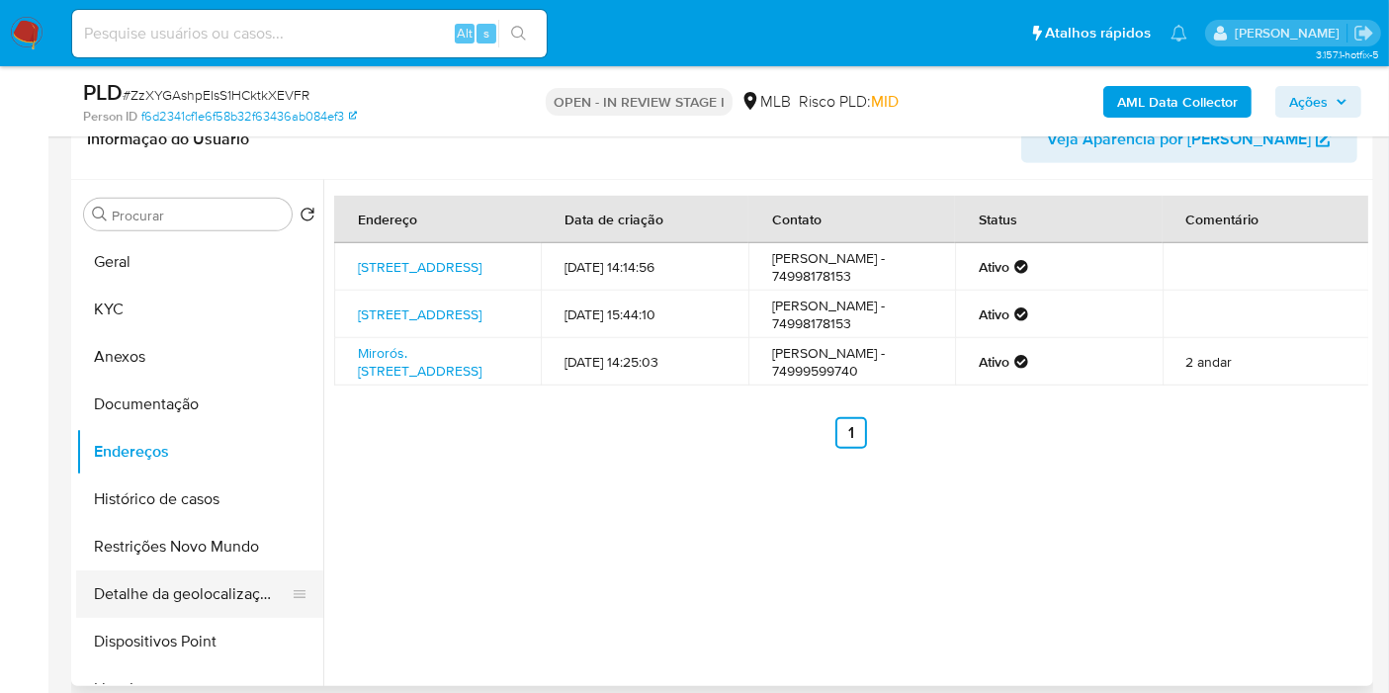
click at [220, 572] on button "Detalhe da geolocalização" at bounding box center [191, 593] width 231 height 47
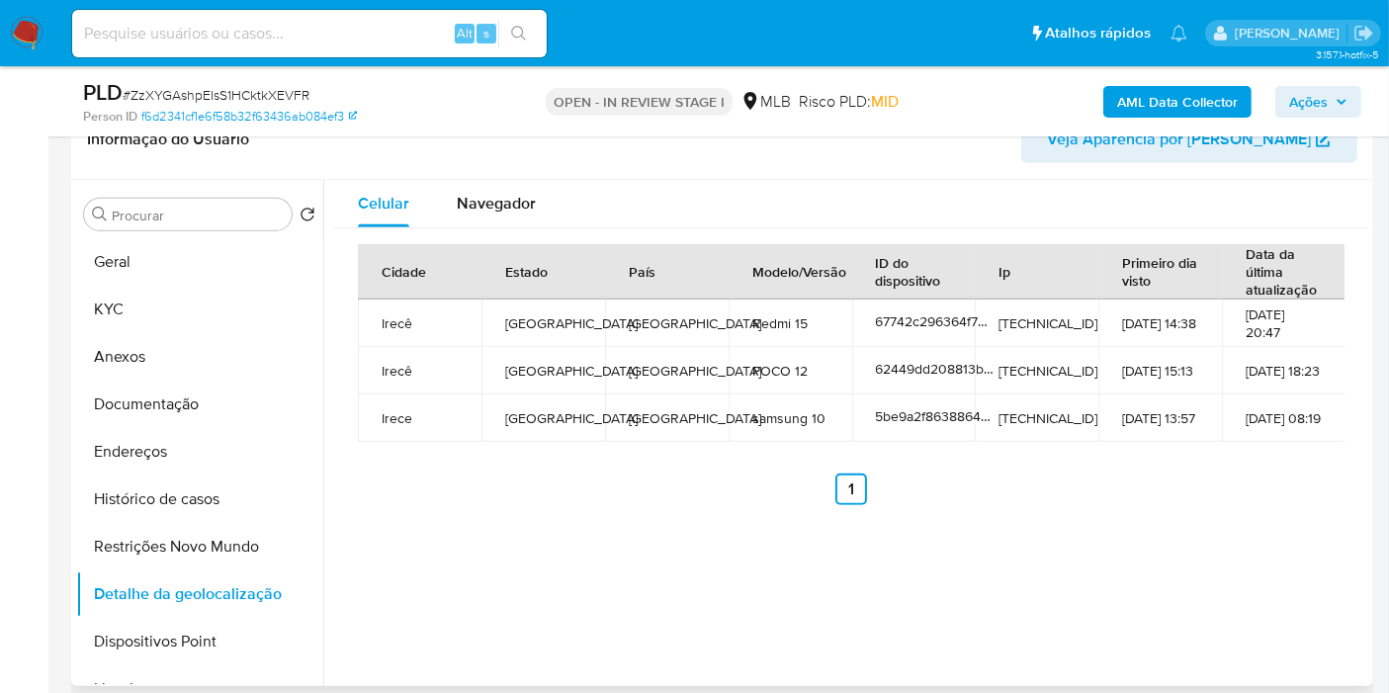
click at [195, 552] on button "Restrições Novo Mundo" at bounding box center [199, 546] width 247 height 47
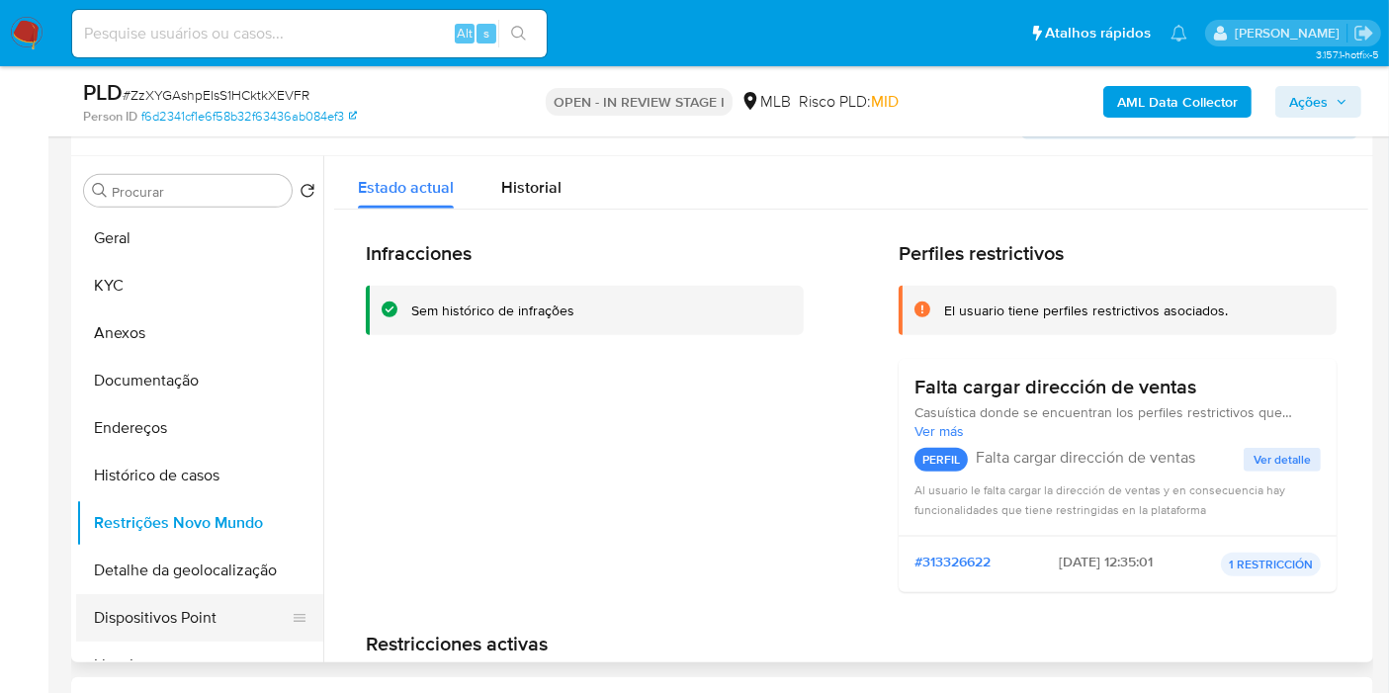
click at [178, 614] on button "Dispositivos Point" at bounding box center [191, 617] width 231 height 47
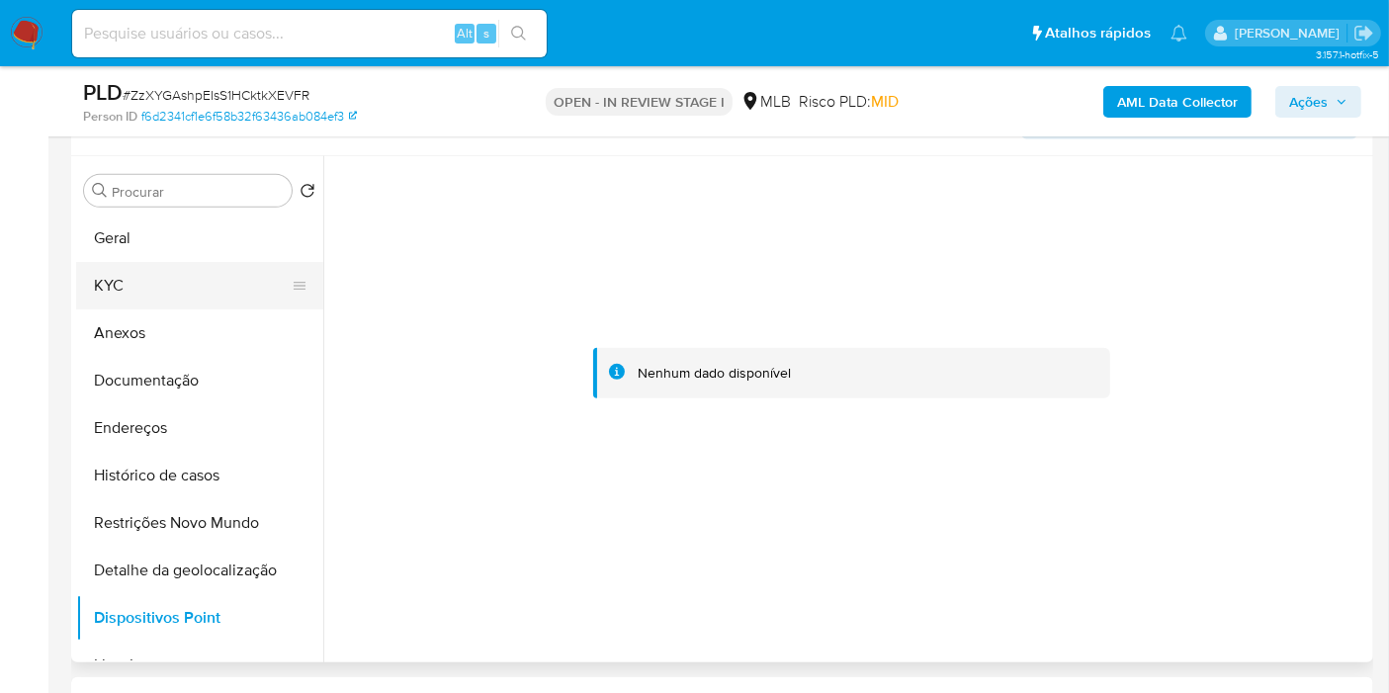
click at [182, 266] on button "KYC" at bounding box center [191, 285] width 231 height 47
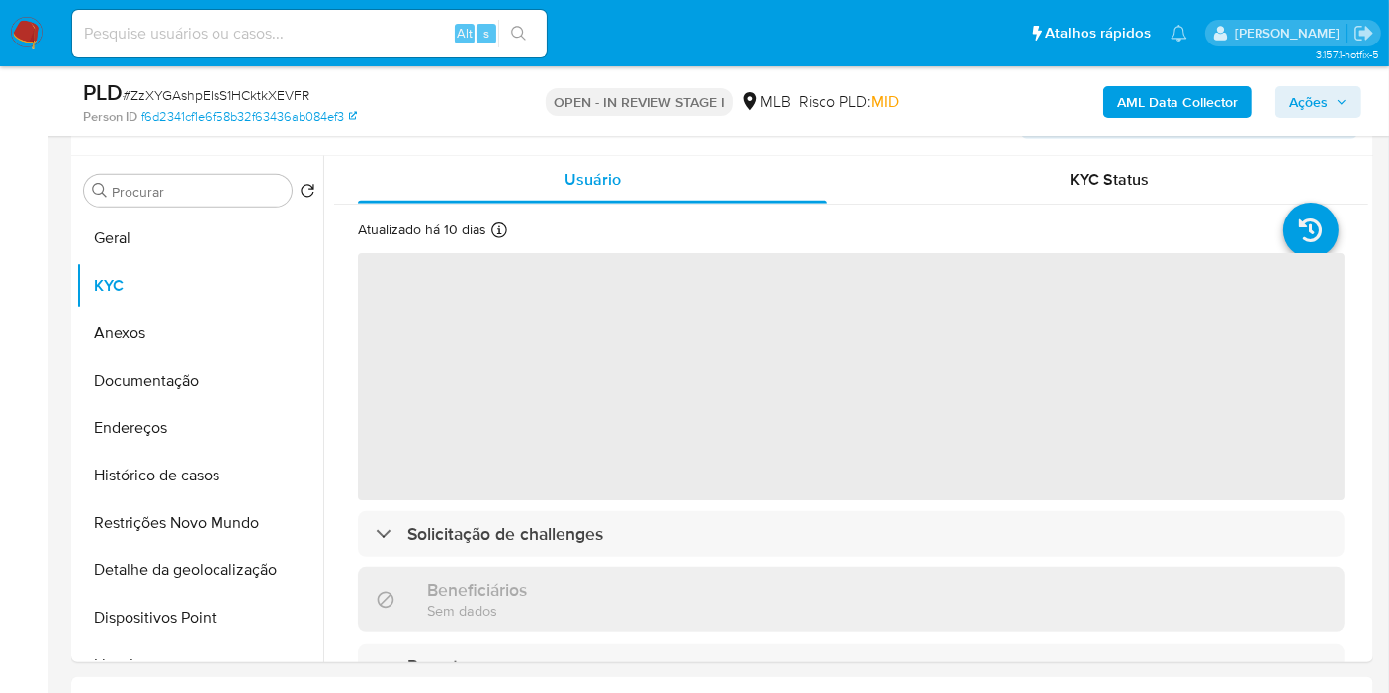
click at [1292, 95] on span "Ações" at bounding box center [1308, 102] width 39 height 32
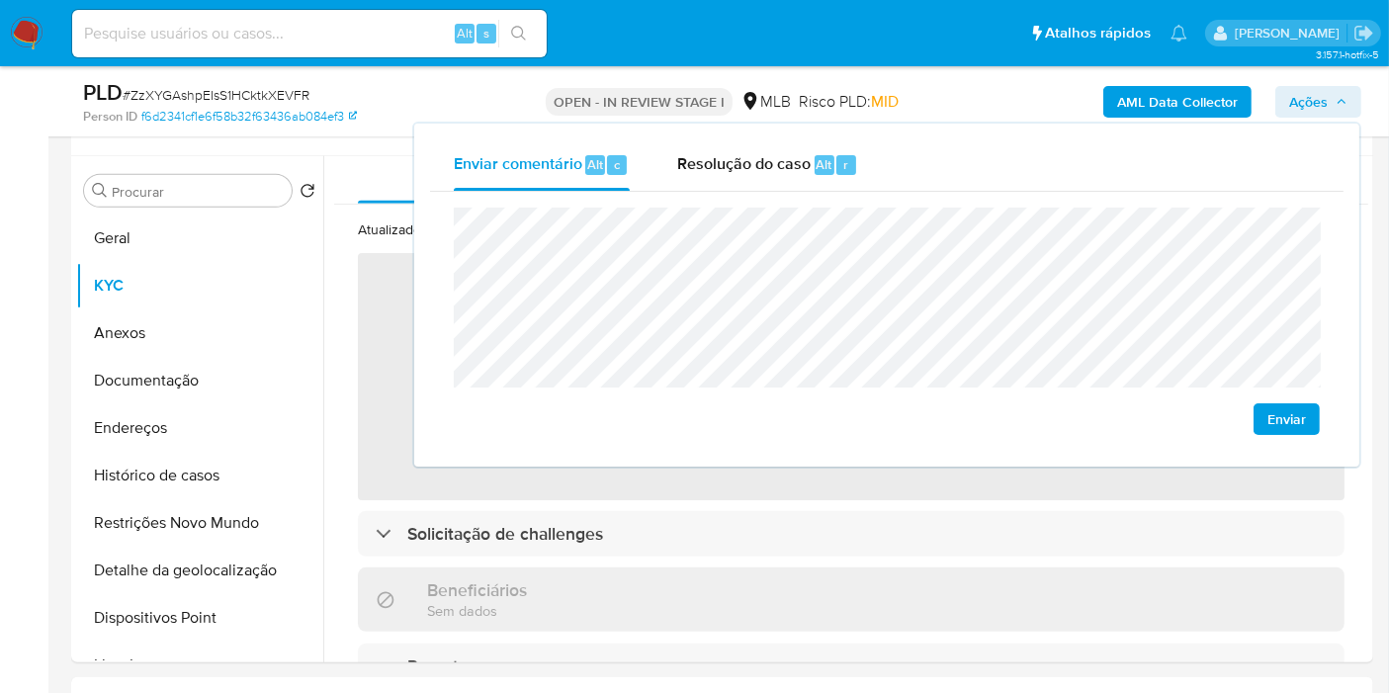
click at [870, 126] on div "Enviar comentário Alt c Resolução do caso Alt r Enviar" at bounding box center [886, 295] width 945 height 343
click at [843, 165] on span "r" at bounding box center [845, 164] width 5 height 19
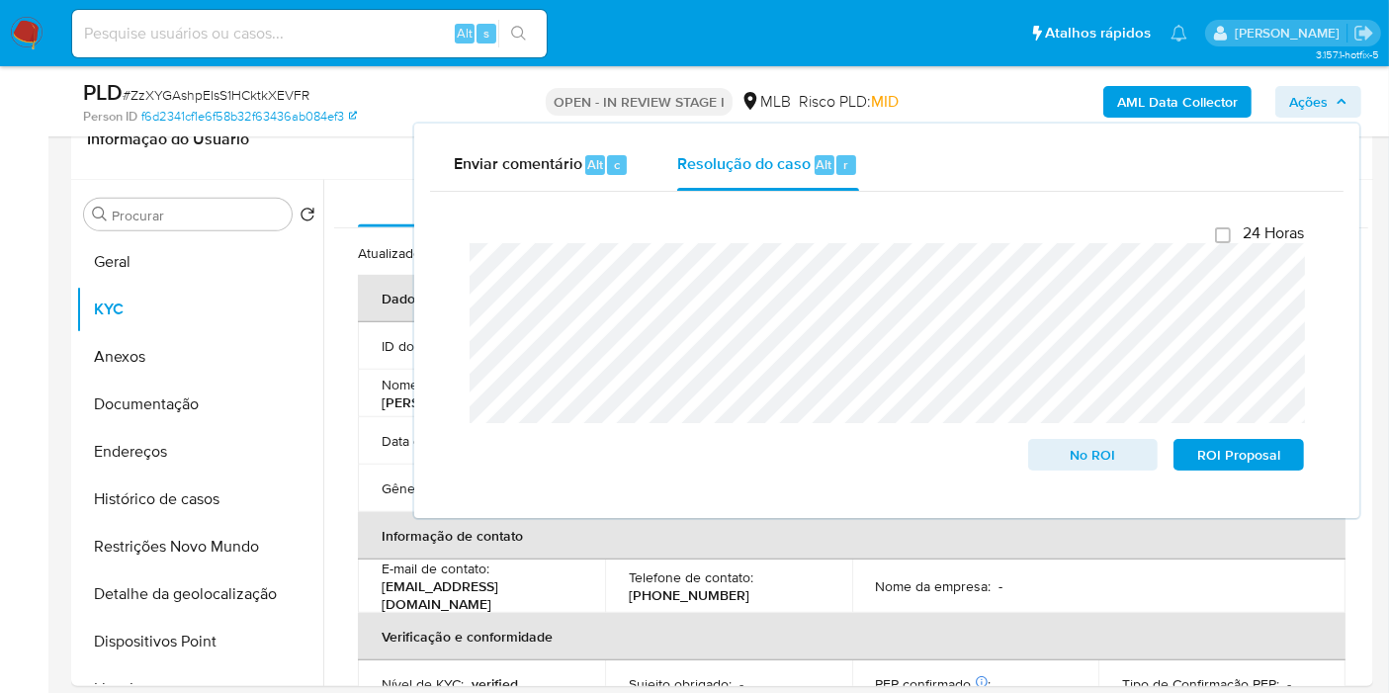
click at [1017, 93] on div "AML Data Collector Ações Enviar comentário Alt c Resolução do caso Alt r Fecham…" at bounding box center [1150, 101] width 421 height 46
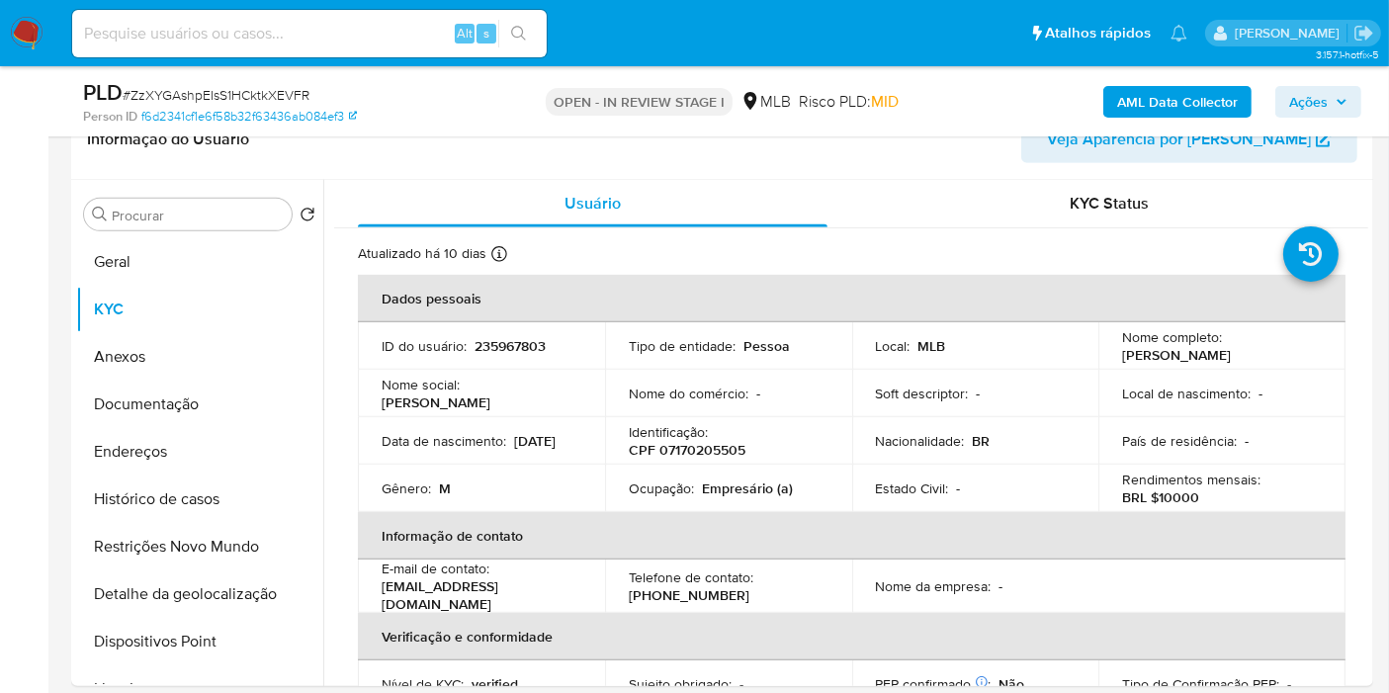
click at [1141, 94] on b "AML Data Collector" at bounding box center [1177, 102] width 121 height 32
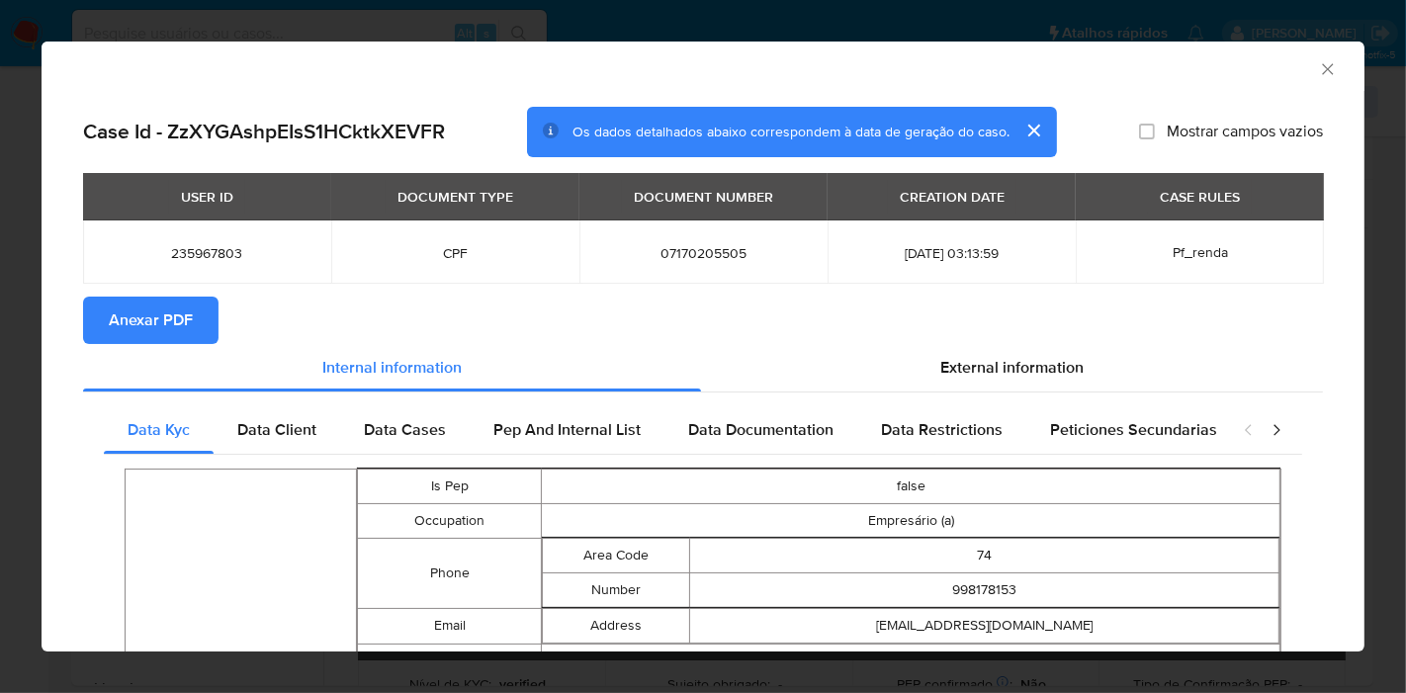
click at [172, 328] on span "Anexar PDF" at bounding box center [151, 320] width 84 height 43
click at [1318, 69] on icon "Fechar a janela" at bounding box center [1328, 69] width 20 height 20
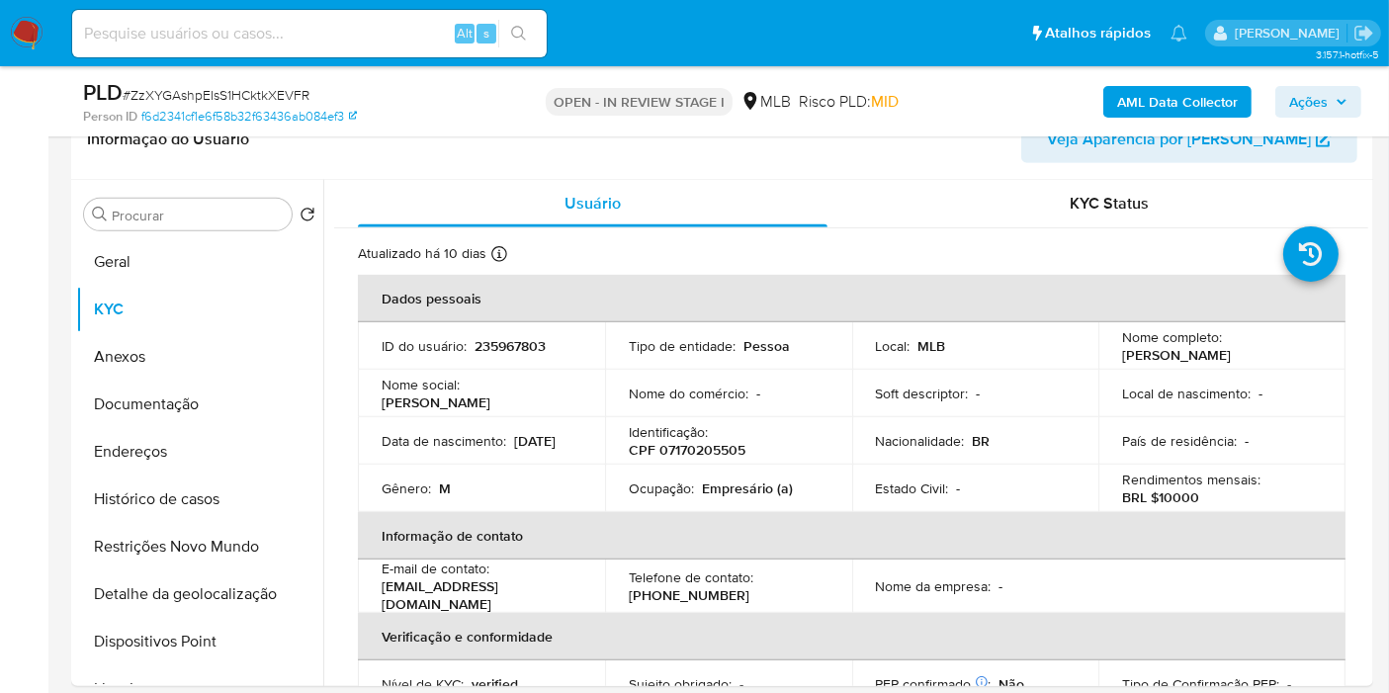
click at [219, 349] on button "Anexos" at bounding box center [199, 356] width 247 height 47
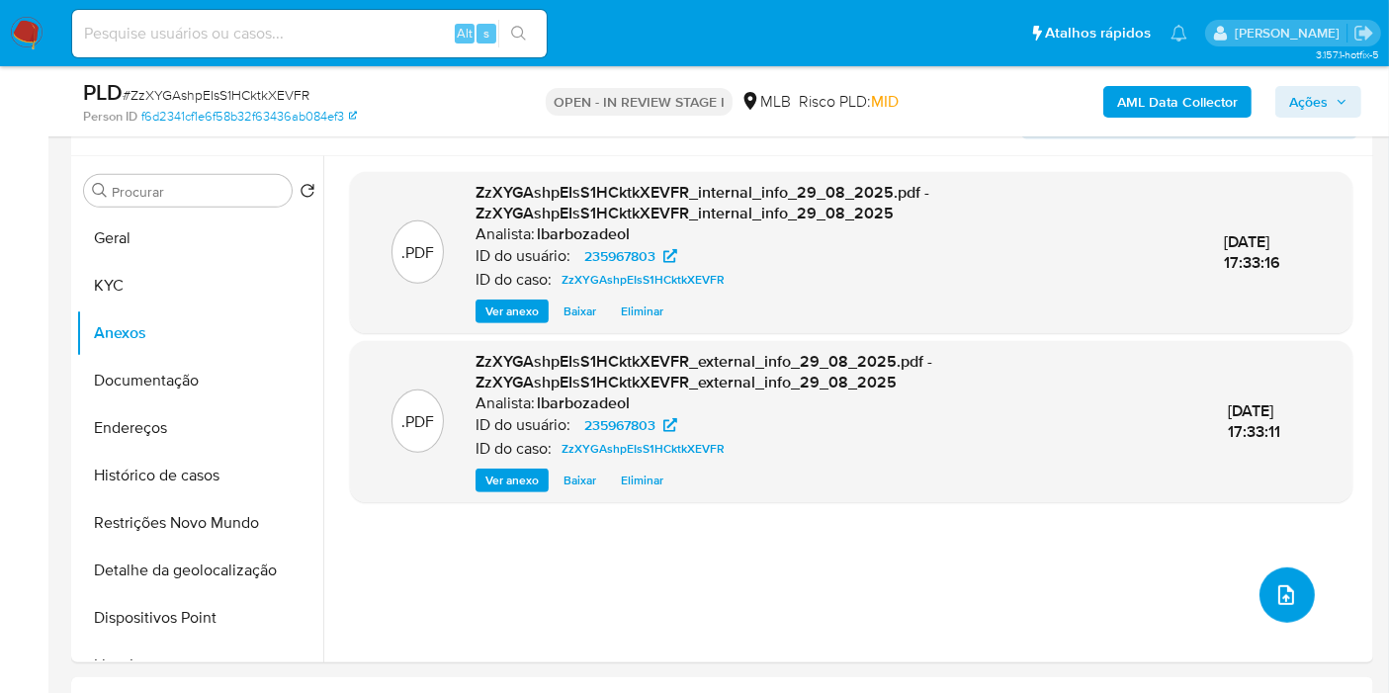
click at [1276, 592] on icon "upload-file" at bounding box center [1286, 595] width 24 height 24
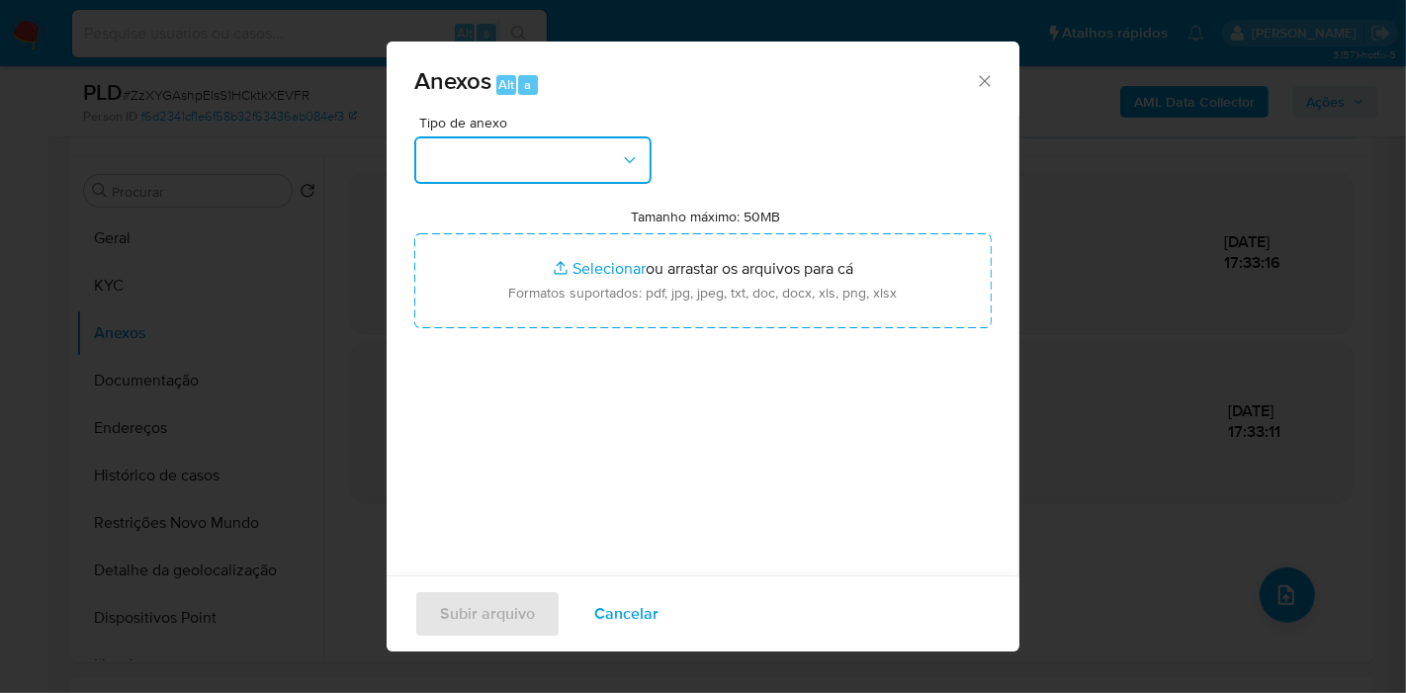
click at [485, 148] on button "button" at bounding box center [532, 159] width 237 height 47
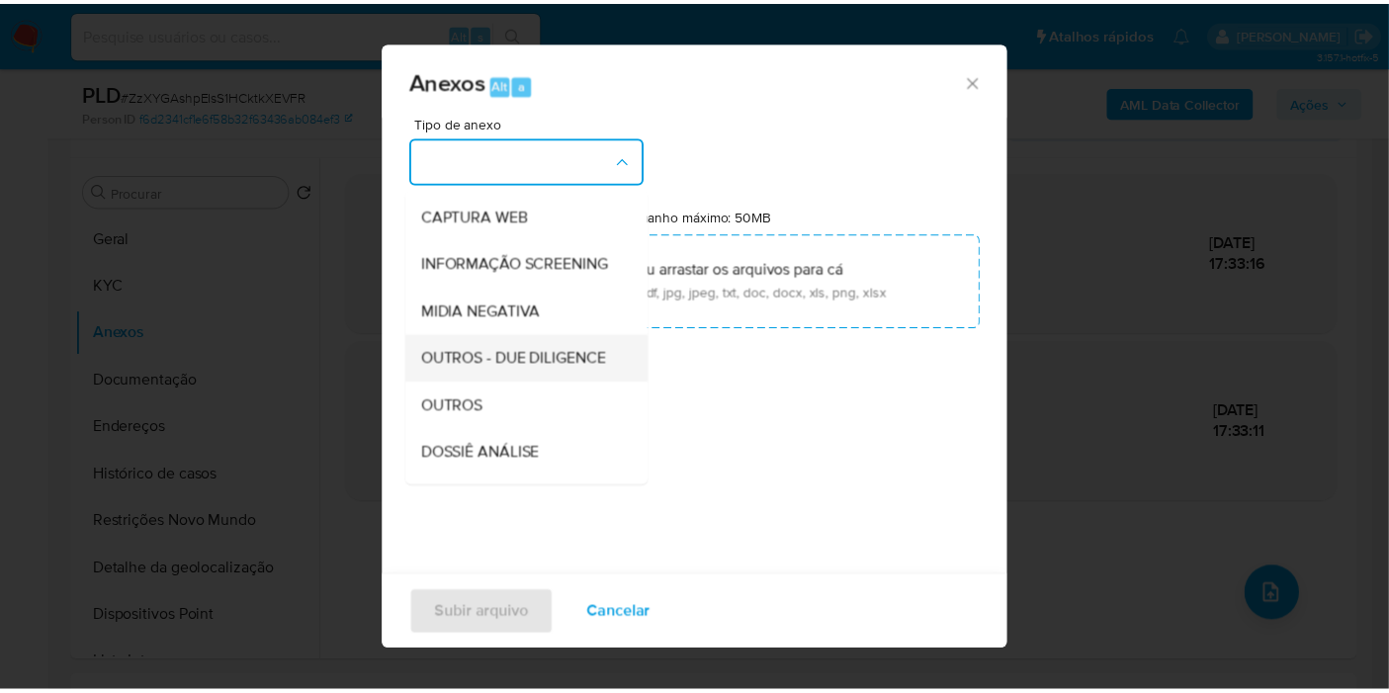
scroll to position [303, 0]
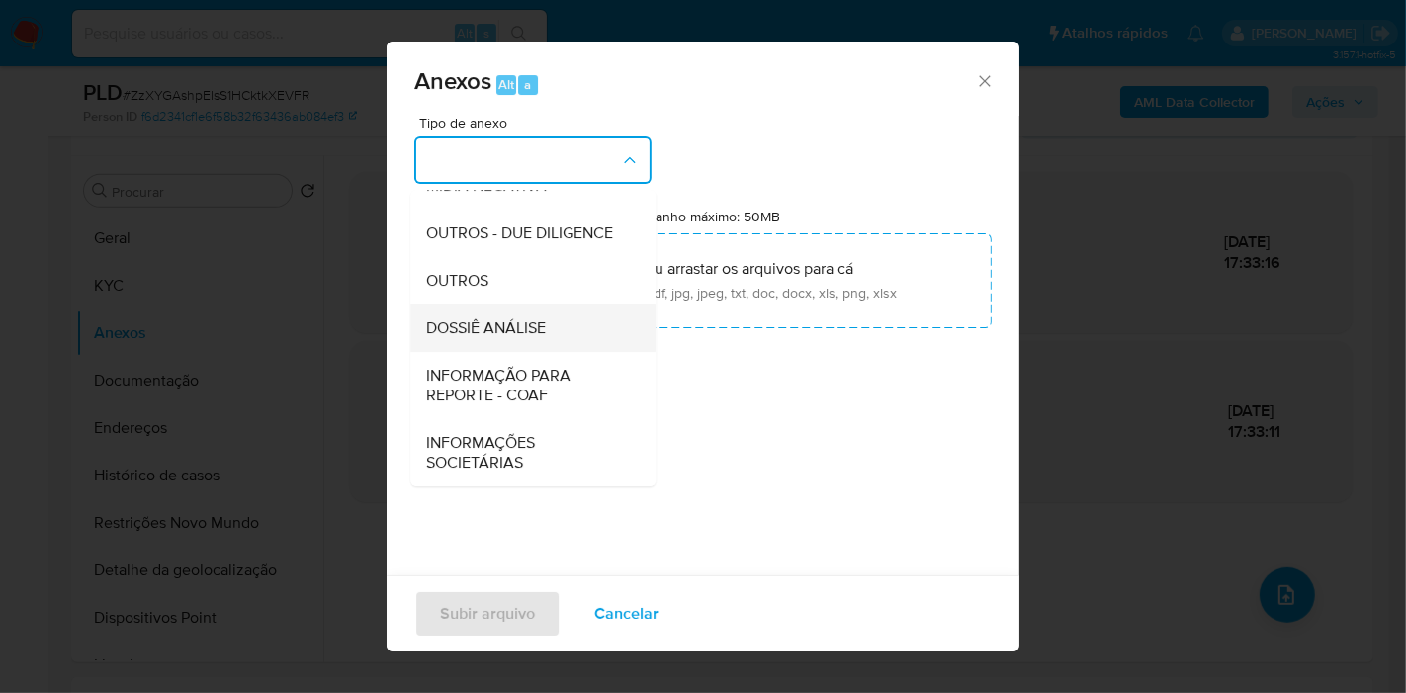
click at [499, 318] on span "DOSSIÊ ANÁLISE" at bounding box center [486, 328] width 120 height 20
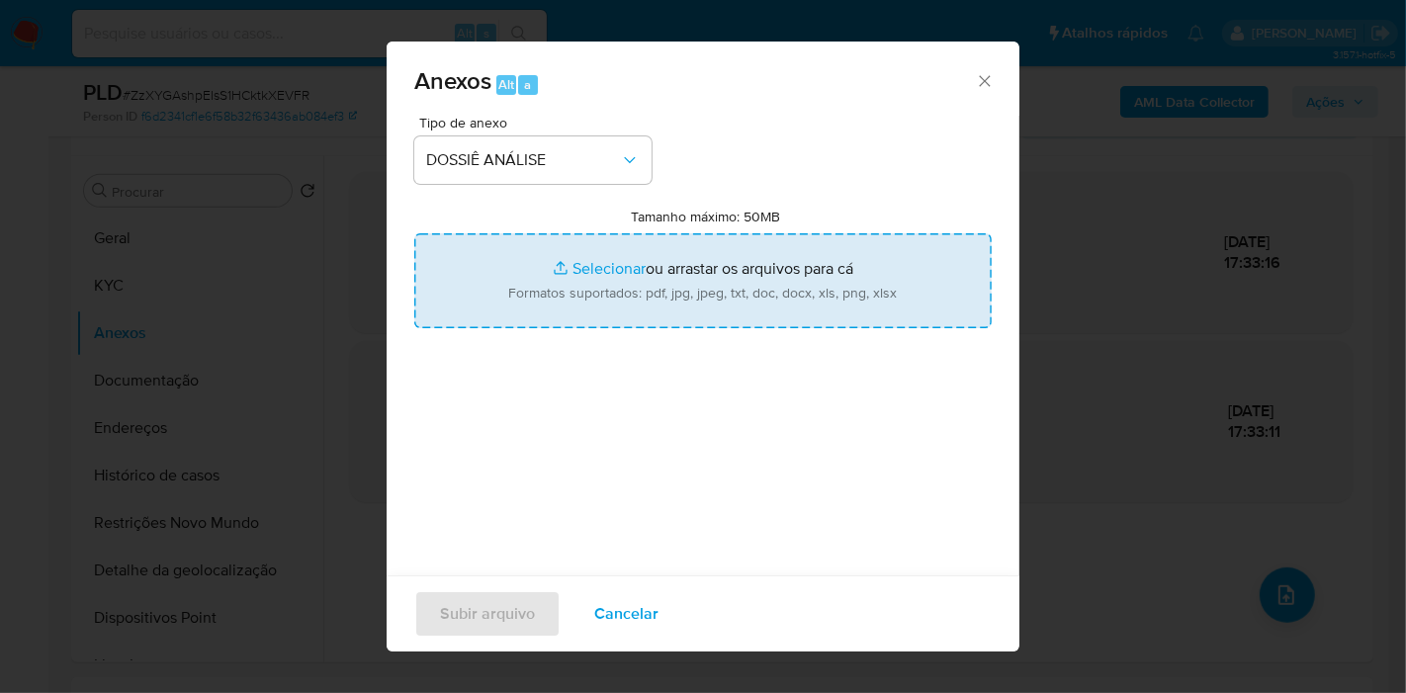
click at [522, 291] on input "Tamanho máximo: 50MB Selecionar arquivos" at bounding box center [702, 280] width 577 height 95
type input "C:\fakepath\_XXXX - CPF 07170205505 - MICHEL FIGUEIREDO VIEIRA.pdf"
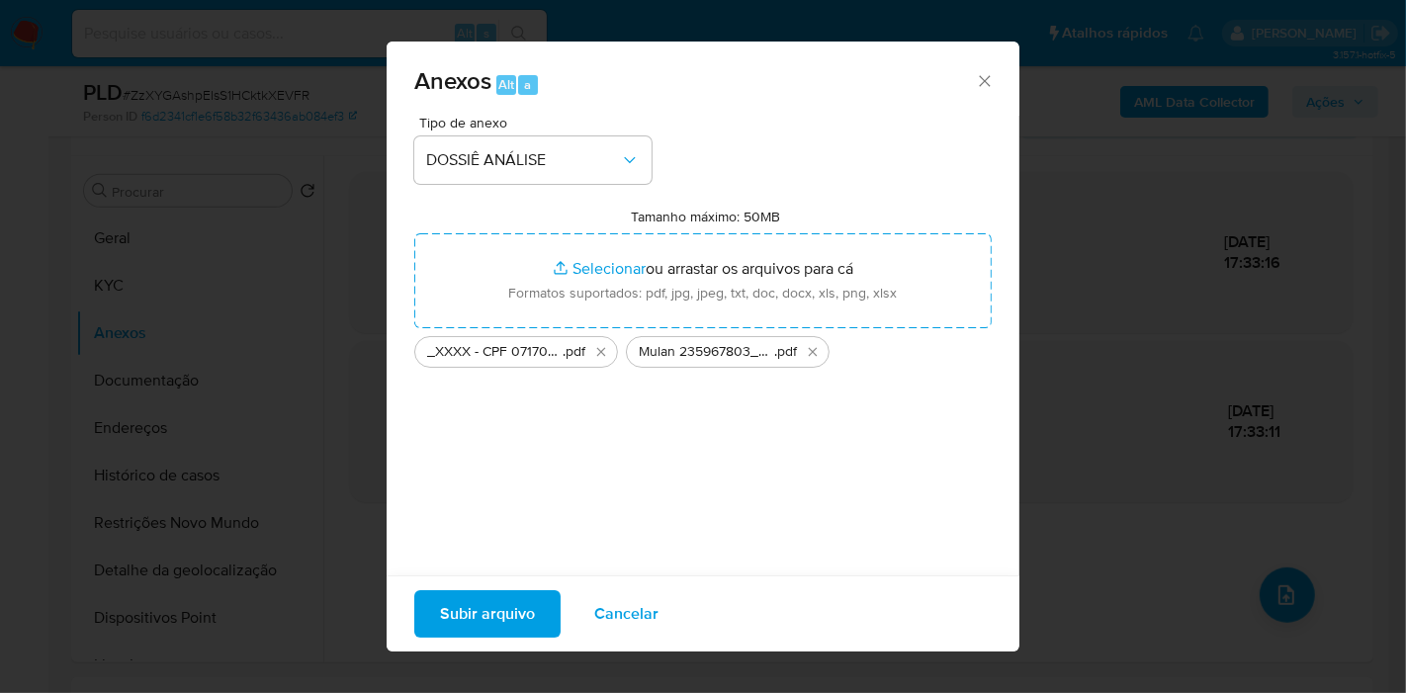
click at [522, 614] on span "Subir arquivo" at bounding box center [487, 613] width 95 height 43
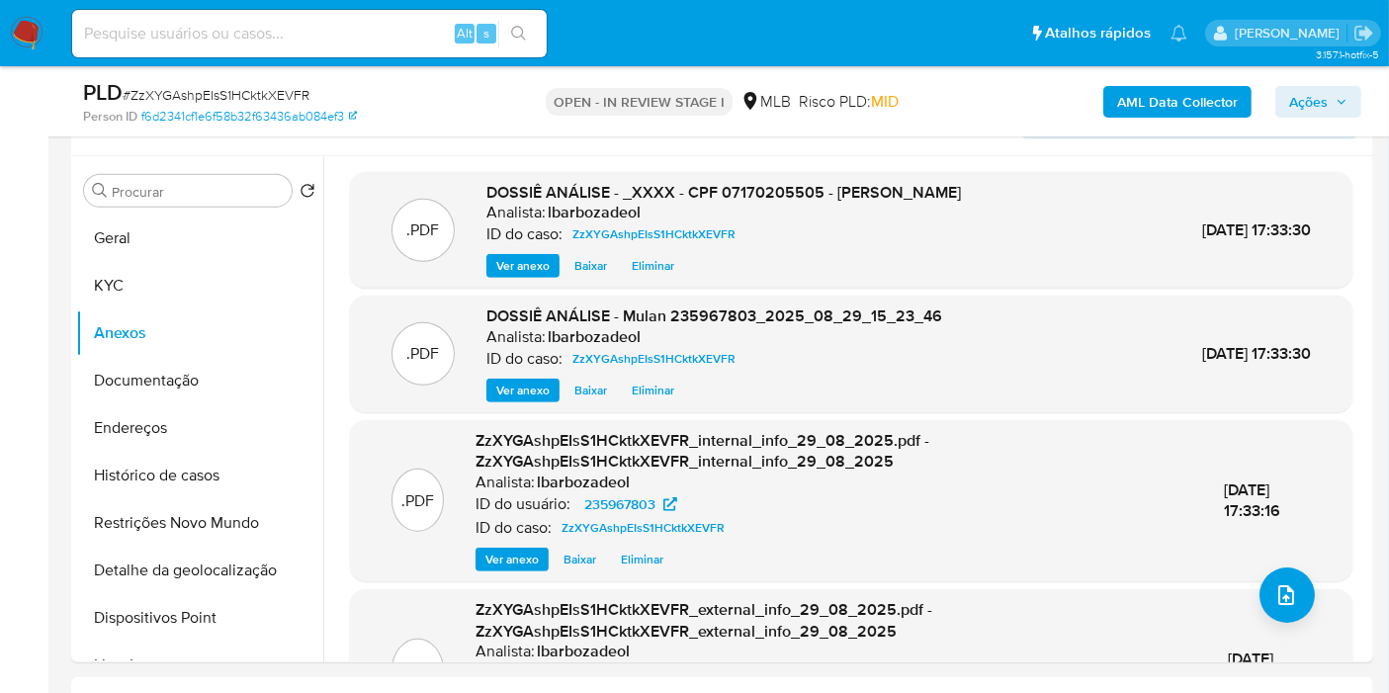
click at [1325, 97] on span "Ações" at bounding box center [1308, 102] width 39 height 32
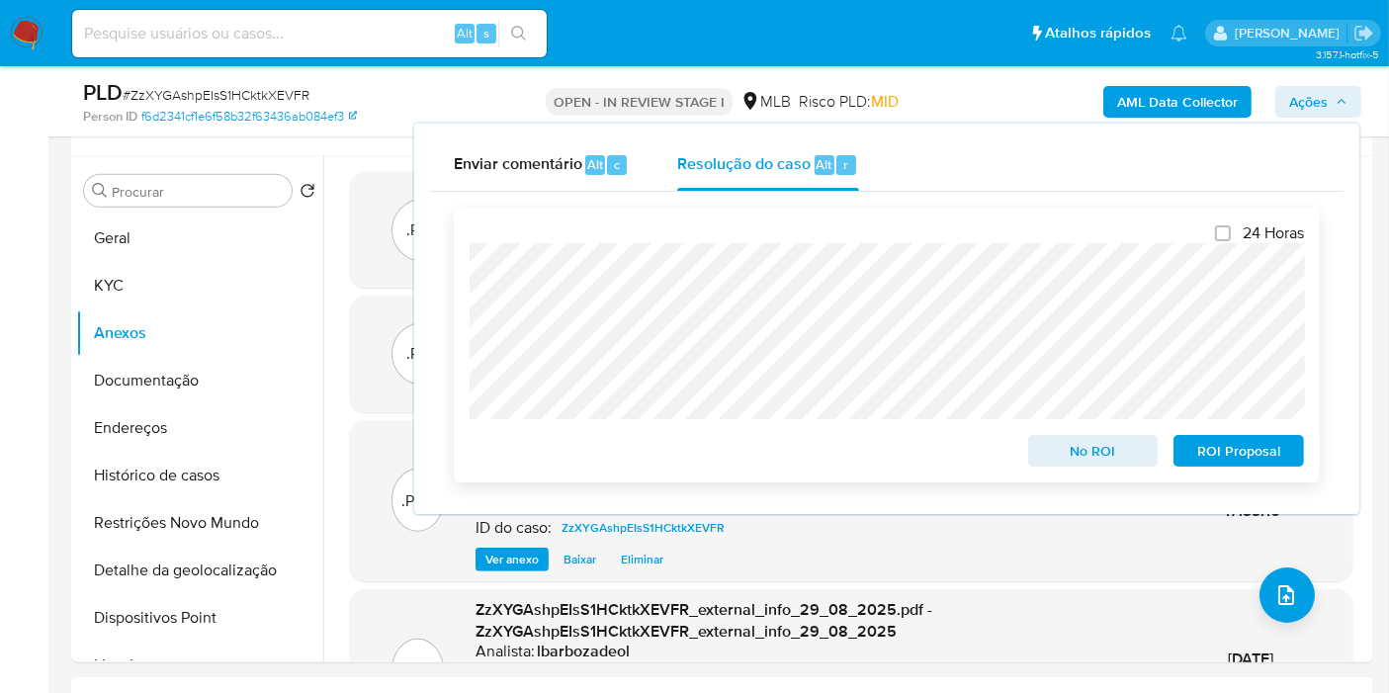
click at [1074, 449] on span "No ROI" at bounding box center [1093, 451] width 103 height 28
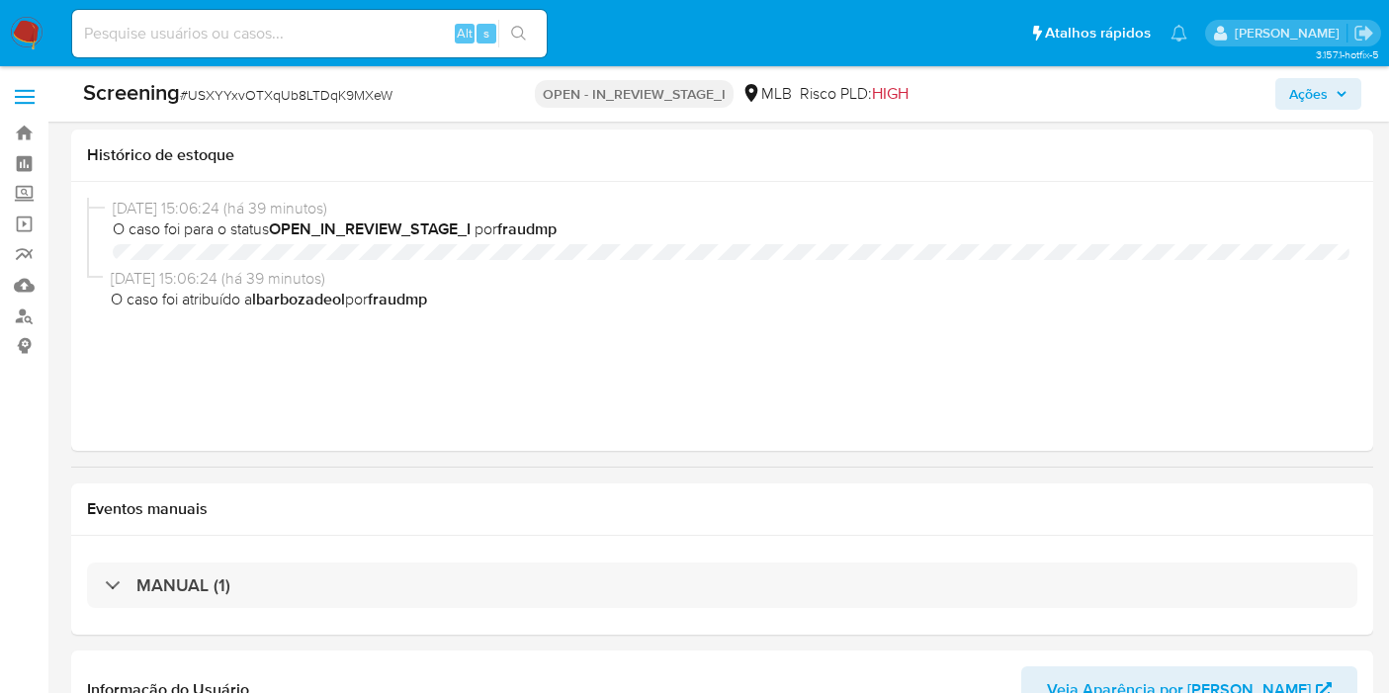
select select "10"
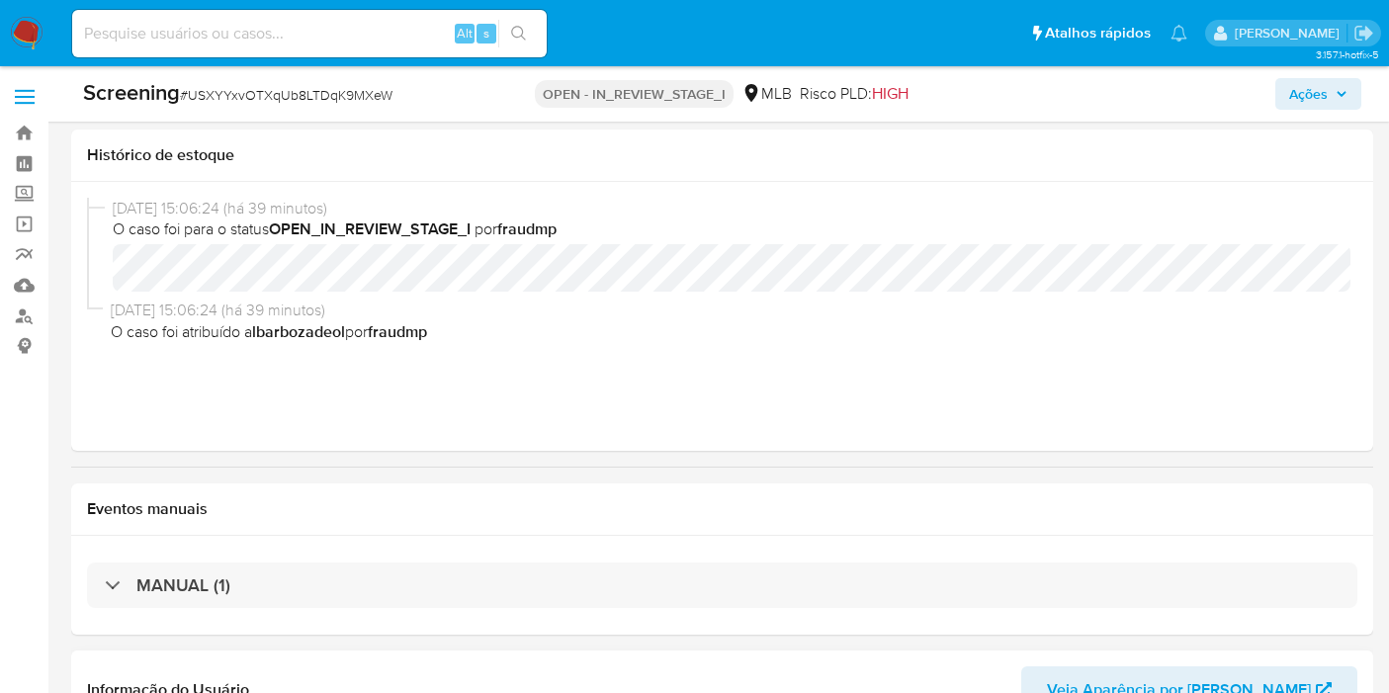
scroll to position [549, 0]
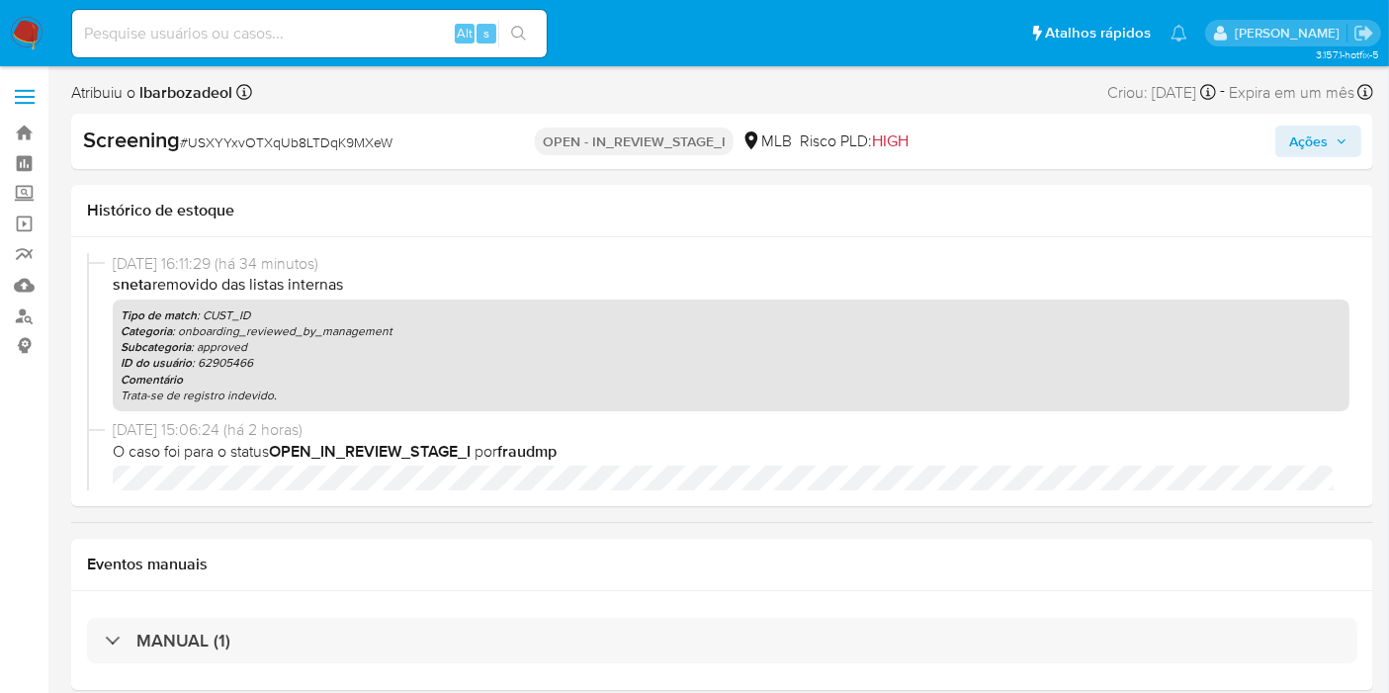
select select "10"
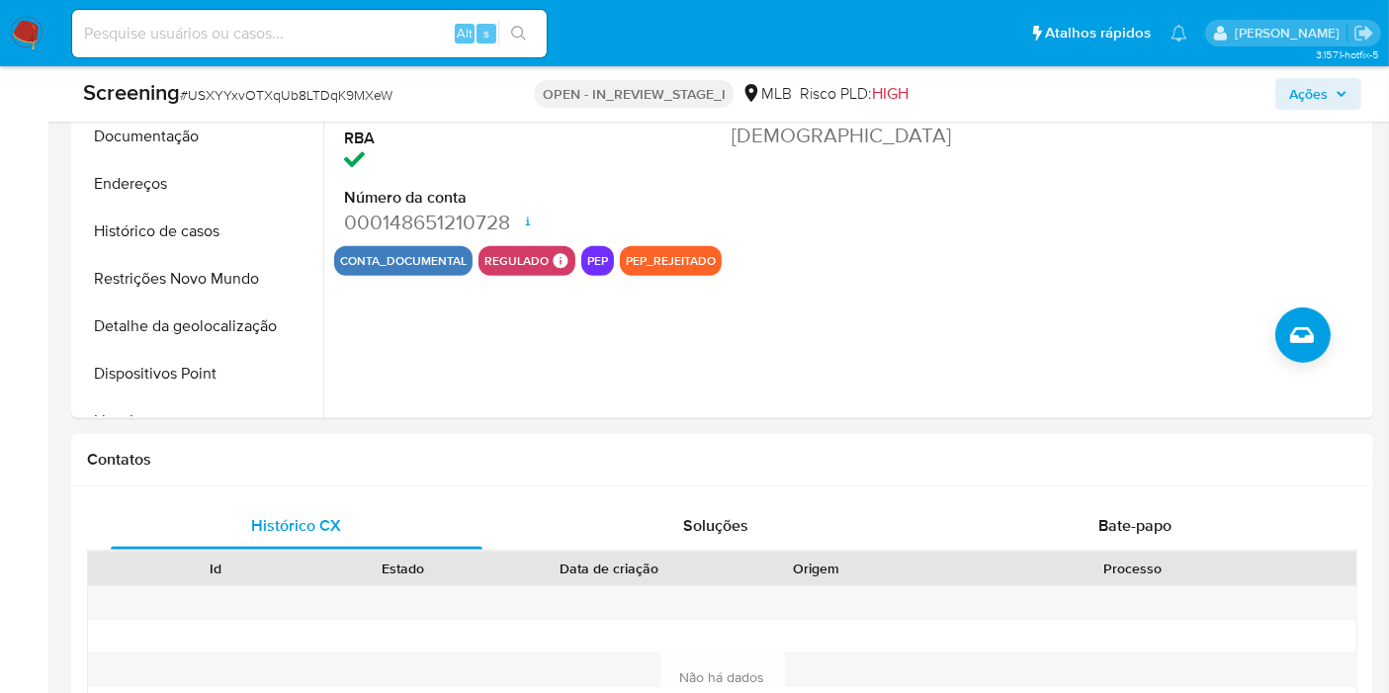
scroll to position [989, 0]
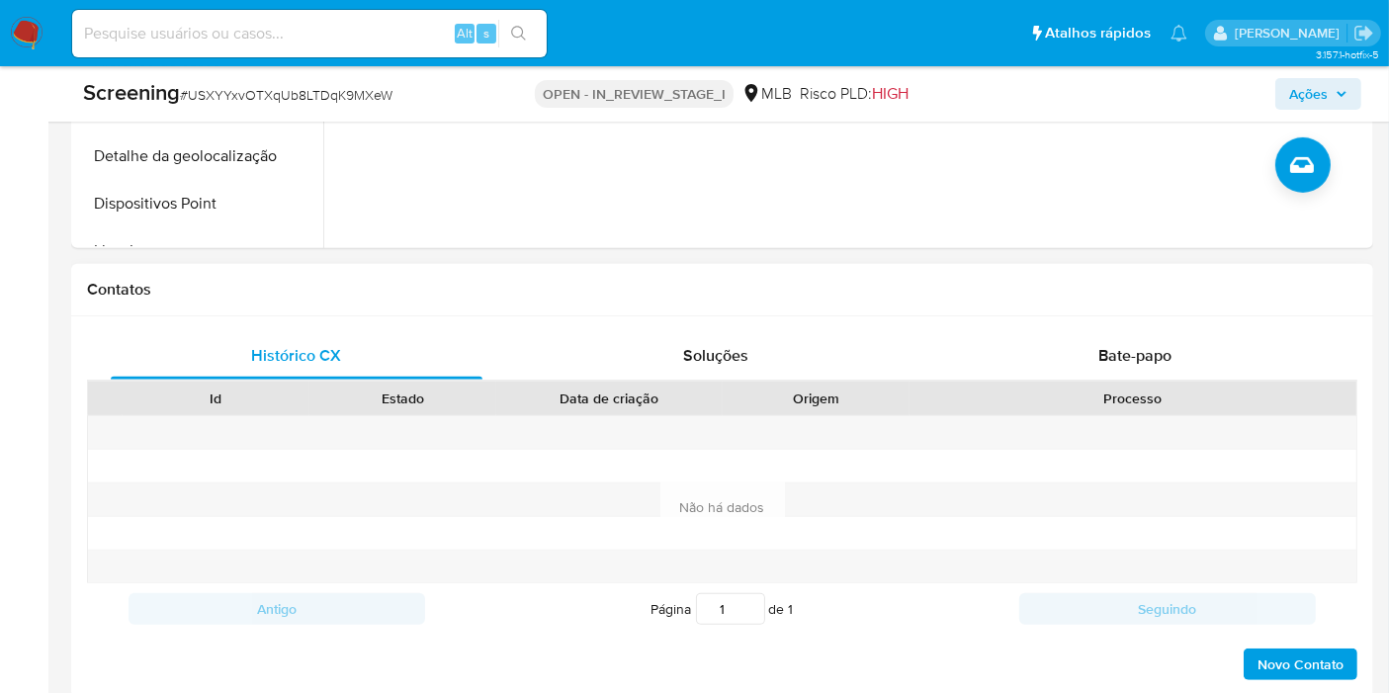
click at [99, 288] on h1 "Contatos" at bounding box center [722, 290] width 1270 height 20
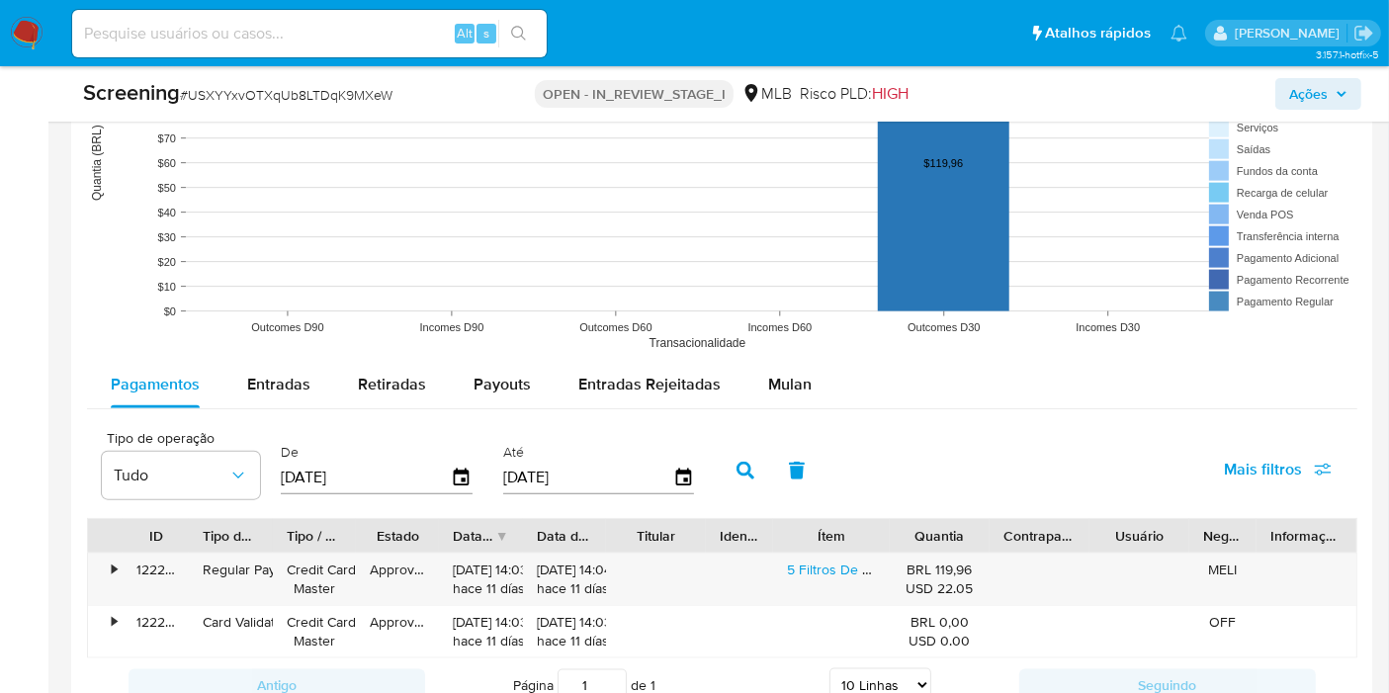
scroll to position [2896, 0]
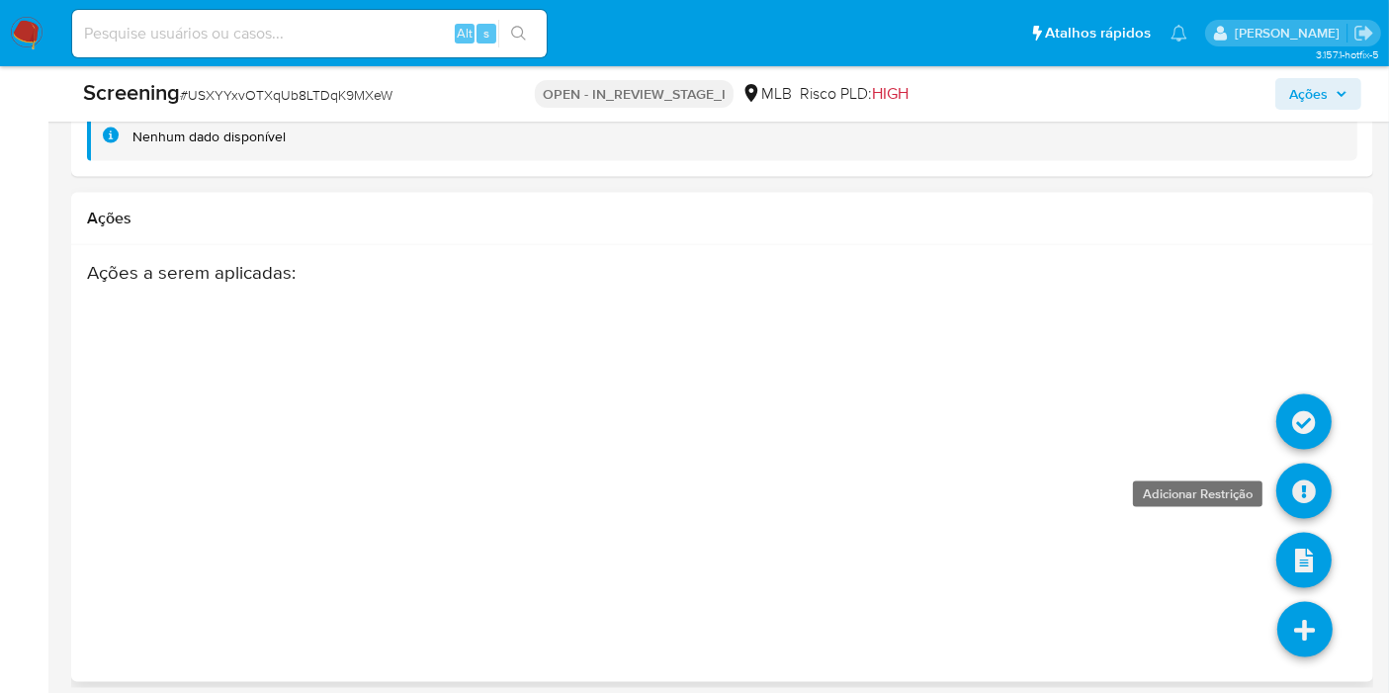
click at [1303, 494] on icon at bounding box center [1303, 491] width 55 height 55
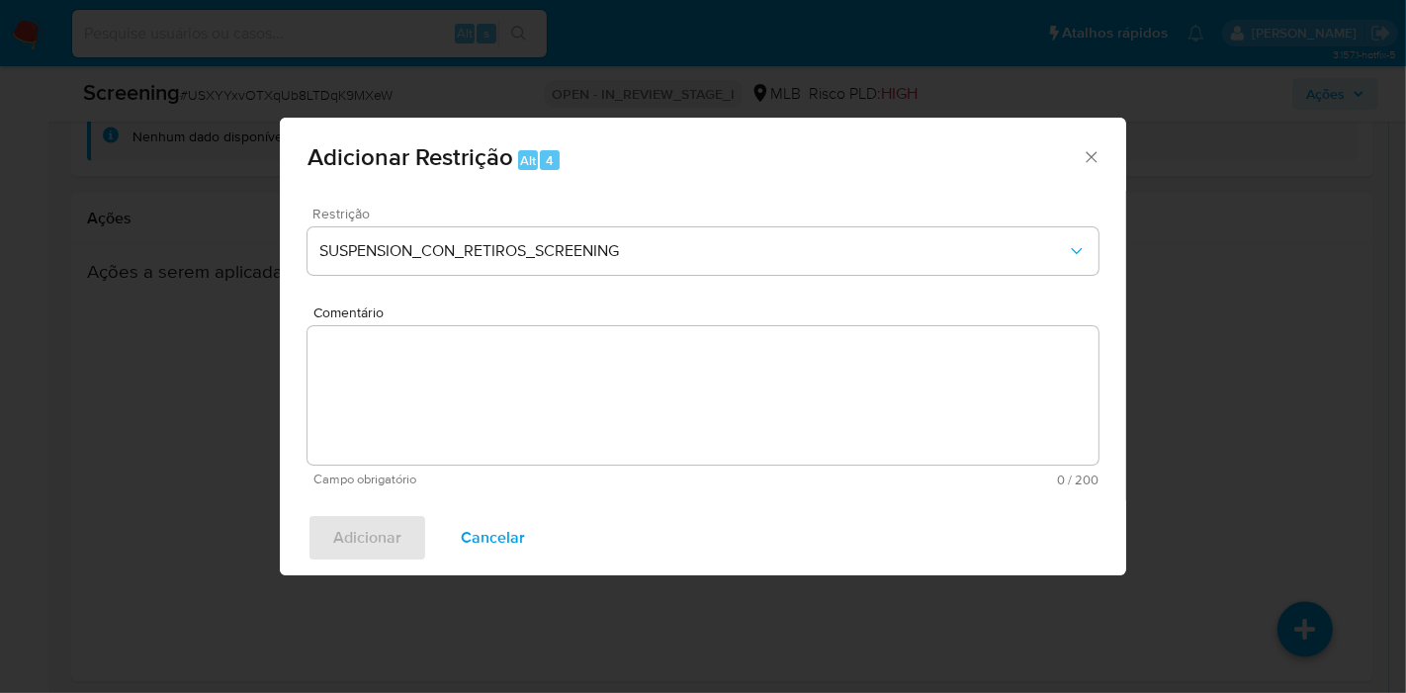
click at [524, 278] on div "Restrição SUSPENSION_CON_RETIROS_SCREENING" at bounding box center [702, 254] width 791 height 94
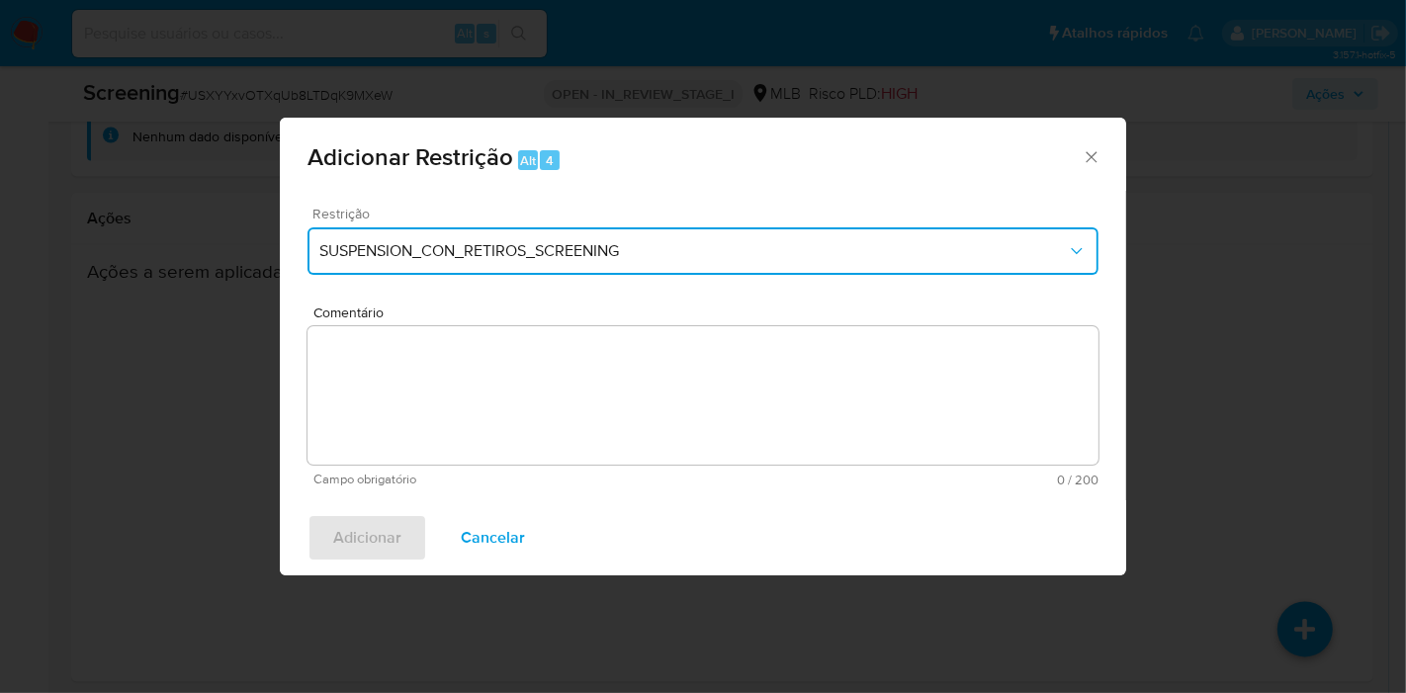
click at [540, 255] on span "SUSPENSION_CON_RETIROS_SCREENING" at bounding box center [692, 251] width 747 height 20
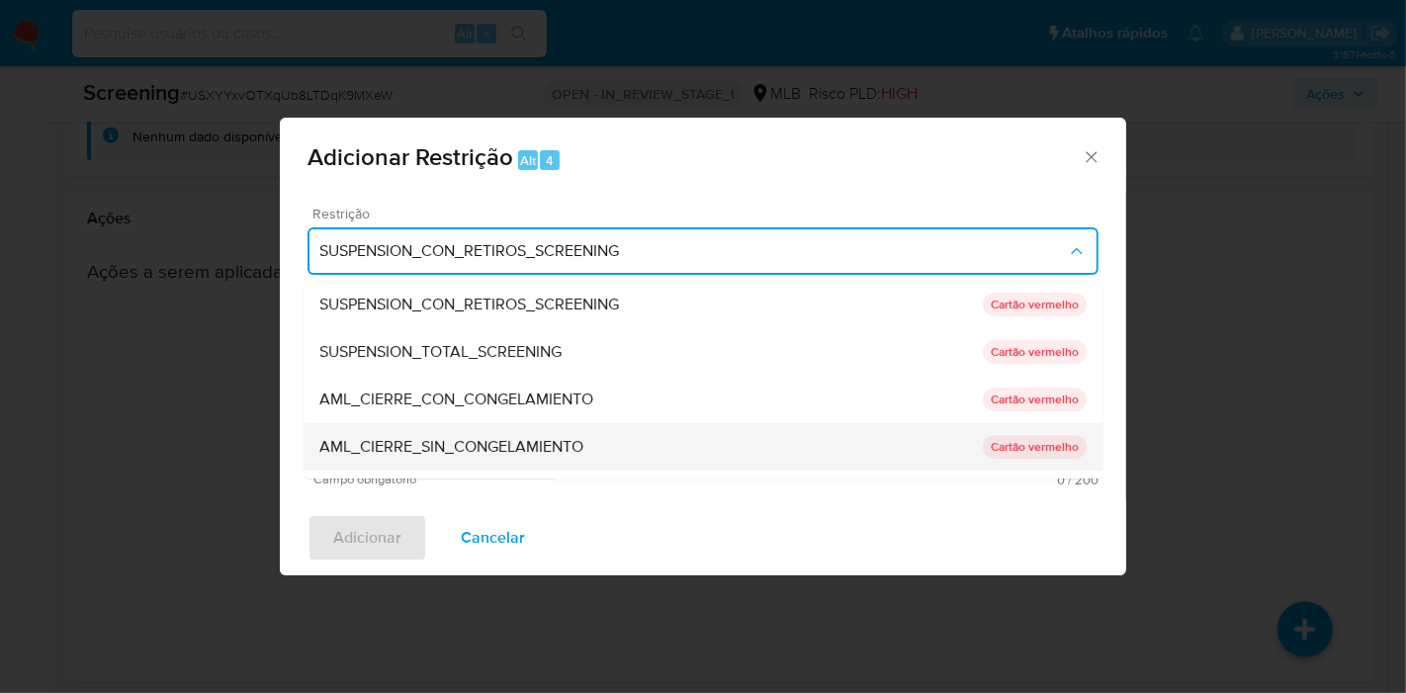
click at [536, 445] on span "AML_CIERRE_SIN_CONGELAMIENTO" at bounding box center [451, 447] width 264 height 20
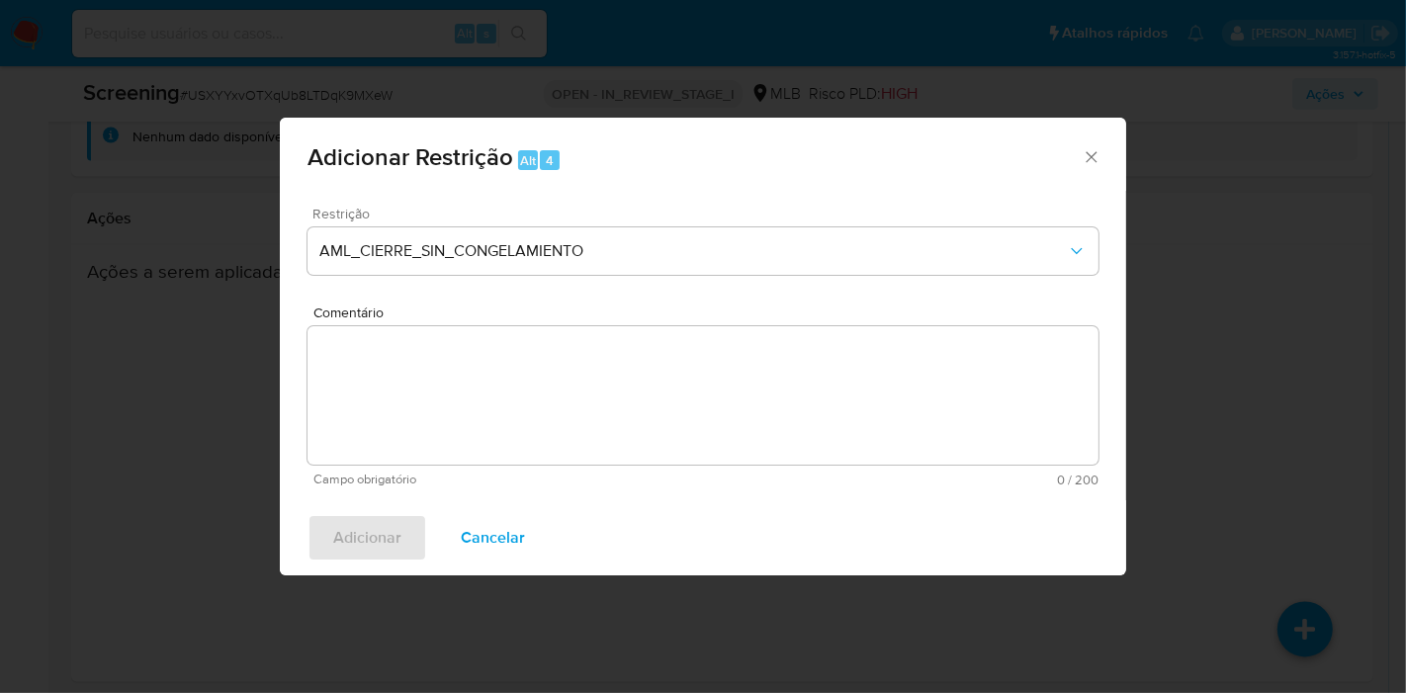
click at [558, 361] on textarea "Comentário" at bounding box center [702, 395] width 791 height 138
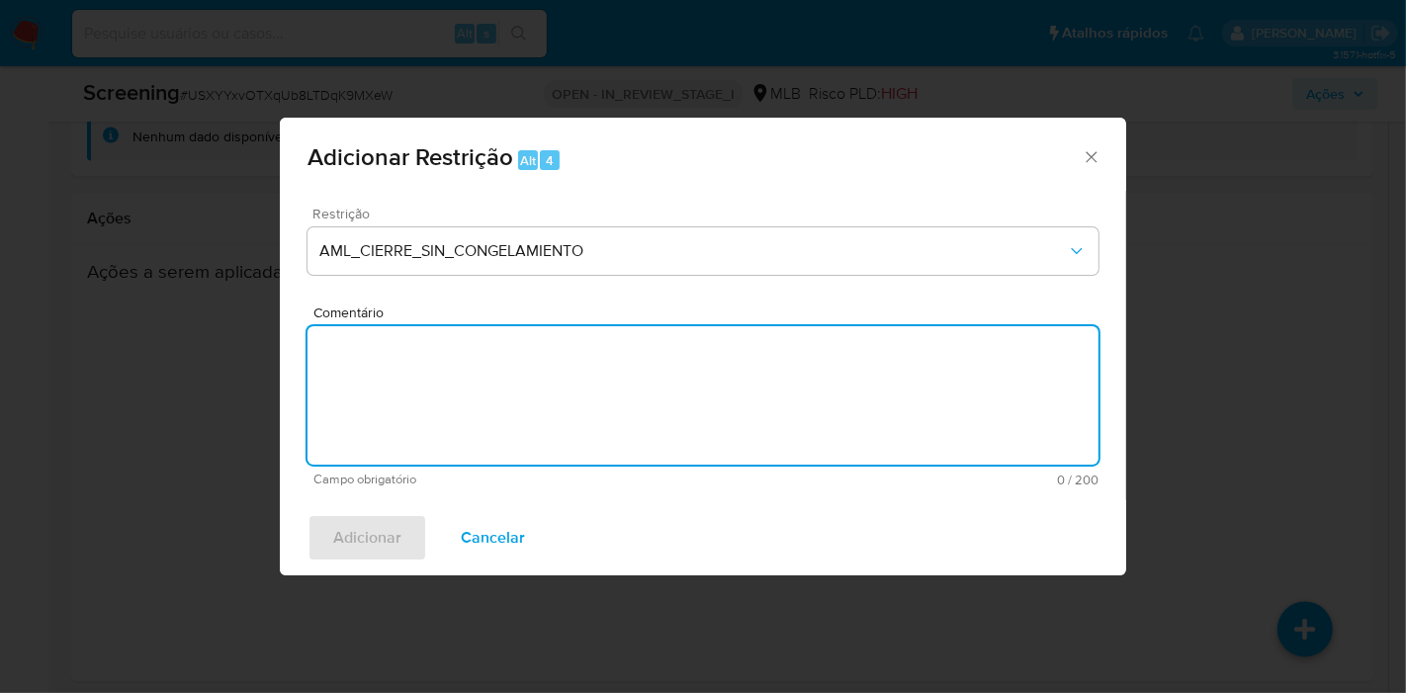
paste textarea "Deliberado o encerramento do relacionamento, com a aprovação do Local Head e Re…"
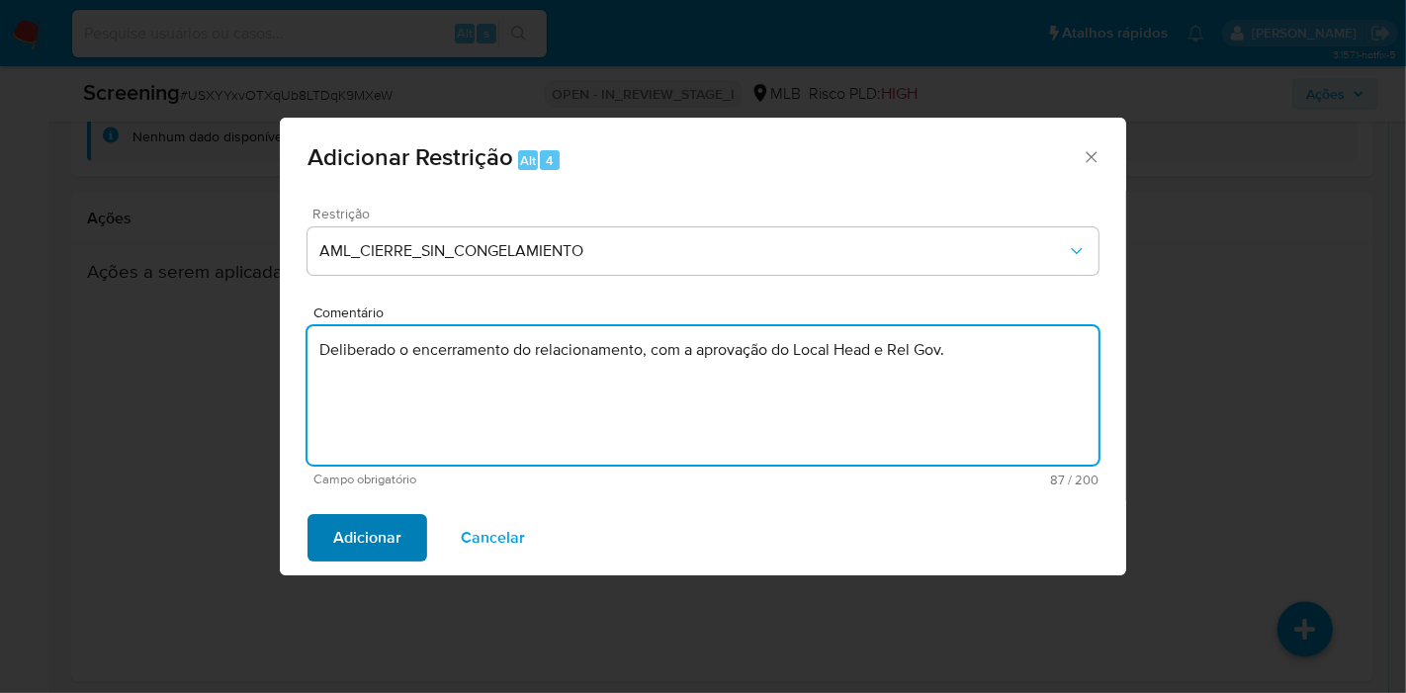
type textarea "Deliberado o encerramento do relacionamento, com a aprovação do Local Head e Re…"
click at [347, 518] on span "Adicionar" at bounding box center [367, 537] width 68 height 43
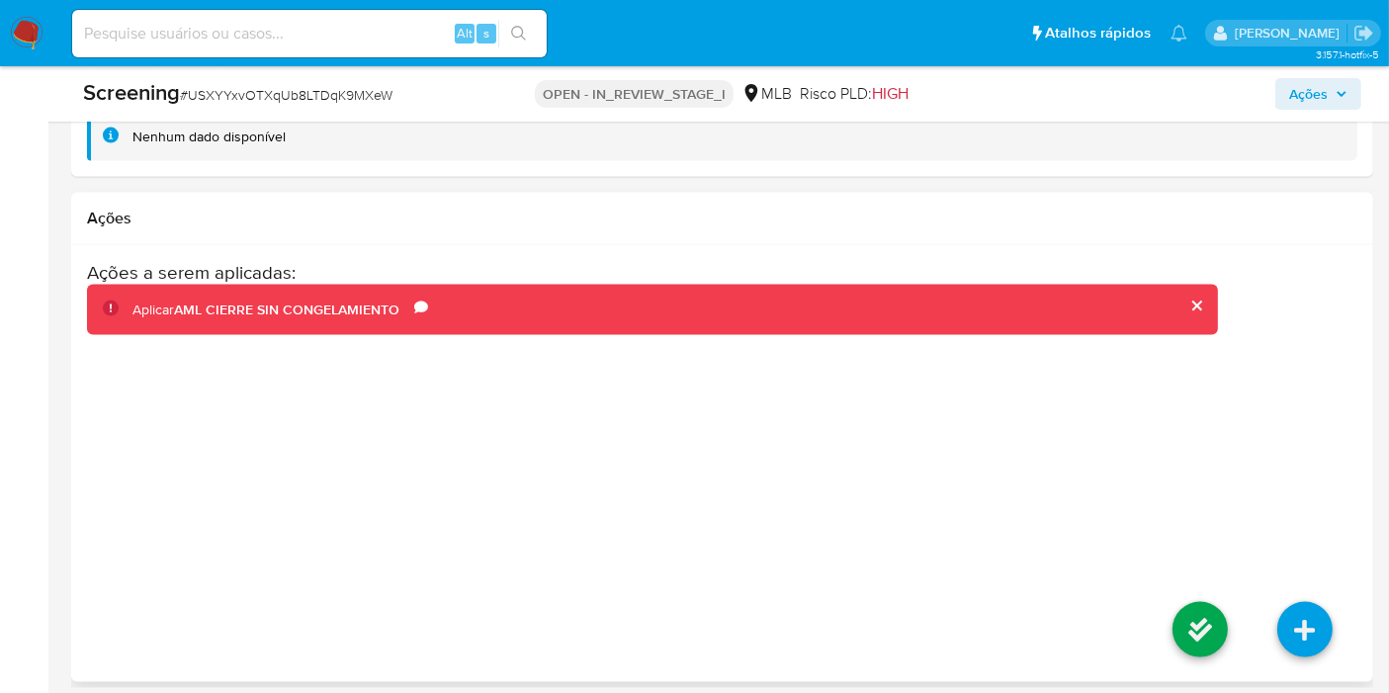
click at [1307, 397] on div "Ações a serem aplicadas : Aplicar AML CIERRE SIN CONGELAMIENTO Comentário Delib…" at bounding box center [722, 419] width 1270 height 316
click at [1218, 623] on icon at bounding box center [1199, 629] width 55 height 55
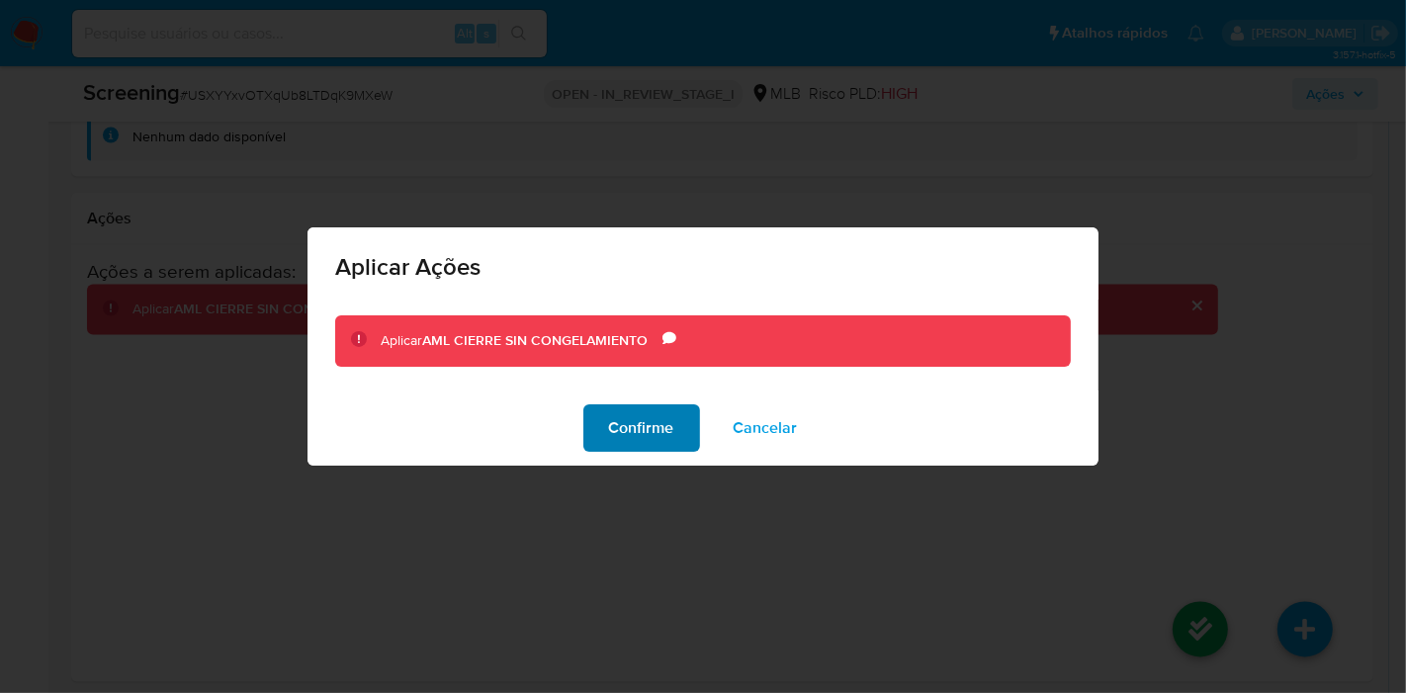
click at [630, 427] on span "Confirme" at bounding box center [641, 427] width 65 height 43
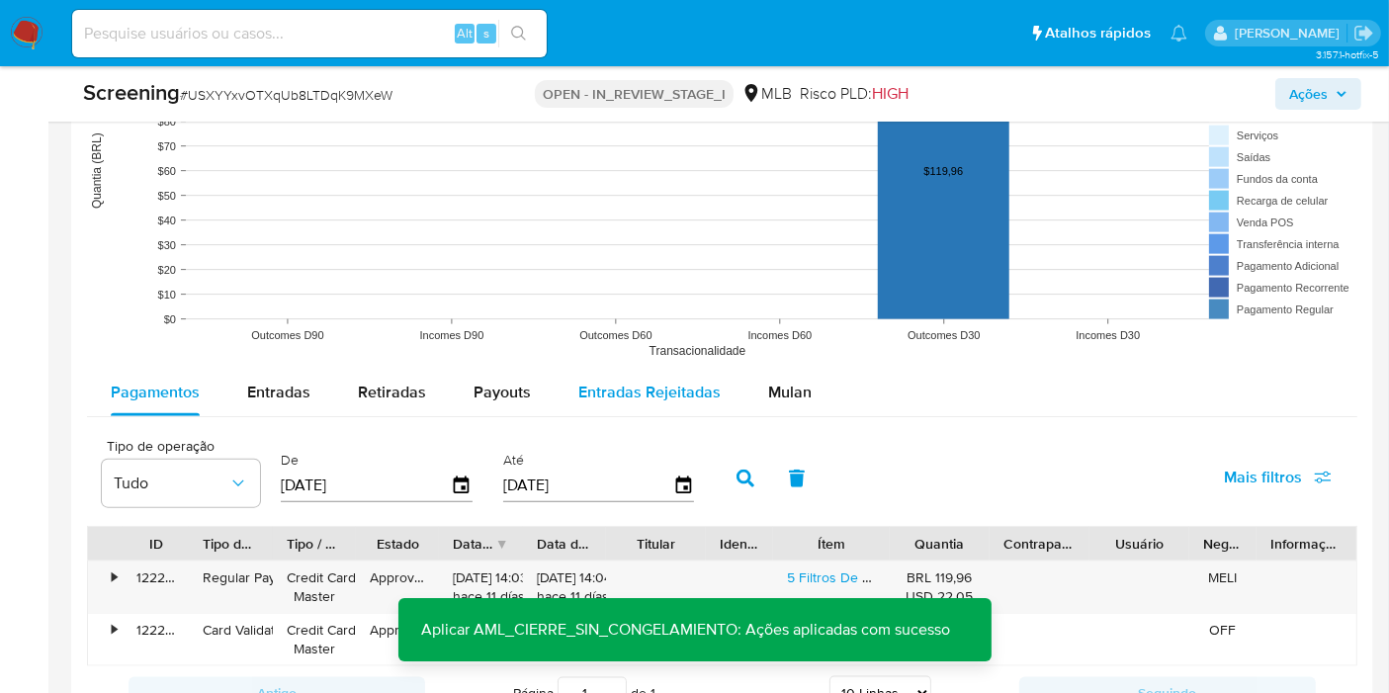
scroll to position [2127, 0]
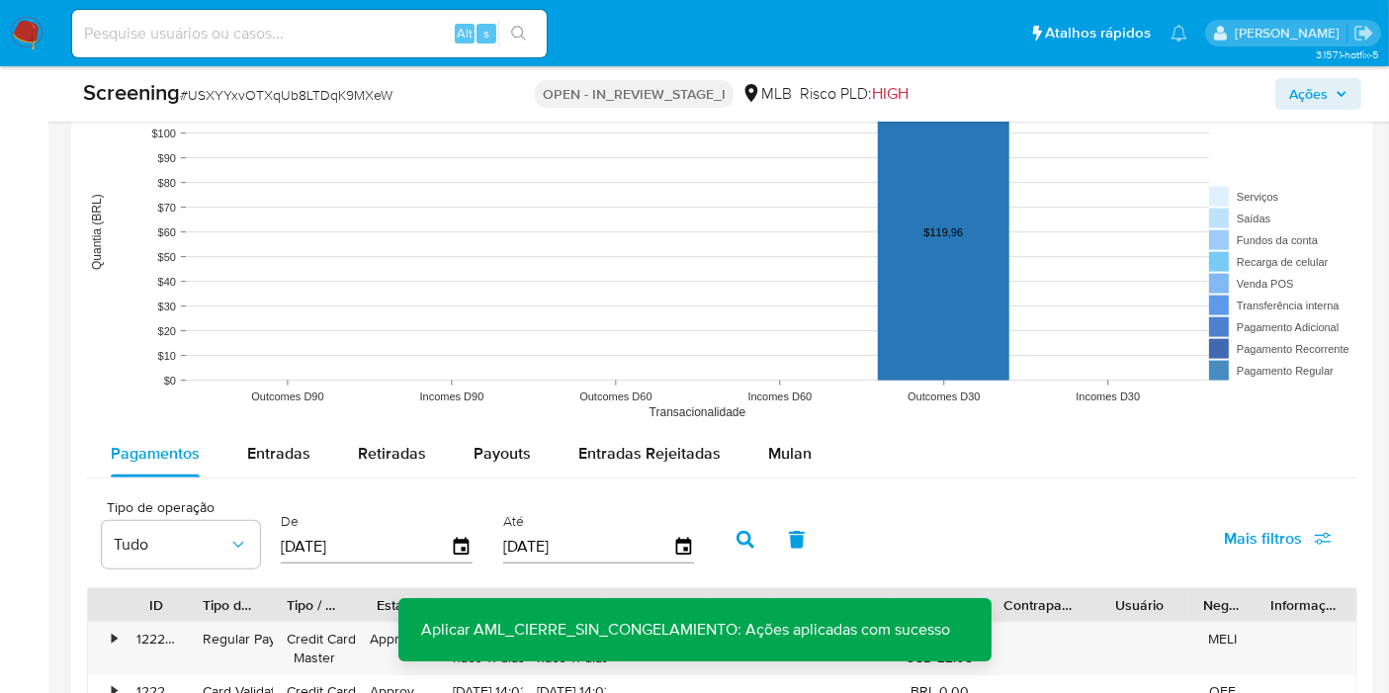
click at [138, 210] on rect at bounding box center [722, 232] width 1270 height 395
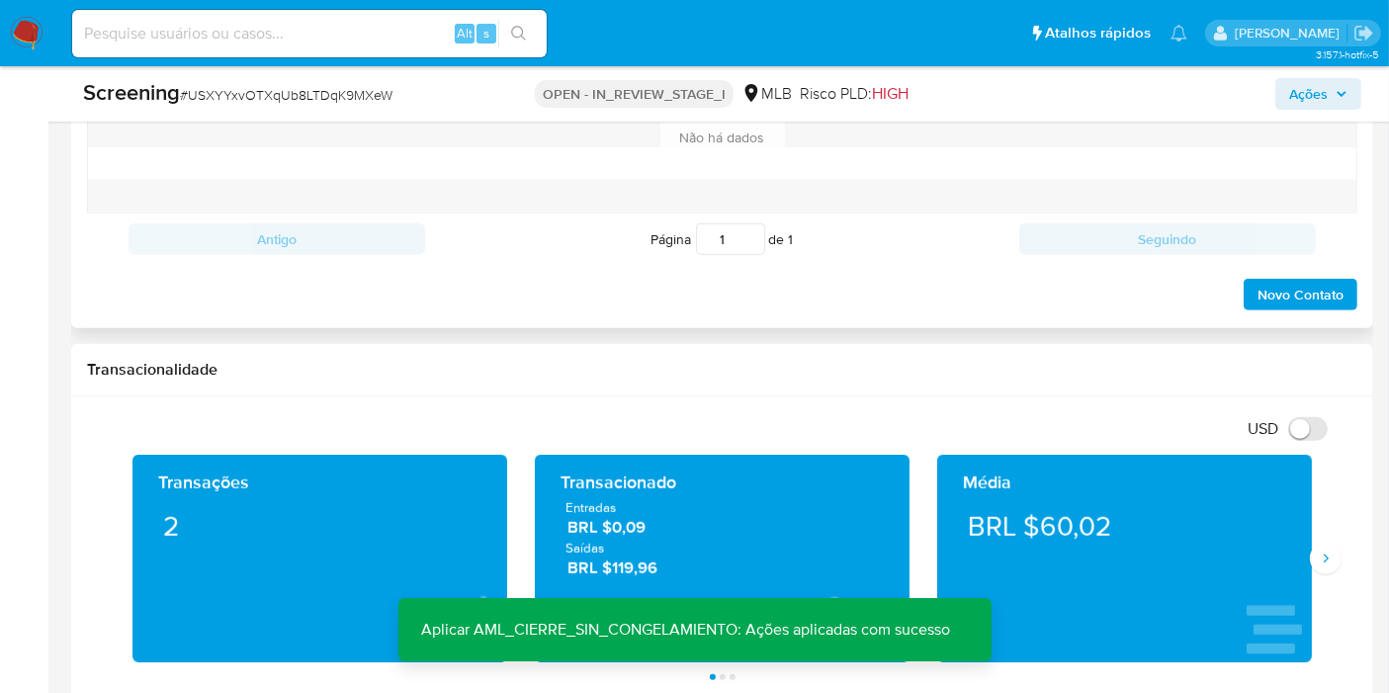
scroll to position [700, 0]
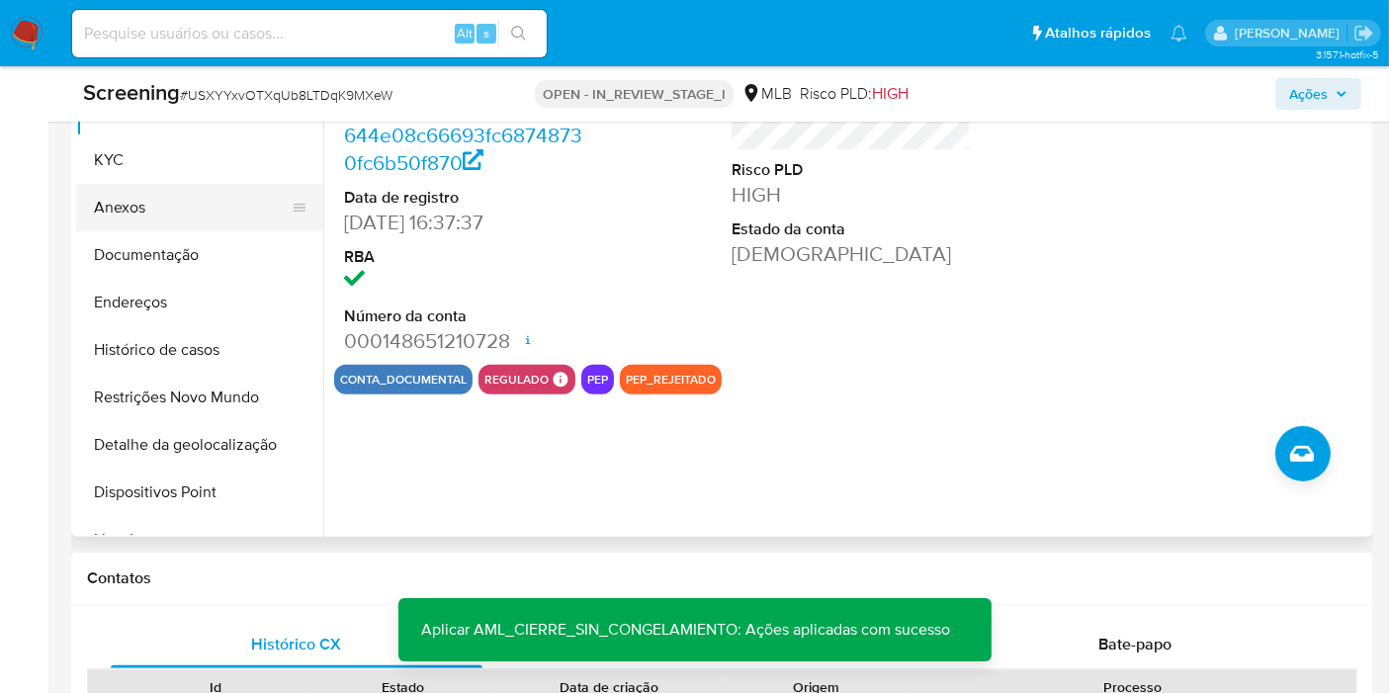
click at [160, 215] on button "Anexos" at bounding box center [191, 207] width 231 height 47
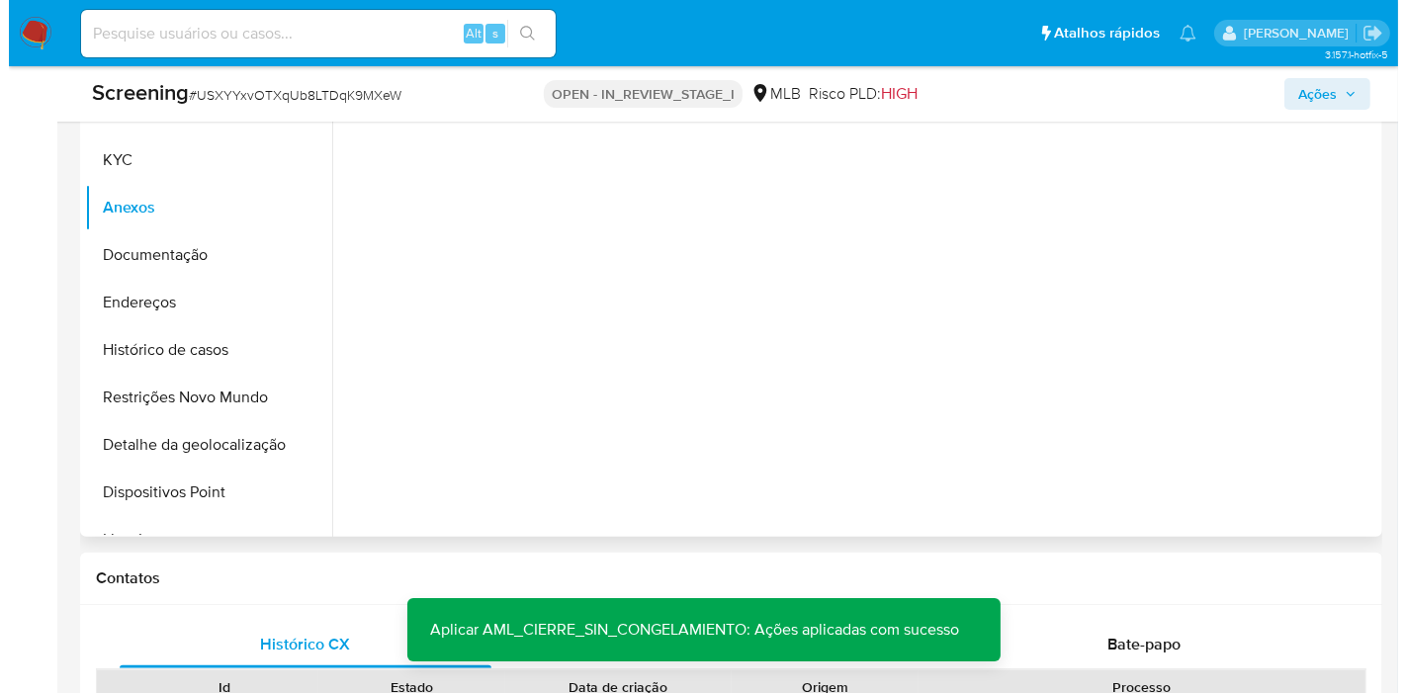
scroll to position [590, 0]
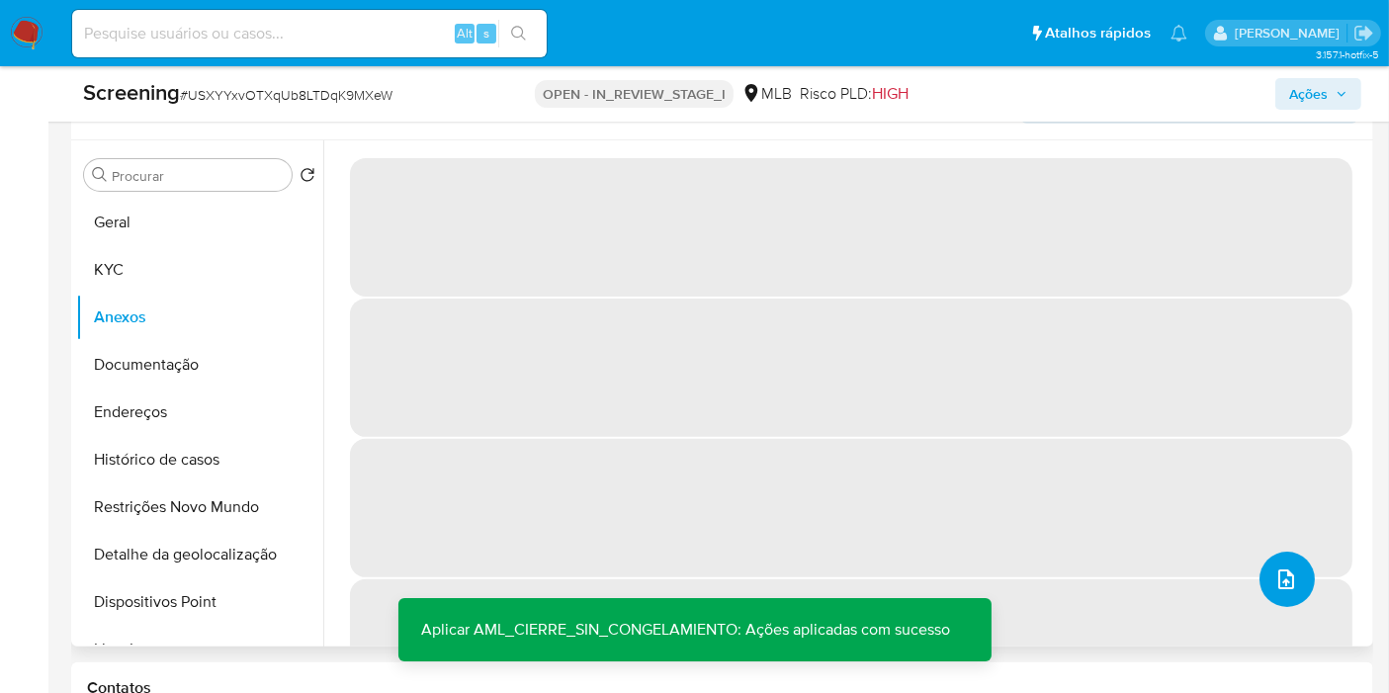
click at [1283, 558] on button "upload-file" at bounding box center [1286, 579] width 55 height 55
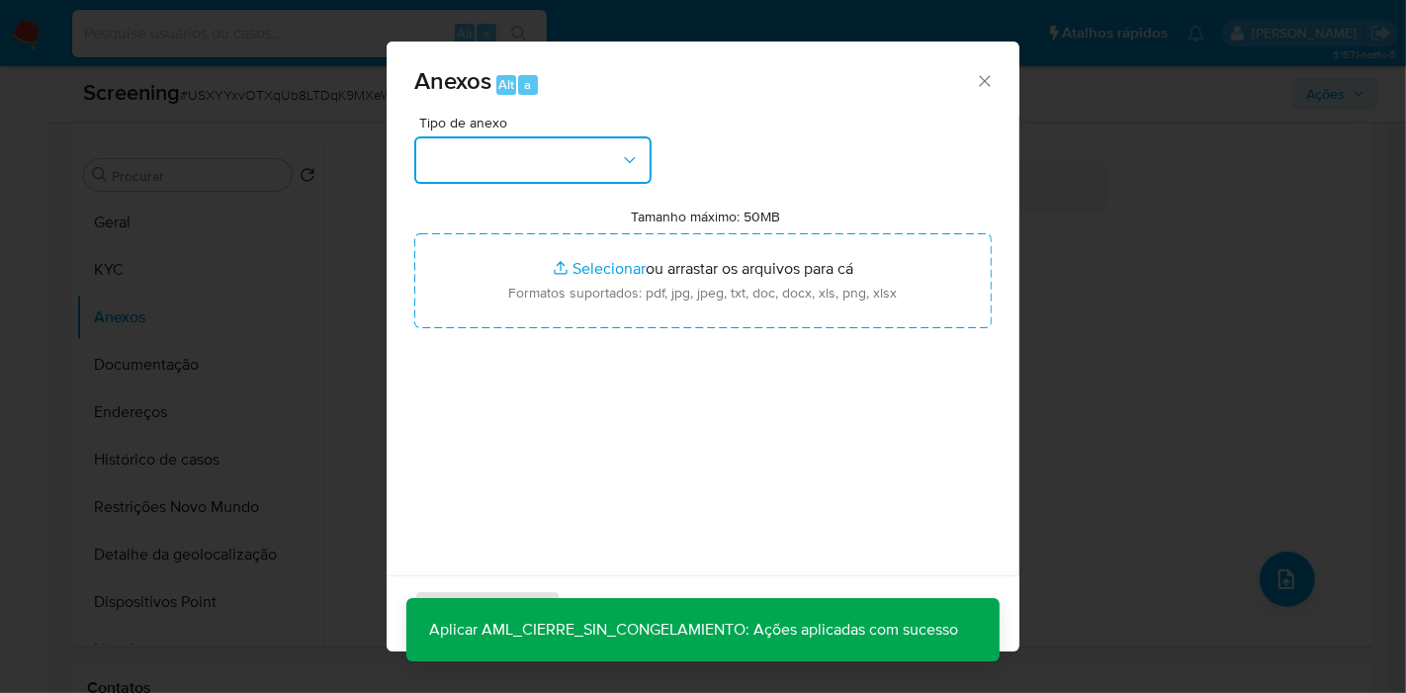
click at [573, 156] on button "button" at bounding box center [532, 159] width 237 height 47
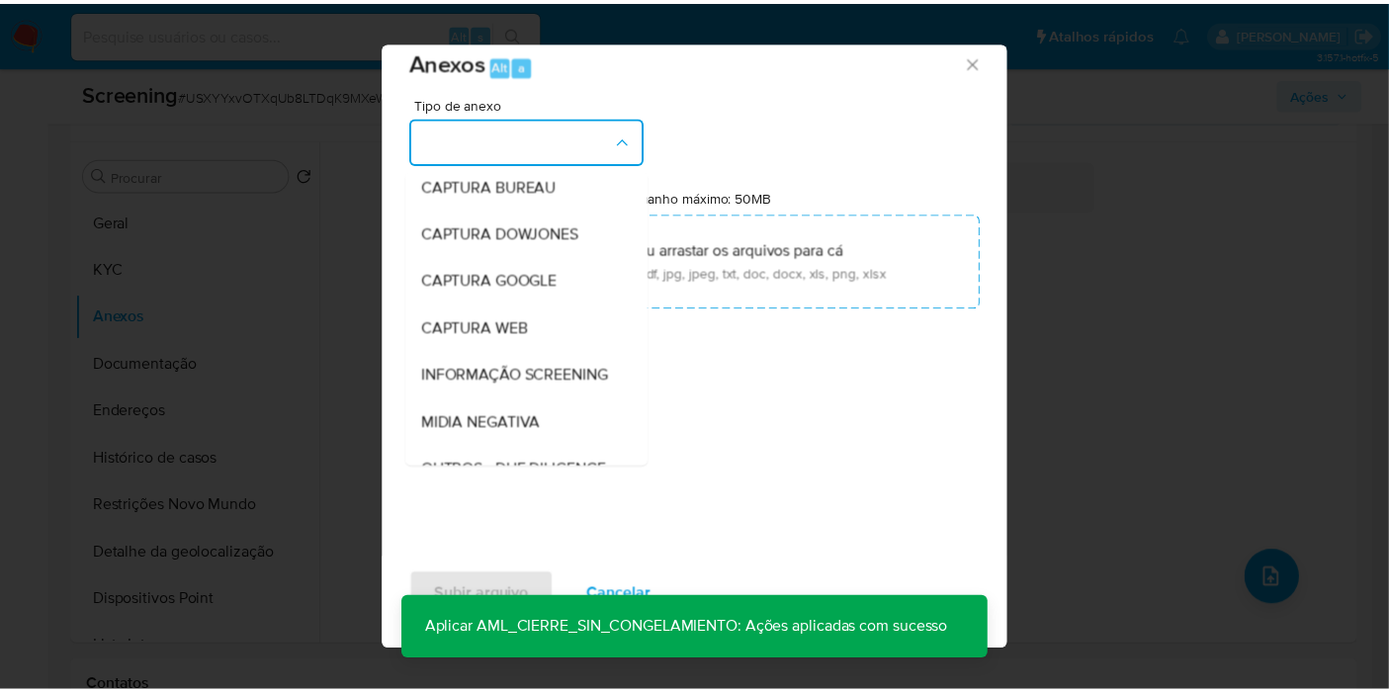
scroll to position [0, 0]
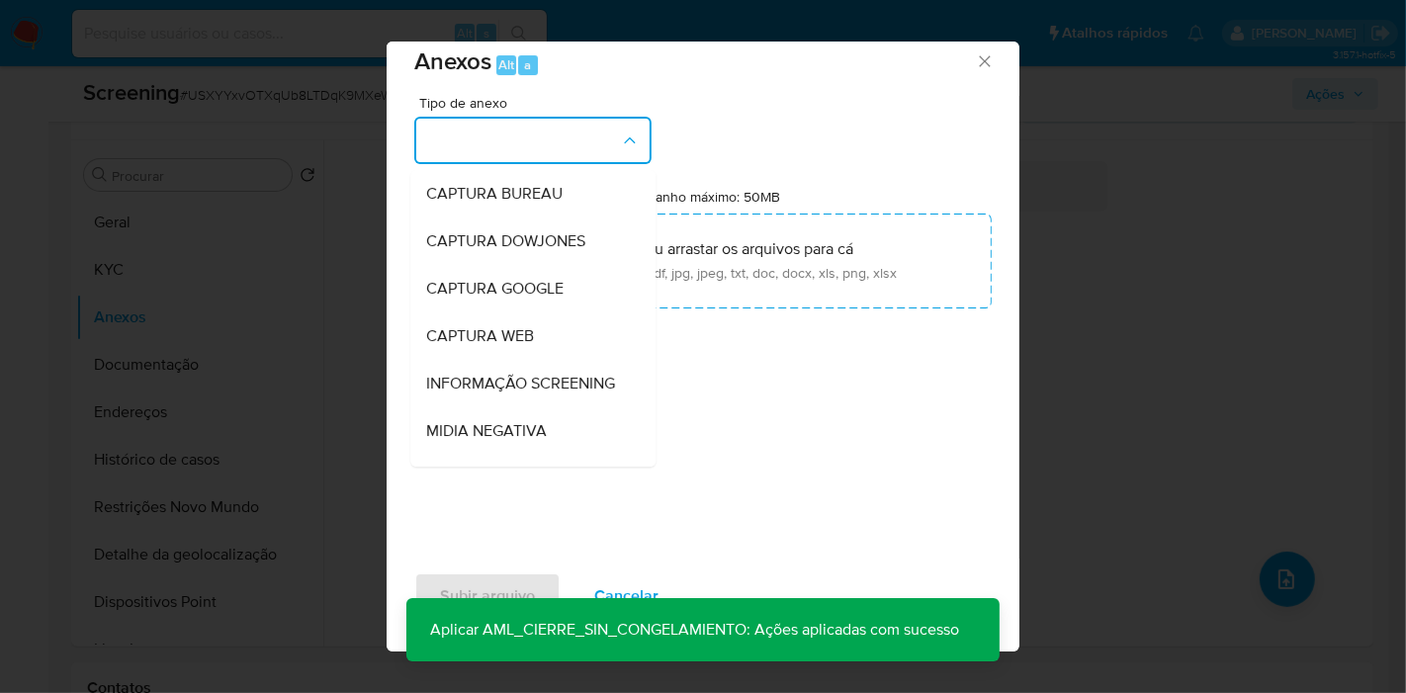
click at [539, 387] on span "INFORMAÇÃO SCREENING" at bounding box center [520, 384] width 189 height 20
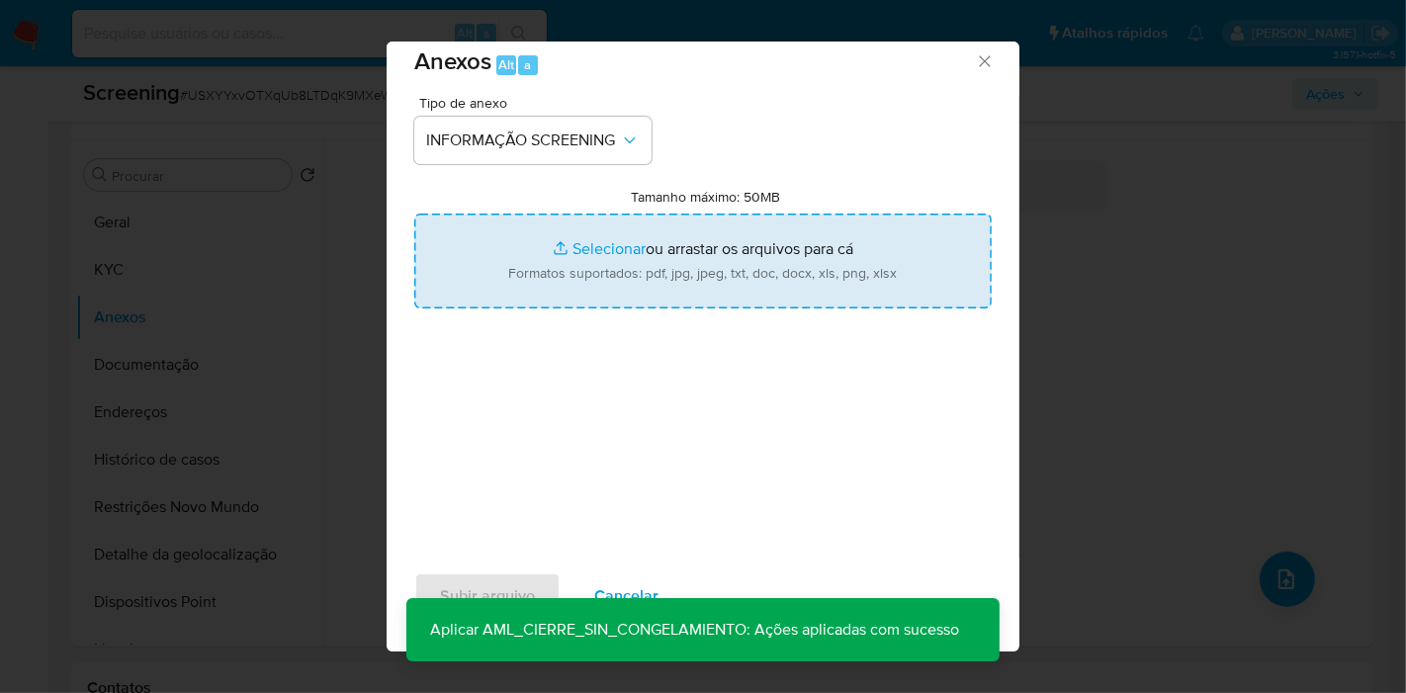
click at [559, 281] on input "Tamanho máximo: 50MB Selecionar arquivos" at bounding box center [702, 261] width 577 height 95
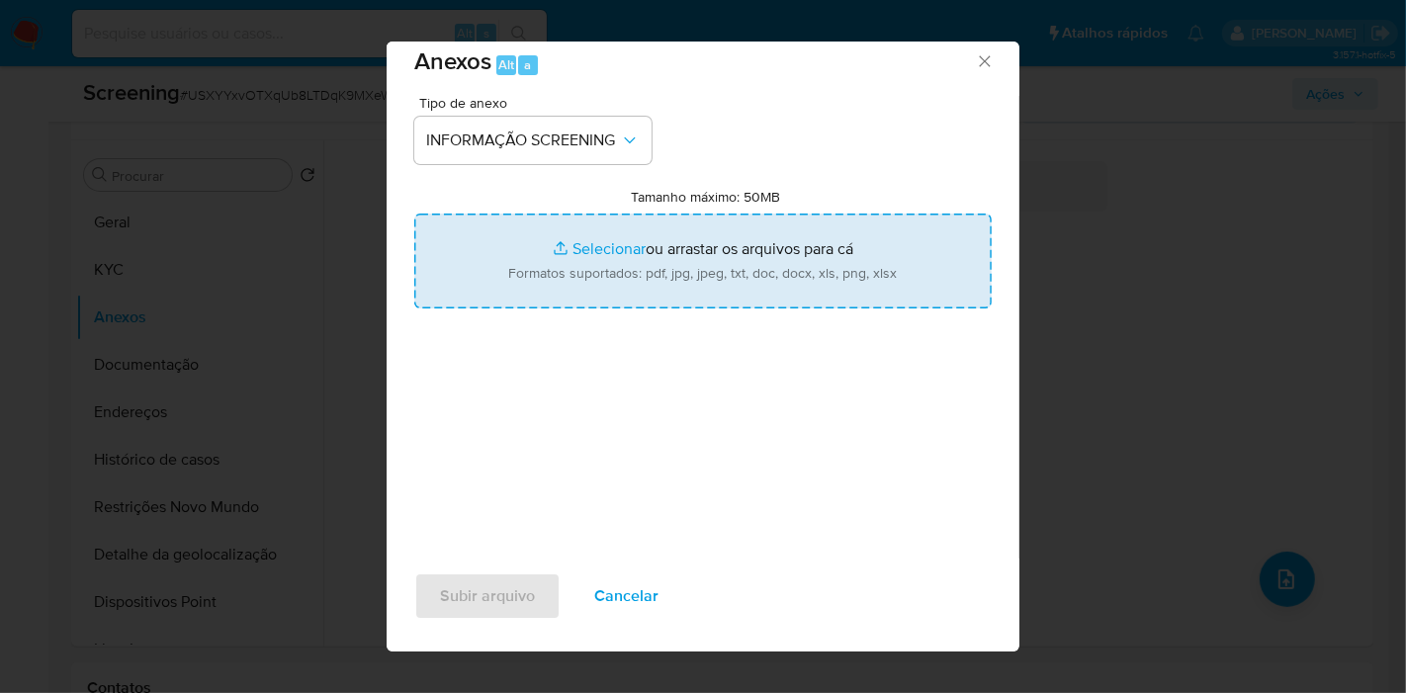
type input "C:\fakepath\E-mail de Mercadolibre SRL - Proposta de encerramento de relacionam…"
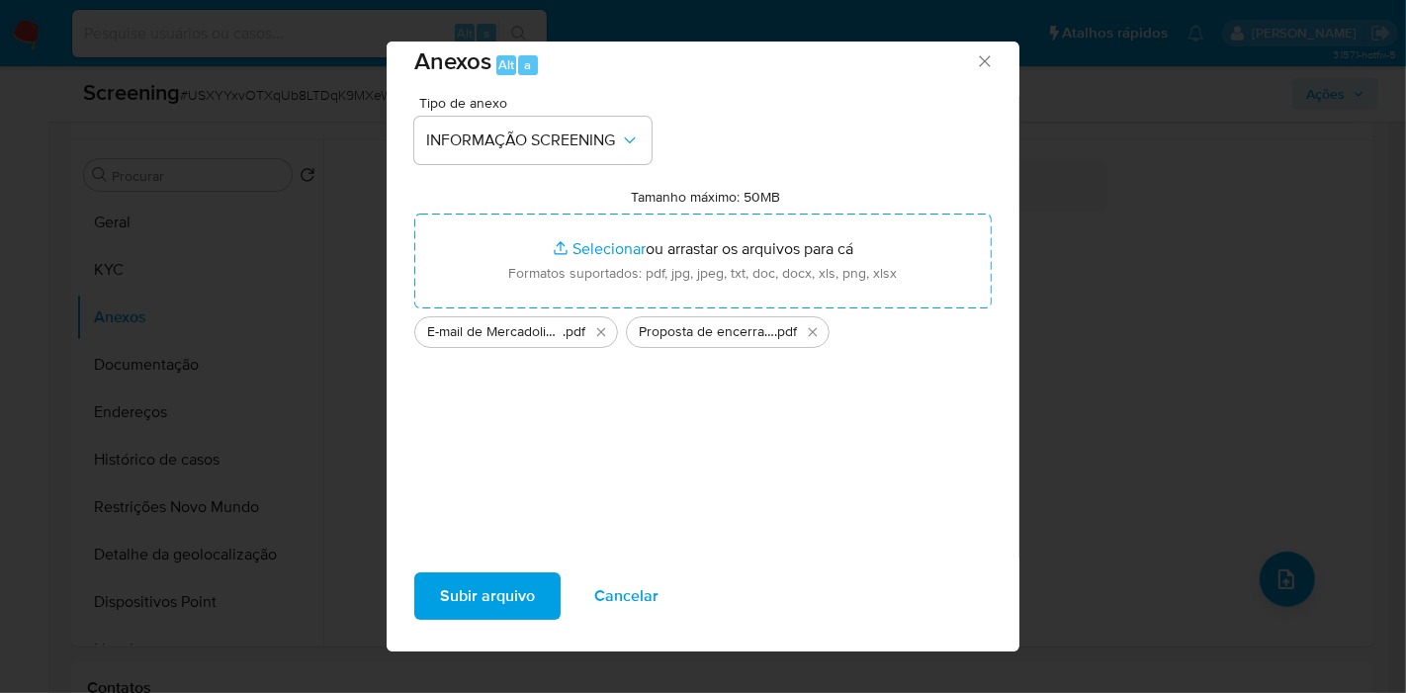
click at [490, 591] on span "Subir arquivo" at bounding box center [487, 595] width 95 height 43
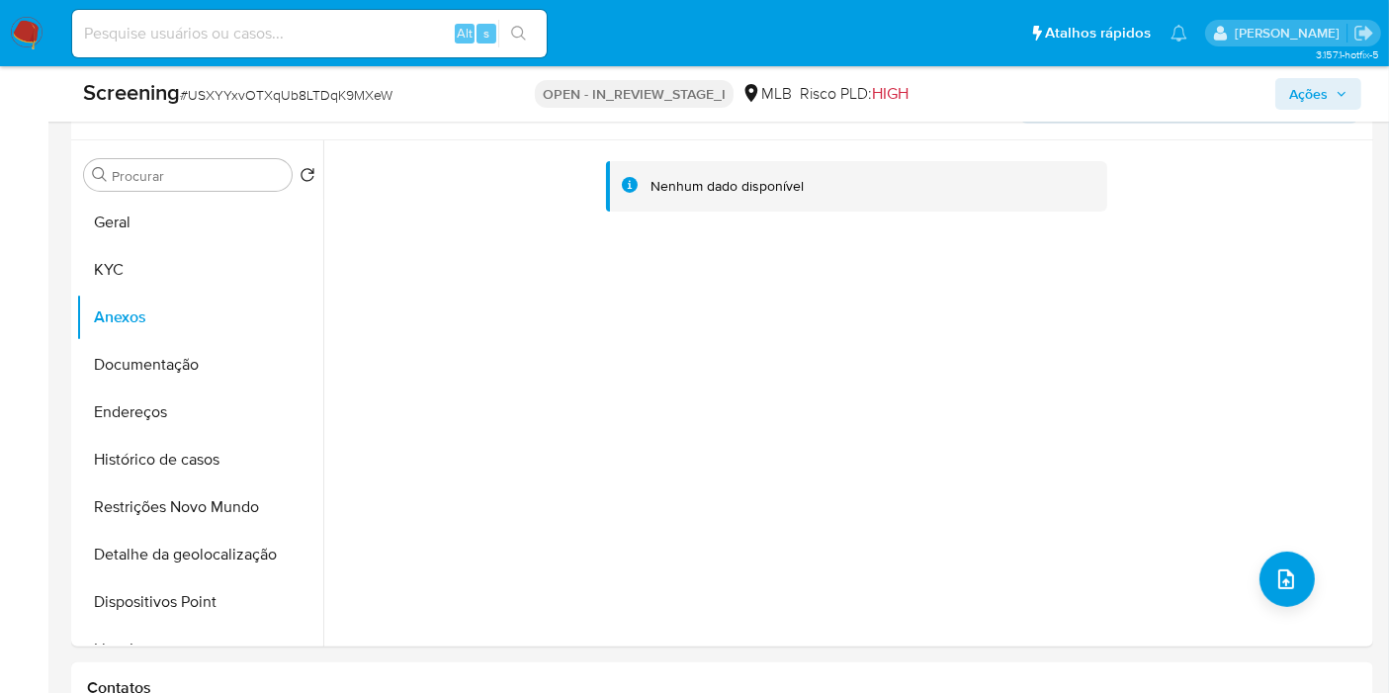
drag, startPoint x: 1319, startPoint y: 99, endPoint x: 1296, endPoint y: 103, distance: 23.1
click at [1319, 98] on span "Ações" at bounding box center [1308, 94] width 39 height 32
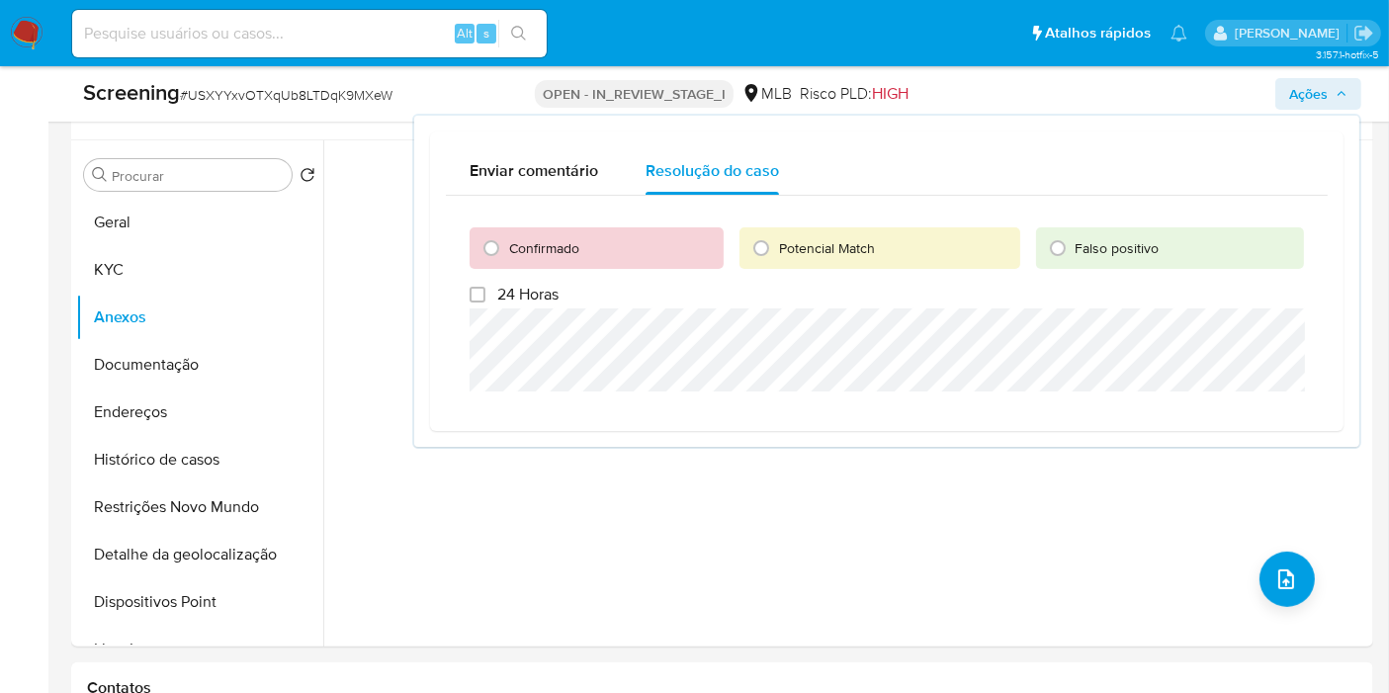
click at [559, 249] on span "Confirmado" at bounding box center [544, 248] width 70 height 20
click at [507, 249] on input "Confirmado" at bounding box center [491, 248] width 32 height 32
radio input "true"
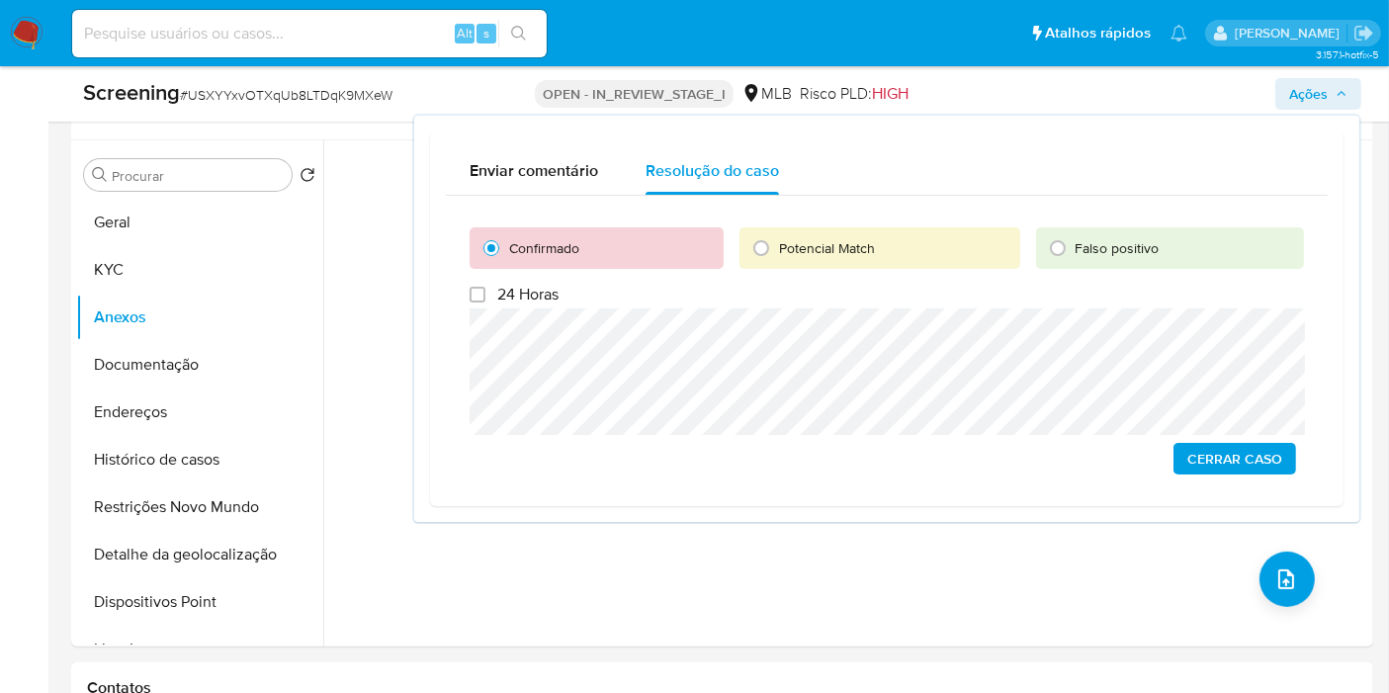
click at [1242, 462] on span "Cerrar caso" at bounding box center [1234, 459] width 95 height 28
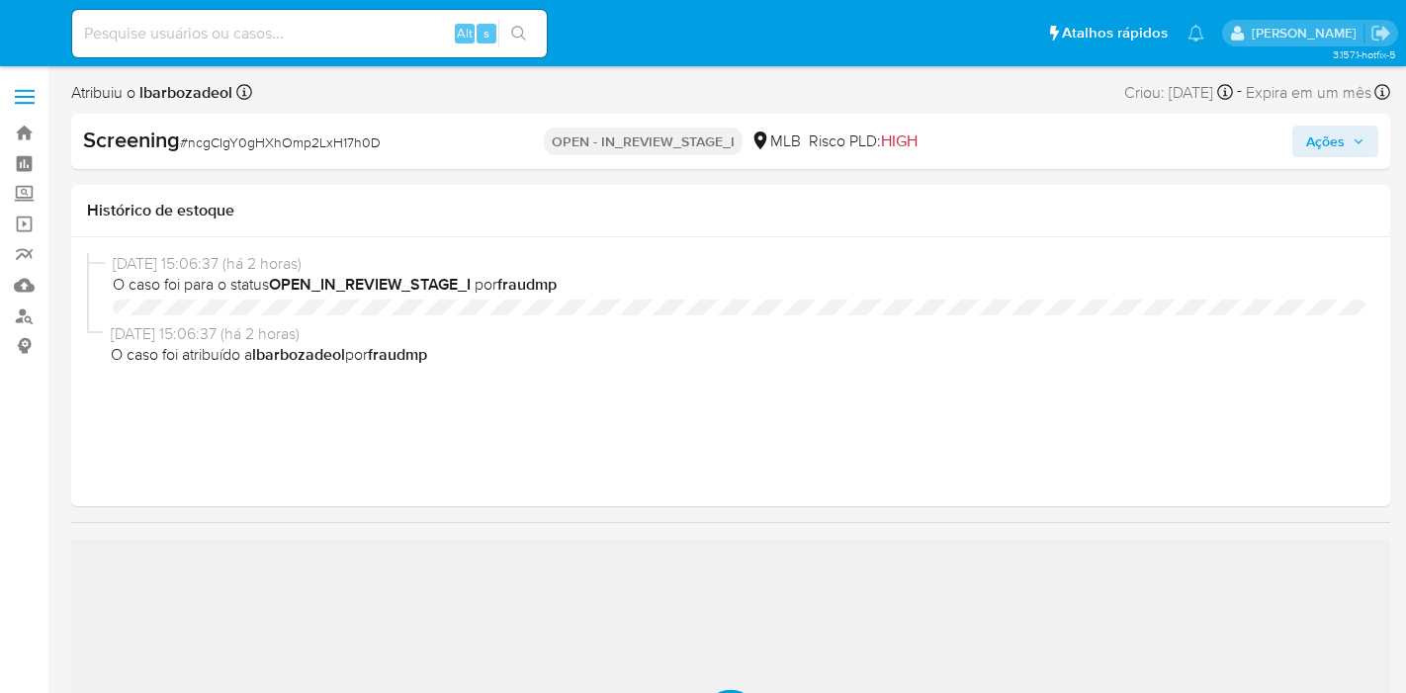
select select "10"
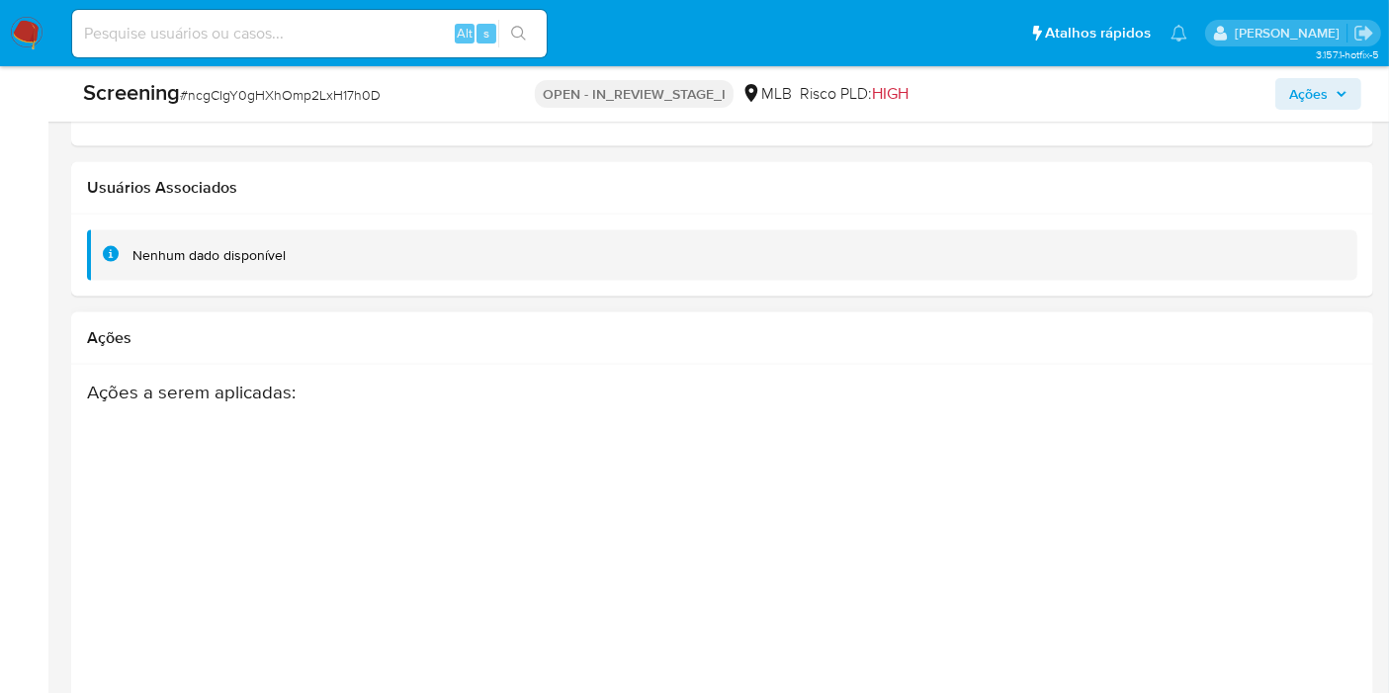
scroll to position [3125, 0]
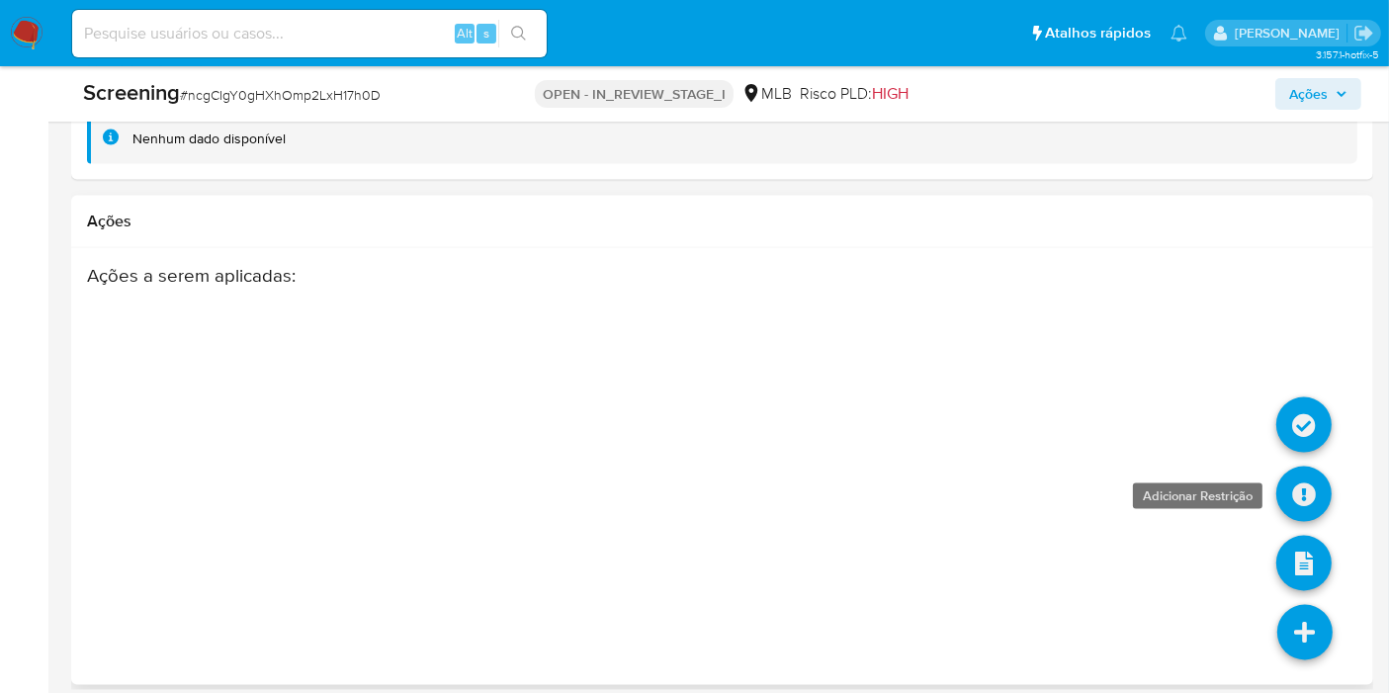
click at [1296, 481] on icon at bounding box center [1303, 494] width 55 height 55
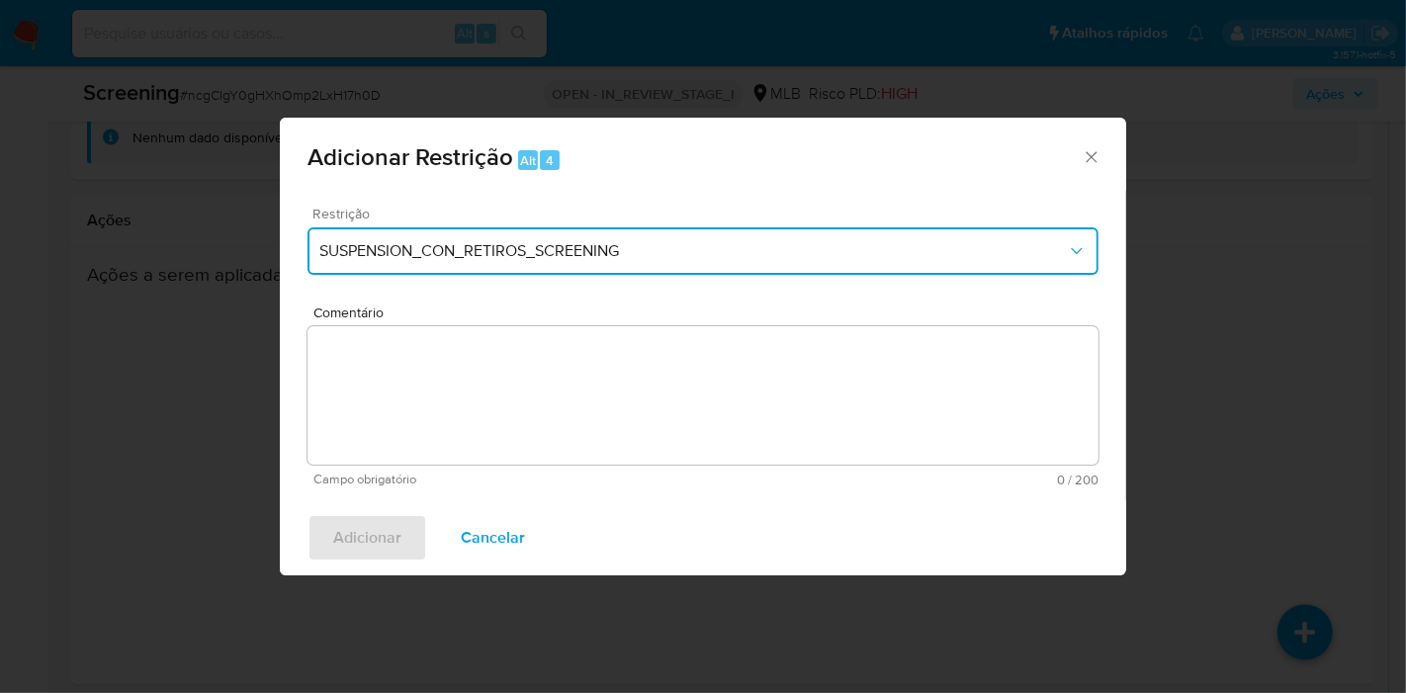
click at [522, 240] on button "SUSPENSION_CON_RETIROS_SCREENING" at bounding box center [702, 250] width 791 height 47
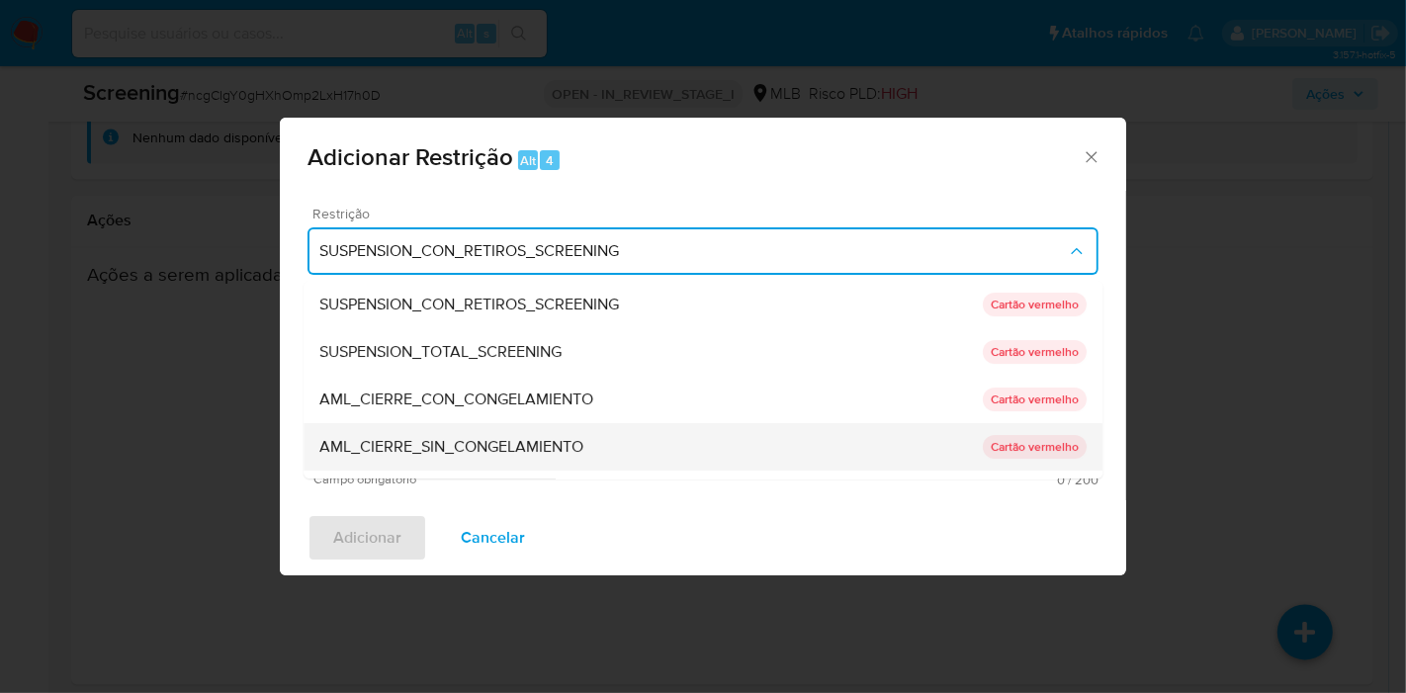
click at [496, 454] on span "AML_CIERRE_SIN_CONGELAMIENTO" at bounding box center [451, 447] width 264 height 20
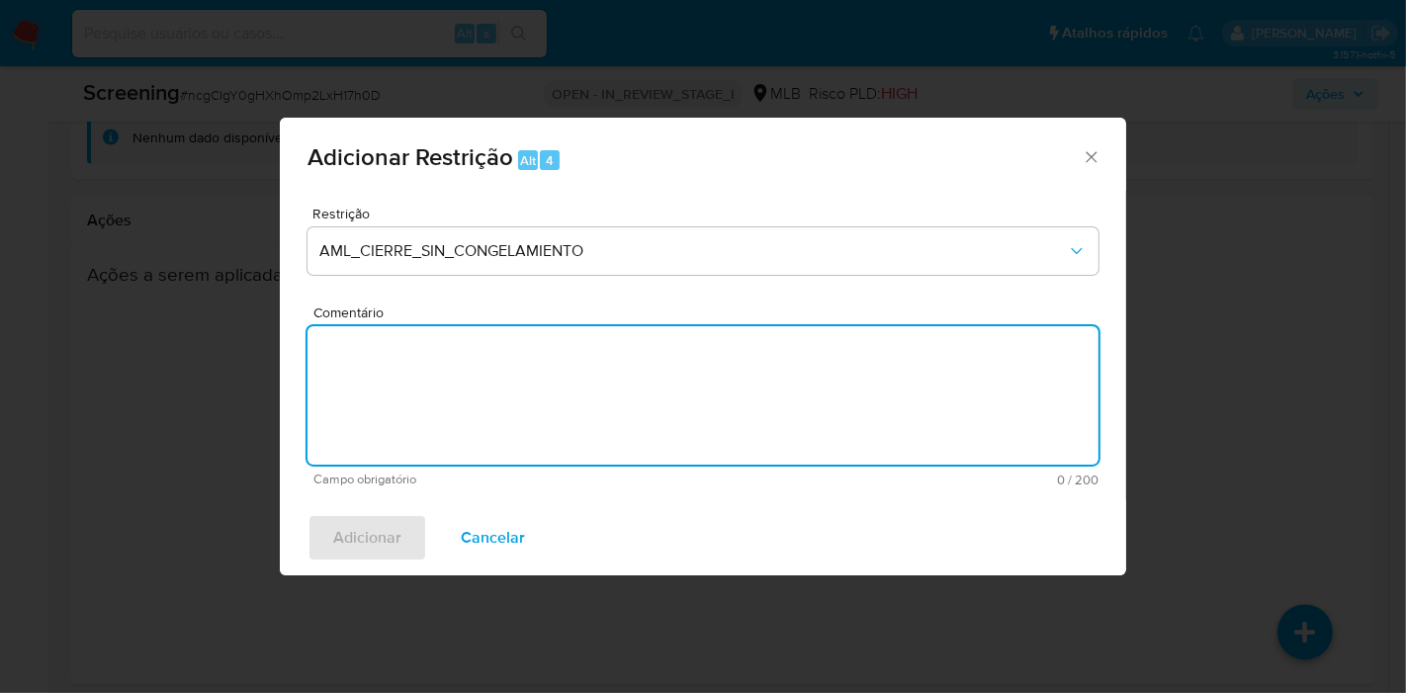
click at [505, 380] on textarea "Comentário" at bounding box center [702, 395] width 791 height 138
paste textarea "Deliberado o encerramento do relacionamento, com a aprovação do Local Head e Re…"
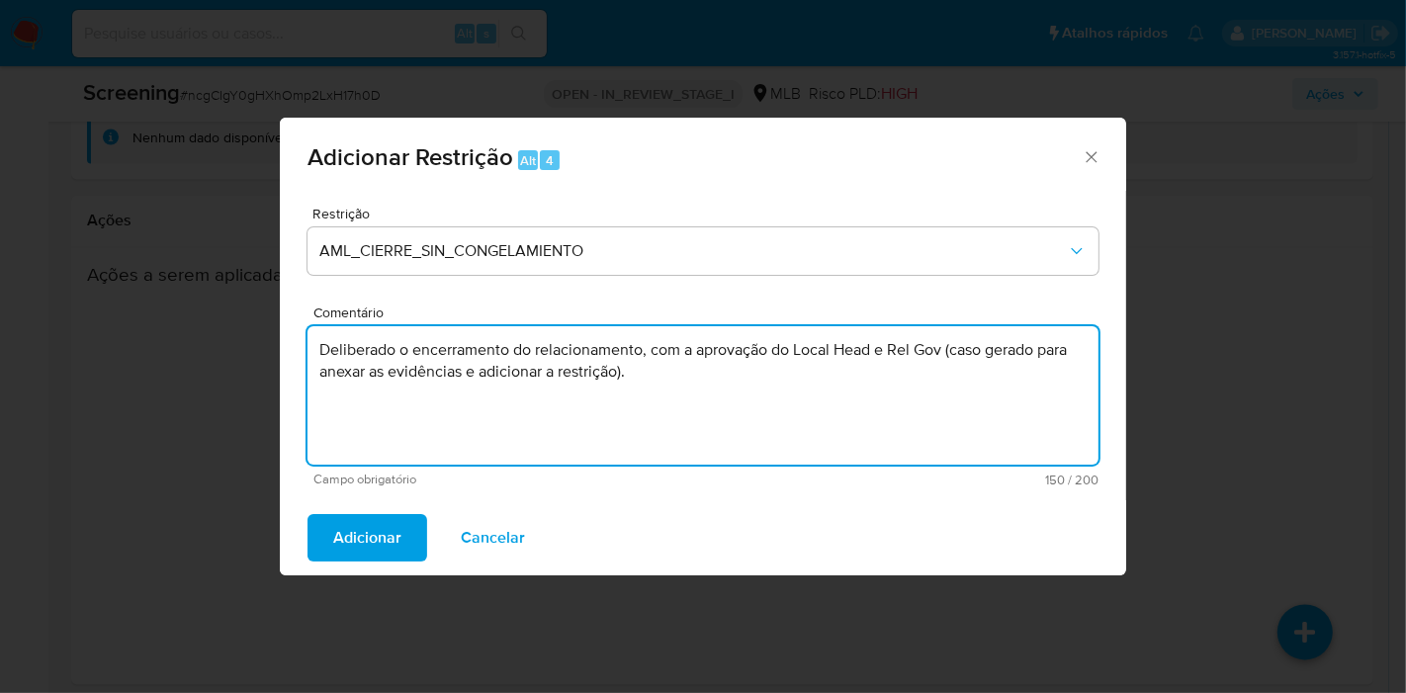
drag, startPoint x: 682, startPoint y: 380, endPoint x: 946, endPoint y: 347, distance: 265.9
click at [946, 347] on textarea "Deliberado o encerramento do relacionamento, com a aprovação do Local Head e Re…" at bounding box center [702, 395] width 791 height 138
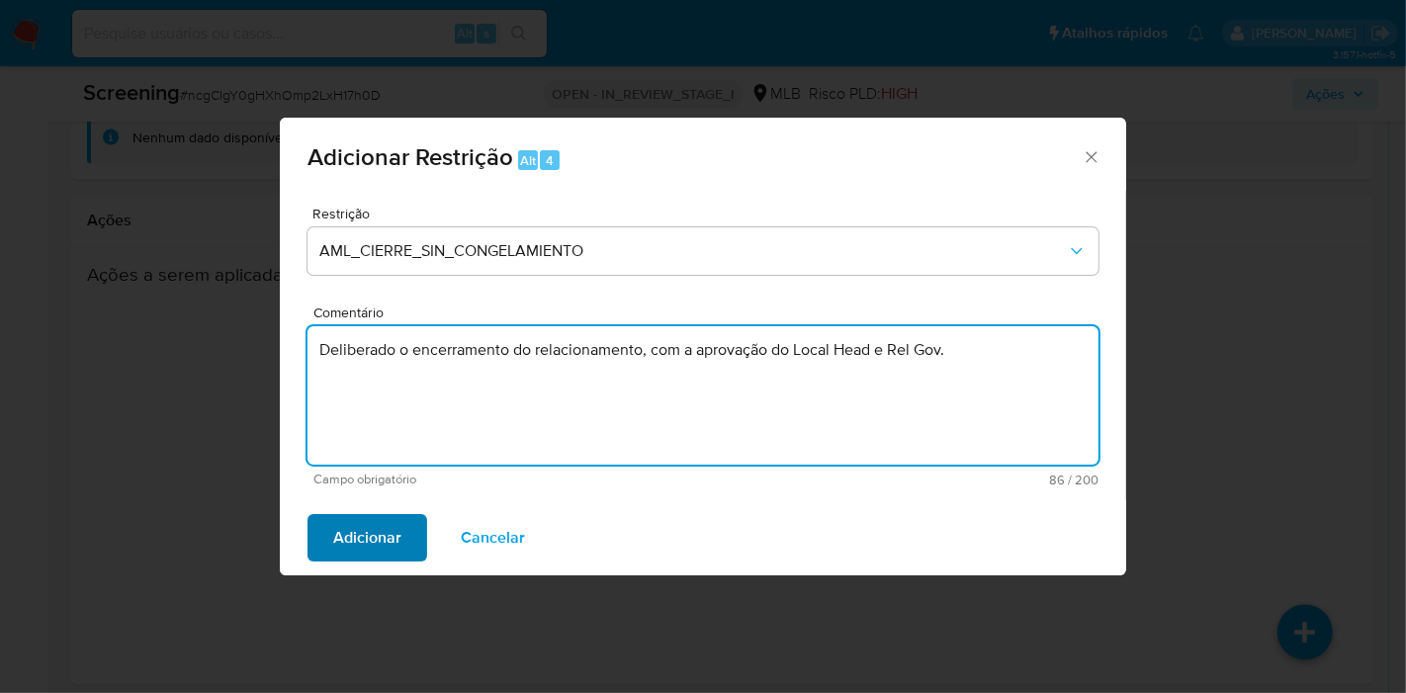
type textarea "Deliberado o encerramento do relacionamento, com a aprovação do Local Head e Re…"
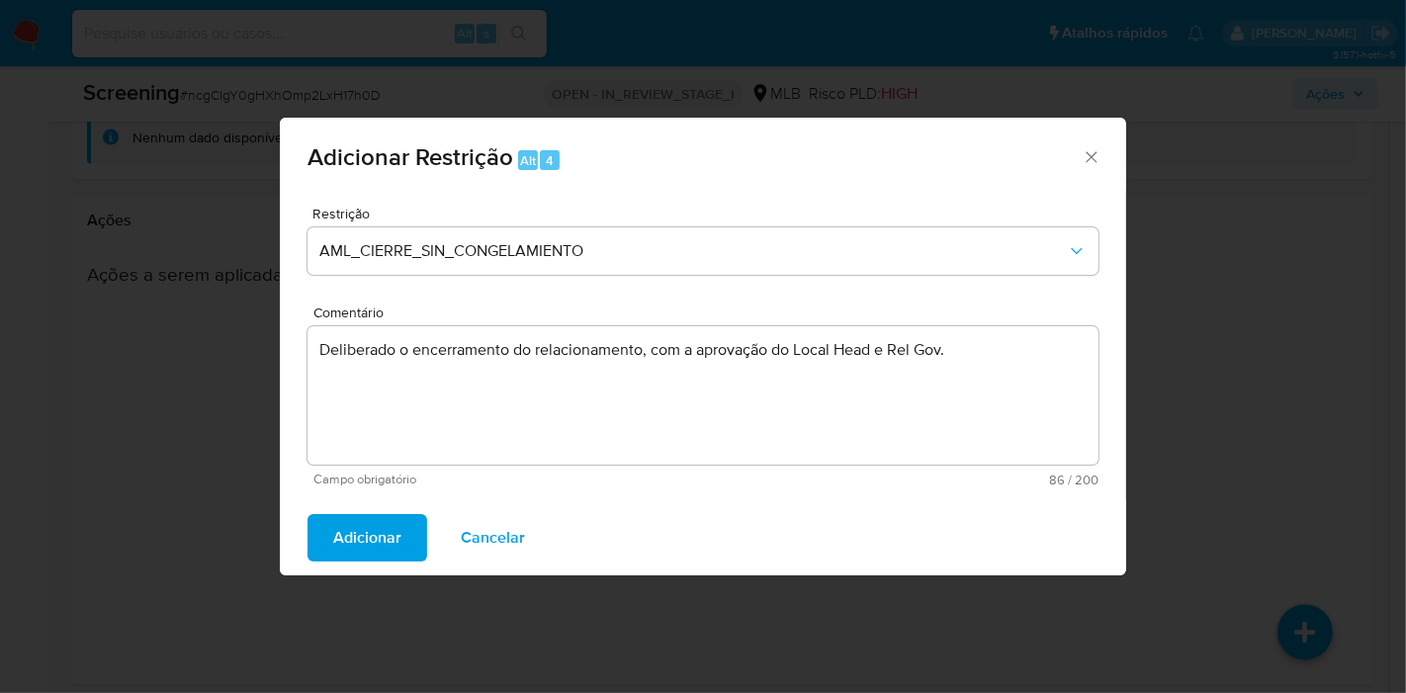
click at [388, 529] on span "Adicionar" at bounding box center [367, 537] width 68 height 43
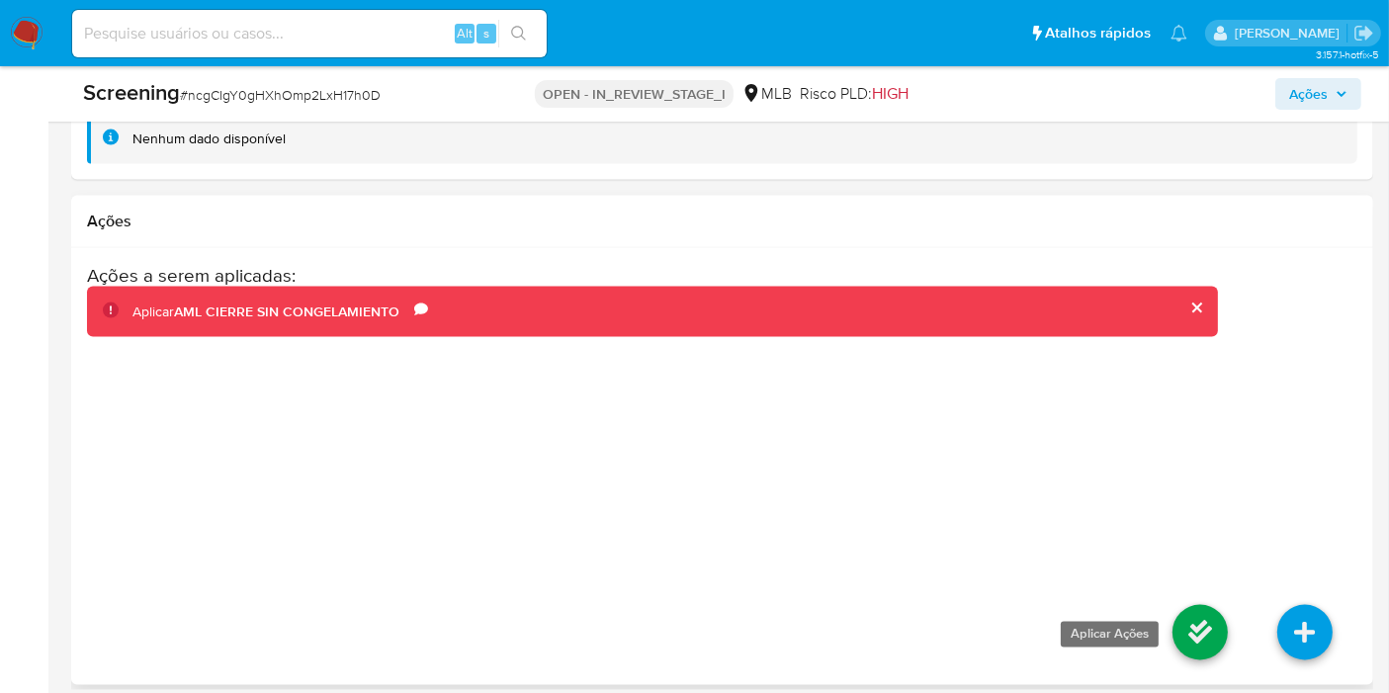
click at [1189, 615] on icon at bounding box center [1199, 632] width 55 height 55
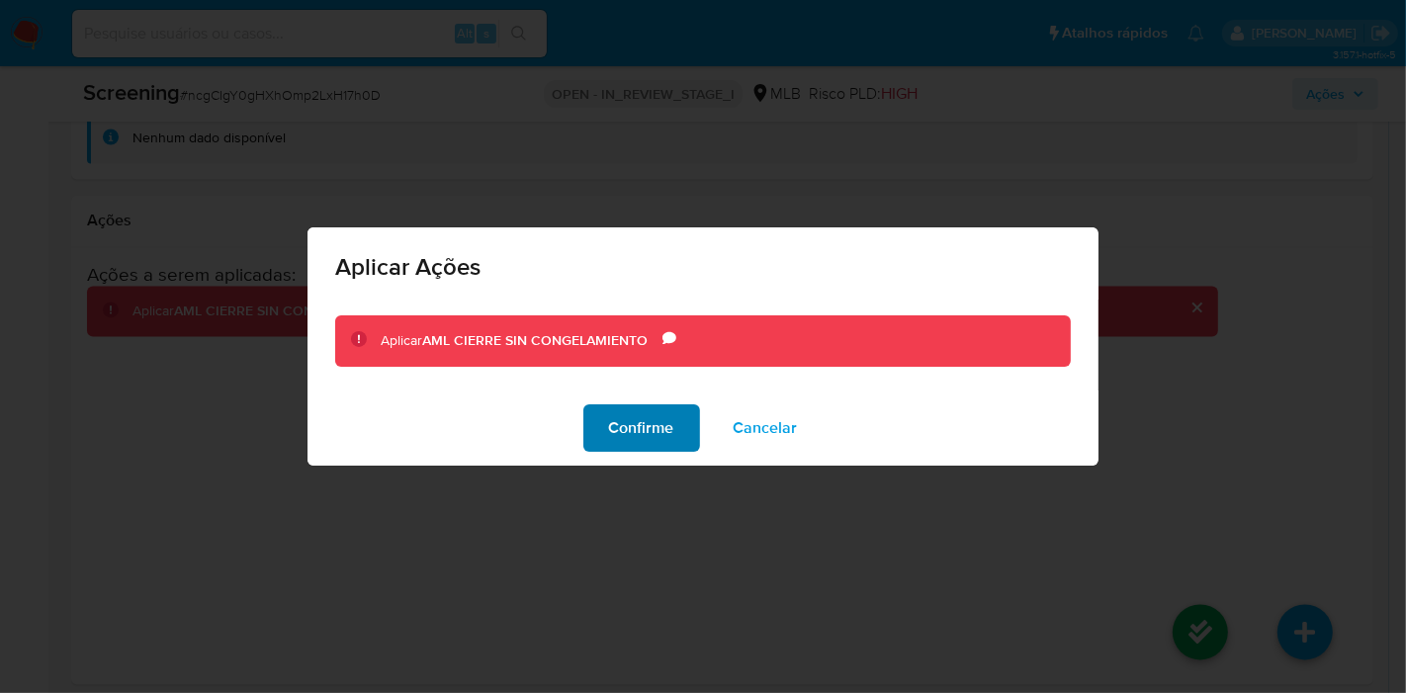
click at [648, 421] on span "Confirme" at bounding box center [641, 427] width 65 height 43
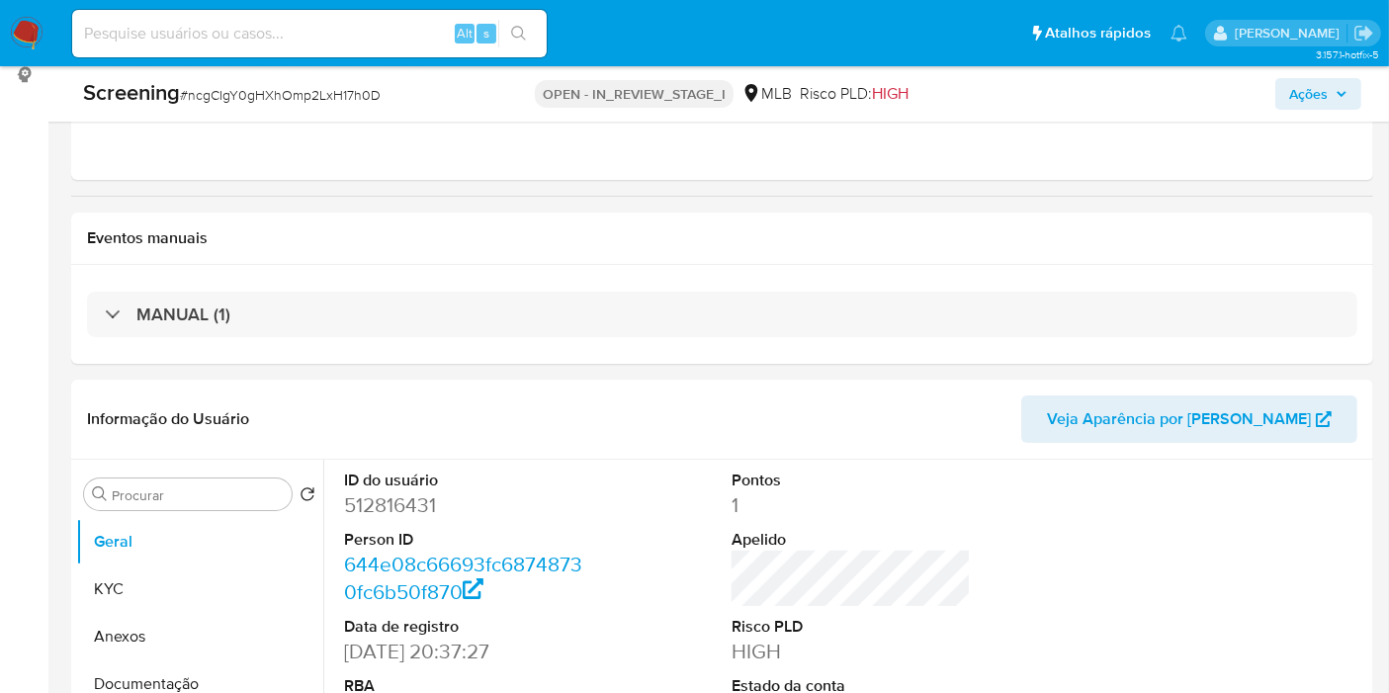
scroll to position [269, 0]
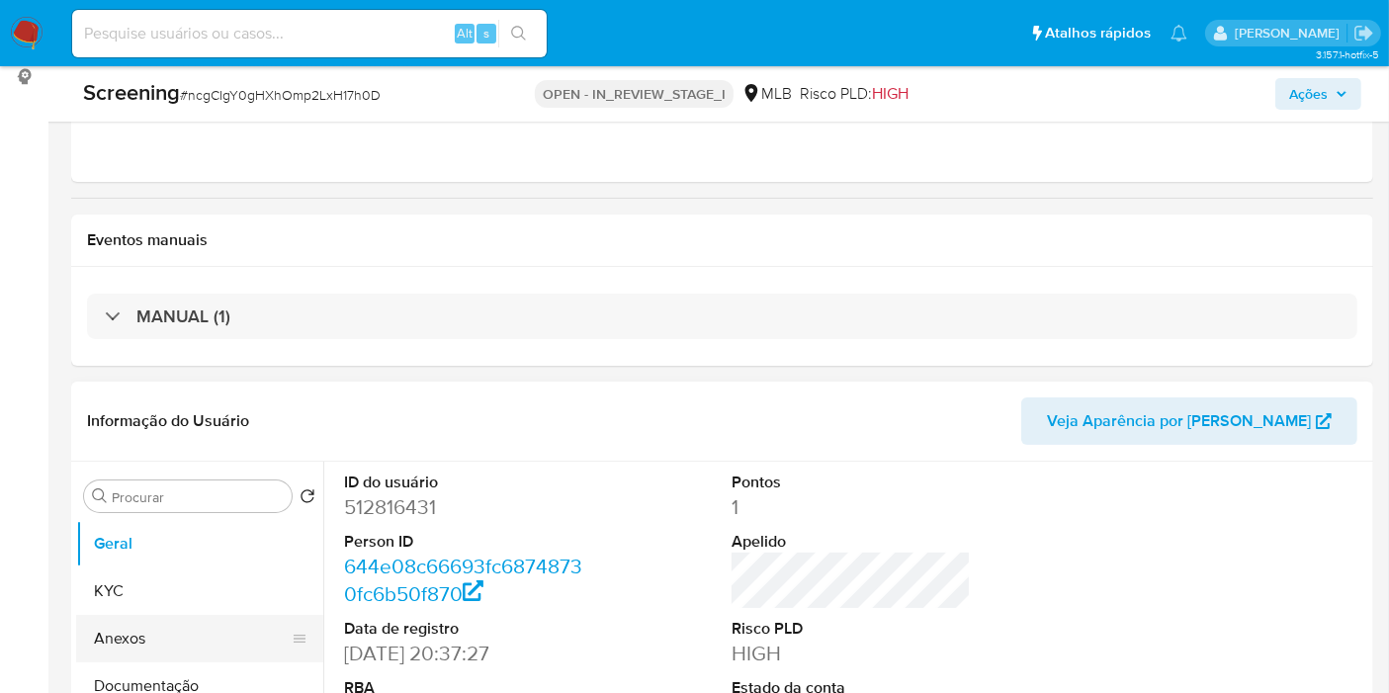
click at [168, 619] on button "Anexos" at bounding box center [191, 638] width 231 height 47
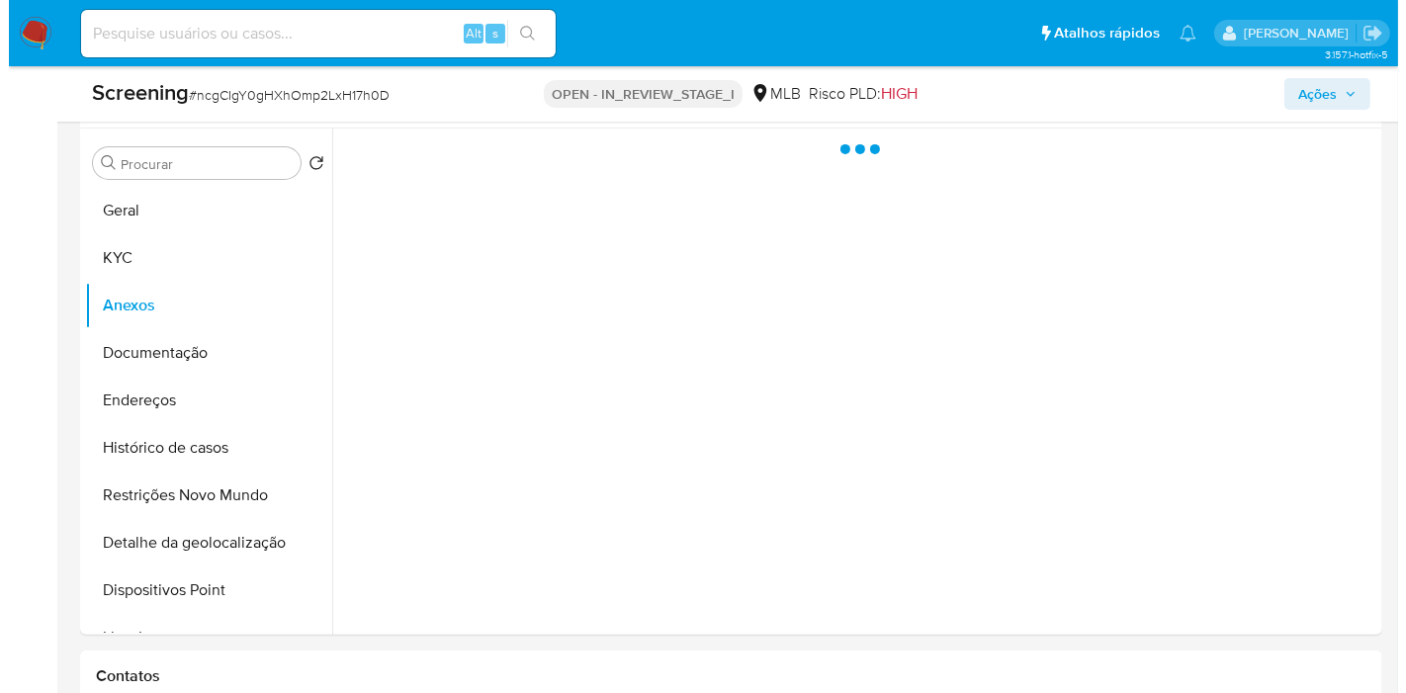
scroll to position [709, 0]
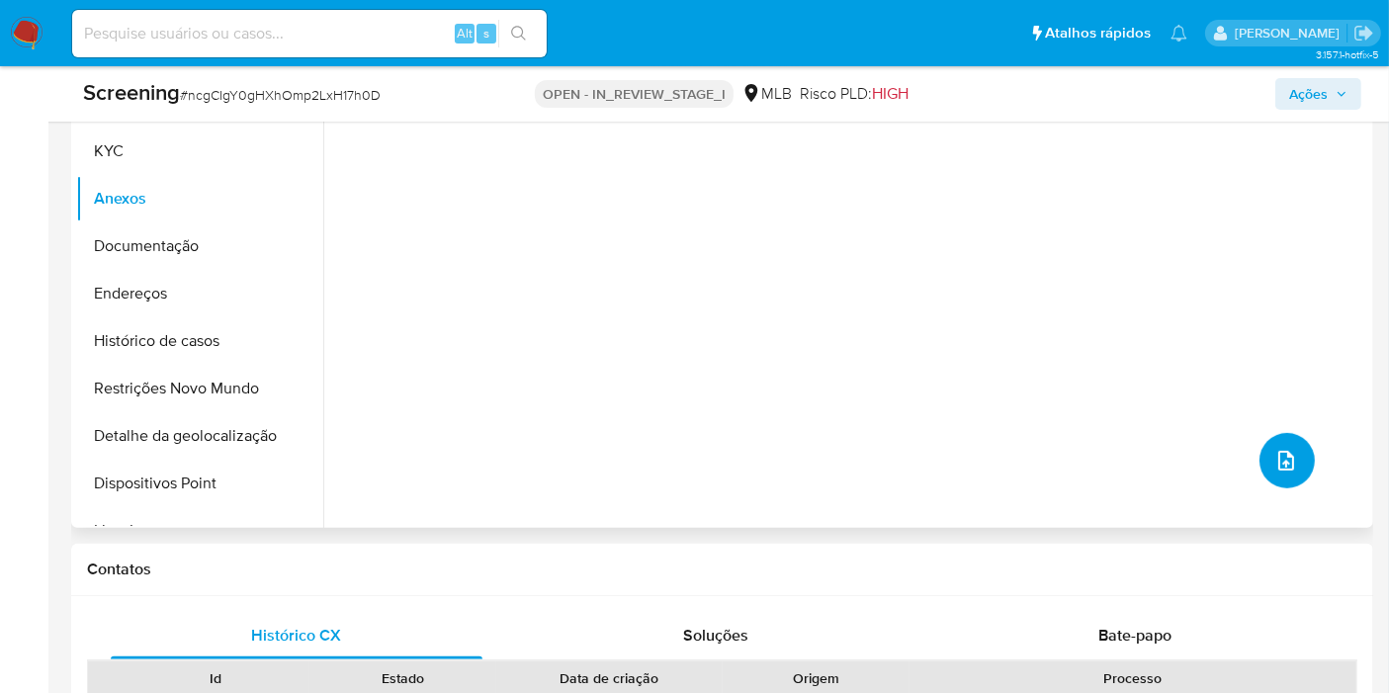
click at [1279, 466] on icon "upload-file" at bounding box center [1286, 461] width 24 height 24
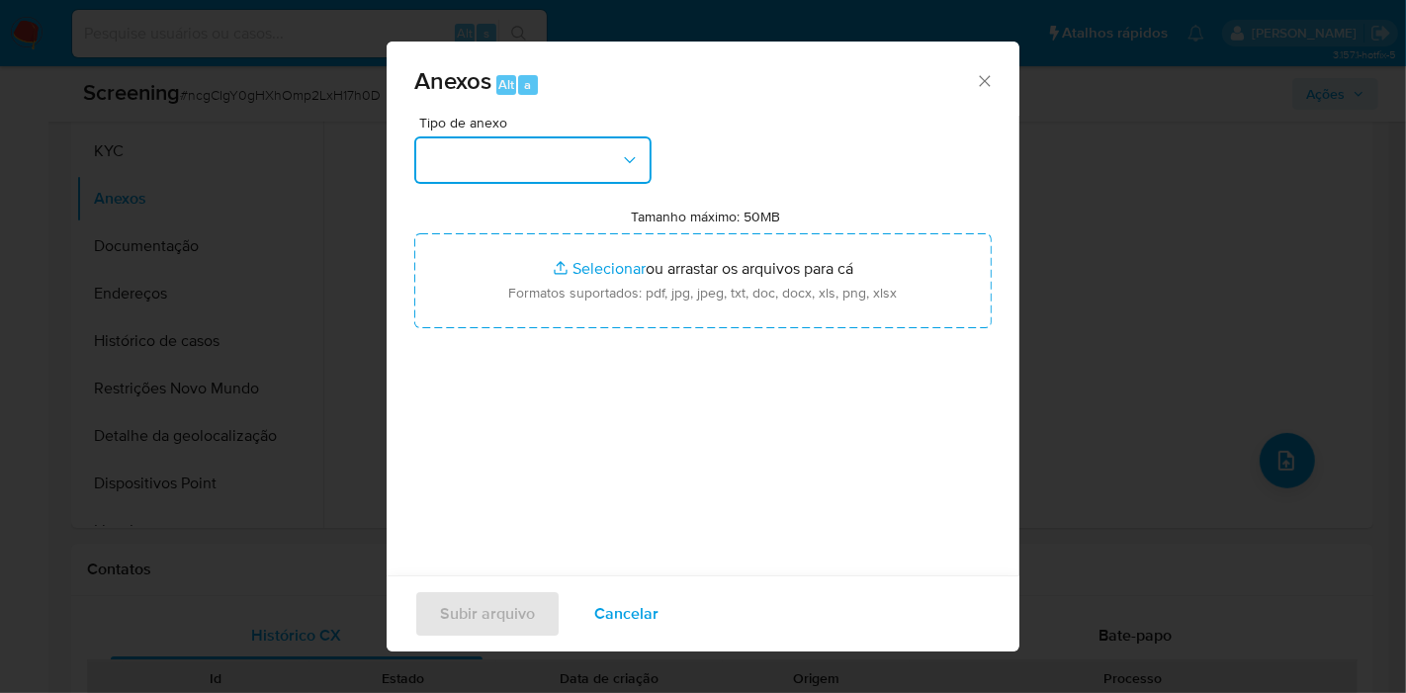
click at [572, 163] on button "button" at bounding box center [532, 159] width 237 height 47
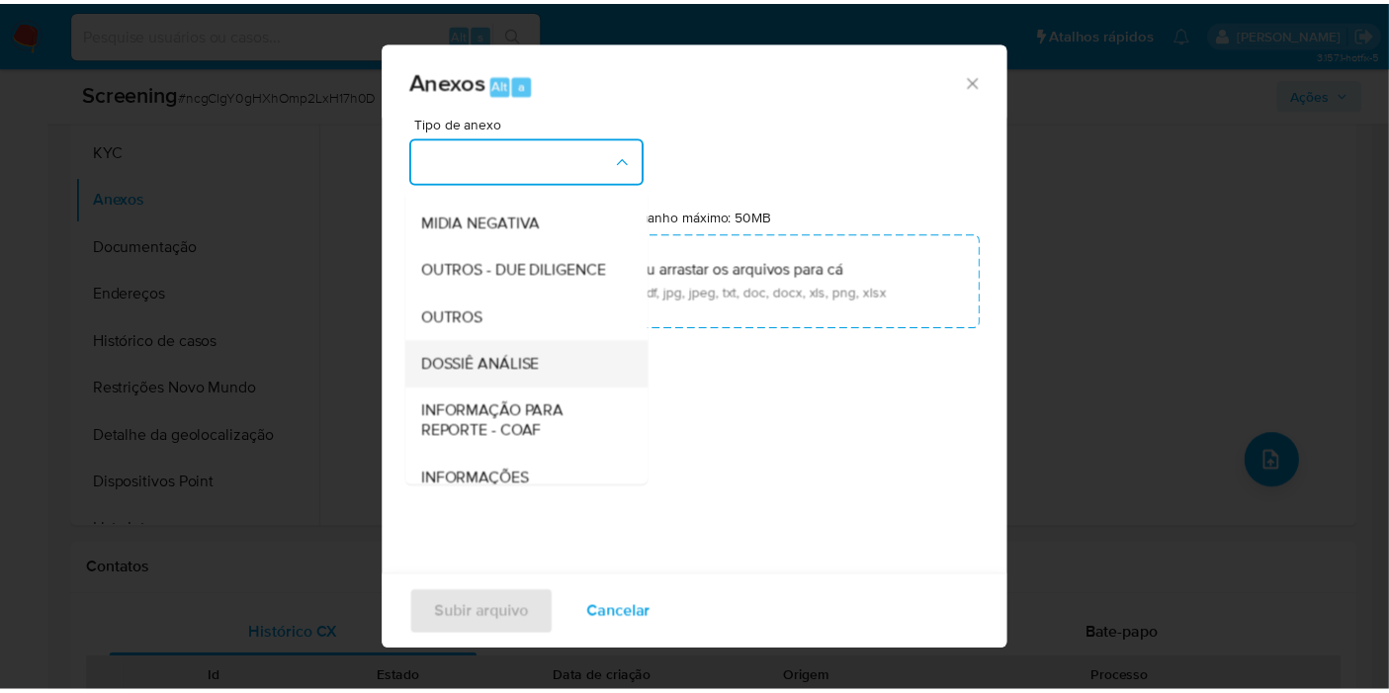
scroll to position [194, 0]
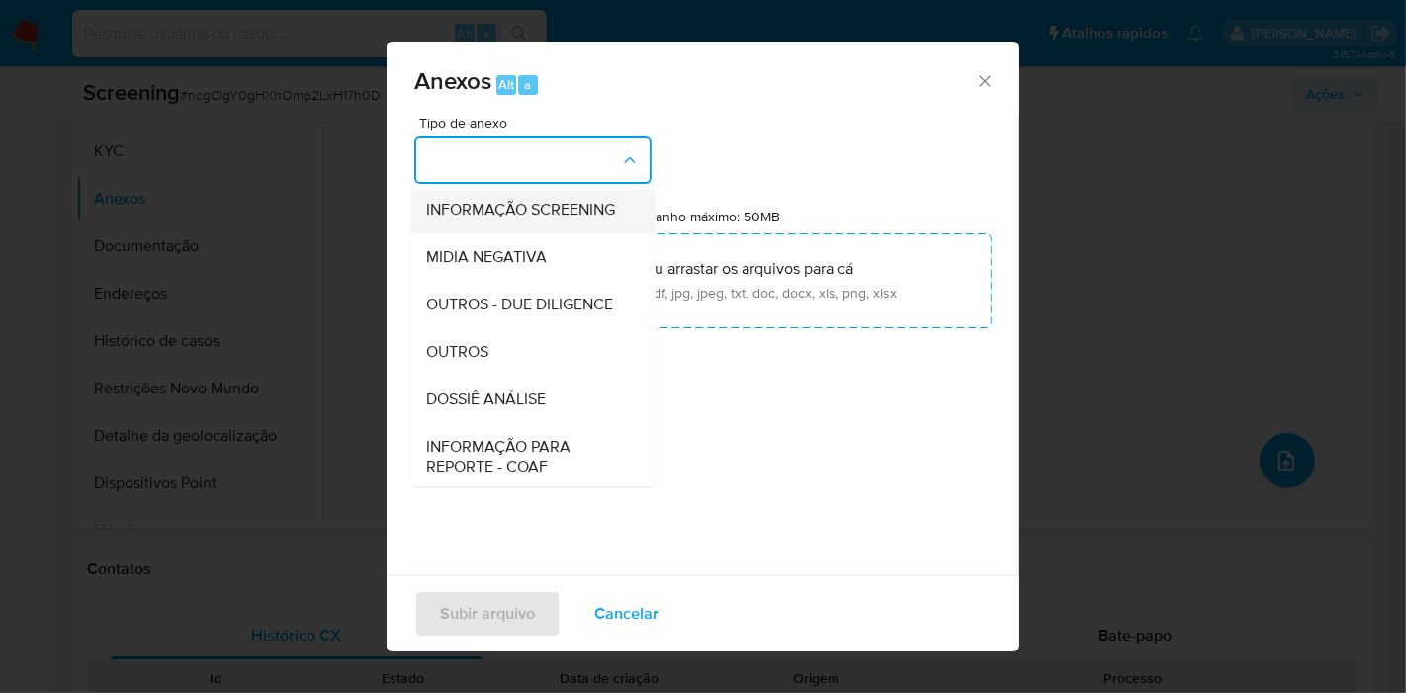
click at [525, 219] on span "INFORMAÇÃO SCREENING" at bounding box center [520, 210] width 189 height 20
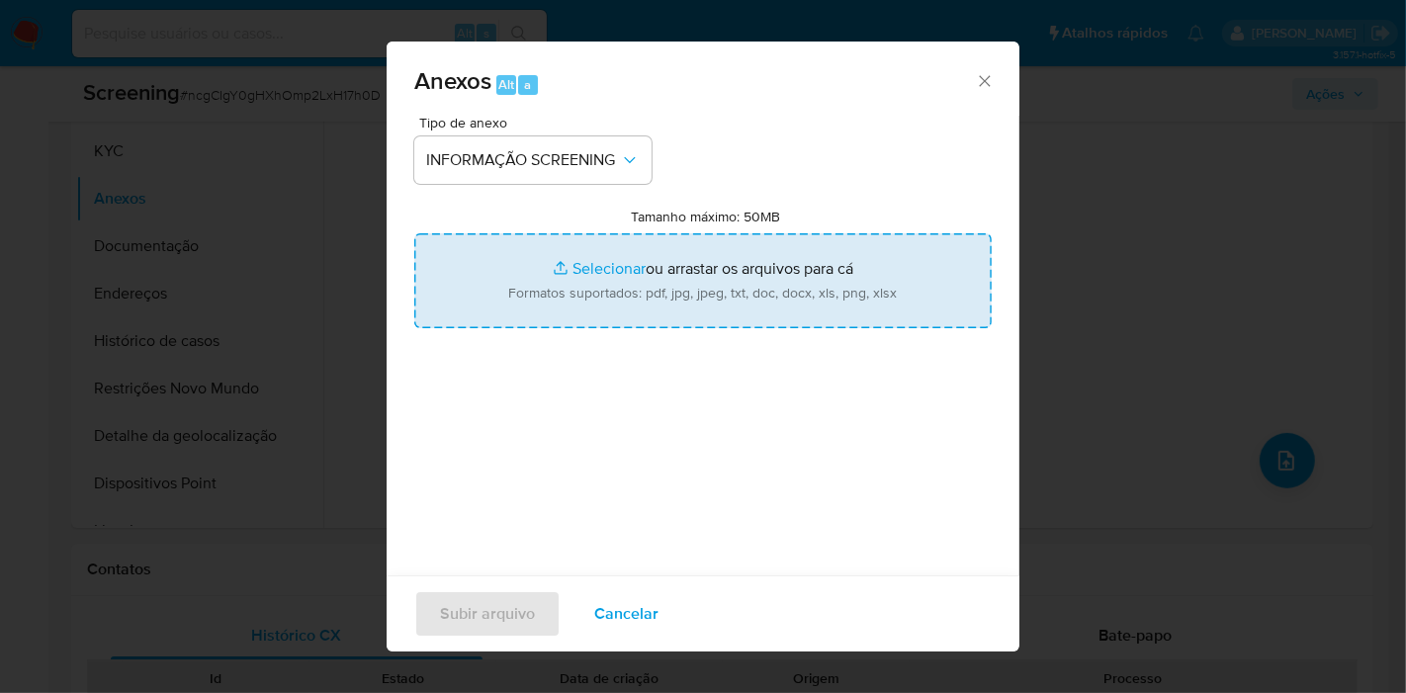
click at [560, 272] on input "Tamanho máximo: 50MB Selecionar arquivos" at bounding box center [702, 280] width 577 height 95
type input "C:\fakepath\E-mail de Mercadolibre SRL - Proposta de encerramento de relacionam…"
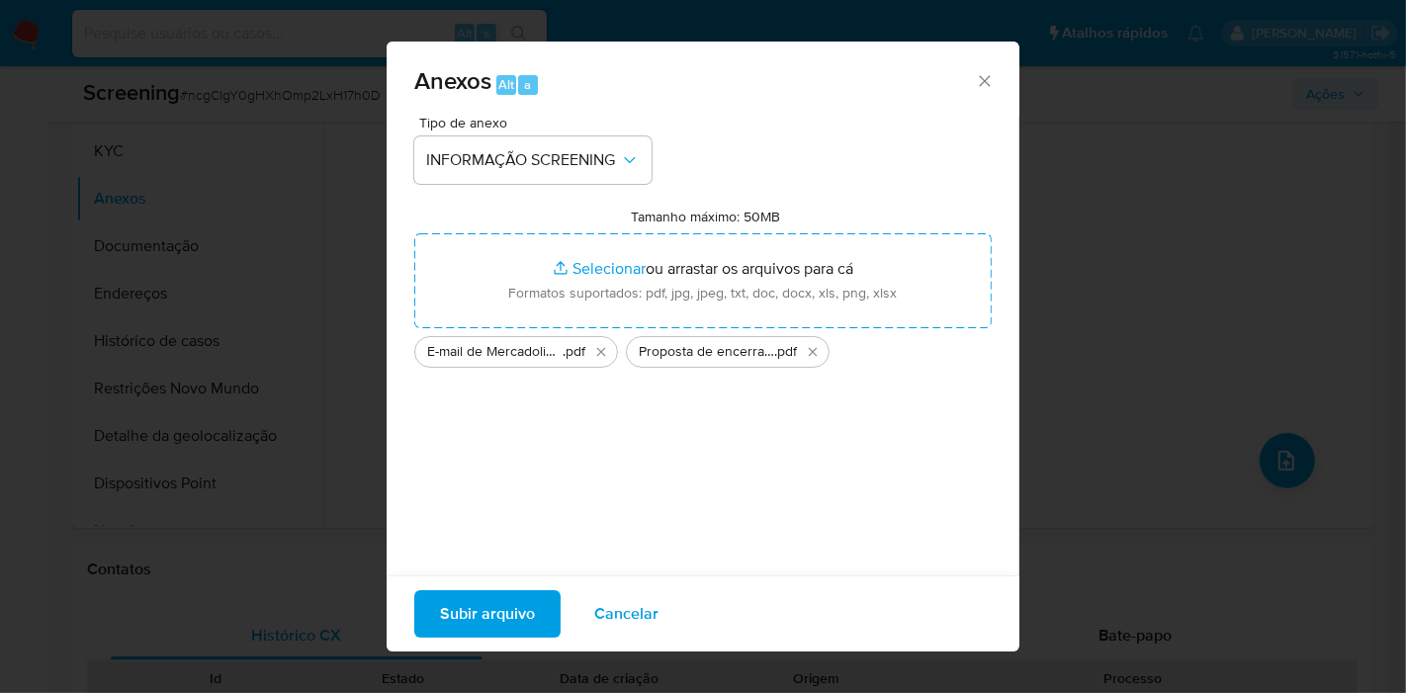
click at [490, 592] on span "Subir arquivo" at bounding box center [487, 613] width 95 height 43
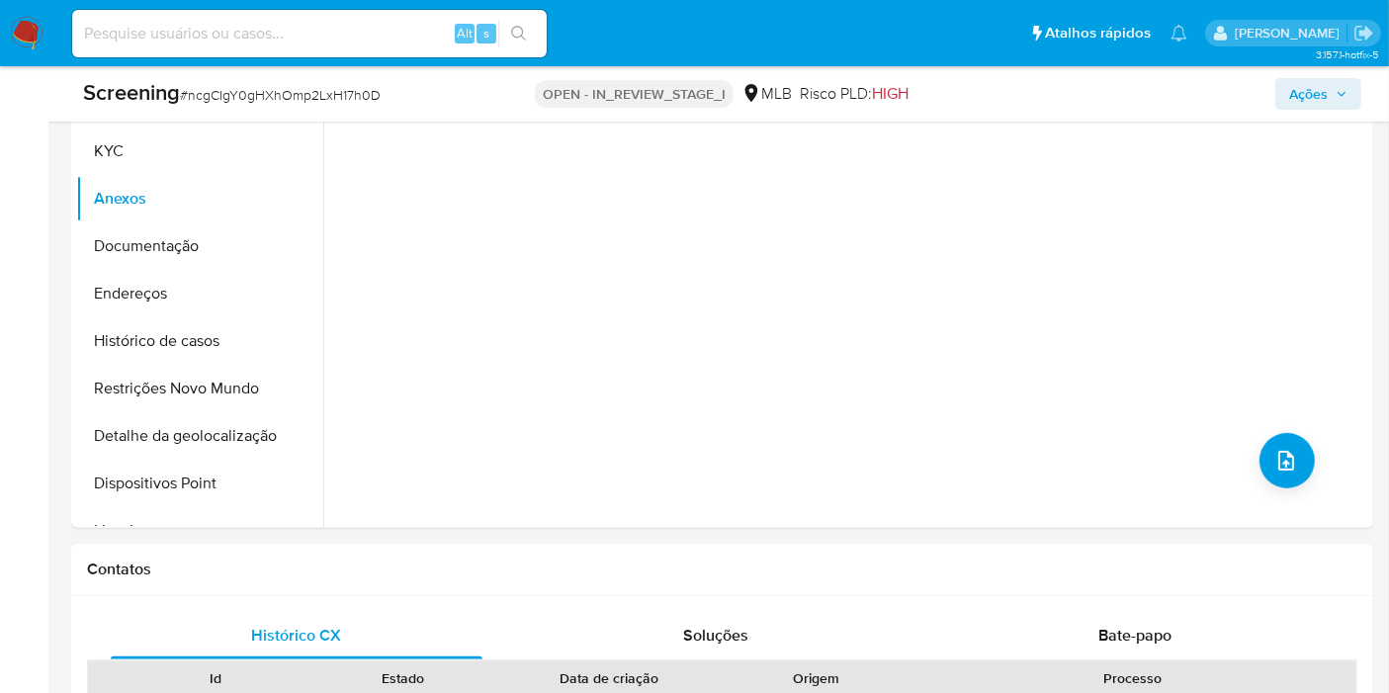
click at [1325, 91] on span "Ações" at bounding box center [1308, 94] width 39 height 32
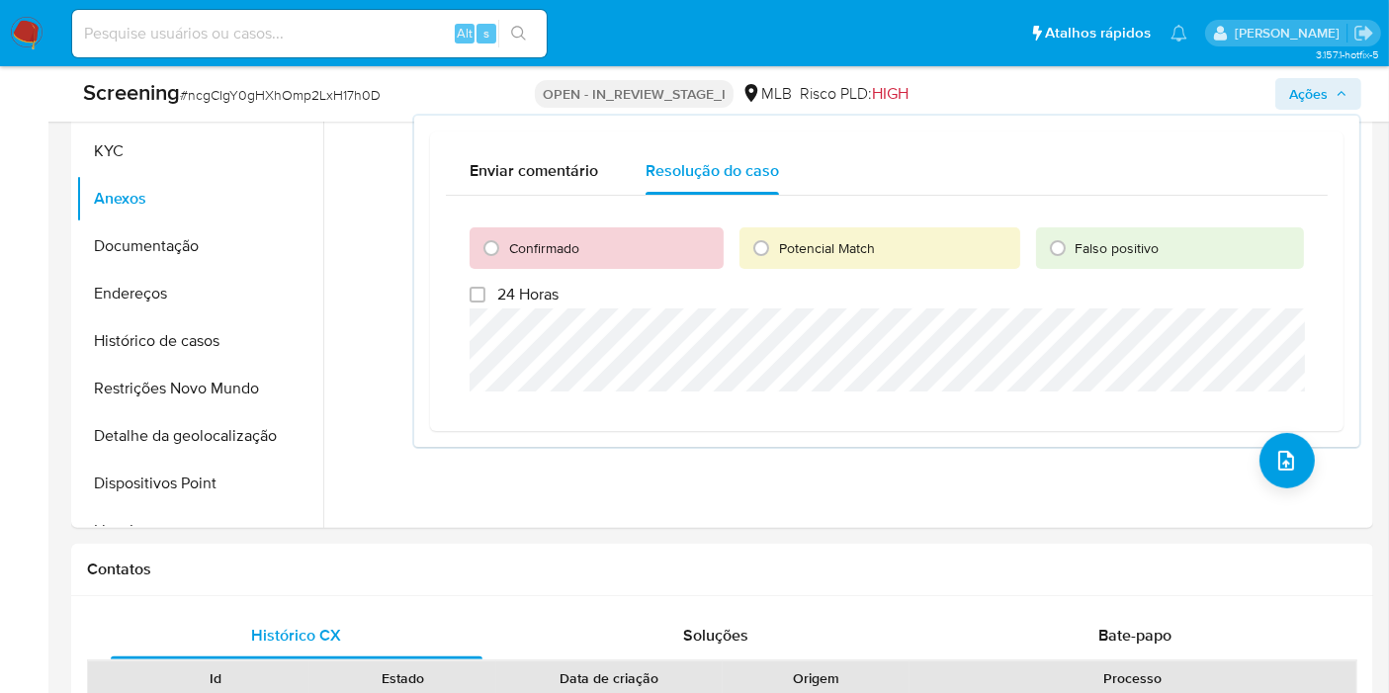
click at [574, 247] on span "Confirmado" at bounding box center [544, 248] width 70 height 20
click at [507, 247] on input "Confirmado" at bounding box center [491, 248] width 32 height 32
radio input "true"
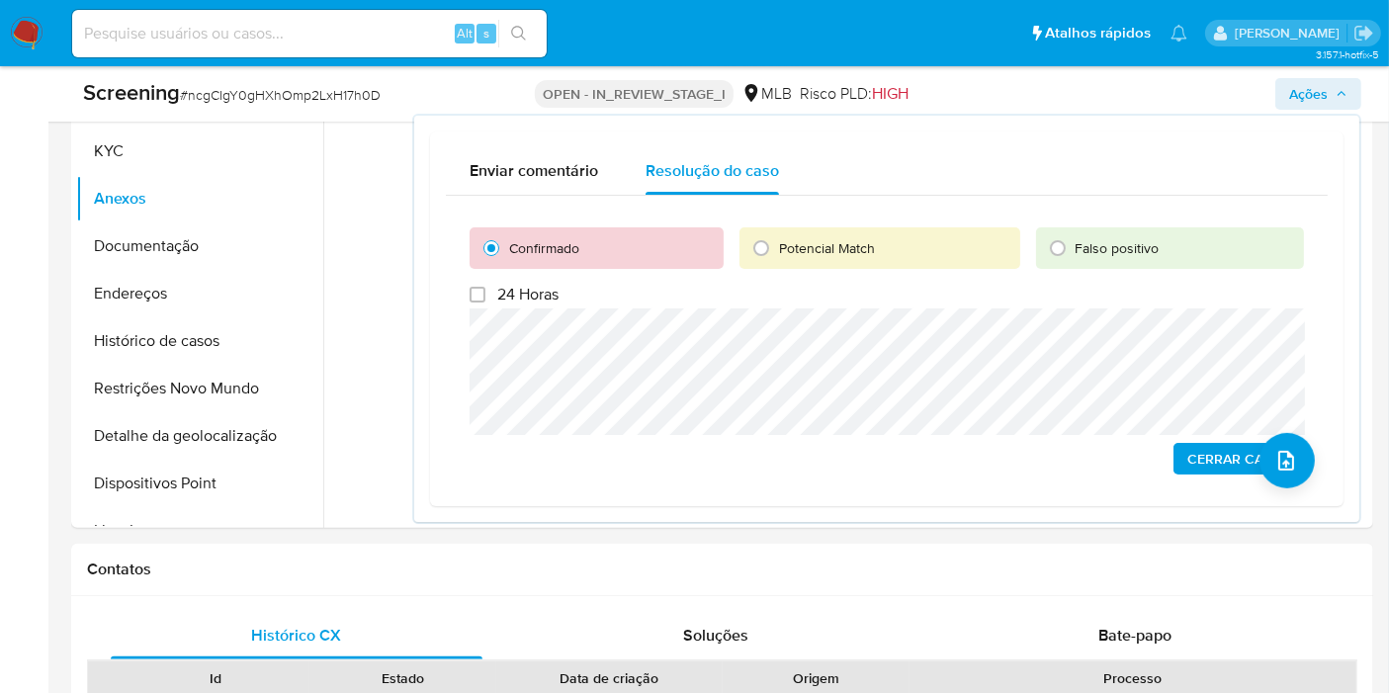
click at [1207, 458] on span "Cerrar caso" at bounding box center [1234, 459] width 95 height 28
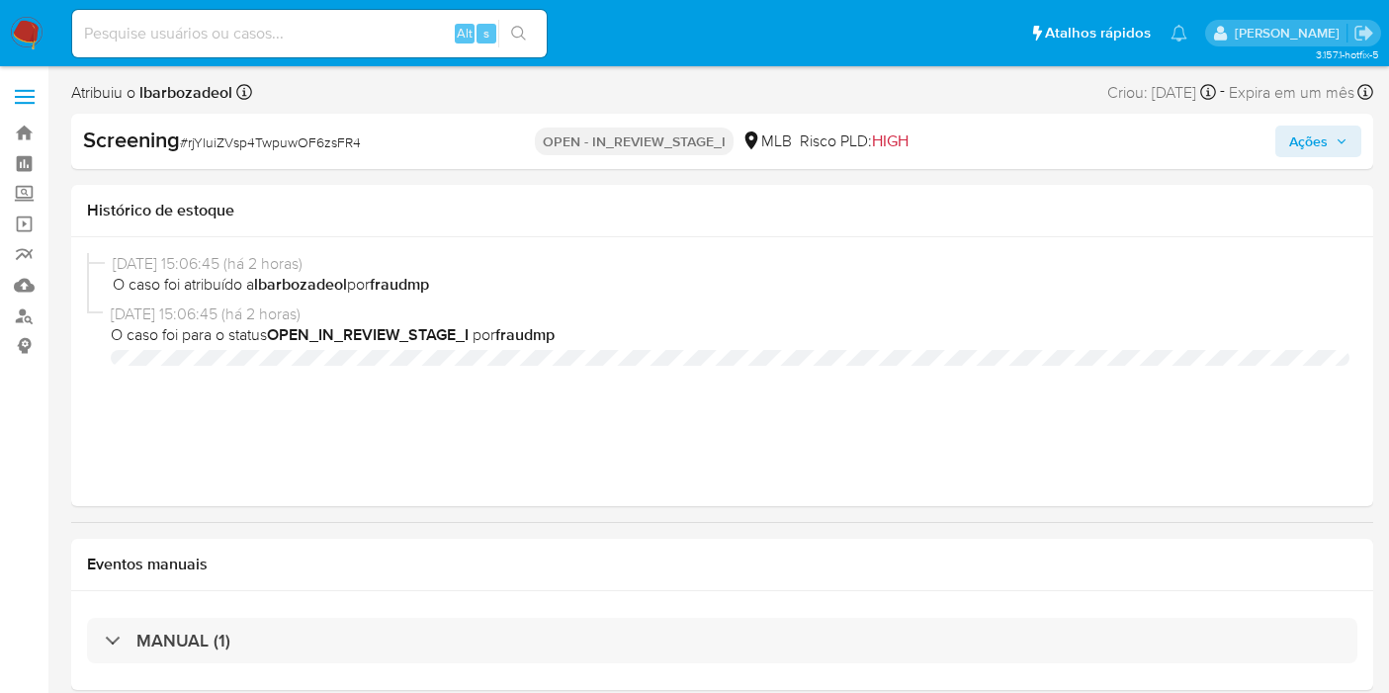
select select "10"
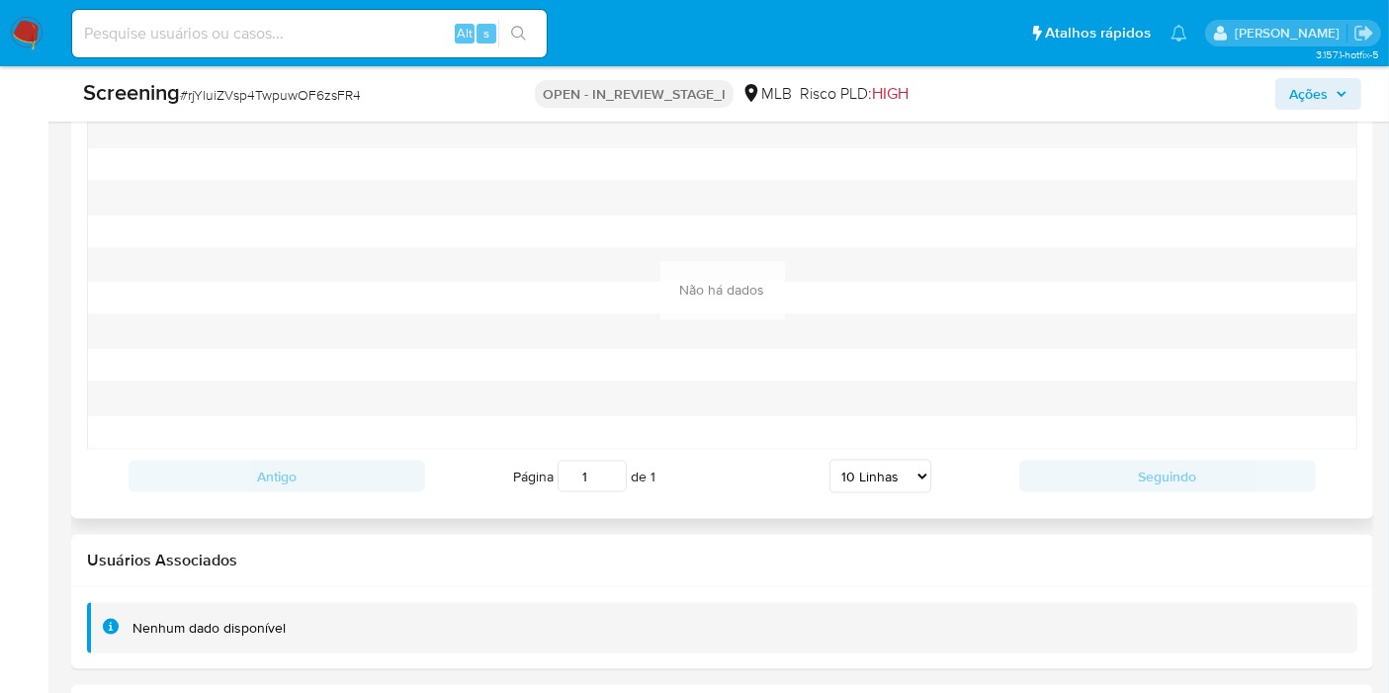
scroll to position [3125, 0]
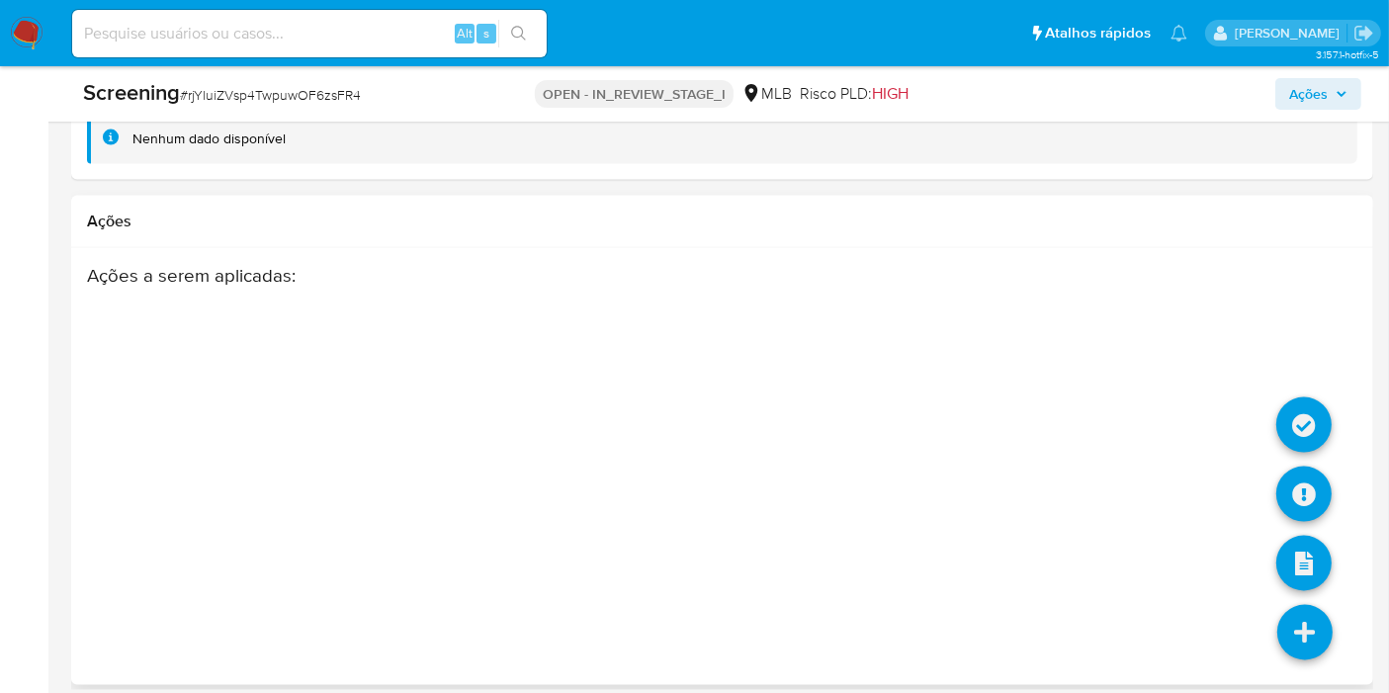
click at [1304, 608] on icon at bounding box center [1304, 632] width 55 height 55
click at [1306, 491] on icon at bounding box center [1303, 494] width 55 height 55
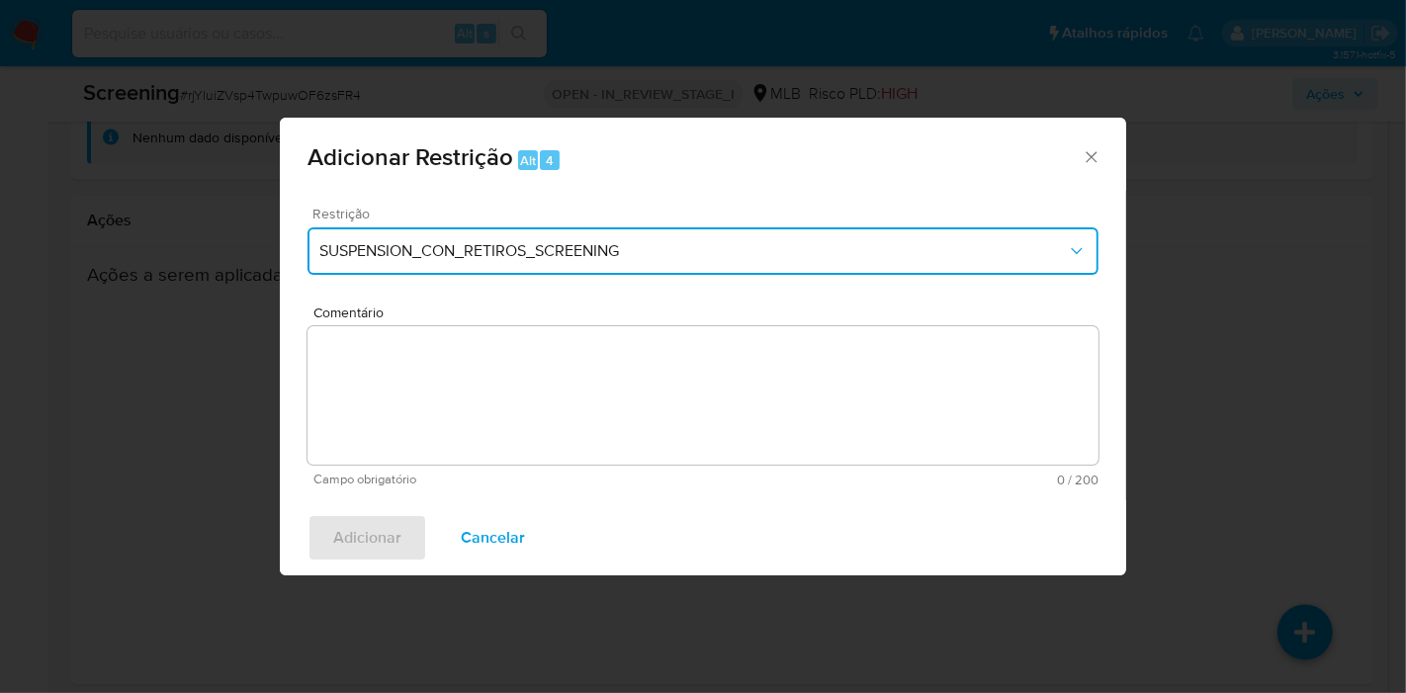
click at [477, 257] on span "SUSPENSION_CON_RETIROS_SCREENING" at bounding box center [692, 251] width 747 height 20
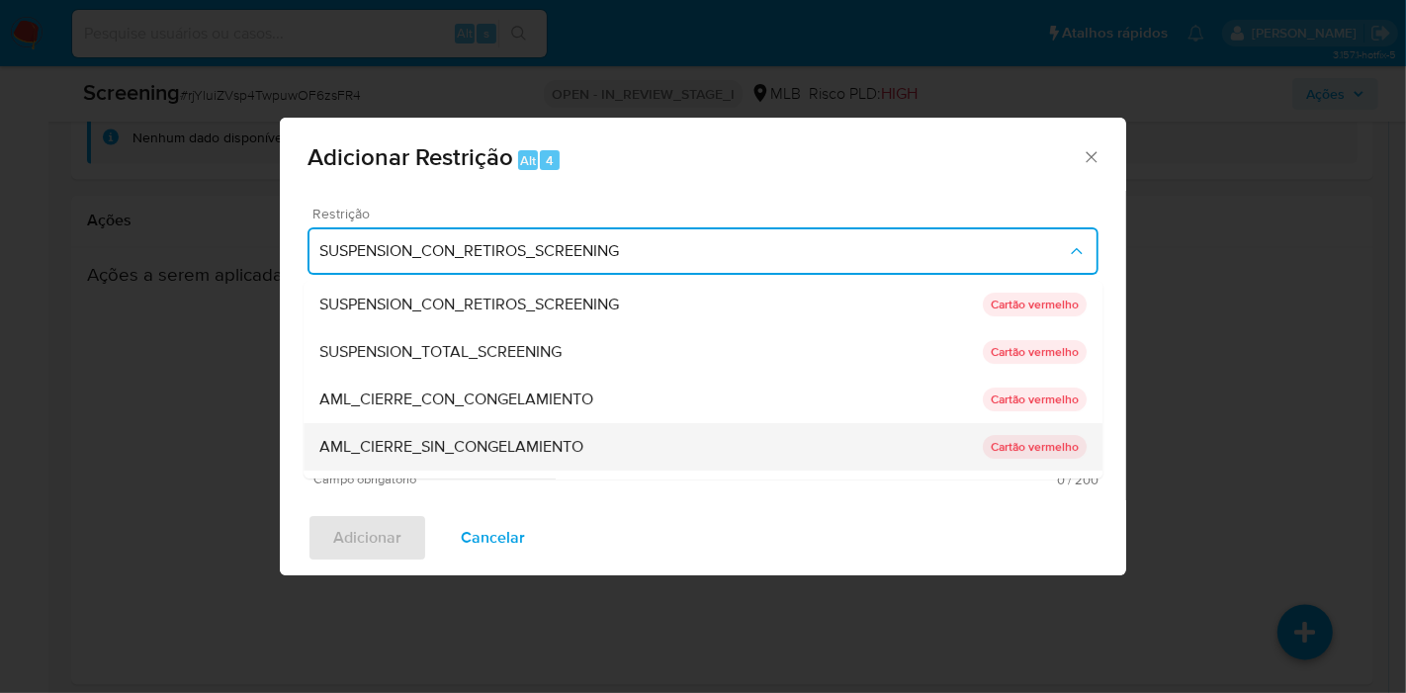
click at [485, 431] on div "AML_CIERRE_SIN_CONGELAMIENTO" at bounding box center [650, 446] width 663 height 47
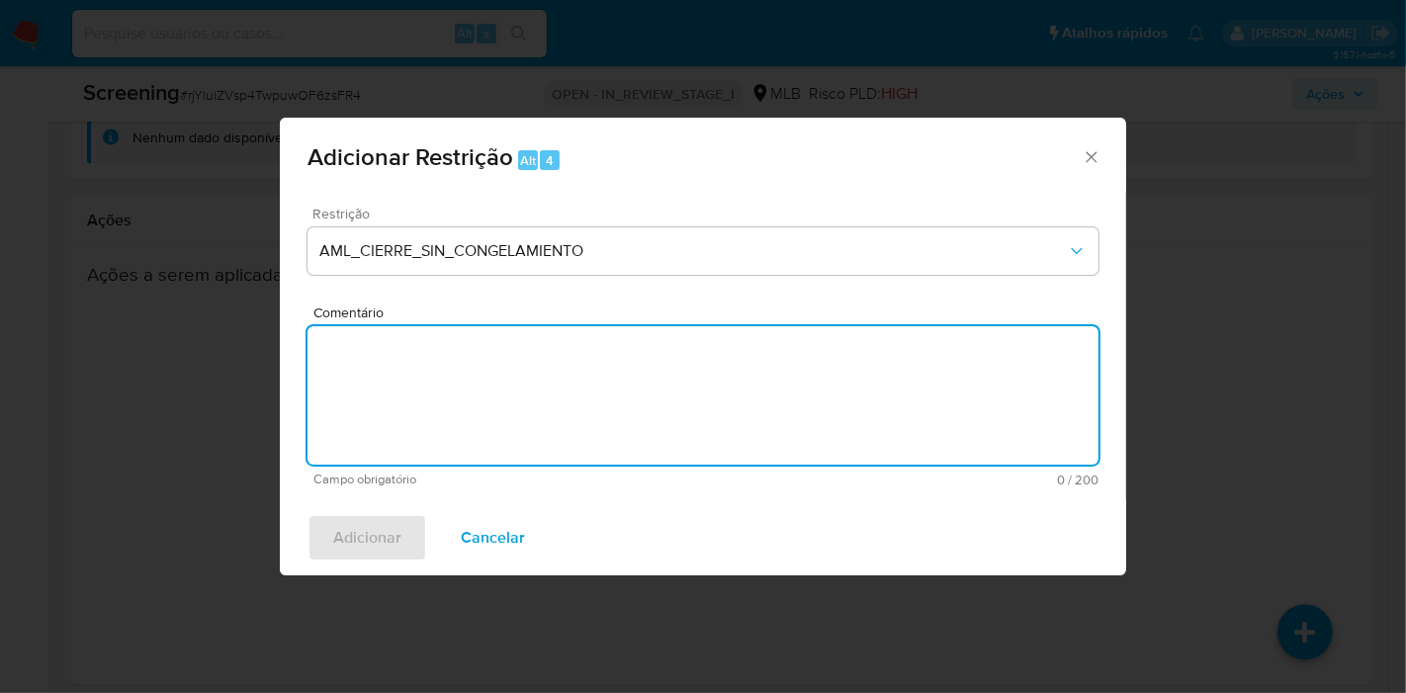
click at [482, 369] on textarea "Comentário" at bounding box center [702, 395] width 791 height 138
paste textarea "Deliberado o encerramento do relacionamento, com a aprovação do Local Head e Re…"
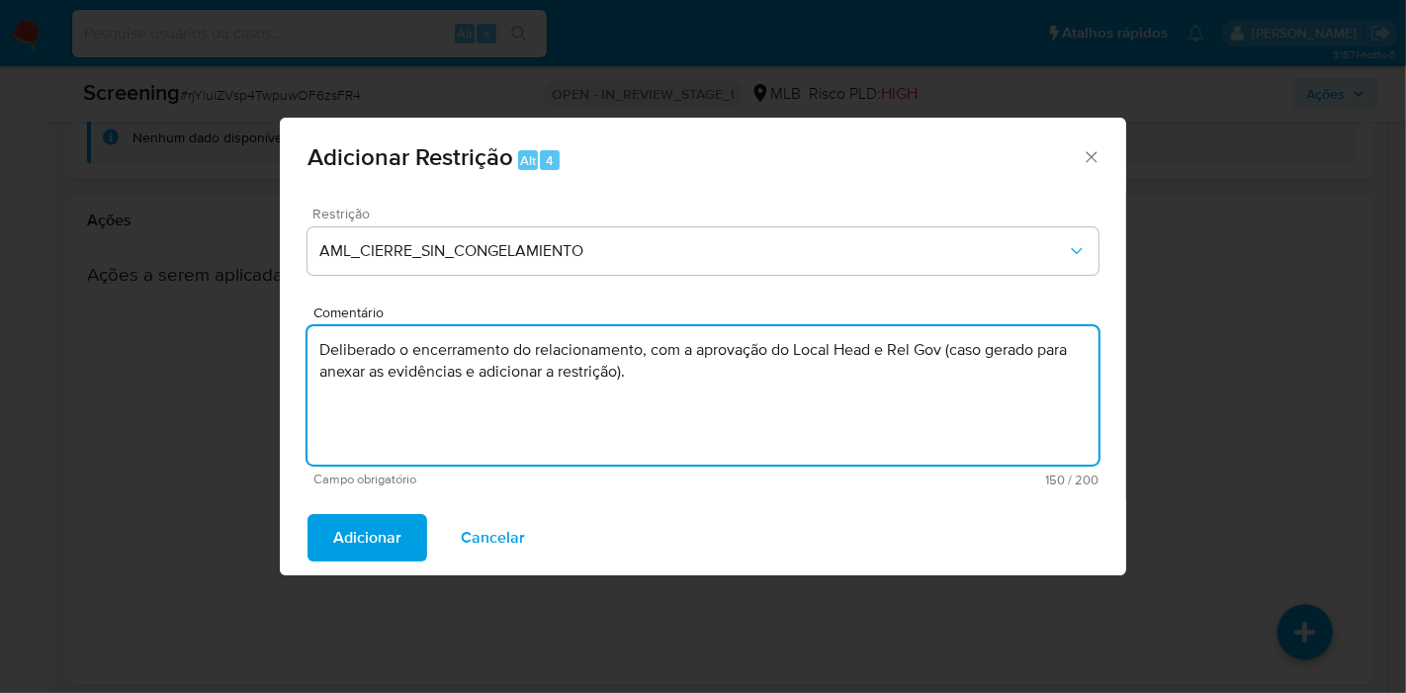
drag, startPoint x: 950, startPoint y: 350, endPoint x: 946, endPoint y: 388, distance: 37.8
click at [946, 388] on textarea "Deliberado o encerramento do relacionamento, com a aprovação do Local Head e Re…" at bounding box center [702, 395] width 791 height 138
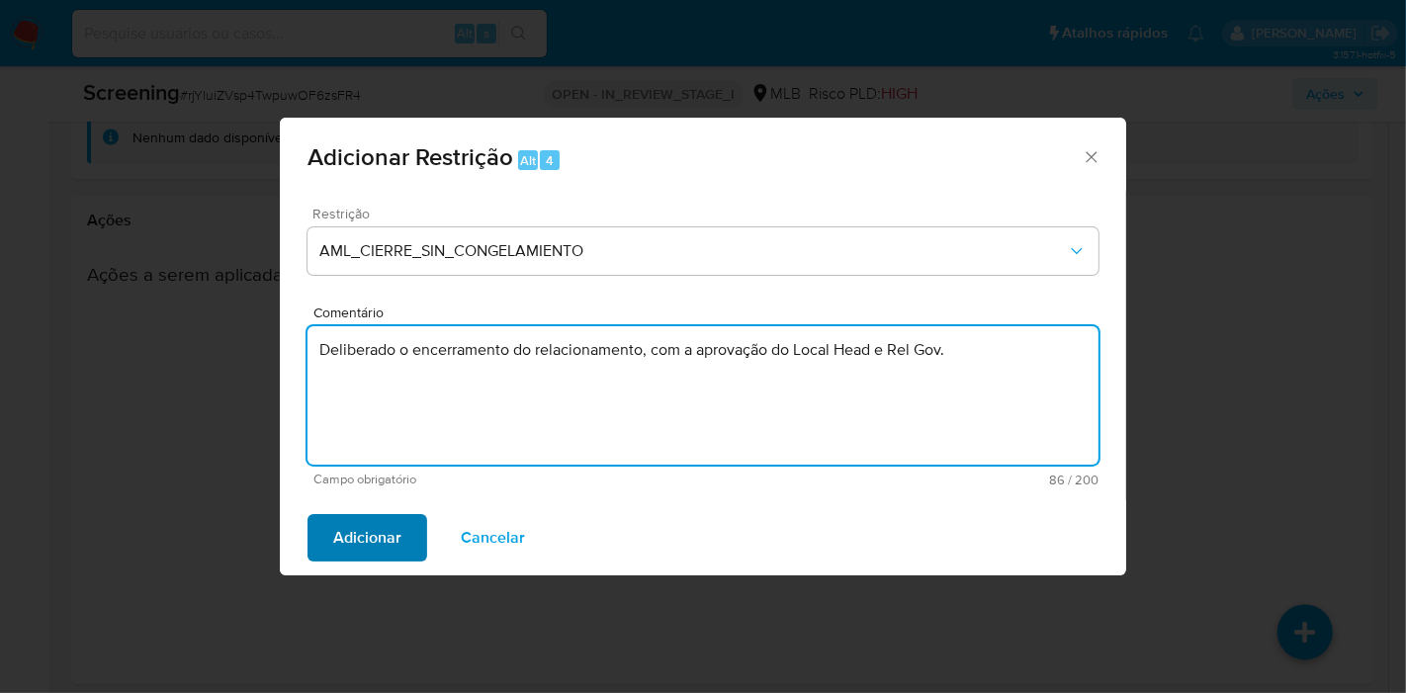
type textarea "Deliberado o encerramento do relacionamento, com a aprovação do Local Head e Re…"
click at [376, 546] on span "Adicionar" at bounding box center [367, 537] width 68 height 43
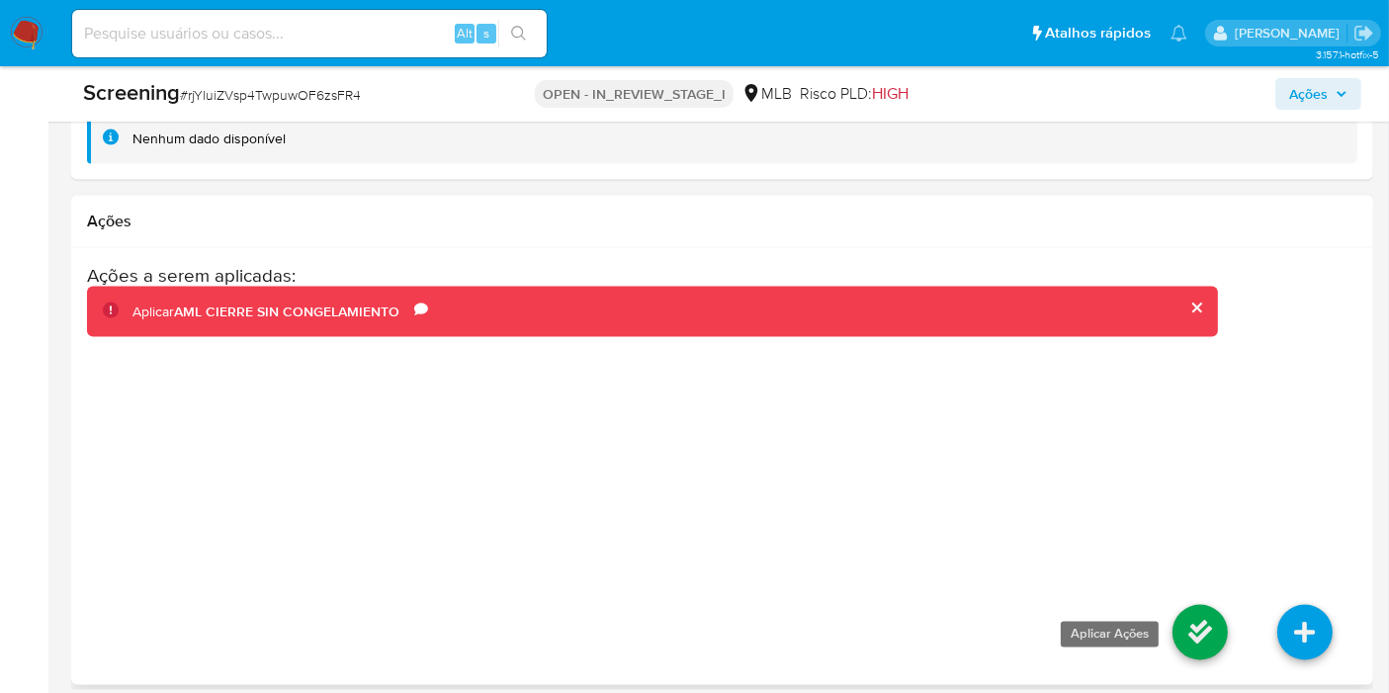
click at [1200, 620] on icon at bounding box center [1199, 632] width 55 height 55
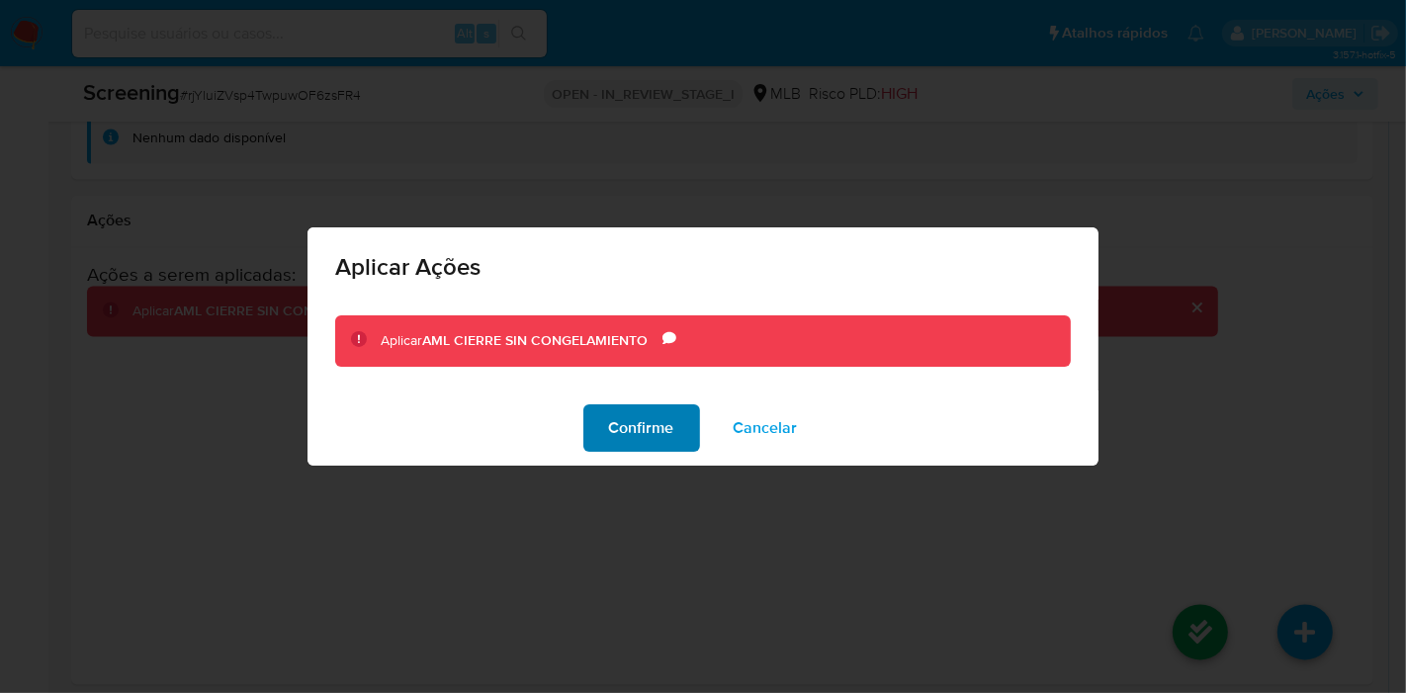
click at [633, 440] on span "Confirme" at bounding box center [641, 427] width 65 height 43
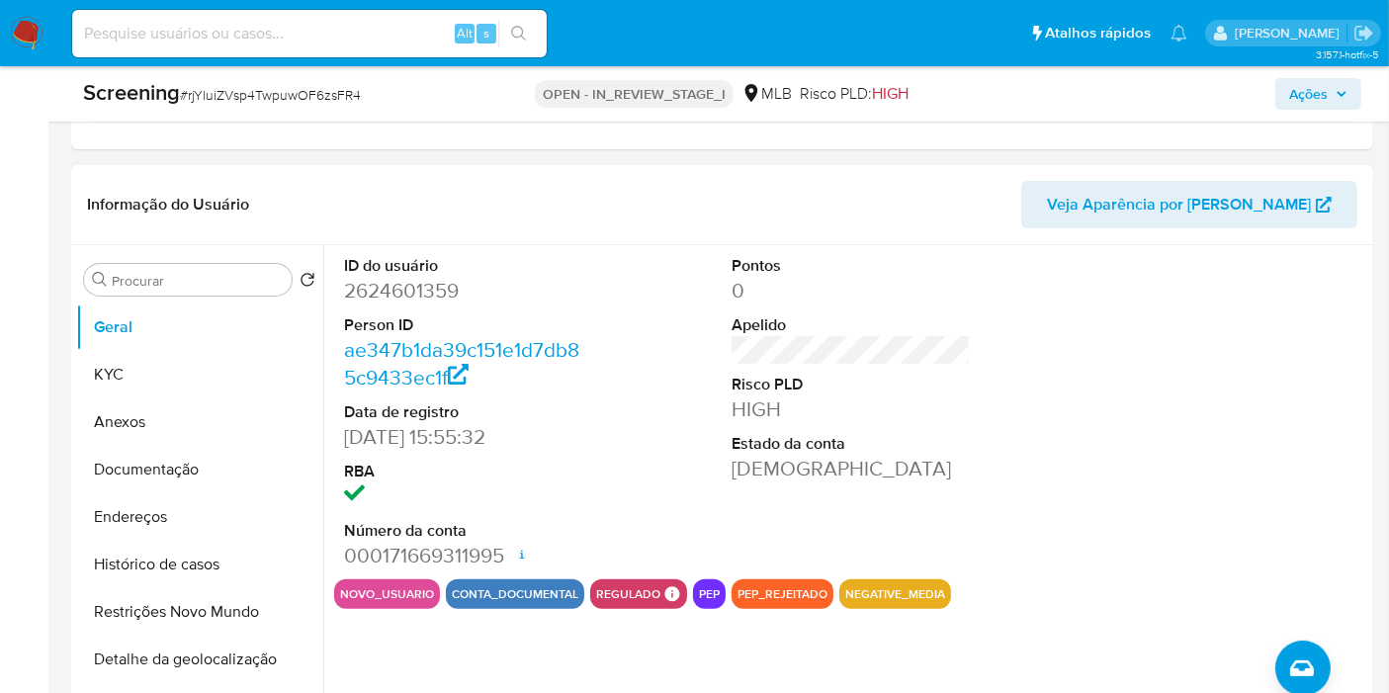
scroll to position [709, 0]
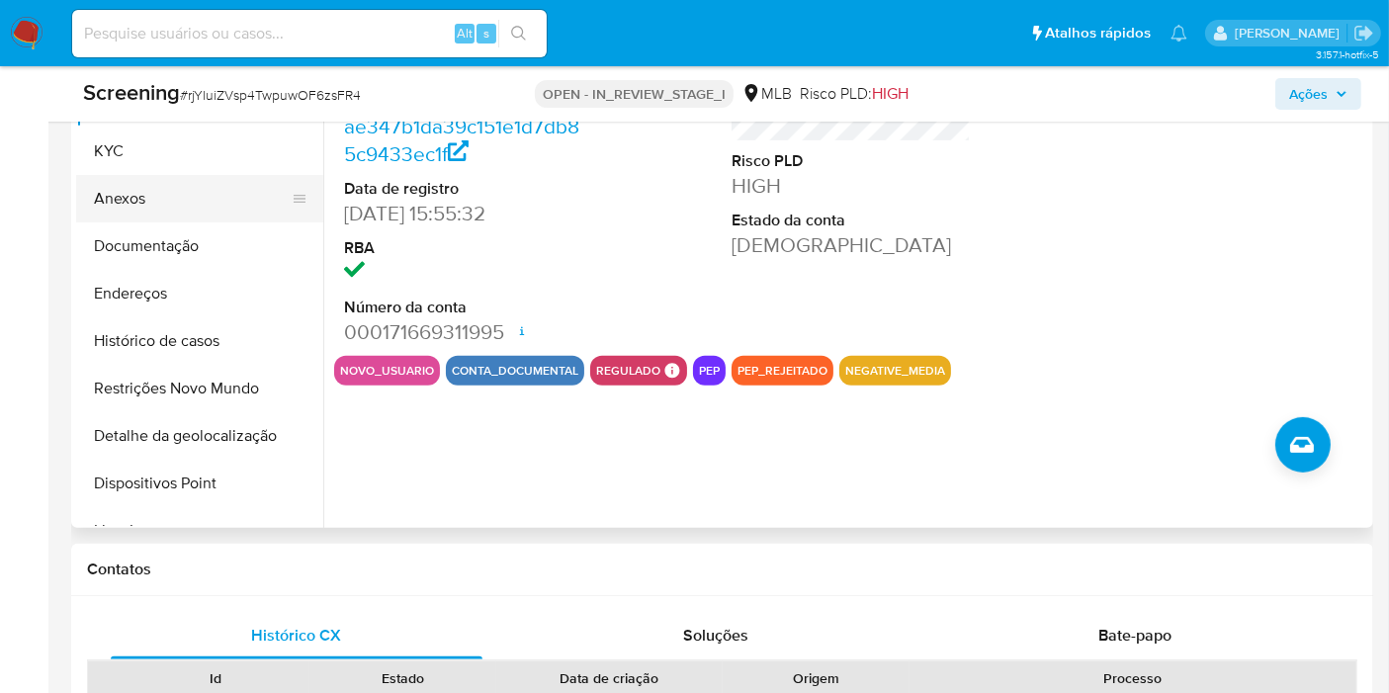
click at [176, 215] on button "Anexos" at bounding box center [191, 198] width 231 height 47
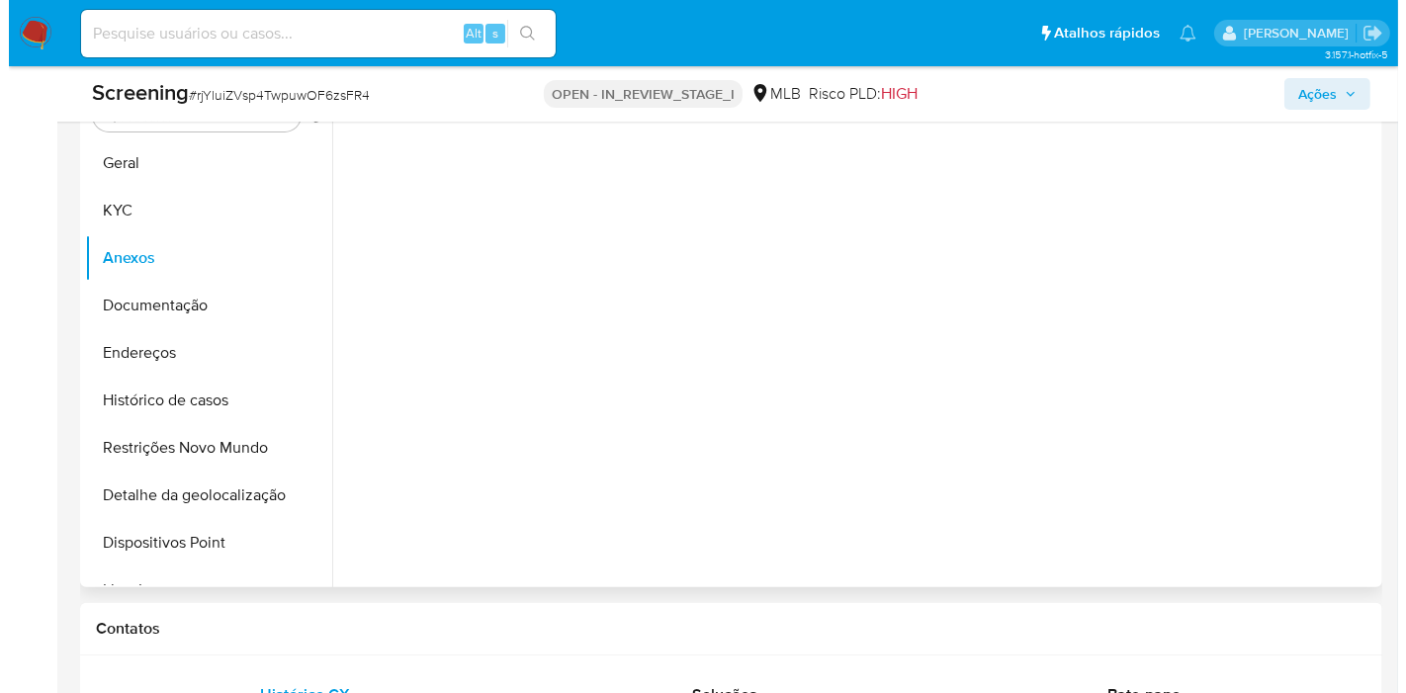
scroll to position [598, 0]
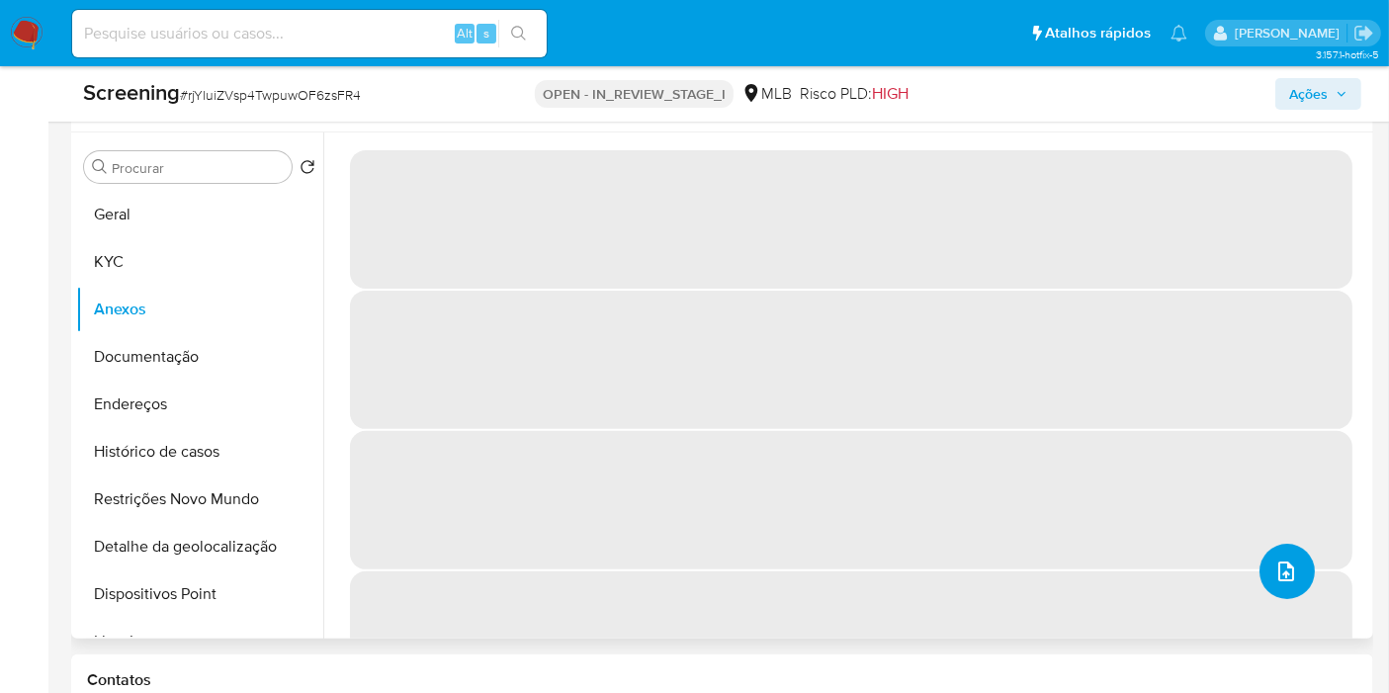
click at [1283, 571] on icon "upload-file" at bounding box center [1286, 572] width 24 height 24
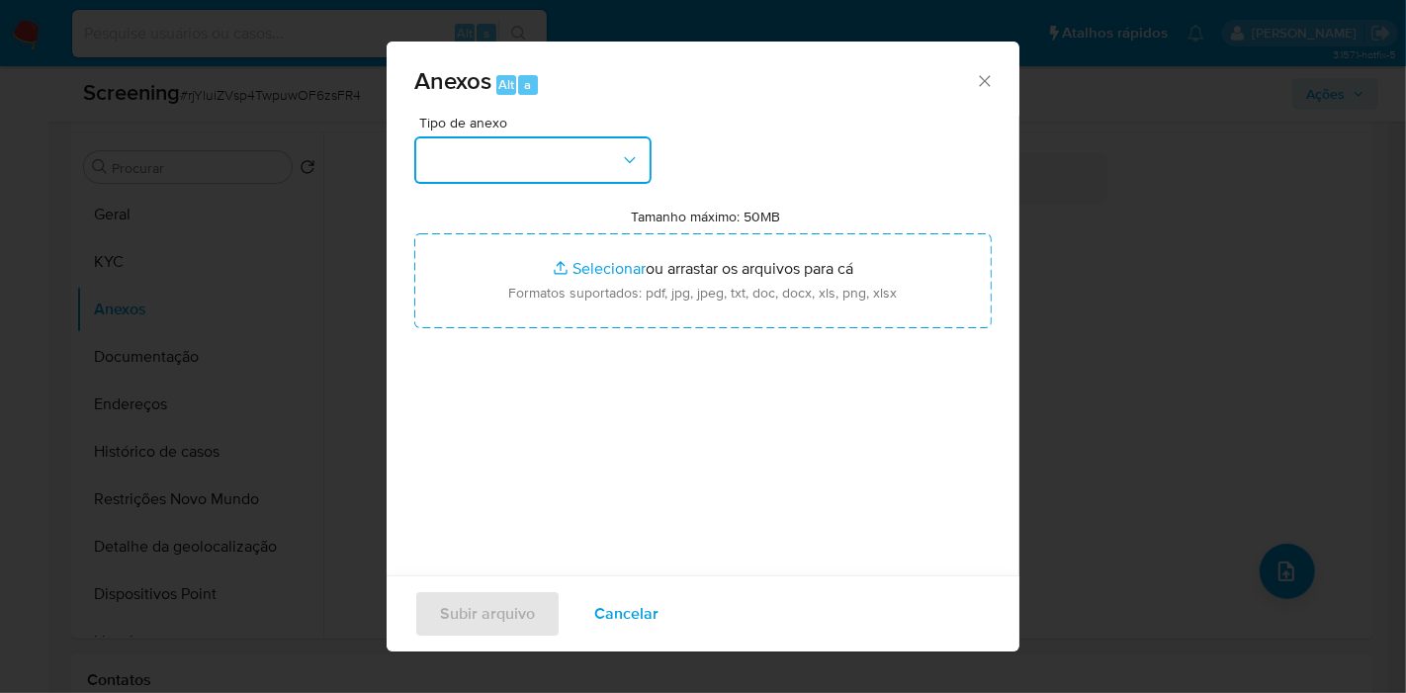
click at [627, 174] on button "button" at bounding box center [532, 159] width 237 height 47
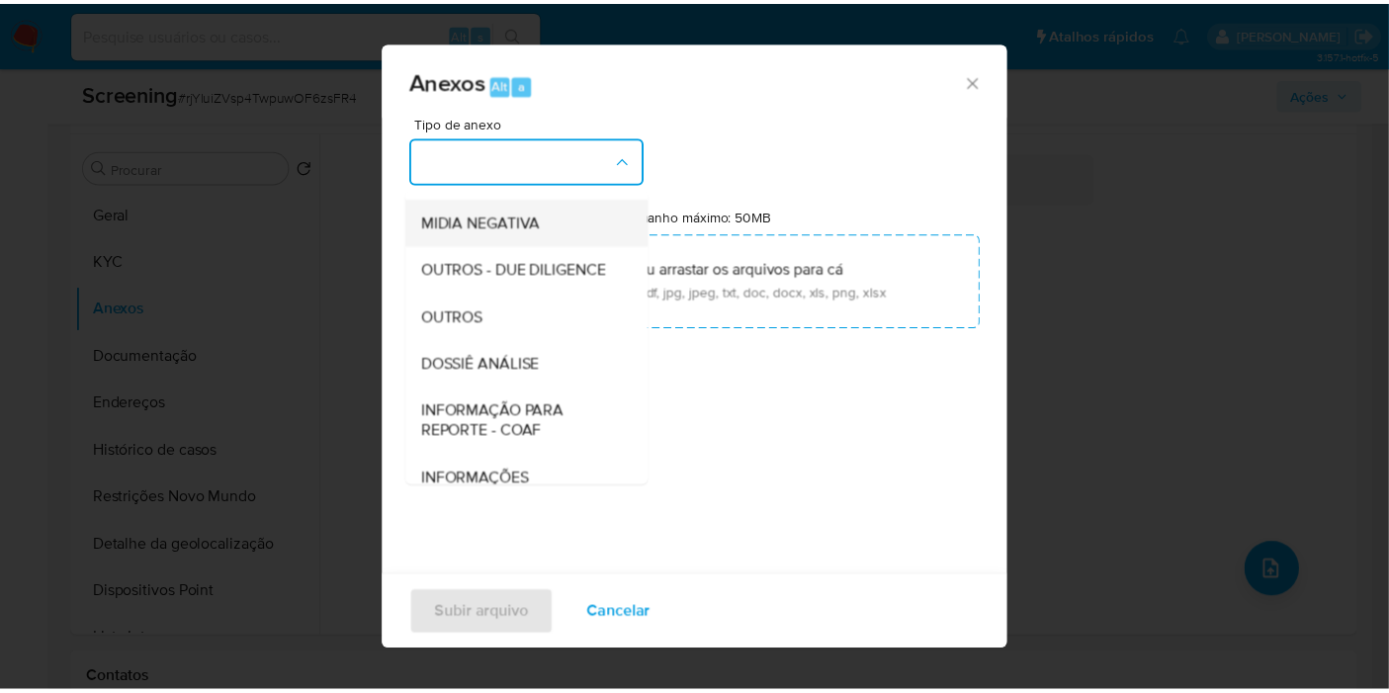
scroll to position [194, 0]
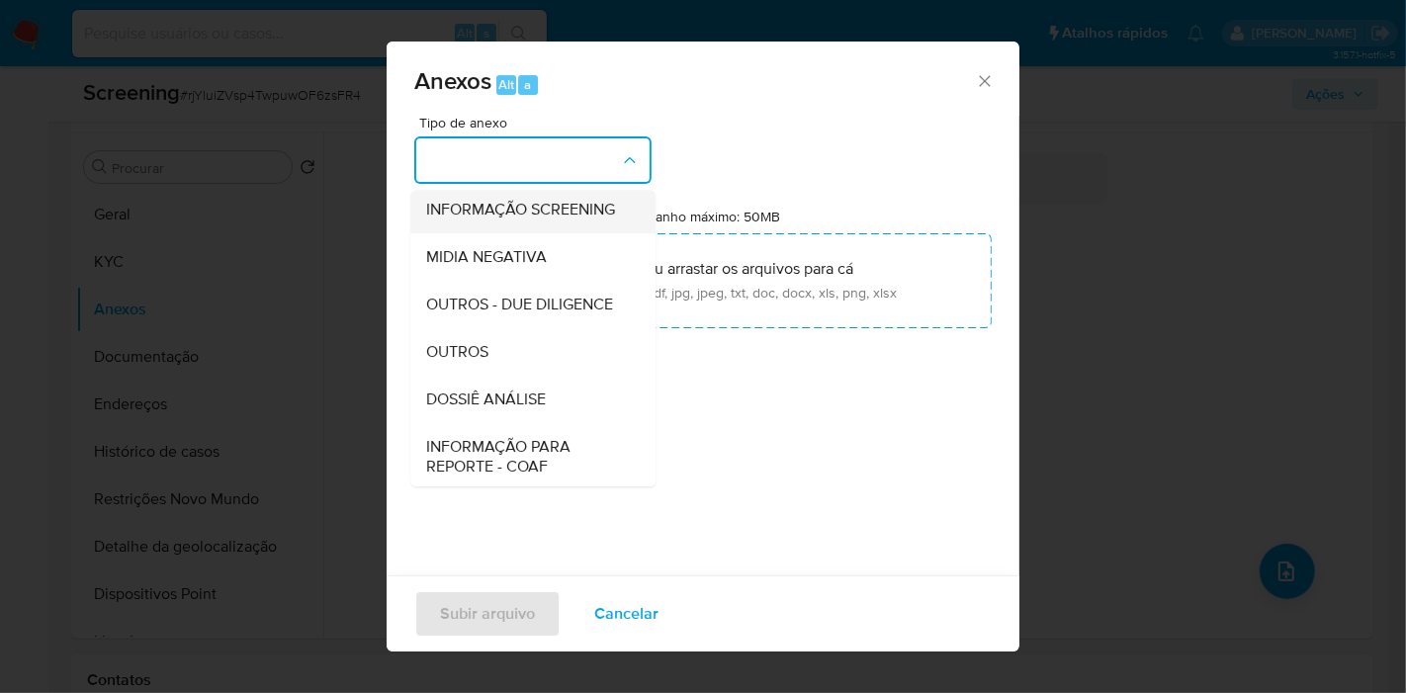
click at [538, 219] on span "INFORMAÇÃO SCREENING" at bounding box center [520, 210] width 189 height 20
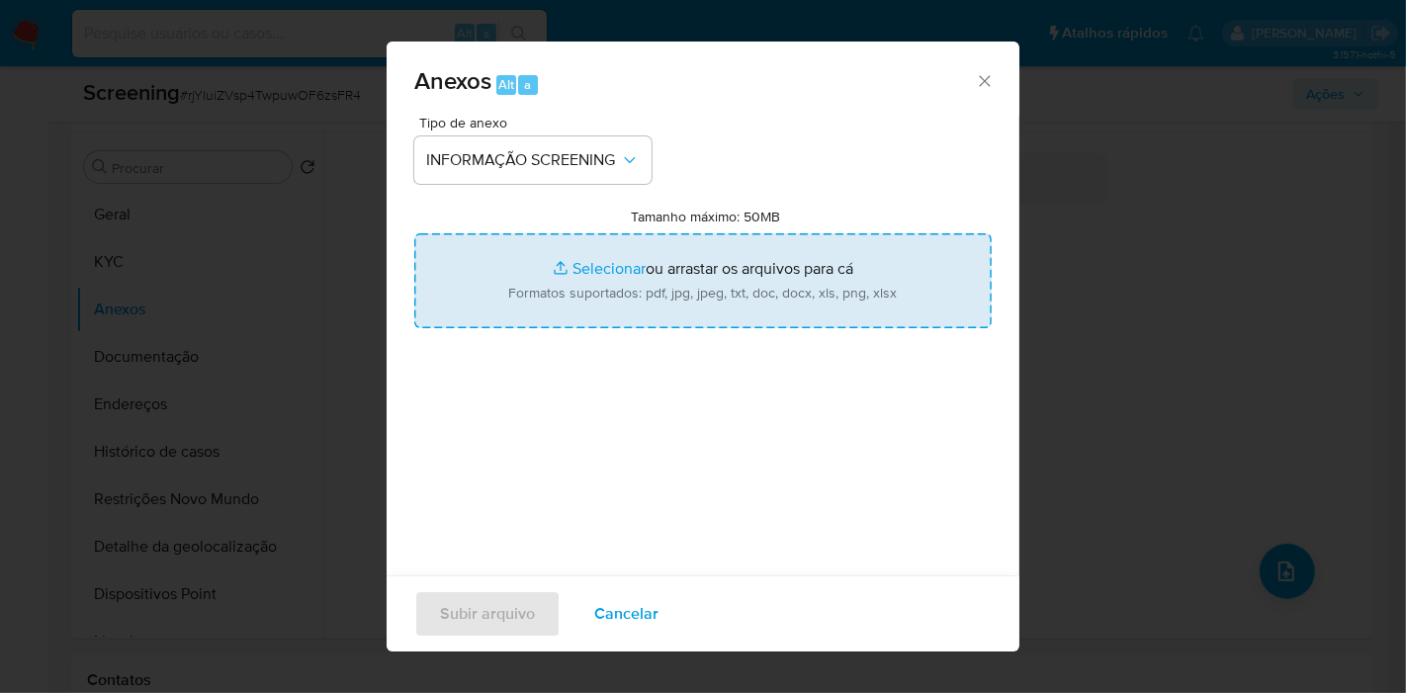
click at [592, 272] on input "Tamanho máximo: 50MB Selecionar arquivos" at bounding box center [702, 280] width 577 height 95
type input "C:\fakepath\E-mail de Mercadolibre SRL - Proposta de encerramento de relacionam…"
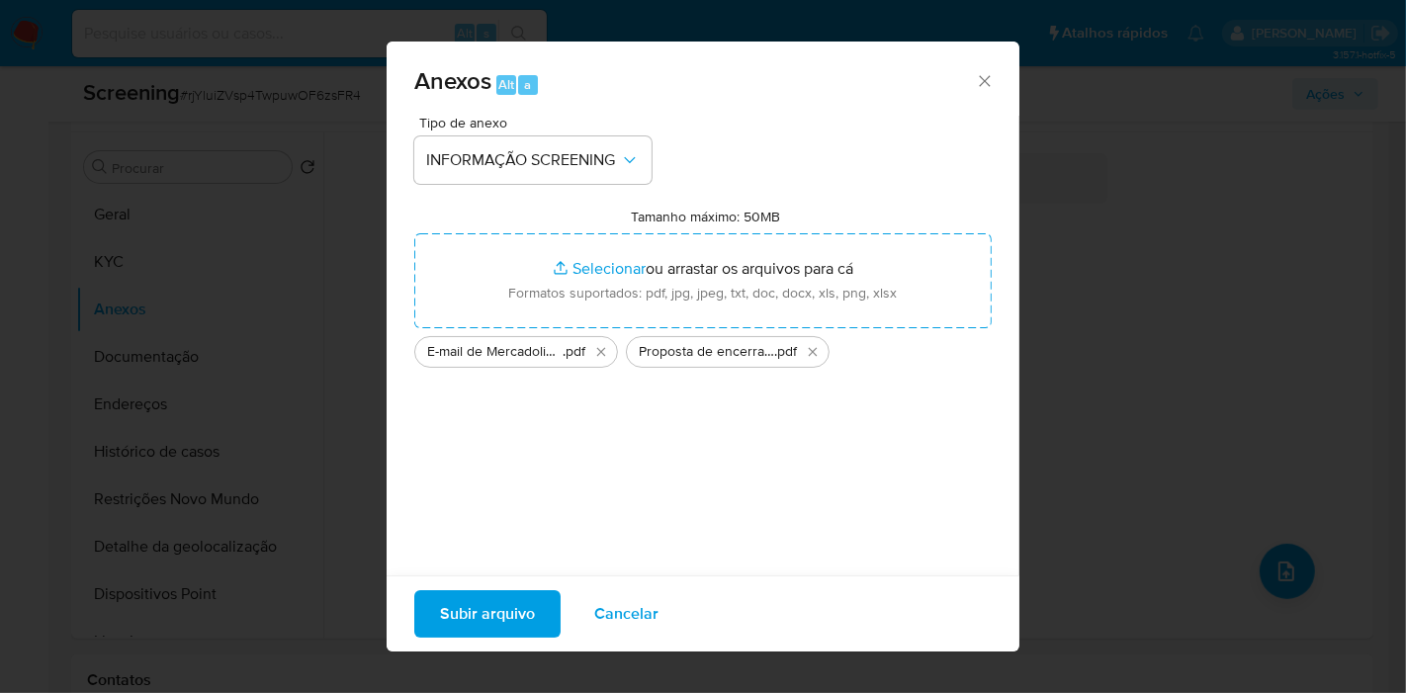
click at [489, 608] on span "Subir arquivo" at bounding box center [487, 613] width 95 height 43
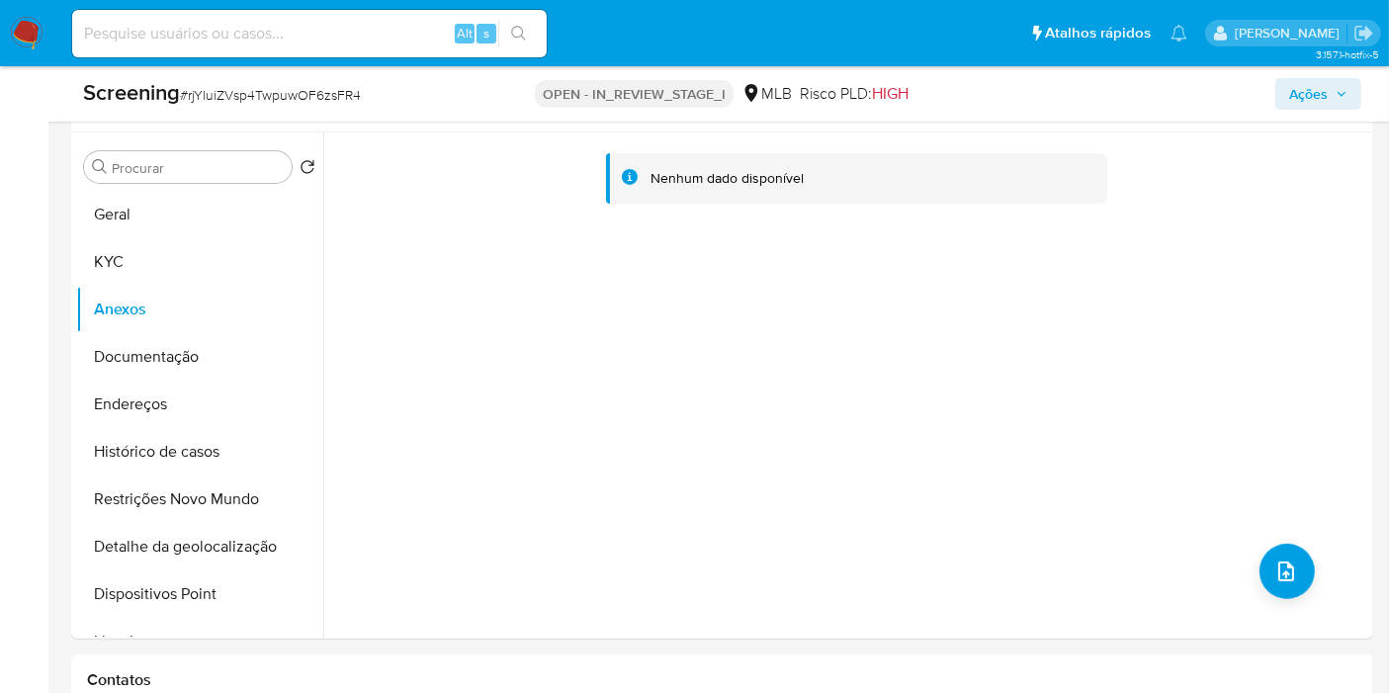
click at [1292, 90] on span "Ações" at bounding box center [1308, 94] width 39 height 32
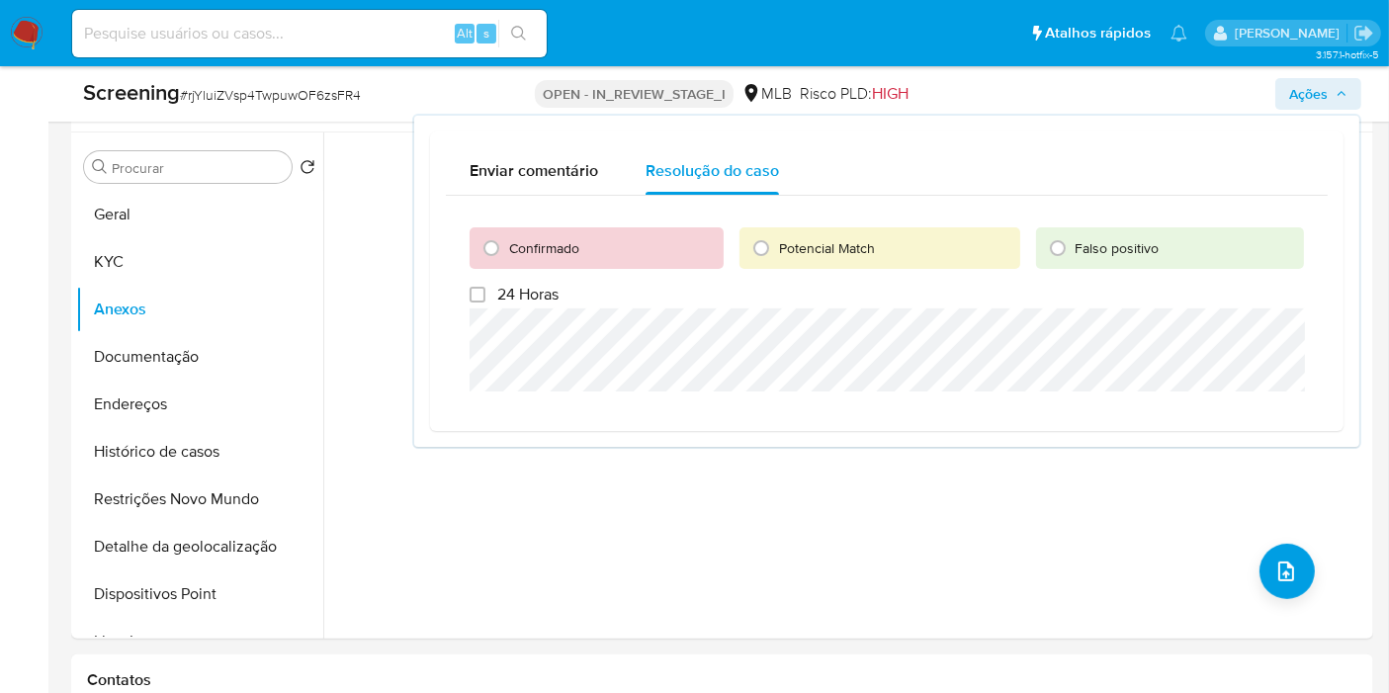
click at [516, 218] on div "Confirmado Potencial Match Falso positivo 24 Horas" at bounding box center [887, 305] width 882 height 219
click at [531, 257] on div "Confirmado" at bounding box center [597, 248] width 254 height 42
click at [536, 251] on span "Confirmado" at bounding box center [544, 248] width 70 height 20
click at [507, 251] on input "Confirmado" at bounding box center [491, 248] width 32 height 32
radio input "true"
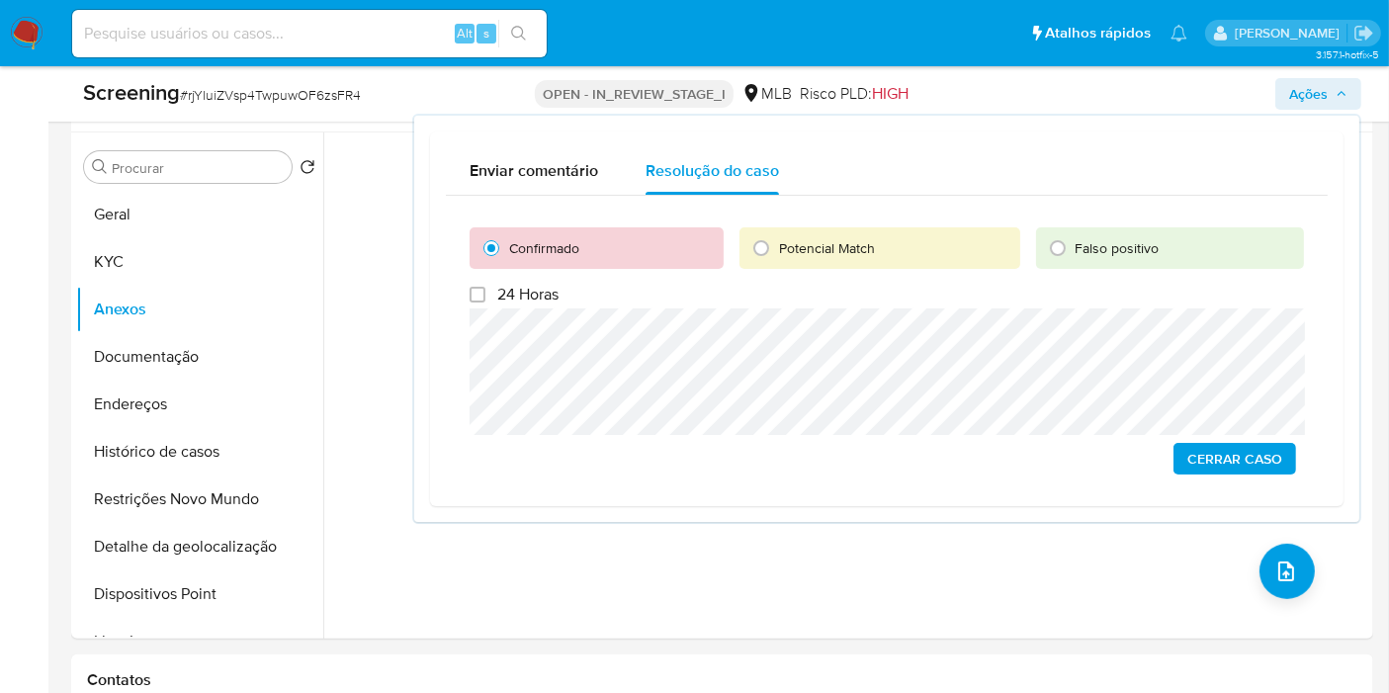
click at [1237, 462] on span "Cerrar caso" at bounding box center [1234, 459] width 95 height 28
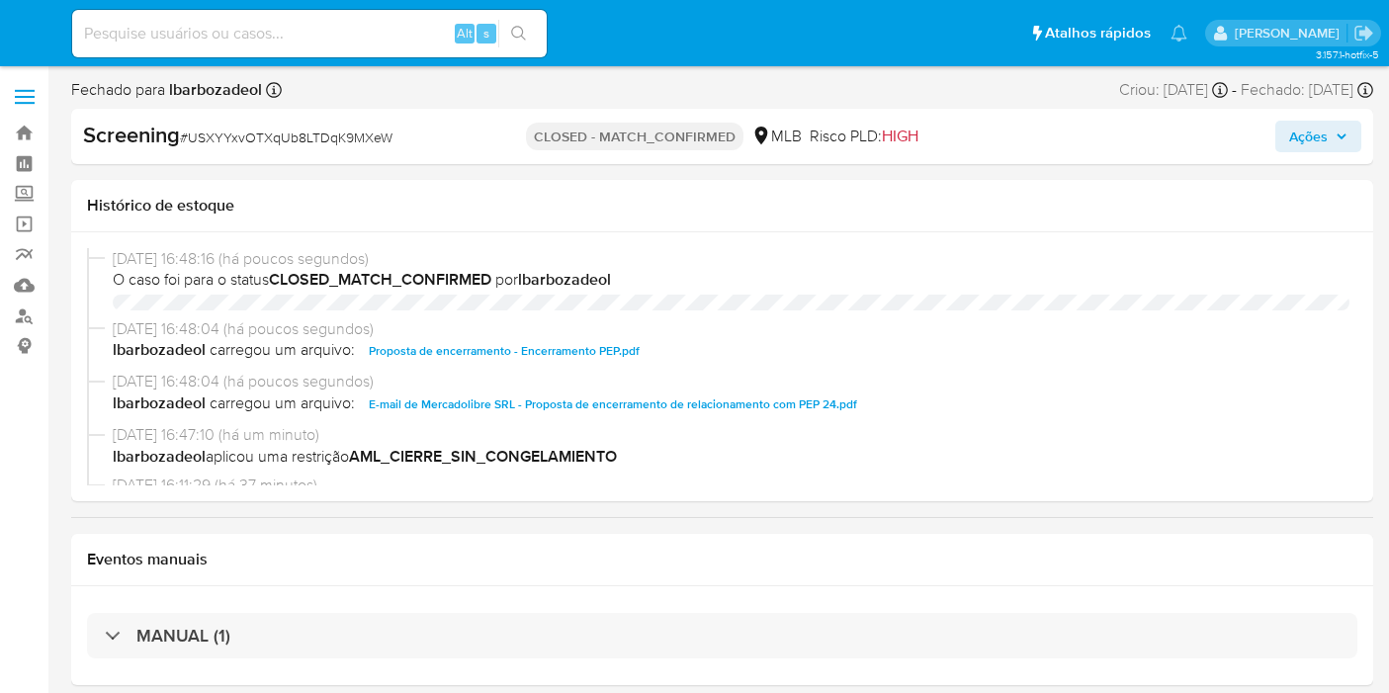
select select "10"
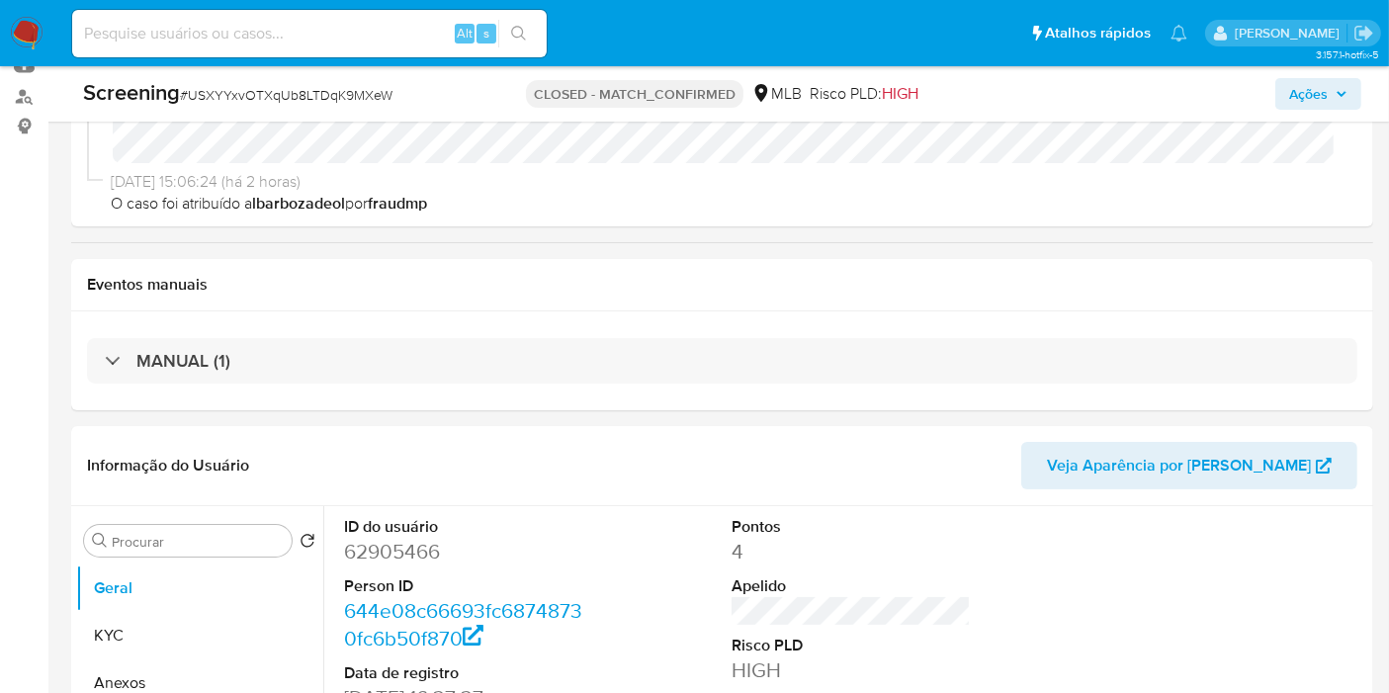
scroll to position [439, 0]
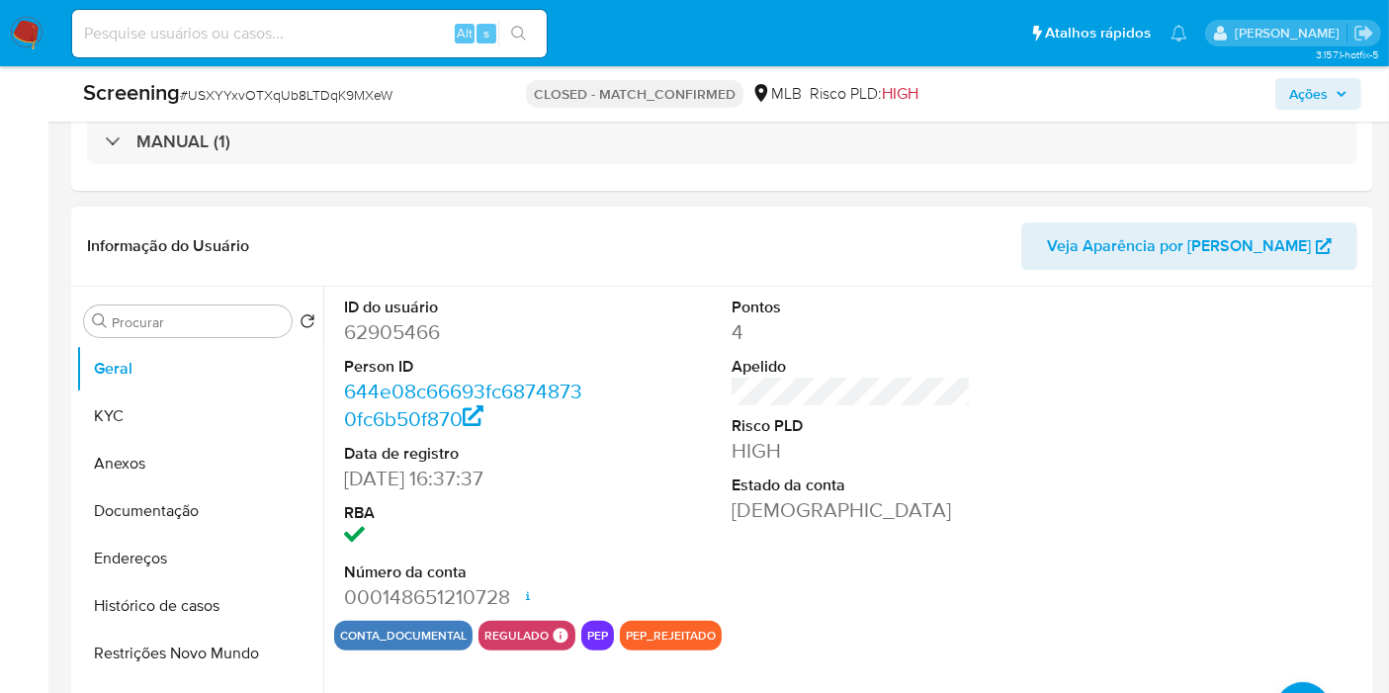
click at [390, 334] on dd "62905466" at bounding box center [463, 332] width 239 height 28
click at [391, 334] on dd "62905466" at bounding box center [463, 332] width 239 height 28
click at [372, 335] on dd "62905466" at bounding box center [463, 332] width 239 height 28
copy dd "62905466"
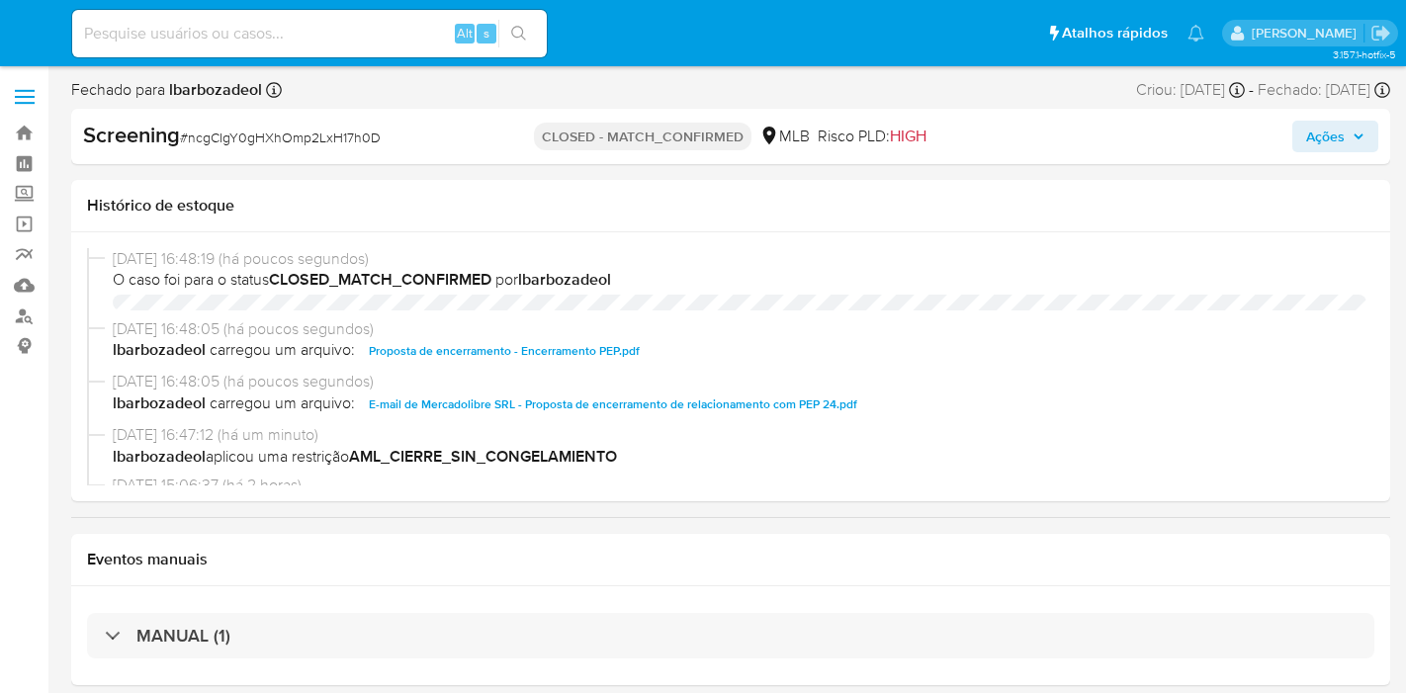
select select "10"
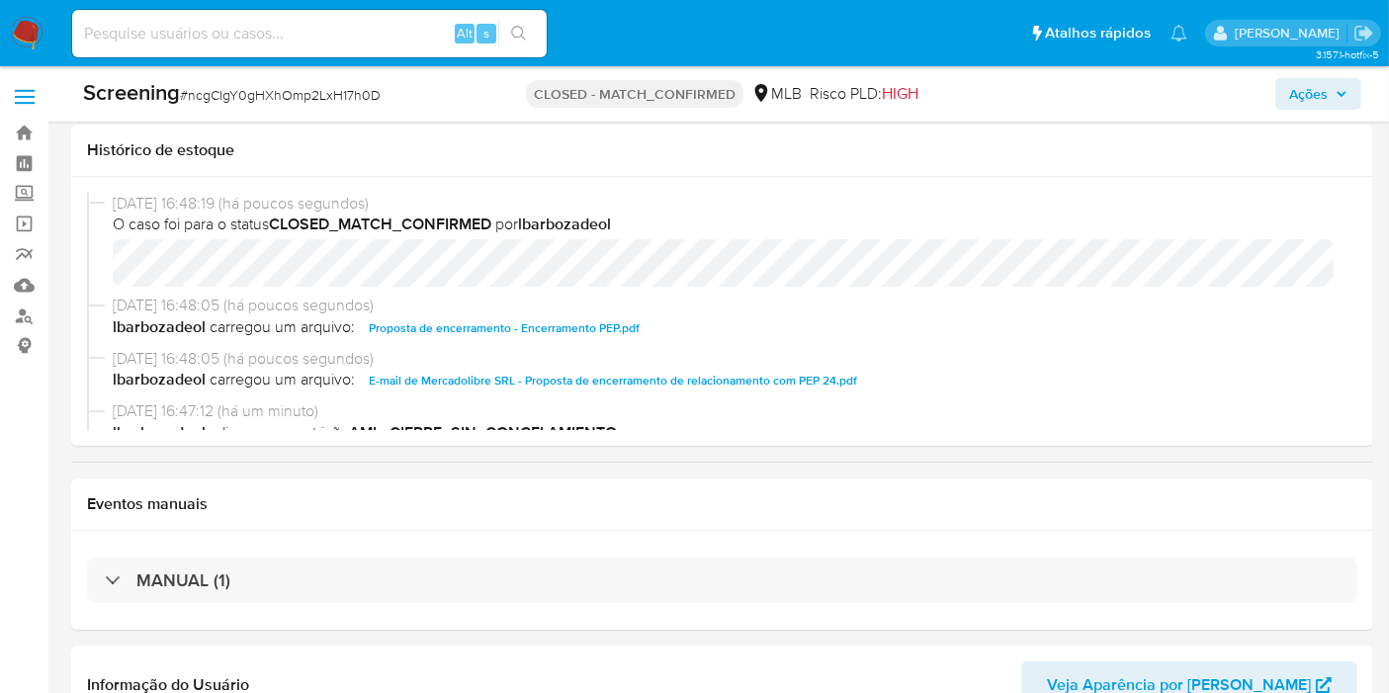
scroll to position [329, 0]
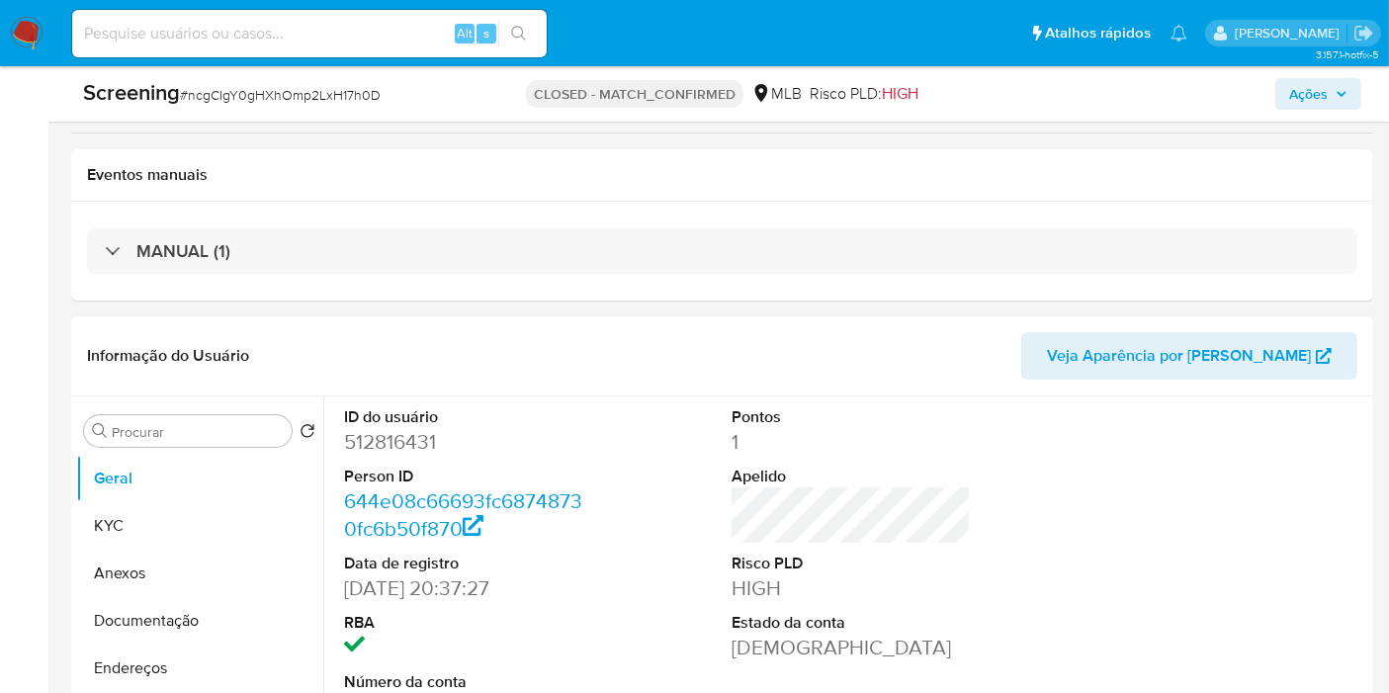
click at [370, 437] on dd "512816431" at bounding box center [463, 442] width 239 height 28
copy dd "512816431"
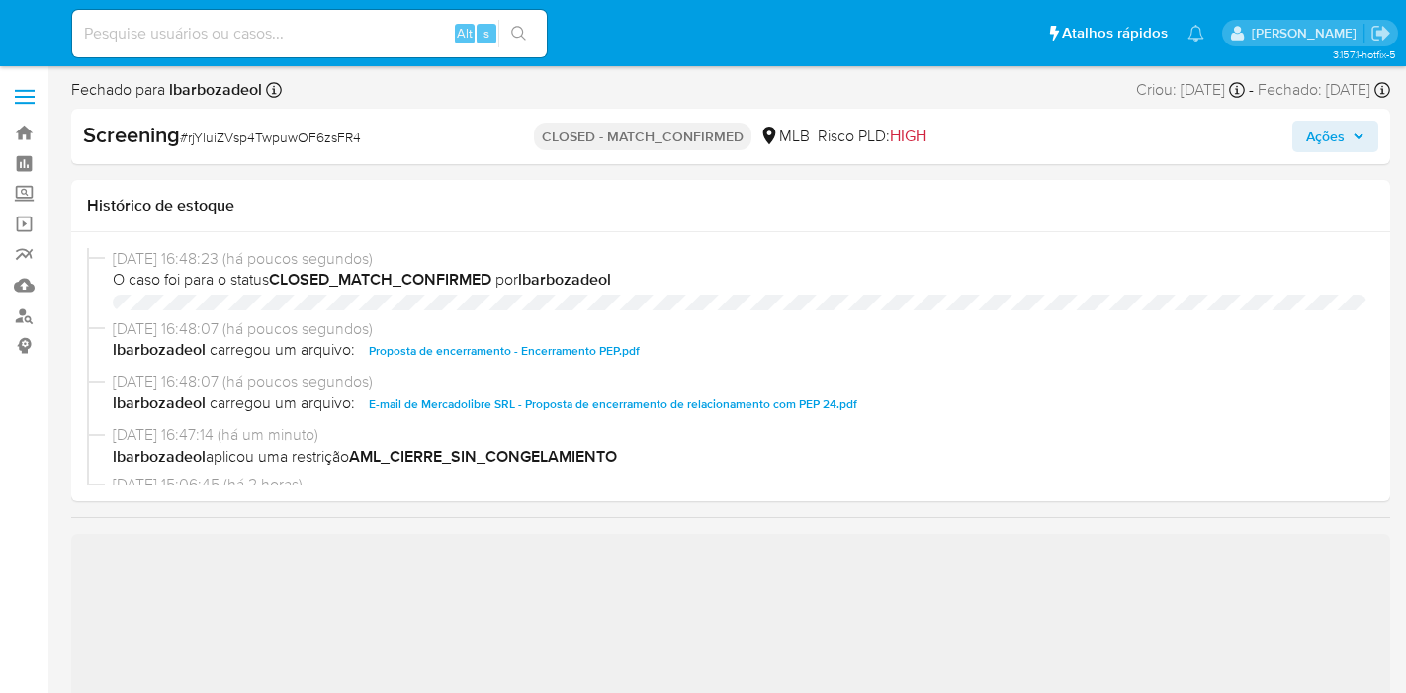
select select "10"
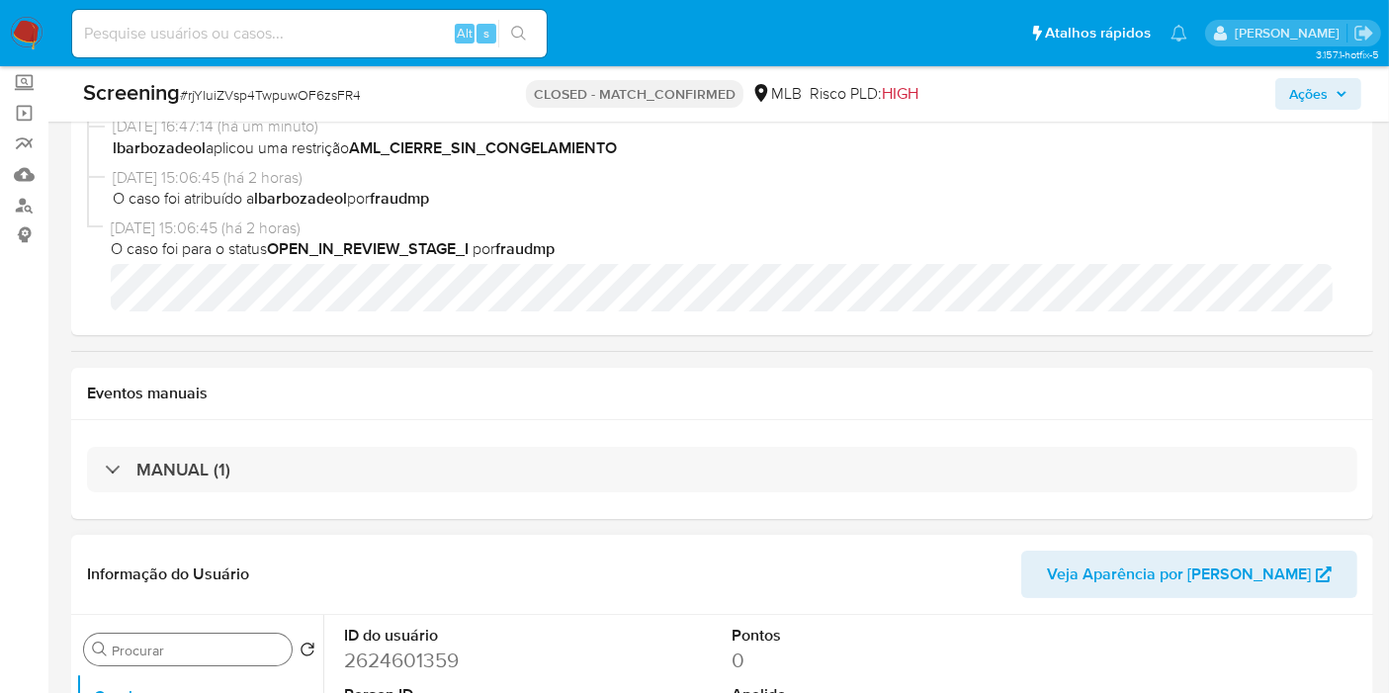
scroll to position [219, 0]
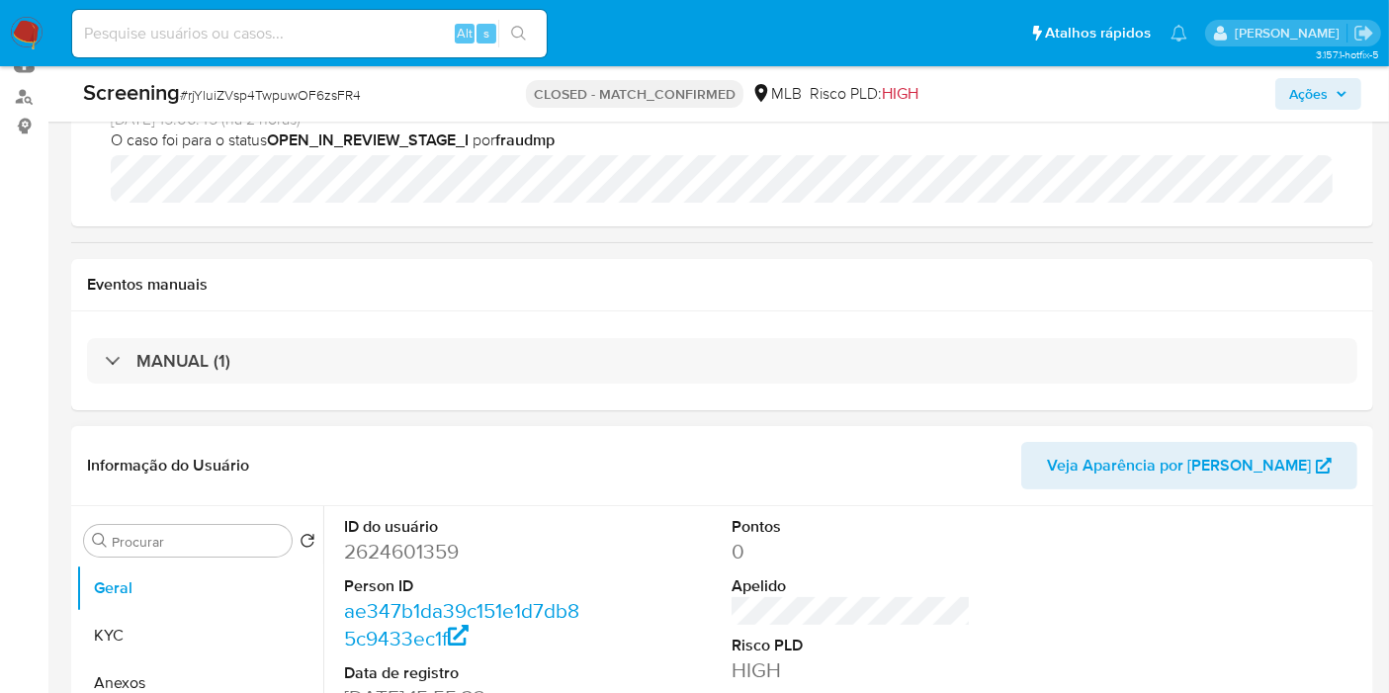
click at [400, 547] on dd "2624601359" at bounding box center [463, 552] width 239 height 28
copy dd "2624601359"
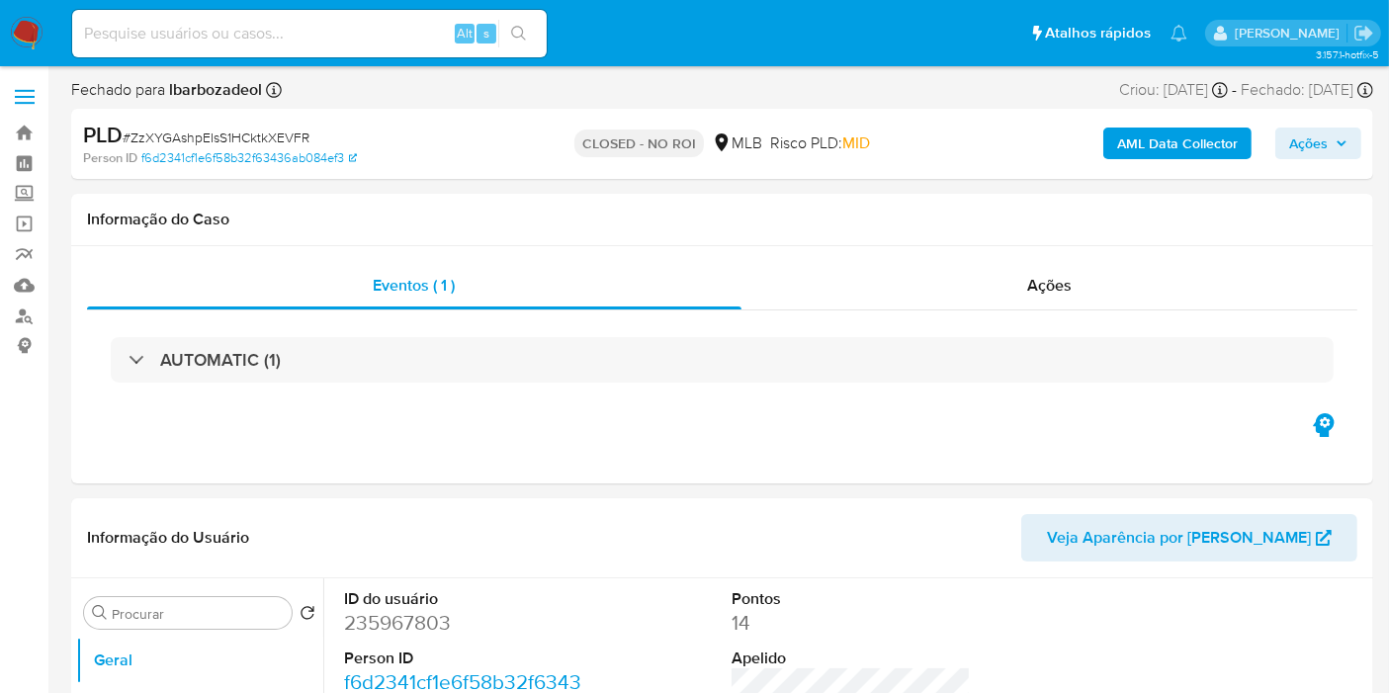
select select "10"
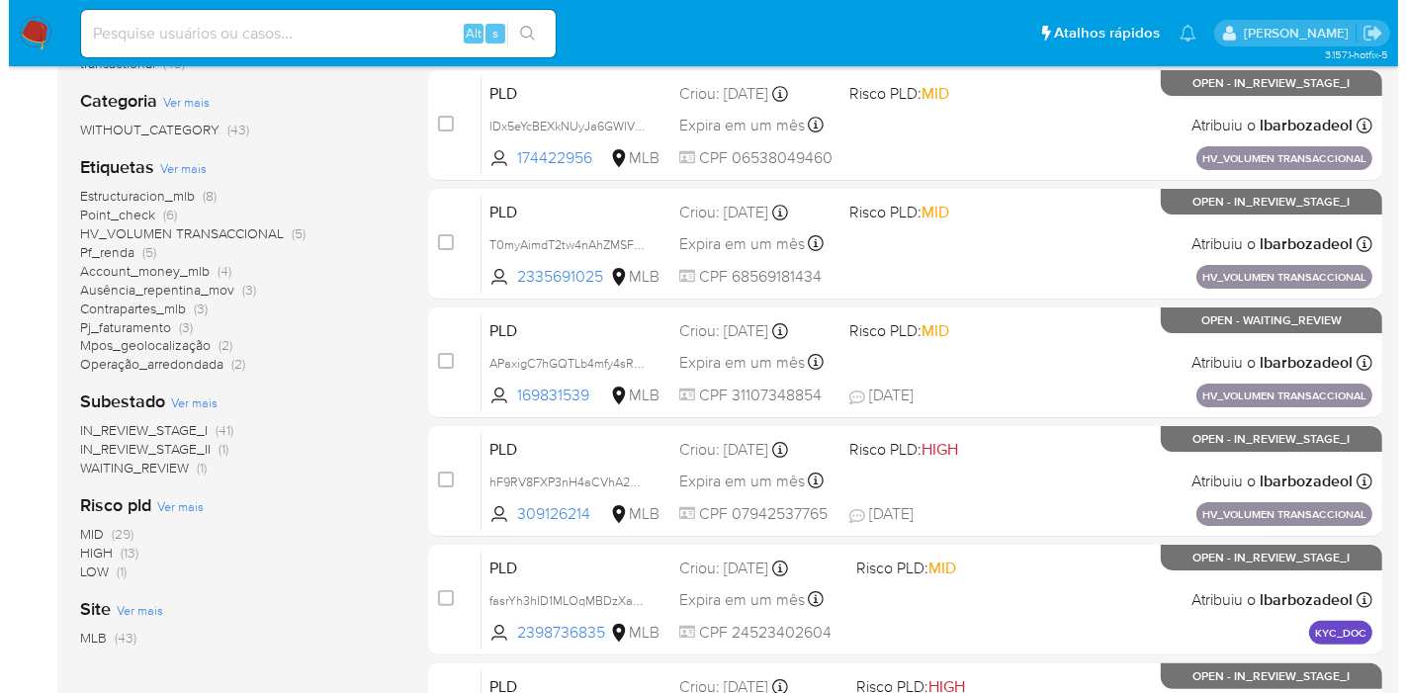
scroll to position [316, 0]
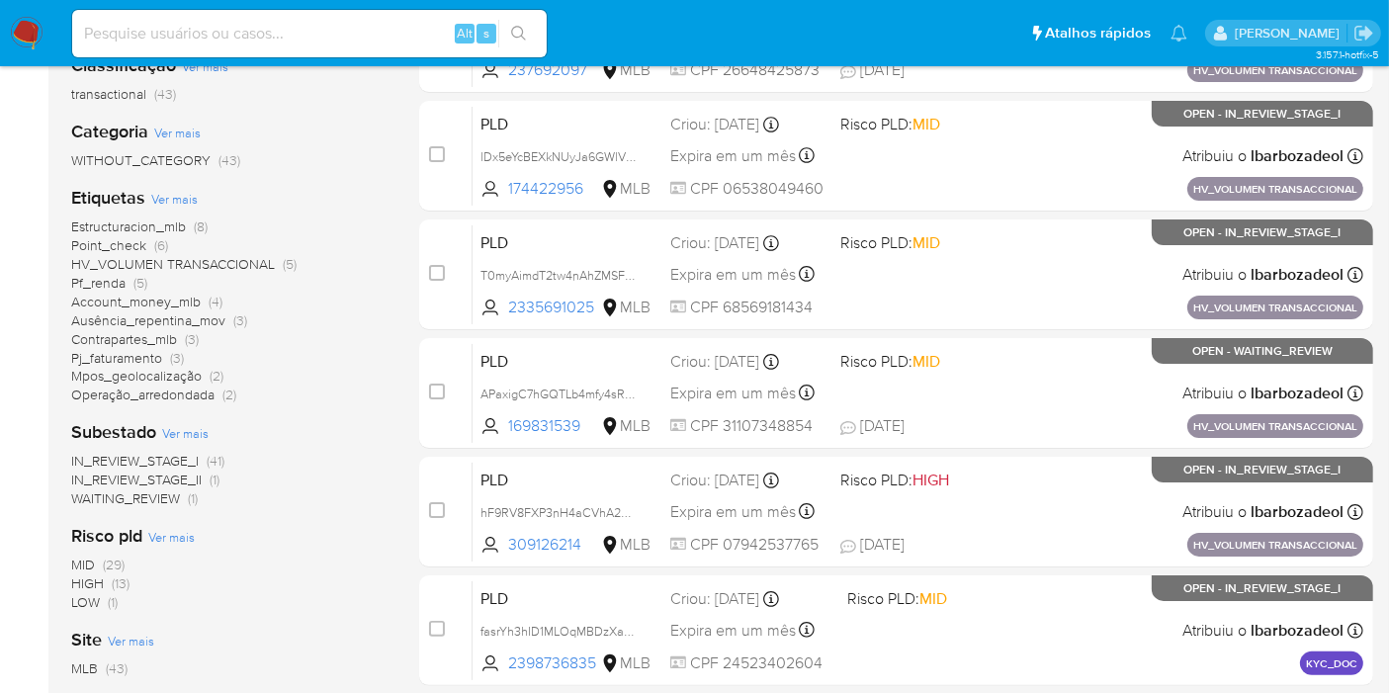
click at [189, 191] on span "Ver mais" at bounding box center [174, 199] width 46 height 18
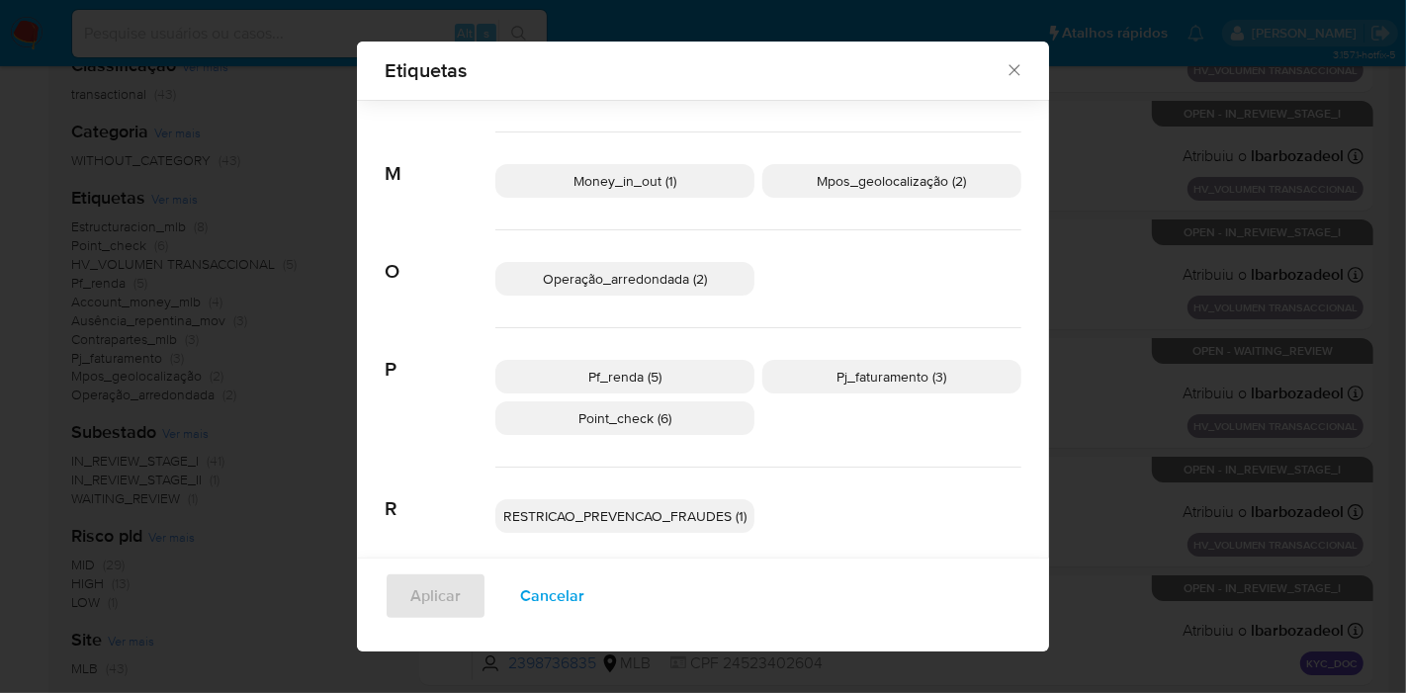
scroll to position [573, 0]
click at [590, 369] on span "Pf_renda (5)" at bounding box center [624, 377] width 73 height 20
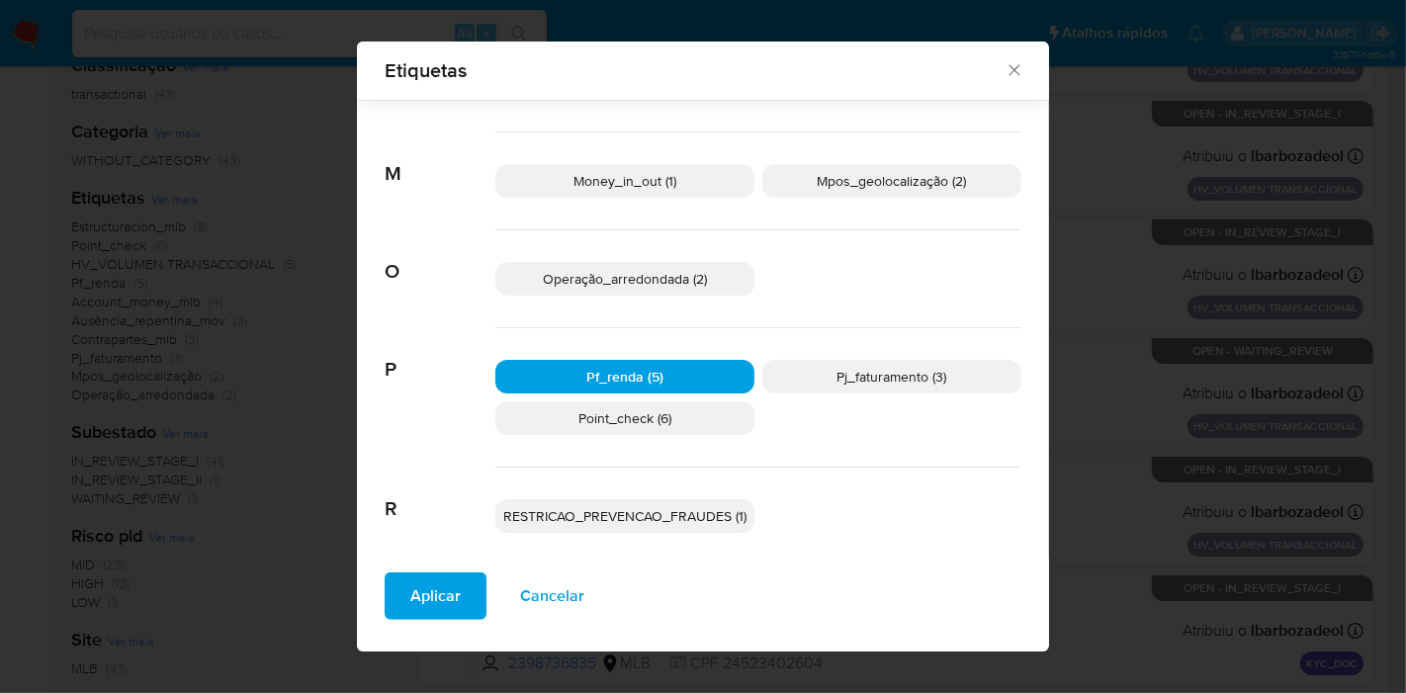
click at [411, 606] on span "Aplicar" at bounding box center [435, 595] width 50 height 43
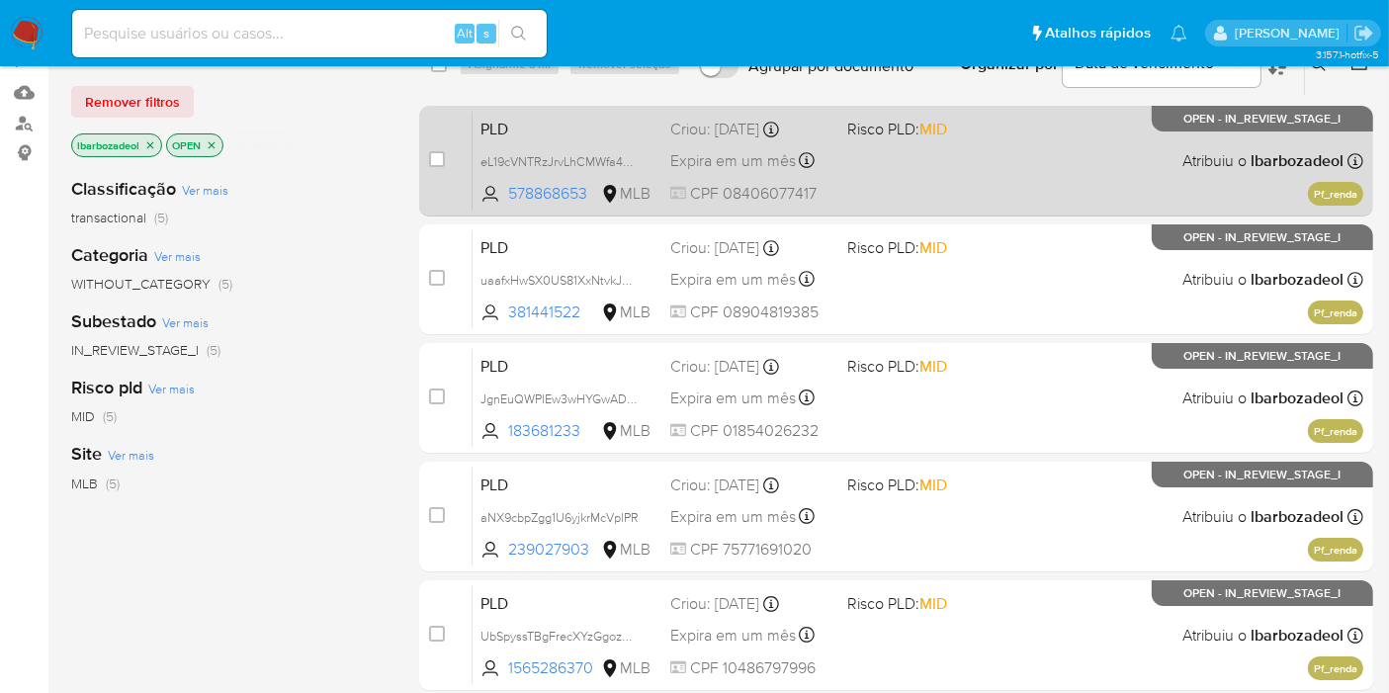
scroll to position [108, 0]
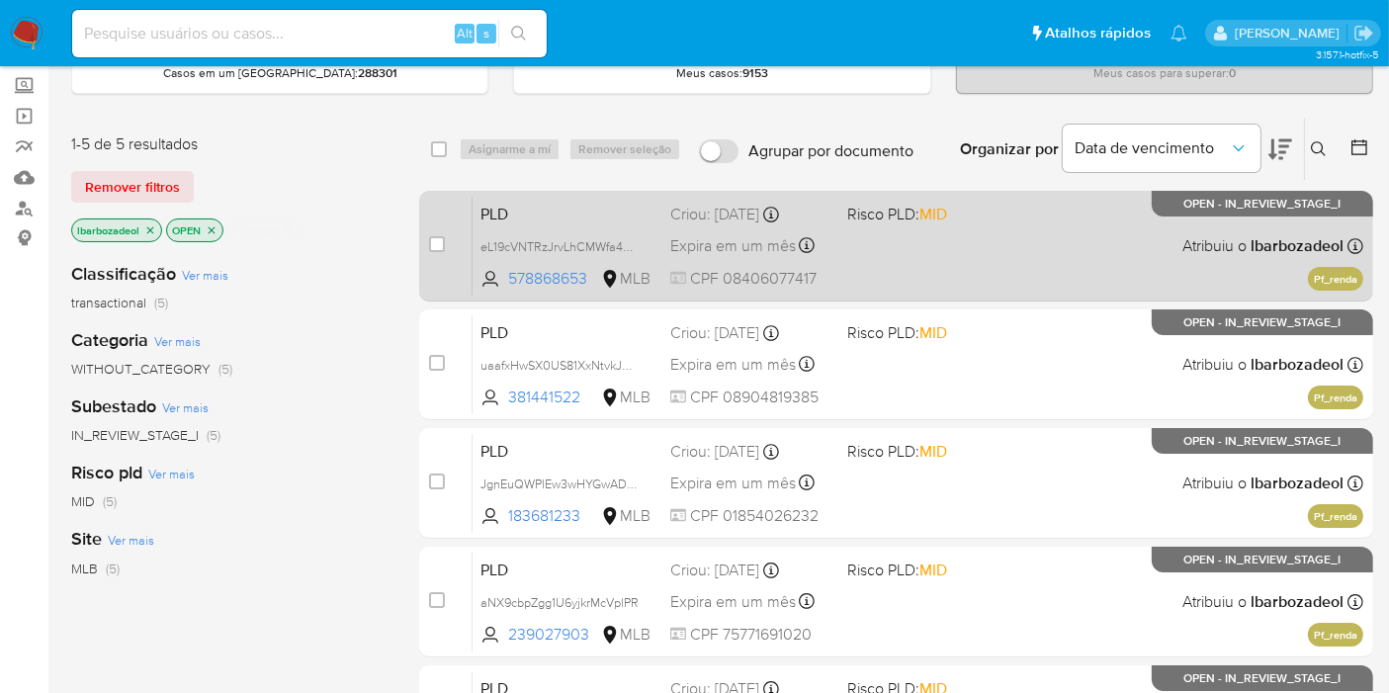
click at [920, 267] on div "PLD eL19cVNTRzJrvLhCMWfa4UYz 578868653 MLB Risco PLD: MID Criou: 12/08/2025 Cri…" at bounding box center [918, 246] width 891 height 100
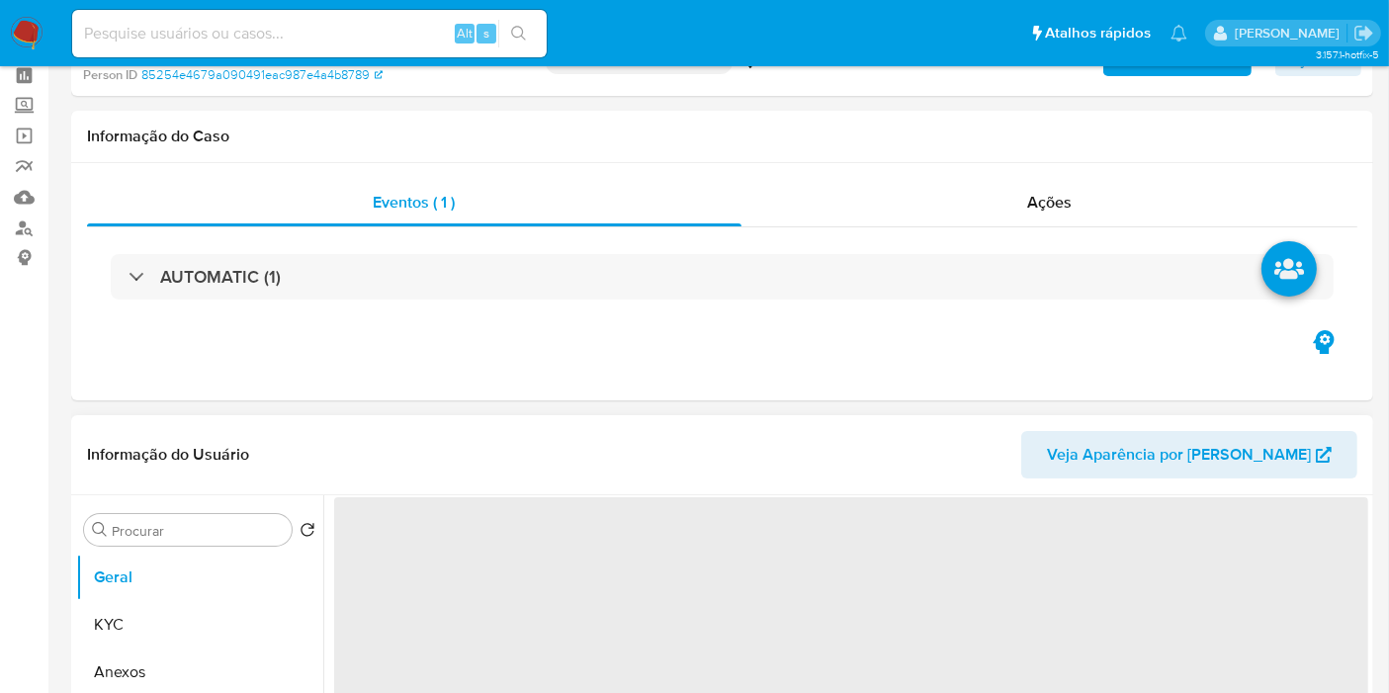
scroll to position [219, 0]
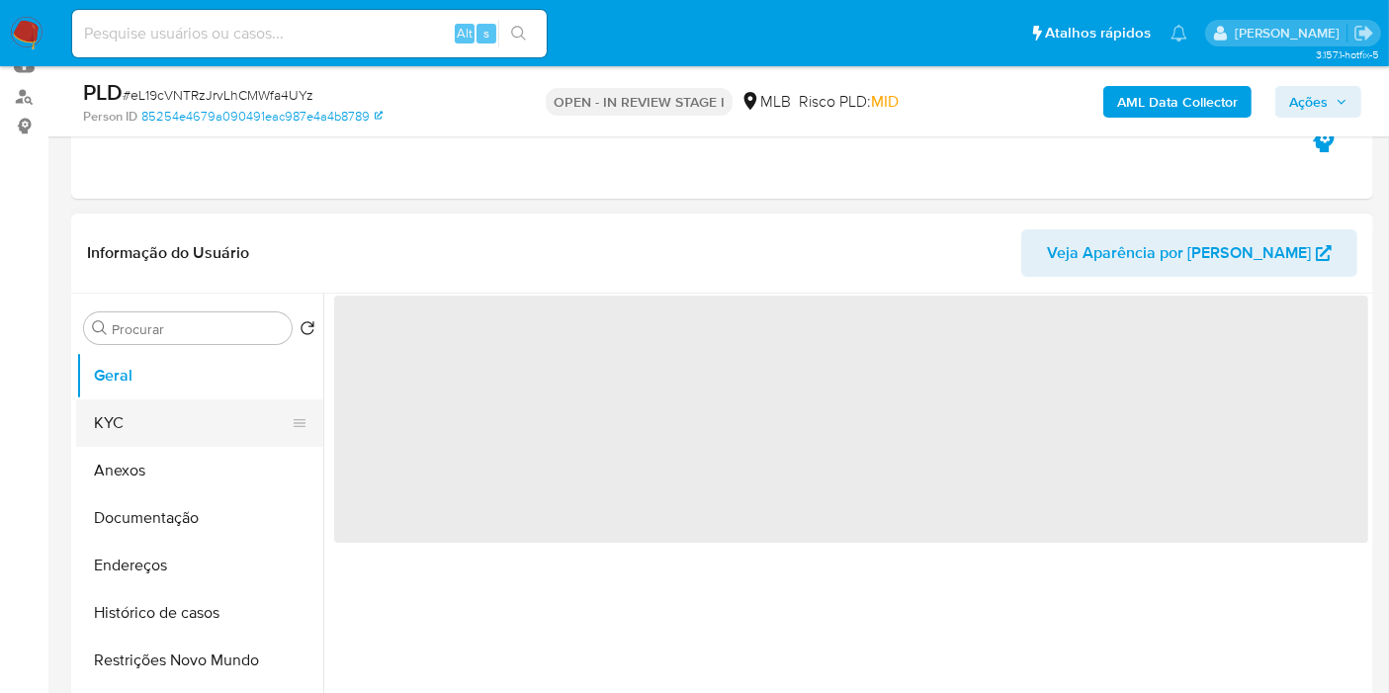
click at [215, 436] on button "KYC" at bounding box center [191, 422] width 231 height 47
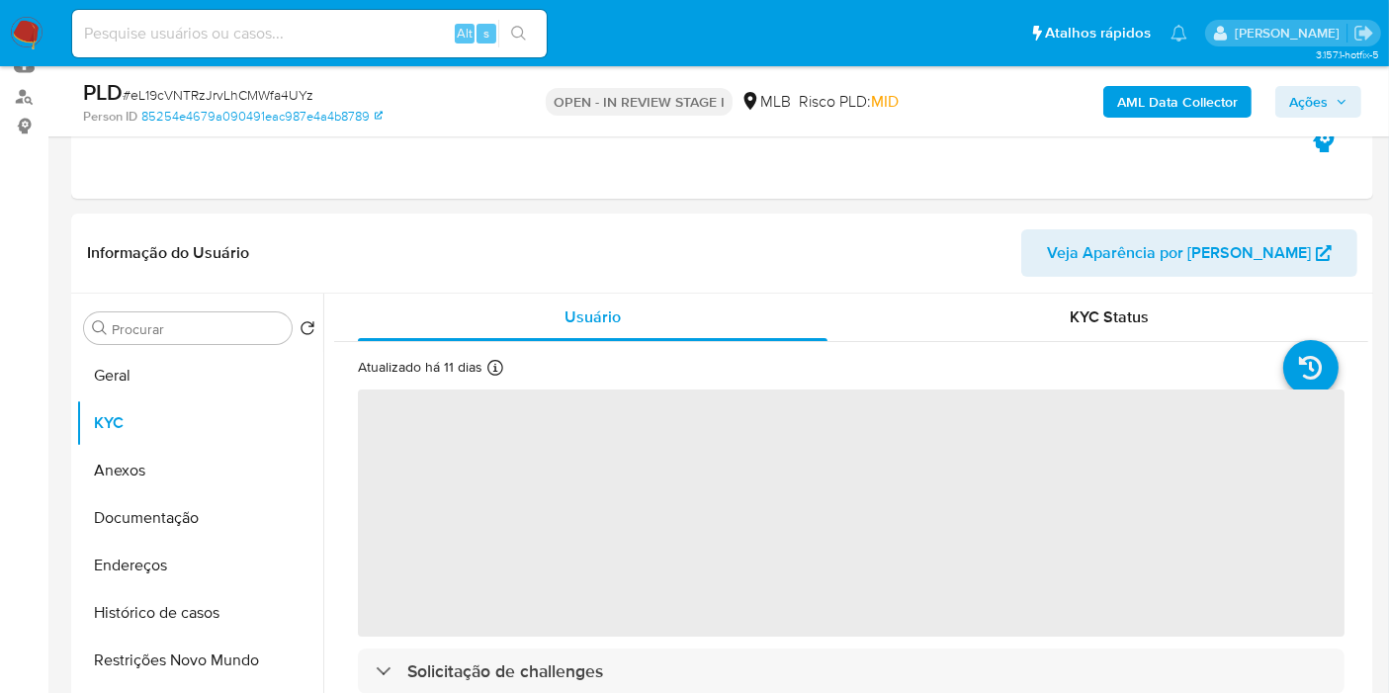
select select "10"
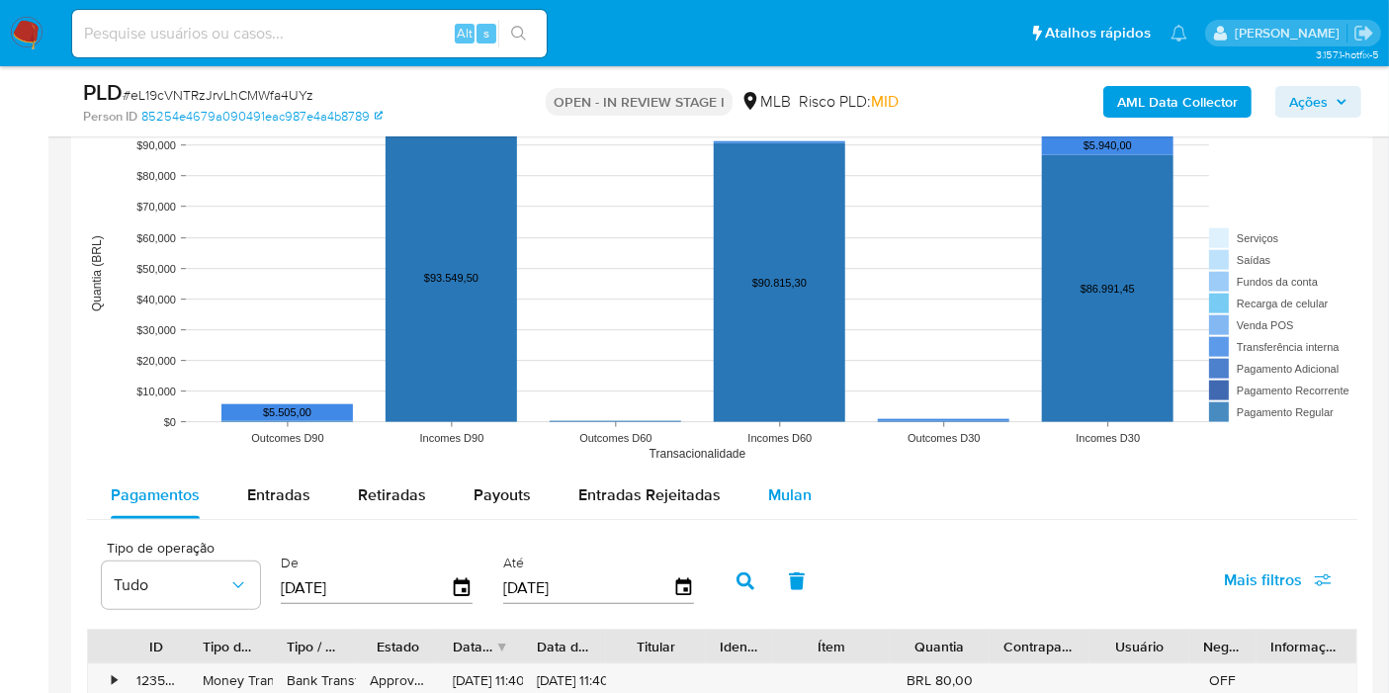
click at [768, 488] on span "Mulan" at bounding box center [789, 494] width 43 height 23
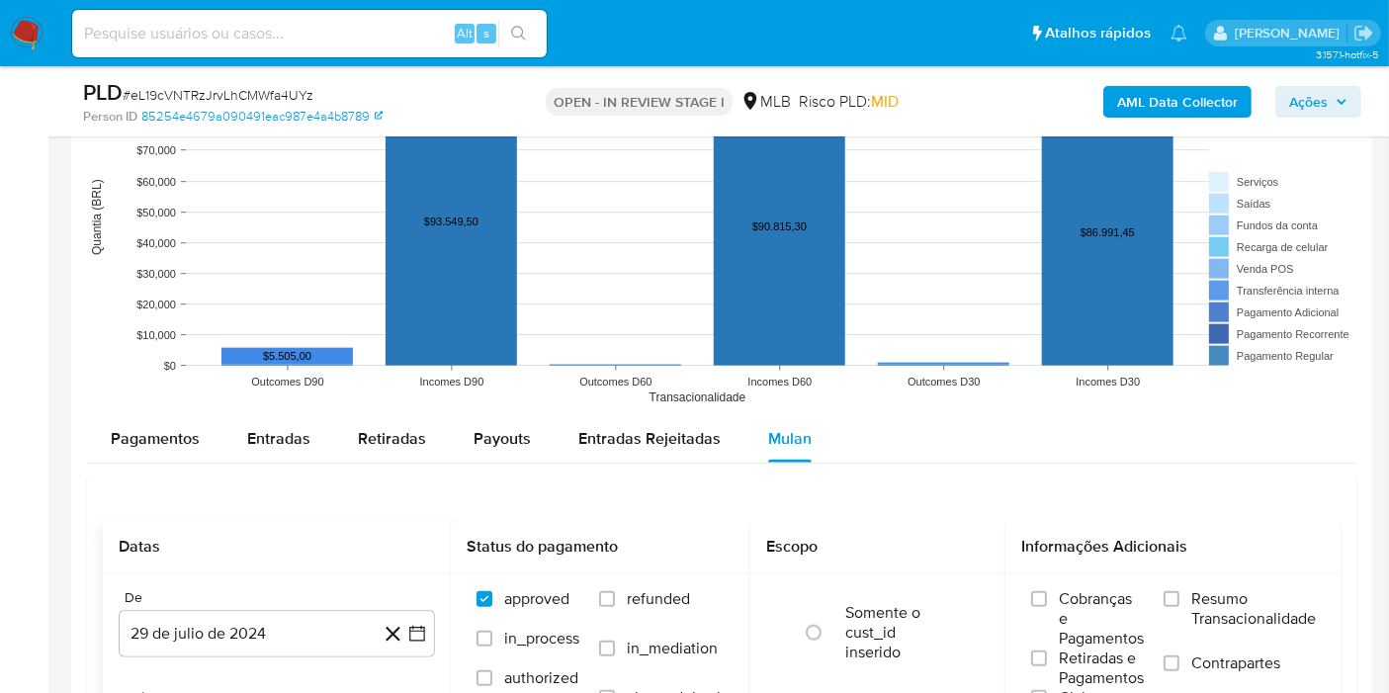
scroll to position [2197, 0]
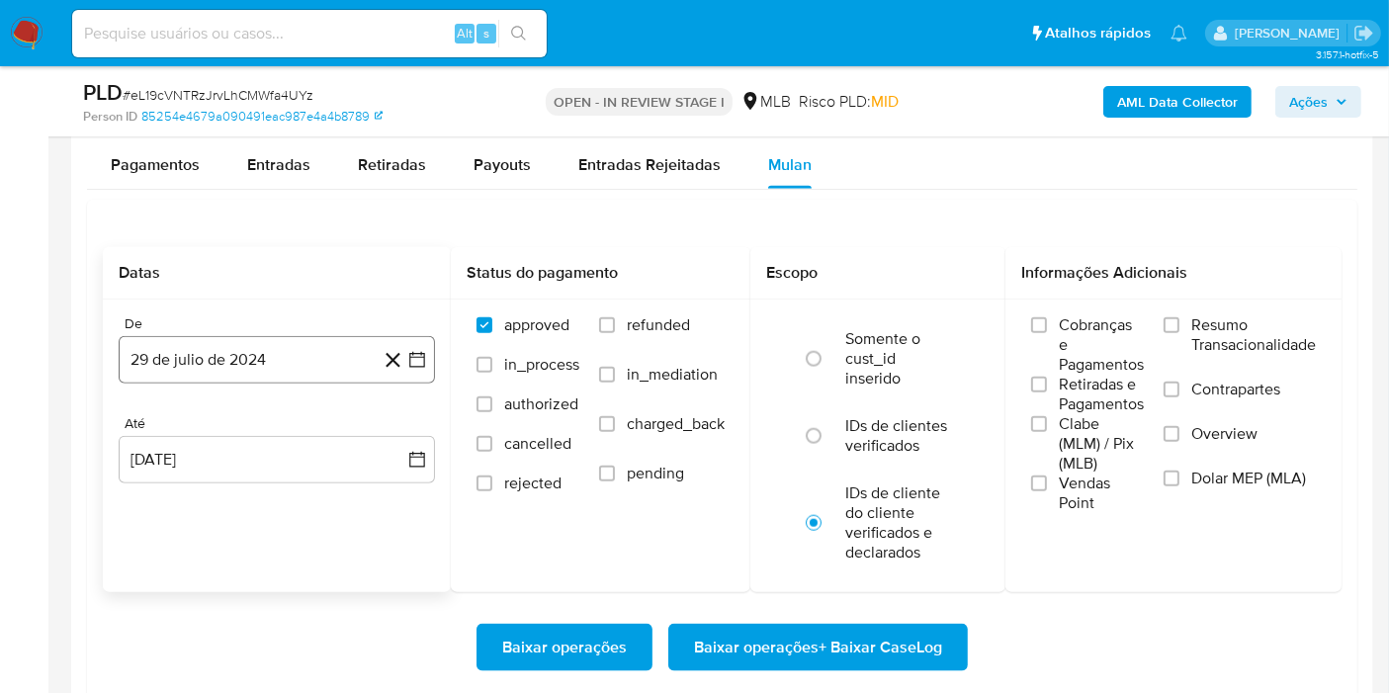
click at [297, 363] on button "29 de julio de 2024" at bounding box center [277, 359] width 316 height 47
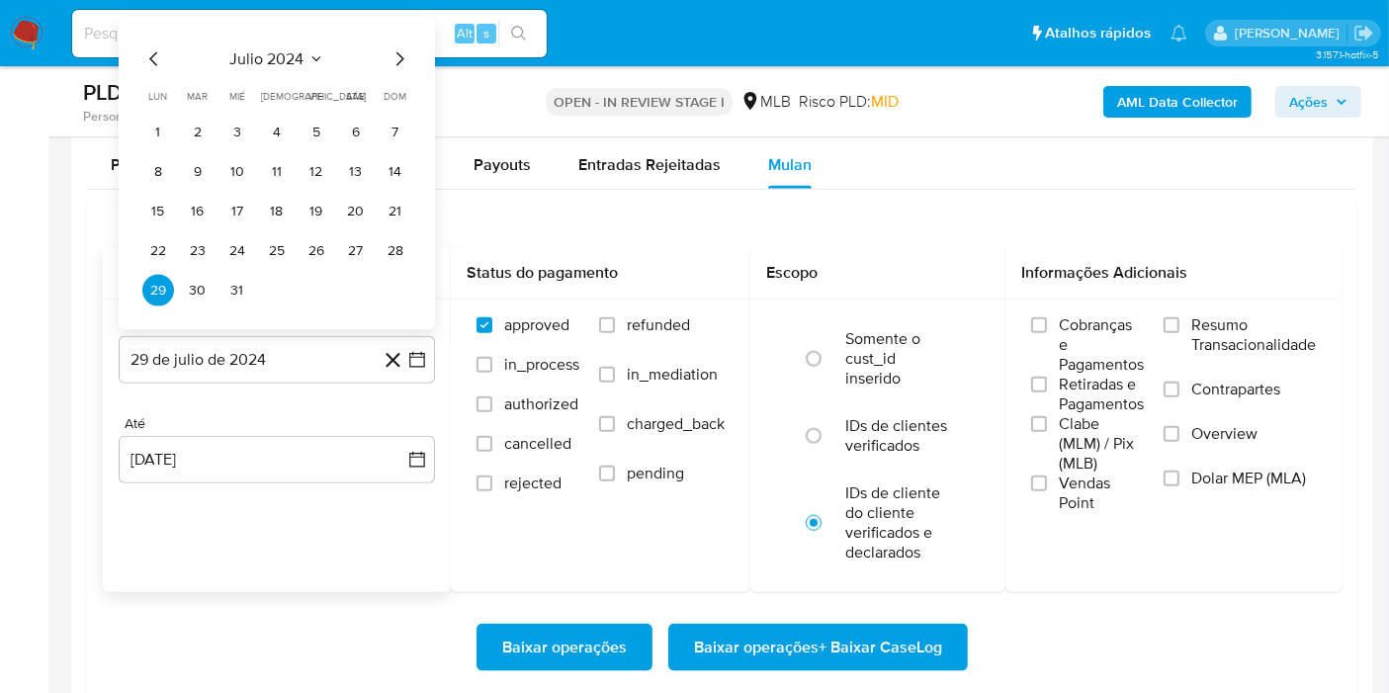
click at [290, 53] on span "julio 2024" at bounding box center [267, 59] width 74 height 20
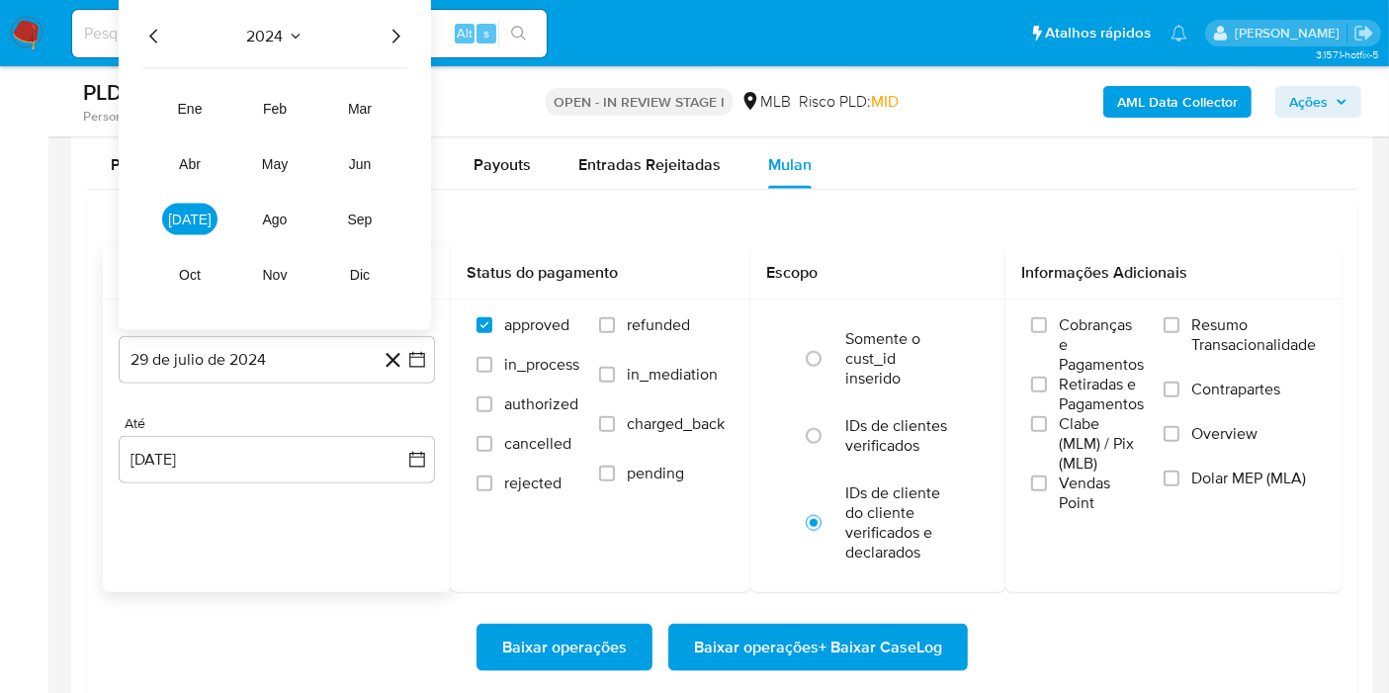
click at [395, 26] on icon "Año siguiente" at bounding box center [396, 37] width 24 height 24
click at [193, 213] on span "jul" at bounding box center [189, 220] width 43 height 16
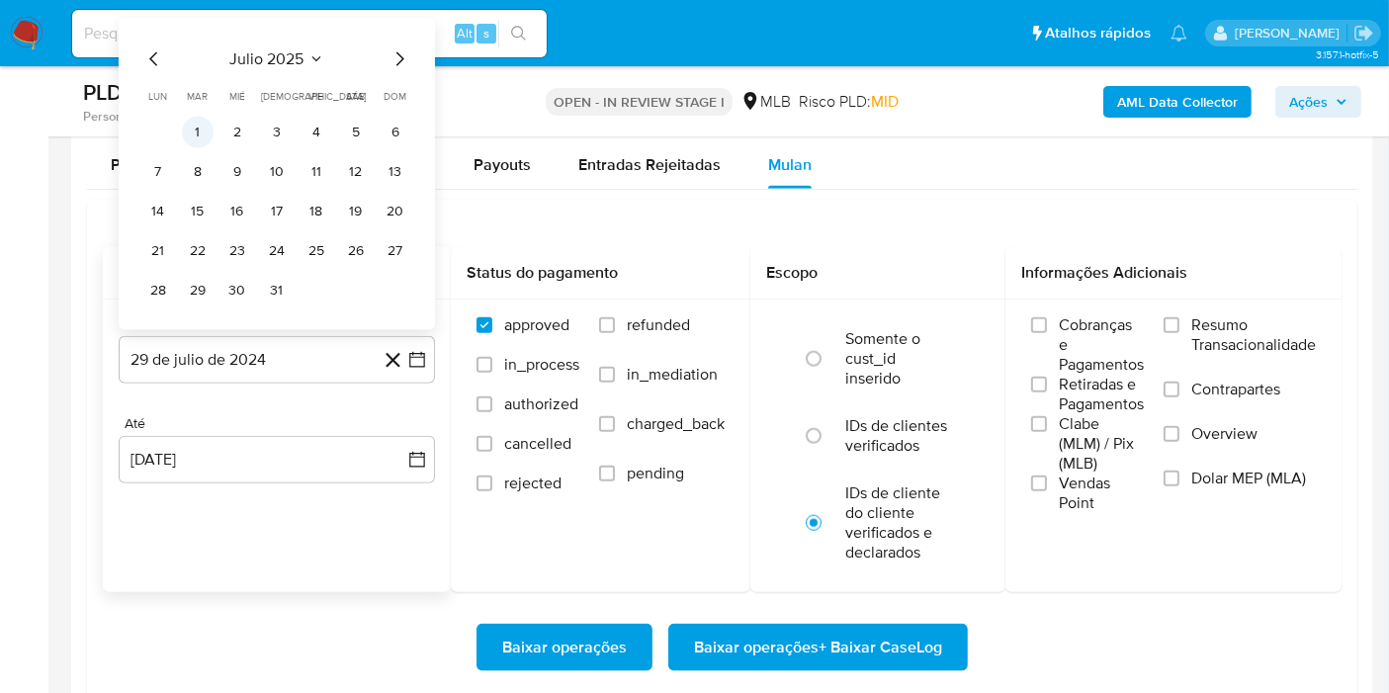
click at [201, 133] on button "1" at bounding box center [198, 133] width 32 height 32
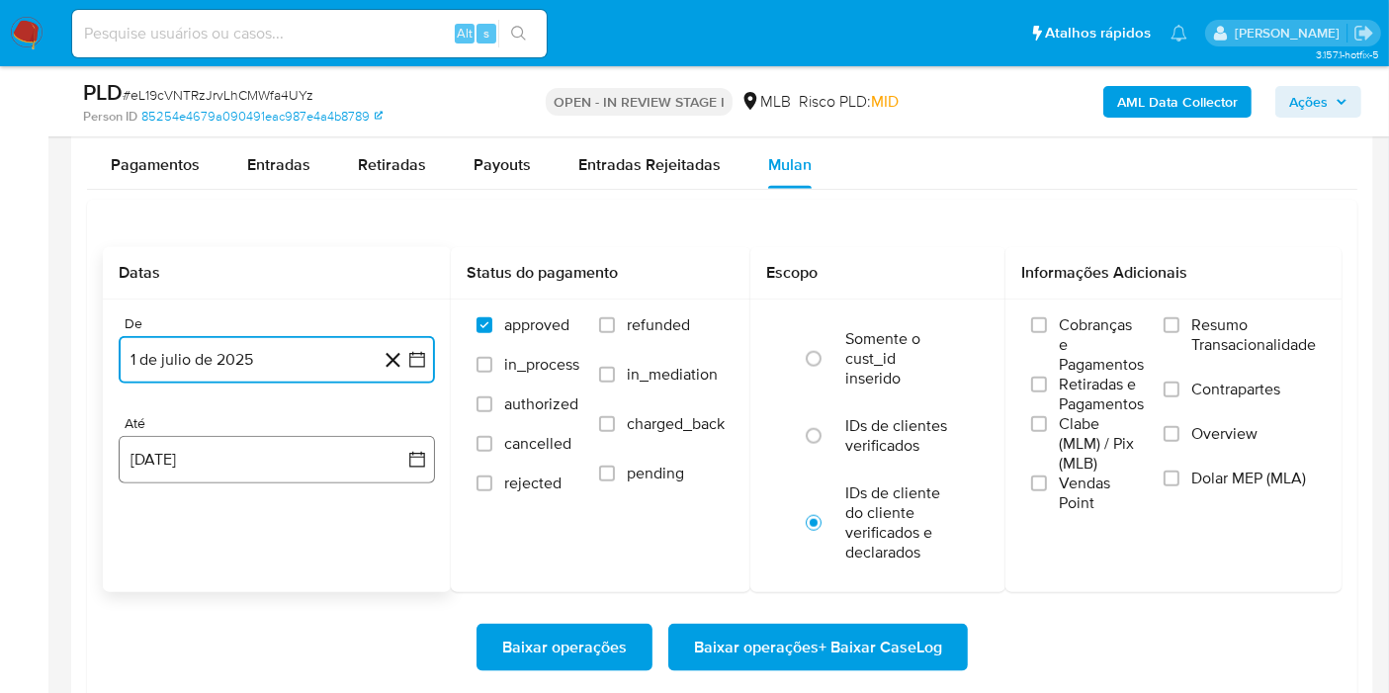
click at [225, 458] on button "29 de agosto de 2025" at bounding box center [277, 459] width 316 height 47
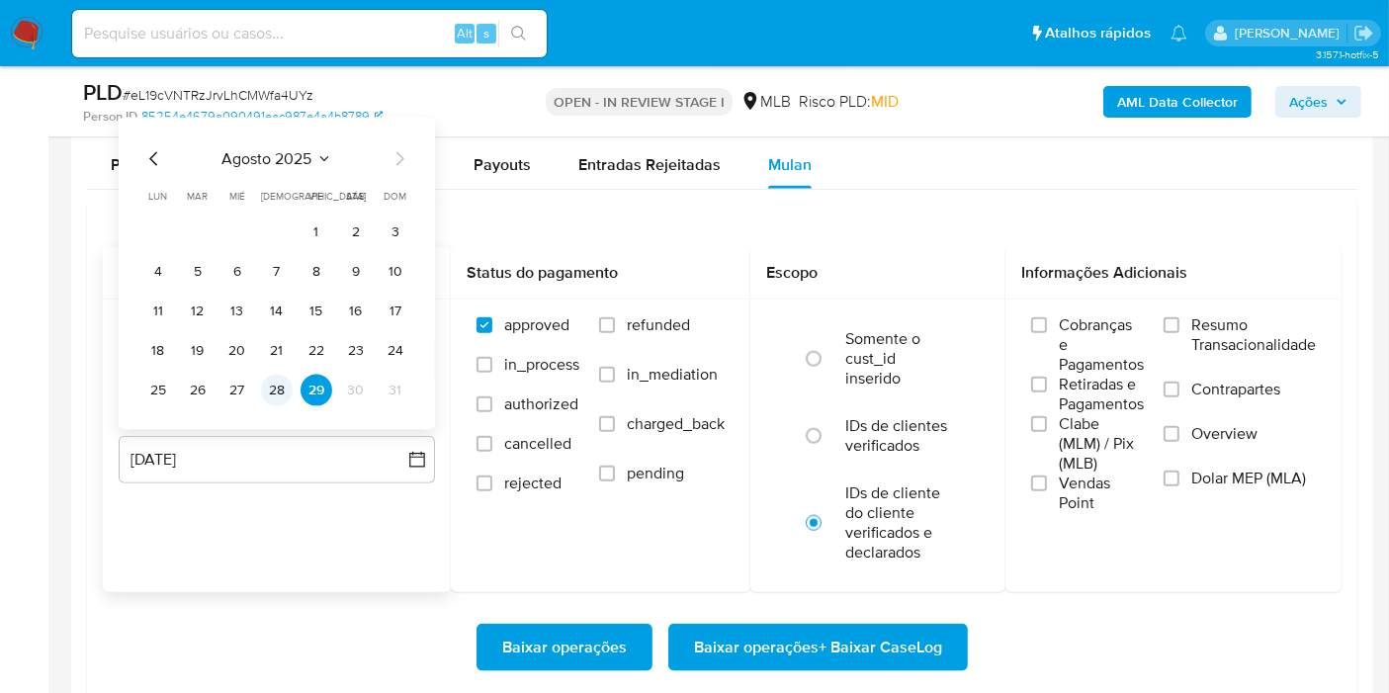
click at [274, 386] on button "28" at bounding box center [277, 391] width 32 height 32
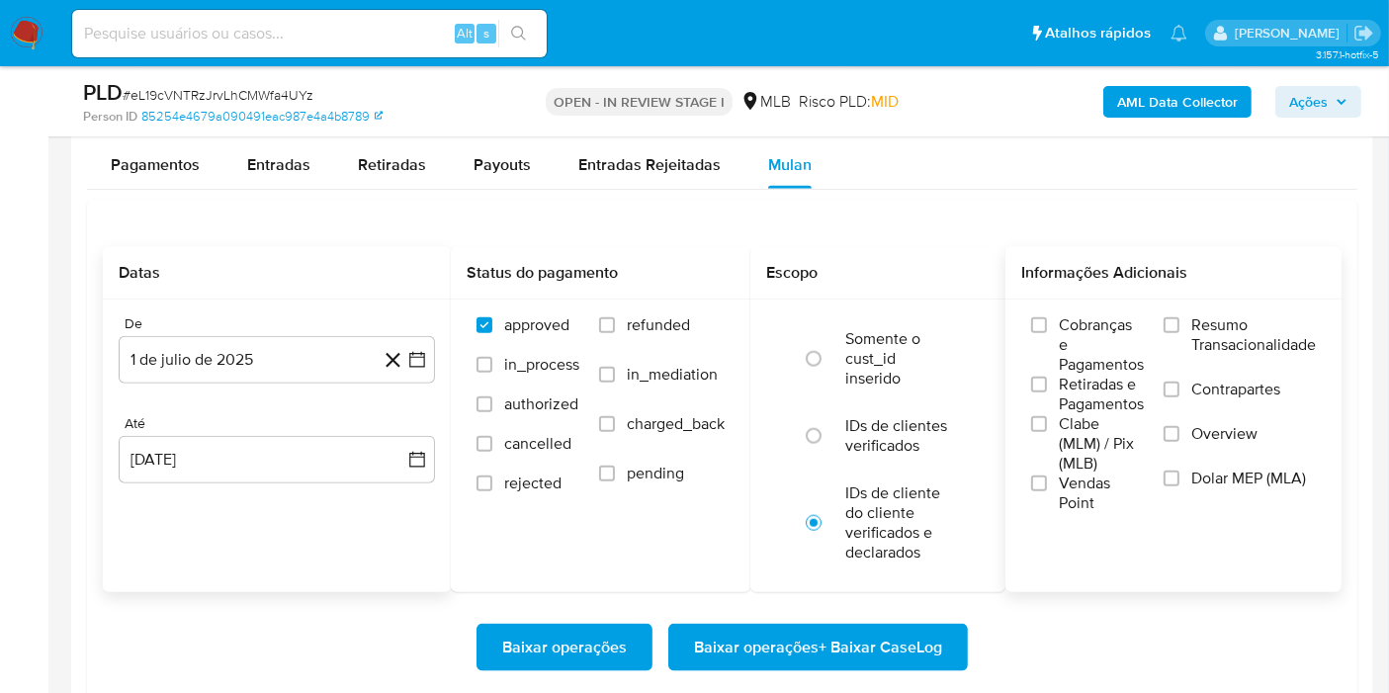
click at [1249, 341] on span "Resumo Transacionalidade" at bounding box center [1253, 335] width 125 height 40
click at [1179, 333] on input "Resumo Transacionalidade" at bounding box center [1171, 325] width 16 height 16
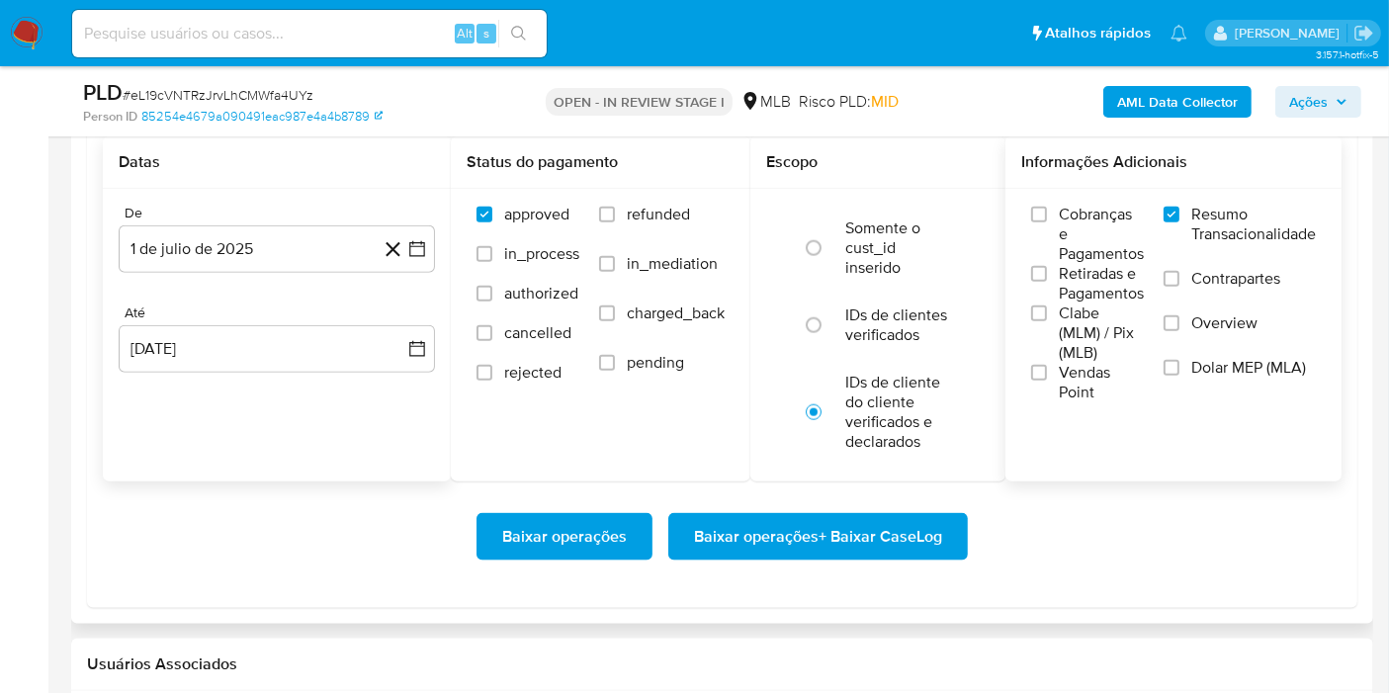
scroll to position [2526, 0]
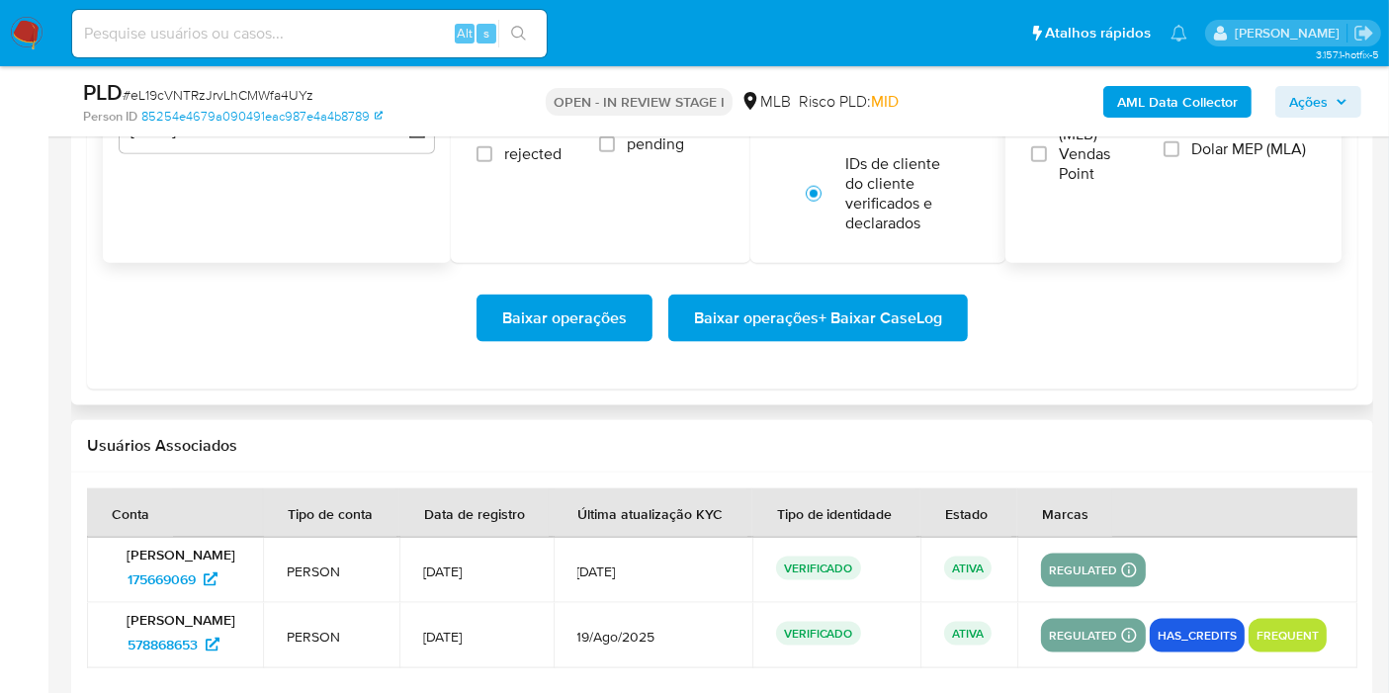
click at [849, 334] on span "Baixar operações + Baixar CaseLog" at bounding box center [818, 318] width 248 height 43
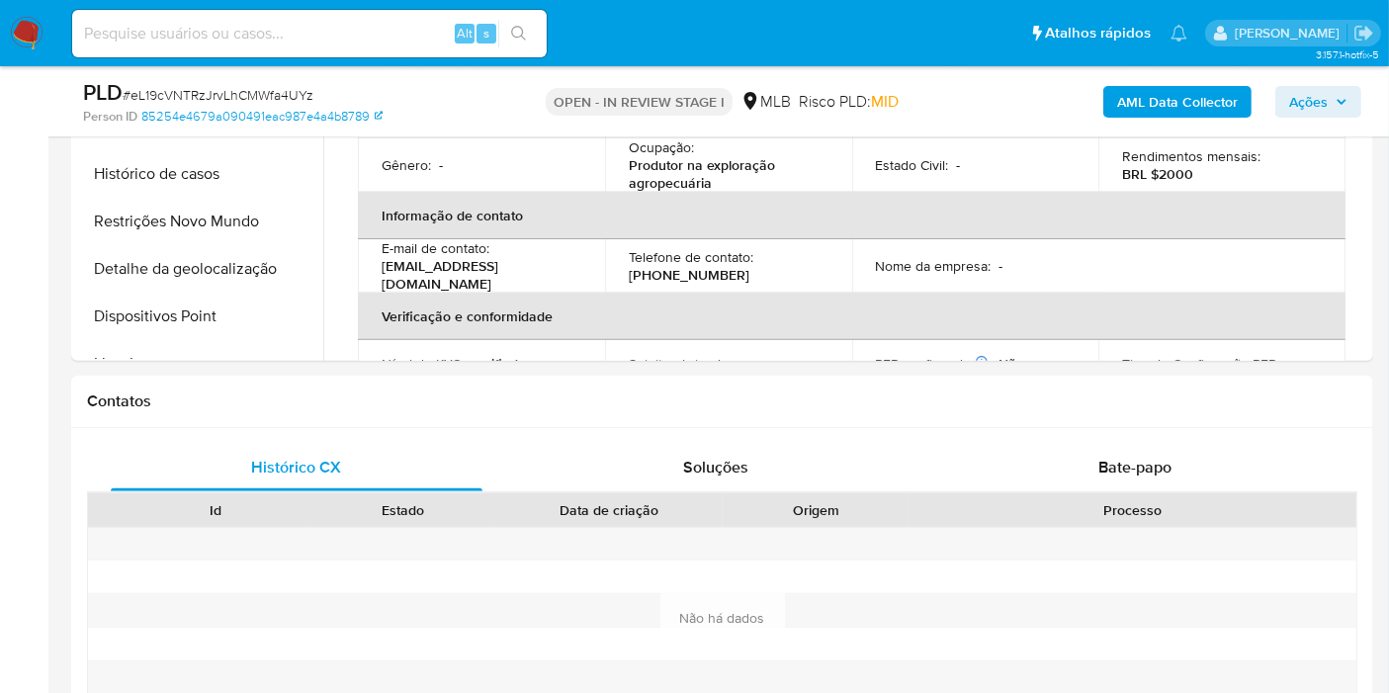
scroll to position [0, 0]
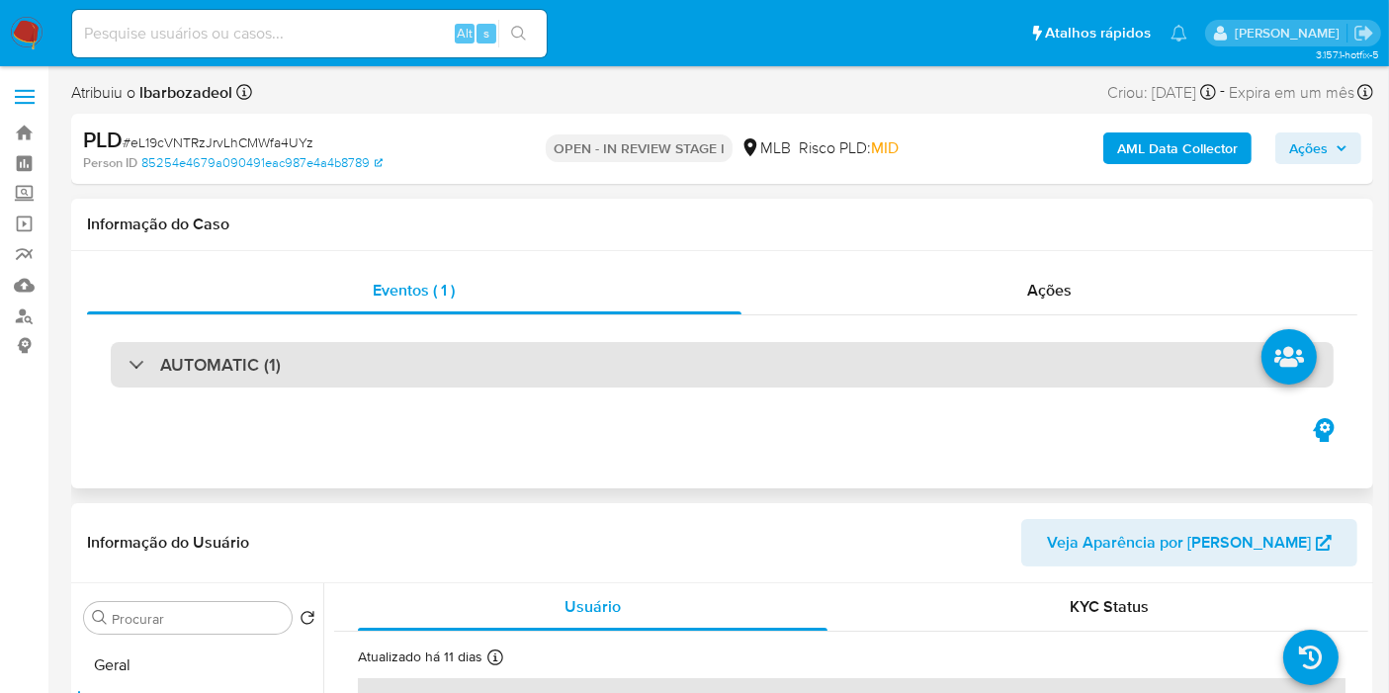
click at [580, 371] on div "AUTOMATIC (1)" at bounding box center [722, 364] width 1223 height 45
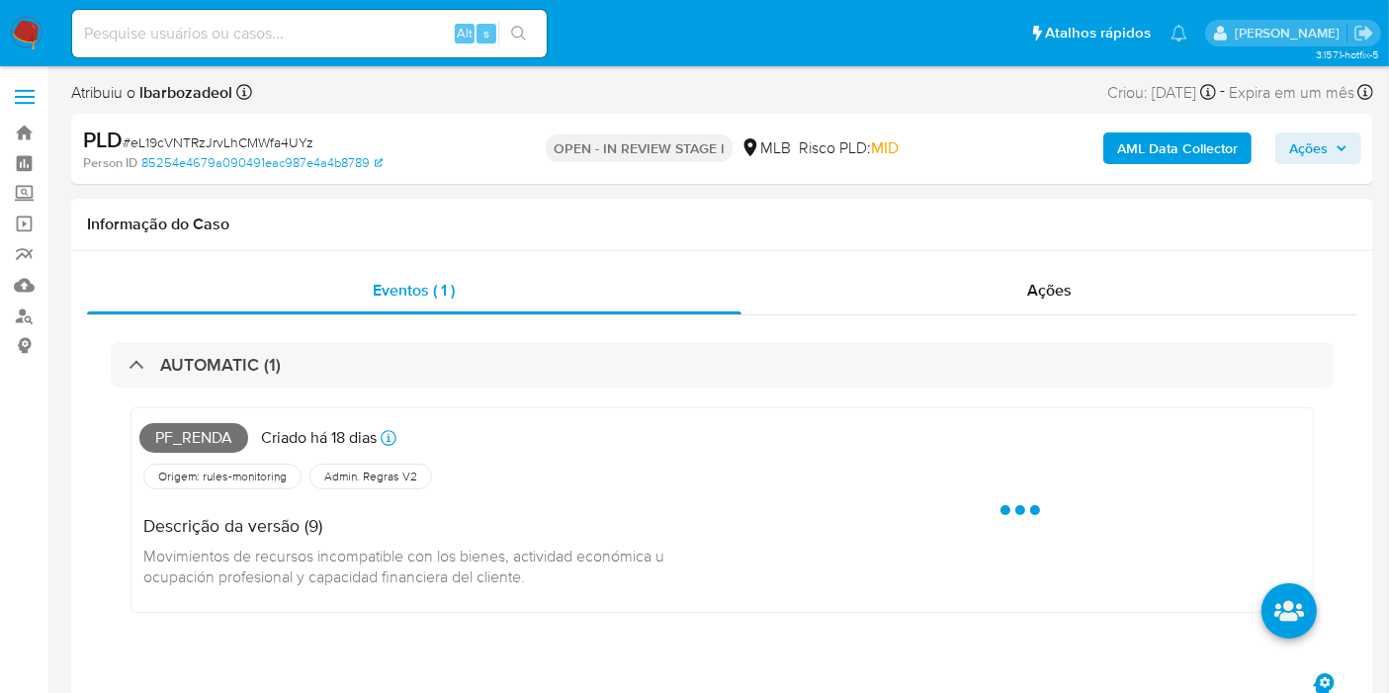
click at [217, 448] on span "Pf_renda" at bounding box center [193, 438] width 109 height 30
click at [215, 433] on span "Pf_renda" at bounding box center [193, 438] width 109 height 30
copy span "Pf_renda"
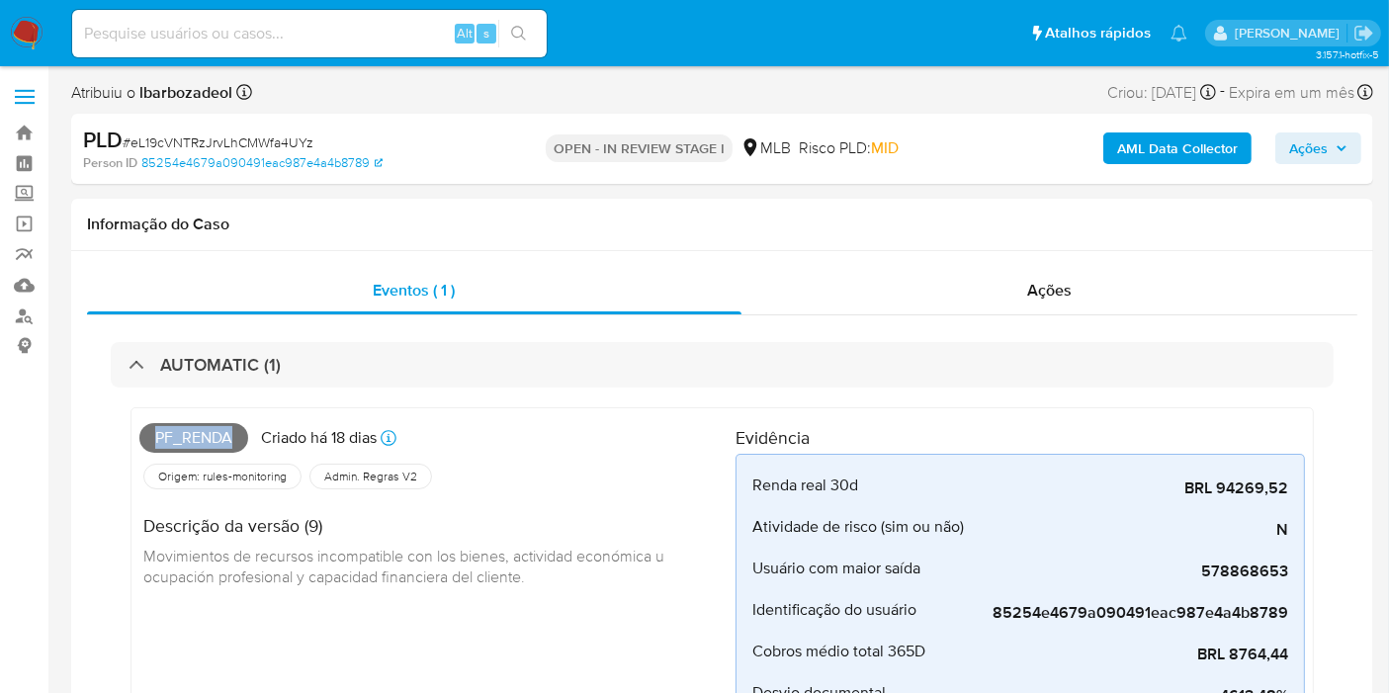
click at [1320, 162] on span "Ações" at bounding box center [1308, 148] width 39 height 32
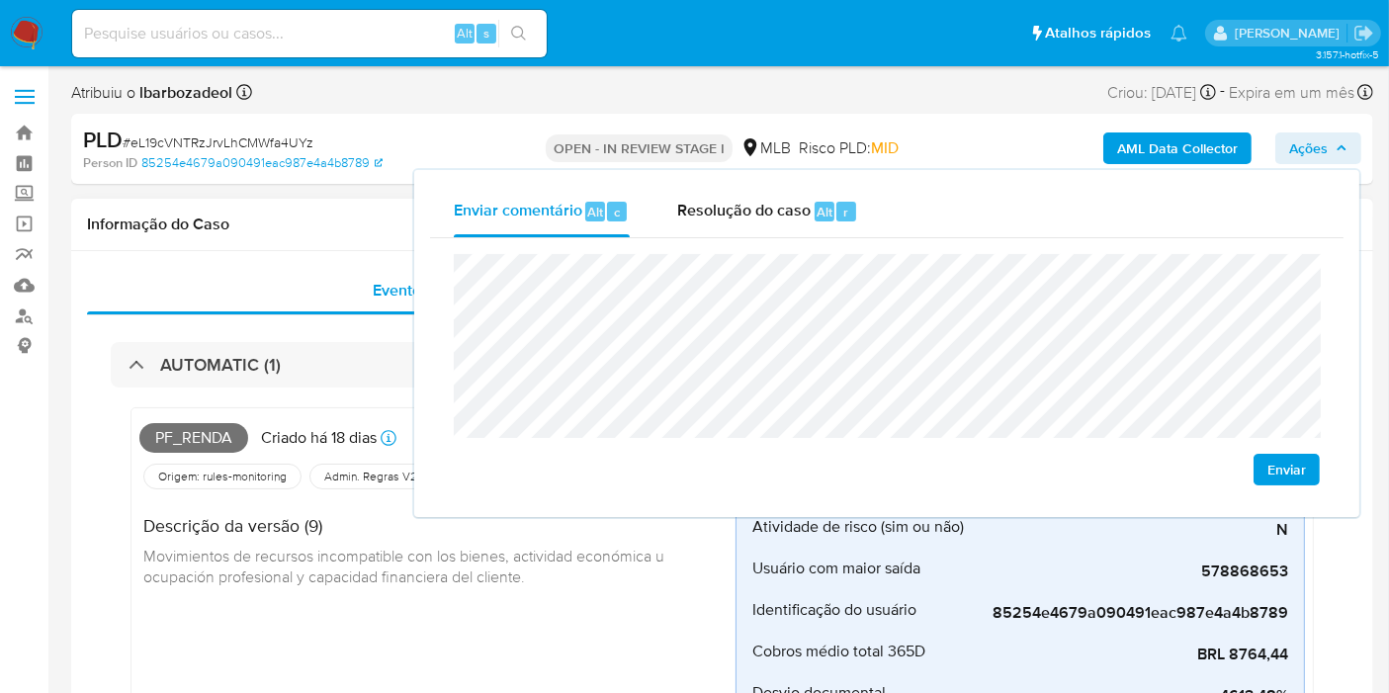
click at [328, 232] on h1 "Informação do Caso" at bounding box center [722, 225] width 1270 height 20
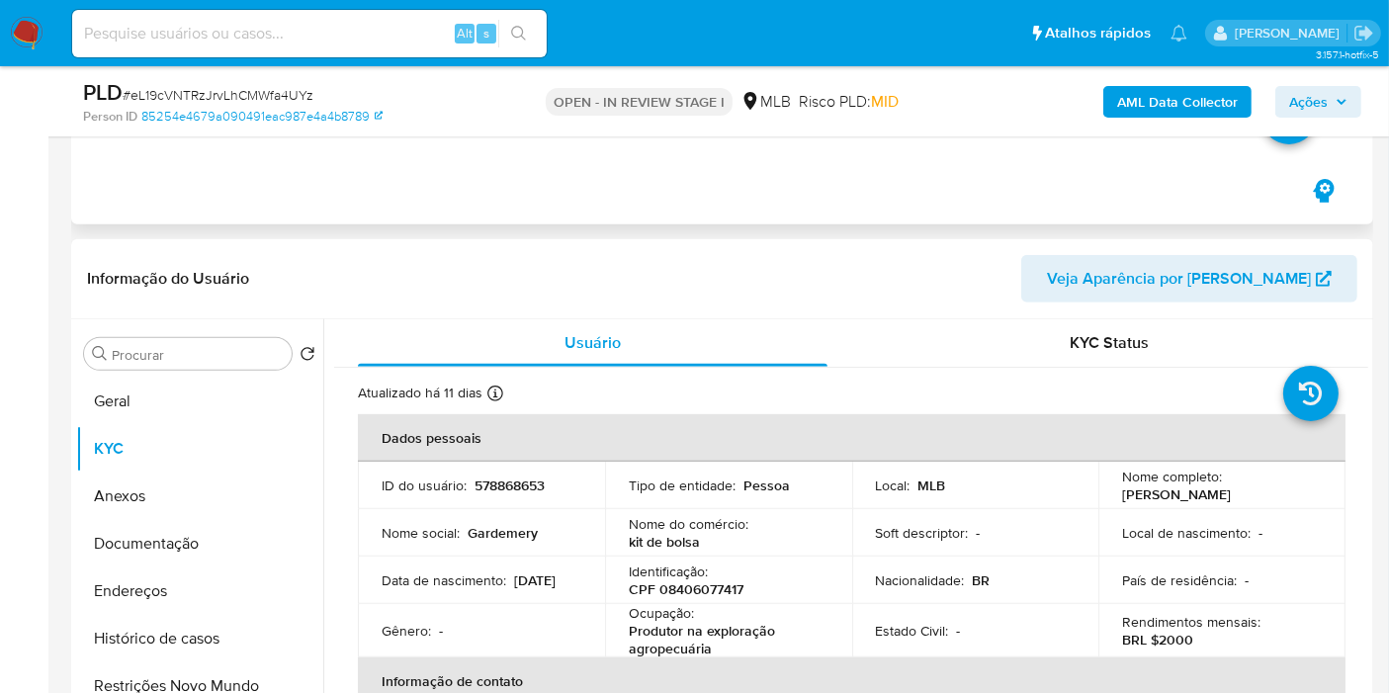
scroll to position [878, 0]
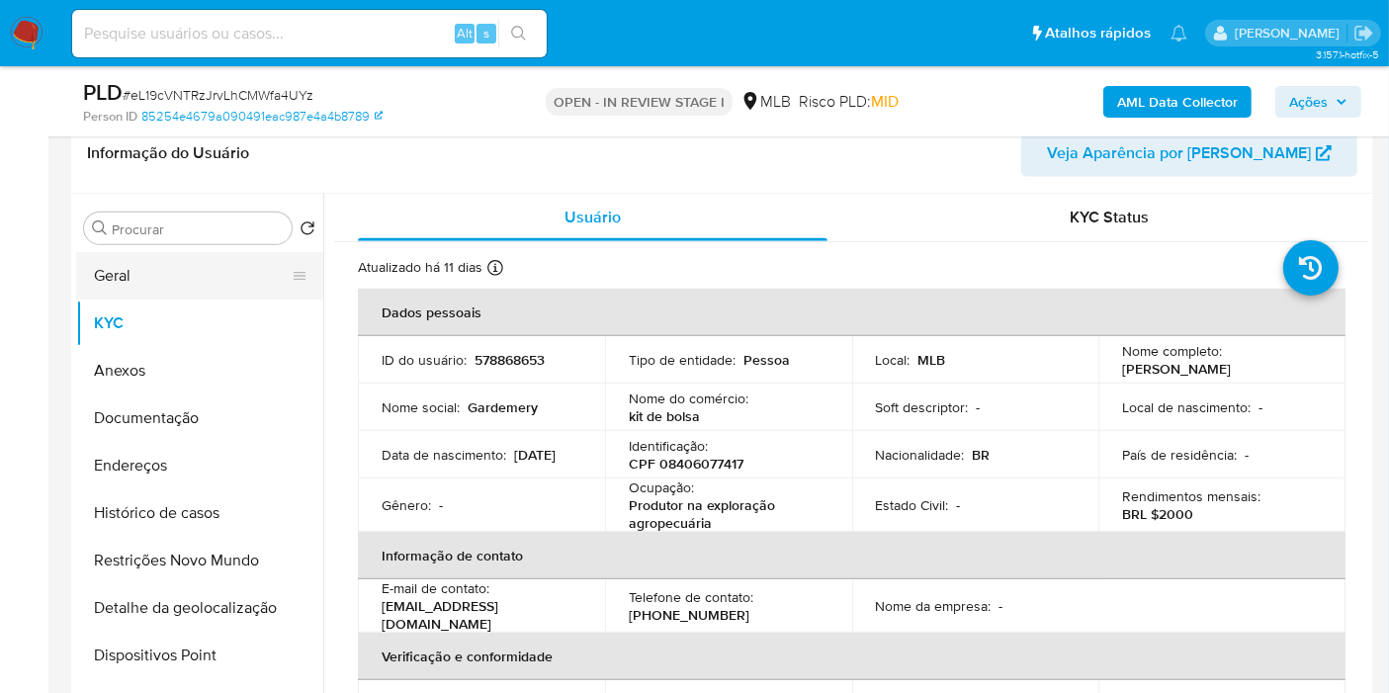
click at [215, 262] on button "Geral" at bounding box center [191, 275] width 231 height 47
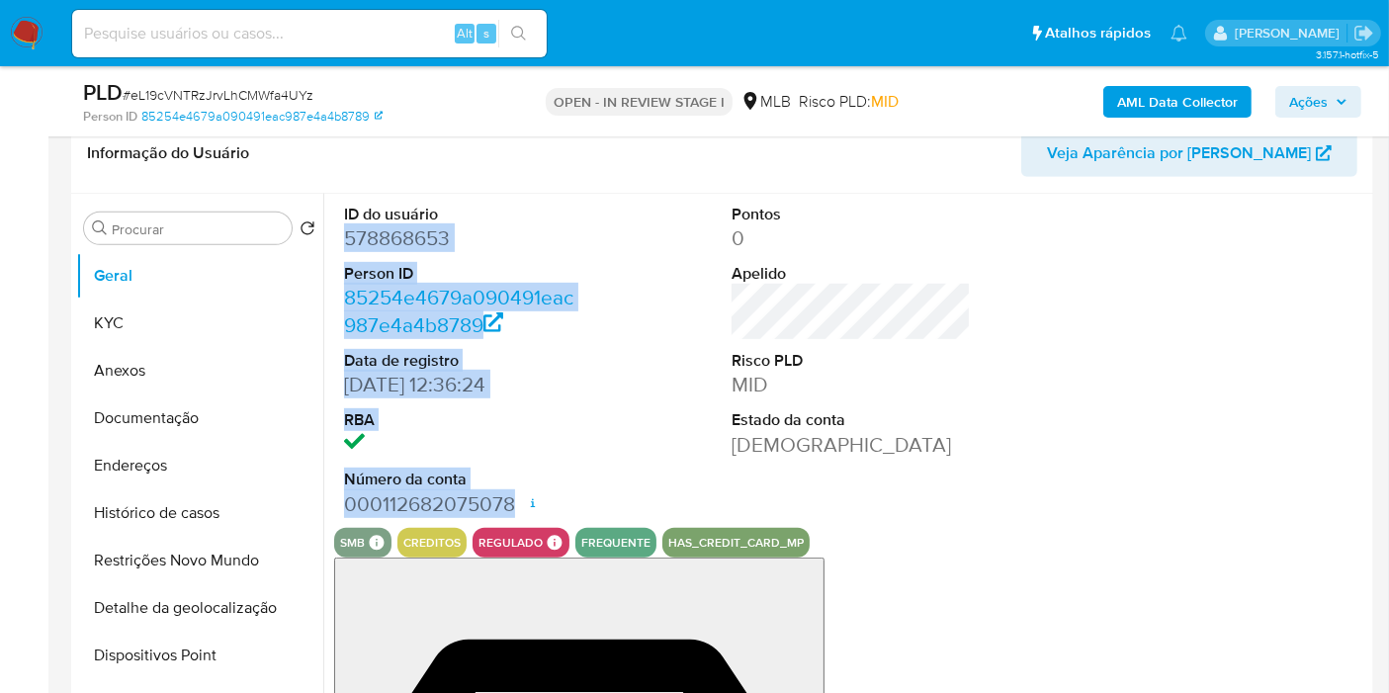
drag, startPoint x: 346, startPoint y: 241, endPoint x: 932, endPoint y: 392, distance: 605.4
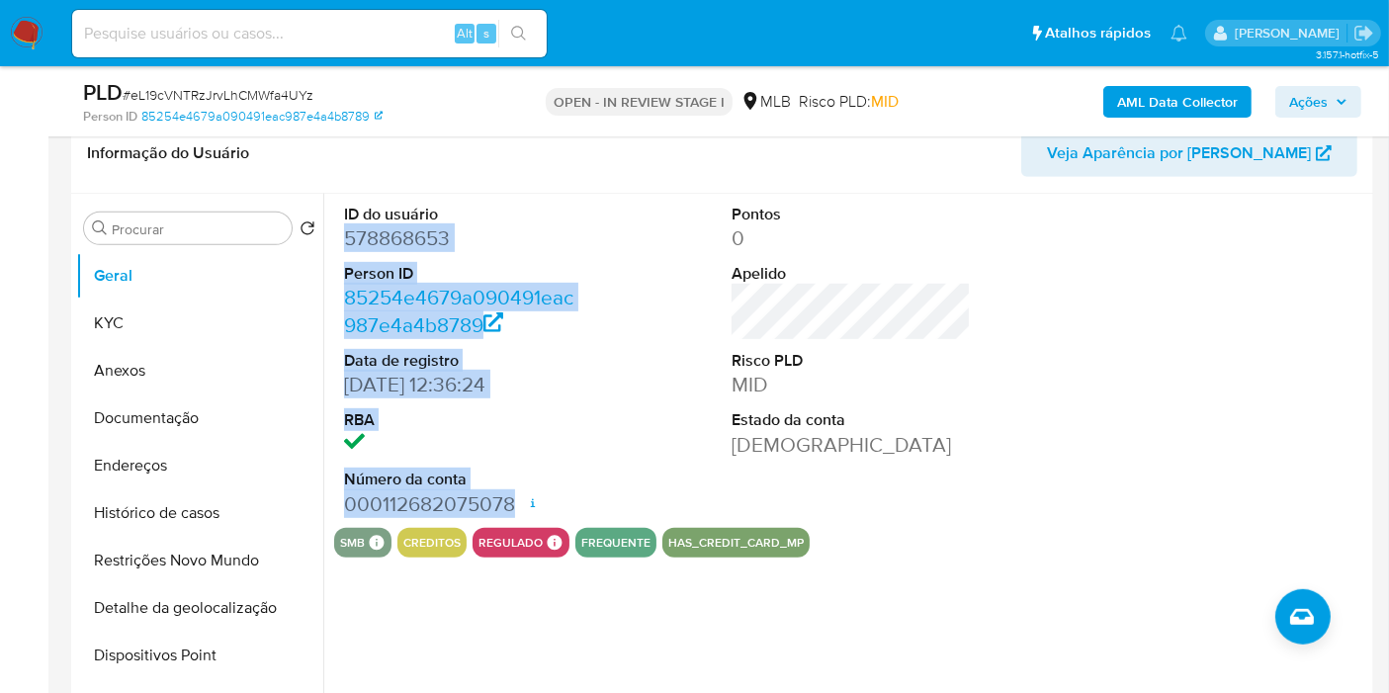
click at [519, 488] on dl "ID do usuário 578868653 Person ID 85254e4679a090491eac987e4a4b8789 Data de regi…" at bounding box center [463, 361] width 239 height 314
copy dl "578868653 Person ID 85254e4679a090491eac987e4a4b8789 Data de registro 03/06/202…"
click at [1329, 91] on span "Ações" at bounding box center [1318, 102] width 58 height 28
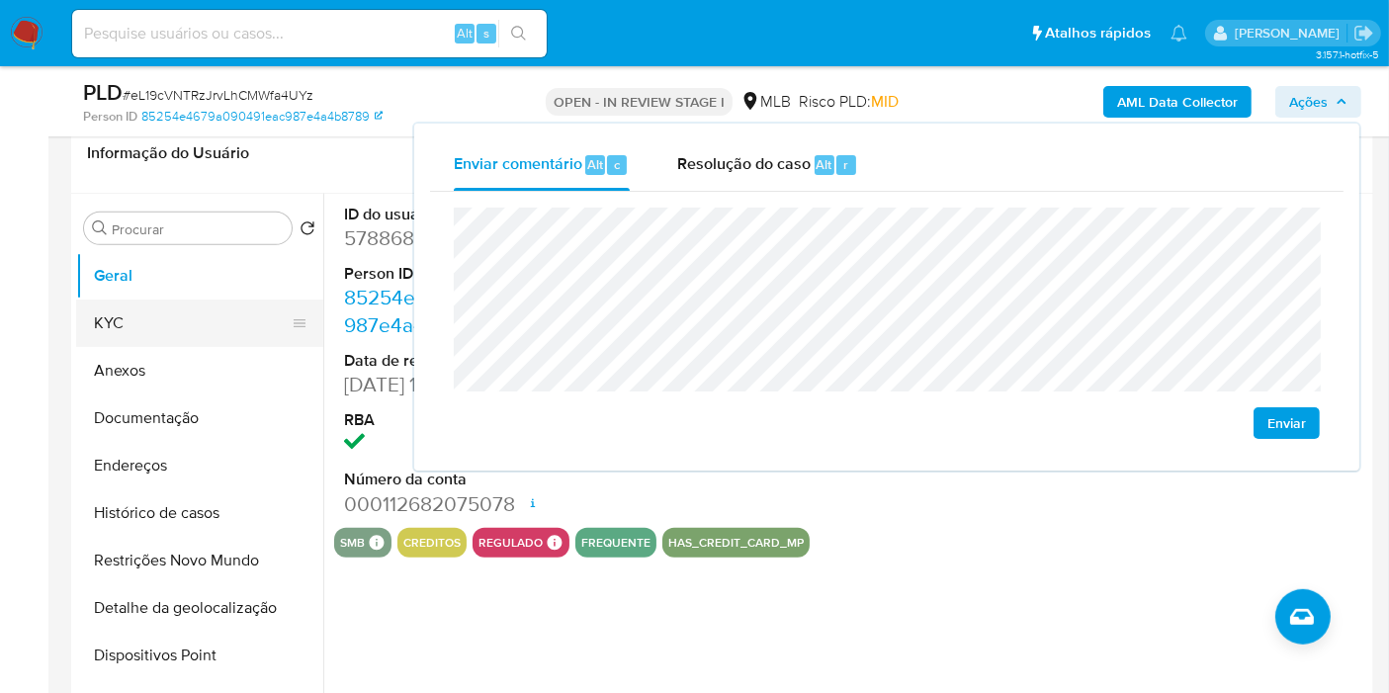
click at [224, 329] on button "KYC" at bounding box center [191, 323] width 231 height 47
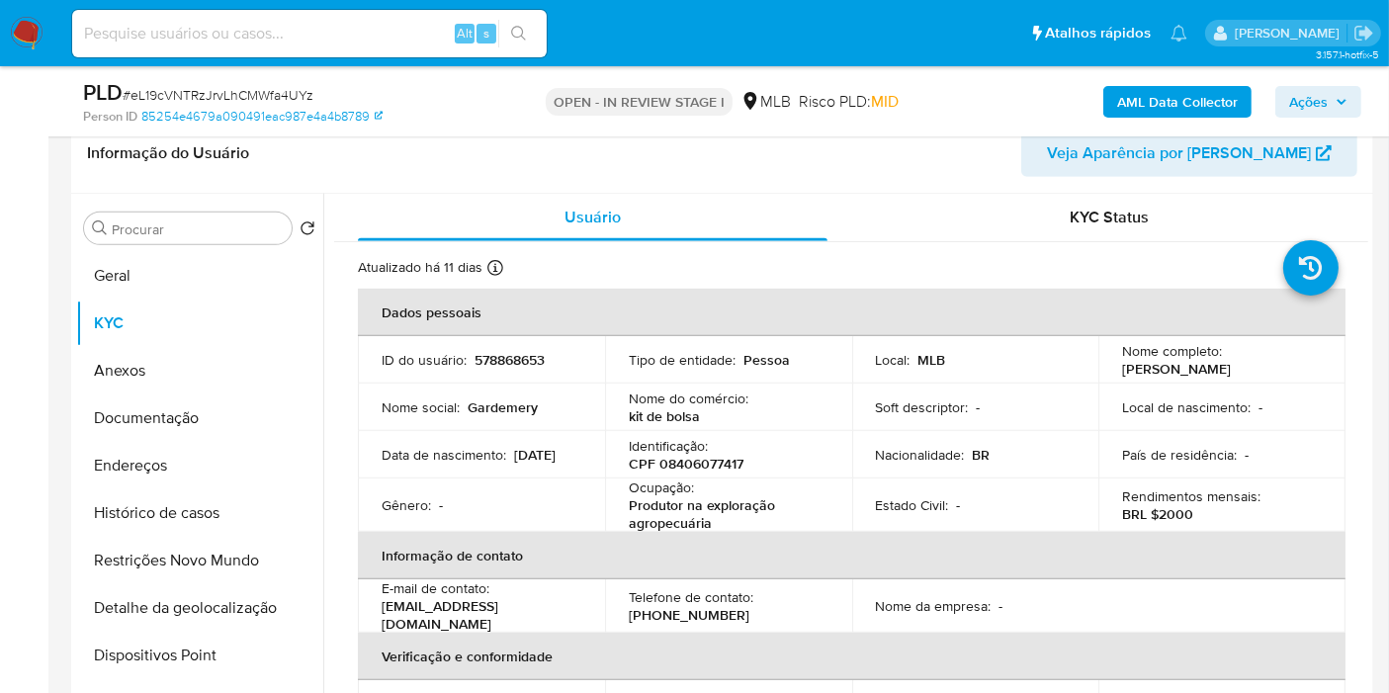
click at [721, 461] on p "CPF 08406077417" at bounding box center [686, 464] width 115 height 18
copy p "08406077417"
drag, startPoint x: 1284, startPoint y: 95, endPoint x: 1238, endPoint y: 120, distance: 52.6
click at [1282, 96] on button "Ações" at bounding box center [1318, 102] width 86 height 32
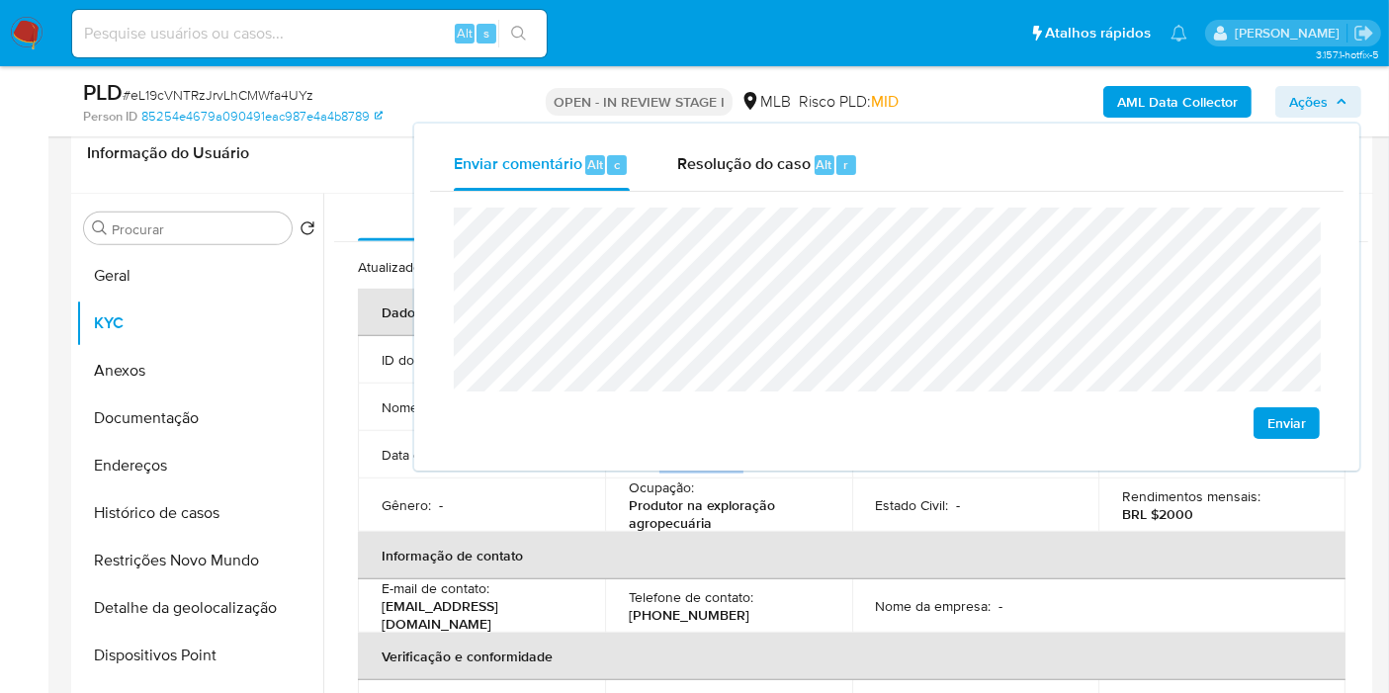
scroll to position [989, 0]
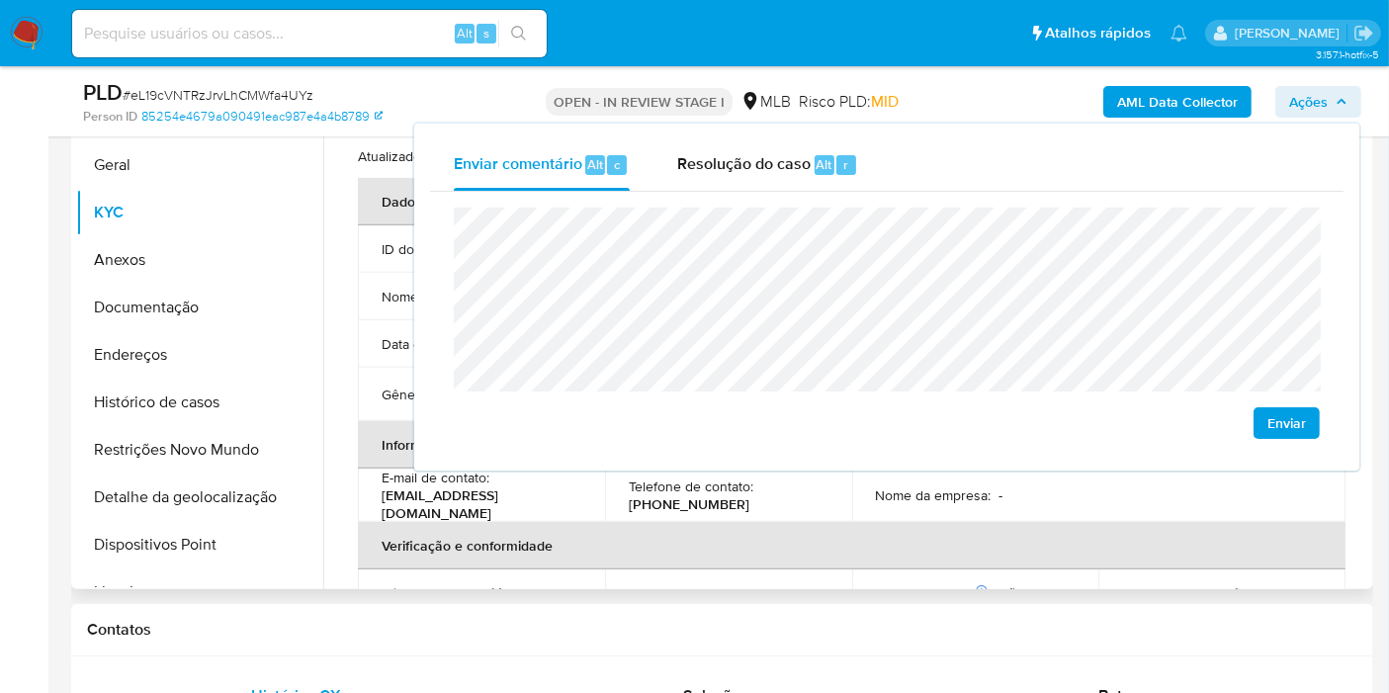
click at [452, 584] on p "Nível de KYC :" at bounding box center [423, 593] width 82 height 18
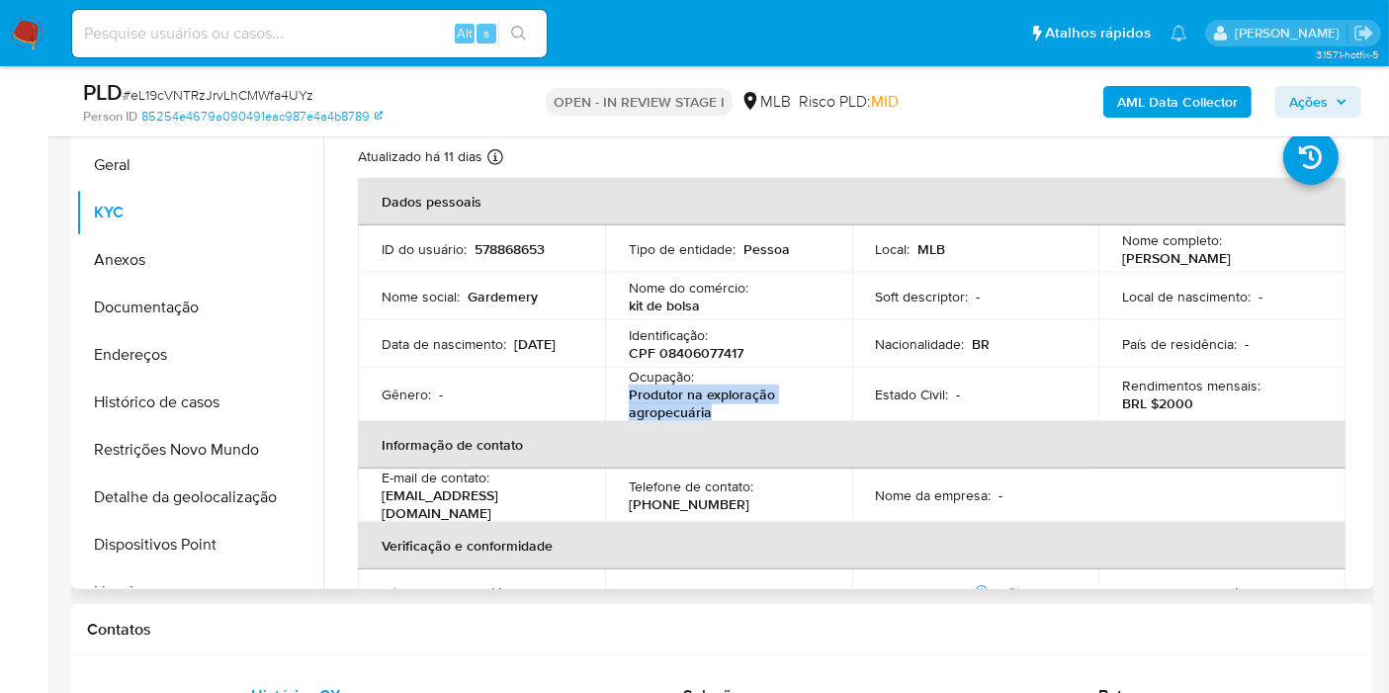
drag, startPoint x: 627, startPoint y: 392, endPoint x: 812, endPoint y: 397, distance: 184.9
click at [721, 413] on p "Produtor na exploração agropecuária" at bounding box center [725, 404] width 192 height 36
copy p "Produtor na exploração agropecuária"
click at [1355, 91] on button "Ações" at bounding box center [1318, 102] width 86 height 32
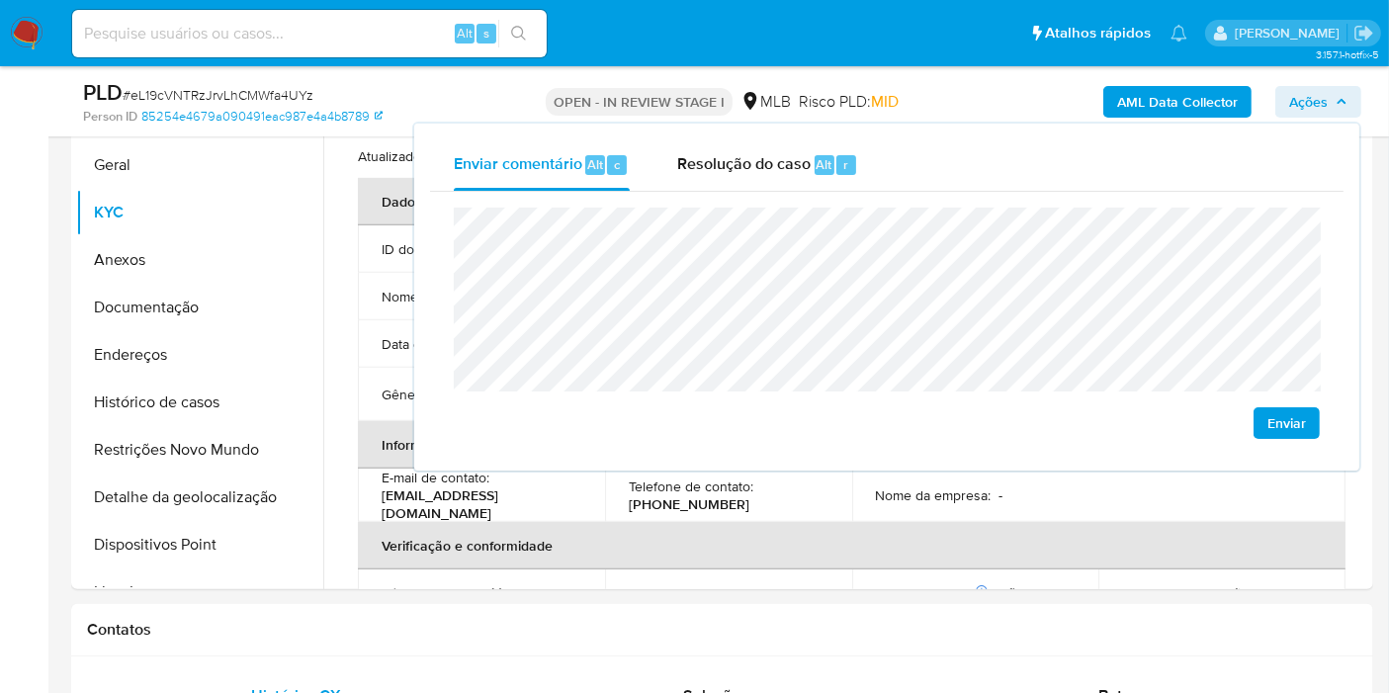
click at [0, 0] on lt-span "Bodocó" at bounding box center [0, 0] width 0 height 0
click at [898, 499] on td "Nome da empresa : -" at bounding box center [975, 495] width 247 height 53
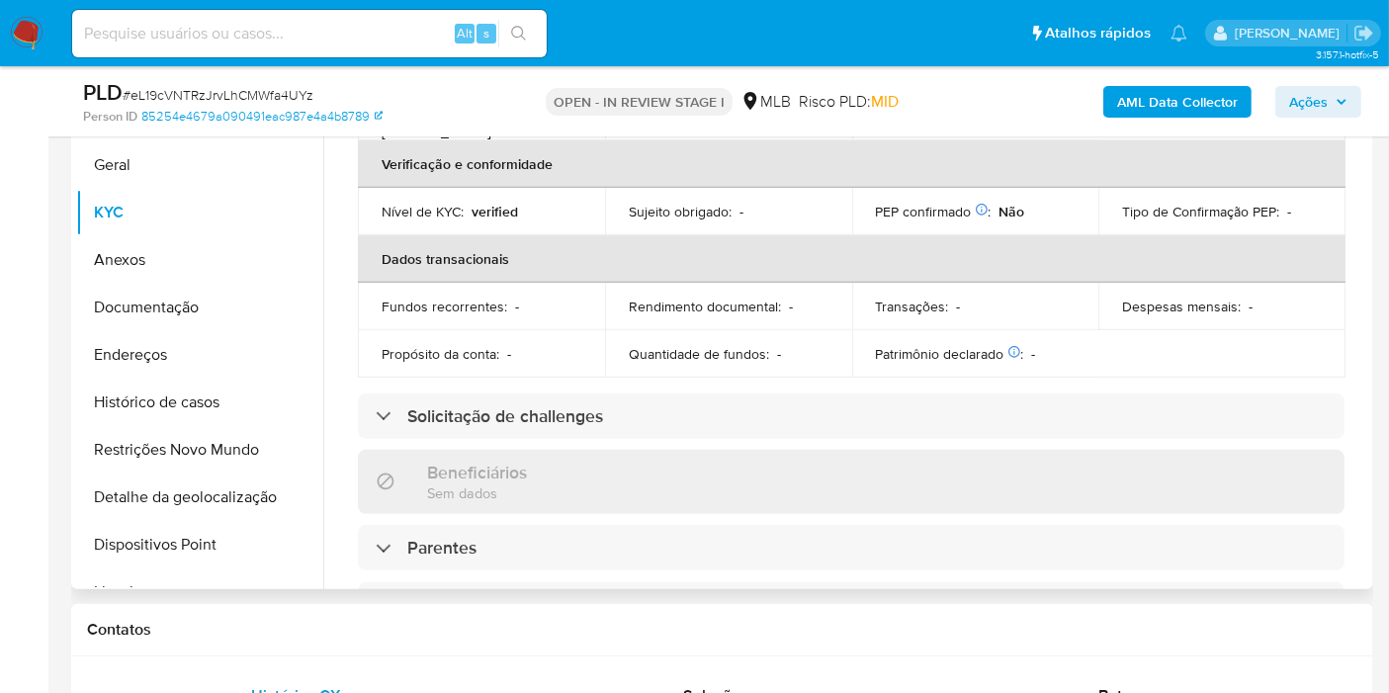
scroll to position [904, 0]
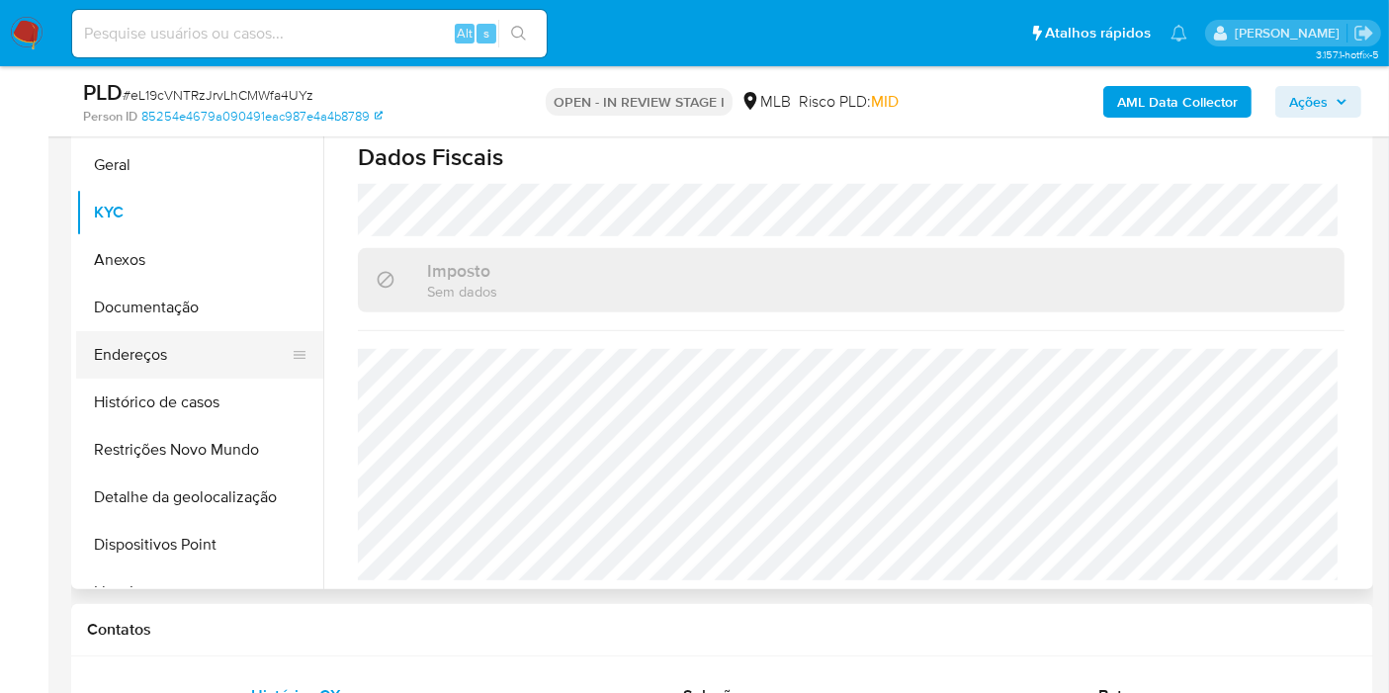
click at [216, 362] on button "Endereços" at bounding box center [191, 354] width 231 height 47
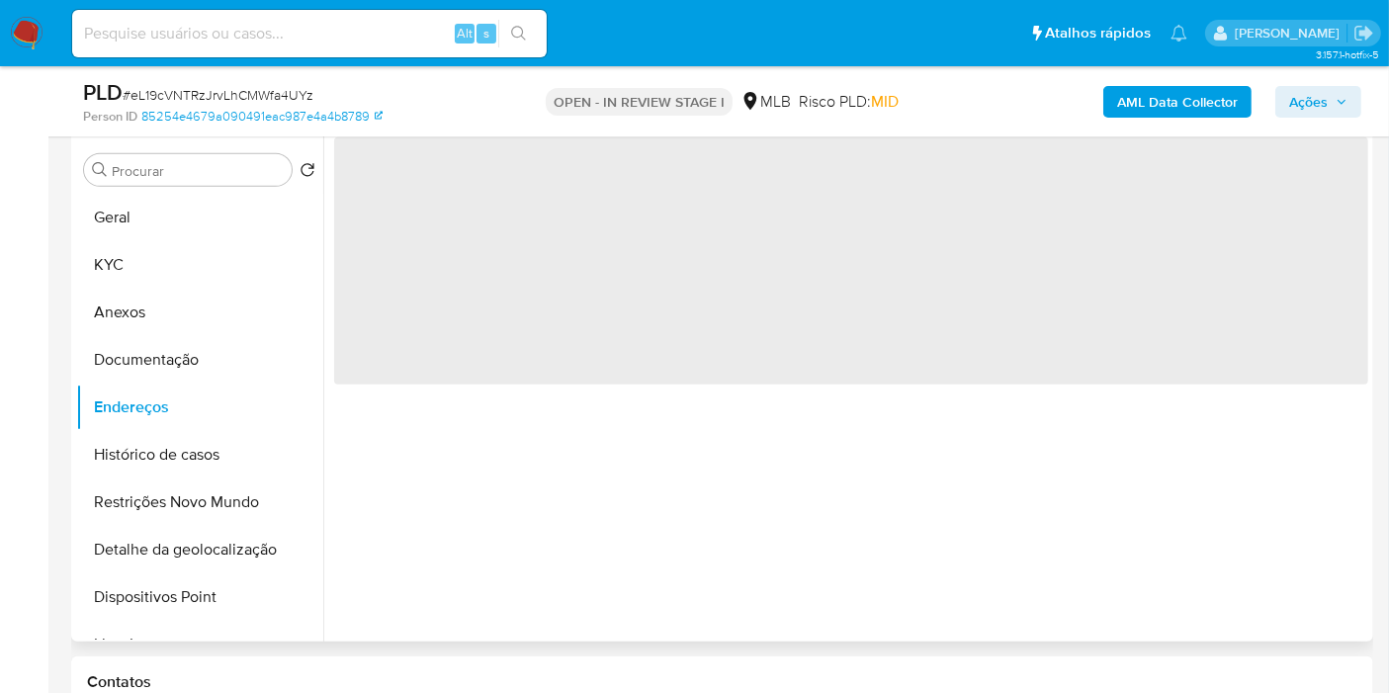
scroll to position [878, 0]
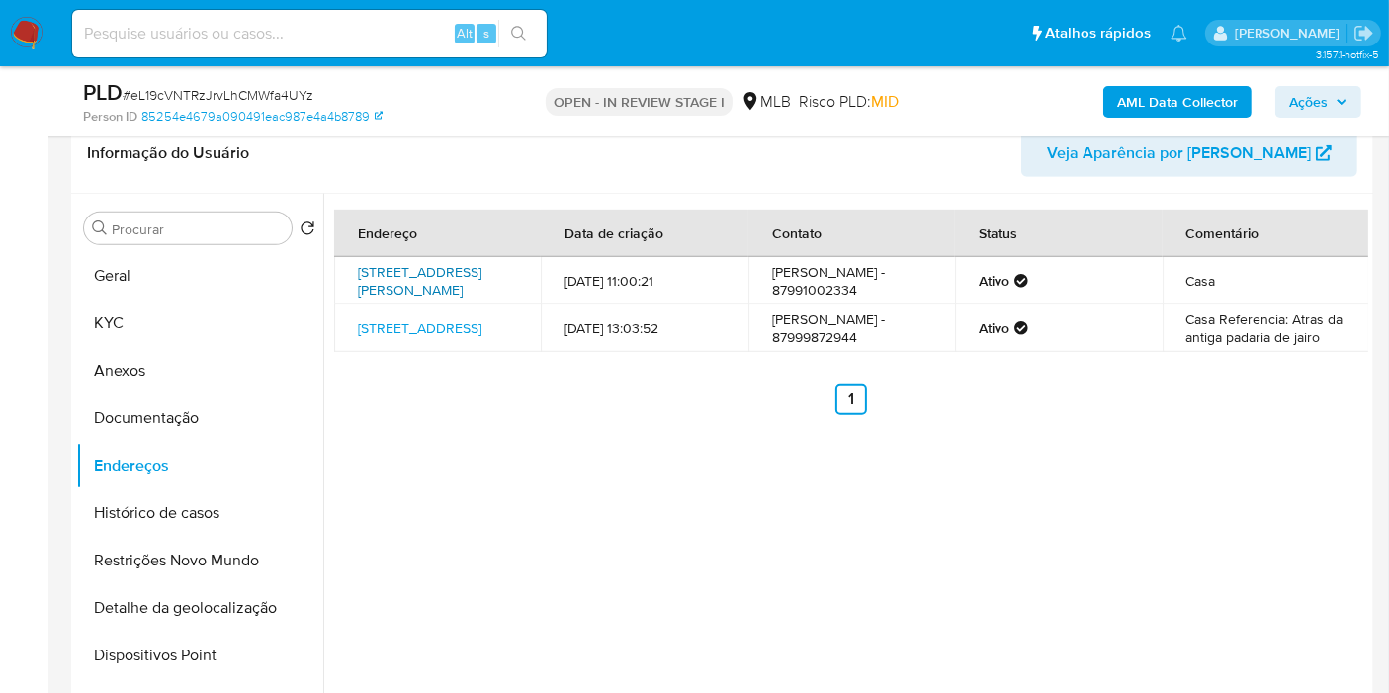
drag, startPoint x: 443, startPoint y: 278, endPoint x: 438, endPoint y: 292, distance: 14.7
click at [443, 278] on link "Rua José Gonzaga 51, Petrolina, Pernambuco, 56332600, Brasil 51" at bounding box center [420, 281] width 124 height 38
click at [422, 325] on link "Rua Três Irmaos 100, Bodocó, Pernambuco, 56220000, Brasil 100" at bounding box center [420, 328] width 124 height 20
click at [183, 431] on button "Documentação" at bounding box center [199, 417] width 247 height 47
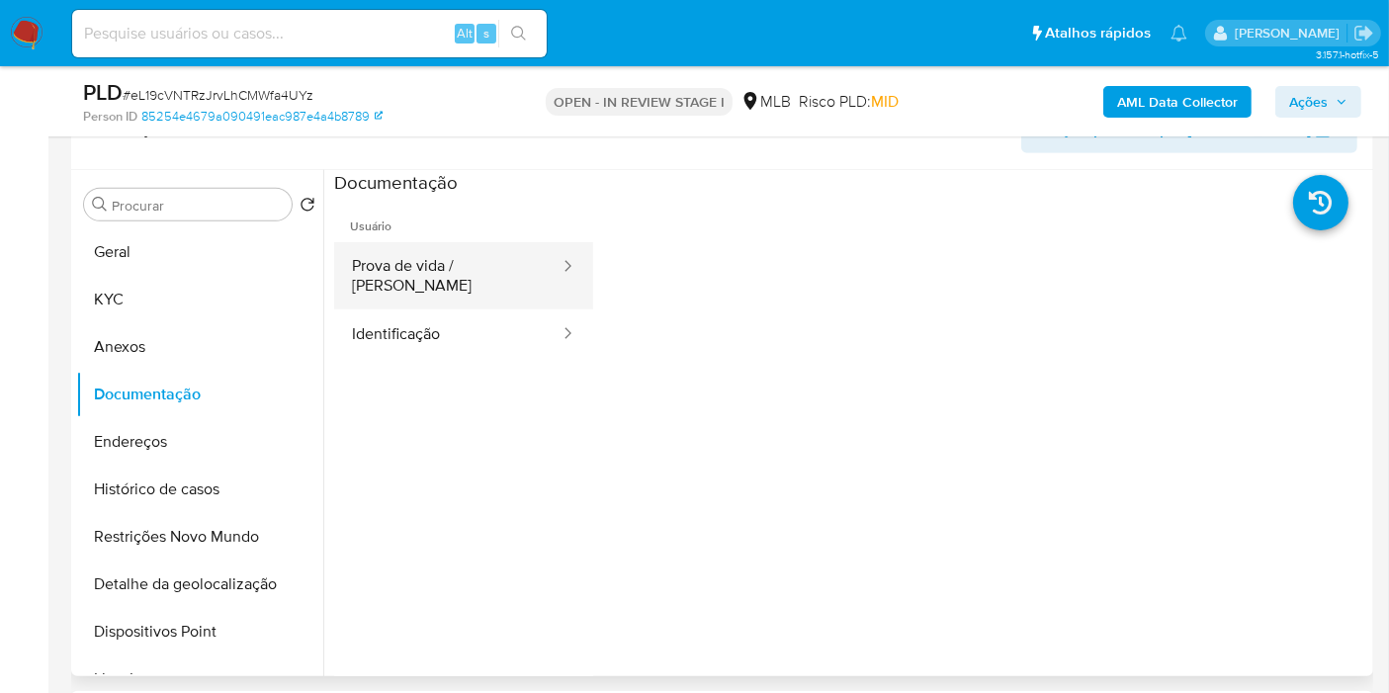
click at [433, 270] on button "Prova de vida / Selfie" at bounding box center [447, 275] width 227 height 67
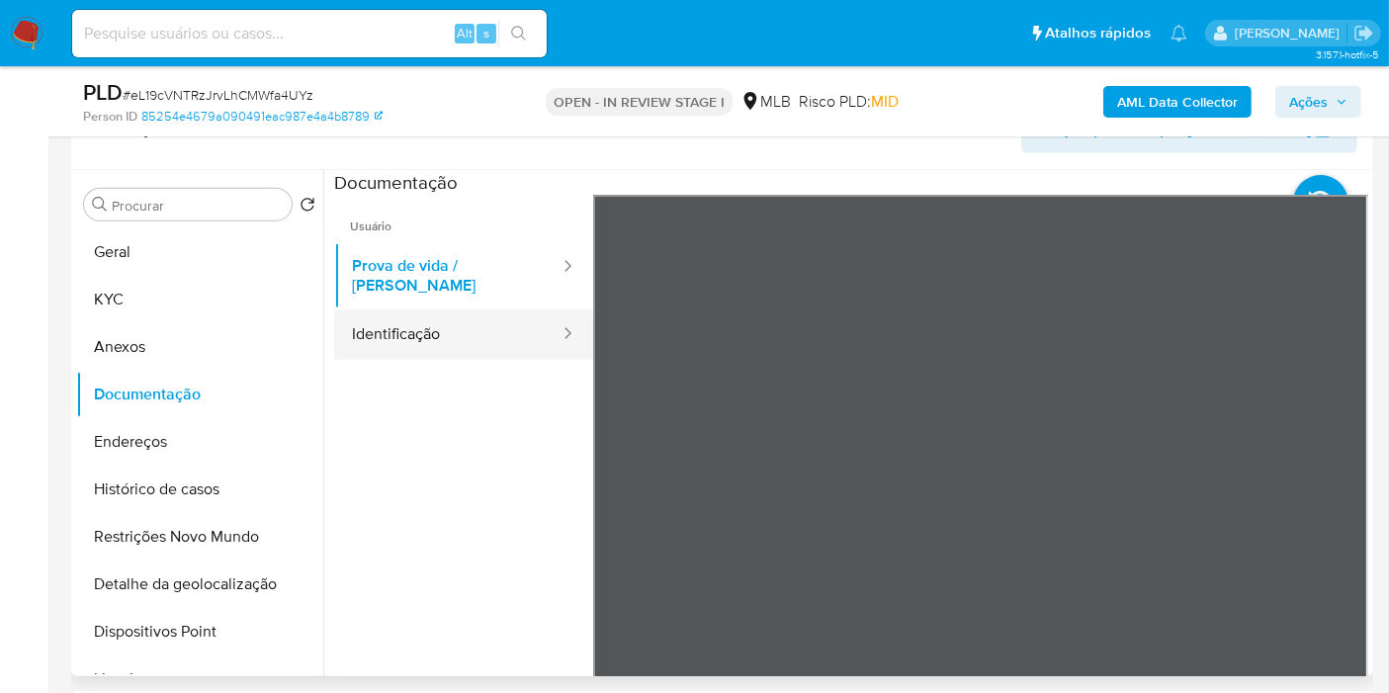
click at [387, 329] on button "Identificação" at bounding box center [447, 334] width 227 height 50
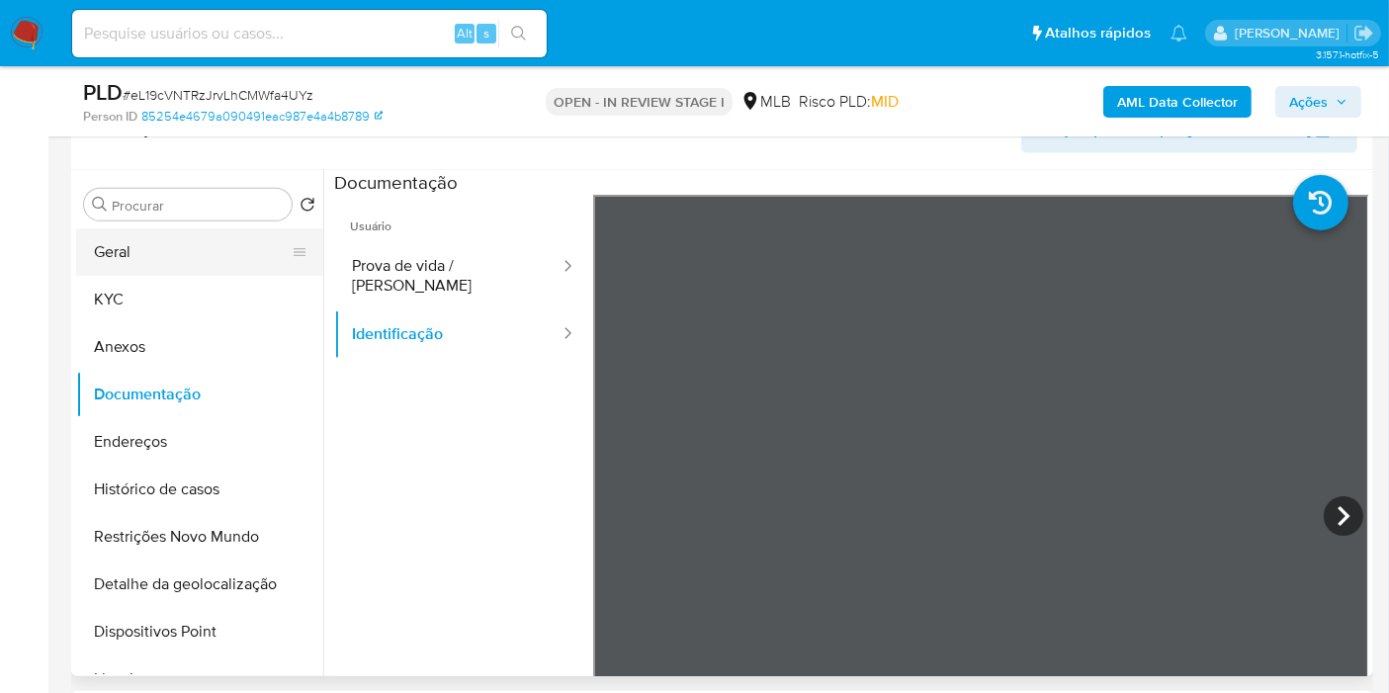
click at [229, 247] on button "Geral" at bounding box center [191, 251] width 231 height 47
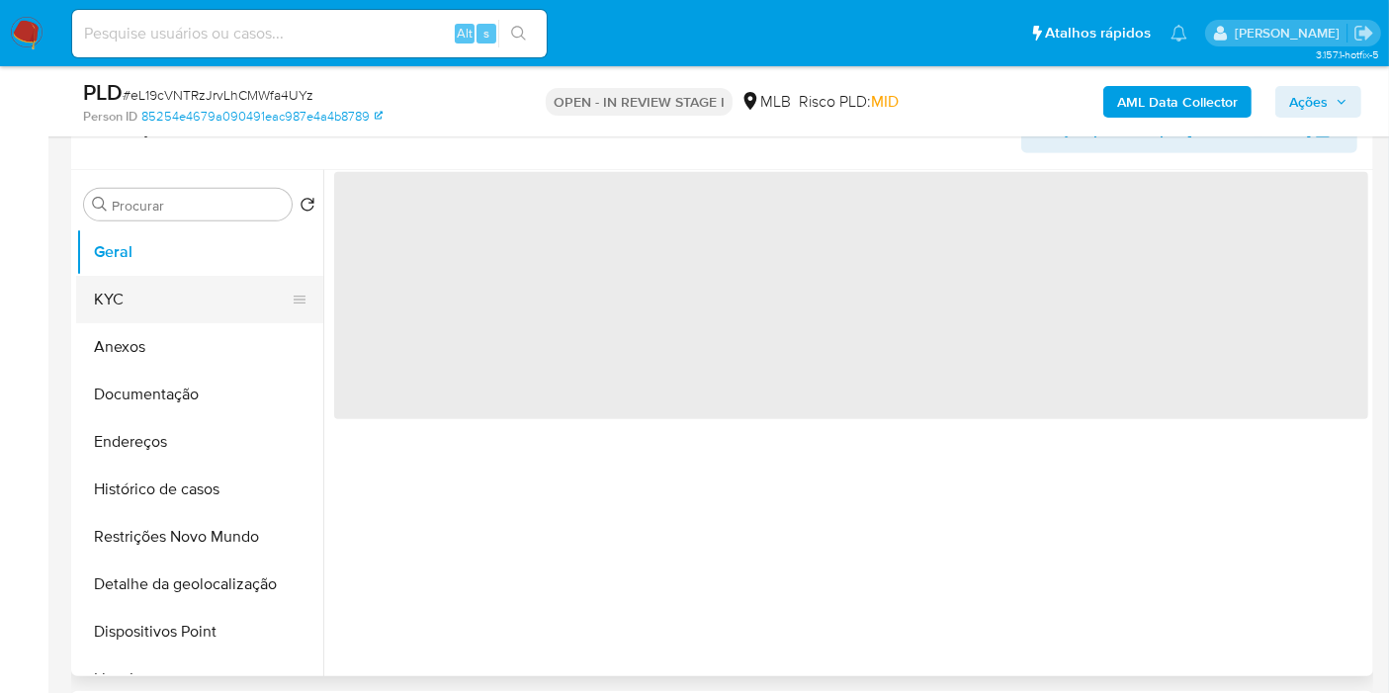
click at [204, 304] on button "KYC" at bounding box center [191, 299] width 231 height 47
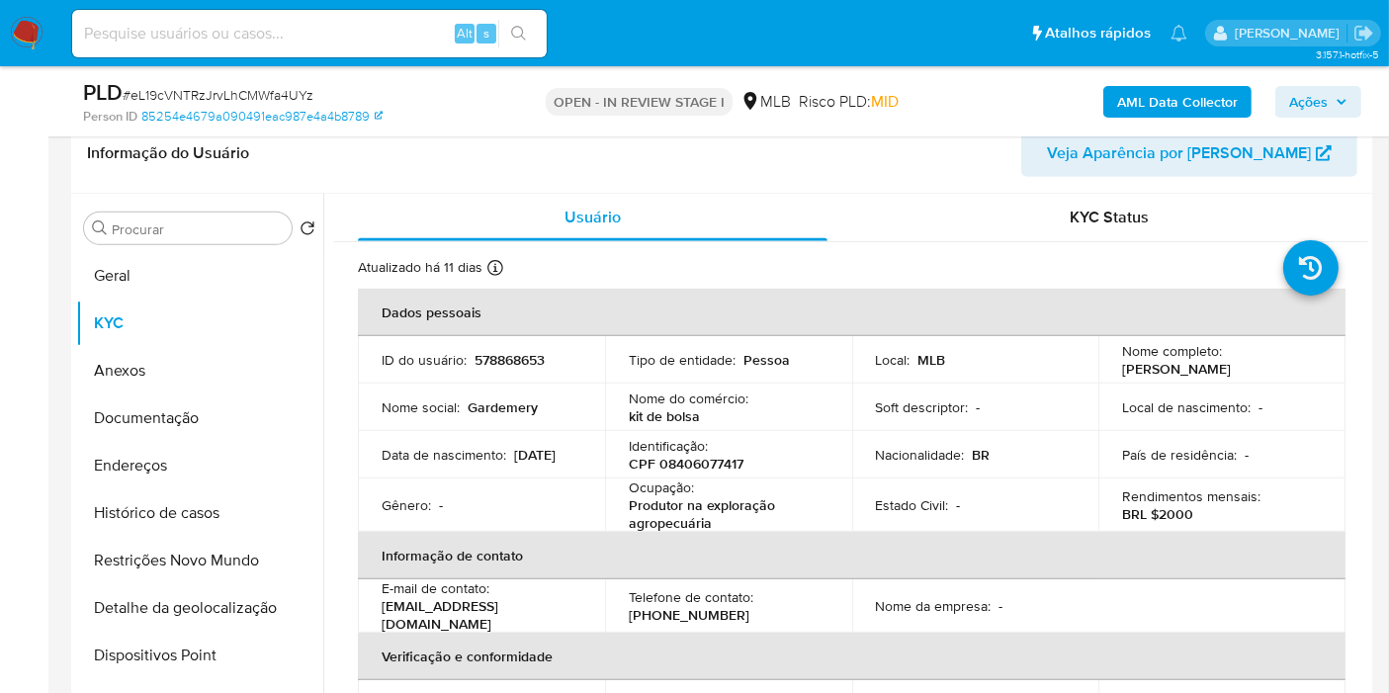
click at [1287, 97] on button "Ações" at bounding box center [1318, 102] width 86 height 32
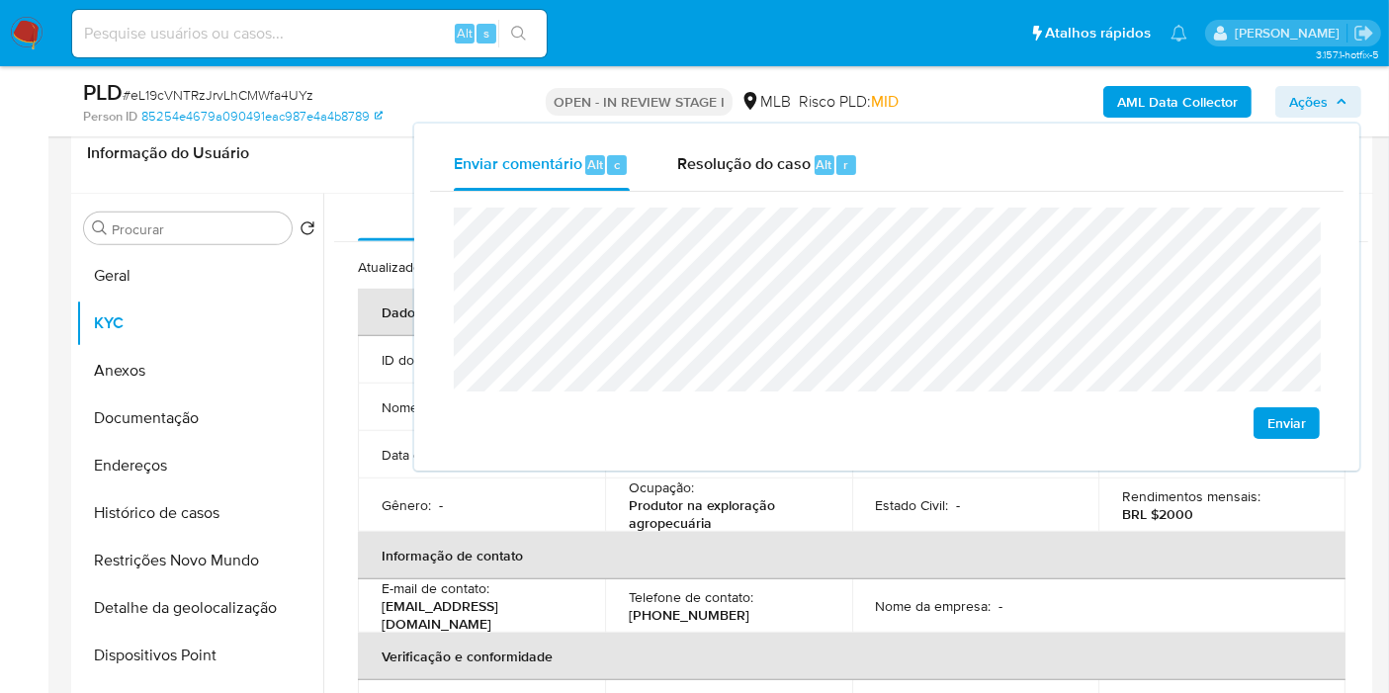
click at [1287, 97] on button "Ações" at bounding box center [1318, 102] width 86 height 32
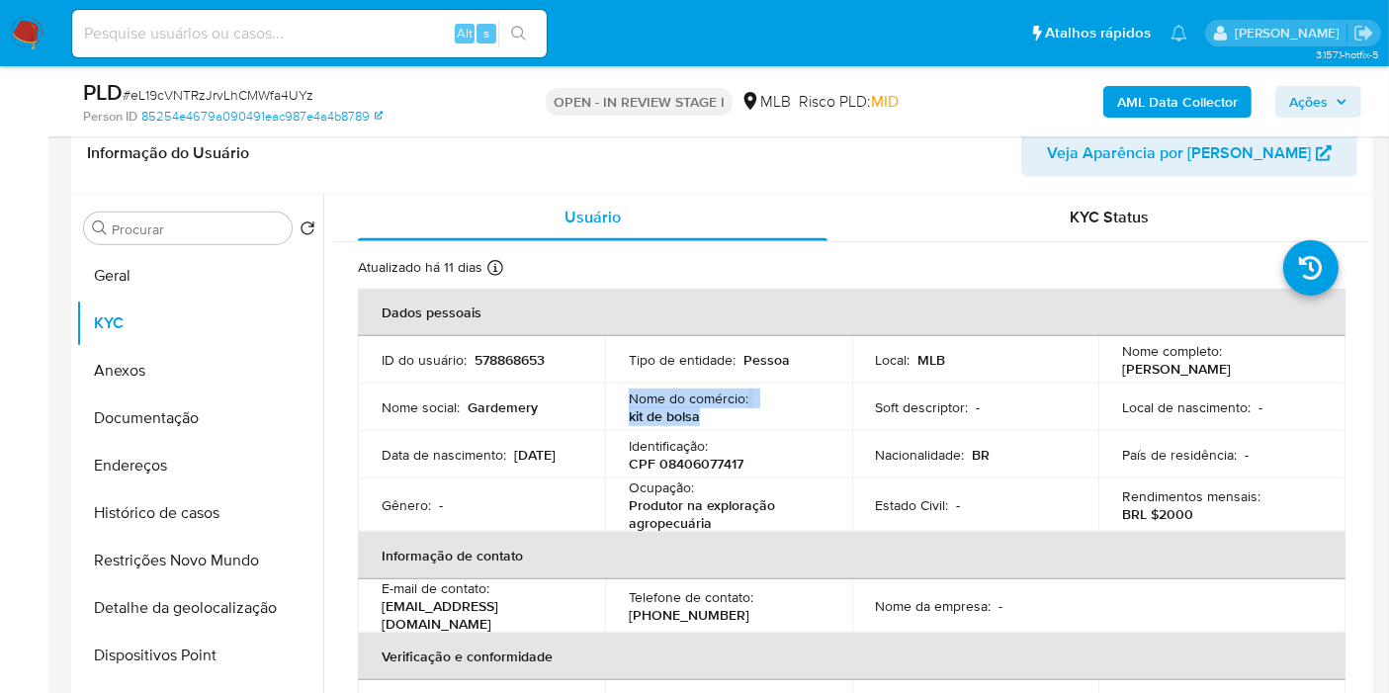
drag, startPoint x: 706, startPoint y: 419, endPoint x: 621, endPoint y: 396, distance: 88.0
click at [621, 396] on td "Nome do comércio : kit de bolsa" at bounding box center [728, 407] width 247 height 47
copy div "Nome do comércio : kit de bolsa"
click at [1310, 94] on span "Ações" at bounding box center [1308, 102] width 39 height 32
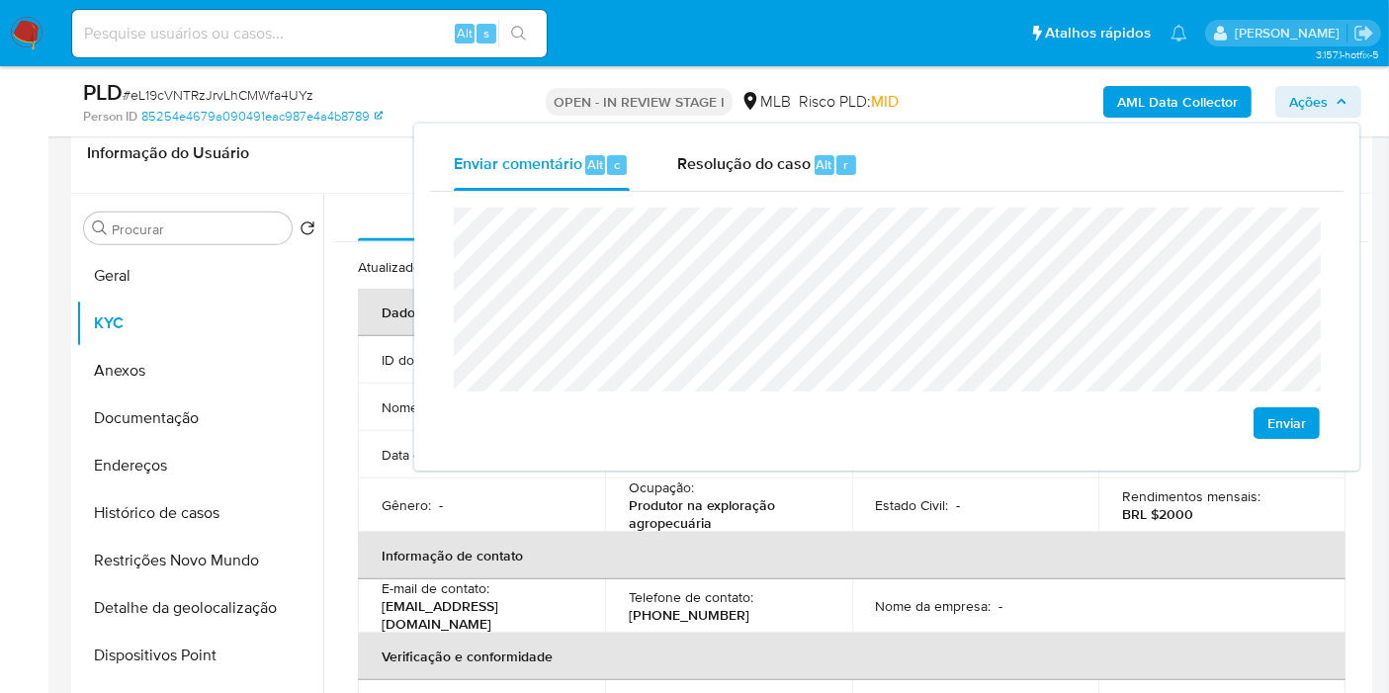
click at [443, 267] on div "Enviar" at bounding box center [886, 323] width 913 height 263
click at [455, 279] on div "Enviar" at bounding box center [886, 323] width 913 height 263
click at [192, 453] on button "Endereços" at bounding box center [191, 465] width 231 height 47
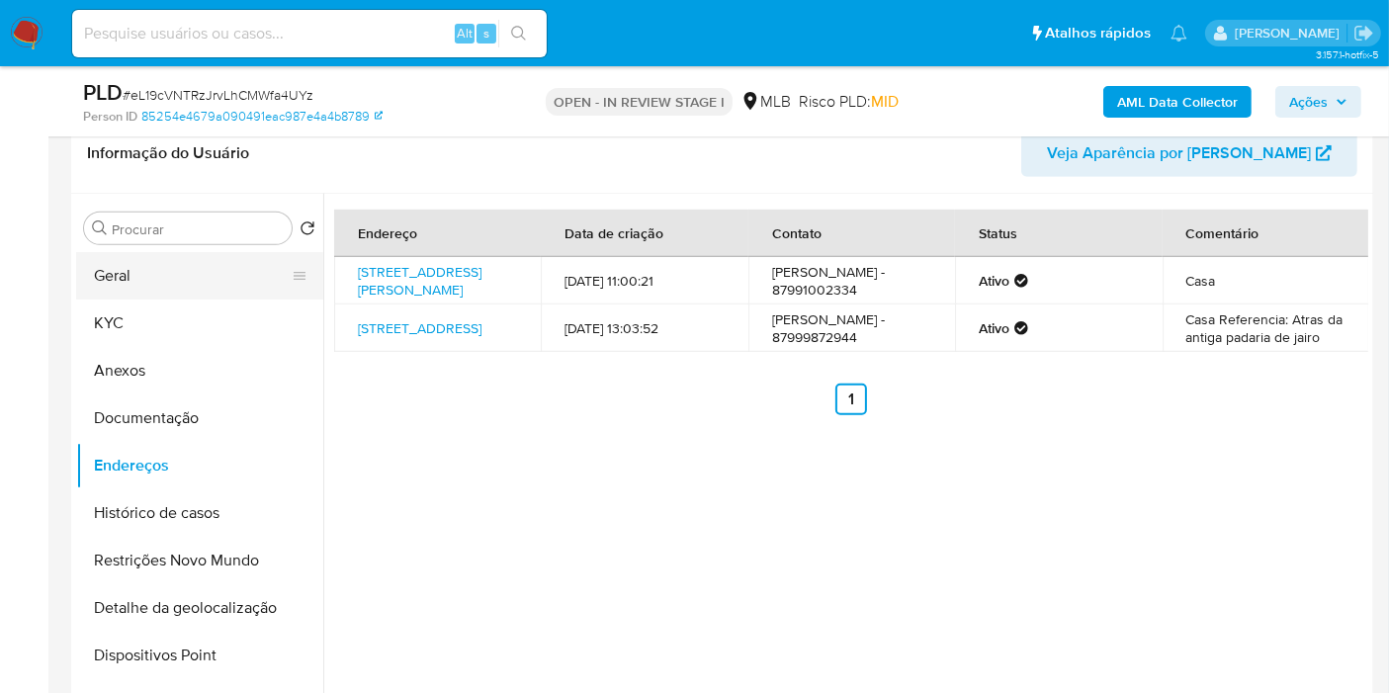
click at [168, 266] on button "Geral" at bounding box center [191, 275] width 231 height 47
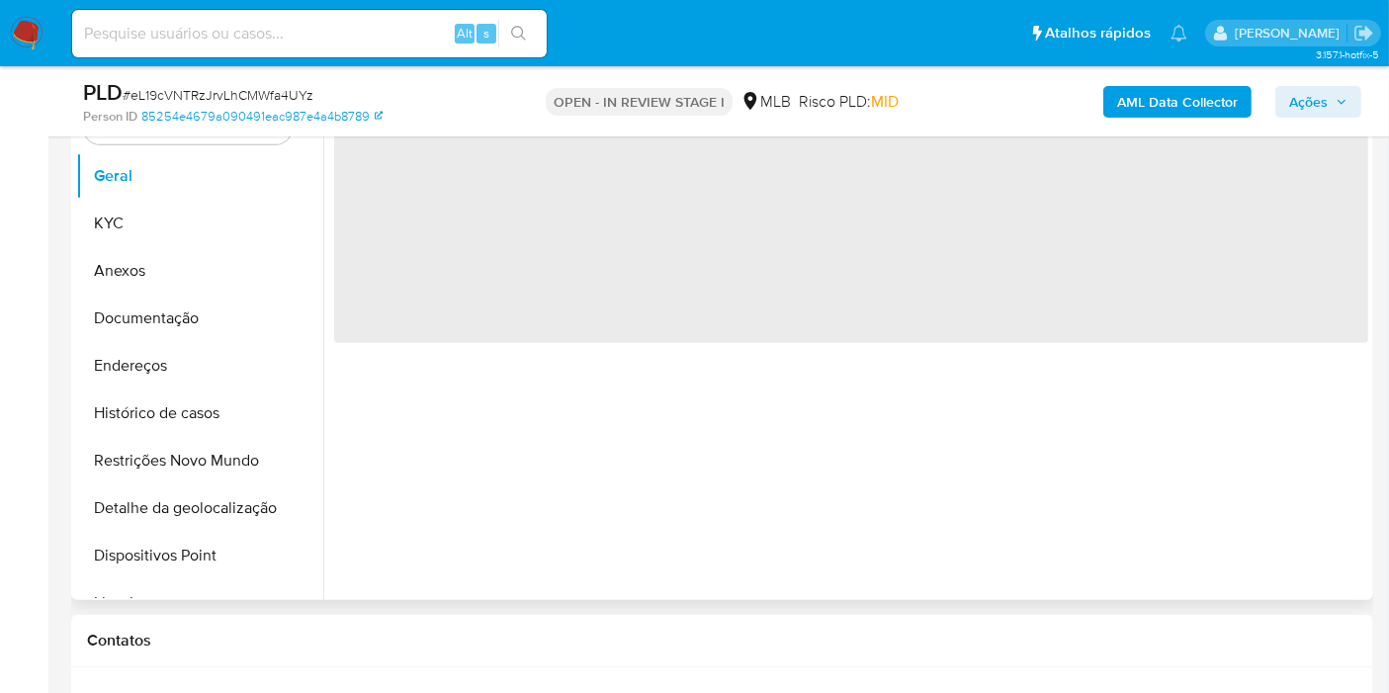
scroll to position [989, 0]
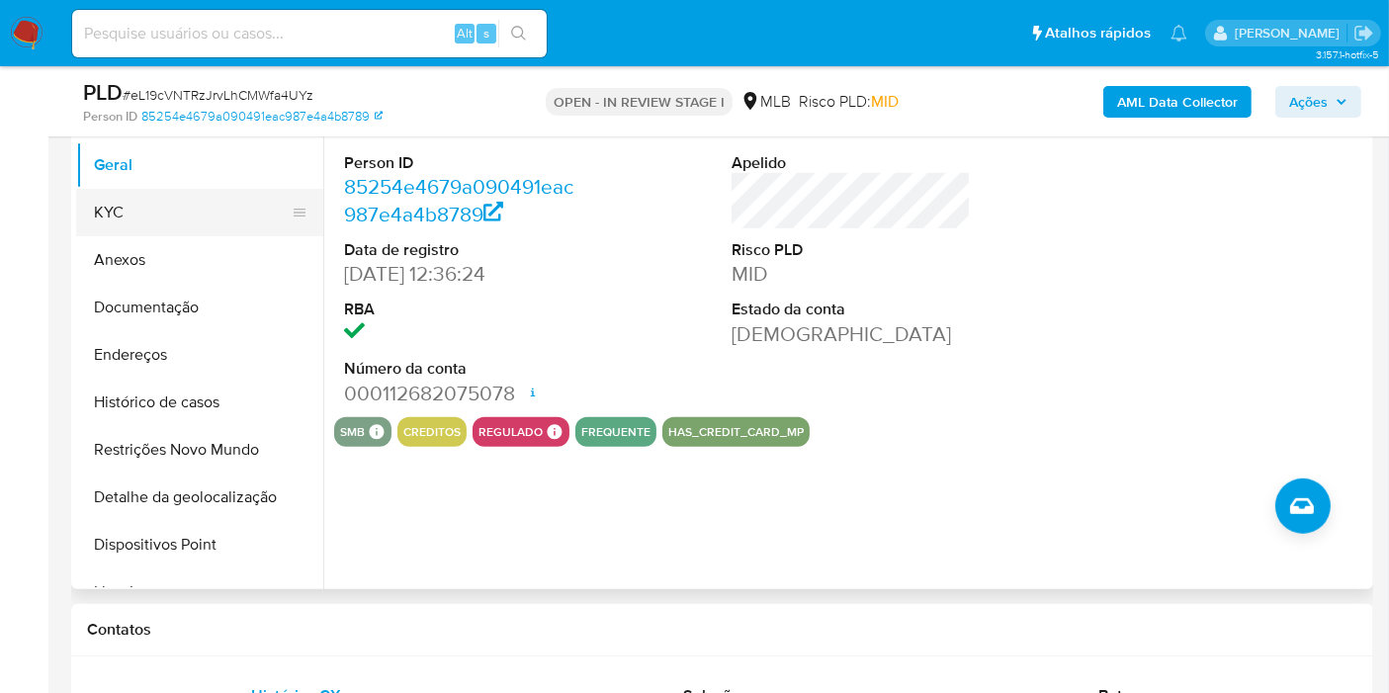
click at [206, 207] on button "KYC" at bounding box center [191, 212] width 231 height 47
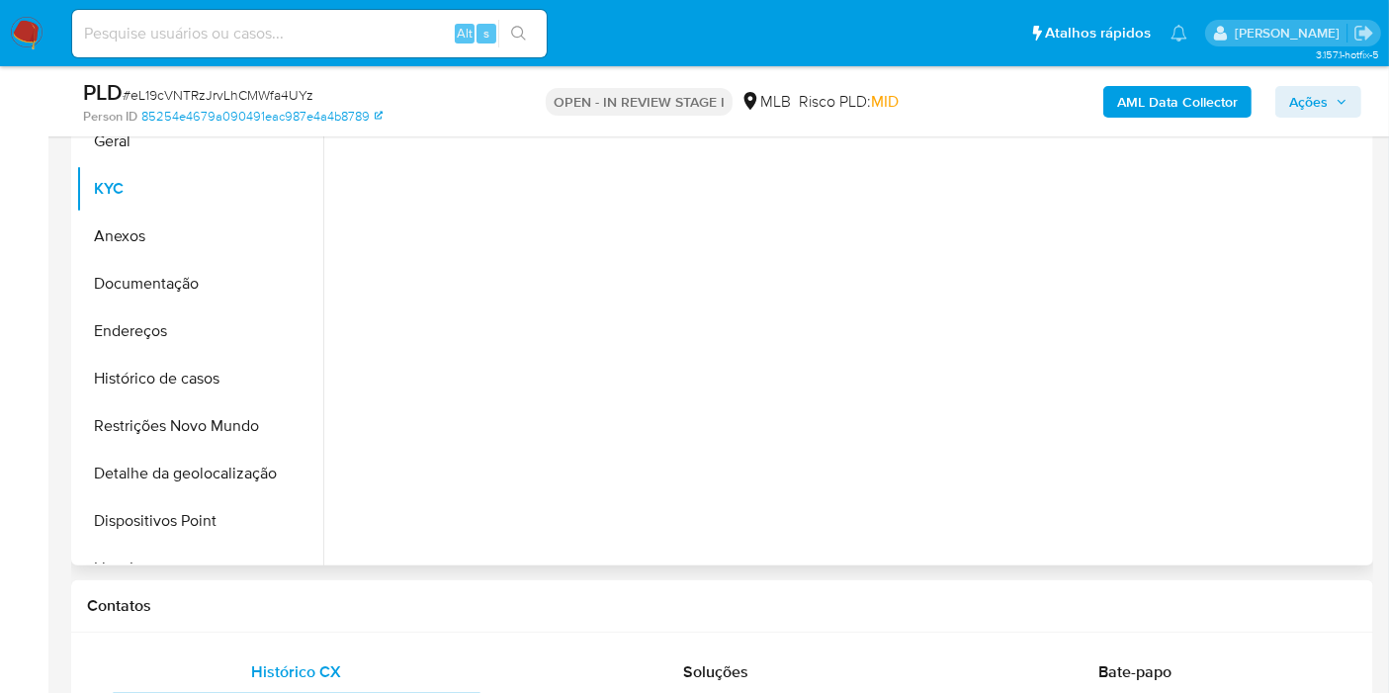
scroll to position [768, 0]
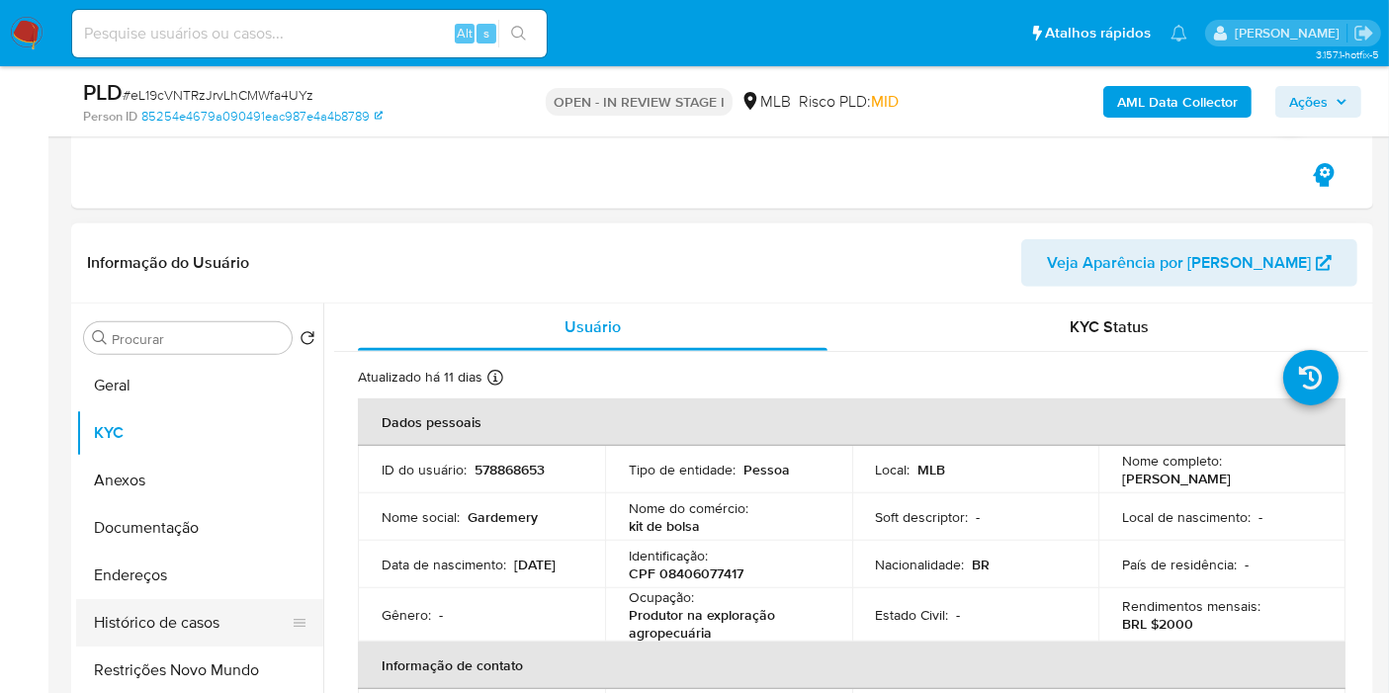
click at [186, 624] on button "Histórico de casos" at bounding box center [191, 622] width 231 height 47
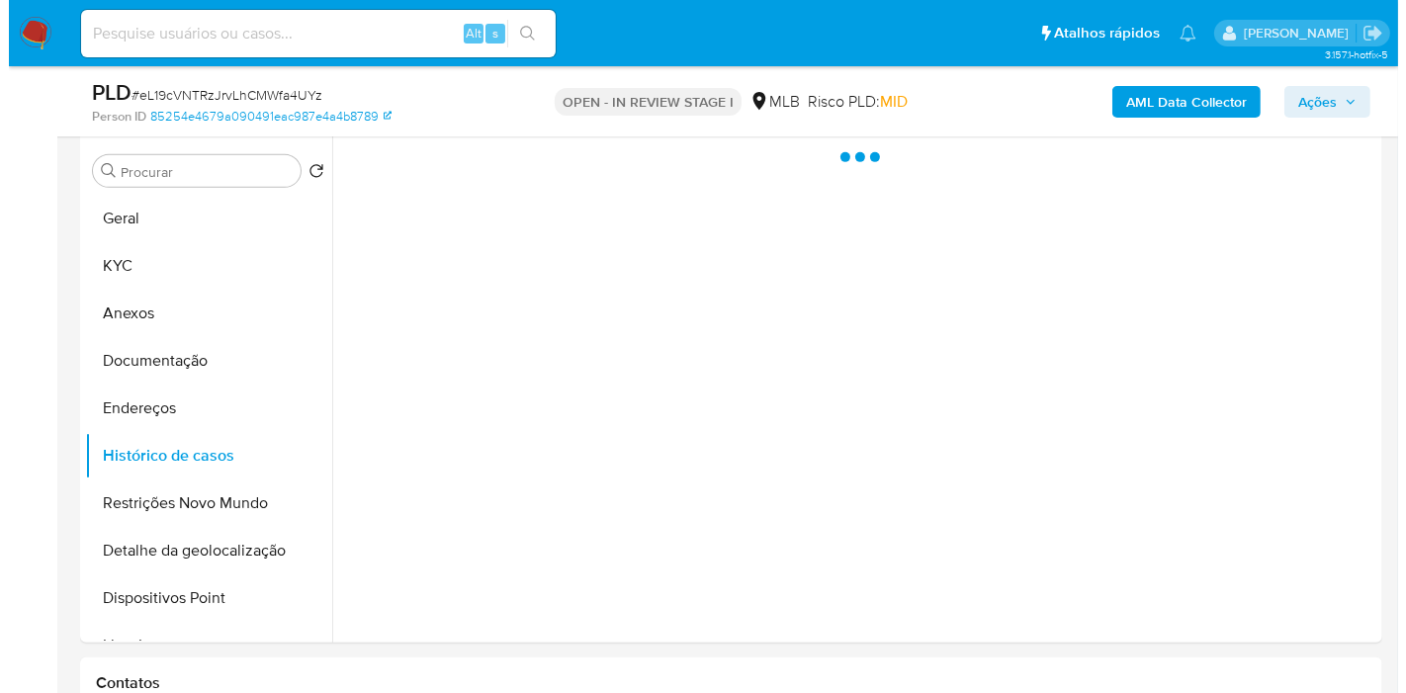
scroll to position [878, 0]
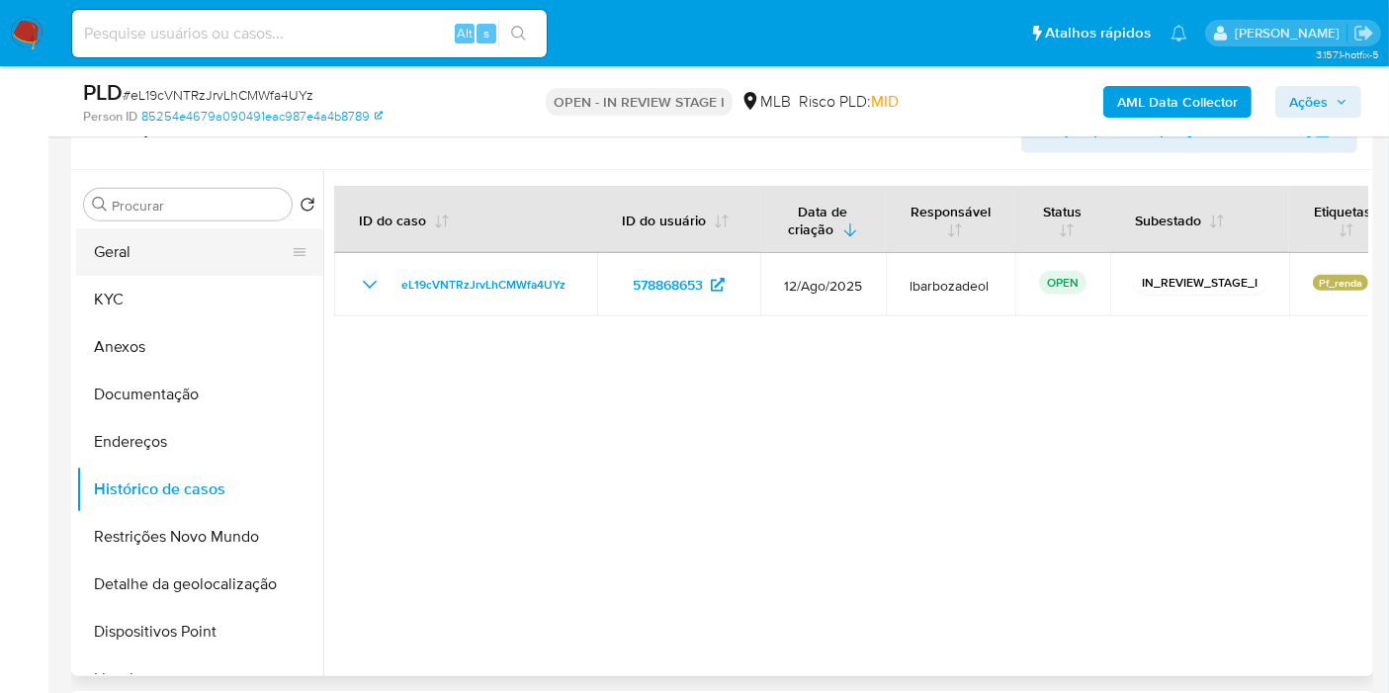
click at [210, 259] on button "Geral" at bounding box center [191, 251] width 231 height 47
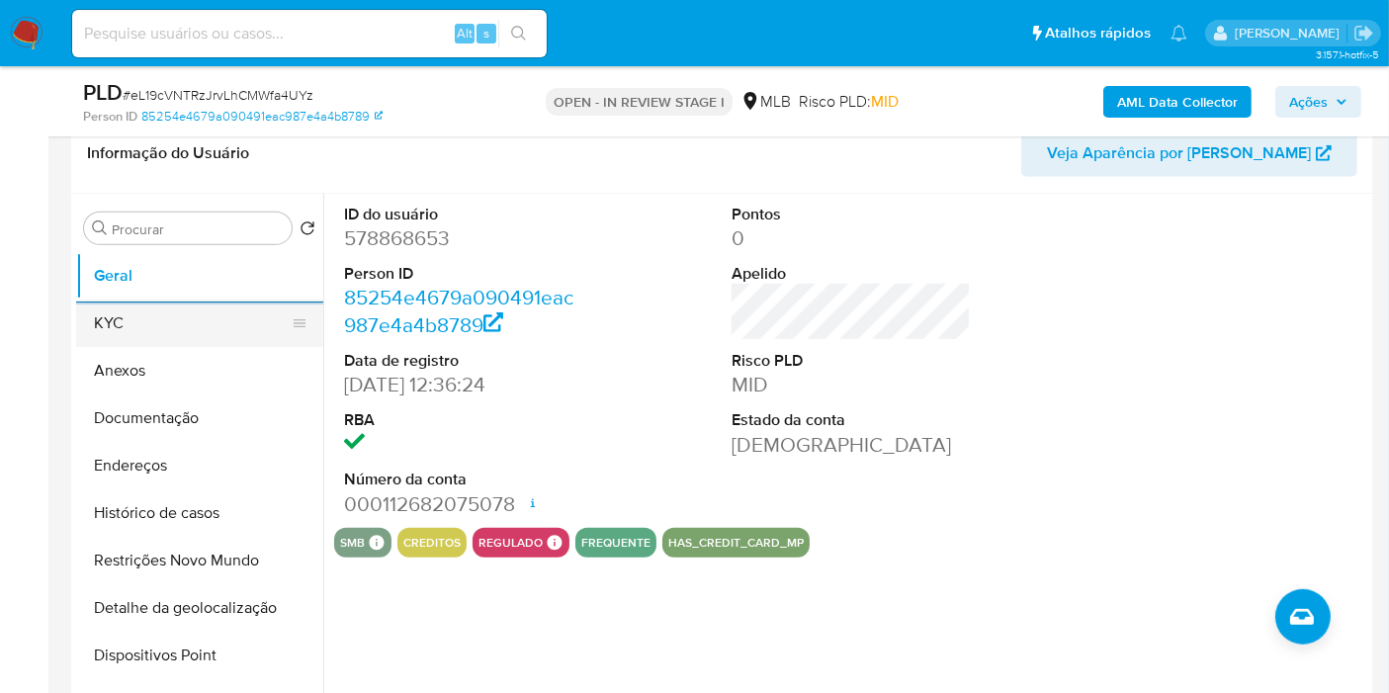
click at [196, 337] on button "KYC" at bounding box center [191, 323] width 231 height 47
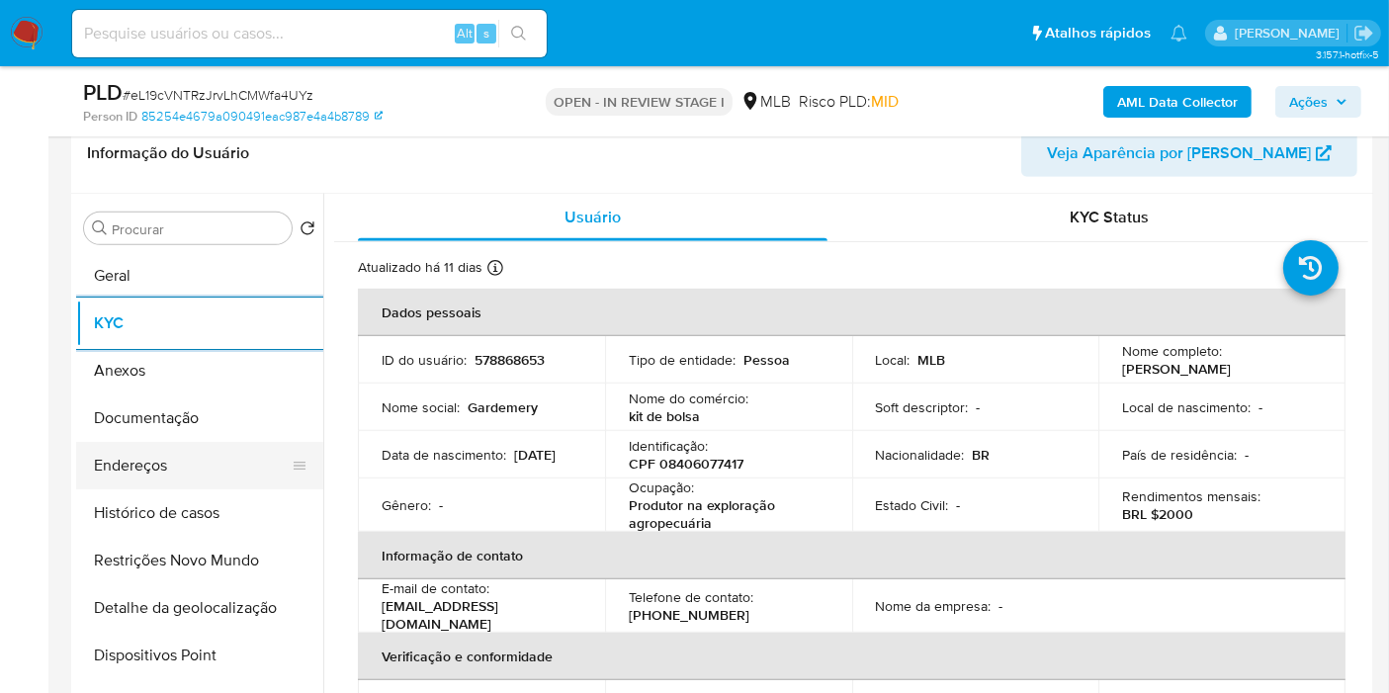
click at [200, 473] on button "Endereços" at bounding box center [191, 465] width 231 height 47
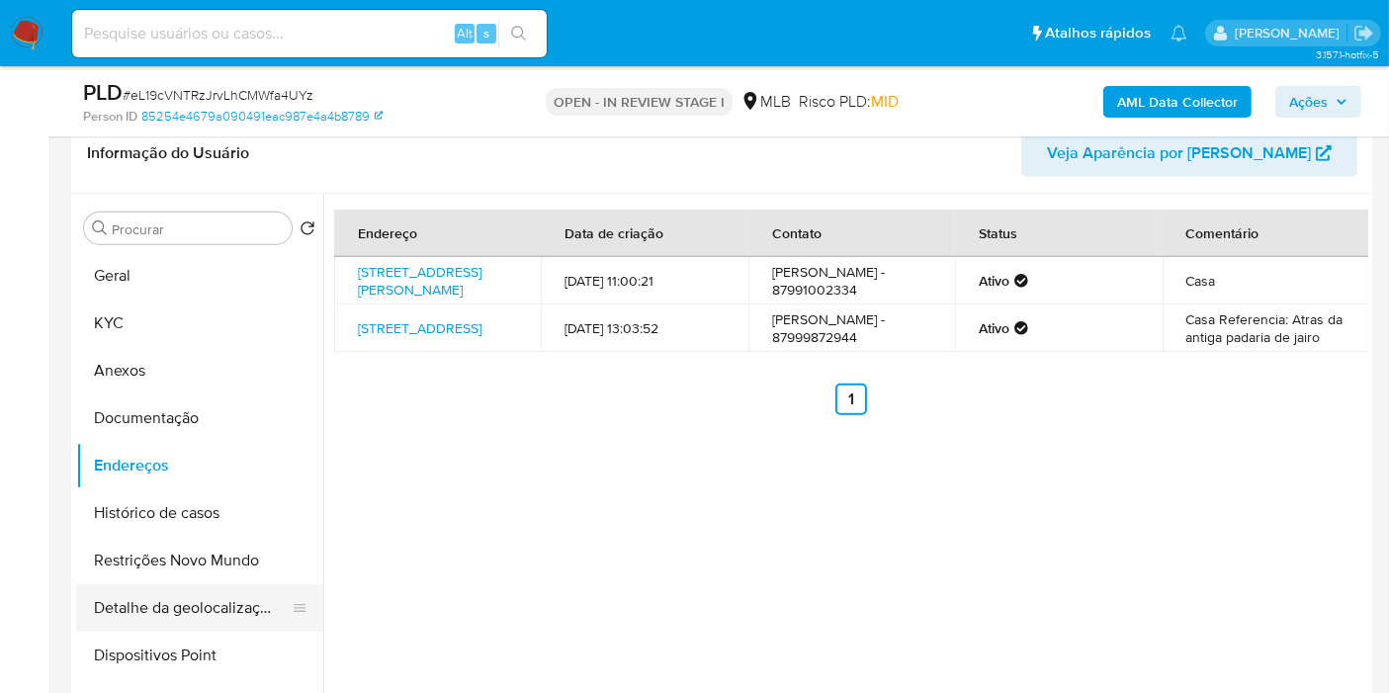
click at [230, 603] on button "Detalhe da geolocalização" at bounding box center [191, 607] width 231 height 47
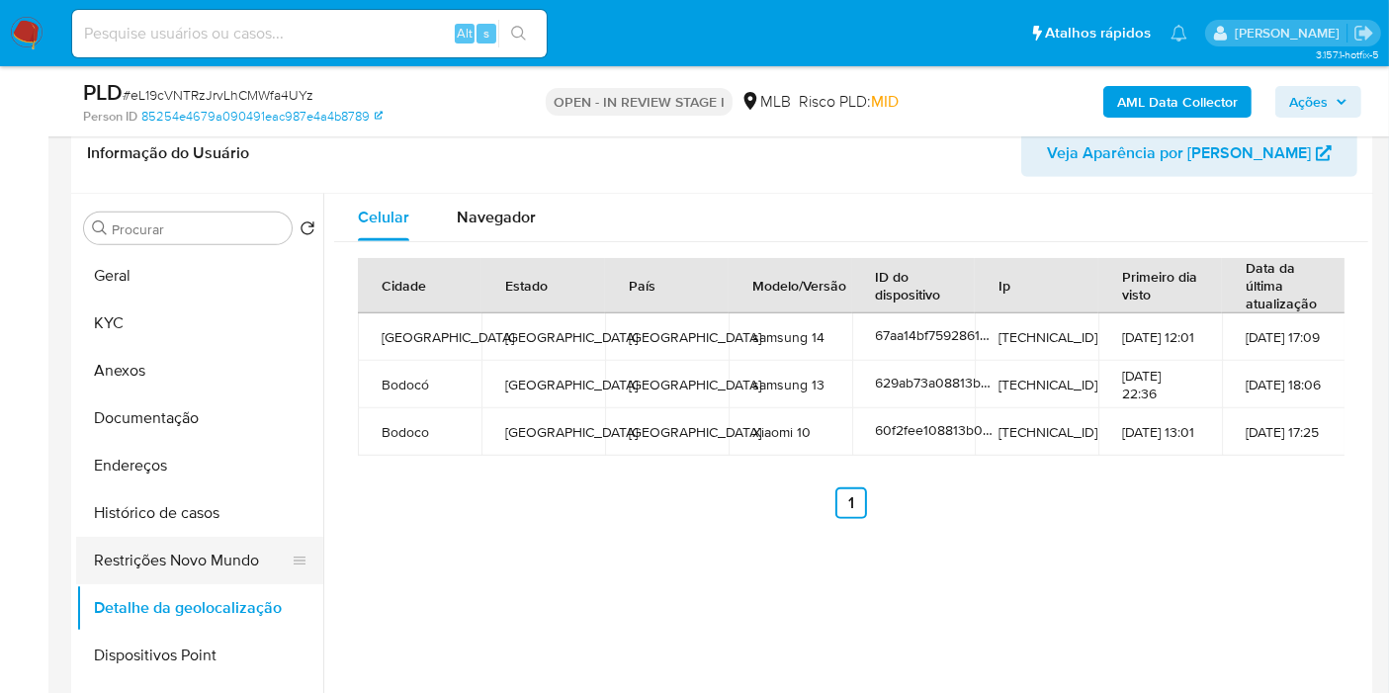
click at [135, 560] on button "Restrições Novo Mundo" at bounding box center [191, 560] width 231 height 47
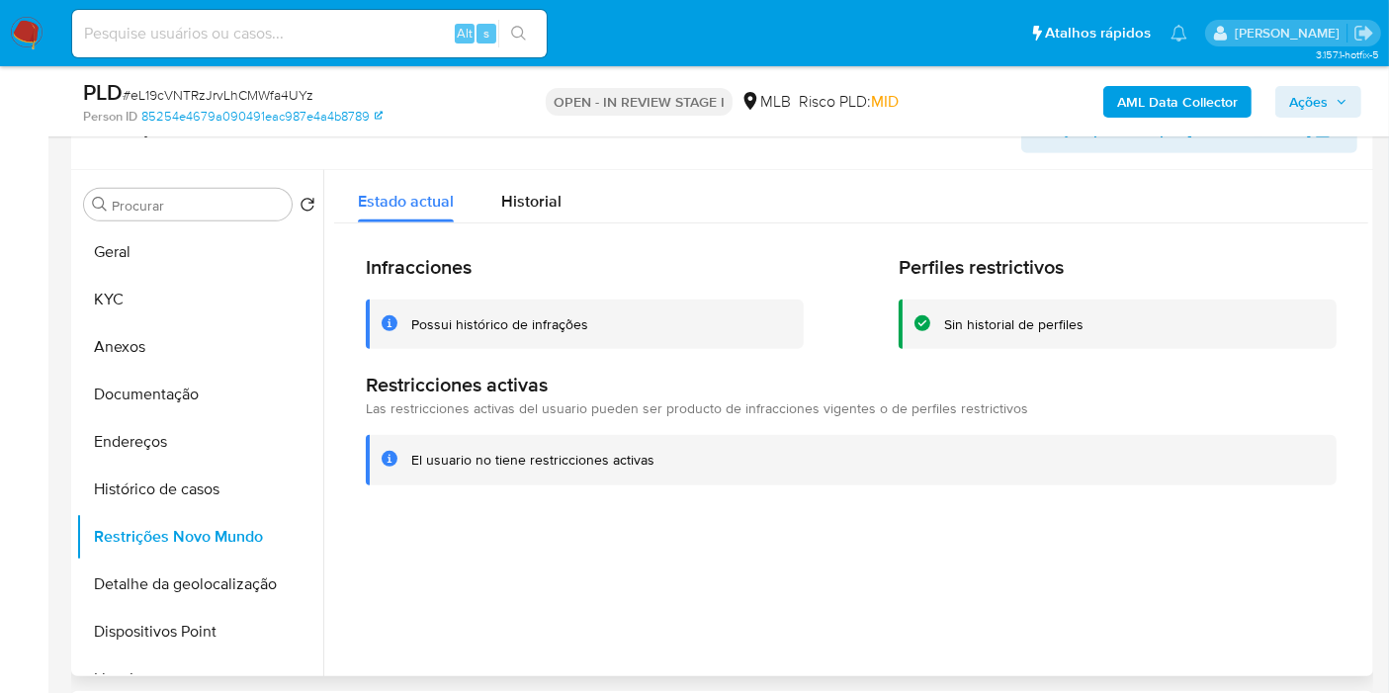
drag, startPoint x: 220, startPoint y: 625, endPoint x: 428, endPoint y: 623, distance: 207.6
click at [221, 625] on button "Dispositivos Point" at bounding box center [199, 631] width 247 height 47
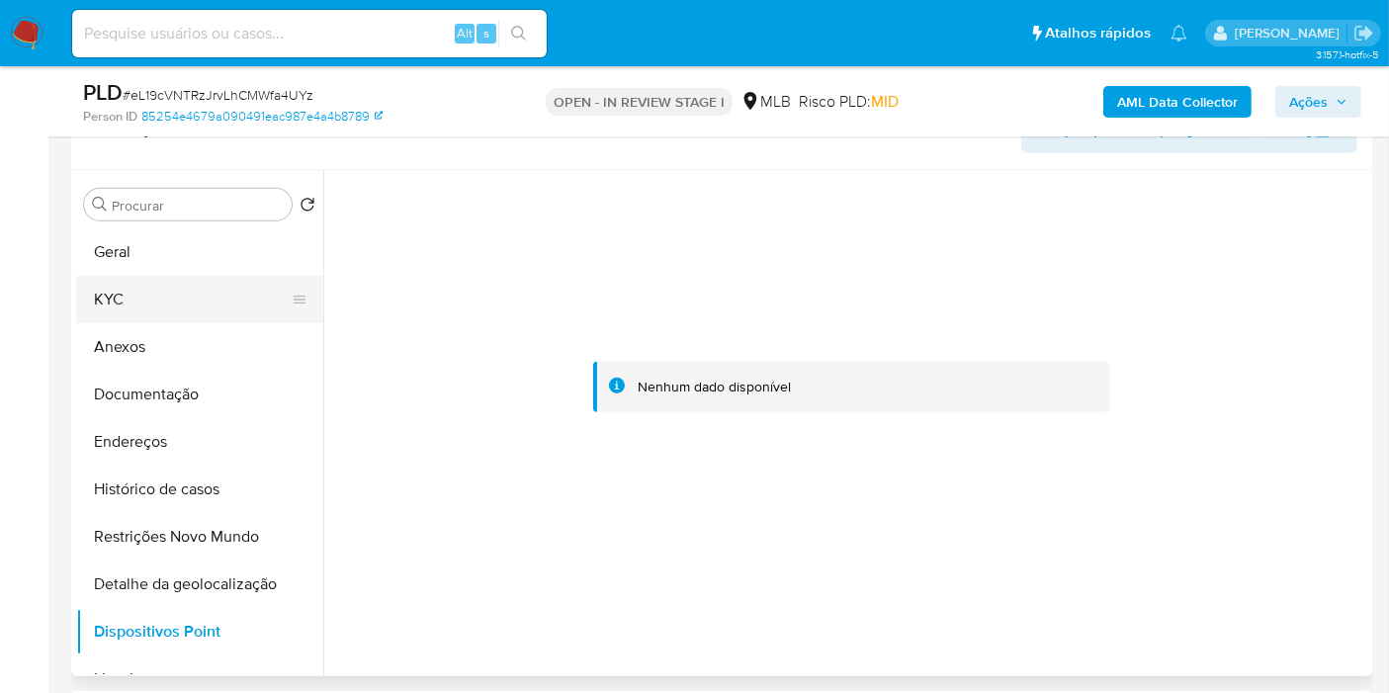
click at [182, 303] on button "KYC" at bounding box center [191, 299] width 231 height 47
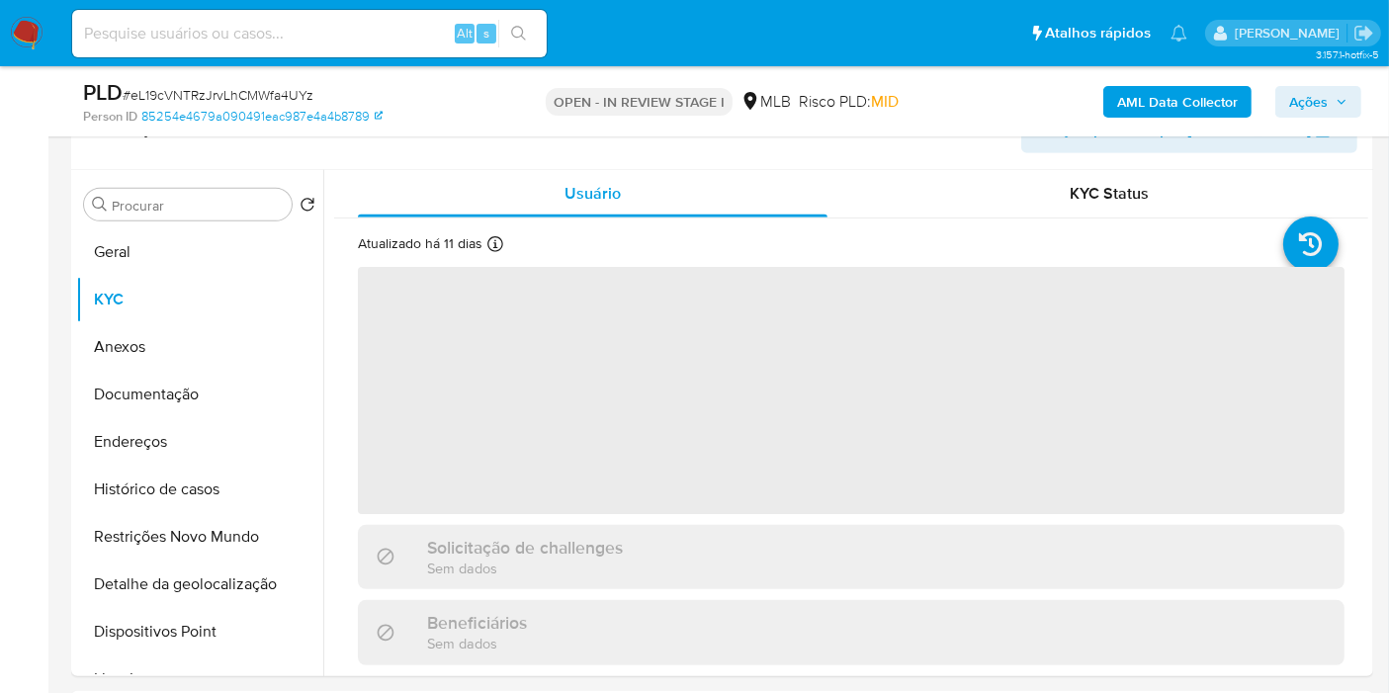
click at [1310, 95] on span "Ações" at bounding box center [1308, 102] width 39 height 32
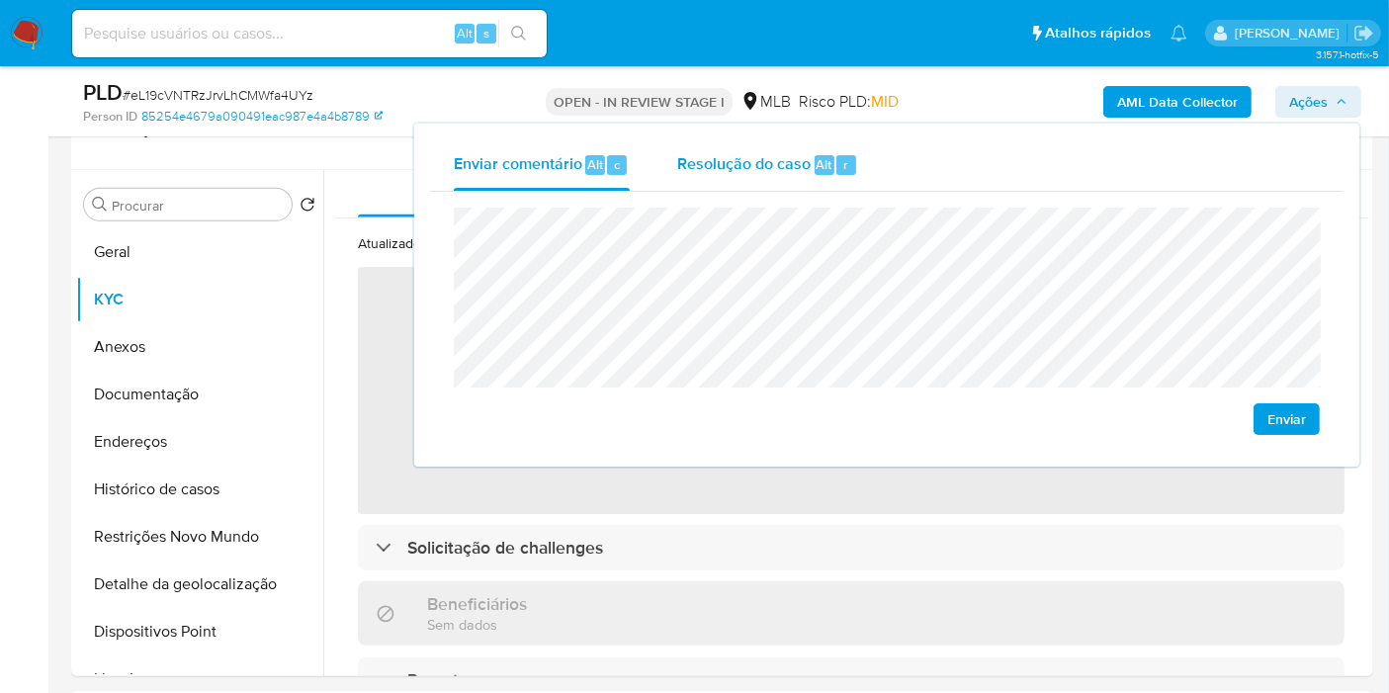
click at [820, 159] on span "Alt" at bounding box center [825, 164] width 16 height 19
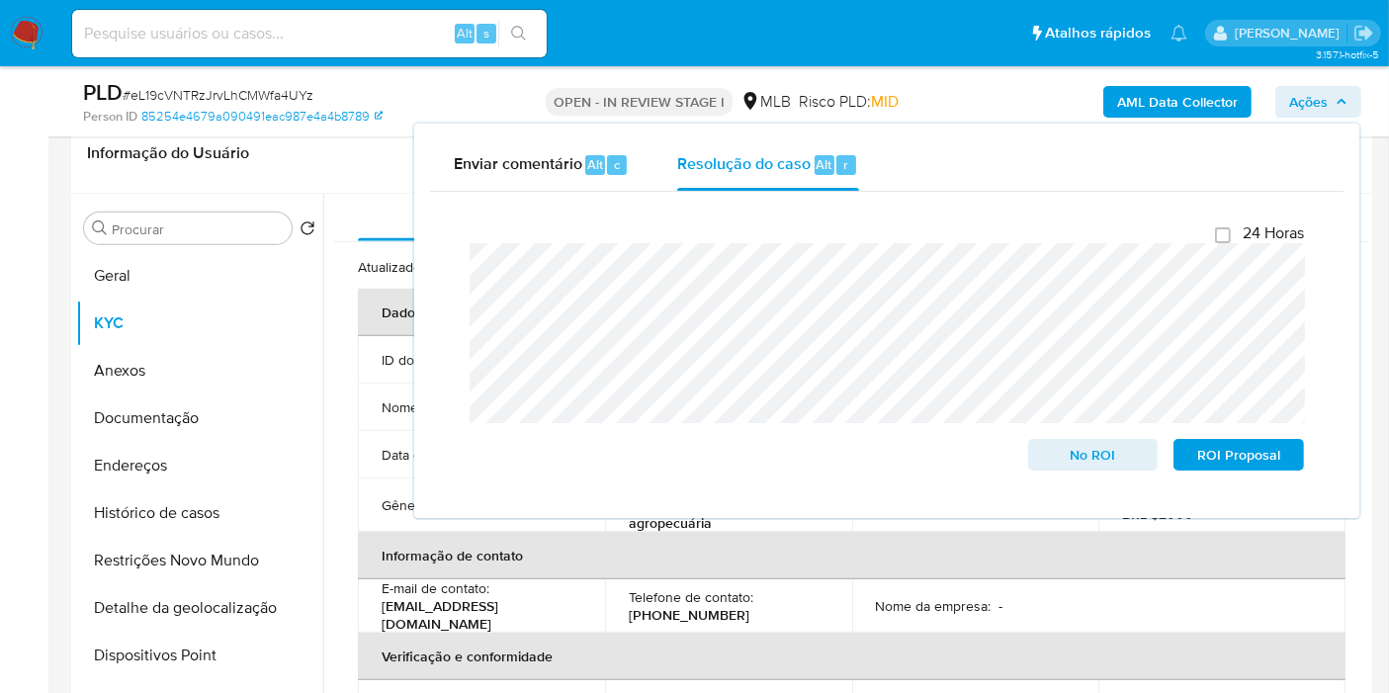
click at [1134, 92] on b "AML Data Collector" at bounding box center [1177, 102] width 121 height 32
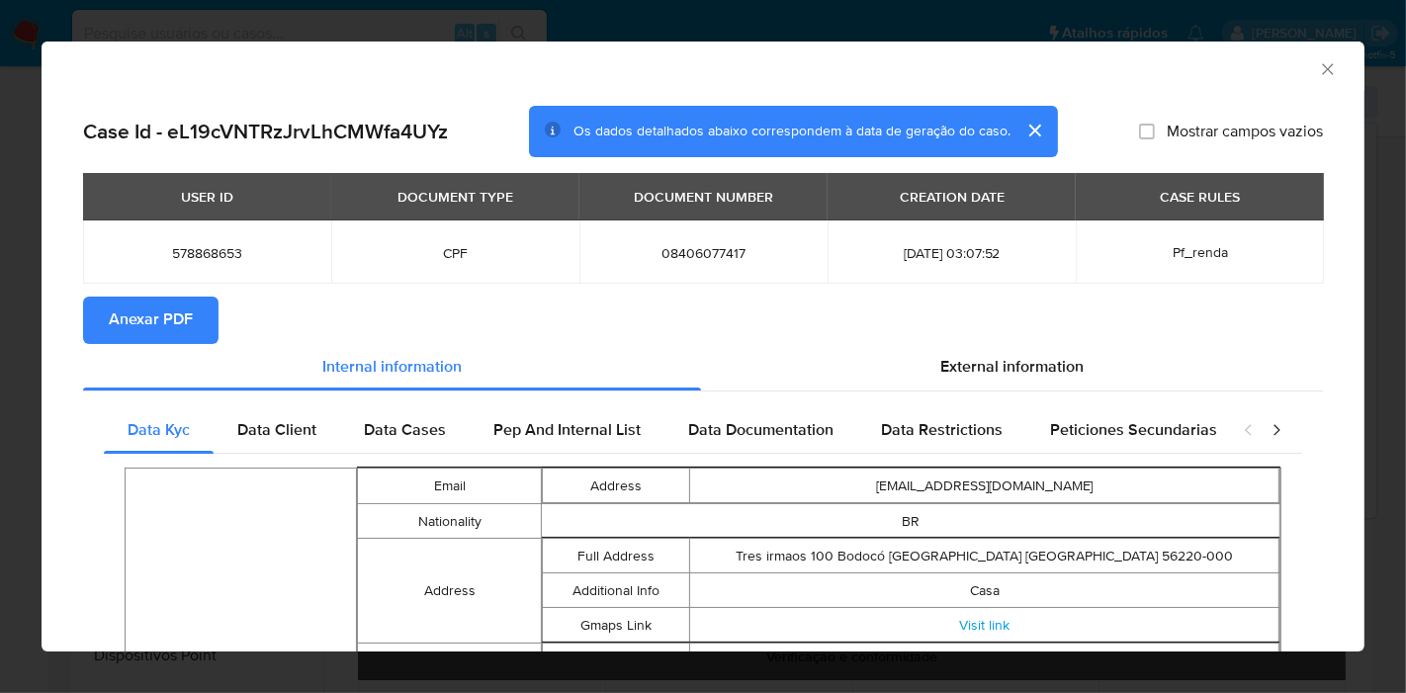
click at [186, 299] on span "Anexar PDF" at bounding box center [151, 320] width 84 height 43
click at [1318, 60] on icon "Fechar a janela" at bounding box center [1328, 69] width 20 height 20
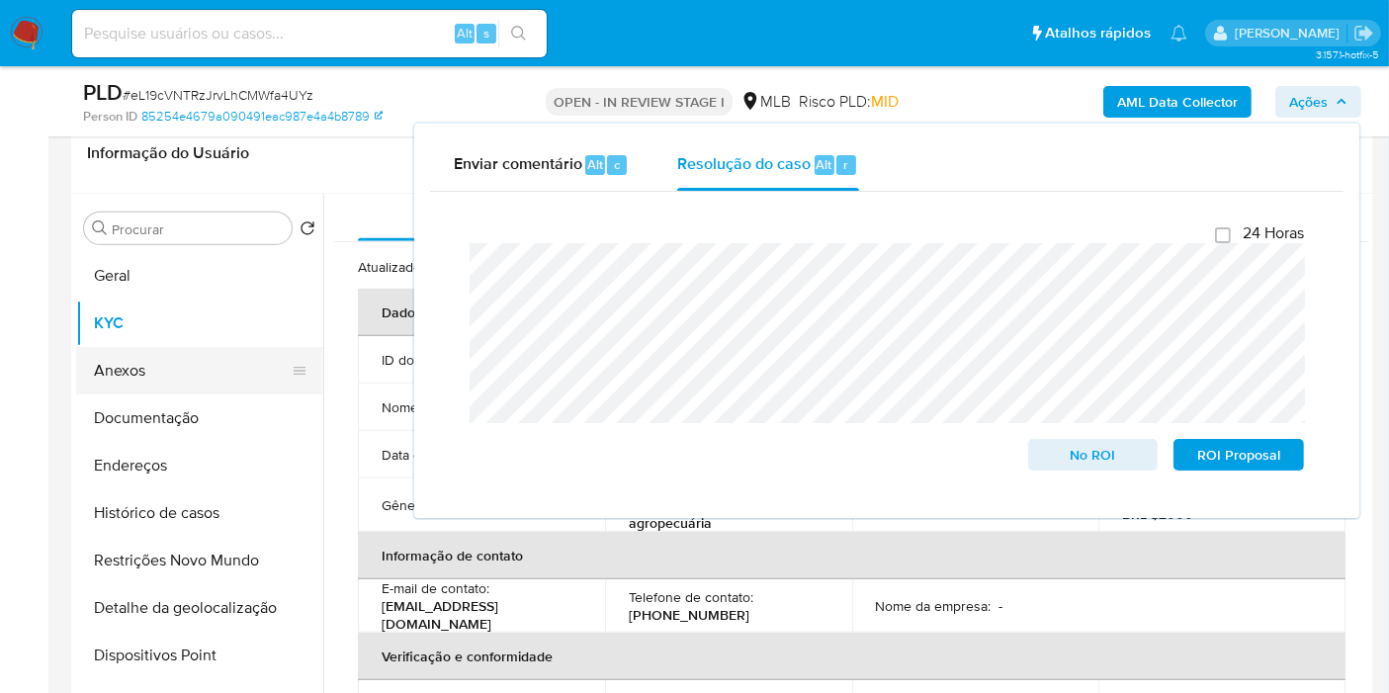
click at [174, 373] on button "Anexos" at bounding box center [191, 370] width 231 height 47
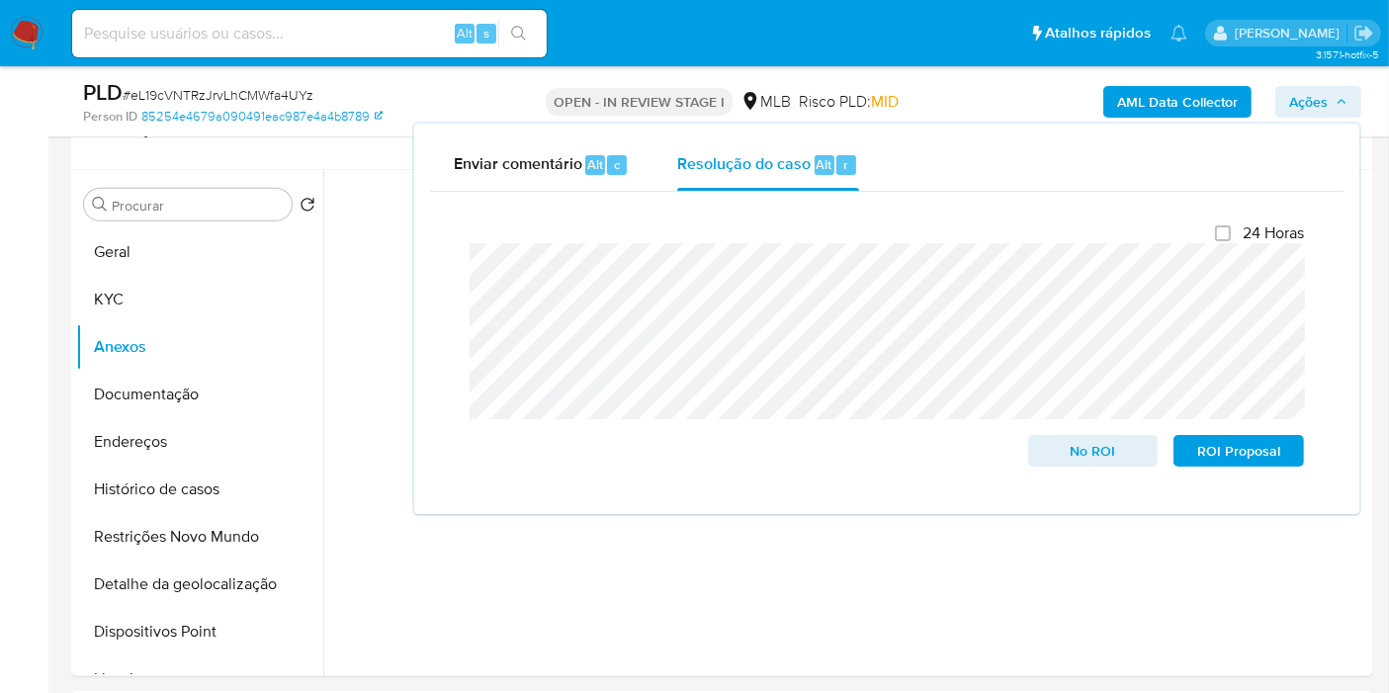
click at [1148, 514] on div "Enviar comentário Alt c Resolução do caso Alt r Fechamento do caso 24 Horas No …" at bounding box center [886, 319] width 945 height 390
click at [1152, 565] on div at bounding box center [845, 423] width 1045 height 506
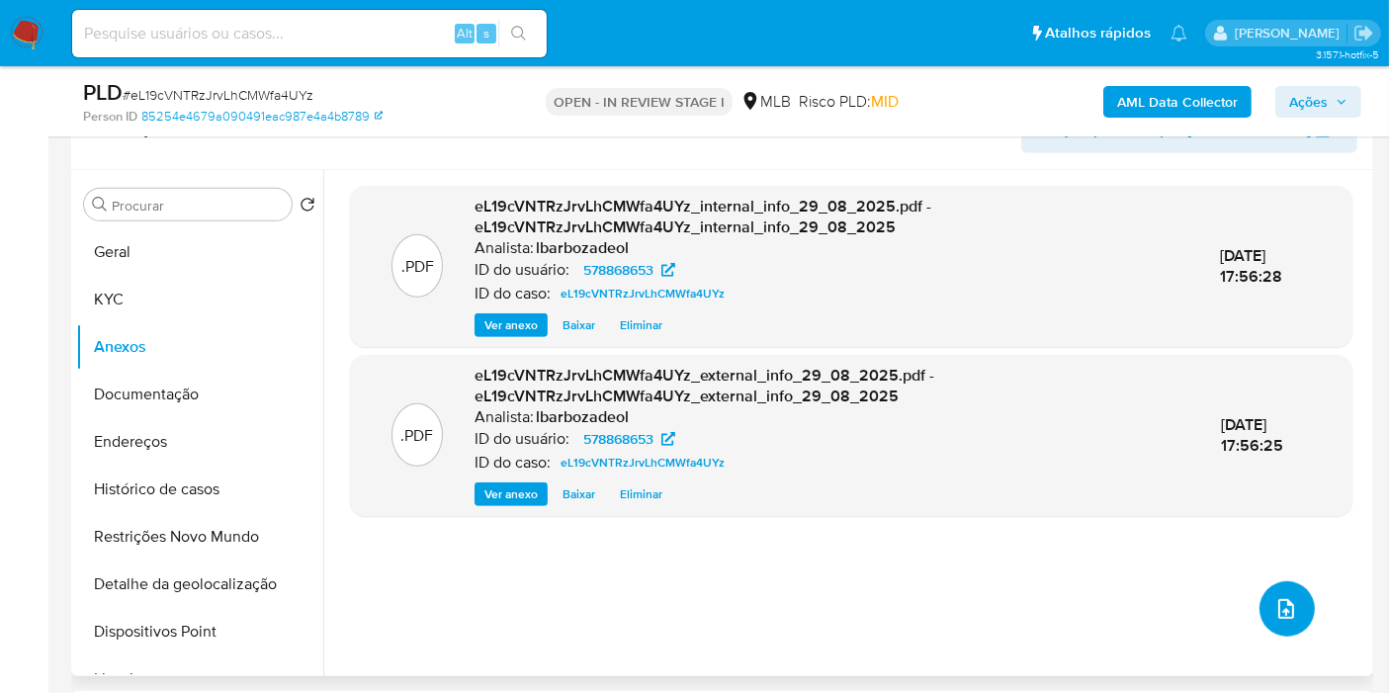
click at [1274, 608] on icon "upload-file" at bounding box center [1286, 609] width 24 height 24
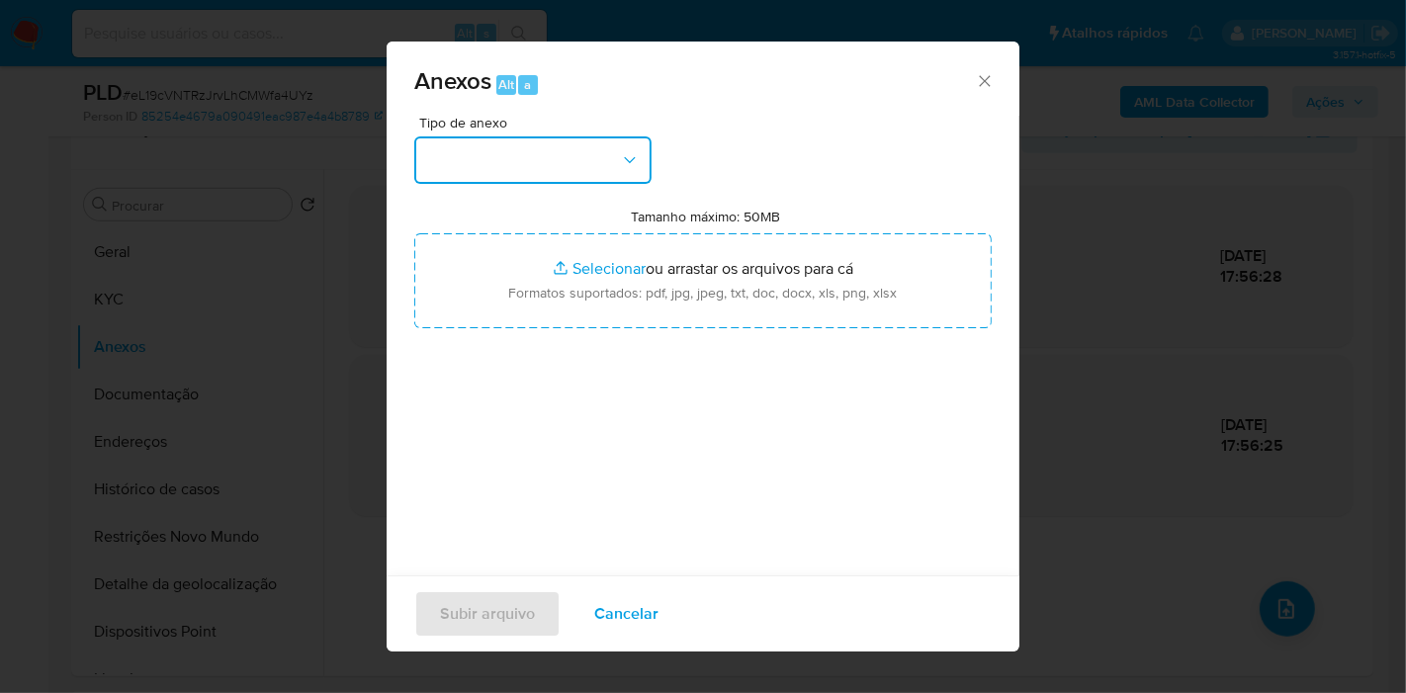
click at [506, 142] on button "button" at bounding box center [532, 159] width 237 height 47
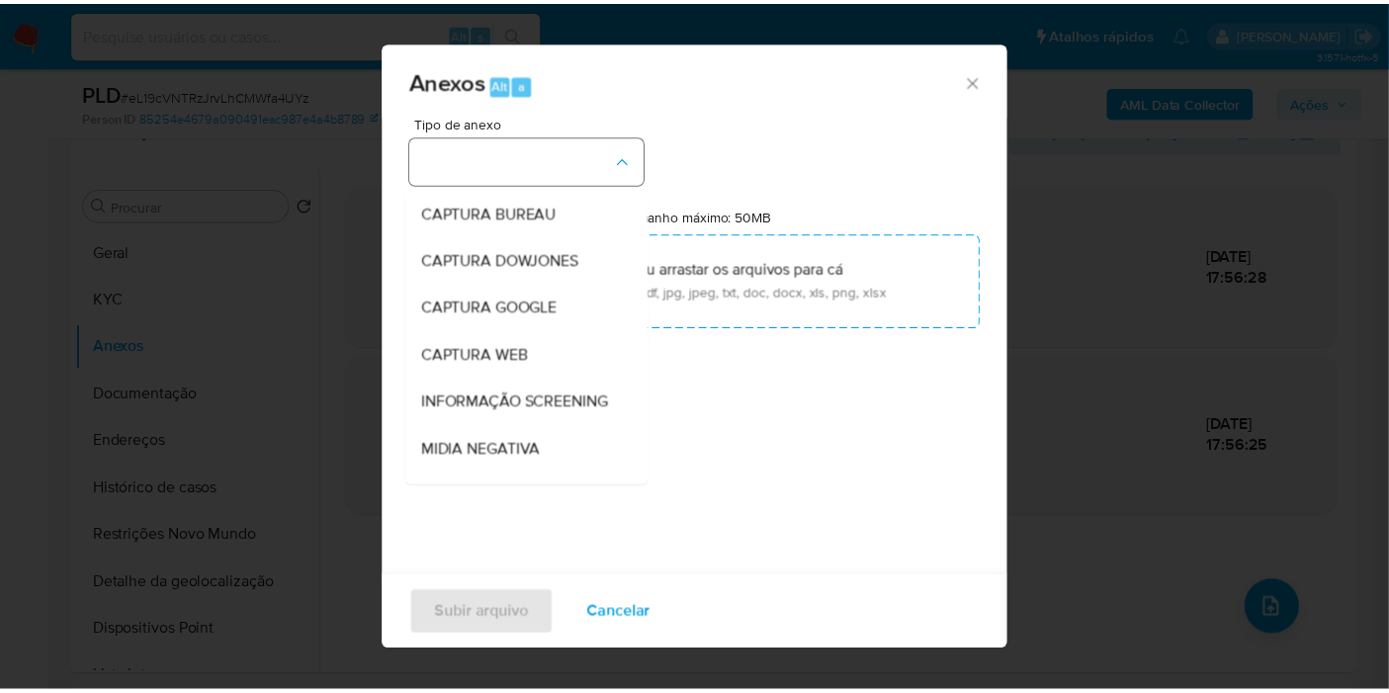
scroll to position [303, 0]
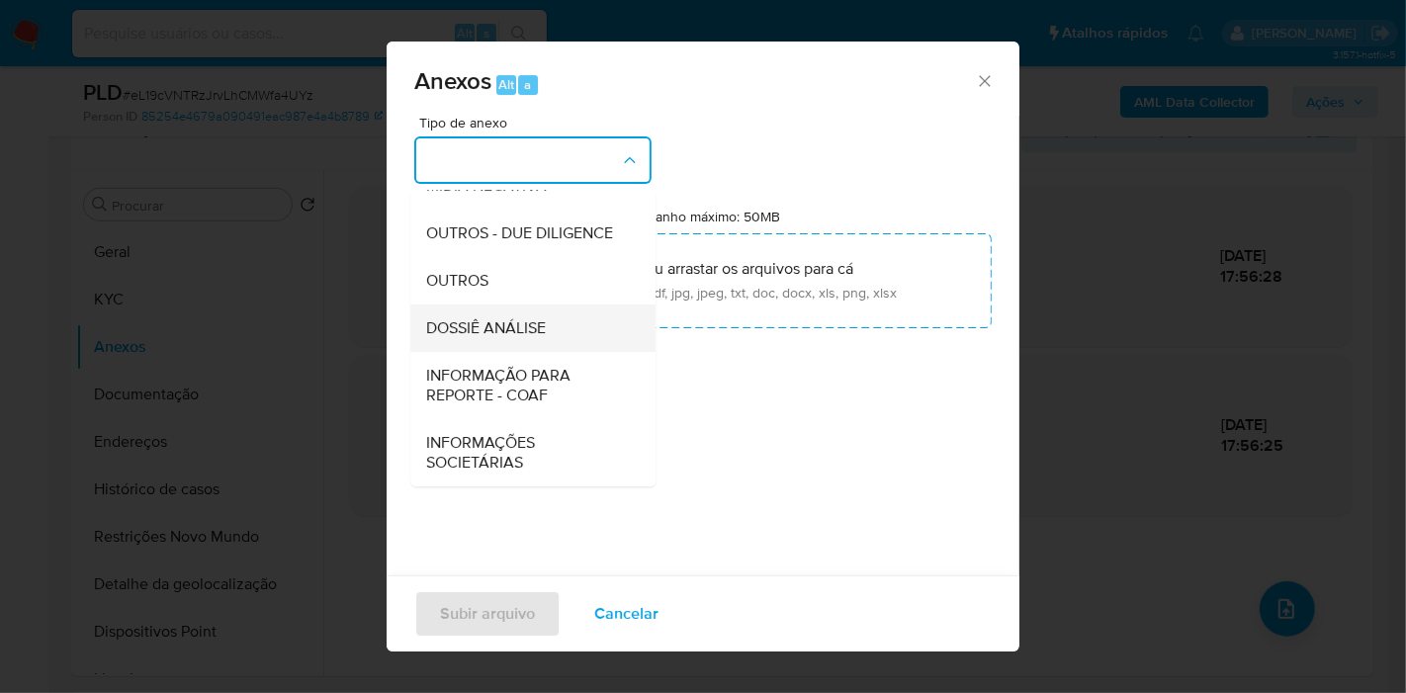
click at [497, 319] on span "DOSSIÊ ANÁLISE" at bounding box center [486, 328] width 120 height 20
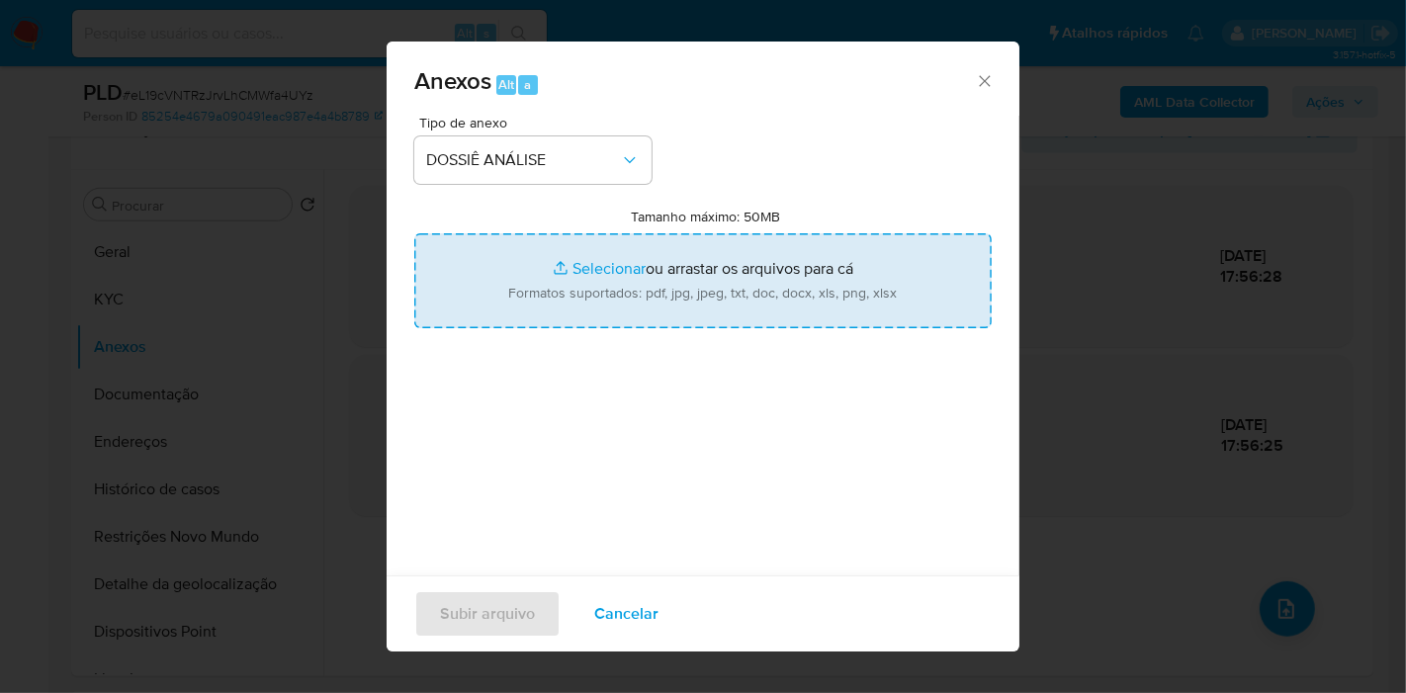
click at [511, 303] on input "Tamanho máximo: 50MB Selecionar arquivos" at bounding box center [702, 280] width 577 height 95
type input "C:\fakepath\Mulan 578868653_2025_08_29_16_37_36.pdf"
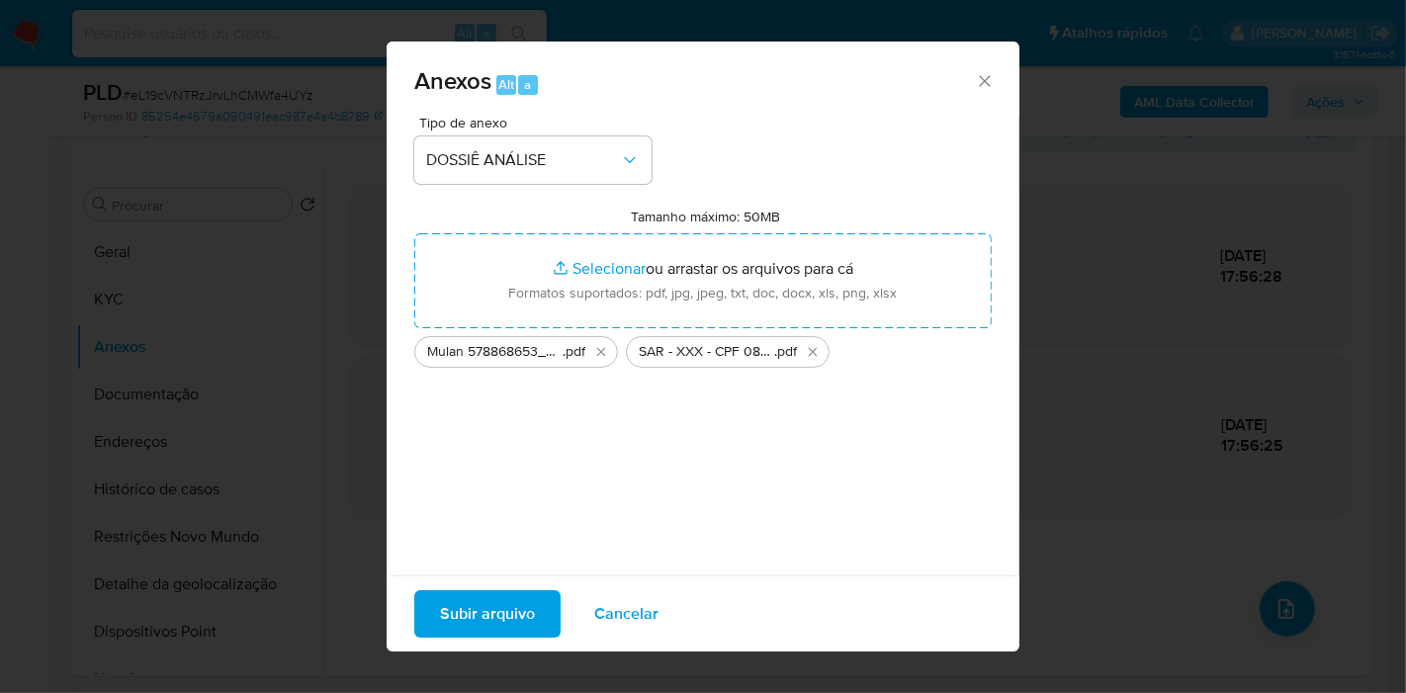
click at [514, 611] on span "Subir arquivo" at bounding box center [487, 613] width 95 height 43
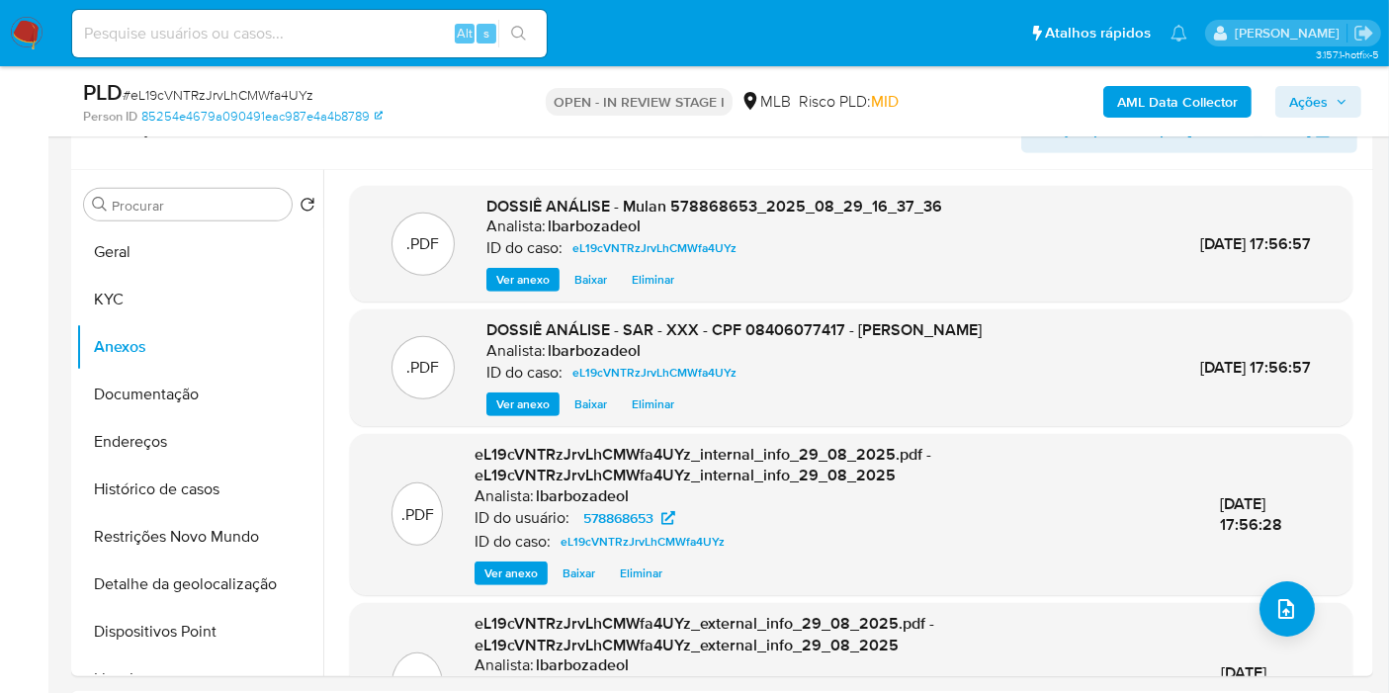
click at [1337, 96] on icon "button" at bounding box center [1341, 102] width 12 height 12
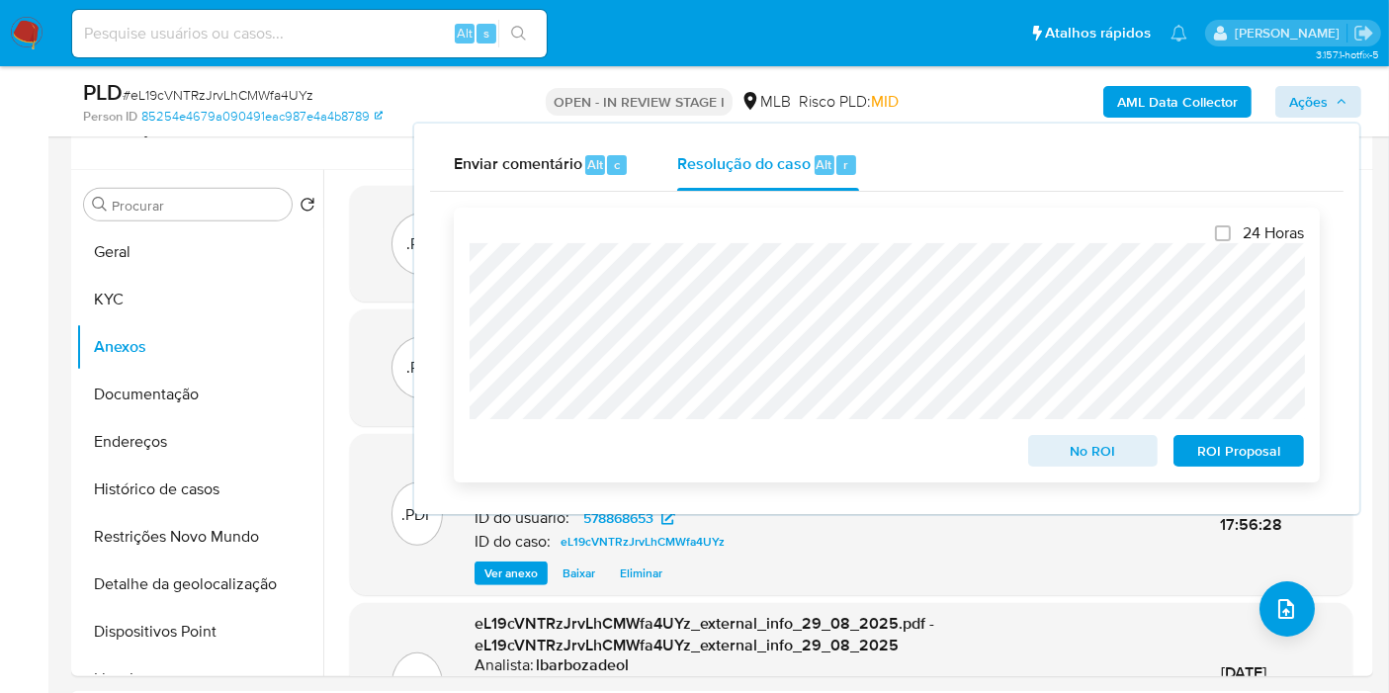
click at [1189, 447] on span "ROI Proposal" at bounding box center [1238, 451] width 103 height 28
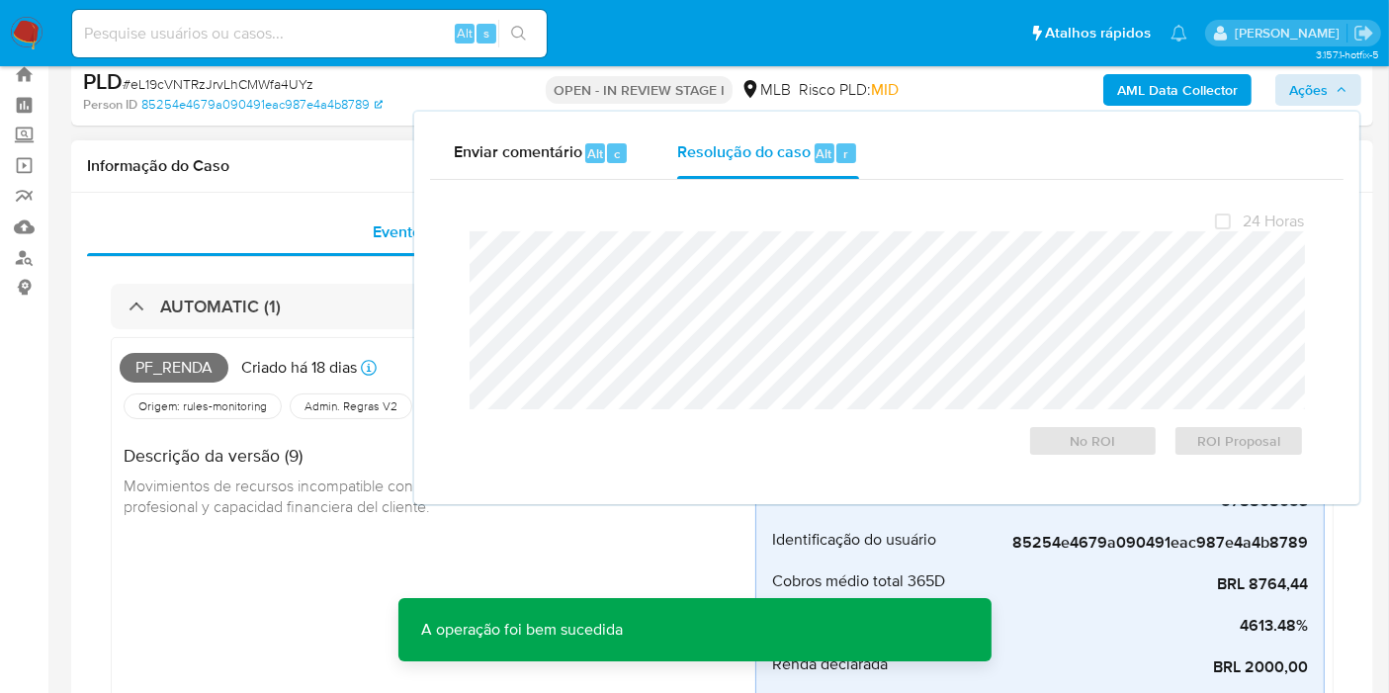
scroll to position [0, 0]
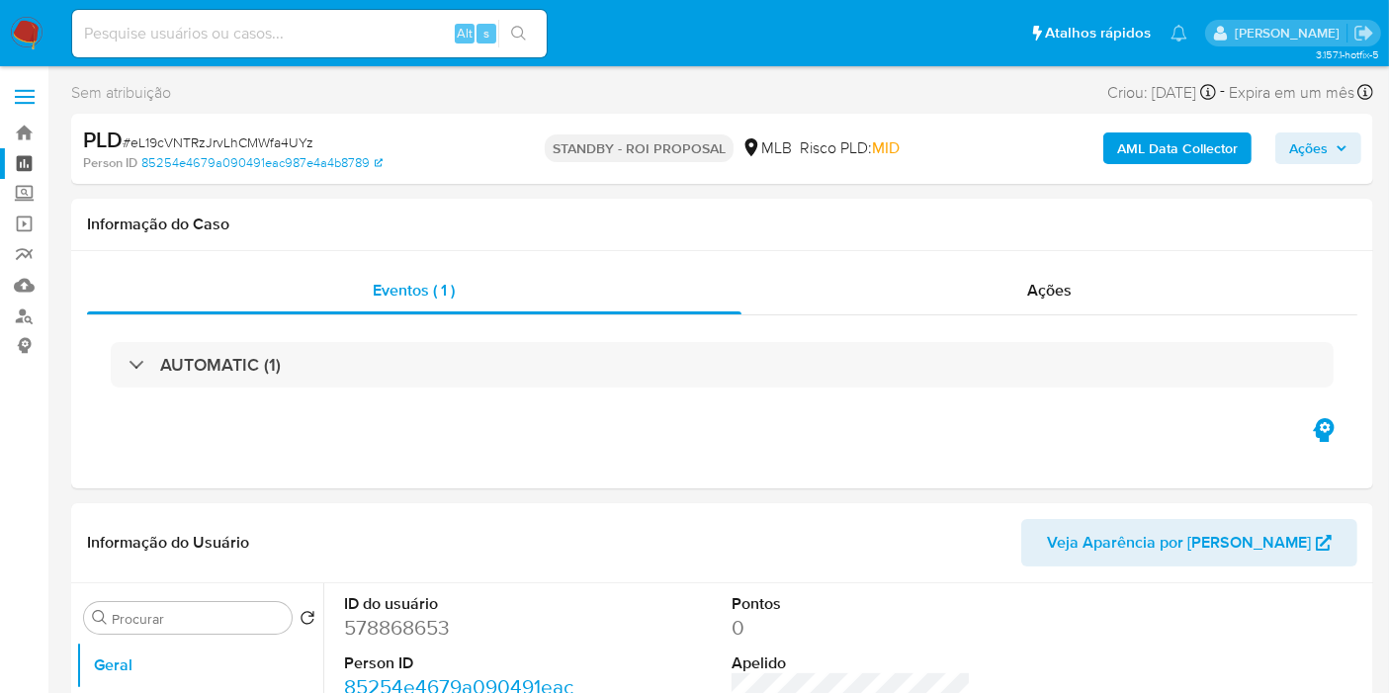
click at [20, 168] on link "Painel" at bounding box center [117, 163] width 235 height 31
select select "10"
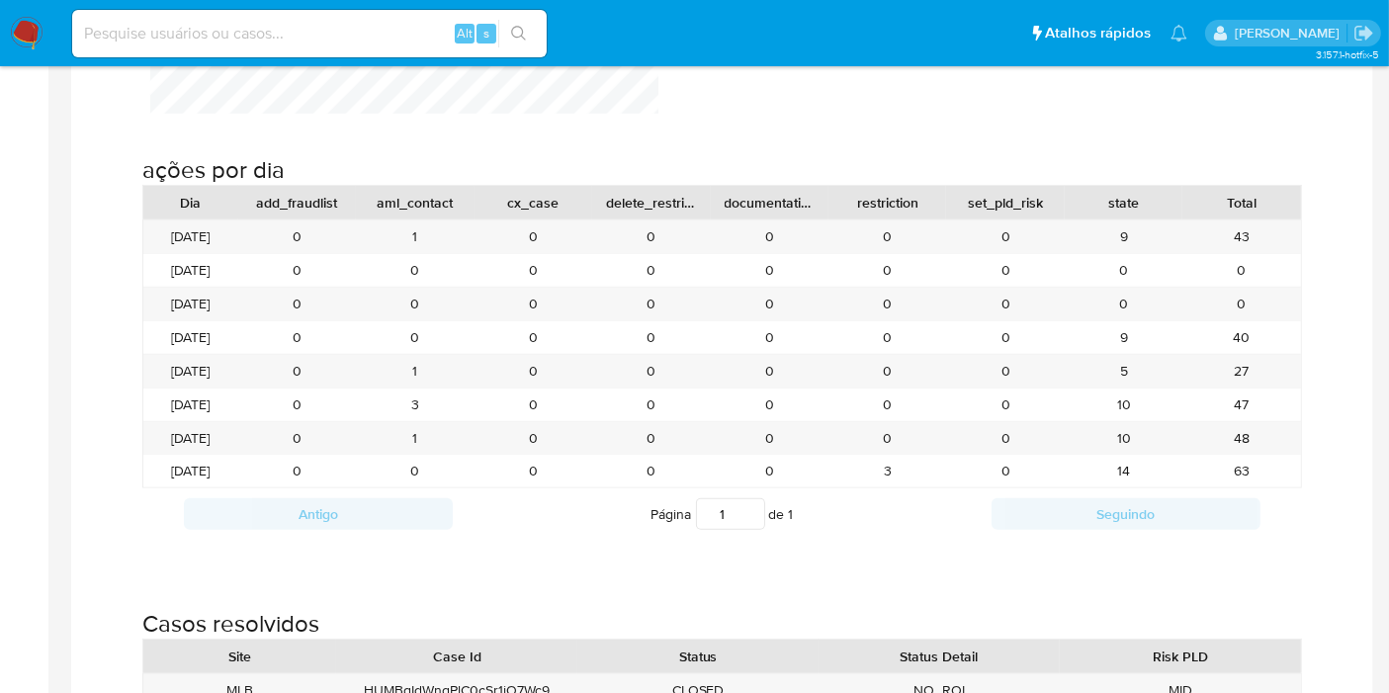
scroll to position [1866, 0]
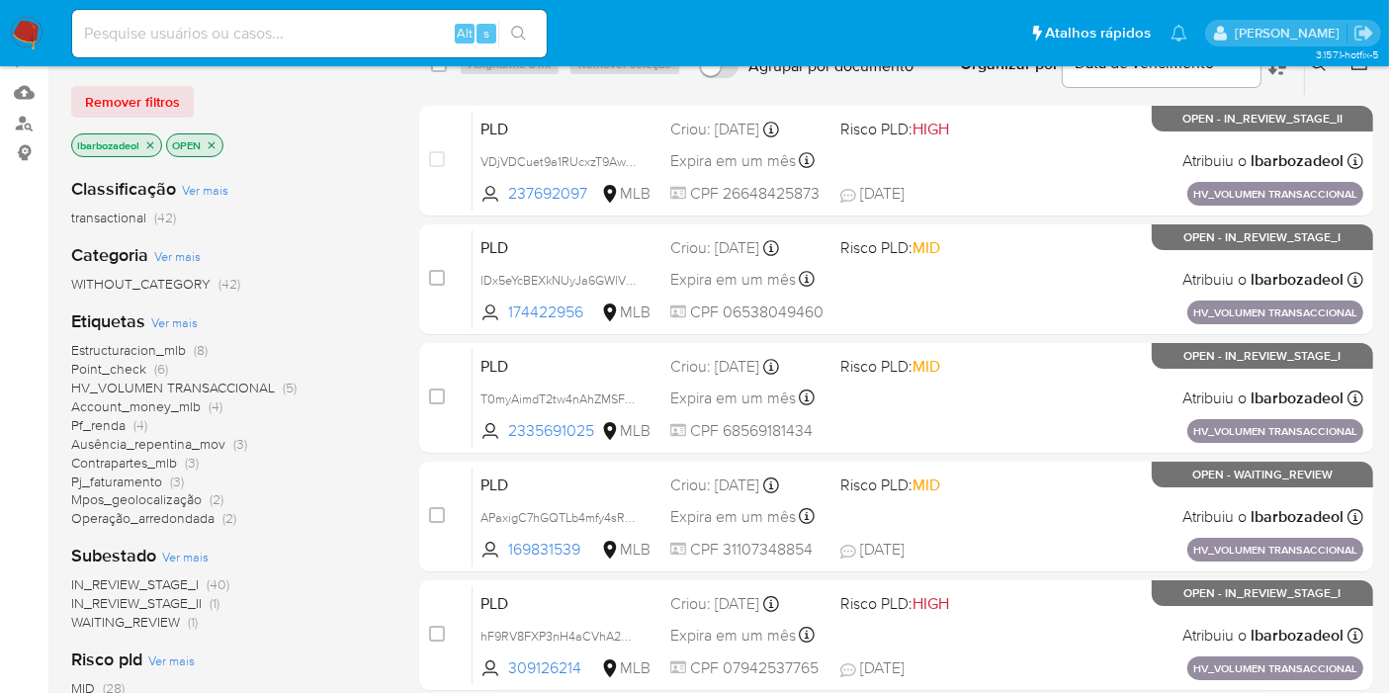
scroll to position [329, 0]
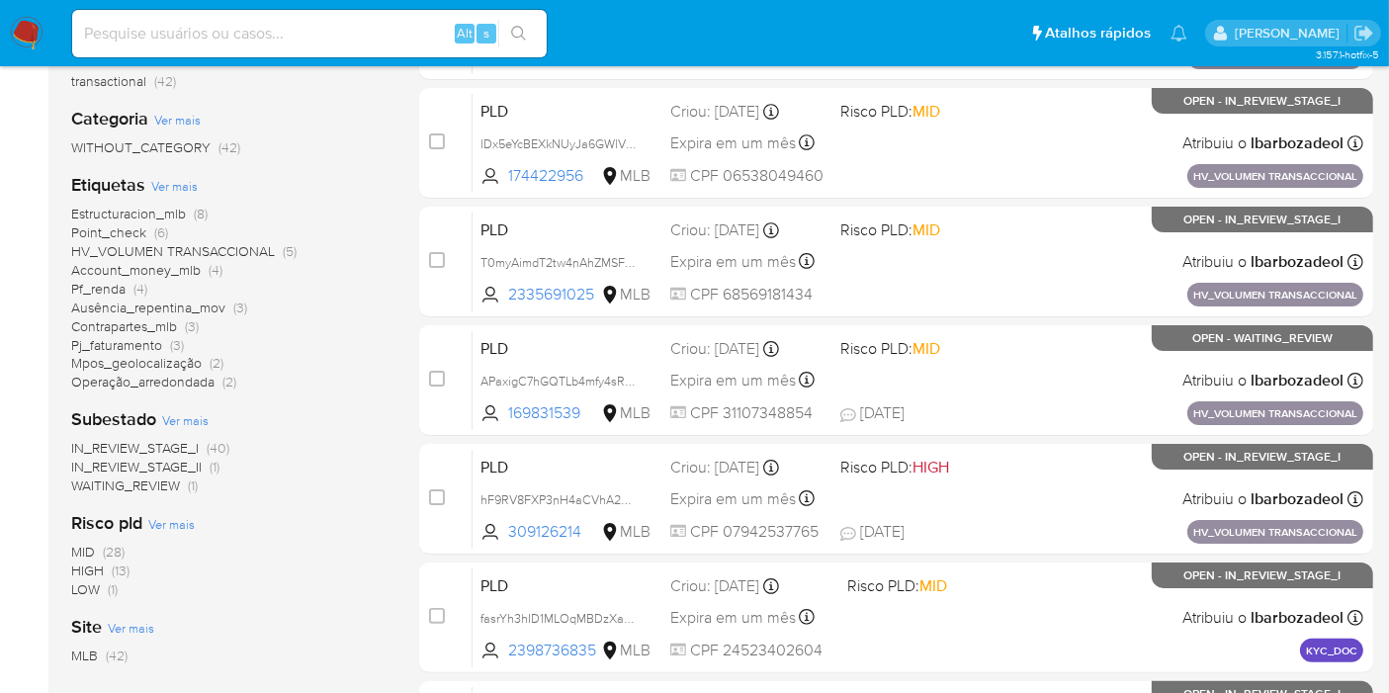
click at [91, 570] on span "HIGH" at bounding box center [87, 570] width 33 height 20
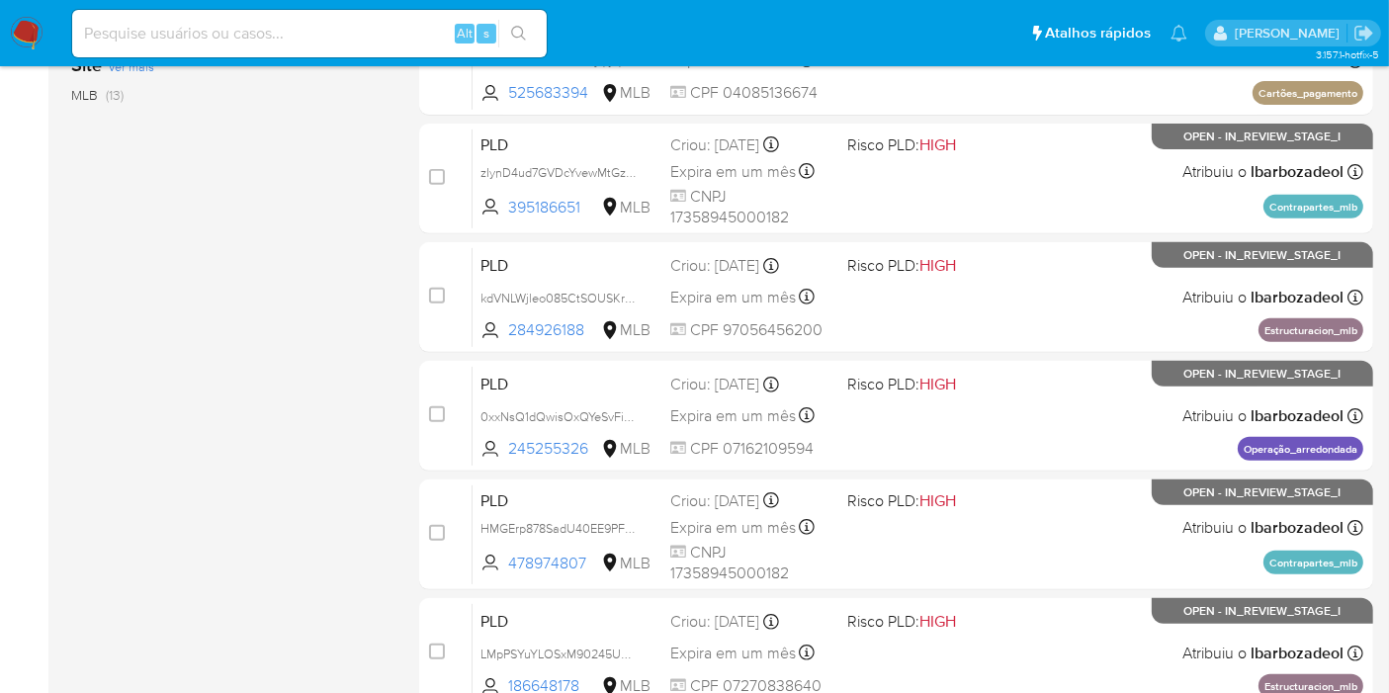
scroll to position [865, 0]
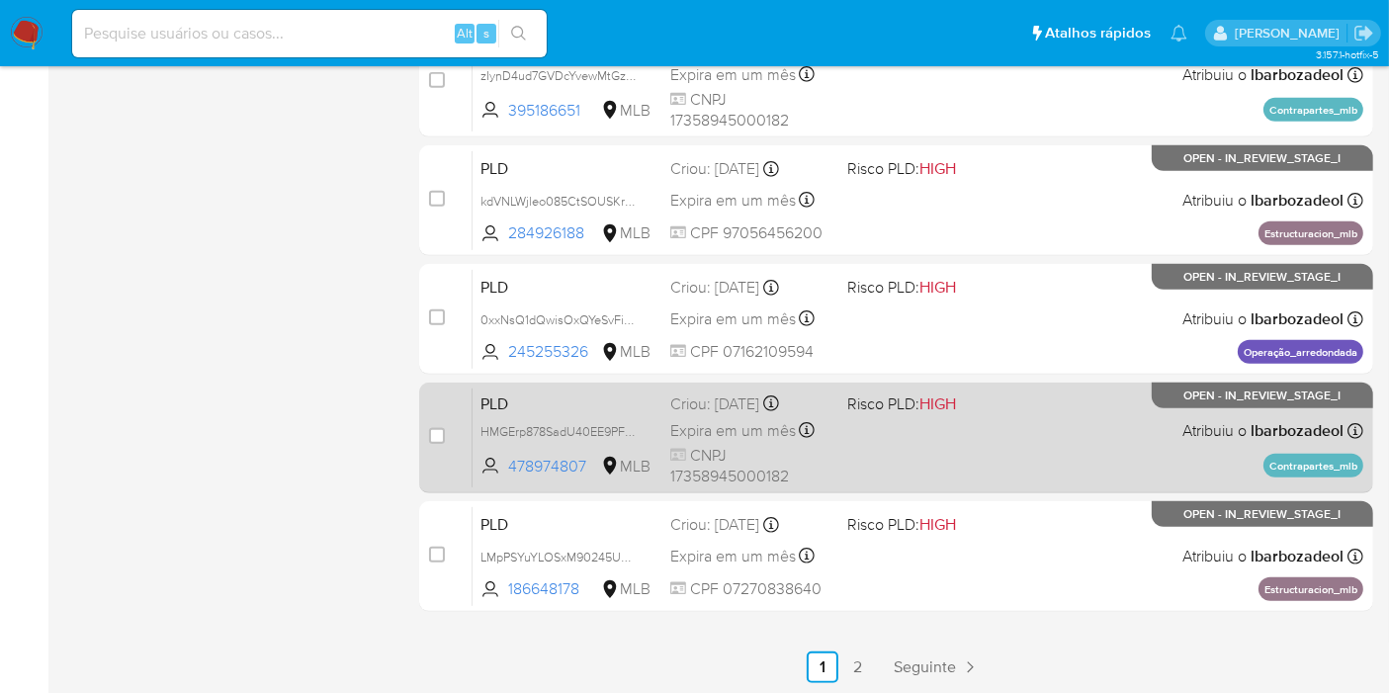
click at [879, 455] on div "PLD HMGErp878SadU40EE9PFVet4 478974807 MLB Risco PLD: HIGH Criou: [DATE] Criou:…" at bounding box center [918, 438] width 891 height 100
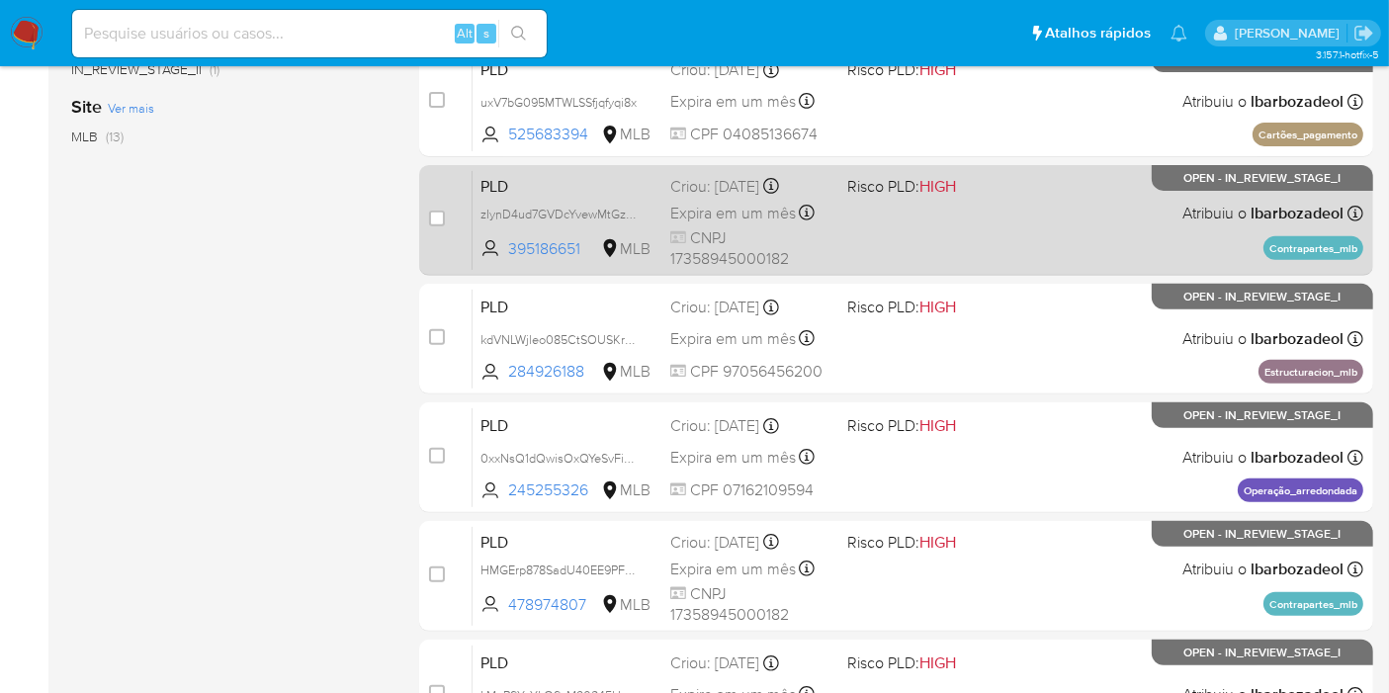
scroll to position [536, 0]
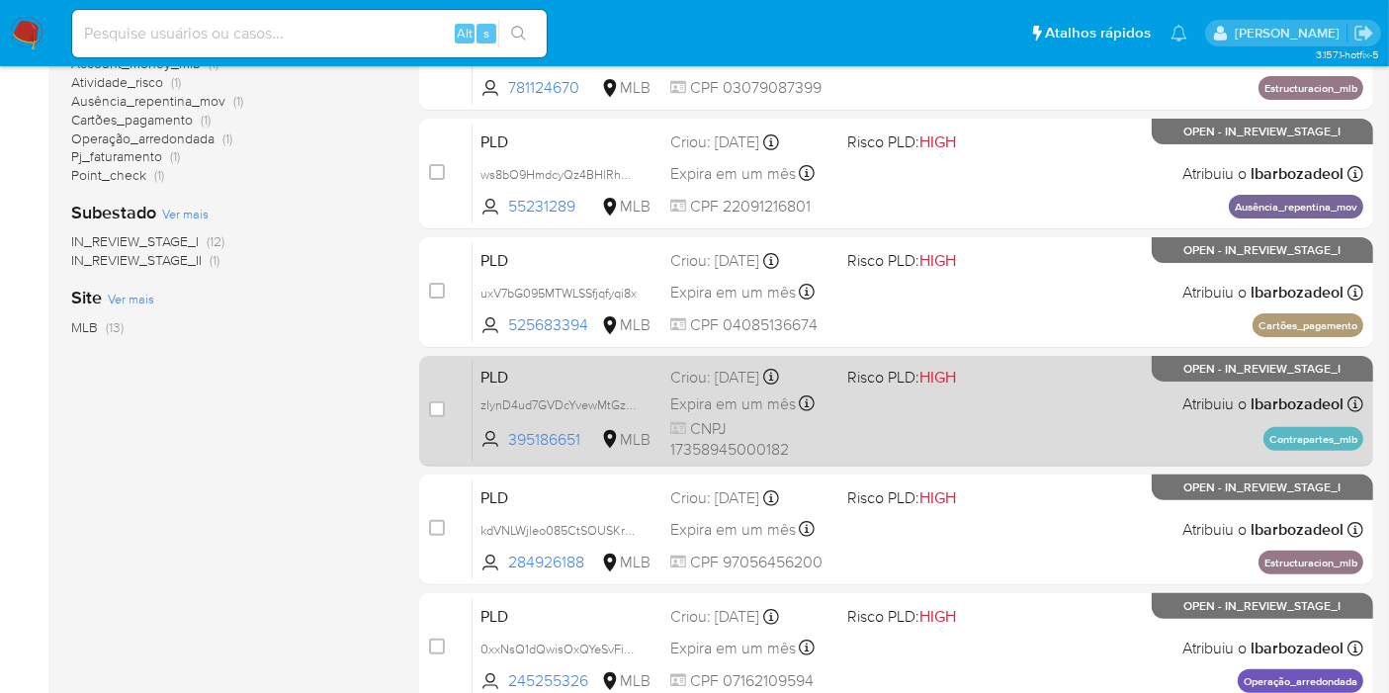
click at [902, 422] on div "PLD zIynD4ud7GVDcYvewMtGzgra 395186651 MLB Risco PLD: HIGH Criou: [DATE] Criou:…" at bounding box center [918, 411] width 891 height 100
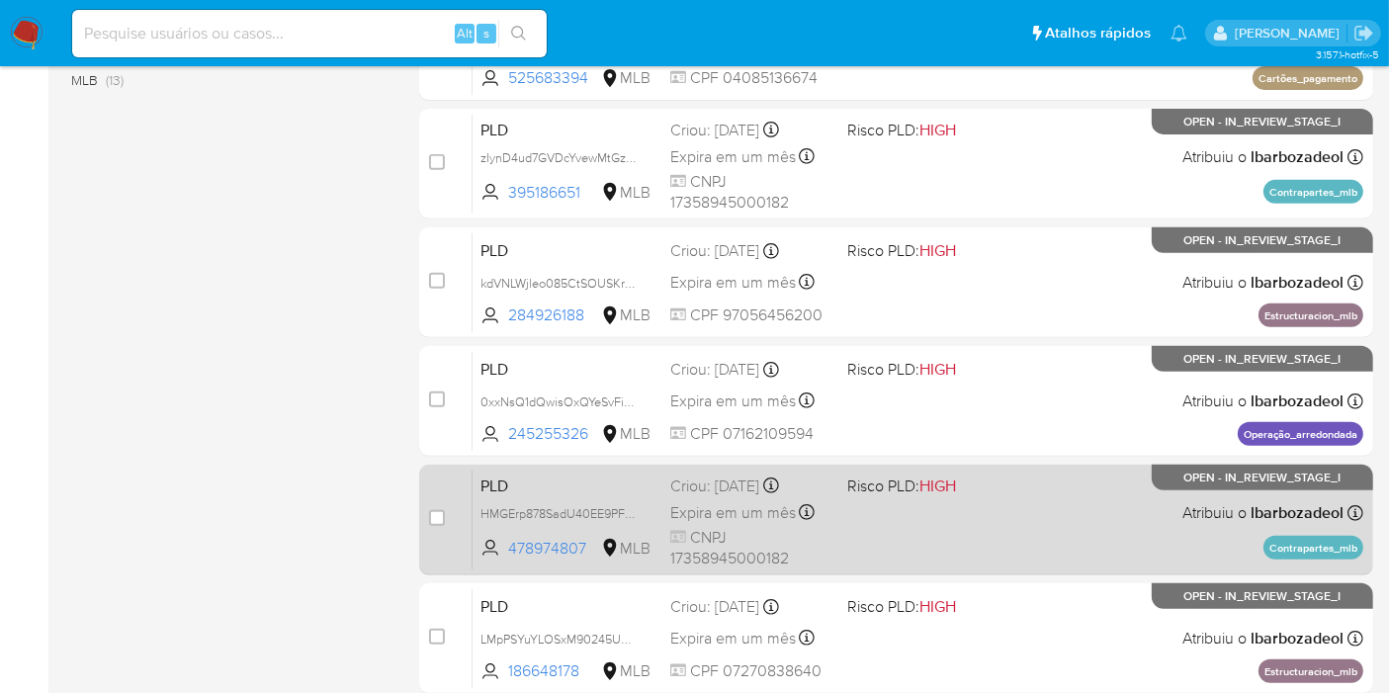
scroll to position [865, 0]
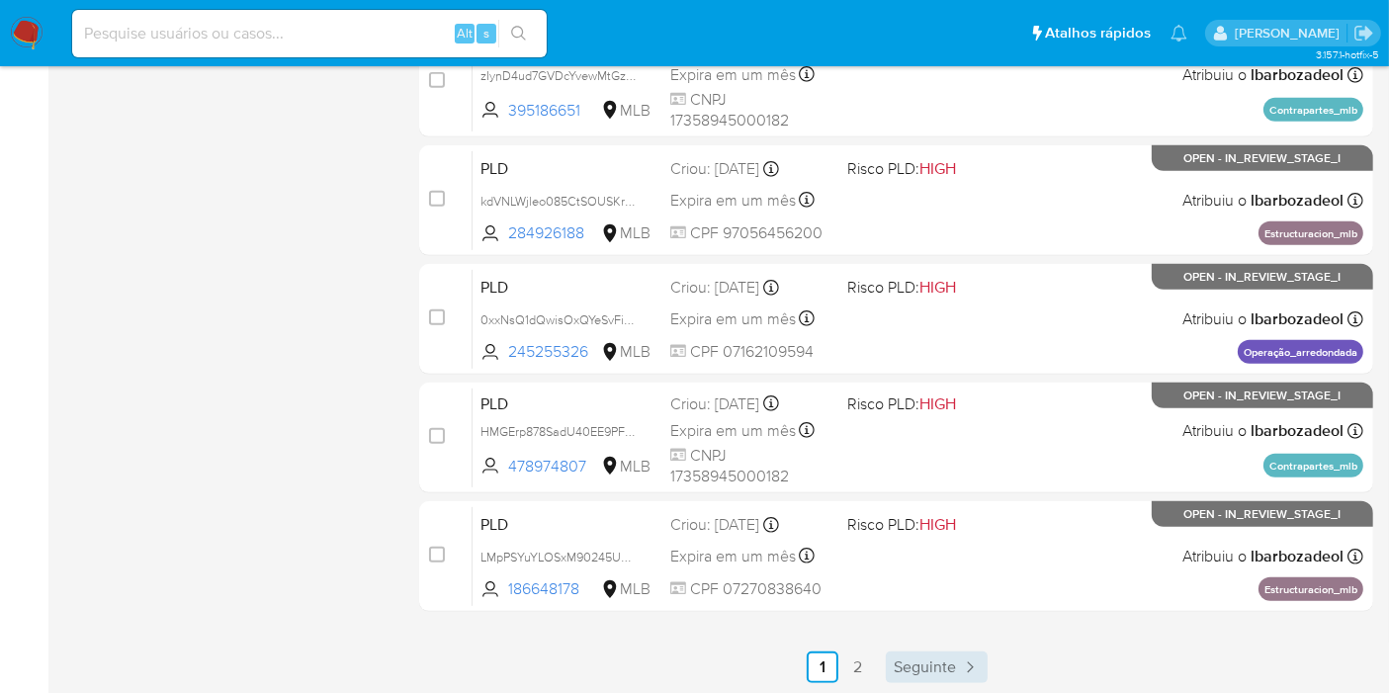
click at [904, 668] on span "Seguinte" at bounding box center [925, 667] width 62 height 16
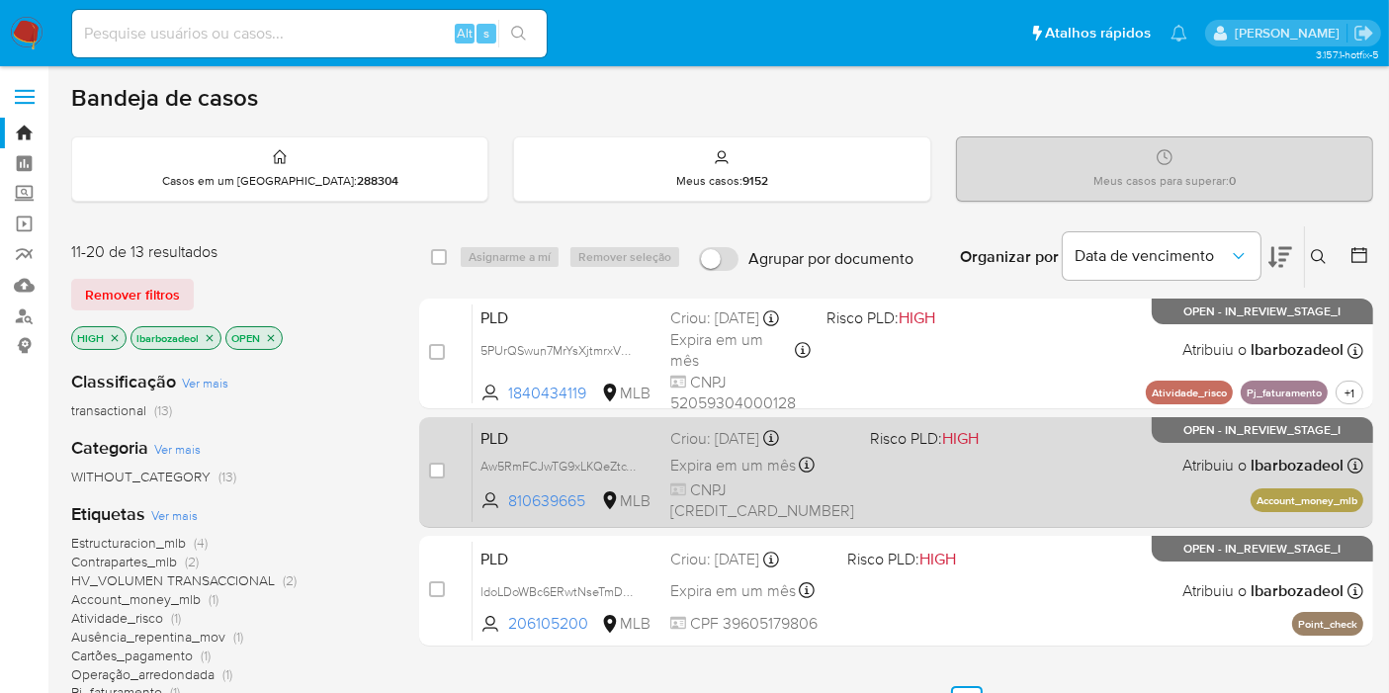
click at [893, 471] on div "PLD Aw5RmFCJwTG9xLKQeZtcYR67 810639665 MLB Risco PLD: HIGH Criou: [DATE] Criou:…" at bounding box center [918, 472] width 891 height 100
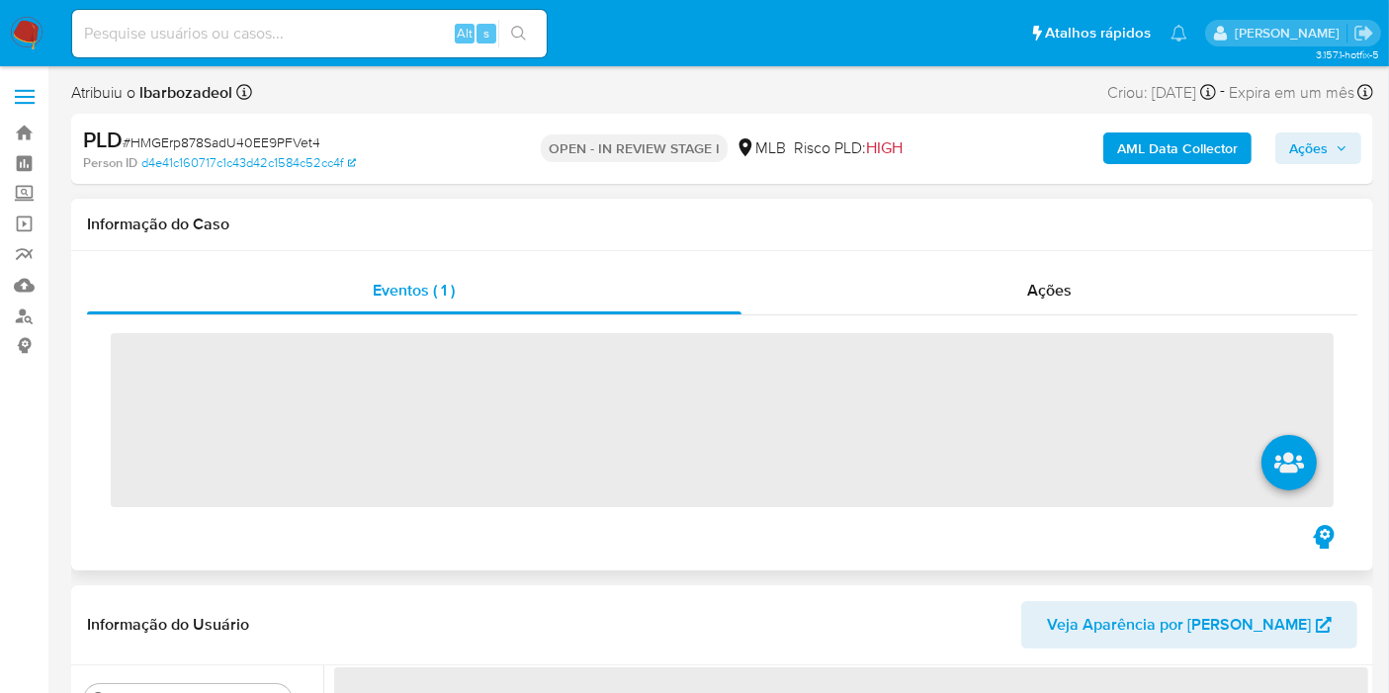
scroll to position [439, 0]
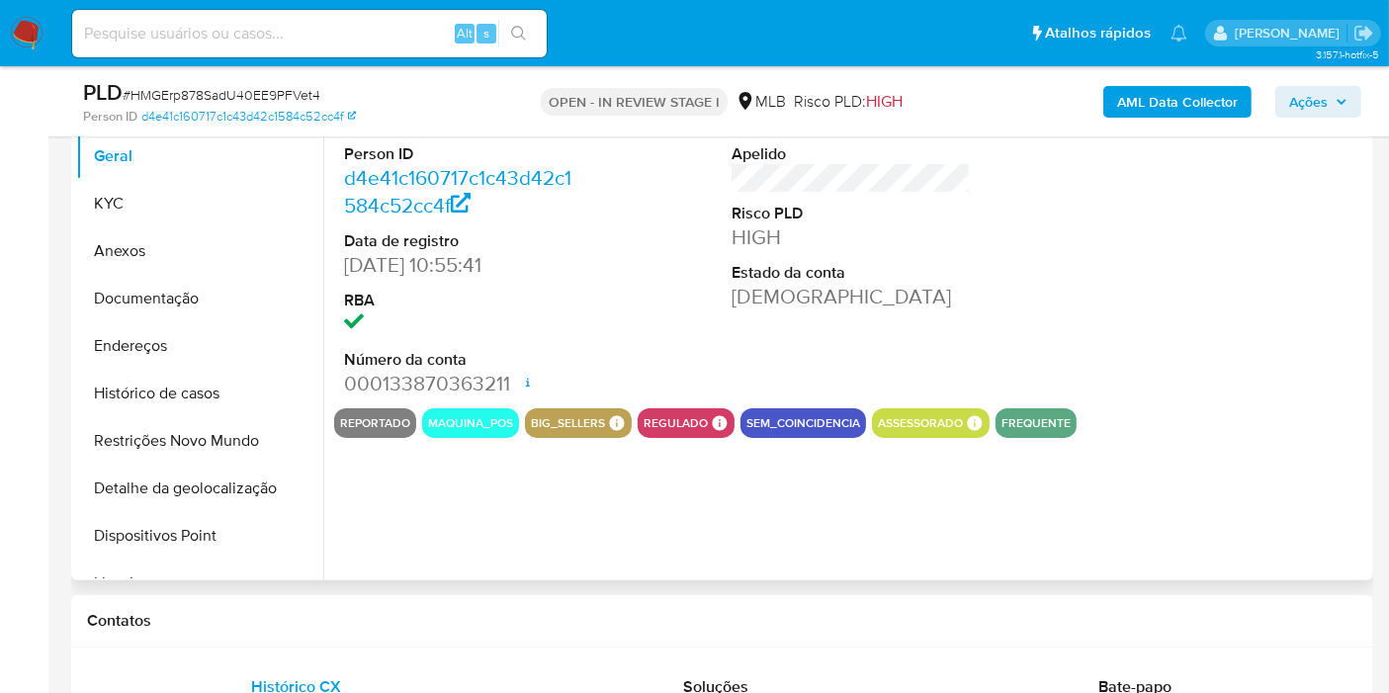
select select "10"
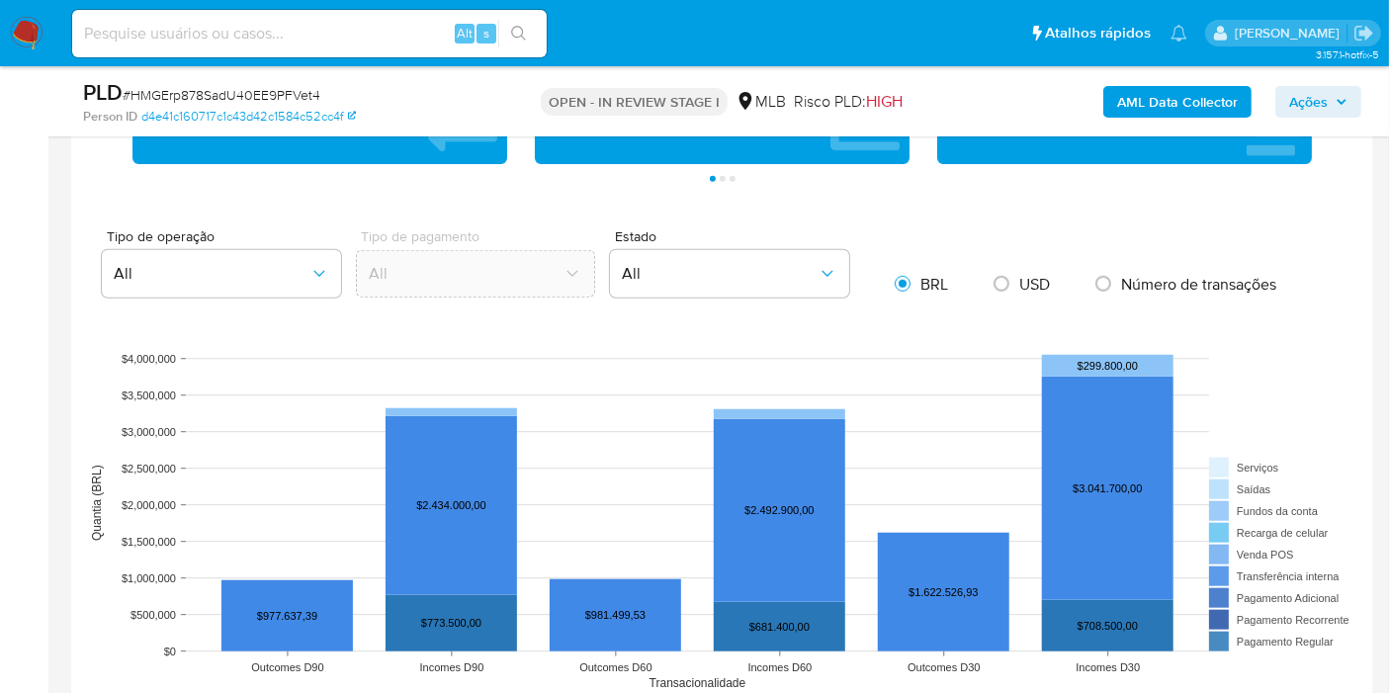
scroll to position [1647, 0]
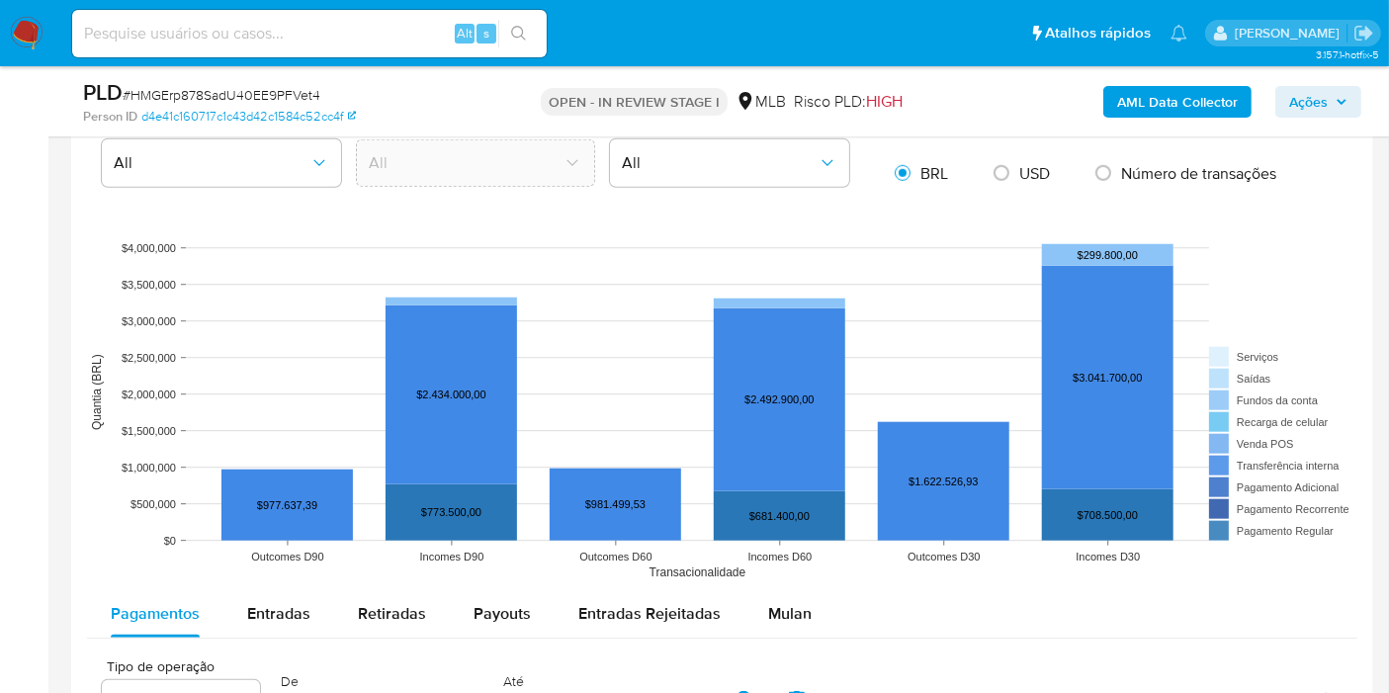
drag, startPoint x: 291, startPoint y: 611, endPoint x: 370, endPoint y: 469, distance: 162.8
click at [291, 611] on span "Entradas" at bounding box center [278, 613] width 63 height 23
select select "10"
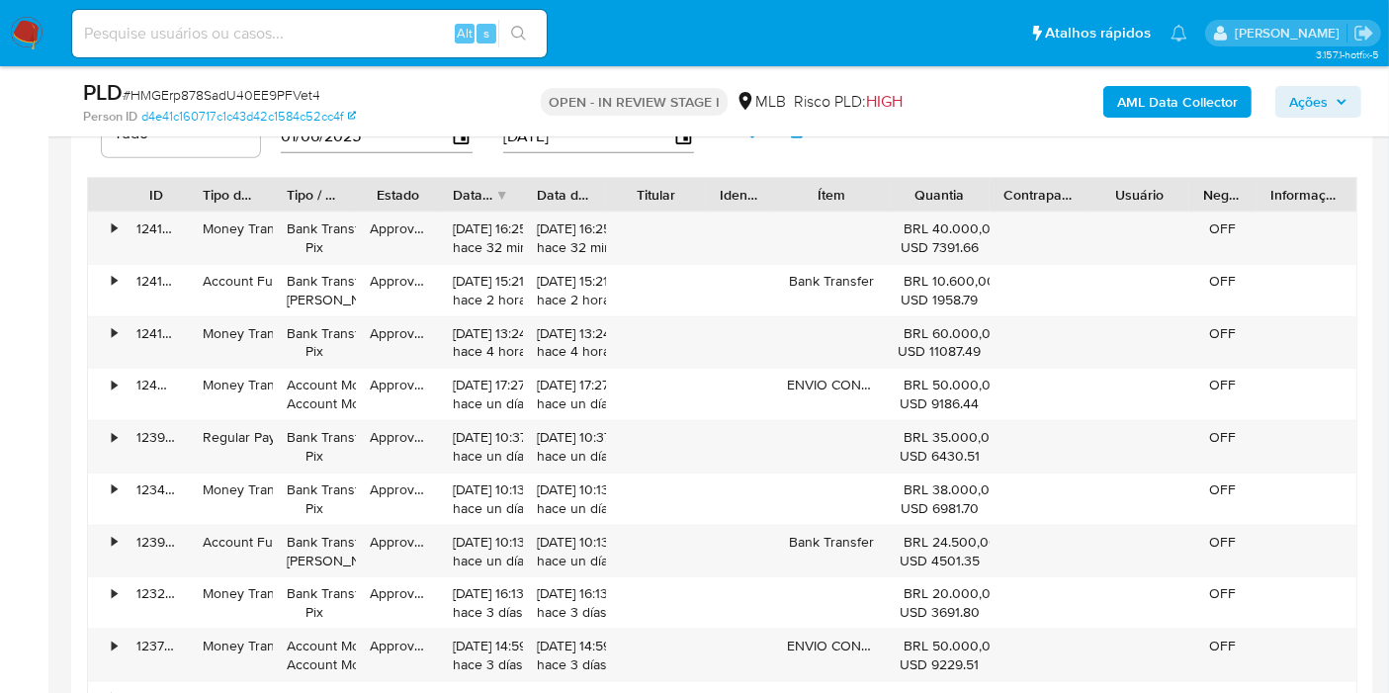
scroll to position [2306, 0]
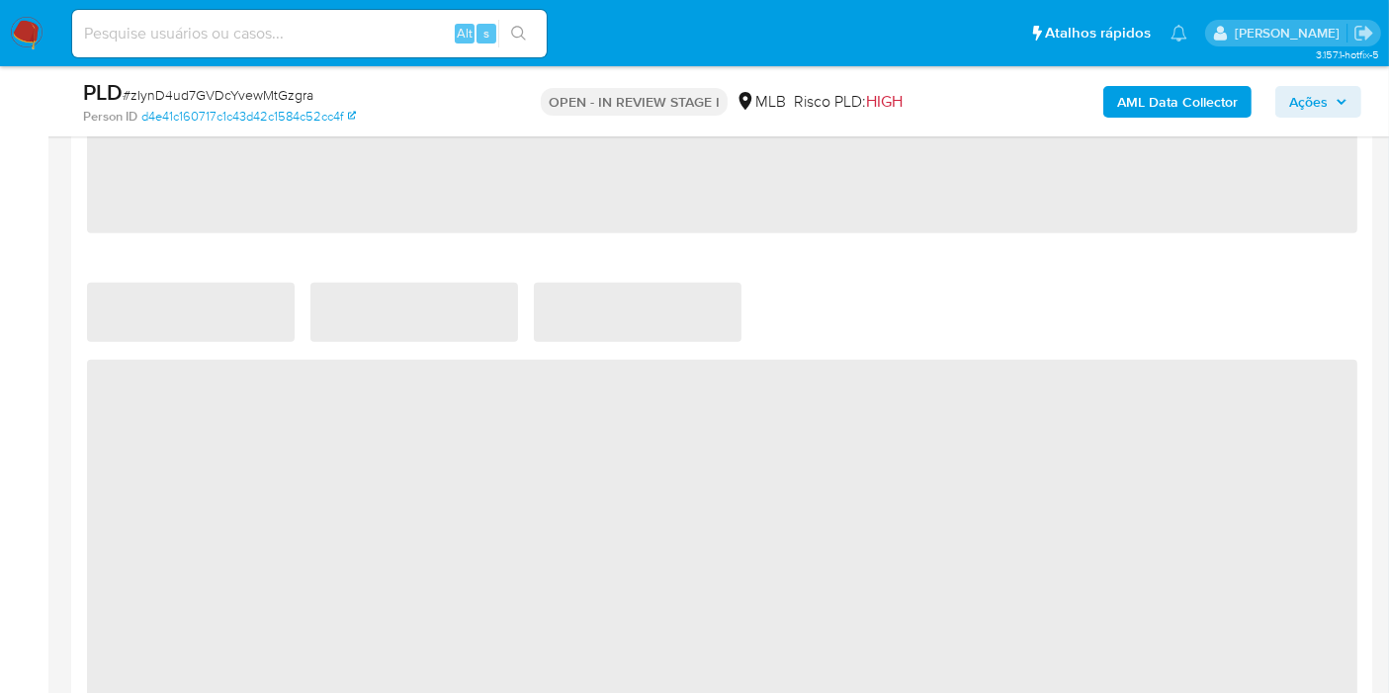
scroll to position [1757, 0]
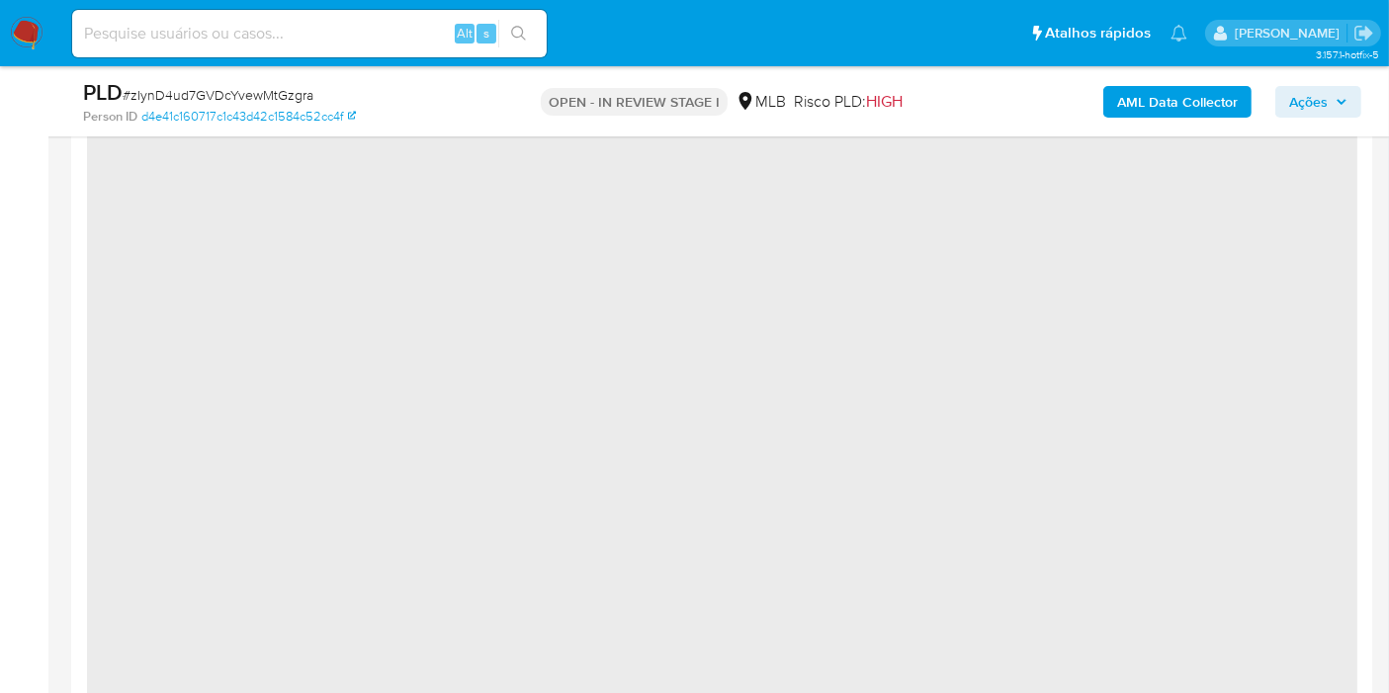
select select "10"
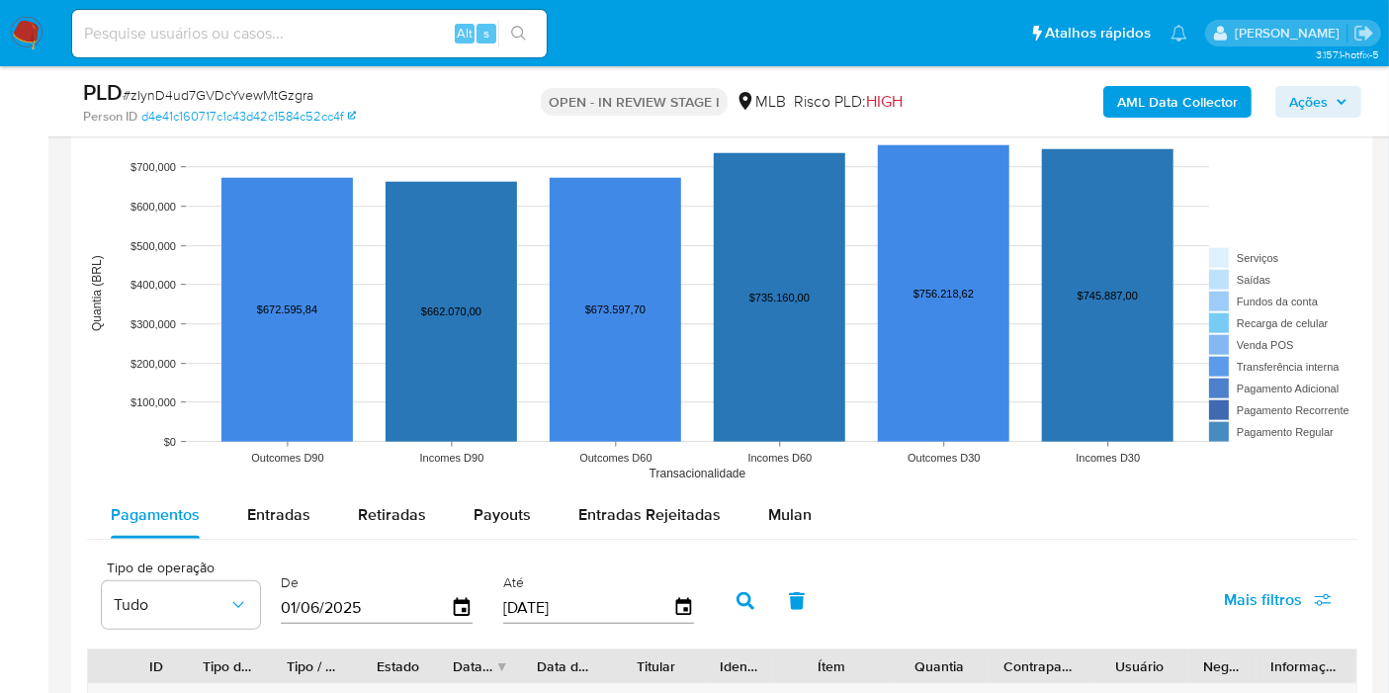
scroll to position [1866, 0]
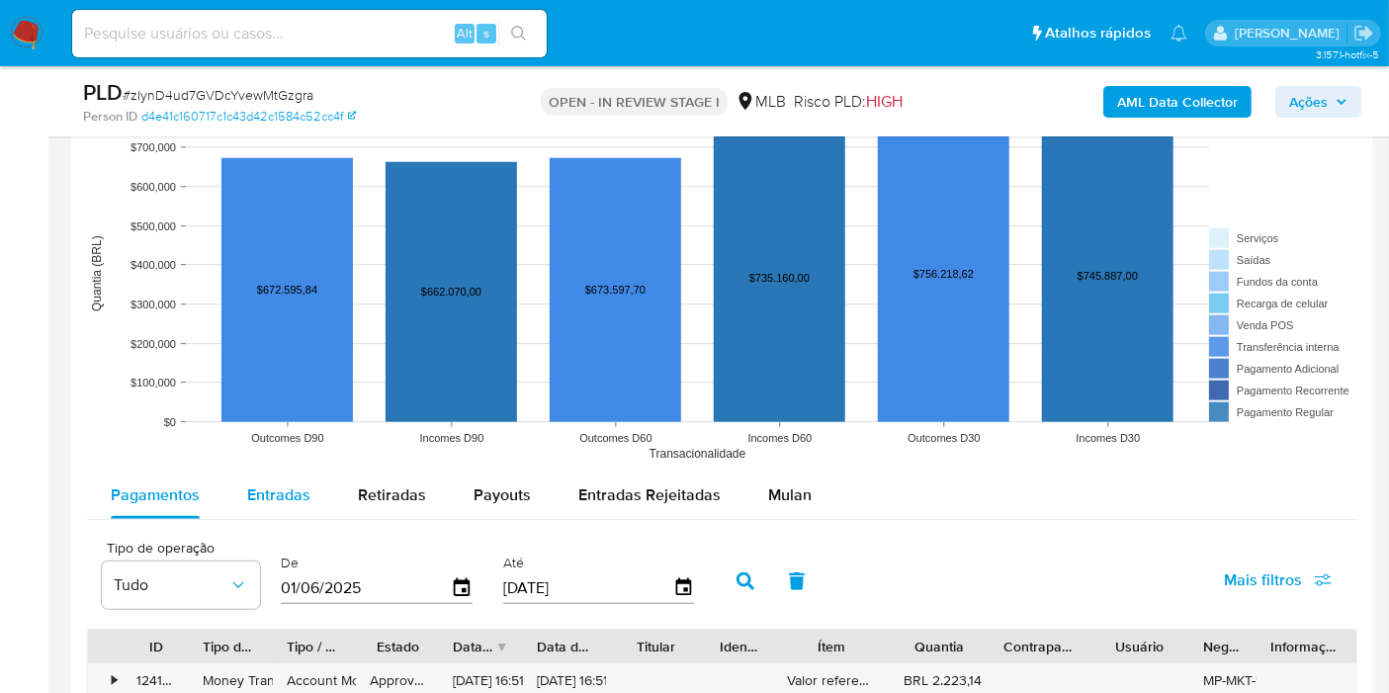
click at [303, 509] on div "Entradas" at bounding box center [278, 495] width 63 height 47
select select "10"
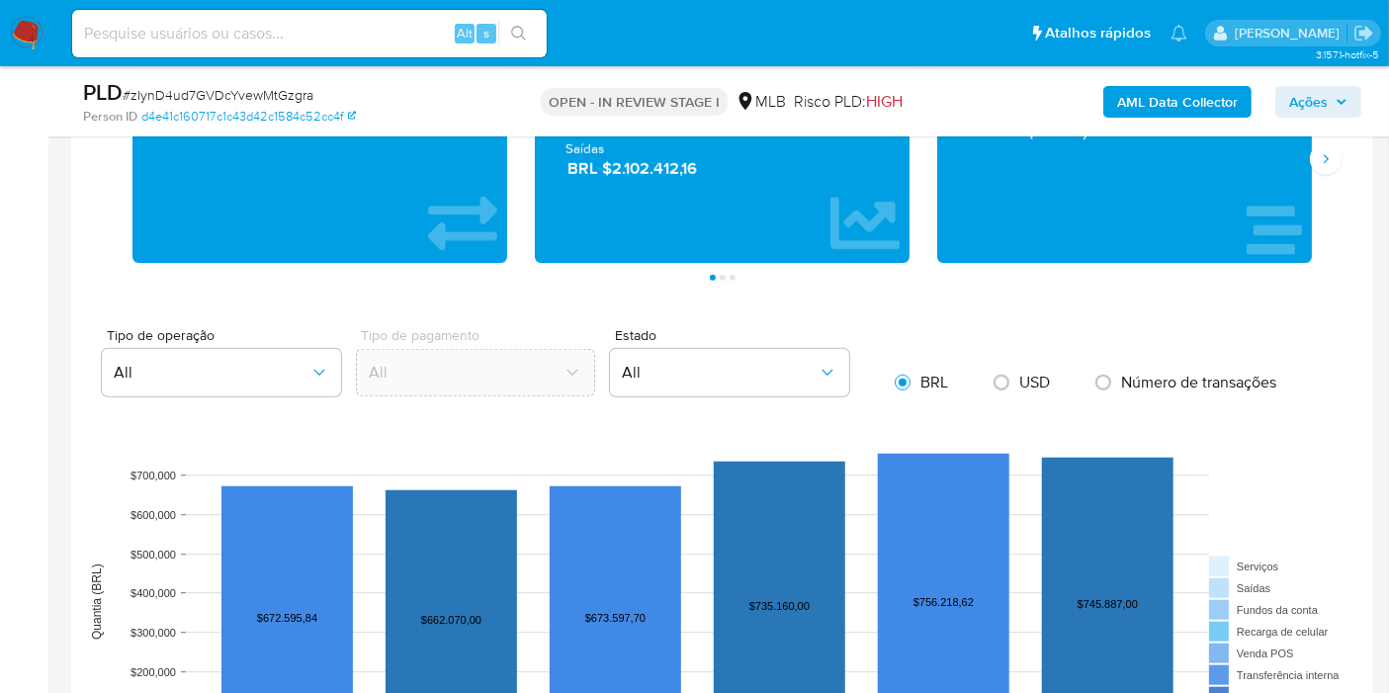
scroll to position [1537, 0]
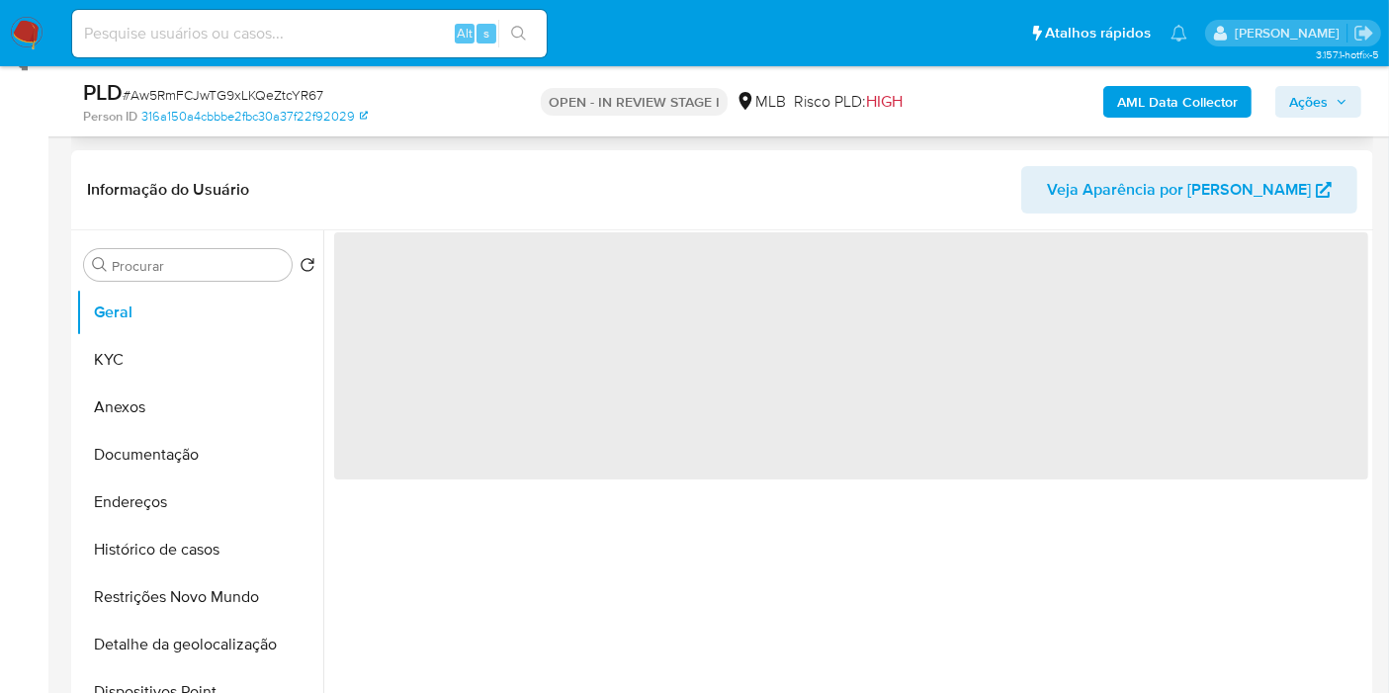
scroll to position [329, 0]
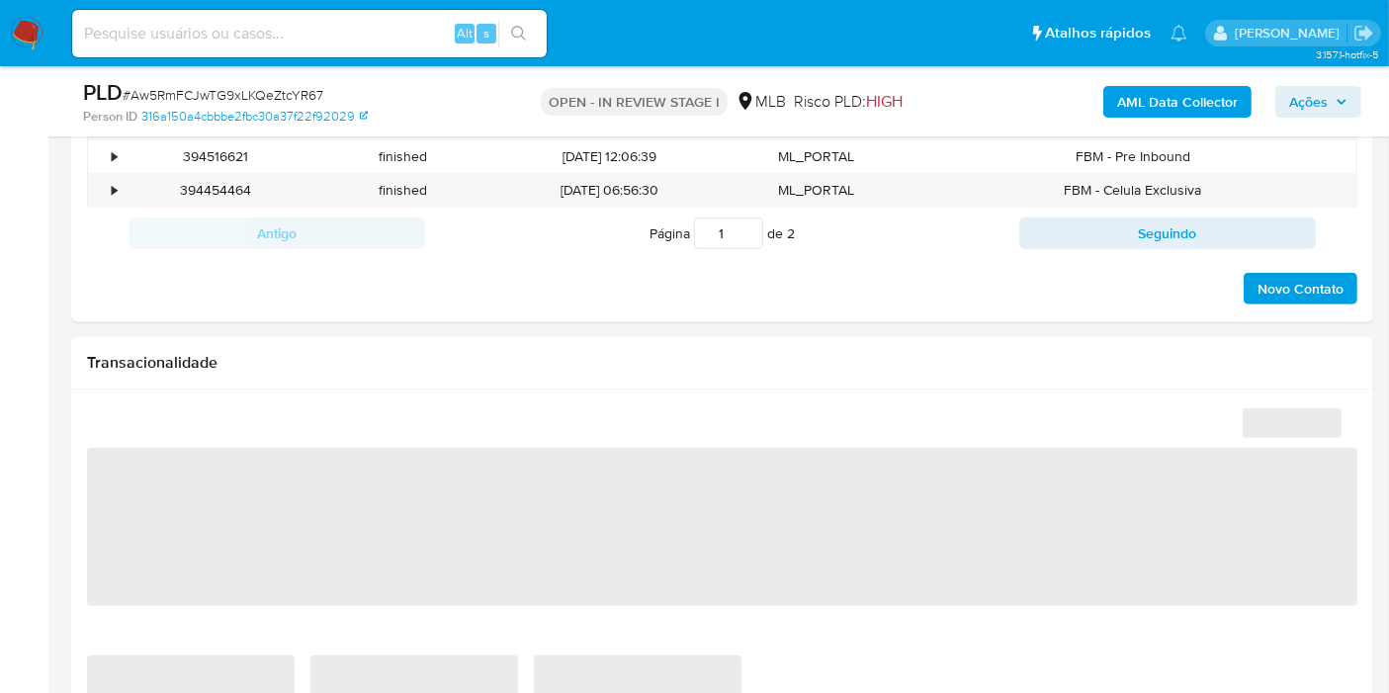
select select "10"
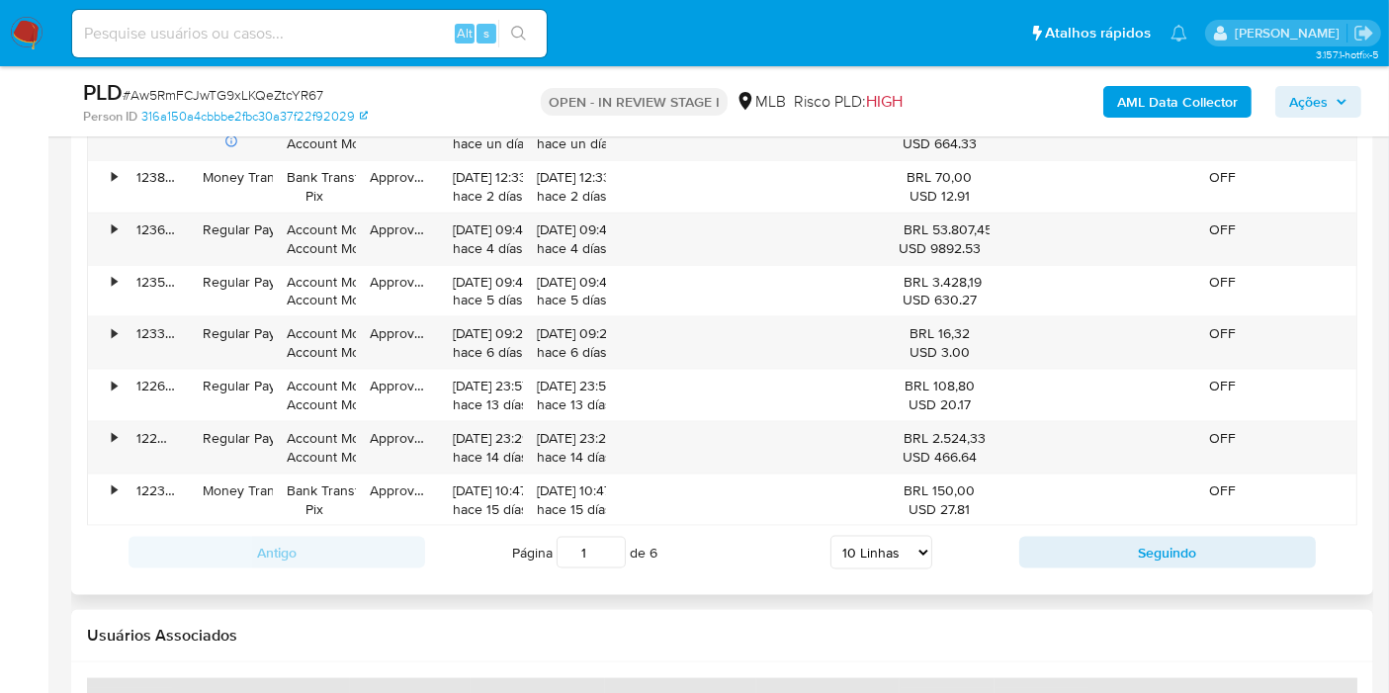
scroll to position [2087, 0]
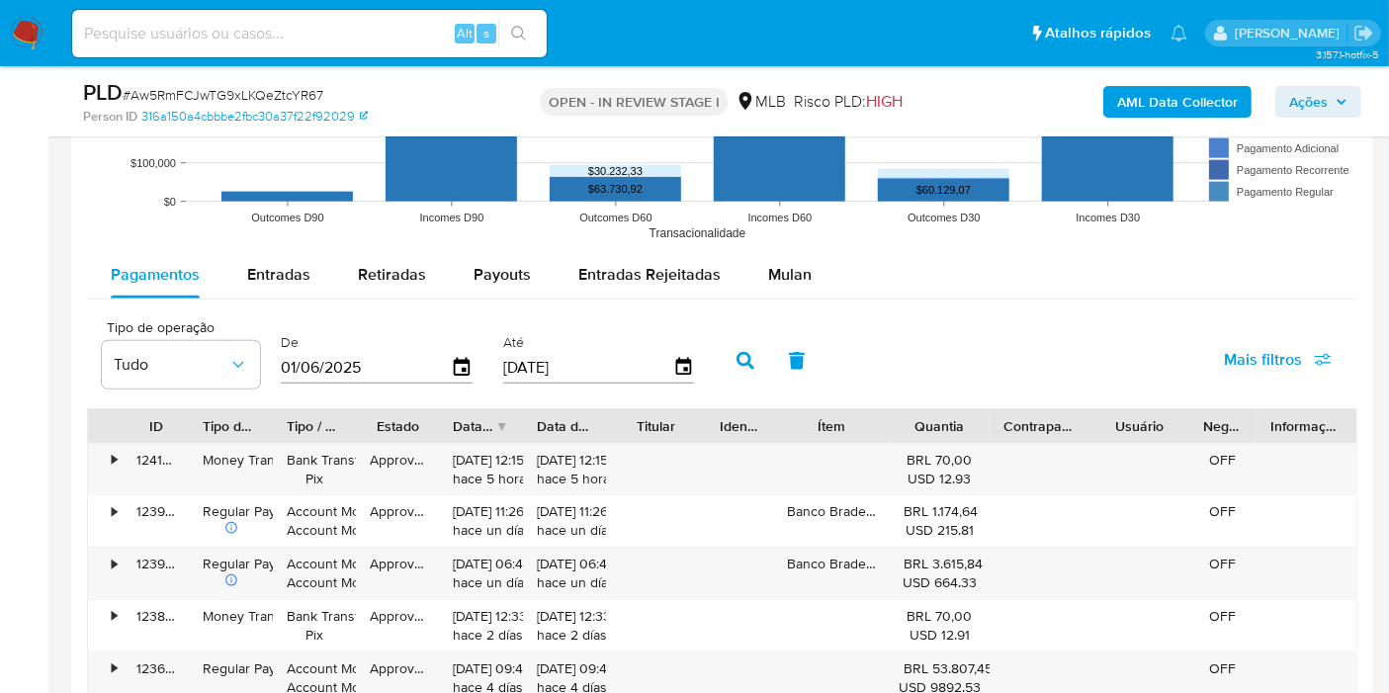
click at [765, 295] on div "Pagamentos Entradas Retiradas Payouts Entradas Rejeitadas Mulan" at bounding box center [722, 275] width 1270 height 48
click at [770, 278] on span "Mulan" at bounding box center [789, 274] width 43 height 23
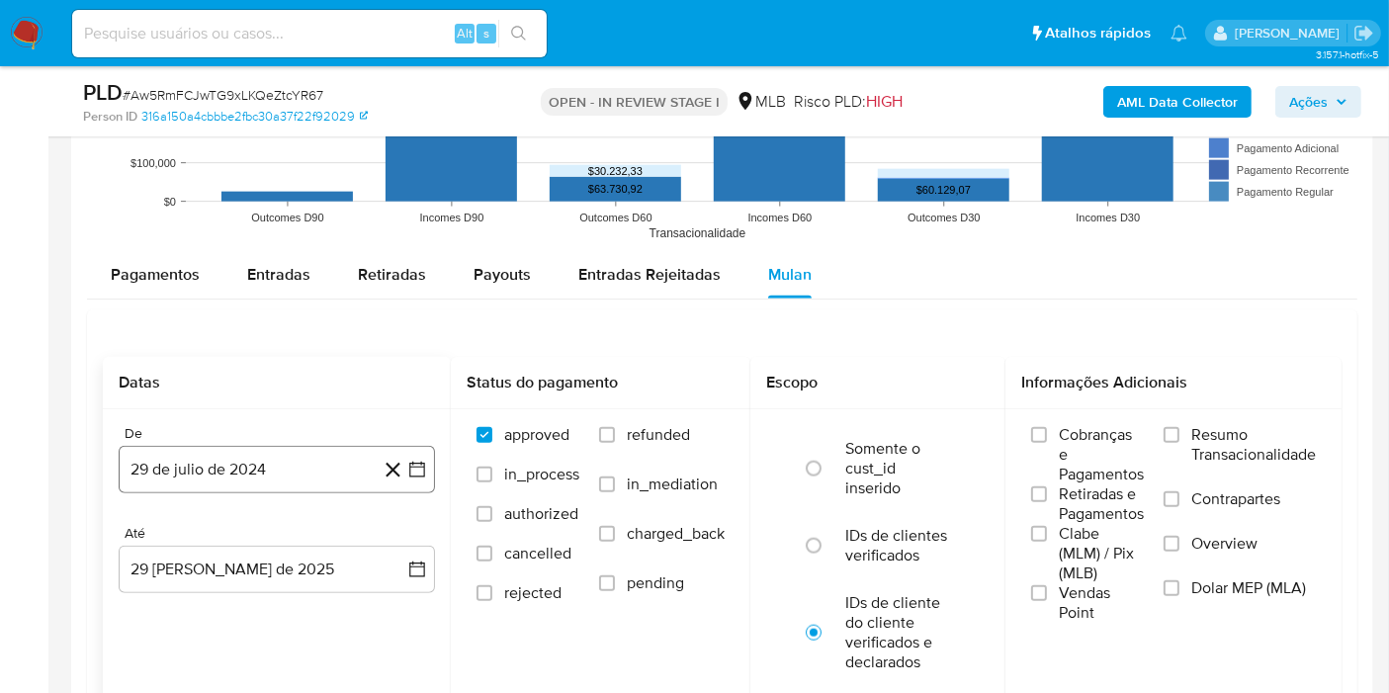
click at [303, 456] on button "29 de julio de 2024" at bounding box center [277, 469] width 316 height 47
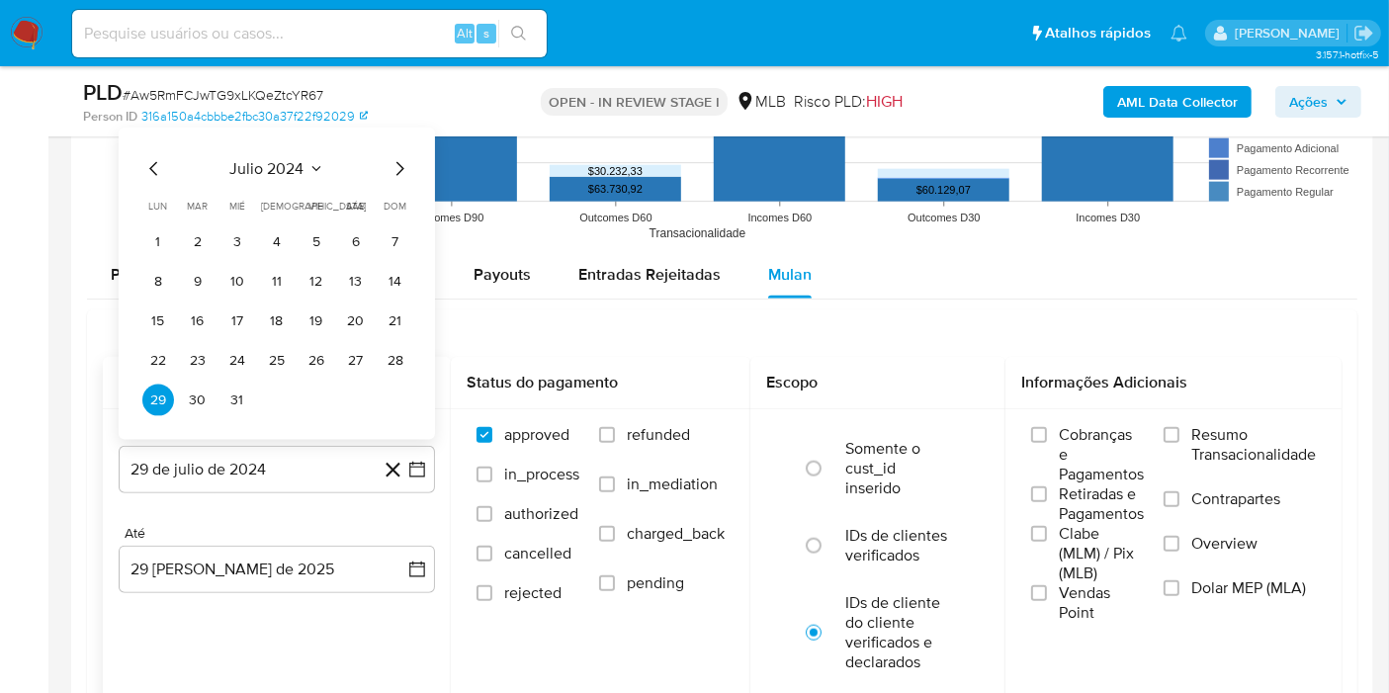
click at [294, 168] on span "julio 2024" at bounding box center [267, 169] width 74 height 20
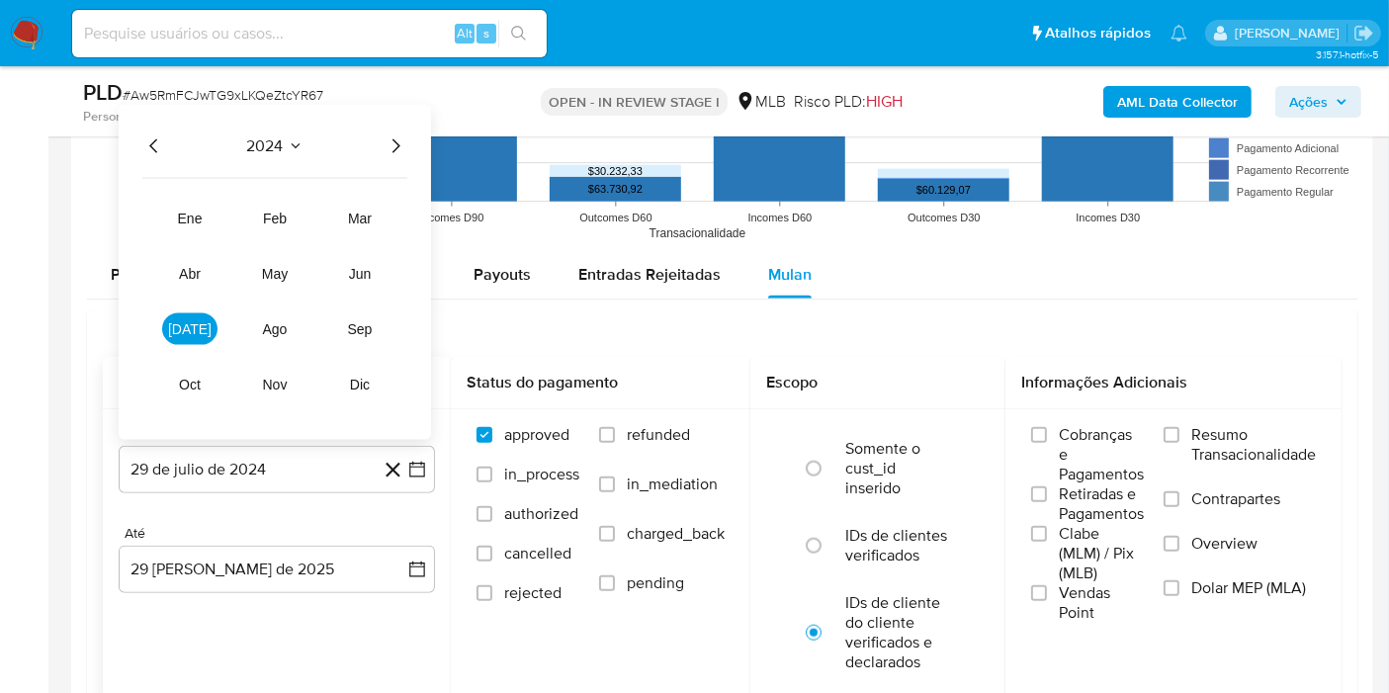
click at [397, 134] on icon "Año siguiente" at bounding box center [396, 146] width 24 height 24
click at [192, 324] on span "jul" at bounding box center [189, 329] width 43 height 16
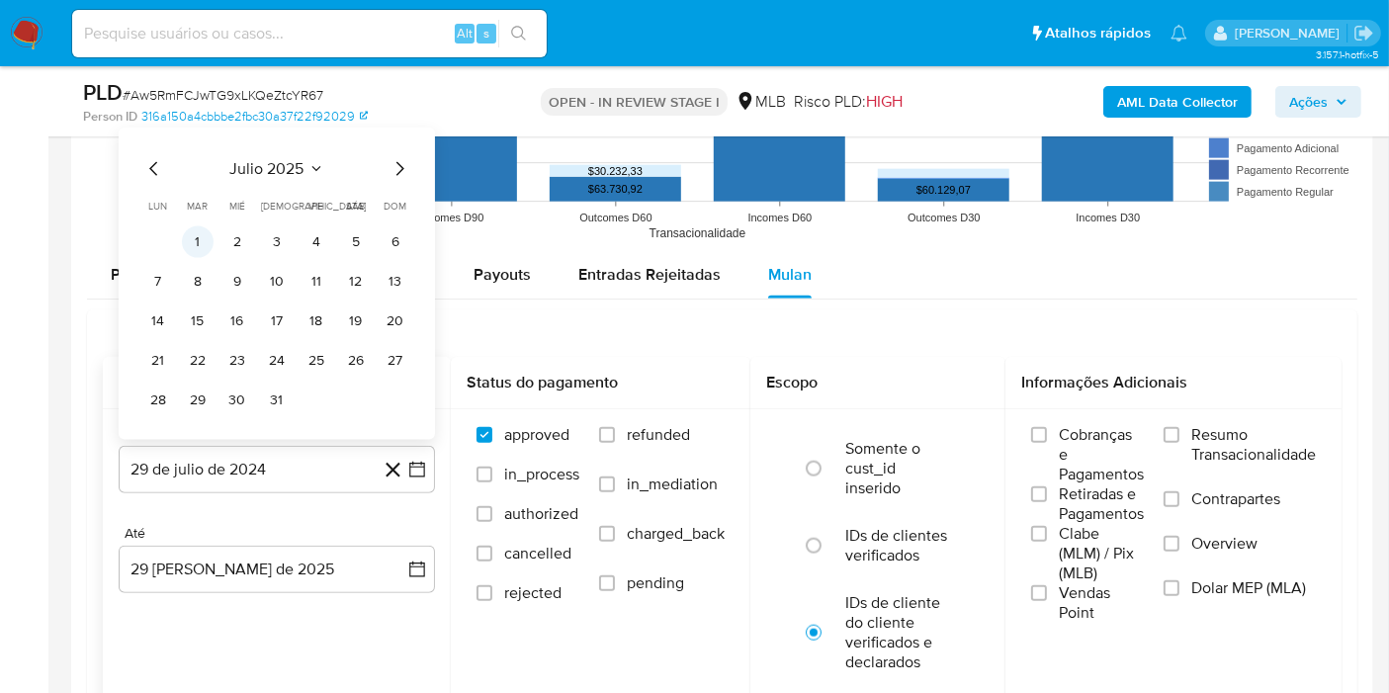
click at [209, 232] on button "1" at bounding box center [198, 242] width 32 height 32
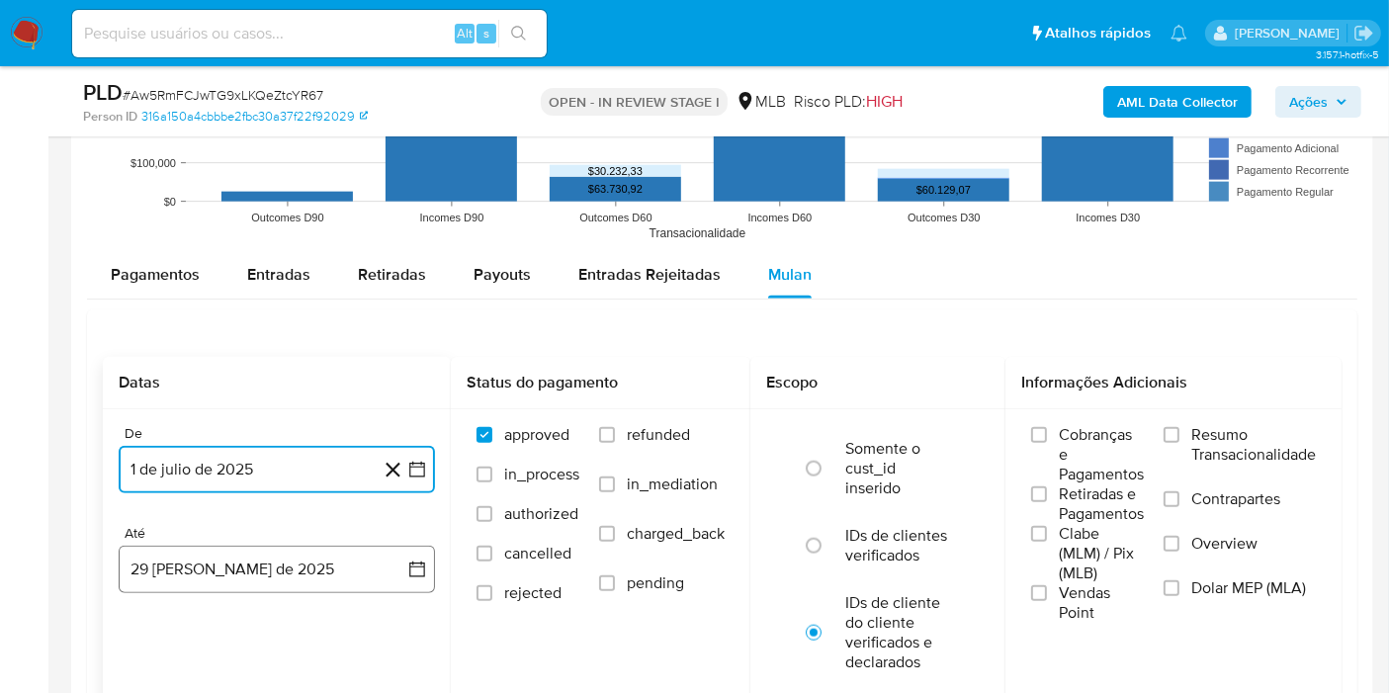
click at [222, 561] on button "29 de agosto de 2025" at bounding box center [277, 569] width 316 height 47
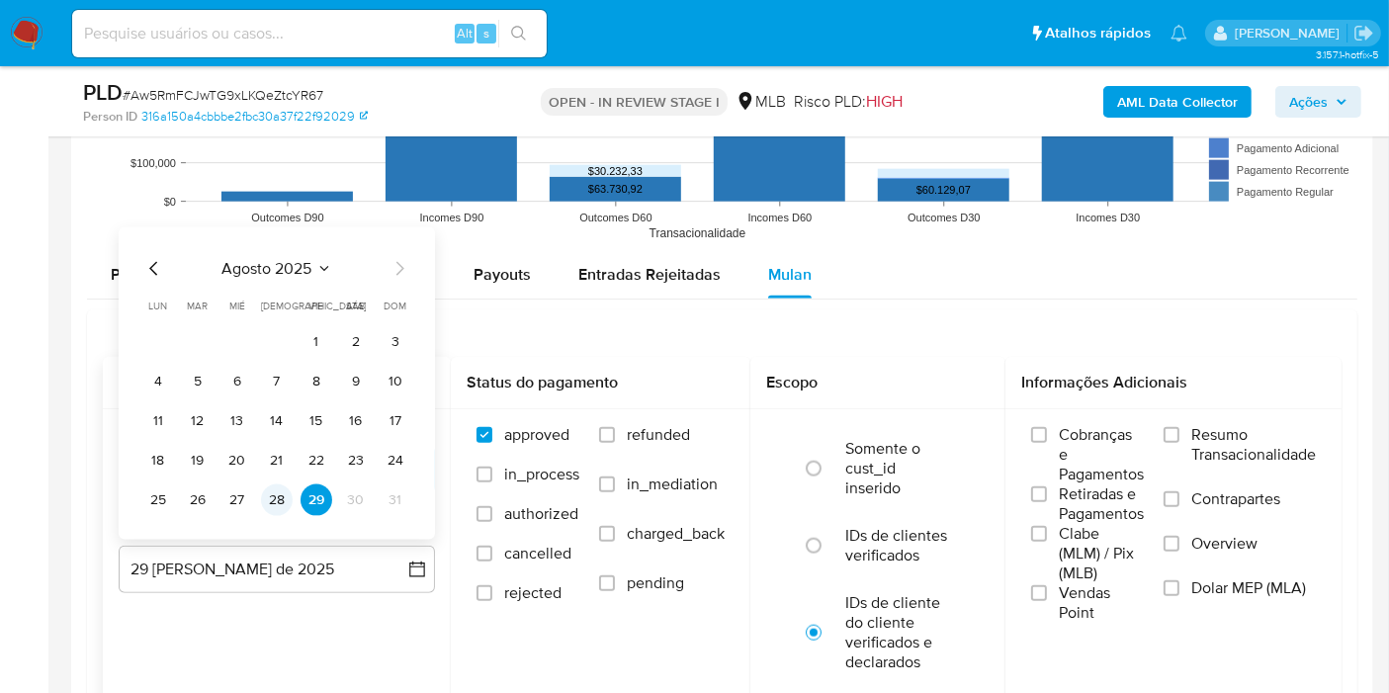
click at [262, 500] on button "28" at bounding box center [277, 500] width 32 height 32
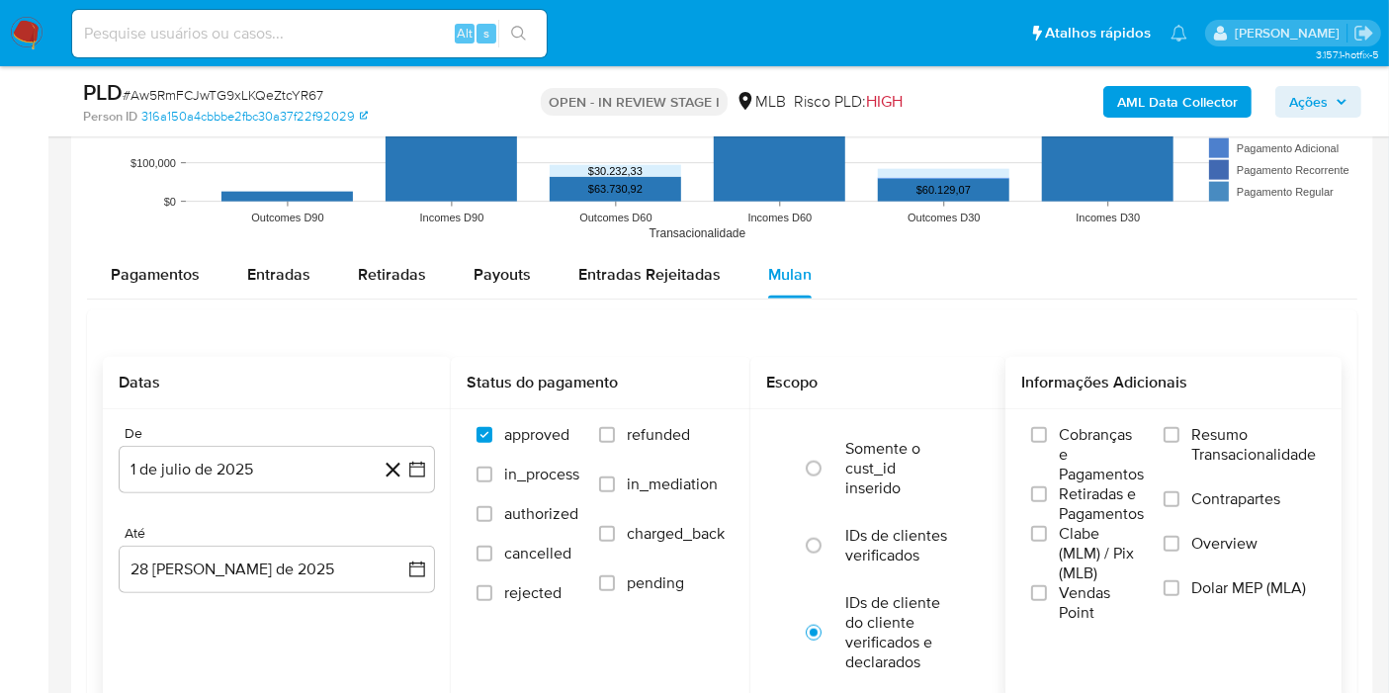
click at [1179, 439] on label "Resumo Transacionalidade" at bounding box center [1239, 457] width 152 height 64
click at [1179, 439] on input "Resumo Transacionalidade" at bounding box center [1171, 435] width 16 height 16
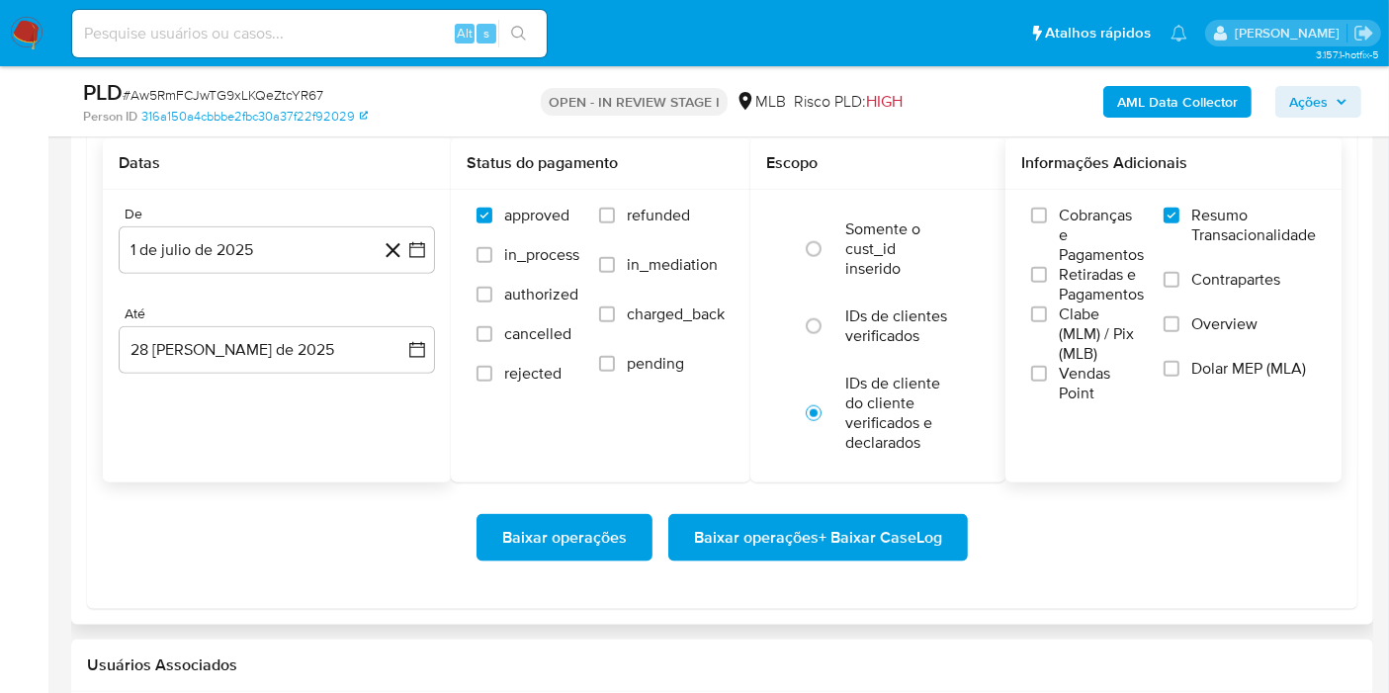
click at [779, 538] on span "Baixar operações + Baixar CaseLog" at bounding box center [818, 537] width 248 height 43
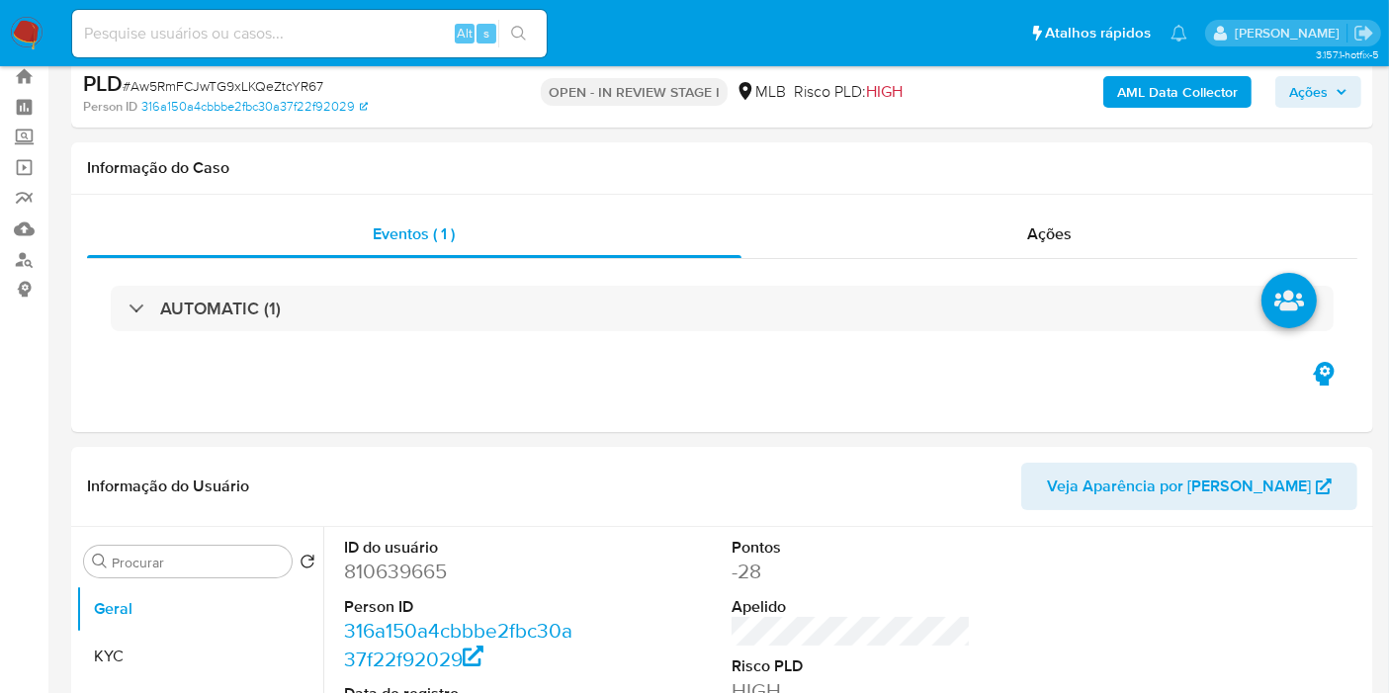
scroll to position [0, 0]
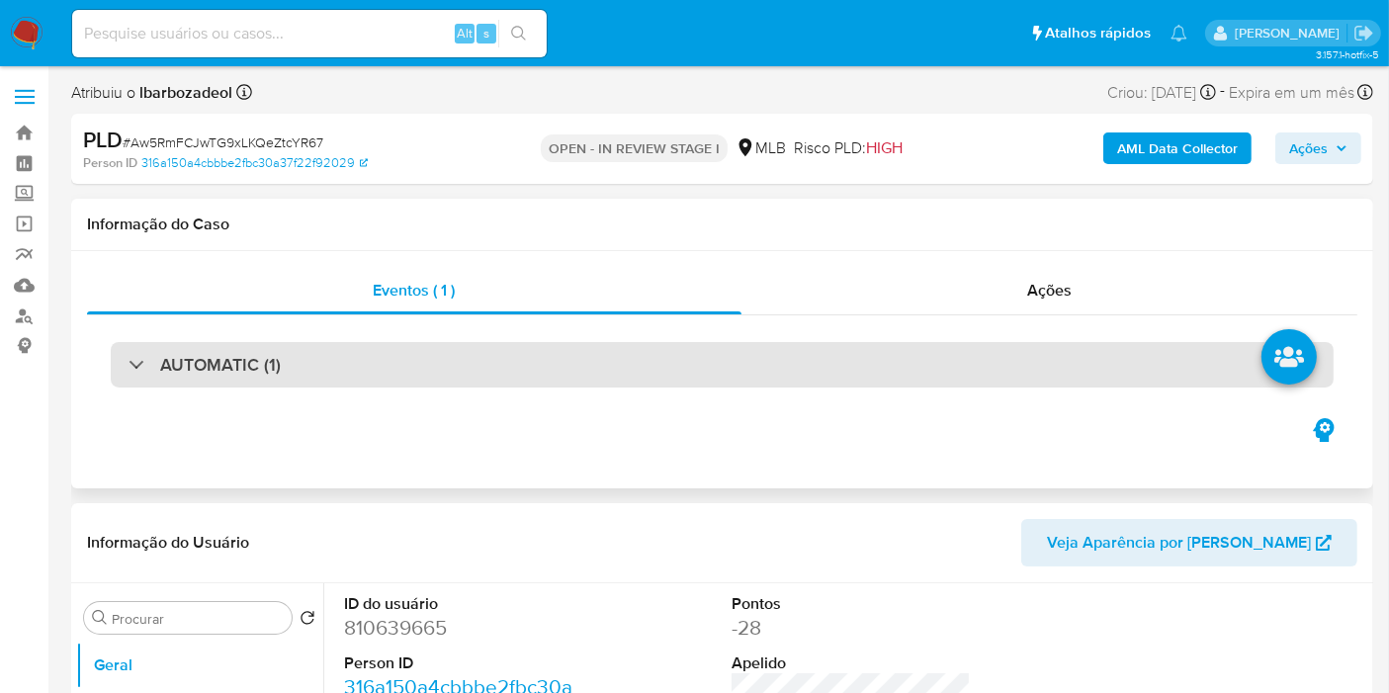
drag, startPoint x: 715, startPoint y: 366, endPoint x: 598, endPoint y: 383, distance: 117.9
click at [713, 366] on div "AUTOMATIC (1)" at bounding box center [722, 364] width 1223 height 45
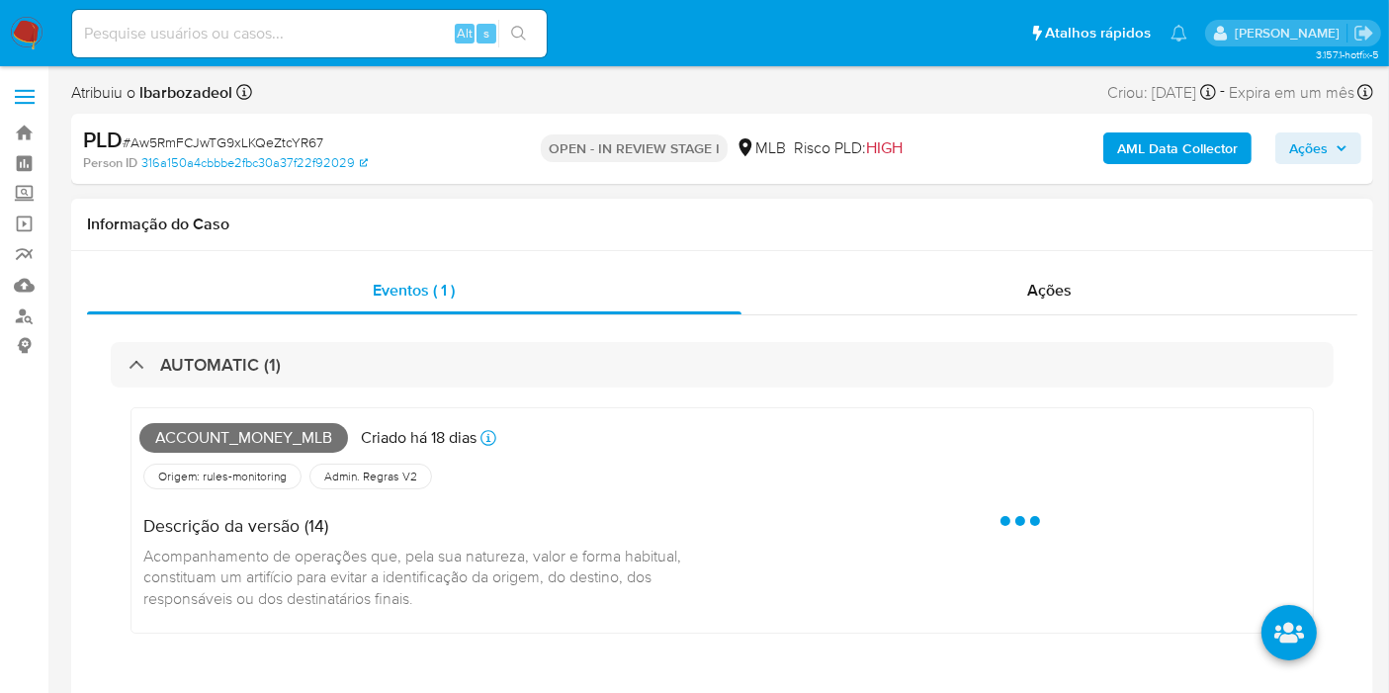
click at [322, 444] on span "Account_money_mlb" at bounding box center [243, 438] width 209 height 30
copy span "Account_money_mlb"
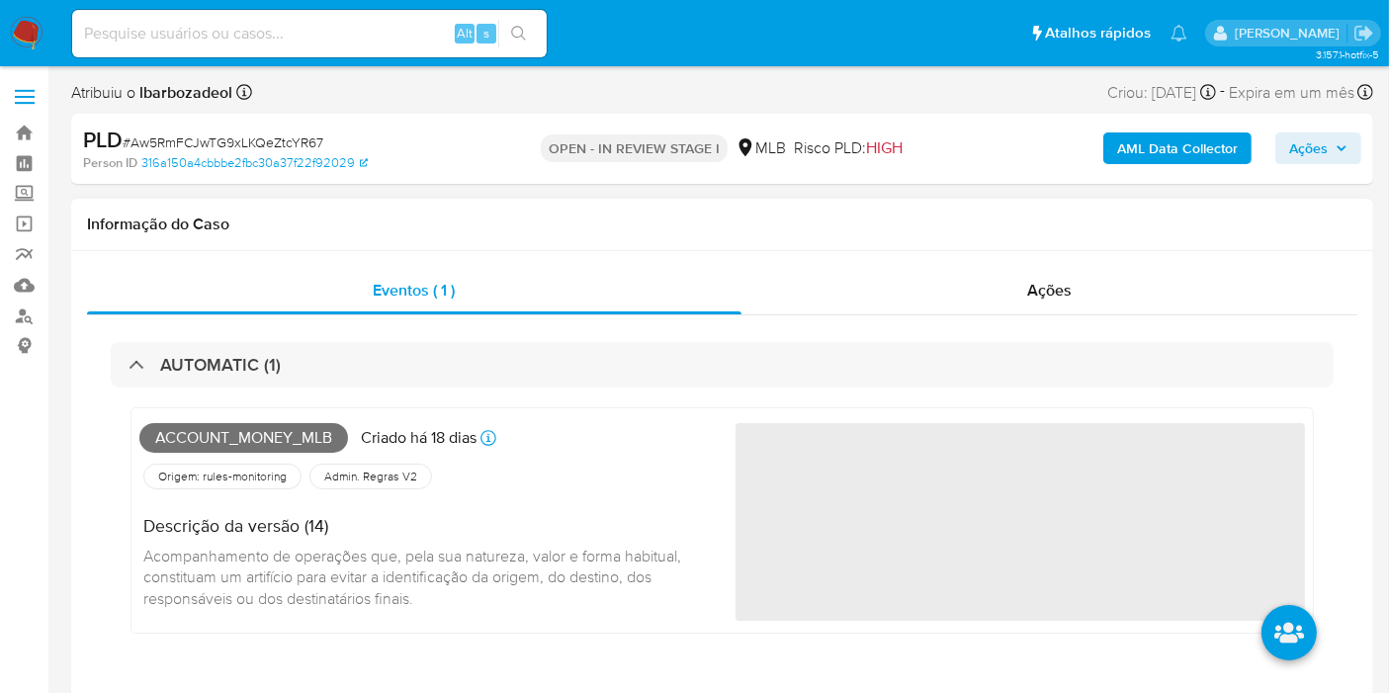
drag, startPoint x: 1351, startPoint y: 129, endPoint x: 1257, endPoint y: 216, distance: 128.0
click at [1349, 129] on div "AML Data Collector Ações" at bounding box center [1150, 149] width 421 height 46
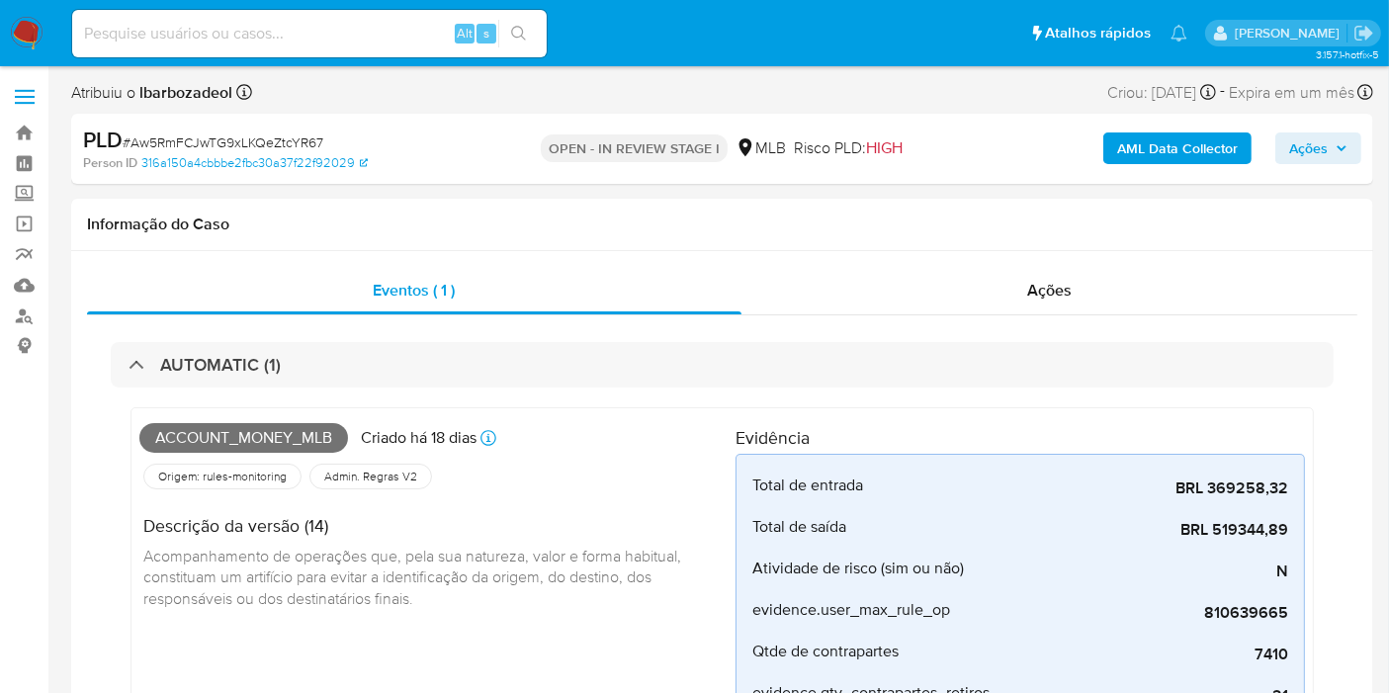
click at [1299, 144] on span "Ações" at bounding box center [1308, 148] width 39 height 32
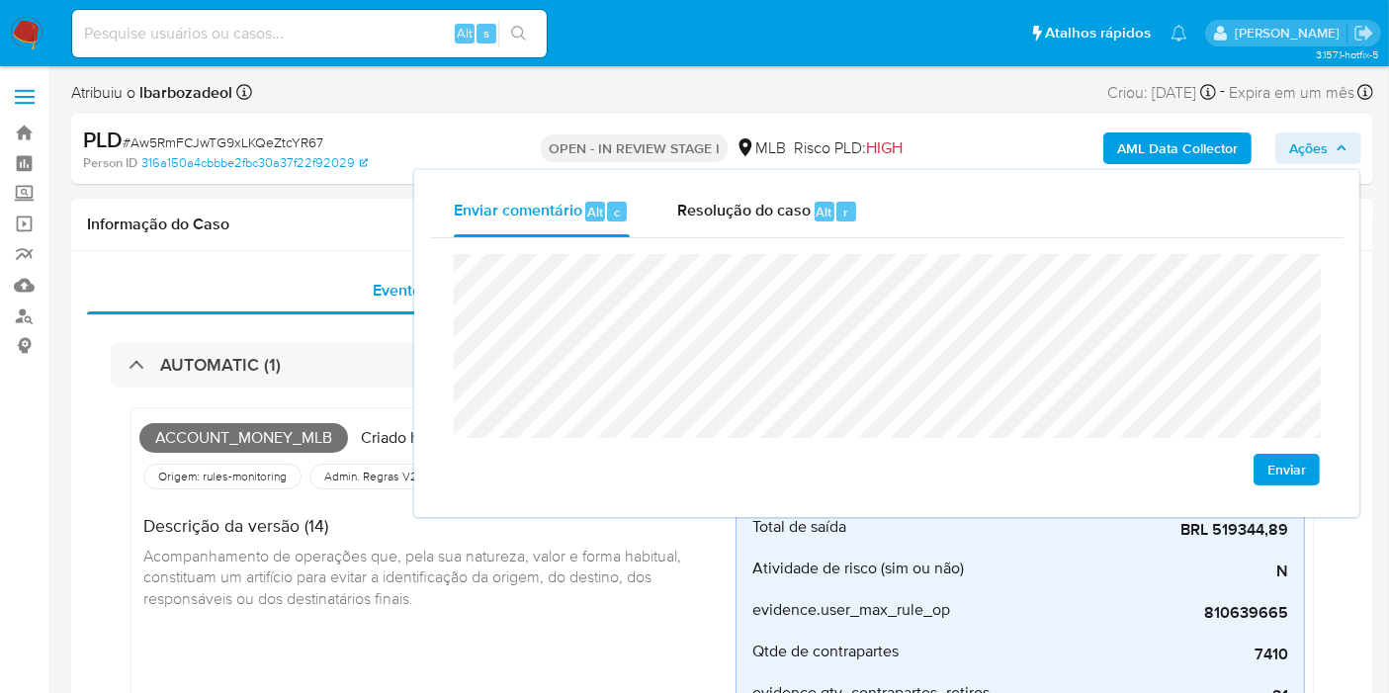
click at [371, 246] on div "Informação do Caso" at bounding box center [722, 225] width 1302 height 52
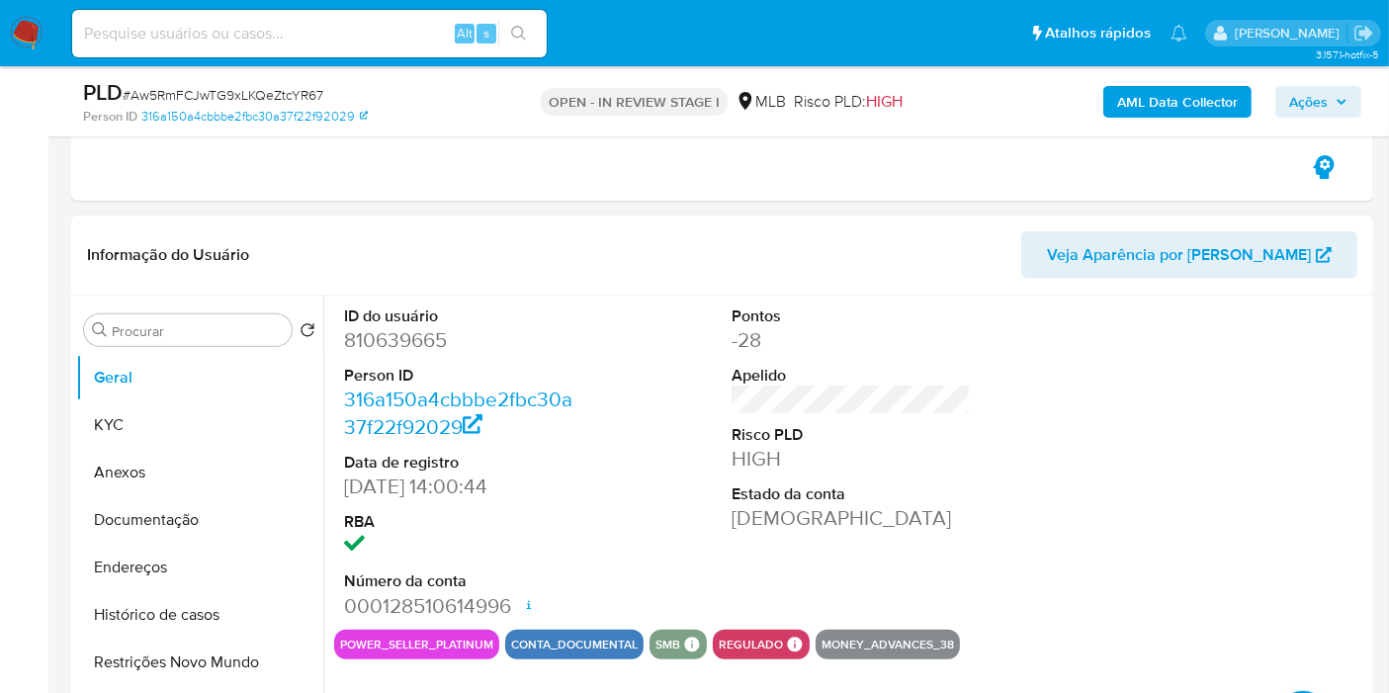
scroll to position [768, 0]
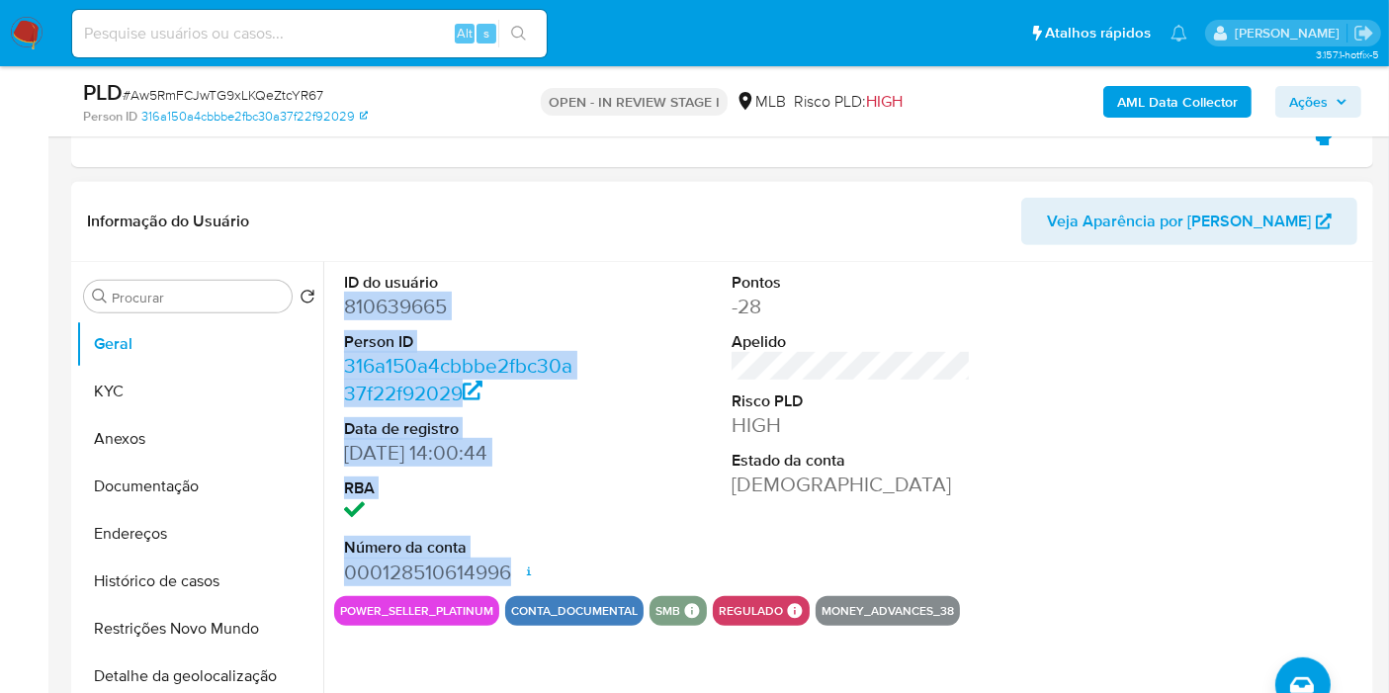
drag, startPoint x: 342, startPoint y: 308, endPoint x: 509, endPoint y: 565, distance: 306.5
click at [509, 565] on div "ID do usuário 810639665 Person ID 316a150a4cbbbe2fbc30a37f22f92029 Data de regi…" at bounding box center [463, 429] width 259 height 334
copy dl "810639665 Person ID 316a150a4cbbbe2fbc30a37f22f92029 Data de registro 30/04/202…"
click at [1292, 101] on span "Ações" at bounding box center [1308, 102] width 39 height 32
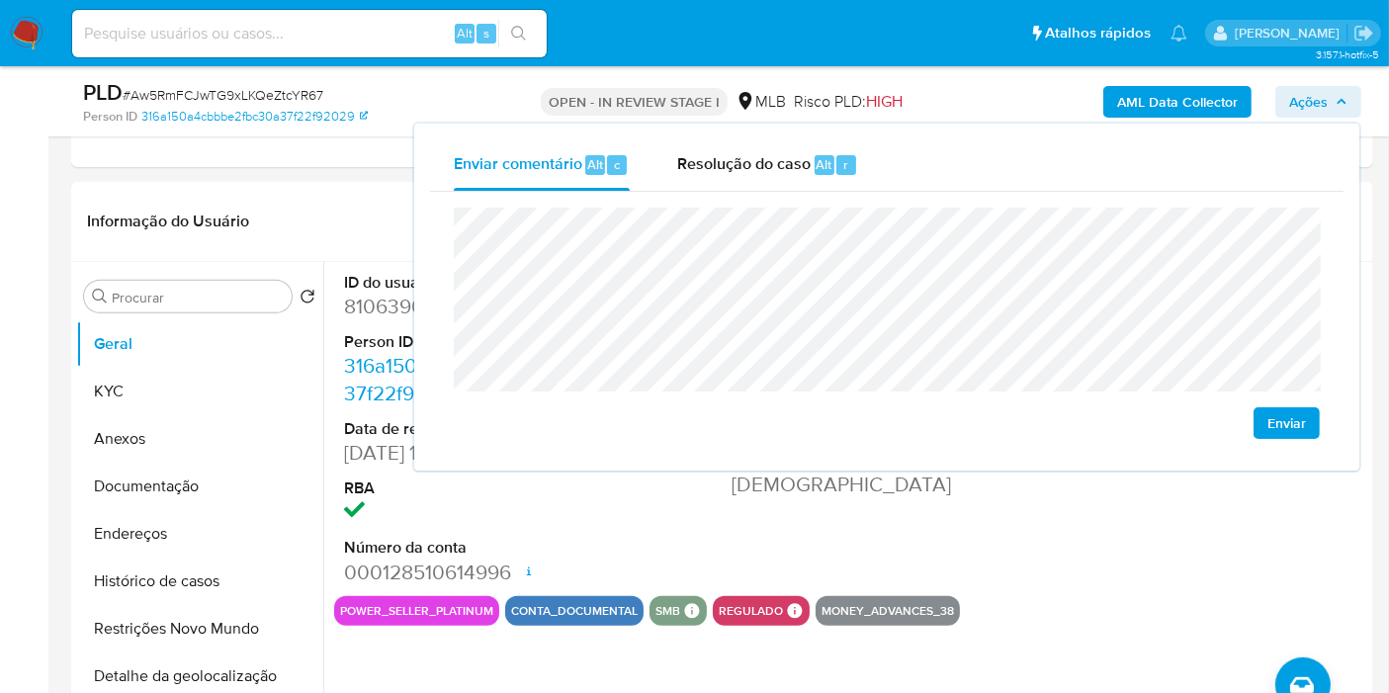
click at [1302, 163] on div "Enviar comentário Alt c Resolução do caso Alt r" at bounding box center [886, 164] width 913 height 51
click at [186, 388] on button "KYC" at bounding box center [191, 391] width 231 height 47
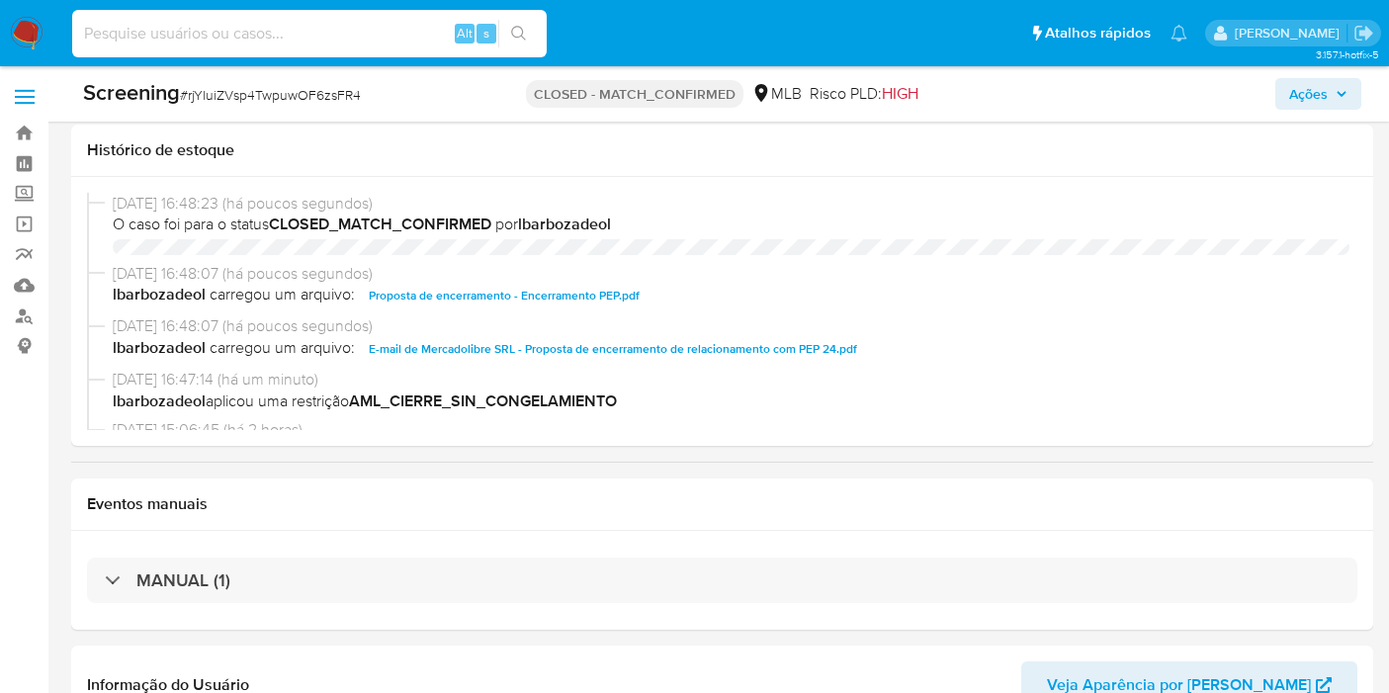
select select "10"
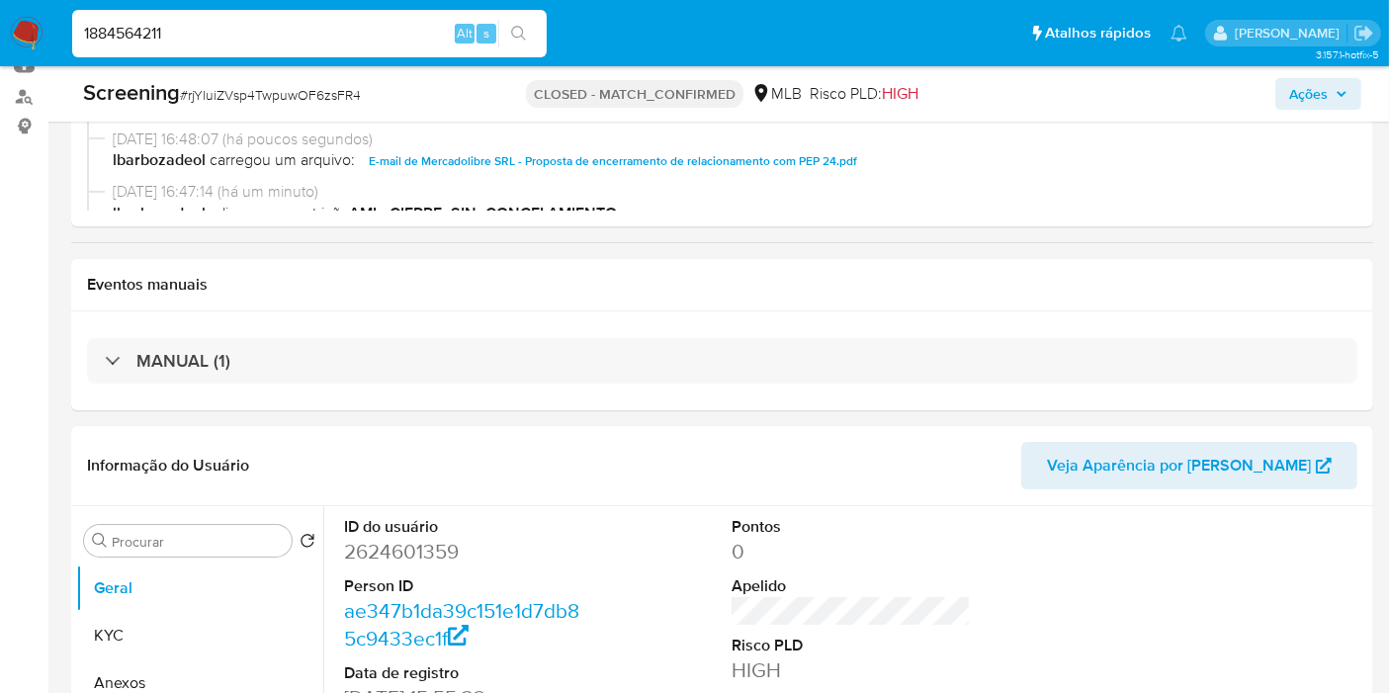
type input "1884564211"
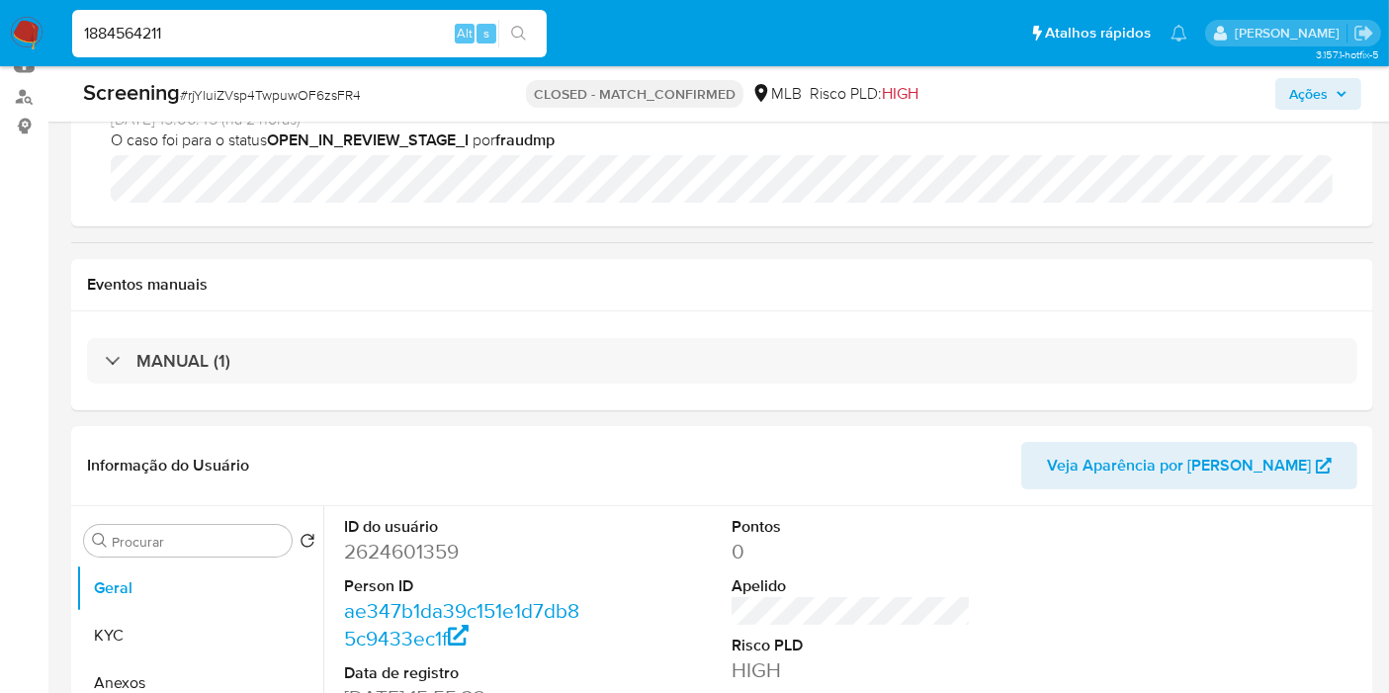
click at [513, 33] on icon "search-icon" at bounding box center [519, 34] width 16 height 16
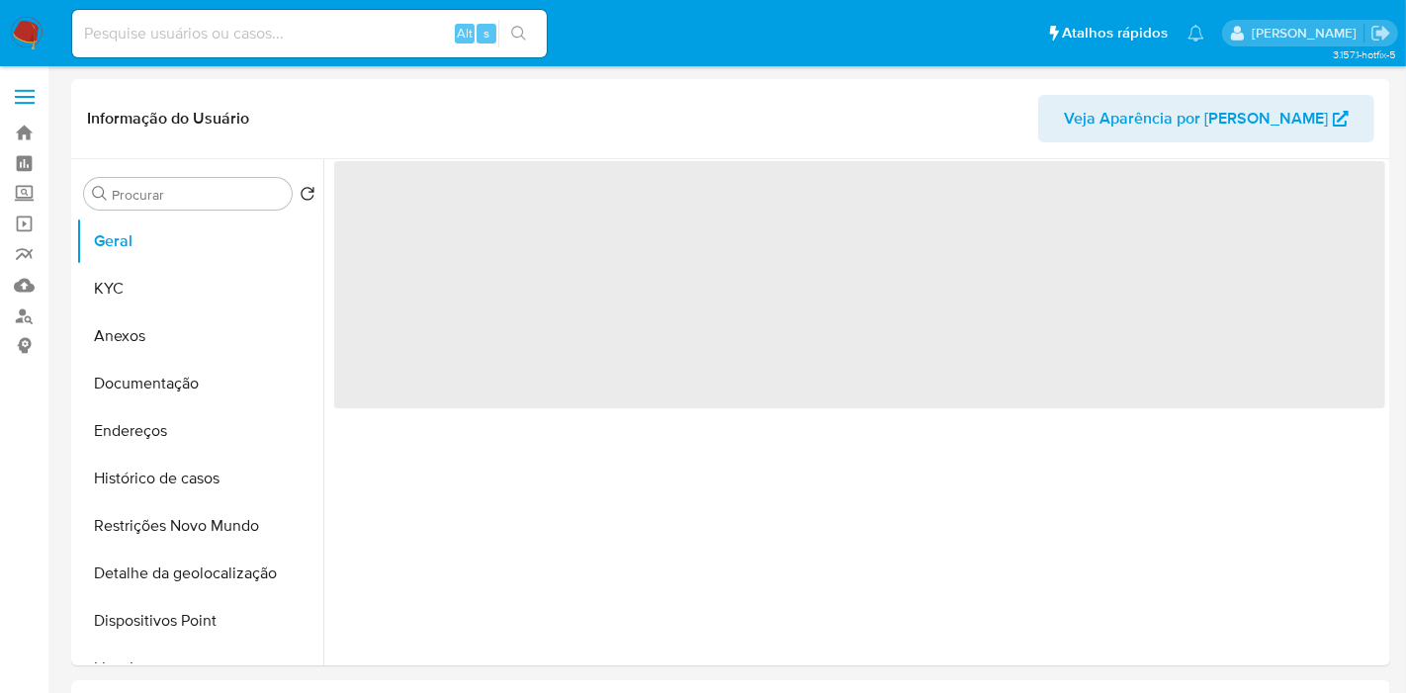
select select "10"
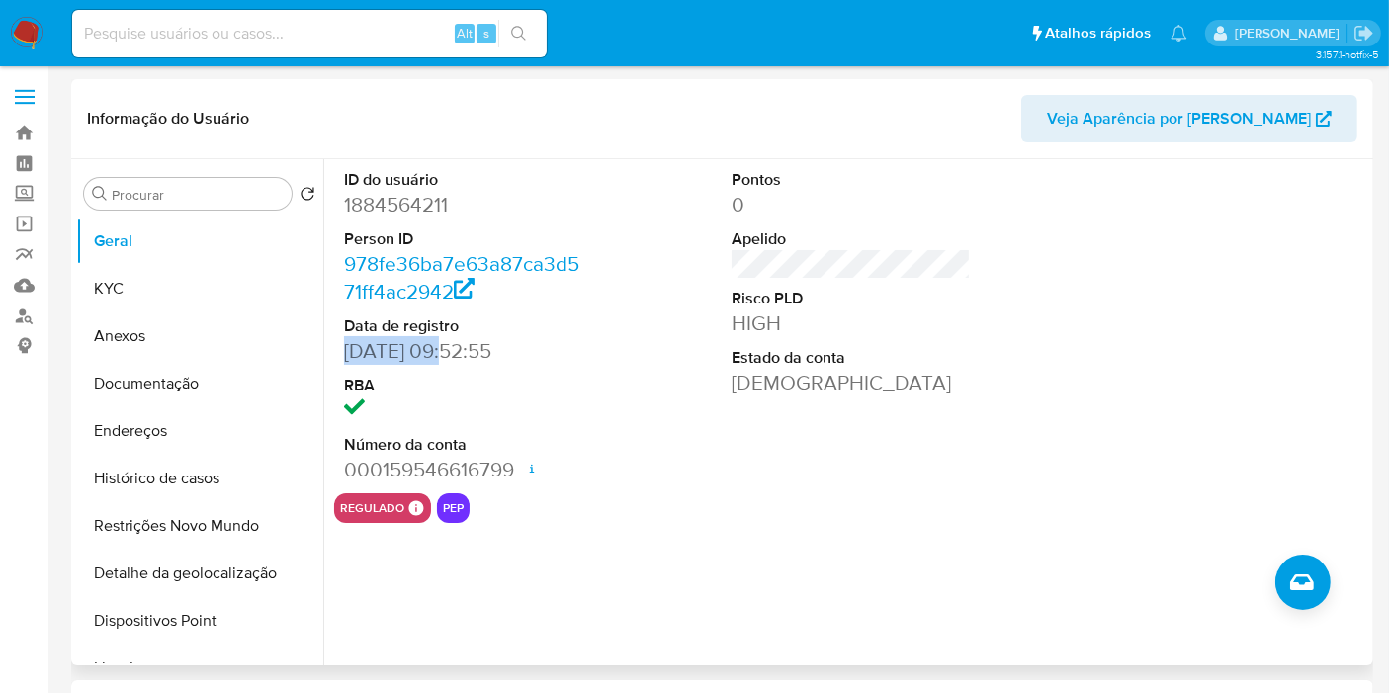
drag, startPoint x: 447, startPoint y: 348, endPoint x: 337, endPoint y: 354, distance: 109.9
click at [337, 354] on div "ID do usuário 1884564211 Person ID 978fe36ba7e63a87ca3d571ff4ac2942 Data de reg…" at bounding box center [463, 326] width 259 height 334
copy dd "[DATE]"
drag, startPoint x: 178, startPoint y: 283, endPoint x: 304, endPoint y: 292, distance: 126.8
click at [178, 282] on button "KYC" at bounding box center [191, 288] width 231 height 47
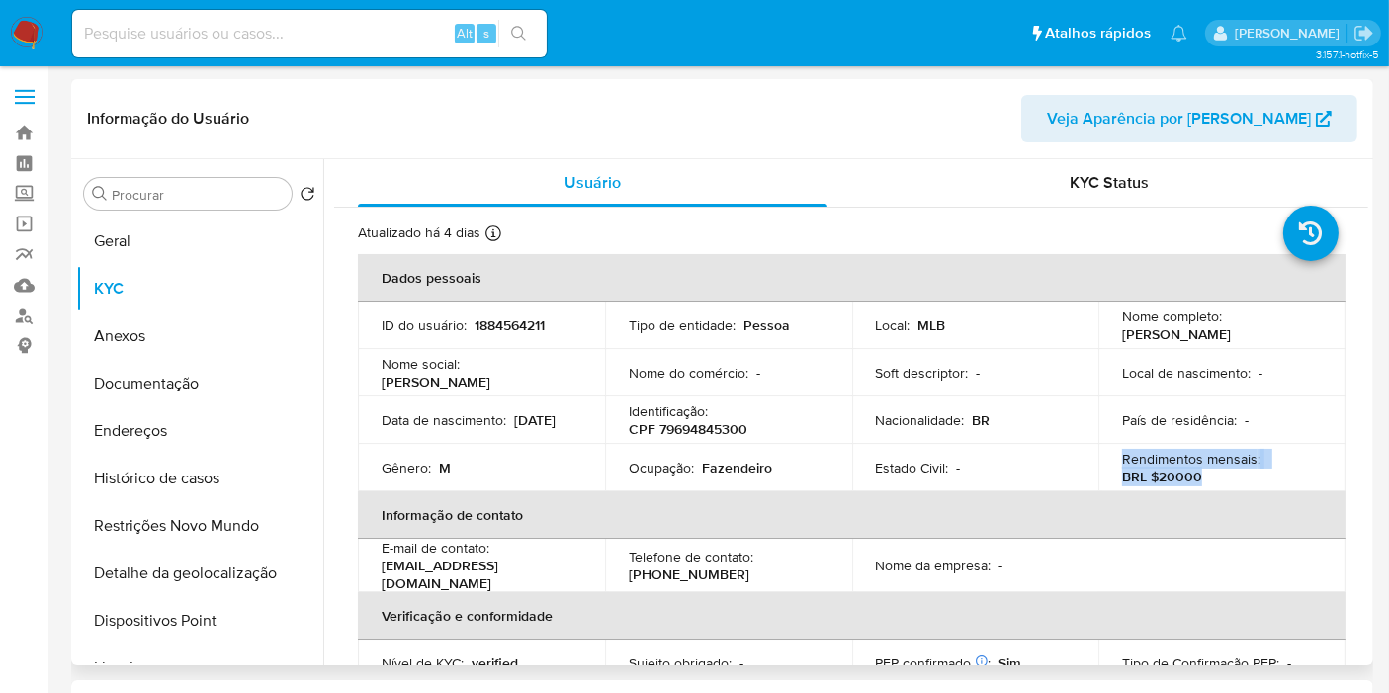
drag, startPoint x: 1196, startPoint y: 478, endPoint x: 1114, endPoint y: 459, distance: 84.4
click at [1114, 459] on td "Rendimentos mensais : BRL $20000" at bounding box center [1221, 467] width 247 height 47
copy div "Rendimentos mensais : BRL $20000"
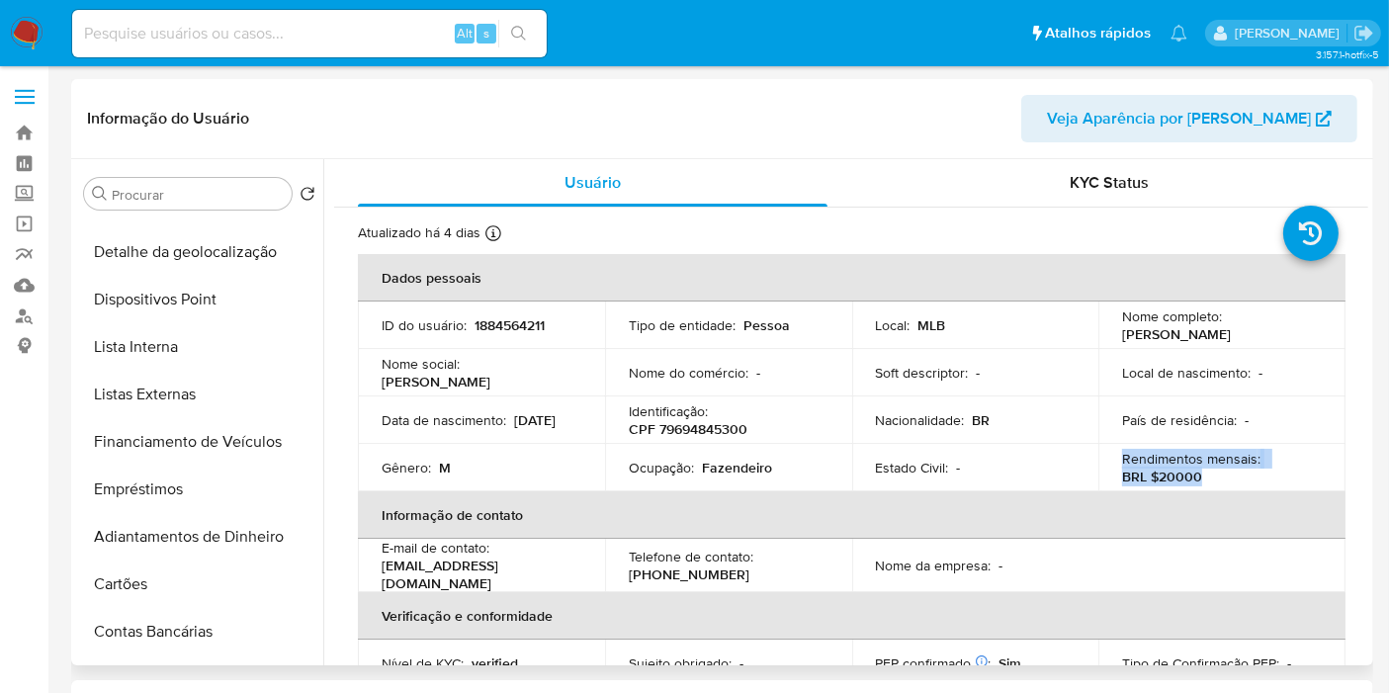
scroll to position [329, 0]
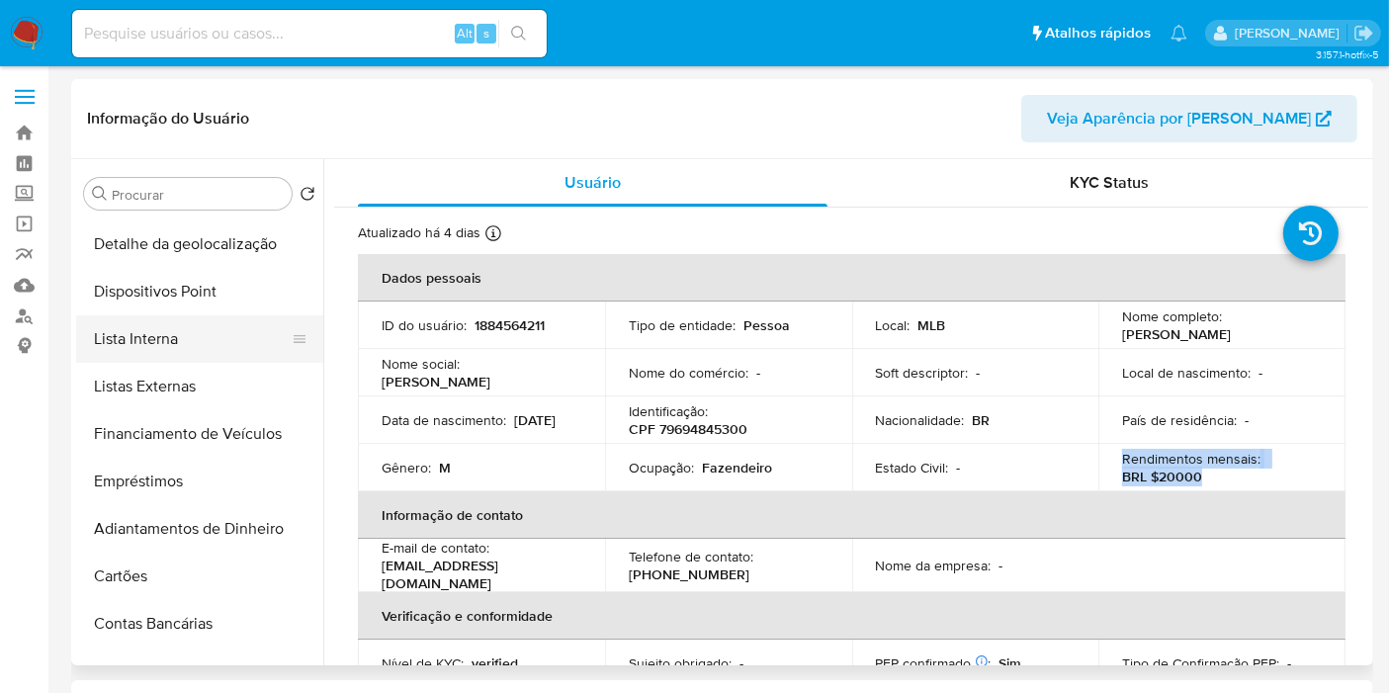
click at [265, 334] on button "Lista Interna" at bounding box center [191, 338] width 231 height 47
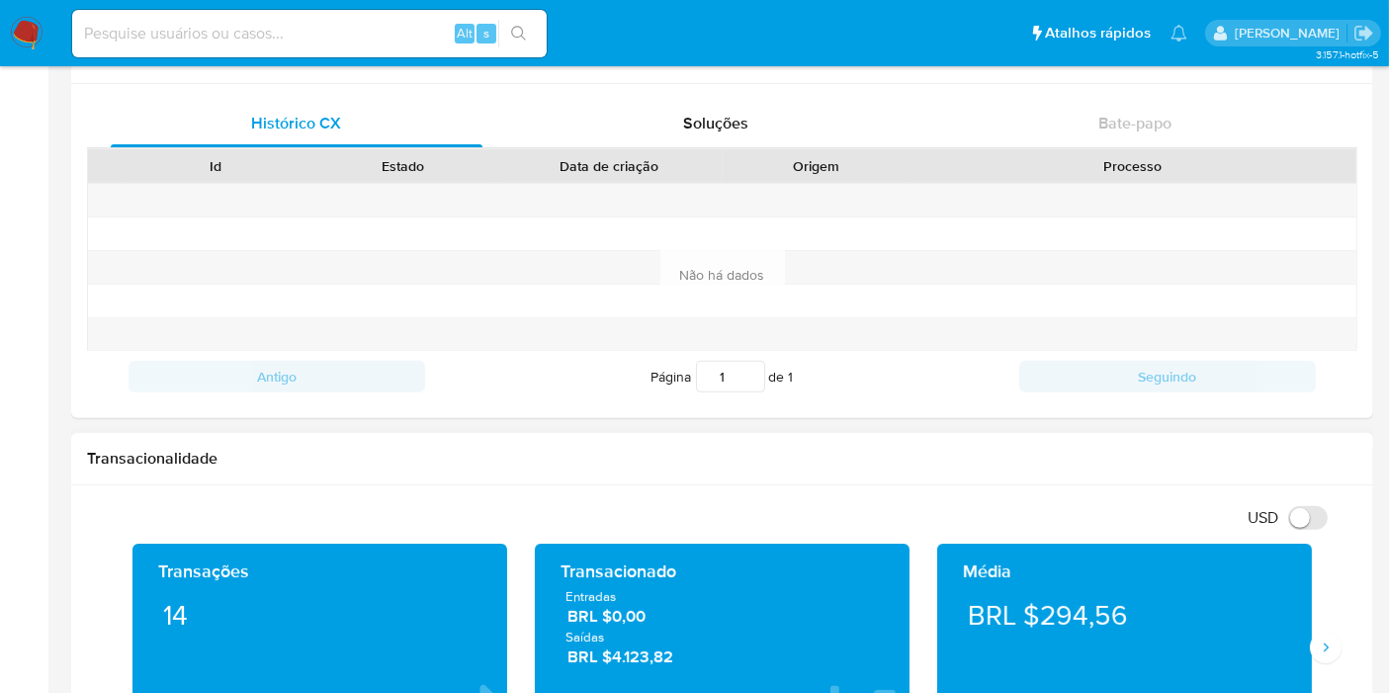
scroll to position [878, 0]
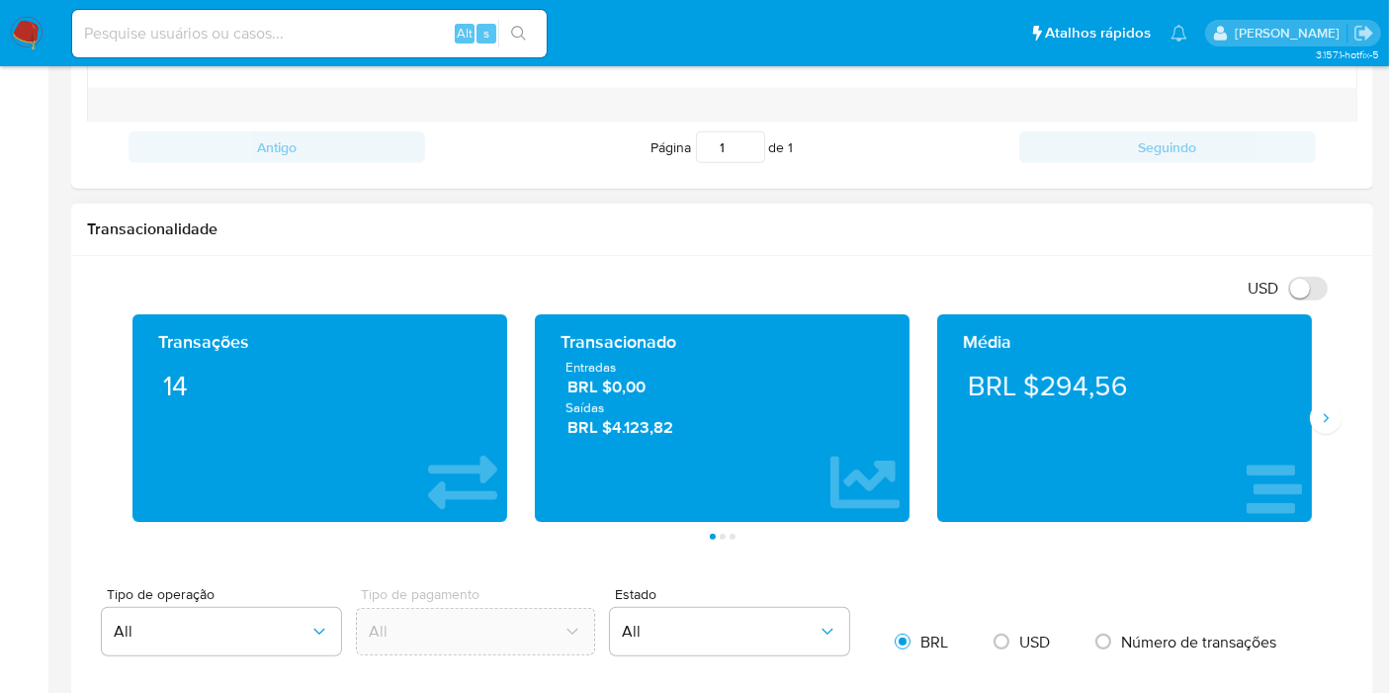
drag, startPoint x: 295, startPoint y: 221, endPoint x: 504, endPoint y: 301, distance: 224.3
click at [295, 221] on h1 "Transacionalidade" at bounding box center [722, 229] width 1270 height 20
drag, startPoint x: 692, startPoint y: 432, endPoint x: 545, endPoint y: 356, distance: 165.8
click at [545, 356] on div "Transacionado Entradas BRL $0,00 Saídas BRL $4.123,82" at bounding box center [722, 418] width 375 height 208
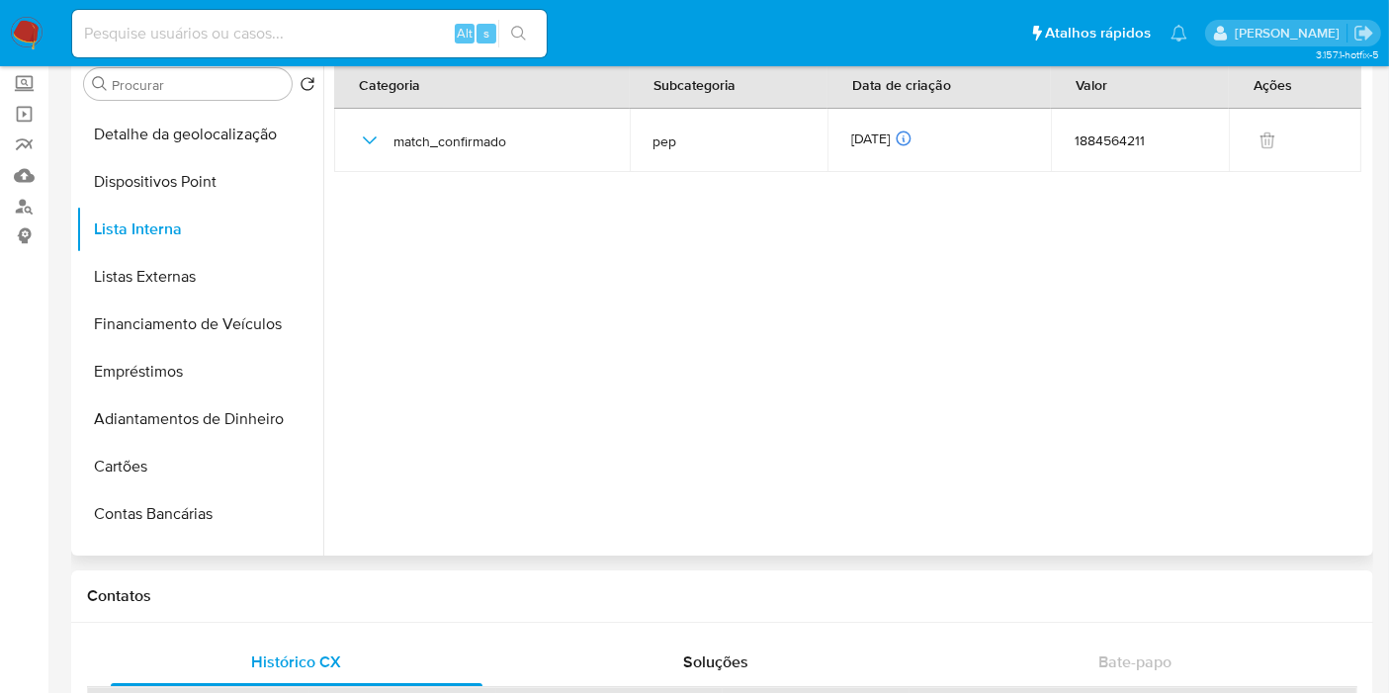
scroll to position [0, 0]
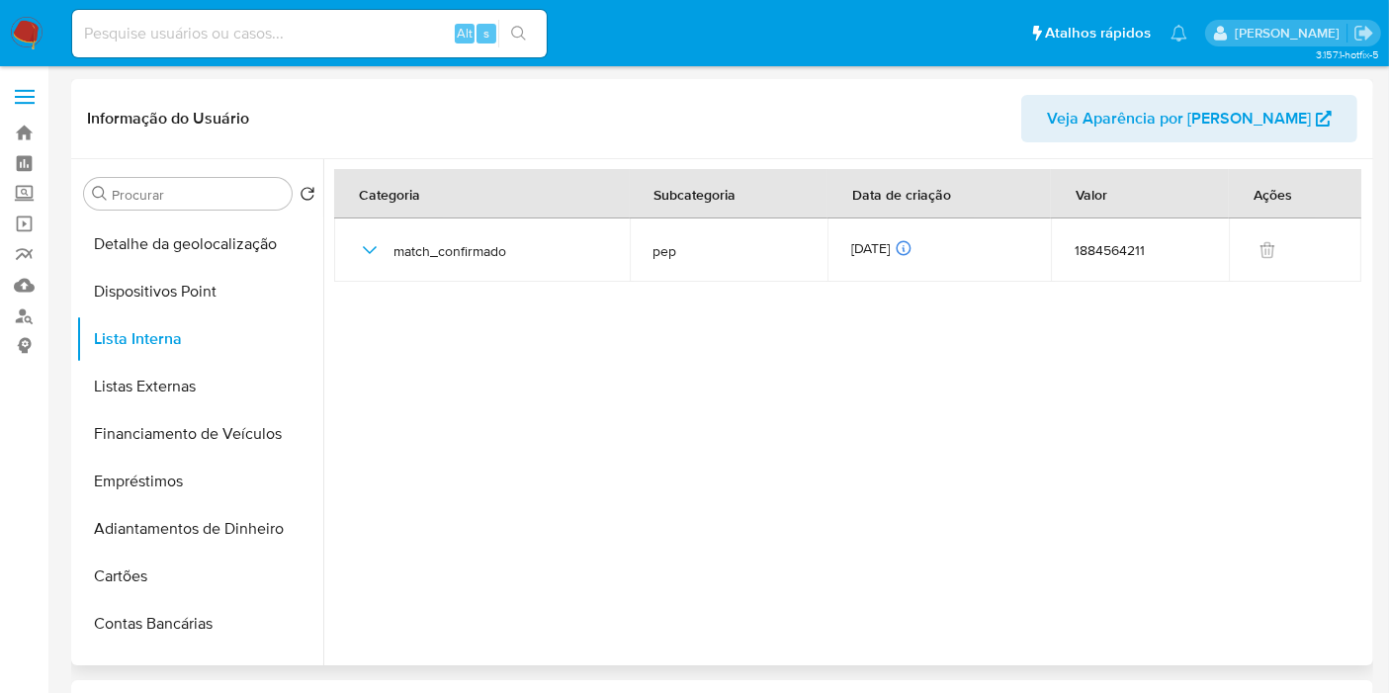
click at [418, 402] on div at bounding box center [845, 412] width 1045 height 506
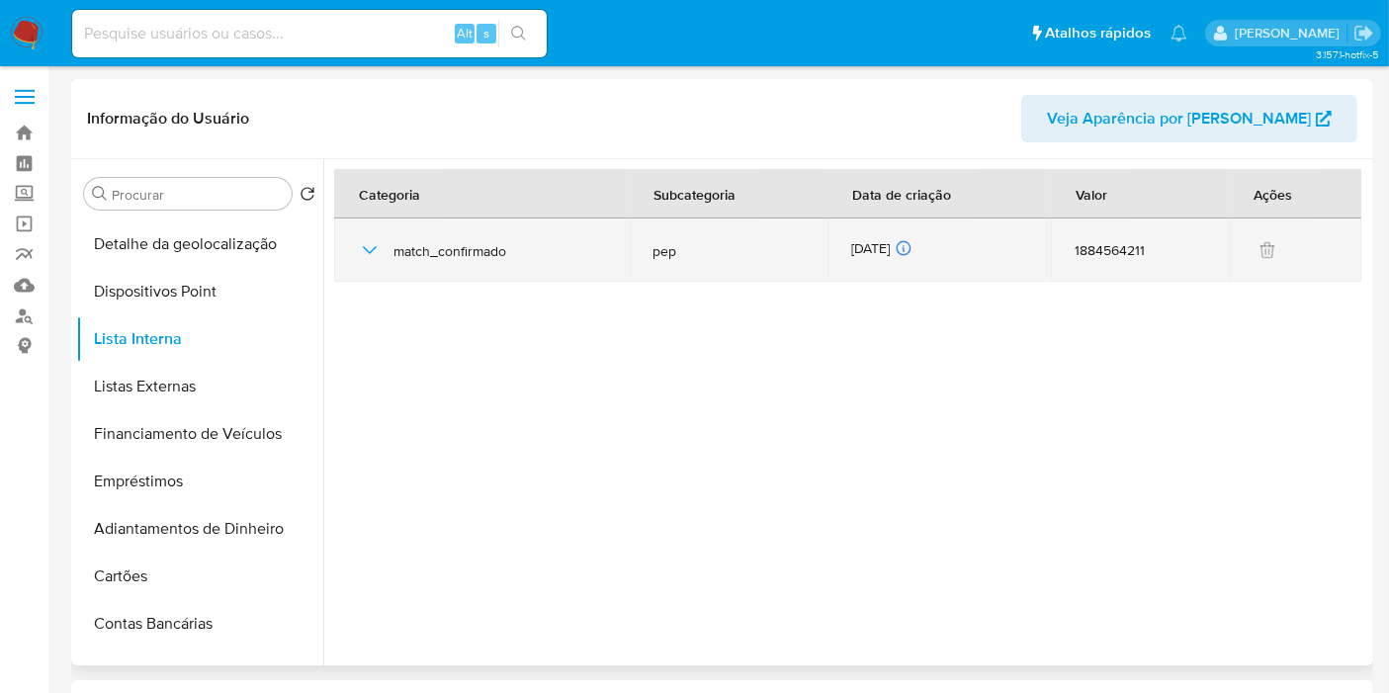
click at [896, 245] on div "[DATE] [DATE] 09:01:19" at bounding box center [939, 250] width 176 height 22
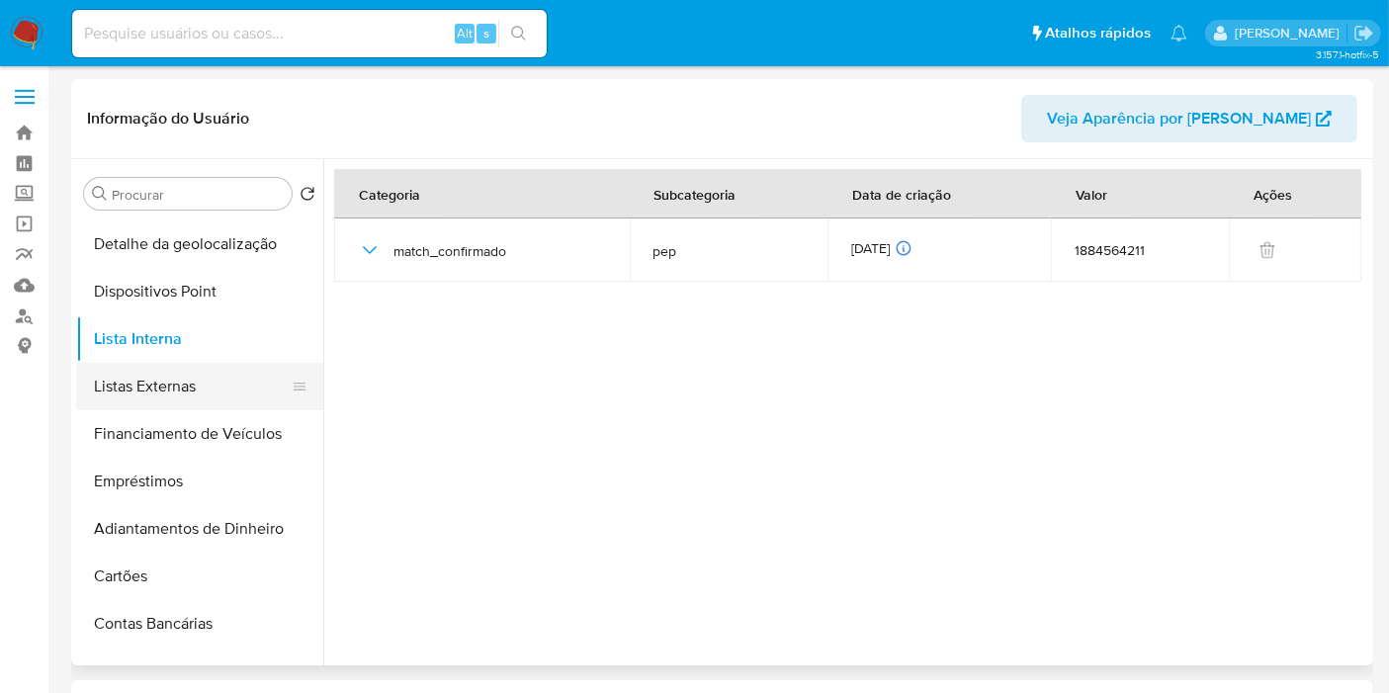
click at [212, 386] on button "Listas Externas" at bounding box center [191, 386] width 231 height 47
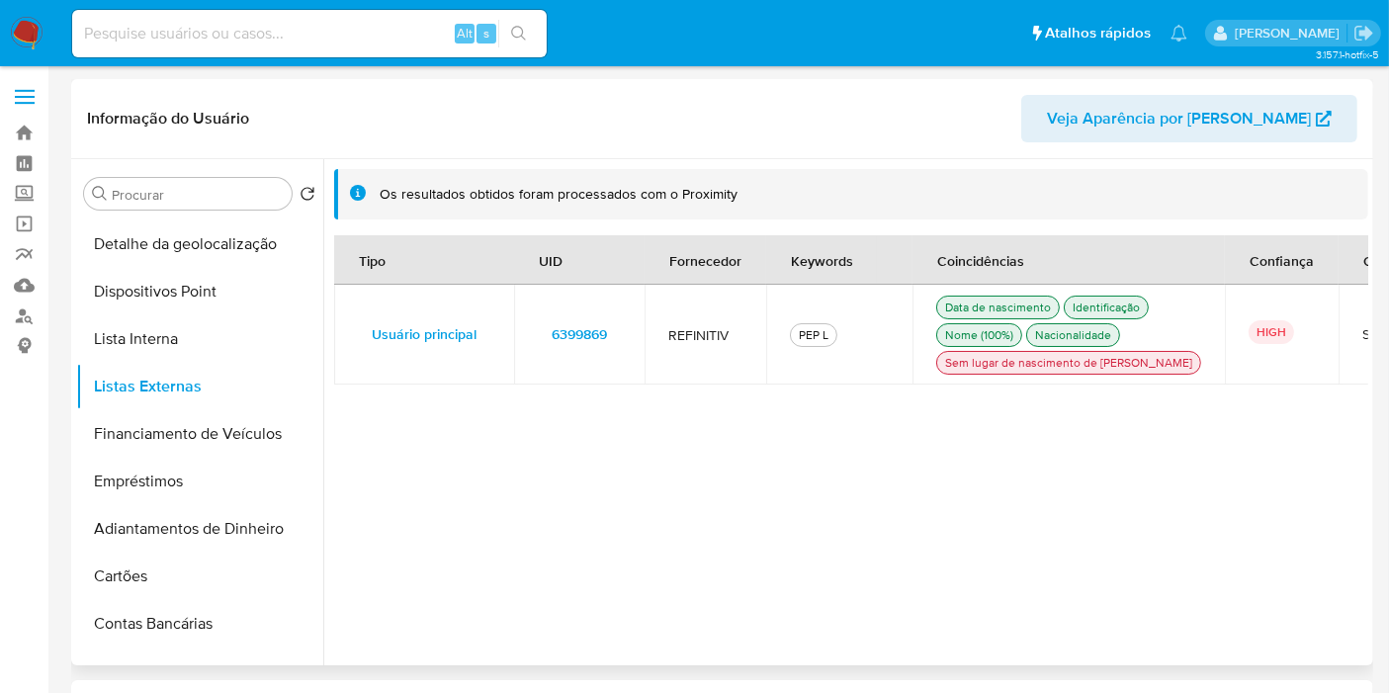
click at [584, 348] on span "6399869" at bounding box center [579, 334] width 55 height 28
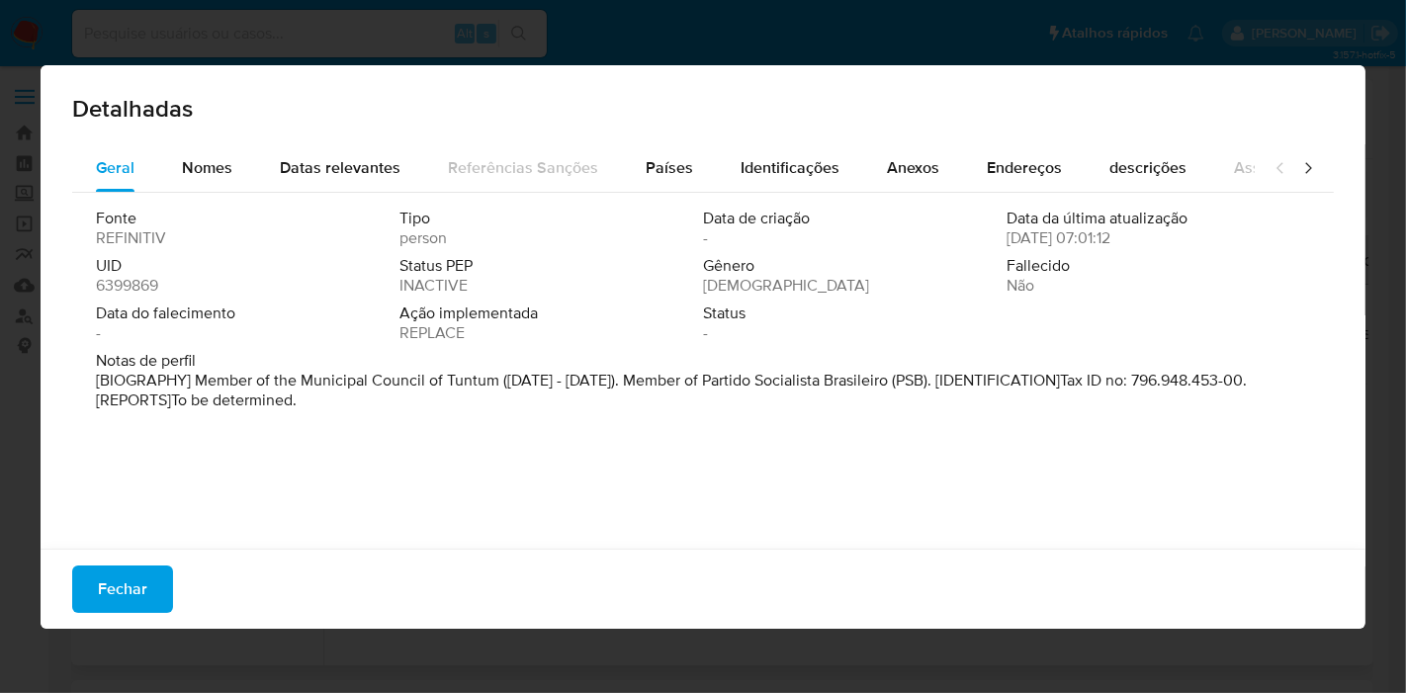
click at [140, 287] on span "6399869" at bounding box center [127, 286] width 62 height 20
drag, startPoint x: 140, startPoint y: 287, endPoint x: 162, endPoint y: 278, distance: 23.5
click at [141, 288] on span "6399869" at bounding box center [127, 286] width 62 height 20
click at [134, 597] on span "Fechar" at bounding box center [122, 588] width 49 height 43
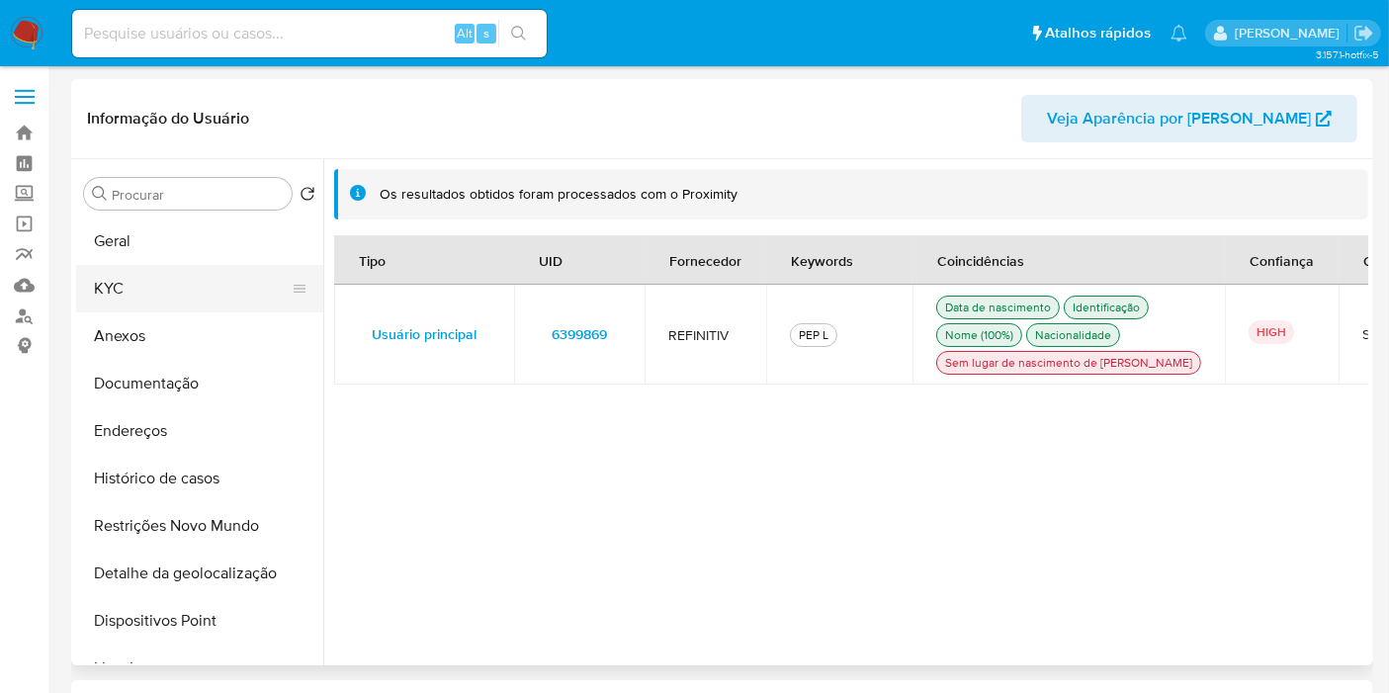
click at [189, 286] on button "KYC" at bounding box center [191, 288] width 231 height 47
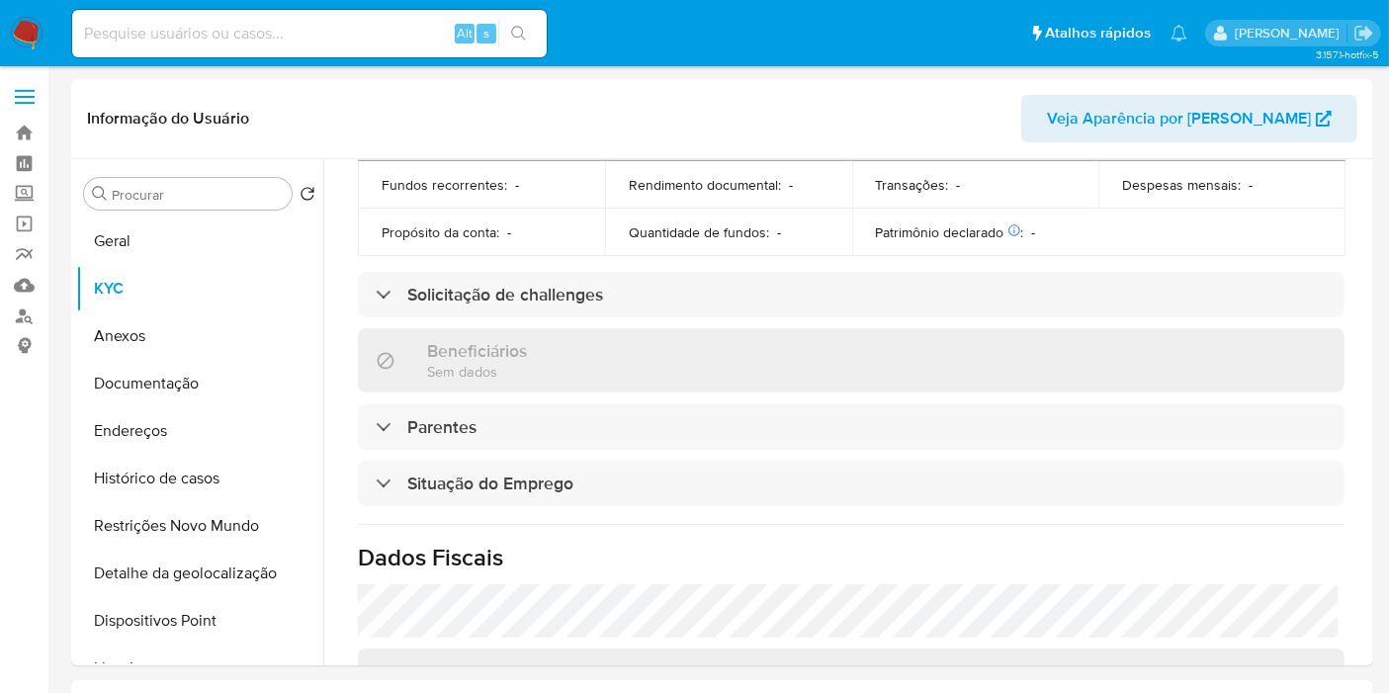
scroll to position [898, 0]
